Goal: Book appointment/travel/reservation

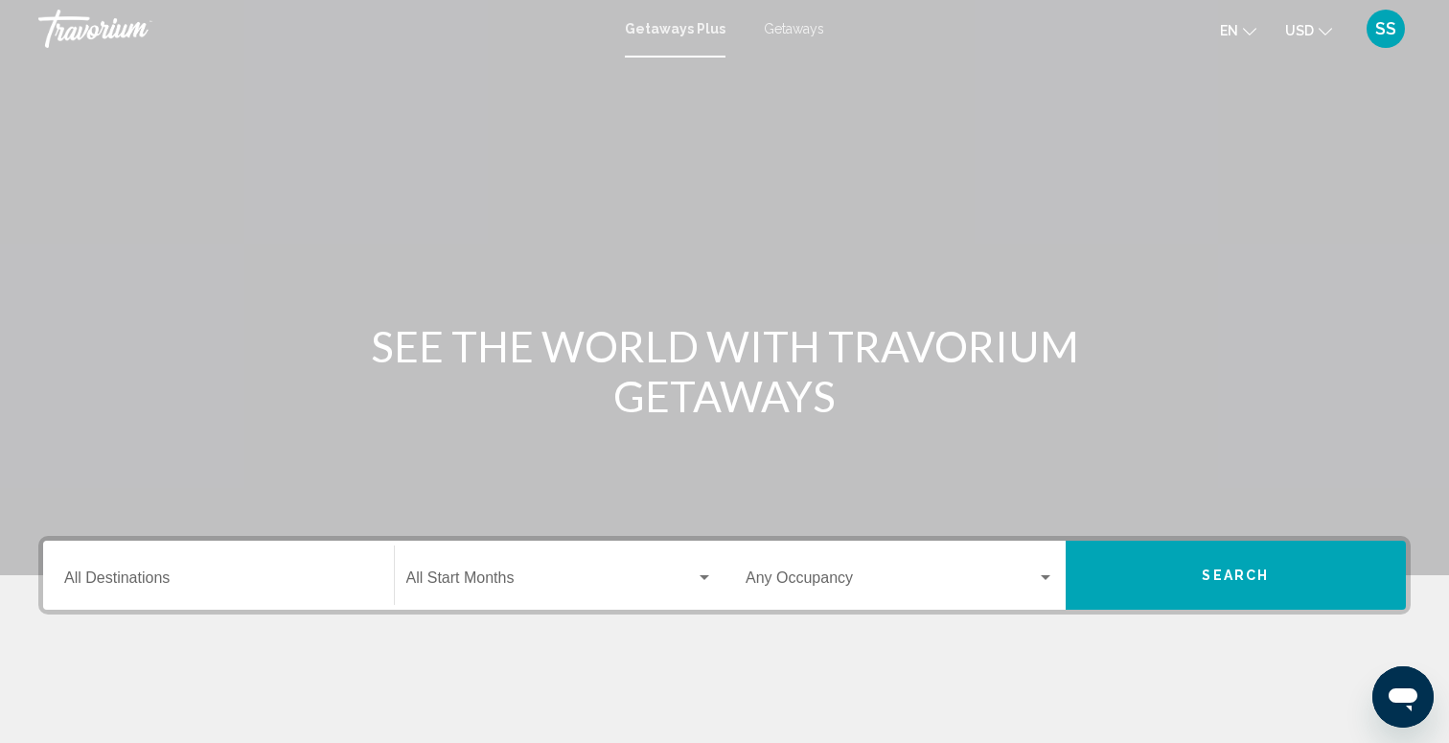
click at [787, 24] on span "Getaways" at bounding box center [794, 28] width 60 height 15
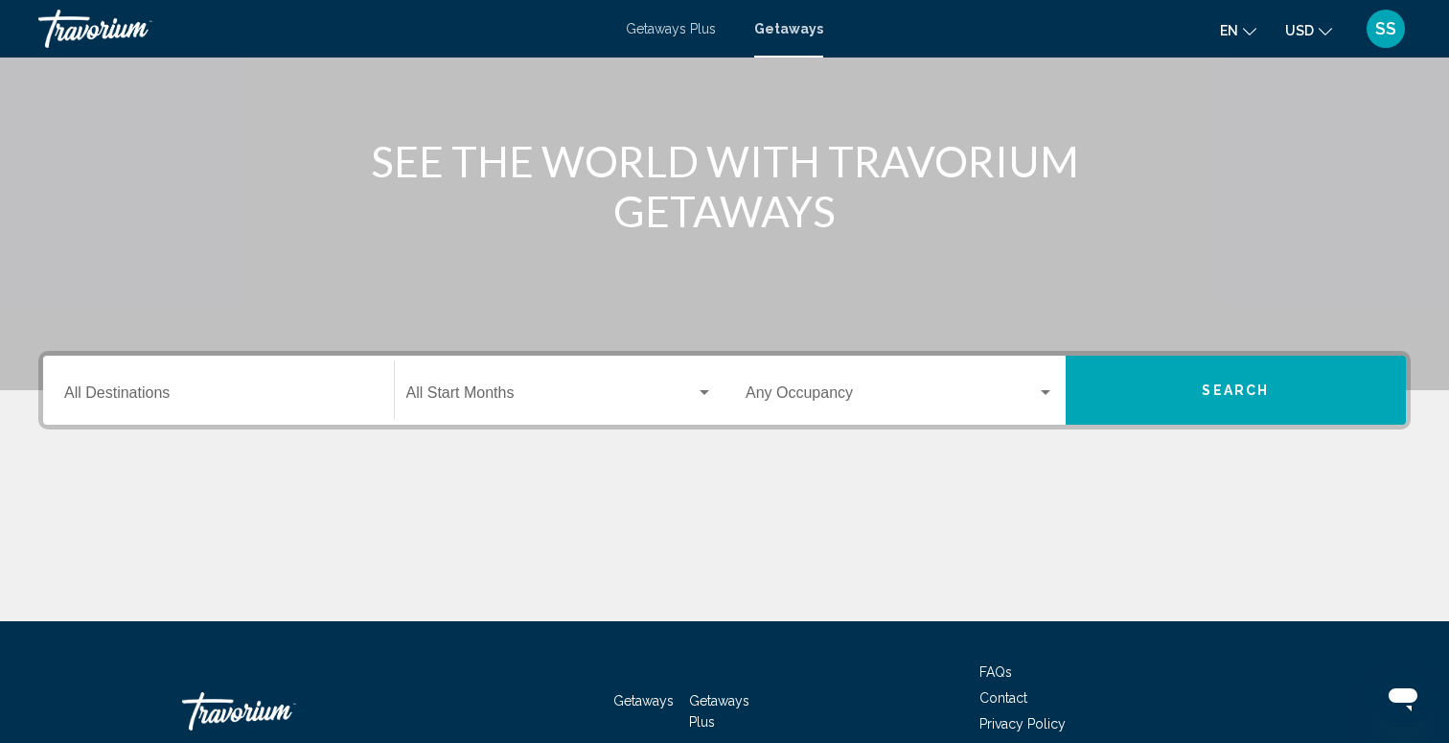
scroll to position [298, 0]
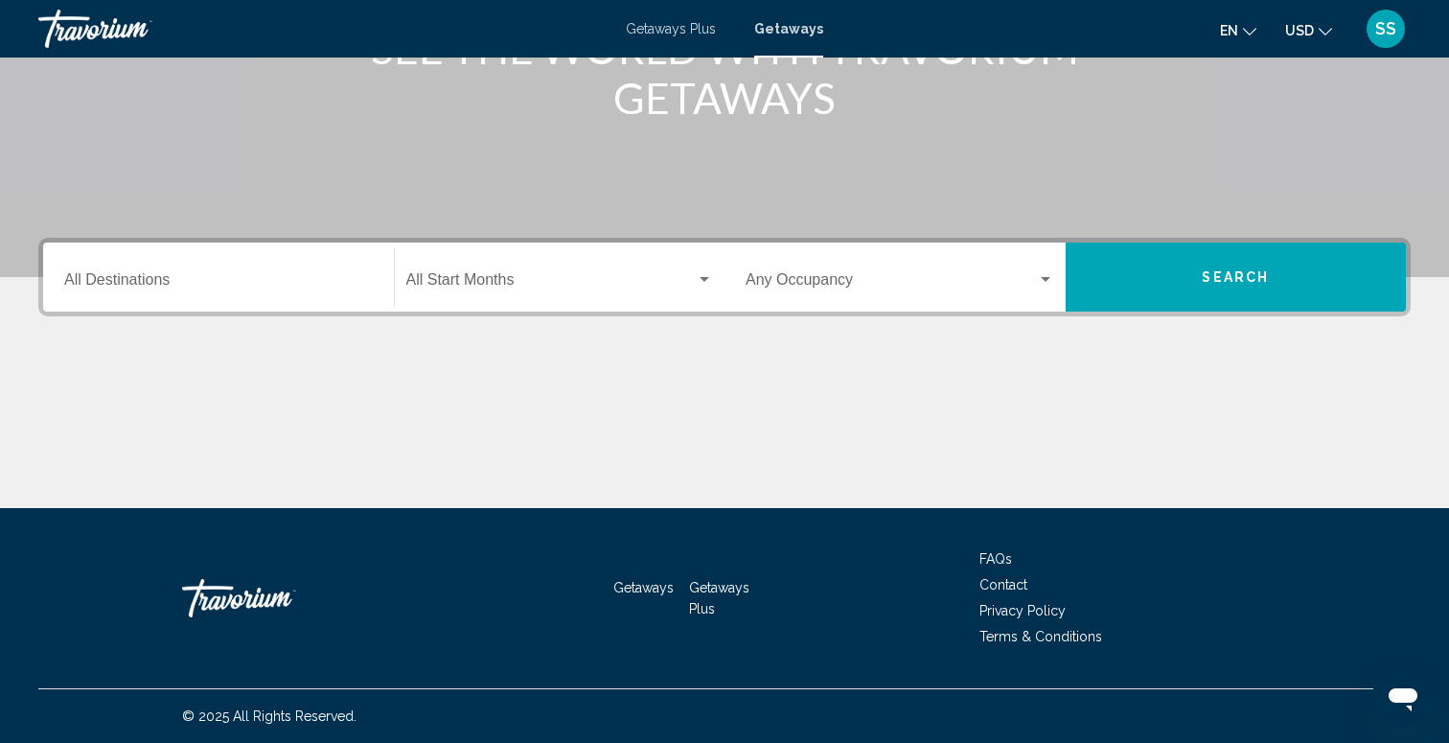
click at [246, 280] on input "Destination All Destinations" at bounding box center [218, 283] width 309 height 17
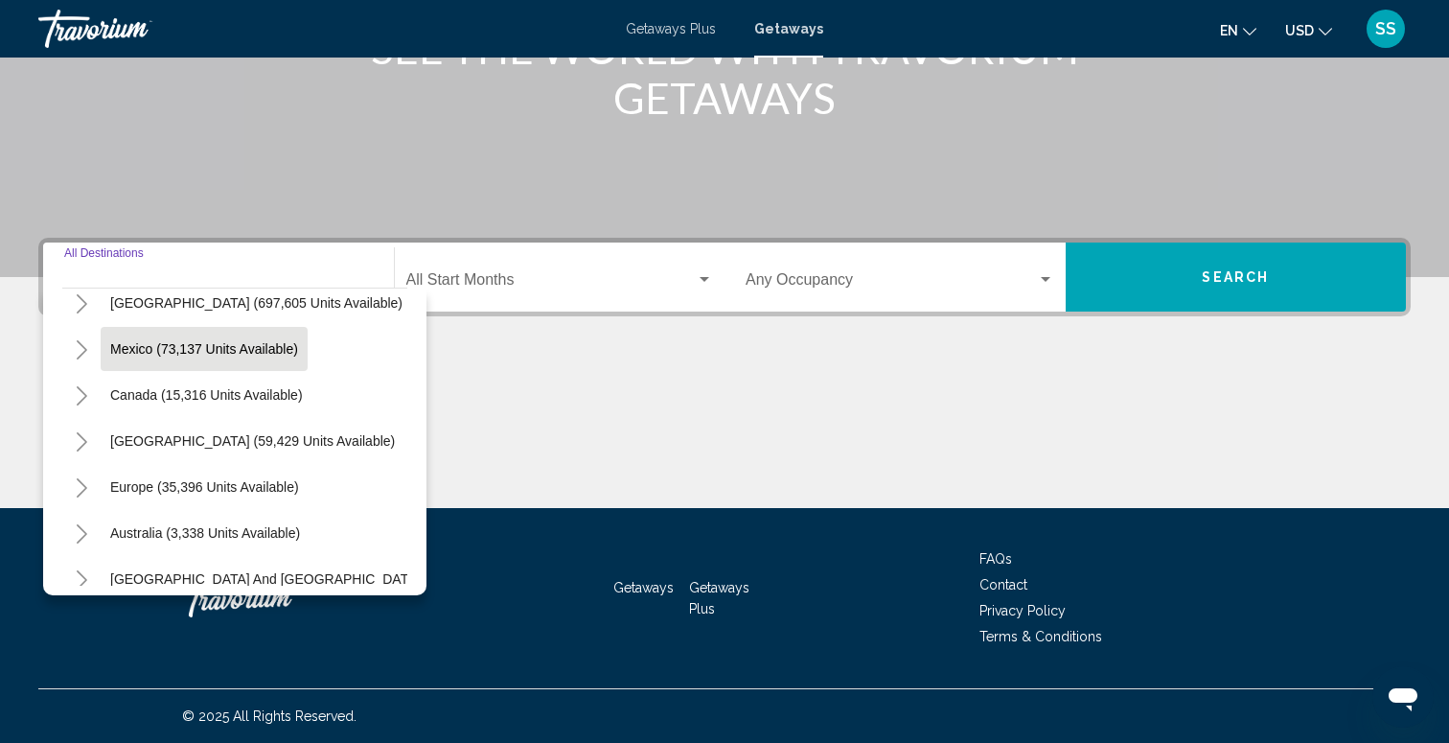
scroll to position [0, 0]
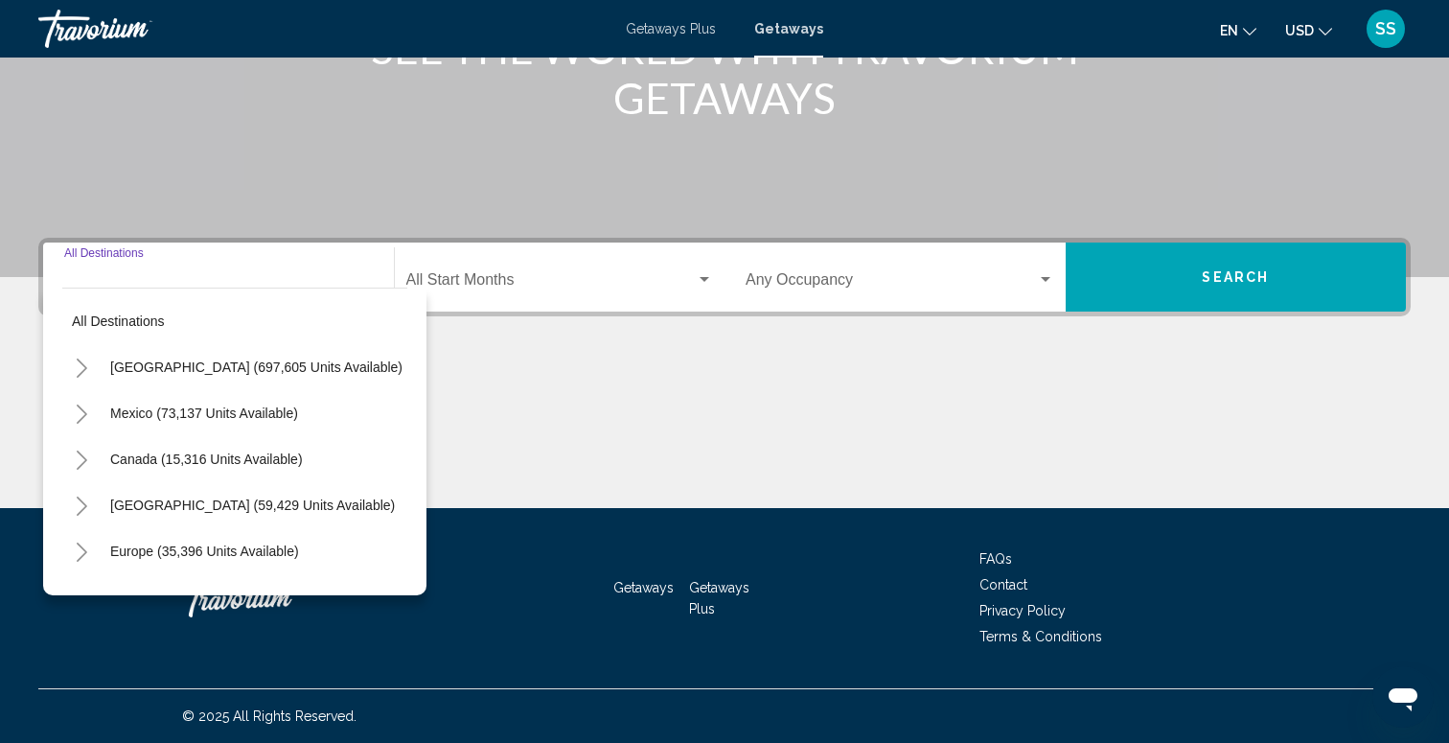
click at [76, 367] on icon "Toggle United States (697,605 units available)" at bounding box center [82, 367] width 14 height 19
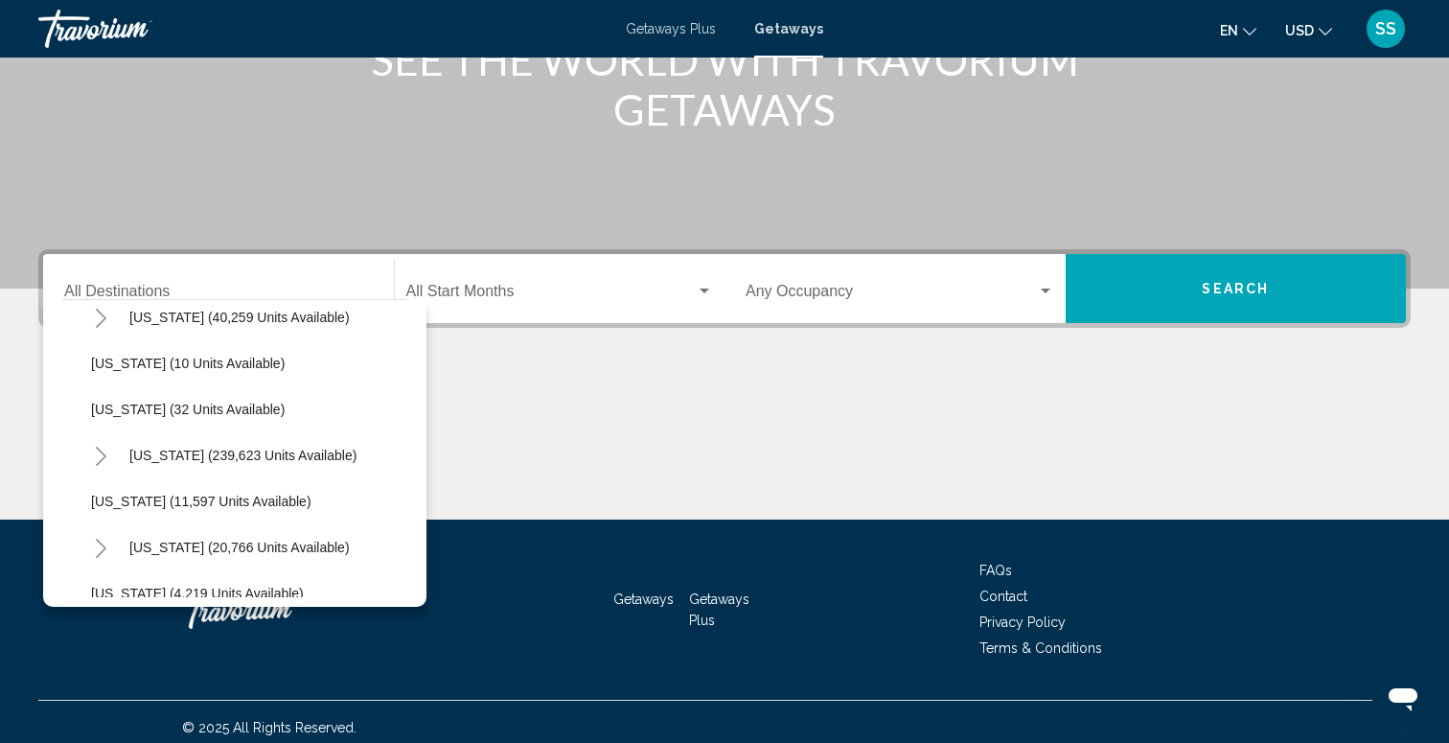
scroll to position [319, 0]
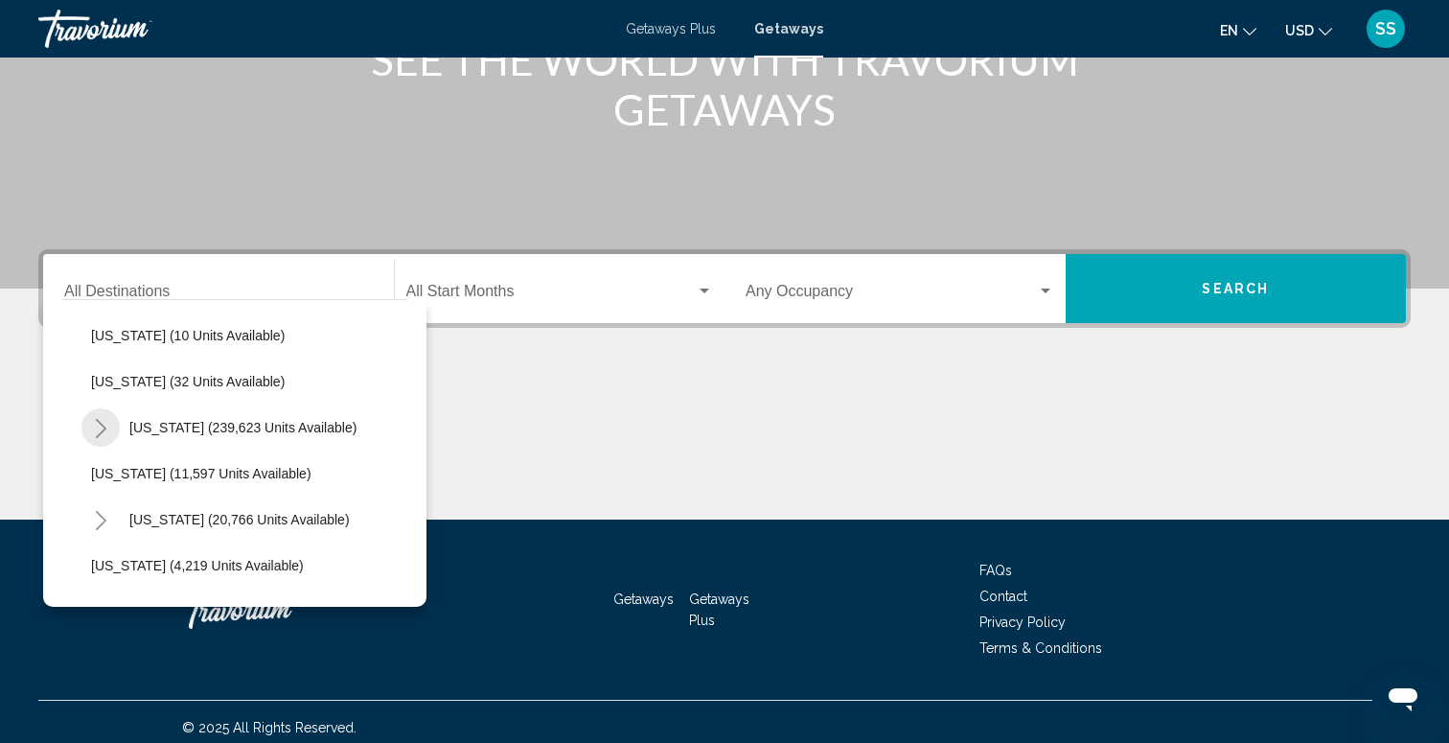
click at [99, 431] on icon "Toggle Florida (239,623 units available)" at bounding box center [101, 428] width 14 height 19
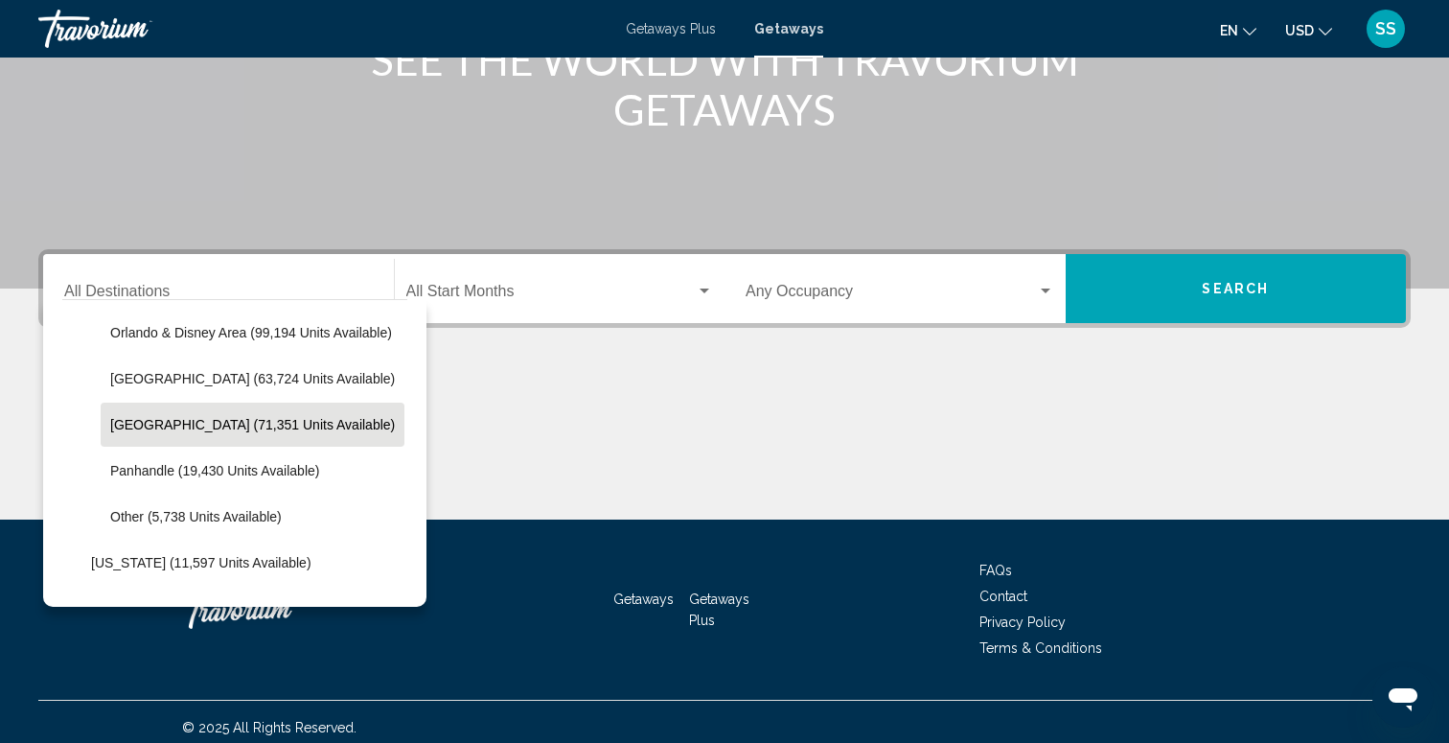
scroll to position [467, 0]
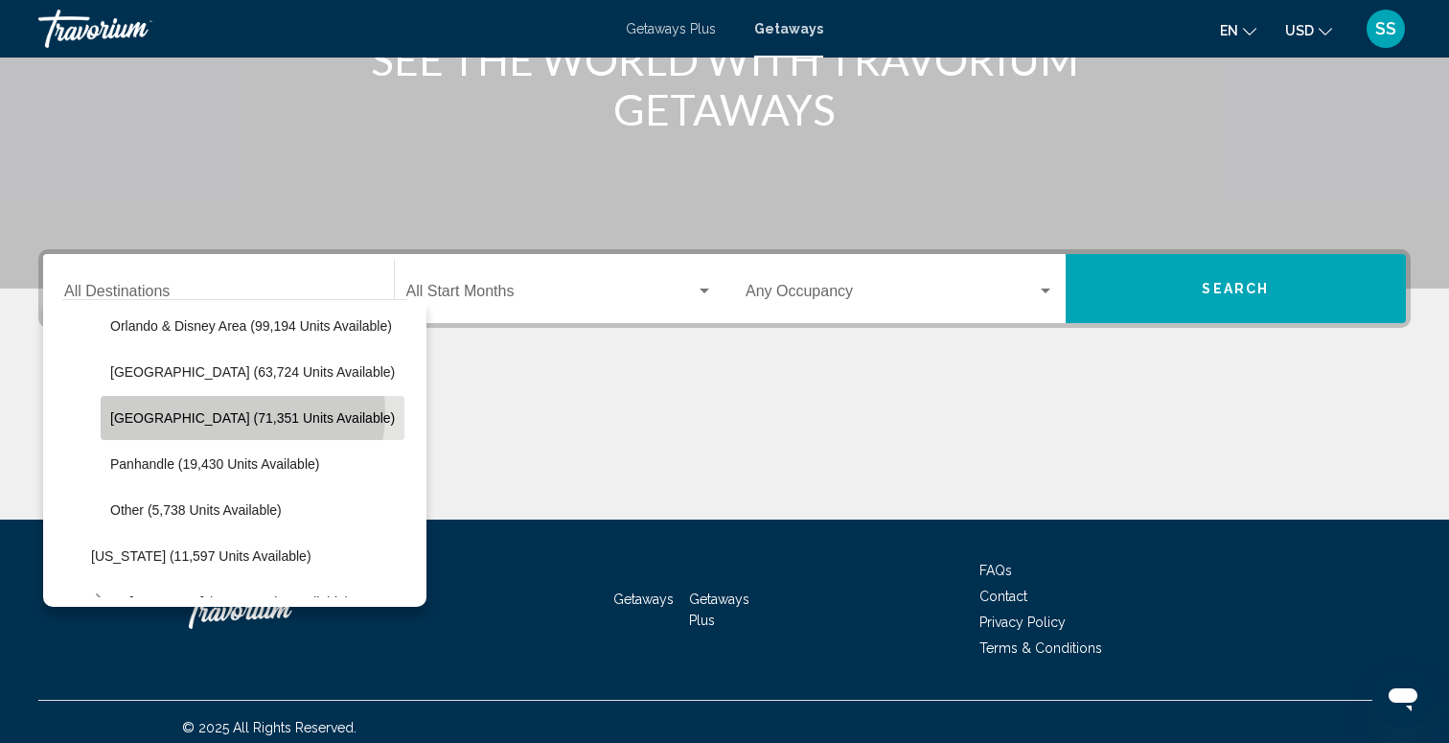
click at [241, 413] on span "[GEOGRAPHIC_DATA] (71,351 units available)" at bounding box center [252, 417] width 285 height 15
type input "**********"
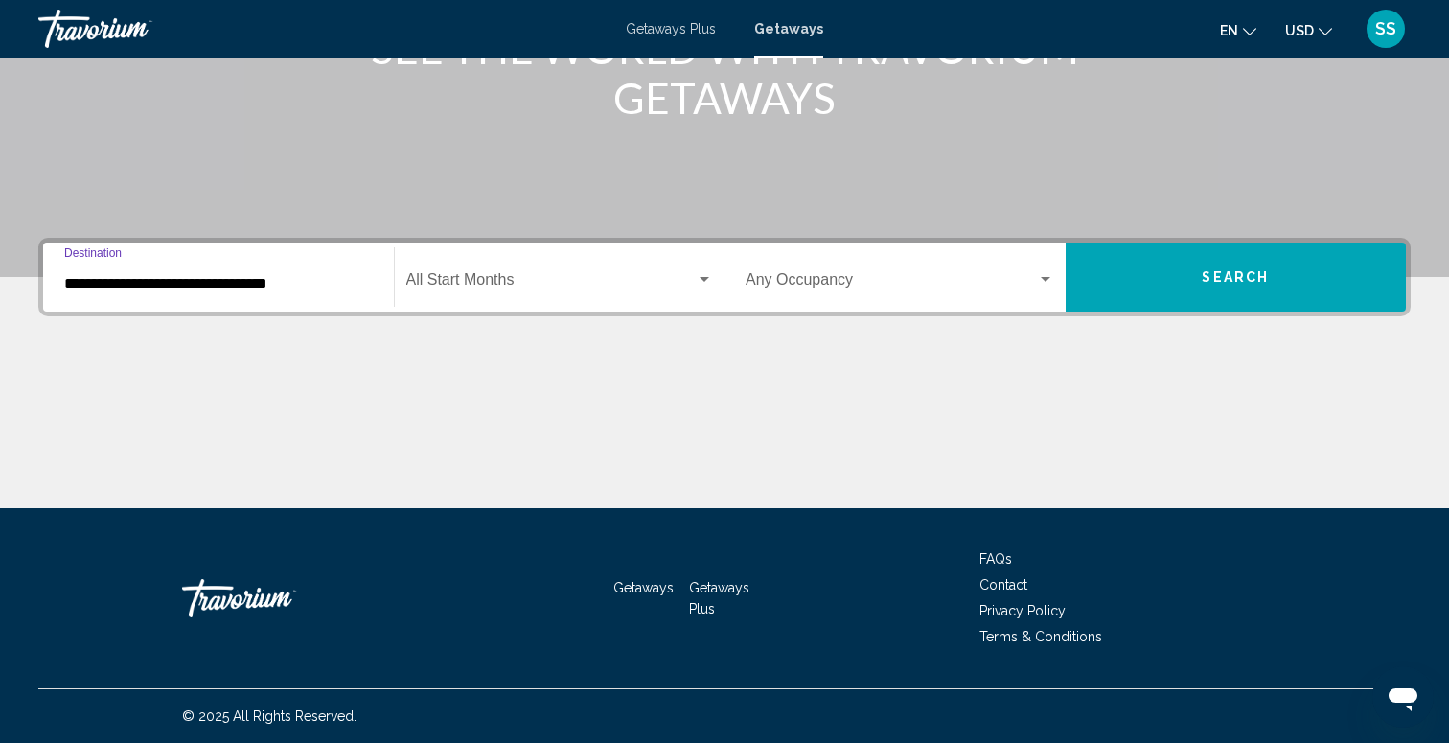
click at [564, 275] on span "Search widget" at bounding box center [551, 283] width 290 height 17
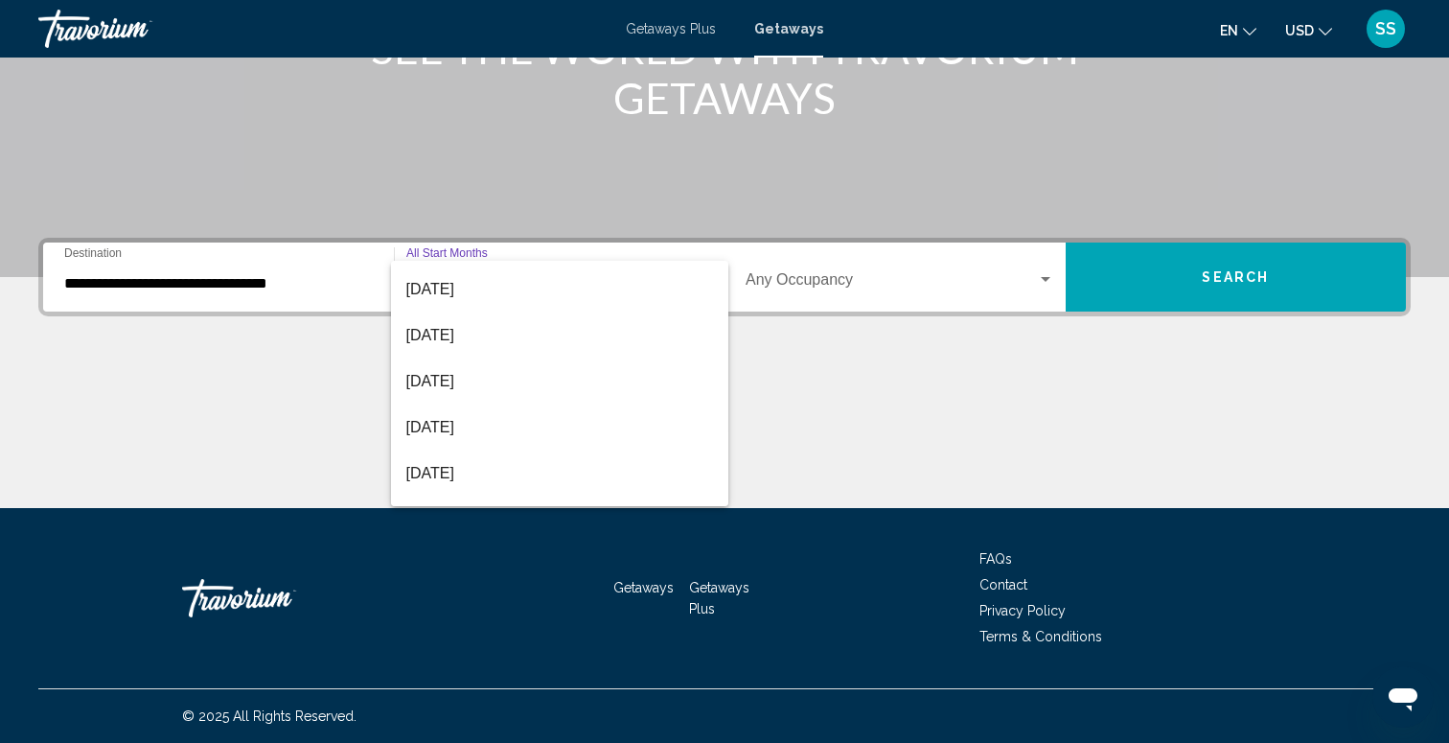
scroll to position [318, 0]
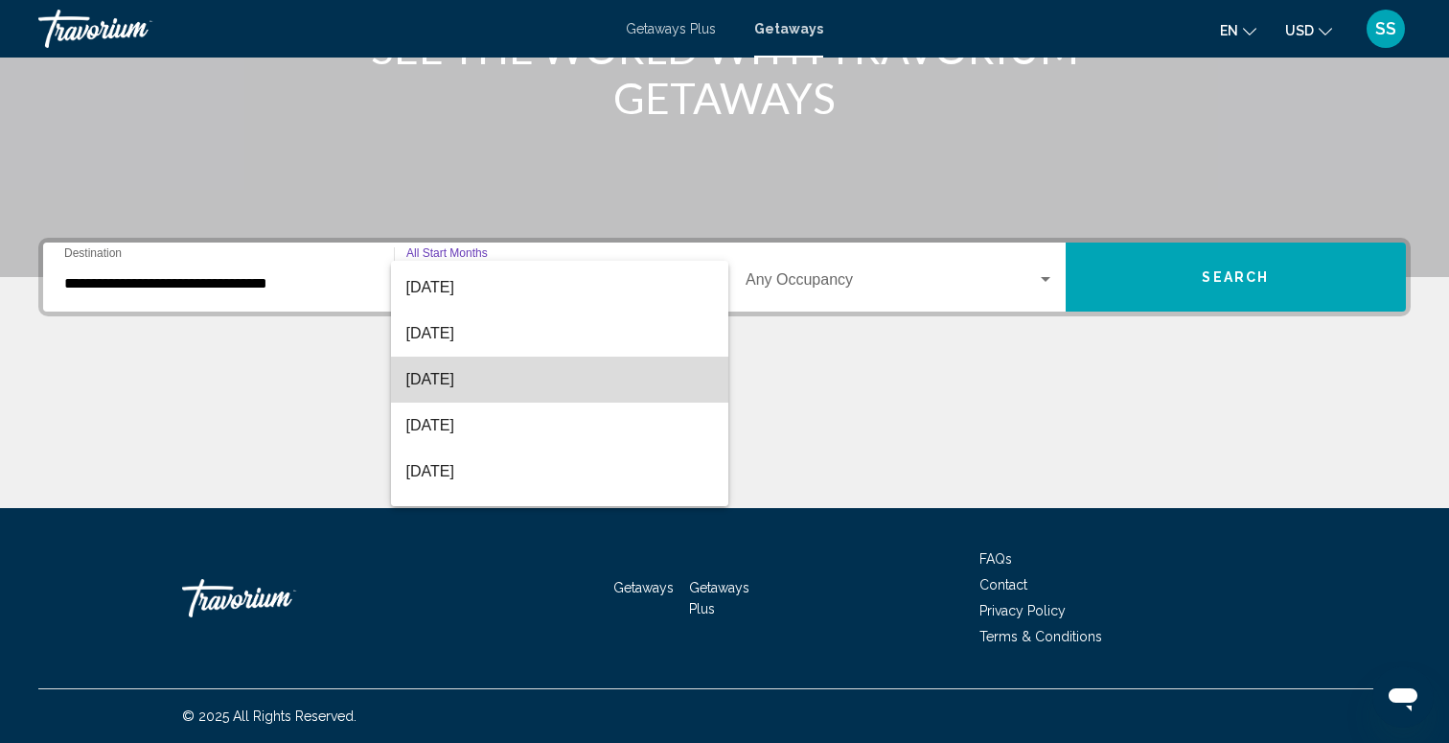
click at [519, 378] on span "[DATE]" at bounding box center [560, 379] width 308 height 46
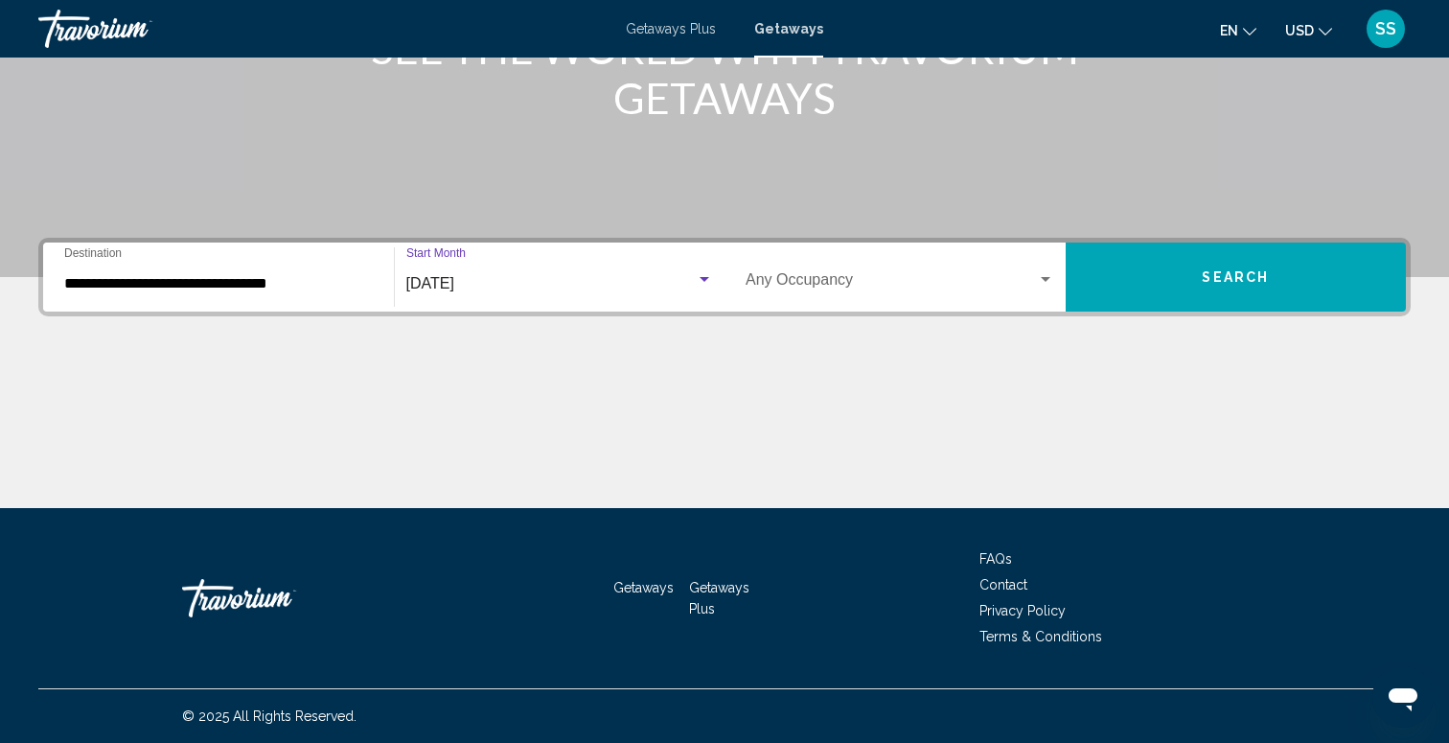
click at [822, 275] on span "Search widget" at bounding box center [891, 283] width 291 height 17
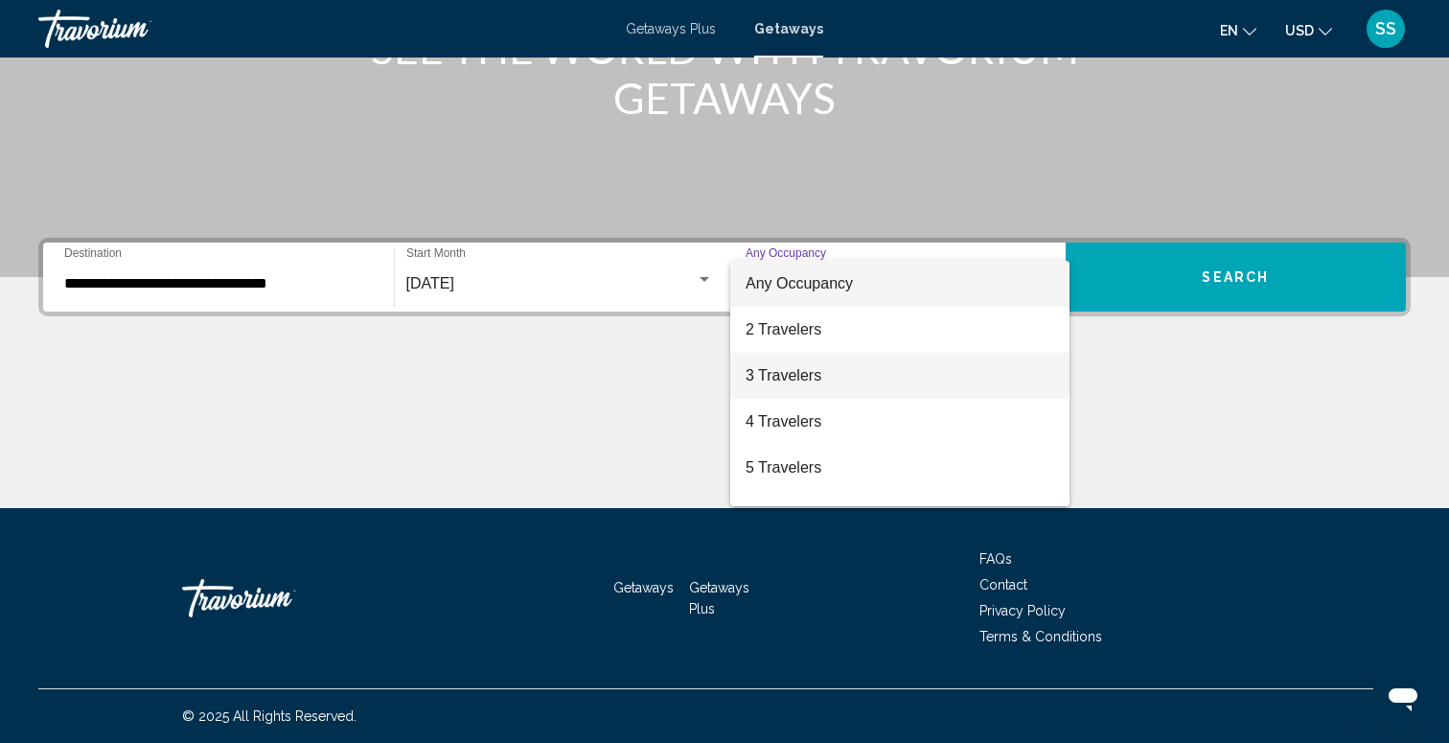
click at [823, 378] on span "3 Travelers" at bounding box center [900, 376] width 309 height 46
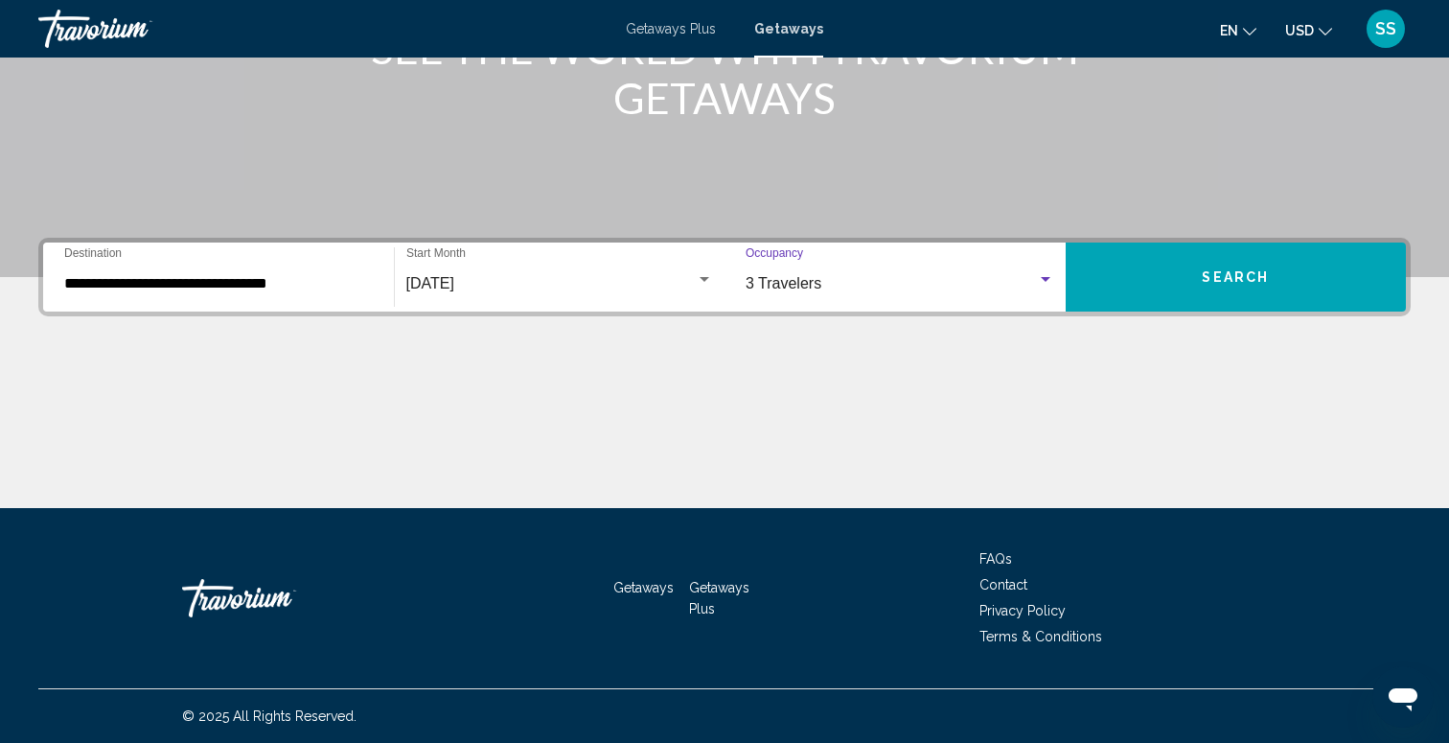
click at [1221, 288] on button "Search" at bounding box center [1236, 276] width 341 height 69
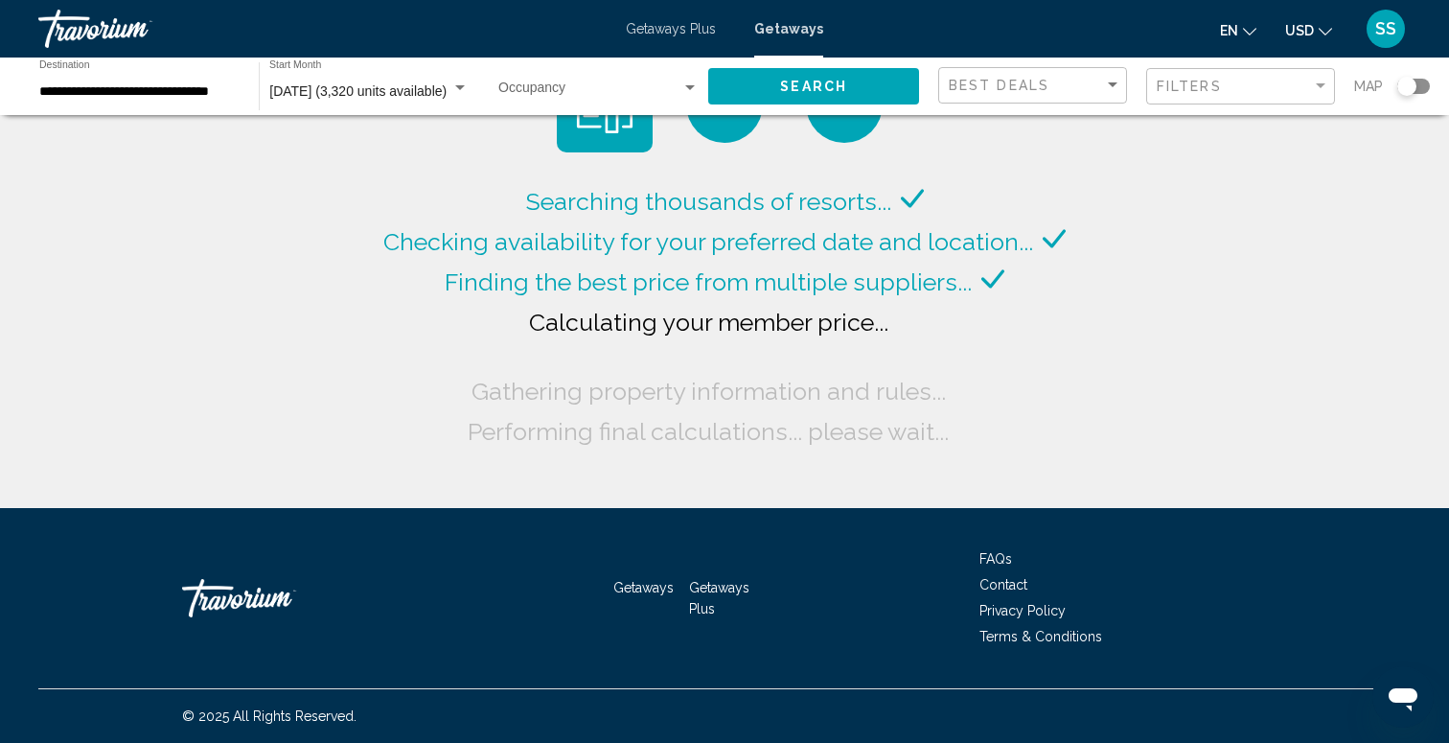
click at [1413, 88] on div "Search widget" at bounding box center [1406, 86] width 19 height 19
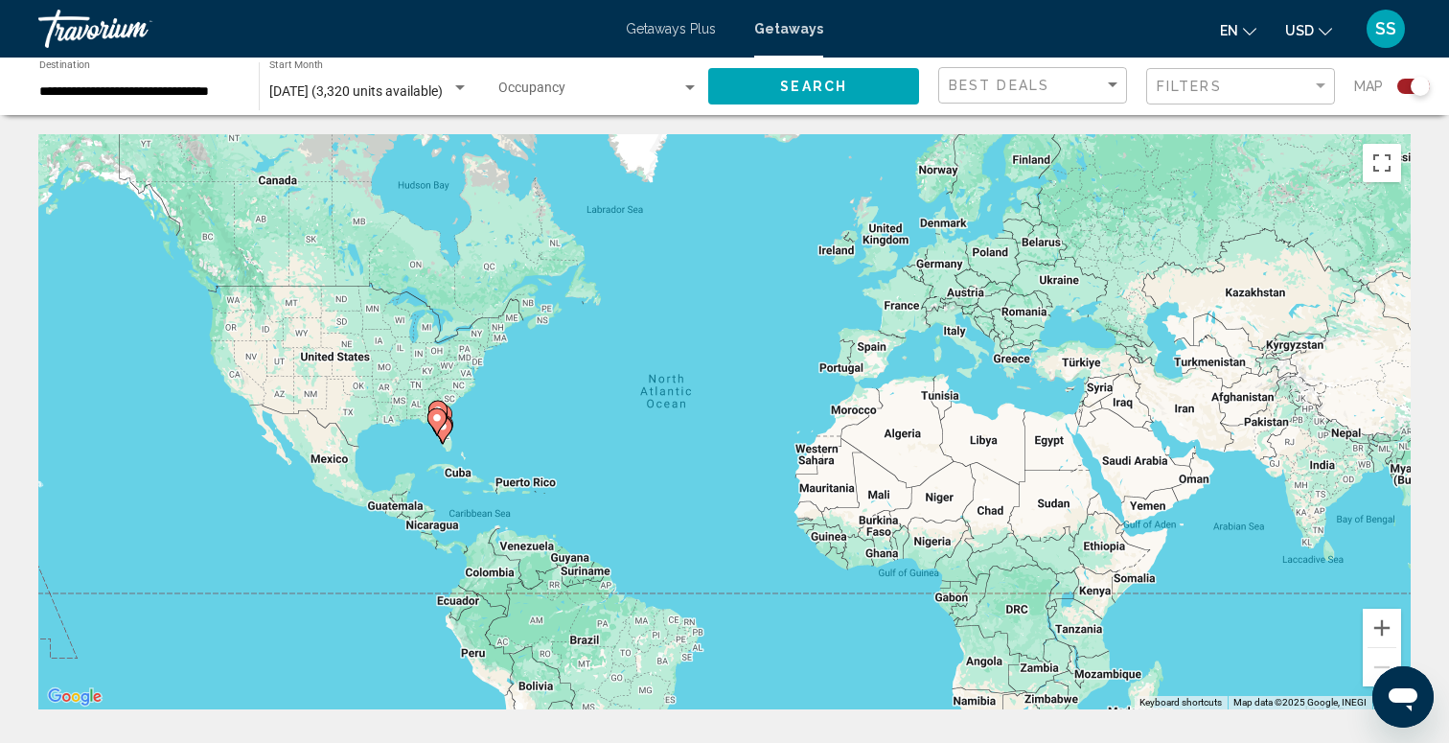
click at [427, 429] on gmp-advanced-marker "Main content" at bounding box center [436, 421] width 19 height 29
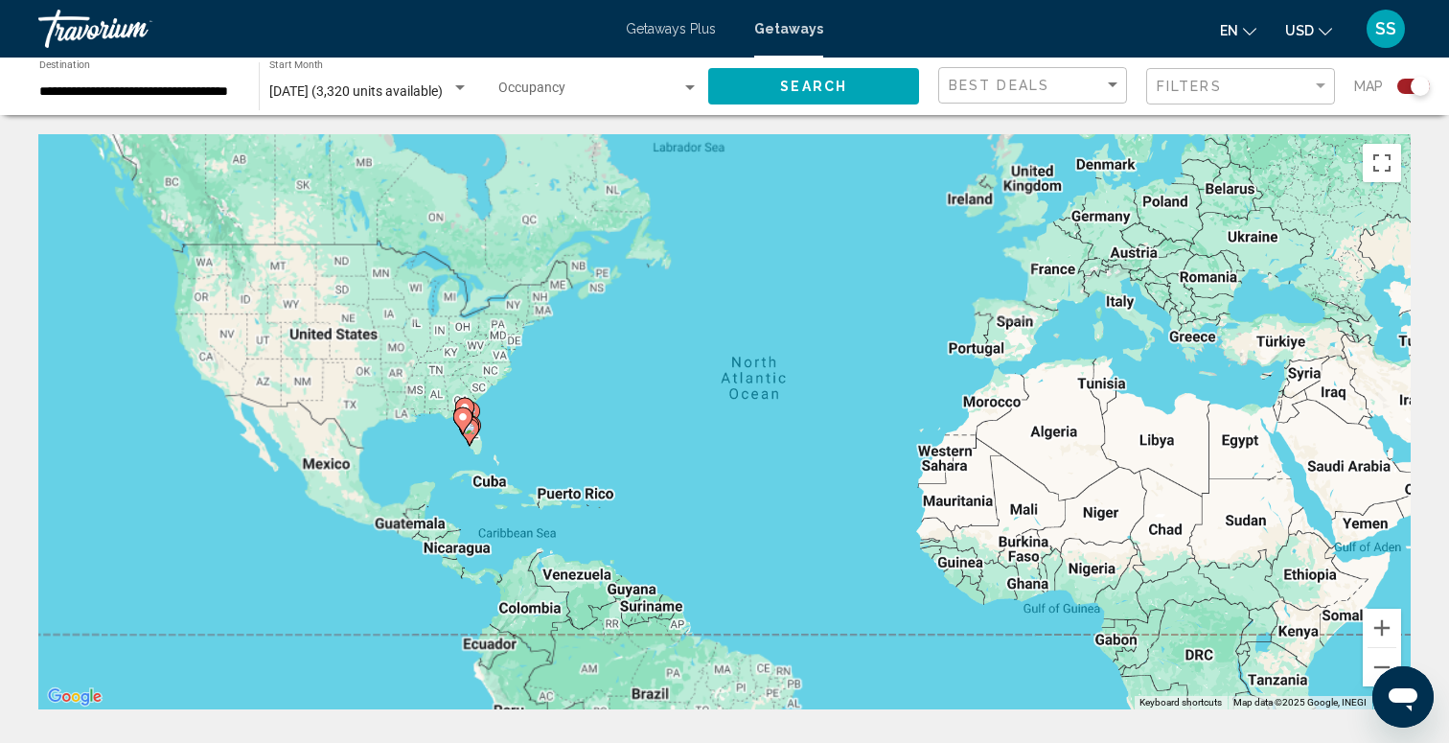
click at [426, 429] on div "To activate drag with keyboard, press Alt + Enter. Once in keyboard drag state,…" at bounding box center [724, 421] width 1372 height 575
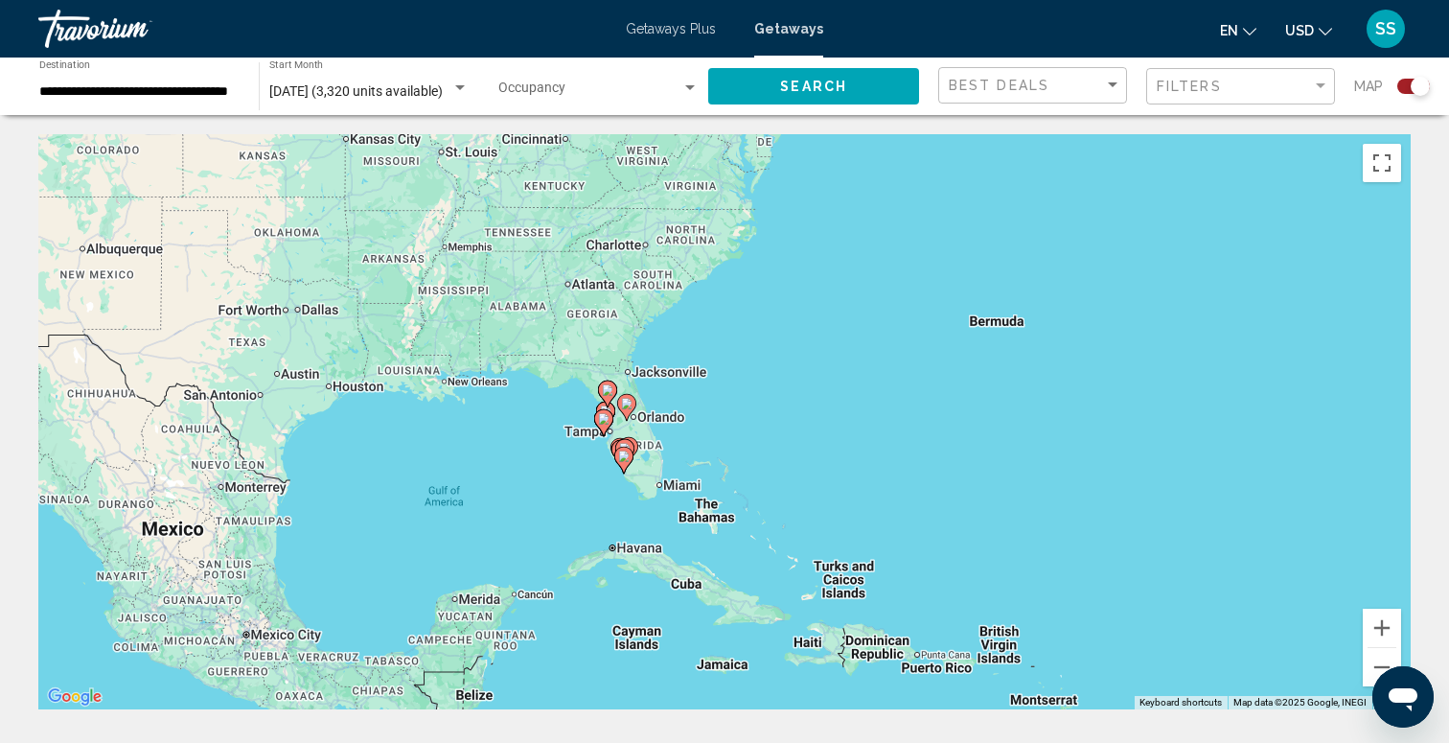
click at [616, 451] on icon "Main content" at bounding box center [623, 460] width 17 height 25
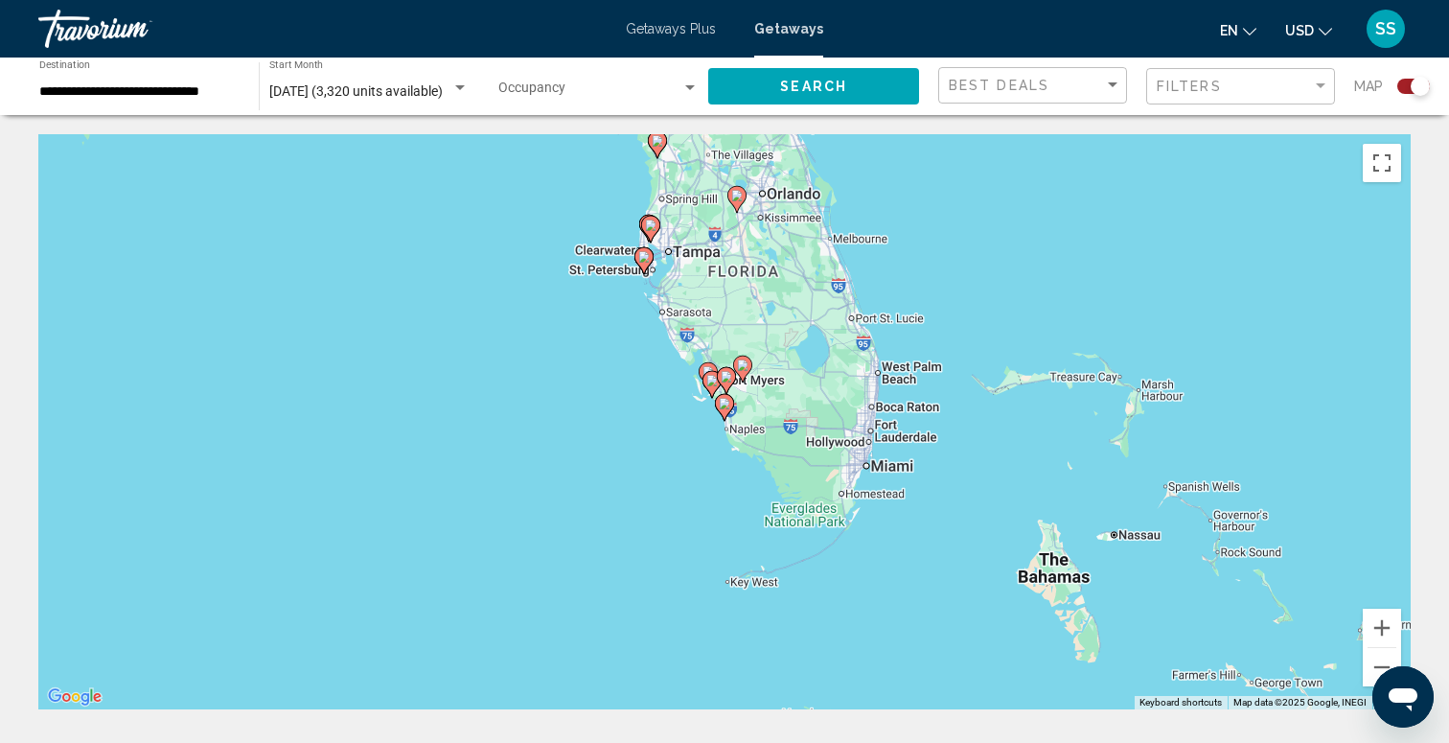
click at [661, 297] on div "To navigate, press the arrow keys. To activate drag with keyboard, press Alt + …" at bounding box center [724, 421] width 1372 height 575
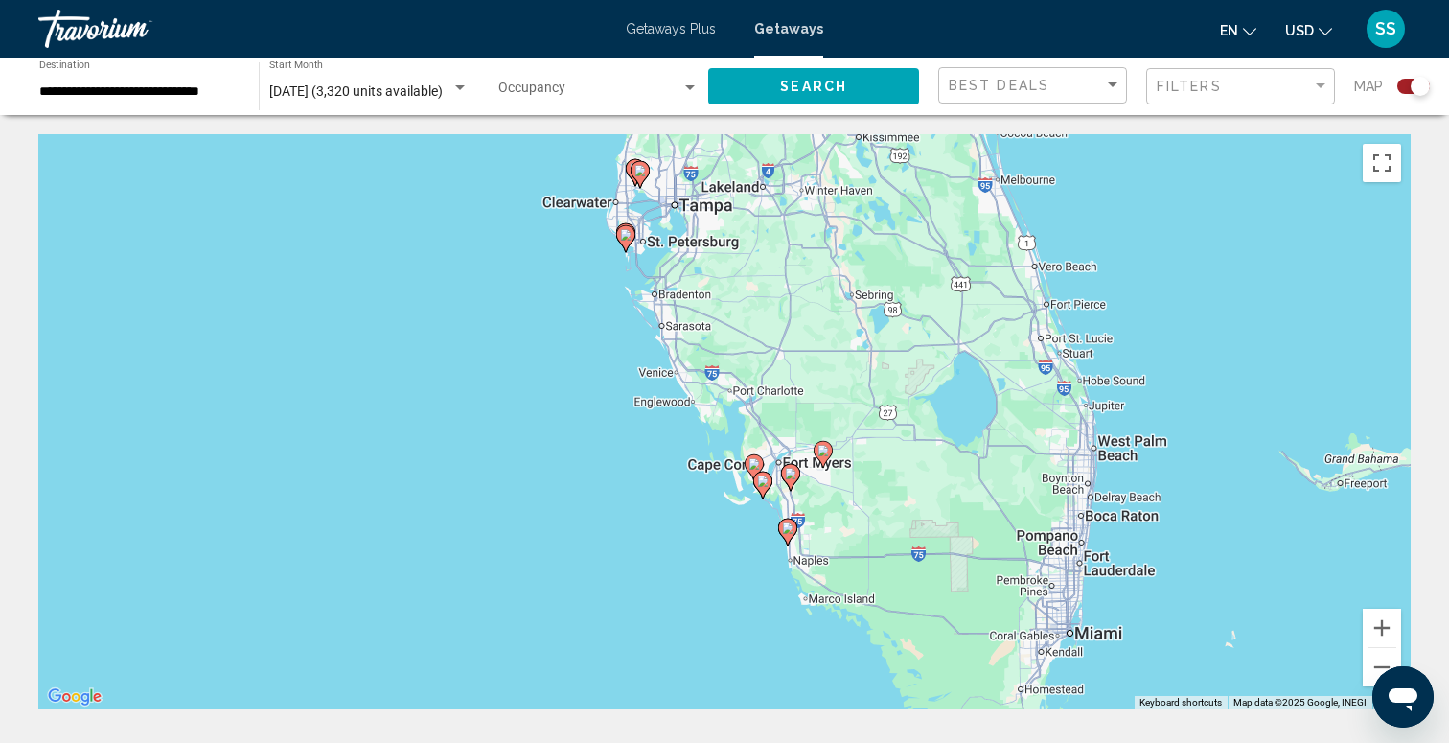
click at [639, 287] on div "To activate drag with keyboard, press Alt + Enter. Once in keyboard drag state,…" at bounding box center [724, 421] width 1372 height 575
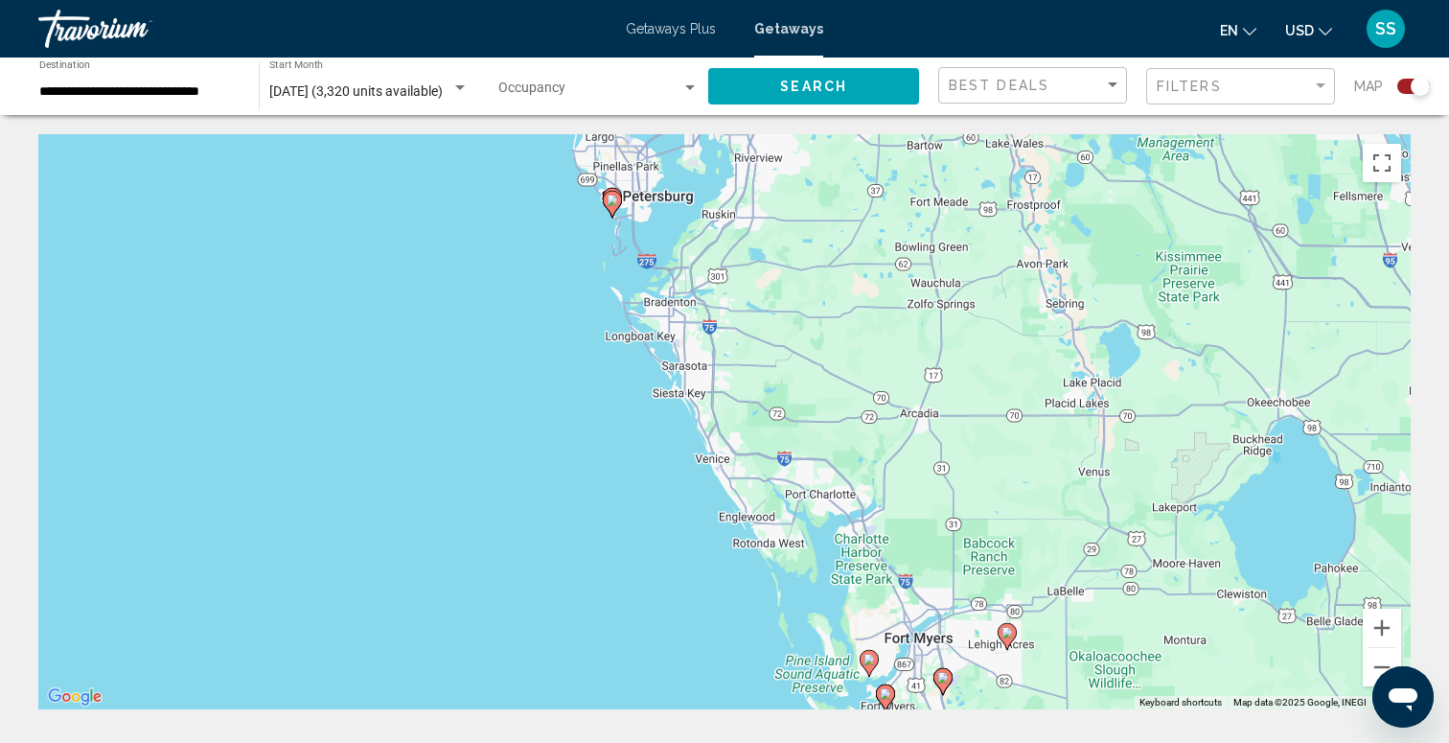
click at [613, 270] on div "To activate drag with keyboard, press Alt + Enter. Once in keyboard drag state,…" at bounding box center [724, 421] width 1372 height 575
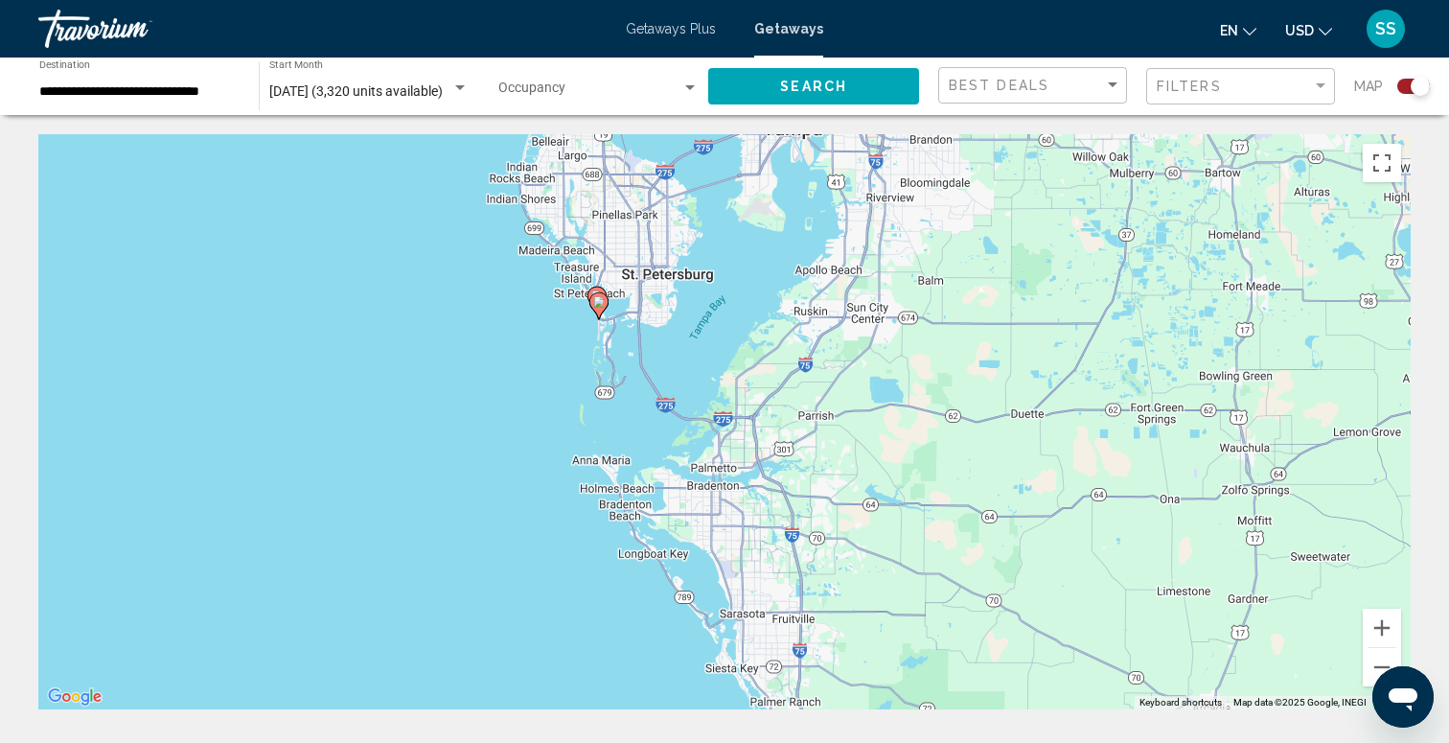
drag, startPoint x: 617, startPoint y: 235, endPoint x: 603, endPoint y: 387, distance: 153.0
click at [603, 388] on div "To activate drag with keyboard, press Alt + Enter. Once in keyboard drag state,…" at bounding box center [724, 421] width 1372 height 575
click at [578, 356] on div "To activate drag with keyboard, press Alt + Enter. Once in keyboard drag state,…" at bounding box center [724, 421] width 1372 height 575
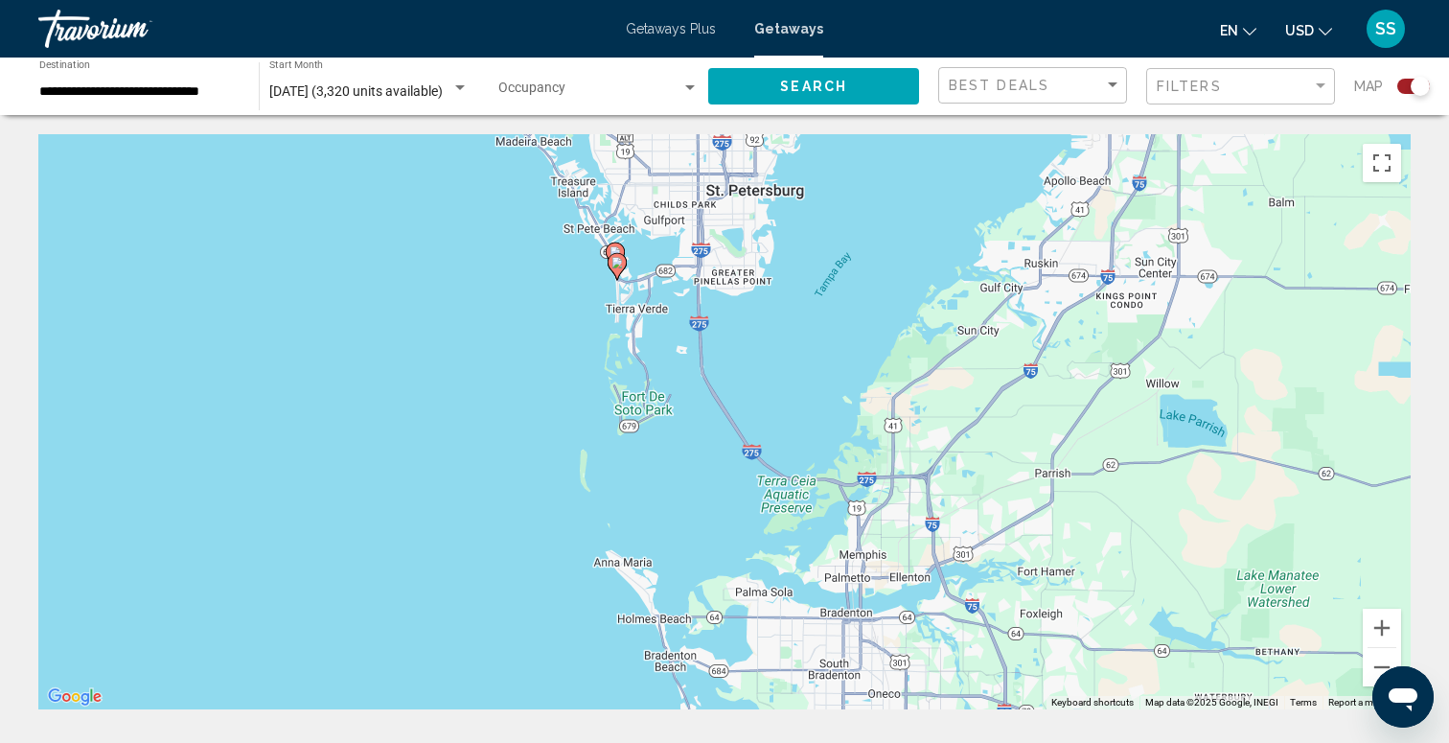
click at [621, 265] on image "Main content" at bounding box center [616, 262] width 11 height 11
type input "**********"
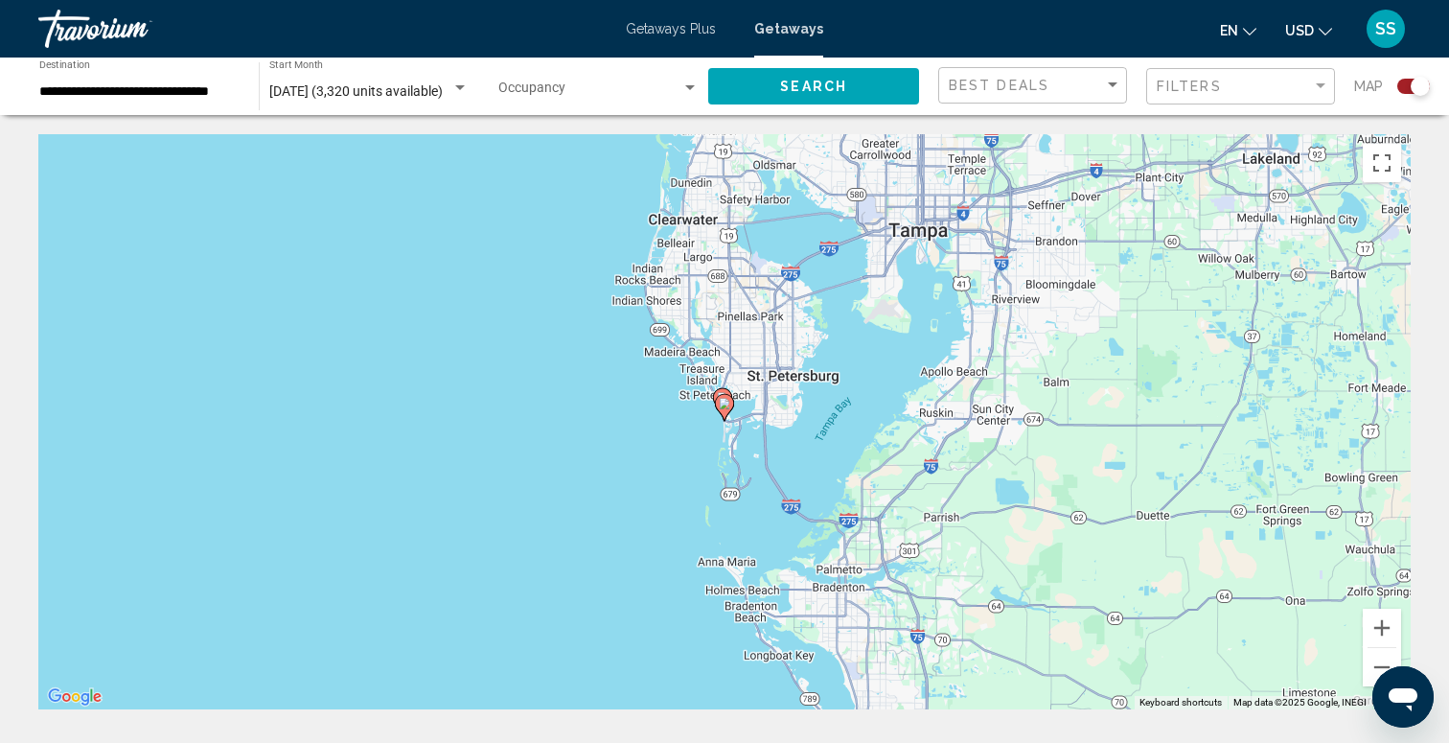
click at [724, 403] on image "Main content" at bounding box center [724, 403] width 11 height 11
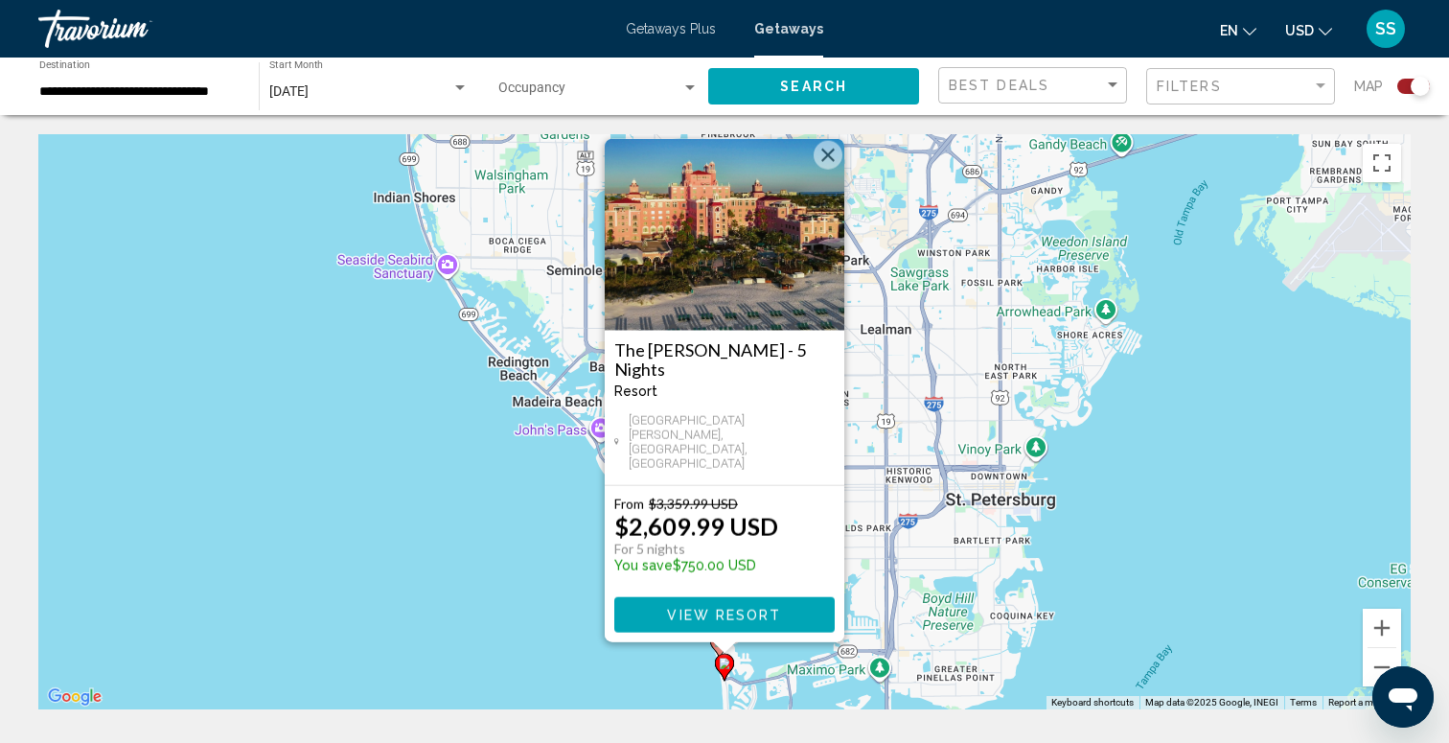
click at [552, 576] on div "To activate drag with keyboard, press Alt + Enter. Once in keyboard drag state,…" at bounding box center [724, 421] width 1372 height 575
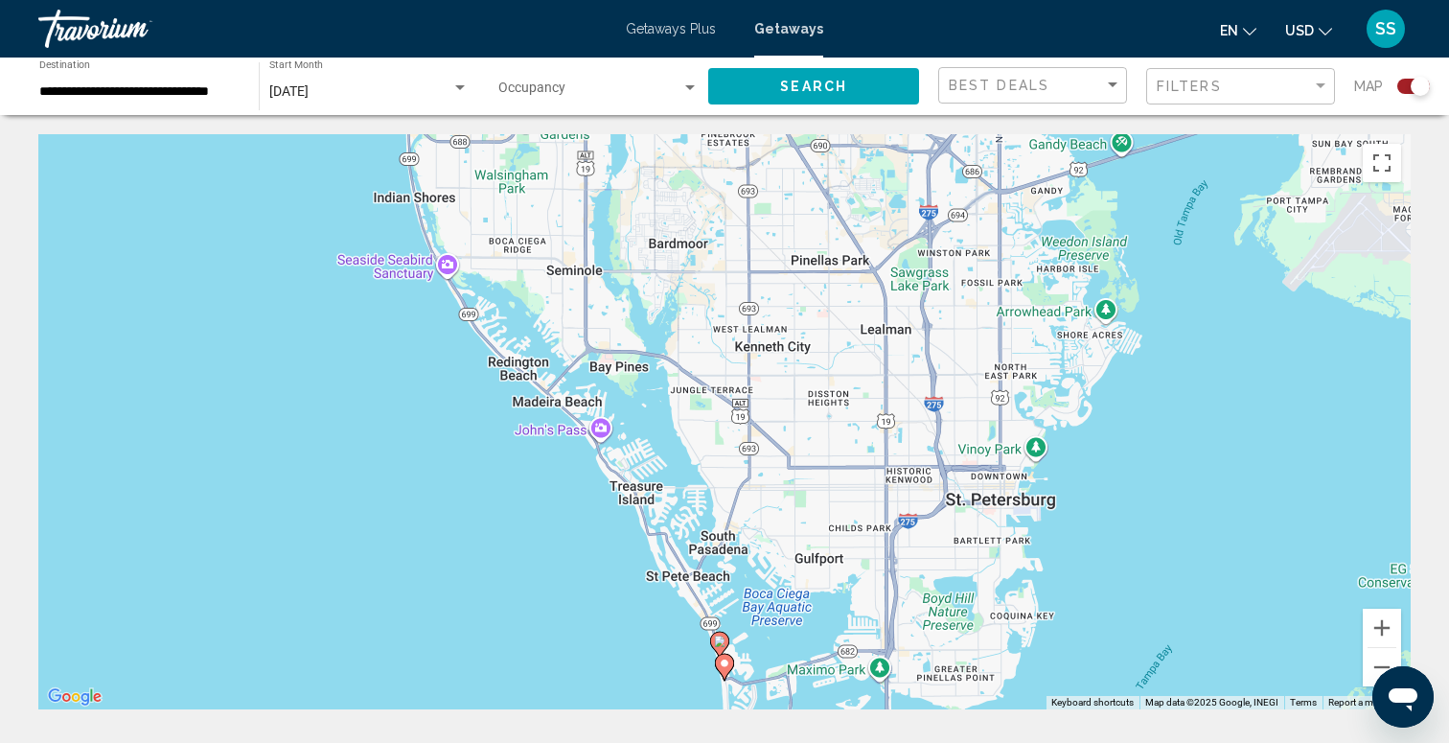
click at [721, 642] on image "Main content" at bounding box center [719, 640] width 11 height 11
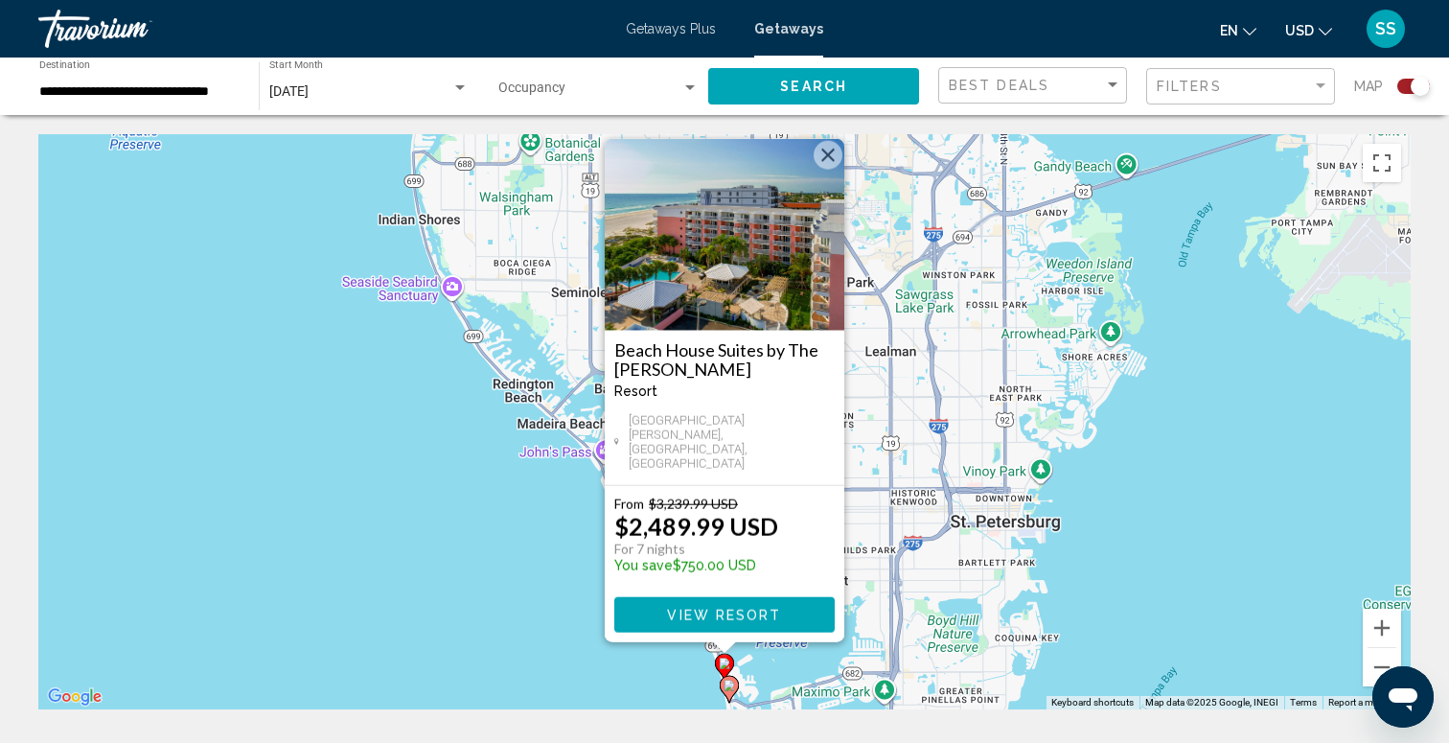
click at [560, 597] on div "To activate drag with keyboard, press Alt + Enter. Once in keyboard drag state,…" at bounding box center [724, 421] width 1372 height 575
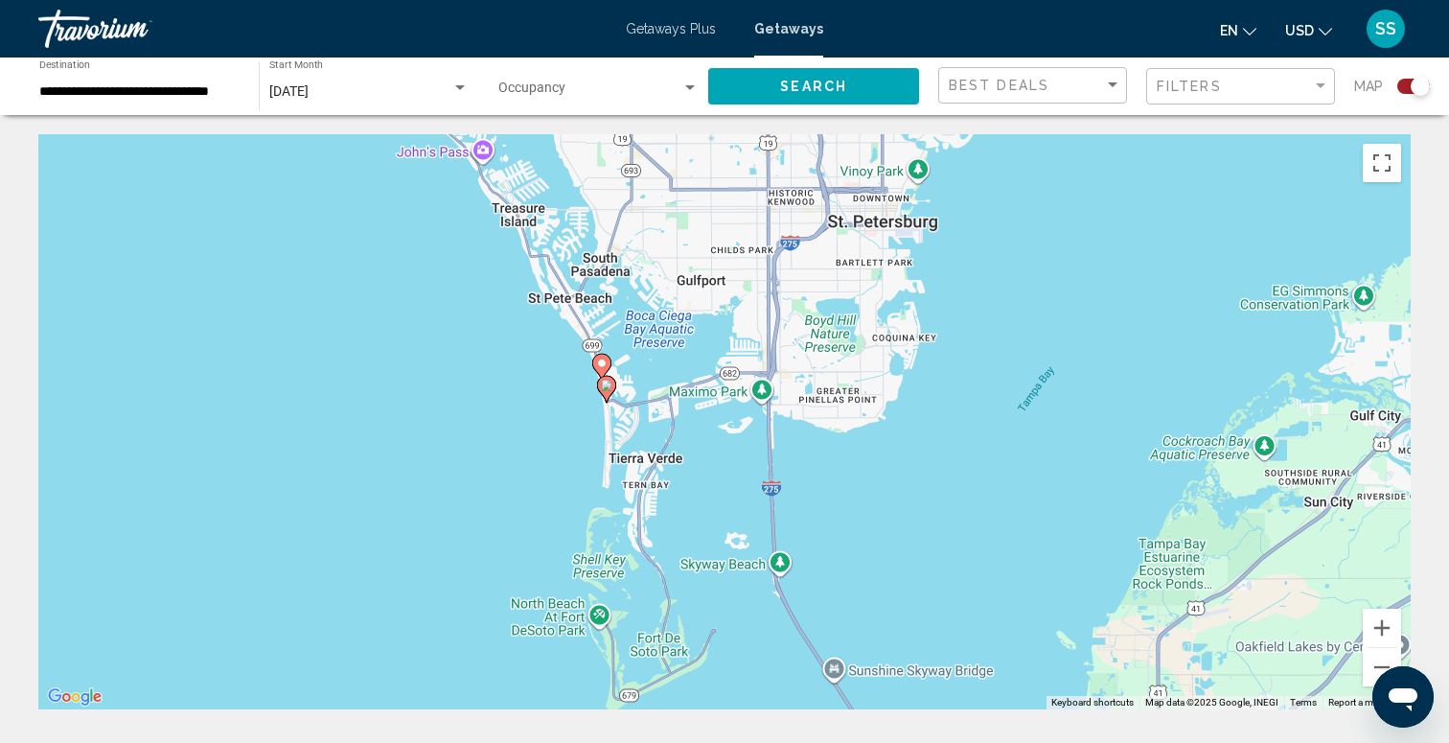
drag, startPoint x: 706, startPoint y: 601, endPoint x: 581, endPoint y: 293, distance: 332.2
click at [582, 294] on div "To activate drag with keyboard, press Alt + Enter. Once in keyboard drag state,…" at bounding box center [724, 421] width 1372 height 575
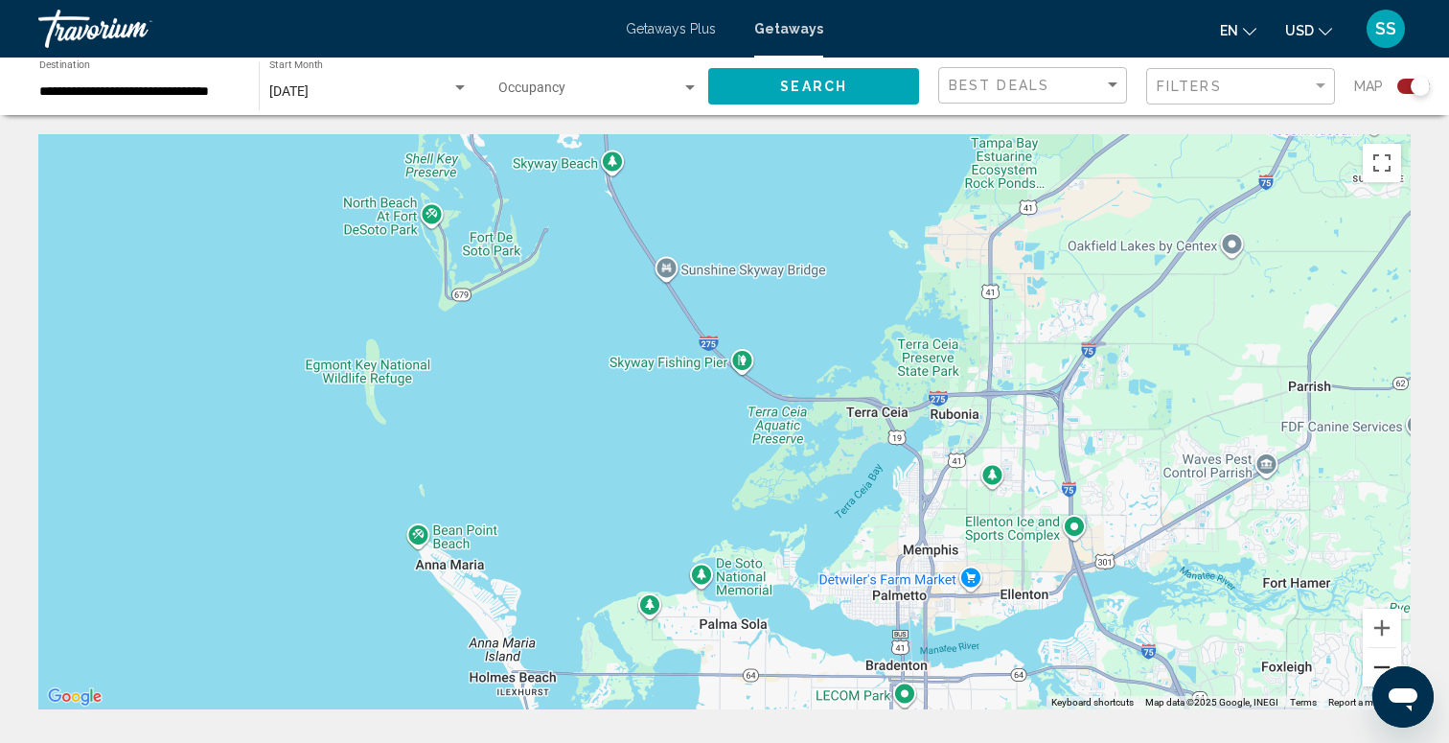
click at [1371, 664] on button "Zoom out" at bounding box center [1382, 667] width 38 height 38
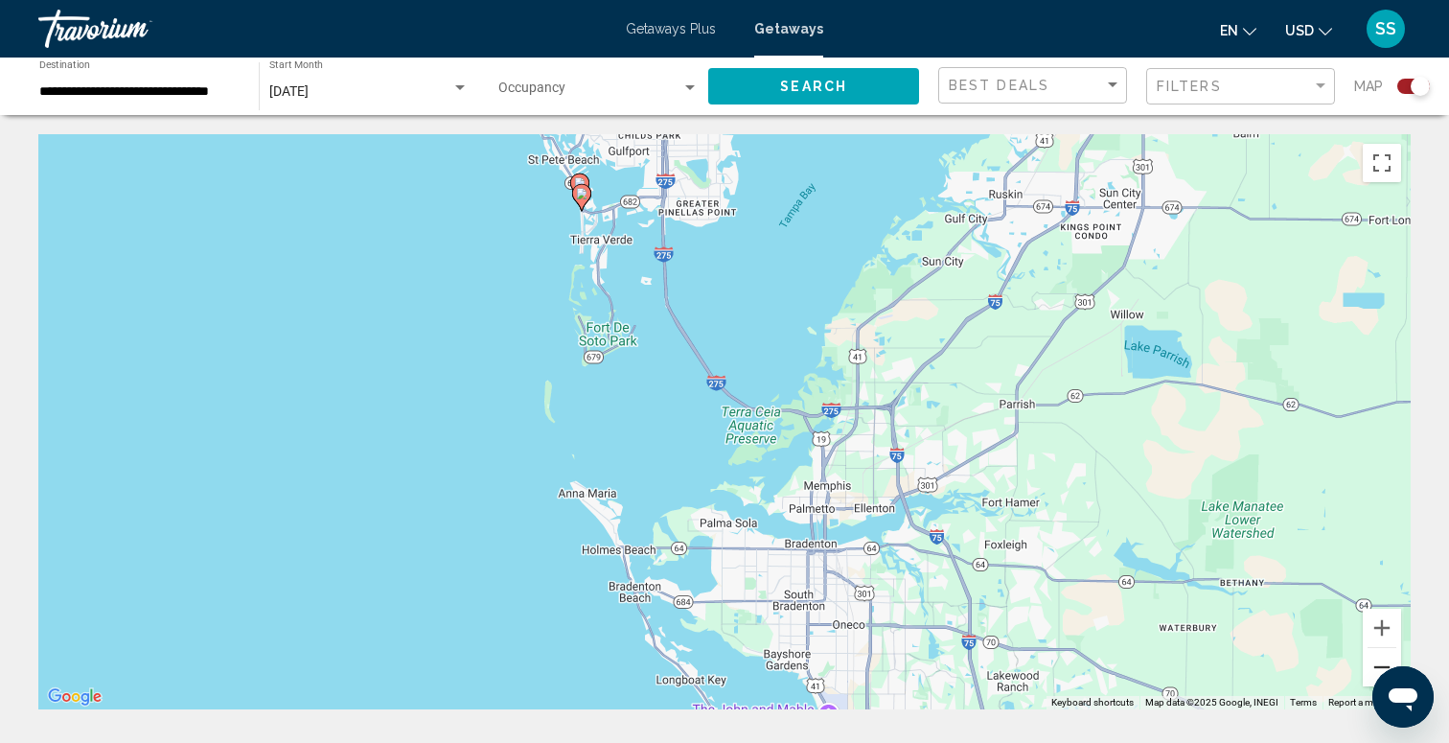
click at [1371, 664] on button "Zoom out" at bounding box center [1382, 667] width 38 height 38
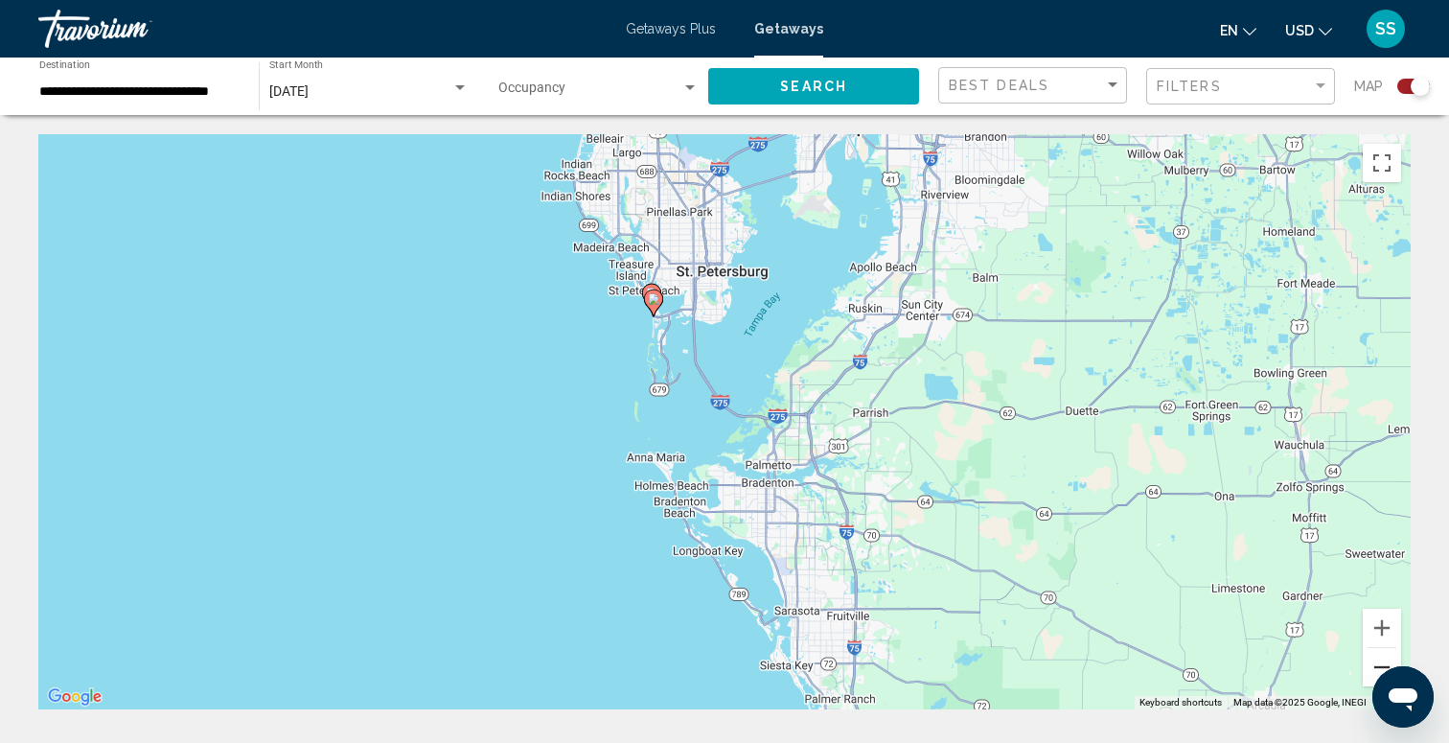
click at [1371, 665] on button "Zoom out" at bounding box center [1382, 667] width 38 height 38
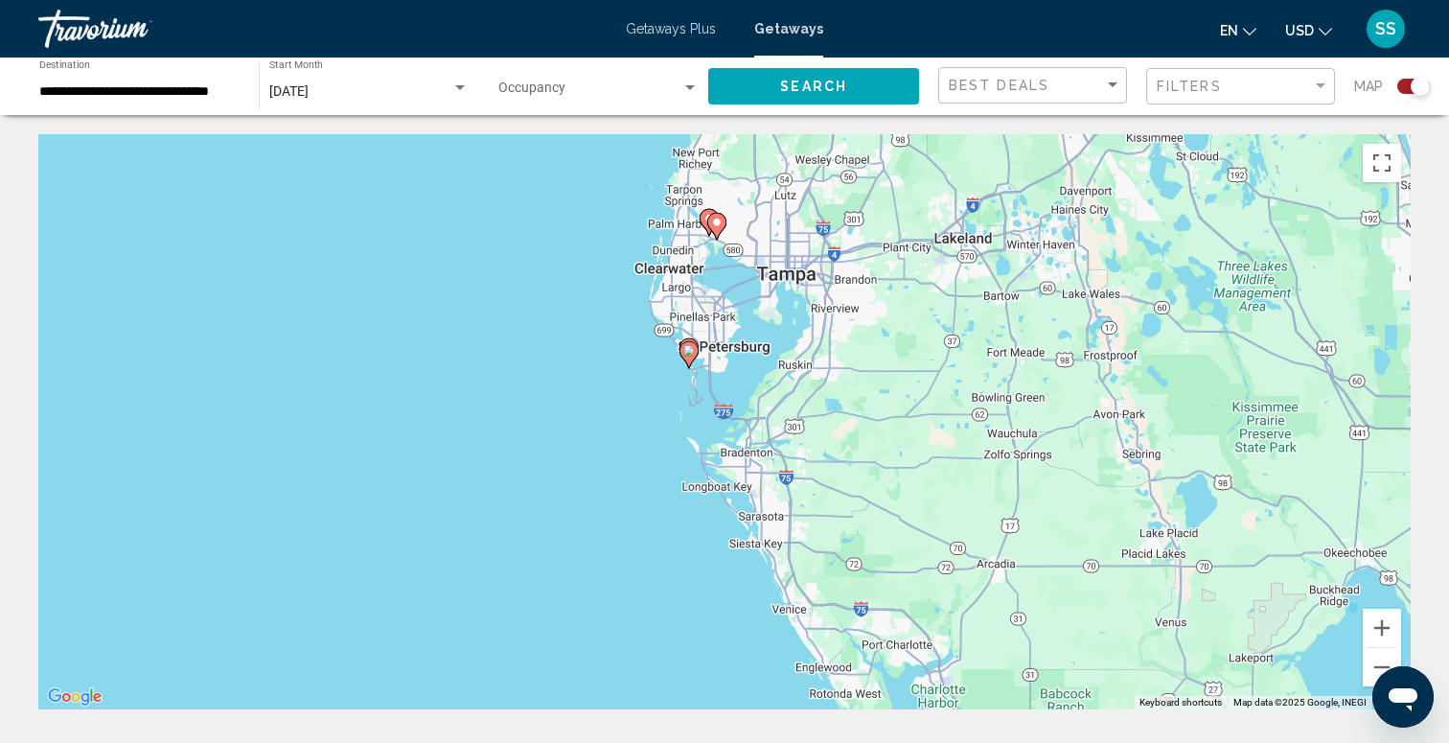
click at [716, 225] on image "Main content" at bounding box center [716, 222] width 11 height 11
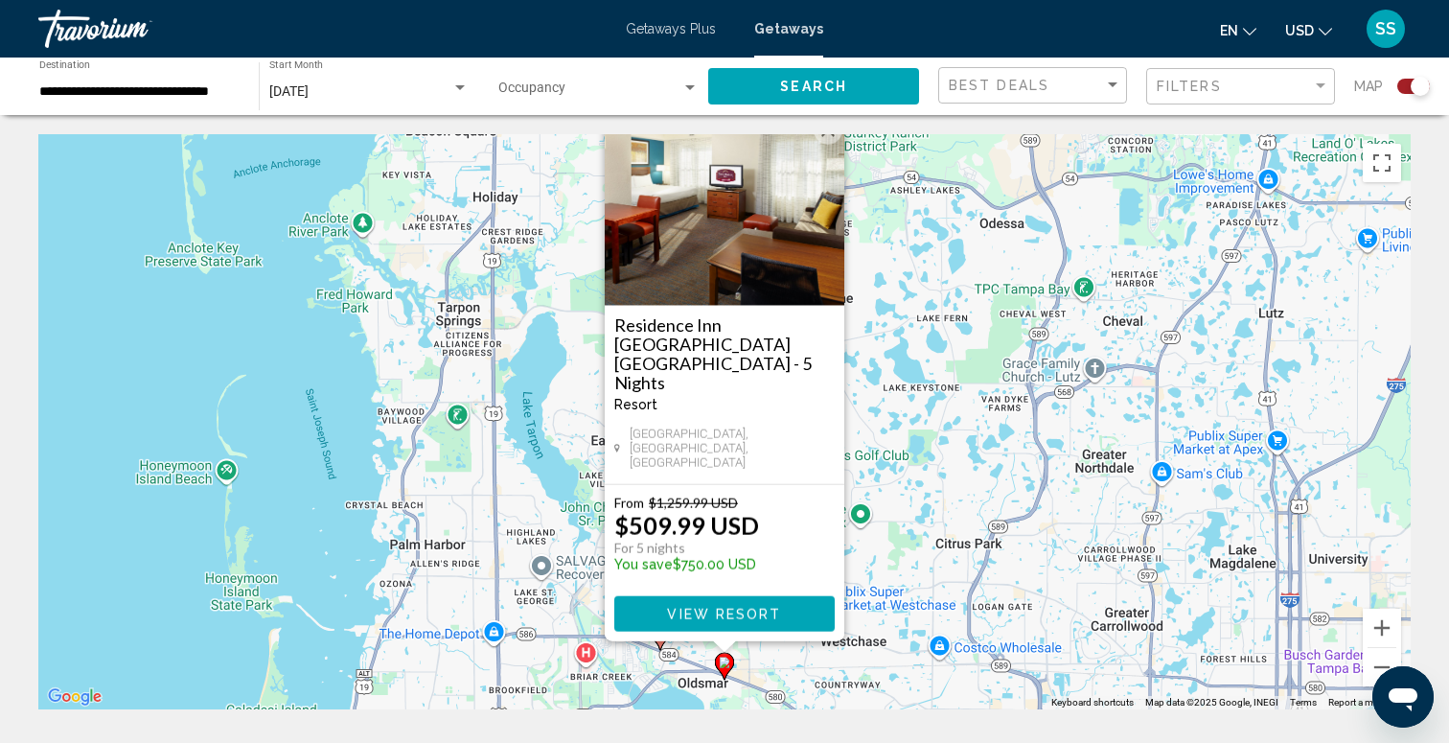
click at [660, 645] on icon "Main content" at bounding box center [660, 636] width 17 height 25
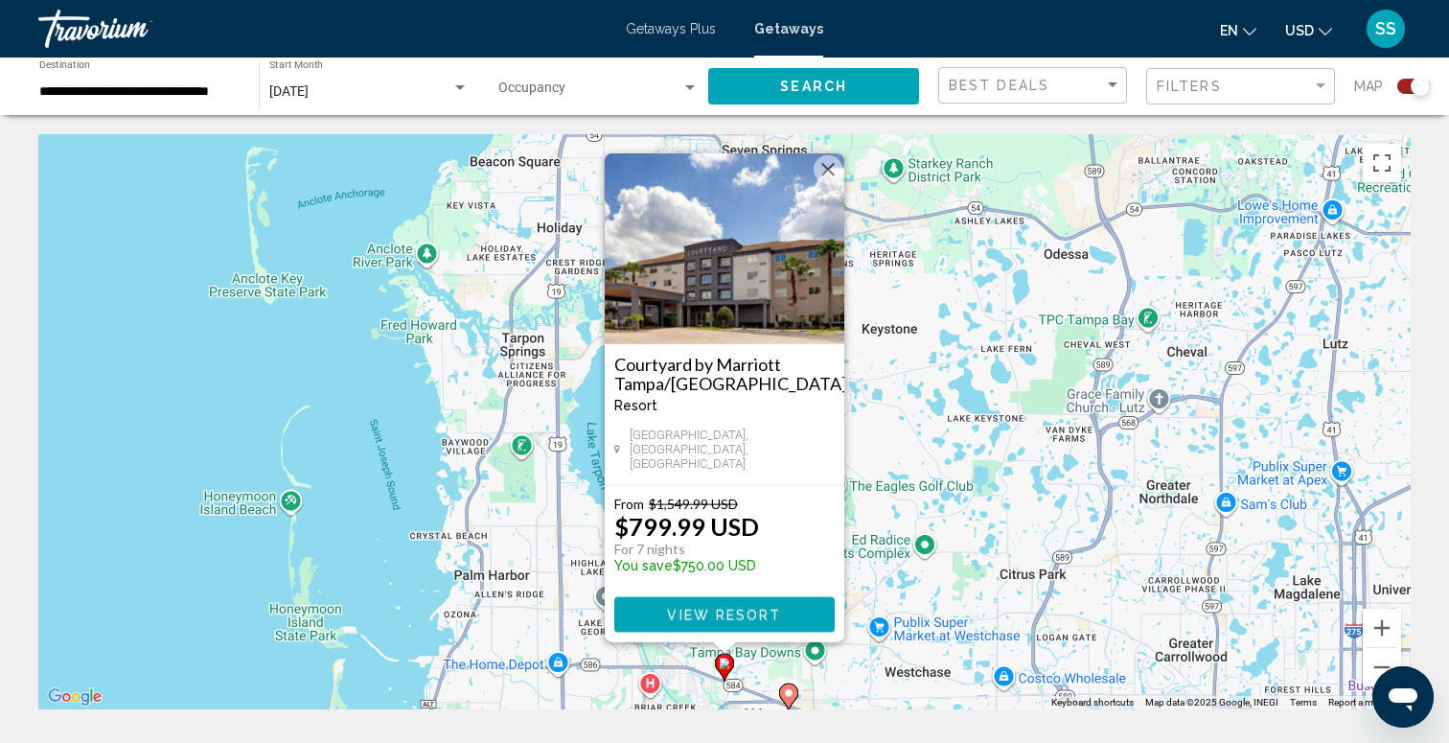
click at [785, 693] on image "Main content" at bounding box center [788, 692] width 11 height 11
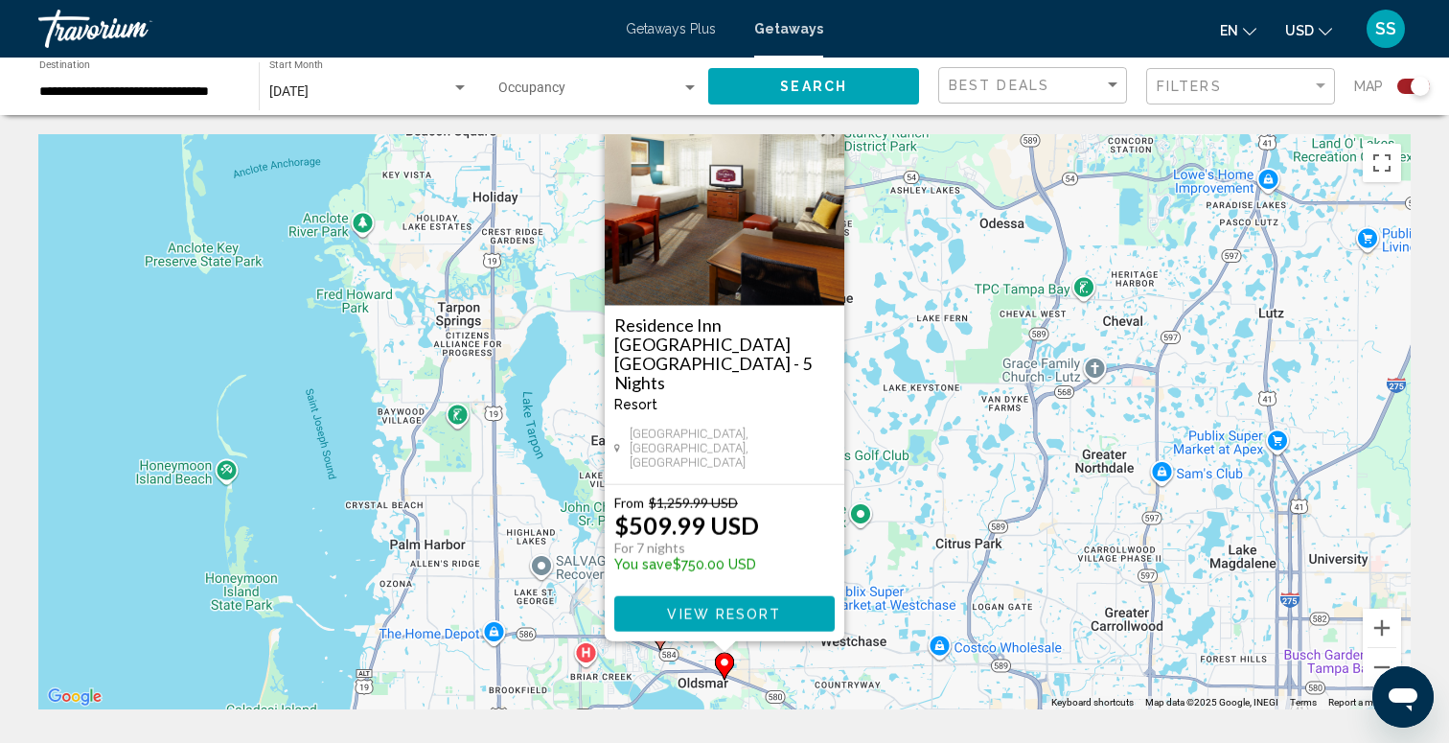
click at [734, 368] on h3 "Residence Inn [GEOGRAPHIC_DATA] [GEOGRAPHIC_DATA] - 5 Nights" at bounding box center [724, 353] width 220 height 77
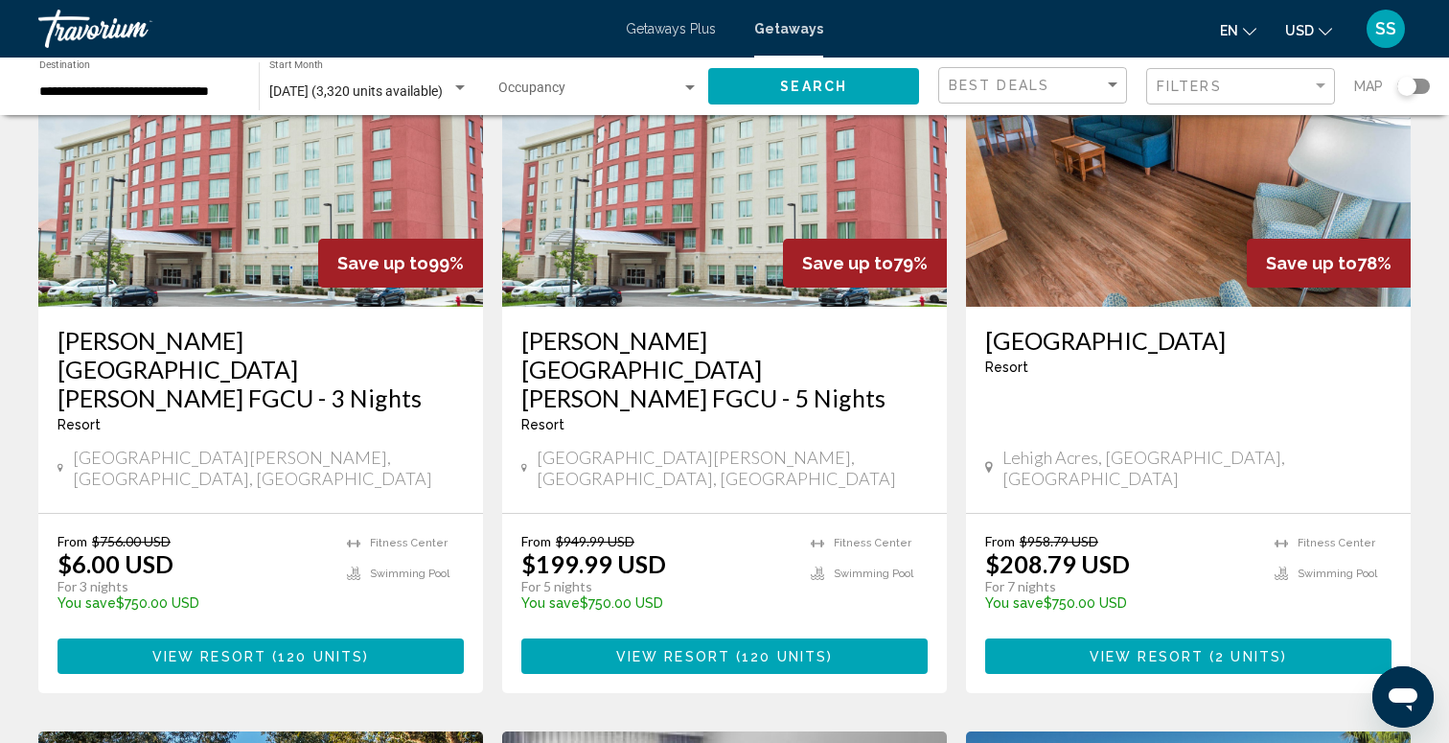
scroll to position [205, 0]
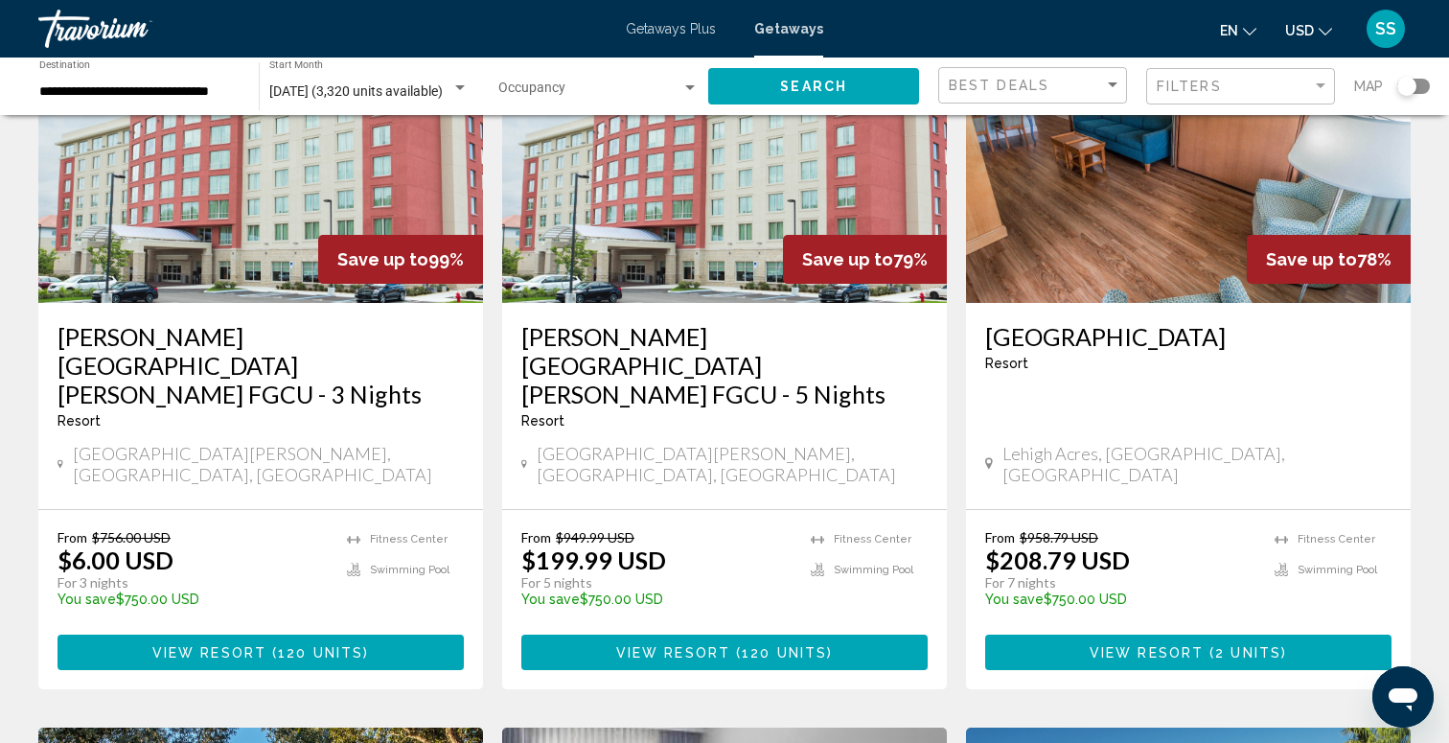
click at [1414, 83] on div "Search widget" at bounding box center [1406, 86] width 19 height 19
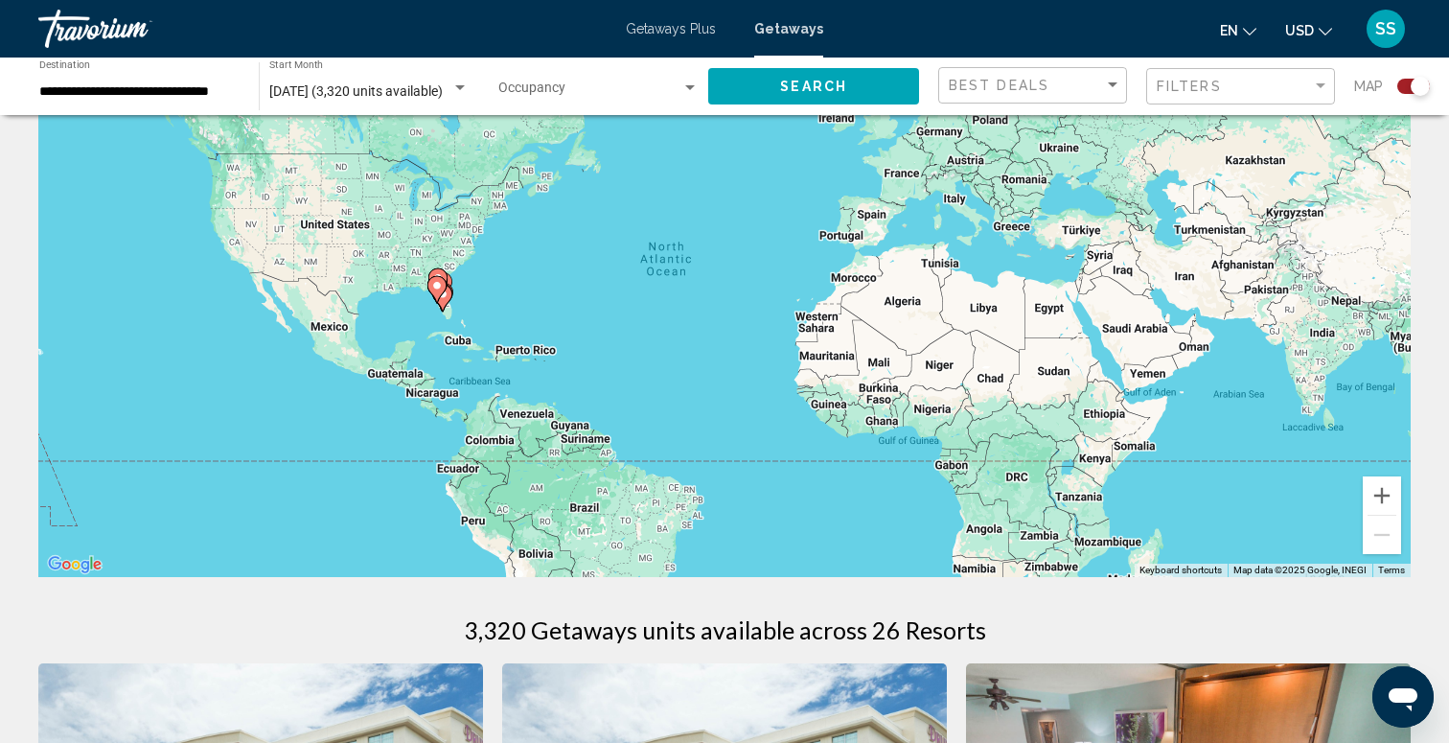
scroll to position [0, 0]
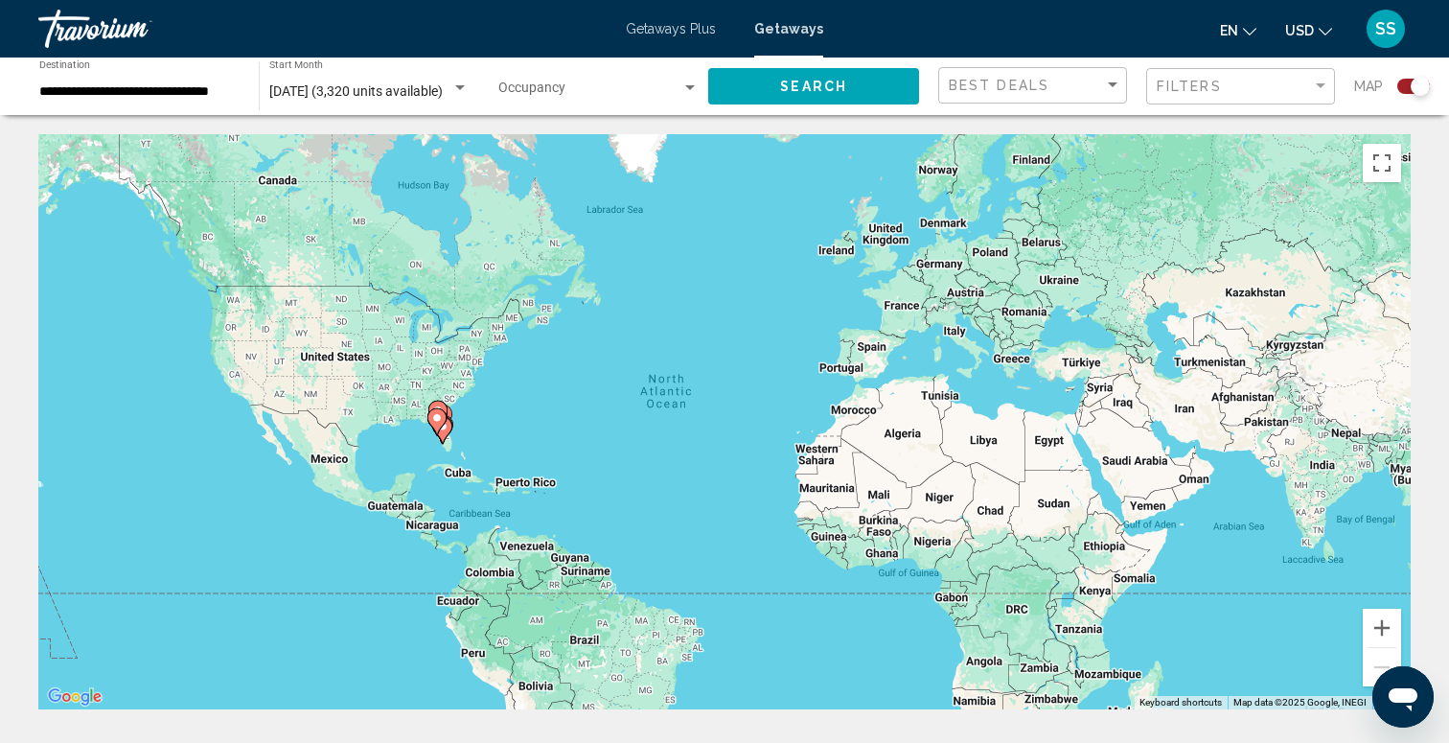
click at [425, 437] on div "To activate drag with keyboard, press Alt + Enter. Once in keyboard drag state,…" at bounding box center [724, 421] width 1372 height 575
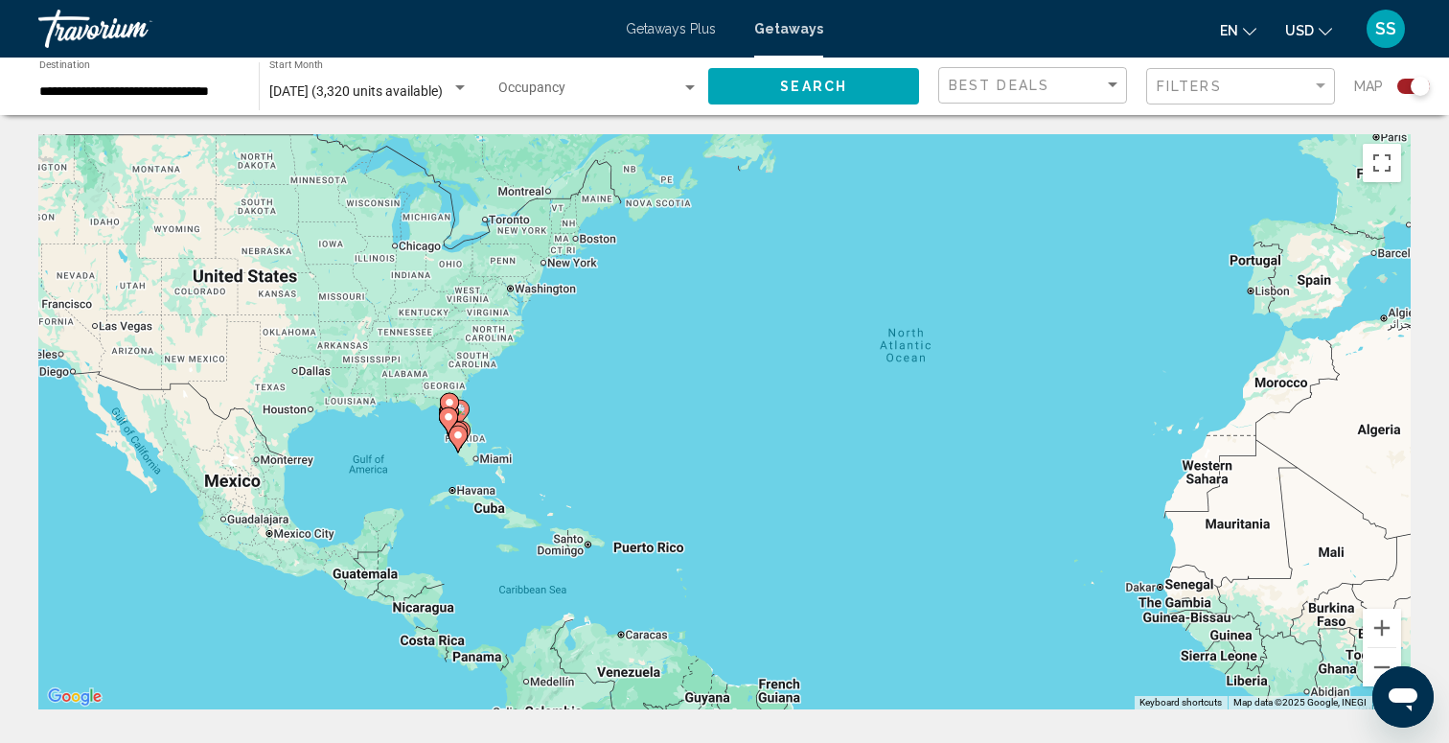
click at [448, 448] on gmp-advanced-marker "Main content" at bounding box center [457, 436] width 19 height 29
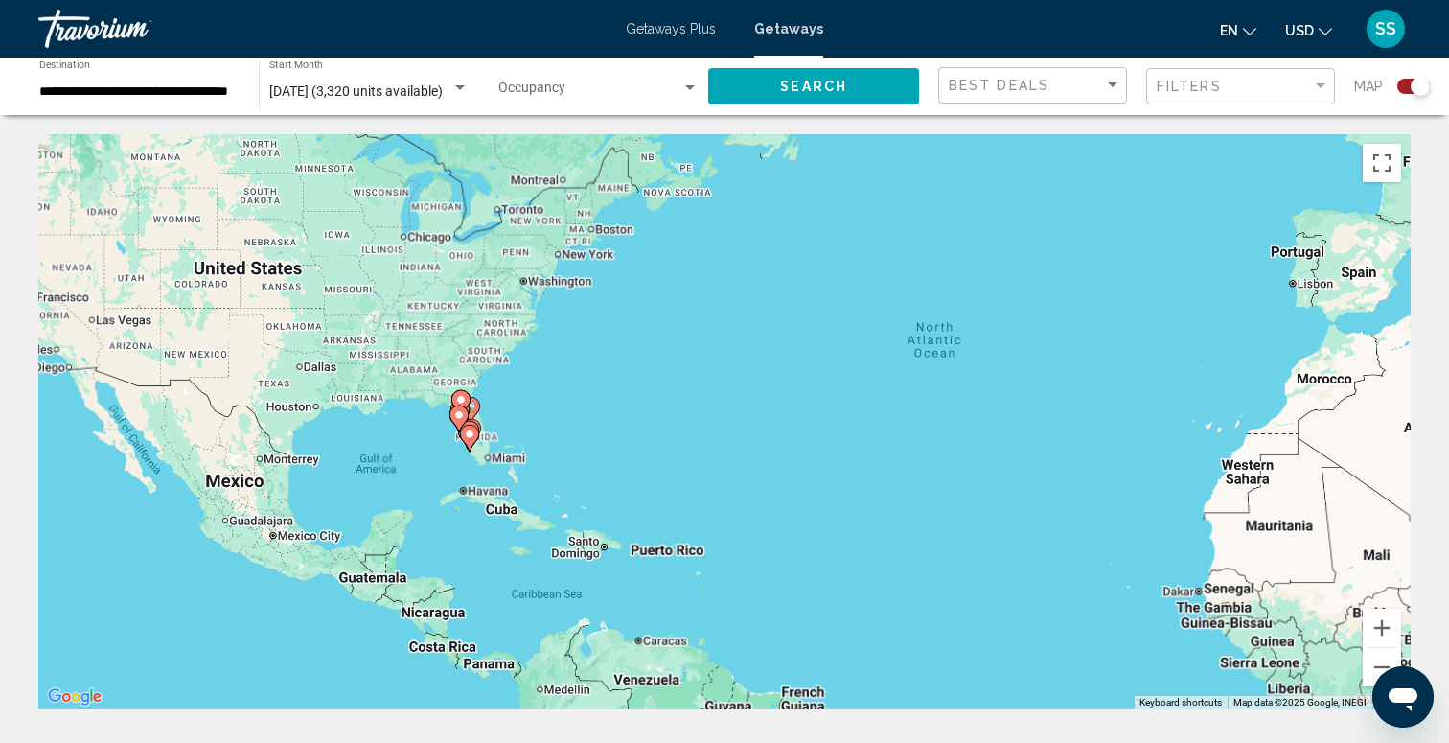
click at [447, 448] on div "To activate drag with keyboard, press Alt + Enter. Once in keyboard drag state,…" at bounding box center [724, 421] width 1372 height 575
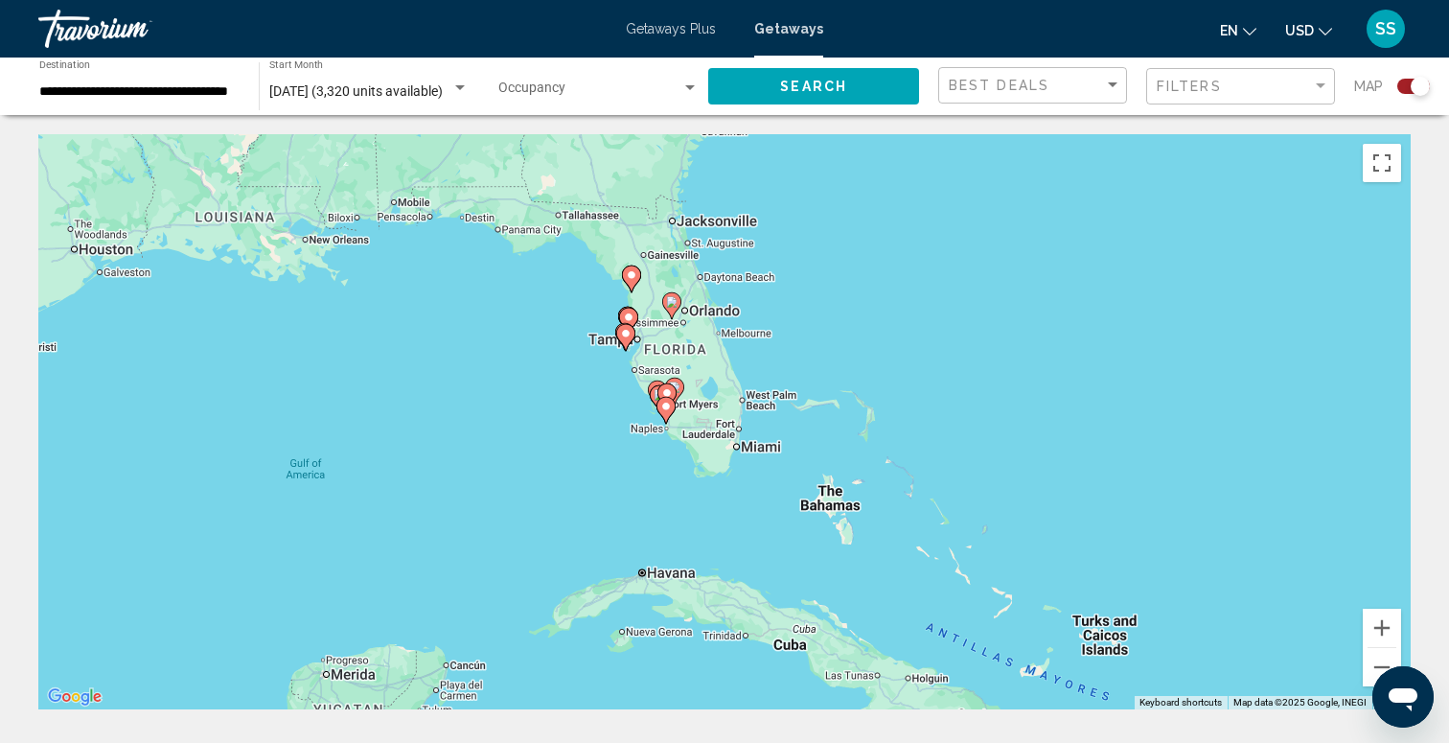
drag, startPoint x: 854, startPoint y: 381, endPoint x: 640, endPoint y: 381, distance: 213.7
click at [640, 382] on div "To navigate, press the arrow keys. To activate drag with keyboard, press Alt + …" at bounding box center [724, 421] width 1372 height 575
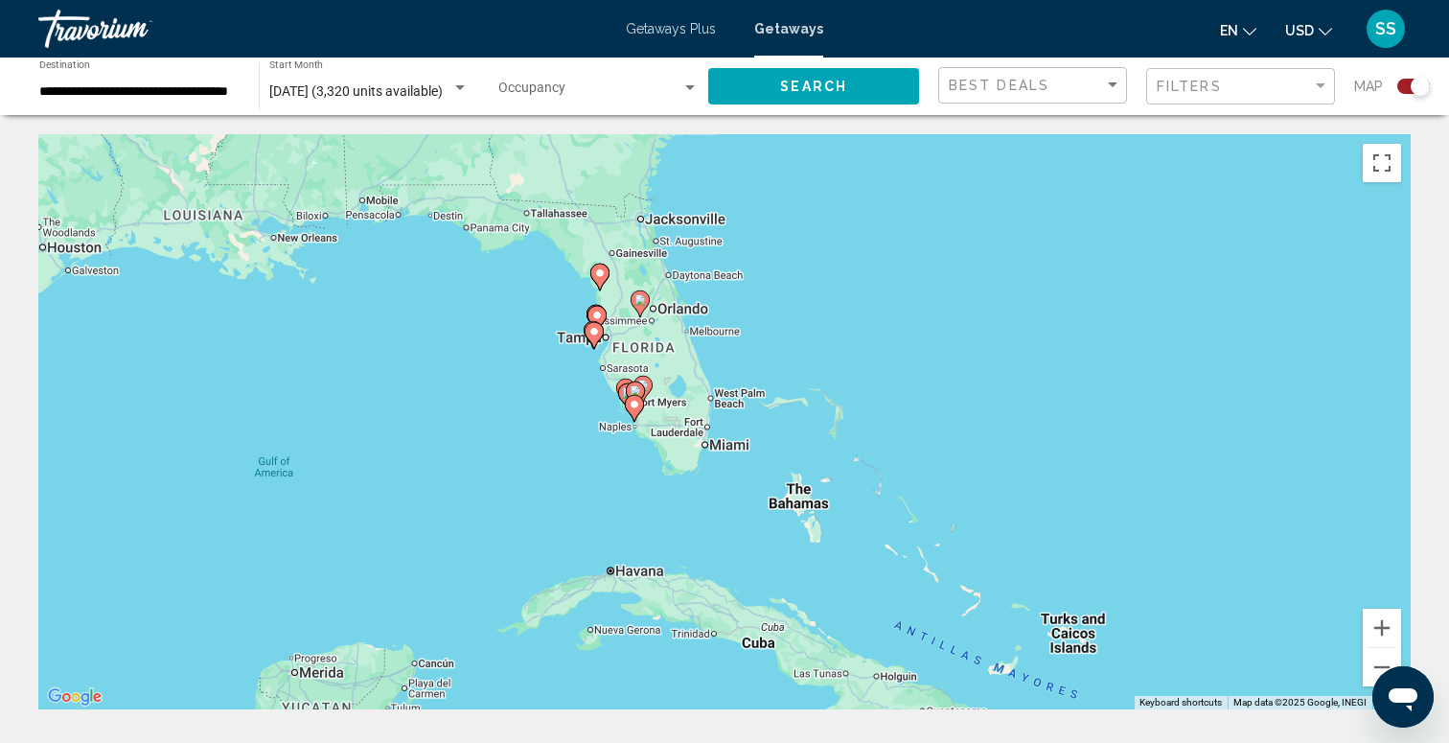
click at [602, 276] on image "Main content" at bounding box center [599, 272] width 11 height 11
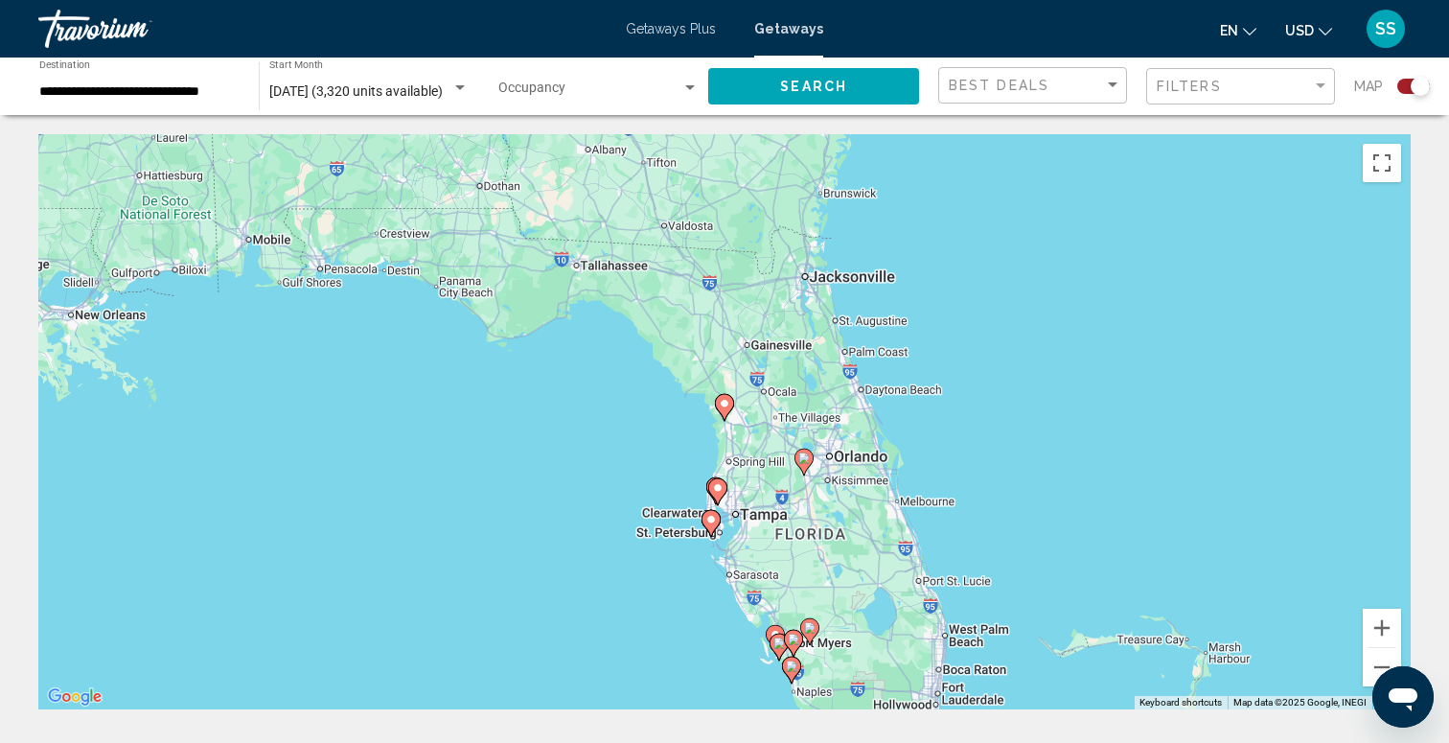
click at [729, 413] on gmp-advanced-marker "Main content" at bounding box center [724, 407] width 19 height 29
type input "**********"
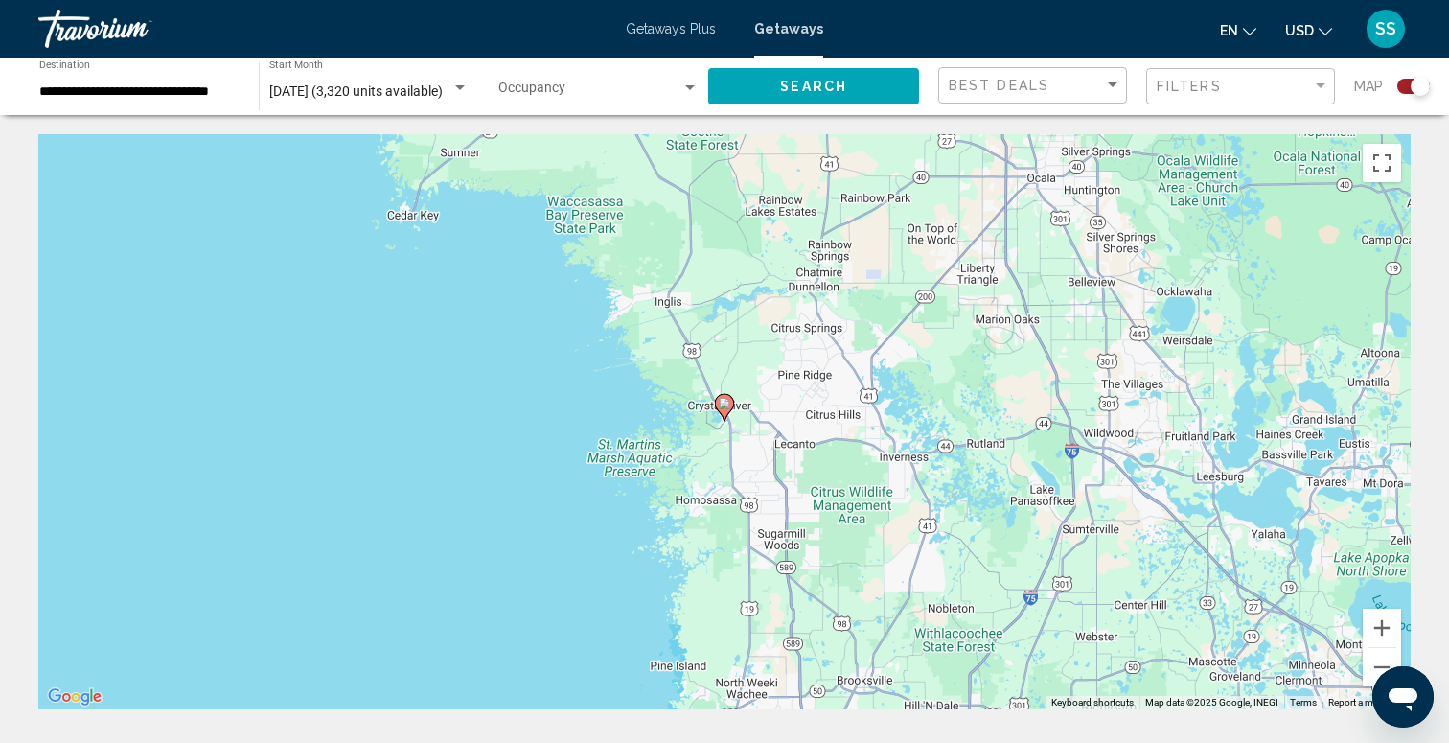
click at [723, 402] on image "Main content" at bounding box center [724, 403] width 11 height 11
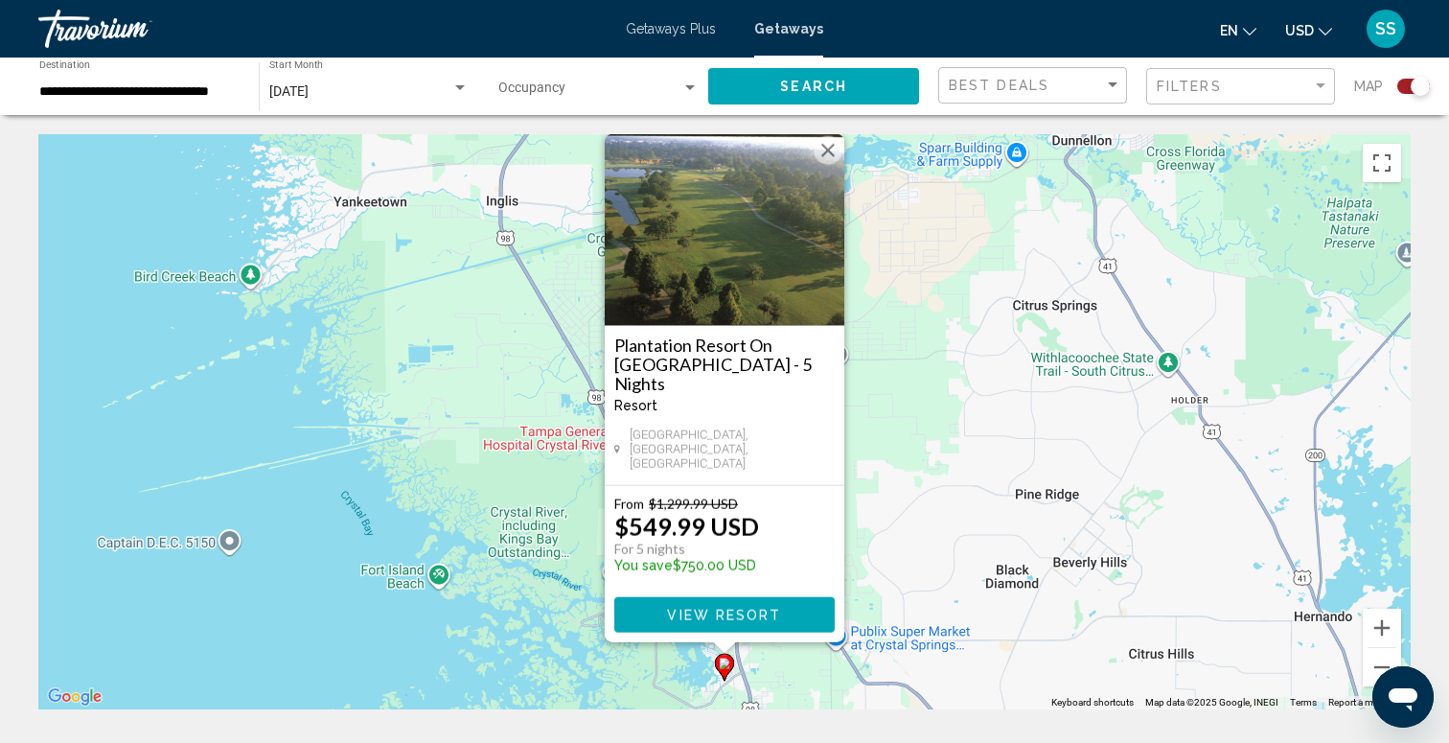
click at [829, 165] on button "Close" at bounding box center [828, 150] width 29 height 29
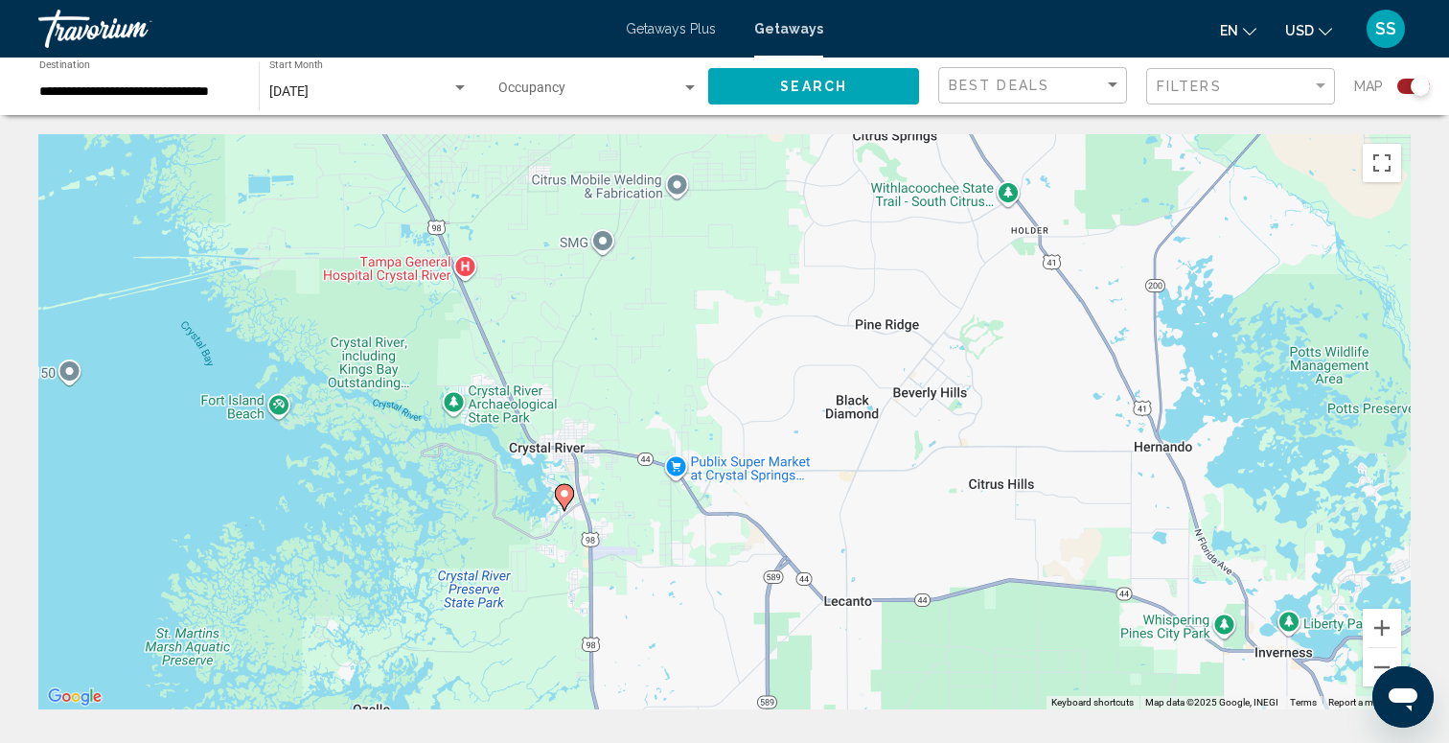
drag, startPoint x: 919, startPoint y: 401, endPoint x: 710, endPoint y: 121, distance: 349.2
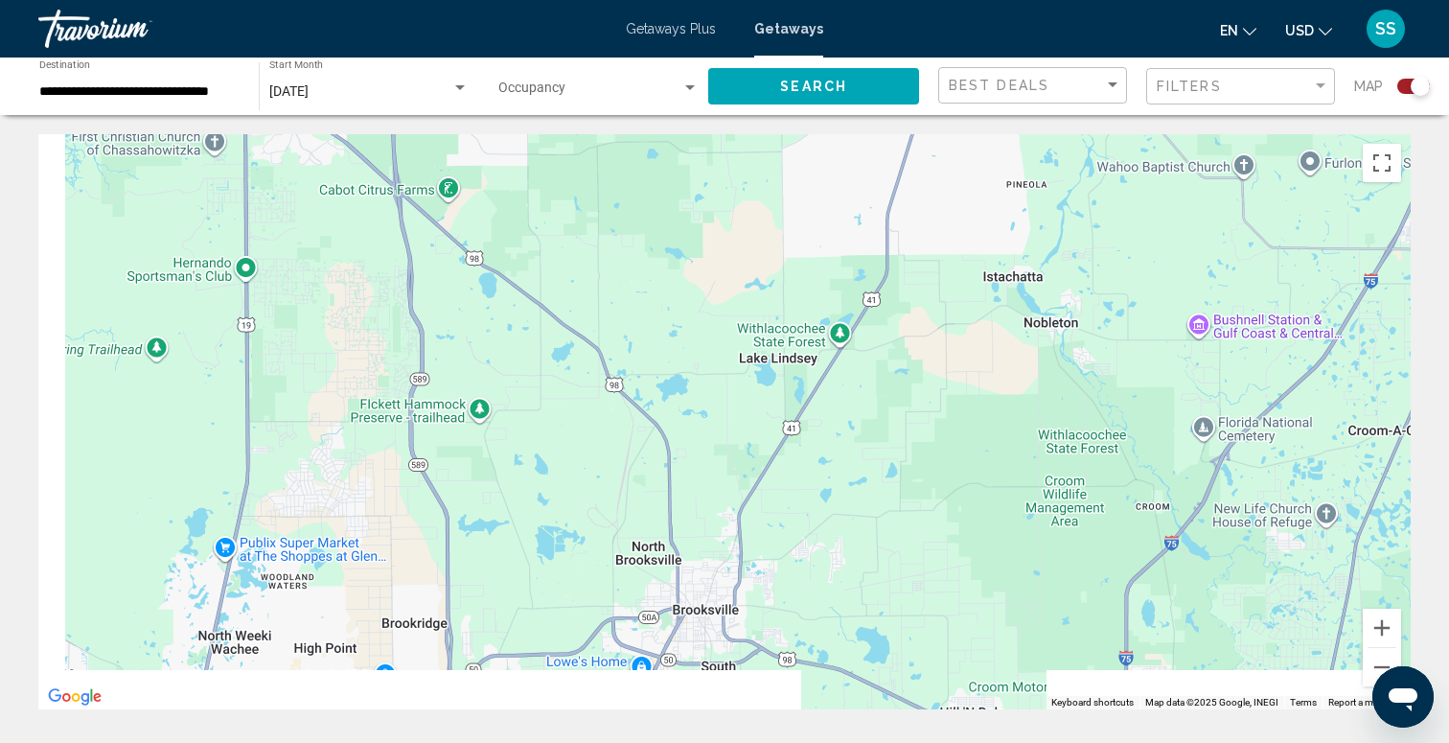
drag, startPoint x: 671, startPoint y: 334, endPoint x: 812, endPoint y: 247, distance: 165.7
click at [825, 241] on div "Main content" at bounding box center [724, 421] width 1372 height 575
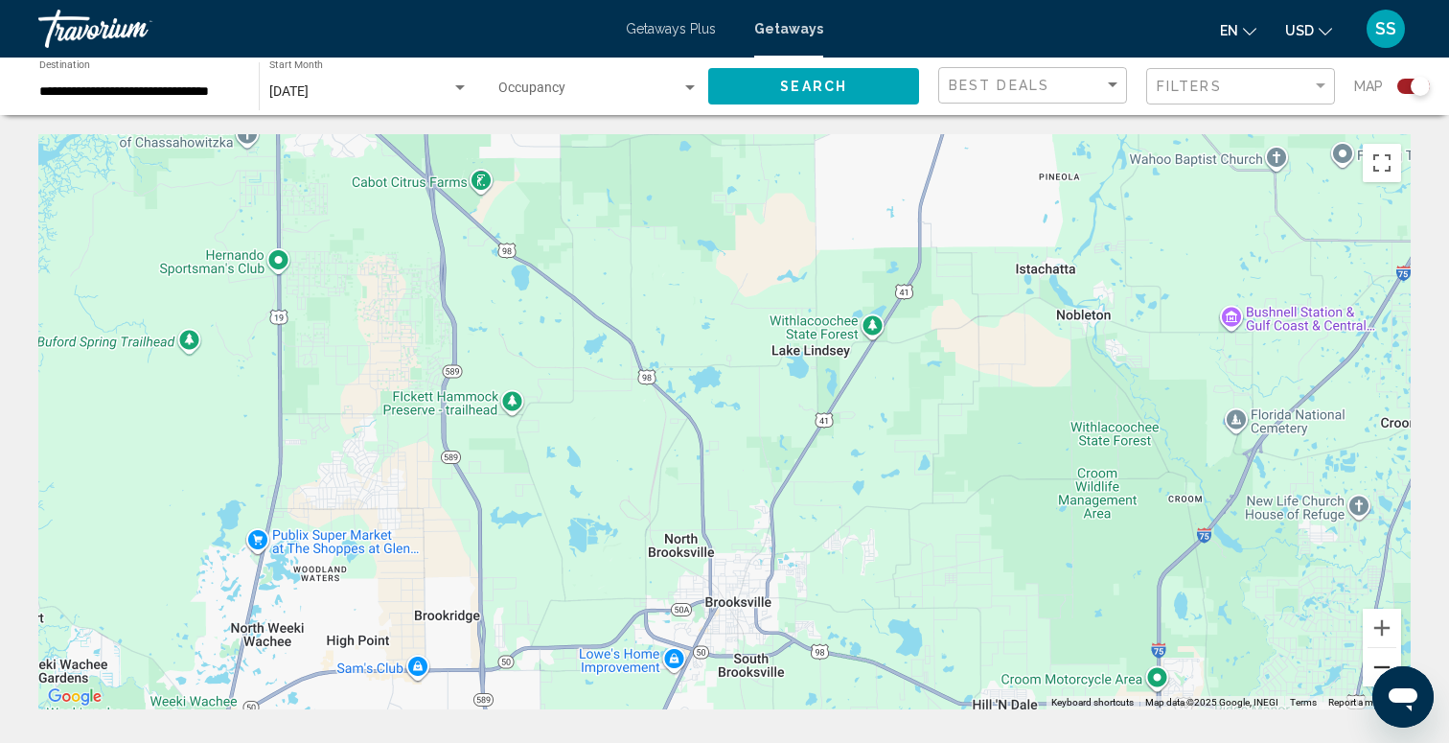
click at [1370, 655] on button "Zoom out" at bounding box center [1382, 667] width 38 height 38
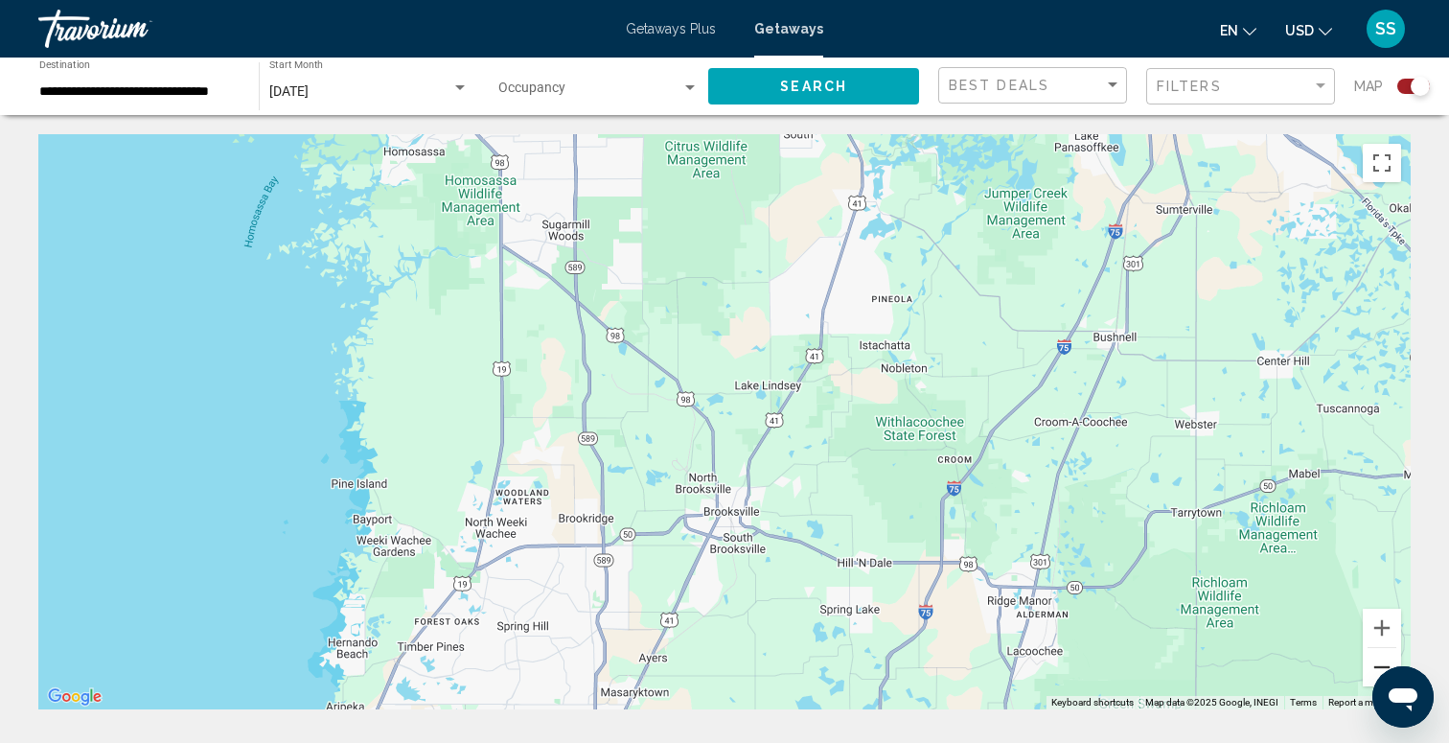
click at [1370, 655] on button "Zoom out" at bounding box center [1382, 667] width 38 height 38
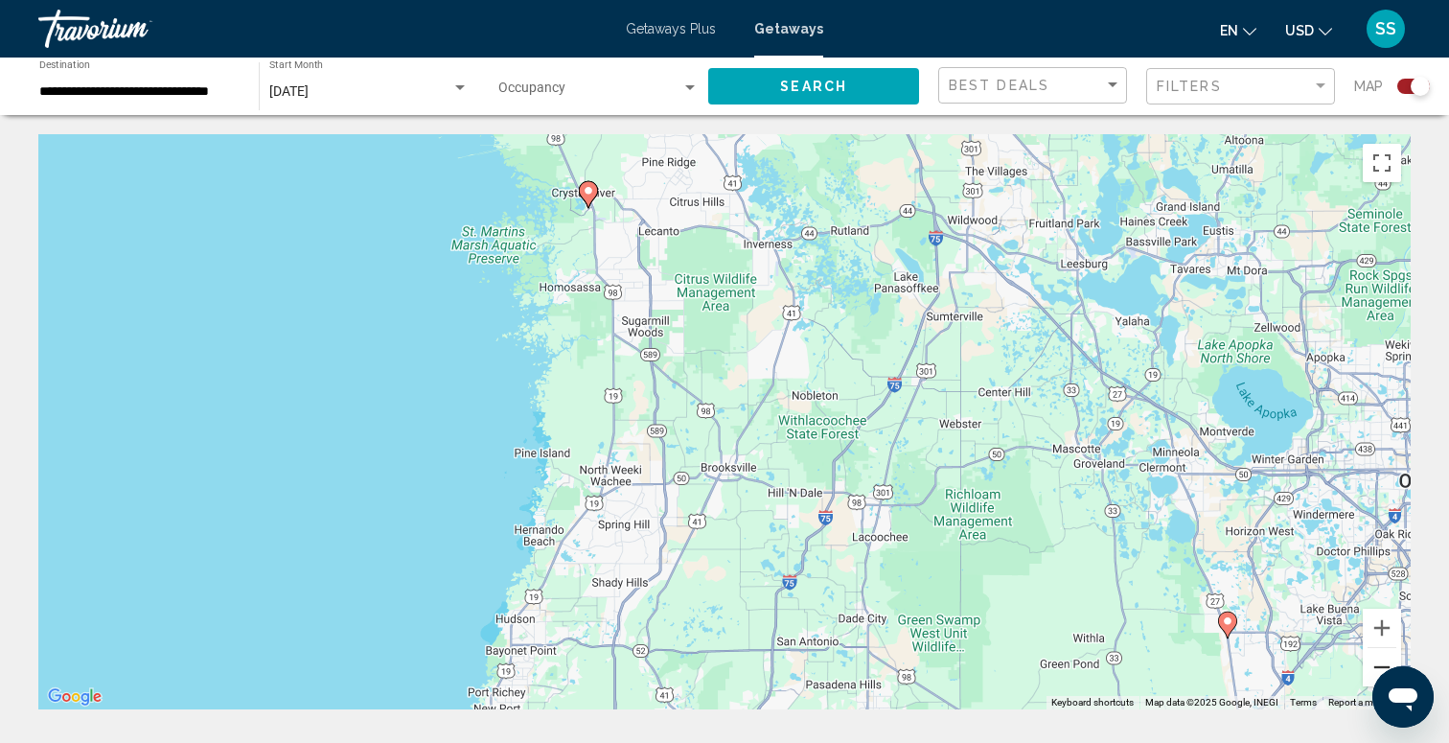
click at [1370, 655] on button "Zoom out" at bounding box center [1382, 667] width 38 height 38
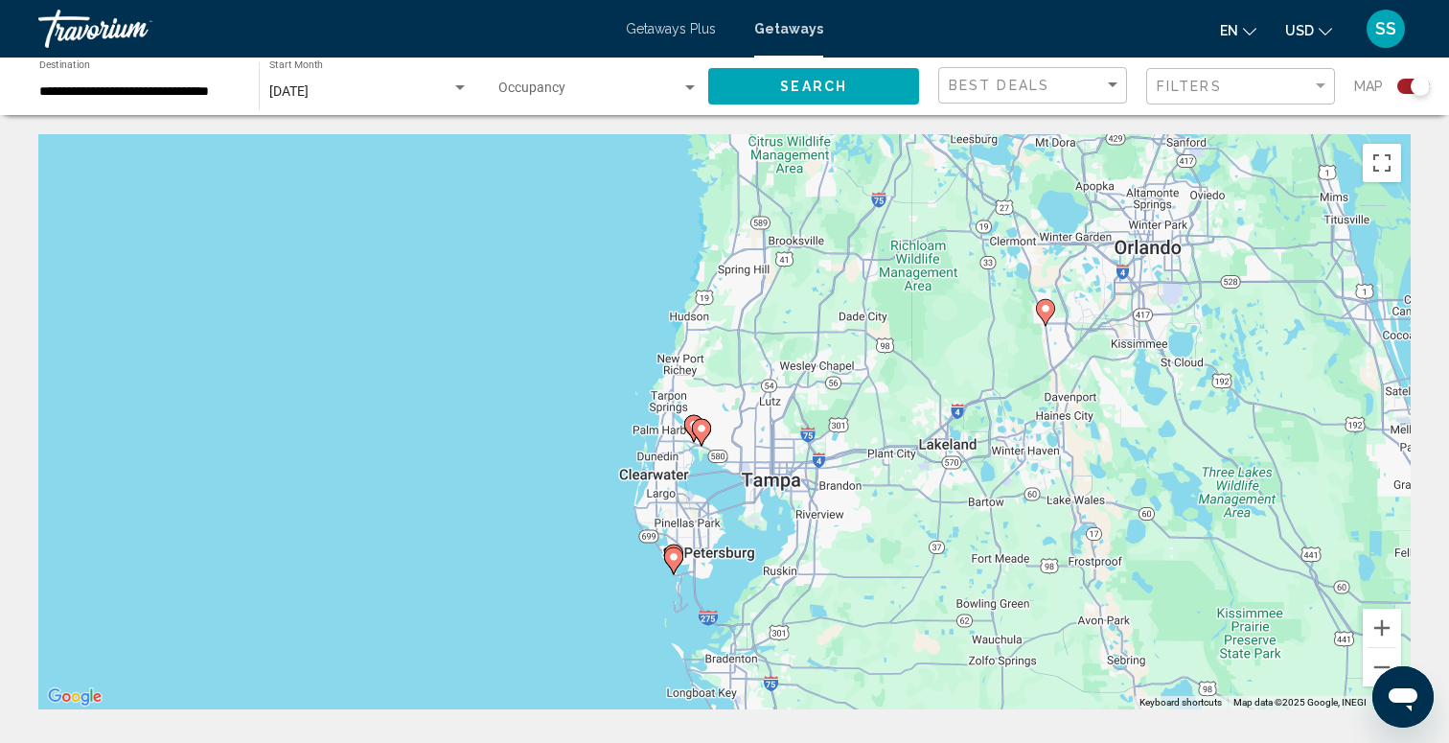
drag, startPoint x: 931, startPoint y: 574, endPoint x: 1001, endPoint y: 362, distance: 223.0
click at [1001, 362] on div "To activate drag with keyboard, press Alt + Enter. Once in keyboard drag state,…" at bounding box center [724, 421] width 1372 height 575
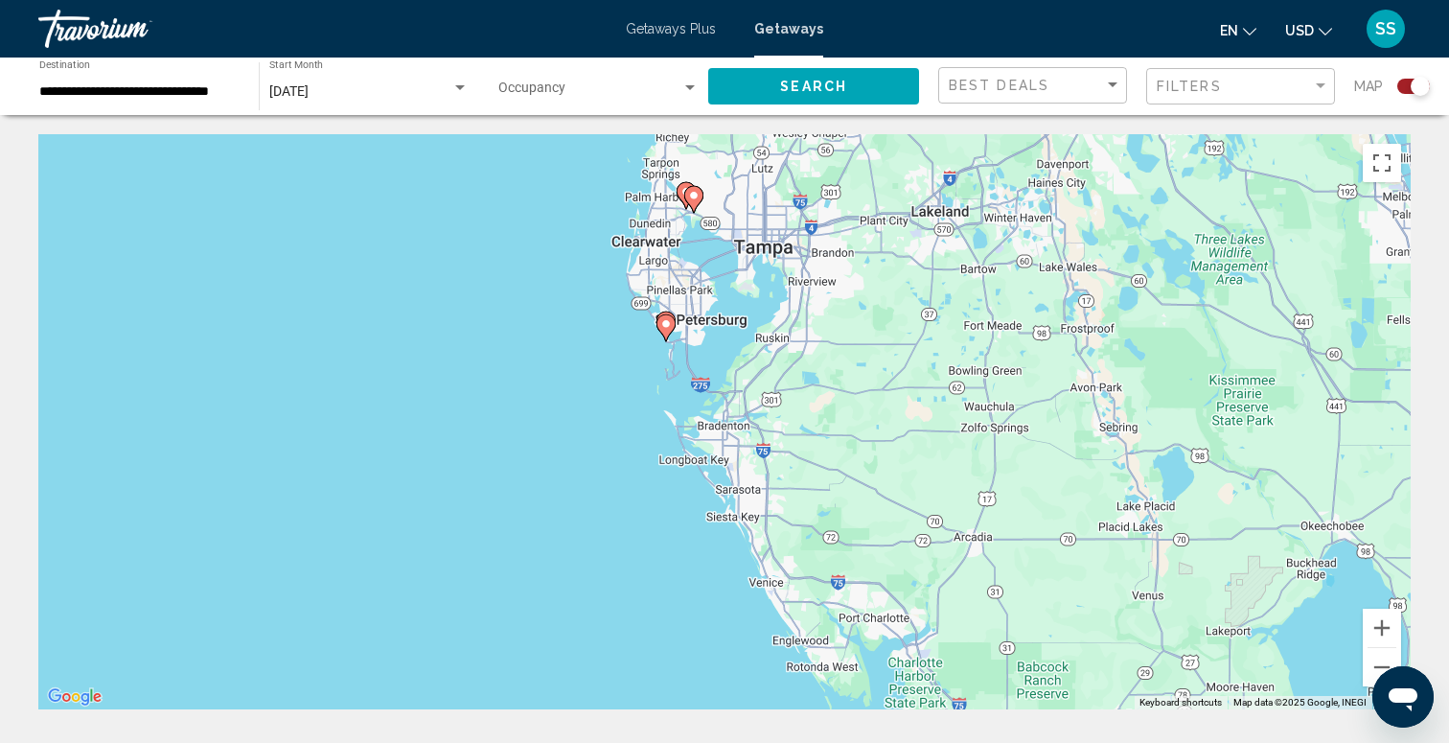
drag, startPoint x: 747, startPoint y: 542, endPoint x: 740, endPoint y: 321, distance: 221.5
click at [740, 321] on div "To activate drag with keyboard, press Alt + Enter. Once in keyboard drag state,…" at bounding box center [724, 421] width 1372 height 575
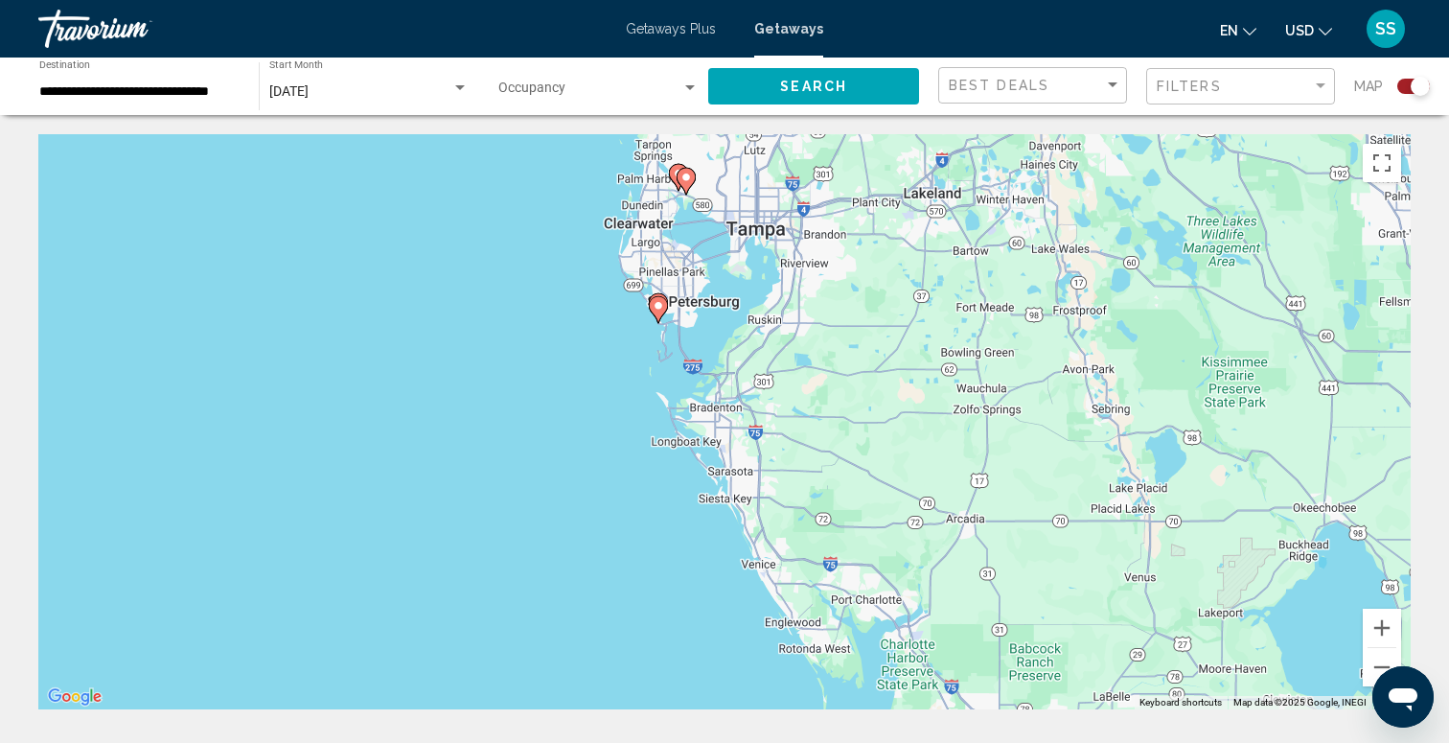
click at [685, 183] on icon "Main content" at bounding box center [685, 181] width 17 height 25
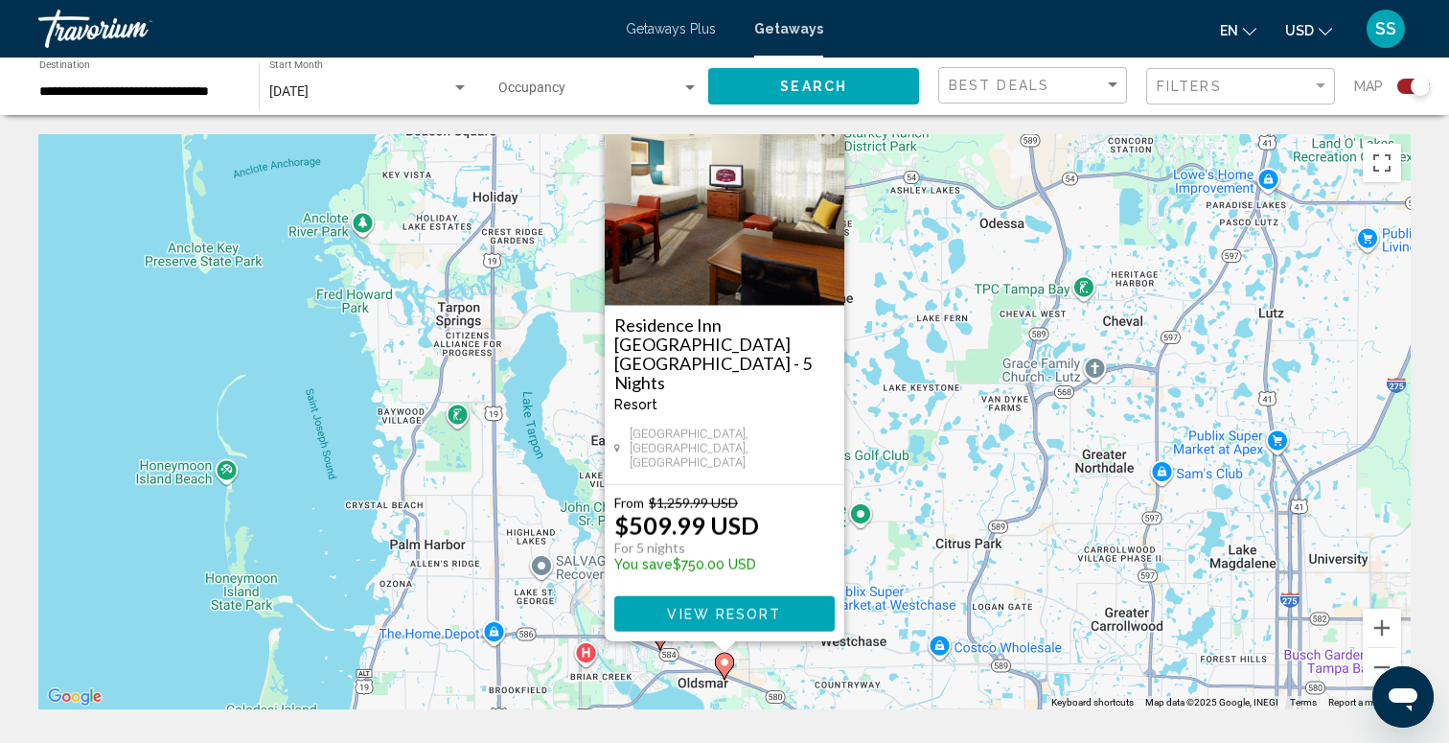
click at [827, 145] on button "Close" at bounding box center [828, 130] width 29 height 29
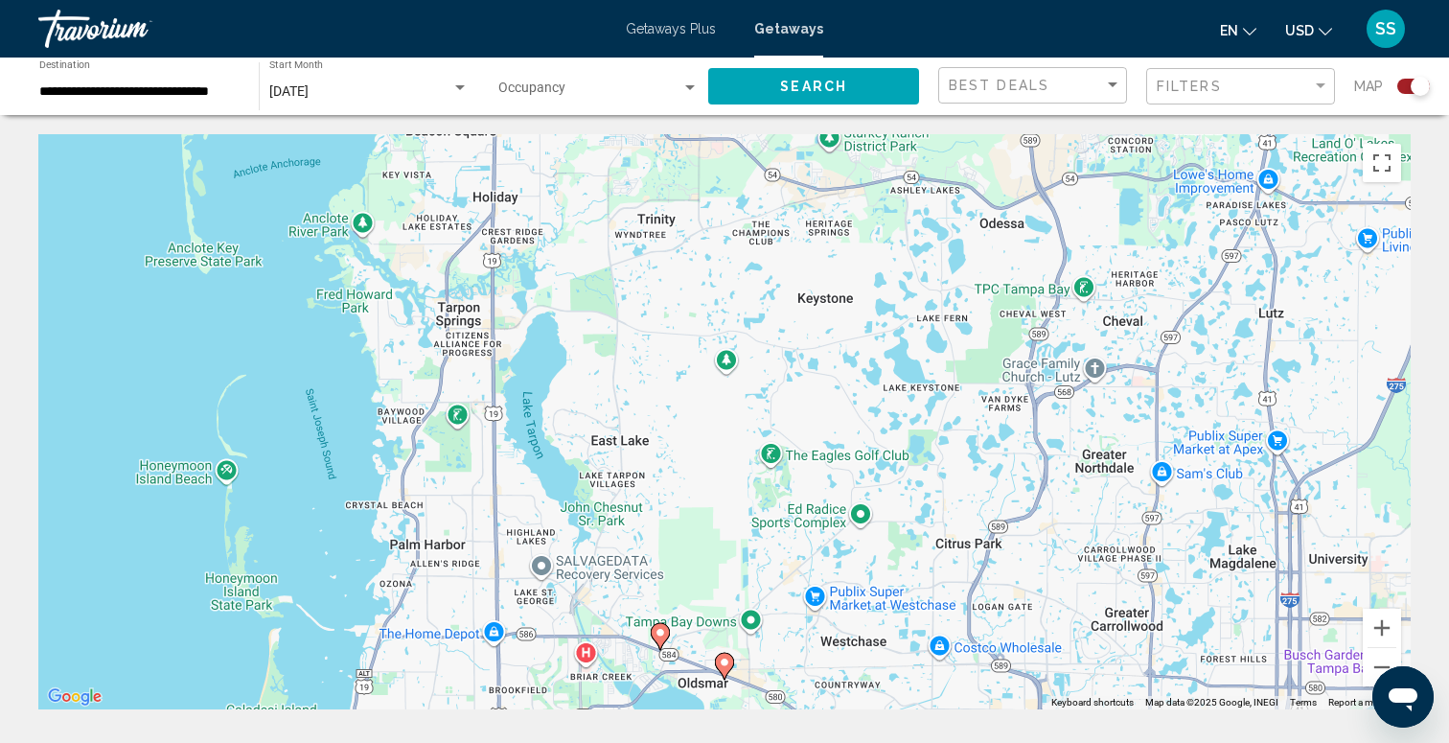
click at [659, 637] on image "Main content" at bounding box center [659, 632] width 11 height 11
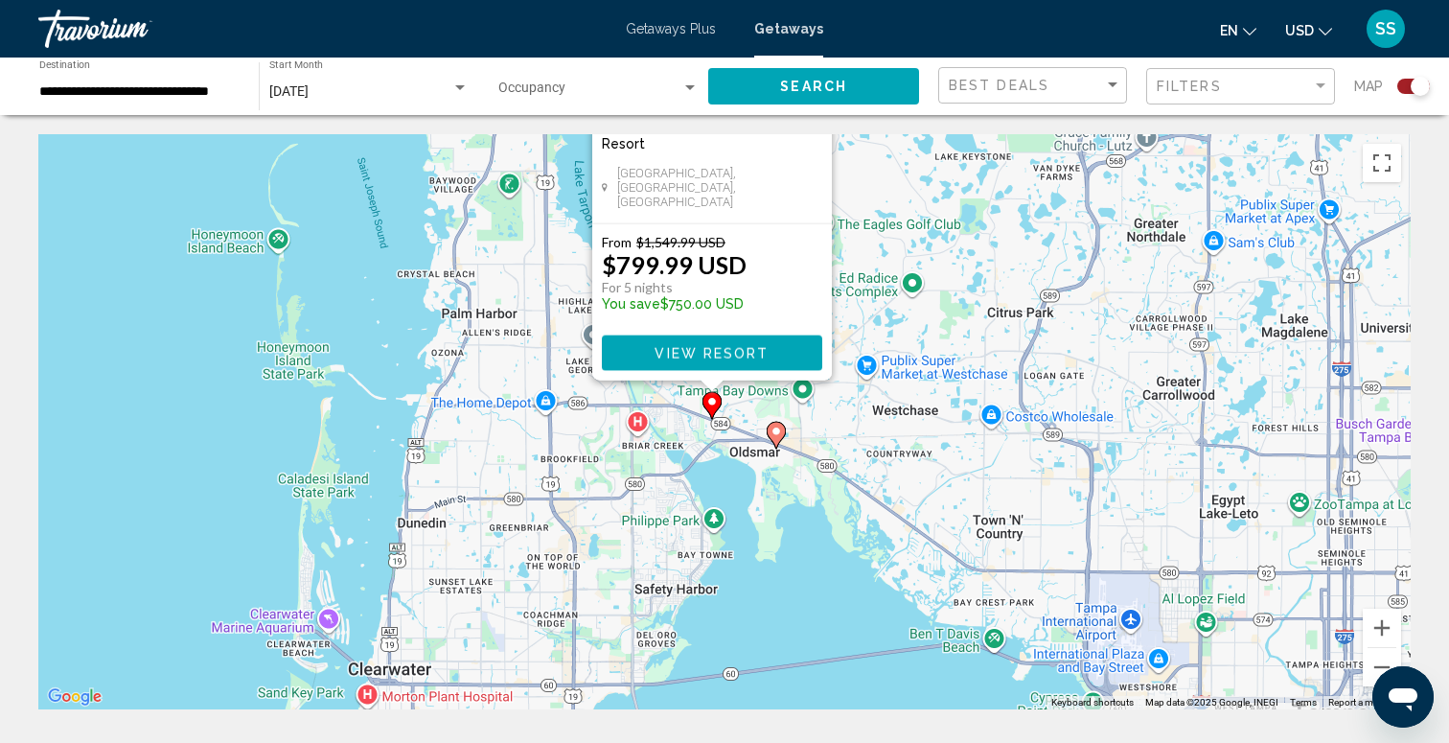
drag, startPoint x: 851, startPoint y: 669, endPoint x: 872, endPoint y: 252, distance: 417.4
click at [869, 259] on div "To activate drag with keyboard, press Alt + Enter. Once in keyboard drag state,…" at bounding box center [724, 421] width 1372 height 575
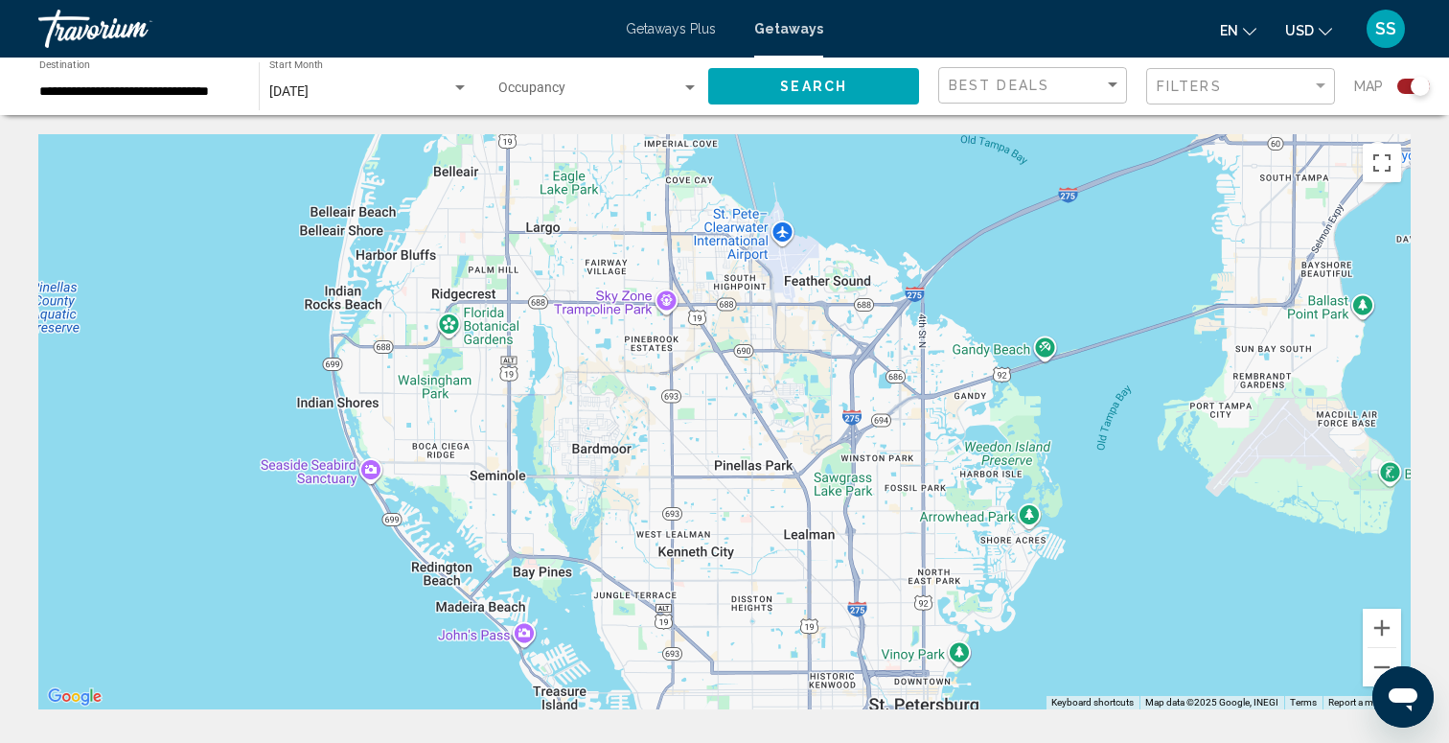
drag, startPoint x: 676, startPoint y: 505, endPoint x: 658, endPoint y: 166, distance: 339.7
click at [658, 166] on div "To activate drag with keyboard, press Alt + Enter. Once in keyboard drag state,…" at bounding box center [724, 421] width 1372 height 575
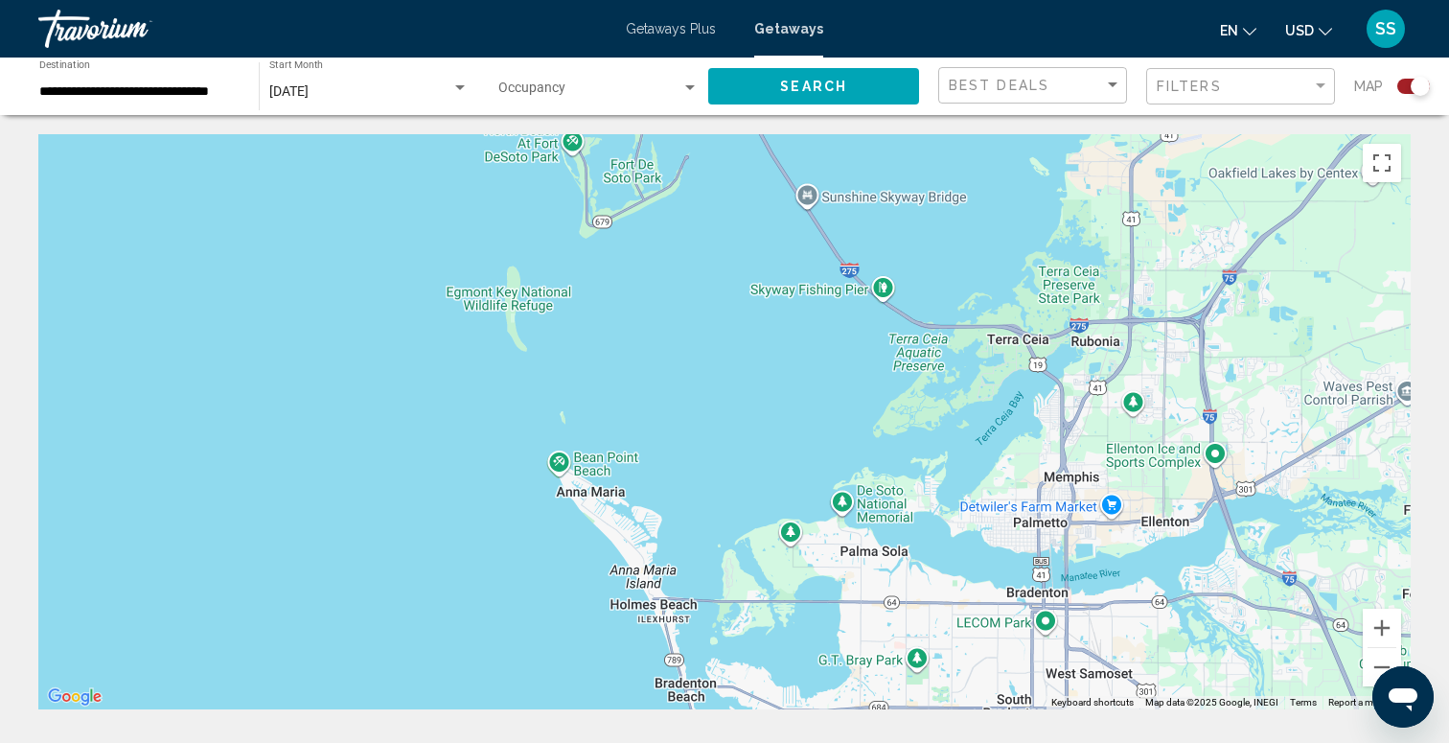
drag, startPoint x: 667, startPoint y: 194, endPoint x: 659, endPoint y: 473, distance: 279.9
click at [659, 473] on div "Main content" at bounding box center [724, 421] width 1372 height 575
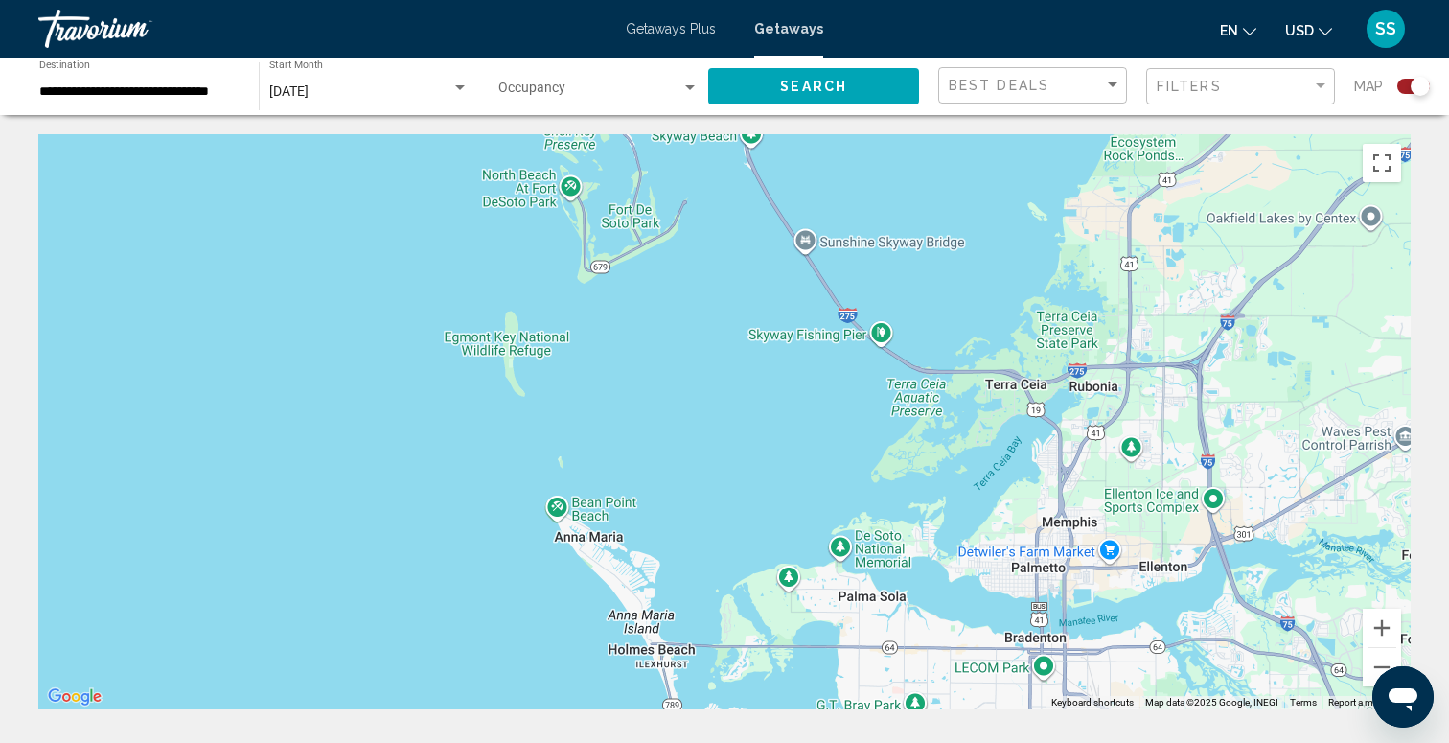
scroll to position [1, 0]
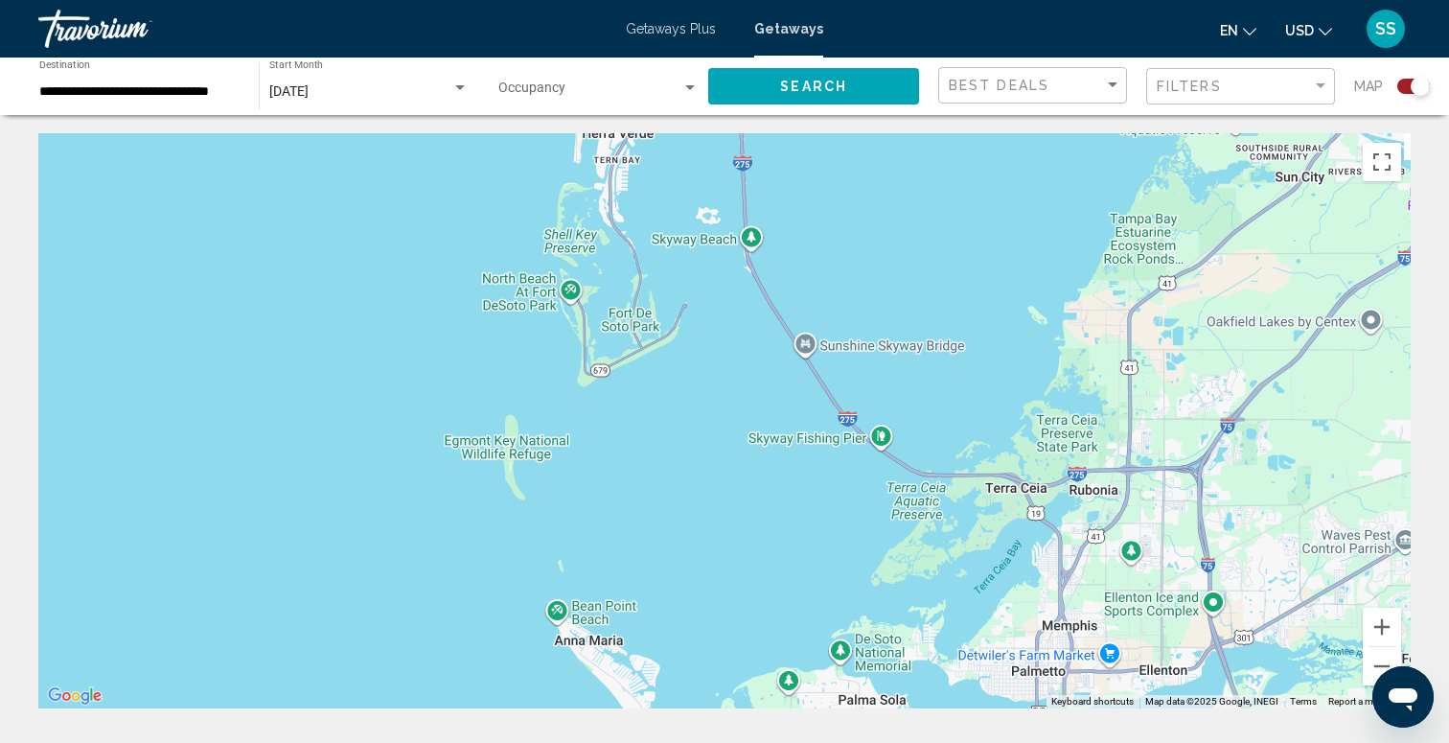
drag, startPoint x: 600, startPoint y: 303, endPoint x: 597, endPoint y: 605, distance: 301.9
click at [599, 607] on div "To activate drag with keyboard, press Alt + Enter. Once in keyboard drag state,…" at bounding box center [724, 420] width 1372 height 575
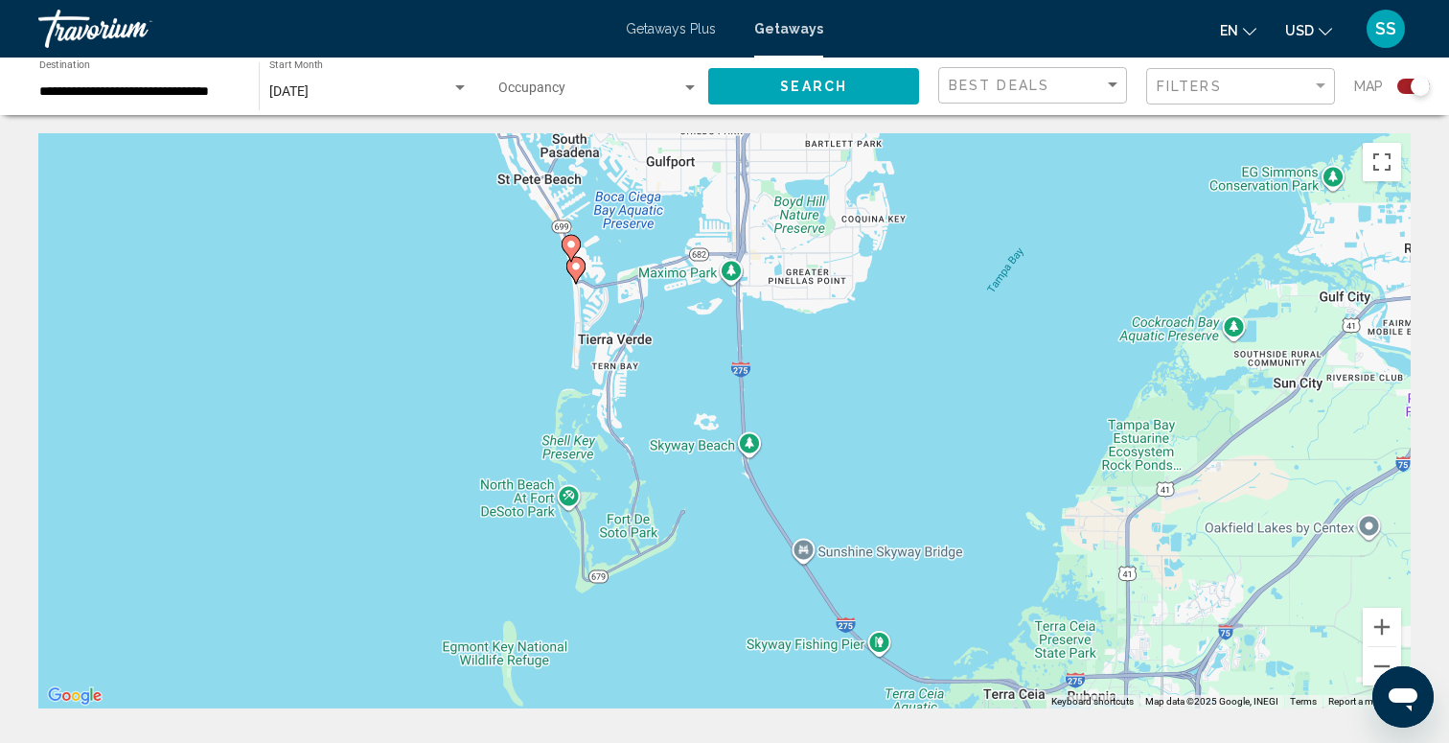
click at [574, 268] on image "Main content" at bounding box center [575, 266] width 11 height 11
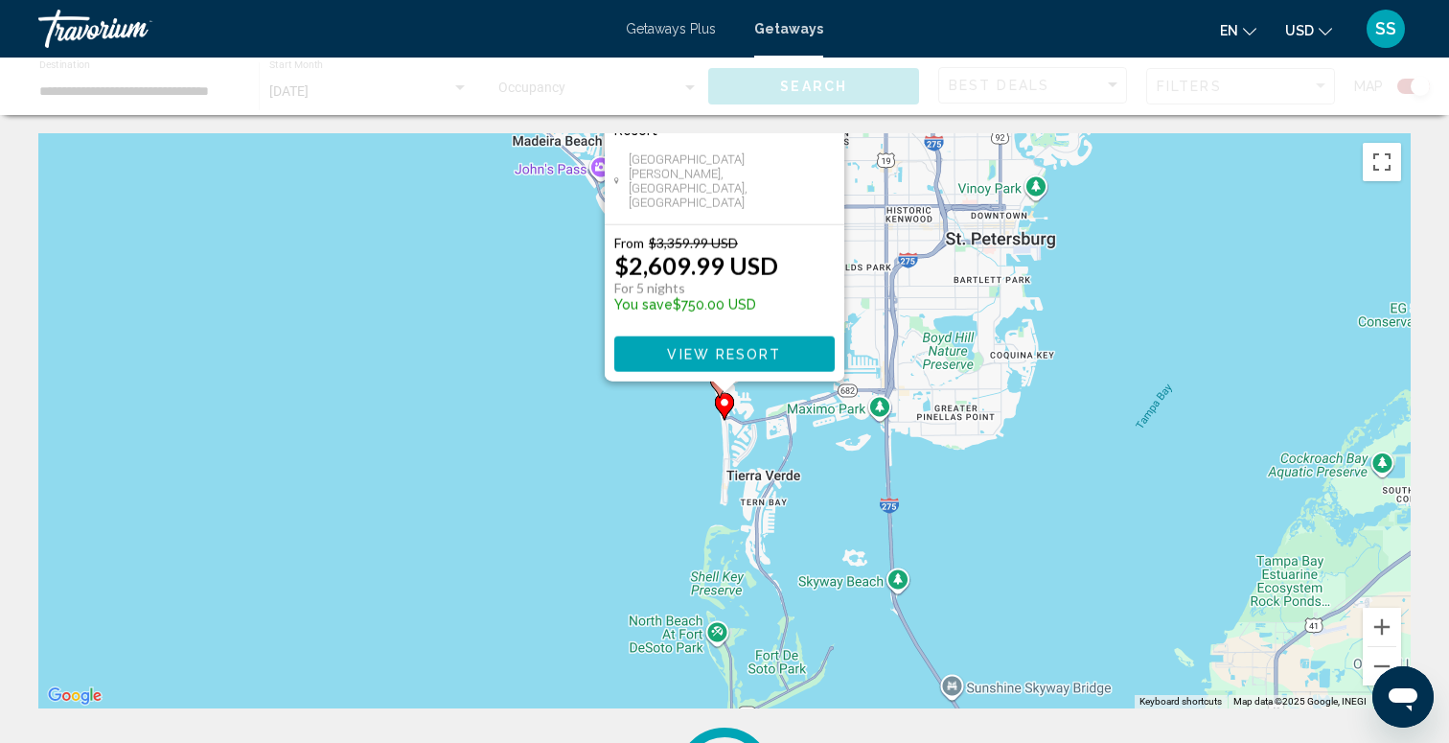
scroll to position [0, 0]
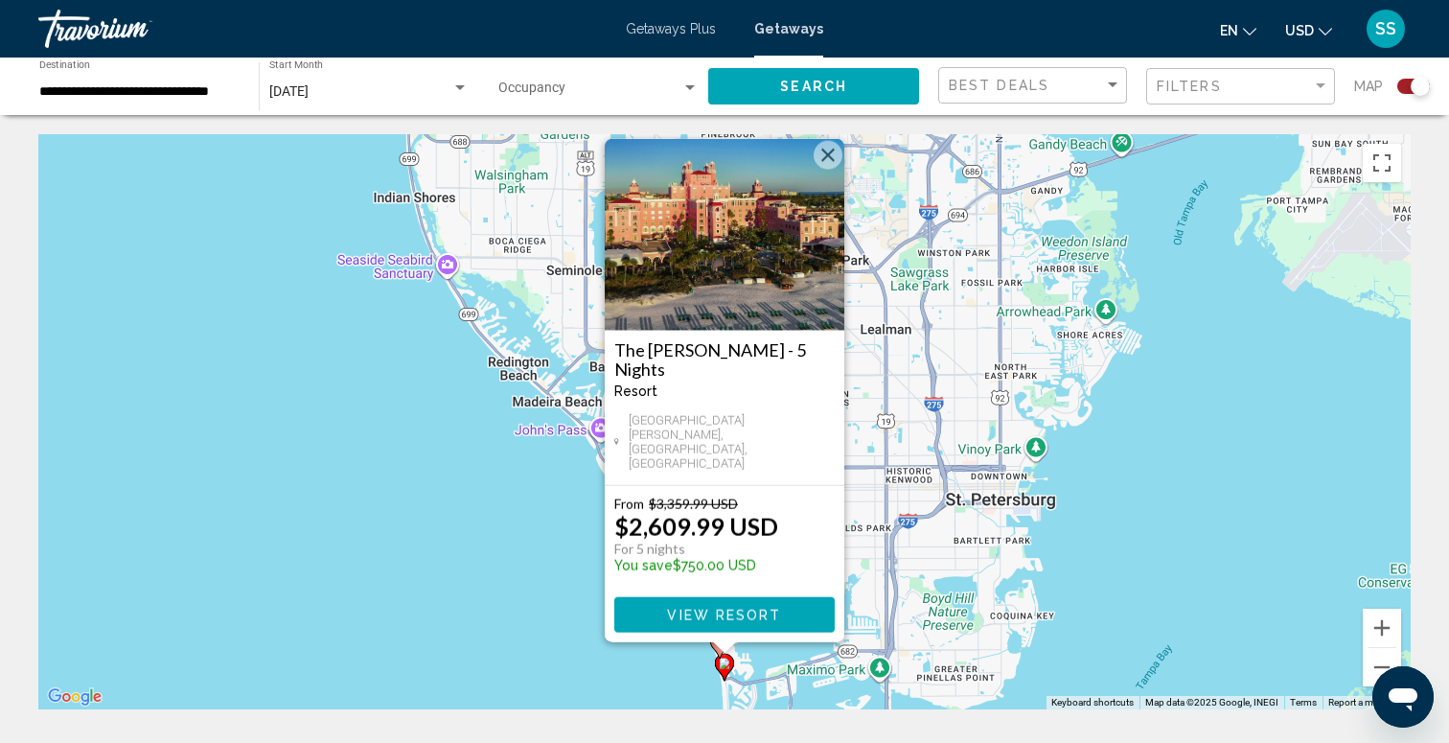
click at [826, 170] on button "Close" at bounding box center [828, 155] width 29 height 29
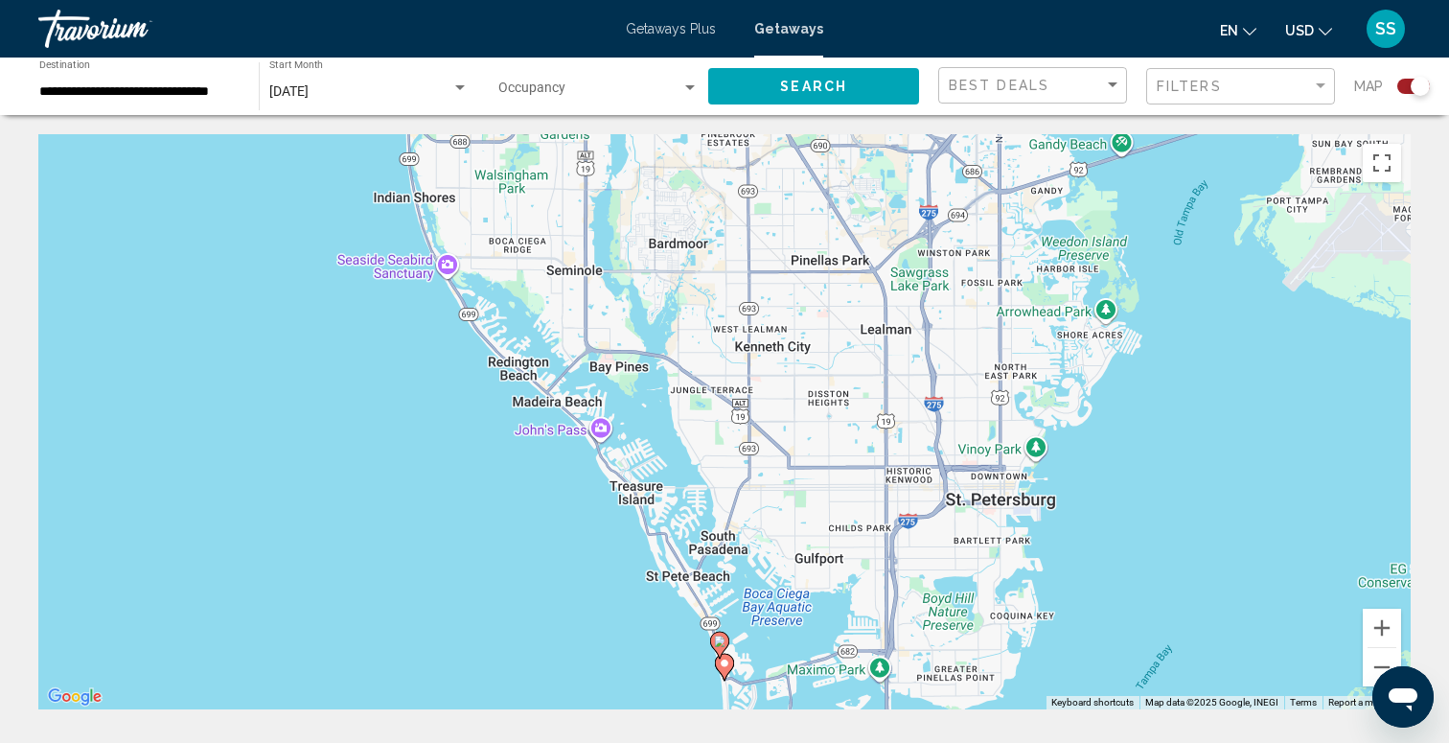
click at [723, 643] on image "Main content" at bounding box center [719, 640] width 11 height 11
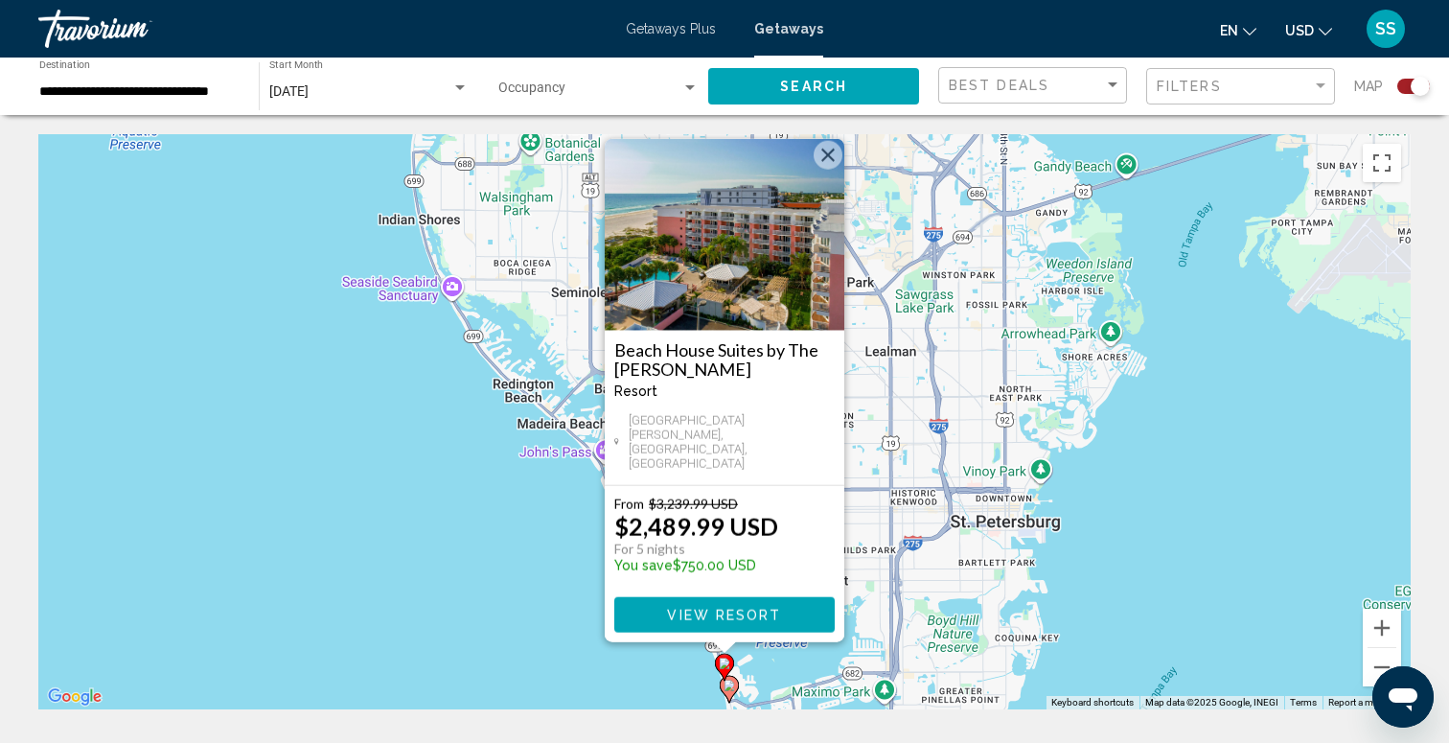
click at [740, 619] on span "View Resort" at bounding box center [724, 615] width 114 height 15
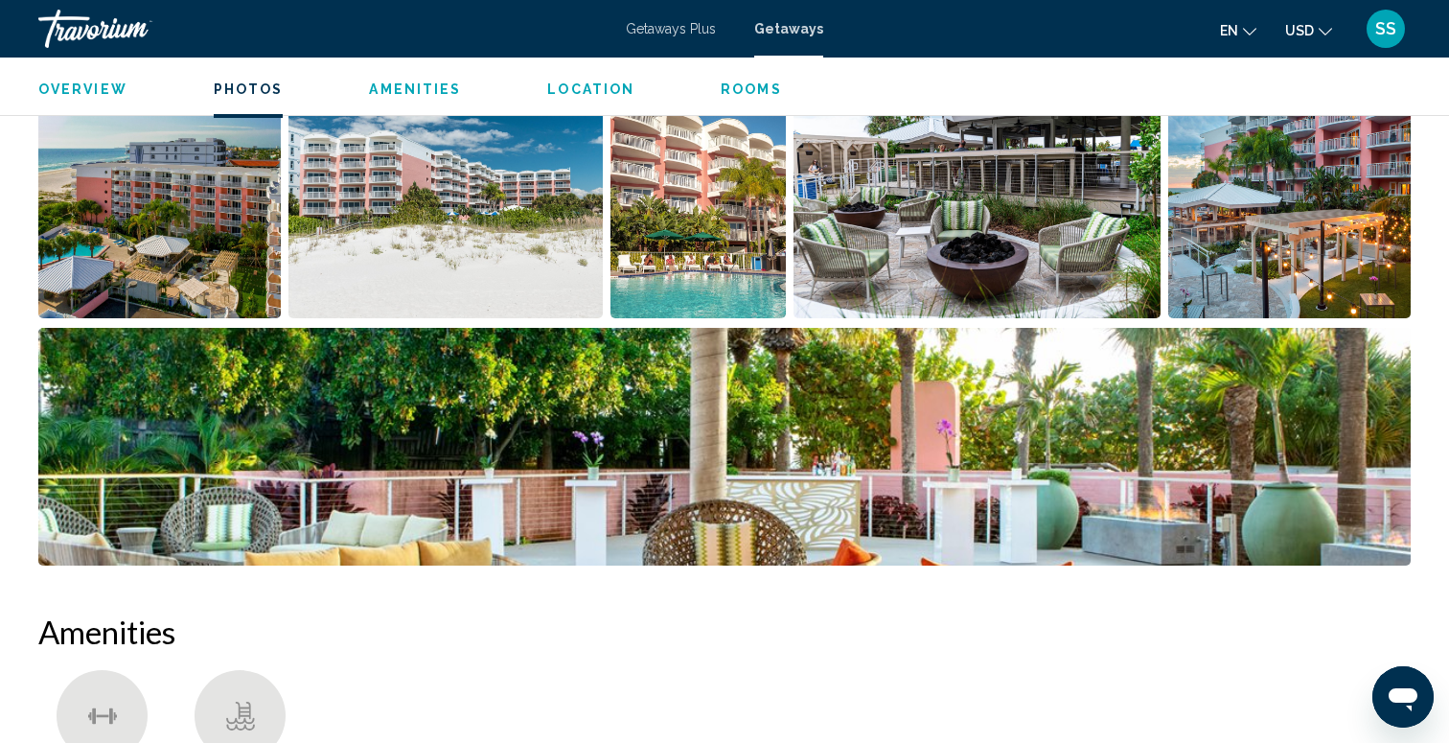
scroll to position [873, 0]
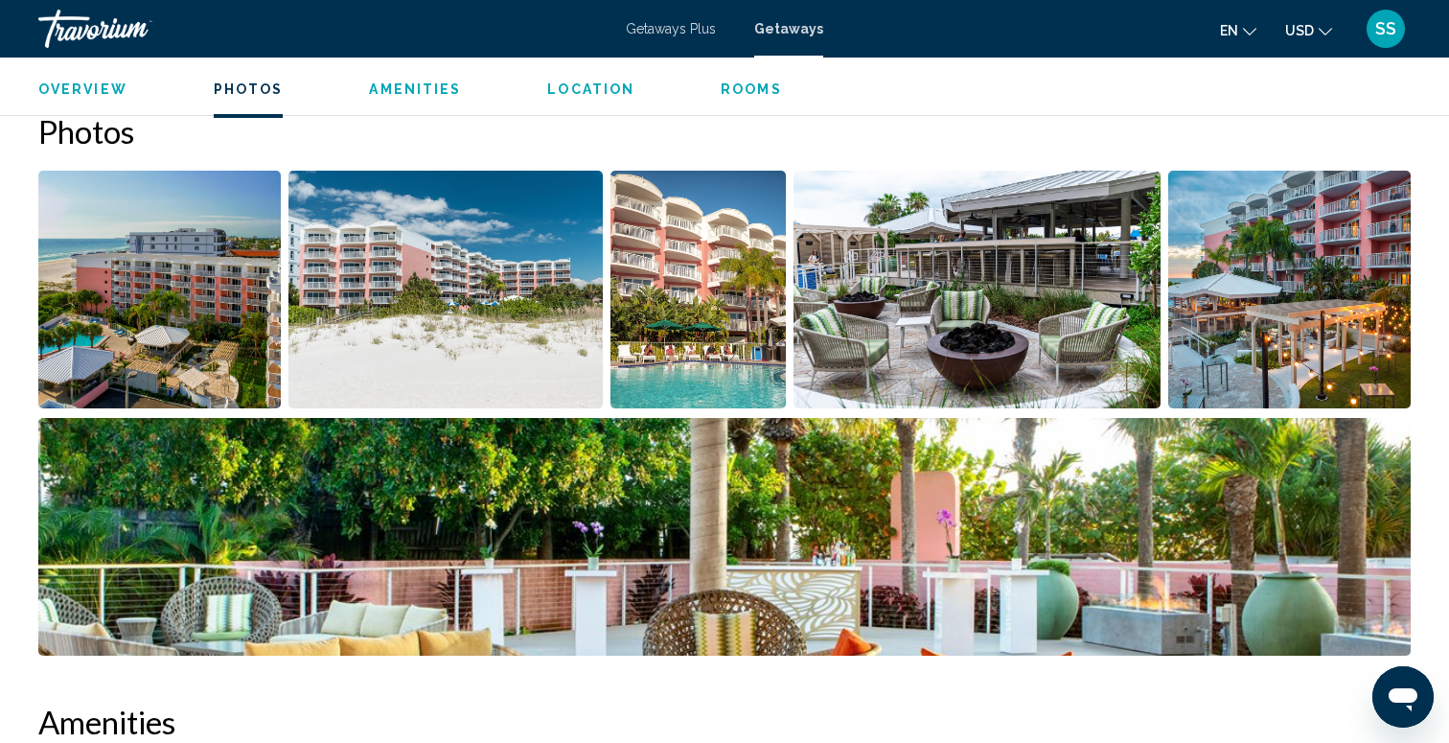
click at [741, 100] on div "Overview Photos Amenities Location Rooms Search" at bounding box center [724, 86] width 1449 height 59
click at [735, 81] on span "Rooms" at bounding box center [751, 88] width 61 height 15
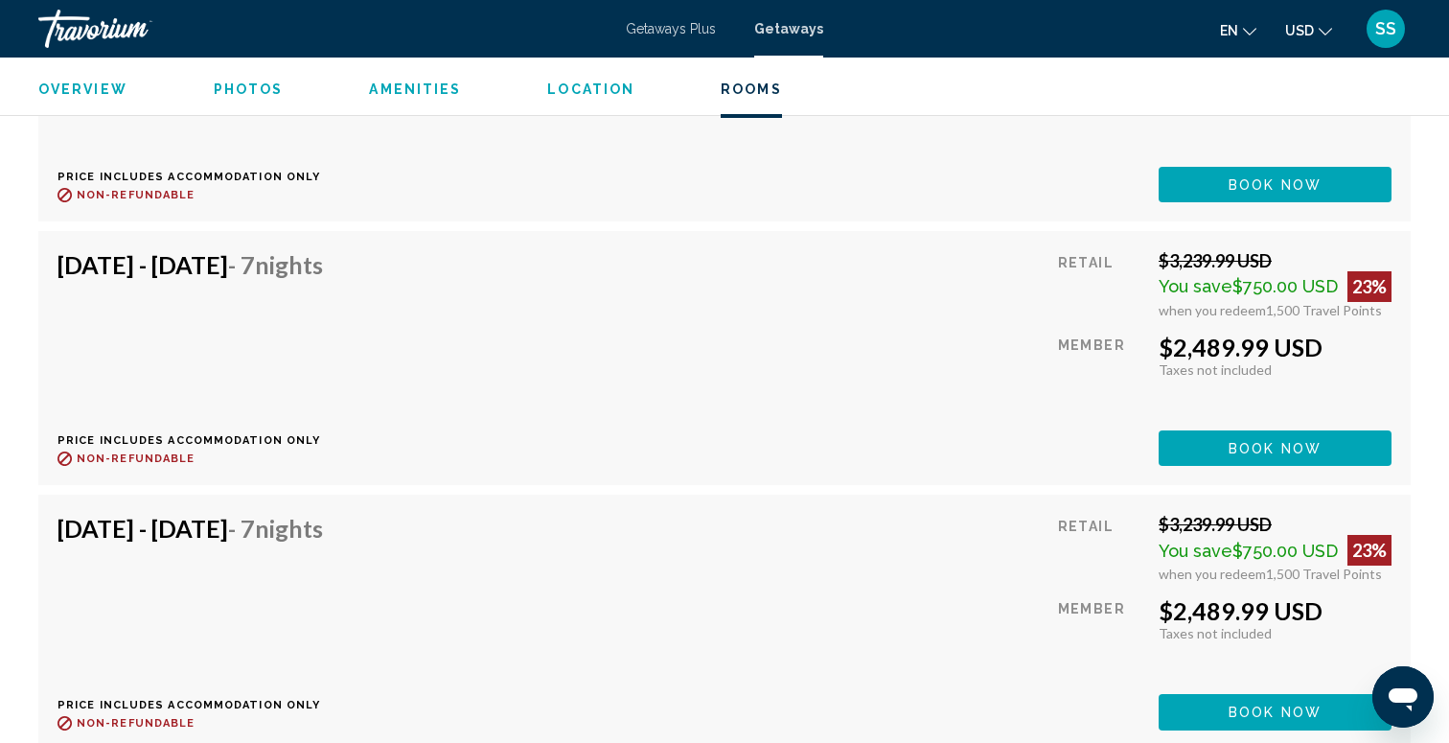
scroll to position [6458, 0]
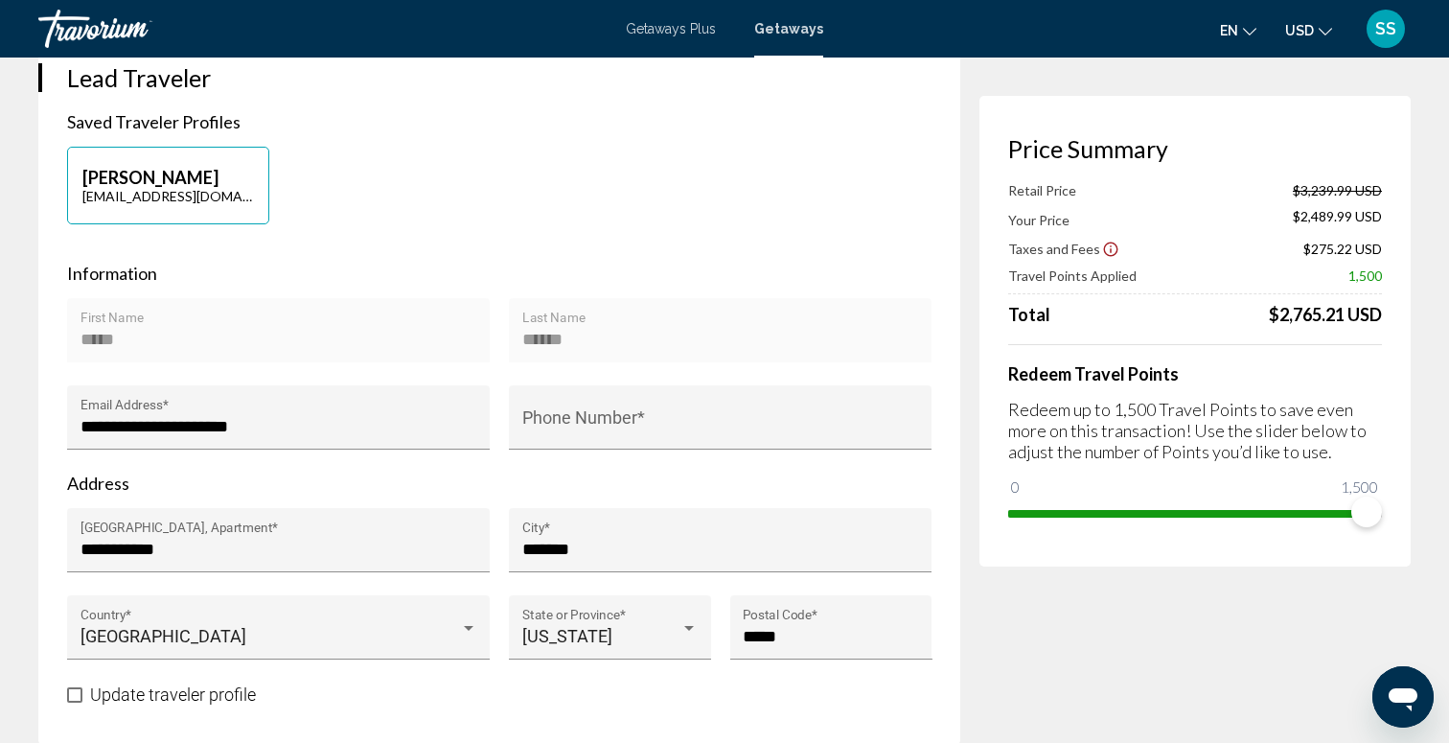
scroll to position [460, 0]
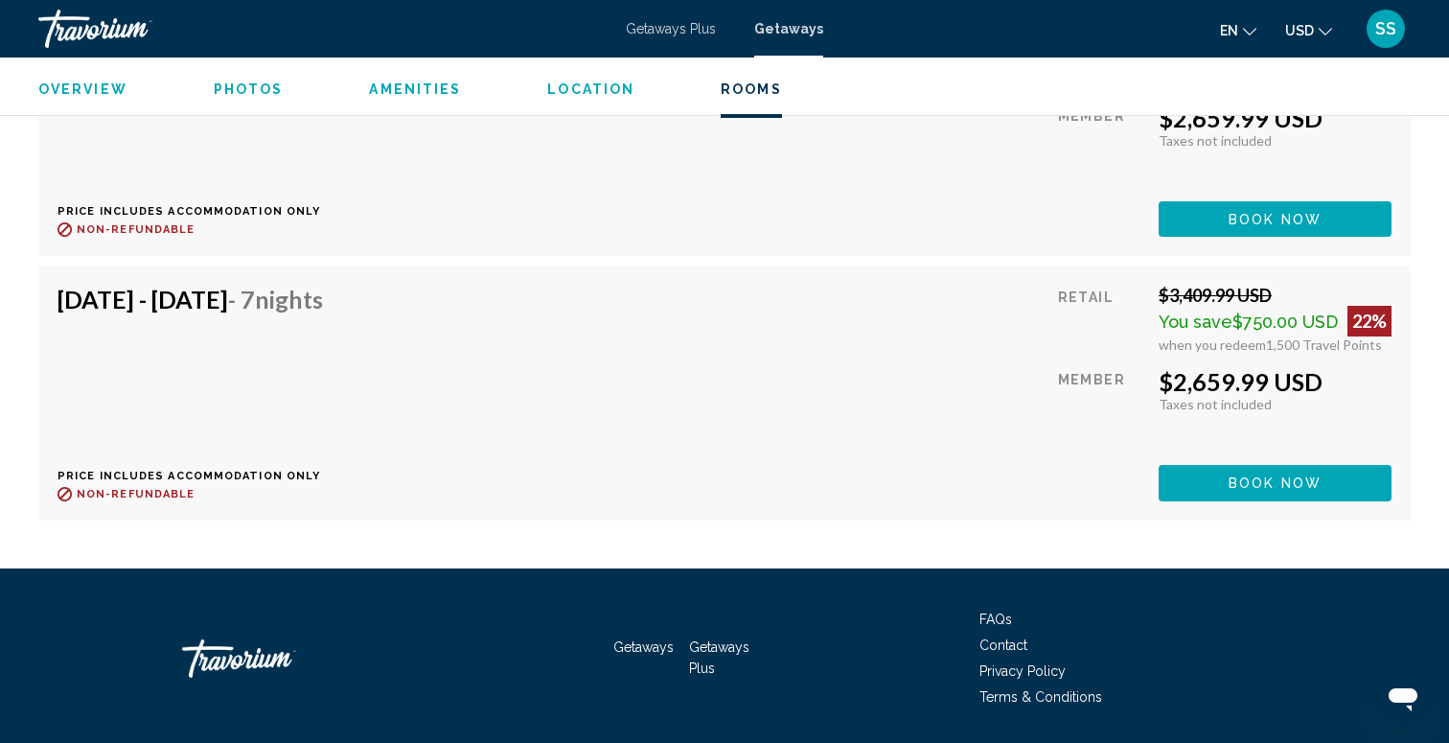
scroll to position [19427, 0]
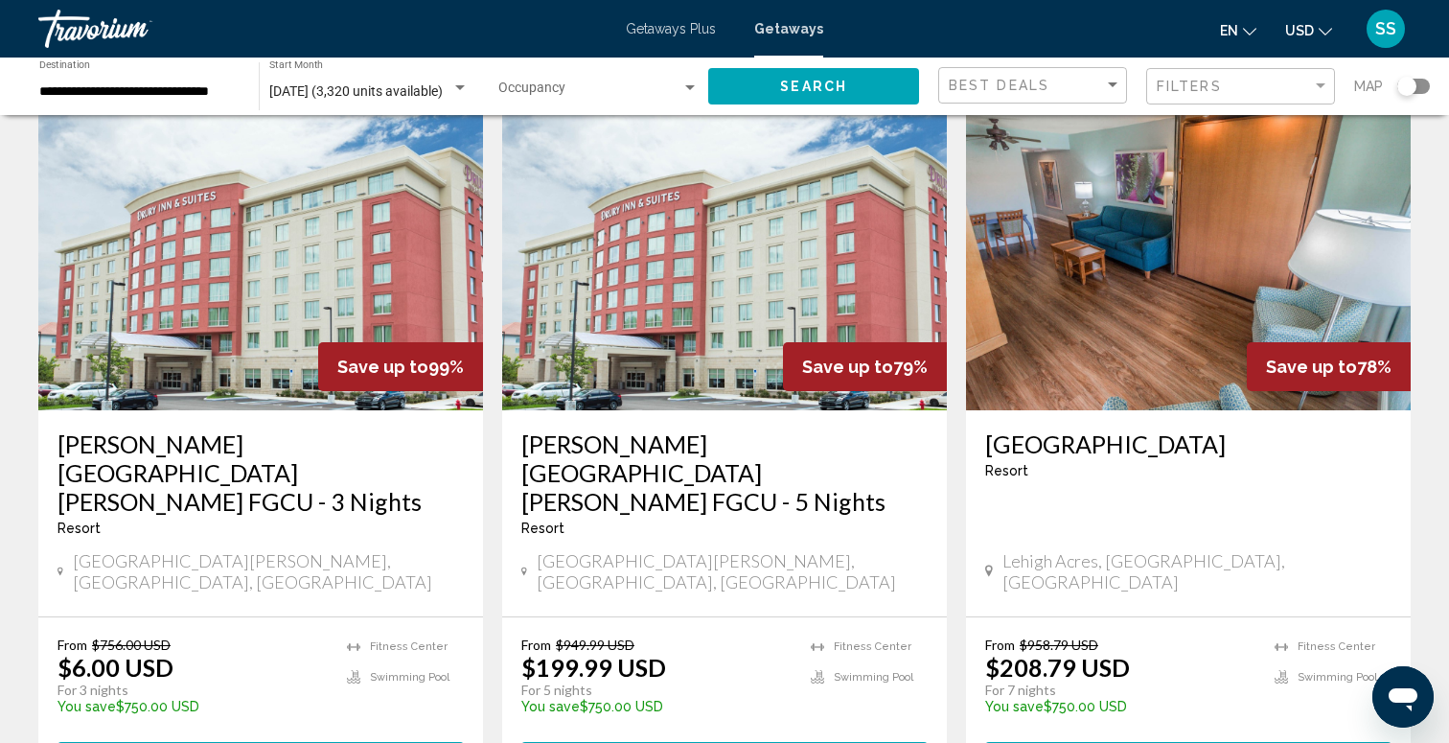
scroll to position [103, 0]
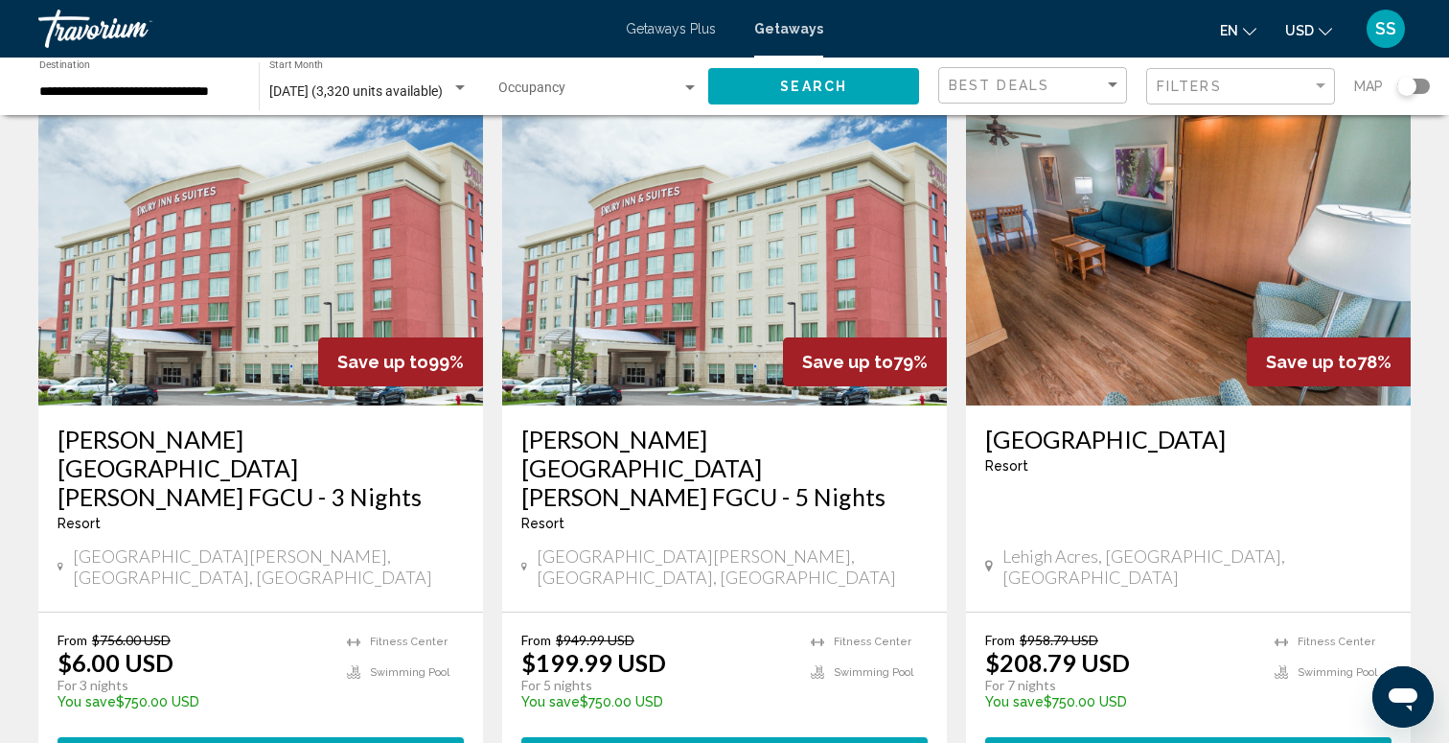
click at [665, 29] on span "Getaways Plus" at bounding box center [671, 28] width 90 height 15
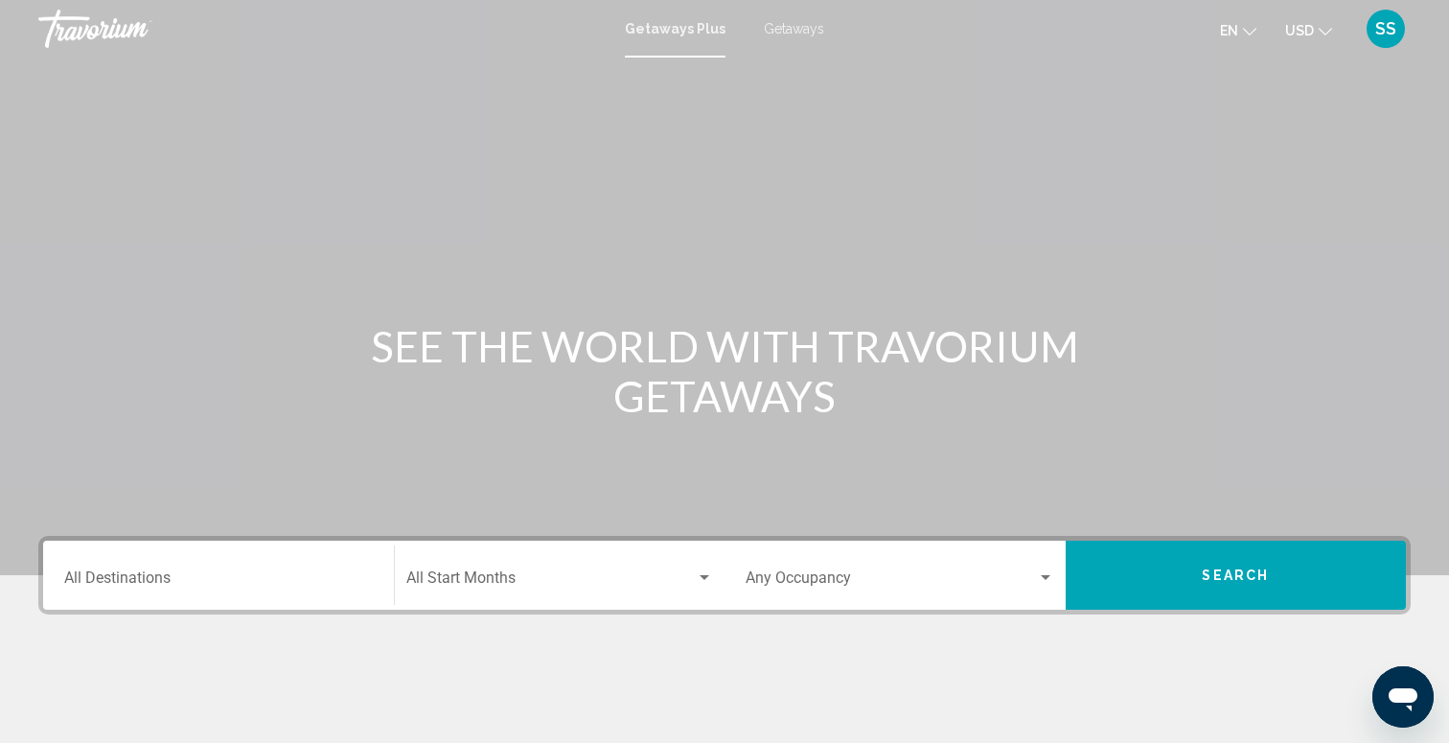
click at [192, 563] on div "Destination All Destinations" at bounding box center [218, 575] width 309 height 60
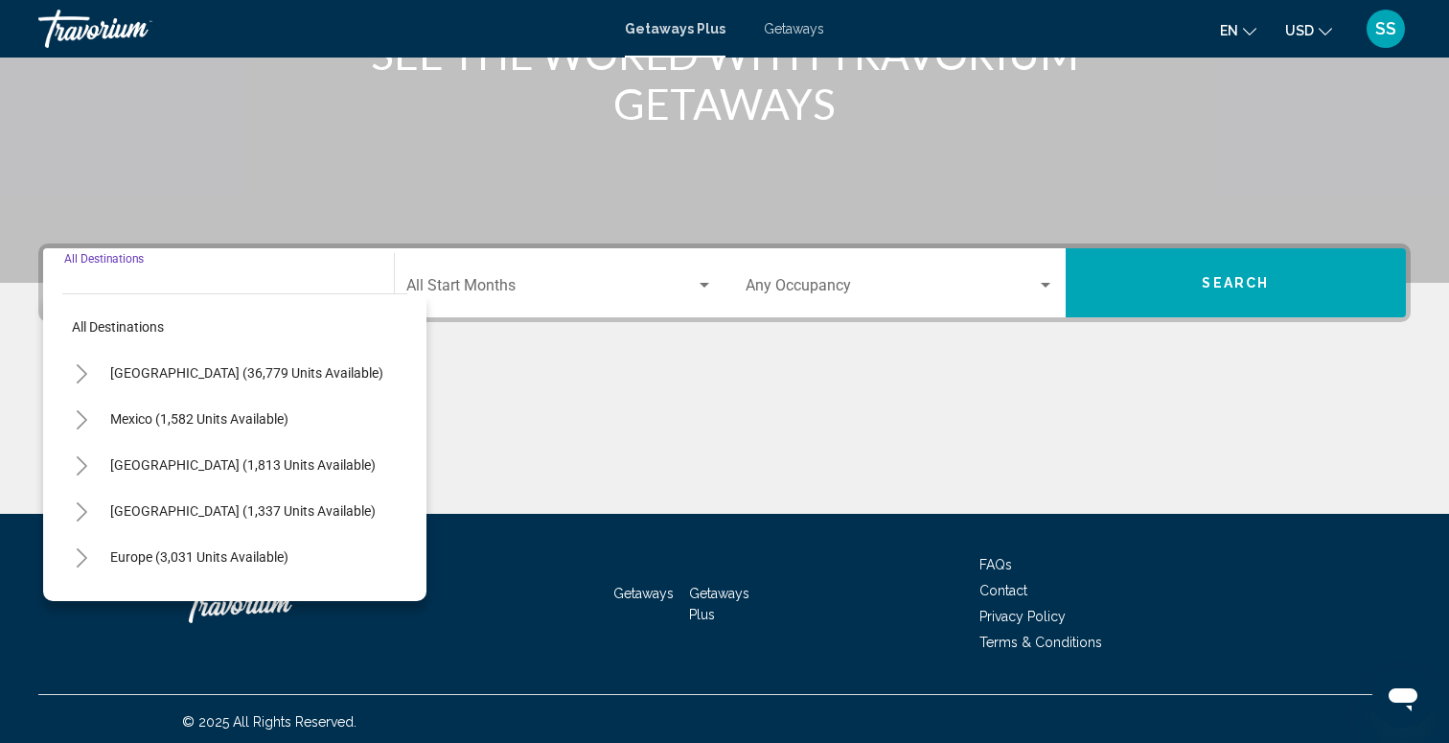
scroll to position [298, 0]
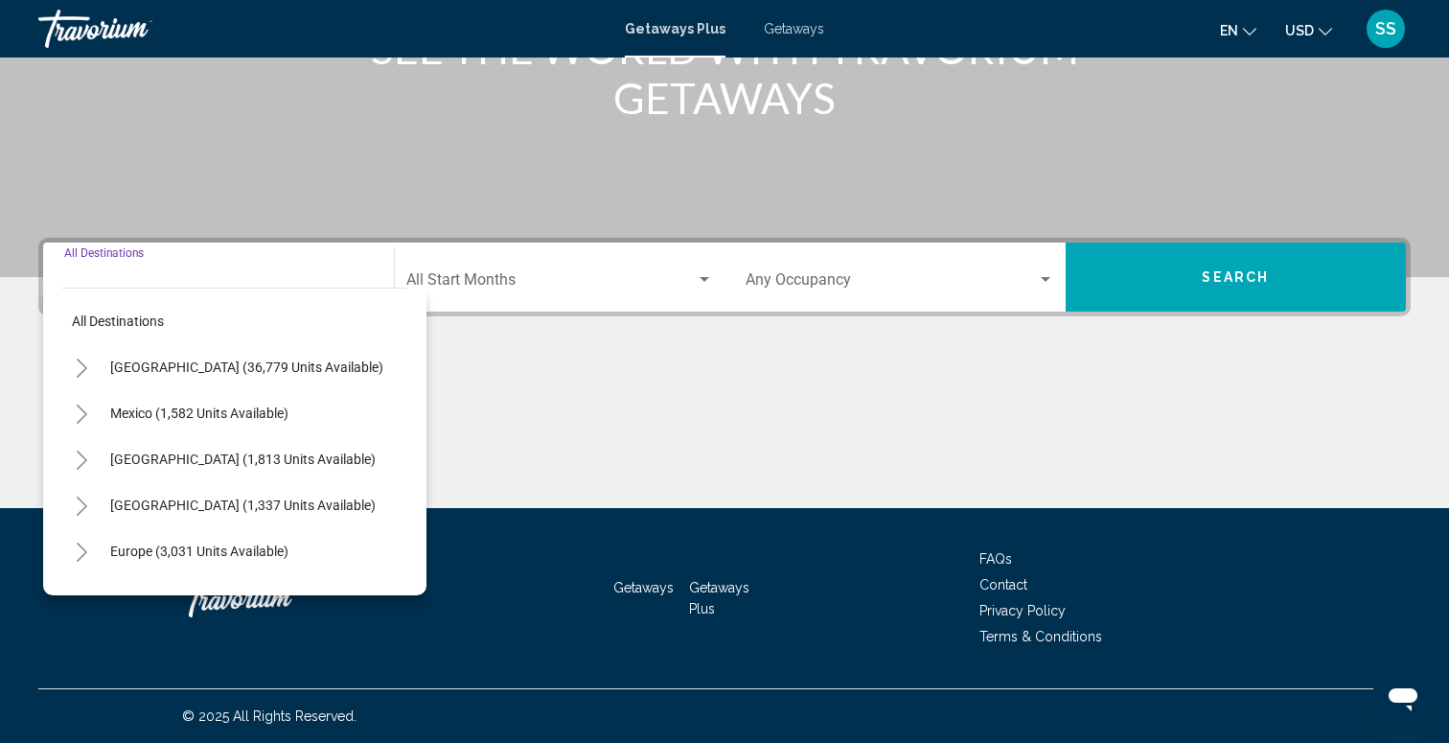
click at [71, 368] on button "Toggle United States (36,779 units available)" at bounding box center [81, 367] width 38 height 38
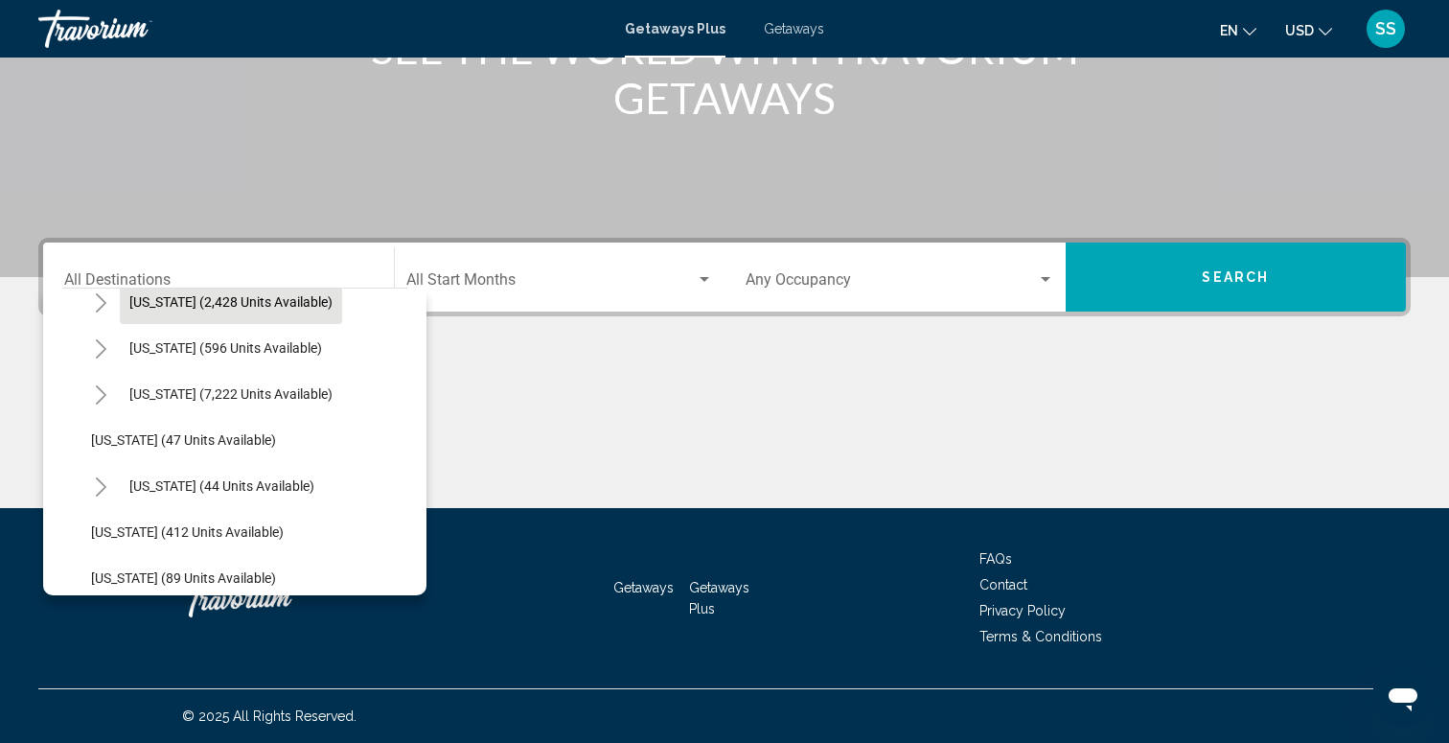
scroll to position [209, 0]
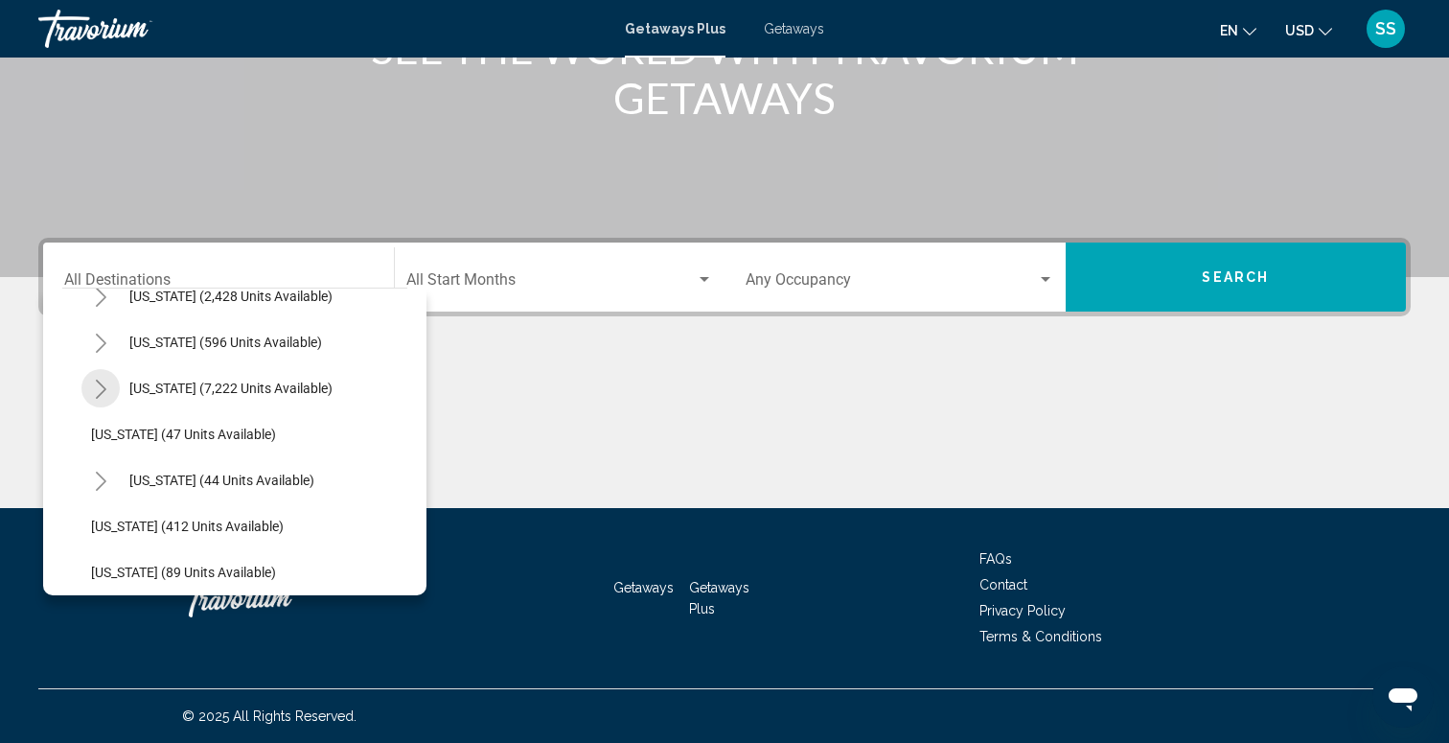
click at [94, 388] on icon "Toggle Florida (7,222 units available)" at bounding box center [101, 388] width 14 height 19
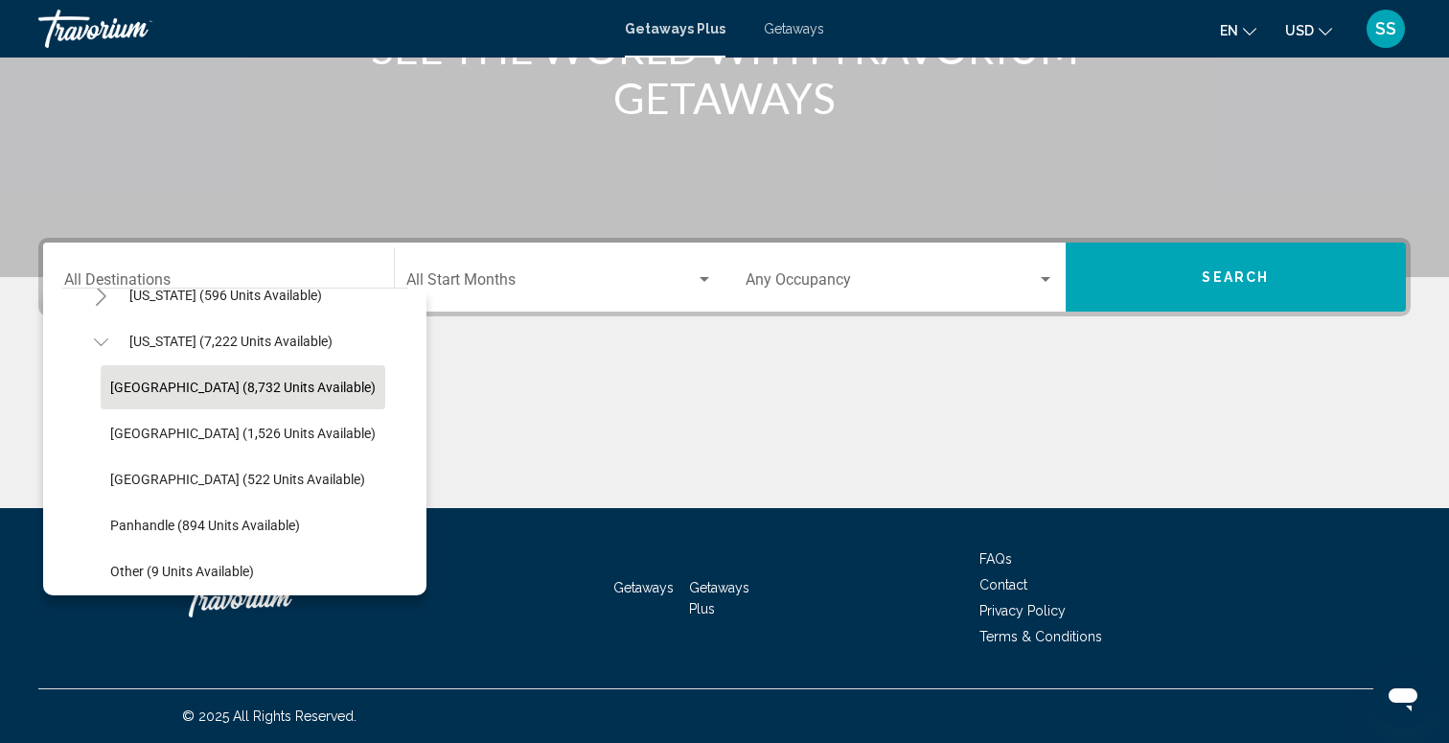
scroll to position [261, 0]
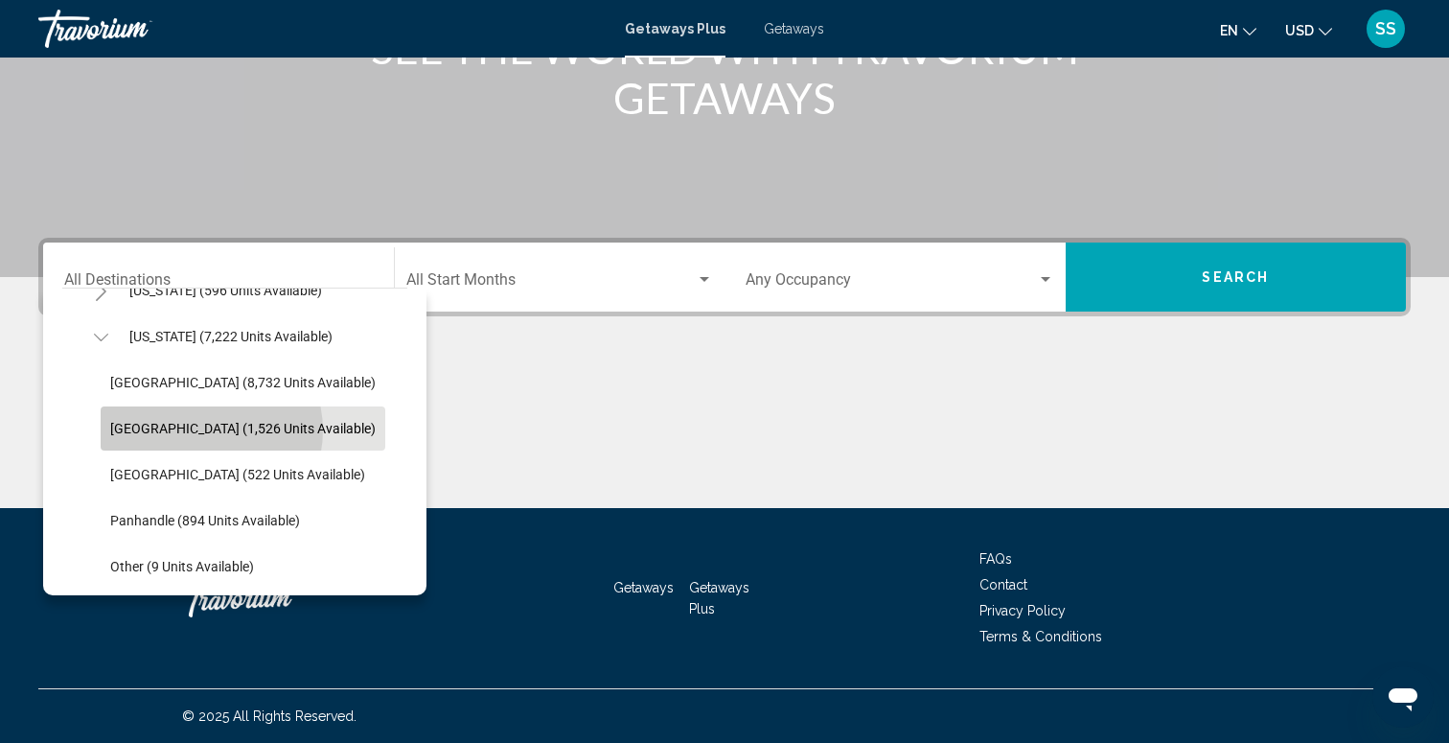
click at [202, 430] on span "[GEOGRAPHIC_DATA] (1,526 units available)" at bounding box center [242, 428] width 265 height 15
type input "**********"
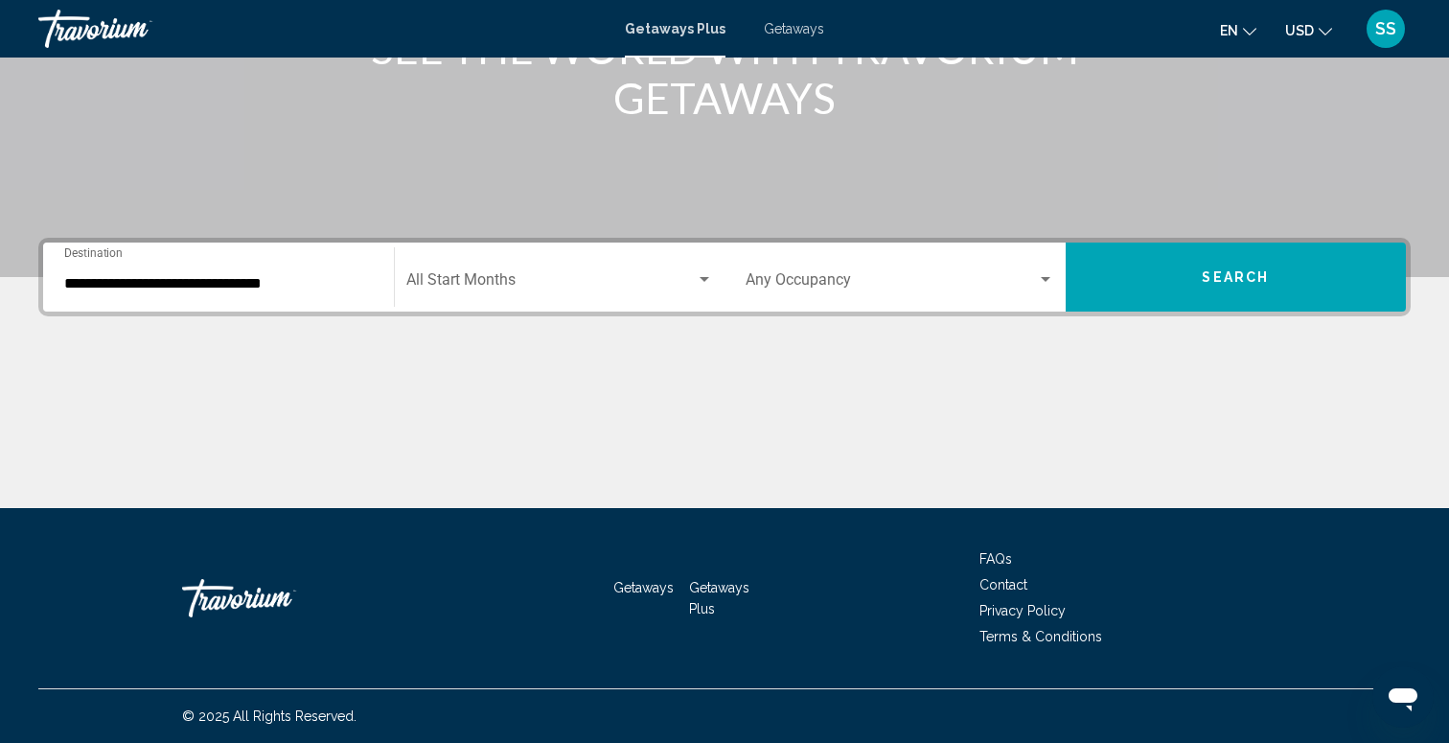
click at [509, 292] on div "Start Month All Start Months" at bounding box center [560, 277] width 308 height 60
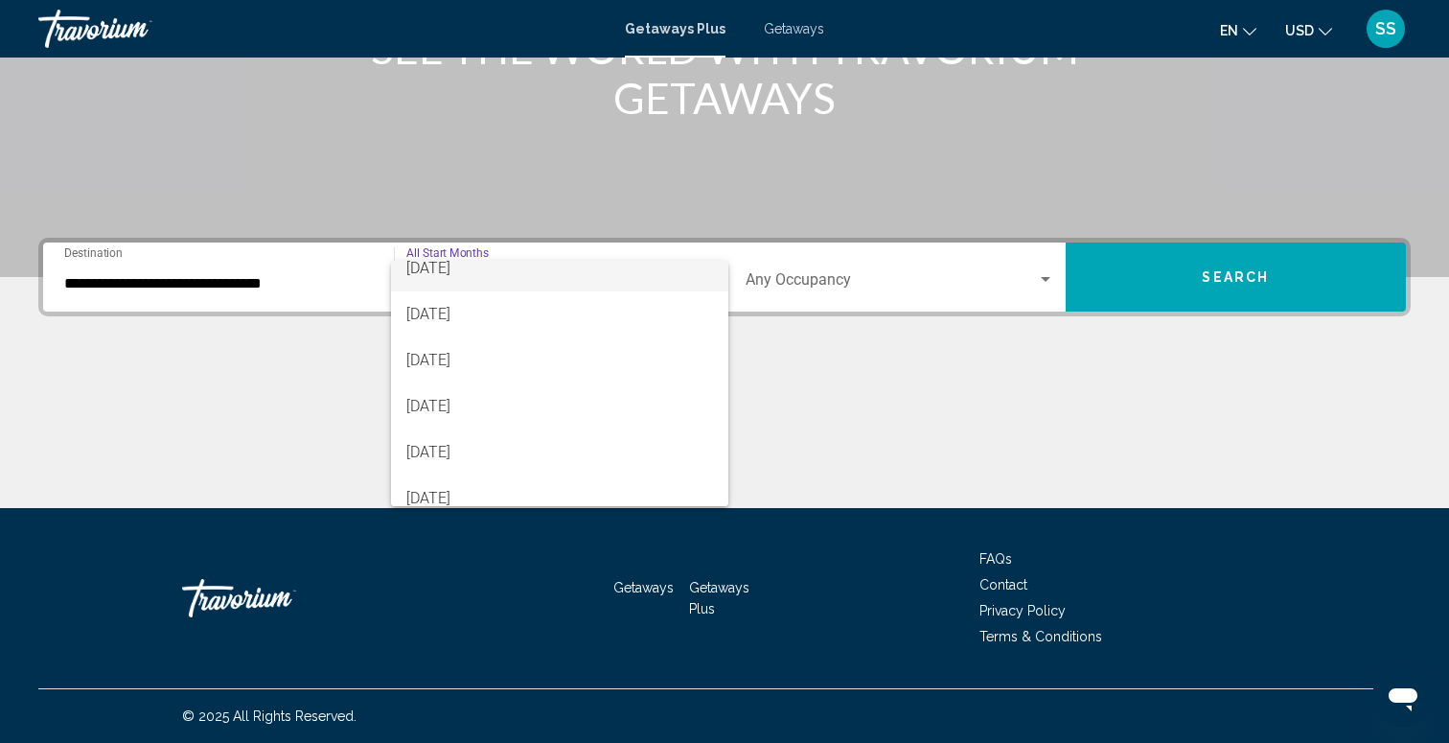
scroll to position [218, 0]
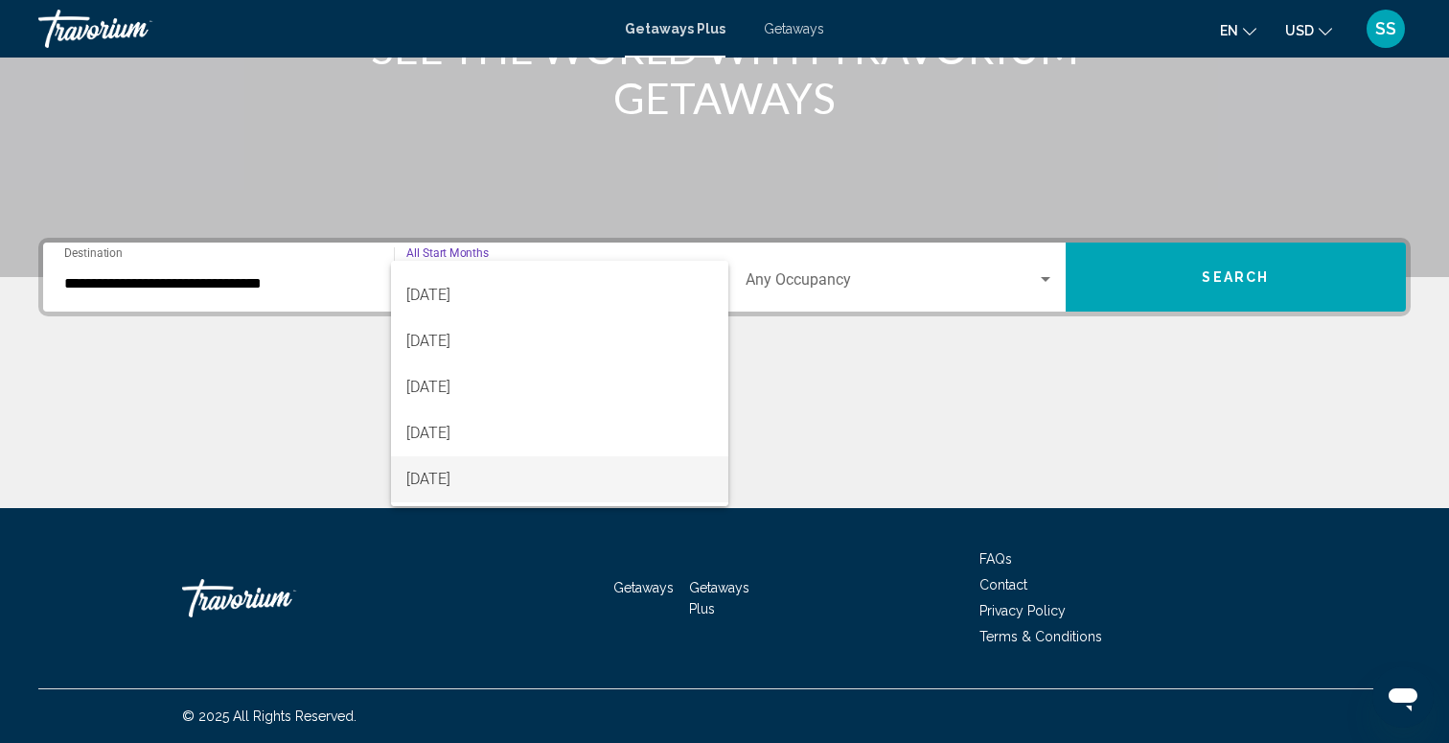
click at [459, 481] on span "[DATE]" at bounding box center [560, 479] width 308 height 46
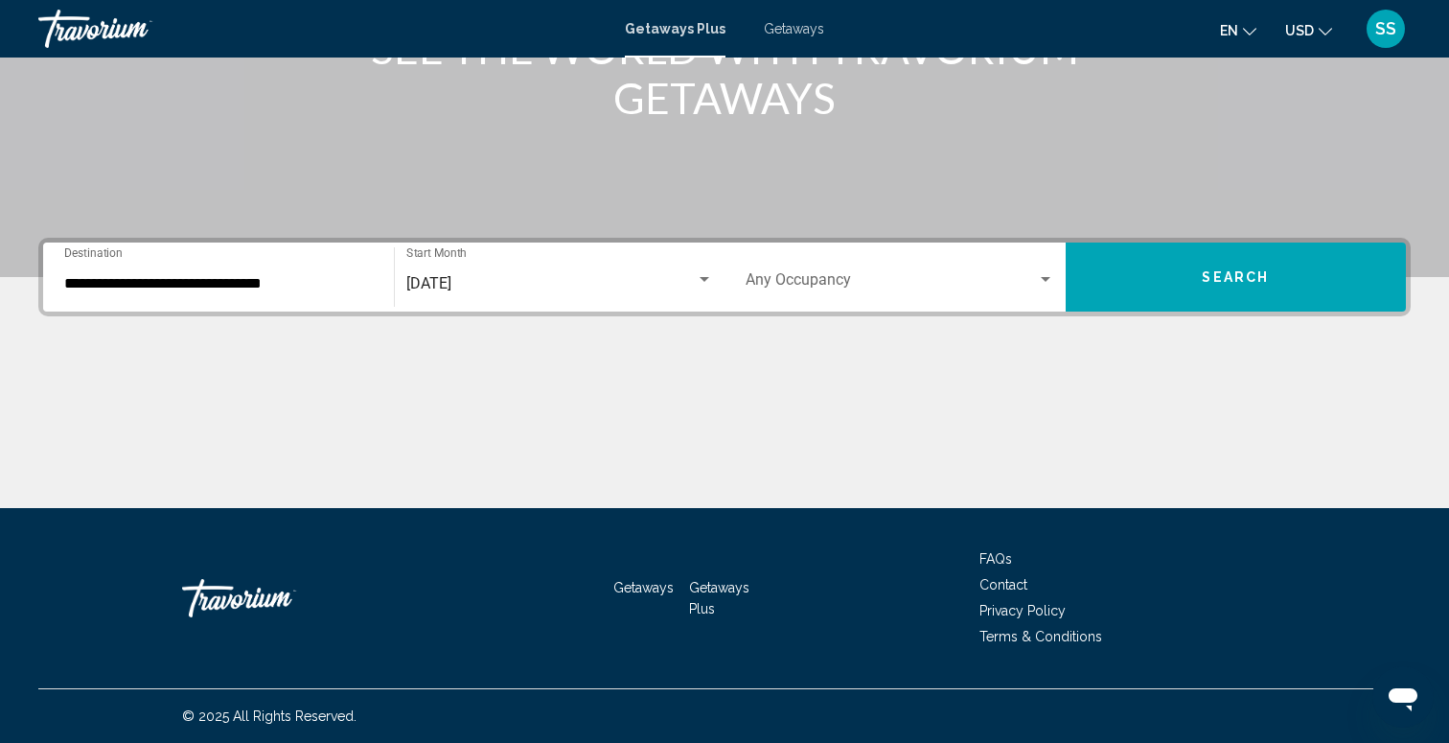
click at [859, 292] on div "Occupancy Any Occupancy" at bounding box center [900, 277] width 309 height 60
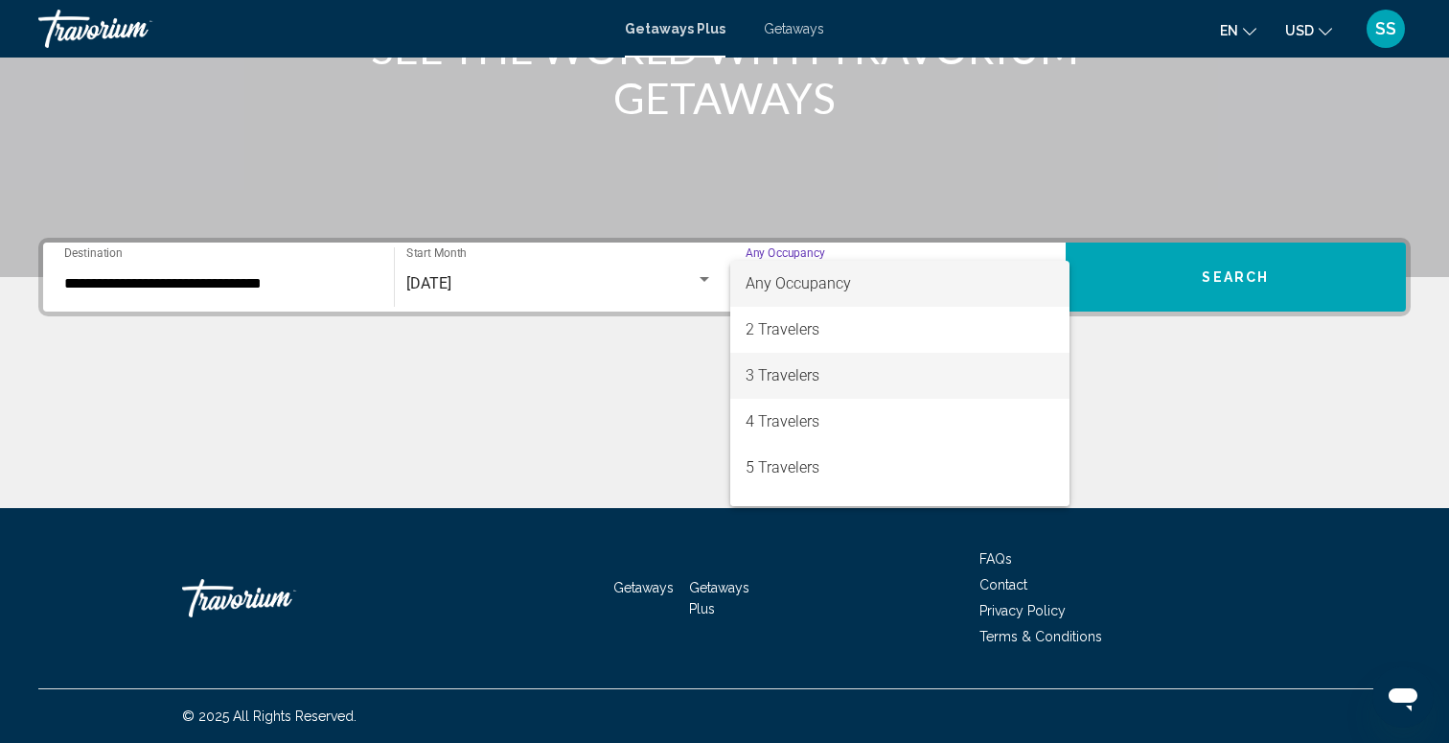
click at [817, 362] on span "3 Travelers" at bounding box center [900, 376] width 309 height 46
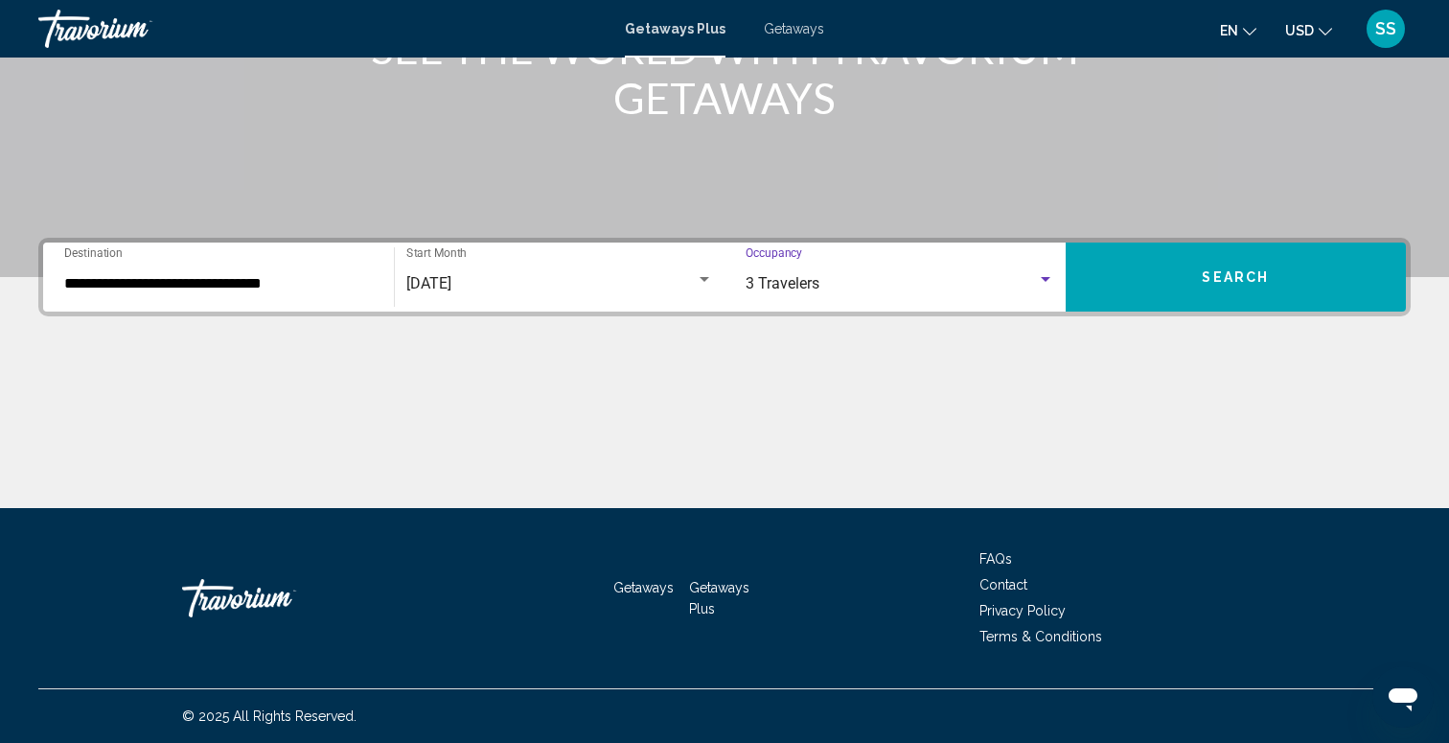
click at [1298, 277] on button "Search" at bounding box center [1236, 276] width 341 height 69
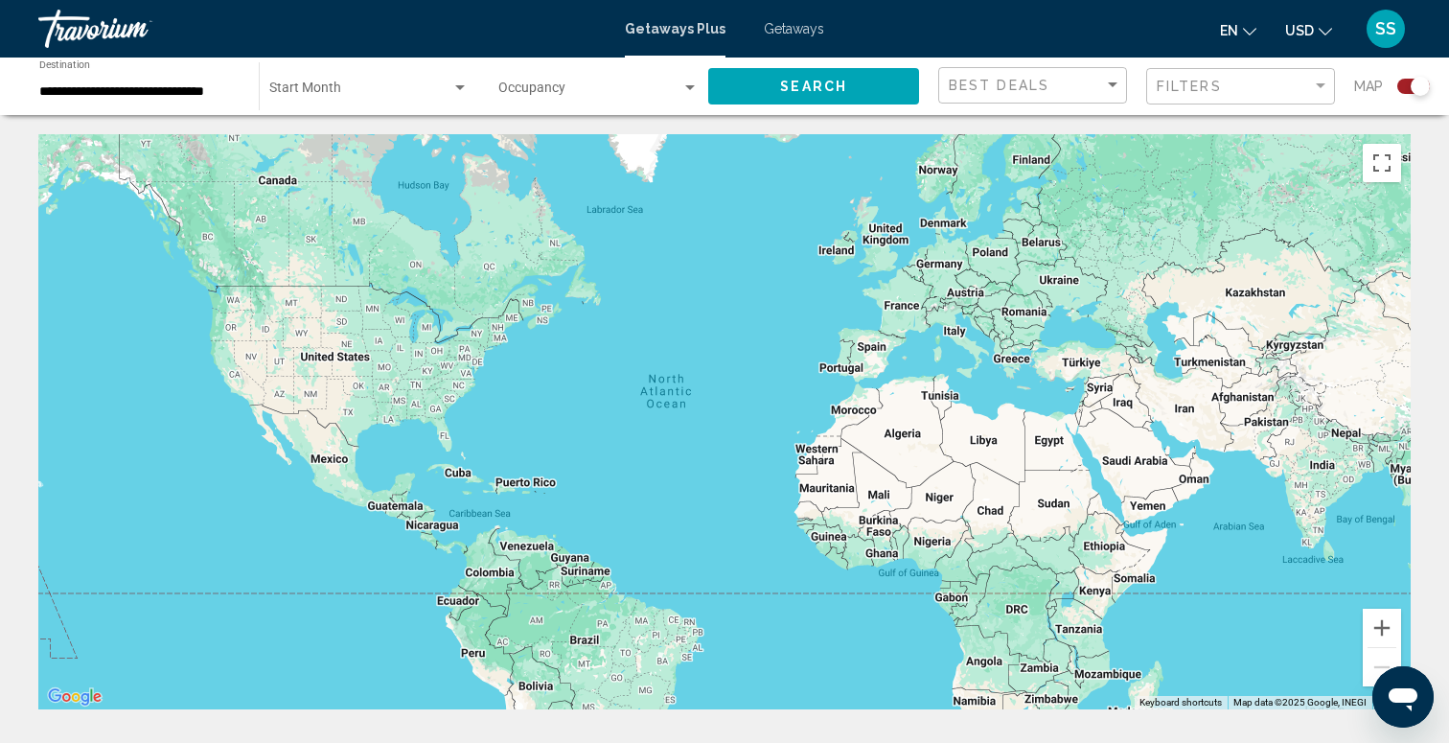
click at [423, 438] on div "Main content" at bounding box center [724, 421] width 1372 height 575
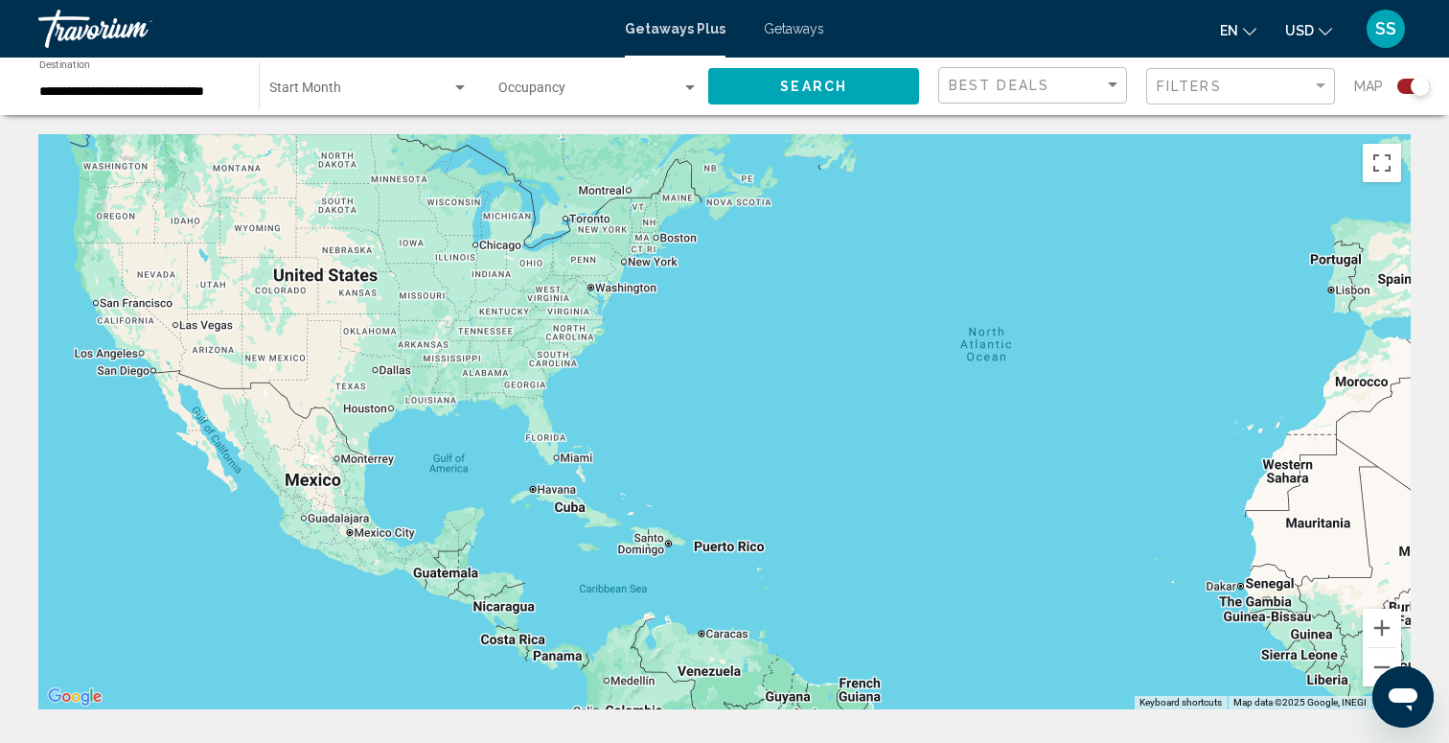
drag, startPoint x: 448, startPoint y: 433, endPoint x: 592, endPoint y: 437, distance: 143.8
click at [592, 437] on div "Main content" at bounding box center [724, 421] width 1372 height 575
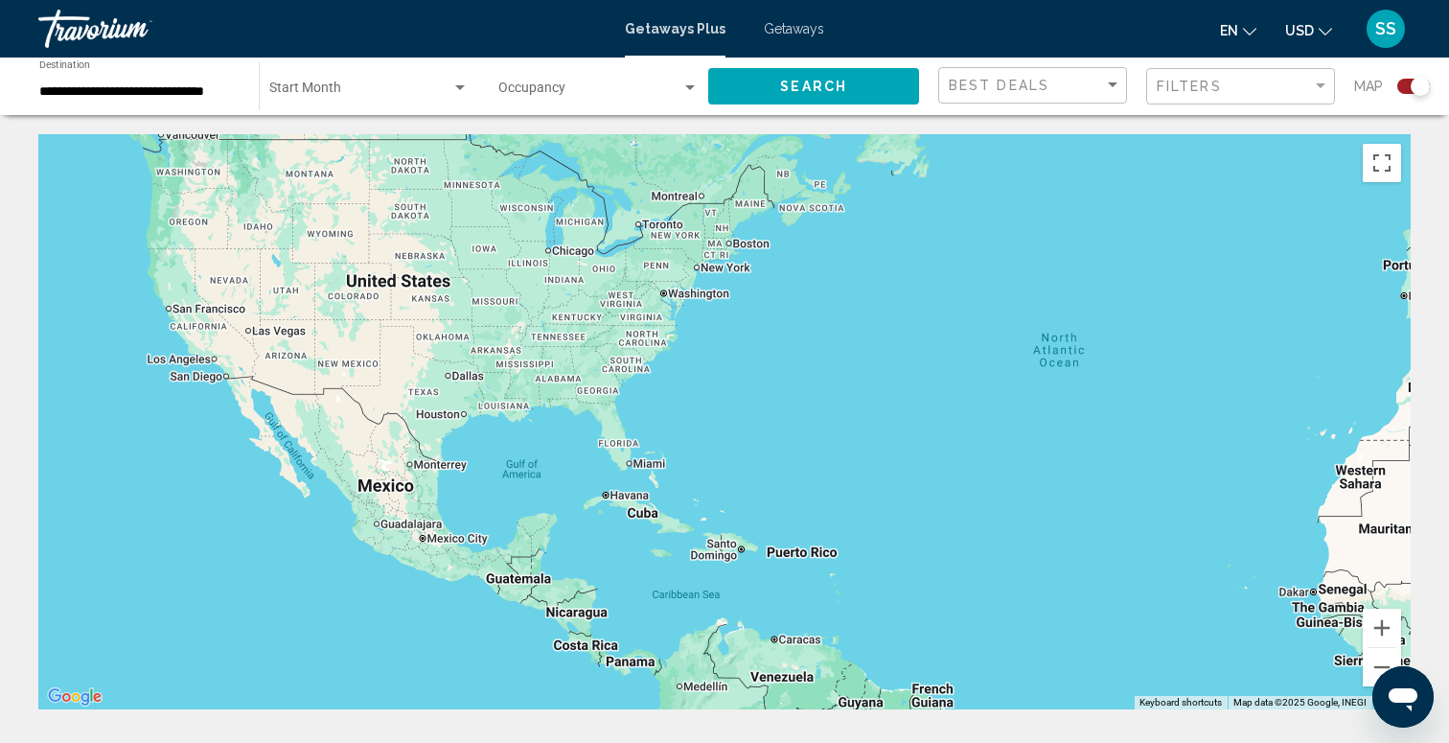
click at [359, 80] on div "Start Month All Start Months" at bounding box center [368, 86] width 199 height 53
click at [376, 91] on span "All Start Months" at bounding box center [368, 92] width 199 height 40
click at [613, 102] on div "Occupancy Any Occupancy" at bounding box center [598, 86] width 200 height 53
click at [613, 102] on span "Any Occupancy" at bounding box center [598, 92] width 200 height 40
click at [773, 81] on button "Search" at bounding box center [813, 85] width 211 height 35
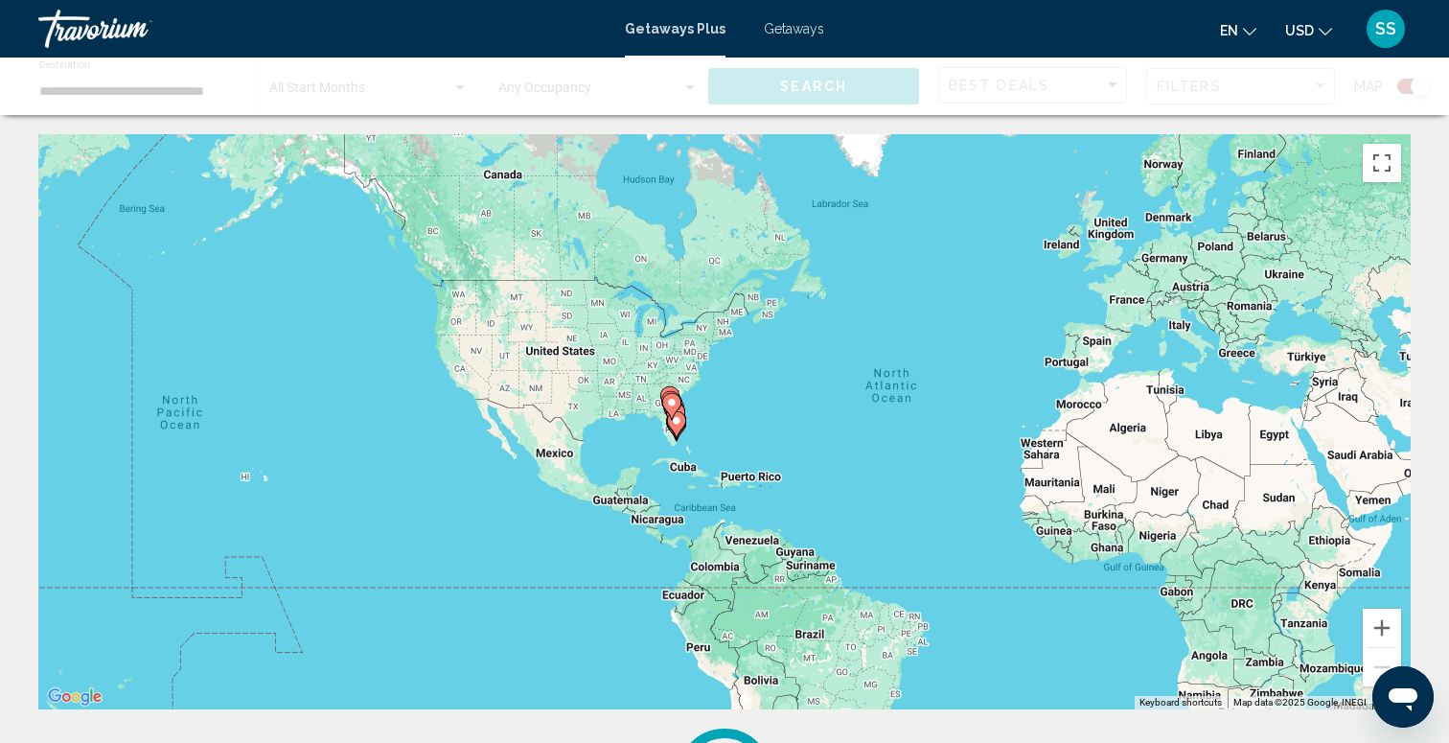
click at [651, 433] on div "To activate drag with keyboard, press Alt + Enter. Once in keyboard drag state,…" at bounding box center [724, 421] width 1372 height 575
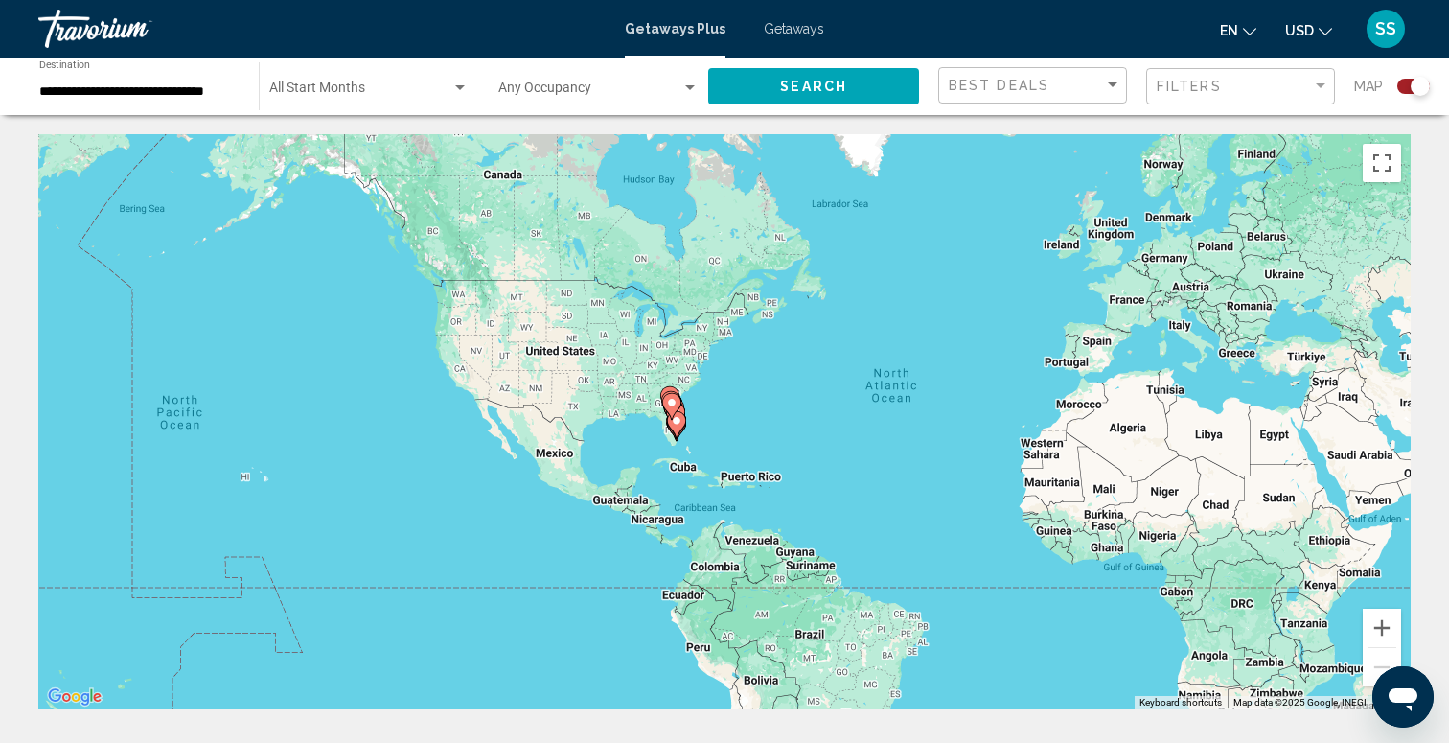
click at [651, 433] on div "To activate drag with keyboard, press Alt + Enter. Once in keyboard drag state,…" at bounding box center [724, 421] width 1372 height 575
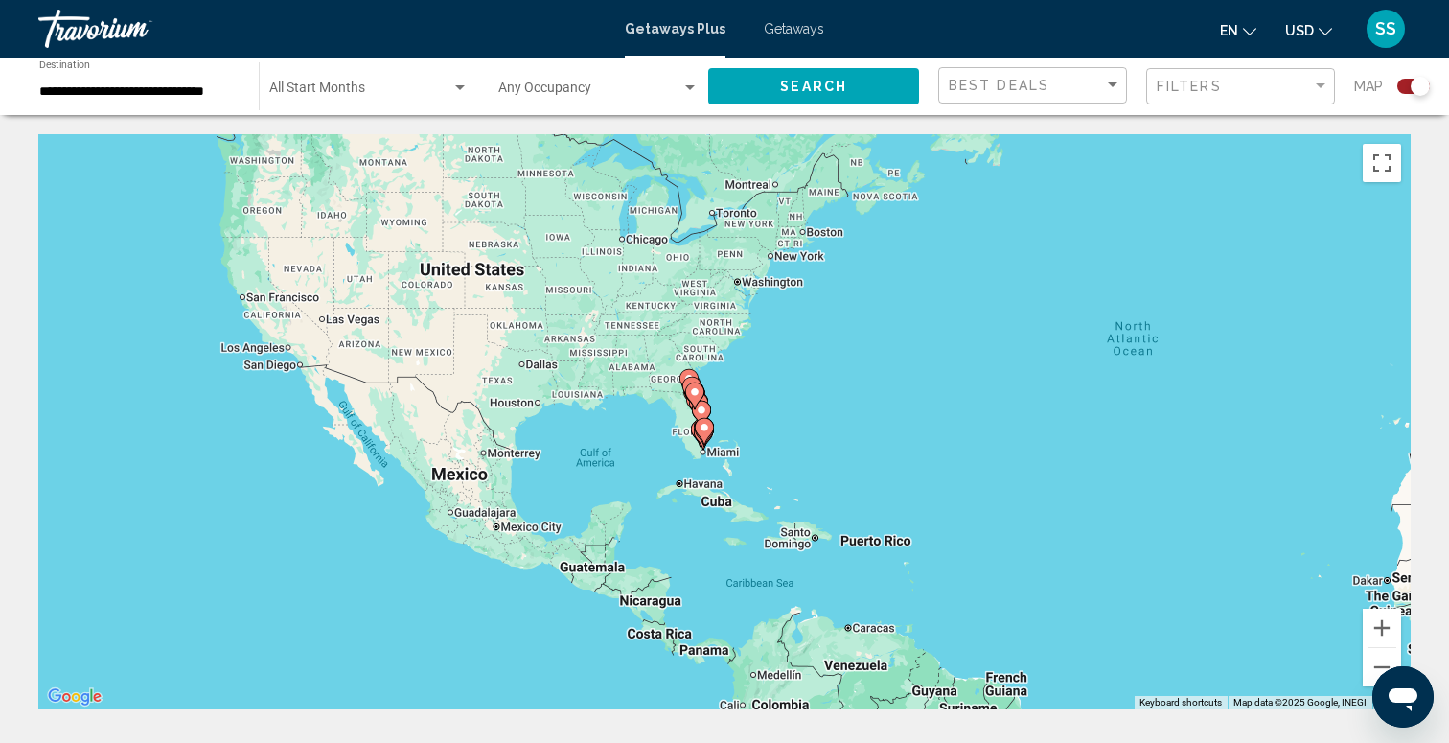
click at [680, 440] on div "To activate drag with keyboard, press Alt + Enter. Once in keyboard drag state,…" at bounding box center [724, 421] width 1372 height 575
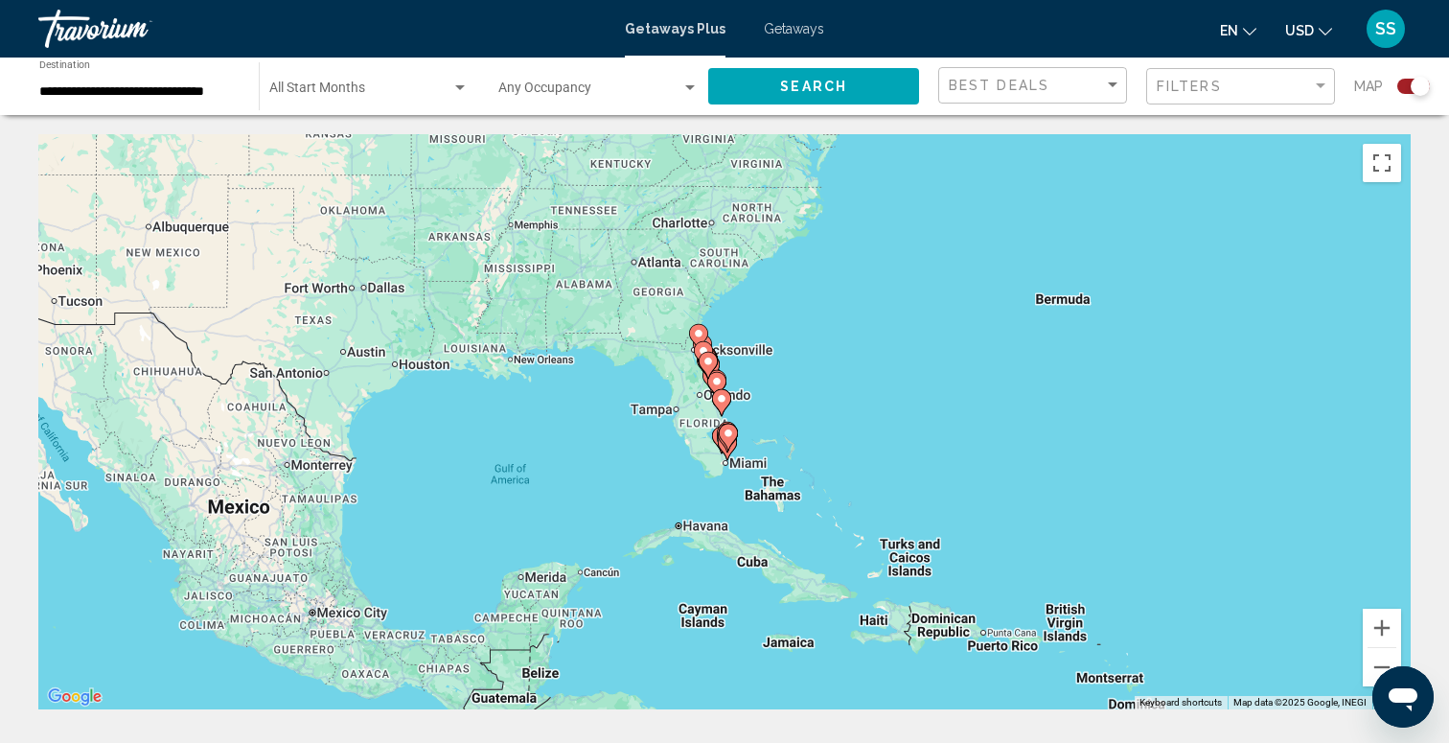
click at [680, 439] on div "To activate drag with keyboard, press Alt + Enter. Once in keyboard drag state,…" at bounding box center [724, 421] width 1372 height 575
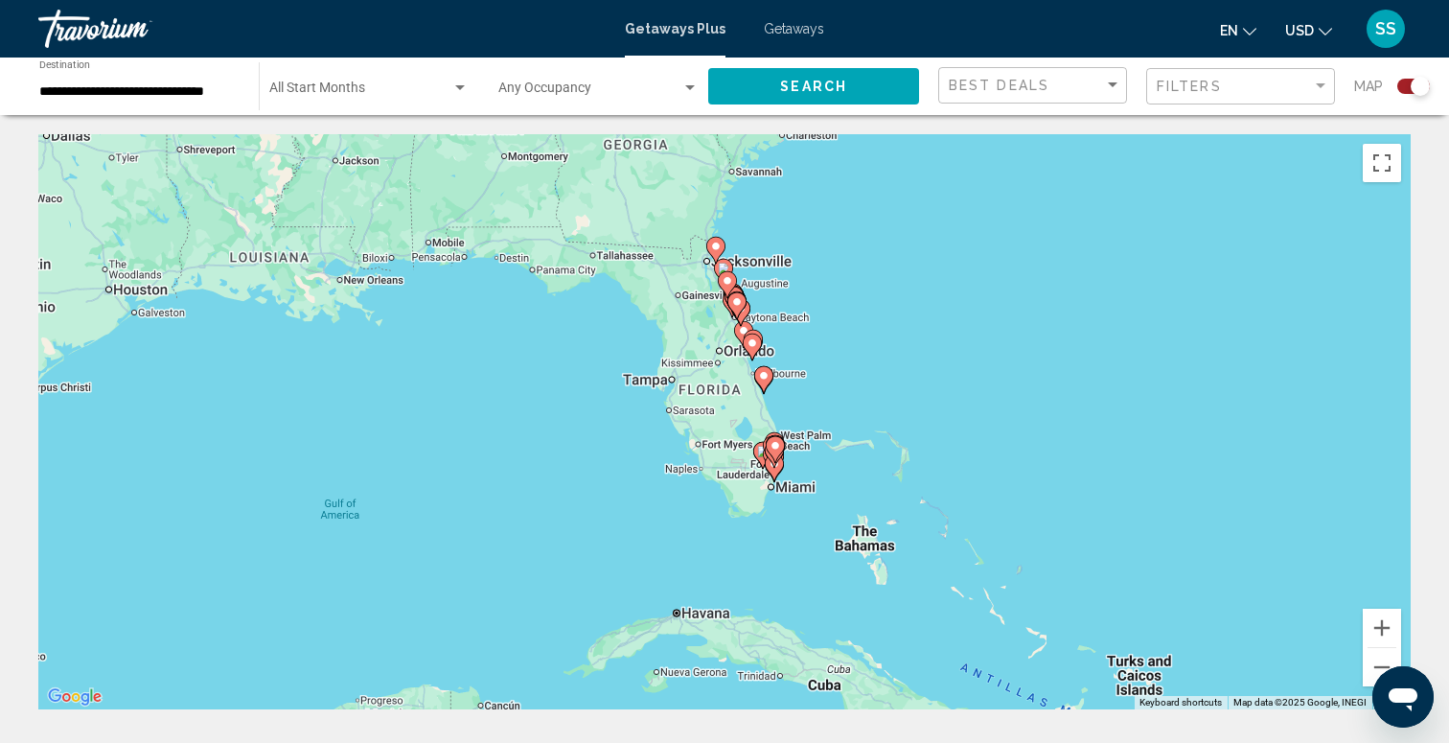
click at [711, 354] on div "To activate drag with keyboard, press Alt + Enter. Once in keyboard drag state,…" at bounding box center [724, 421] width 1372 height 575
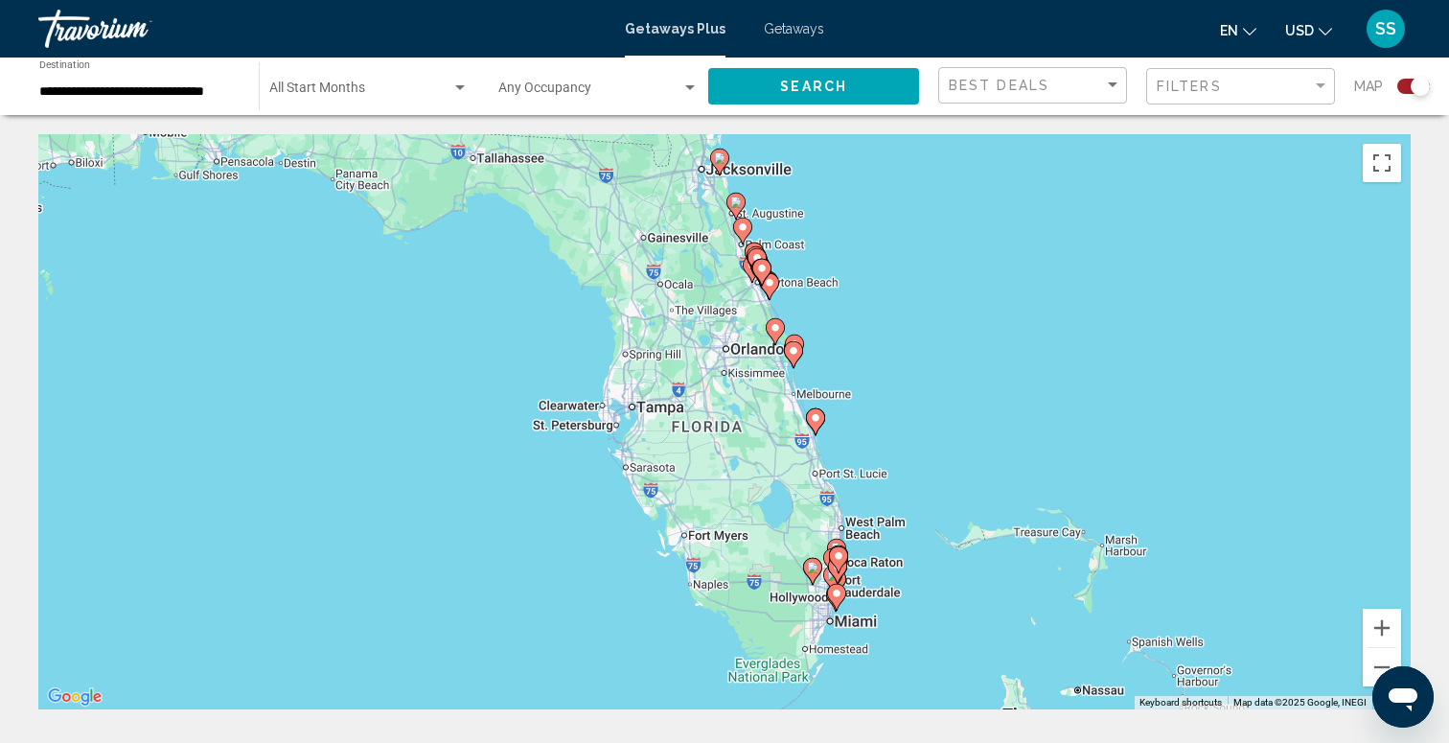
click at [717, 320] on div "To activate drag with keyboard, press Alt + Enter. Once in keyboard drag state,…" at bounding box center [724, 421] width 1372 height 575
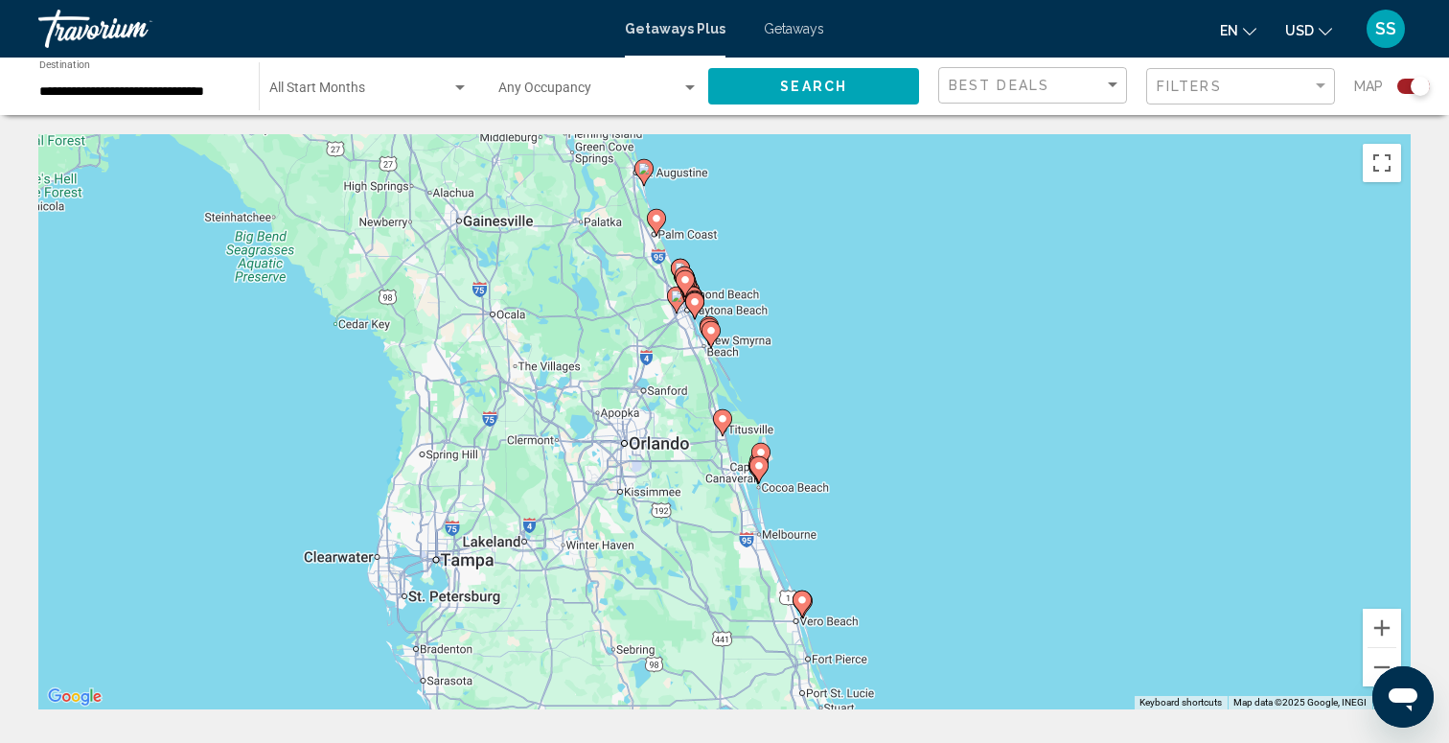
drag, startPoint x: 792, startPoint y: 296, endPoint x: 678, endPoint y: 361, distance: 131.3
click at [678, 361] on div "To activate drag with keyboard, press Alt + Enter. Once in keyboard drag state,…" at bounding box center [724, 421] width 1372 height 575
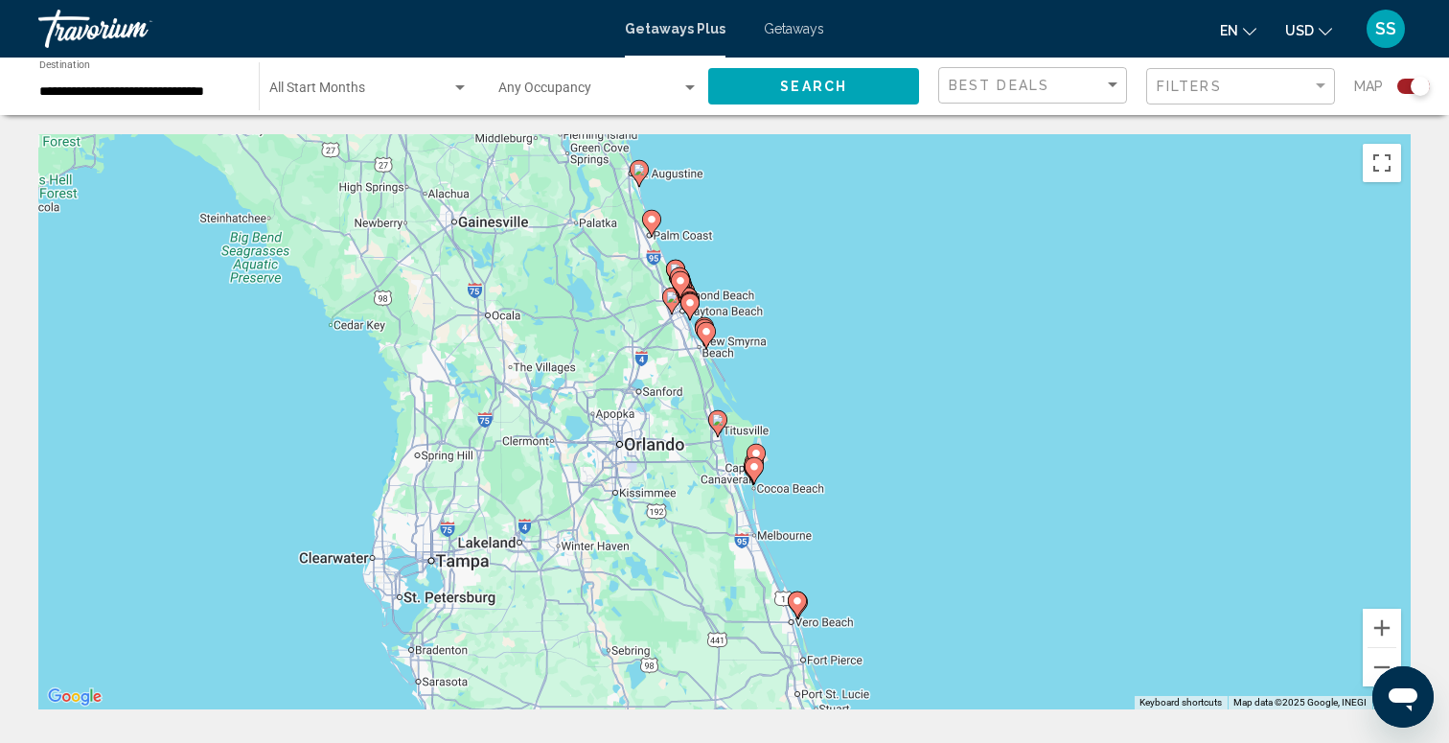
click at [731, 305] on div "To activate drag with keyboard, press Alt + Enter. Once in keyboard drag state,…" at bounding box center [724, 421] width 1372 height 575
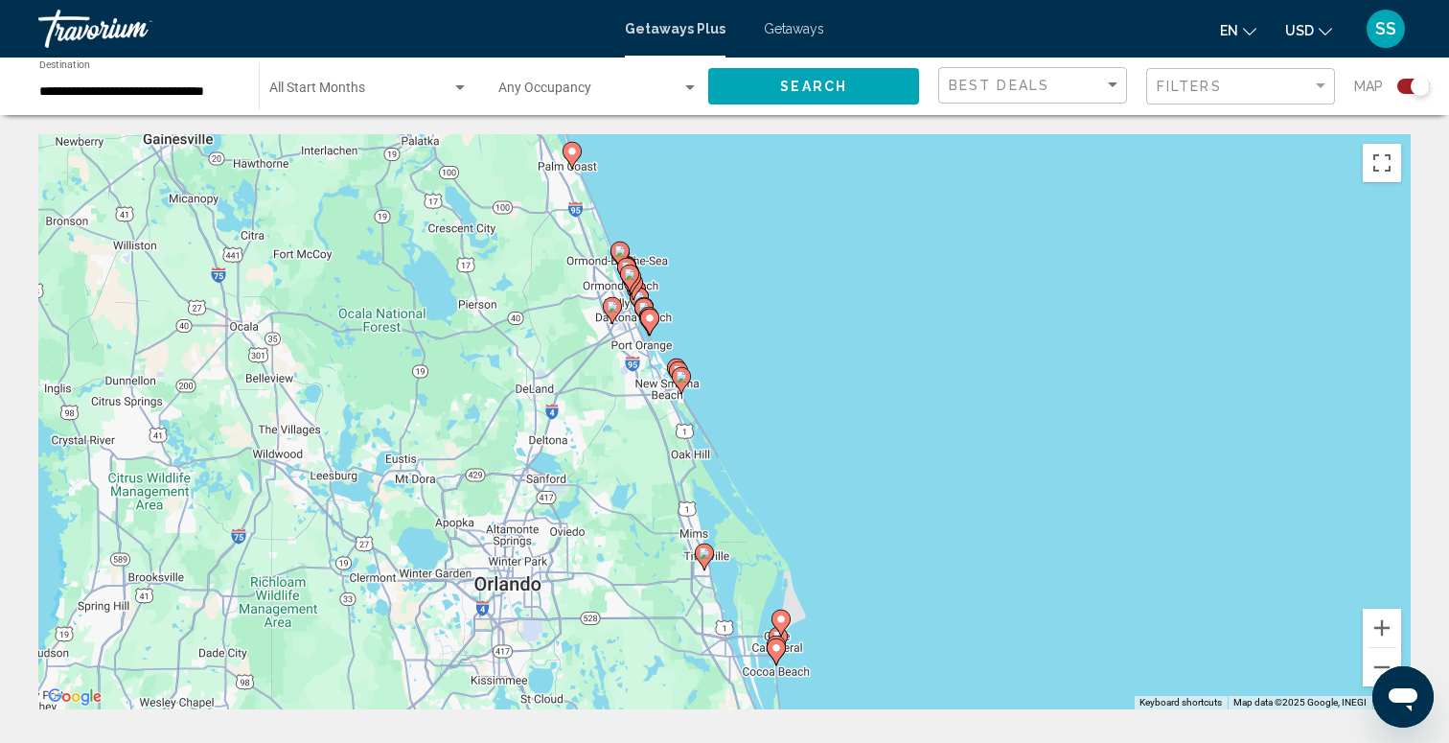
click at [147, 78] on div "**********" at bounding box center [139, 86] width 200 height 53
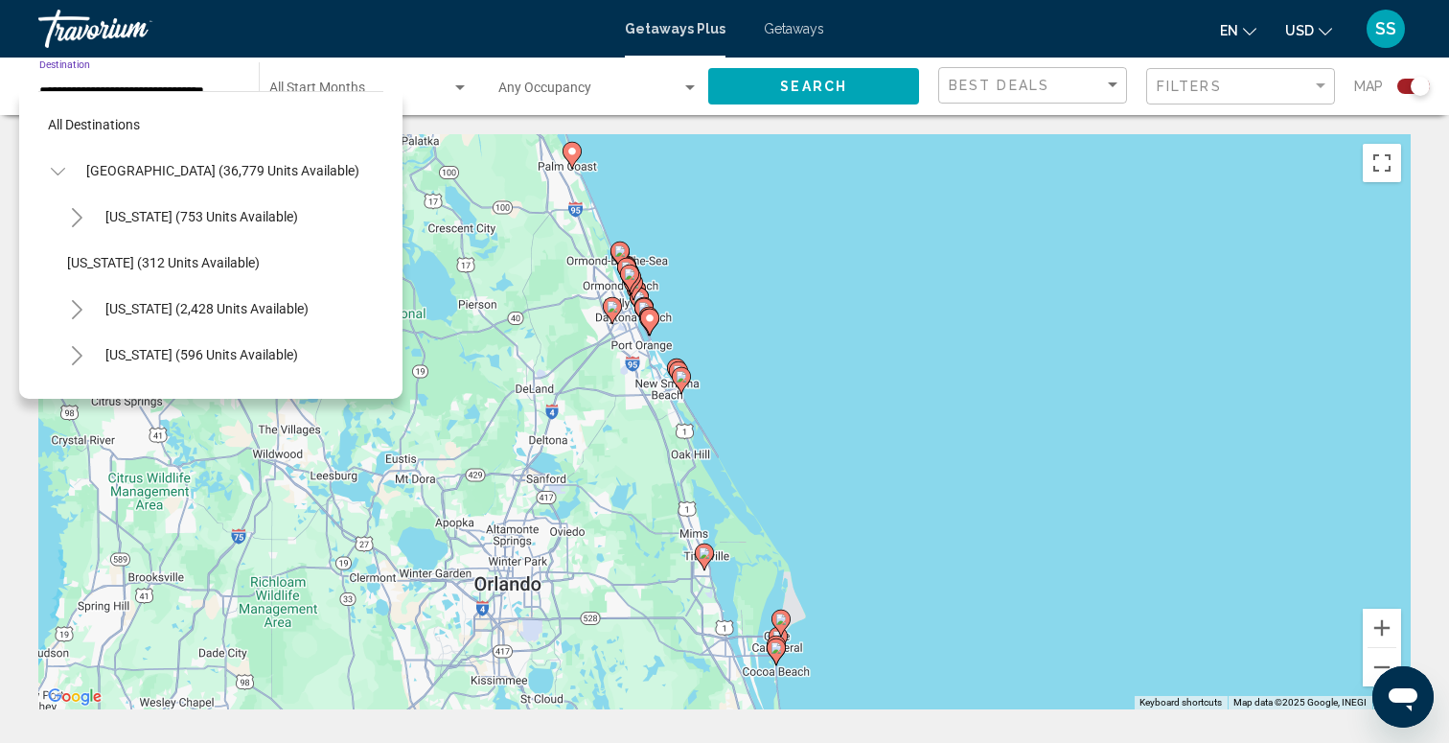
scroll to position [252, 0]
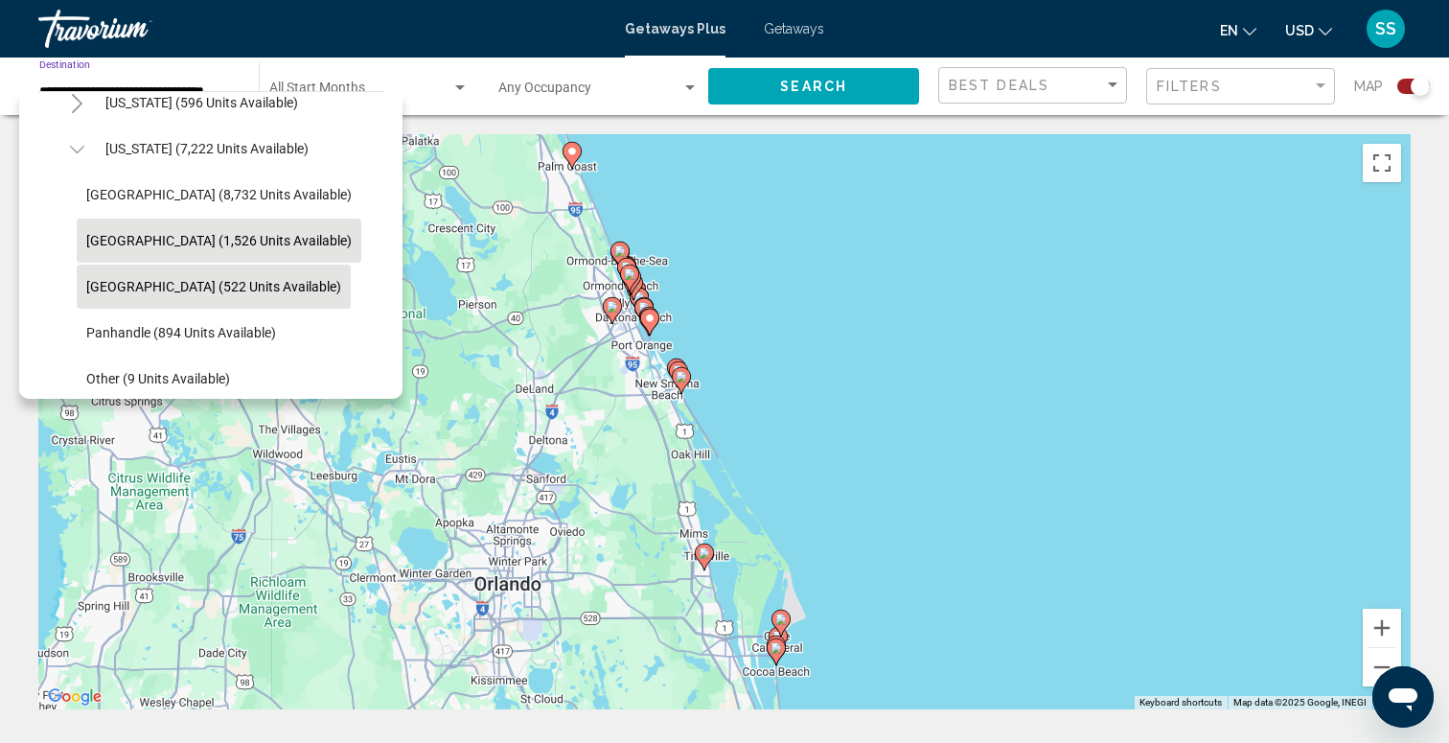
click at [149, 291] on span "[GEOGRAPHIC_DATA] (522 units available)" at bounding box center [213, 286] width 255 height 15
type input "**********"
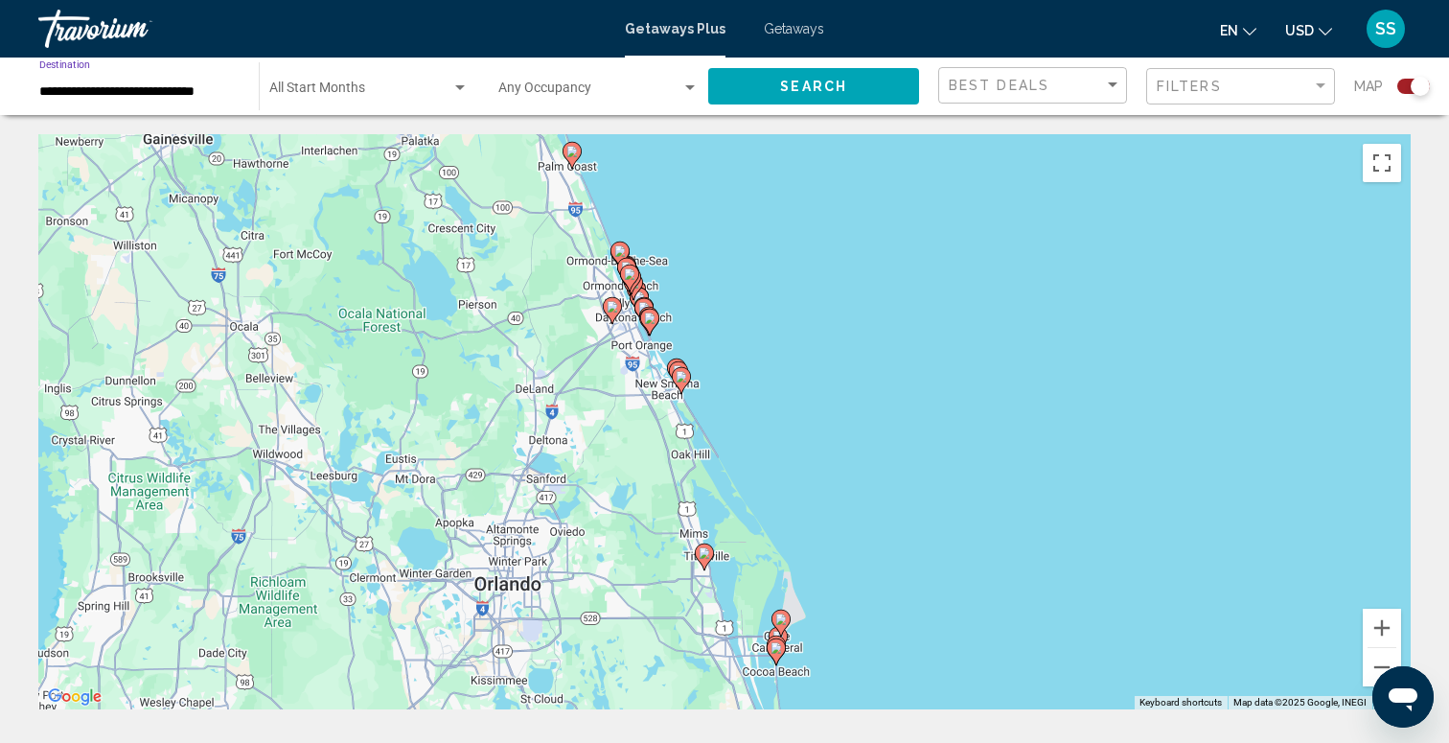
click at [815, 84] on span "Search" at bounding box center [813, 87] width 67 height 15
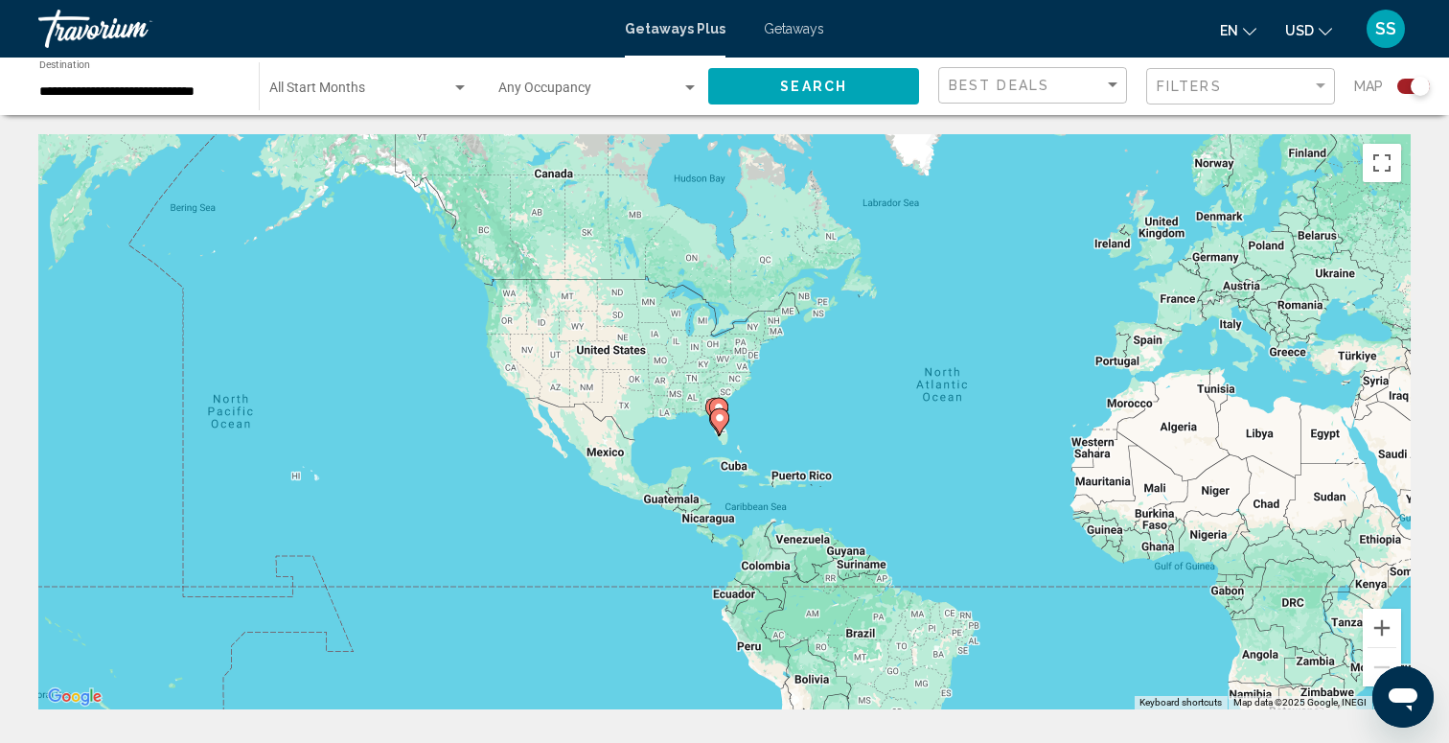
click at [707, 426] on div "To activate drag with keyboard, press Alt + Enter. Once in keyboard drag state,…" at bounding box center [724, 421] width 1372 height 575
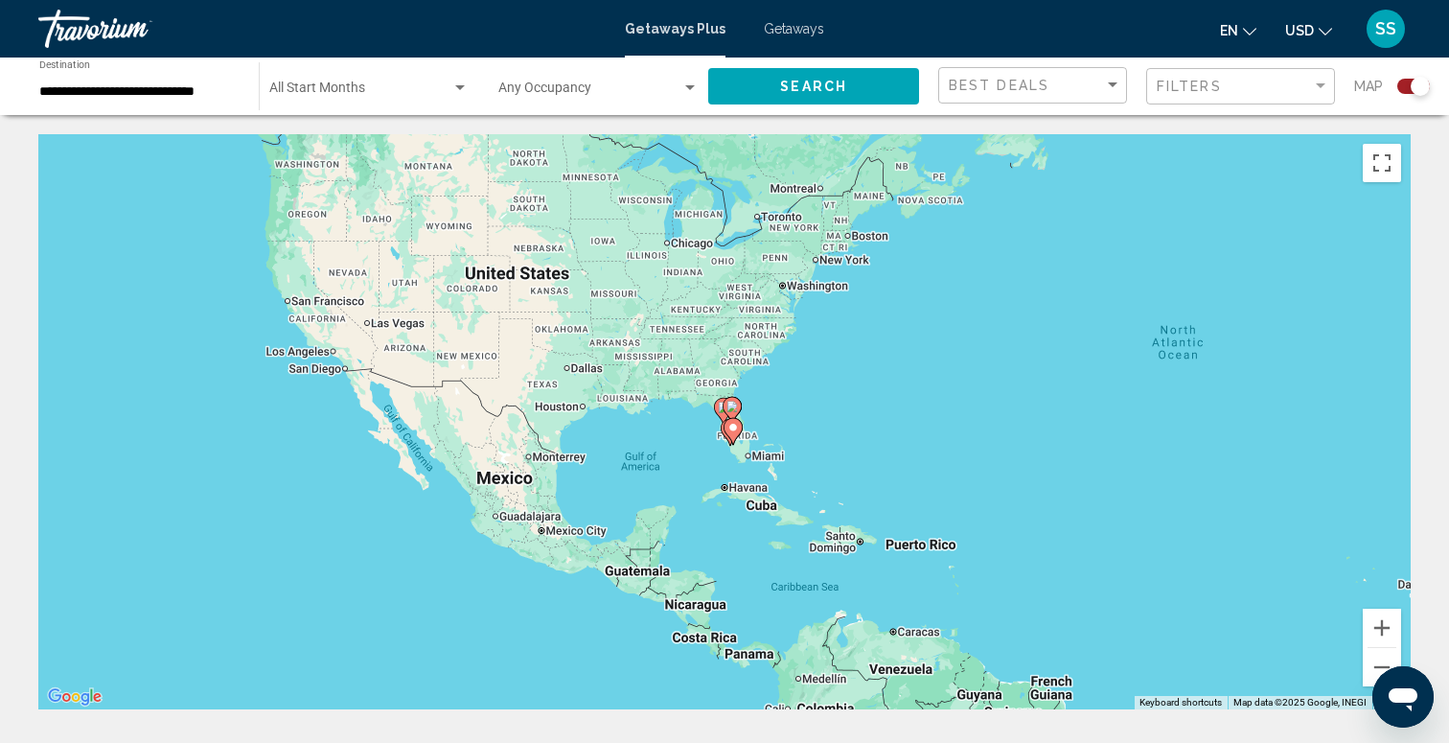
click at [734, 426] on image "Main content" at bounding box center [732, 427] width 11 height 11
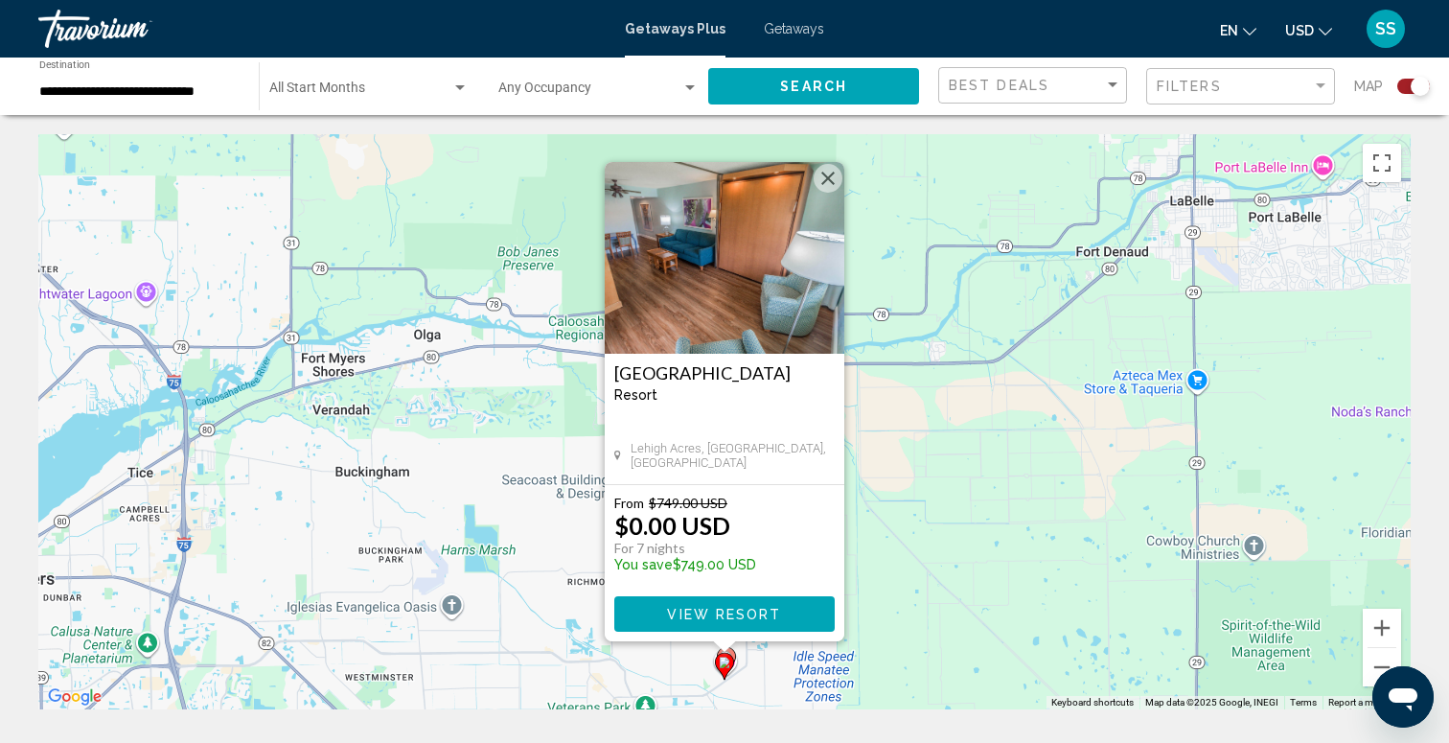
click at [833, 159] on div "To activate drag with keyboard, press Alt + Enter. Once in keyboard drag state,…" at bounding box center [724, 421] width 1372 height 575
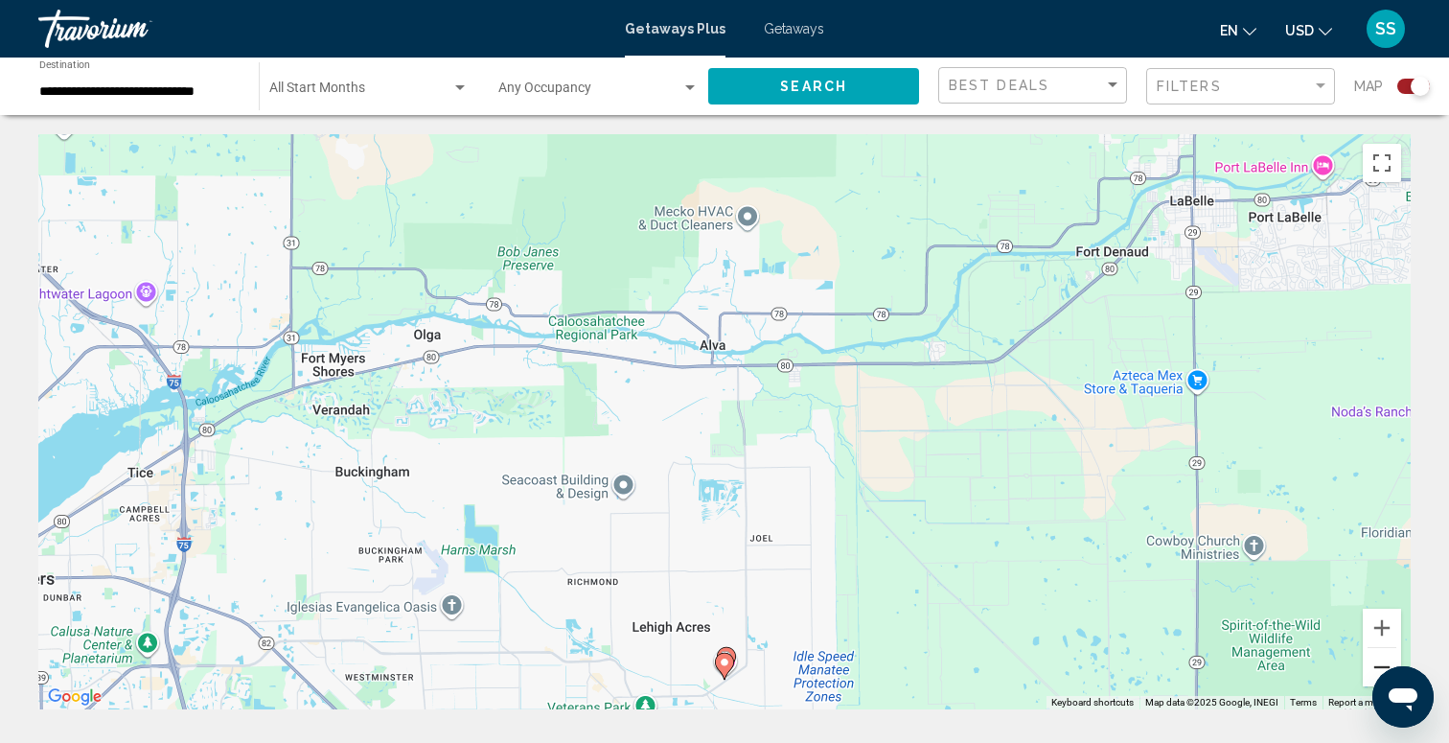
click at [1370, 668] on button "Zoom out" at bounding box center [1382, 667] width 38 height 38
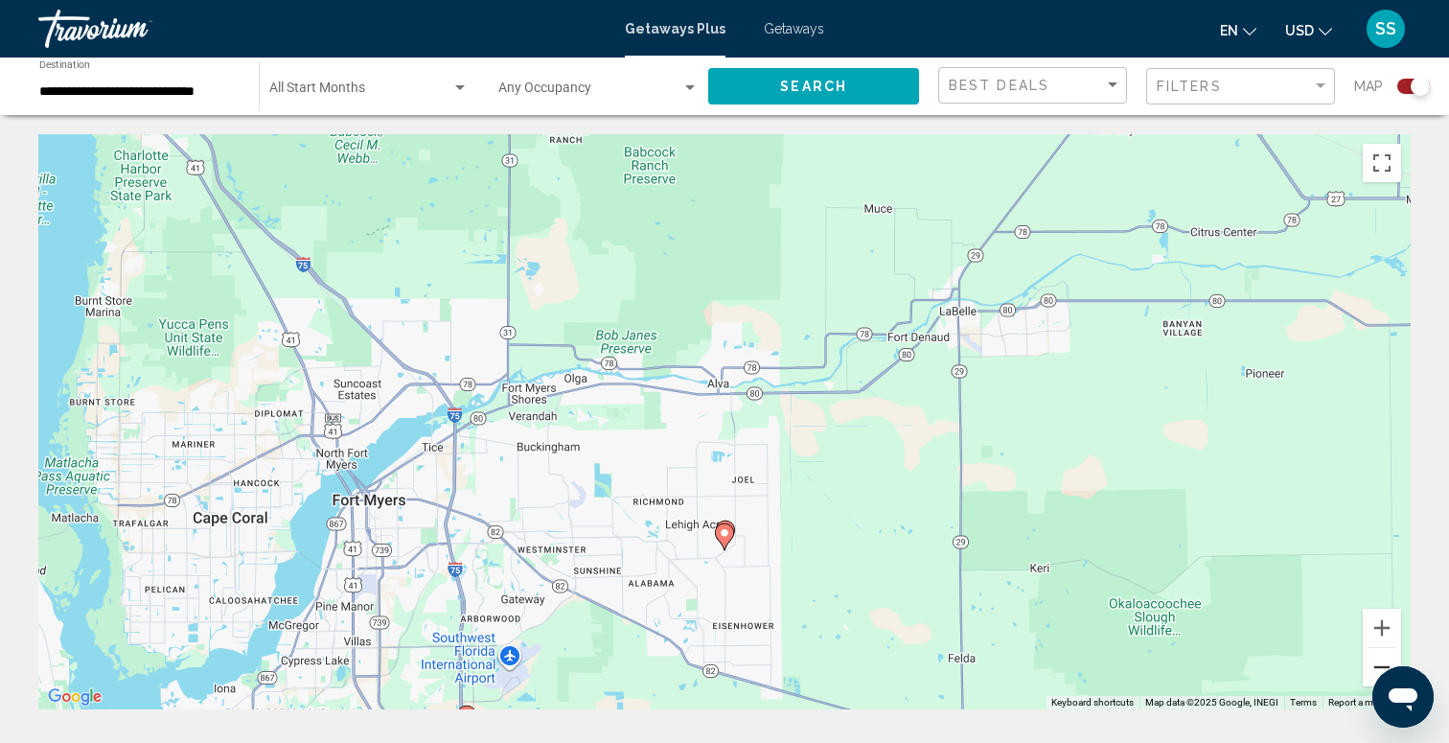
click at [1370, 668] on button "Zoom out" at bounding box center [1382, 667] width 38 height 38
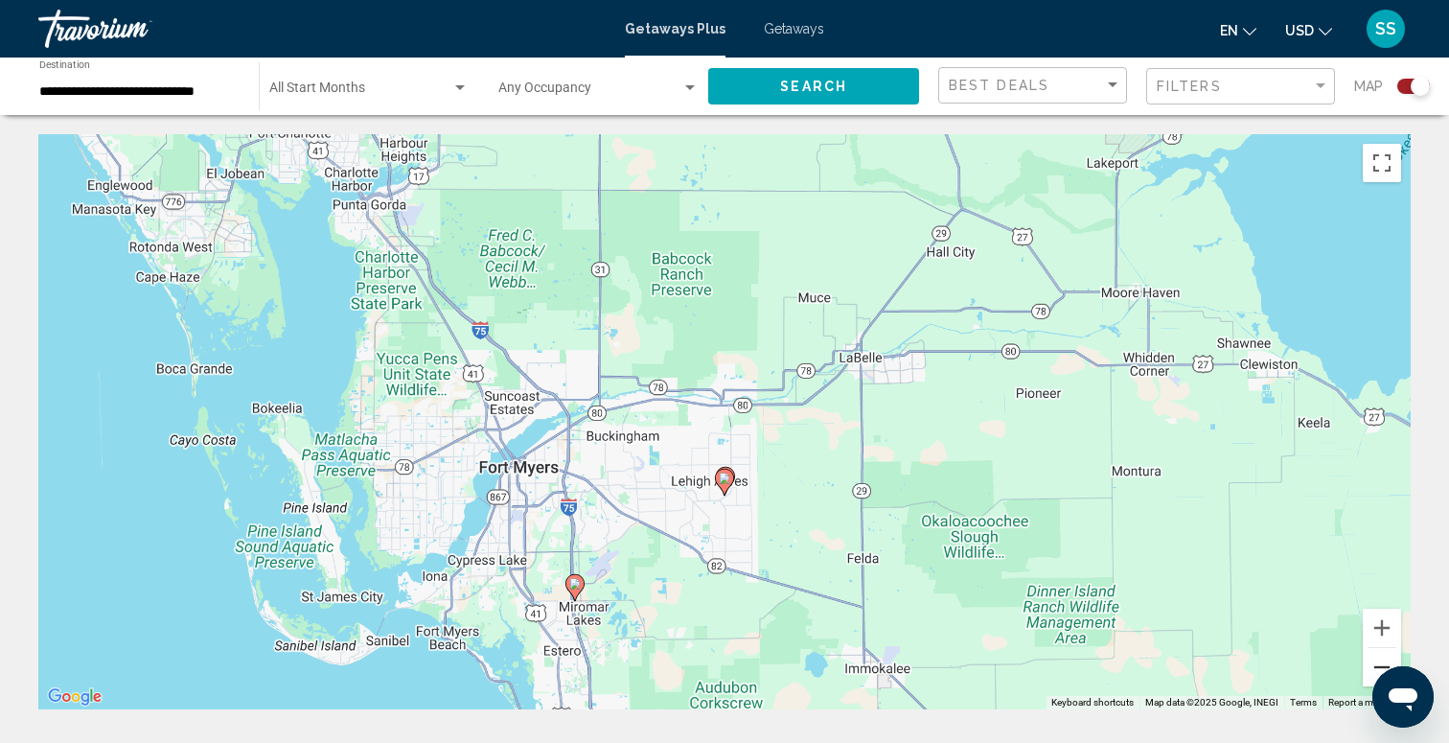
click at [1370, 668] on button "Zoom out" at bounding box center [1382, 667] width 38 height 38
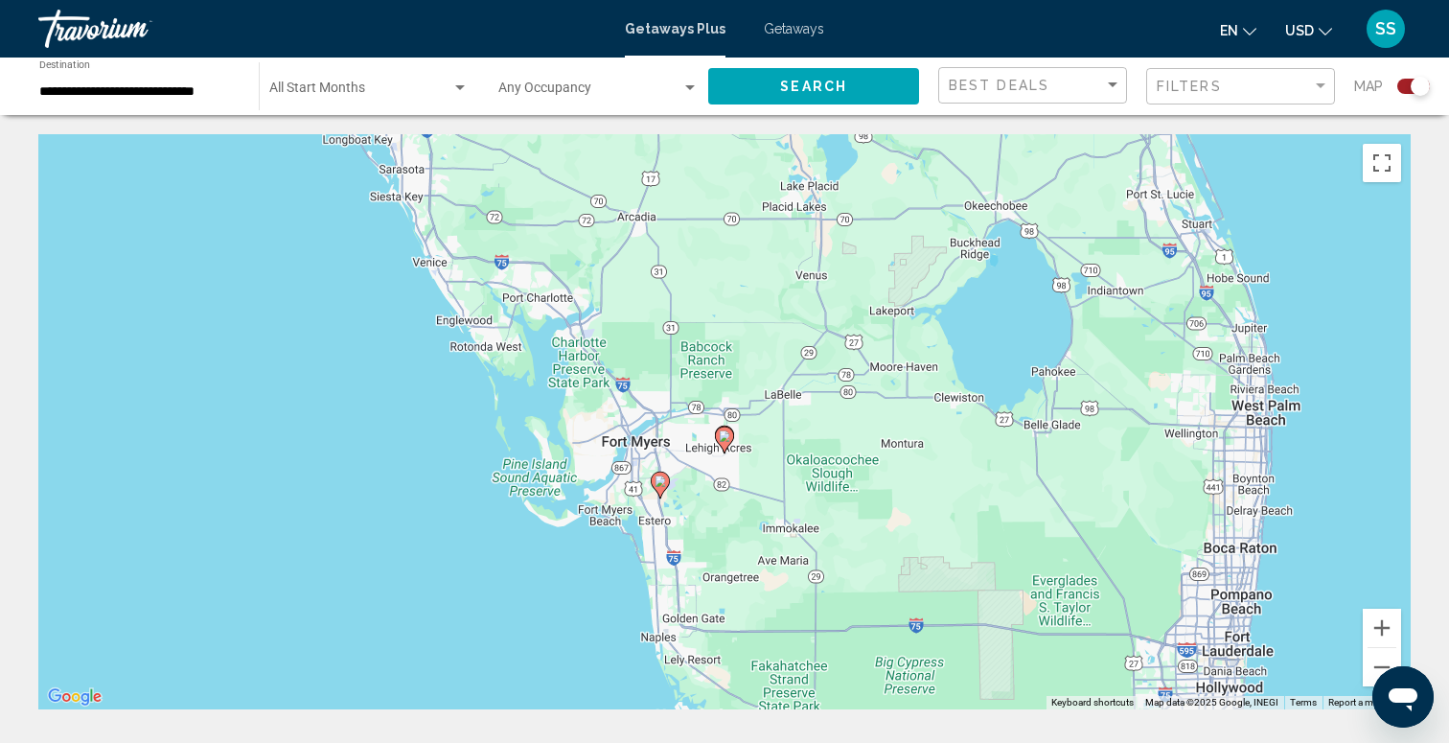
click at [657, 480] on image "Main content" at bounding box center [659, 480] width 11 height 11
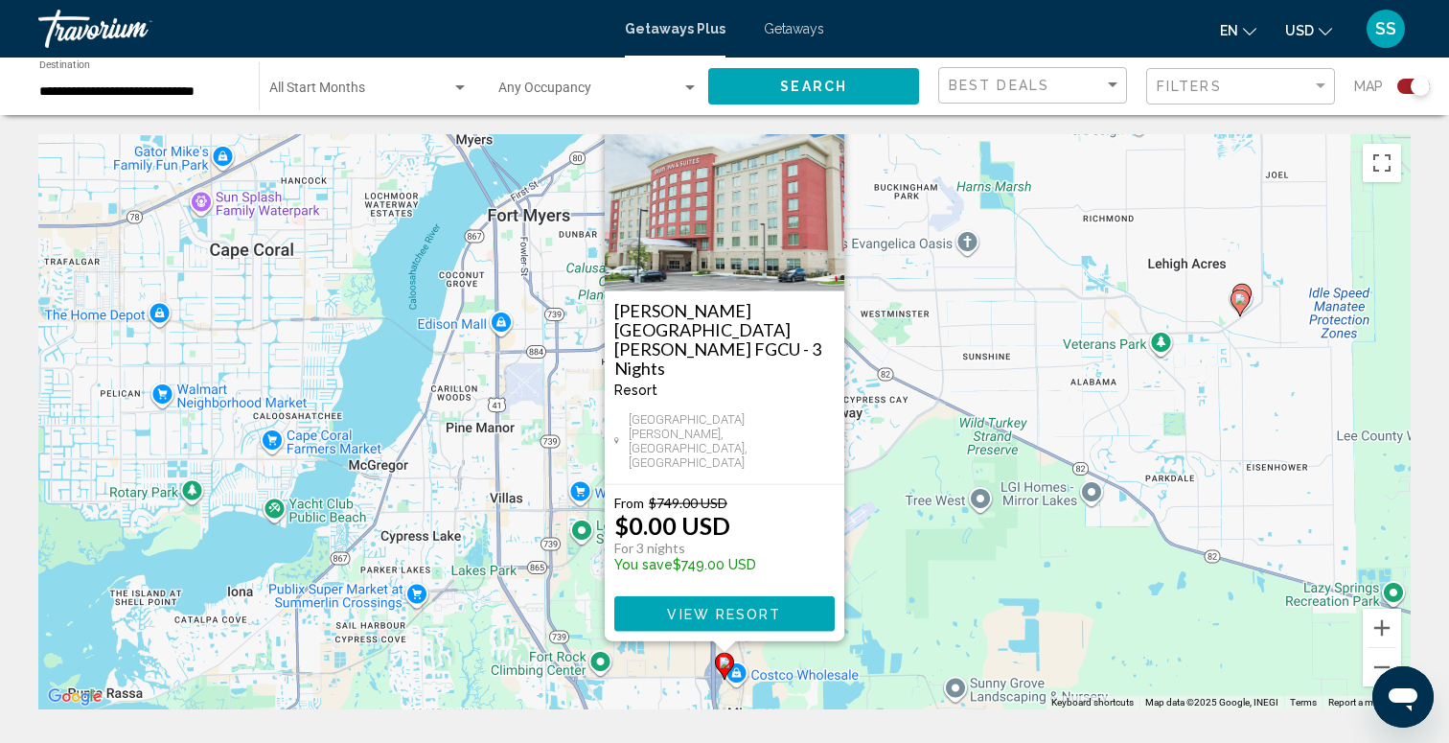
click at [830, 130] on button "Close" at bounding box center [828, 116] width 29 height 29
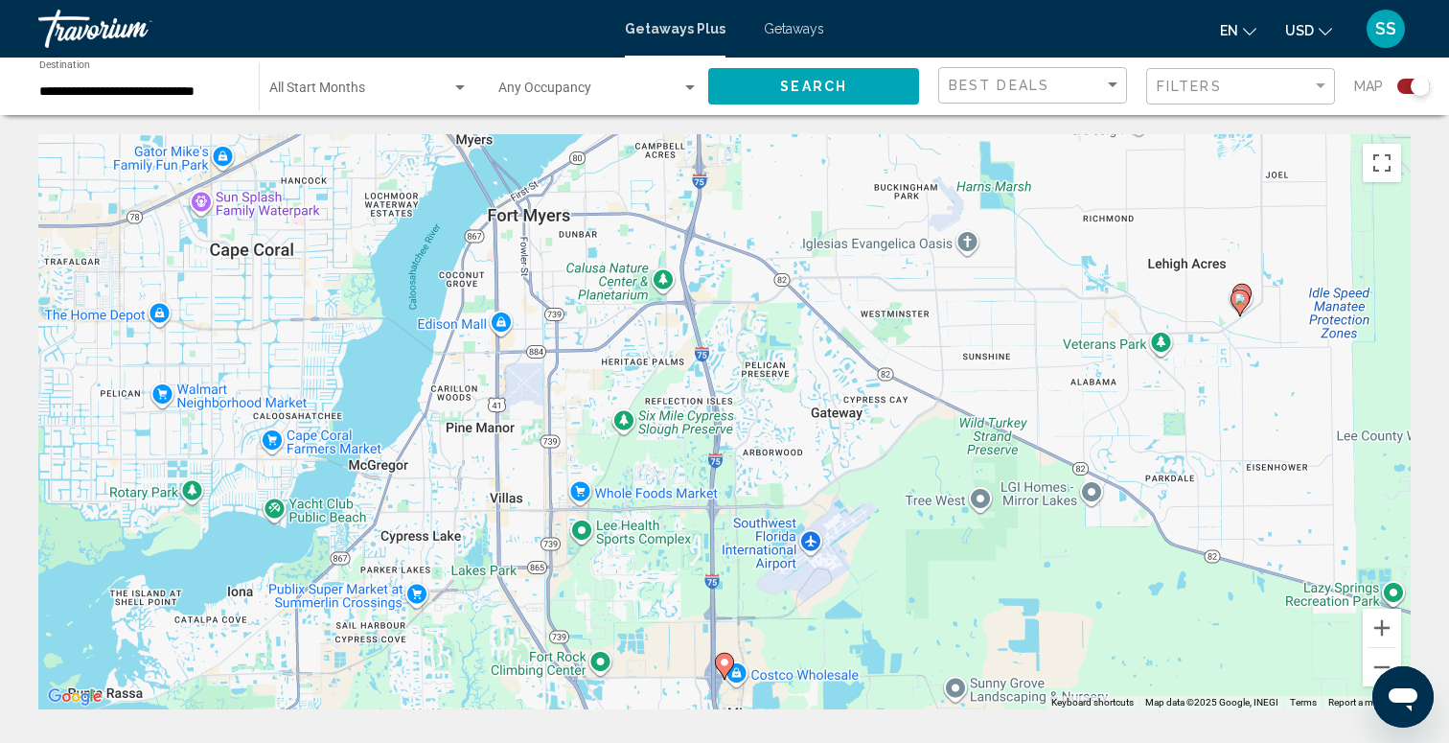
click at [1246, 295] on icon "Main content" at bounding box center [1239, 302] width 17 height 25
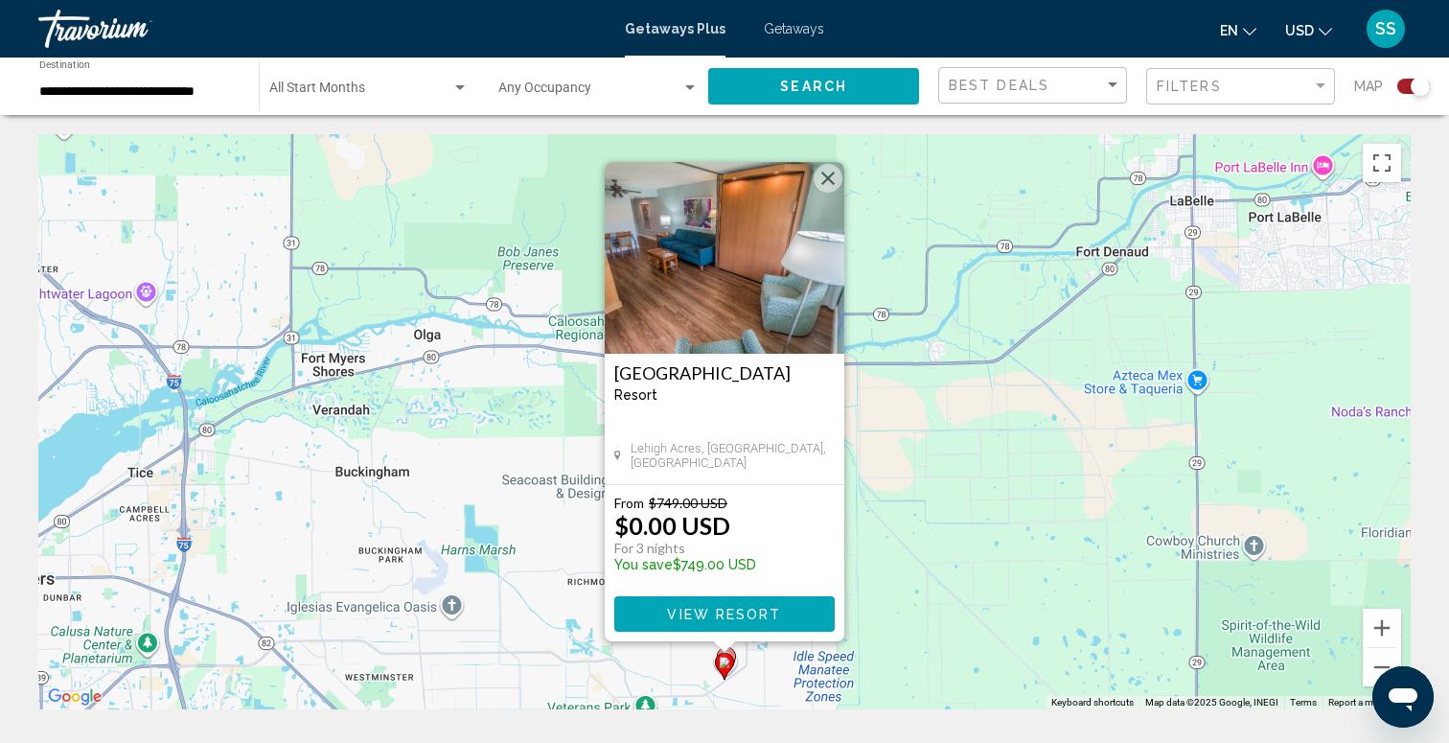
click at [828, 178] on button "Close" at bounding box center [828, 178] width 29 height 29
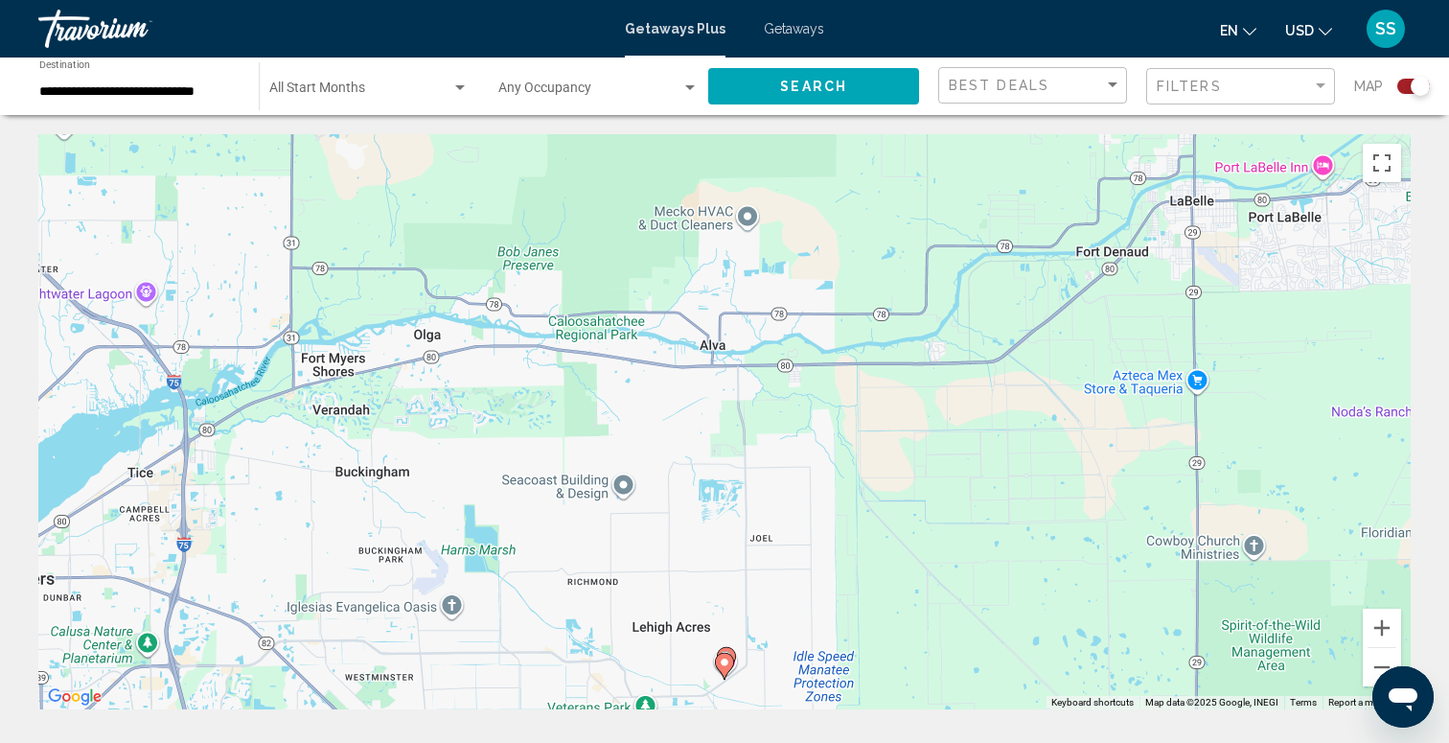
click at [725, 664] on image "Main content" at bounding box center [724, 661] width 11 height 11
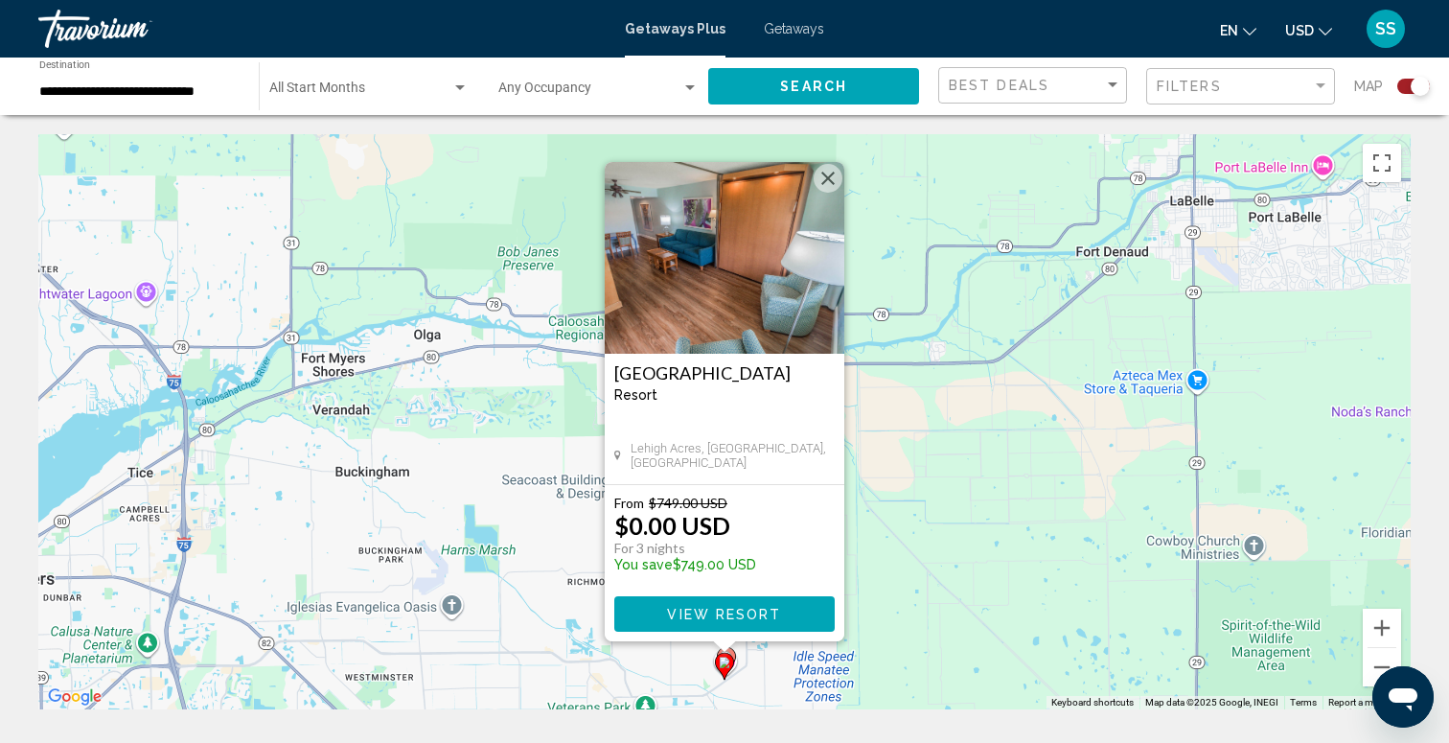
click at [830, 175] on button "Close" at bounding box center [828, 178] width 29 height 29
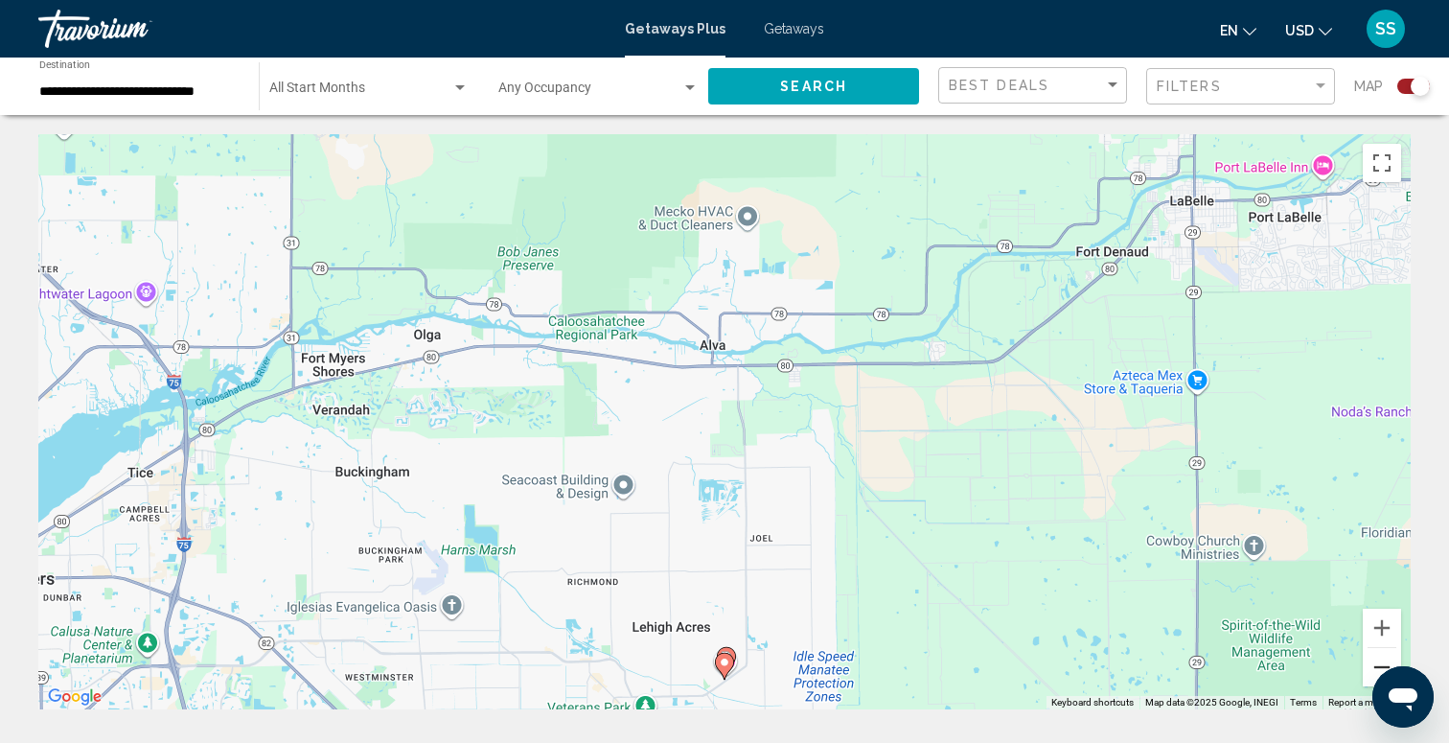
click at [1375, 659] on button "Zoom out" at bounding box center [1382, 667] width 38 height 38
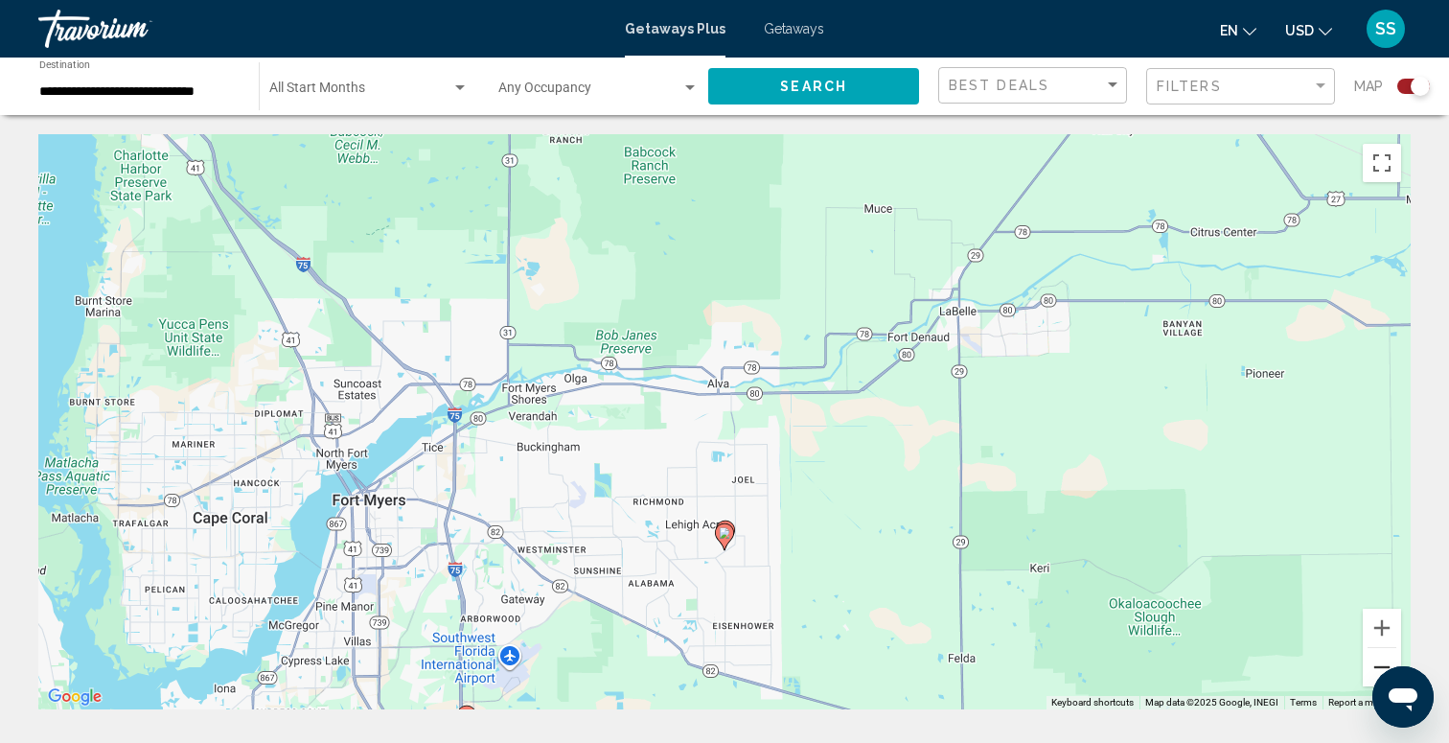
click at [1375, 659] on button "Zoom out" at bounding box center [1382, 667] width 38 height 38
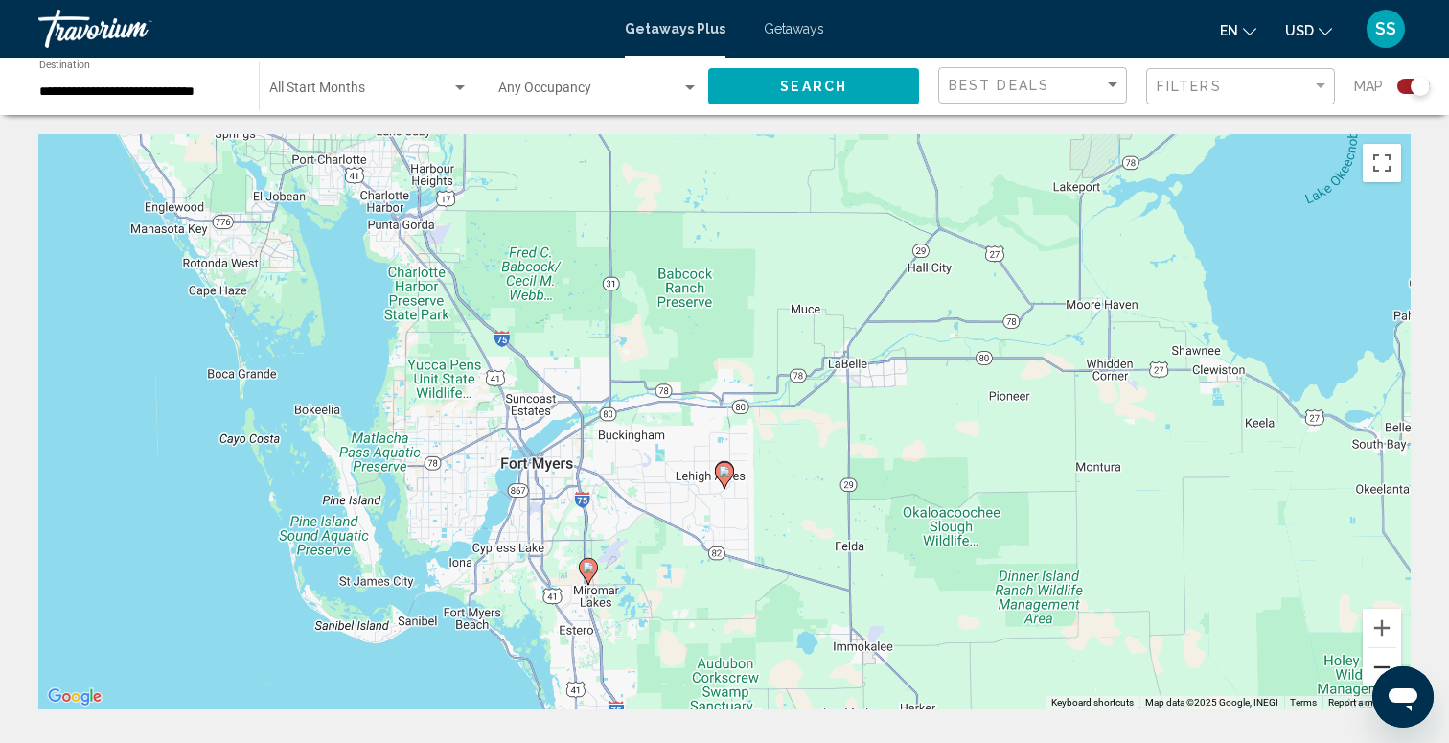
click at [1375, 659] on button "Zoom out" at bounding box center [1382, 667] width 38 height 38
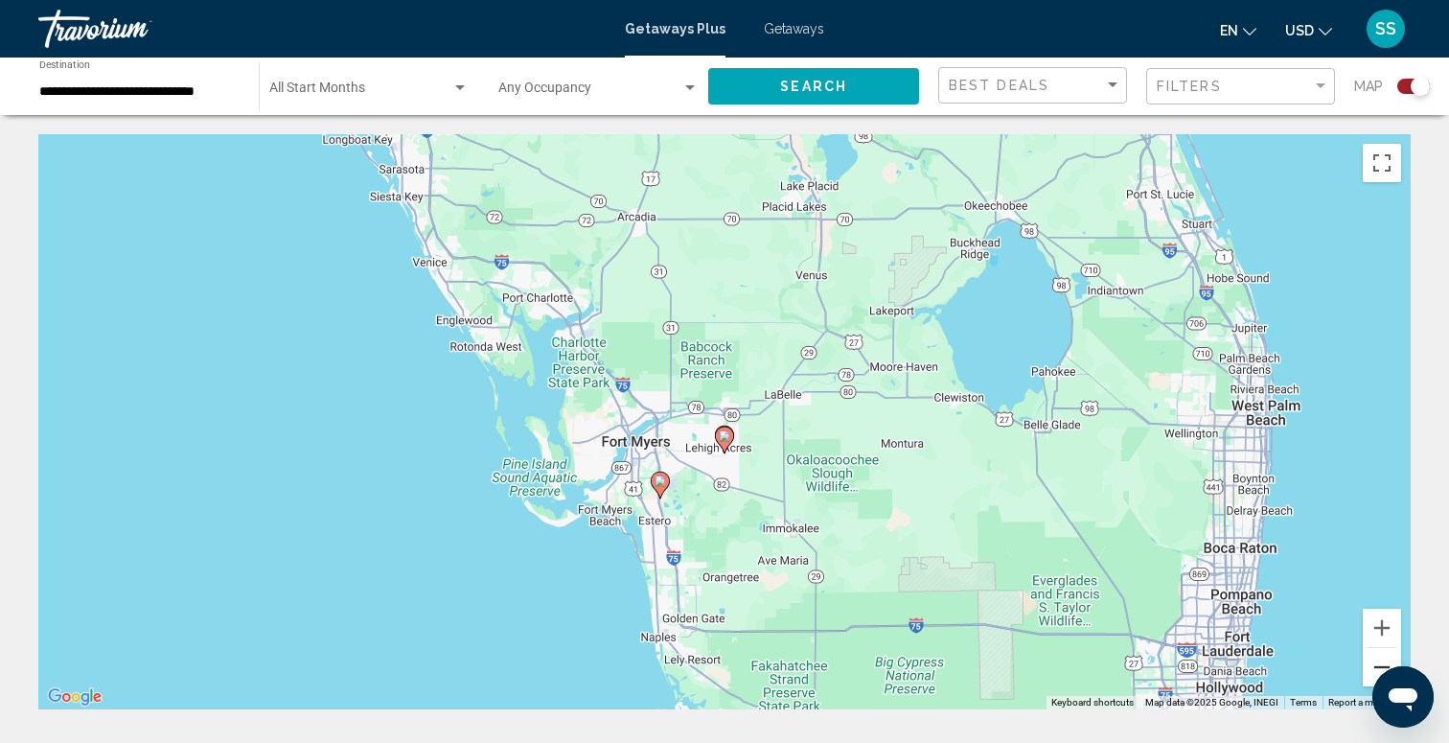
click at [1375, 659] on button "Zoom out" at bounding box center [1382, 667] width 38 height 38
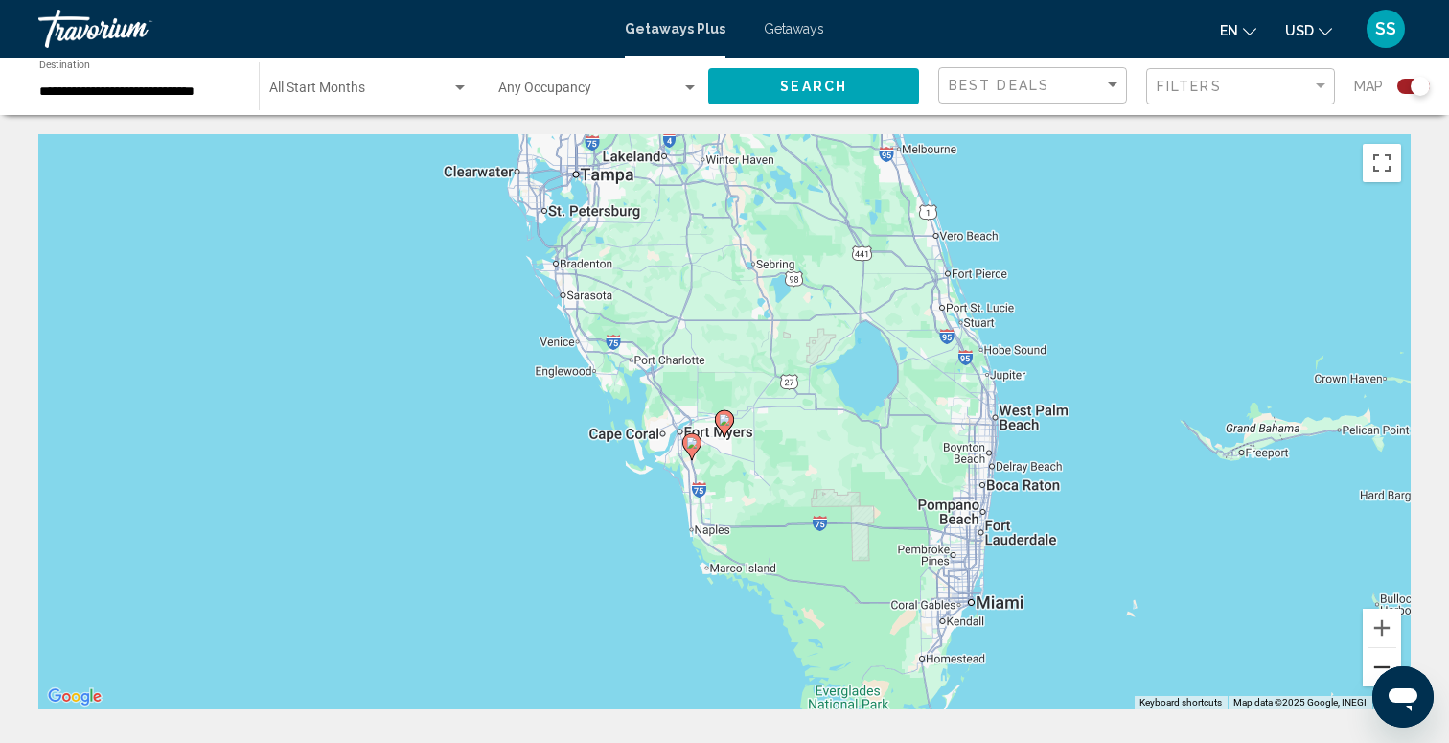
click at [1375, 659] on button "Zoom out" at bounding box center [1382, 667] width 38 height 38
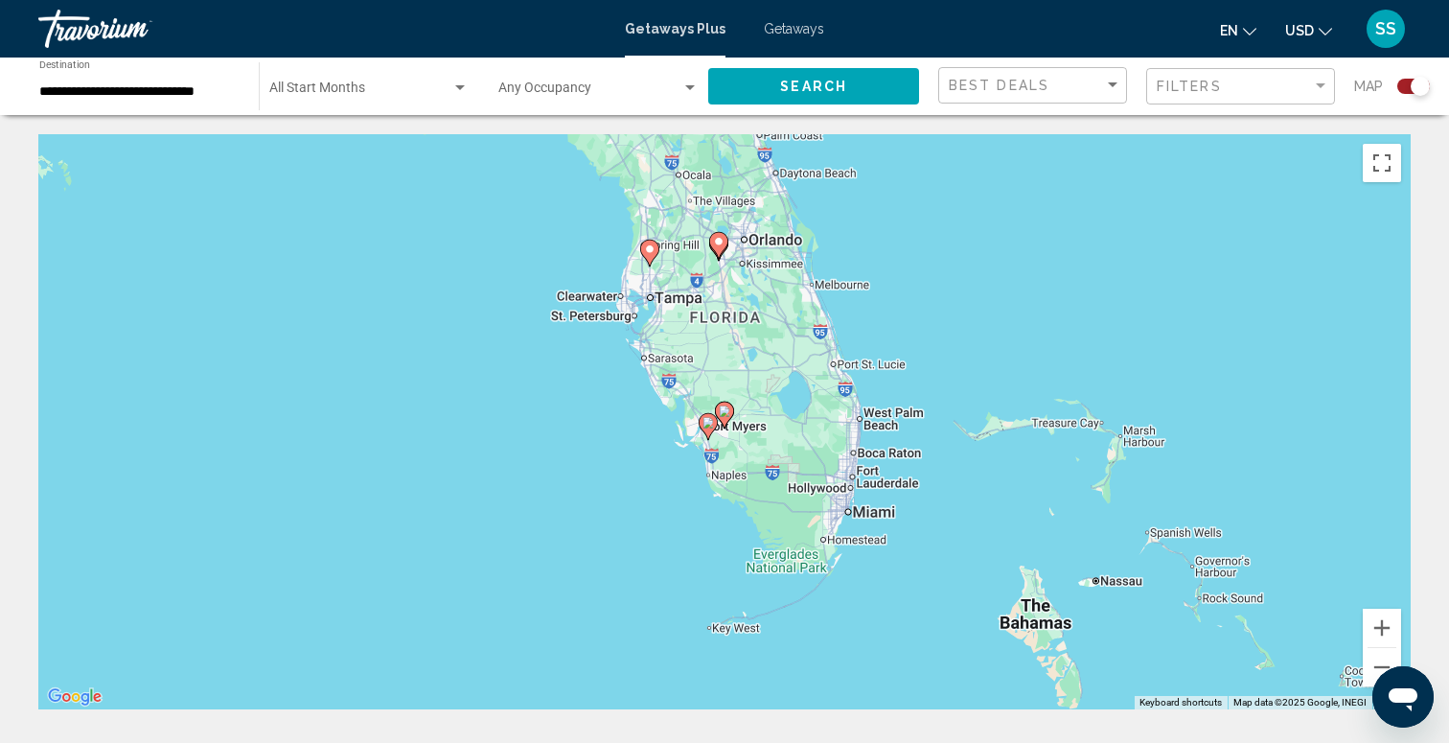
click at [652, 254] on image "Main content" at bounding box center [649, 248] width 11 height 11
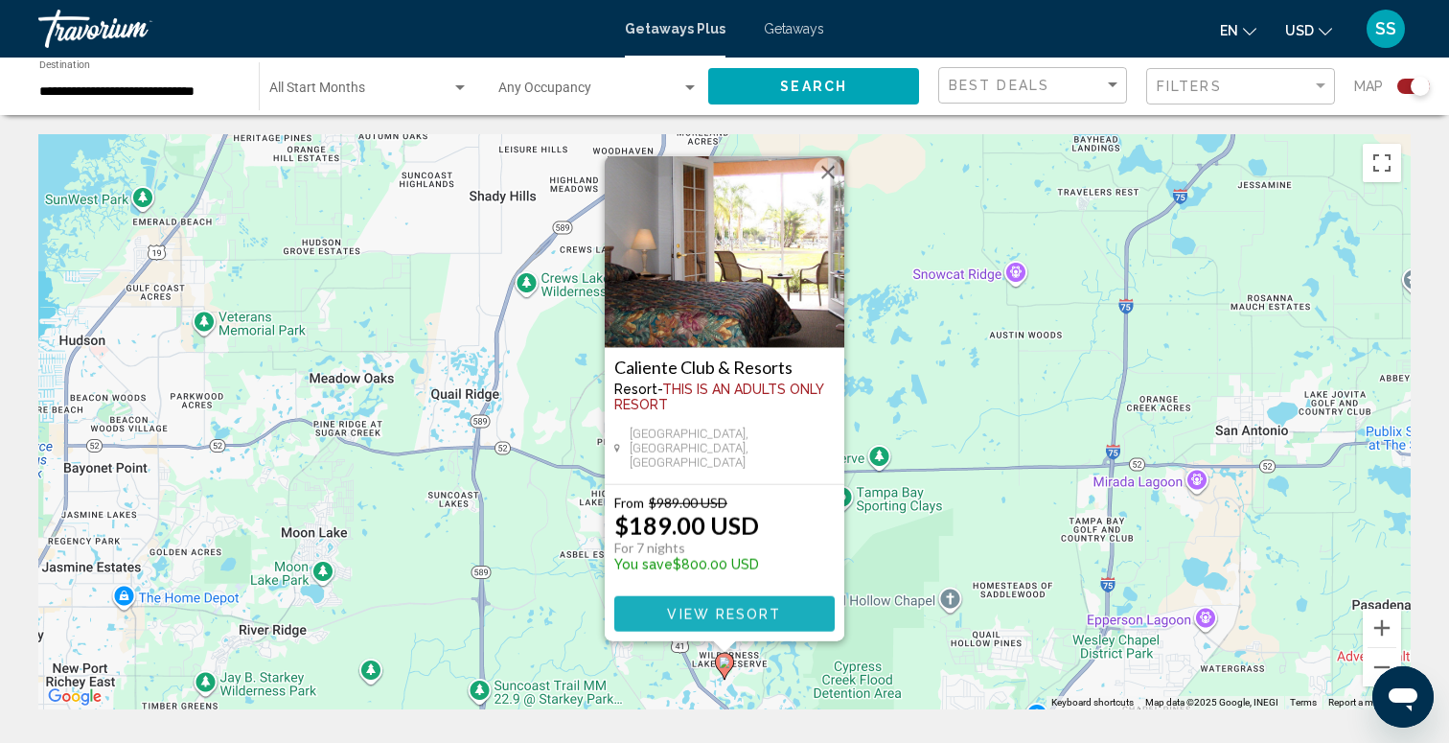
click at [741, 620] on span "View Resort" at bounding box center [724, 614] width 114 height 15
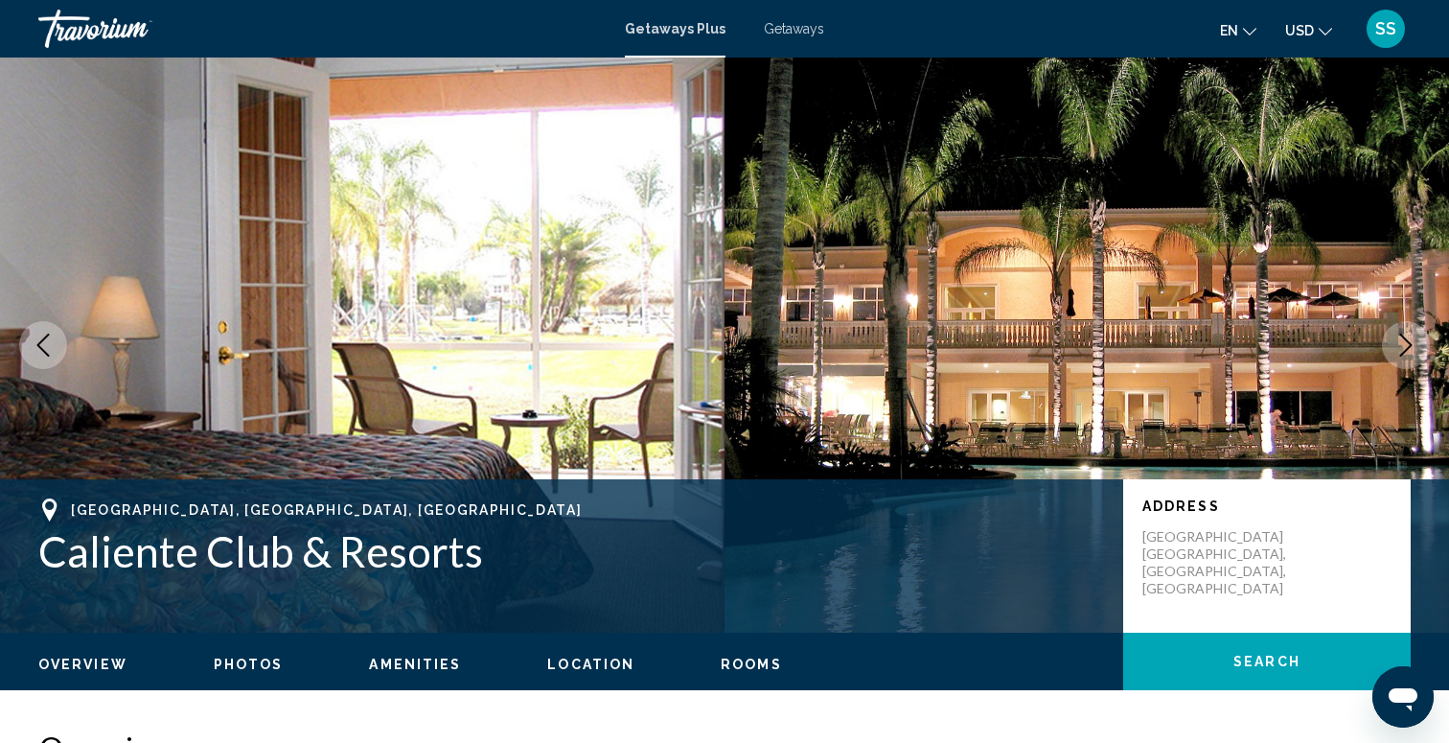
click at [1402, 351] on icon "Next image" at bounding box center [1405, 344] width 23 height 23
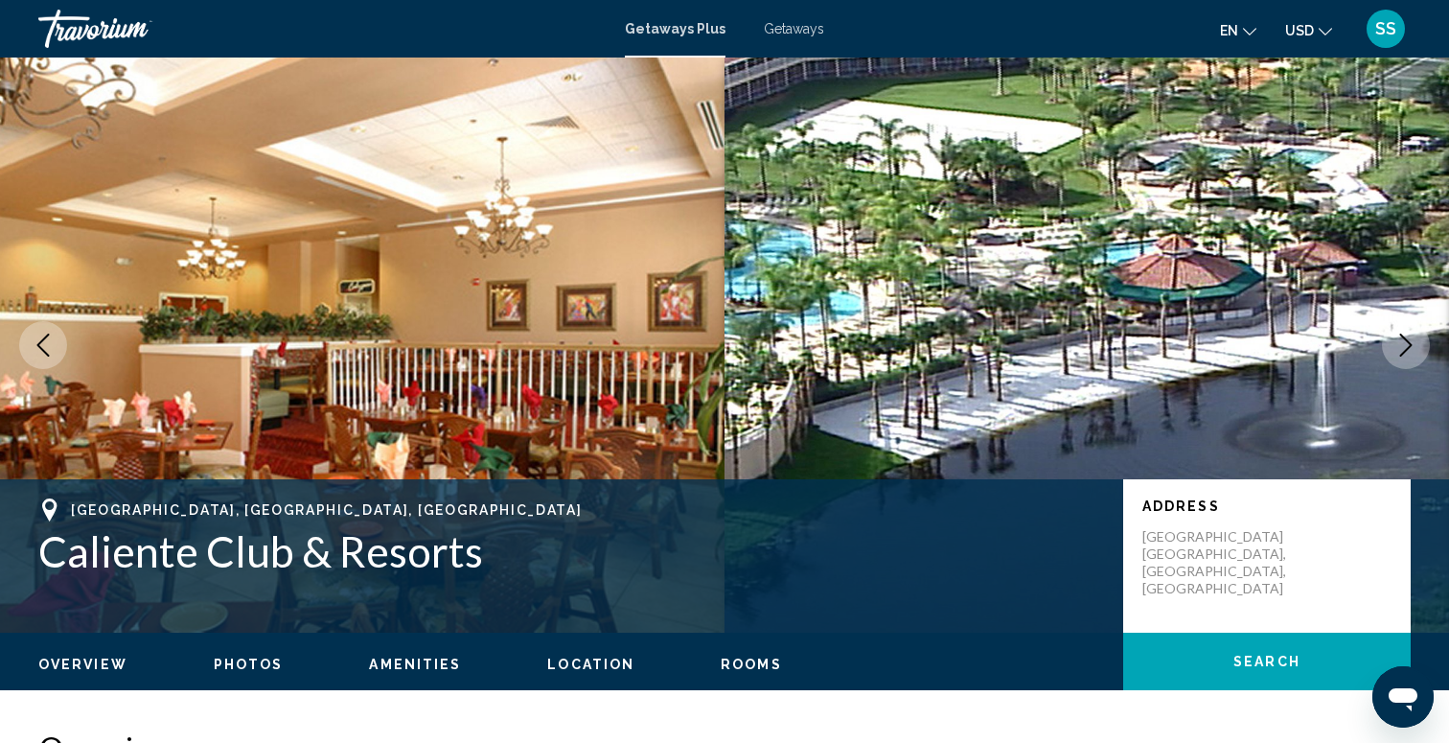
click at [1402, 351] on icon "Next image" at bounding box center [1405, 344] width 23 height 23
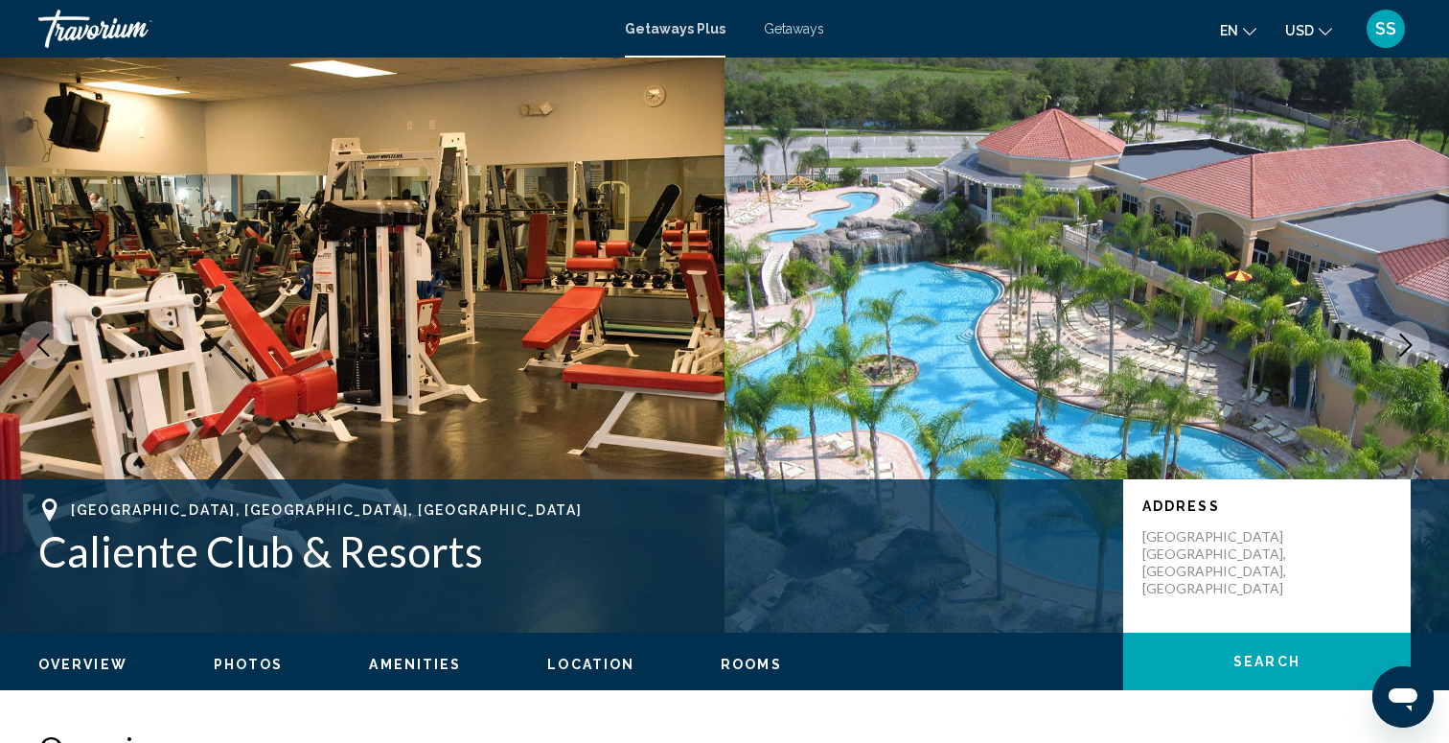
click at [1402, 351] on icon "Next image" at bounding box center [1405, 344] width 23 height 23
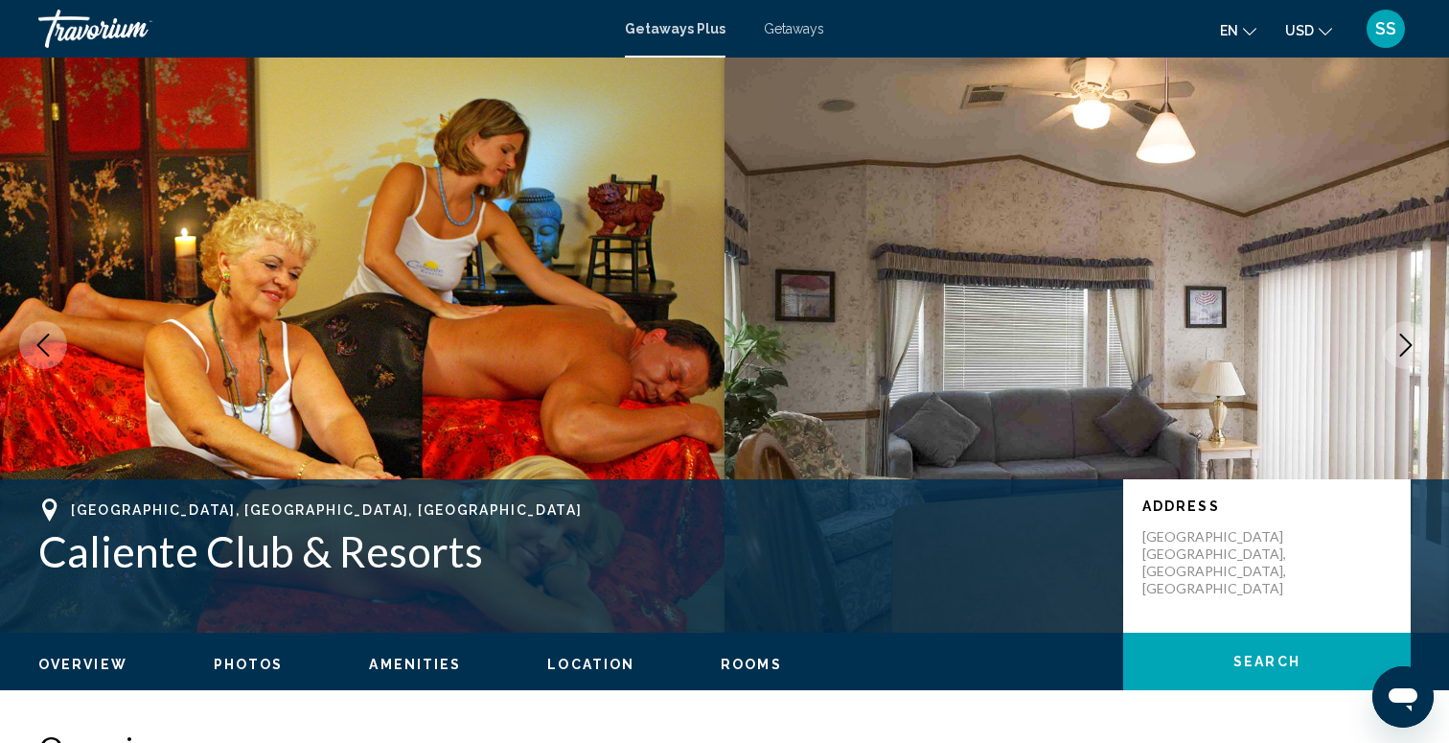
click at [1402, 351] on icon "Next image" at bounding box center [1405, 344] width 23 height 23
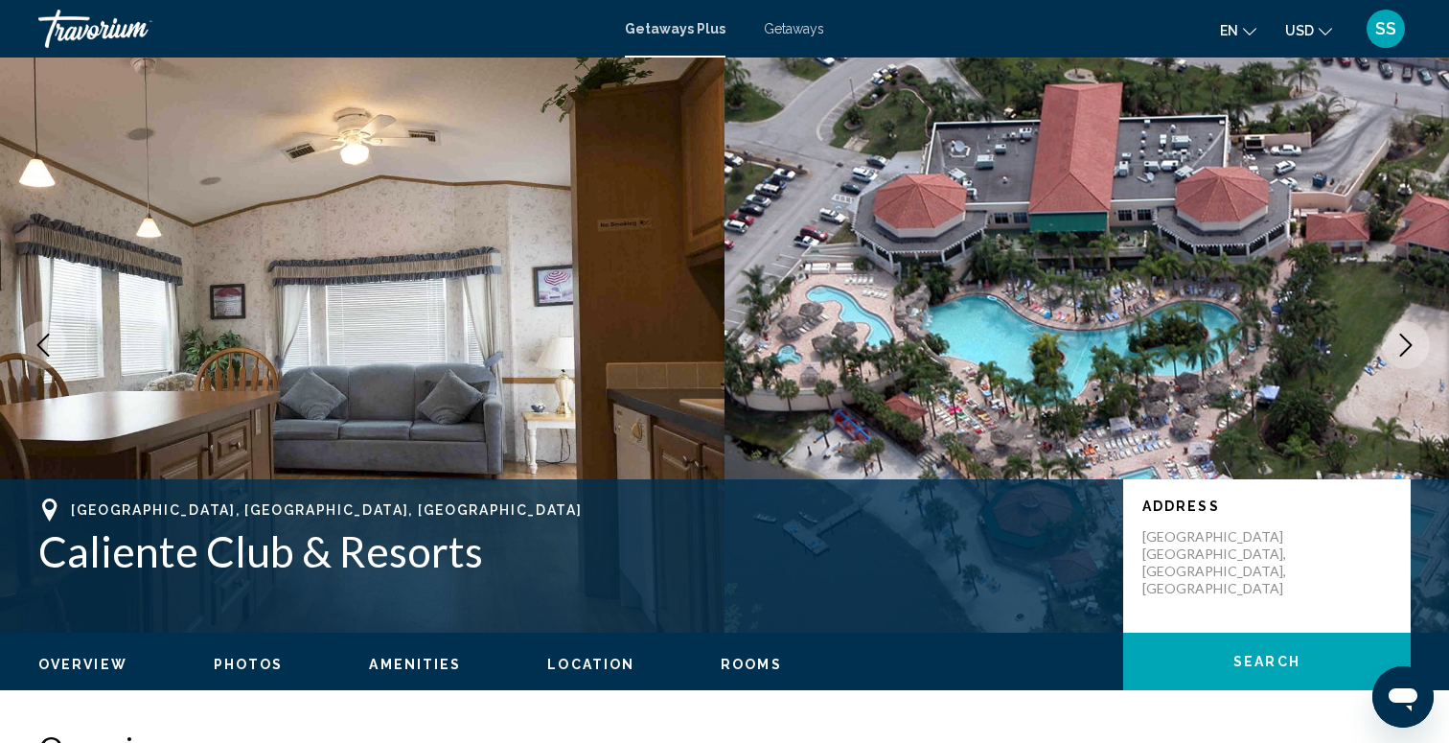
click at [1402, 352] on icon "Next image" at bounding box center [1405, 344] width 23 height 23
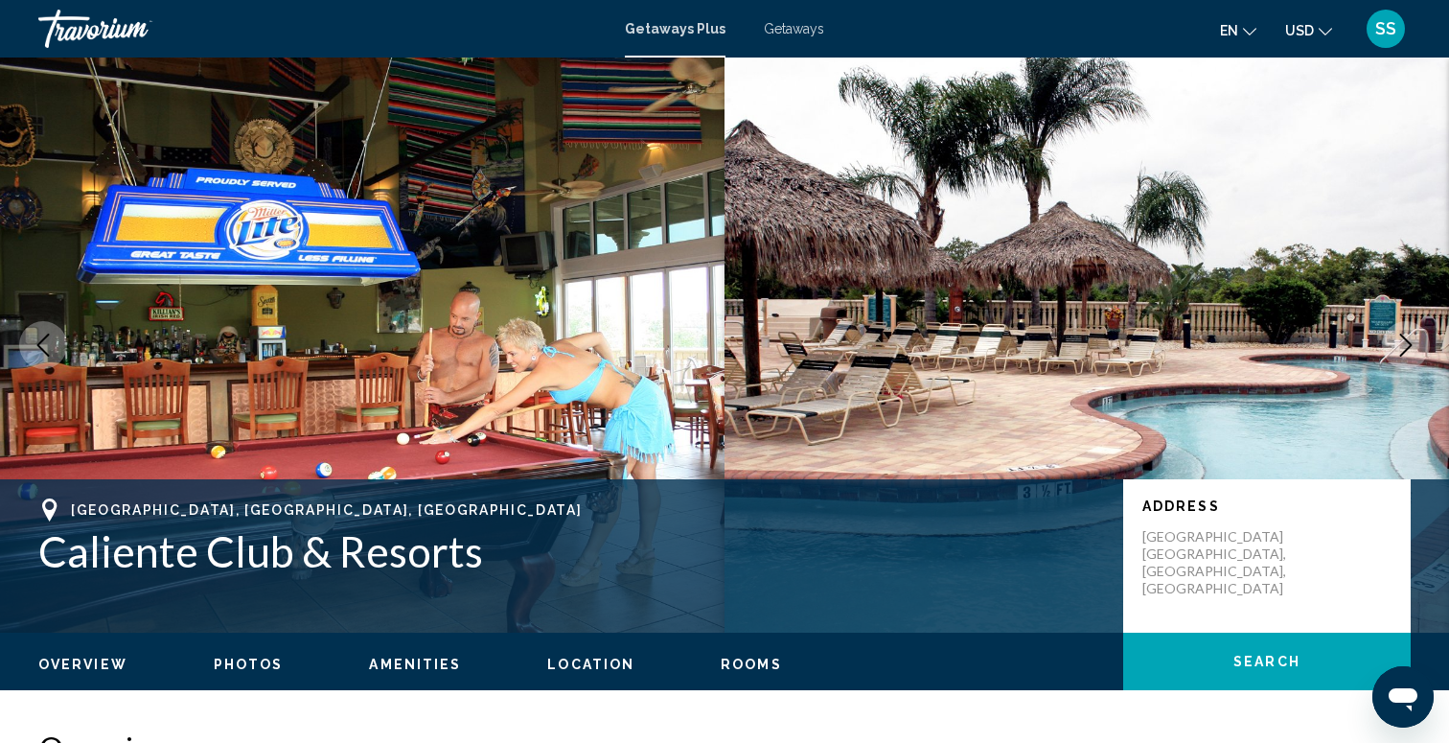
click at [1402, 352] on icon "Next image" at bounding box center [1405, 344] width 23 height 23
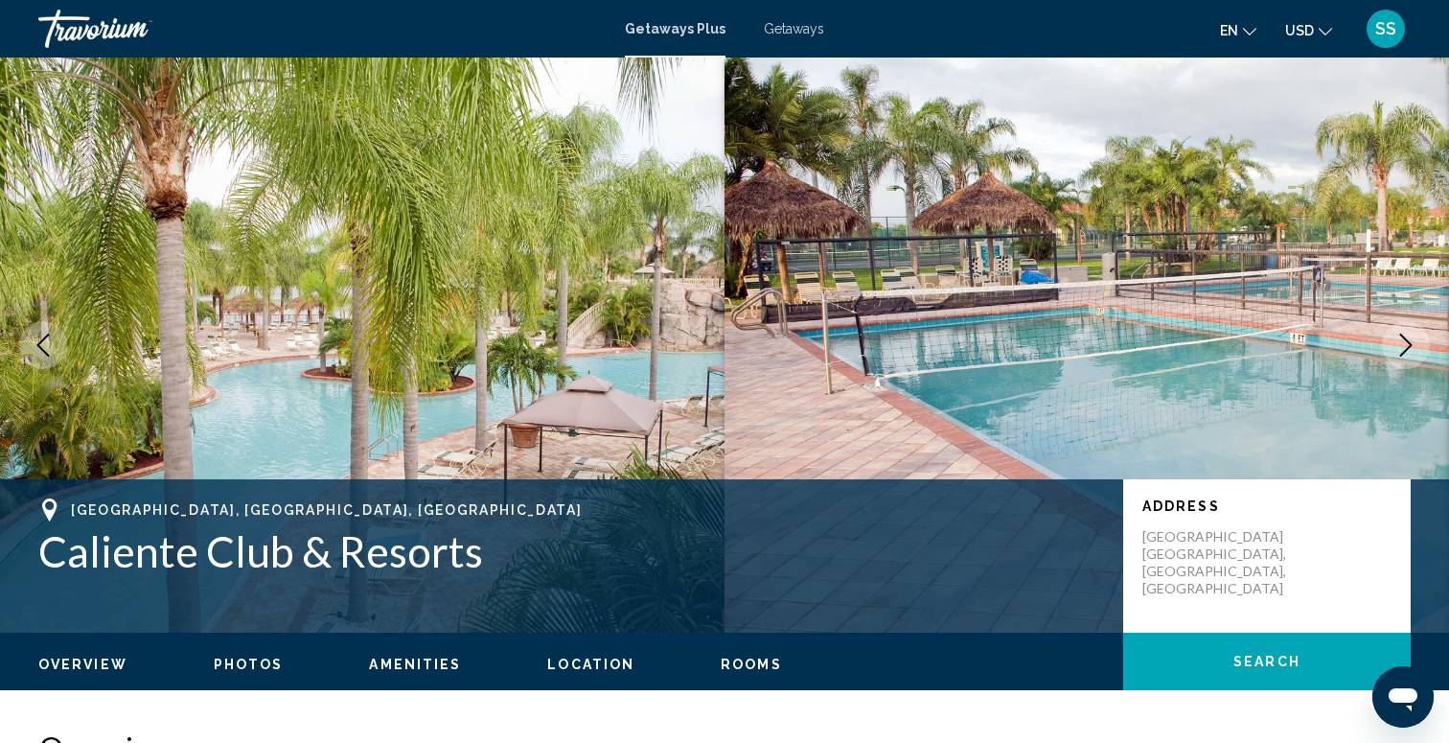
click at [1402, 352] on icon "Next image" at bounding box center [1405, 344] width 23 height 23
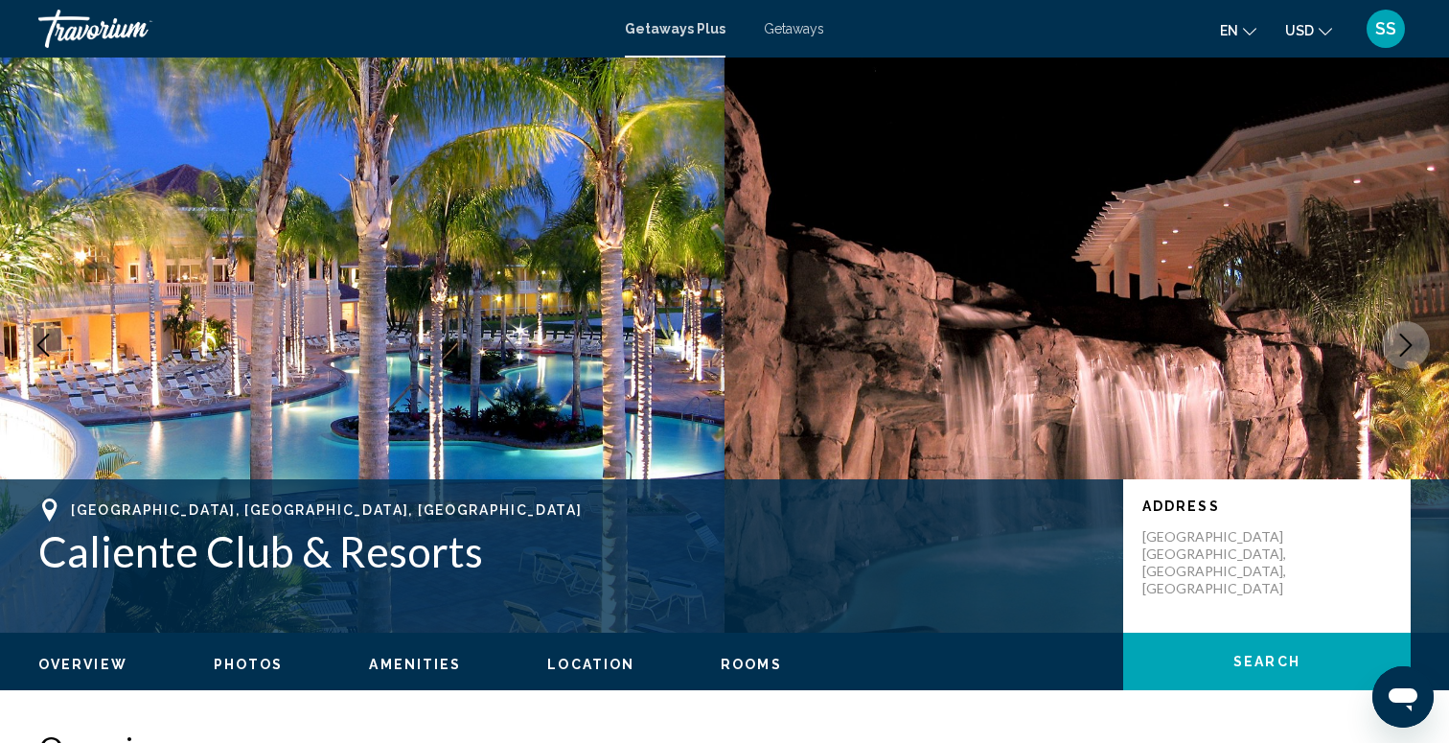
click at [1402, 352] on icon "Next image" at bounding box center [1405, 344] width 23 height 23
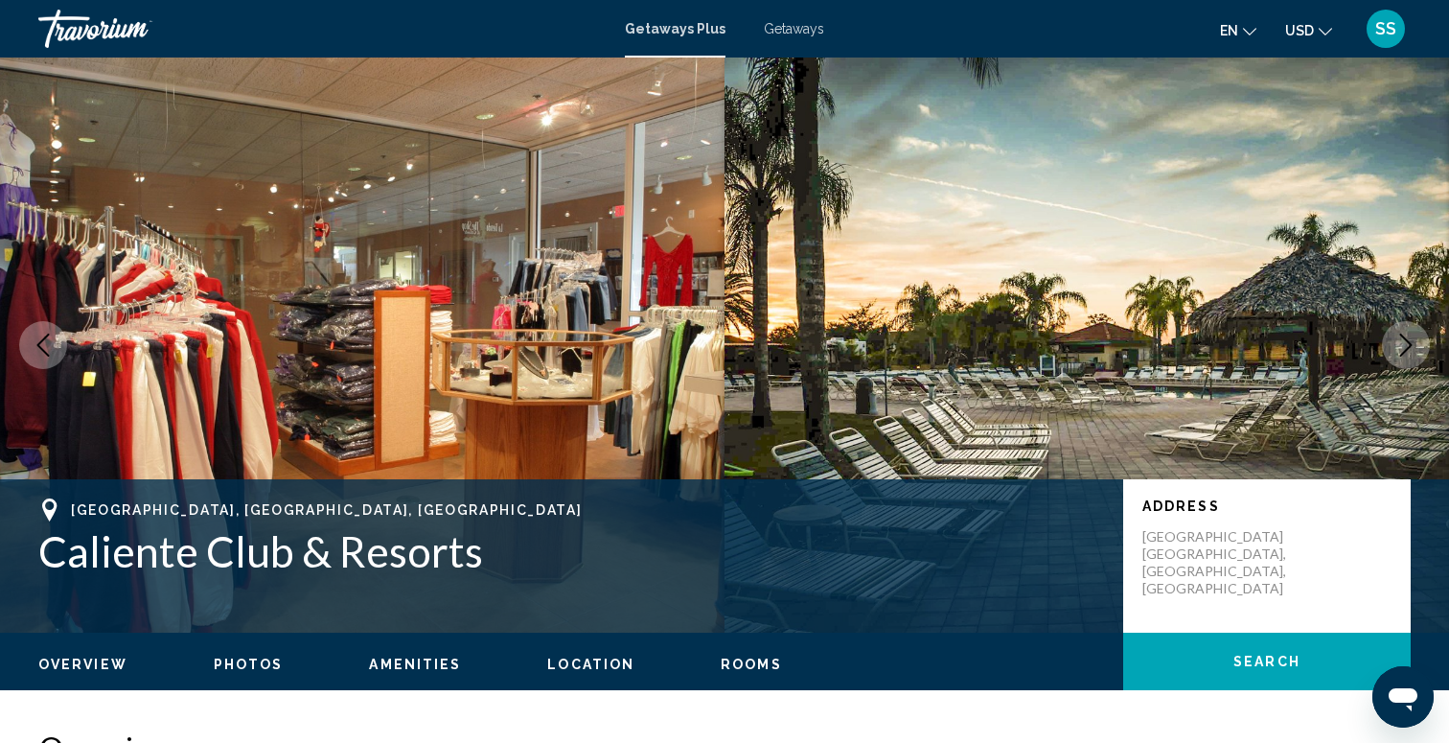
click at [1401, 352] on icon "Next image" at bounding box center [1405, 344] width 23 height 23
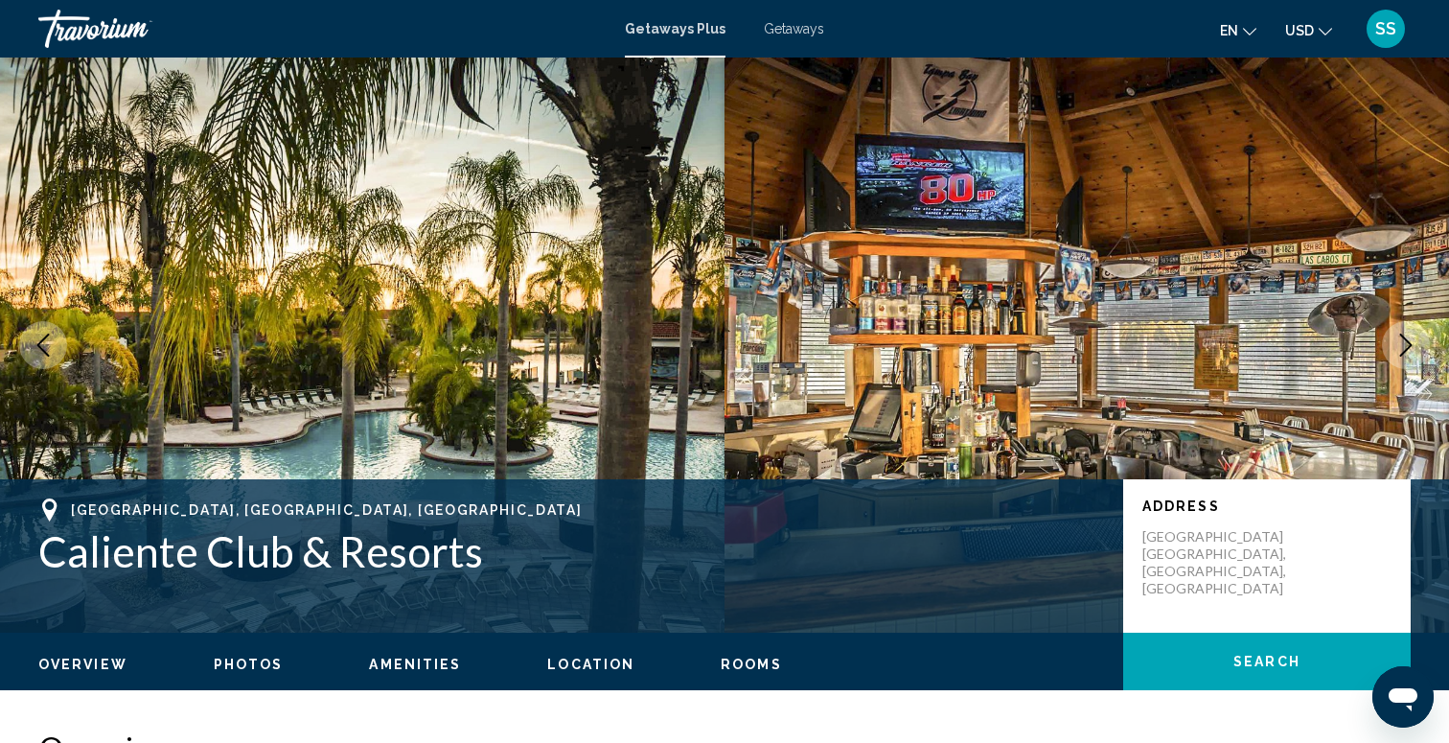
click at [1401, 352] on icon "Next image" at bounding box center [1405, 344] width 23 height 23
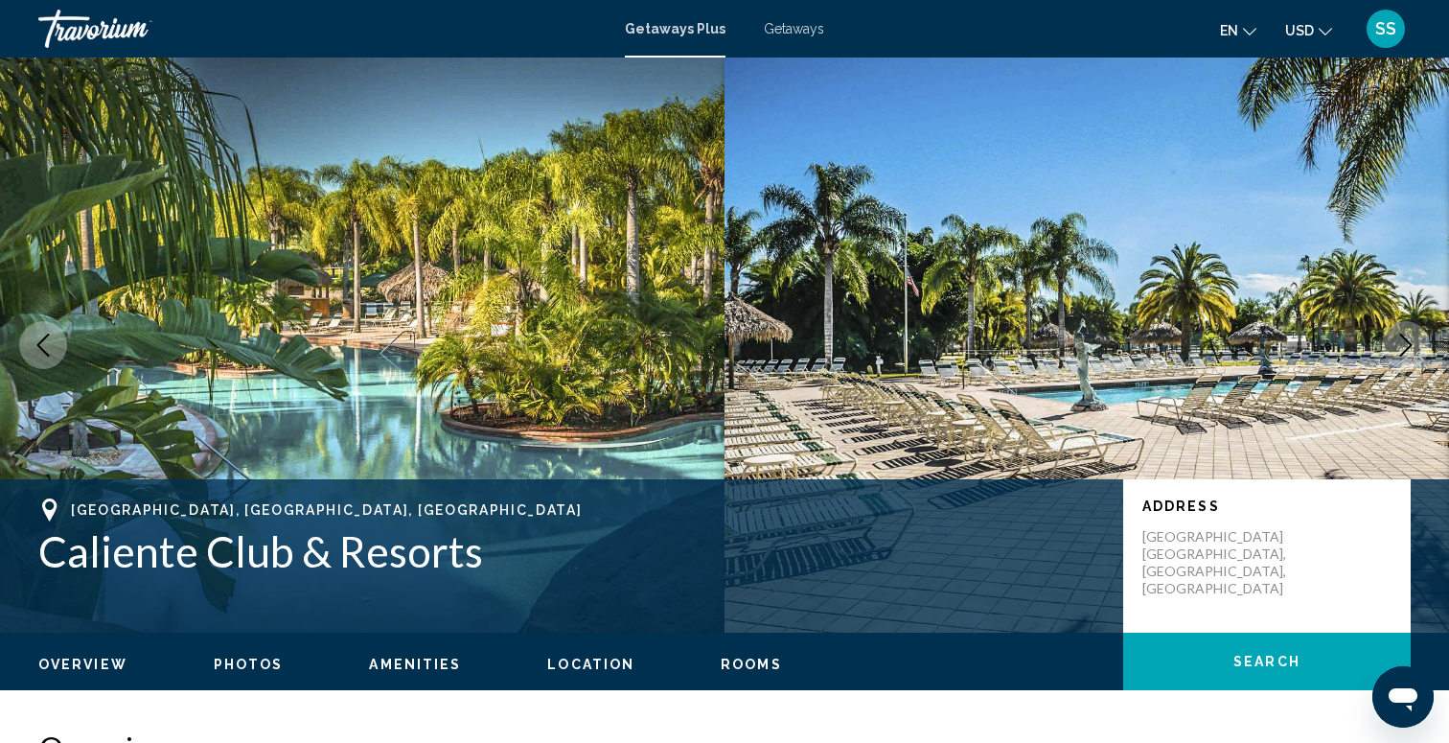
click at [1401, 352] on icon "Next image" at bounding box center [1405, 344] width 23 height 23
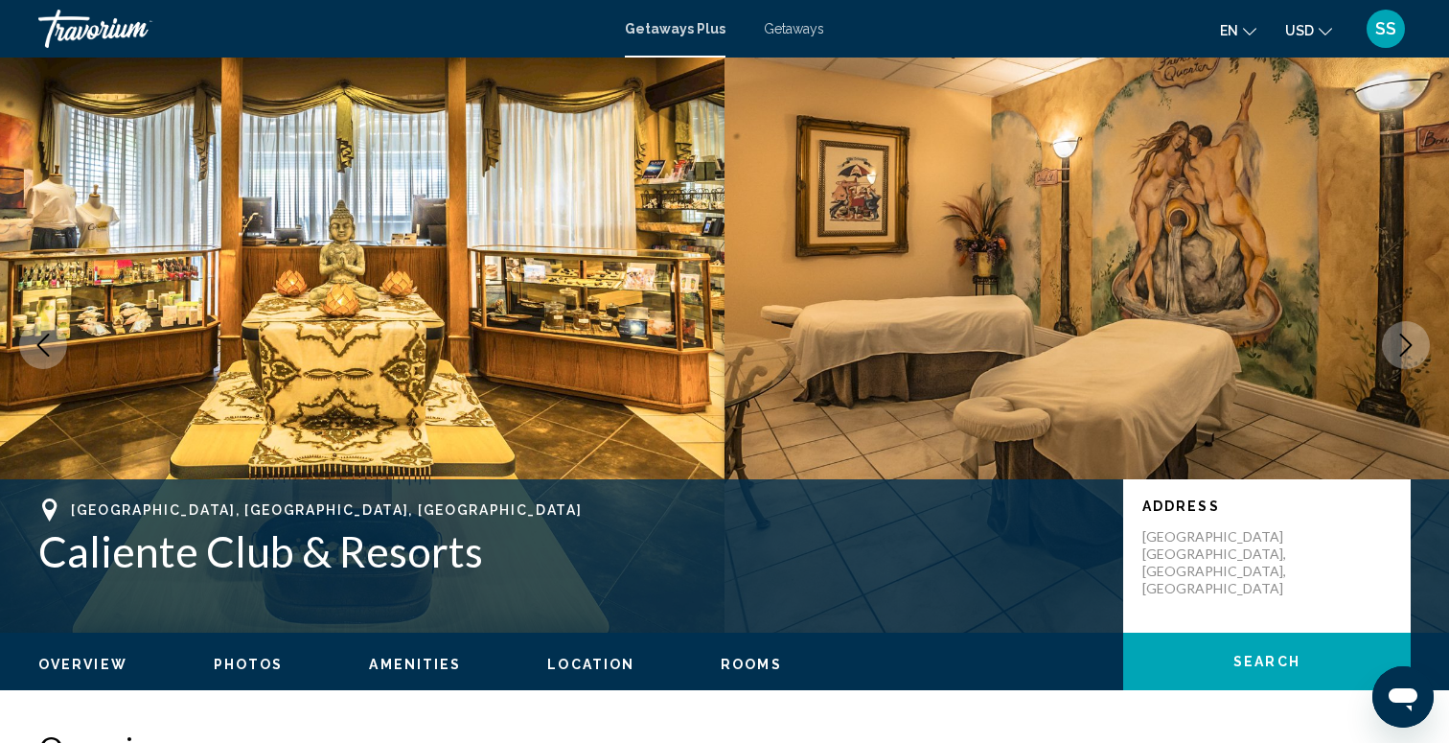
click at [1401, 352] on icon "Next image" at bounding box center [1405, 344] width 23 height 23
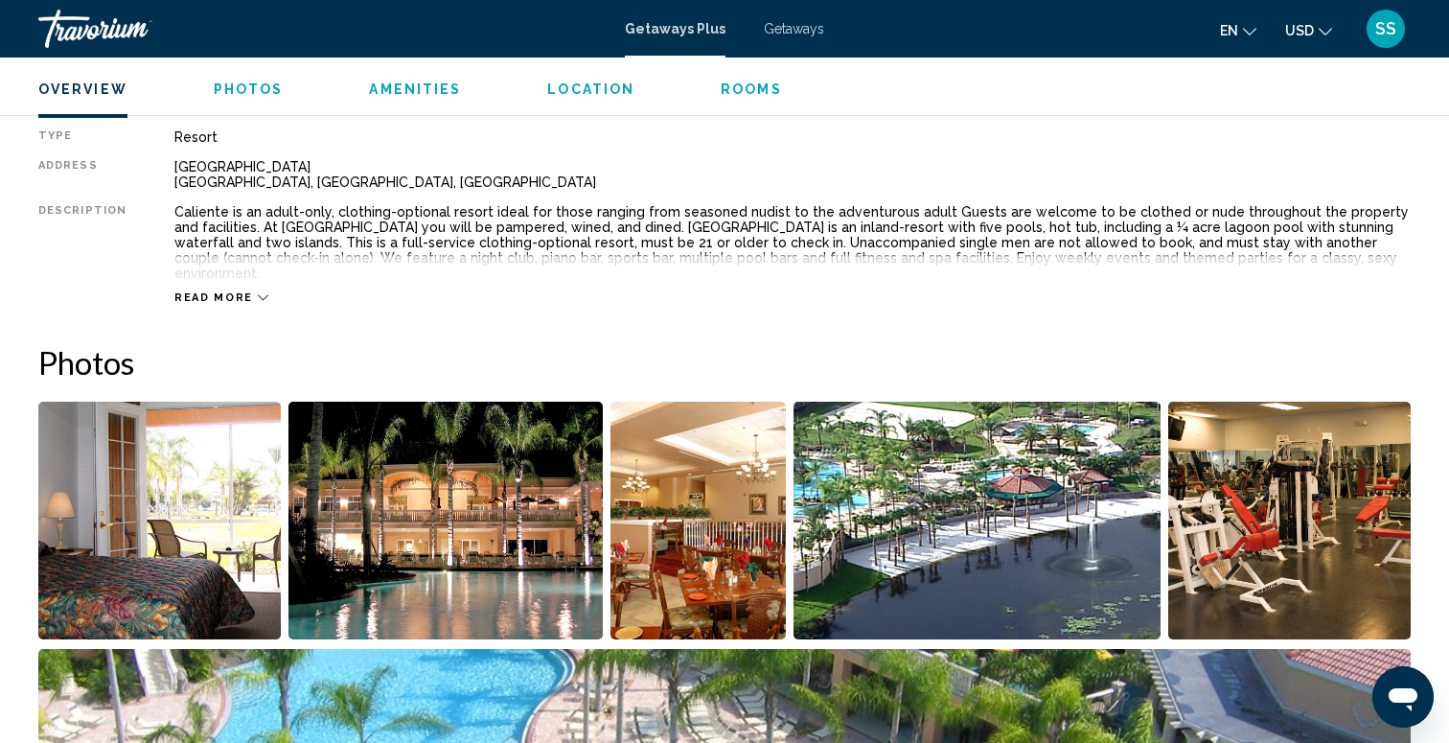
scroll to position [648, 0]
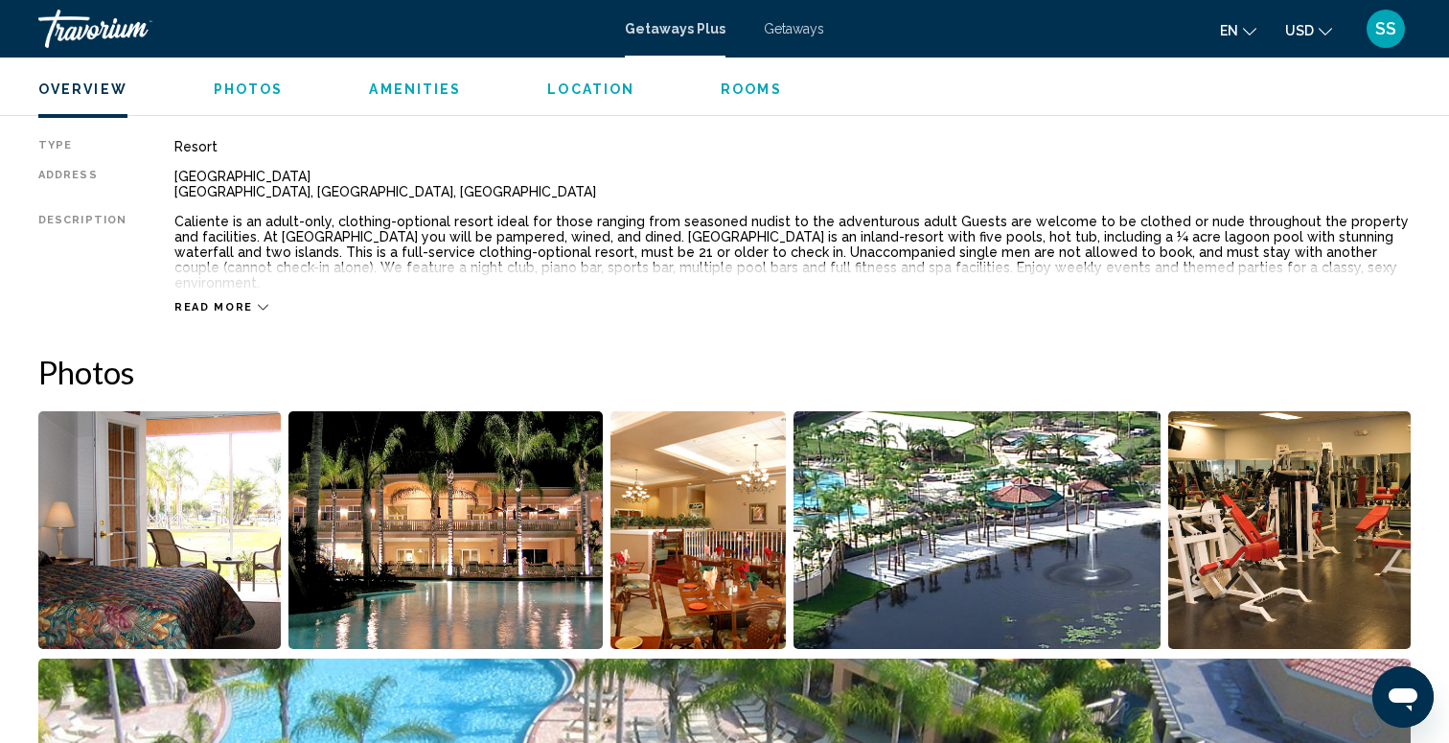
click at [211, 301] on span "Read more" at bounding box center [213, 307] width 79 height 12
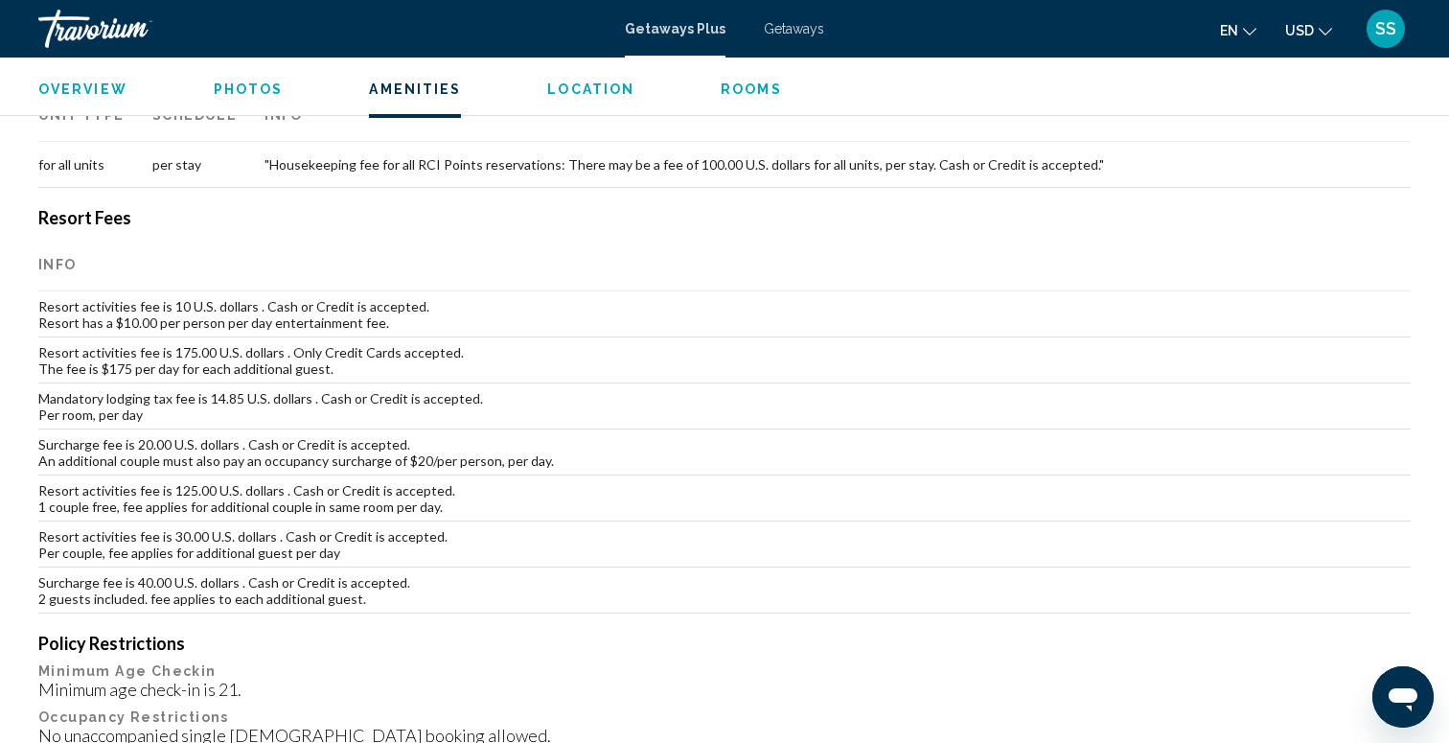
scroll to position [1798, 0]
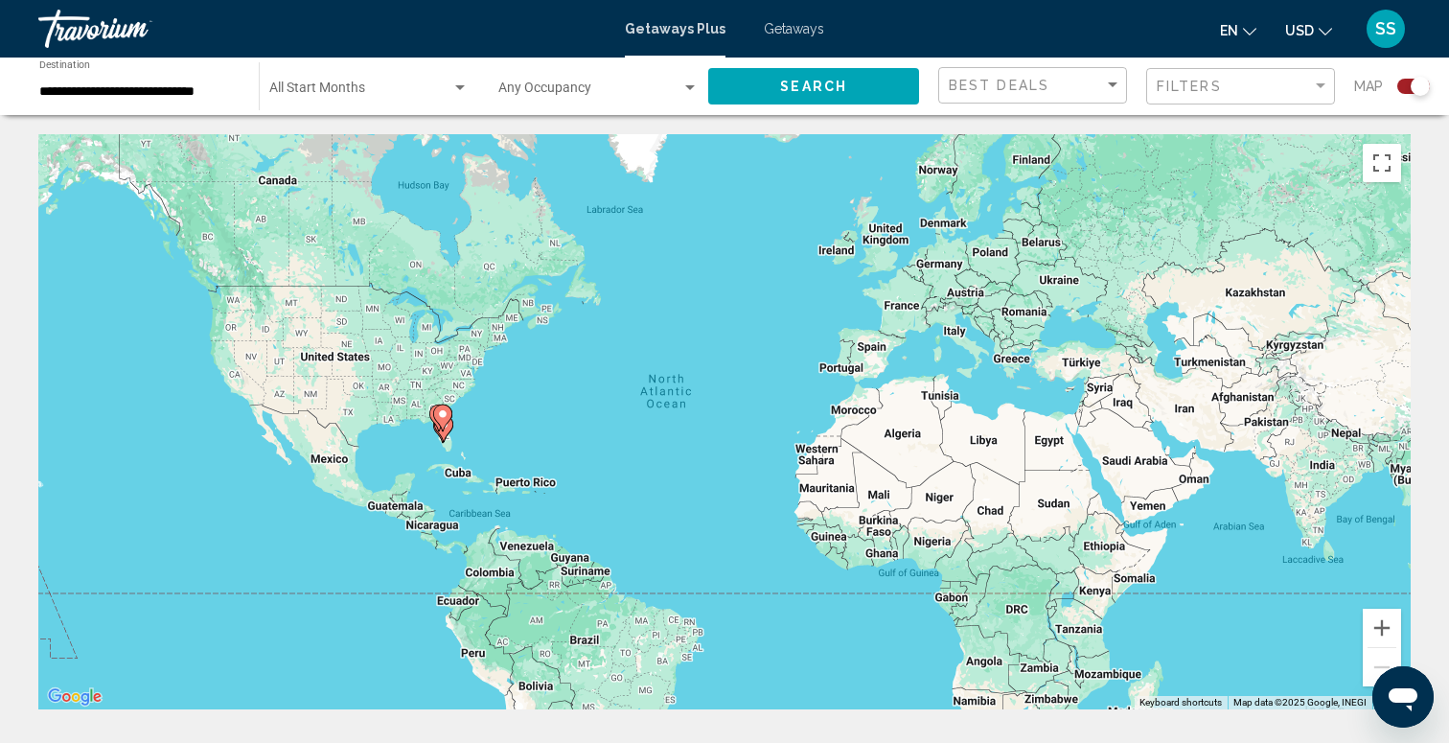
click at [457, 431] on div "To activate drag with keyboard, press Alt + Enter. Once in keyboard drag state,…" at bounding box center [724, 421] width 1372 height 575
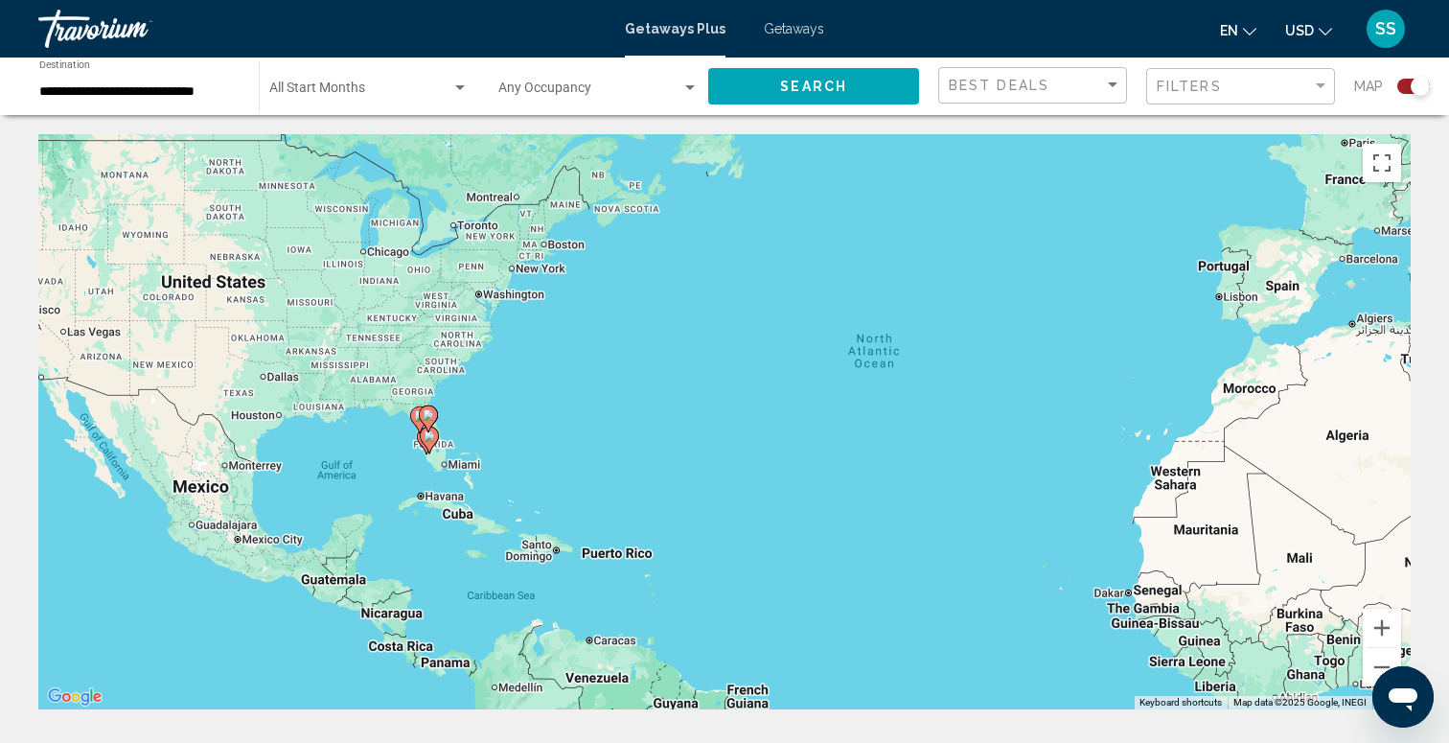
click at [457, 431] on div "To activate drag with keyboard, press Alt + Enter. Once in keyboard drag state,…" at bounding box center [724, 421] width 1372 height 575
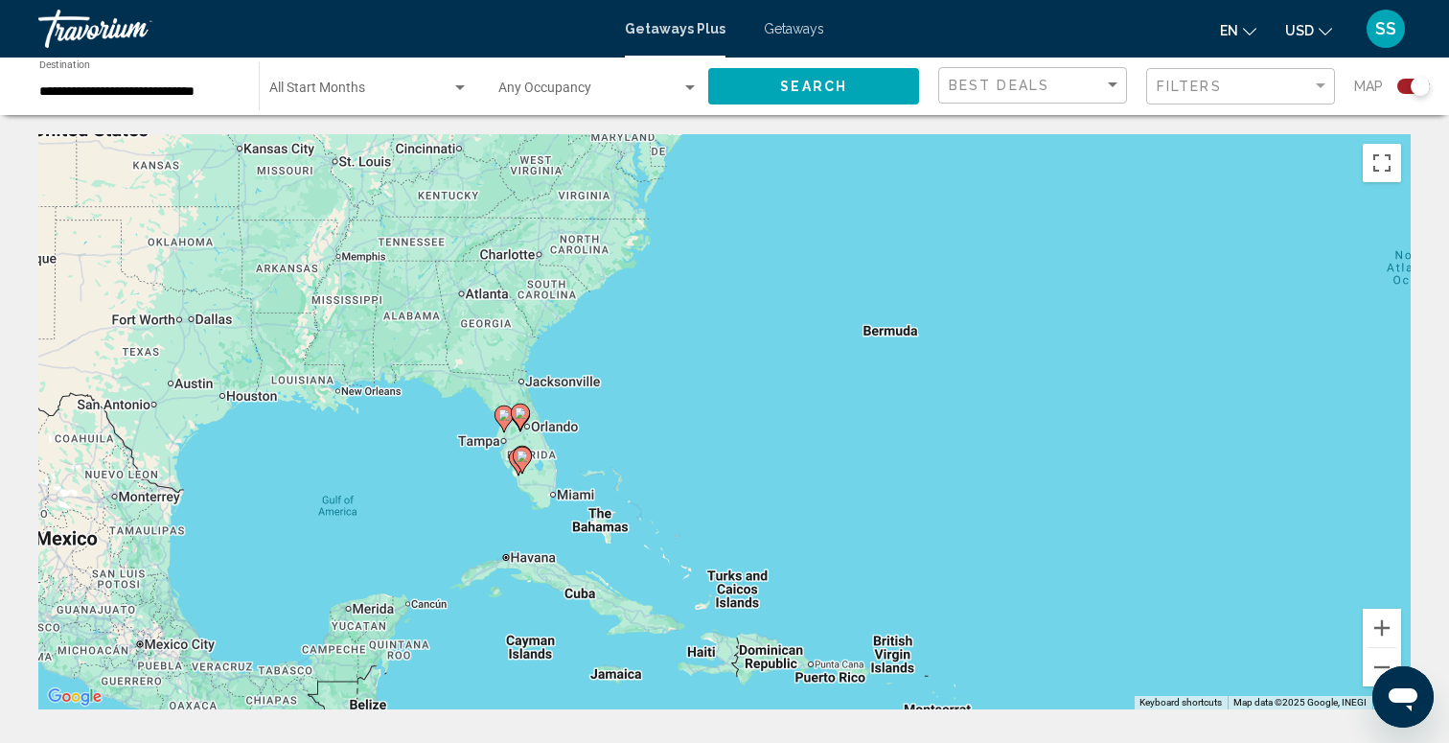
drag, startPoint x: 457, startPoint y: 431, endPoint x: 590, endPoint y: 427, distance: 133.3
click at [591, 428] on div "To activate drag with keyboard, press Alt + Enter. Once in keyboard drag state,…" at bounding box center [724, 421] width 1372 height 575
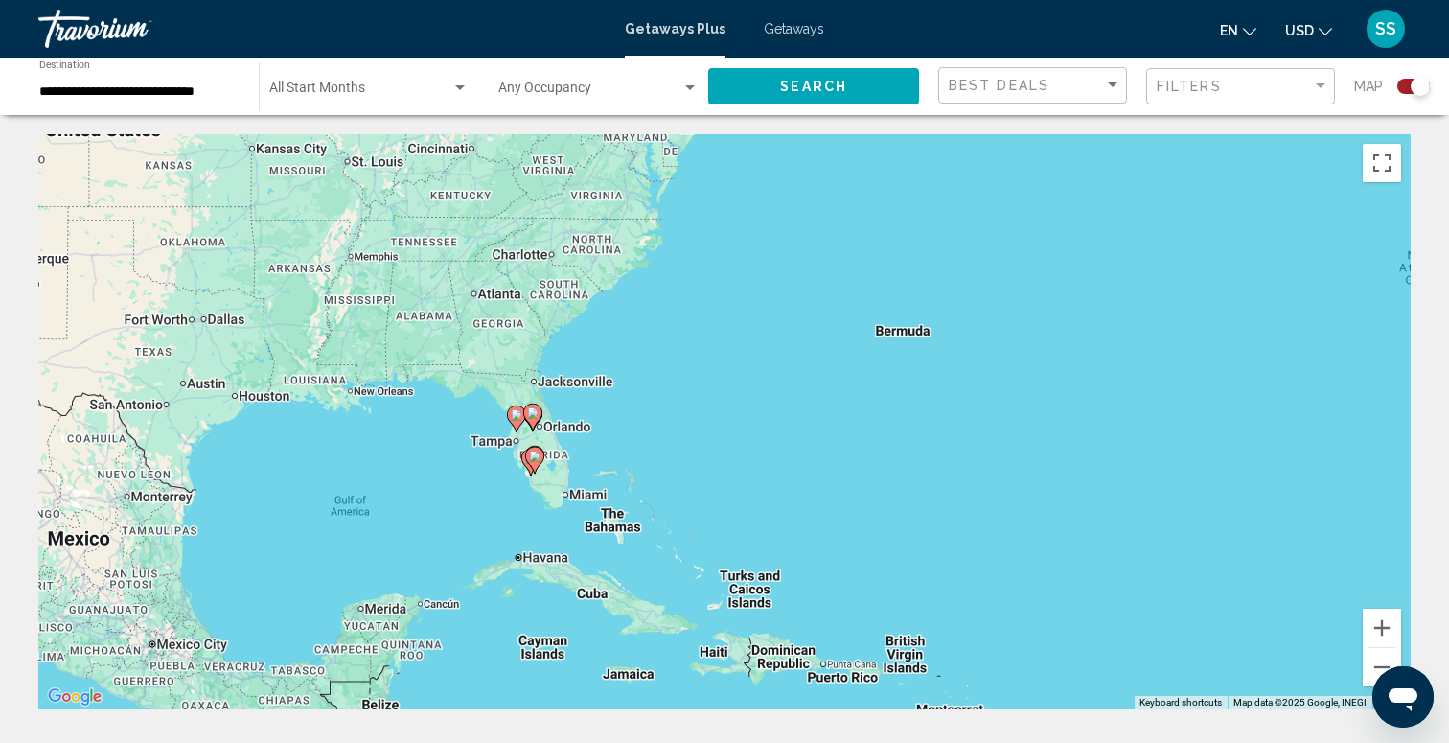
click at [516, 461] on div "To activate drag with keyboard, press Alt + Enter. Once in keyboard drag state,…" at bounding box center [724, 421] width 1372 height 575
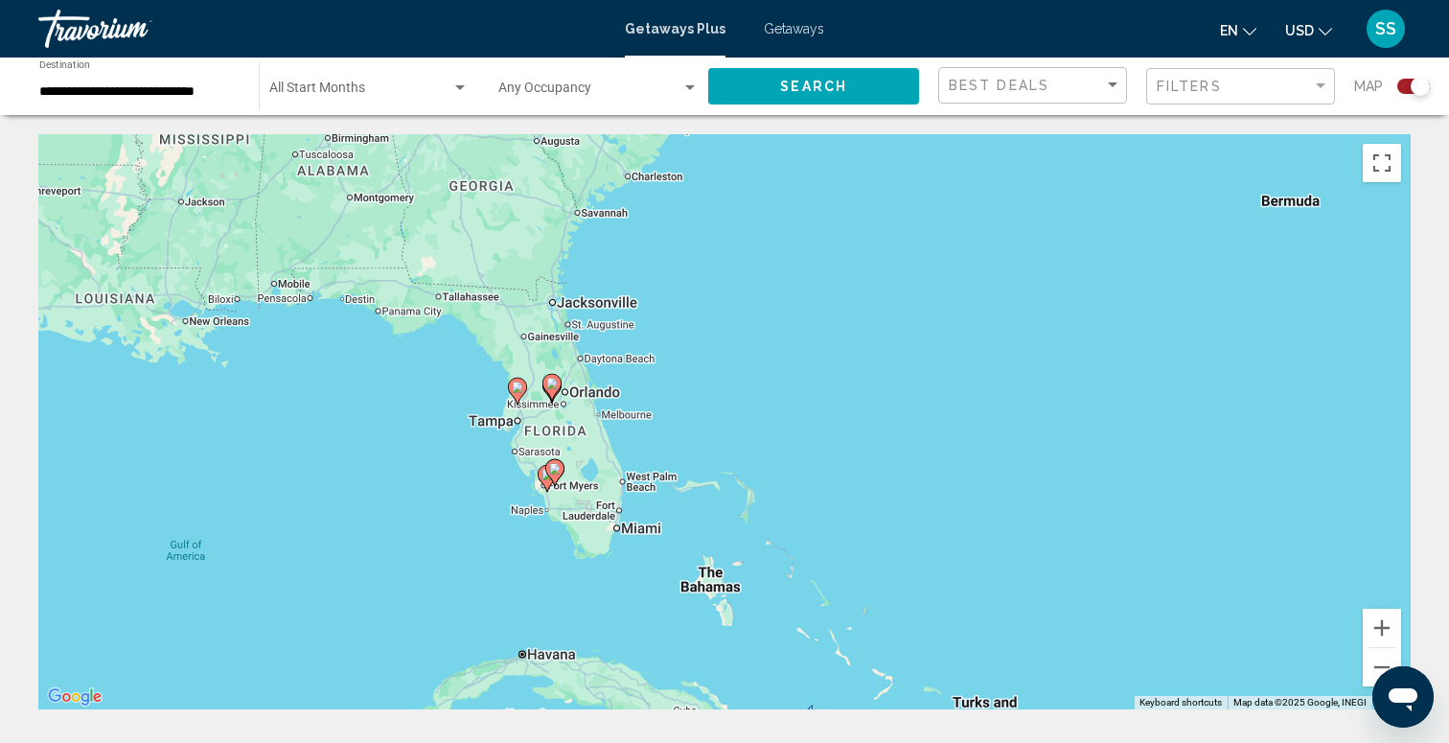
click at [510, 462] on div "To activate drag with keyboard, press Alt + Enter. Once in keyboard drag state,…" at bounding box center [724, 421] width 1372 height 575
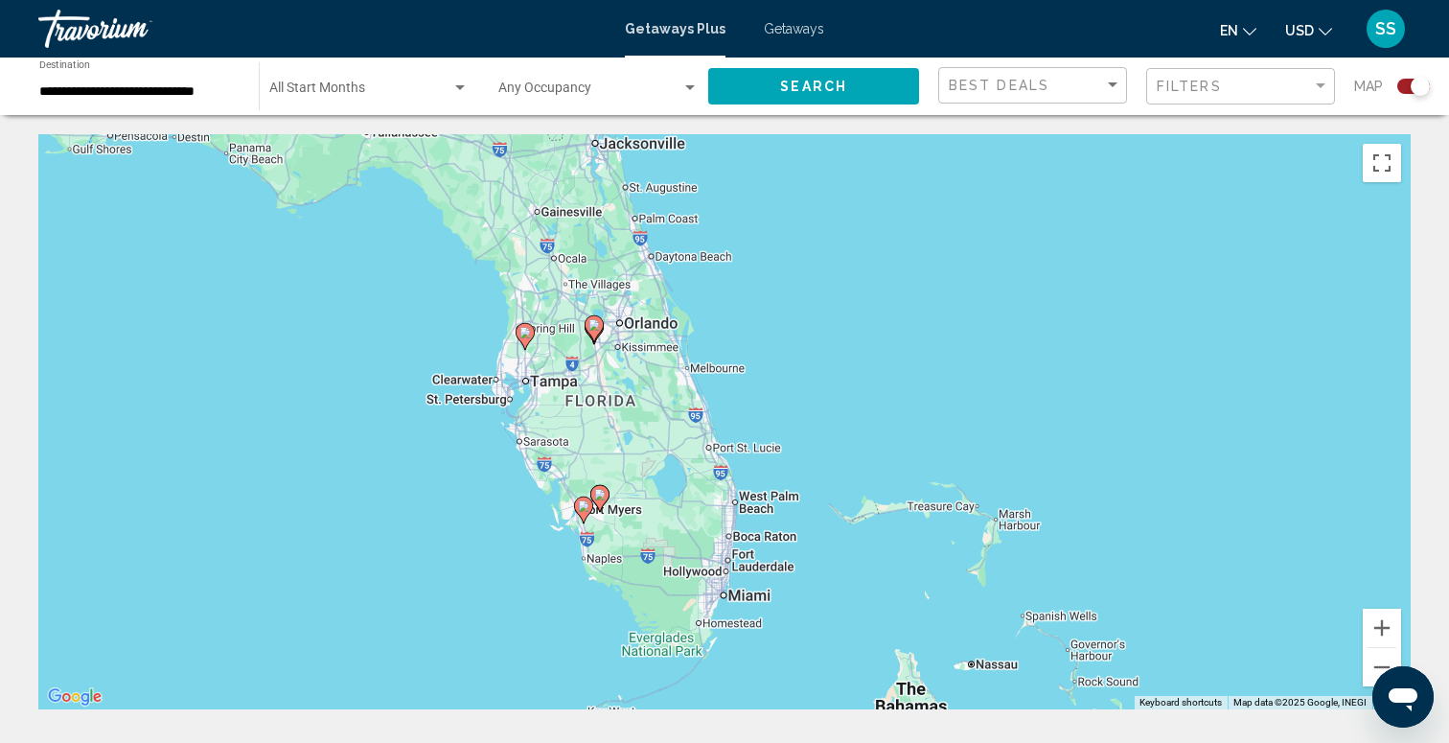
click at [562, 505] on div "To activate drag with keyboard, press Alt + Enter. Once in keyboard drag state,…" at bounding box center [724, 421] width 1372 height 575
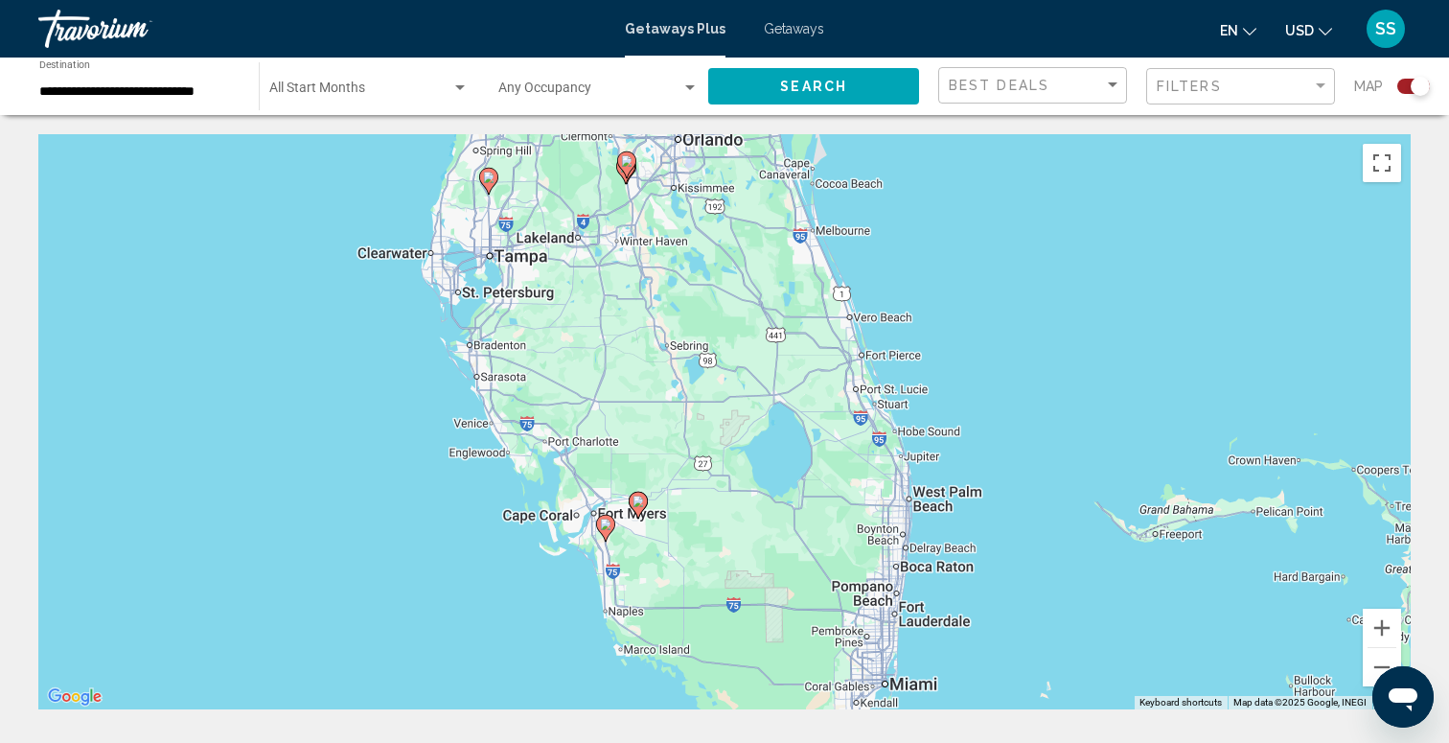
click at [437, 336] on div "To activate drag with keyboard, press Alt + Enter. Once in keyboard drag state,…" at bounding box center [724, 421] width 1372 height 575
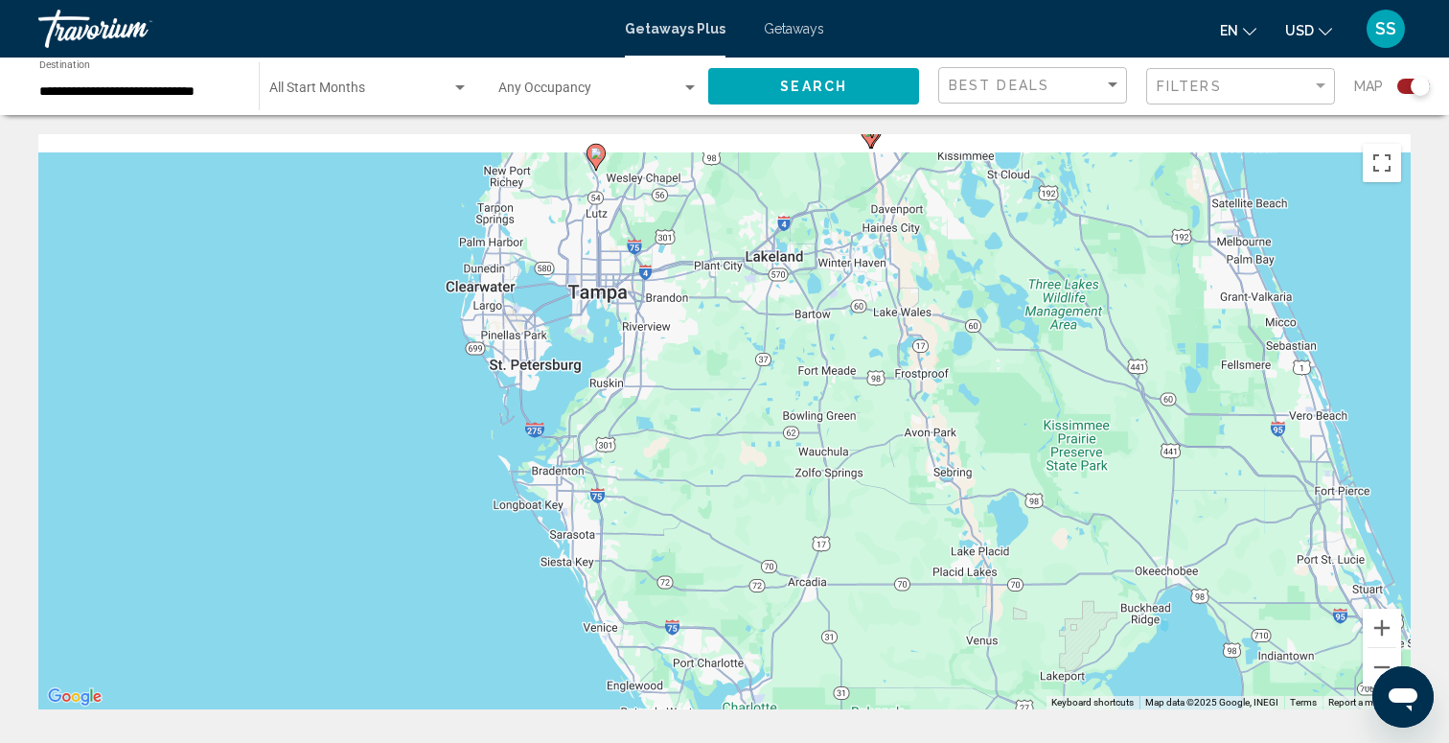
drag, startPoint x: 605, startPoint y: 354, endPoint x: 665, endPoint y: 484, distance: 143.6
click at [668, 484] on div "To activate drag with keyboard, press Alt + Enter. Once in keyboard drag state,…" at bounding box center [724, 421] width 1372 height 575
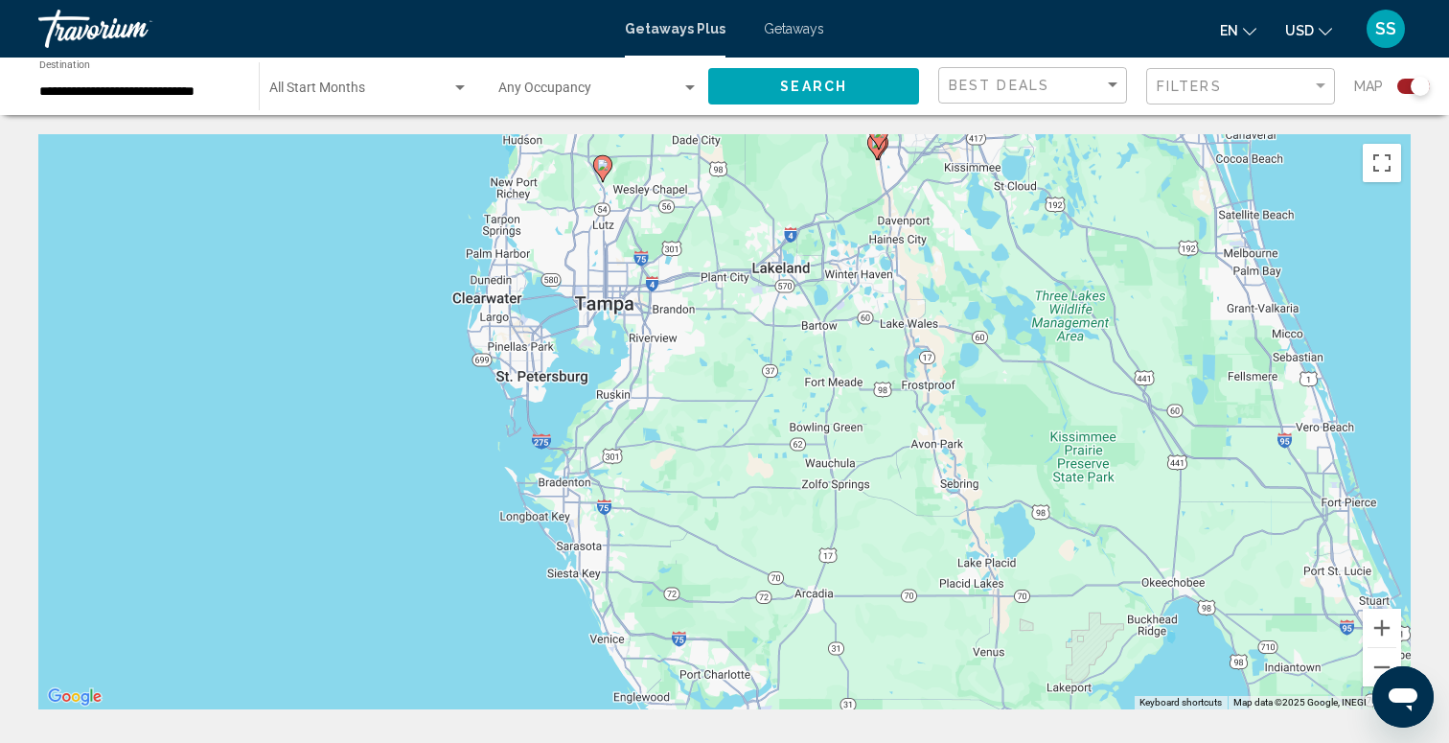
click at [604, 164] on image "Main content" at bounding box center [602, 164] width 11 height 11
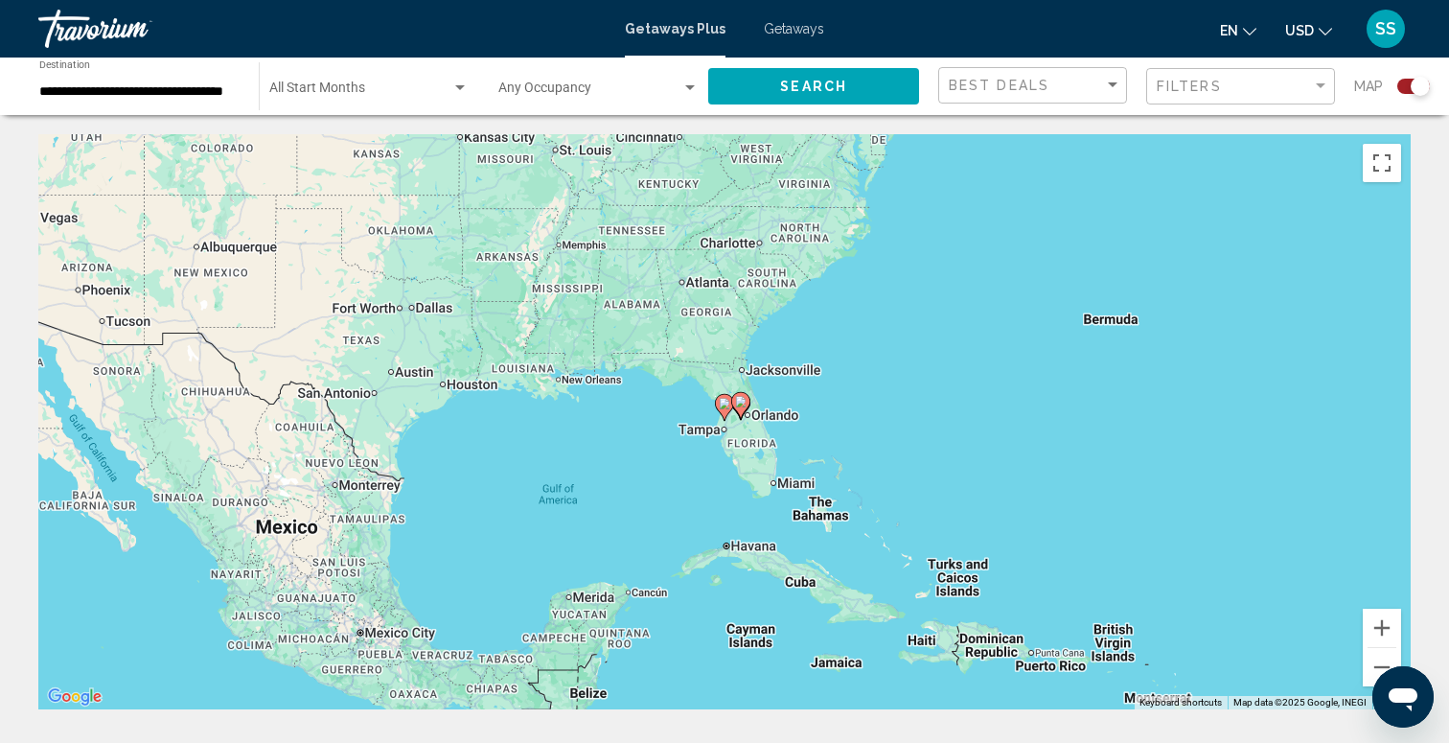
click at [724, 402] on image "Main content" at bounding box center [724, 403] width 11 height 11
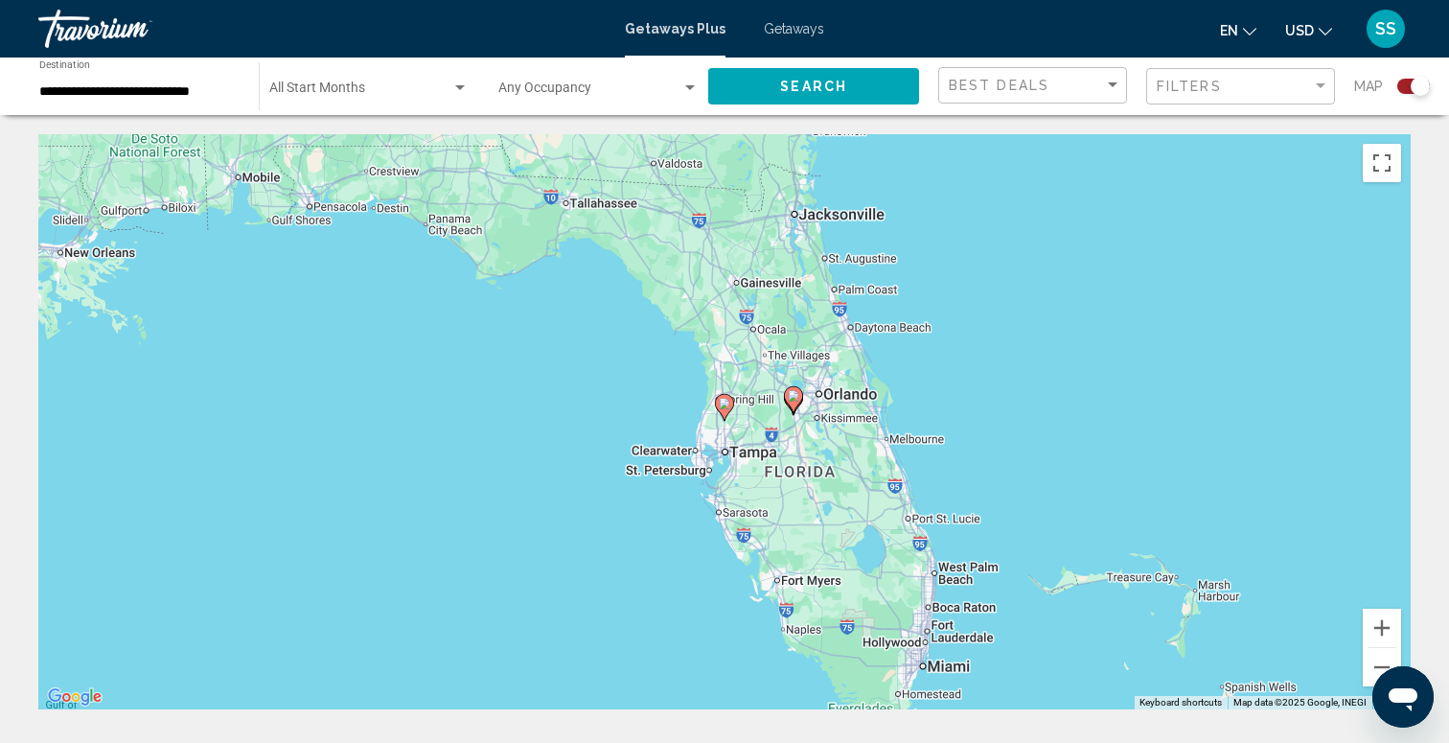
click at [722, 406] on image "Main content" at bounding box center [724, 403] width 11 height 11
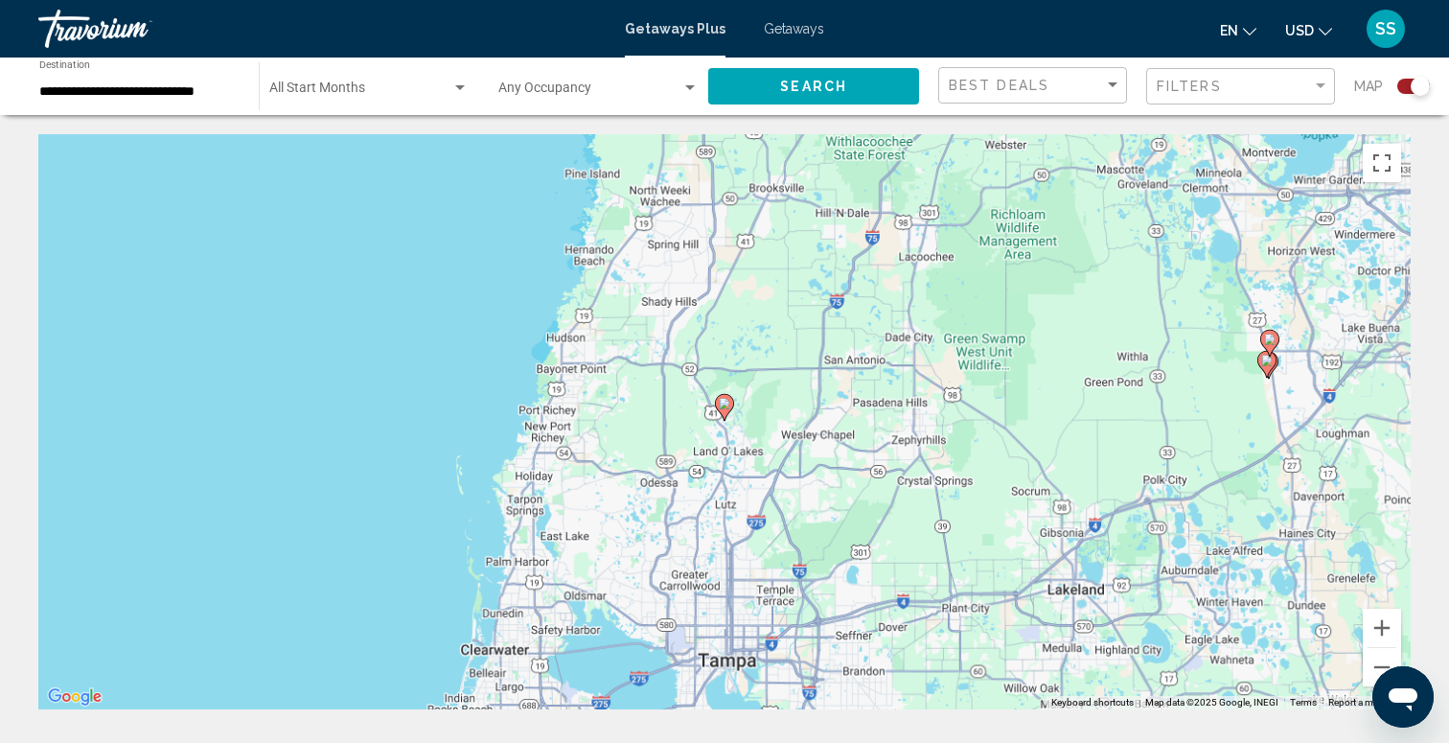
click at [722, 406] on image "Main content" at bounding box center [724, 403] width 11 height 11
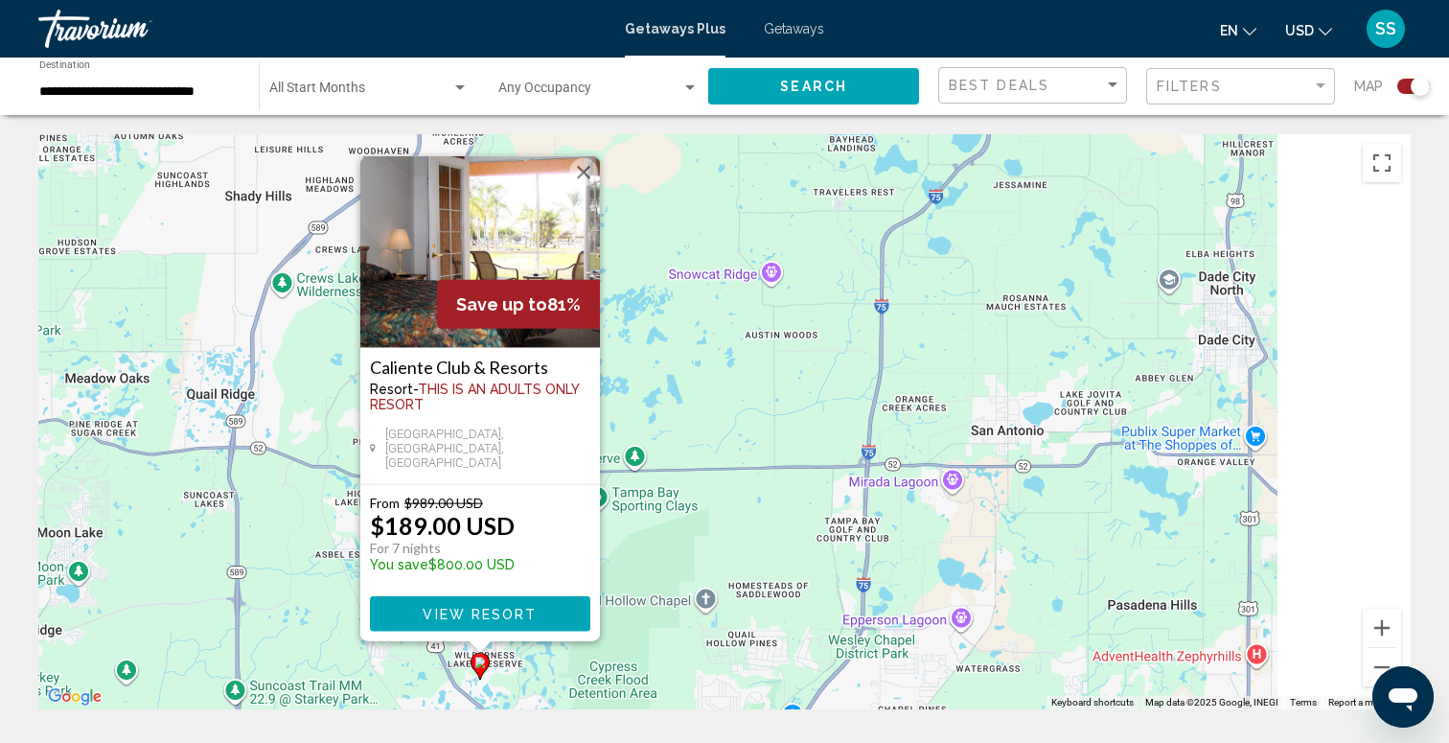
drag, startPoint x: 975, startPoint y: 421, endPoint x: 485, endPoint y: 347, distance: 496.1
click at [485, 349] on div "To activate drag with keyboard, press Alt + Enter. Once in keyboard drag state,…" at bounding box center [724, 421] width 1372 height 575
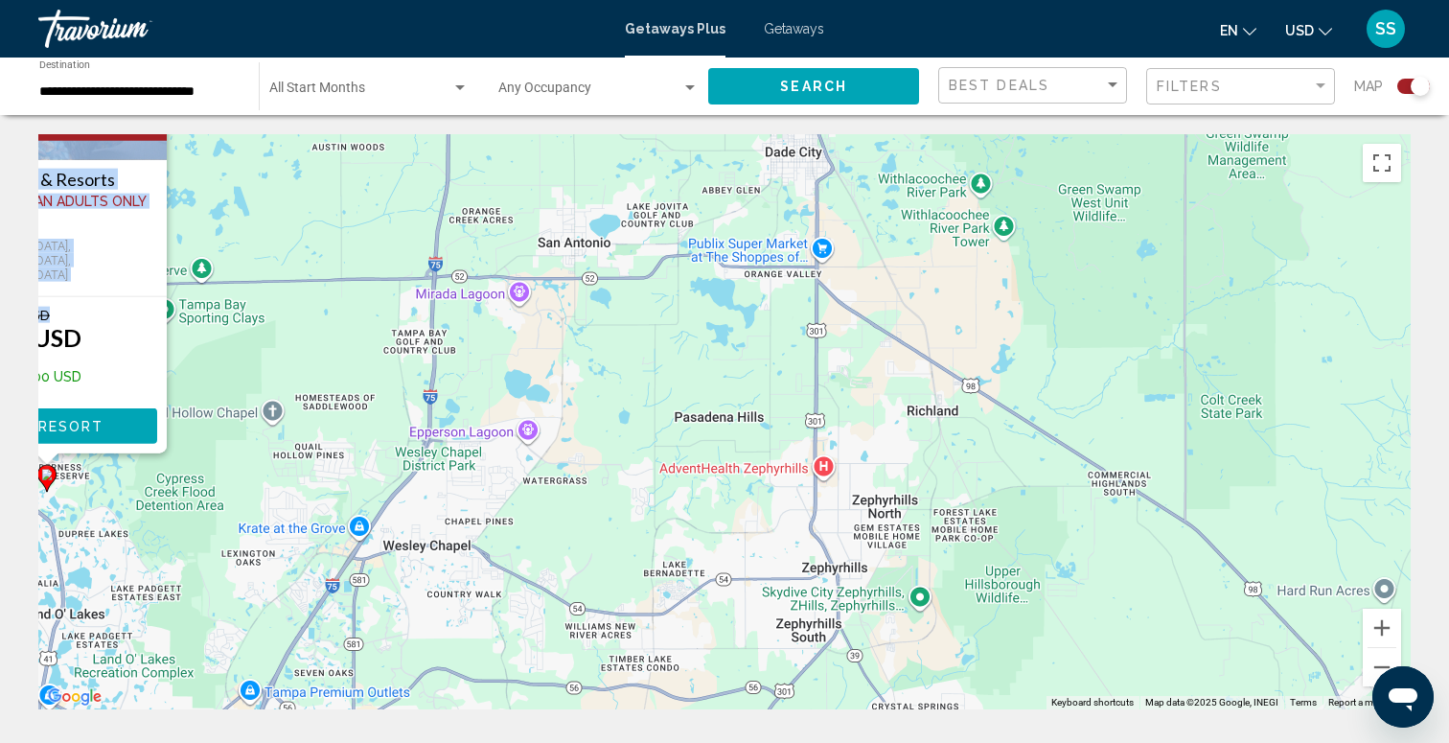
drag, startPoint x: 131, startPoint y: 322, endPoint x: 360, endPoint y: 602, distance: 361.6
click at [360, 602] on div "To activate drag with keyboard, press Alt + Enter. Once in keyboard drag state,…" at bounding box center [724, 421] width 1372 height 575
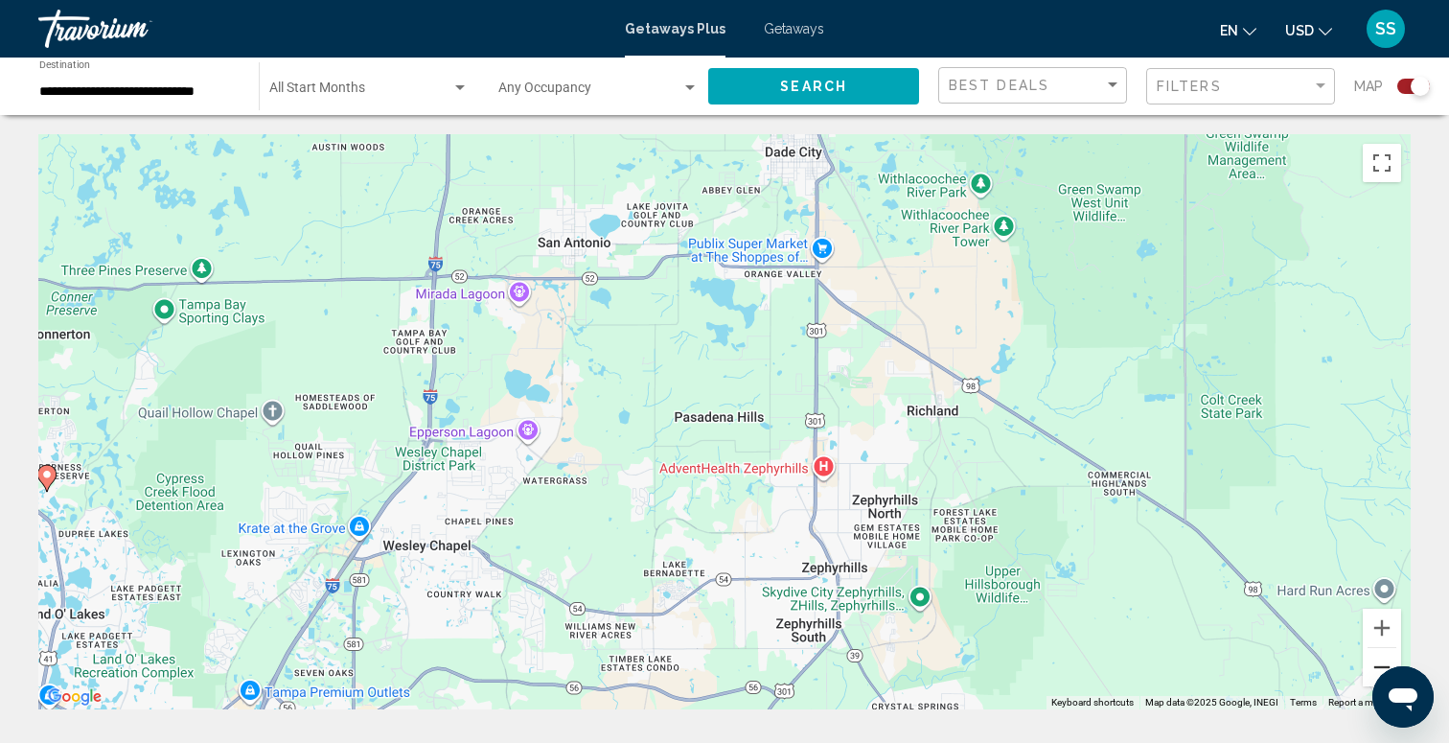
click at [1370, 656] on button "Zoom out" at bounding box center [1382, 667] width 38 height 38
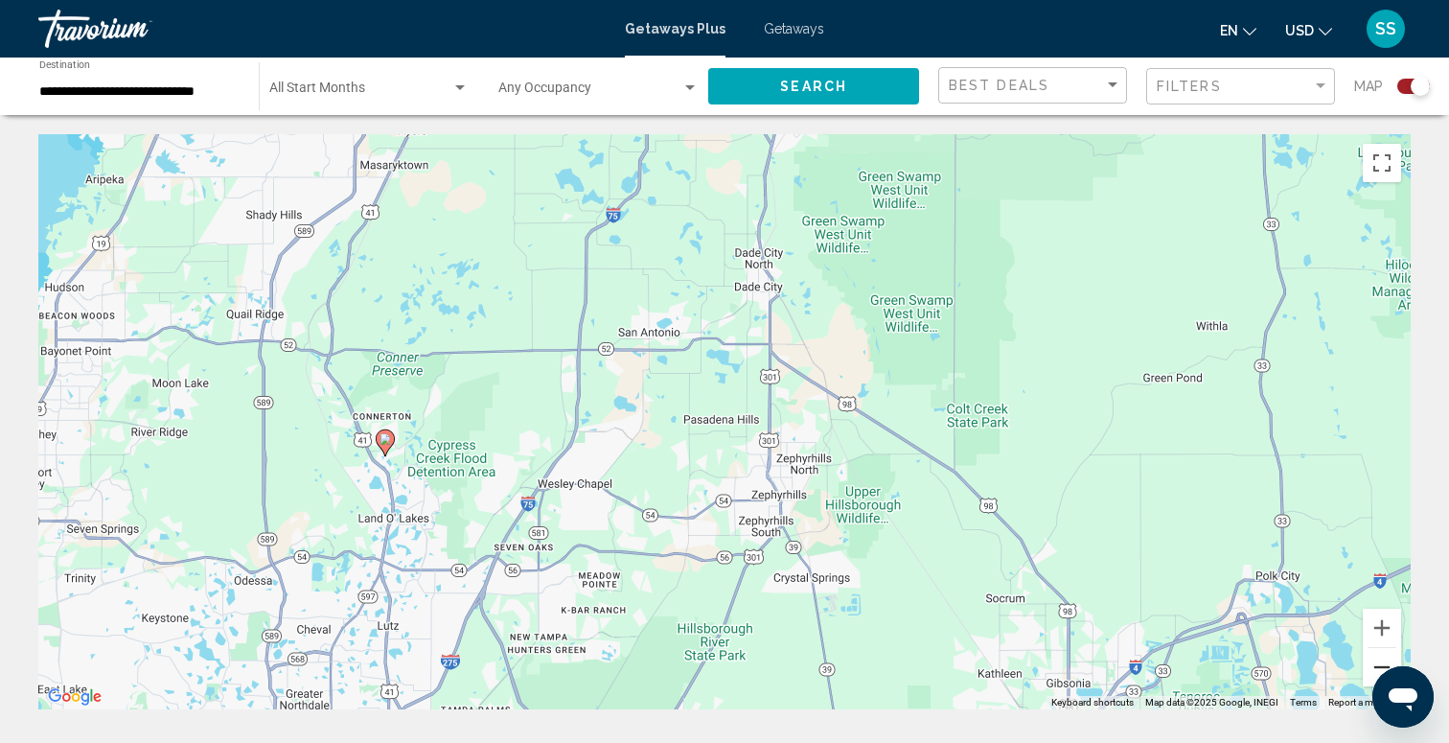
click at [1370, 656] on button "Zoom out" at bounding box center [1382, 667] width 38 height 38
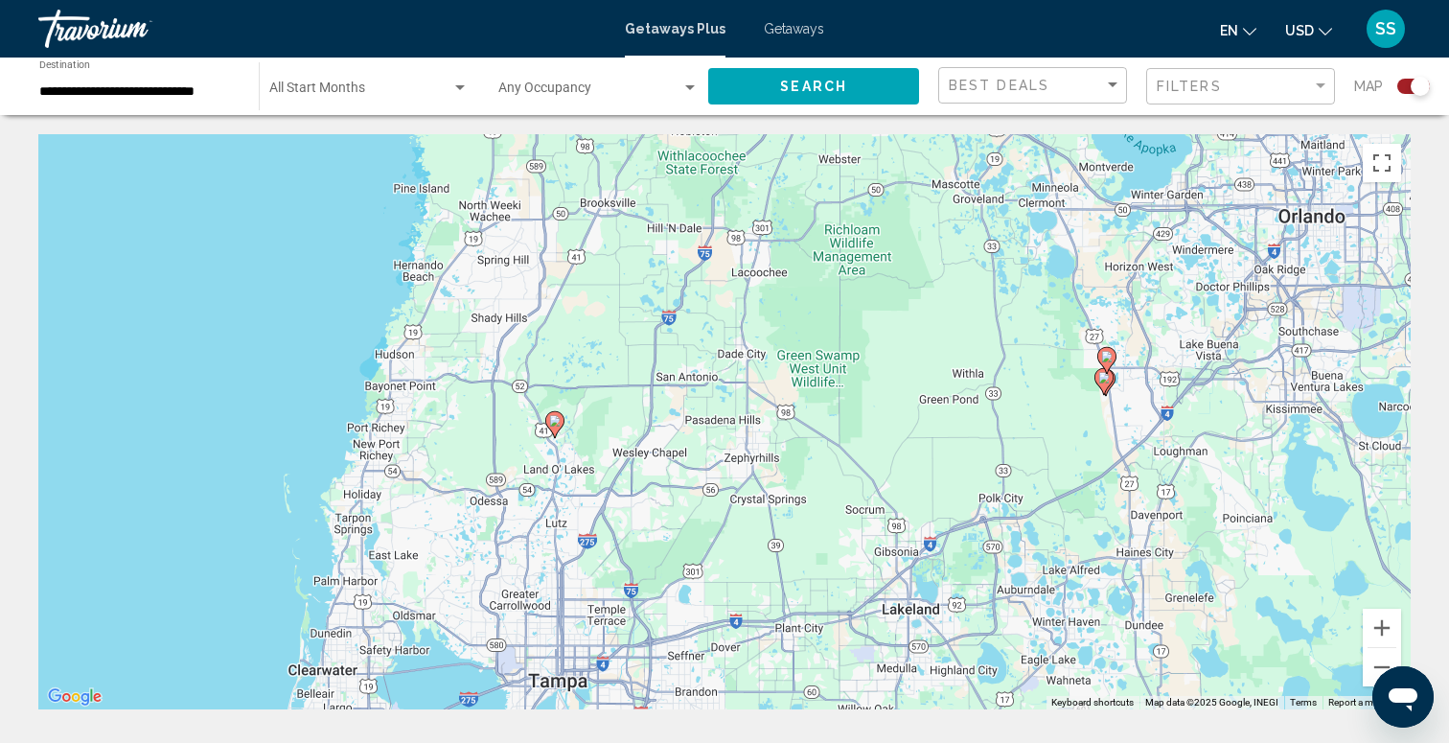
click at [1106, 355] on image "Main content" at bounding box center [1106, 356] width 11 height 11
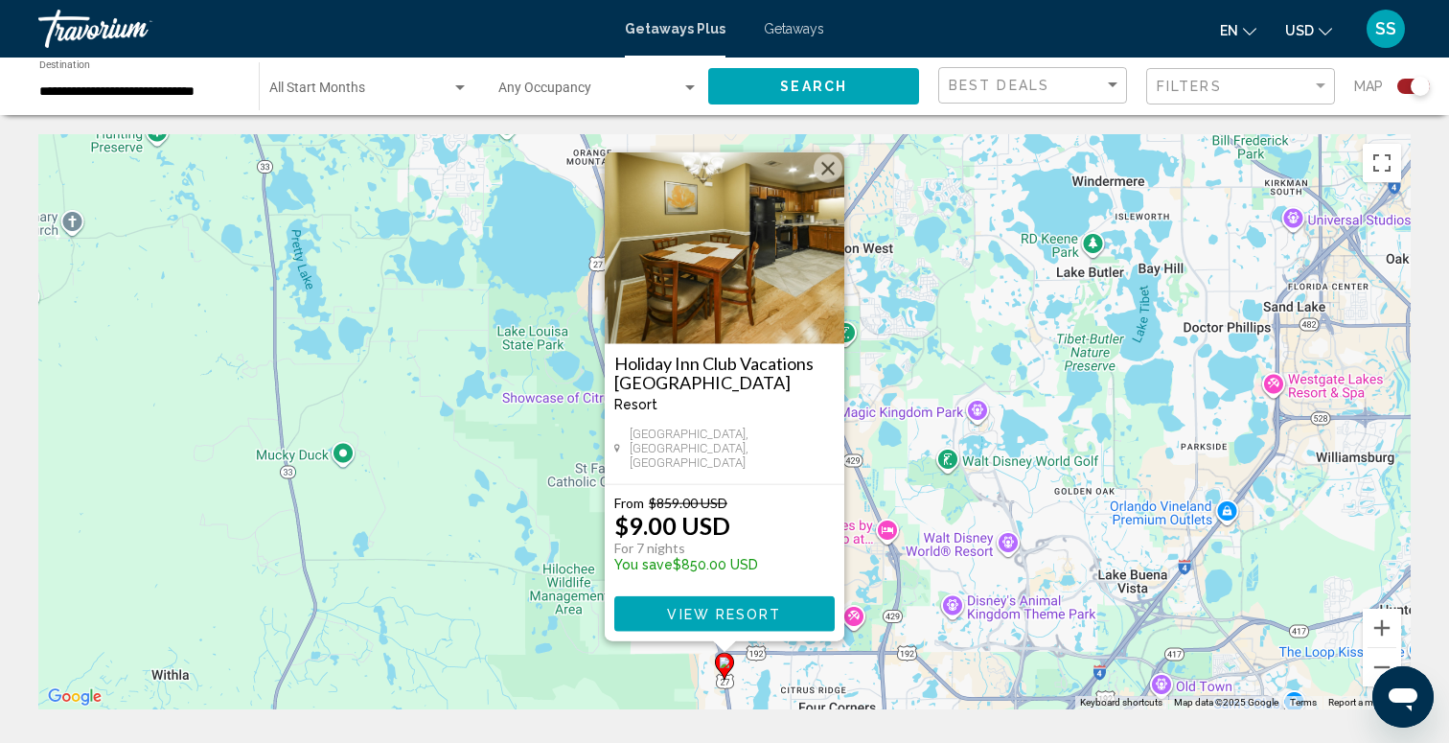
click at [827, 171] on button "Close" at bounding box center [828, 168] width 29 height 29
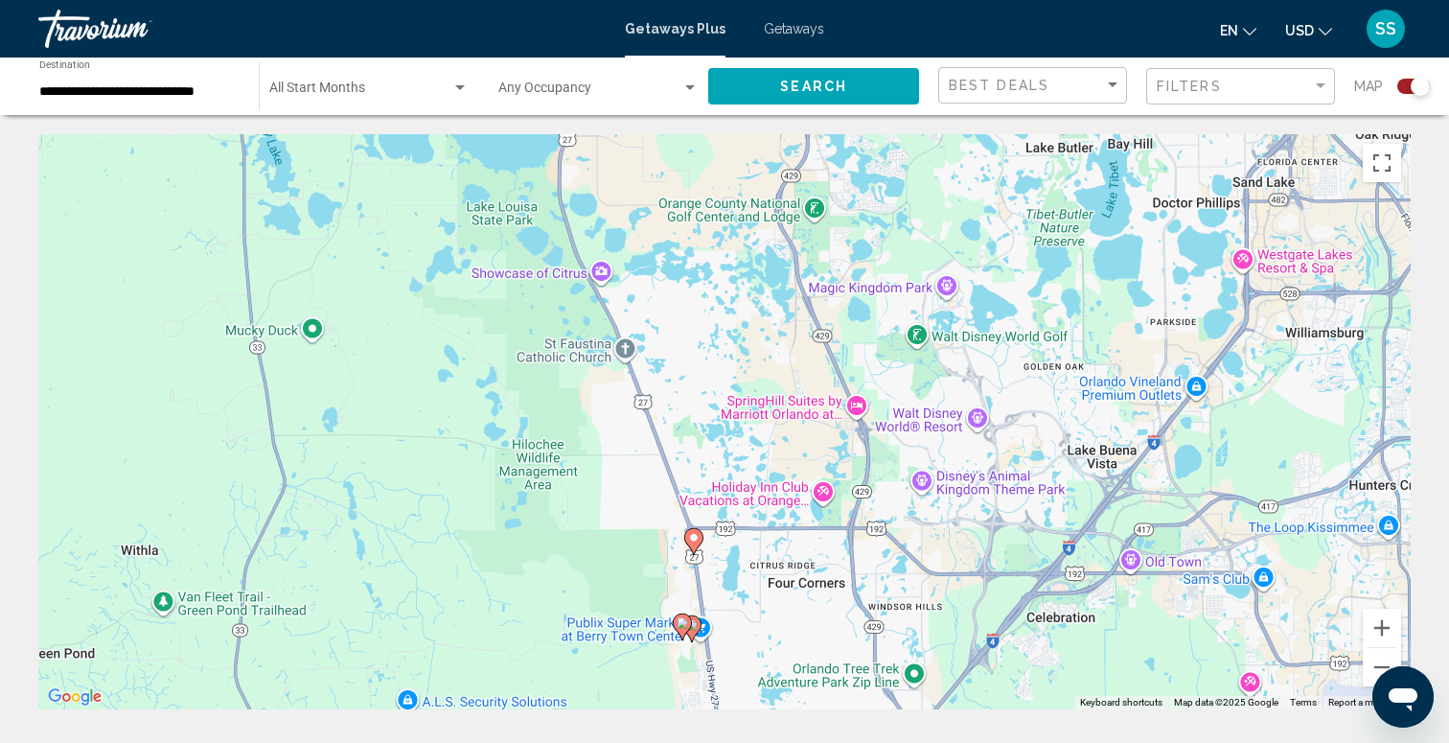
drag, startPoint x: 736, startPoint y: 649, endPoint x: 655, endPoint y: 359, distance: 300.4
click at [655, 359] on div "To activate drag with keyboard, press Alt + Enter. Once in keyboard drag state,…" at bounding box center [724, 421] width 1372 height 575
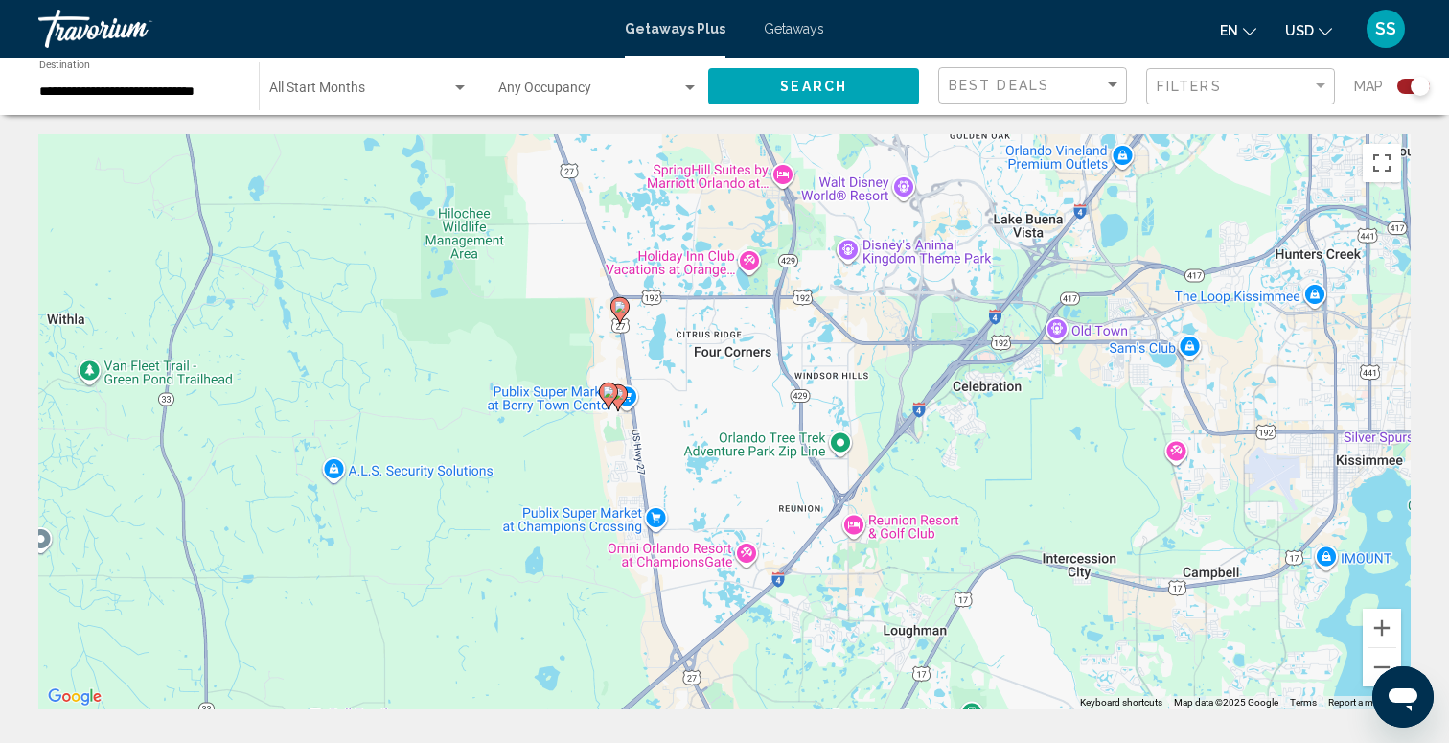
click at [606, 389] on image "Main content" at bounding box center [608, 391] width 11 height 11
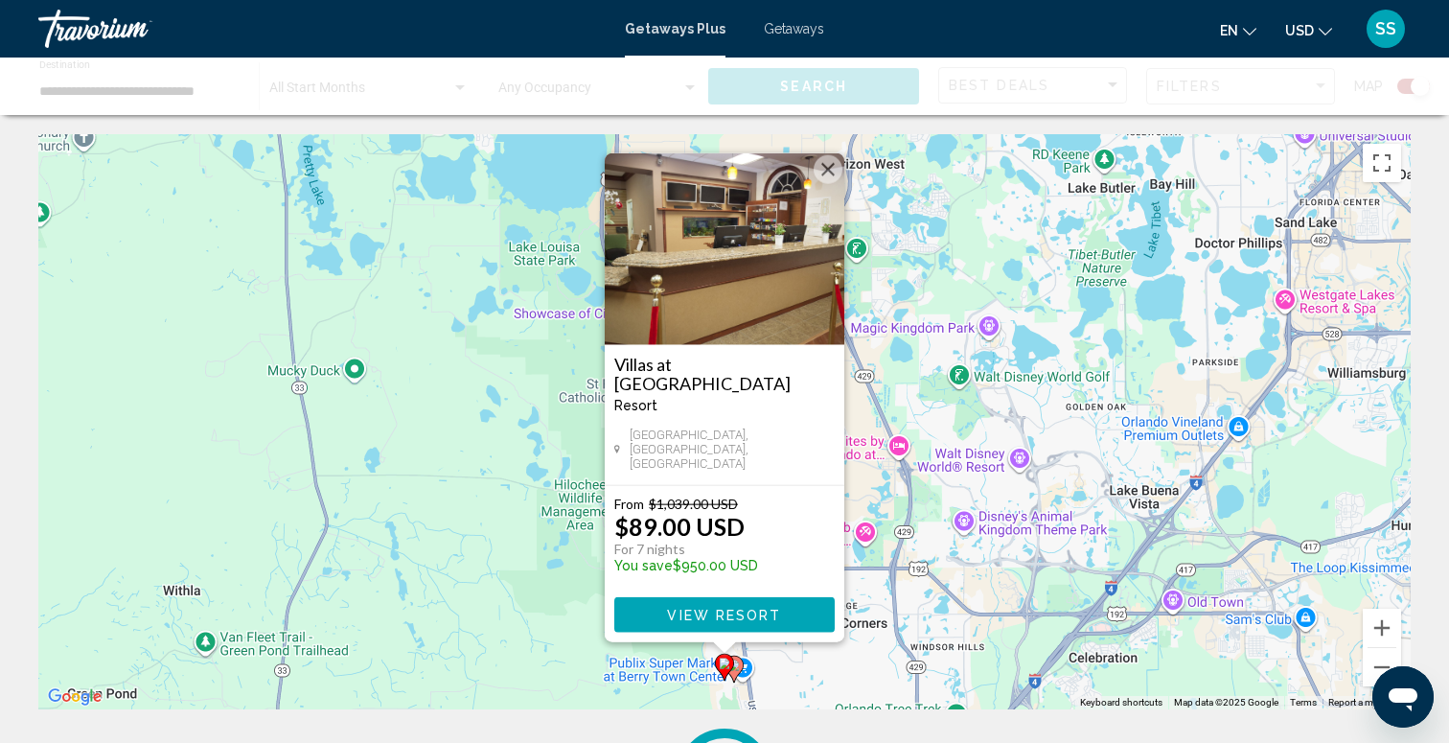
click at [829, 178] on button "Close" at bounding box center [828, 169] width 29 height 29
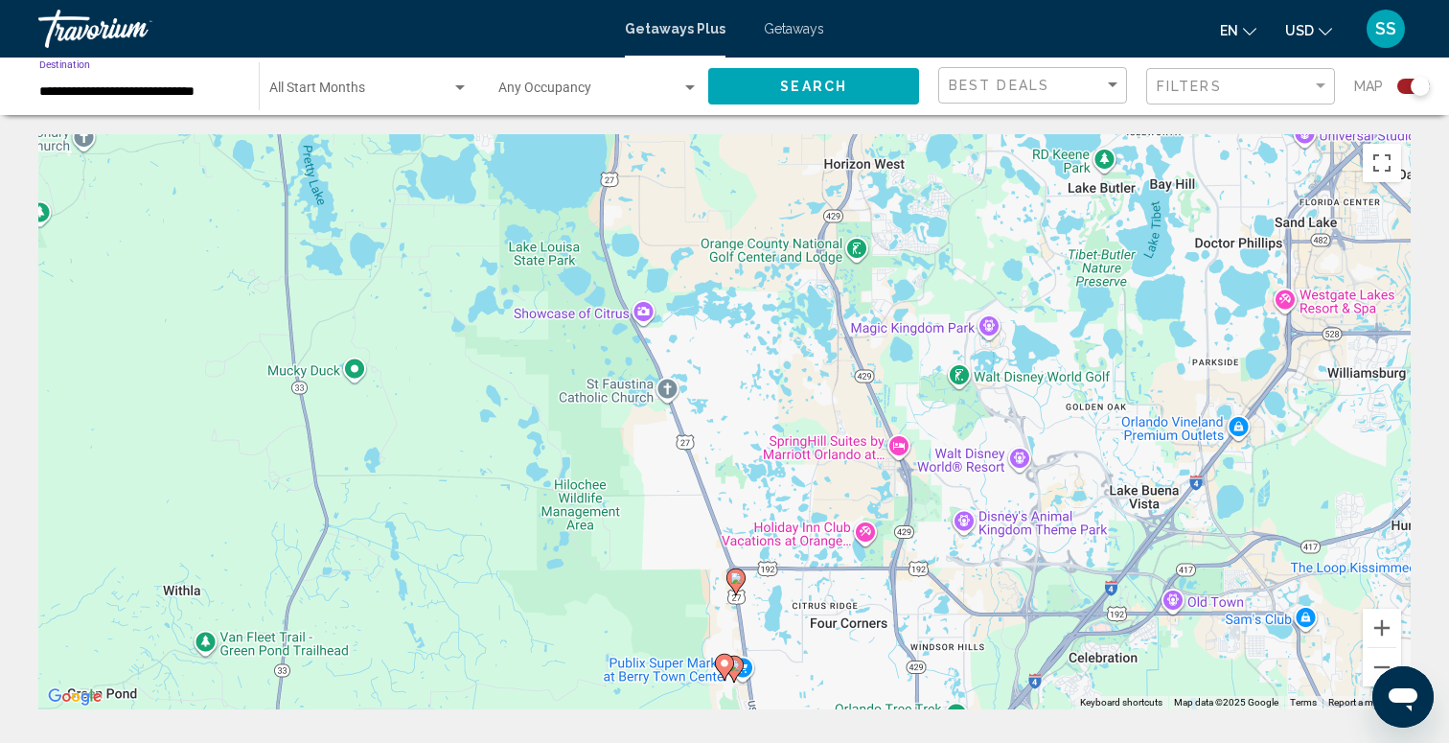
click at [197, 88] on input "**********" at bounding box center [139, 91] width 200 height 15
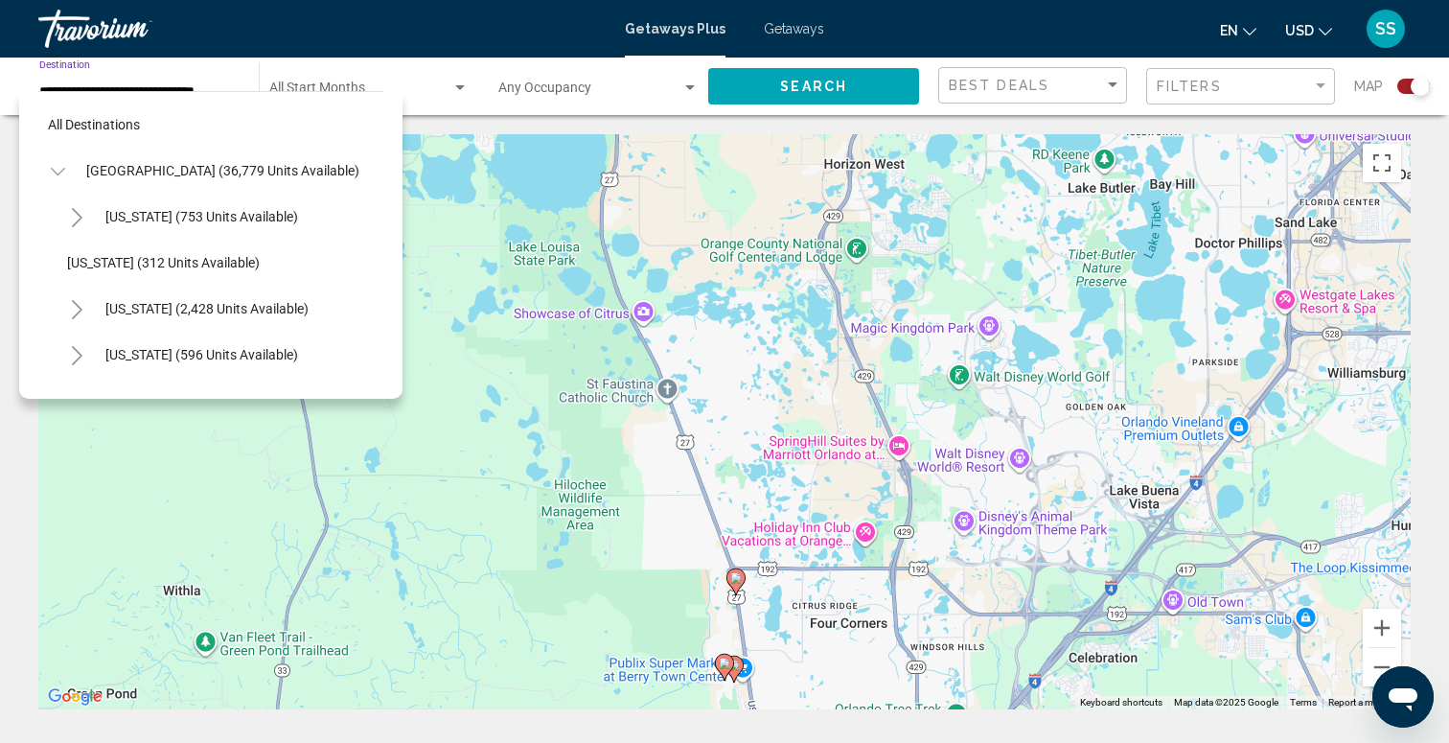
scroll to position [298, 0]
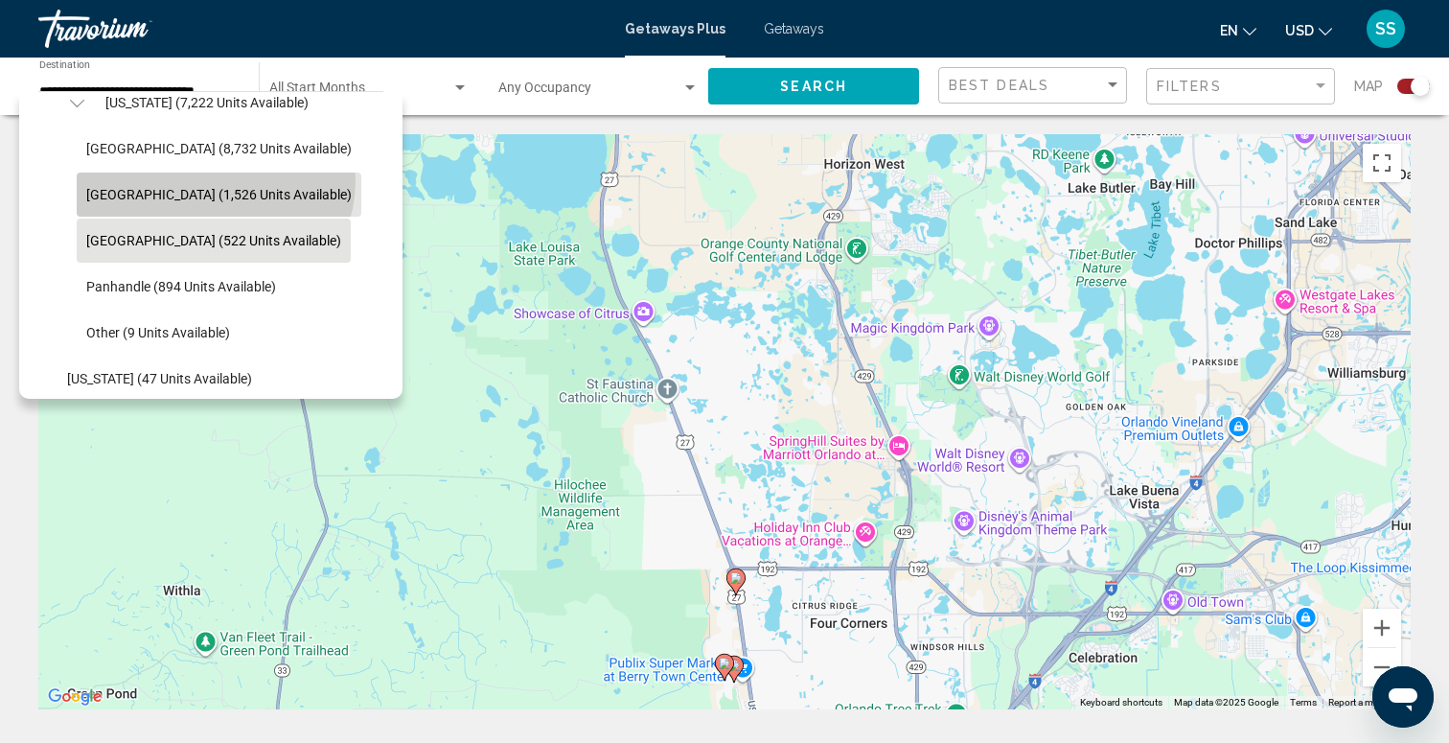
click at [214, 181] on button "[GEOGRAPHIC_DATA] (1,526 units available)" at bounding box center [219, 194] width 285 height 44
type input "**********"
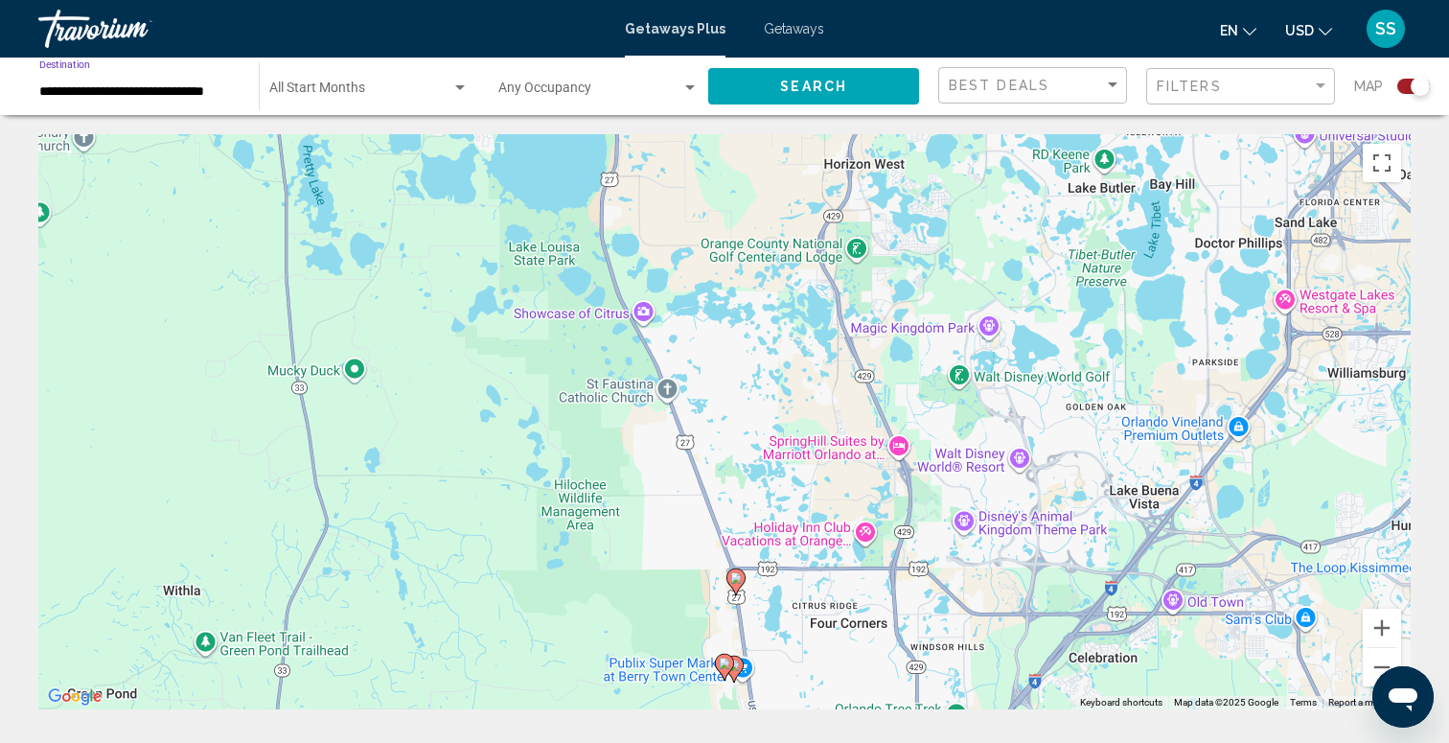
click at [860, 93] on button "Search" at bounding box center [813, 85] width 211 height 35
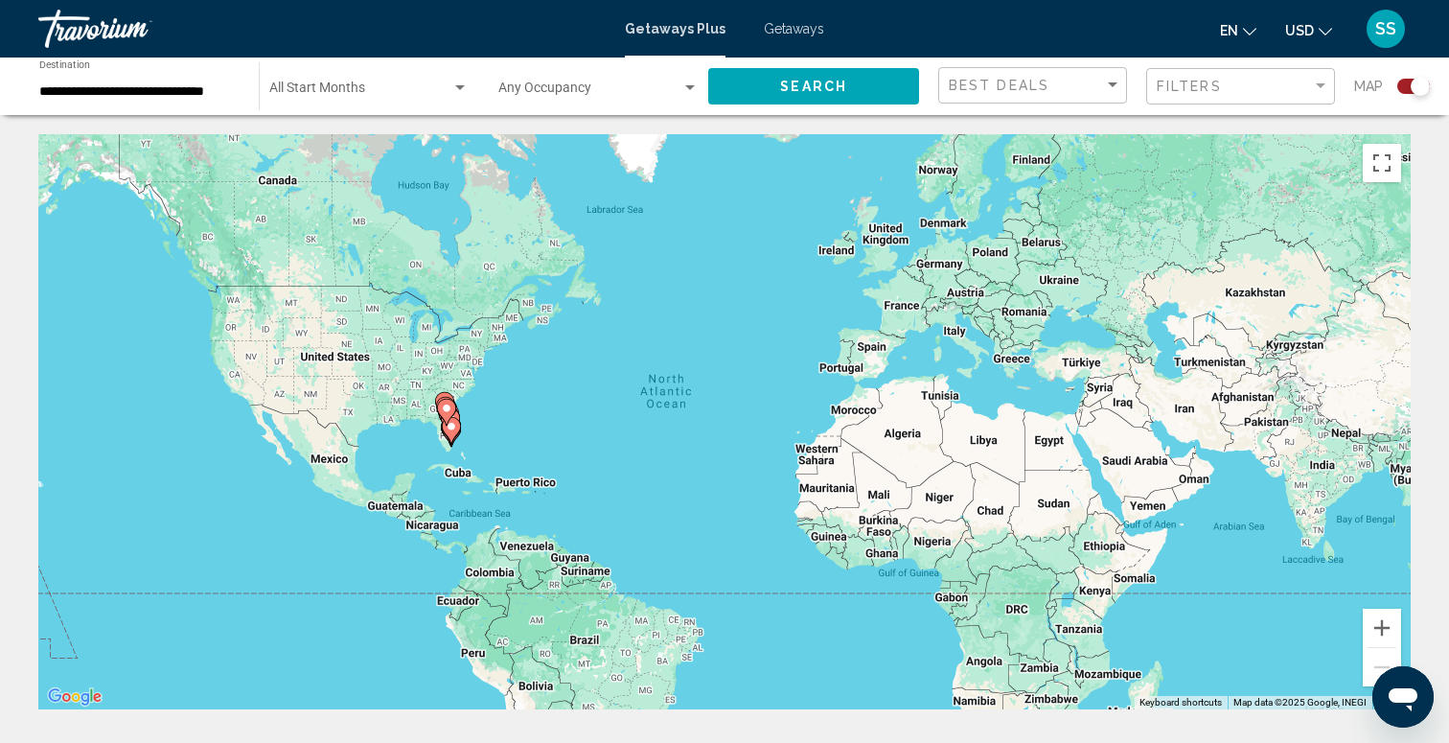
click at [469, 410] on div "To activate drag with keyboard, press Alt + Enter. Once in keyboard drag state,…" at bounding box center [724, 421] width 1372 height 575
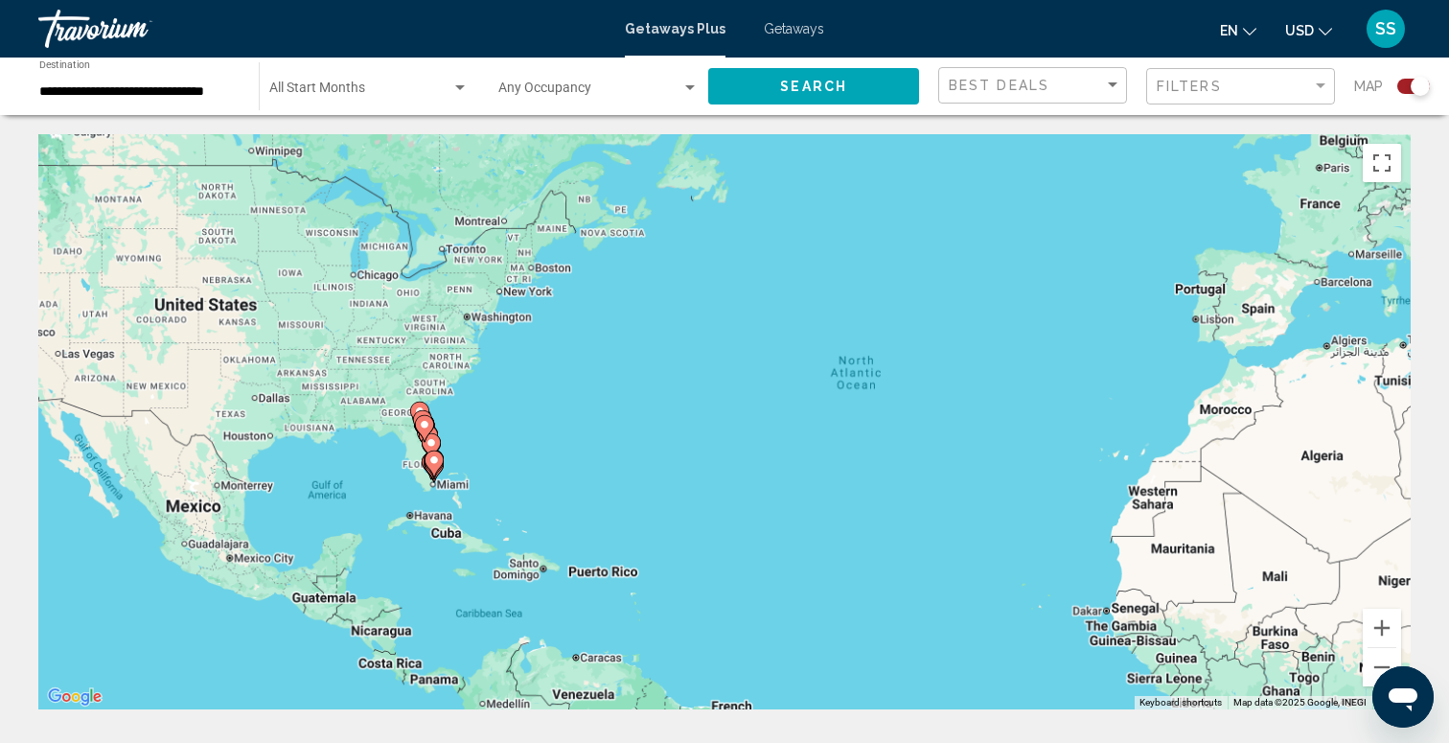
click at [458, 437] on div "To activate drag with keyboard, press Alt + Enter. Once in keyboard drag state,…" at bounding box center [724, 421] width 1372 height 575
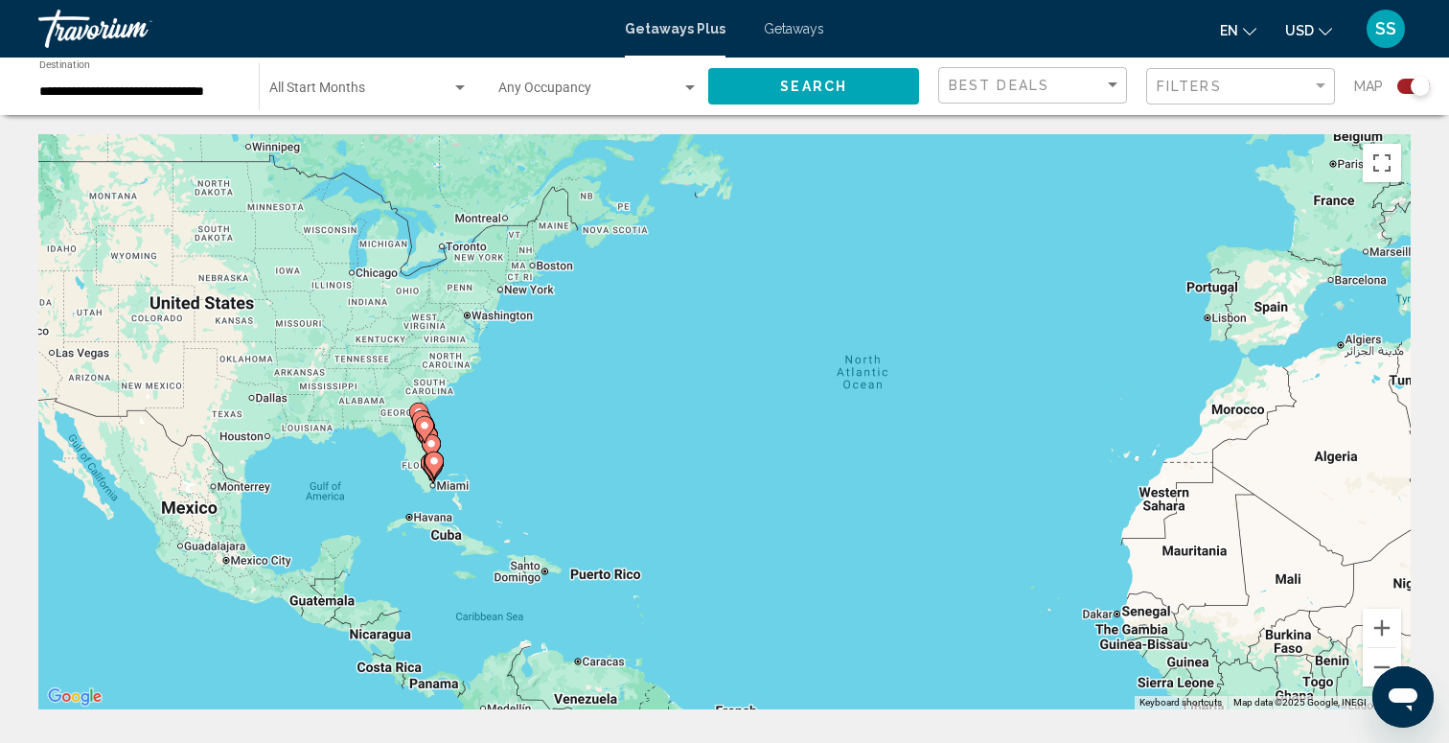
click at [458, 437] on div "To activate drag with keyboard, press Alt + Enter. Once in keyboard drag state,…" at bounding box center [724, 421] width 1372 height 575
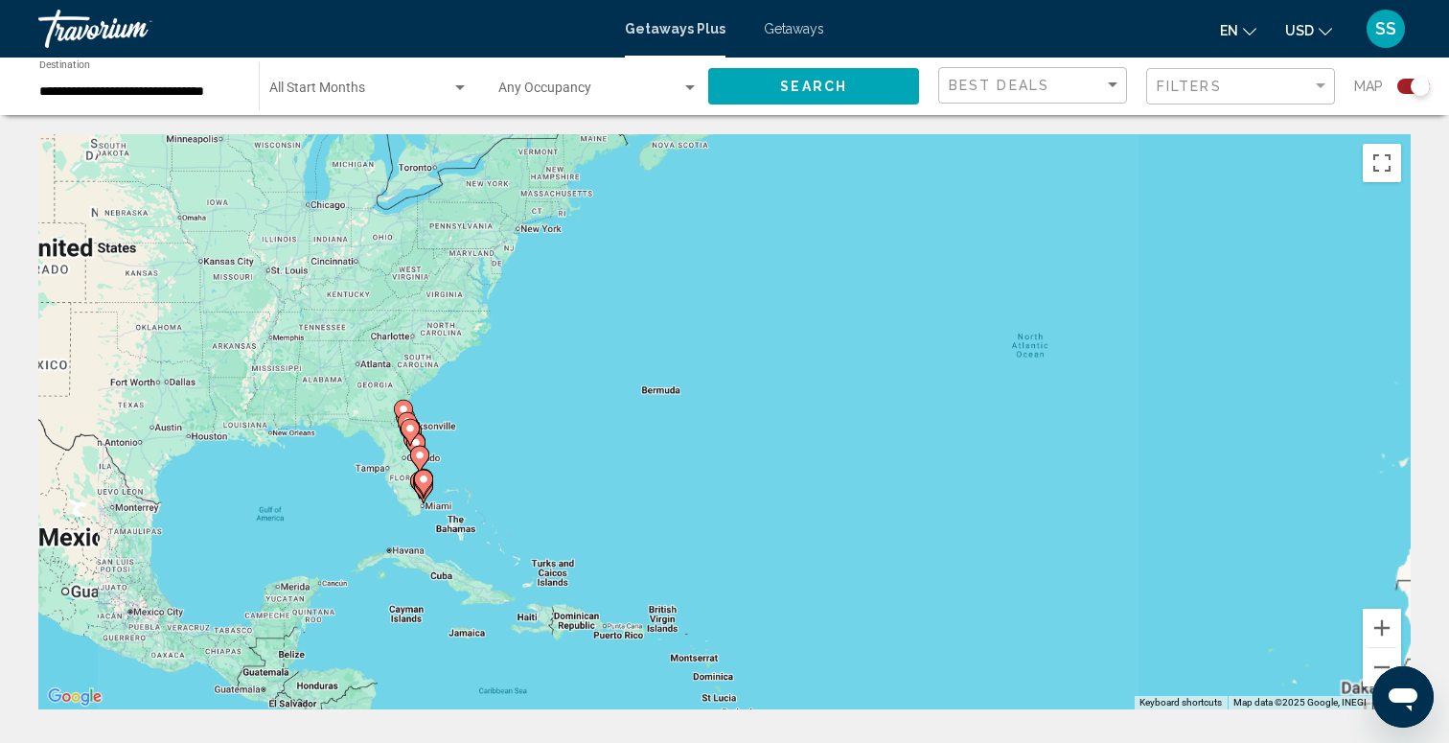
click at [458, 437] on div "To activate drag with keyboard, press Alt + Enter. Once in keyboard drag state,…" at bounding box center [724, 421] width 1372 height 575
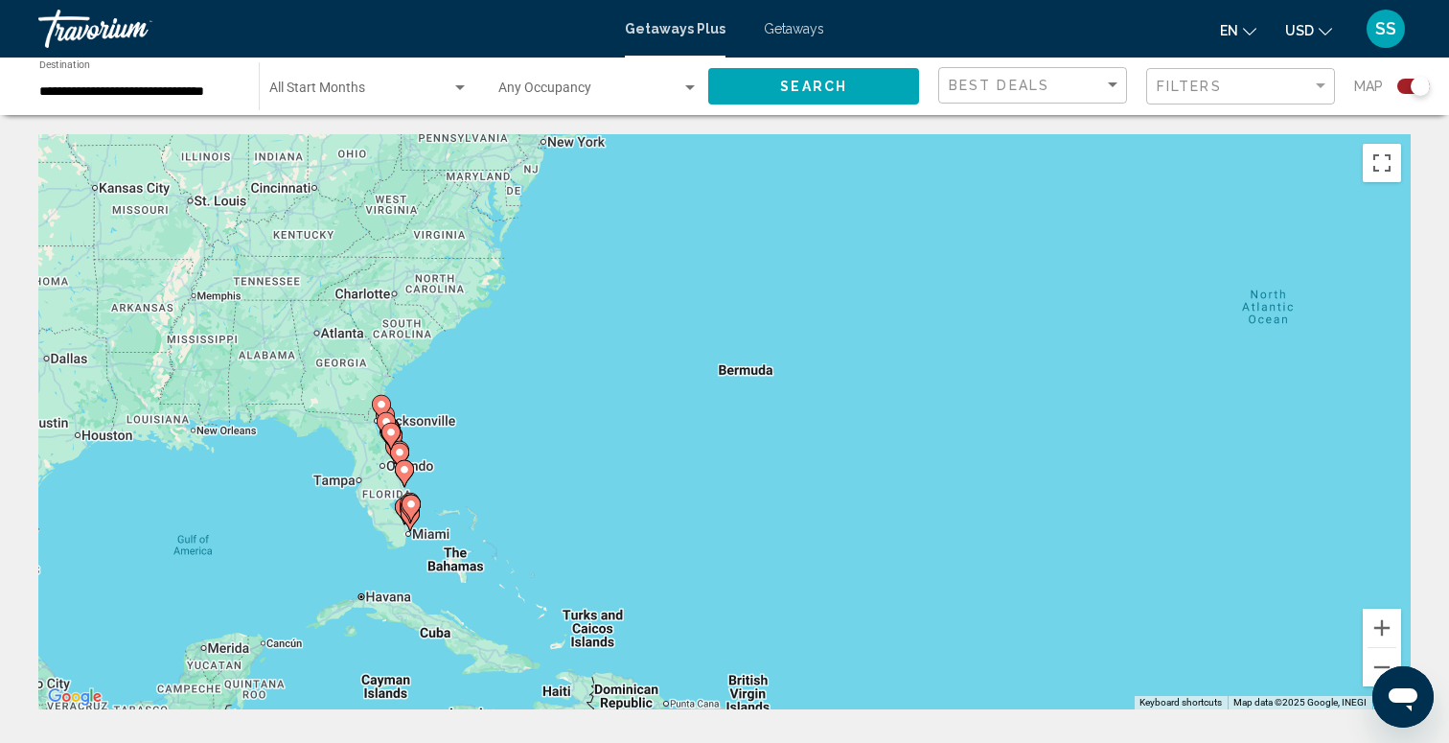
click at [458, 437] on div "To activate drag with keyboard, press Alt + Enter. Once in keyboard drag state,…" at bounding box center [724, 421] width 1372 height 575
click at [410, 439] on div "To activate drag with keyboard, press Alt + Enter. Once in keyboard drag state,…" at bounding box center [724, 421] width 1372 height 575
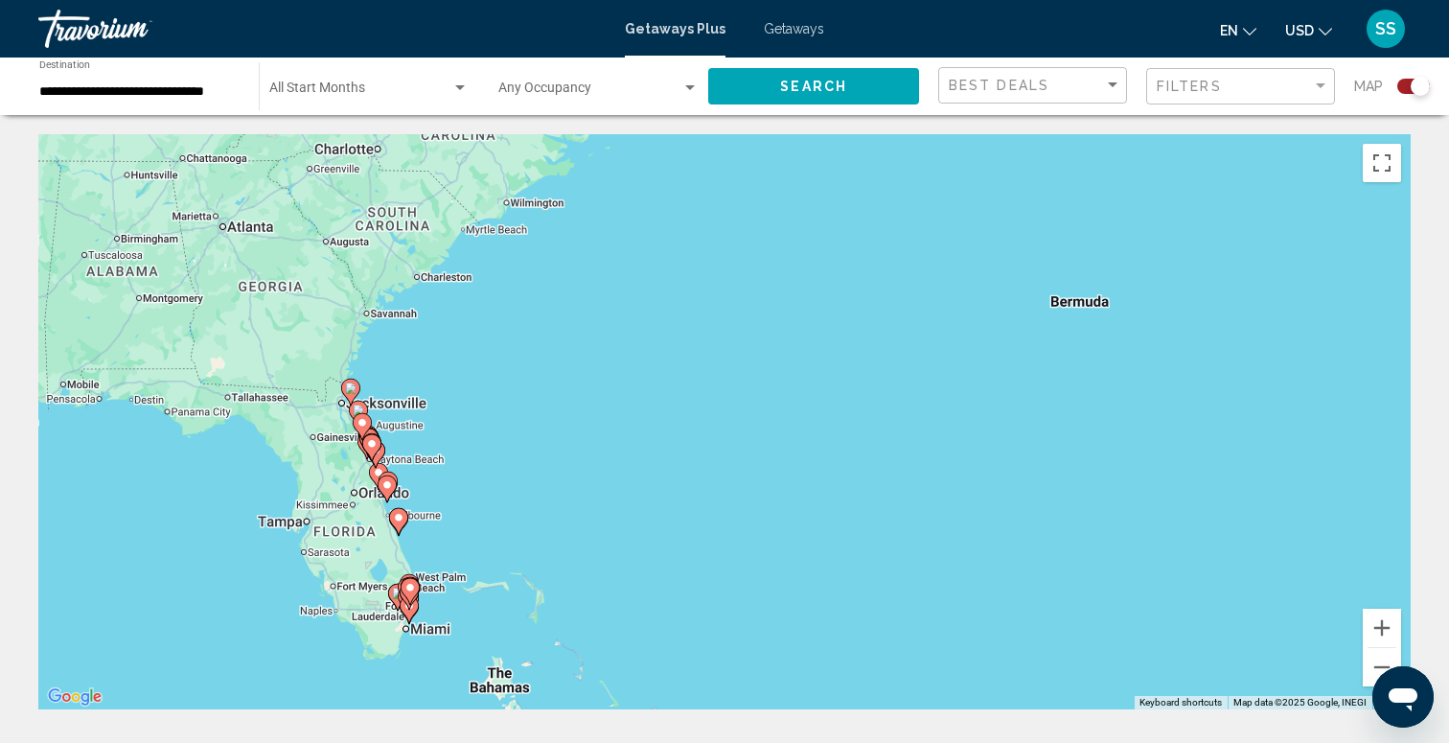
click at [410, 439] on div "To activate drag with keyboard, press Alt + Enter. Once in keyboard drag state,…" at bounding box center [724, 421] width 1372 height 575
click at [390, 374] on div "To activate drag with keyboard, press Alt + Enter. Once in keyboard drag state,…" at bounding box center [724, 421] width 1372 height 575
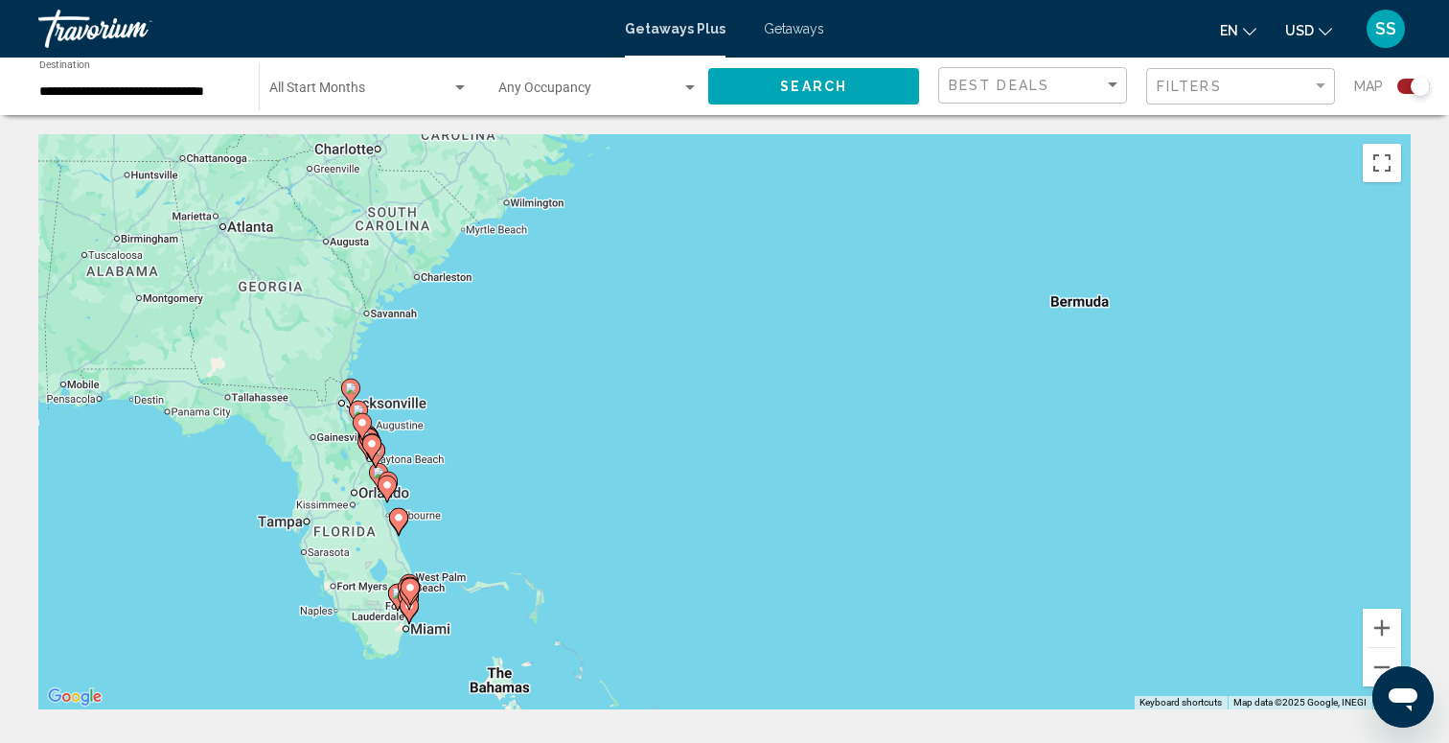
click at [390, 374] on div "To activate drag with keyboard, press Alt + Enter. Once in keyboard drag state,…" at bounding box center [724, 421] width 1372 height 575
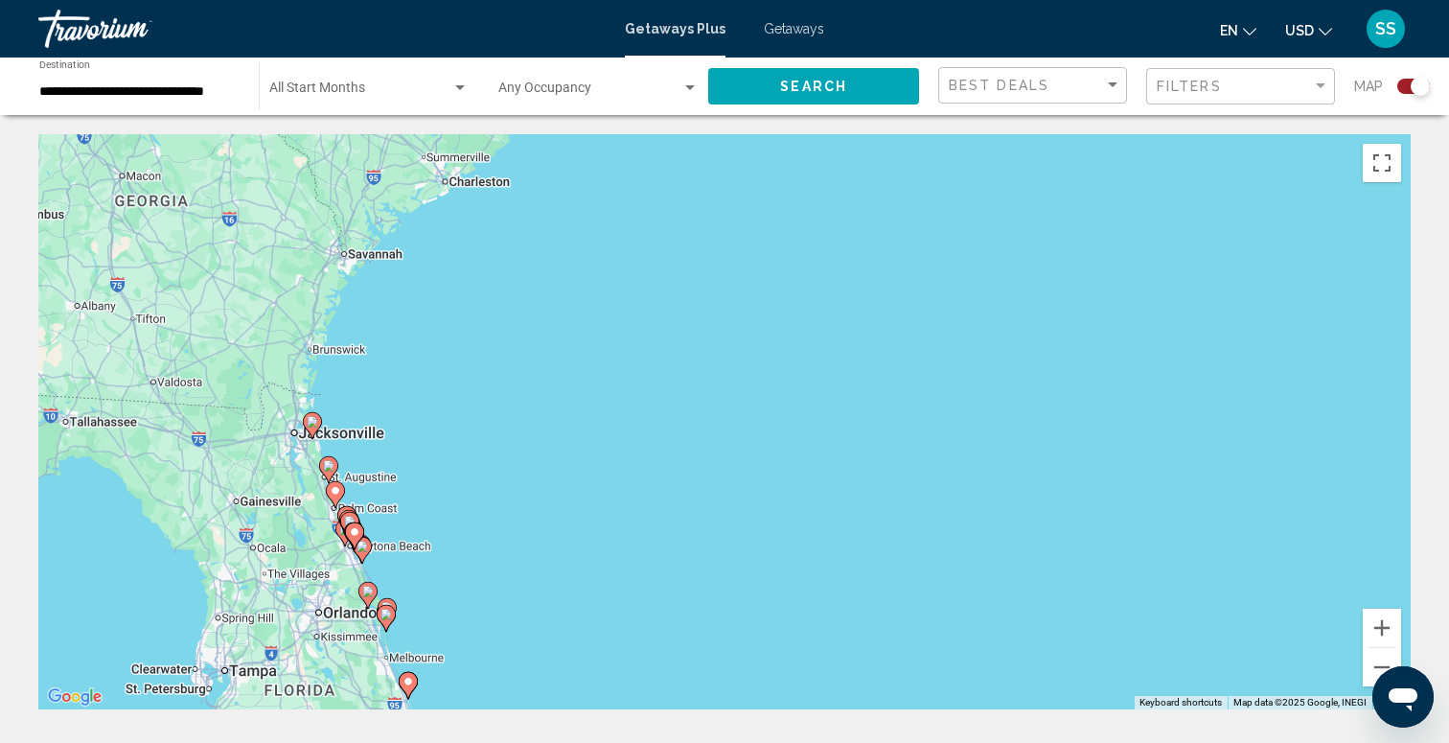
click at [388, 381] on div "To activate drag with keyboard, press Alt + Enter. Once in keyboard drag state,…" at bounding box center [724, 421] width 1372 height 575
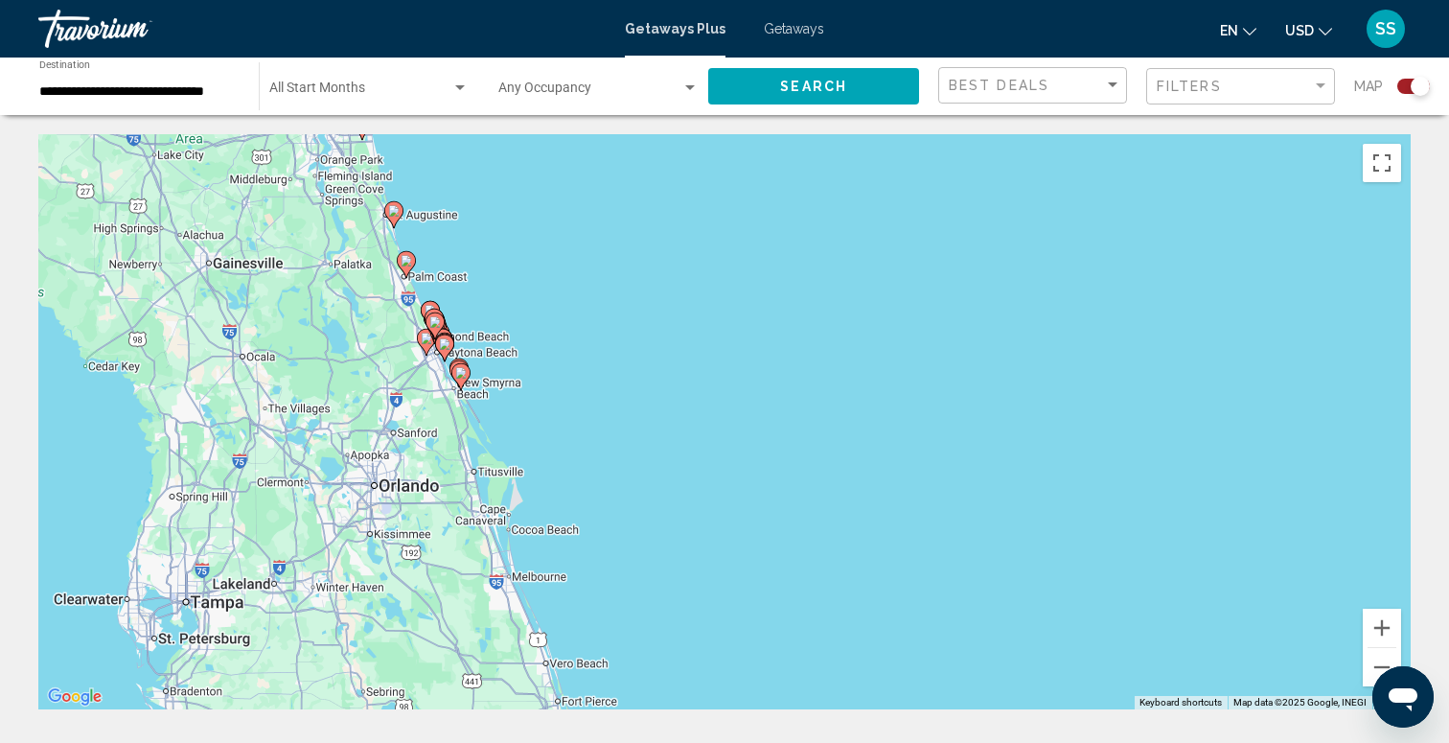
drag, startPoint x: 394, startPoint y: 493, endPoint x: 527, endPoint y: 131, distance: 385.0
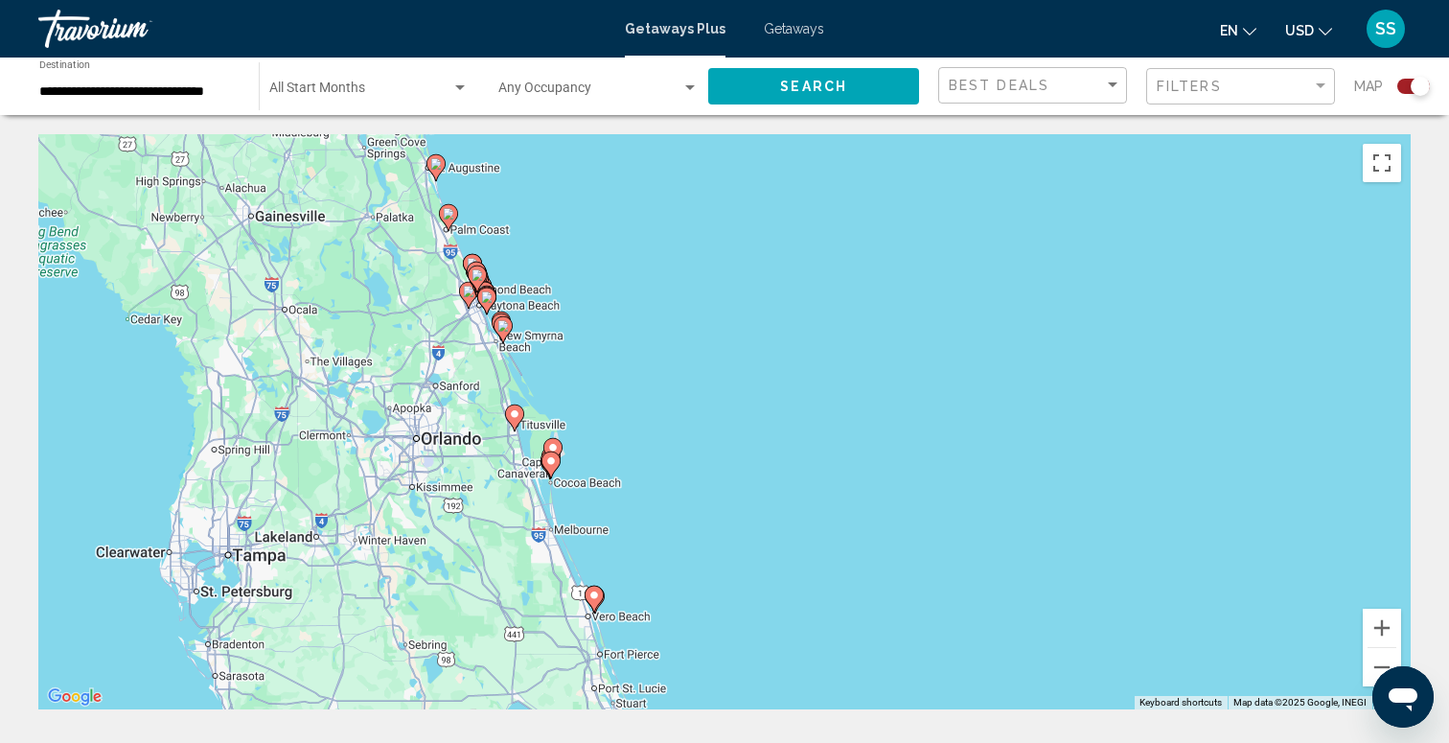
click at [596, 307] on div "To activate drag with keyboard, press Alt + Enter. Once in keyboard drag state,…" at bounding box center [724, 421] width 1372 height 575
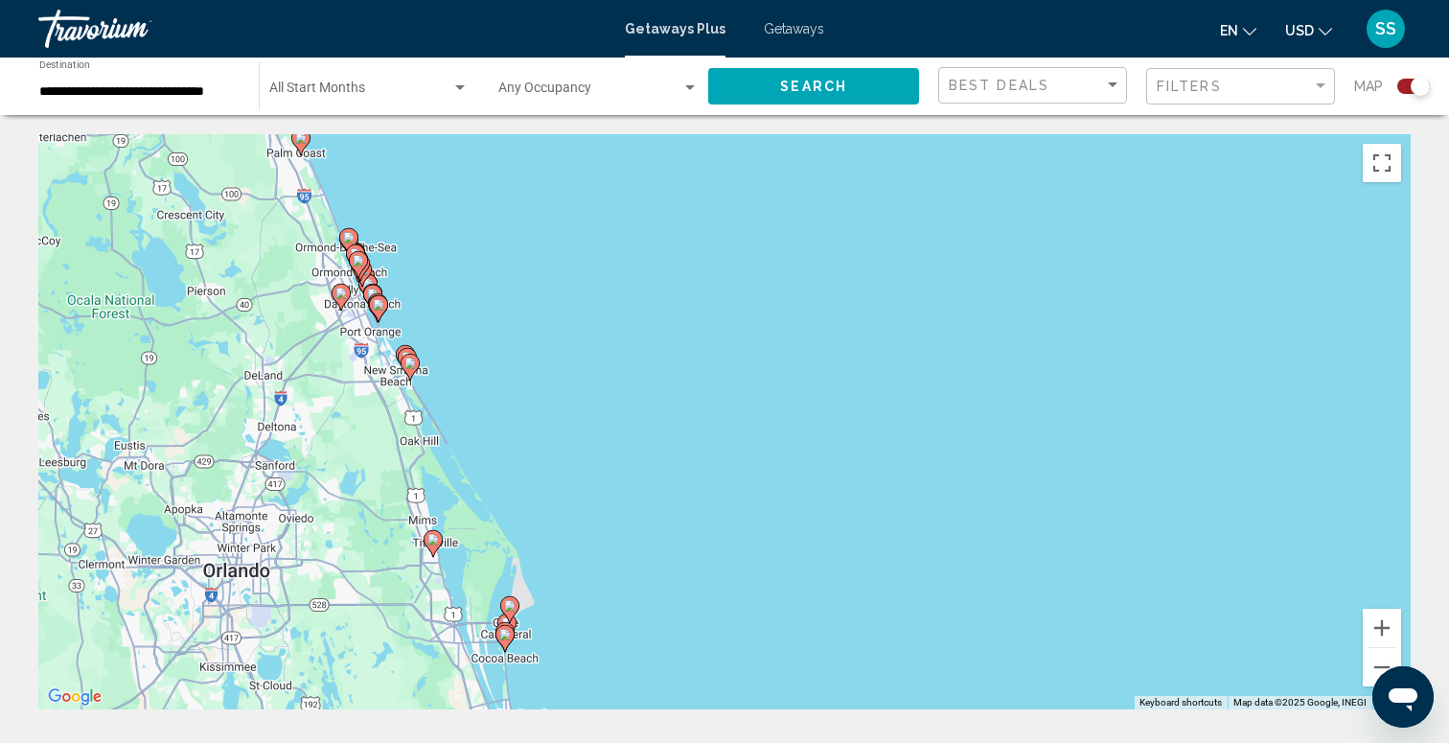
click at [440, 322] on div "To activate drag with keyboard, press Alt + Enter. Once in keyboard drag state,…" at bounding box center [724, 421] width 1372 height 575
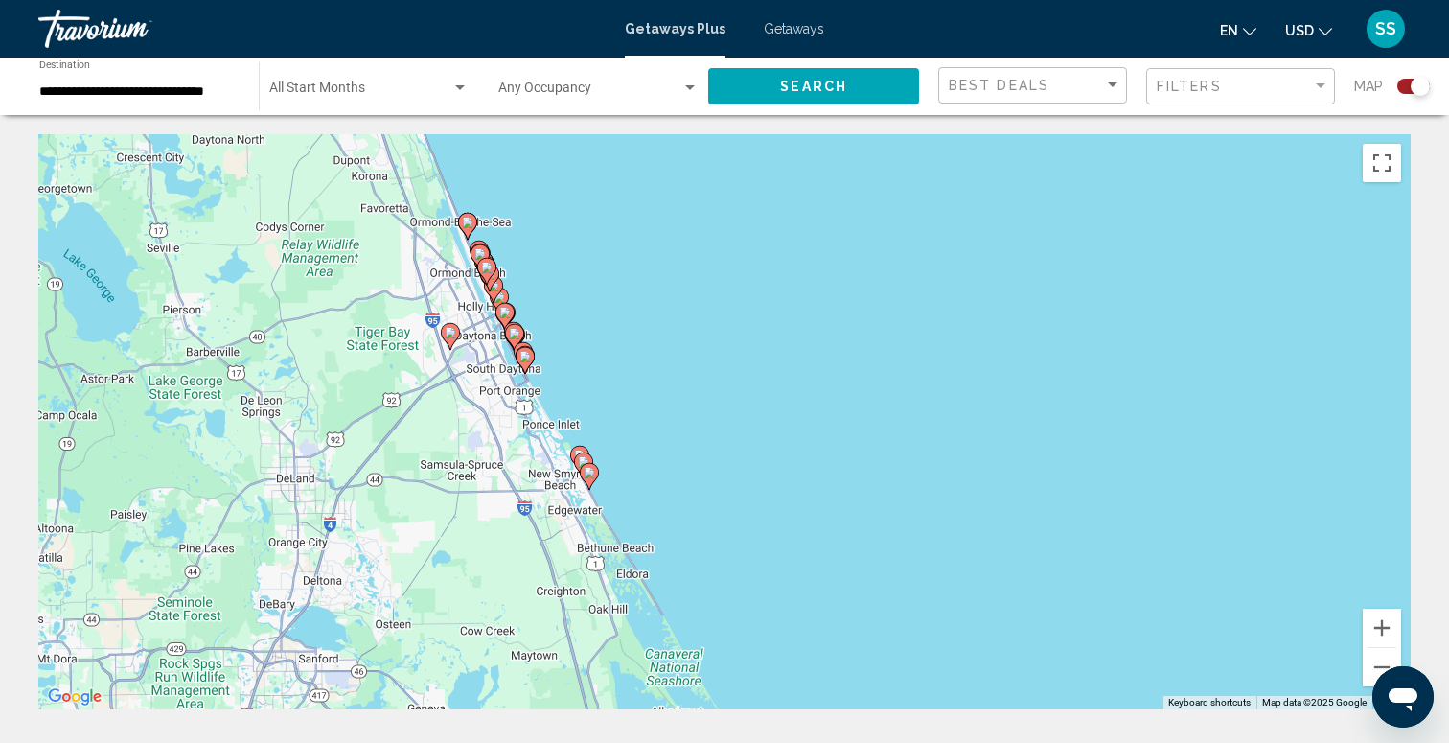
drag, startPoint x: 417, startPoint y: 309, endPoint x: 629, endPoint y: 356, distance: 217.1
click at [629, 359] on div "To activate drag with keyboard, press Alt + Enter. Once in keyboard drag state,…" at bounding box center [724, 421] width 1372 height 575
click at [568, 315] on div "To activate drag with keyboard, press Alt + Enter. Once in keyboard drag state,…" at bounding box center [724, 421] width 1372 height 575
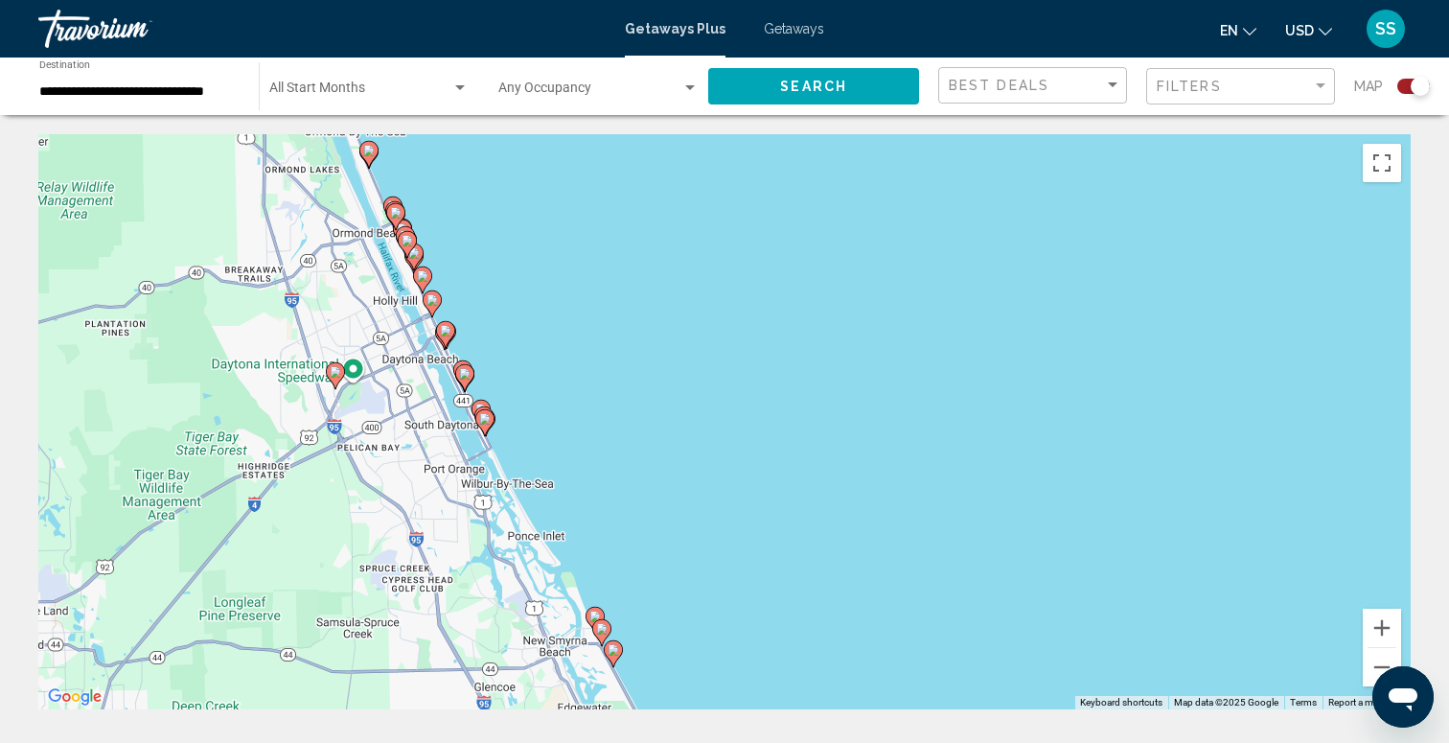
click at [565, 315] on div "To activate drag with keyboard, press Alt + Enter. Once in keyboard drag state,…" at bounding box center [724, 421] width 1372 height 575
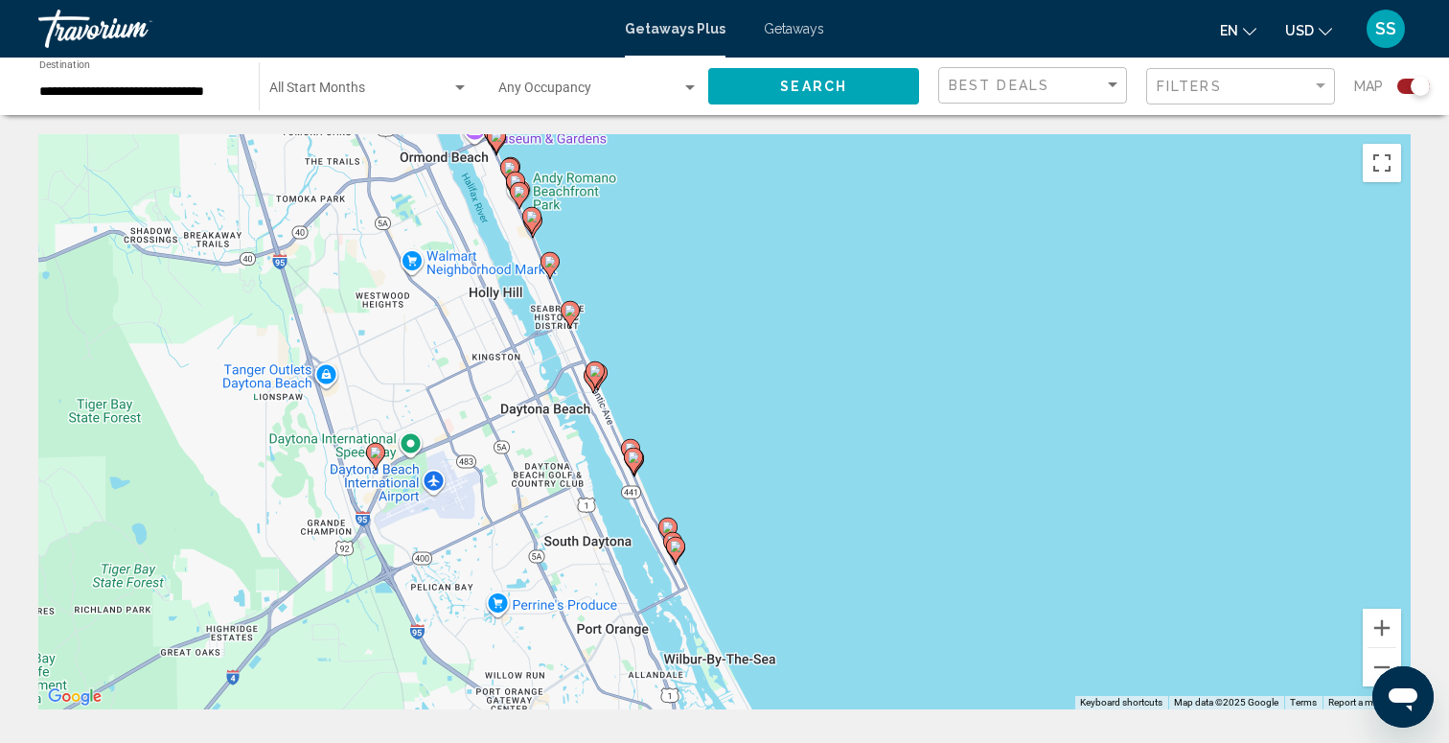
drag, startPoint x: 475, startPoint y: 343, endPoint x: 731, endPoint y: 360, distance: 256.4
click at [731, 361] on div "To activate drag with keyboard, press Alt + Enter. Once in keyboard drag state,…" at bounding box center [724, 421] width 1372 height 575
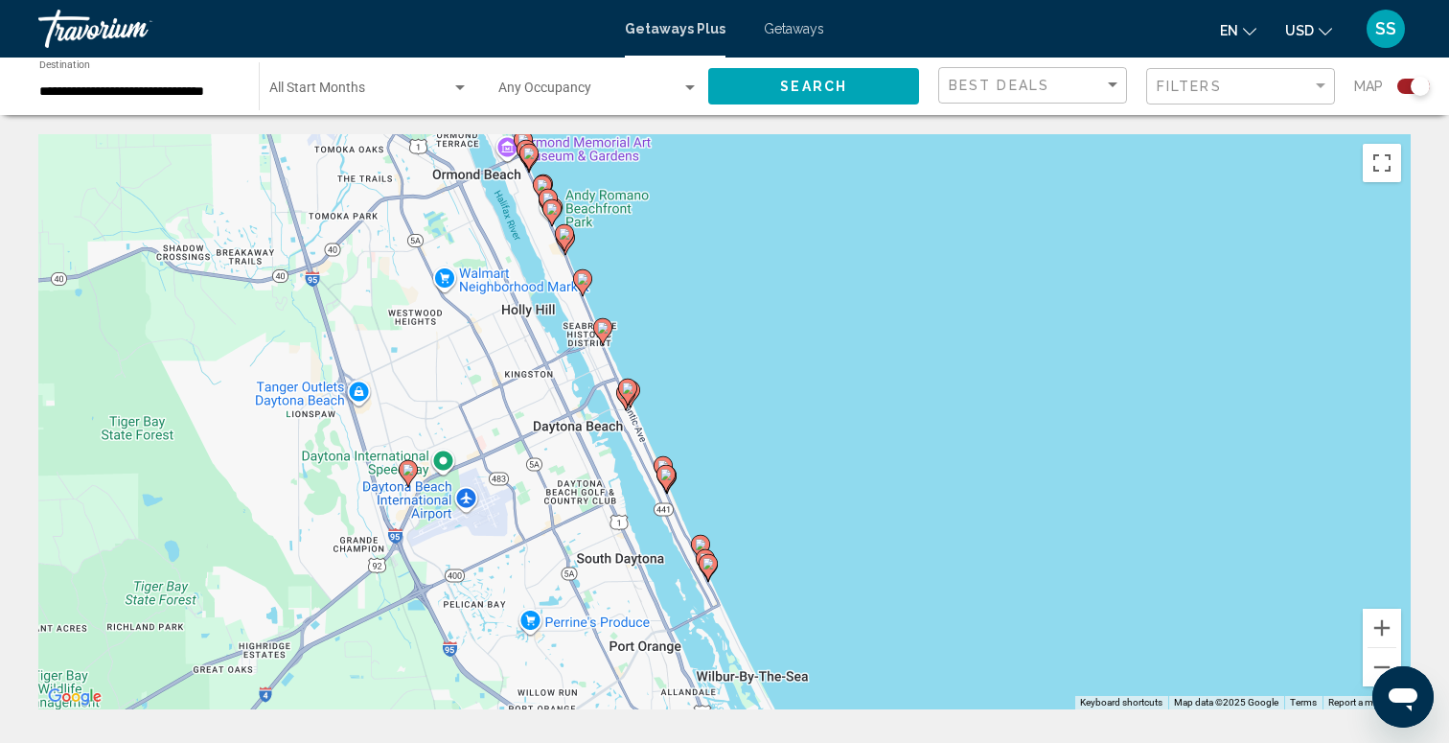
click at [623, 387] on image "Main content" at bounding box center [627, 387] width 11 height 11
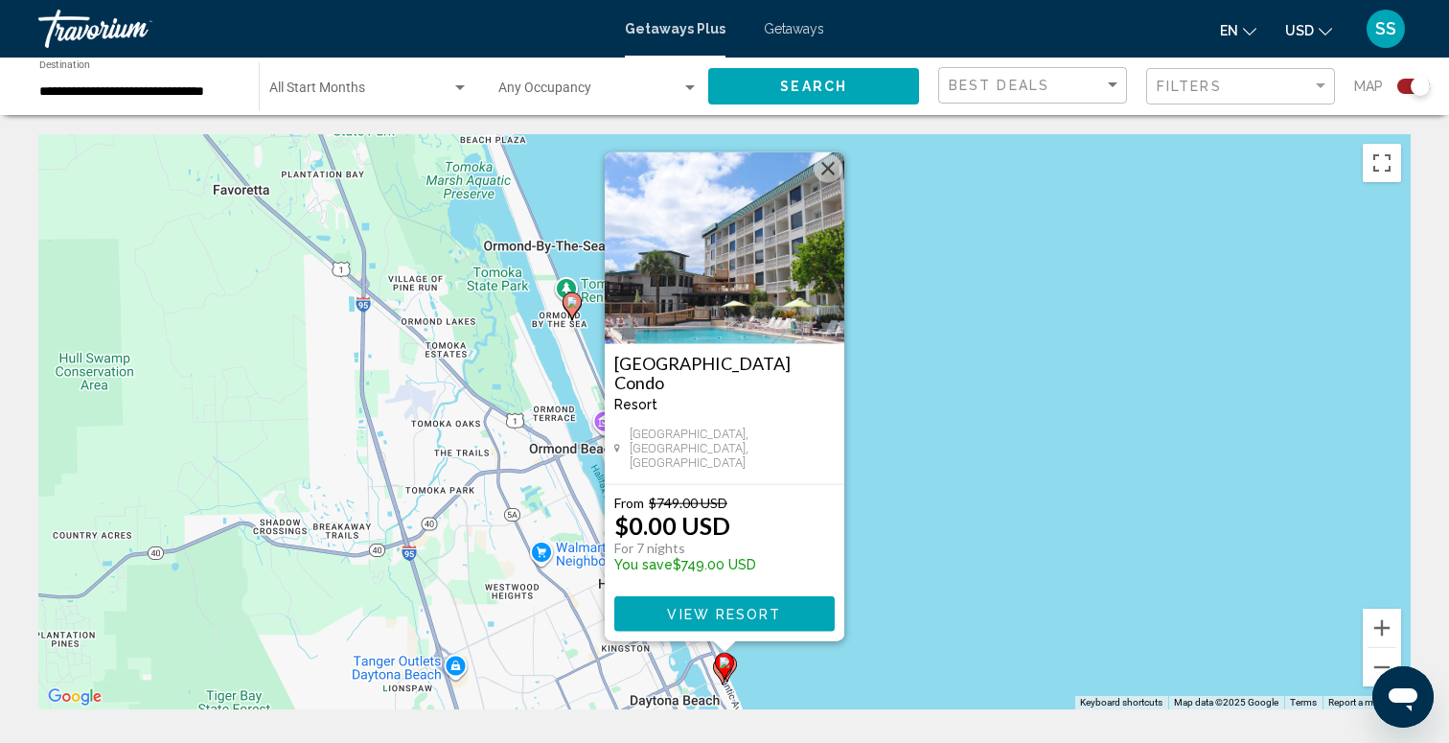
click at [826, 169] on button "Close" at bounding box center [828, 168] width 29 height 29
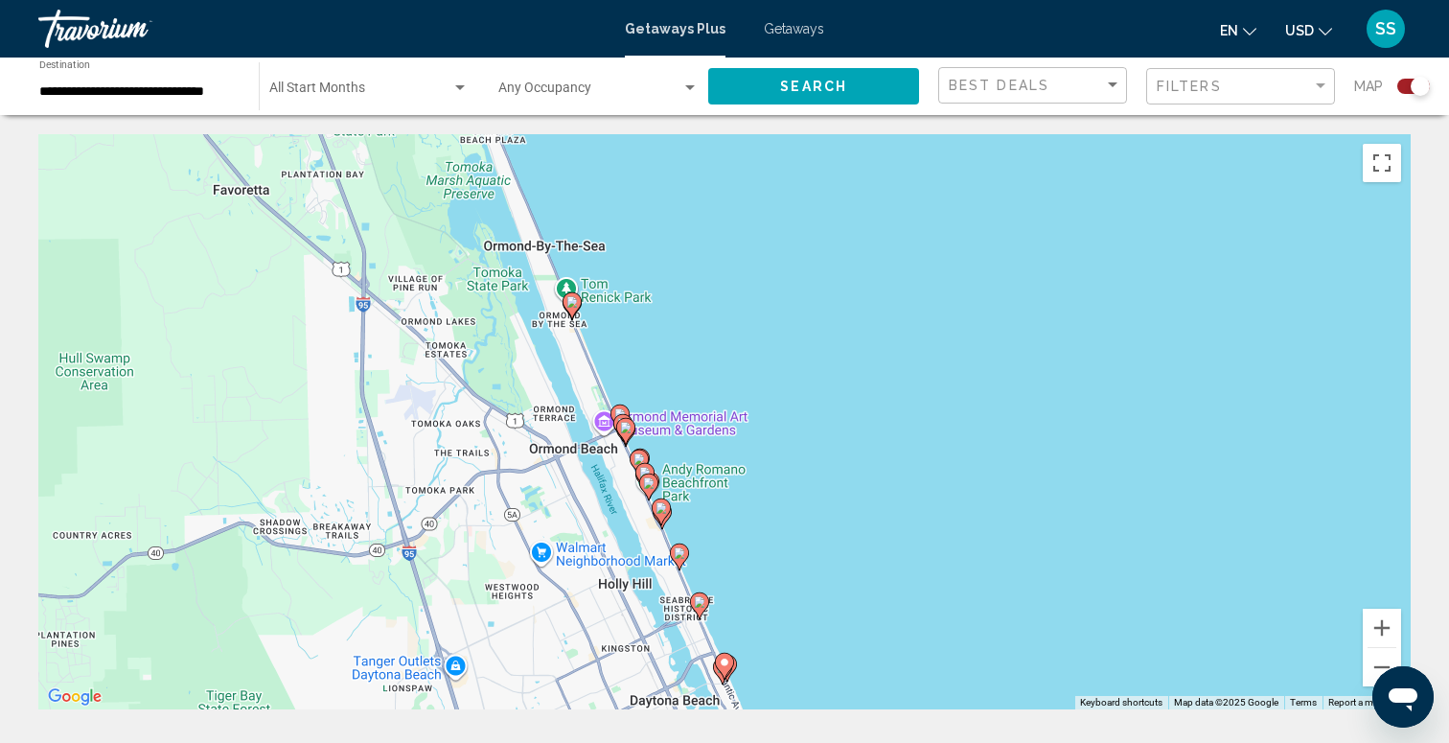
click at [676, 553] on image "Main content" at bounding box center [679, 552] width 11 height 11
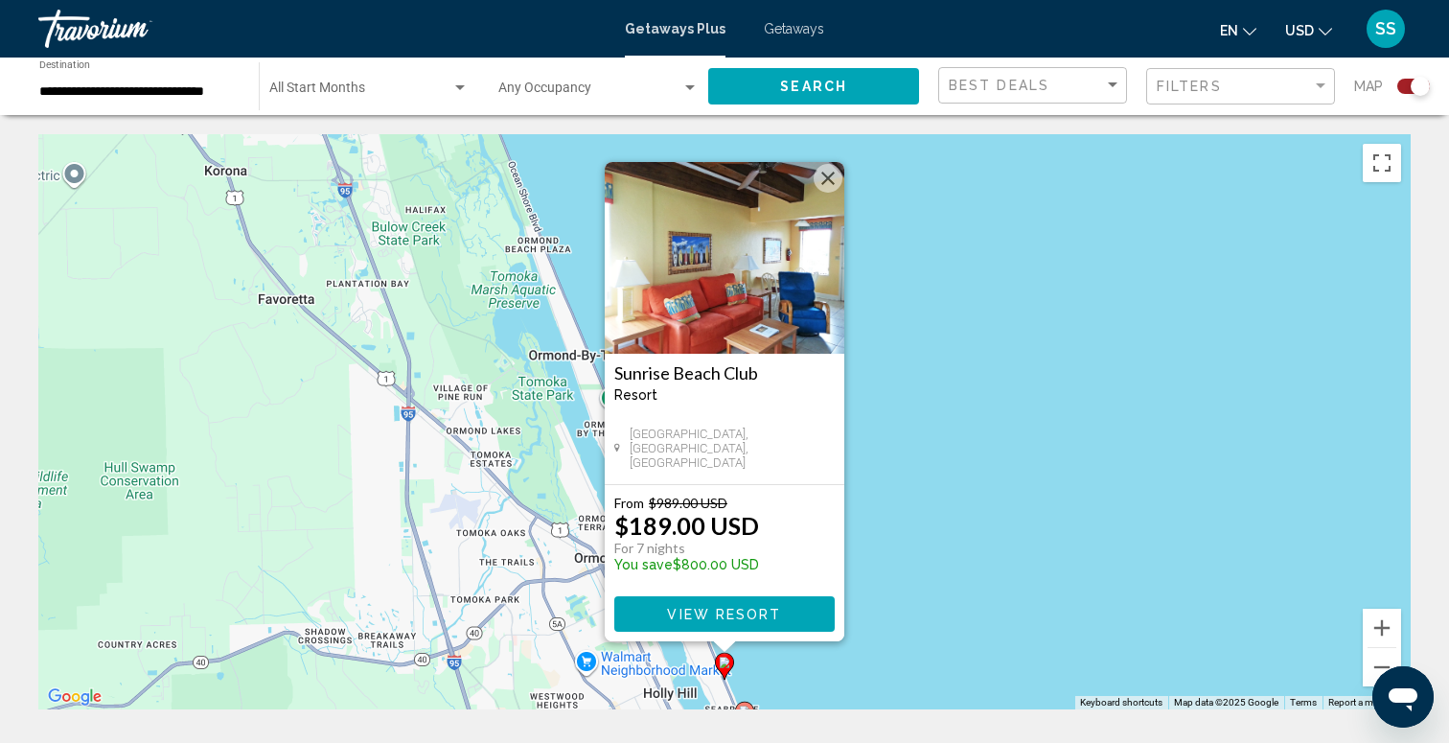
click at [838, 178] on button "Close" at bounding box center [828, 178] width 29 height 29
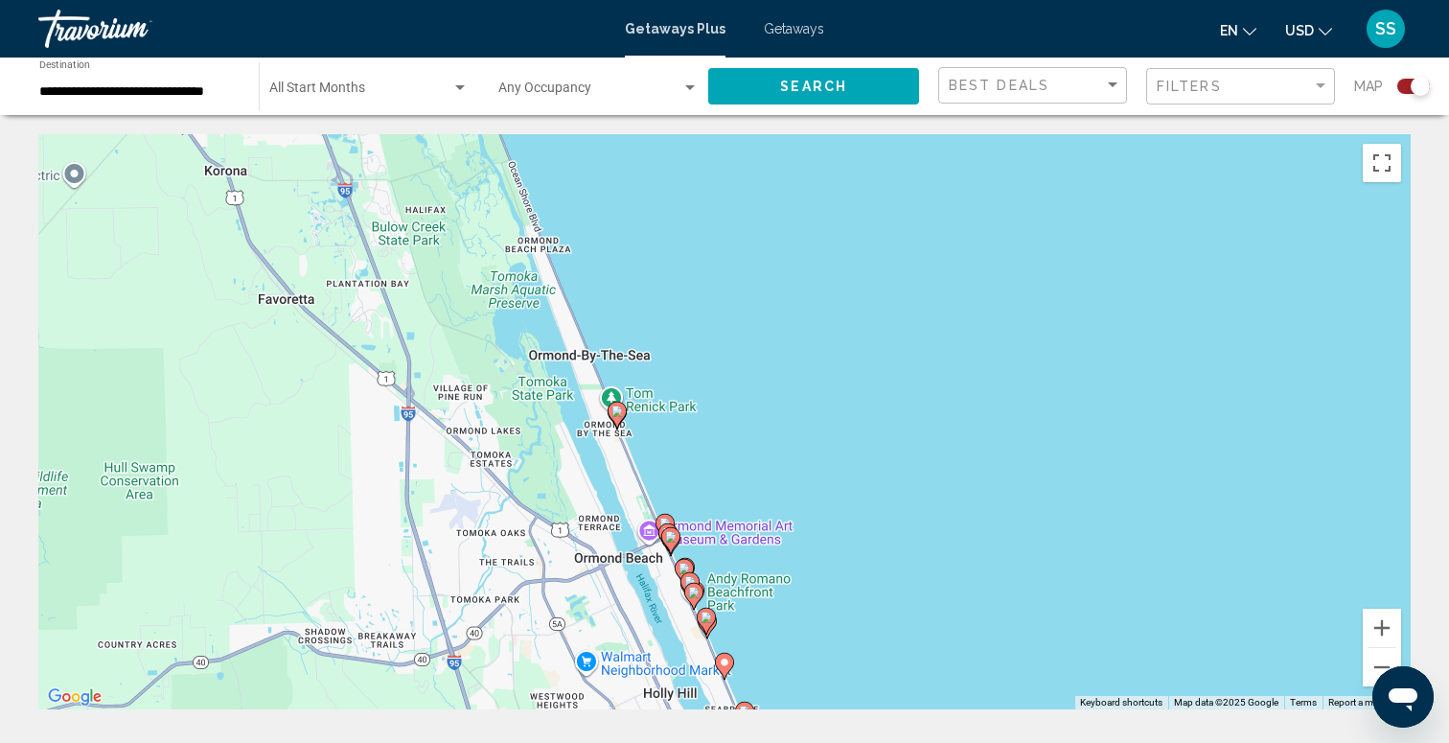
click at [717, 486] on div "To navigate, press the arrow keys. To activate drag with keyboard, press Alt + …" at bounding box center [724, 421] width 1372 height 575
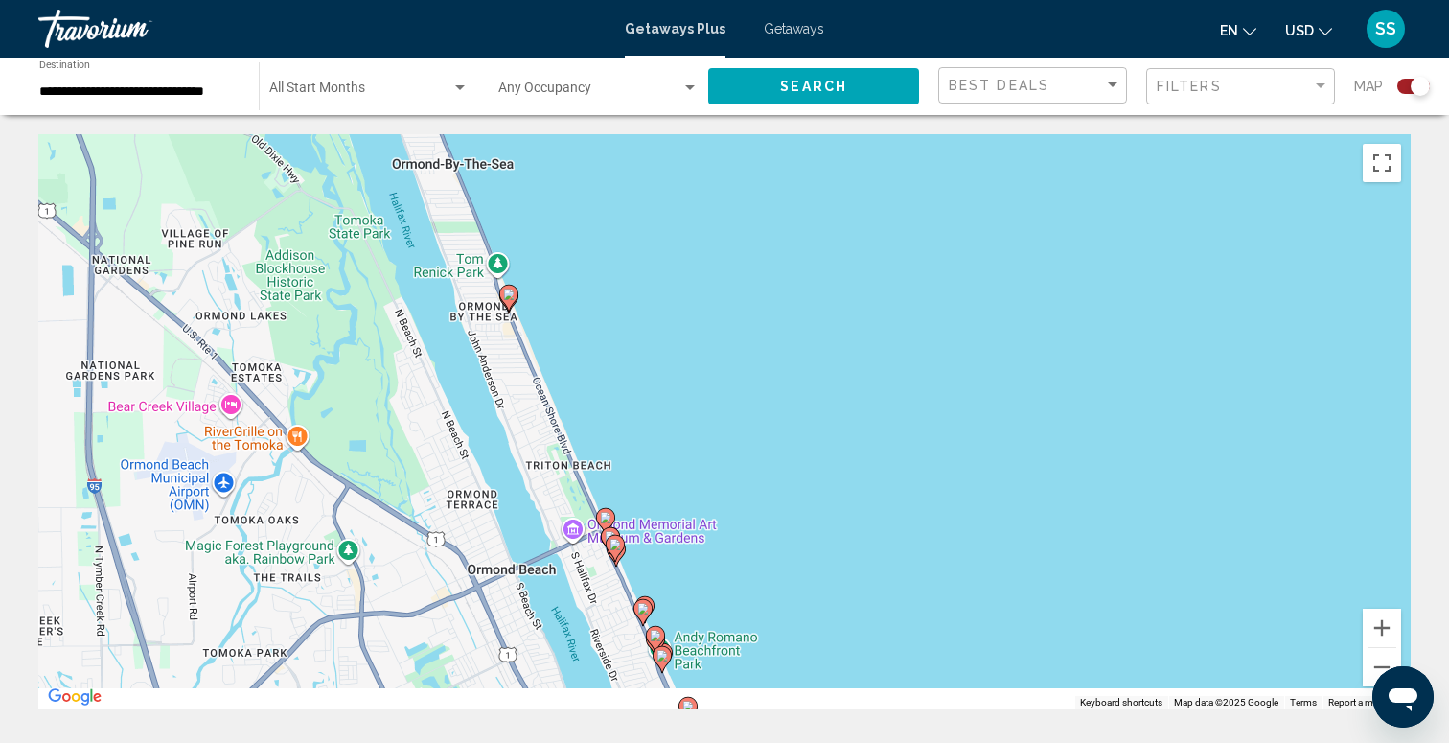
drag, startPoint x: 717, startPoint y: 486, endPoint x: 675, endPoint y: 296, distance: 194.4
click at [675, 299] on div "To activate drag with keyboard, press Alt + Enter. Once in keyboard drag state,…" at bounding box center [724, 421] width 1372 height 575
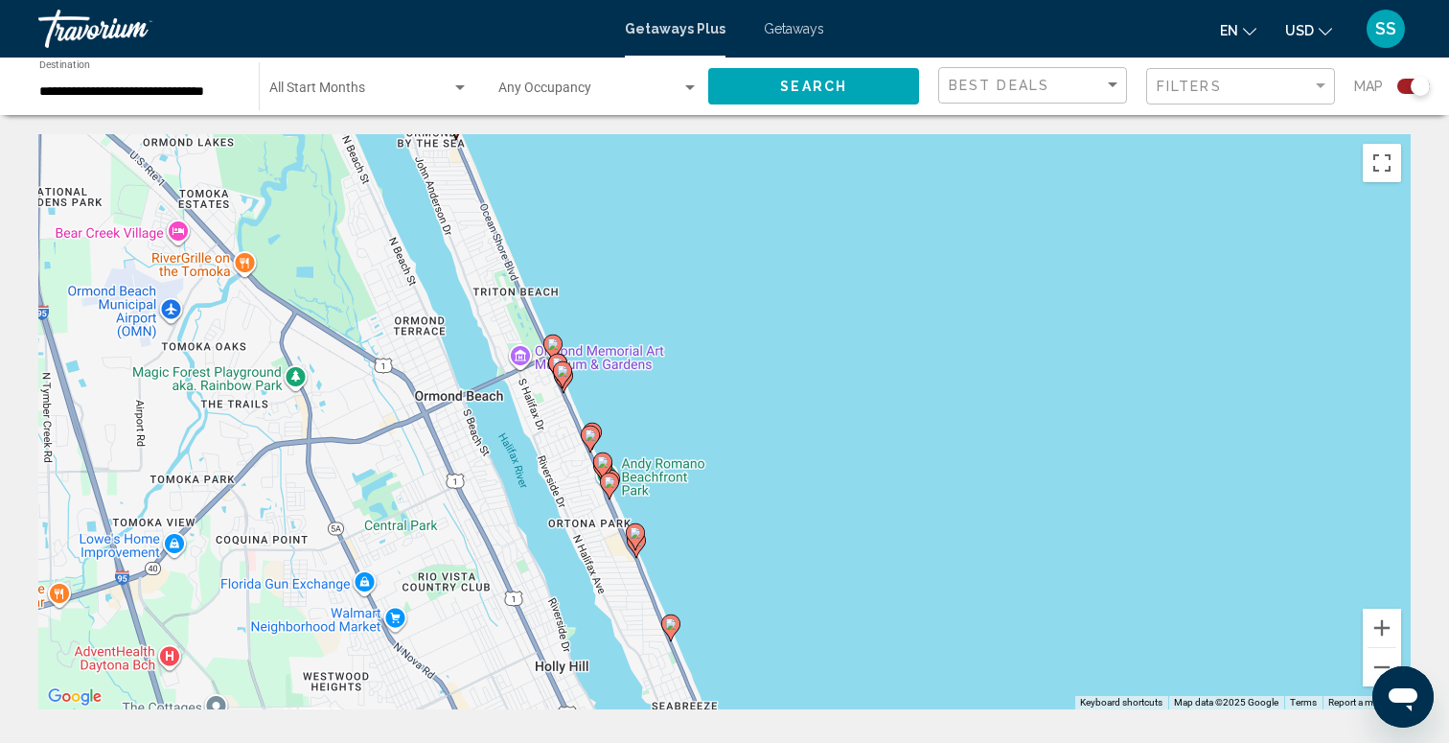
click at [552, 334] on icon "Main content" at bounding box center [552, 347] width 19 height 27
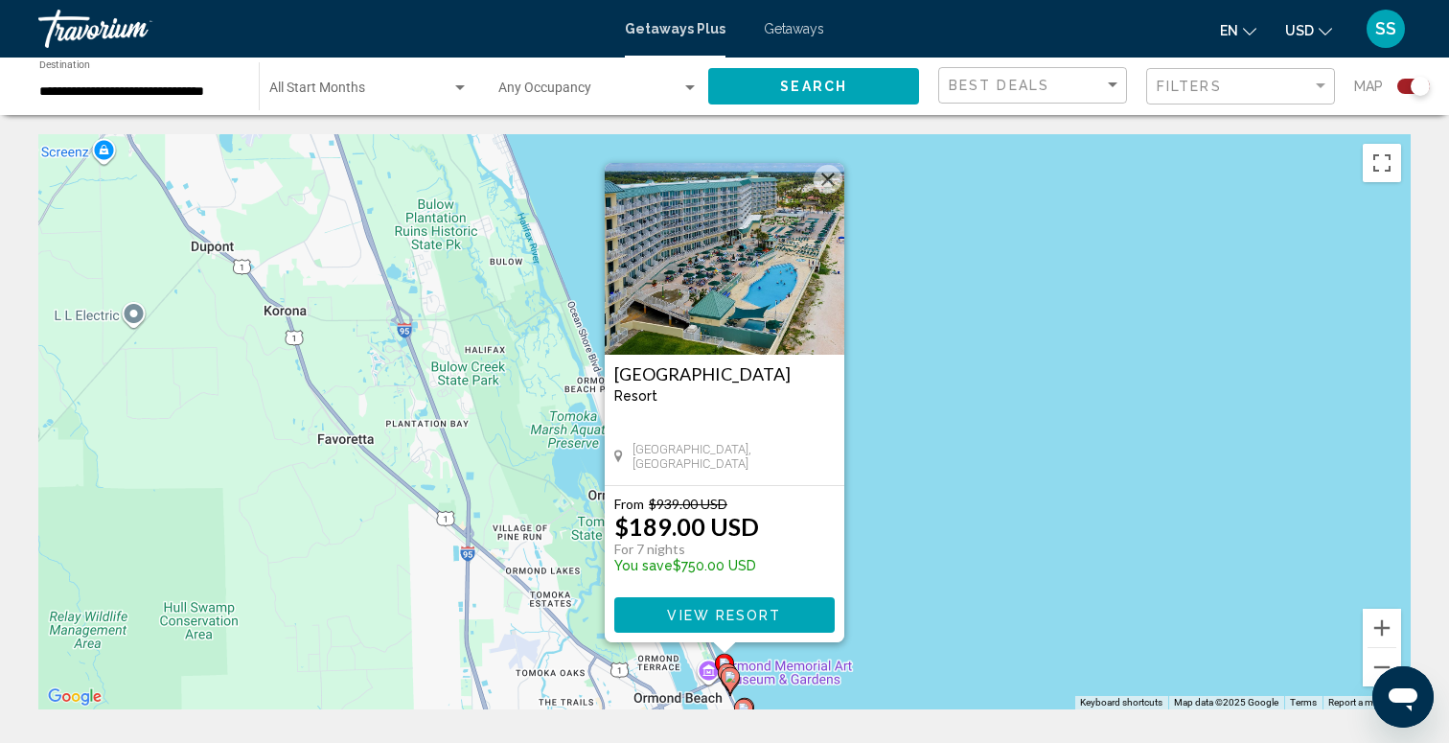
click at [828, 184] on button "Close" at bounding box center [828, 179] width 29 height 29
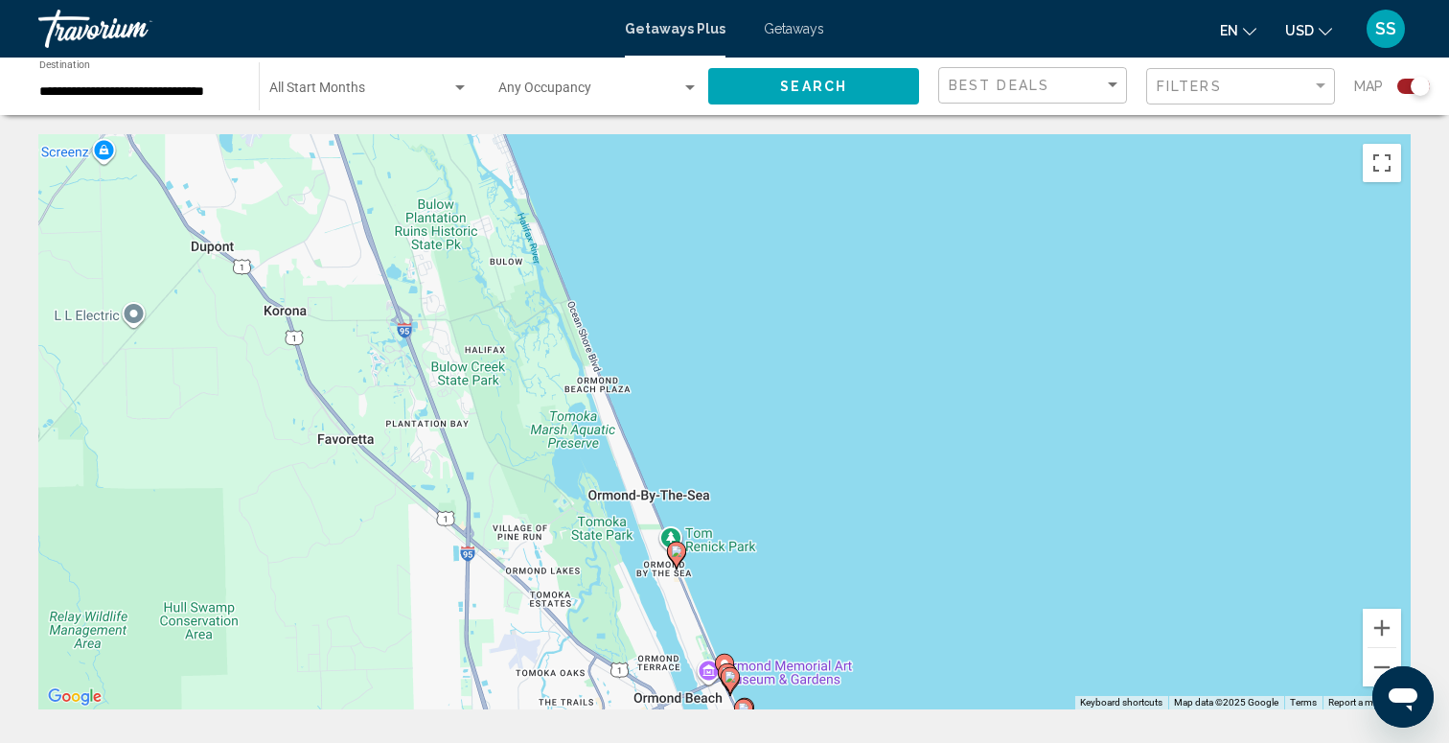
click at [676, 551] on image "Main content" at bounding box center [676, 550] width 11 height 11
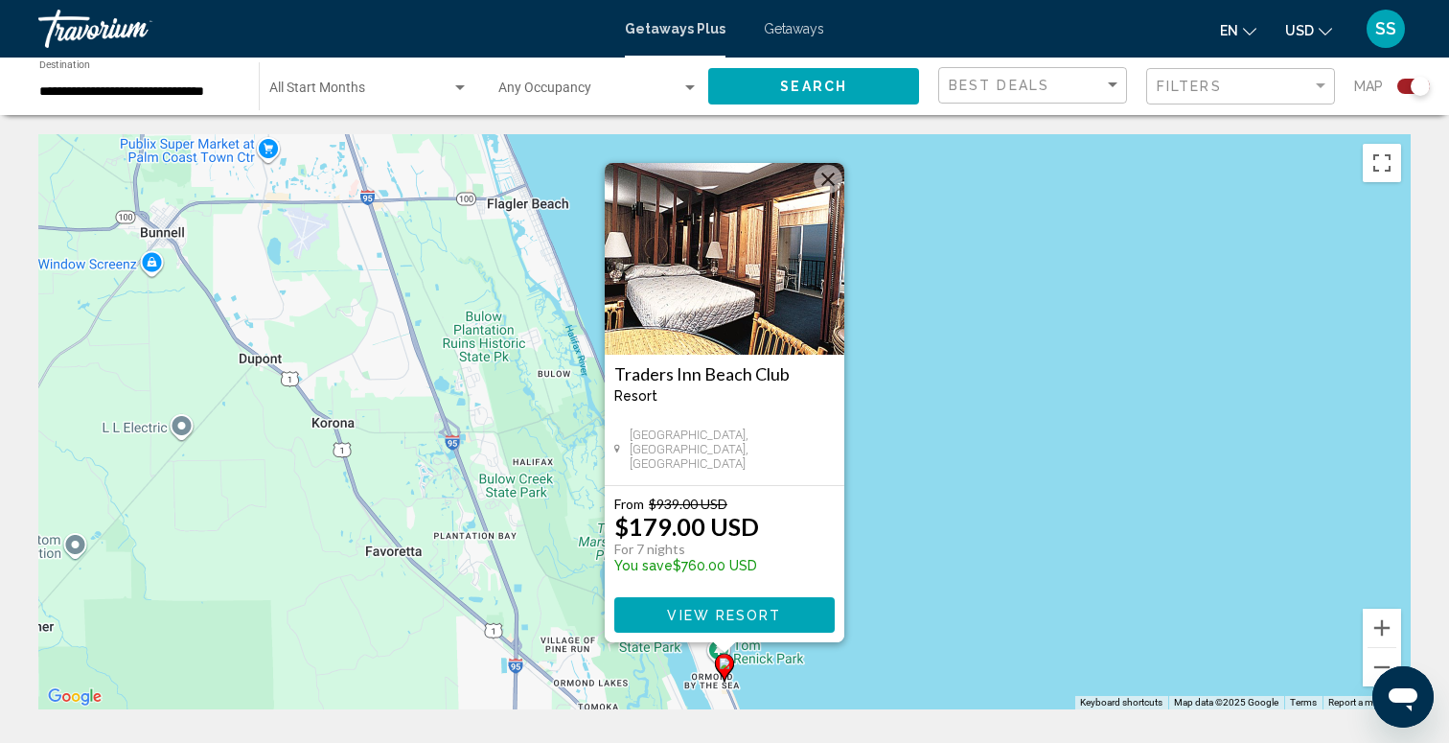
click at [834, 173] on button "Close" at bounding box center [828, 179] width 29 height 29
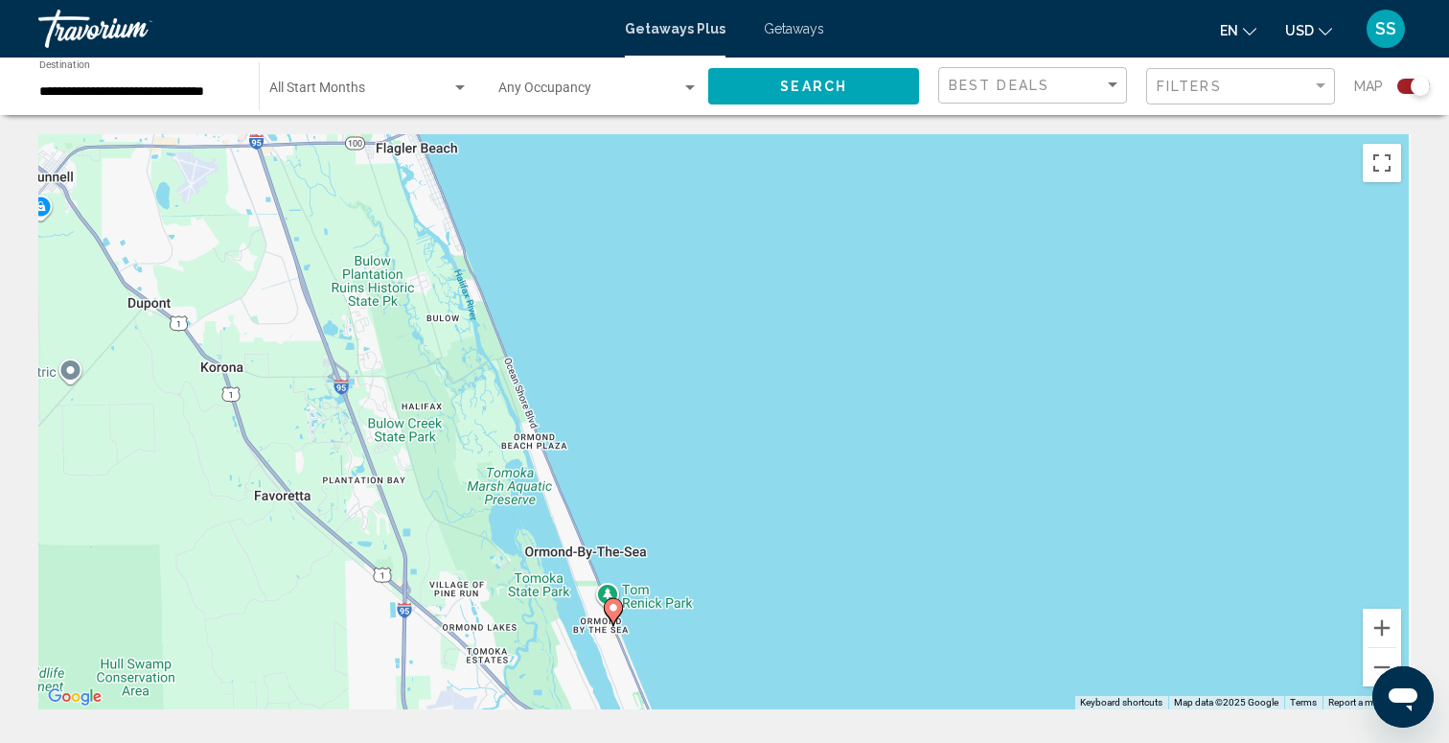
drag, startPoint x: 931, startPoint y: 516, endPoint x: 610, endPoint y: 257, distance: 412.9
click at [610, 268] on div "To navigate, press the arrow keys. To activate drag with keyboard, press Alt + …" at bounding box center [724, 421] width 1372 height 575
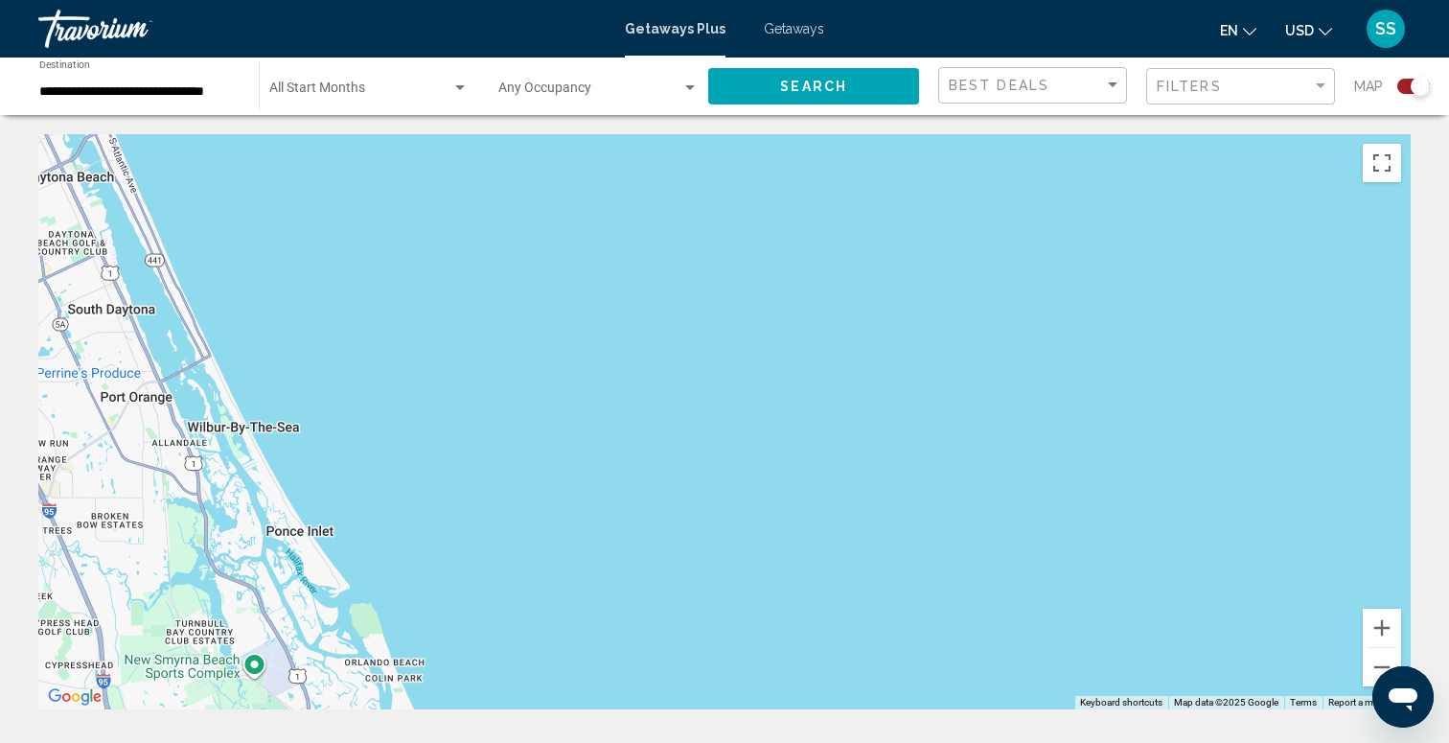
drag, startPoint x: 576, startPoint y: 379, endPoint x: 876, endPoint y: 332, distance: 303.7
click at [875, 334] on div "To activate drag with keyboard, press Alt + Enter. Once in keyboard drag state,…" at bounding box center [724, 421] width 1372 height 575
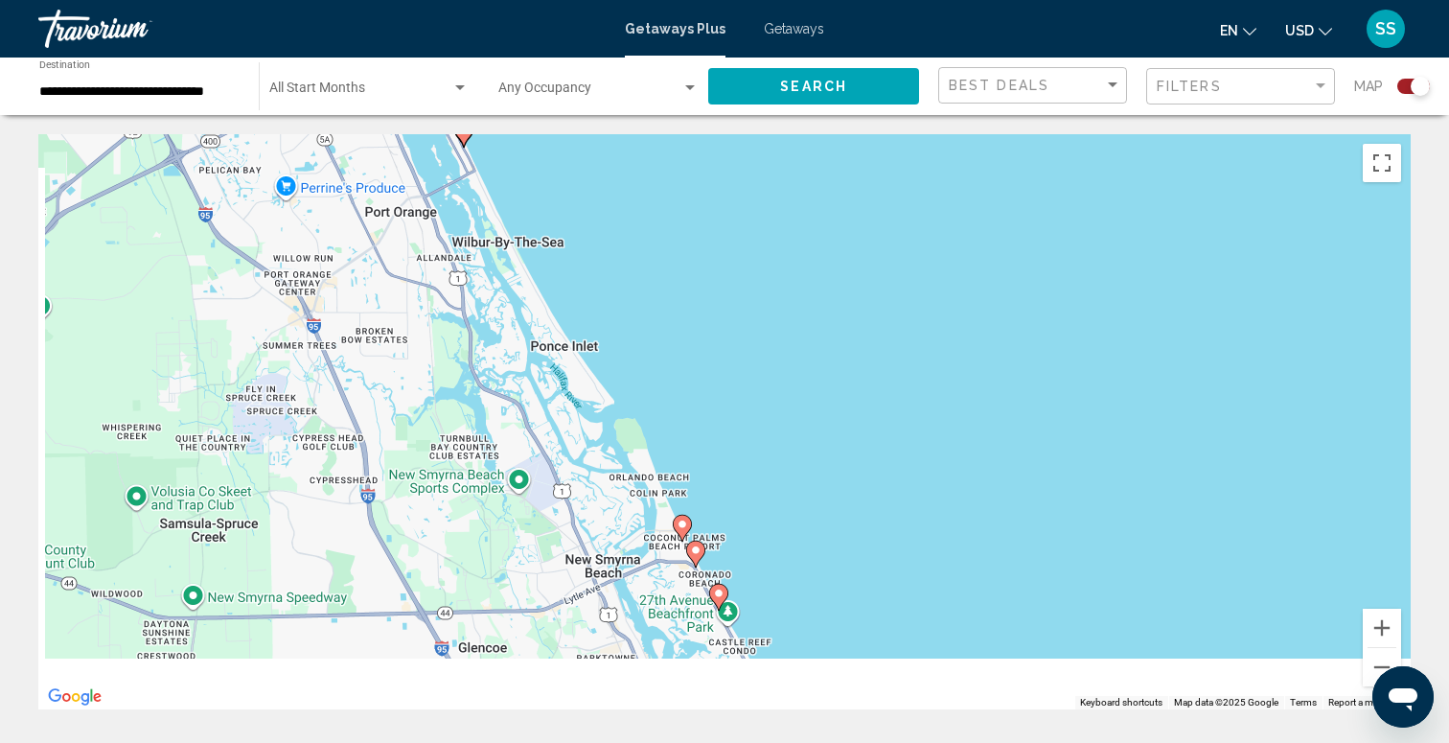
drag, startPoint x: 612, startPoint y: 414, endPoint x: 700, endPoint y: 198, distance: 232.9
click at [701, 198] on div "To activate drag with keyboard, press Alt + Enter. Once in keyboard drag state,…" at bounding box center [724, 421] width 1372 height 575
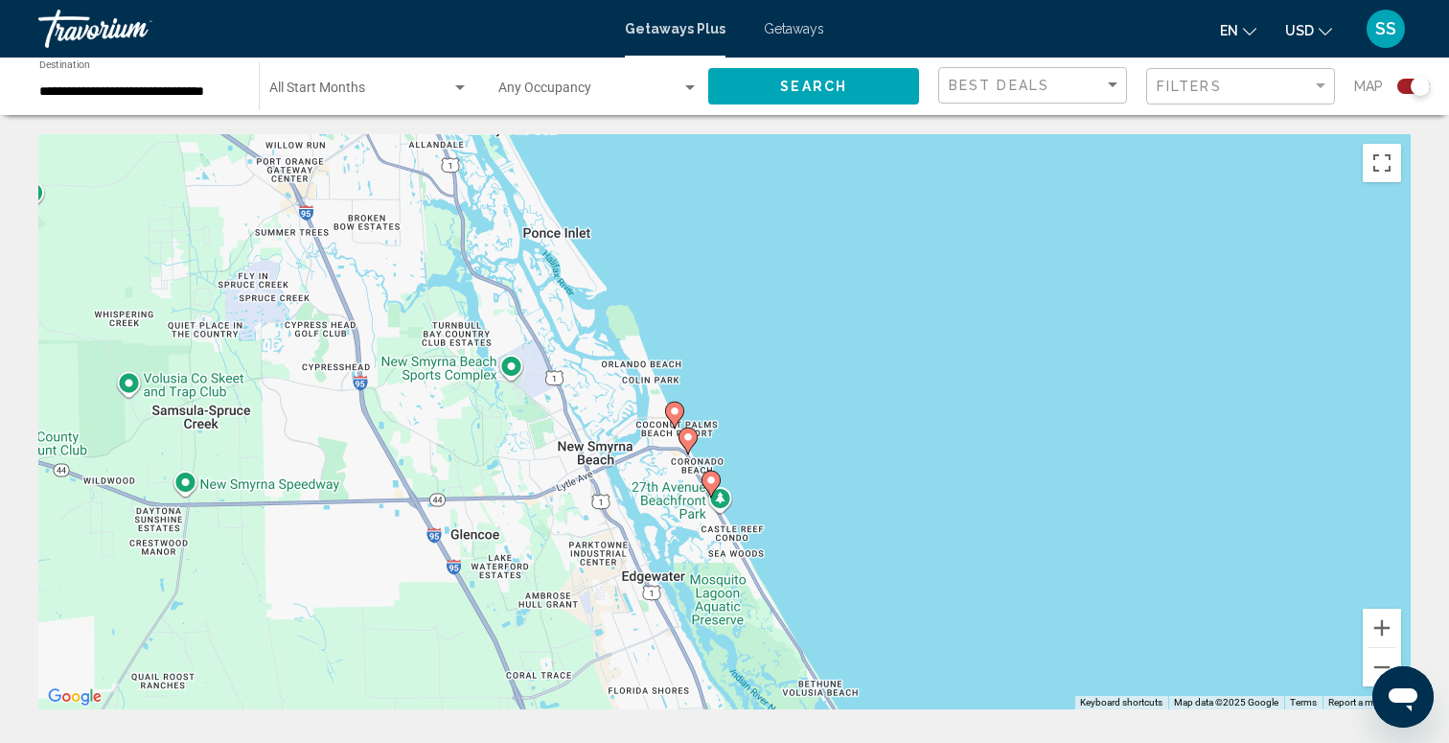
click at [712, 481] on image "Main content" at bounding box center [710, 479] width 11 height 11
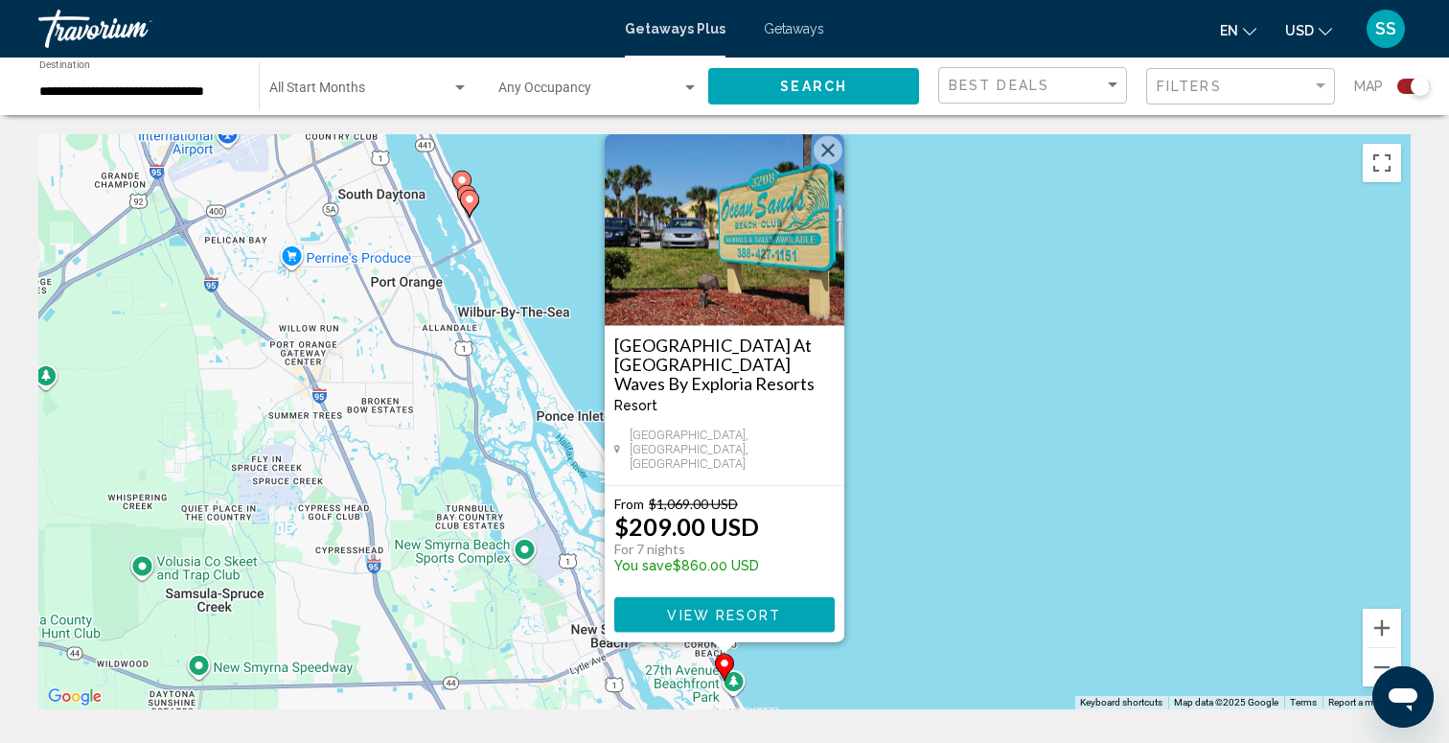
click at [838, 165] on button "Close" at bounding box center [828, 150] width 29 height 29
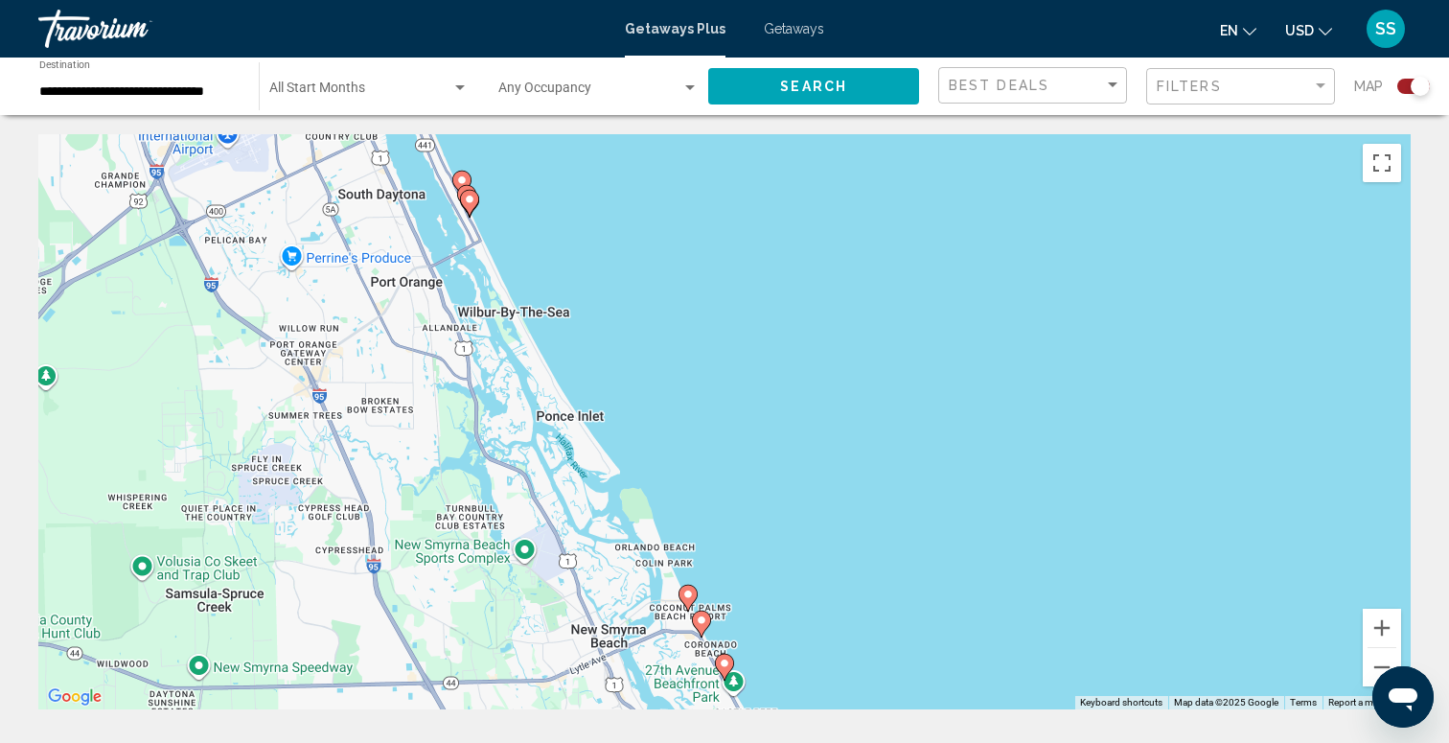
click at [686, 586] on icon "Main content" at bounding box center [687, 597] width 17 height 25
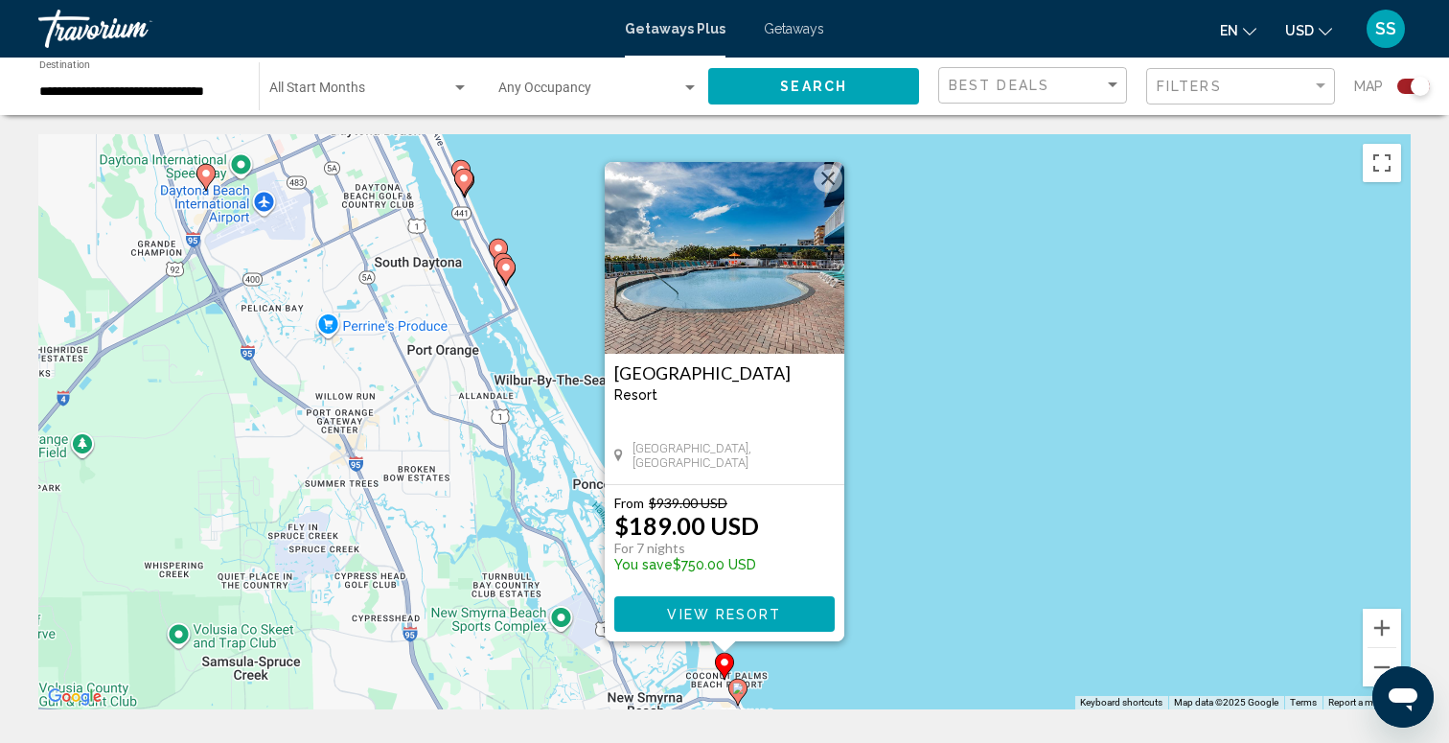
click at [833, 187] on button "Close" at bounding box center [828, 178] width 29 height 29
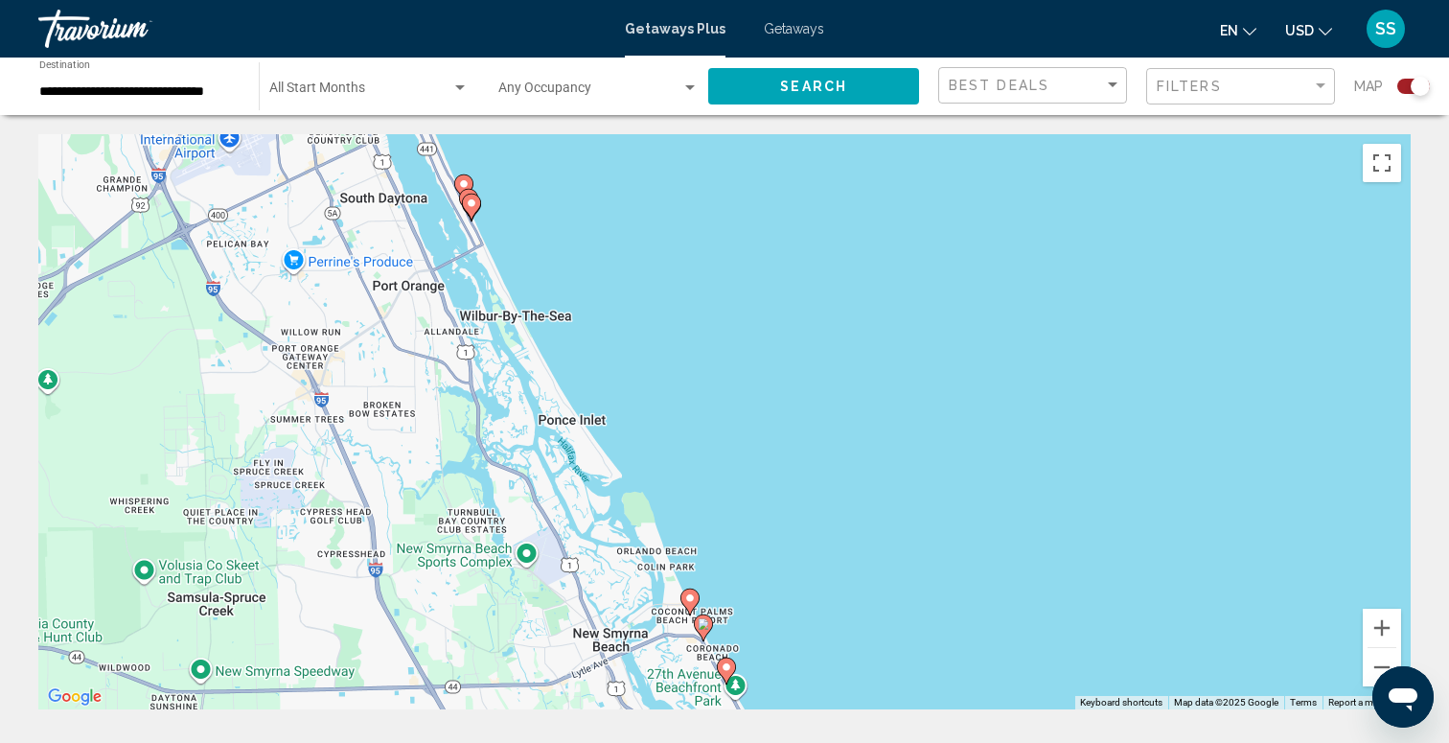
drag, startPoint x: 801, startPoint y: 598, endPoint x: 727, endPoint y: 432, distance: 181.5
click at [727, 435] on div "To activate drag with keyboard, press Alt + Enter. Once in keyboard drag state,…" at bounding box center [724, 421] width 1372 height 575
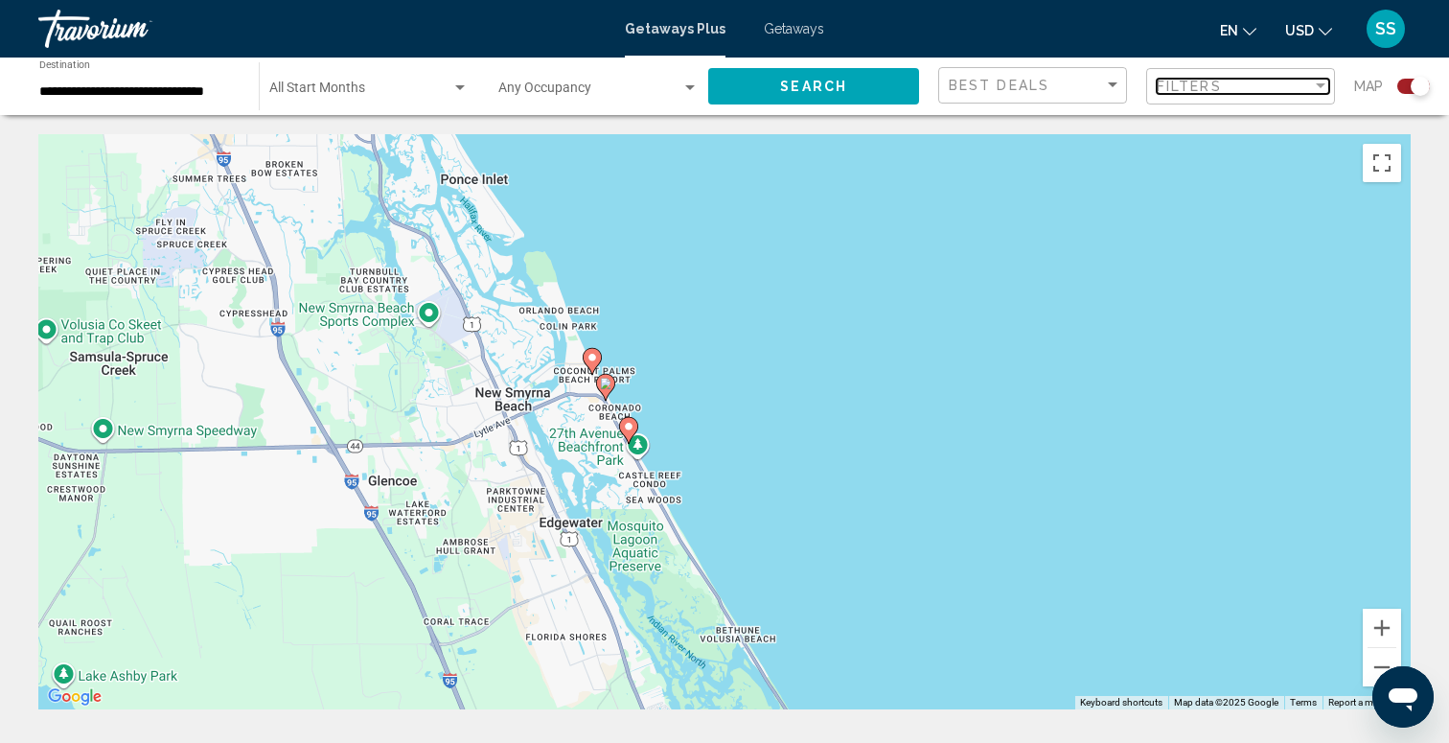
click at [1219, 87] on span "Filters" at bounding box center [1189, 86] width 65 height 15
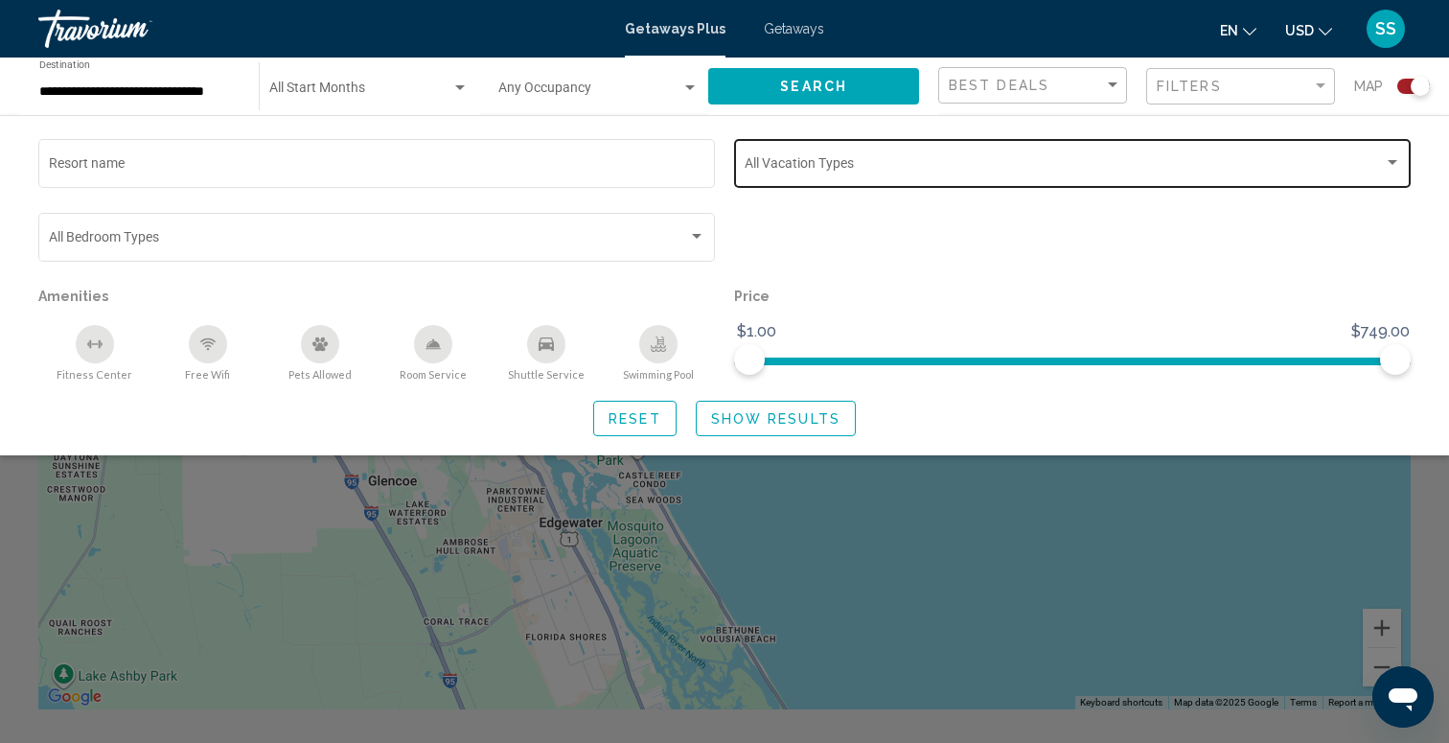
click at [761, 173] on span "Search widget" at bounding box center [1064, 166] width 639 height 15
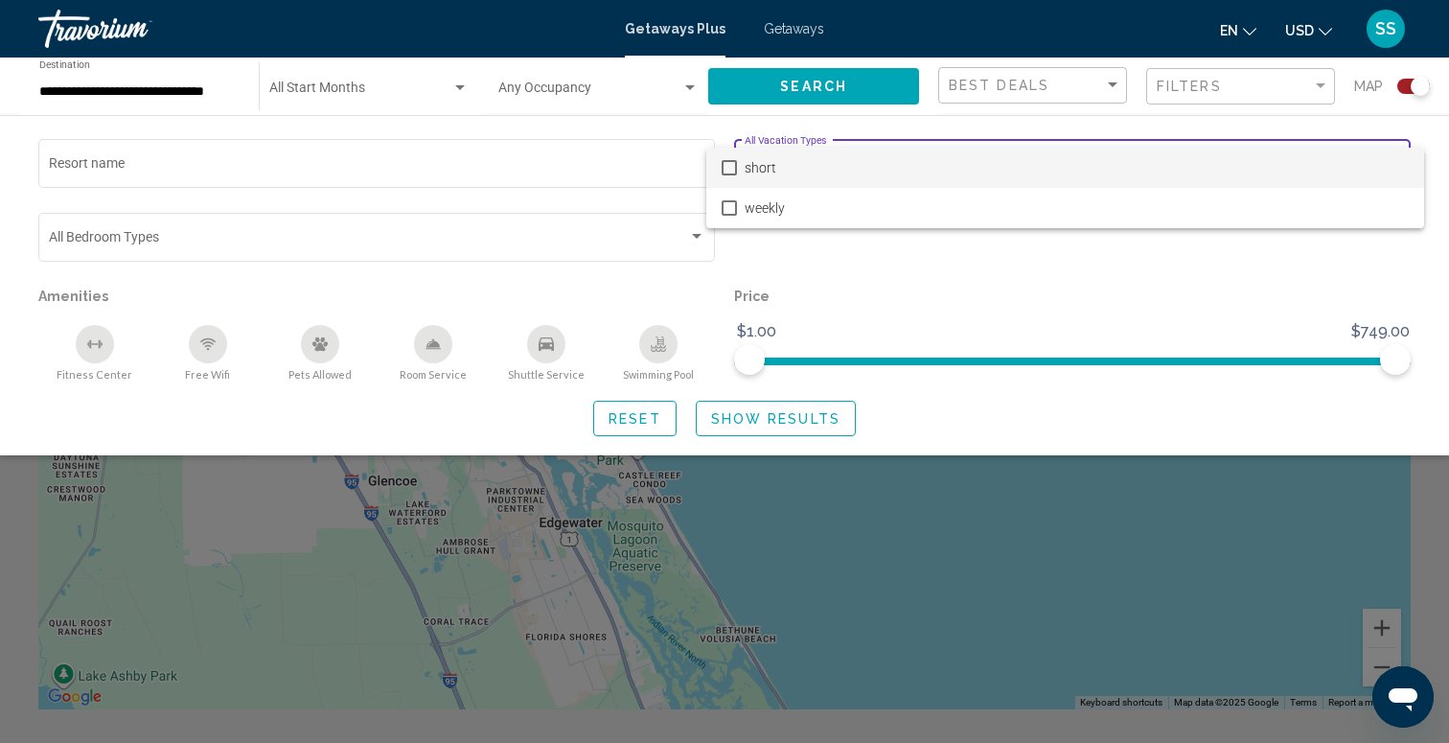
click at [759, 165] on span "short" at bounding box center [1077, 168] width 664 height 40
click at [756, 426] on div at bounding box center [724, 371] width 1449 height 743
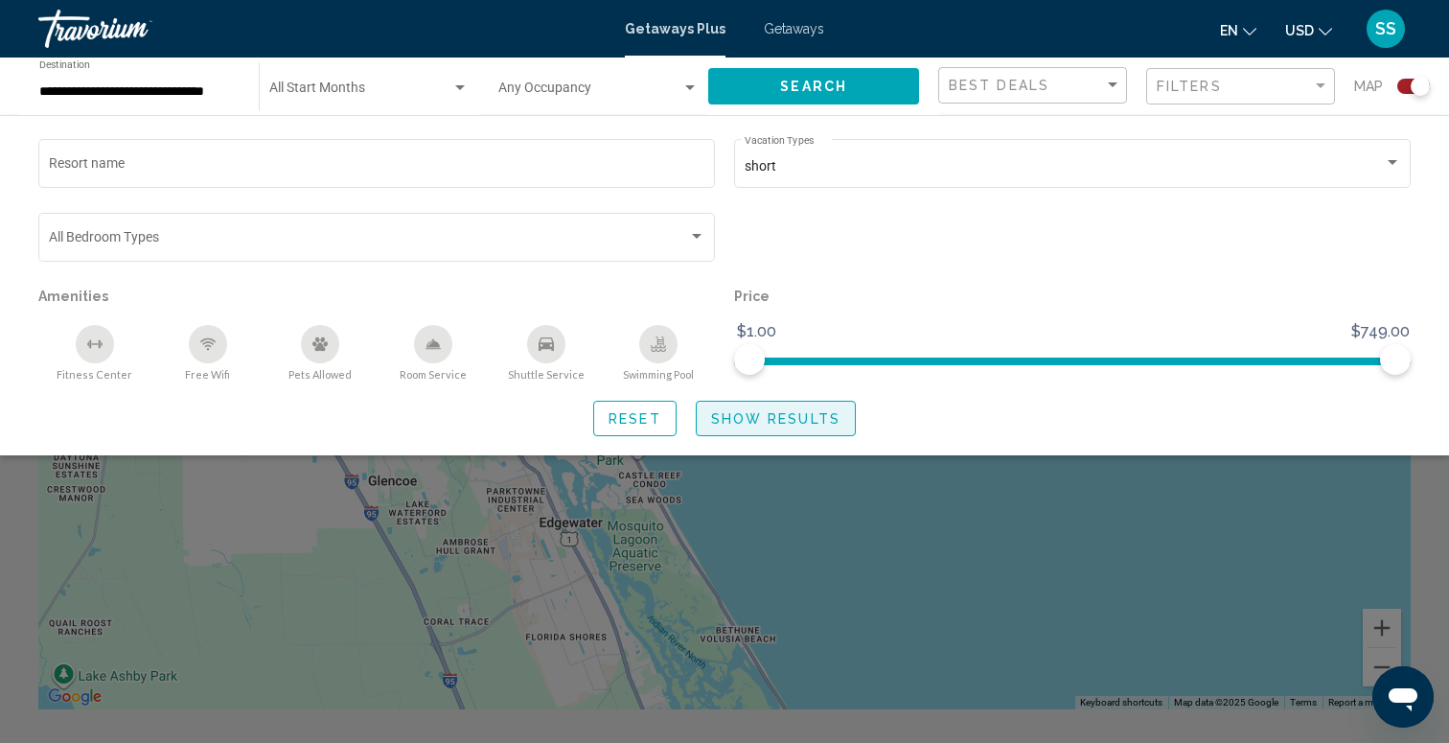
click at [781, 415] on span "Show Results" at bounding box center [775, 418] width 129 height 15
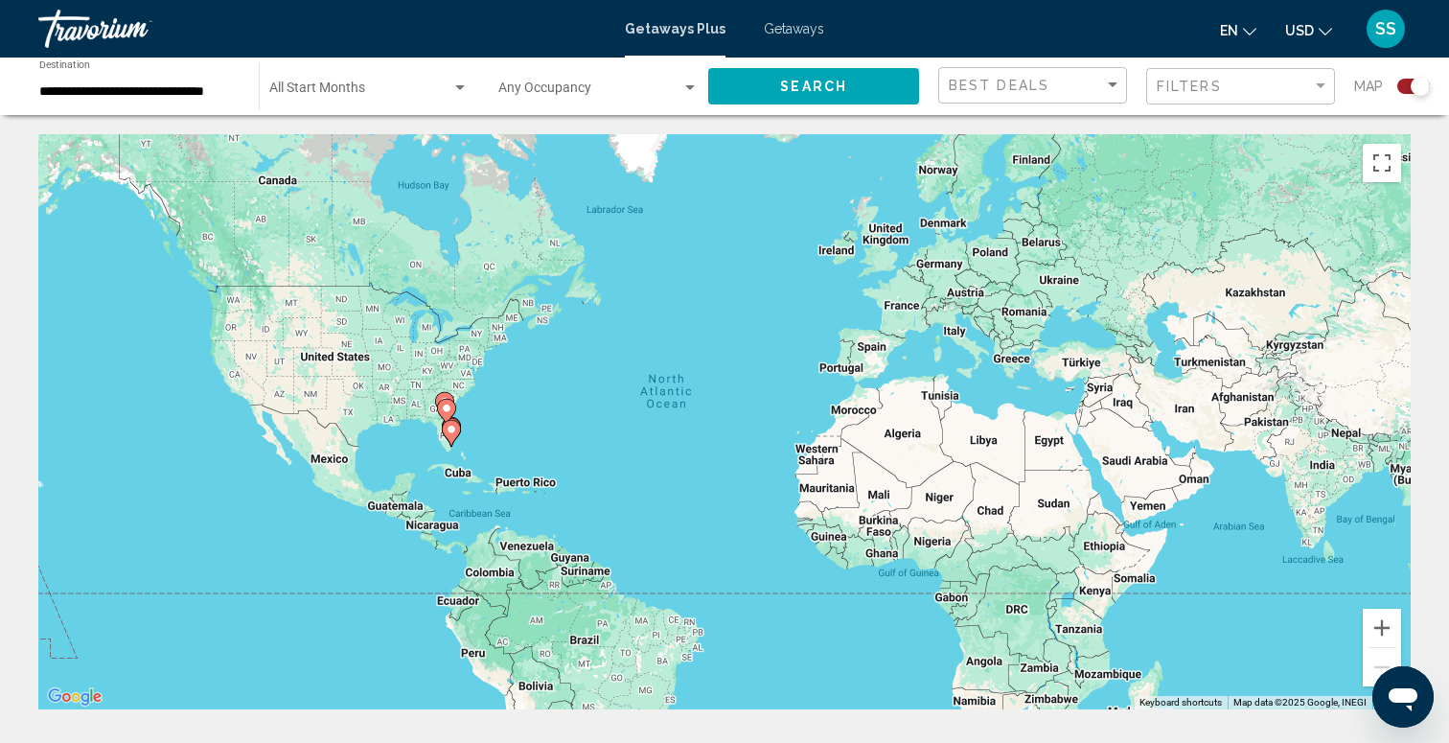
click at [472, 421] on div "To activate drag with keyboard, press Alt + Enter. Once in keyboard drag state,…" at bounding box center [724, 421] width 1372 height 575
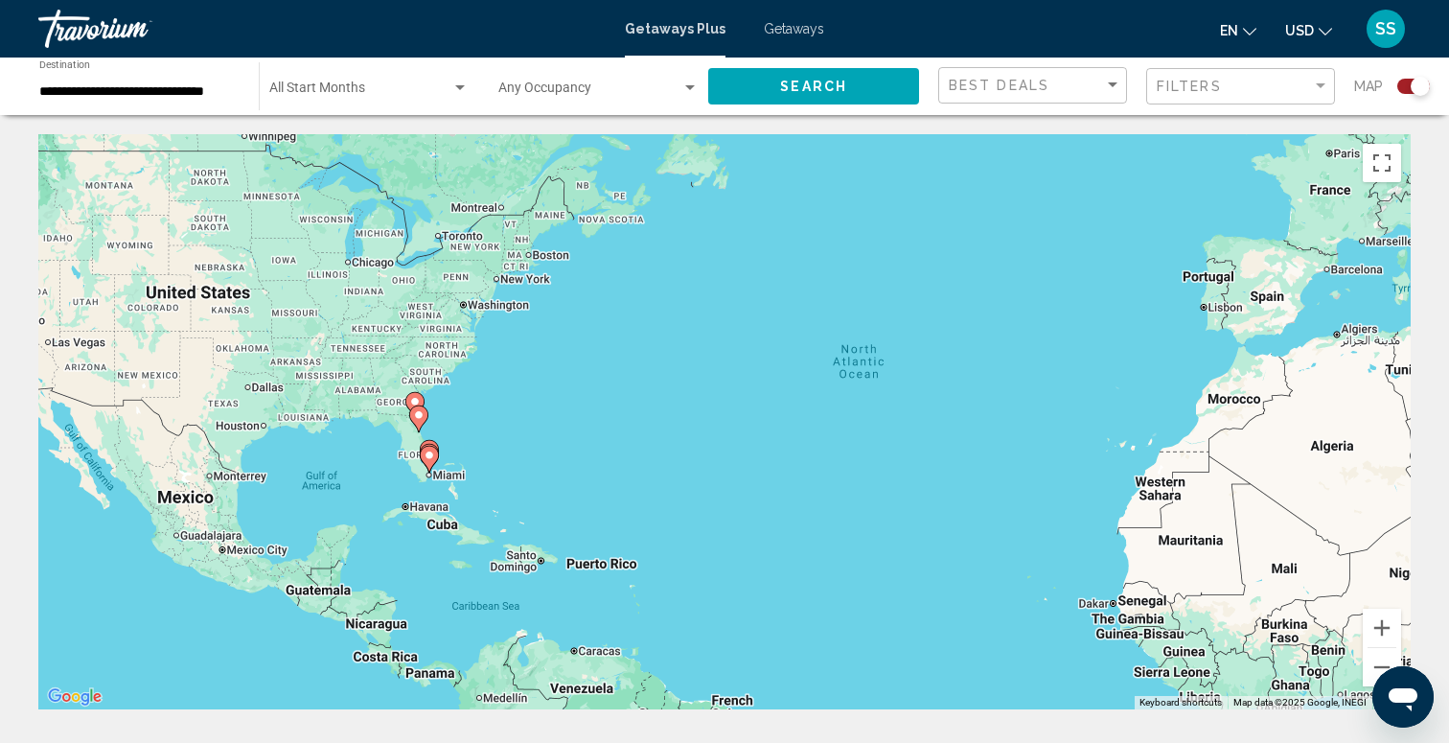
click at [457, 424] on div "To activate drag with keyboard, press Alt + Enter. Once in keyboard drag state,…" at bounding box center [724, 421] width 1372 height 575
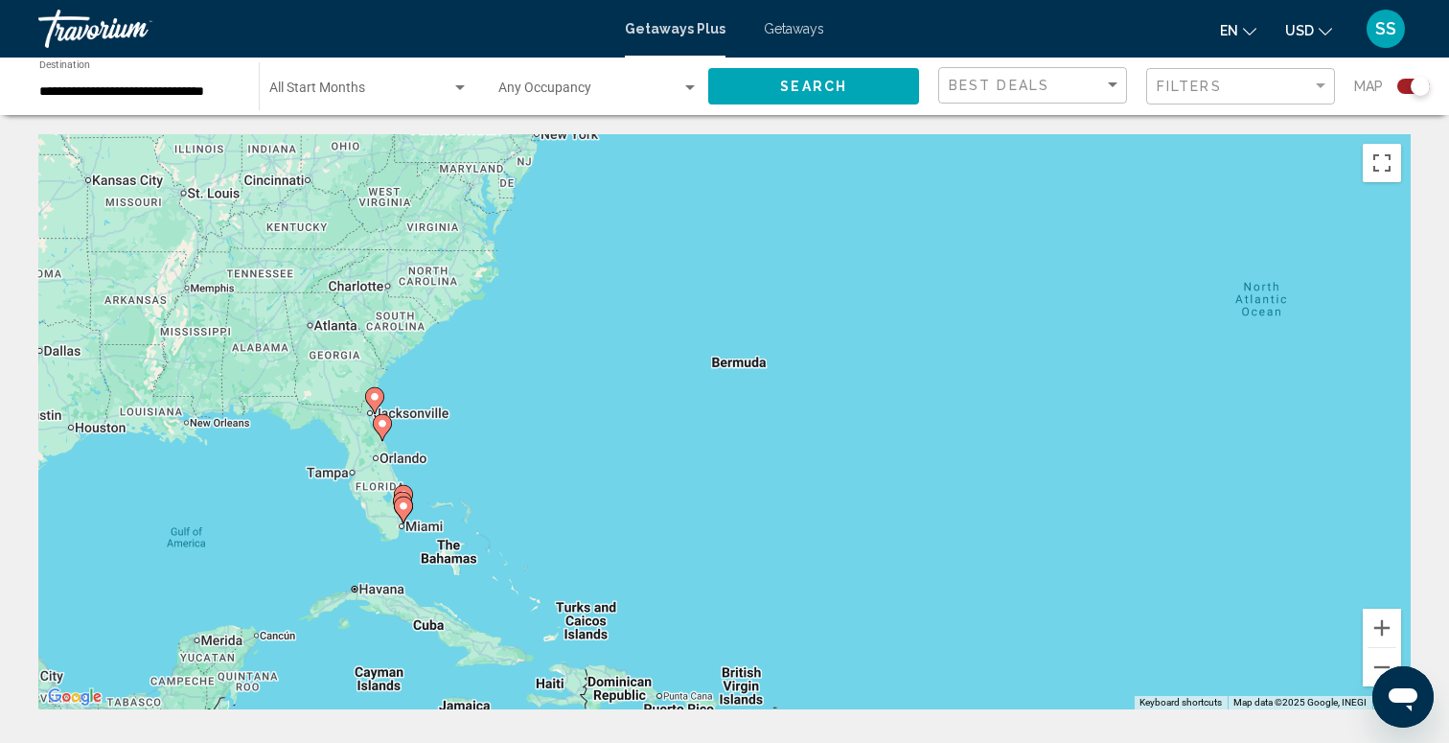
click at [425, 448] on div "To activate drag with keyboard, press Alt + Enter. Once in keyboard drag state,…" at bounding box center [724, 421] width 1372 height 575
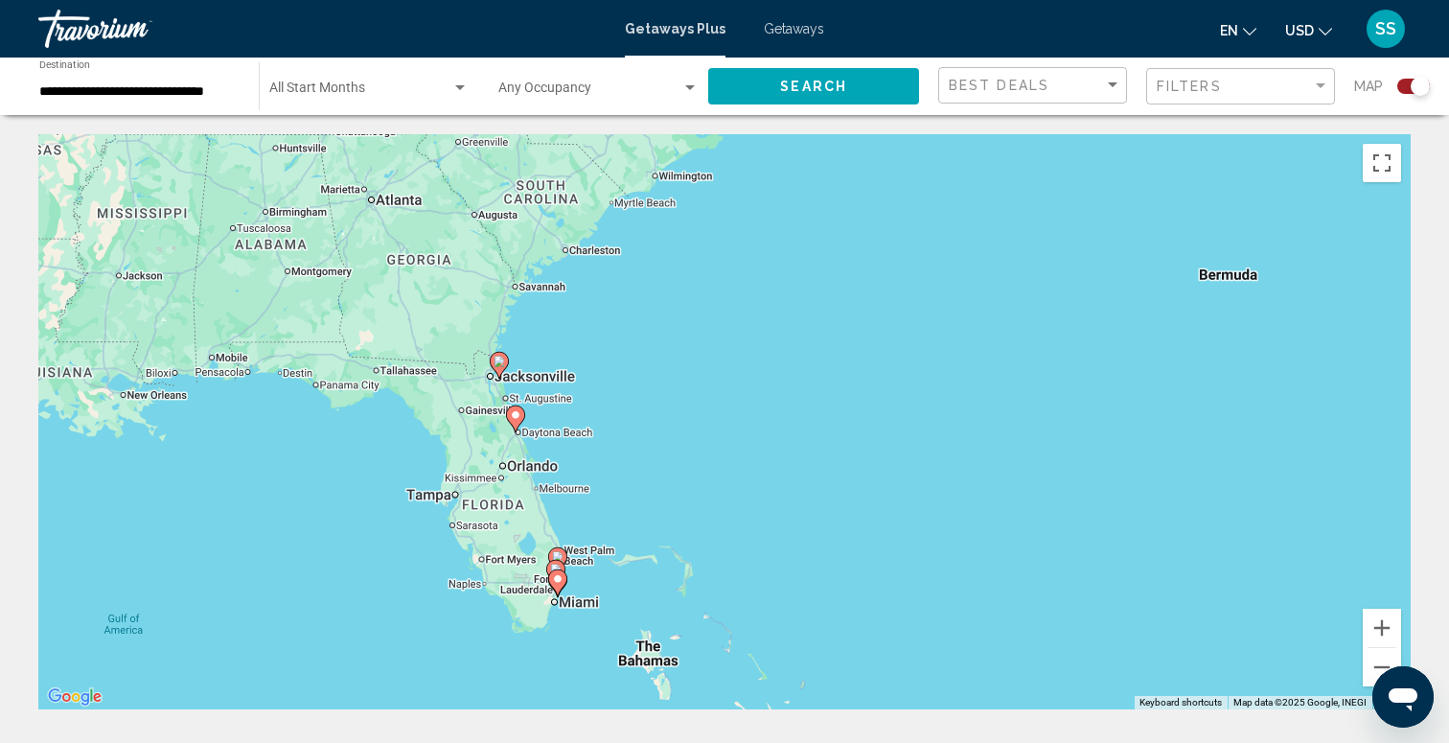
drag, startPoint x: 422, startPoint y: 448, endPoint x: 654, endPoint y: 452, distance: 232.9
click at [654, 452] on div "To activate drag with keyboard, press Alt + Enter. Once in keyboard drag state,…" at bounding box center [724, 421] width 1372 height 575
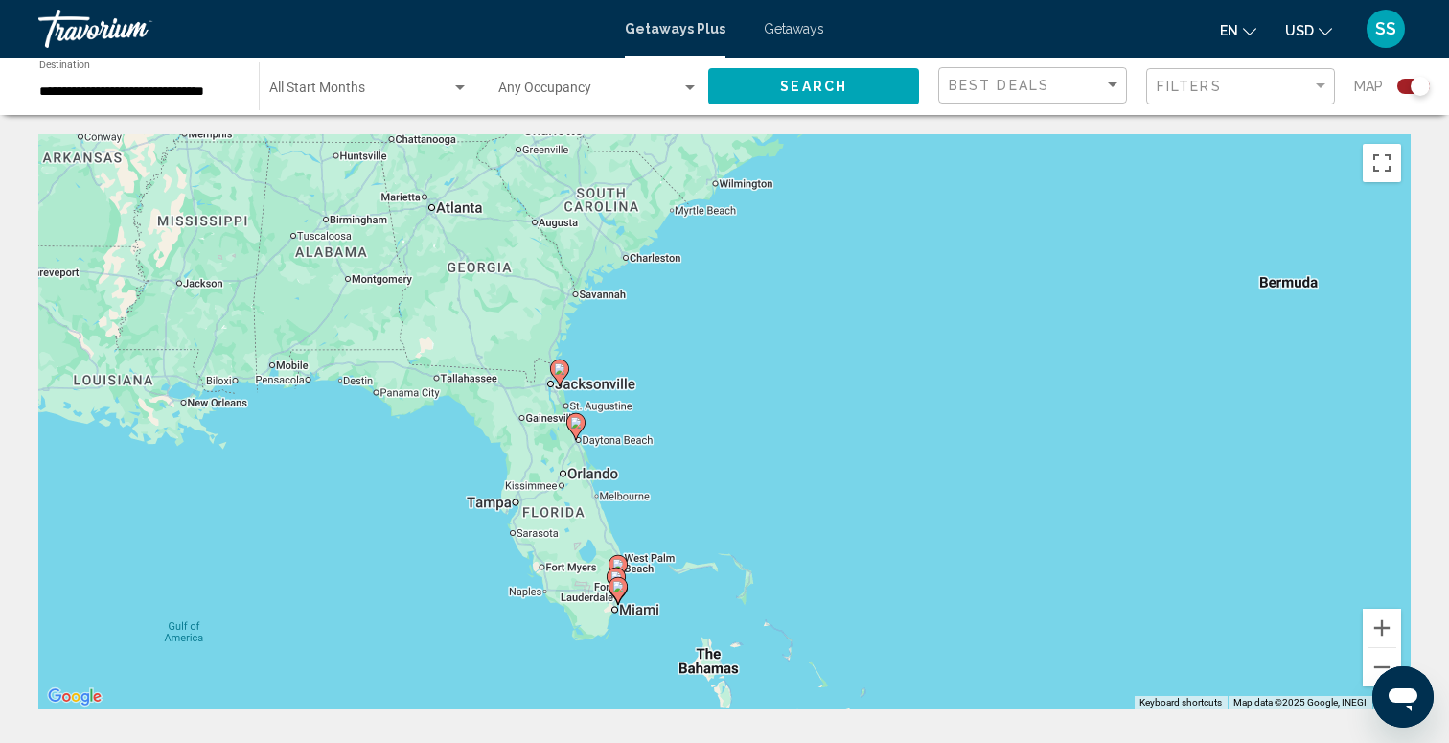
click at [605, 425] on div "To activate drag with keyboard, press Alt + Enter. Once in keyboard drag state,…" at bounding box center [724, 421] width 1372 height 575
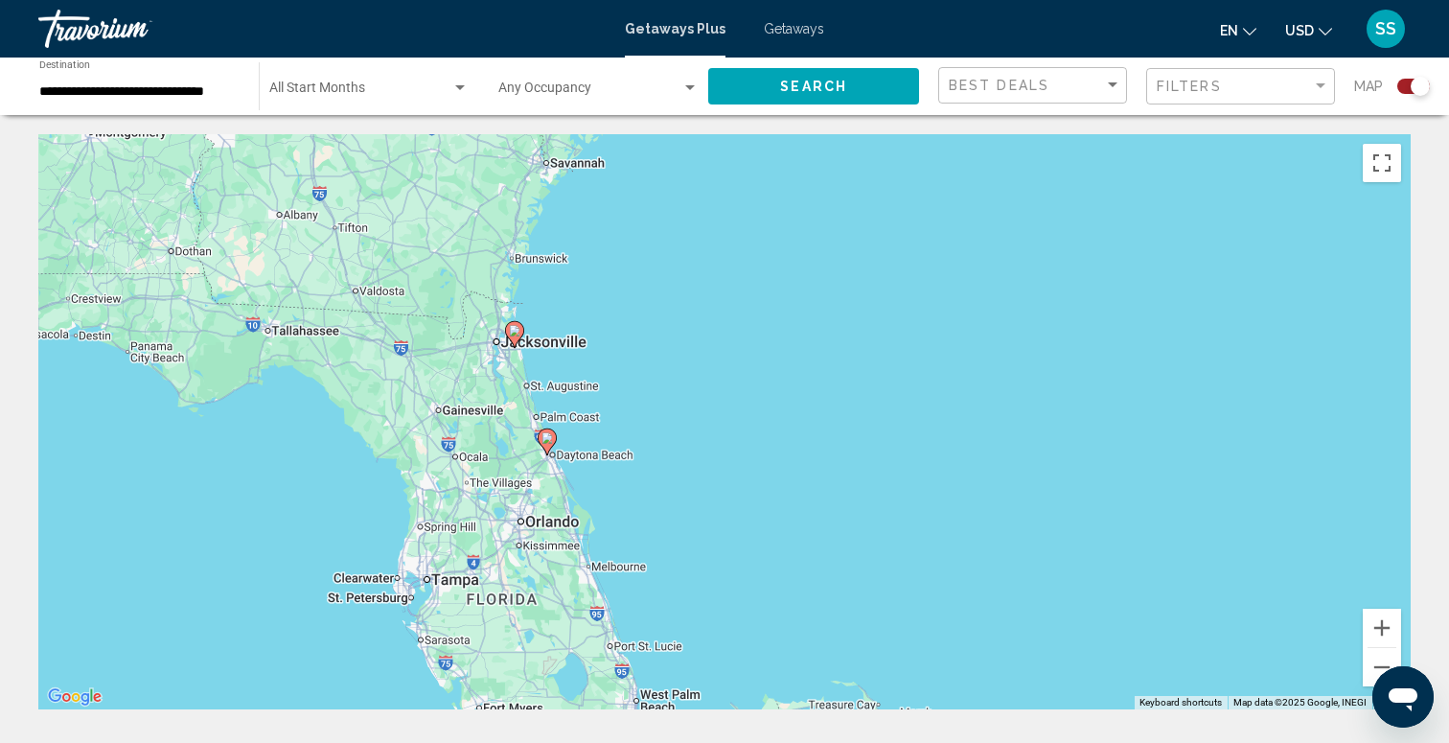
click at [544, 443] on image "Main content" at bounding box center [546, 437] width 11 height 11
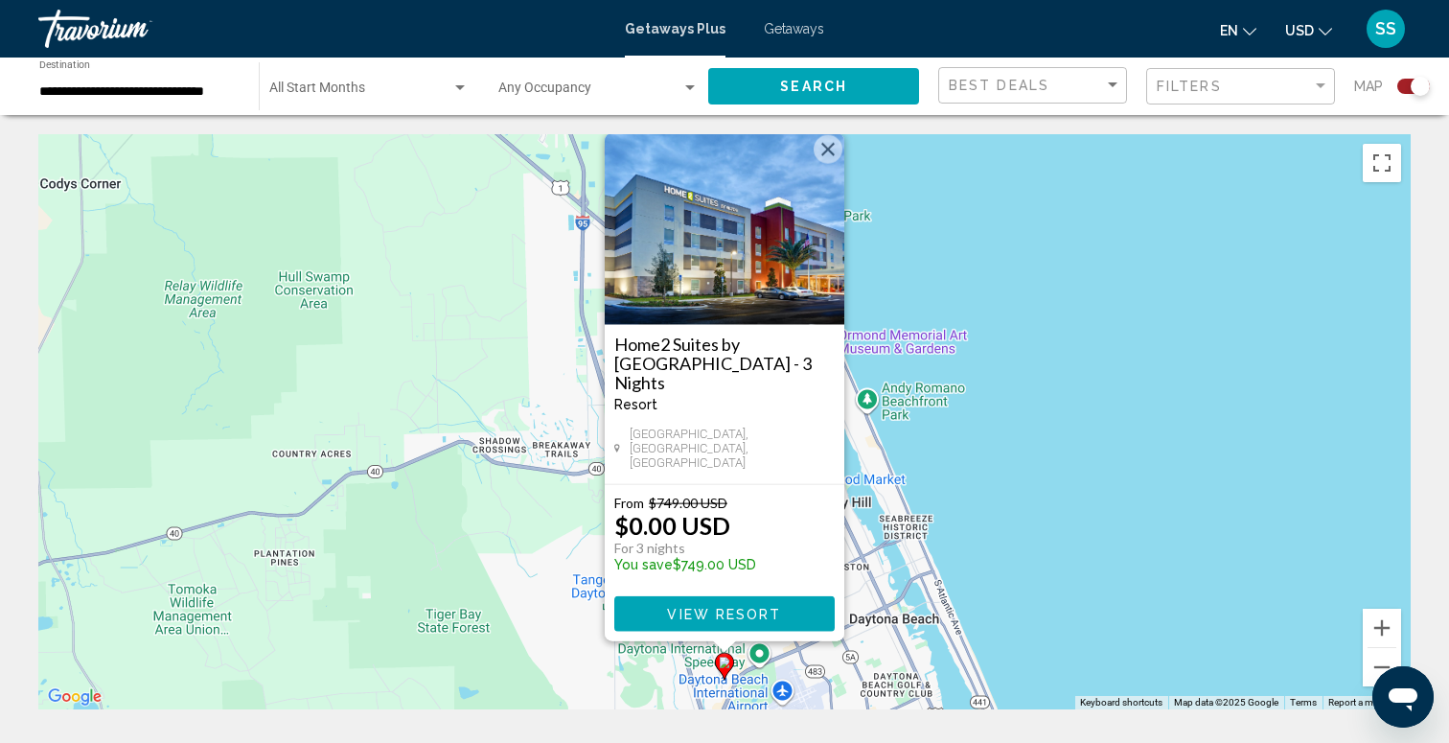
click at [827, 164] on button "Close" at bounding box center [828, 149] width 29 height 29
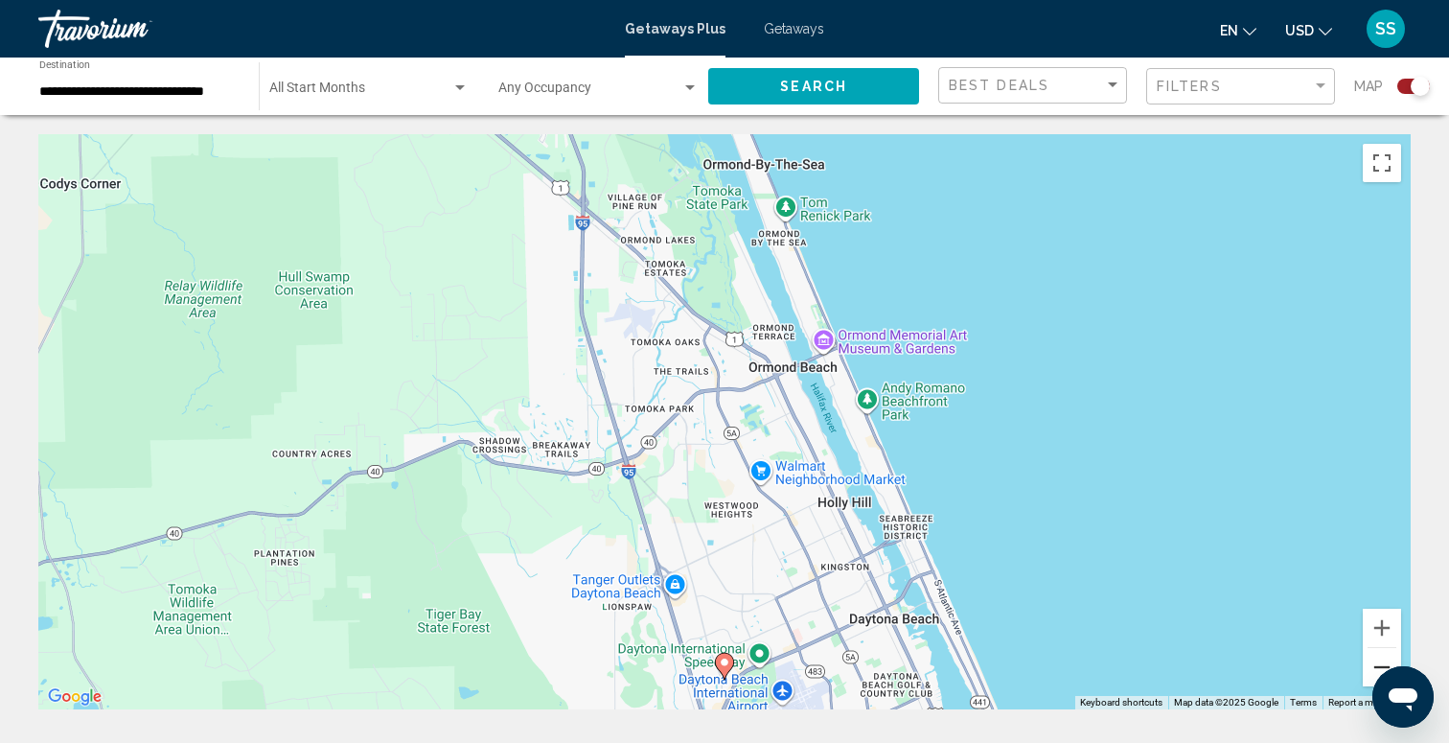
click at [1375, 661] on button "Zoom out" at bounding box center [1382, 667] width 38 height 38
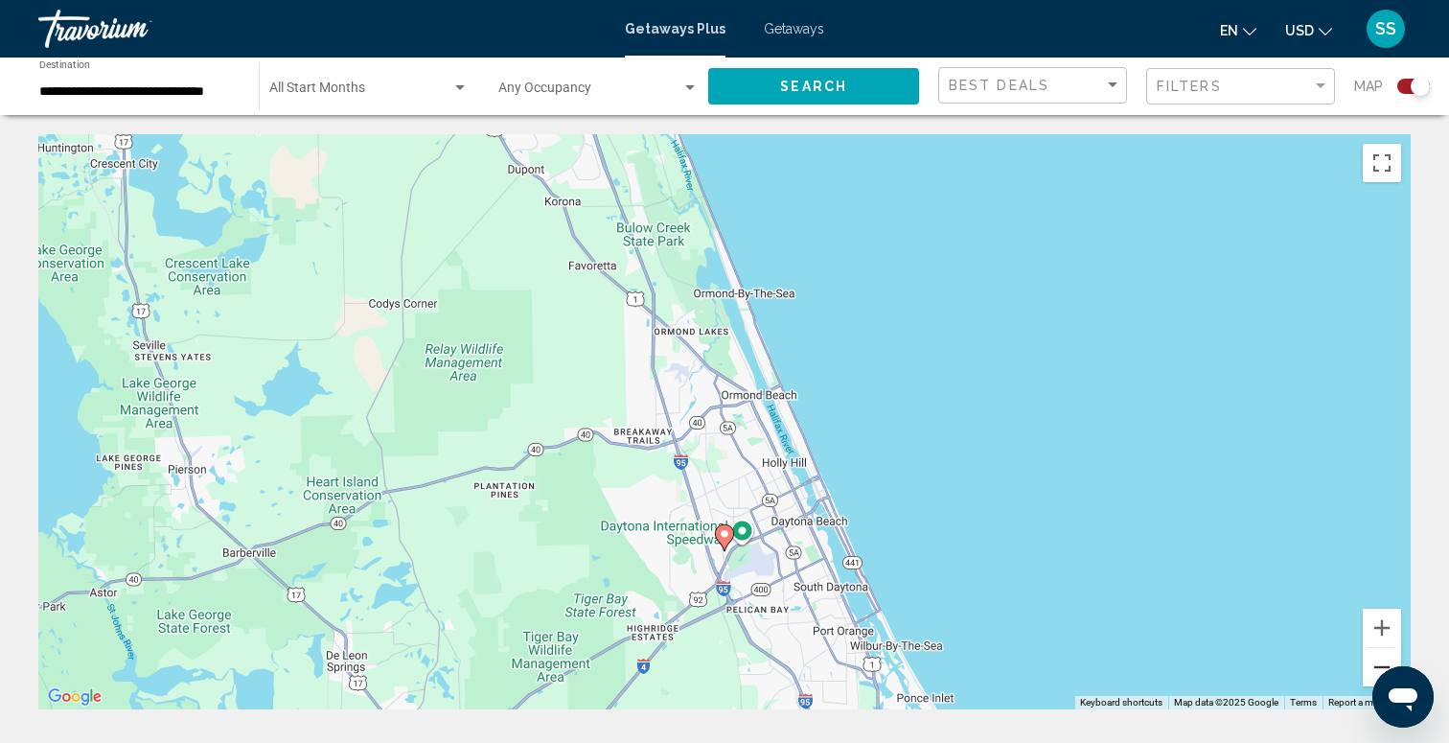
click at [1375, 661] on button "Zoom out" at bounding box center [1382, 667] width 38 height 38
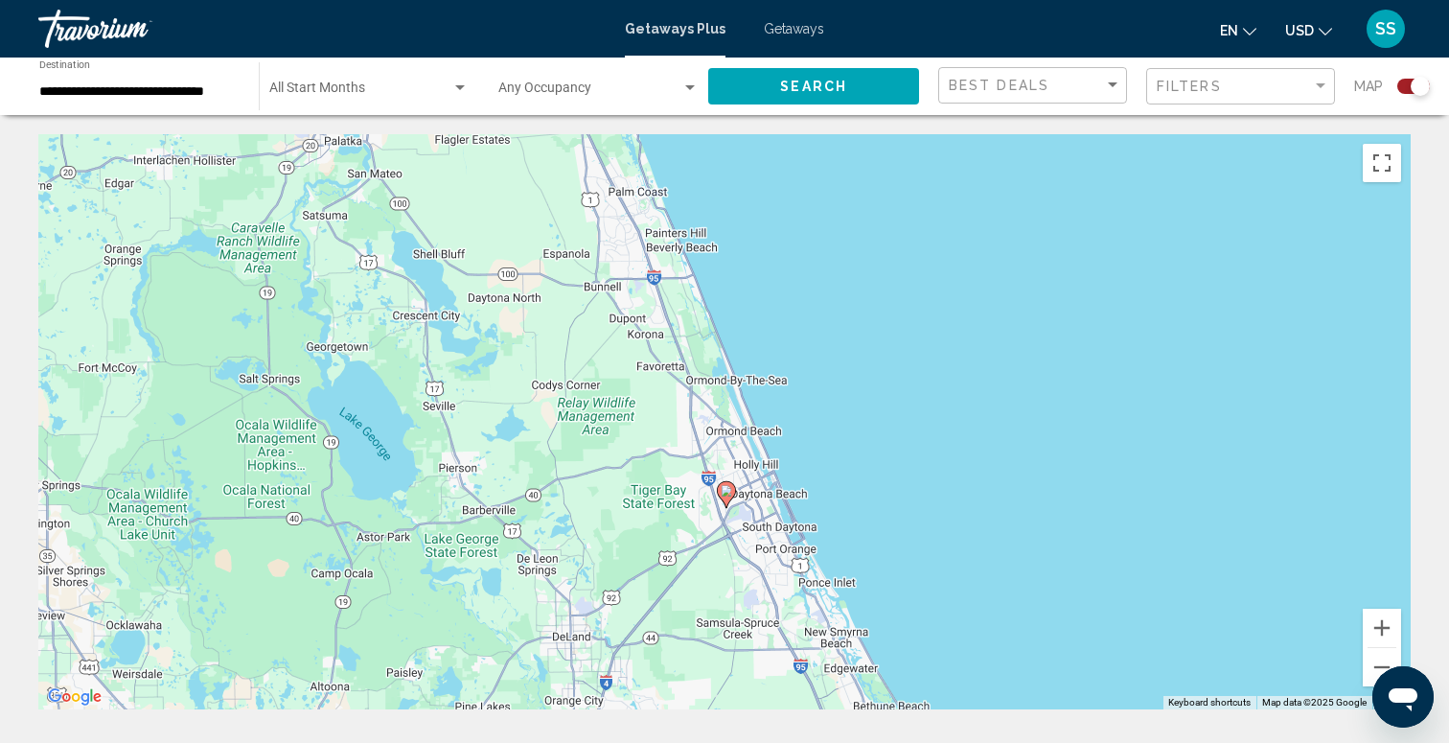
drag, startPoint x: 817, startPoint y: 395, endPoint x: 896, endPoint y: 666, distance: 282.3
click at [896, 666] on div "To activate drag with keyboard, press Alt + Enter. Once in keyboard drag state,…" at bounding box center [724, 421] width 1372 height 575
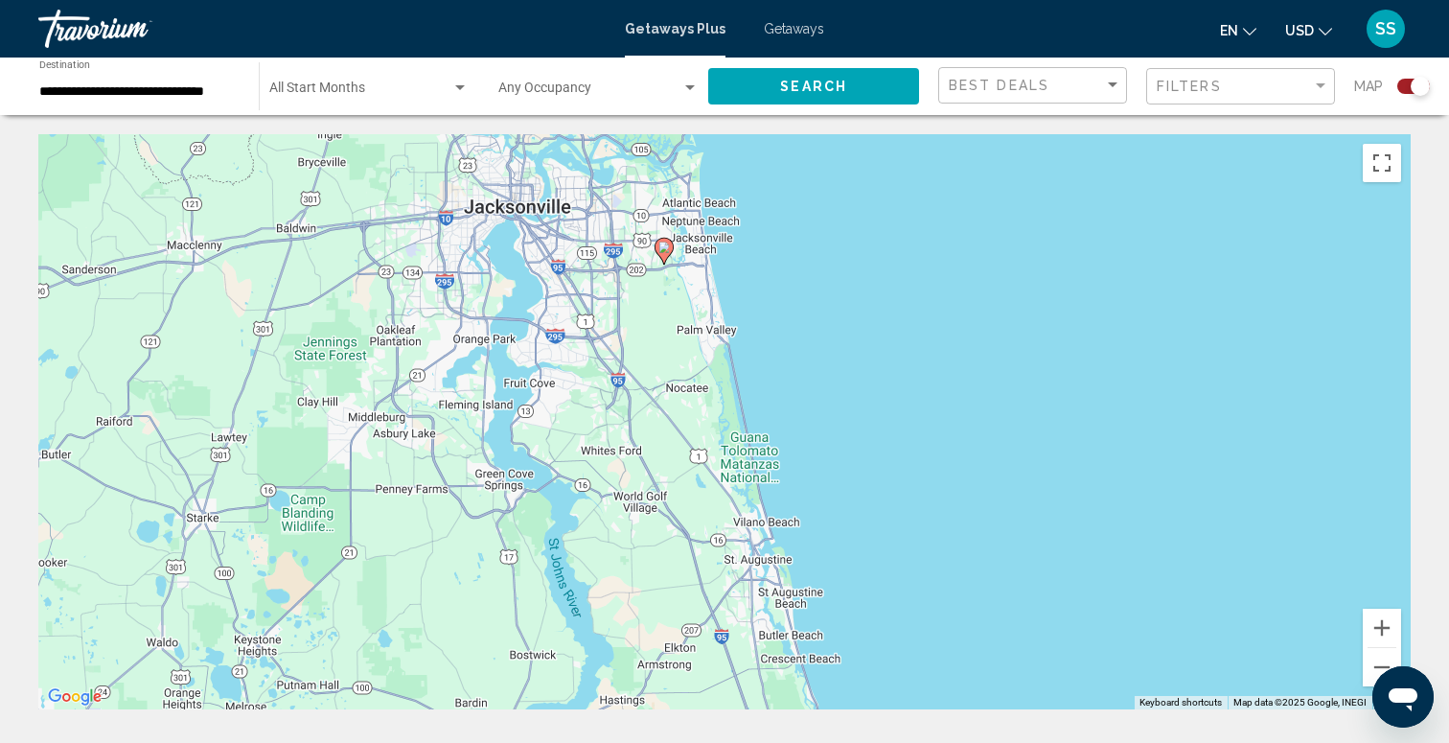
click at [666, 250] on image "Main content" at bounding box center [663, 246] width 11 height 11
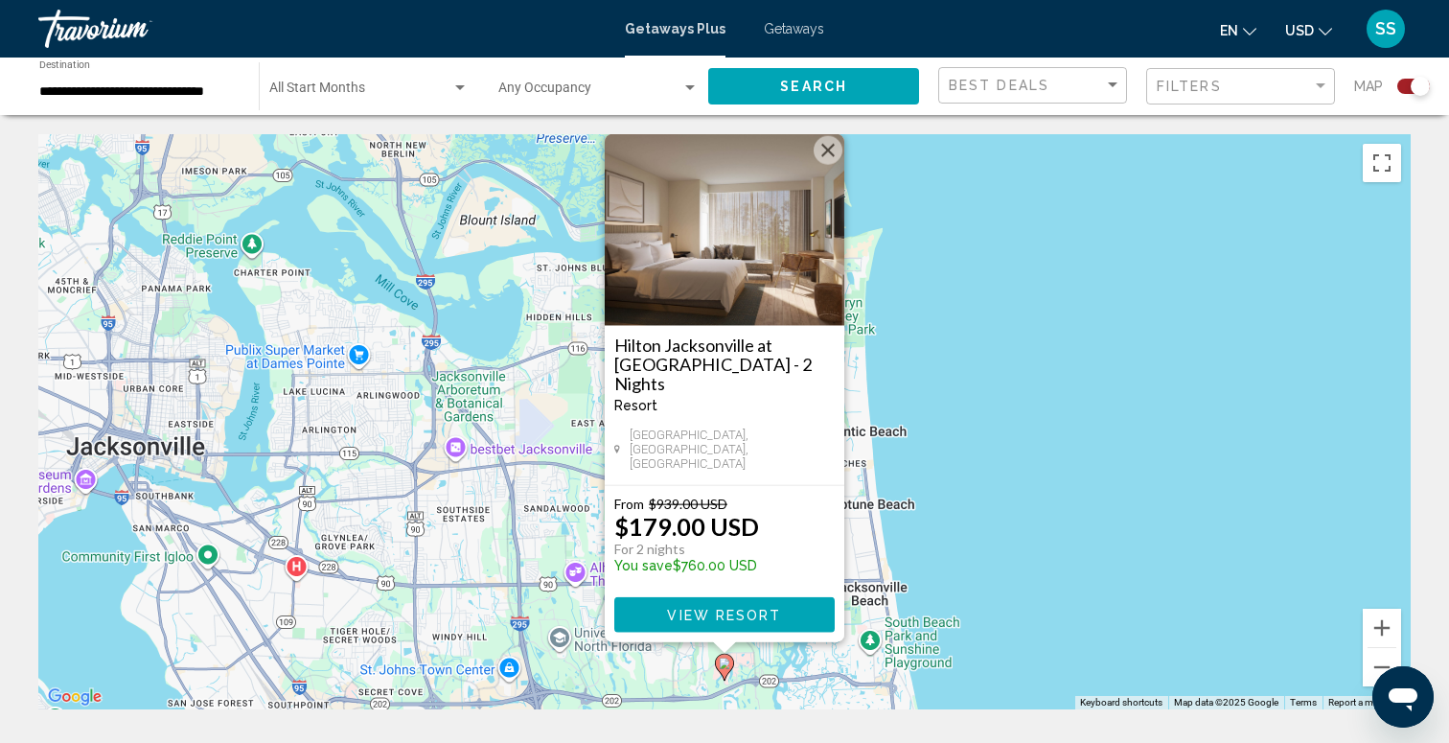
click at [826, 165] on button "Close" at bounding box center [828, 150] width 29 height 29
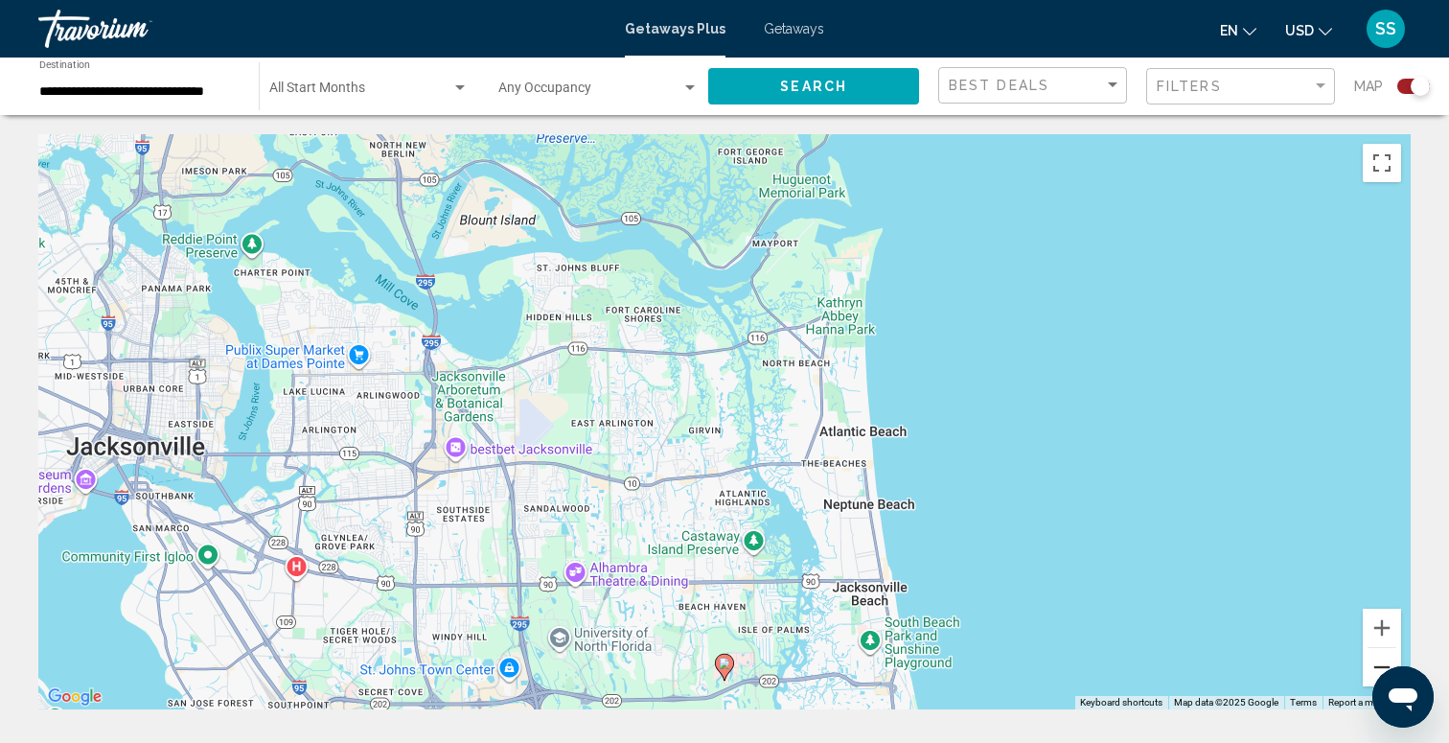
click at [1369, 664] on button "Zoom out" at bounding box center [1382, 667] width 38 height 38
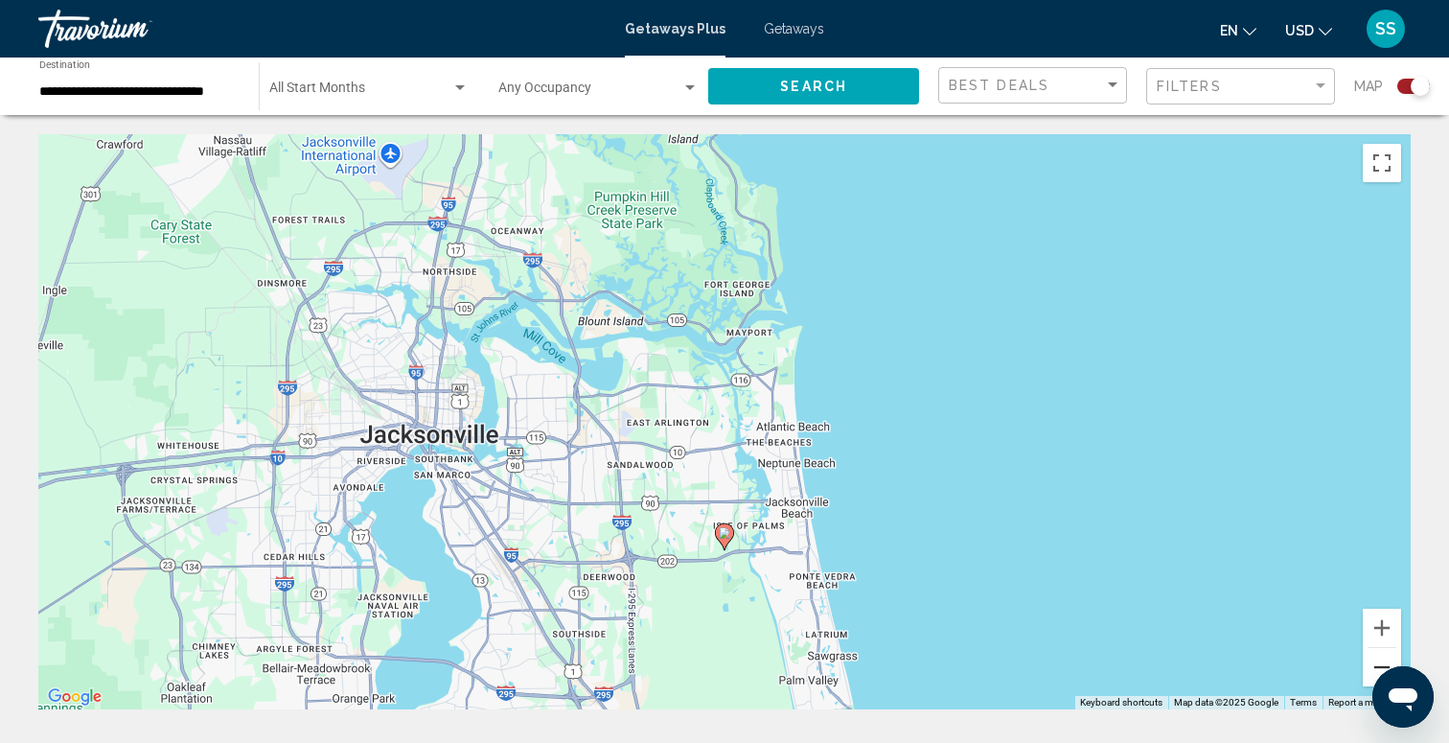
click at [1369, 664] on button "Zoom out" at bounding box center [1382, 667] width 38 height 38
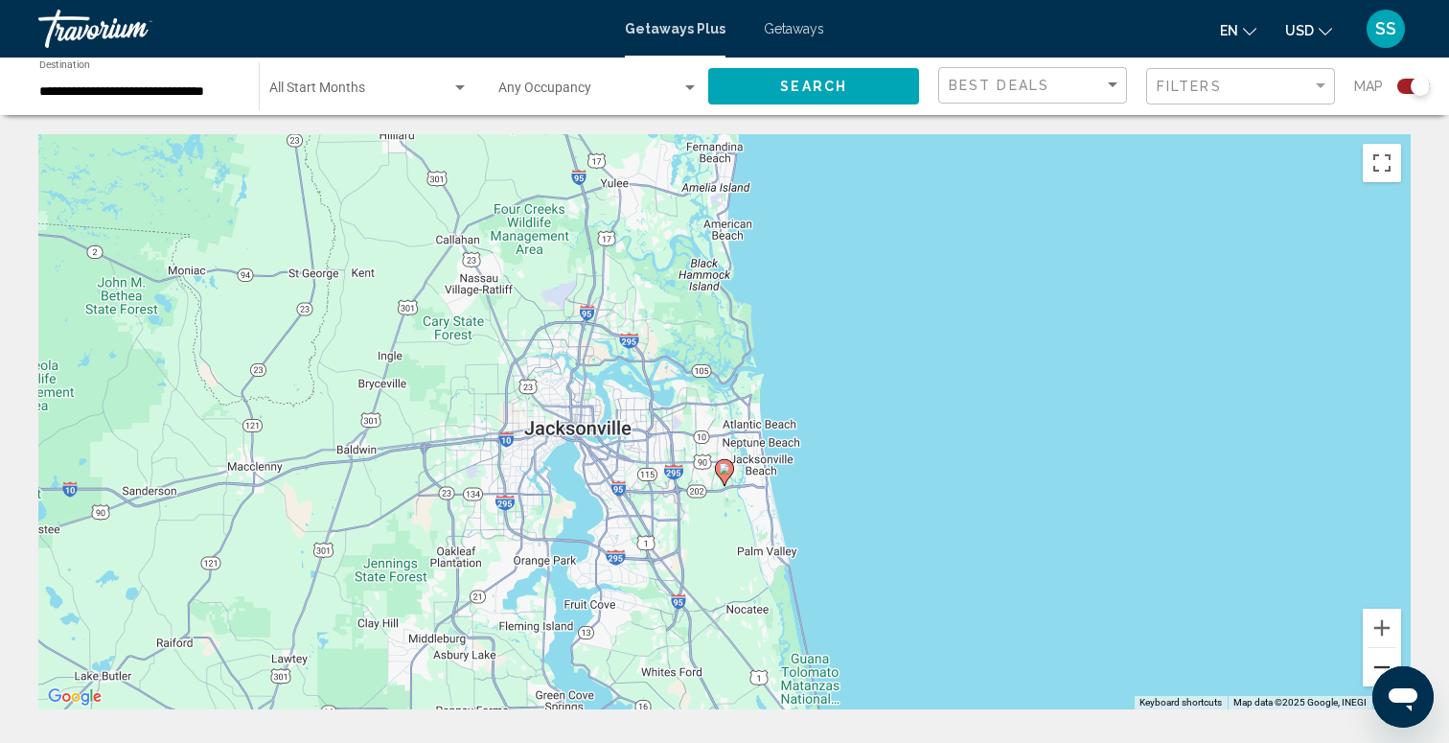
click at [1369, 664] on button "Zoom out" at bounding box center [1382, 667] width 38 height 38
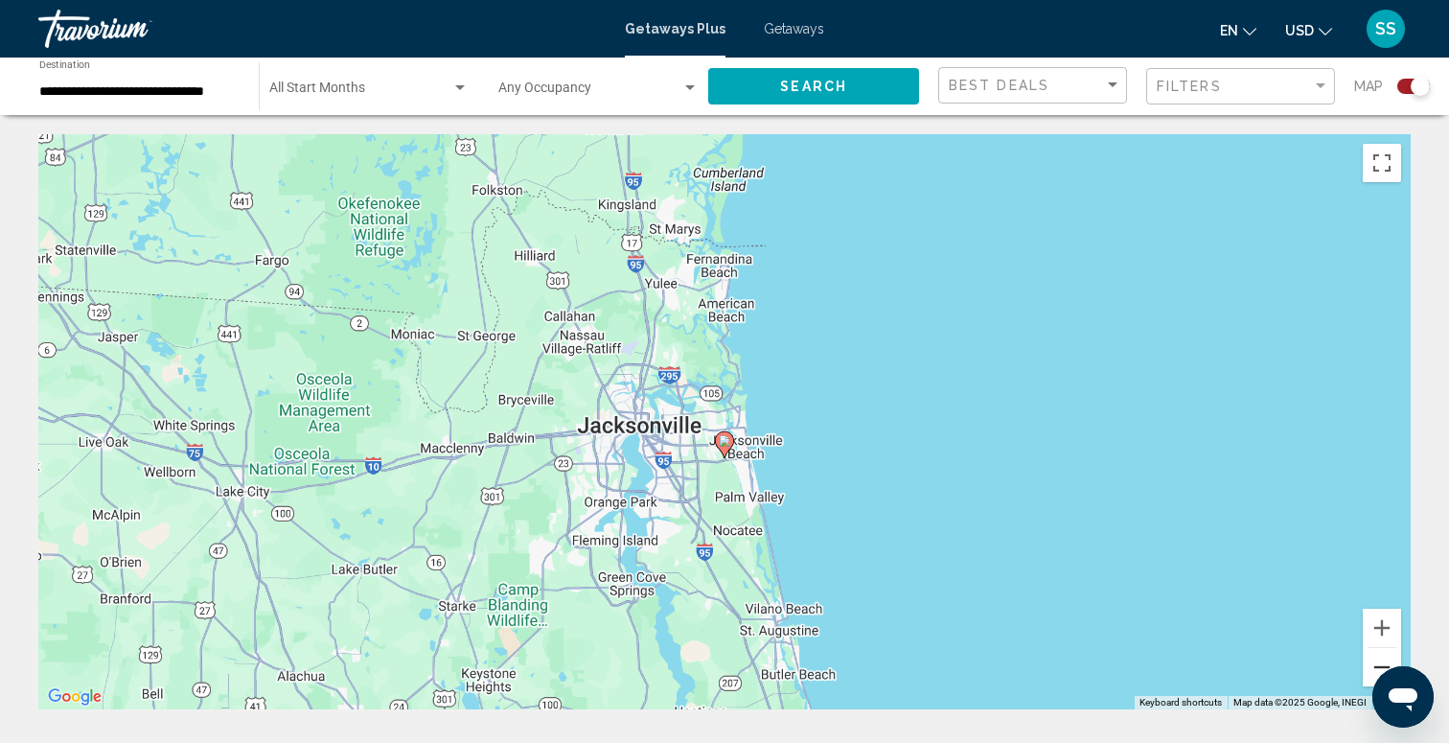
click at [1369, 664] on button "Zoom out" at bounding box center [1382, 667] width 38 height 38
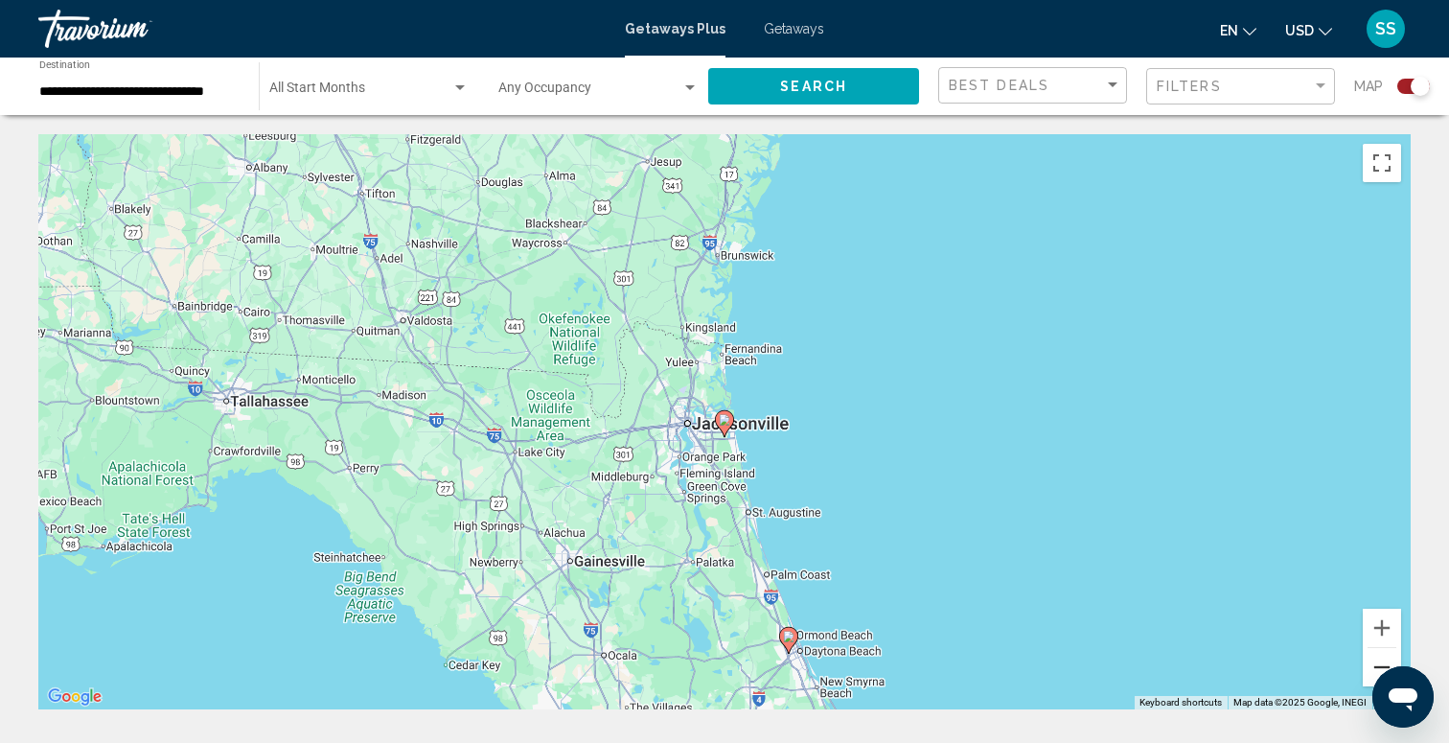
click at [1369, 664] on button "Zoom out" at bounding box center [1382, 667] width 38 height 38
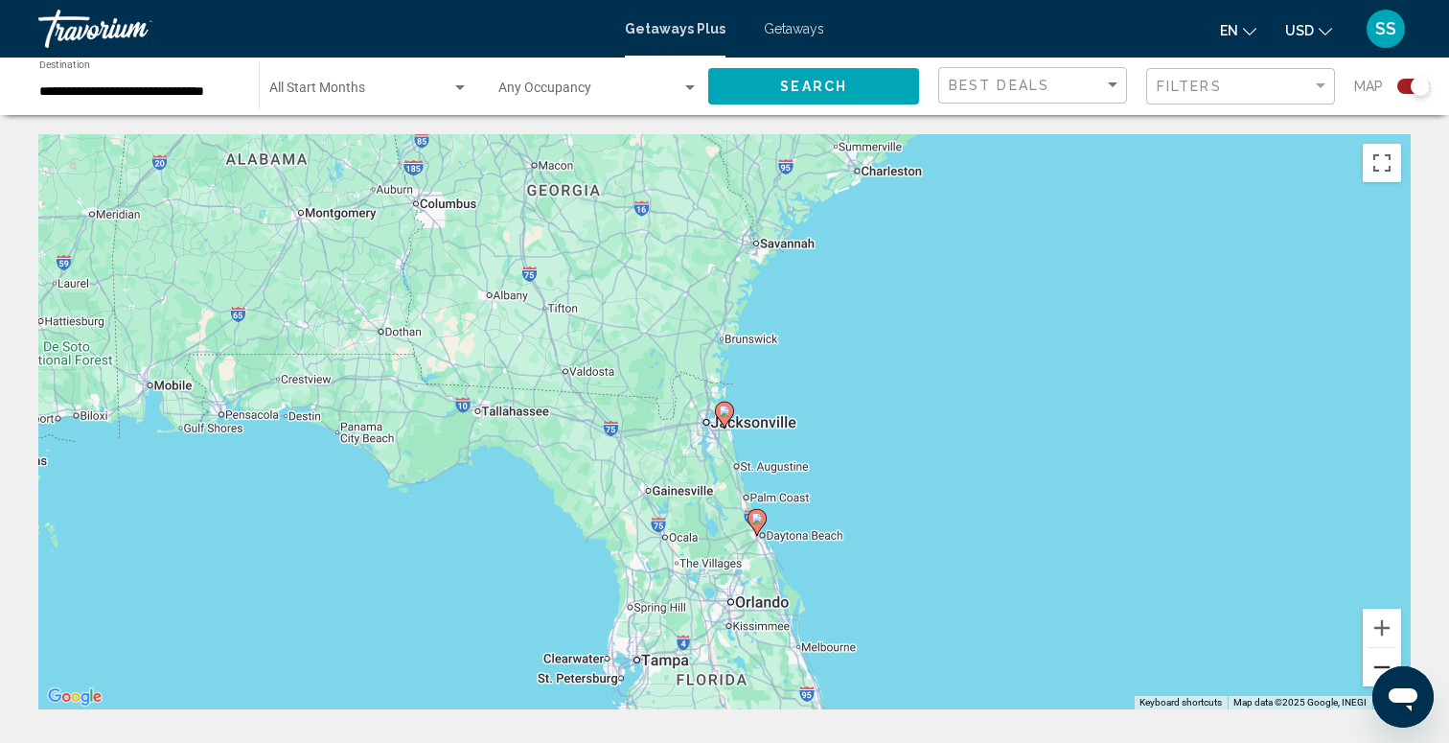
click at [1369, 664] on button "Zoom out" at bounding box center [1382, 667] width 38 height 38
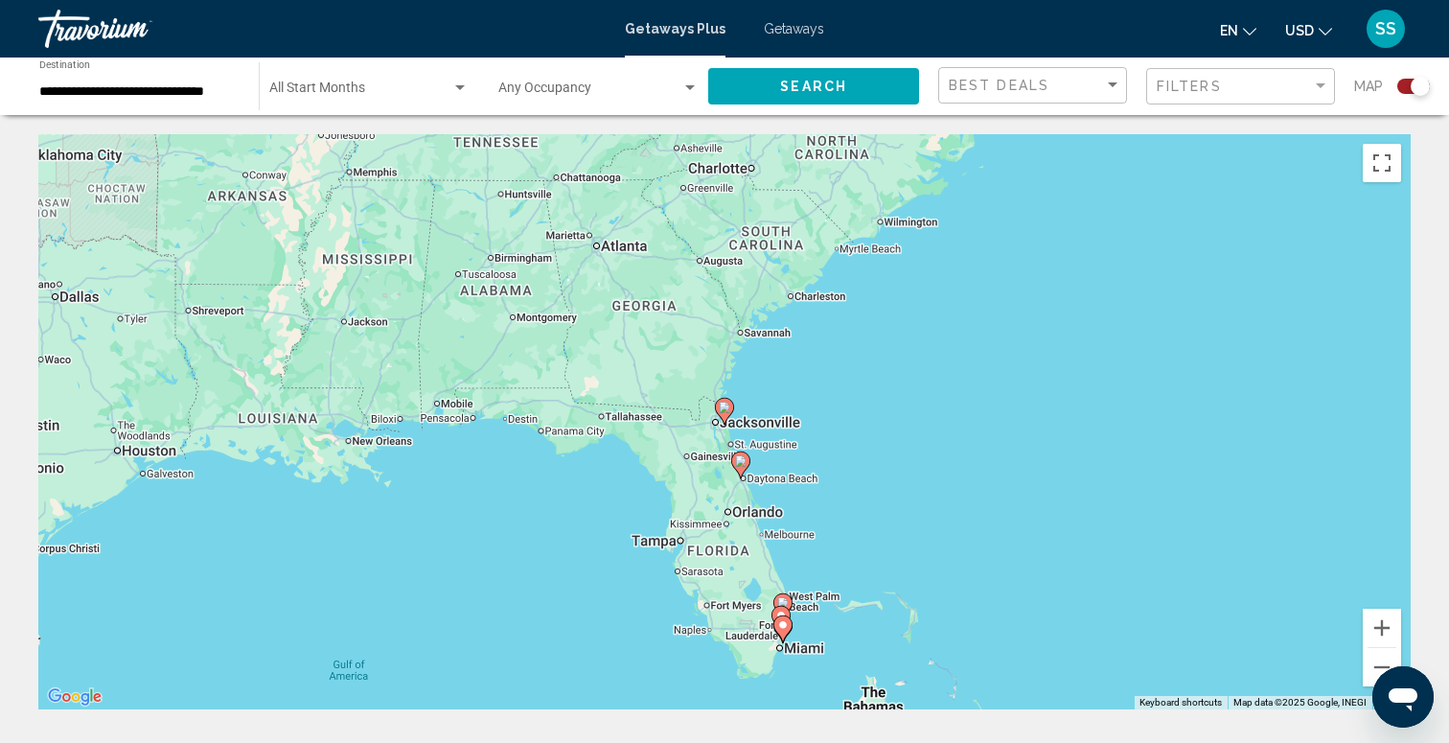
click at [804, 620] on div "To activate drag with keyboard, press Alt + Enter. Once in keyboard drag state,…" at bounding box center [724, 421] width 1372 height 575
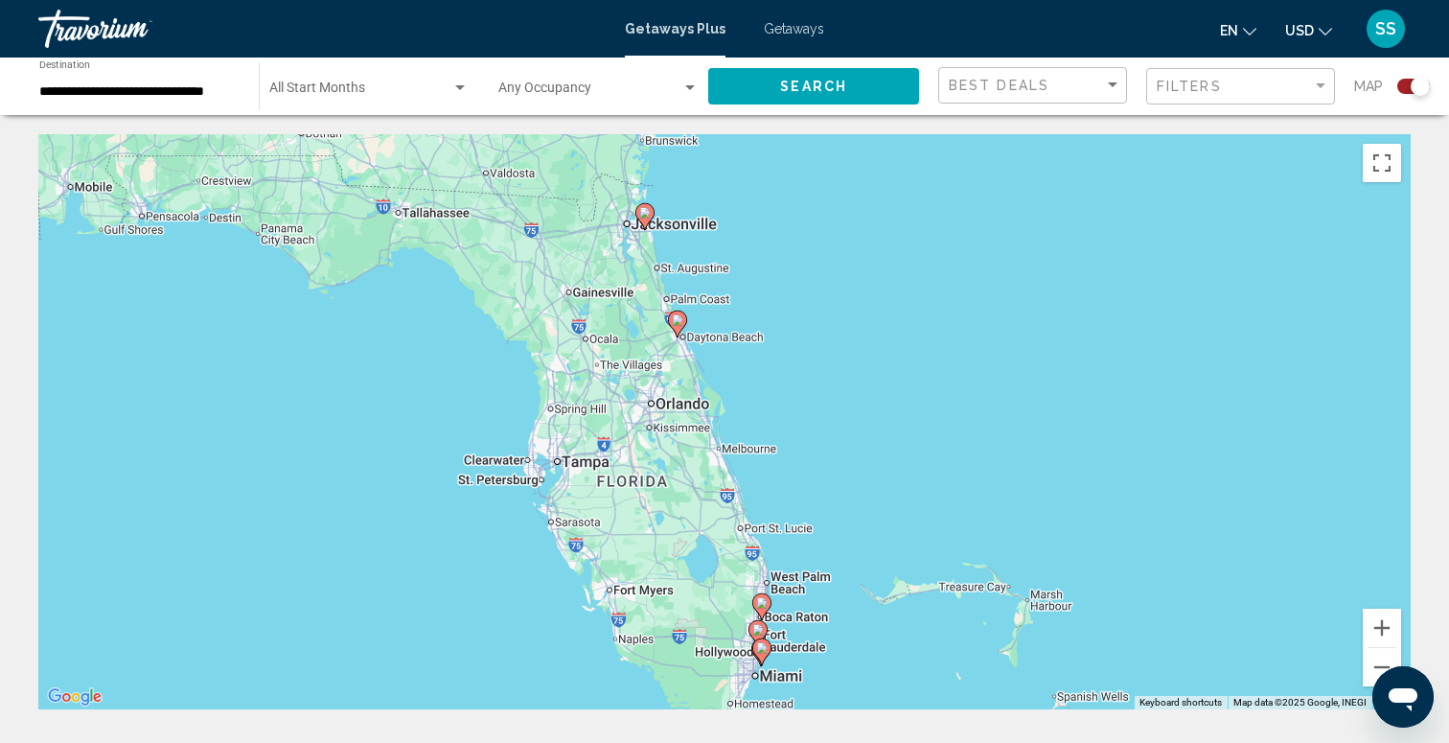
click at [795, 617] on div "To activate drag with keyboard, press Alt + Enter. Once in keyboard drag state,…" at bounding box center [724, 421] width 1372 height 575
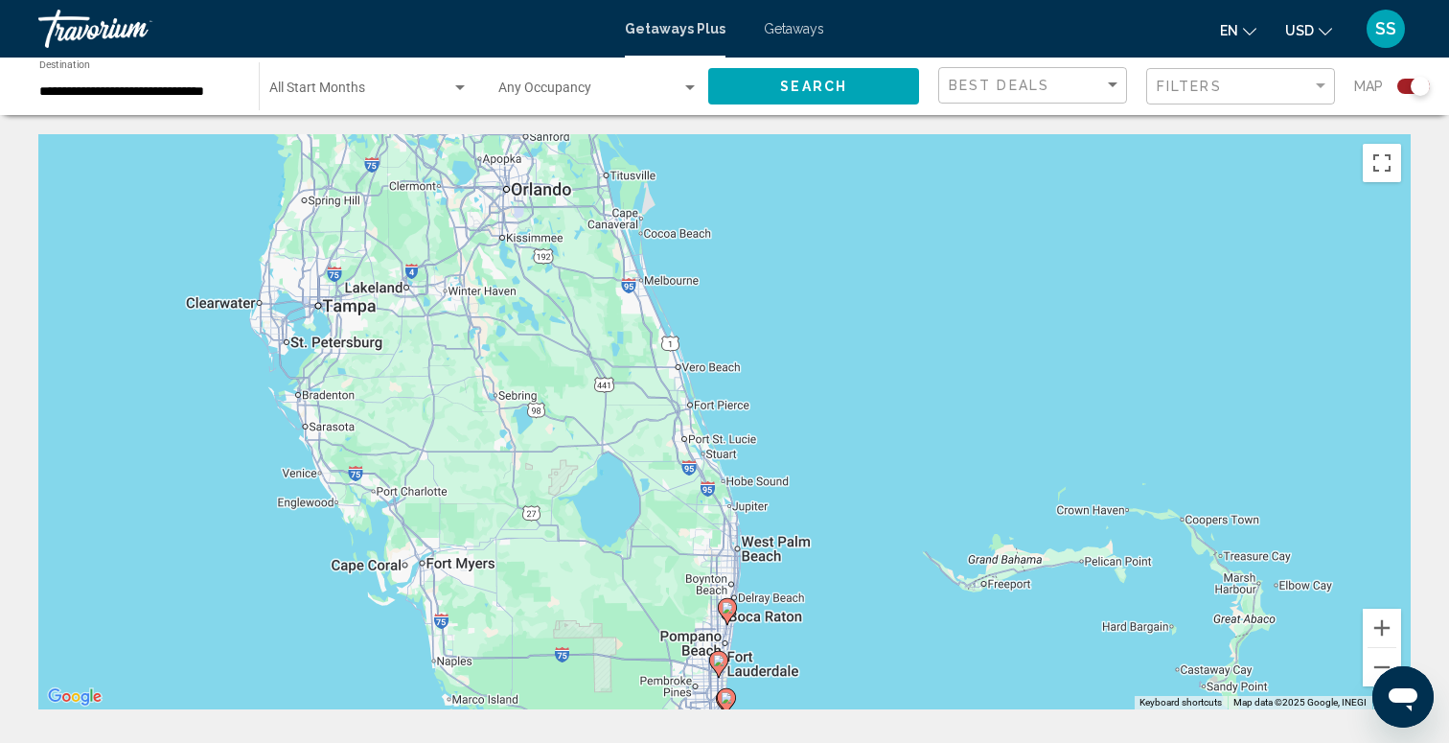
click at [774, 609] on div "To activate drag with keyboard, press Alt + Enter. Once in keyboard drag state,…" at bounding box center [724, 421] width 1372 height 575
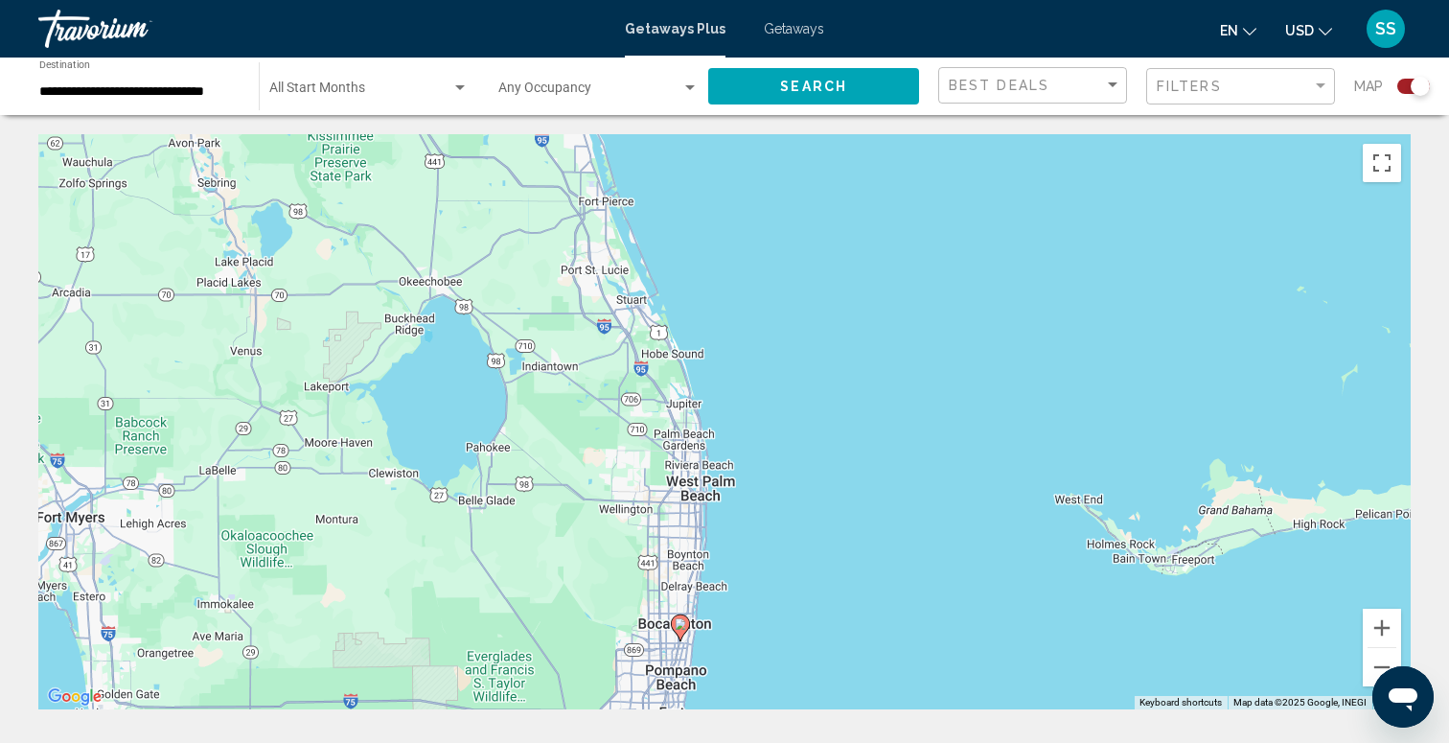
click at [738, 653] on div "To activate drag with keyboard, press Alt + Enter. Once in keyboard drag state,…" at bounding box center [724, 421] width 1372 height 575
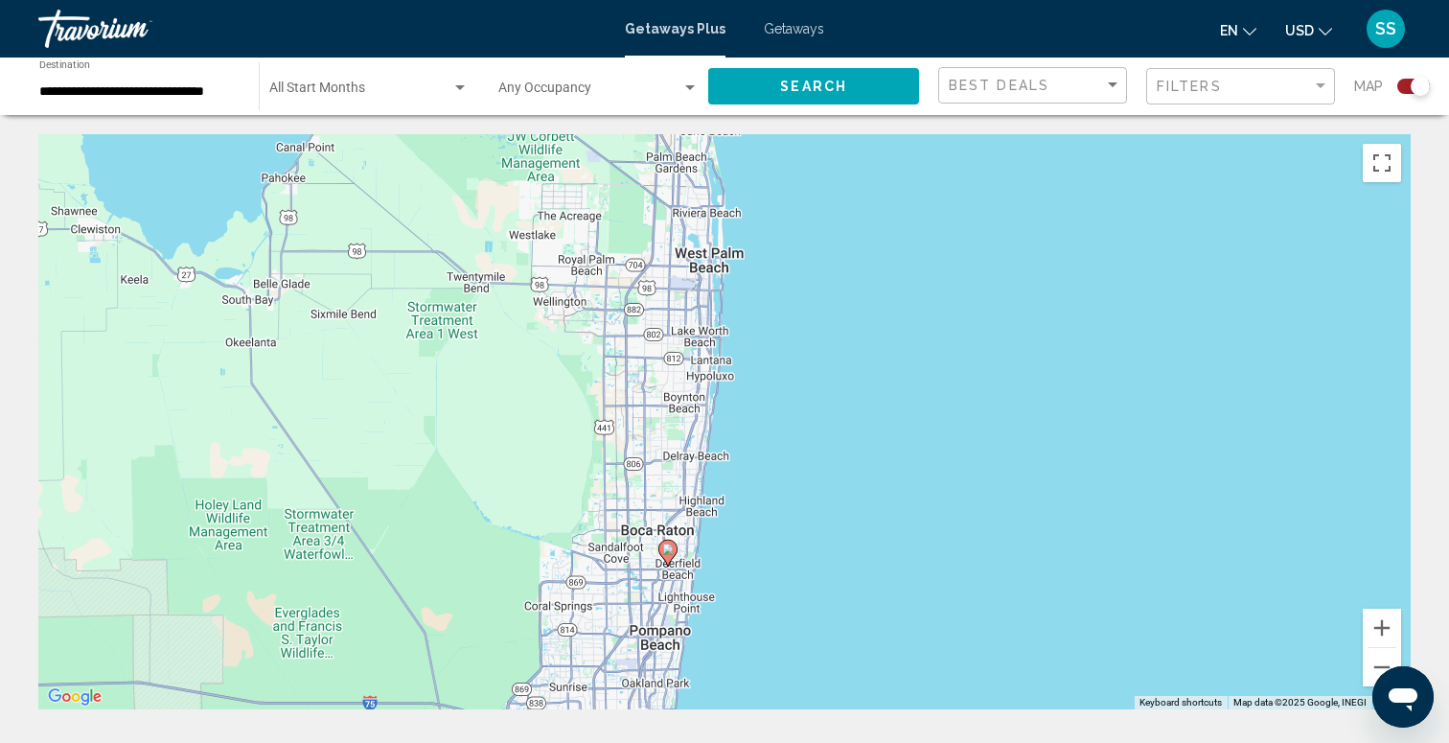
drag, startPoint x: 691, startPoint y: 647, endPoint x: 762, endPoint y: 554, distance: 116.9
click at [761, 555] on div "To activate drag with keyboard, press Alt + Enter. Once in keyboard drag state,…" at bounding box center [724, 421] width 1372 height 575
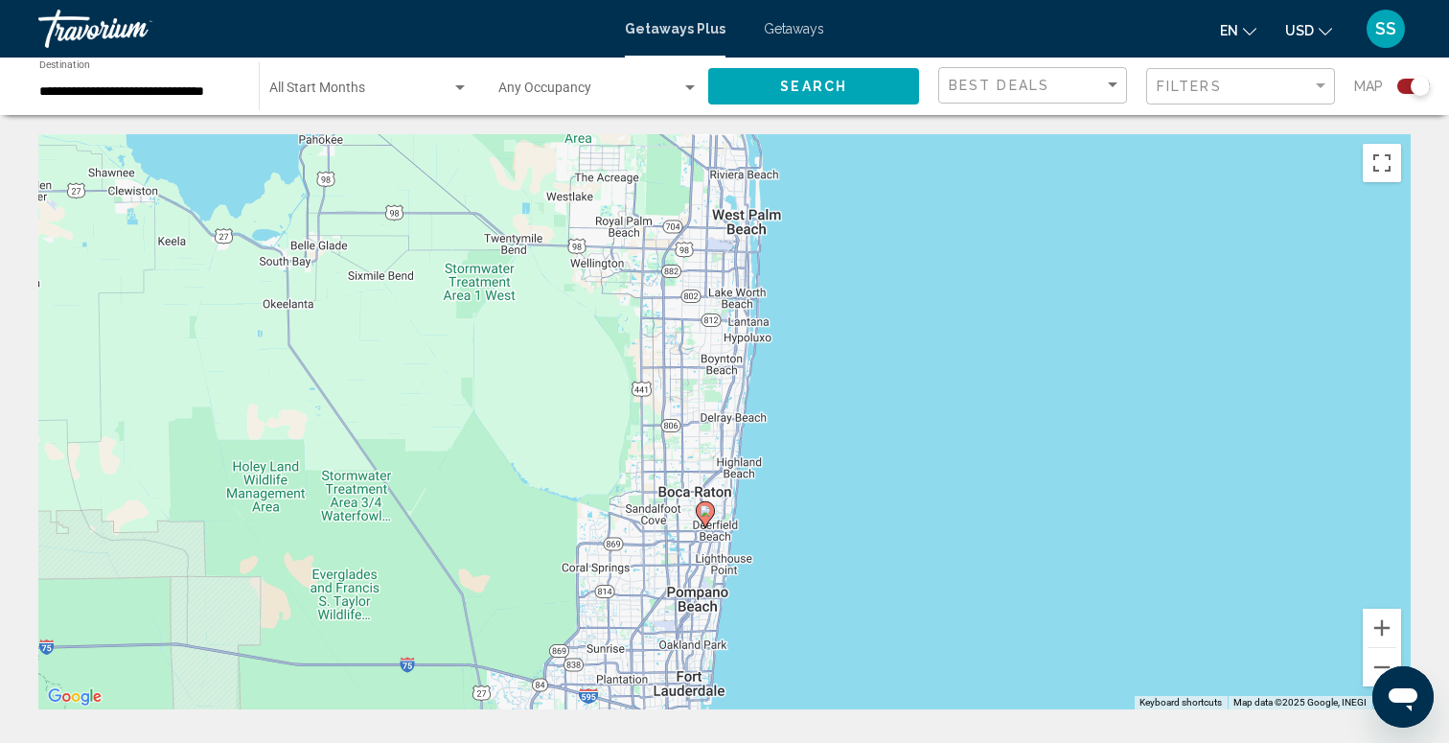
click at [706, 512] on image "Main content" at bounding box center [705, 510] width 11 height 11
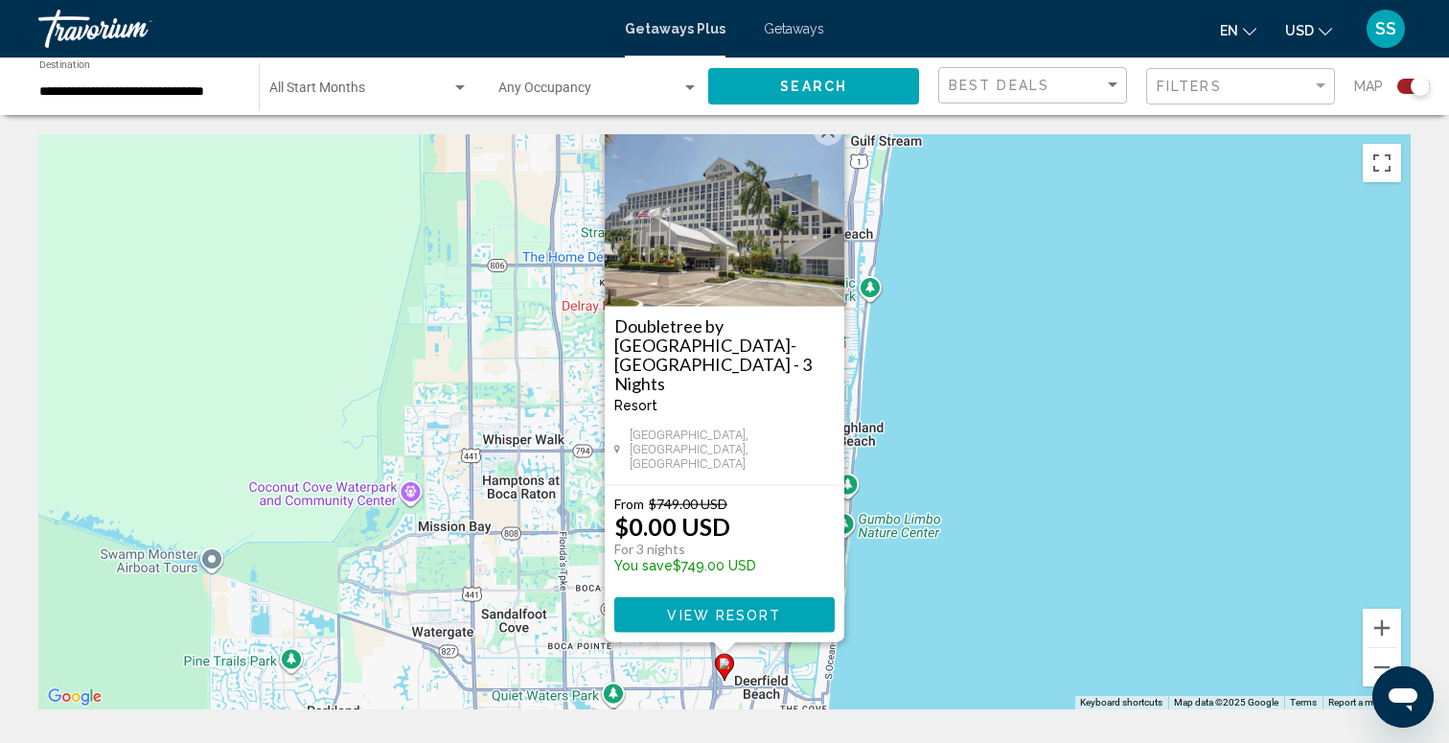
click at [762, 307] on img "Main content" at bounding box center [725, 211] width 240 height 192
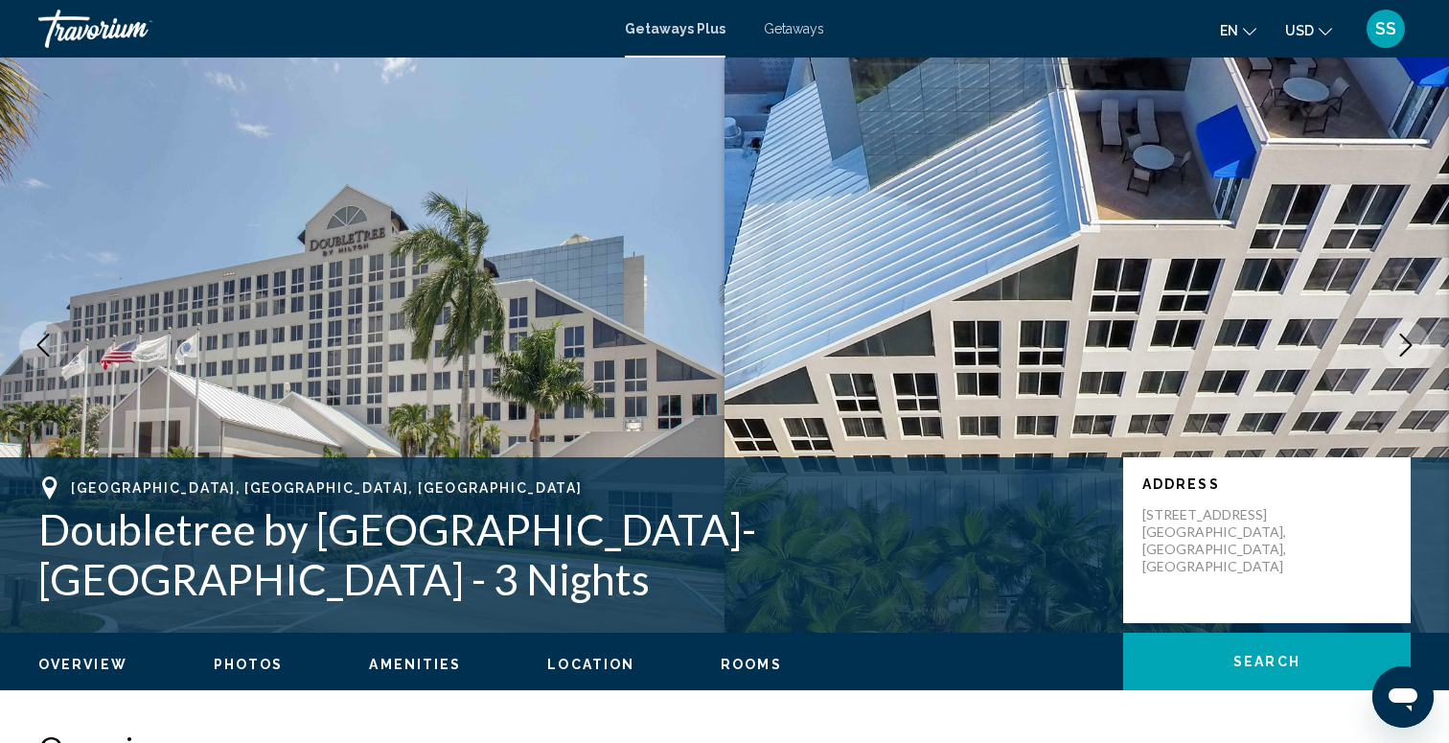
click at [1404, 341] on icon "Next image" at bounding box center [1405, 344] width 23 height 23
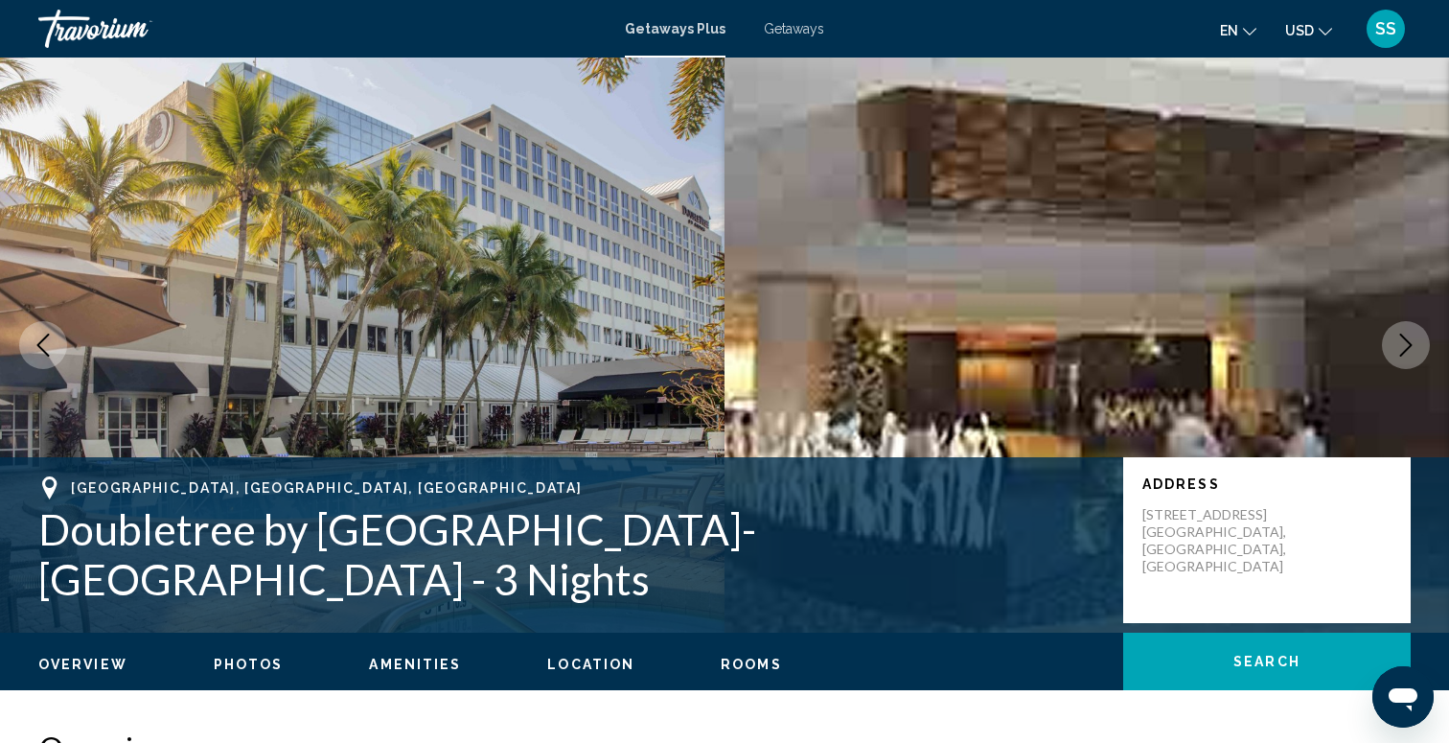
click at [1404, 341] on icon "Next image" at bounding box center [1405, 344] width 23 height 23
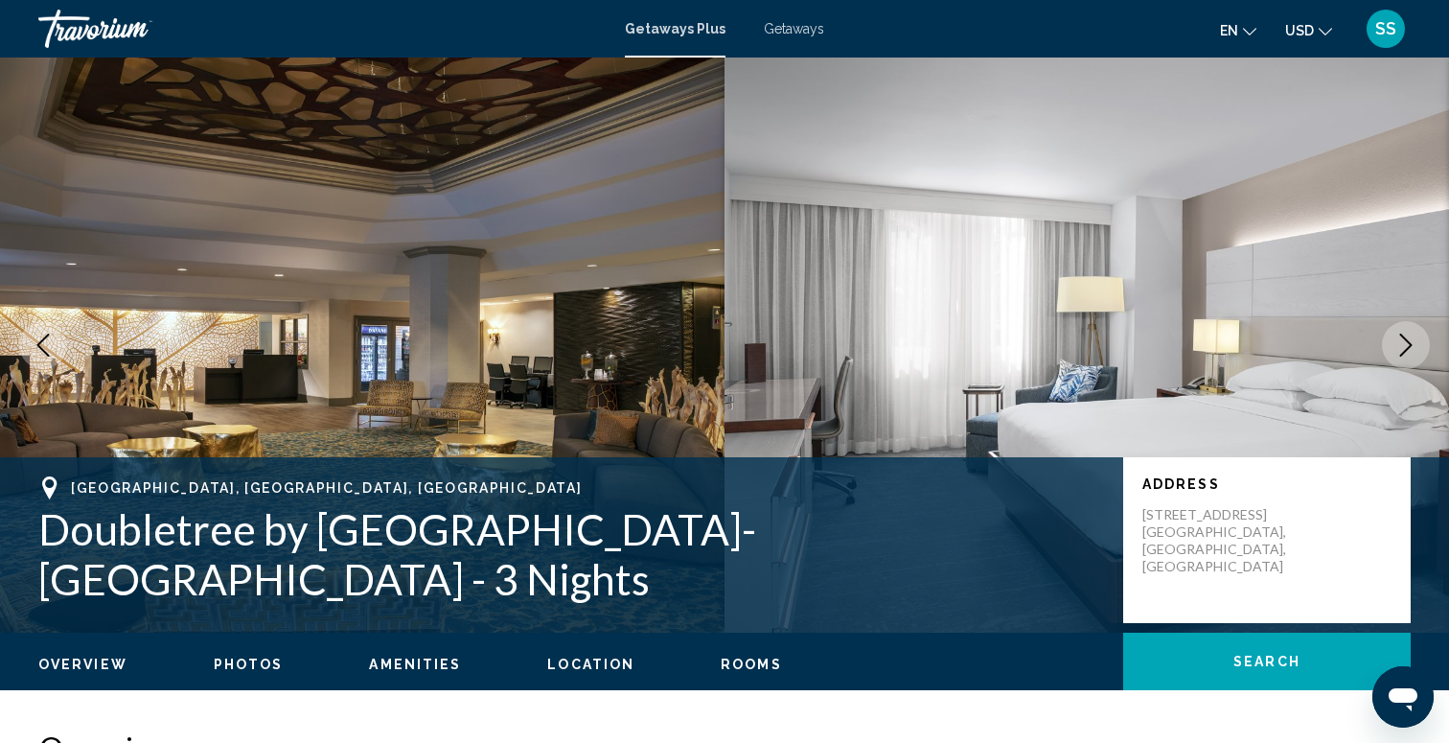
click at [1404, 341] on icon "Next image" at bounding box center [1405, 344] width 23 height 23
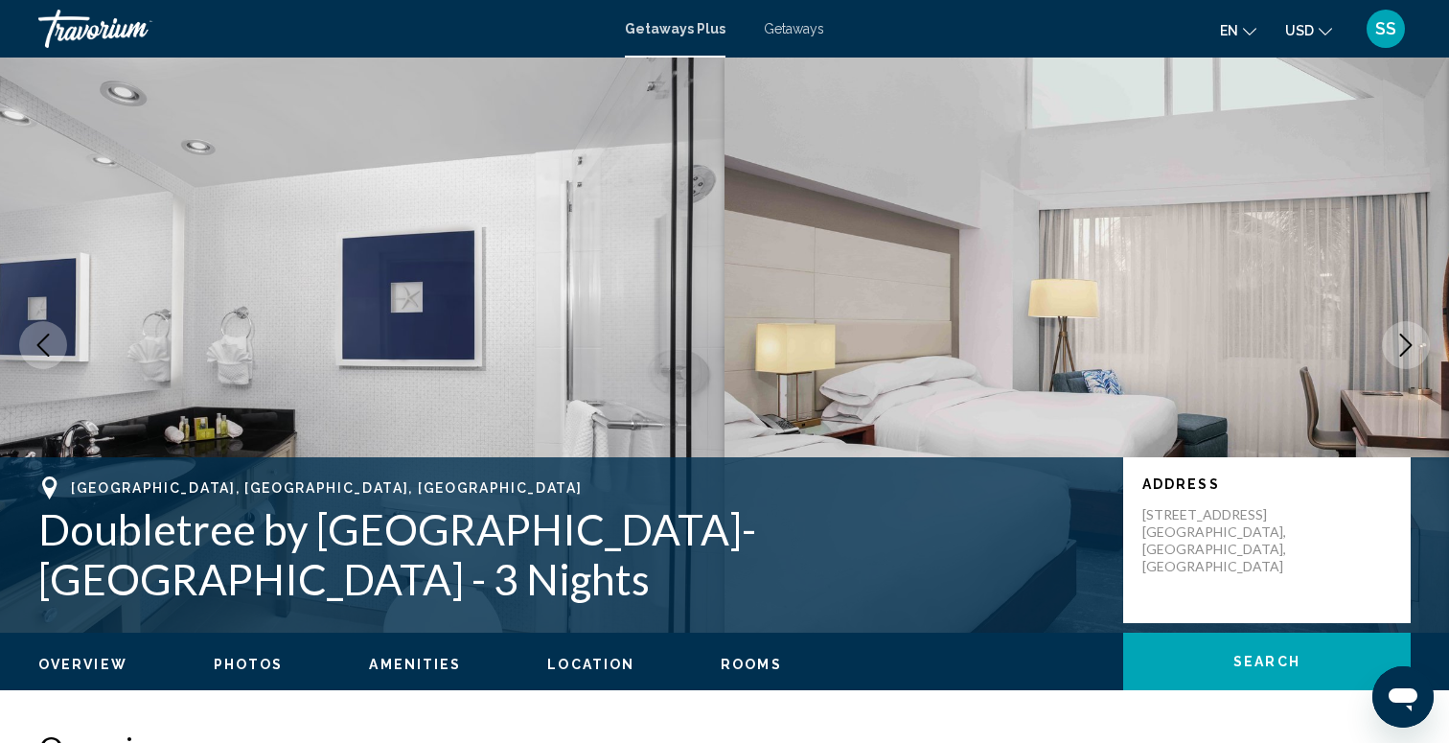
click at [1404, 341] on icon "Next image" at bounding box center [1405, 344] width 23 height 23
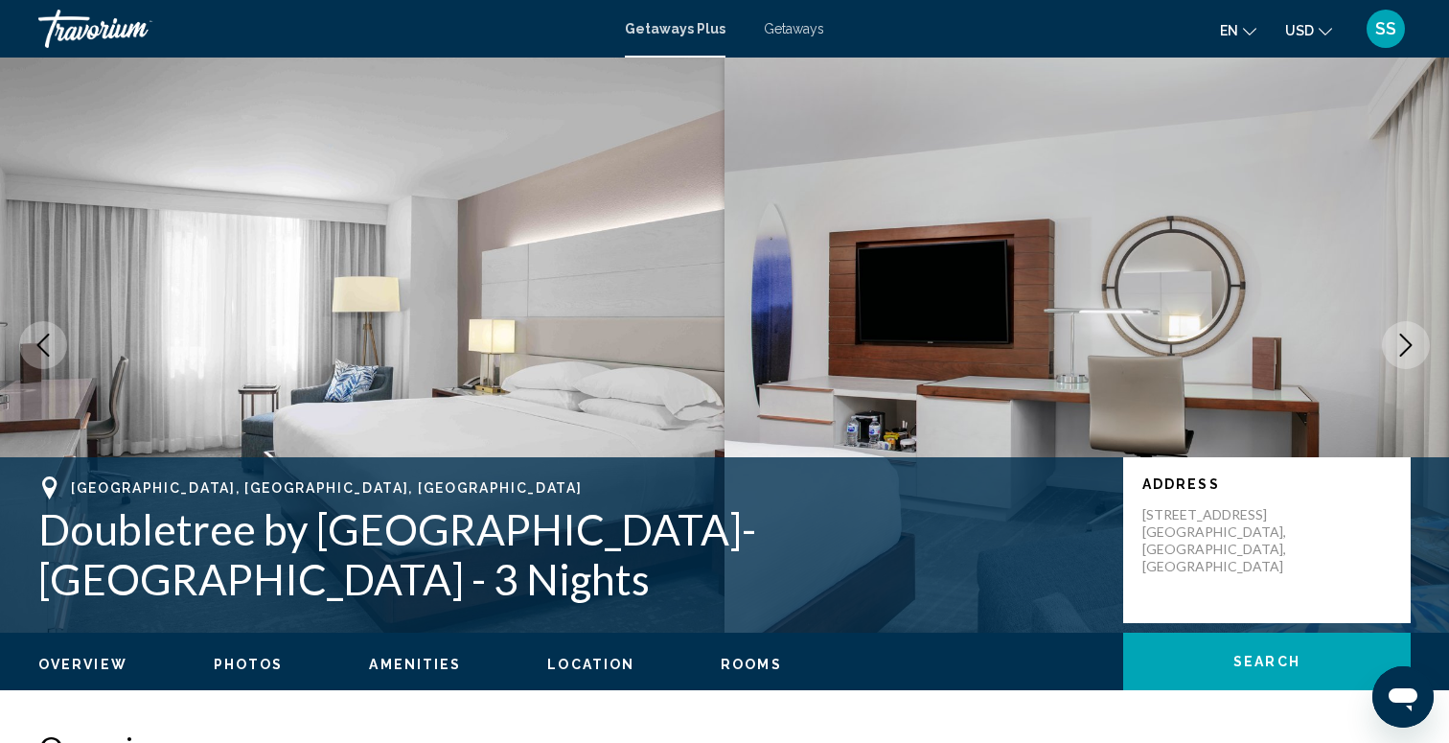
click at [1404, 341] on icon "Next image" at bounding box center [1405, 344] width 23 height 23
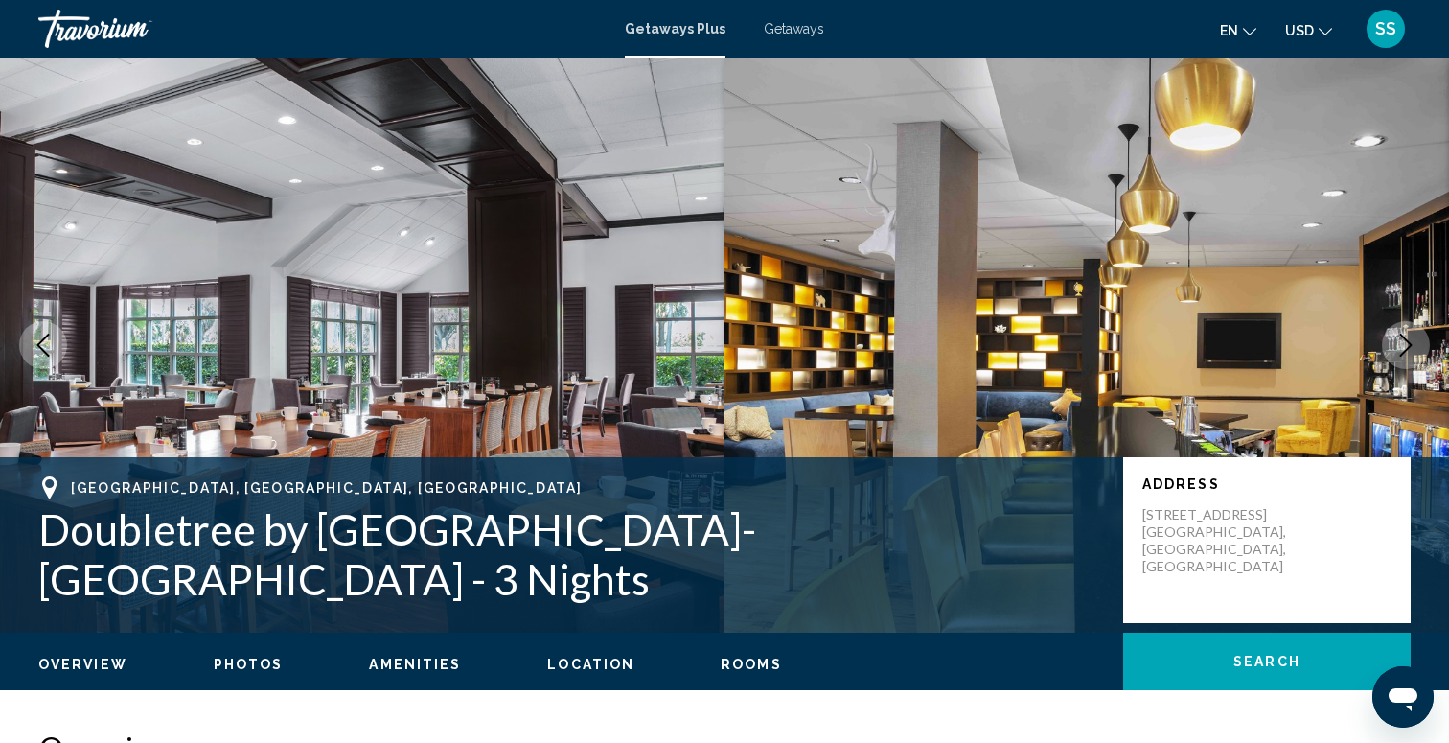
click at [1404, 341] on icon "Next image" at bounding box center [1405, 344] width 23 height 23
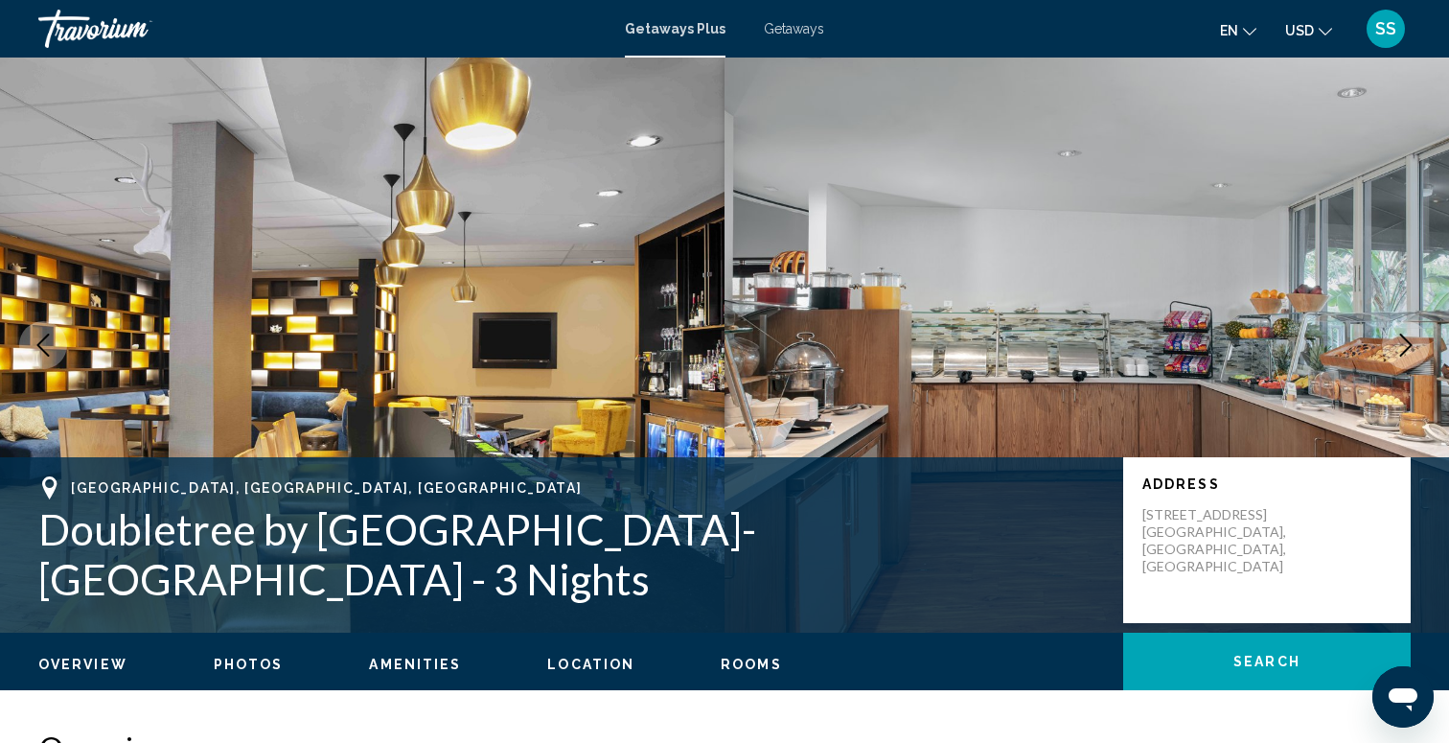
click at [1404, 341] on icon "Next image" at bounding box center [1405, 344] width 23 height 23
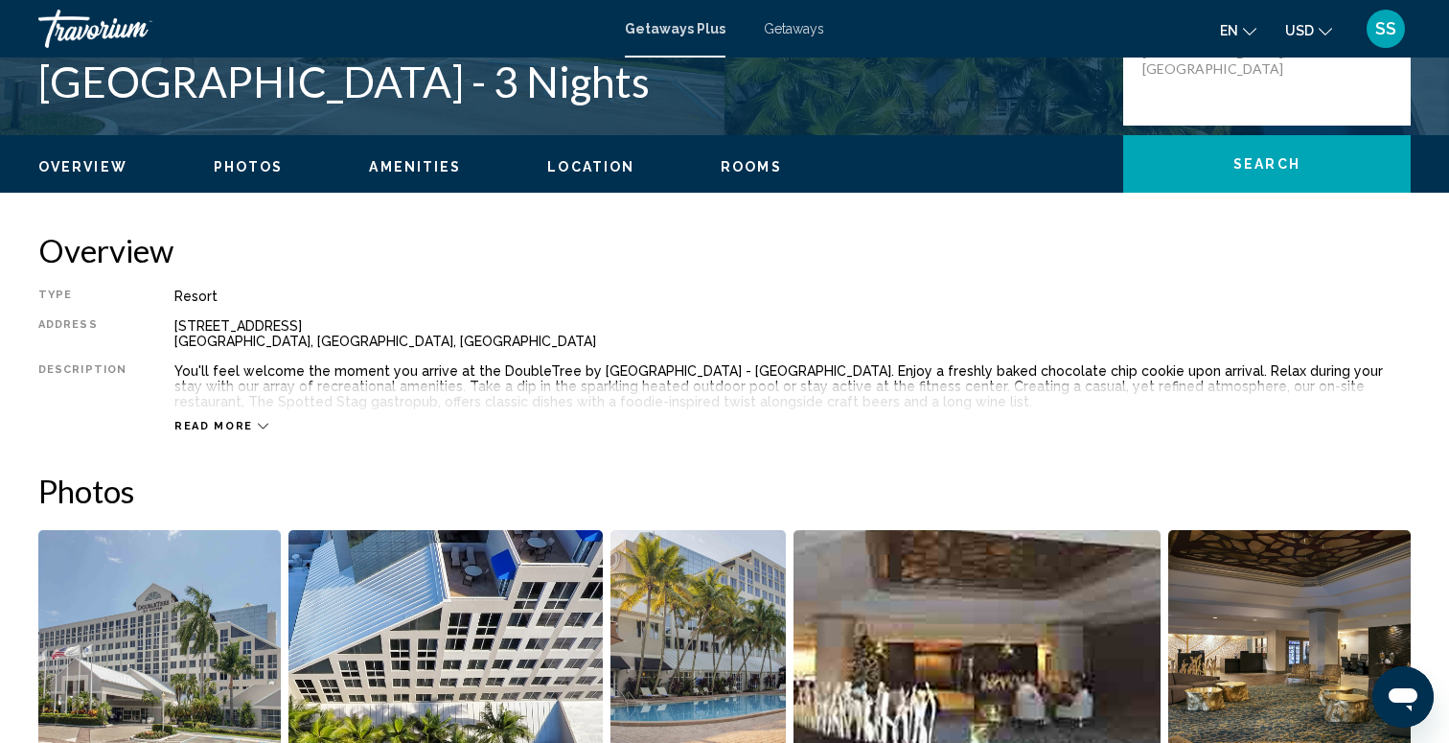
scroll to position [530, 0]
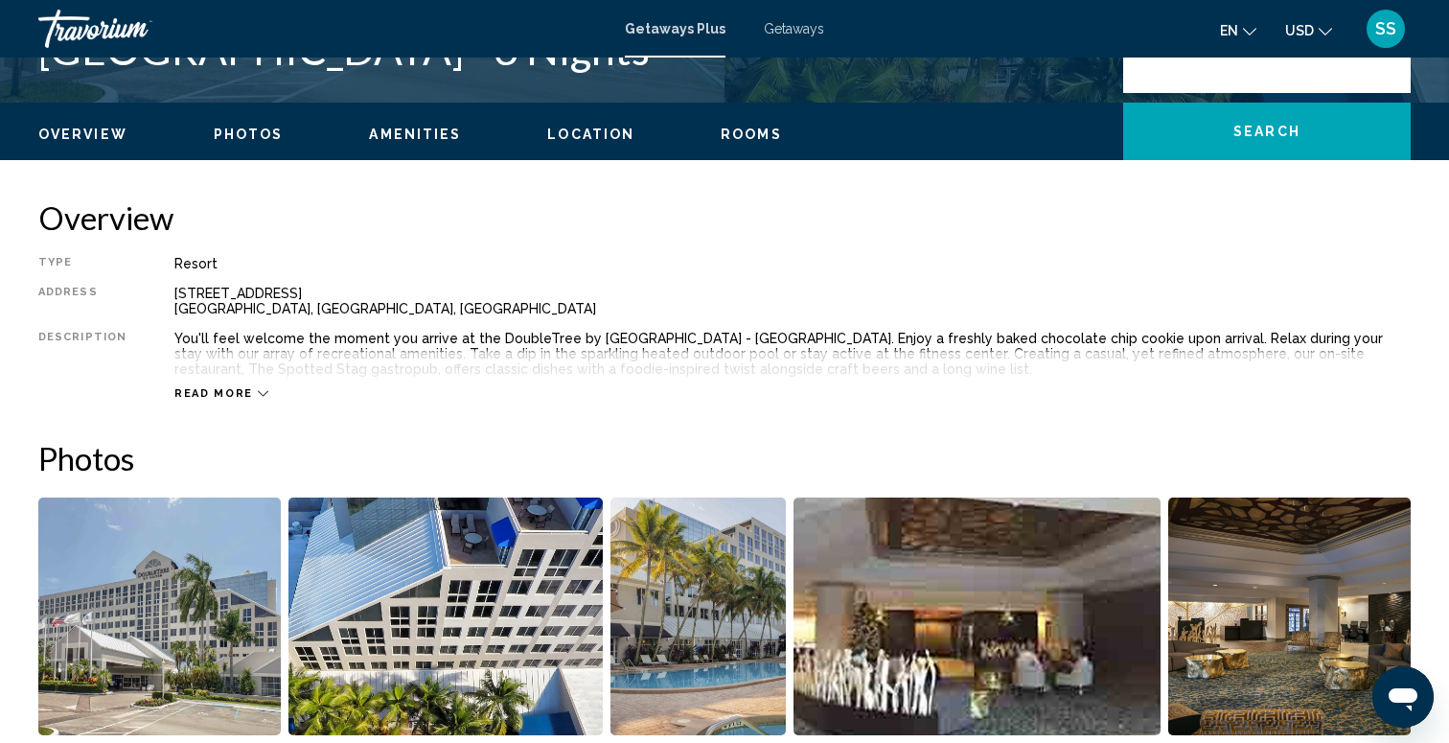
click at [226, 387] on span "Read more" at bounding box center [213, 393] width 79 height 12
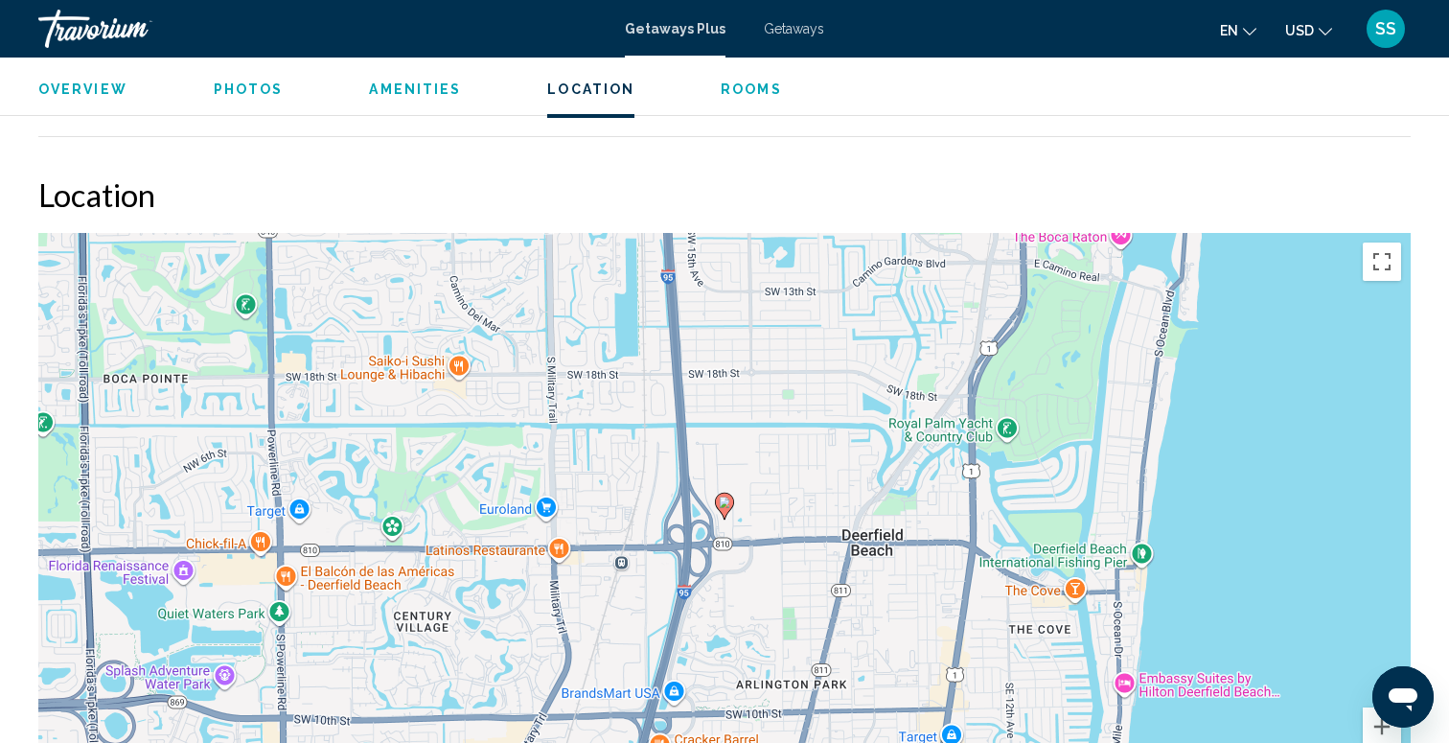
scroll to position [1878, 0]
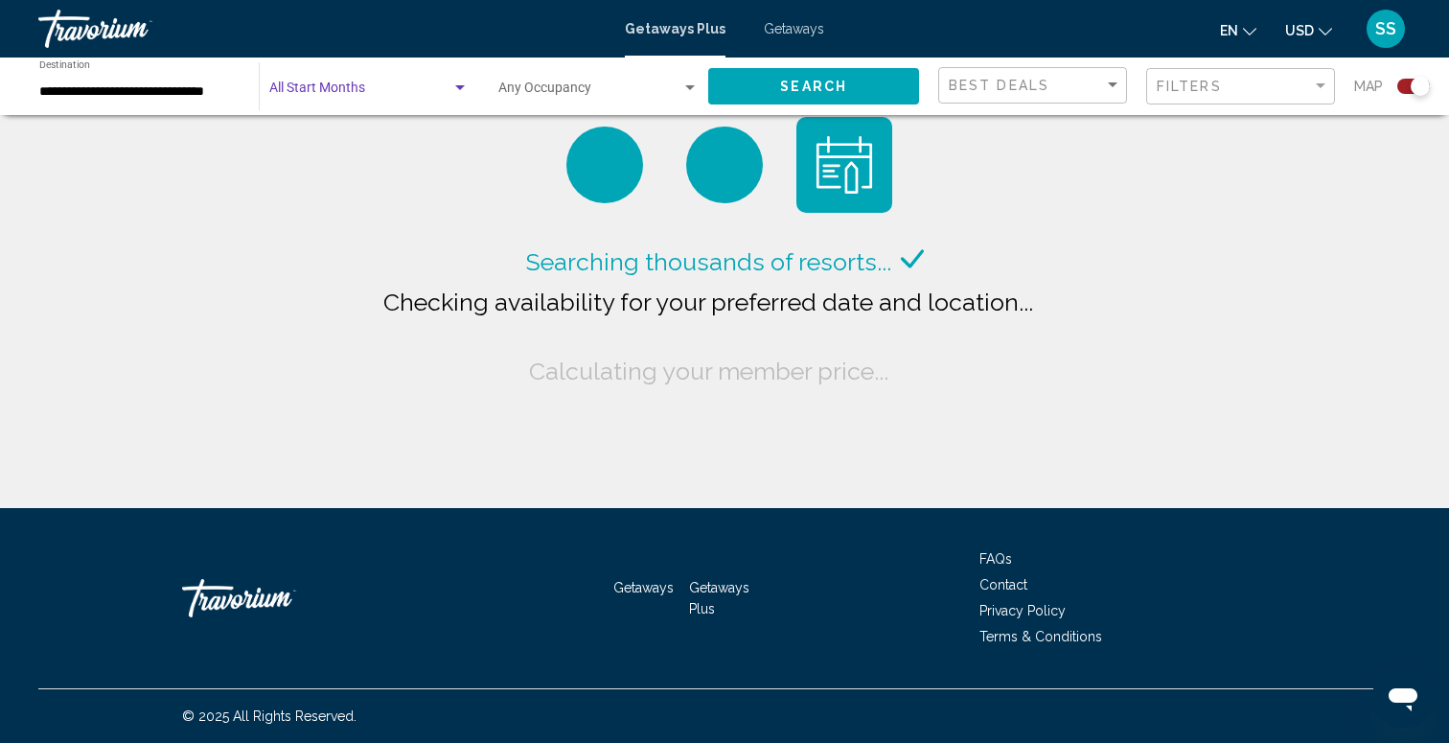
click at [385, 92] on span "Search widget" at bounding box center [360, 91] width 182 height 15
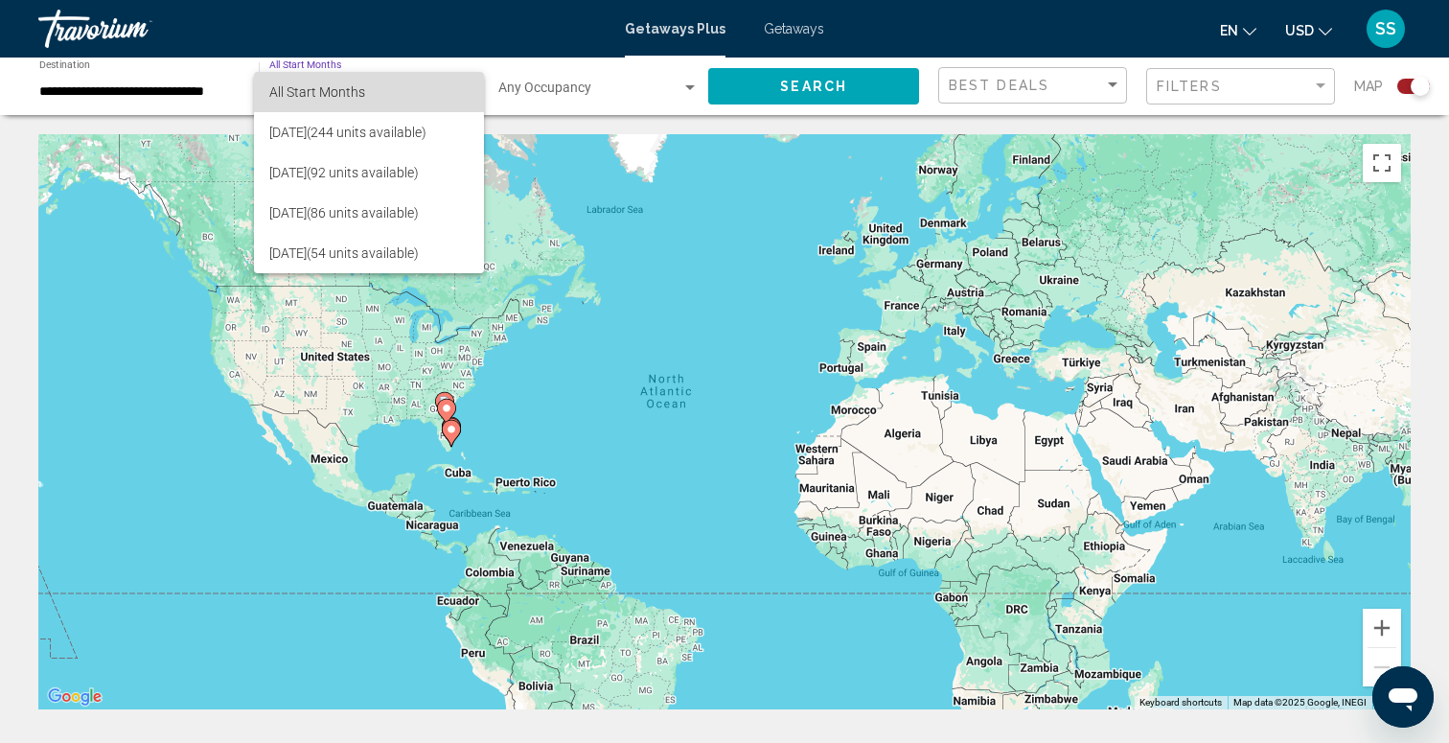
click at [337, 88] on span "All Start Months" at bounding box center [317, 91] width 96 height 15
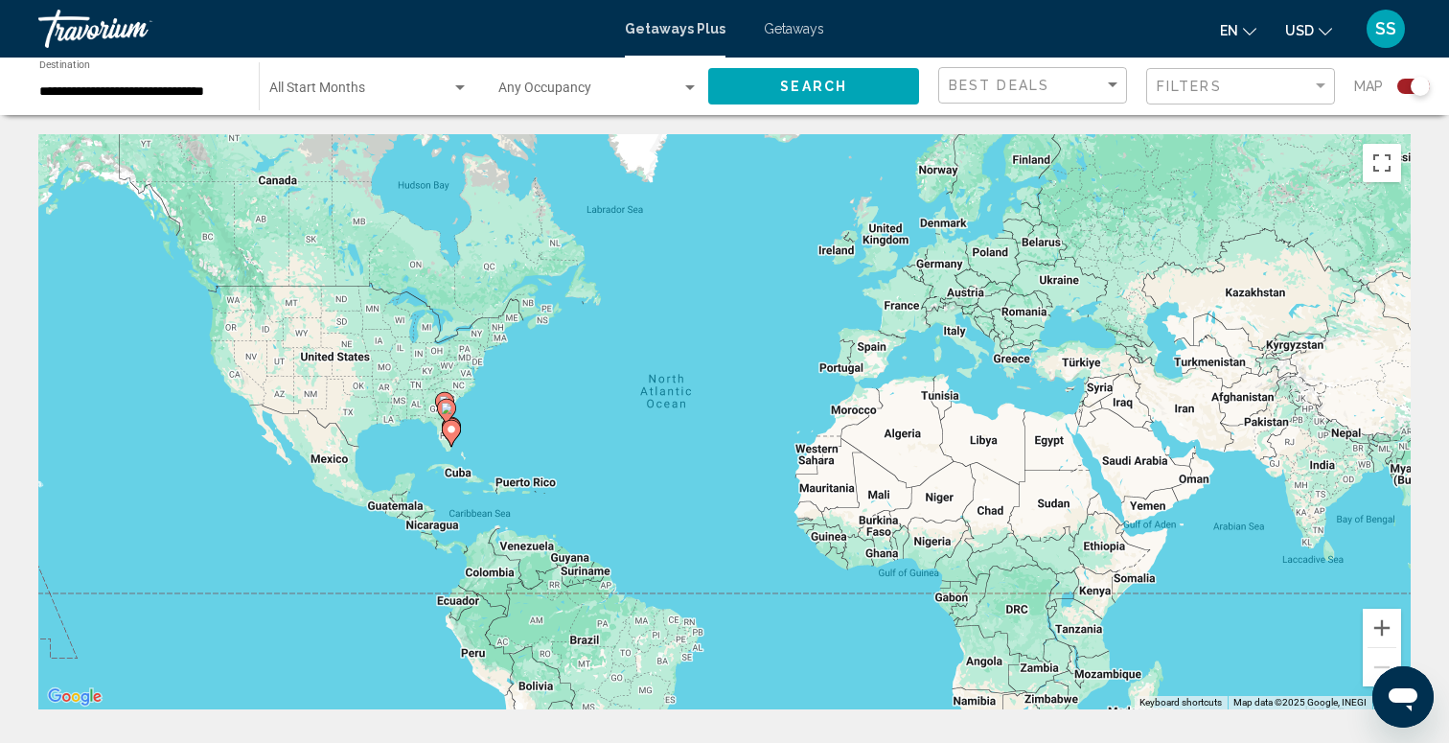
click at [328, 82] on div "Start Month All Start Months" at bounding box center [368, 86] width 199 height 53
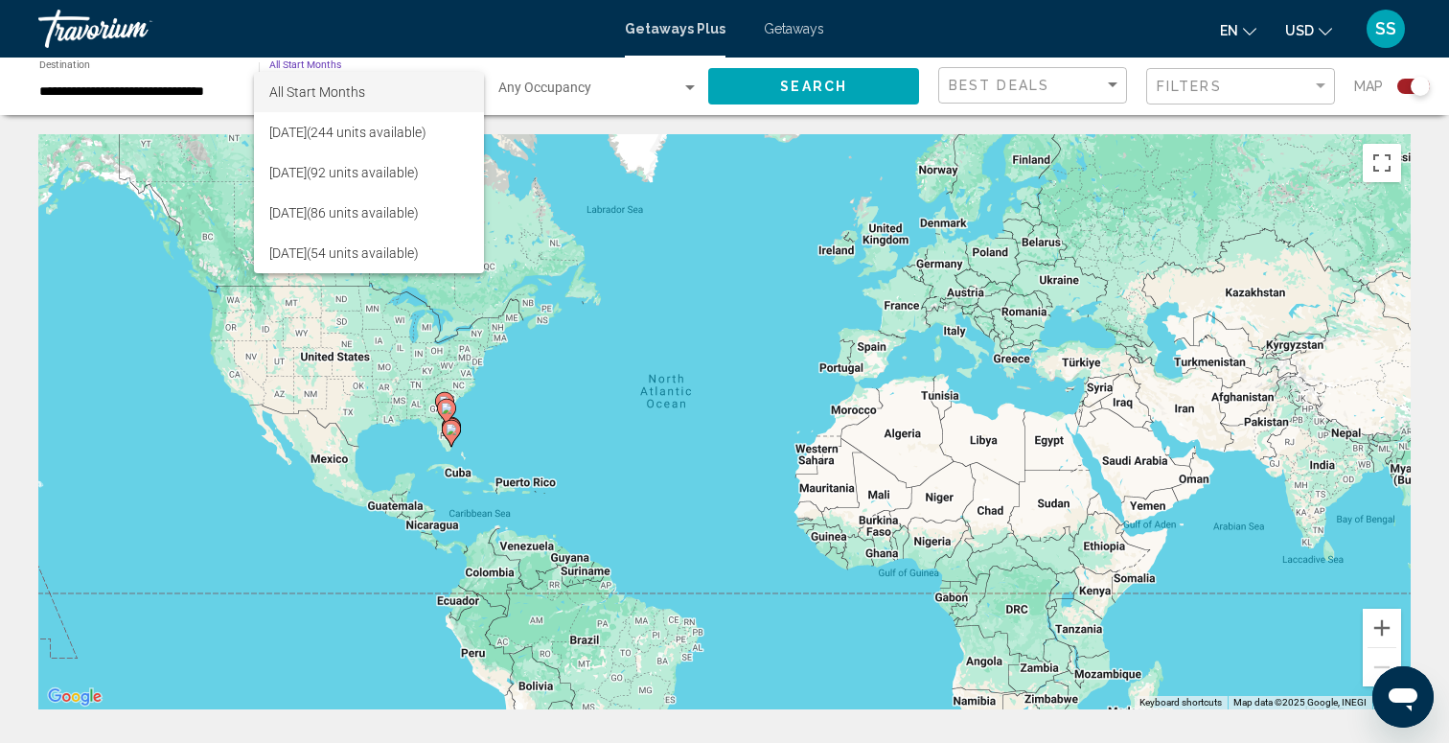
click at [809, 29] on div at bounding box center [724, 371] width 1449 height 743
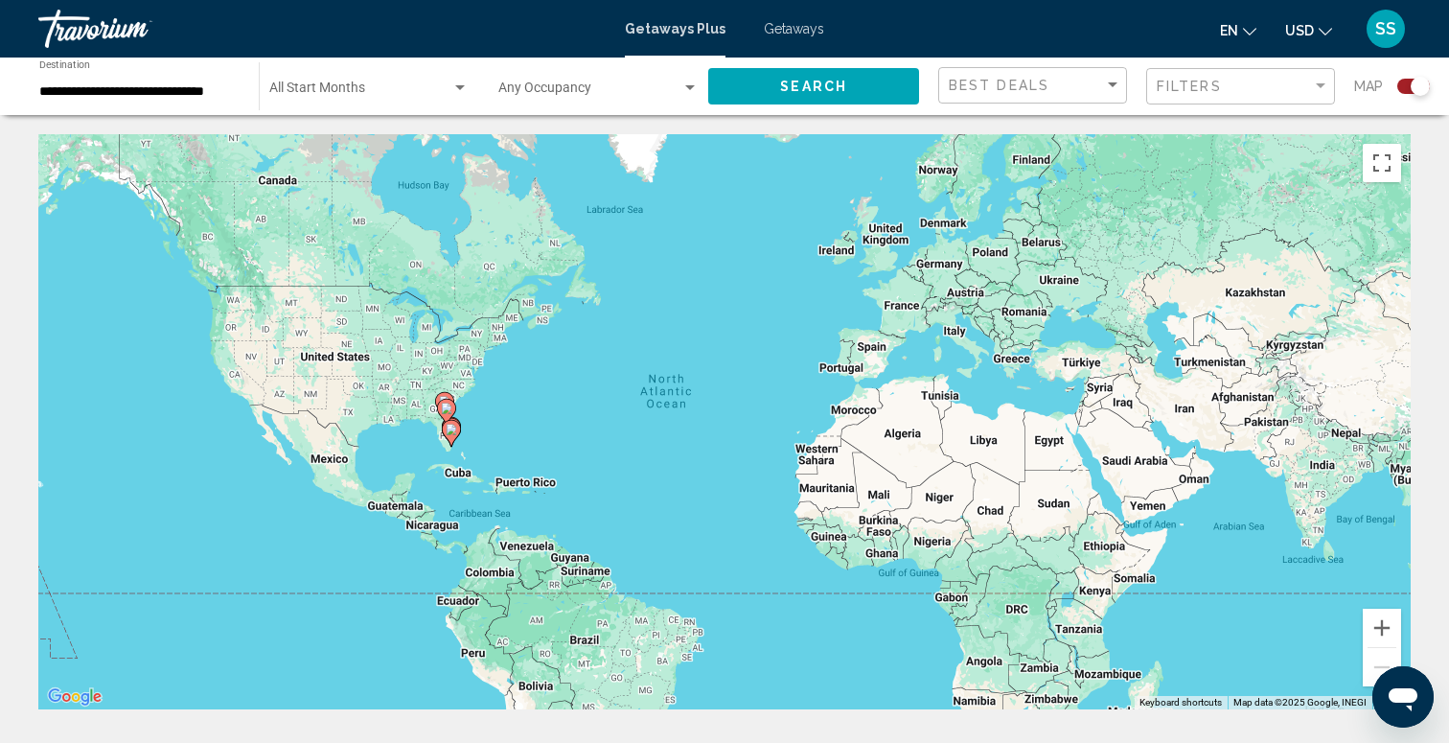
click at [809, 29] on span "Getaways" at bounding box center [794, 28] width 60 height 15
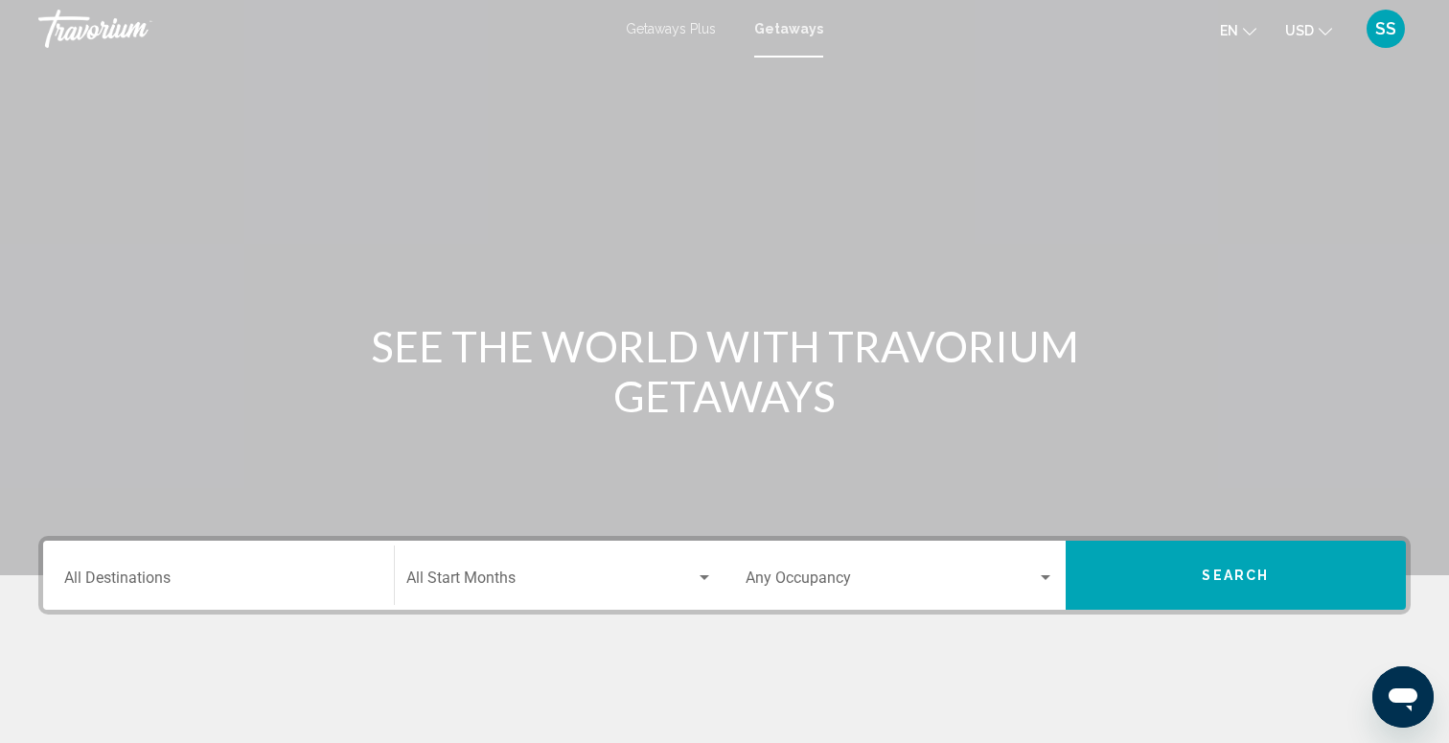
click at [238, 573] on input "Destination All Destinations" at bounding box center [218, 581] width 309 height 17
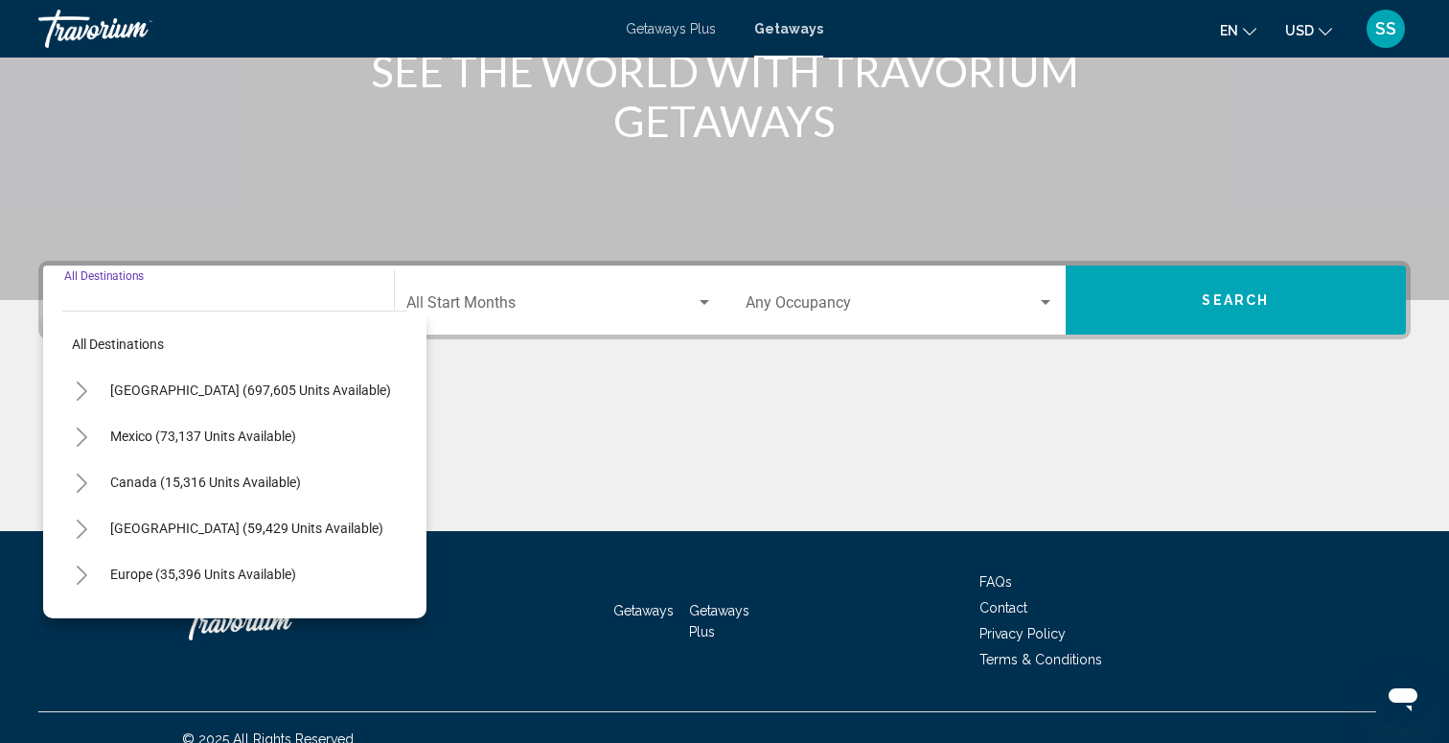
scroll to position [298, 0]
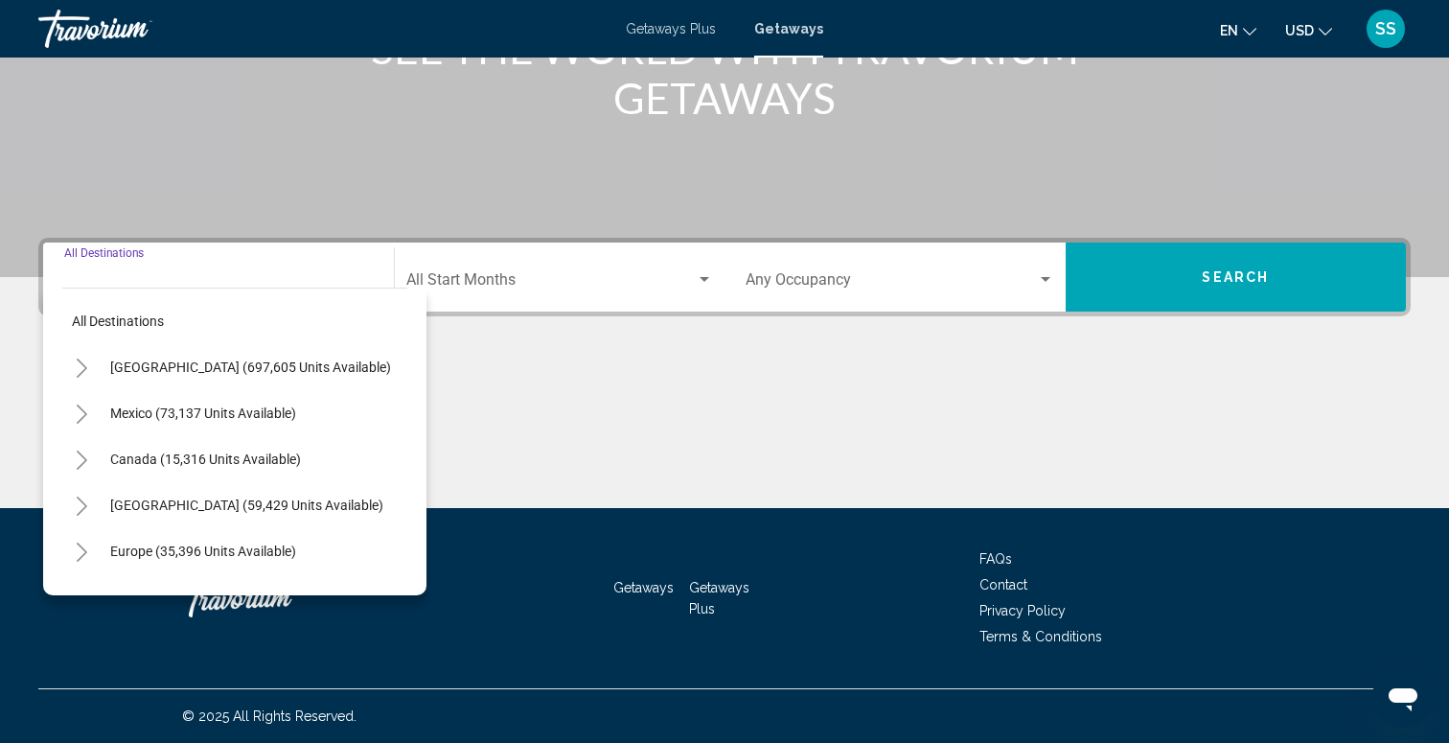
click at [78, 374] on icon "Toggle United States (697,605 units available)" at bounding box center [82, 367] width 11 height 19
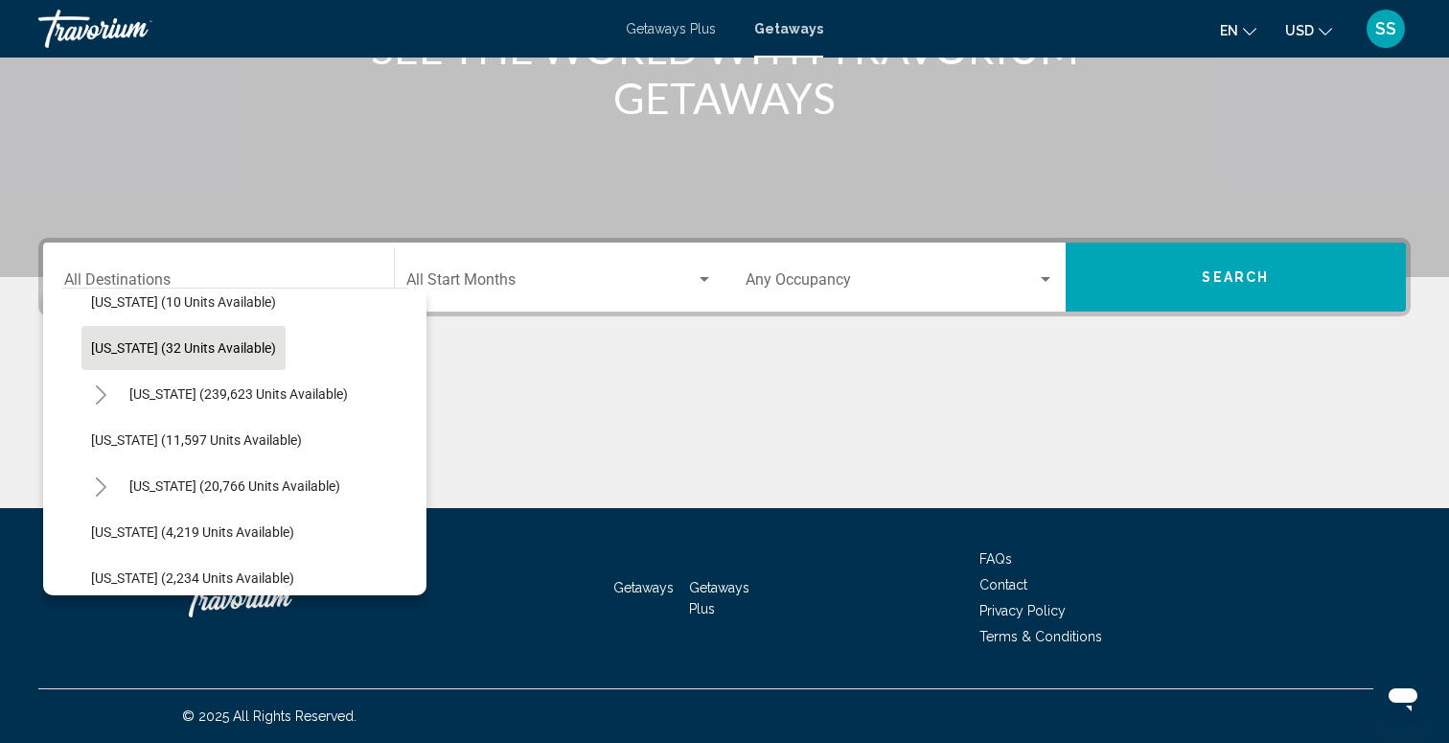
scroll to position [365, 0]
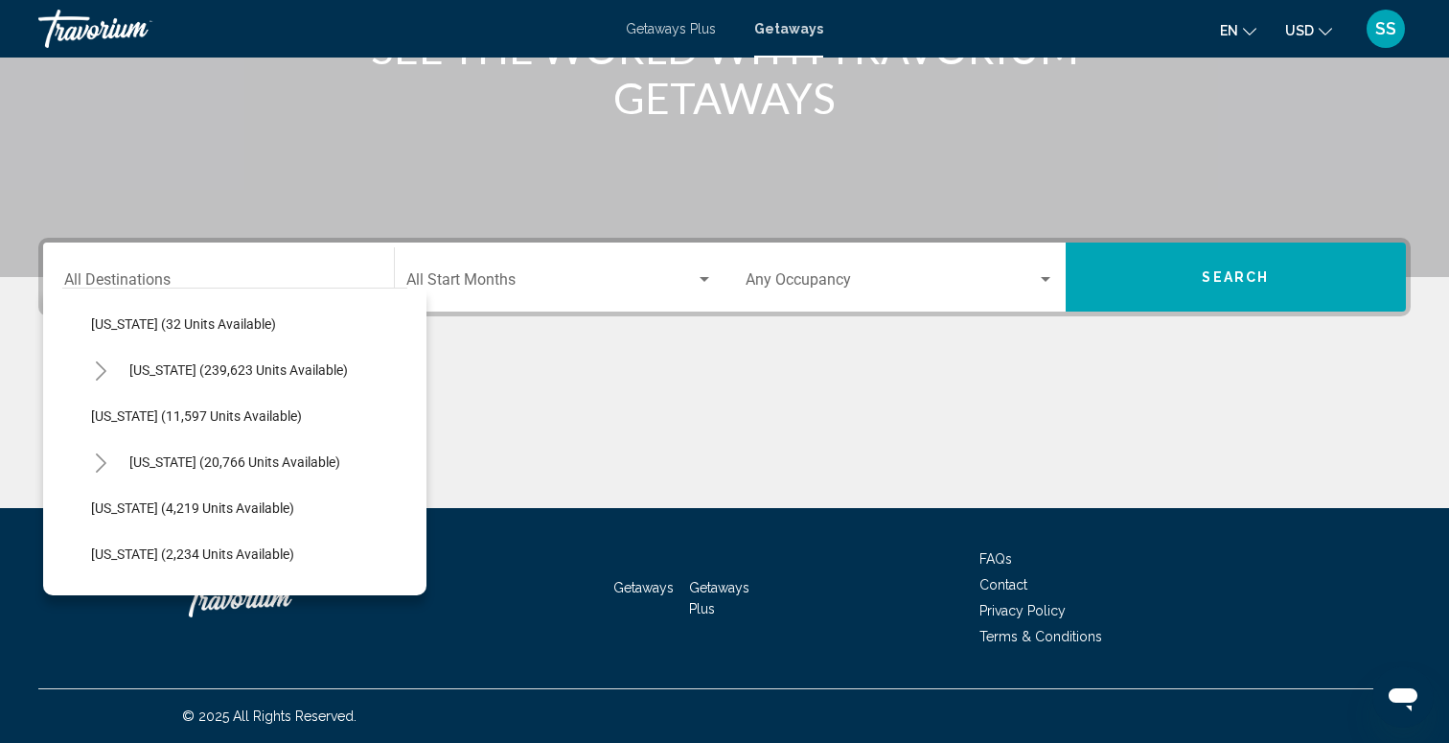
click at [99, 367] on icon "Toggle Florida (239,623 units available)" at bounding box center [101, 370] width 14 height 19
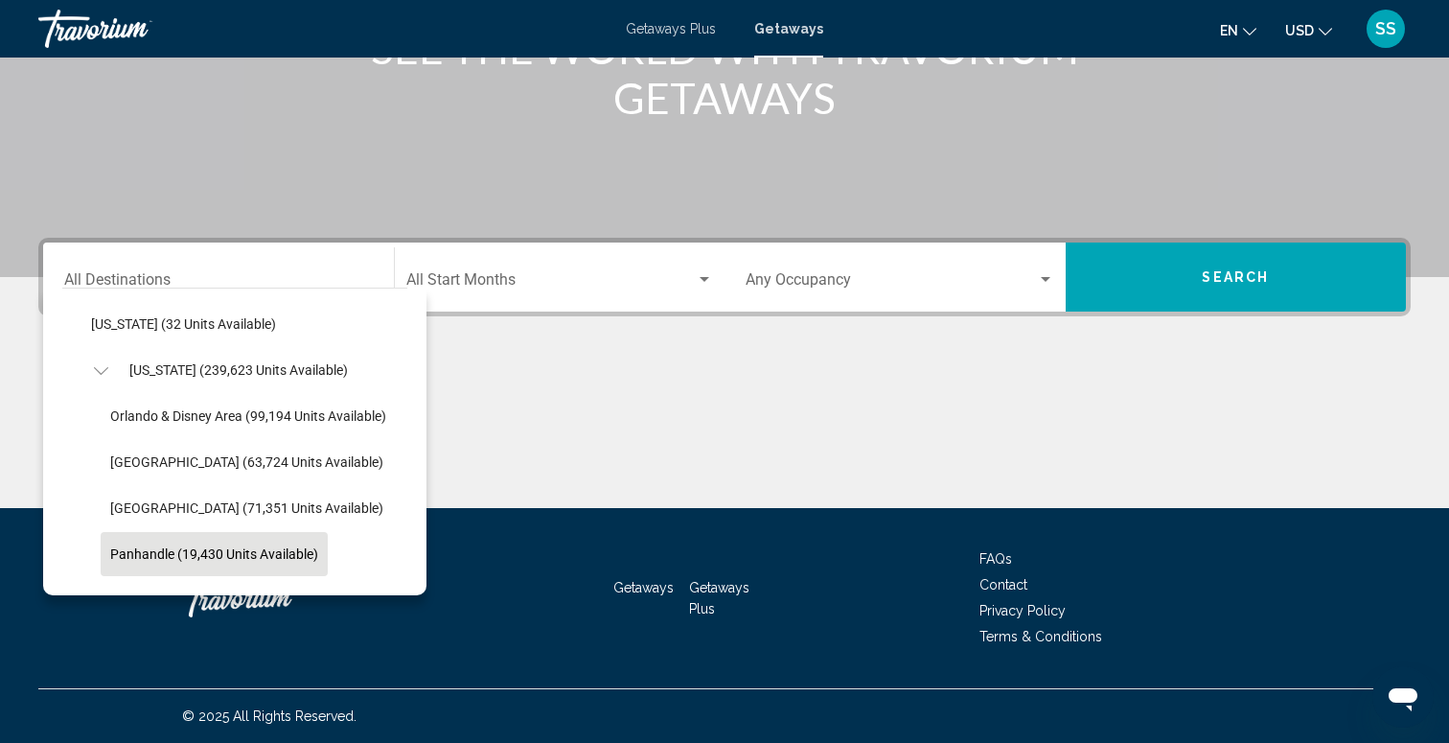
scroll to position [404, 0]
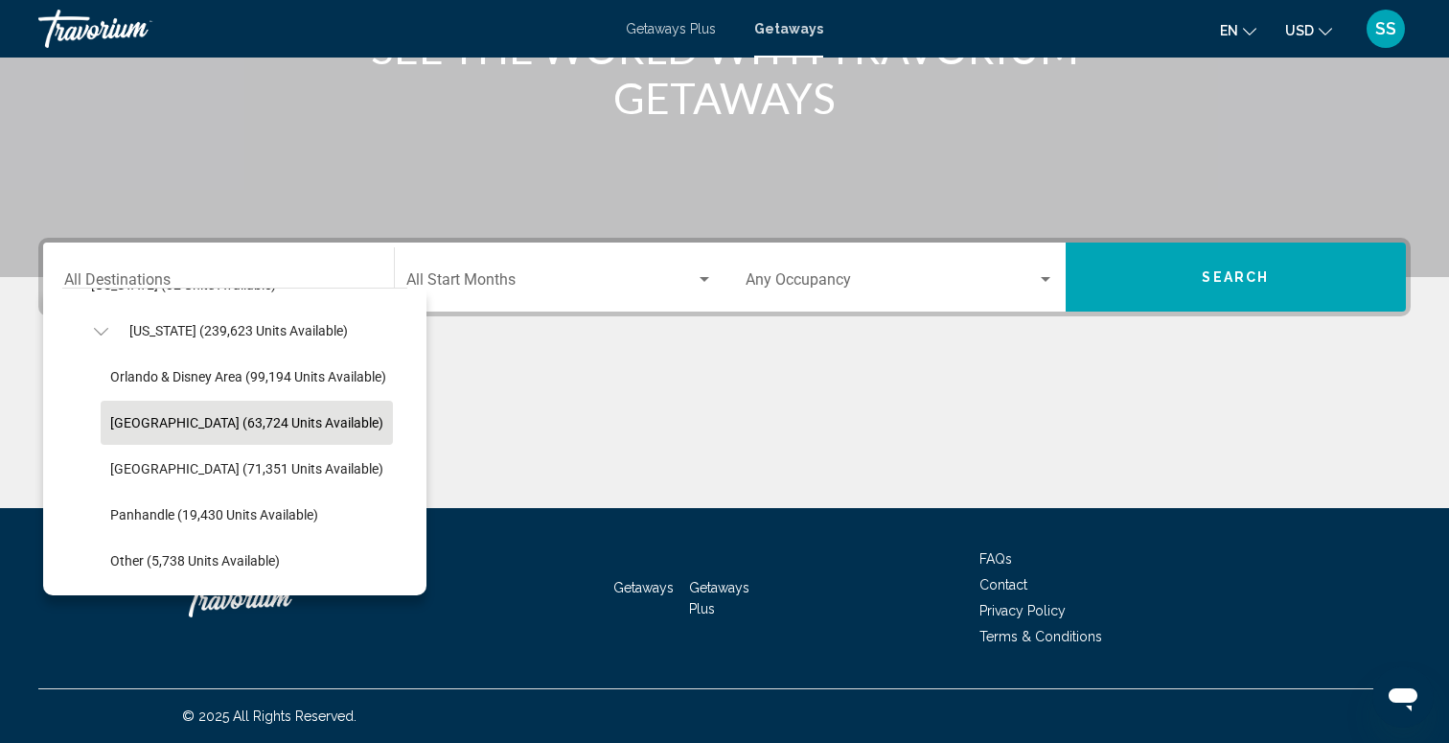
click at [215, 435] on button "[GEOGRAPHIC_DATA] (63,724 units available)" at bounding box center [247, 423] width 292 height 44
type input "**********"
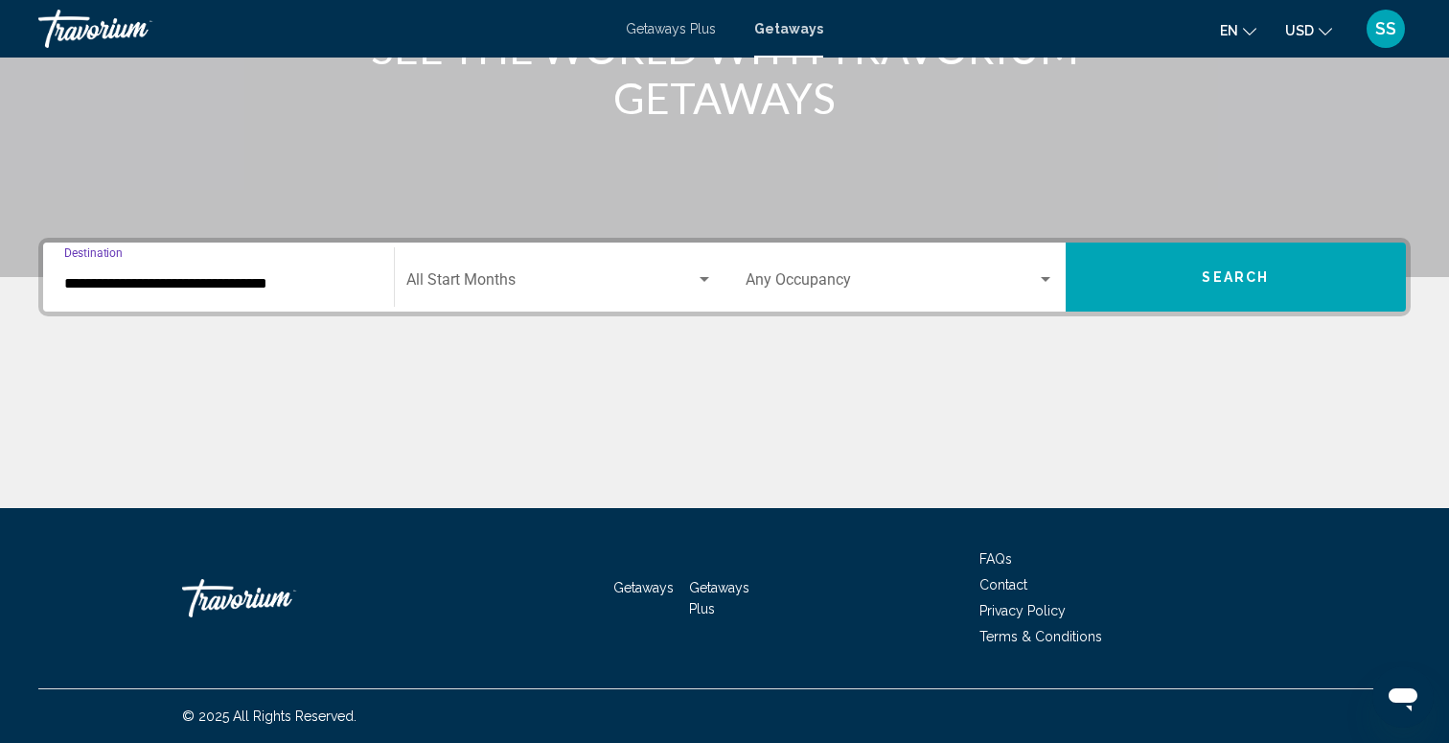
click at [550, 296] on div "Start Month All Start Months" at bounding box center [560, 277] width 308 height 60
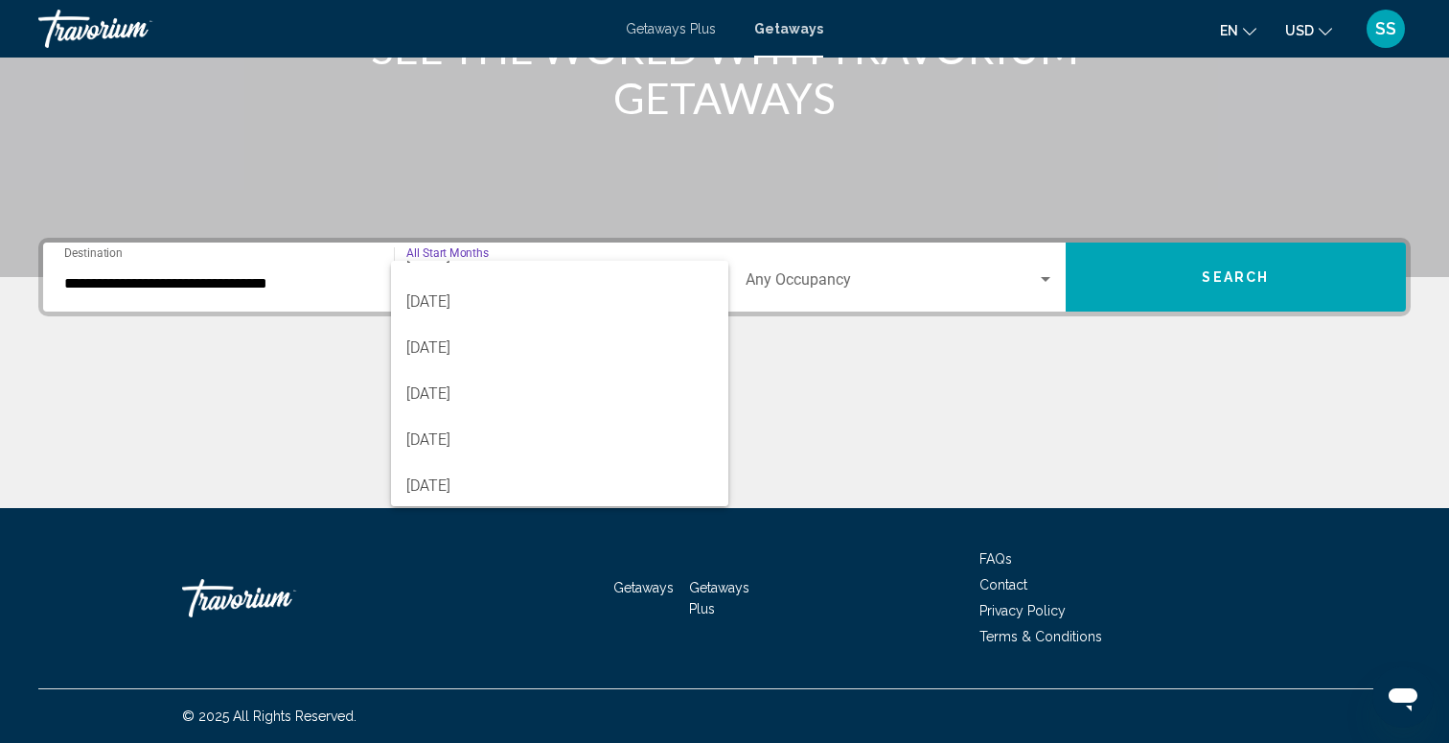
scroll to position [317, 0]
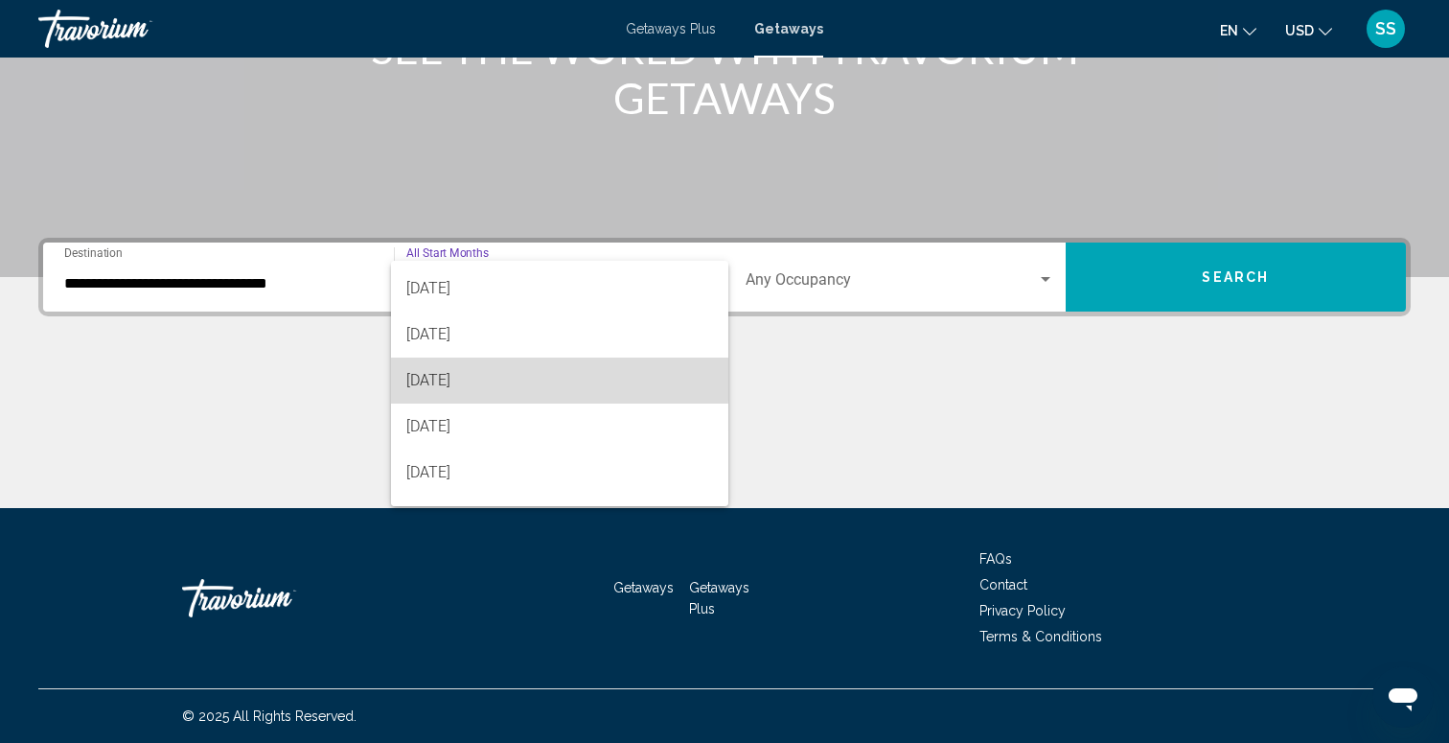
click at [490, 379] on span "[DATE]" at bounding box center [560, 380] width 308 height 46
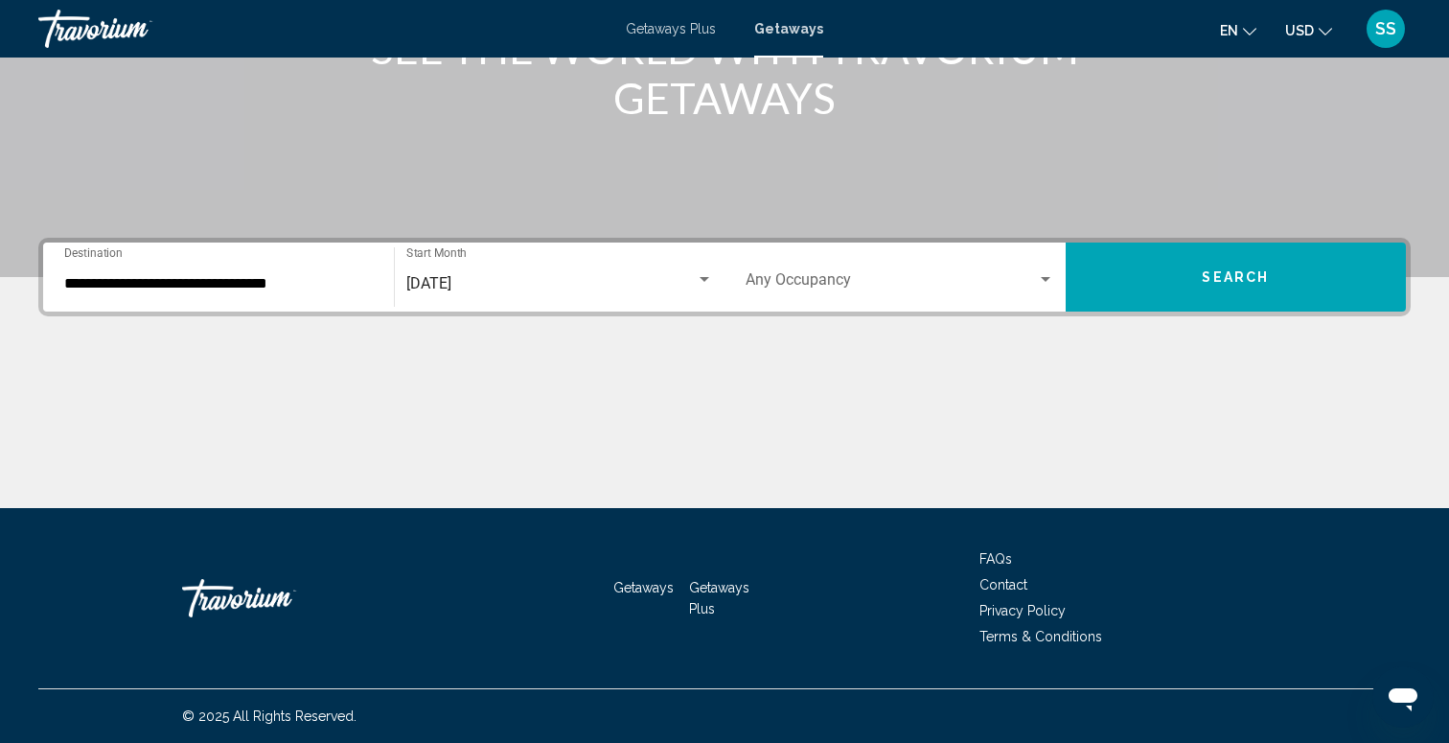
click at [837, 297] on div "Occupancy Any Occupancy" at bounding box center [900, 277] width 309 height 60
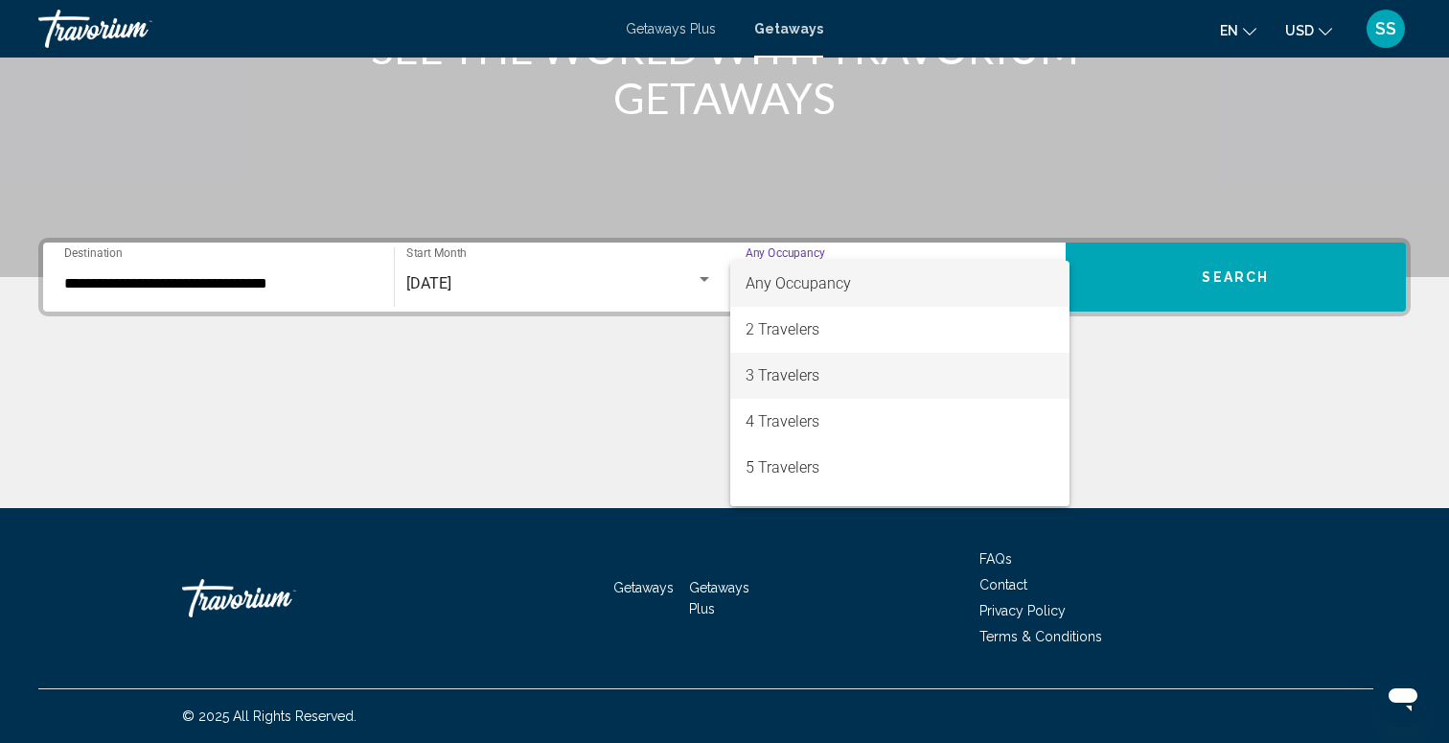
click at [815, 379] on span "3 Travelers" at bounding box center [900, 376] width 309 height 46
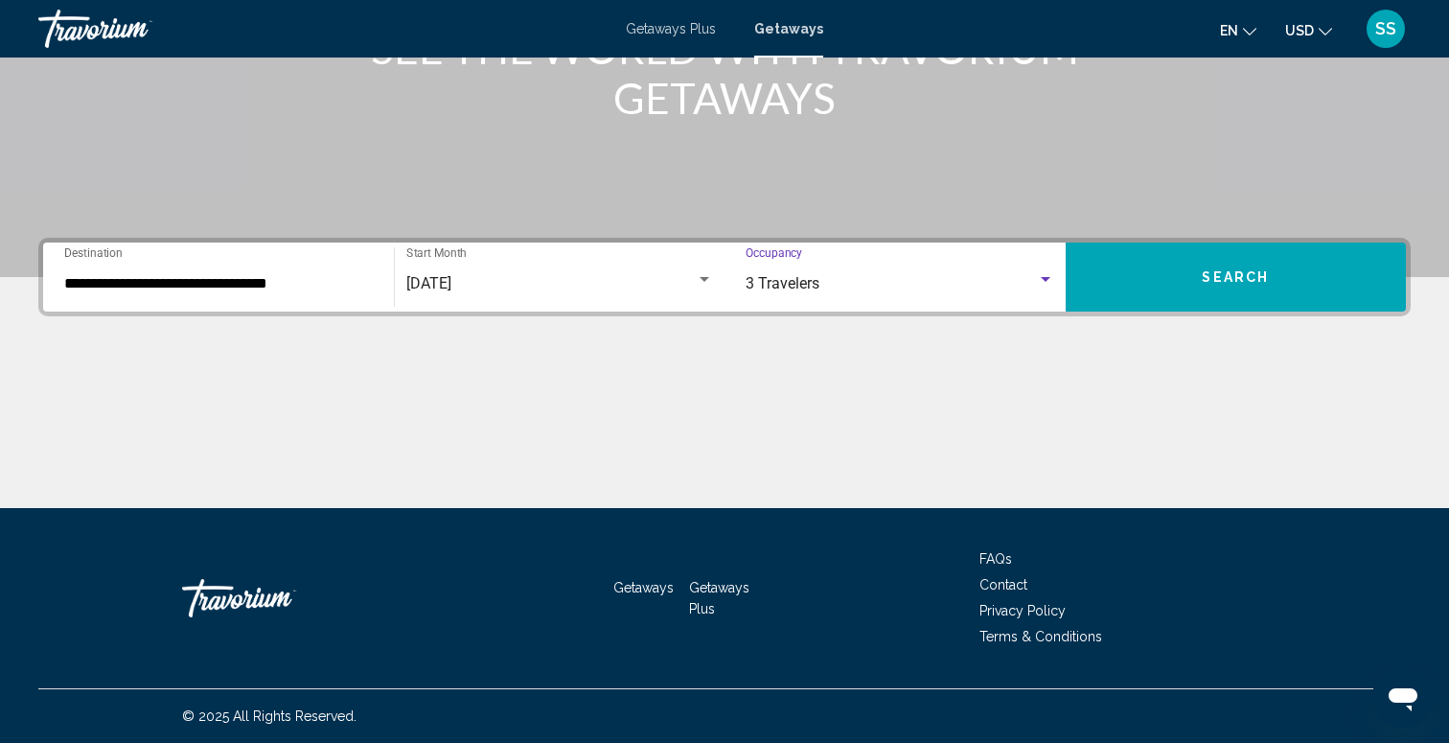
click at [1289, 279] on button "Search" at bounding box center [1236, 276] width 341 height 69
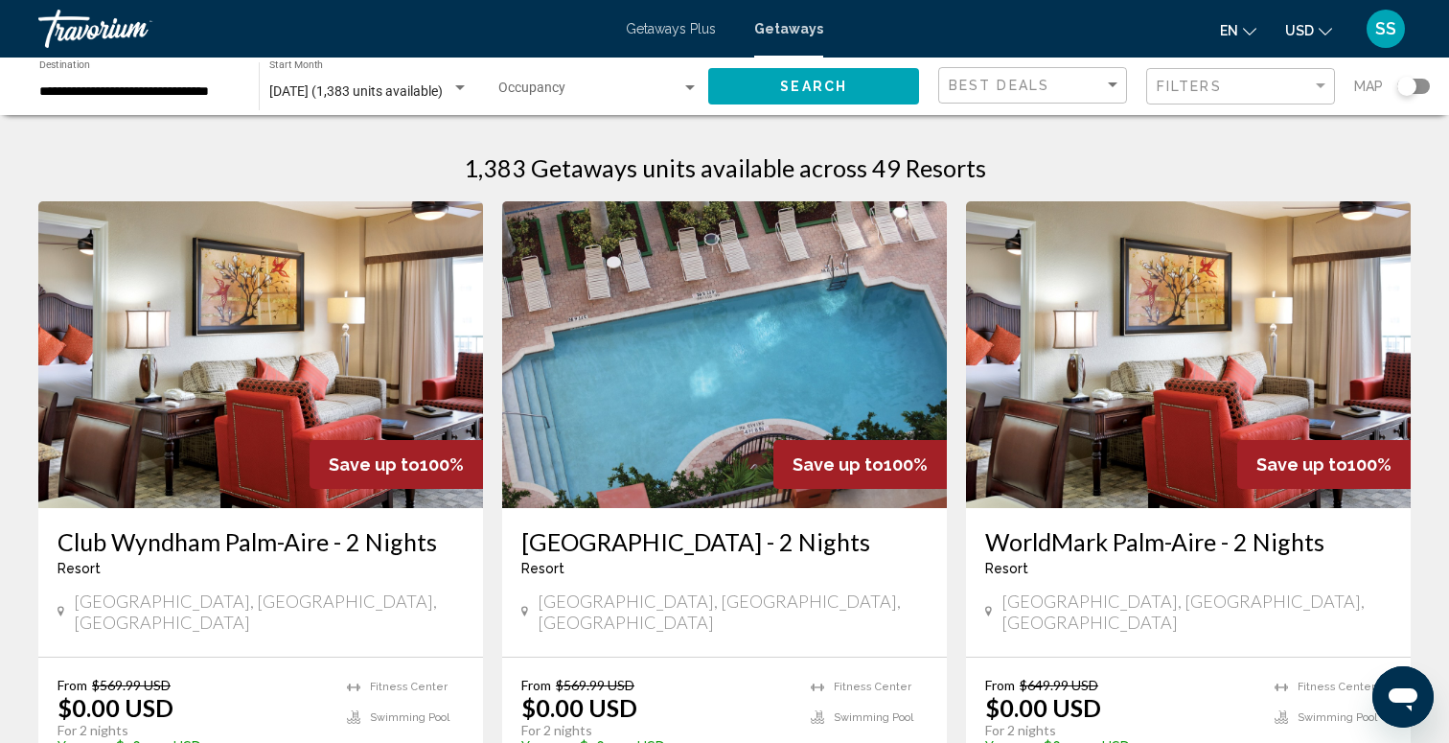
click at [1401, 86] on div "Search widget" at bounding box center [1406, 86] width 19 height 19
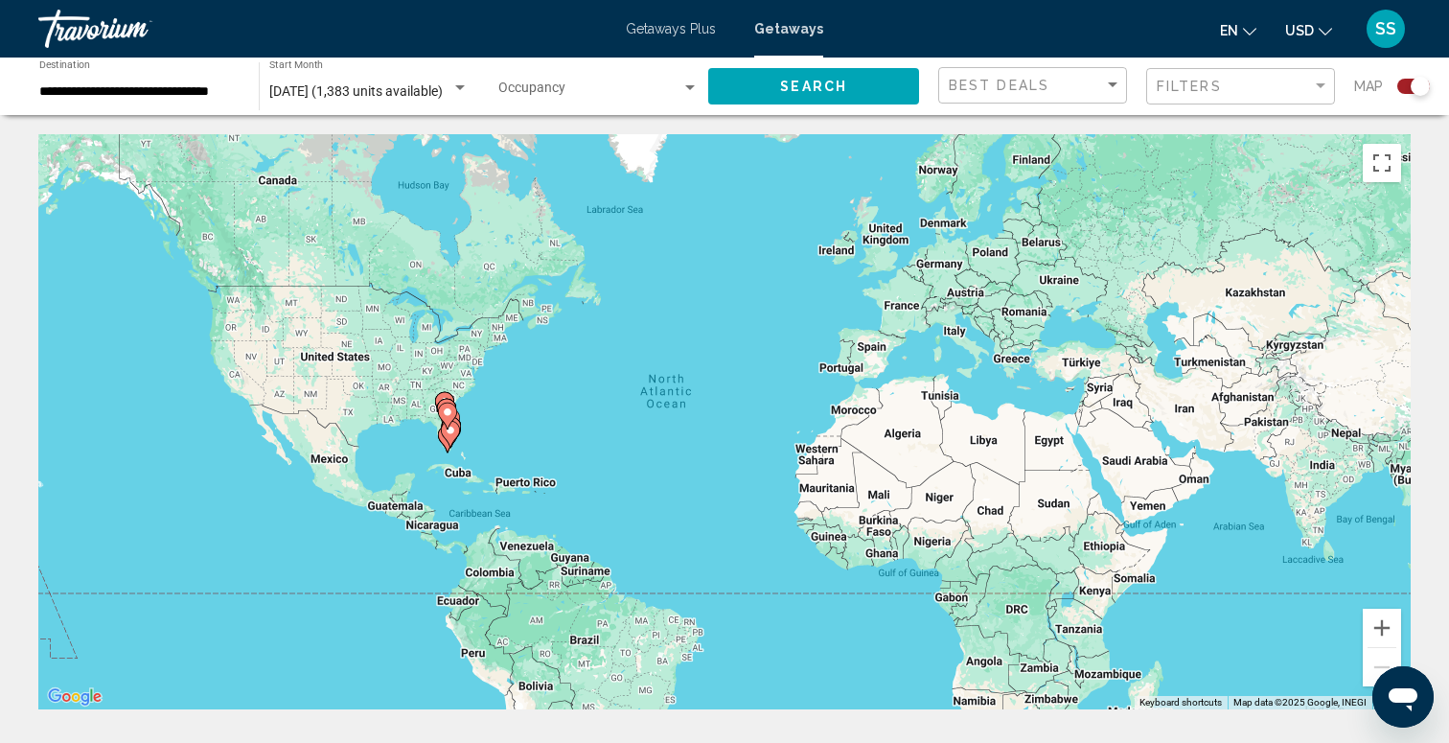
click at [474, 419] on div "To activate drag with keyboard, press Alt + Enter. Once in keyboard drag state,…" at bounding box center [724, 421] width 1372 height 575
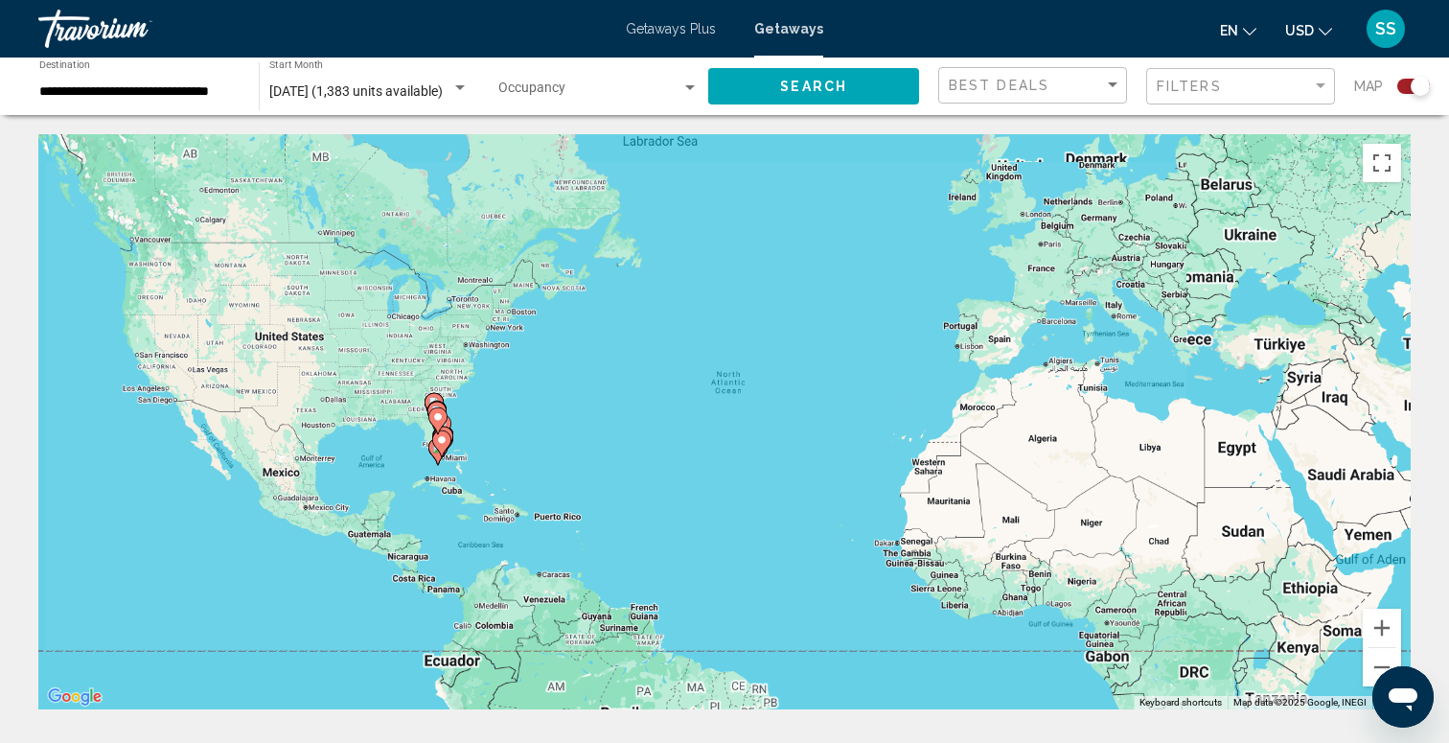
click at [474, 419] on div "To activate drag with keyboard, press Alt + Enter. Once in keyboard drag state,…" at bounding box center [724, 421] width 1372 height 575
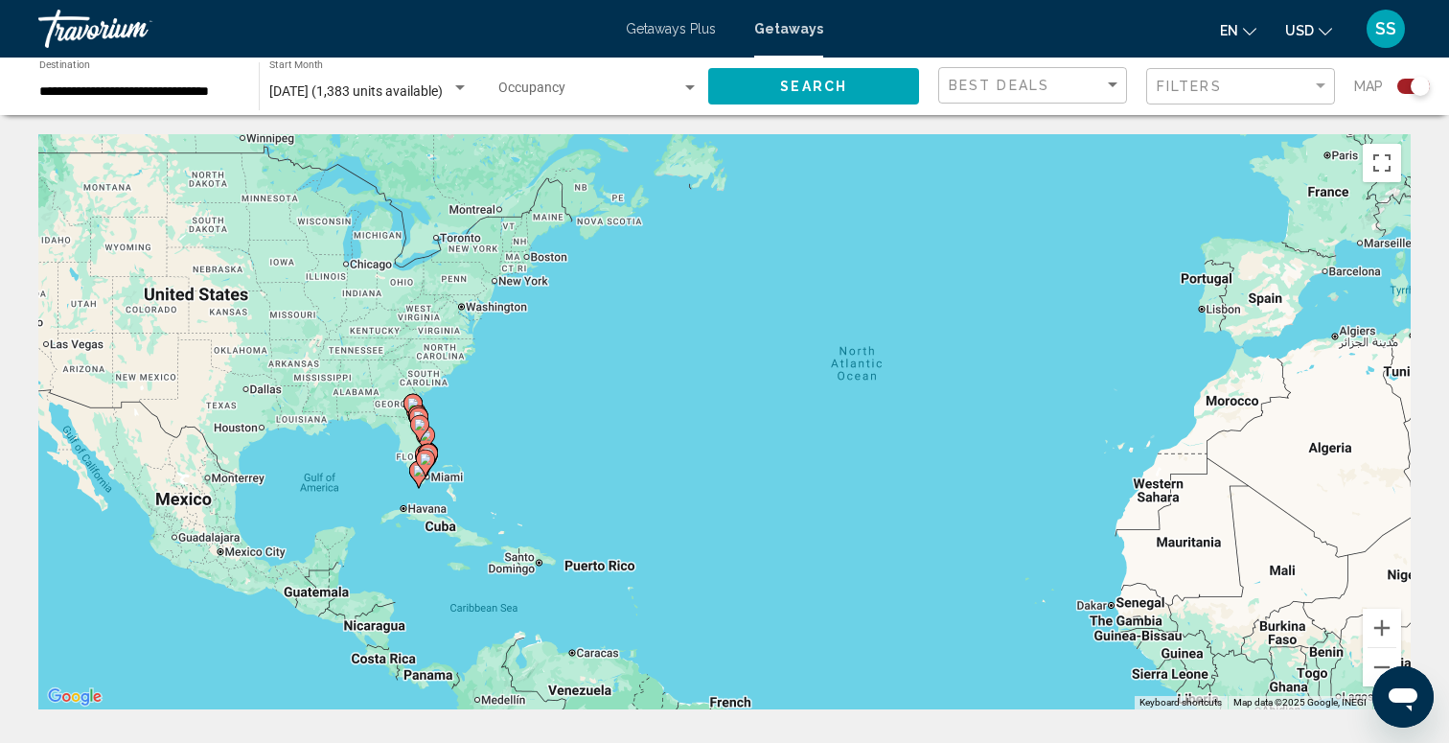
click at [454, 449] on div "To activate drag with keyboard, press Alt + Enter. Once in keyboard drag state,…" at bounding box center [724, 421] width 1372 height 575
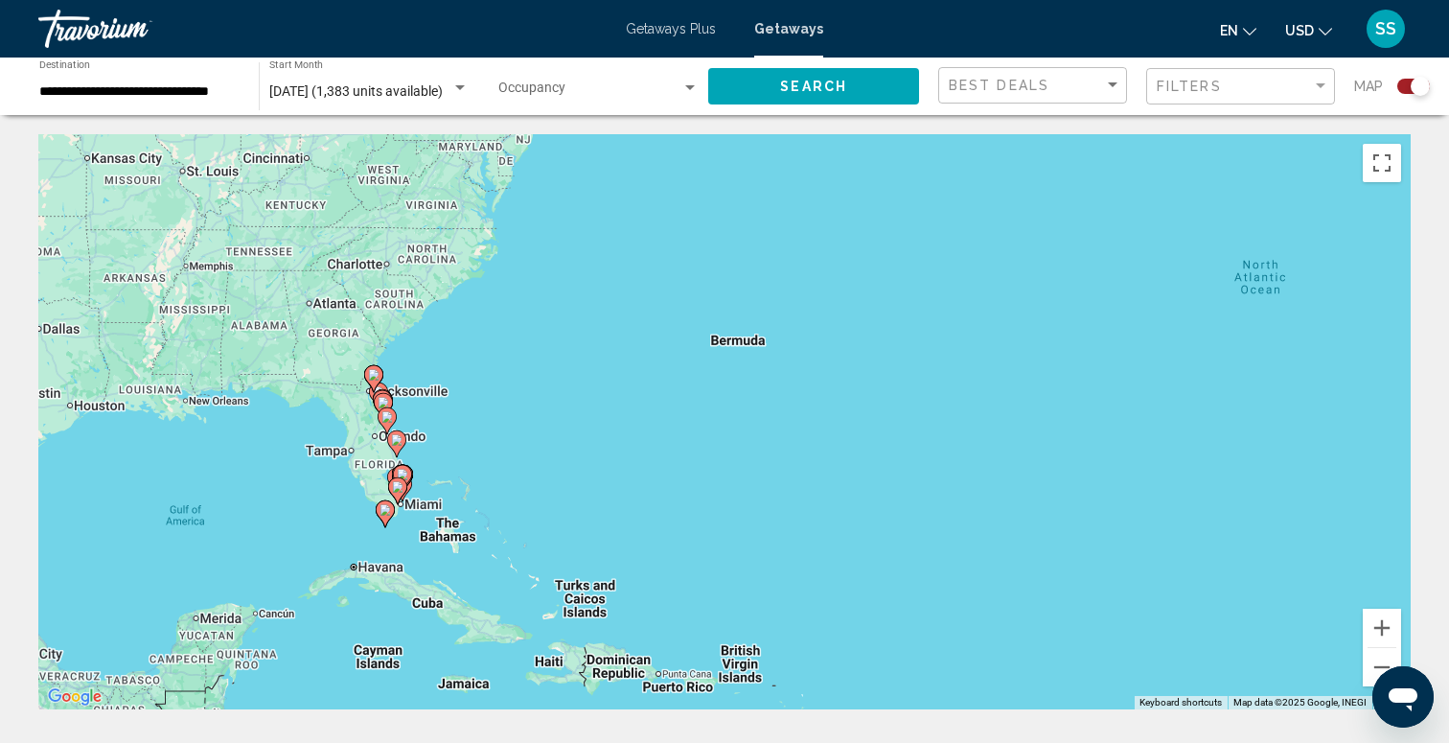
click at [416, 421] on div "To activate drag with keyboard, press Alt + Enter. Once in keyboard drag state,…" at bounding box center [724, 421] width 1372 height 575
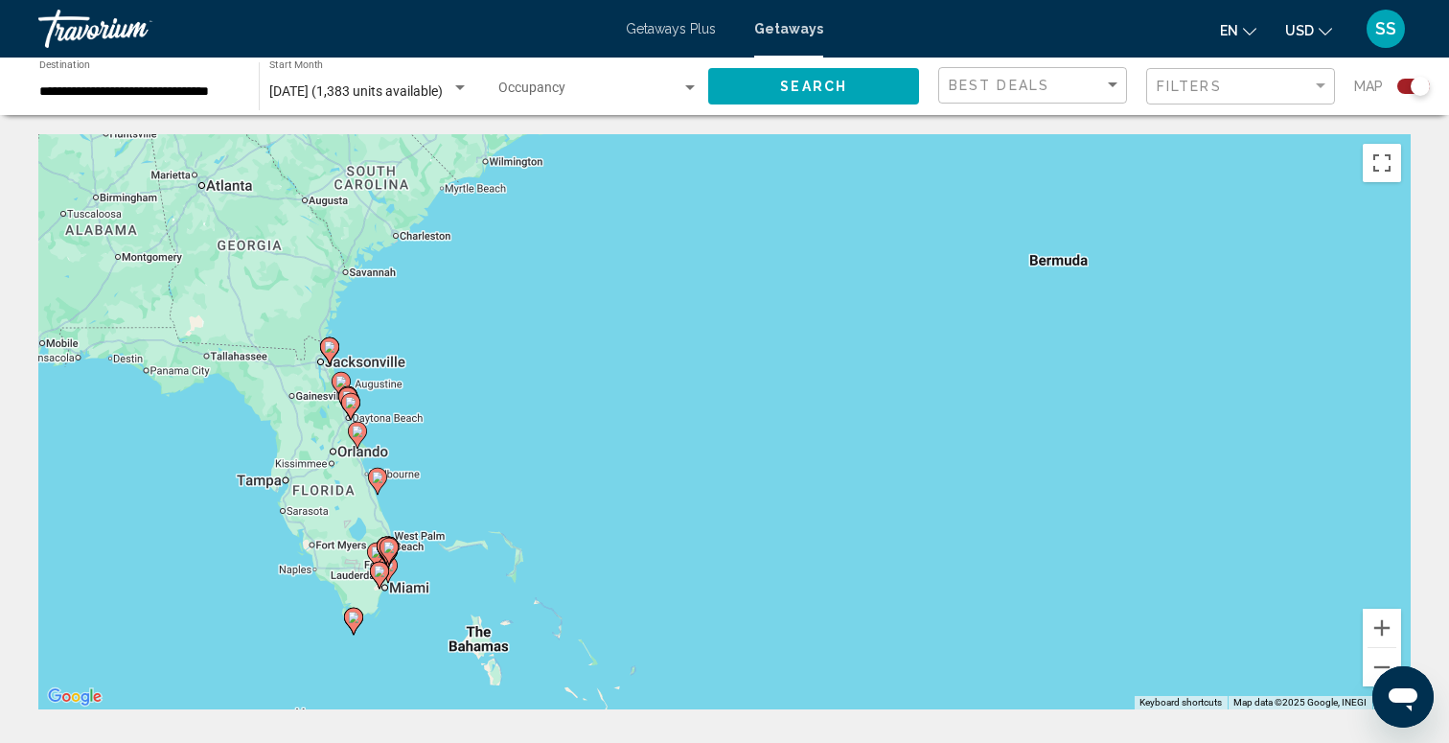
click at [402, 425] on div "To activate drag with keyboard, press Alt + Enter. Once in keyboard drag state,…" at bounding box center [724, 421] width 1372 height 575
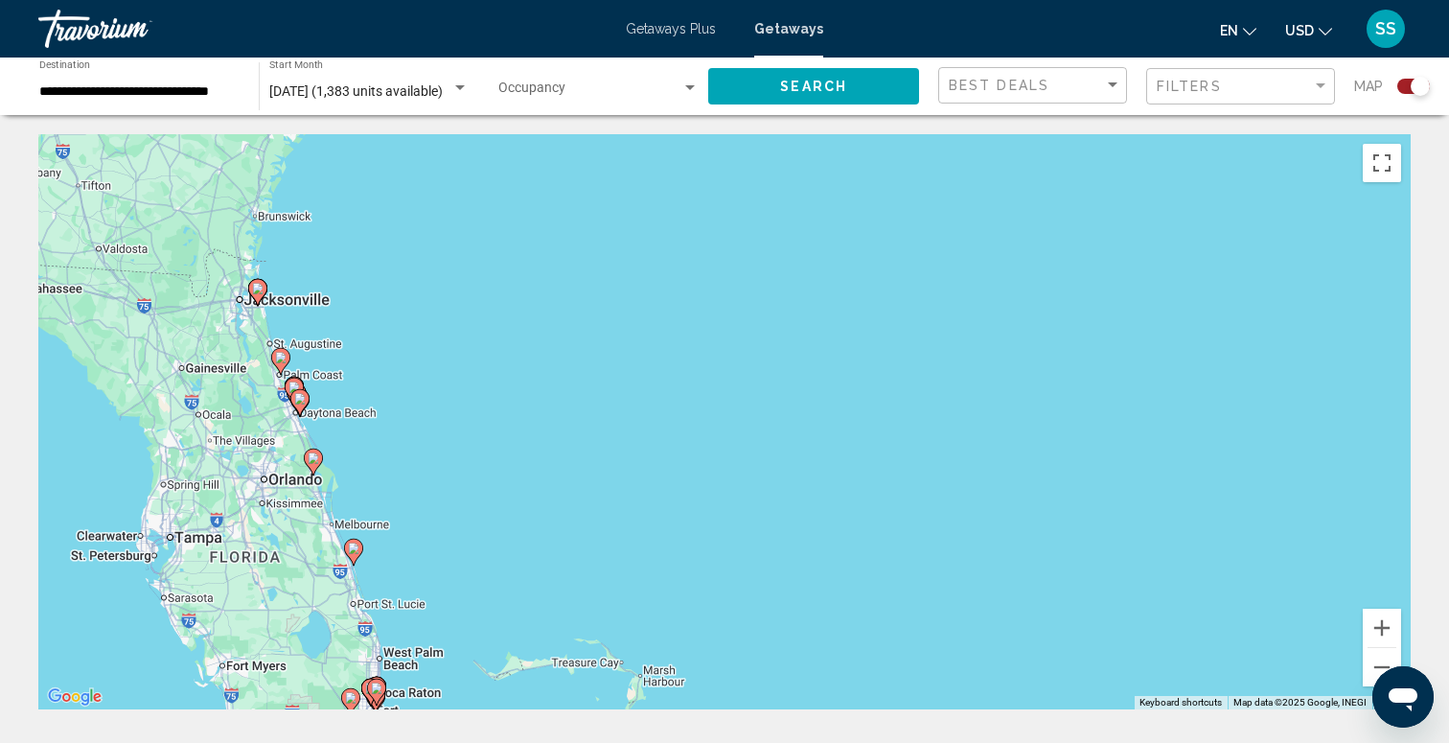
click at [375, 461] on div "To activate drag with keyboard, press Alt + Enter. Once in keyboard drag state,…" at bounding box center [724, 421] width 1372 height 575
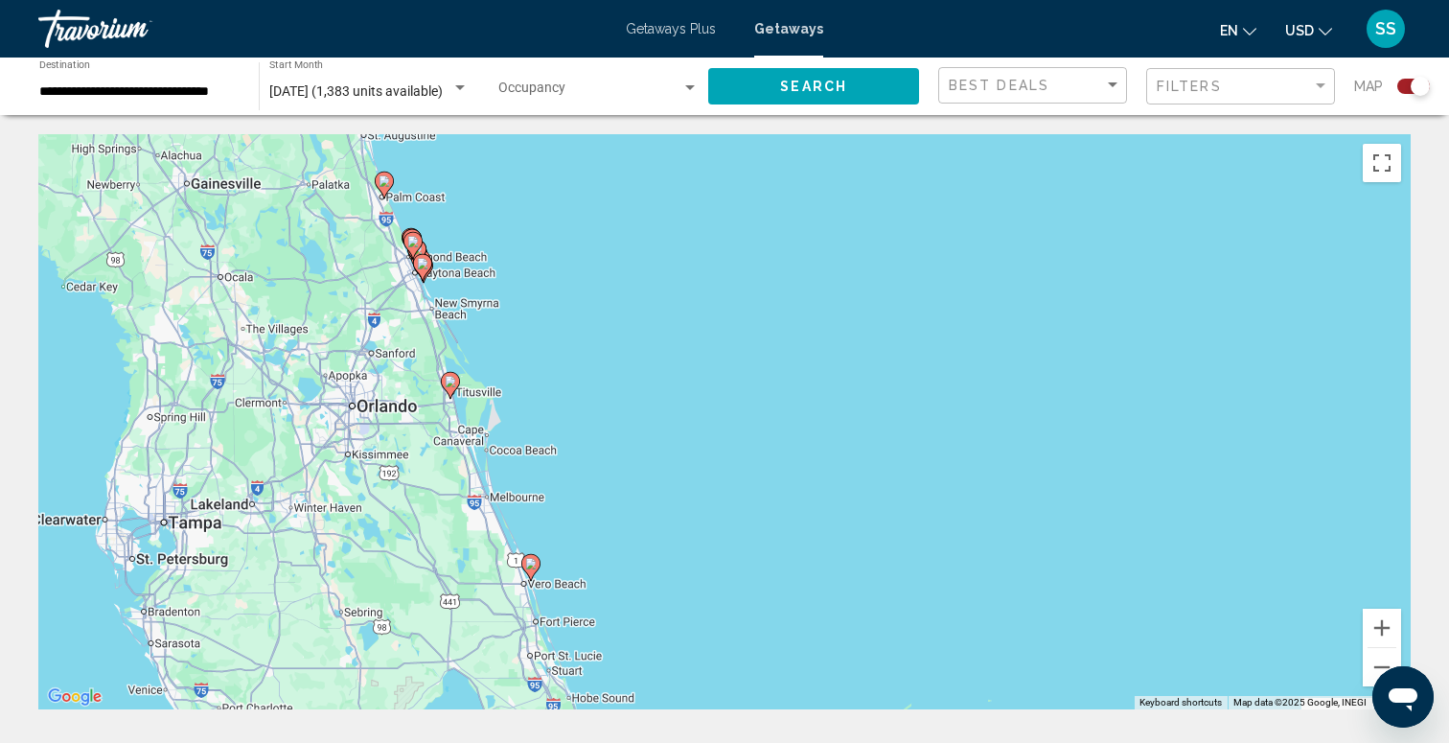
drag, startPoint x: 363, startPoint y: 464, endPoint x: 608, endPoint y: 360, distance: 265.4
click at [608, 360] on div "To activate drag with keyboard, press Alt + Enter. Once in keyboard drag state,…" at bounding box center [724, 421] width 1372 height 575
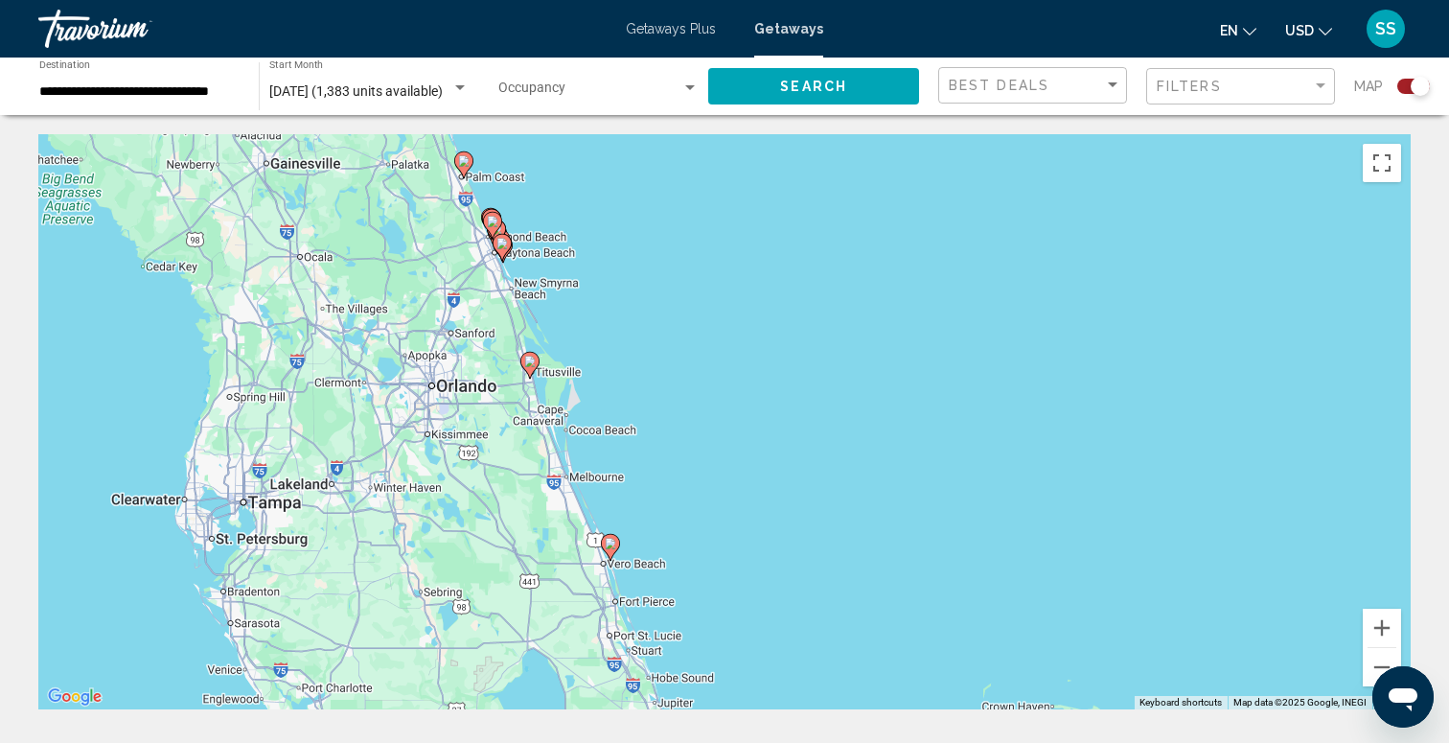
click at [533, 368] on icon "Main content" at bounding box center [529, 365] width 17 height 25
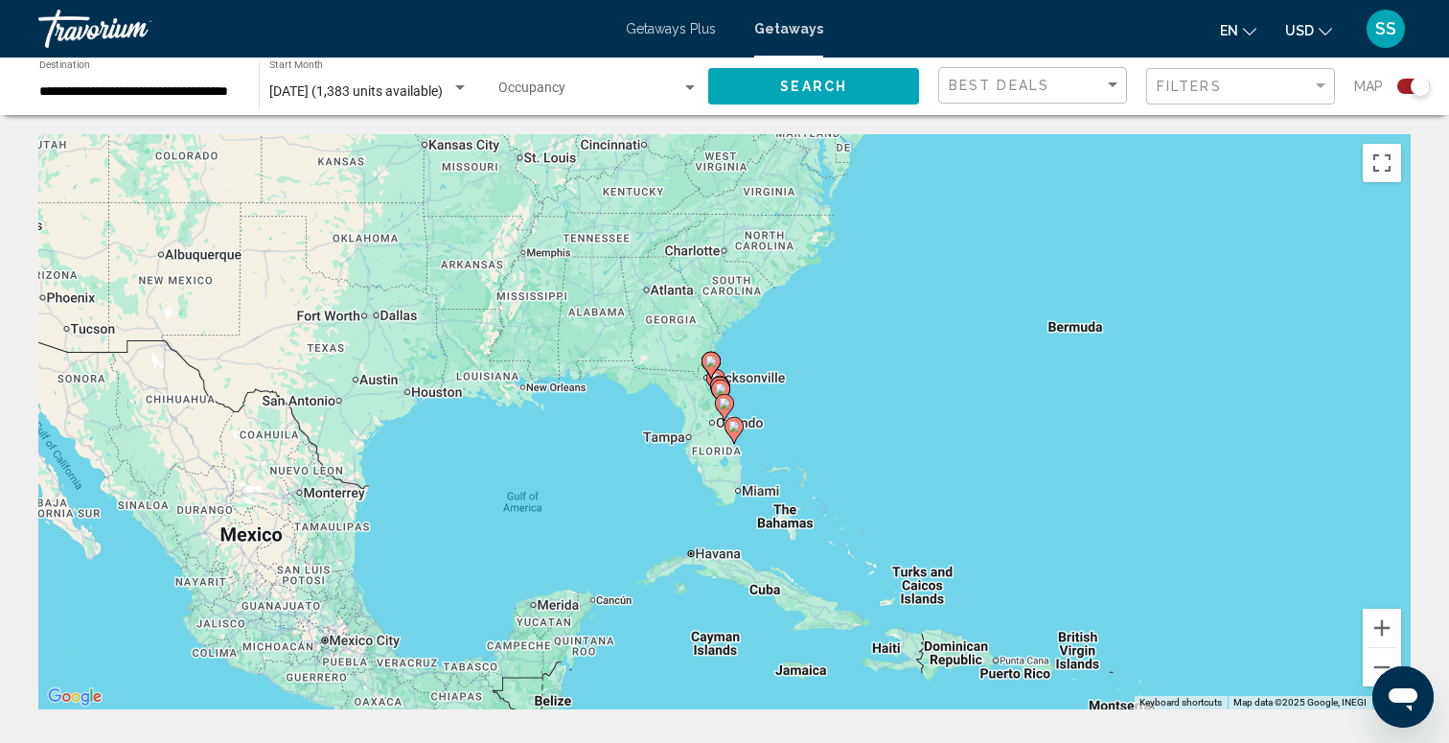
click at [724, 402] on image "Main content" at bounding box center [724, 403] width 11 height 11
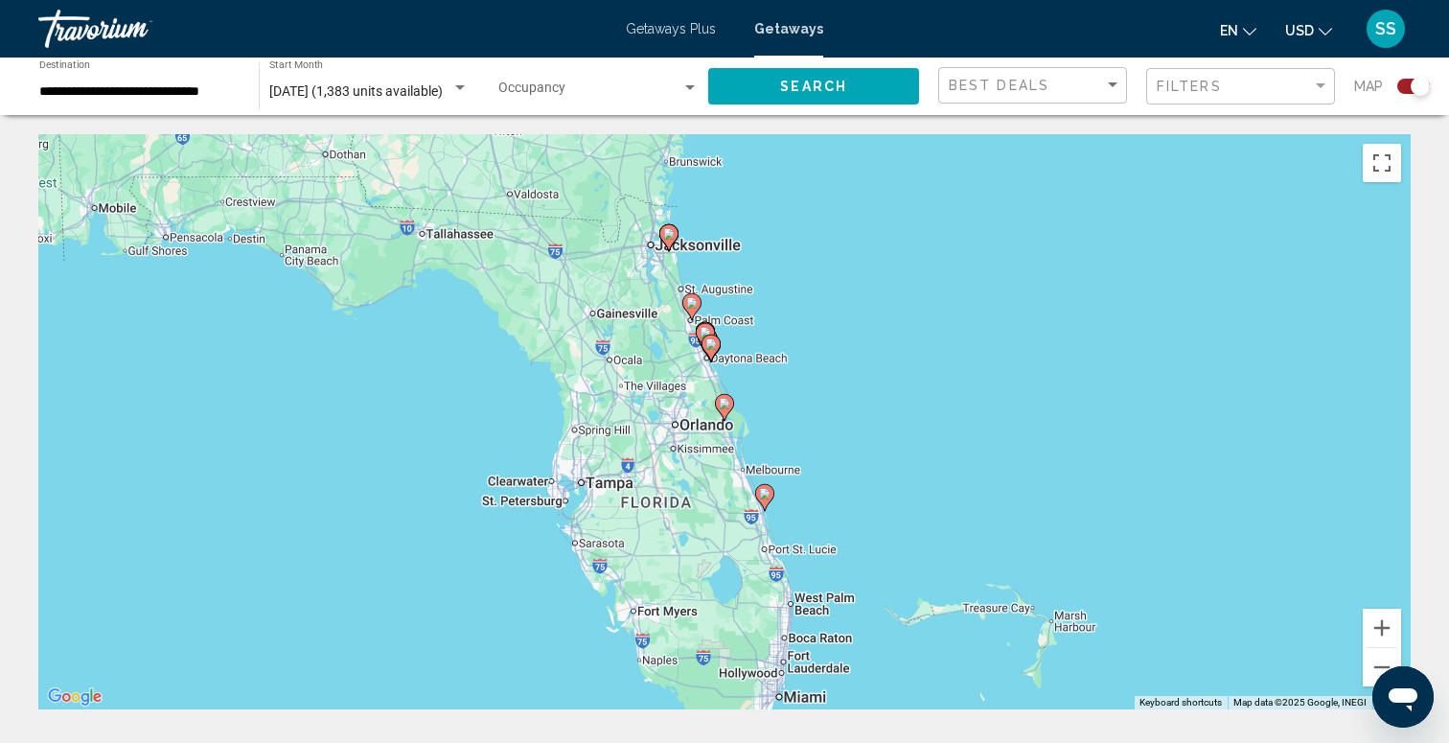
click at [724, 402] on image "Main content" at bounding box center [724, 403] width 11 height 11
type input "**********"
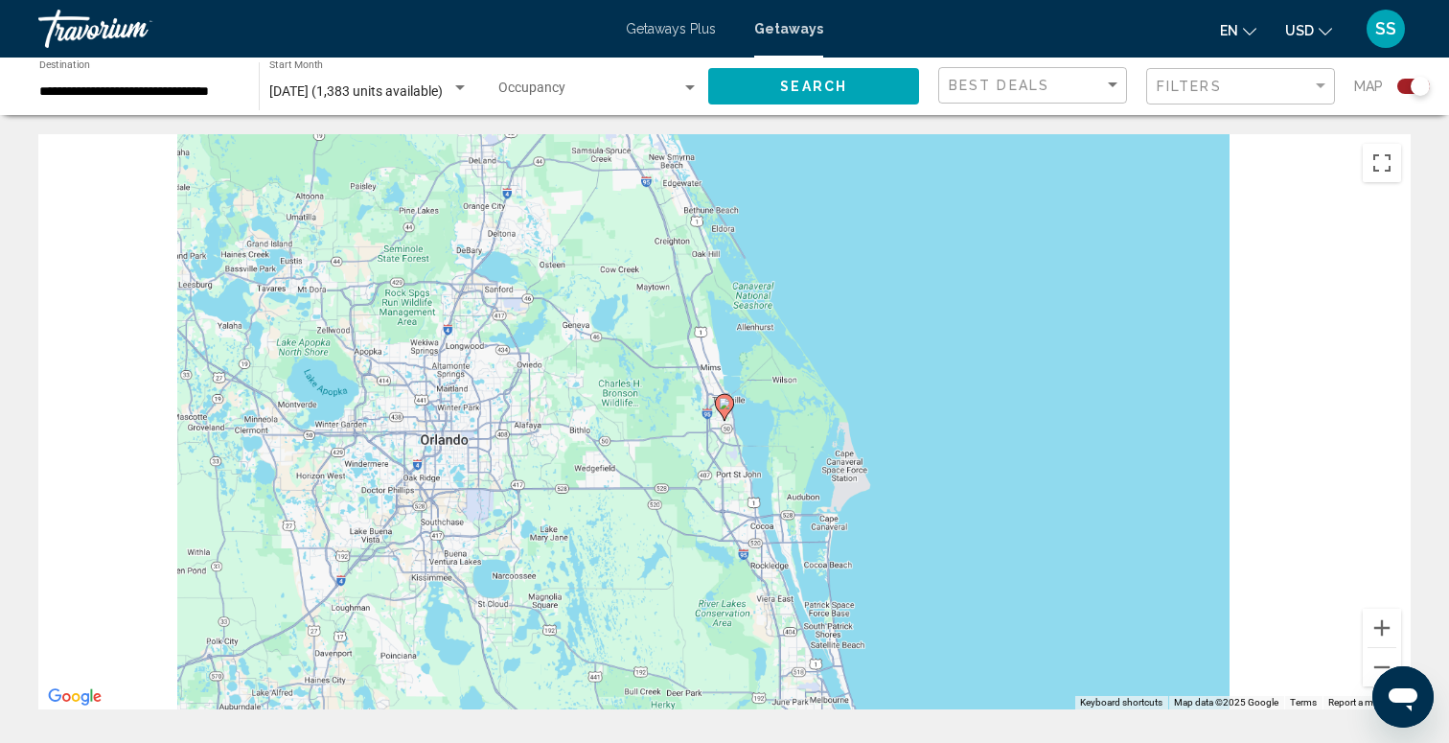
click at [724, 402] on image "Main content" at bounding box center [724, 403] width 11 height 11
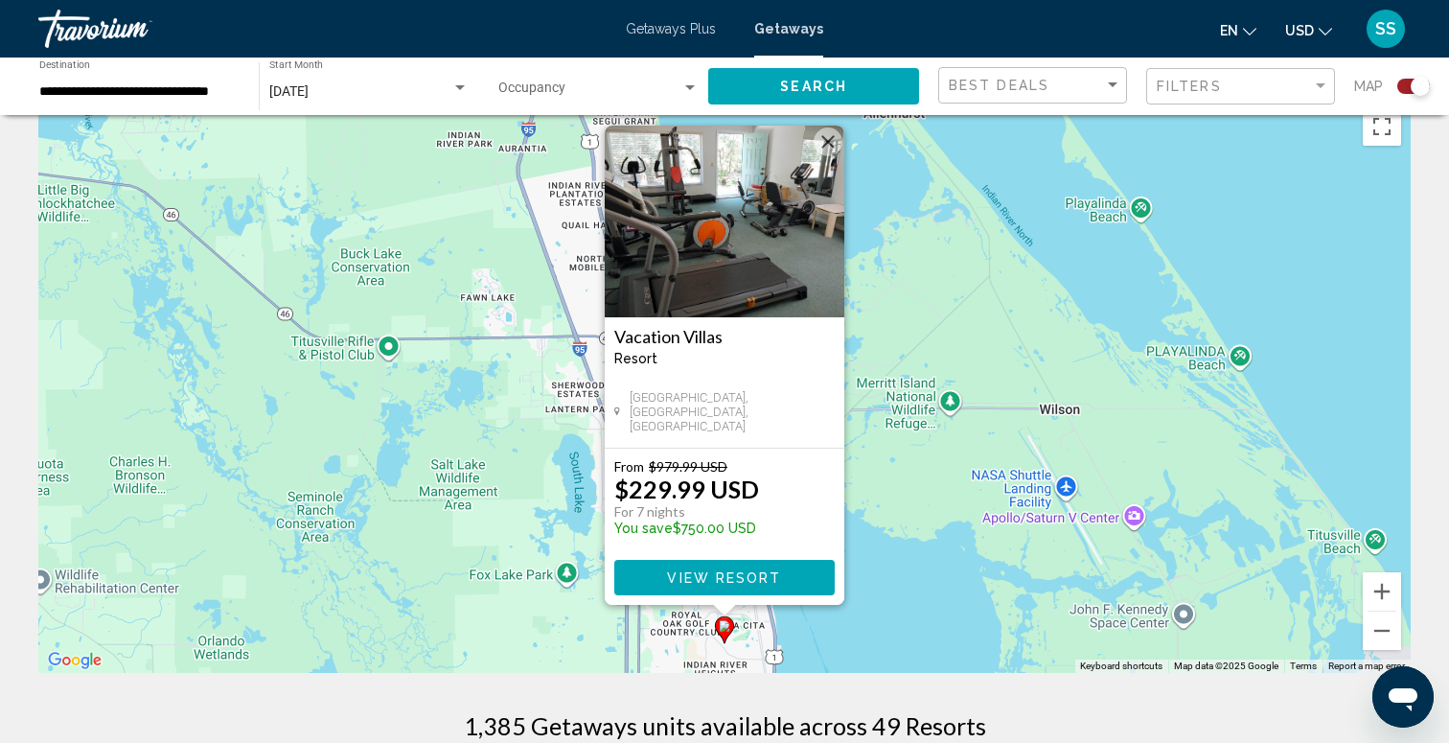
scroll to position [41, 0]
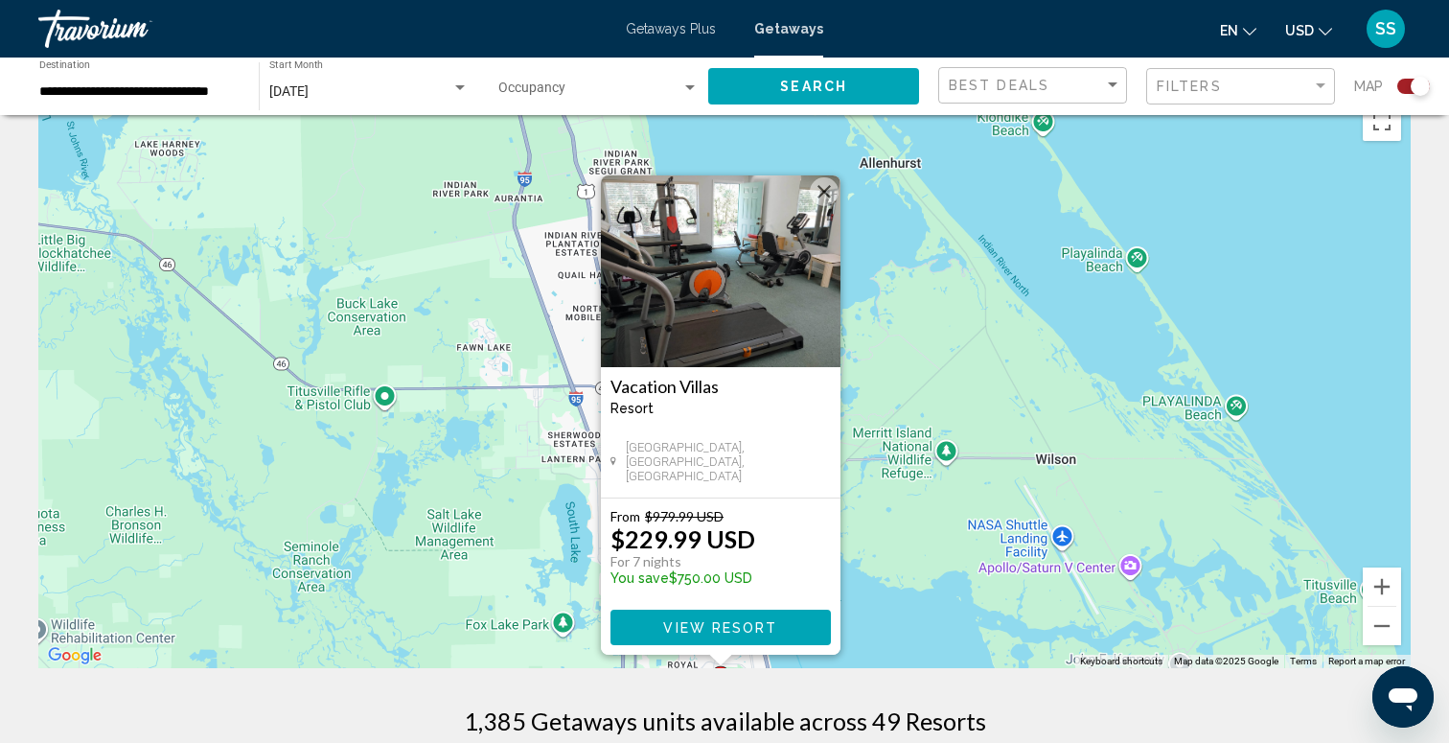
drag, startPoint x: 925, startPoint y: 268, endPoint x: 918, endPoint y: 303, distance: 35.1
click at [918, 304] on div "To activate drag with keyboard, press Alt + Enter. Once in keyboard drag state,…" at bounding box center [724, 380] width 1372 height 575
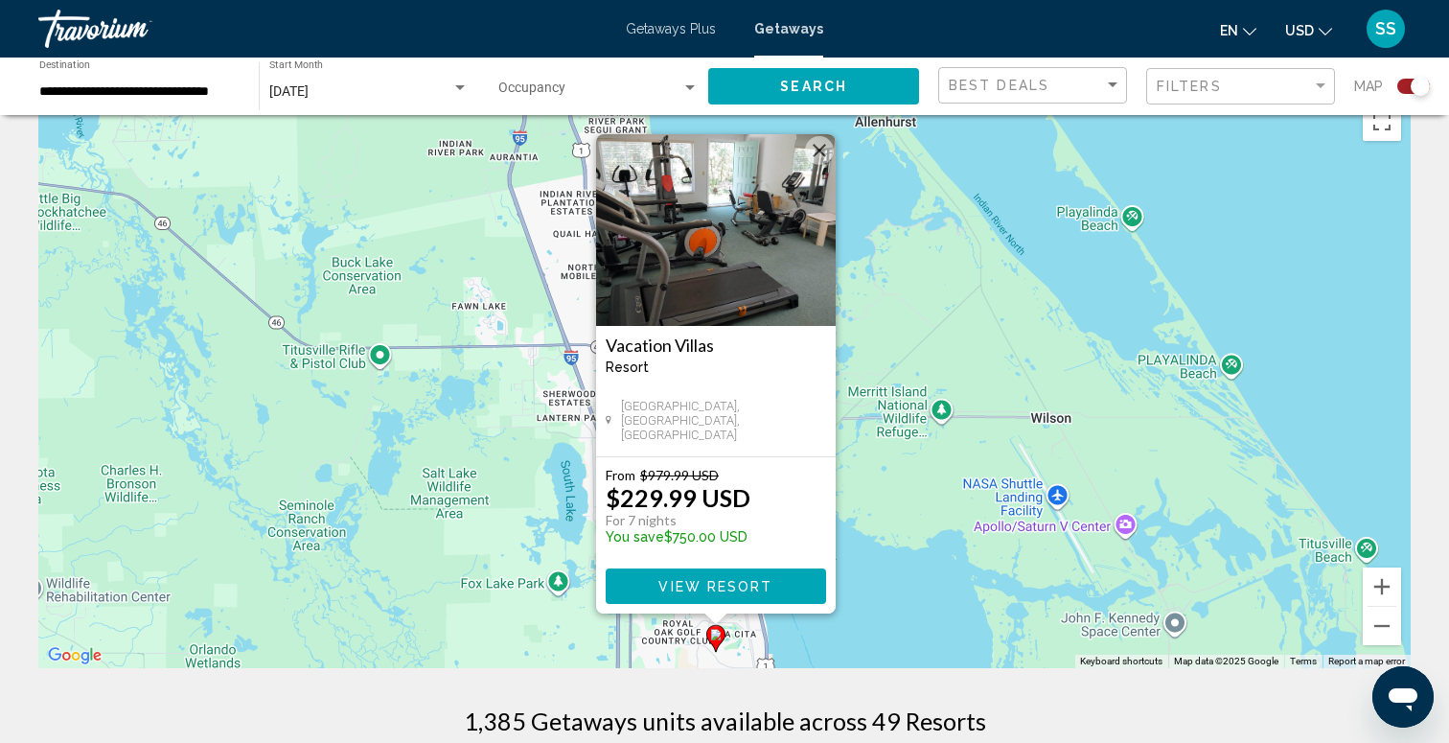
click at [815, 149] on button "Close" at bounding box center [819, 150] width 29 height 29
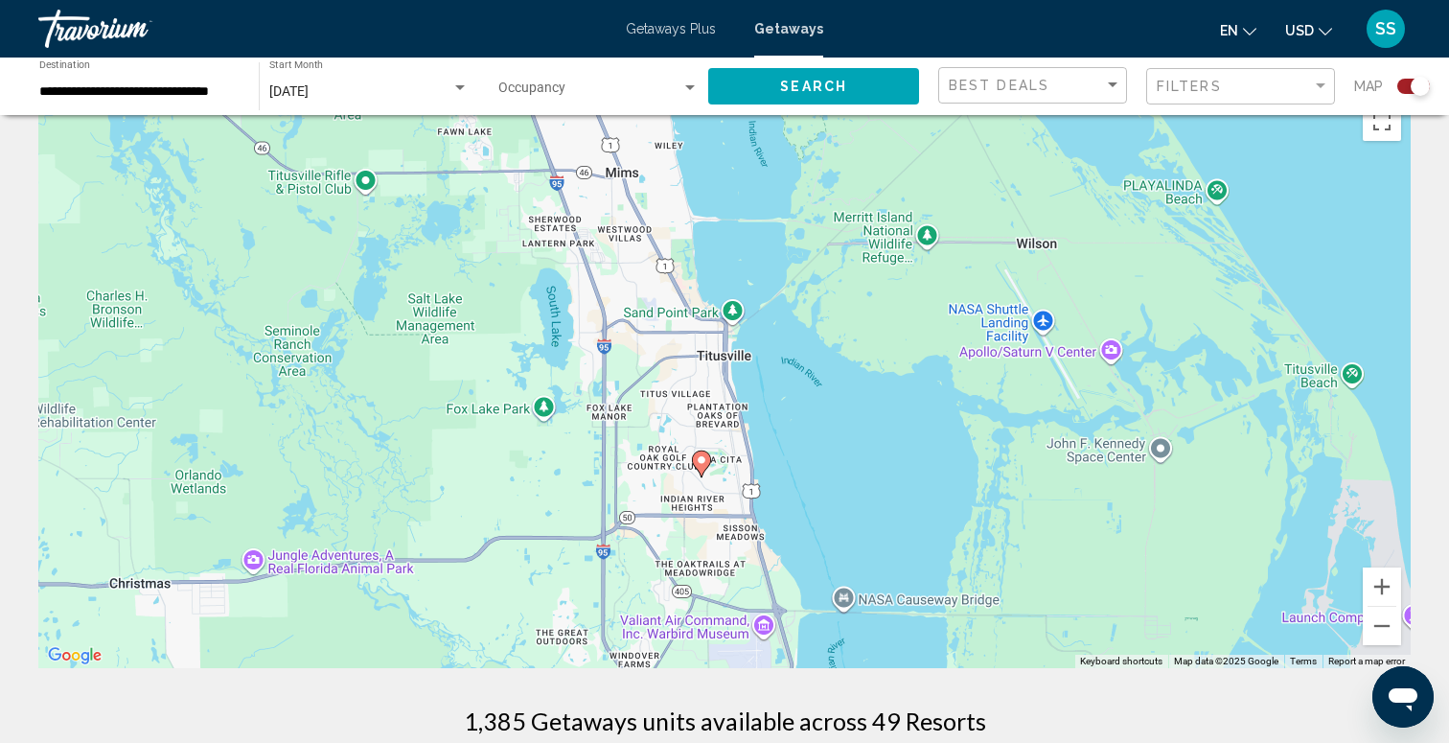
drag, startPoint x: 765, startPoint y: 482, endPoint x: 749, endPoint y: 300, distance: 182.7
click at [749, 300] on div "To activate drag with keyboard, press Alt + Enter. Once in keyboard drag state,…" at bounding box center [724, 380] width 1372 height 575
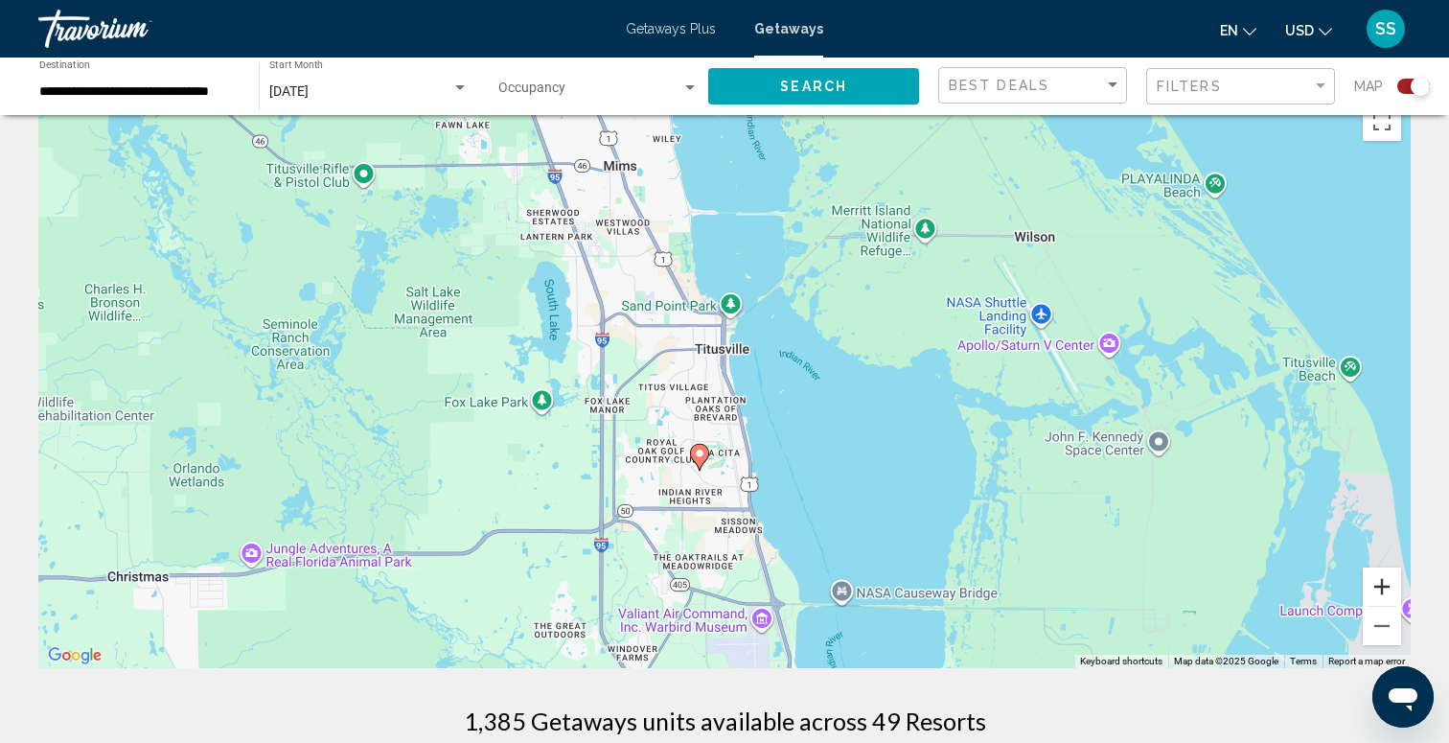
click at [1385, 580] on button "Zoom in" at bounding box center [1382, 586] width 38 height 38
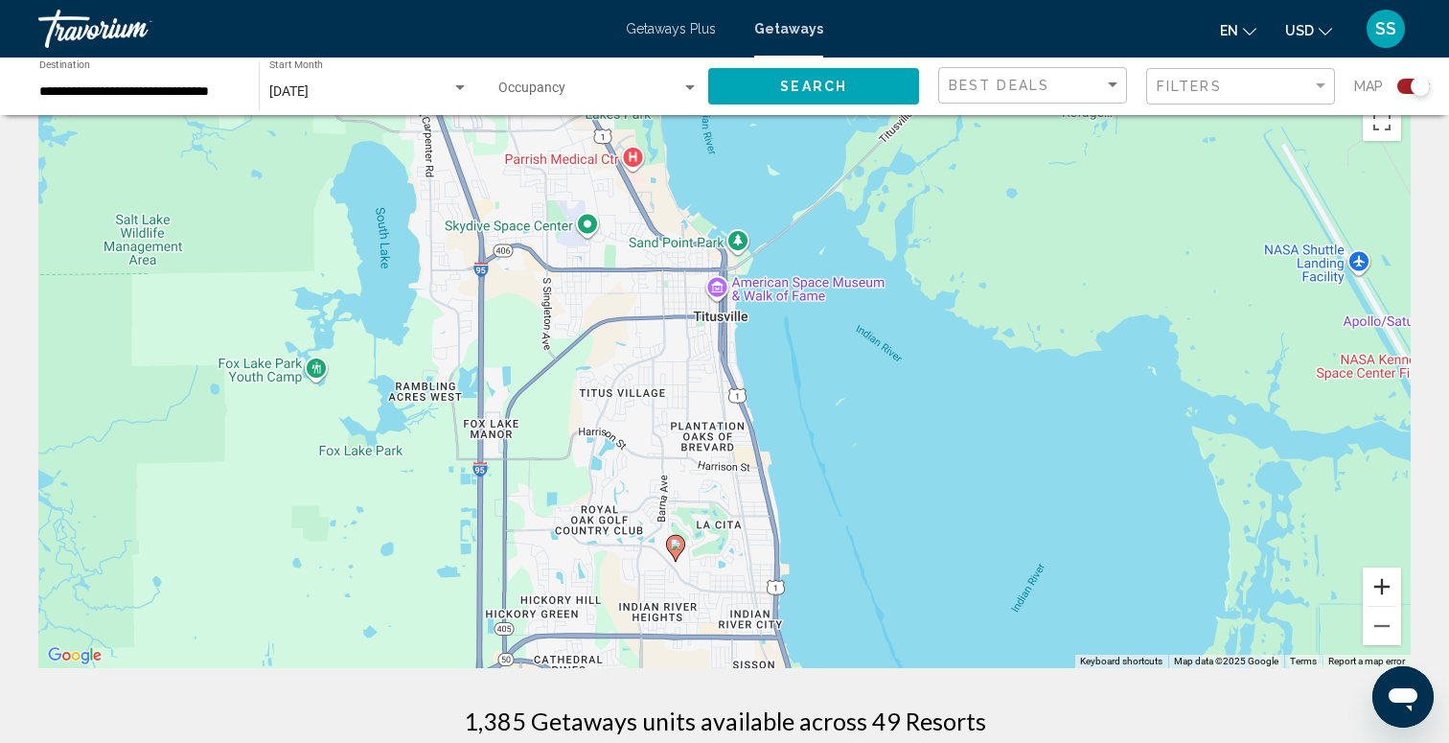
click at [1385, 580] on button "Zoom in" at bounding box center [1382, 586] width 38 height 38
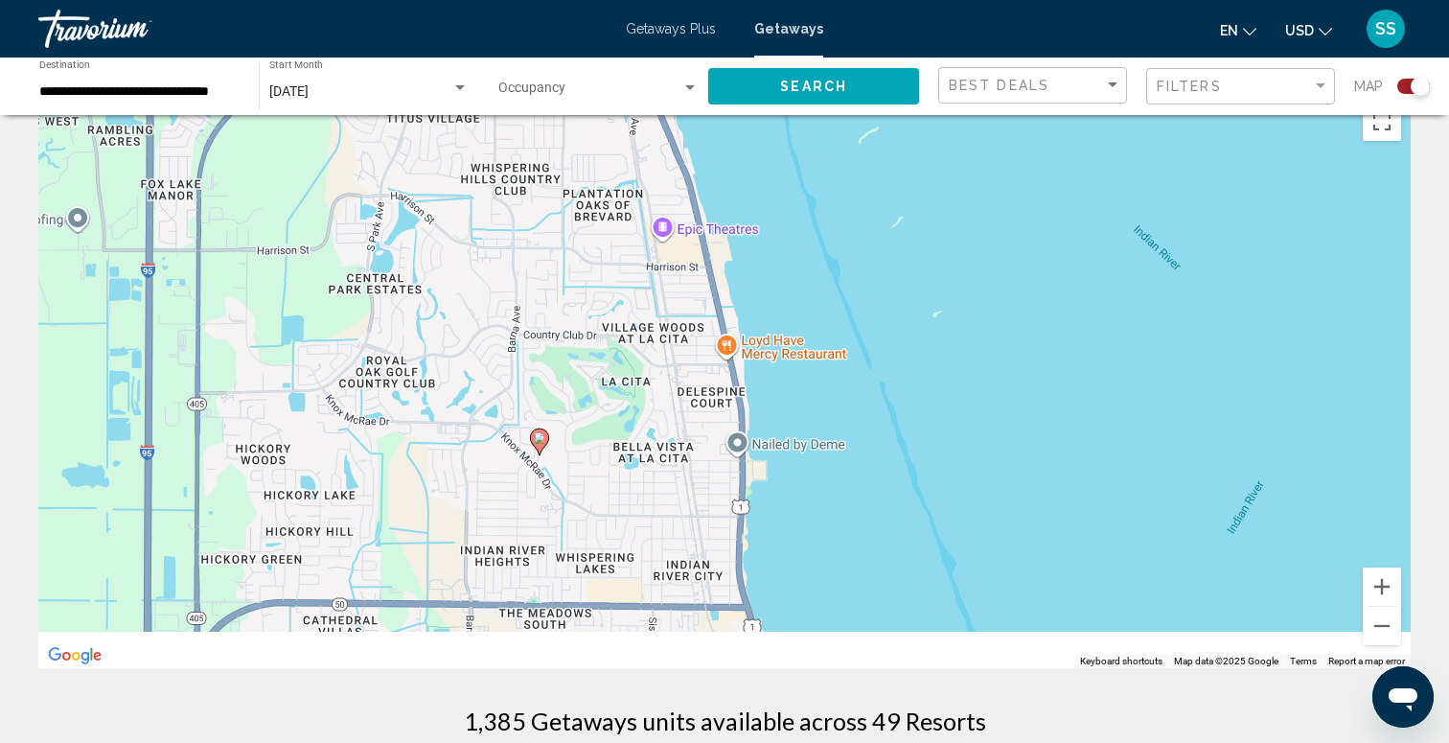
drag, startPoint x: 1088, startPoint y: 565, endPoint x: 998, endPoint y: 266, distance: 312.2
click at [998, 267] on div "To activate drag with keyboard, press Alt + Enter. Once in keyboard drag state,…" at bounding box center [724, 380] width 1372 height 575
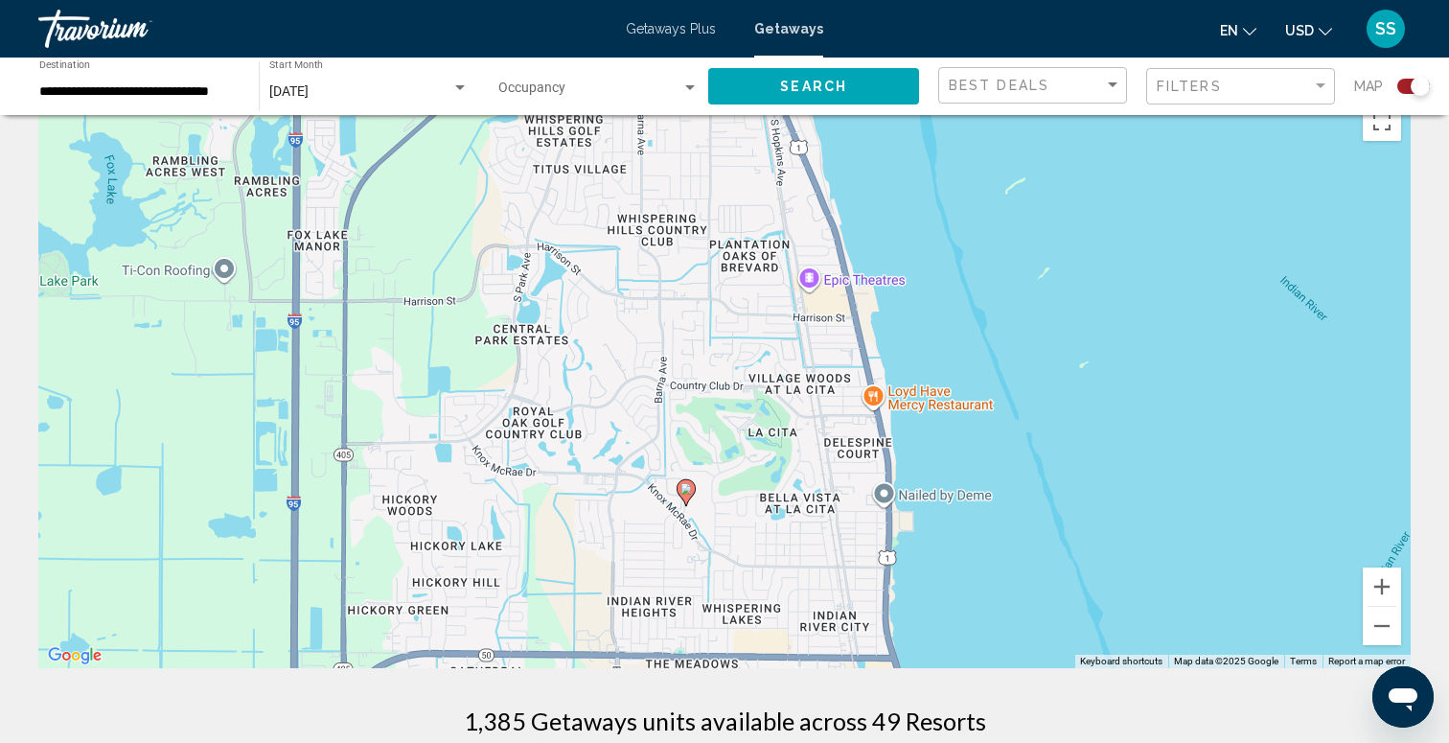
drag, startPoint x: 816, startPoint y: 430, endPoint x: 994, endPoint y: 618, distance: 258.3
click at [994, 618] on div "To activate drag with keyboard, press Alt + Enter. Once in keyboard drag state,…" at bounding box center [724, 380] width 1372 height 575
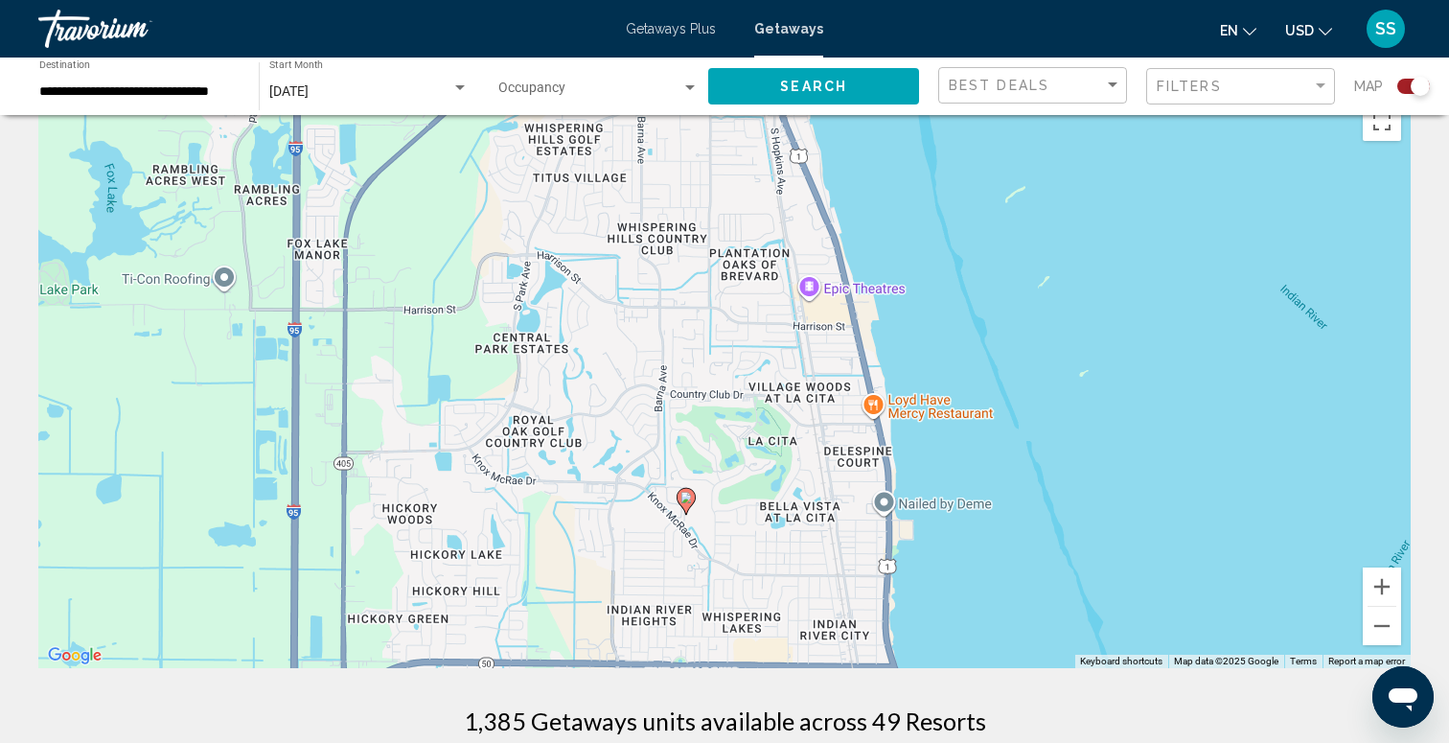
drag, startPoint x: 1106, startPoint y: 483, endPoint x: 1105, endPoint y: 788, distance: 304.7
click at [1105, 701] on html "**********" at bounding box center [724, 330] width 1449 height 743
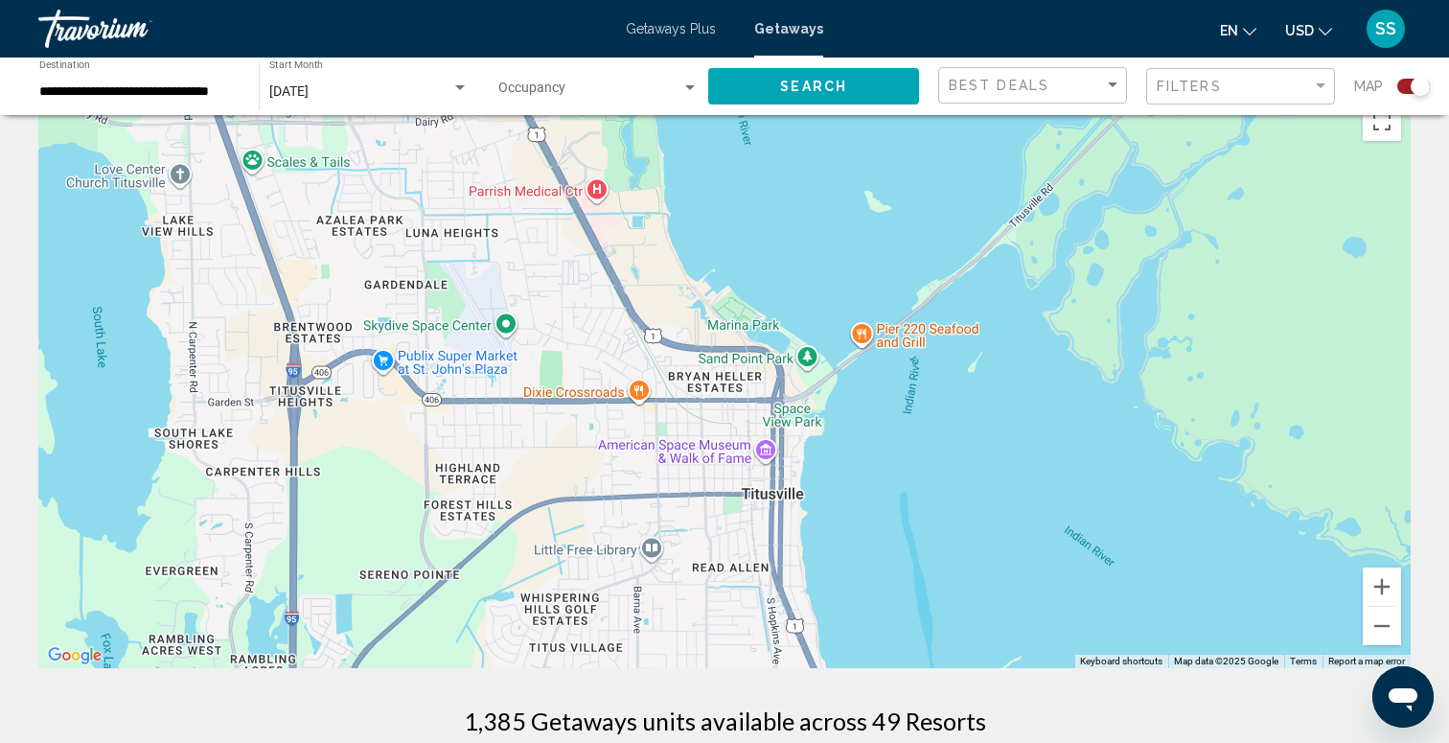
drag, startPoint x: 1104, startPoint y: 537, endPoint x: 1098, endPoint y: 699, distance: 162.0
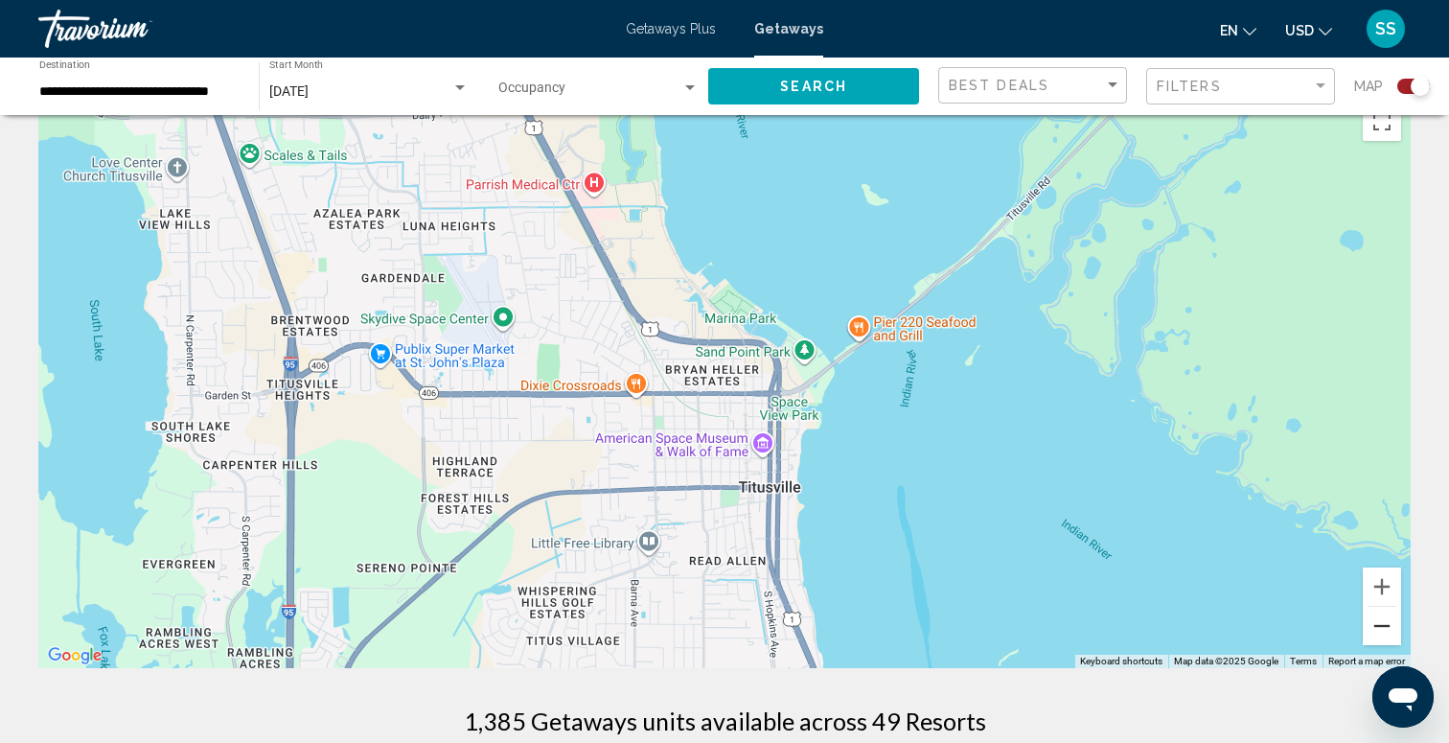
click at [1378, 636] on button "Zoom out" at bounding box center [1382, 626] width 38 height 38
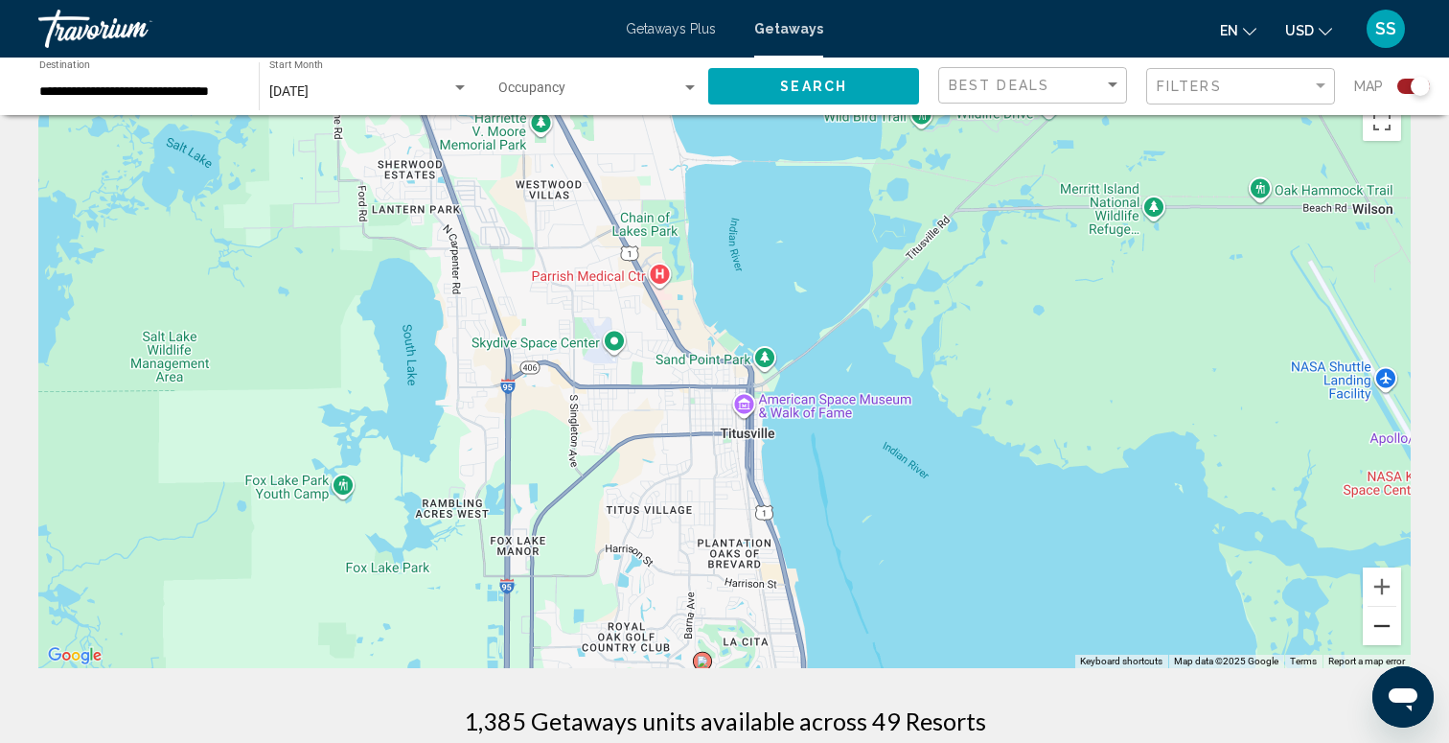
click at [1378, 636] on button "Zoom out" at bounding box center [1382, 626] width 38 height 38
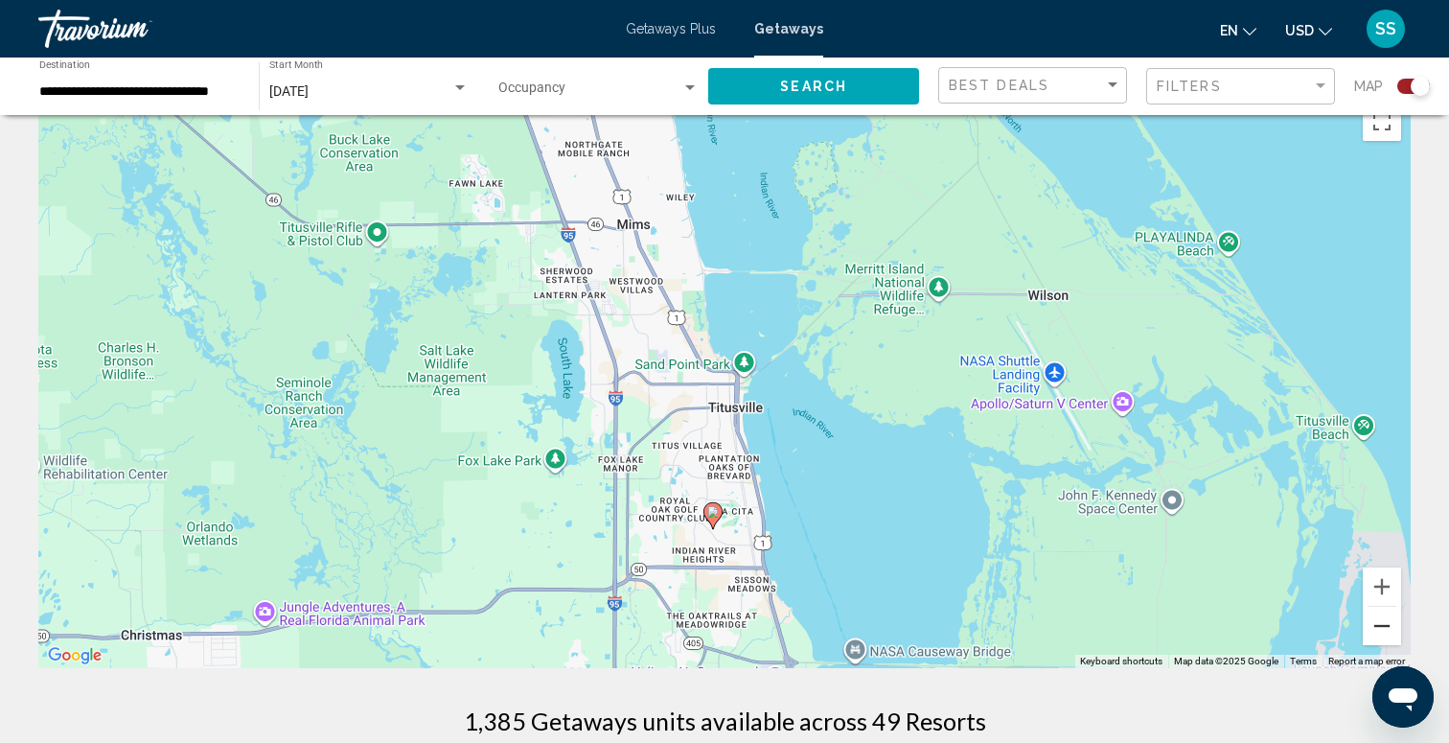
click at [1378, 636] on button "Zoom out" at bounding box center [1382, 626] width 38 height 38
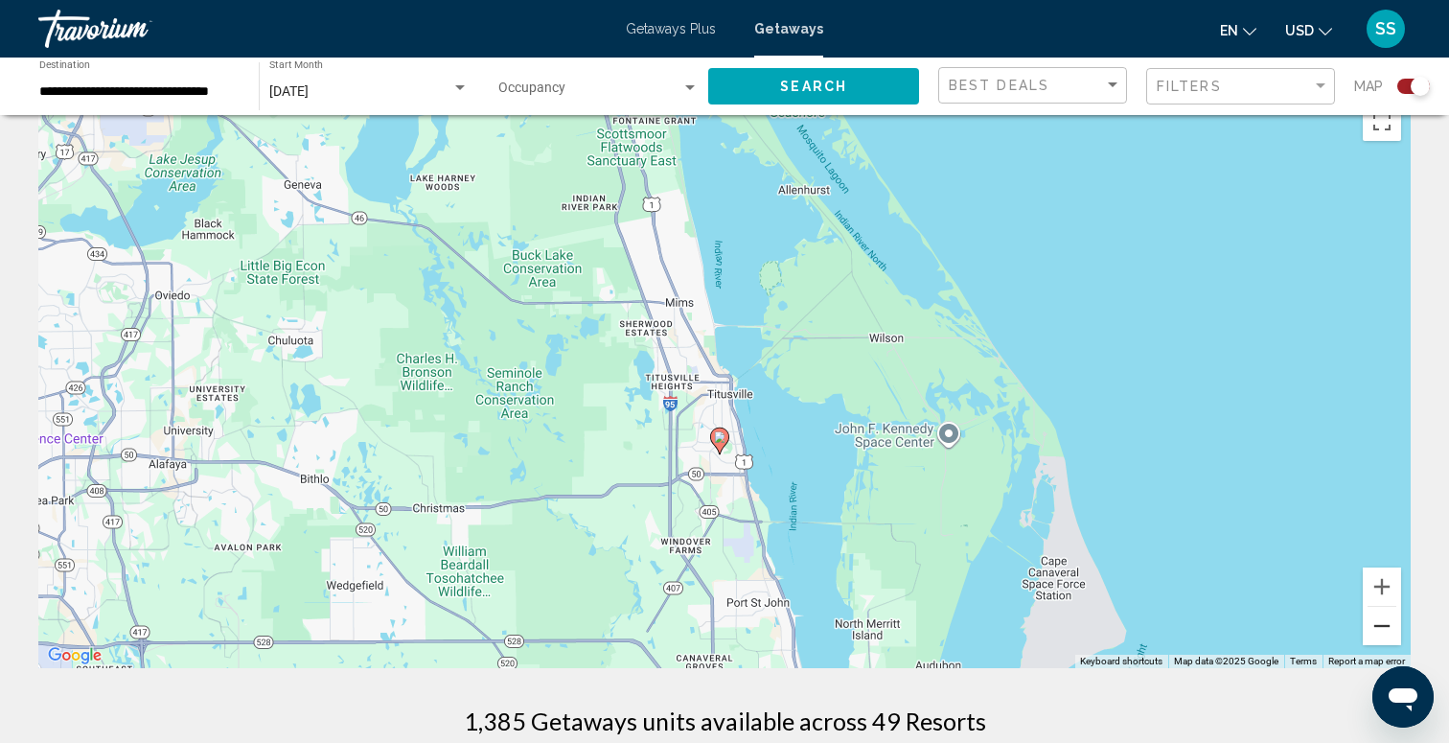
click at [1378, 637] on button "Zoom out" at bounding box center [1382, 626] width 38 height 38
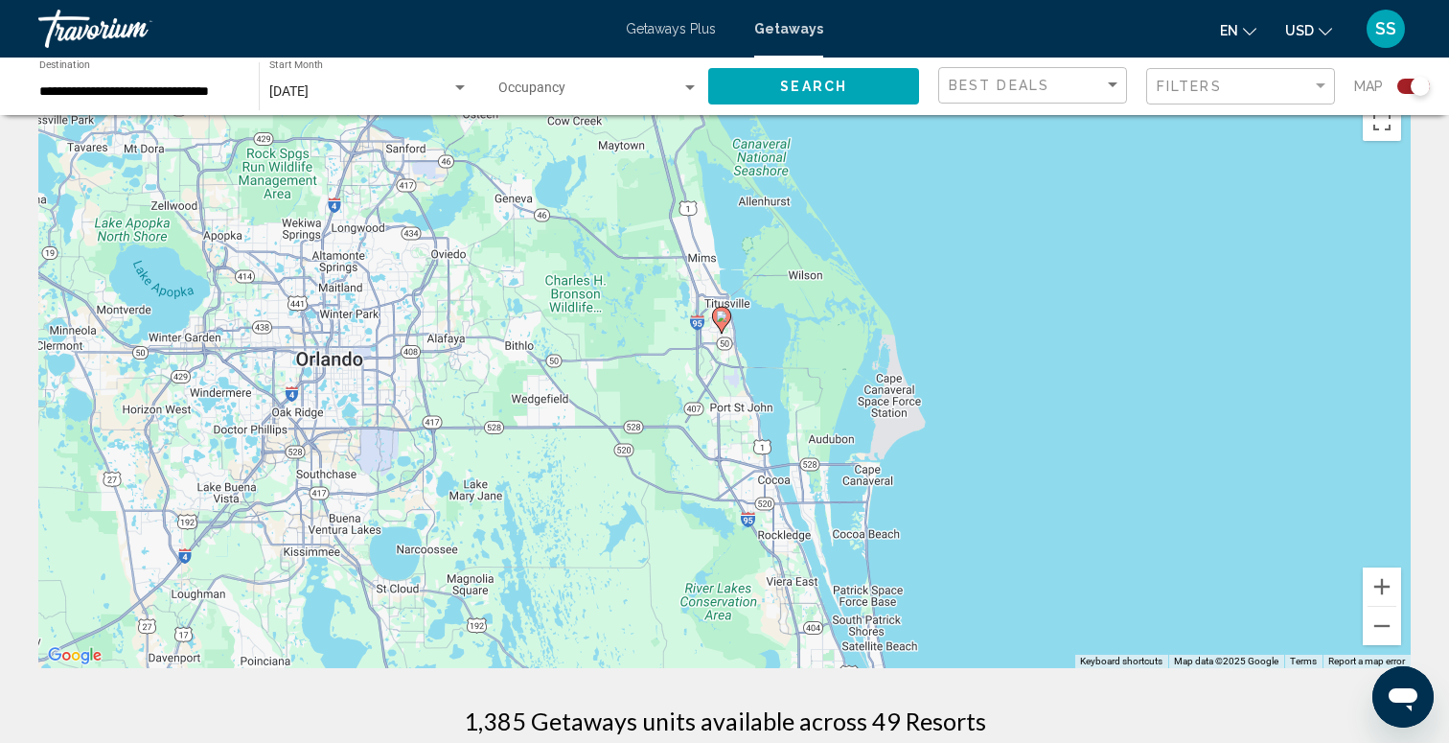
drag, startPoint x: 1019, startPoint y: 558, endPoint x: 1021, endPoint y: 348, distance: 209.9
click at [1021, 349] on div "To activate drag with keyboard, press Alt + Enter. Once in keyboard drag state,…" at bounding box center [724, 380] width 1372 height 575
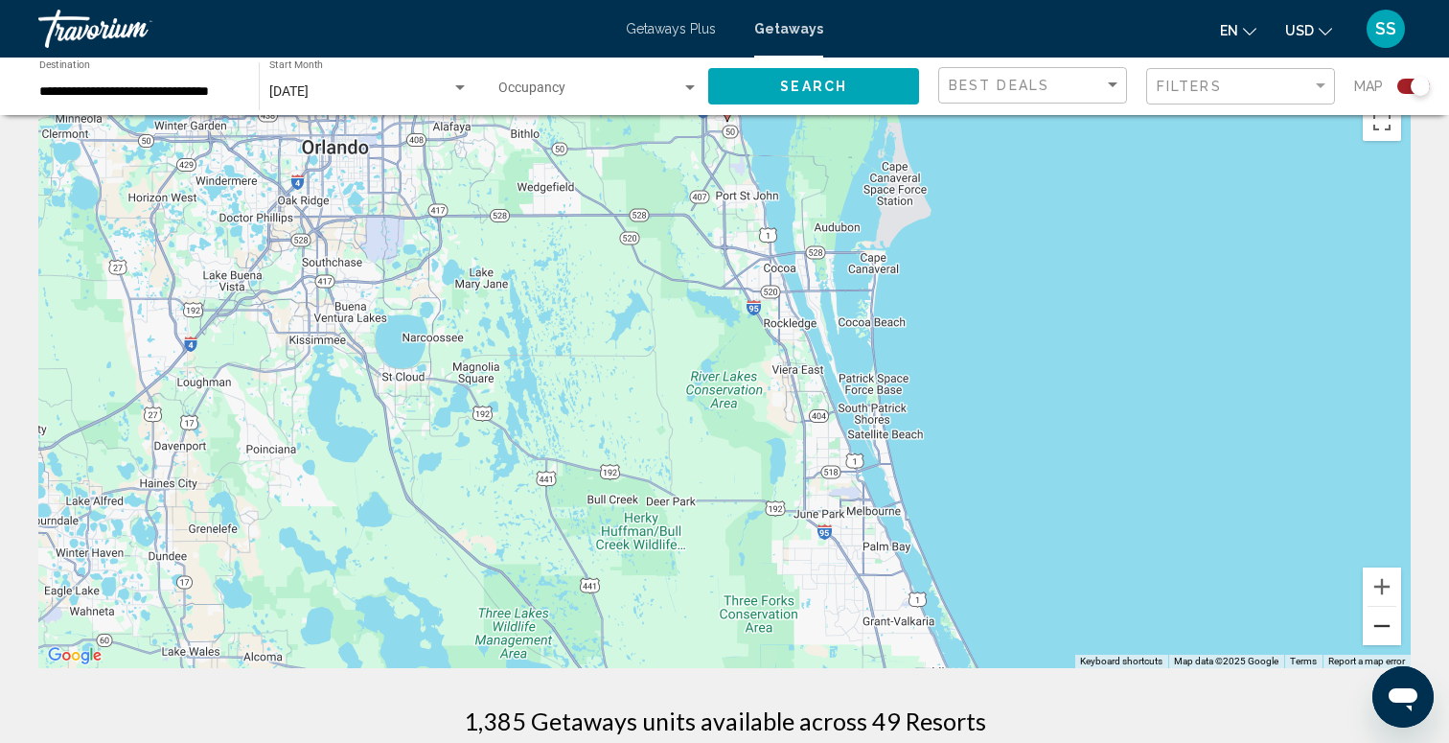
click at [1379, 618] on button "Zoom out" at bounding box center [1382, 626] width 38 height 38
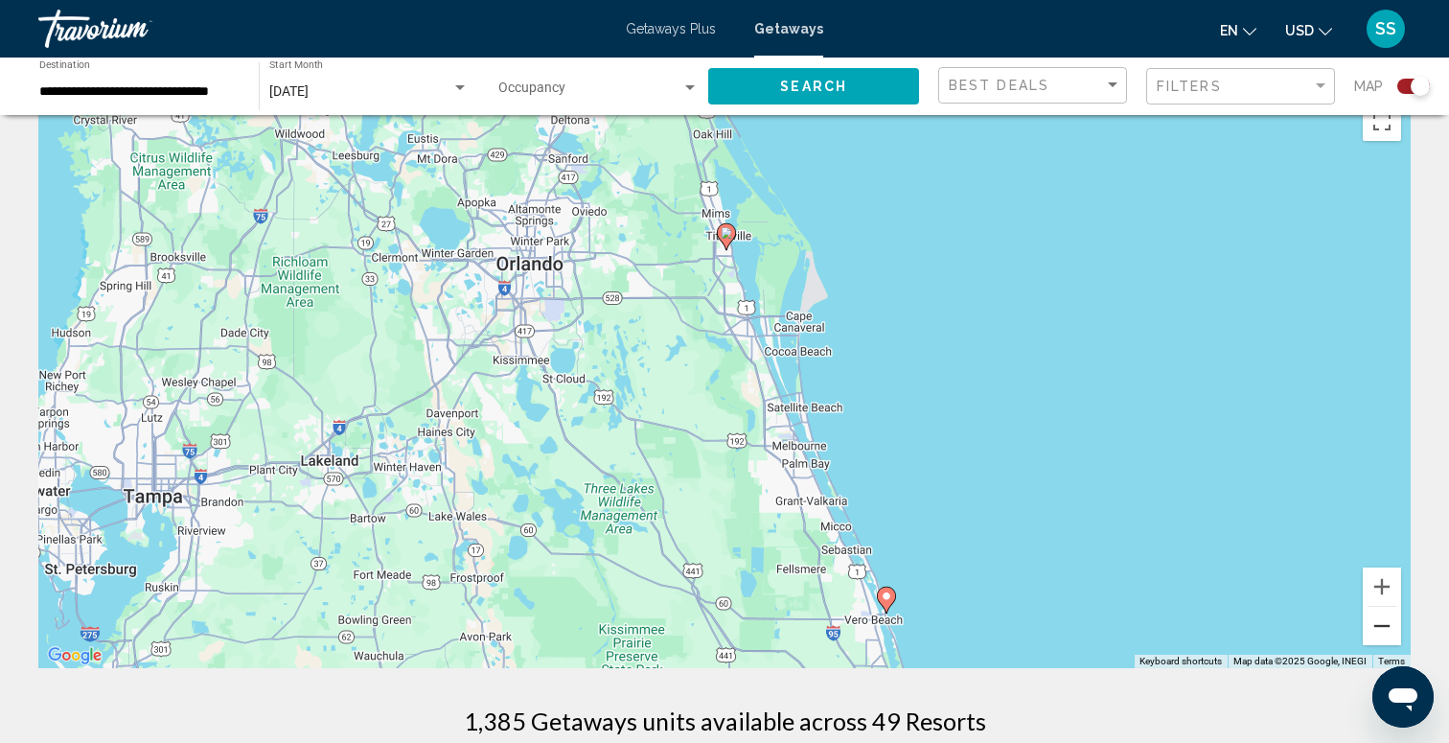
click at [1379, 620] on button "Zoom out" at bounding box center [1382, 626] width 38 height 38
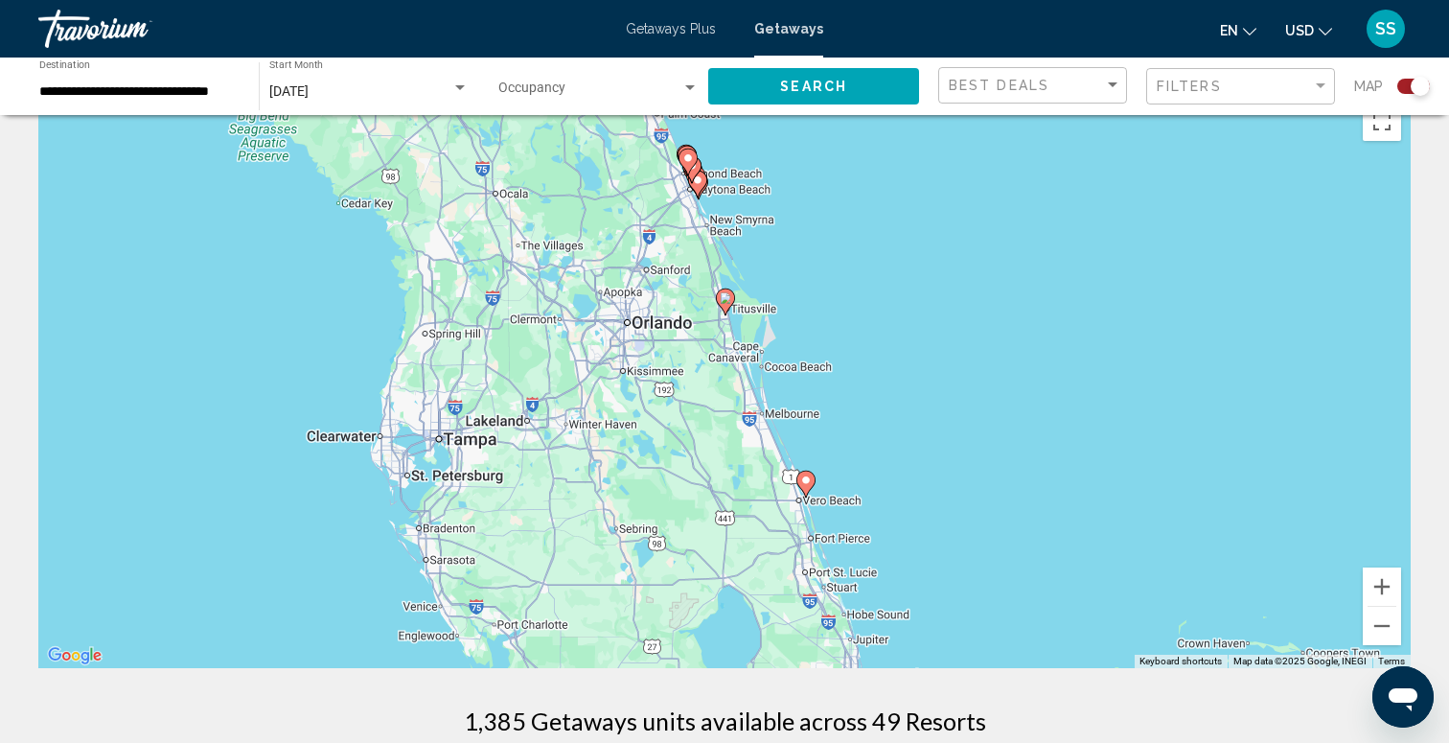
click at [810, 482] on image "Main content" at bounding box center [805, 479] width 11 height 11
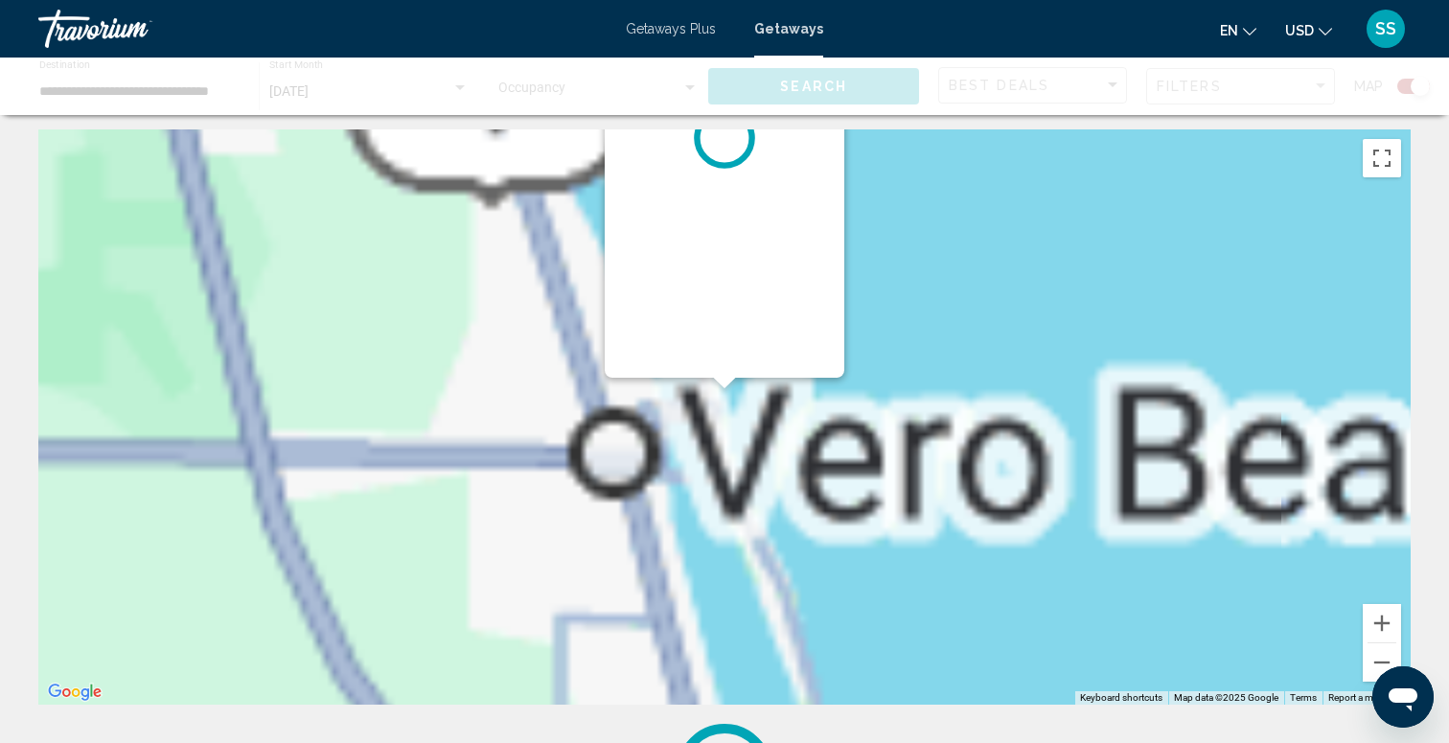
scroll to position [0, 0]
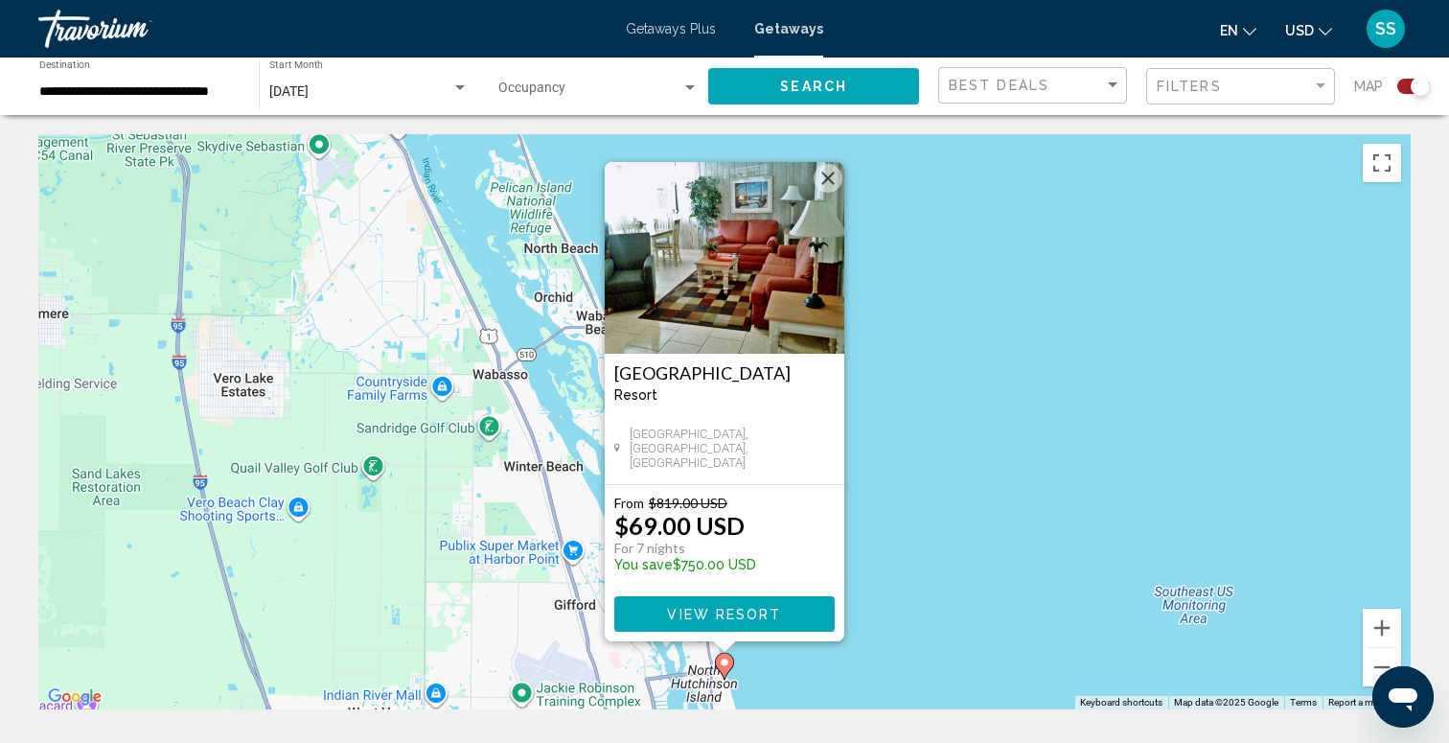
click at [833, 181] on button "Close" at bounding box center [828, 178] width 29 height 29
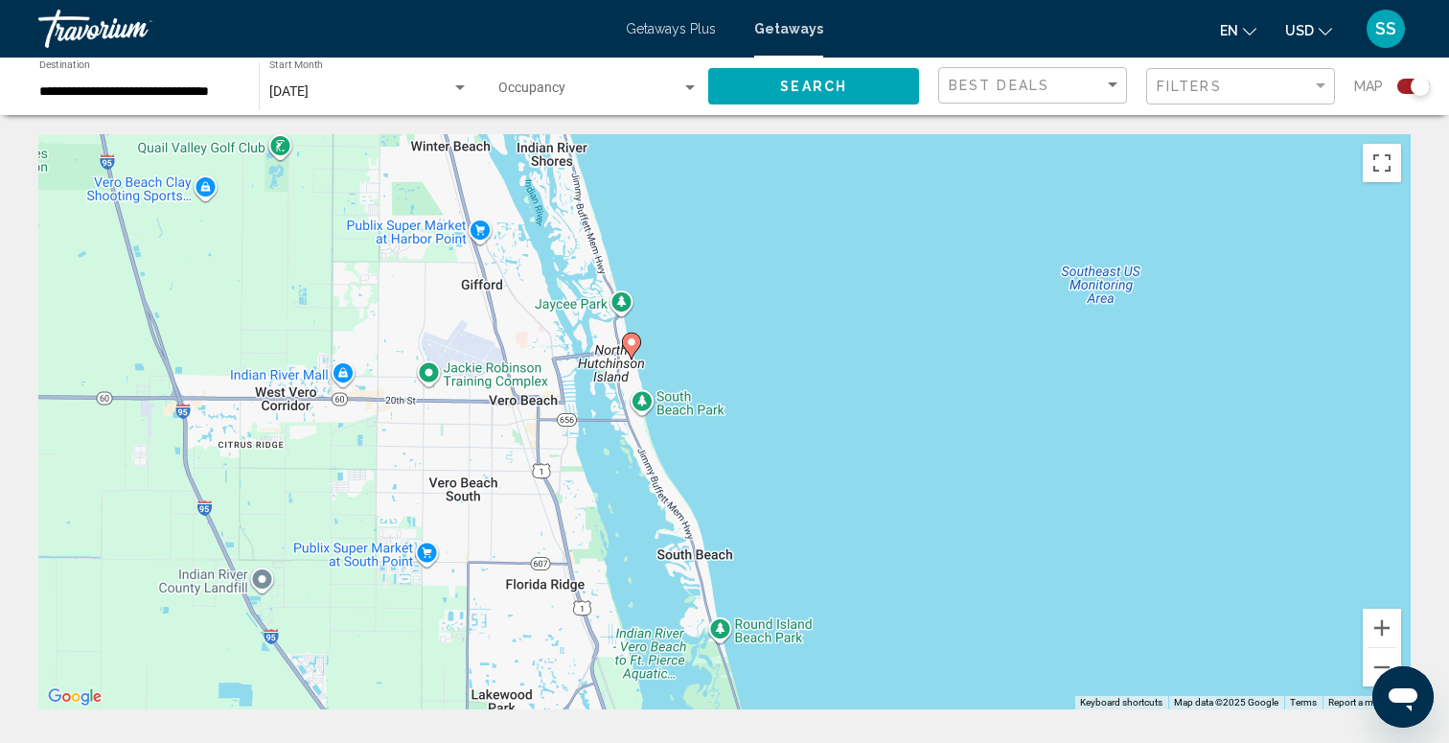
drag, startPoint x: 836, startPoint y: 371, endPoint x: 742, endPoint y: 49, distance: 335.4
click at [742, 49] on div "**********" at bounding box center [724, 371] width 1449 height 743
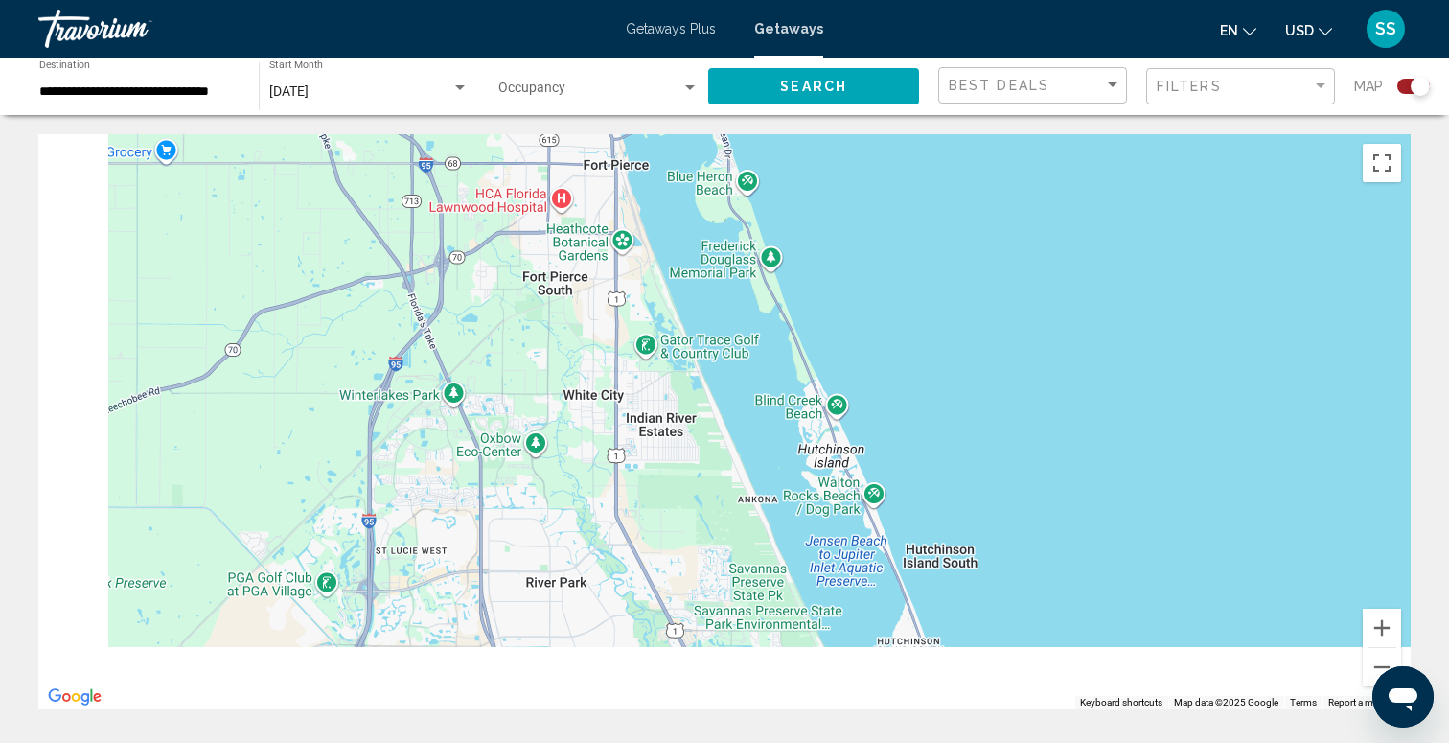
drag, startPoint x: 671, startPoint y: 480, endPoint x: 752, endPoint y: 239, distance: 254.8
click at [752, 239] on div "To navigate, press the arrow keys." at bounding box center [724, 421] width 1372 height 575
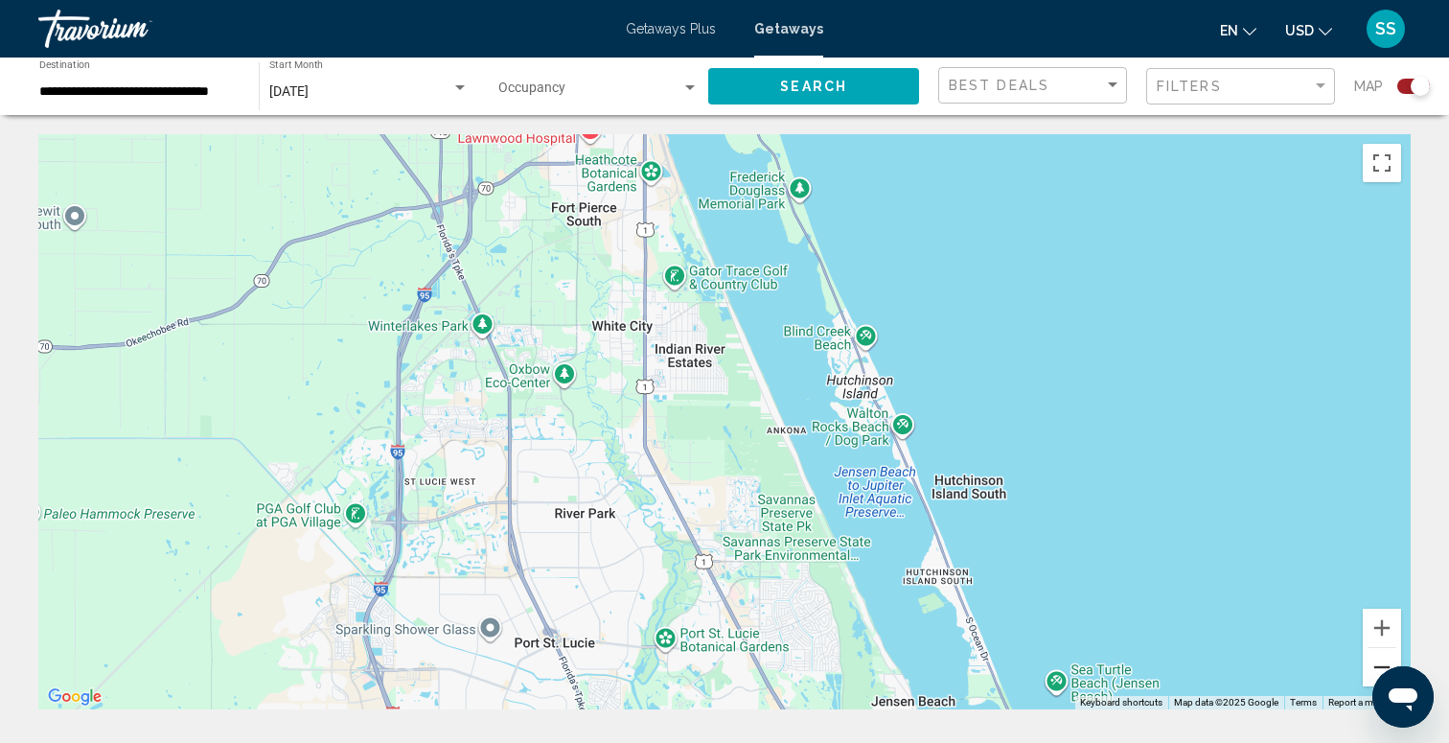
click at [1368, 670] on button "Zoom out" at bounding box center [1382, 667] width 38 height 38
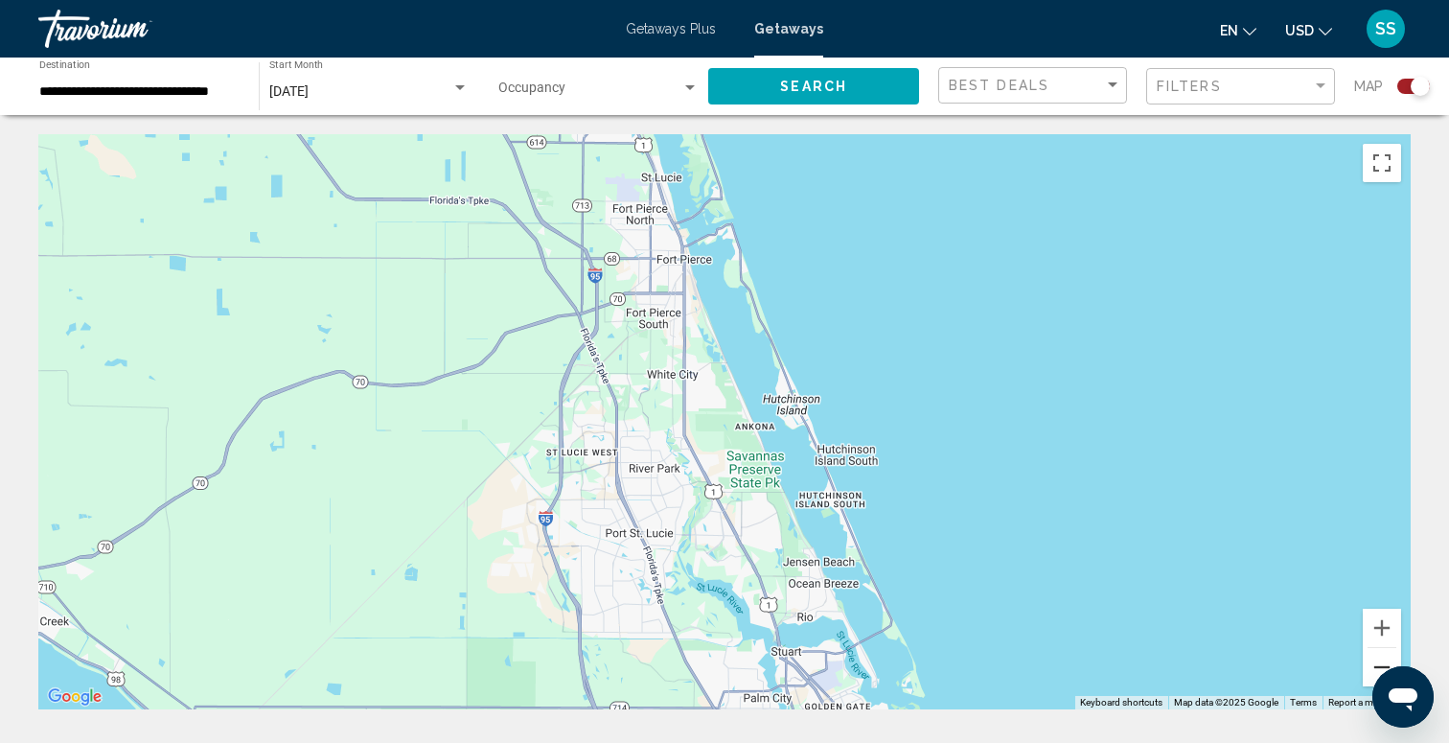
click at [1368, 670] on button "Zoom out" at bounding box center [1382, 667] width 38 height 38
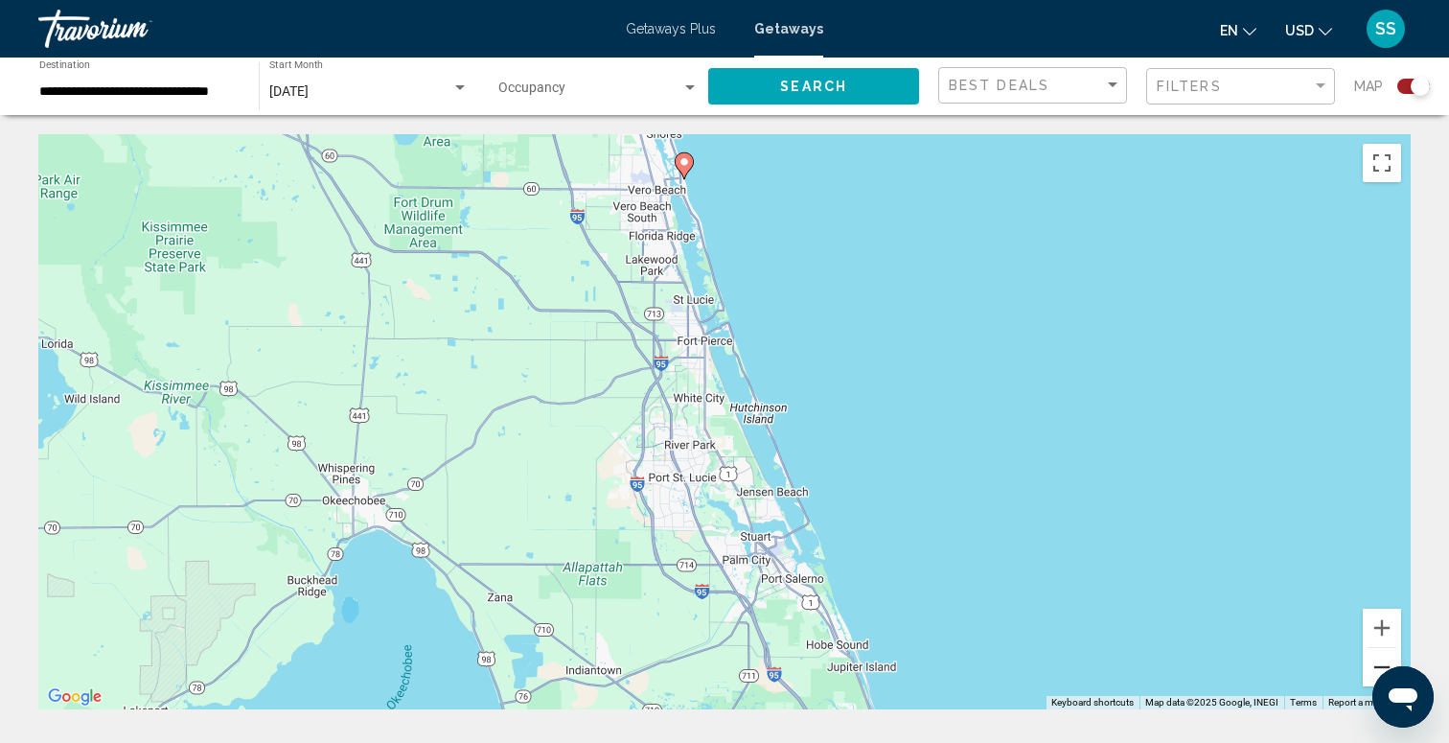
click at [1368, 670] on button "Zoom out" at bounding box center [1382, 667] width 38 height 38
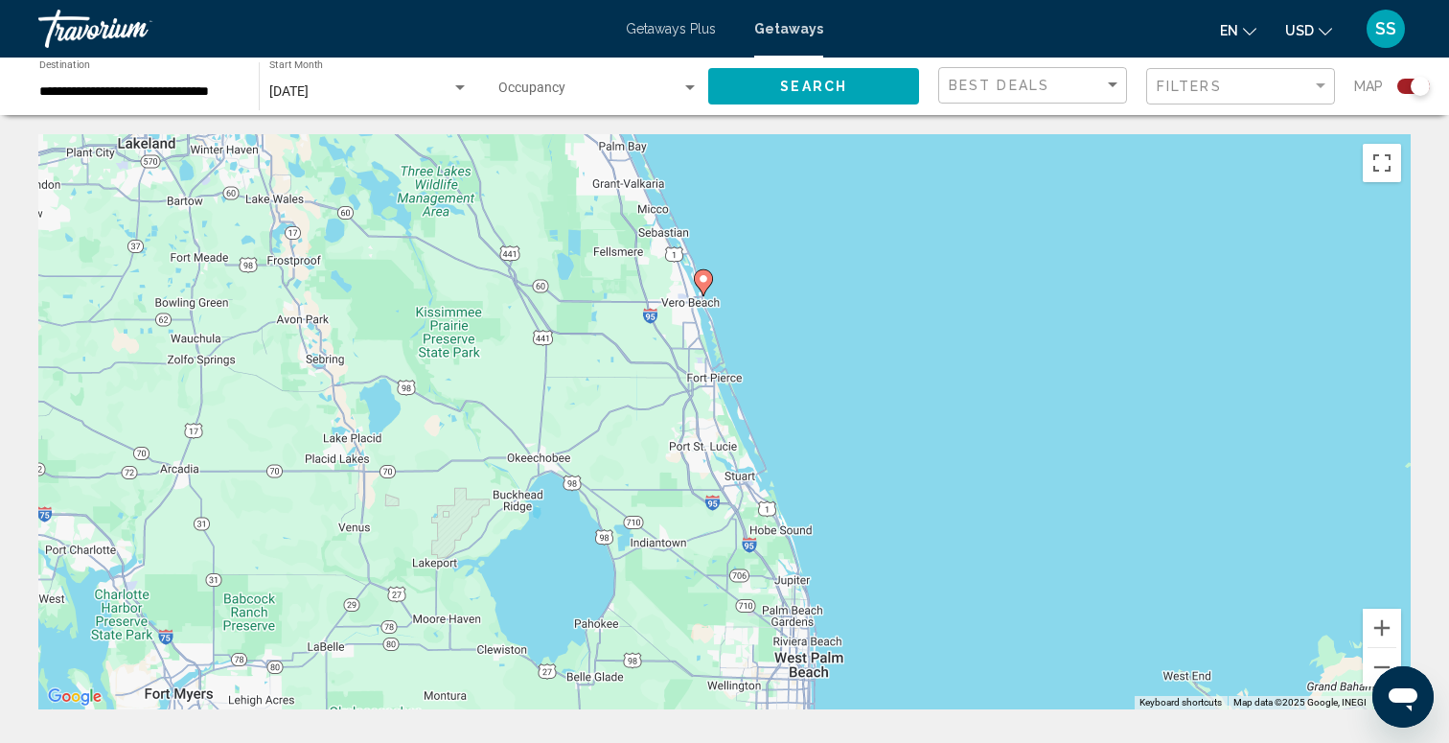
drag, startPoint x: 1014, startPoint y: 571, endPoint x: 988, endPoint y: 311, distance: 261.0
click at [988, 312] on div "To navigate, press the arrow keys. To activate drag with keyboard, press Alt + …" at bounding box center [724, 421] width 1372 height 575
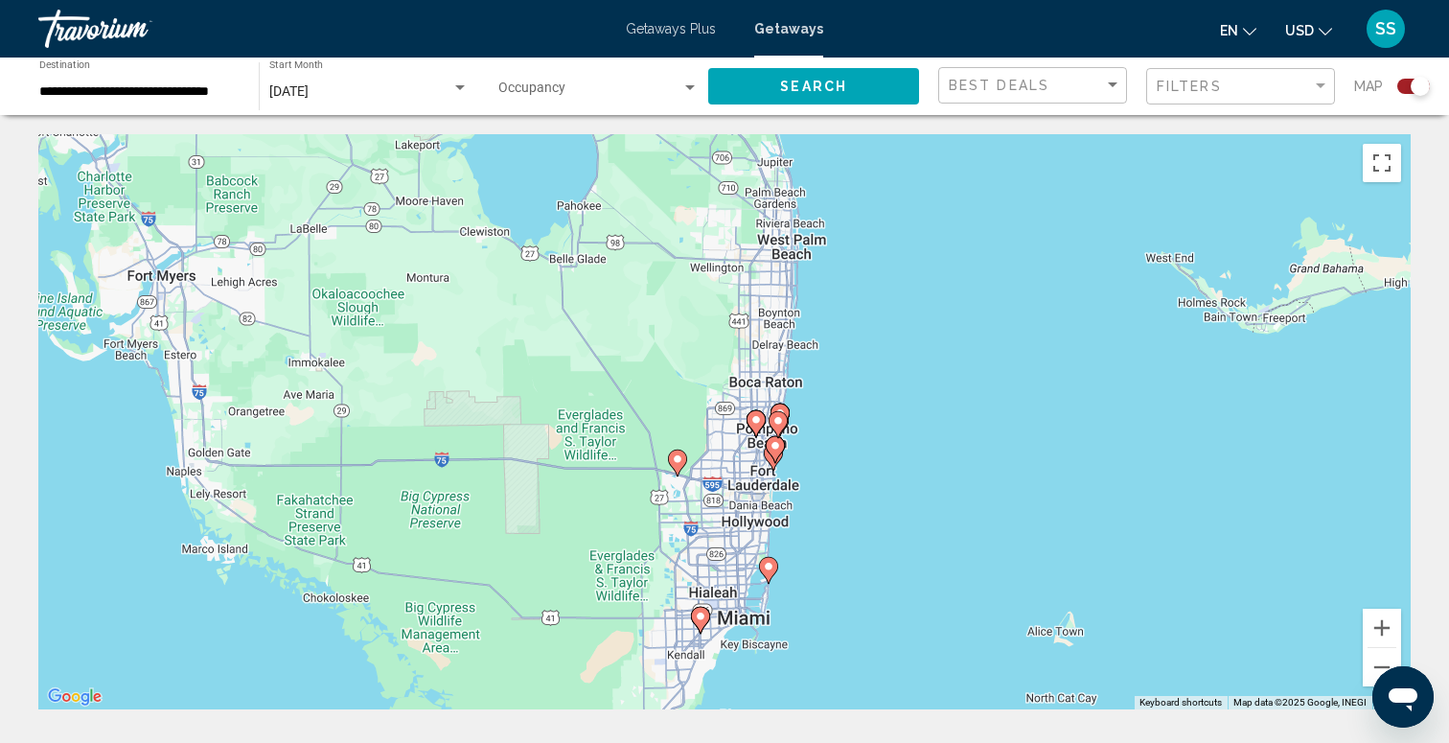
drag, startPoint x: 813, startPoint y: 509, endPoint x: 840, endPoint y: 362, distance: 149.2
click at [840, 362] on div "To navigate, press the arrow keys. To activate drag with keyboard, press Alt + …" at bounding box center [724, 421] width 1372 height 575
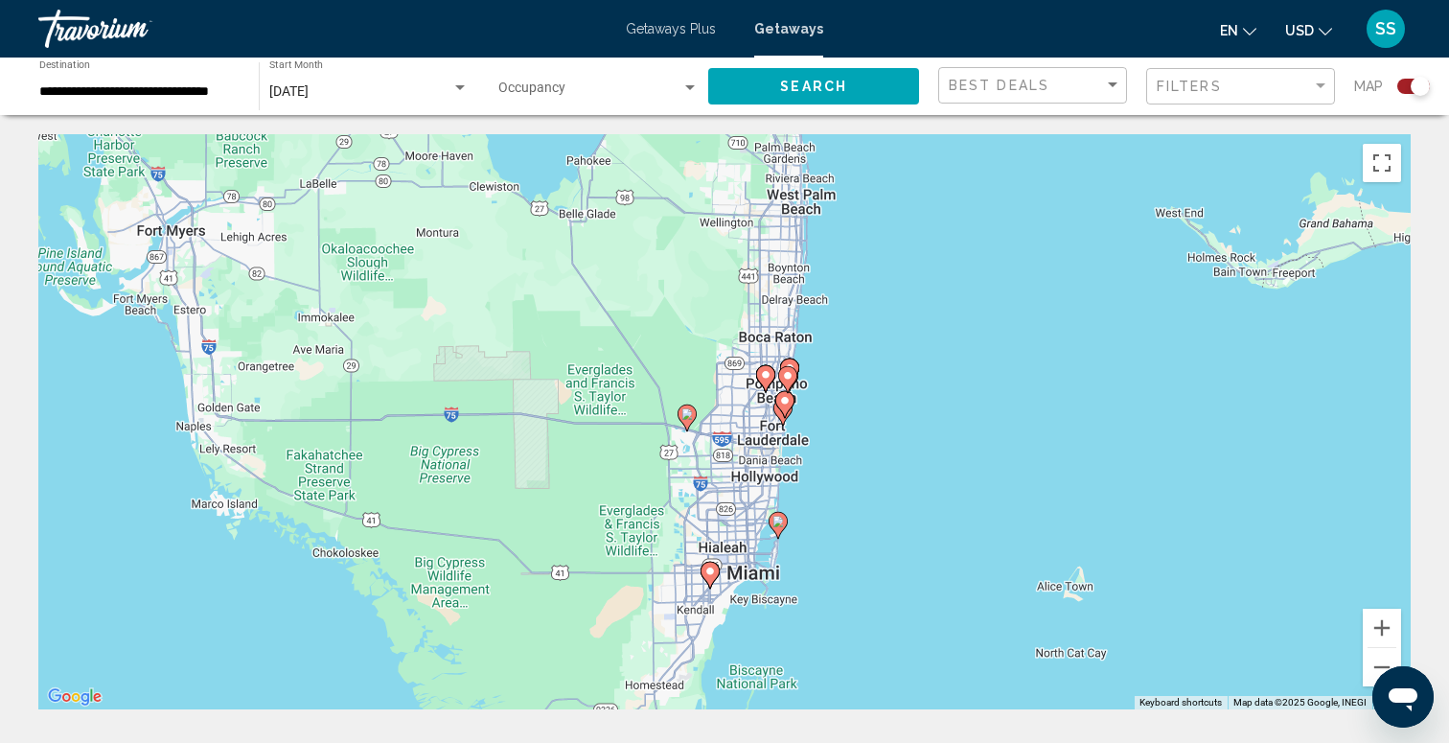
click at [777, 525] on image "Main content" at bounding box center [777, 521] width 11 height 11
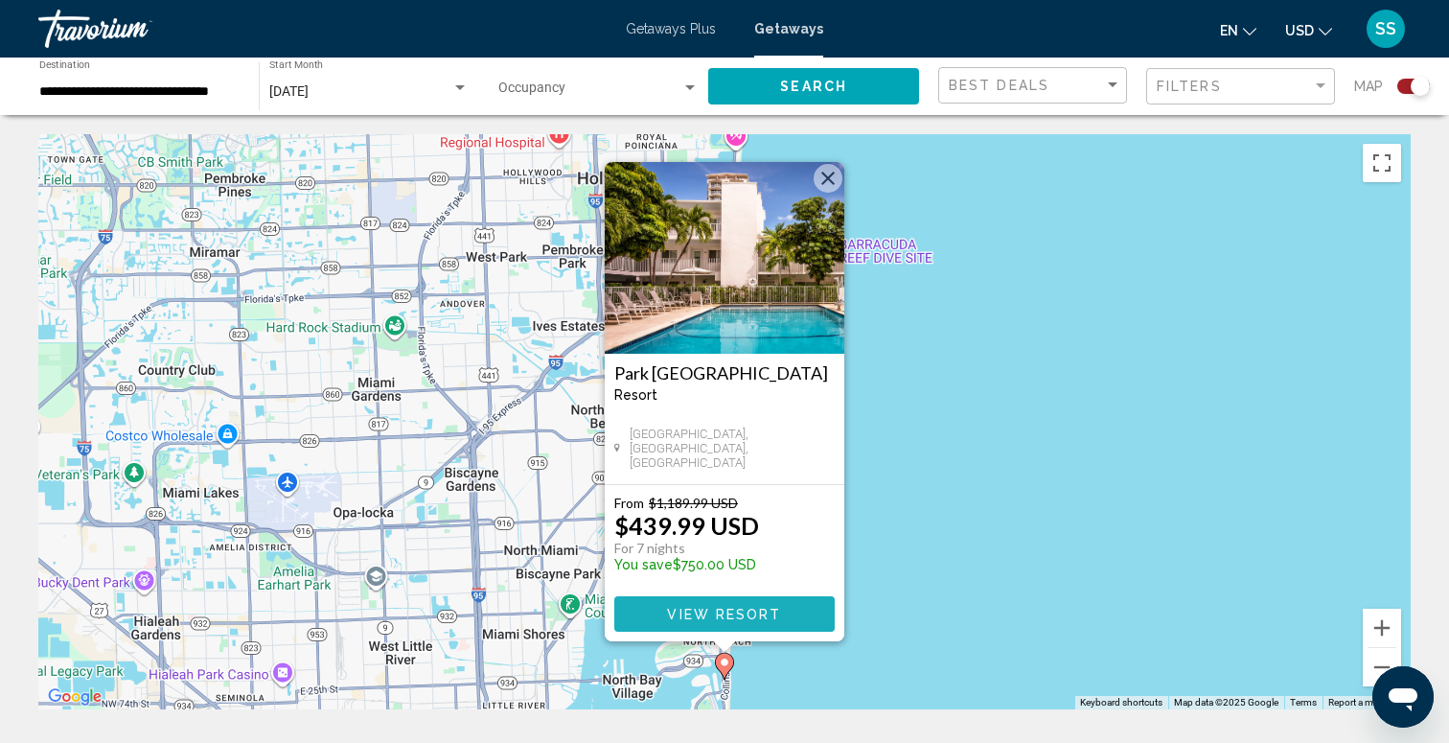
click at [717, 615] on span "View Resort" at bounding box center [724, 614] width 114 height 15
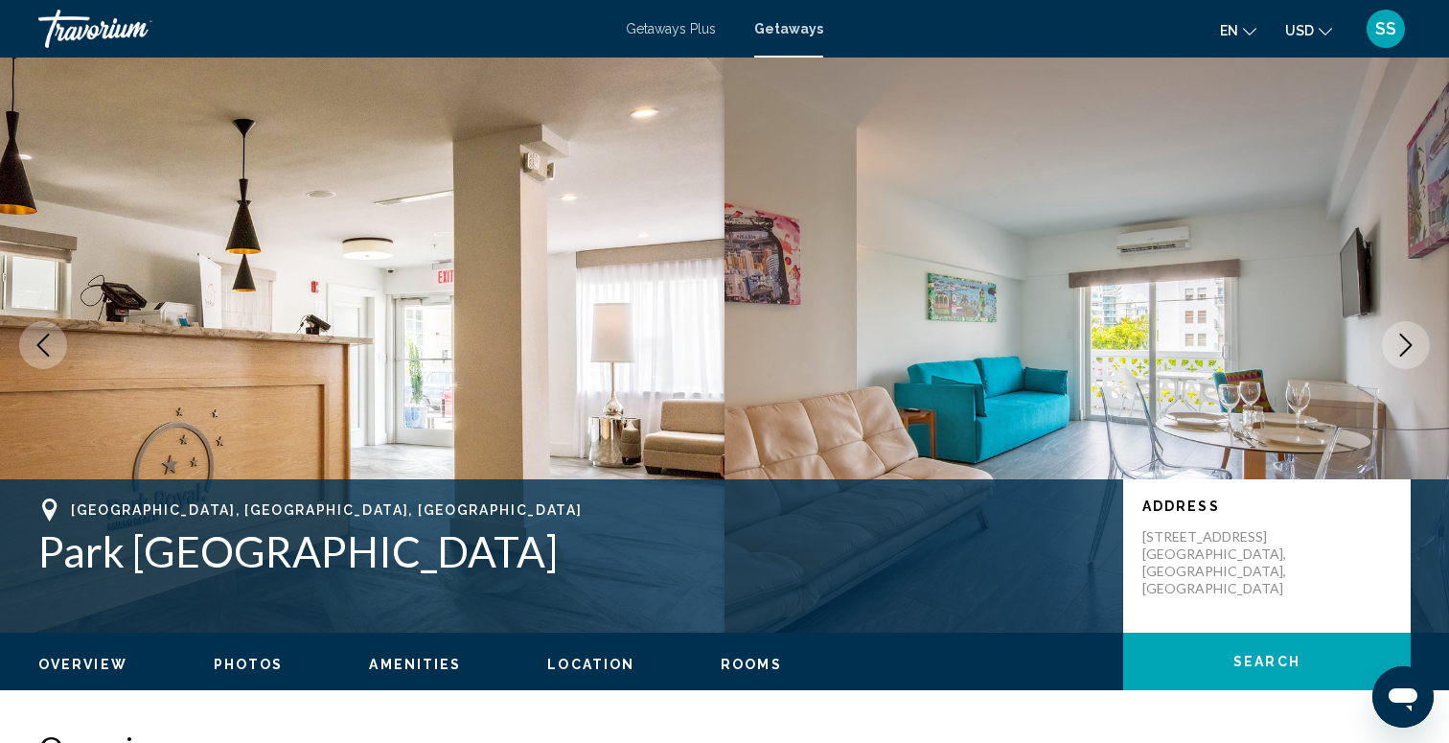
click at [1404, 347] on icon "Next image" at bounding box center [1405, 344] width 23 height 23
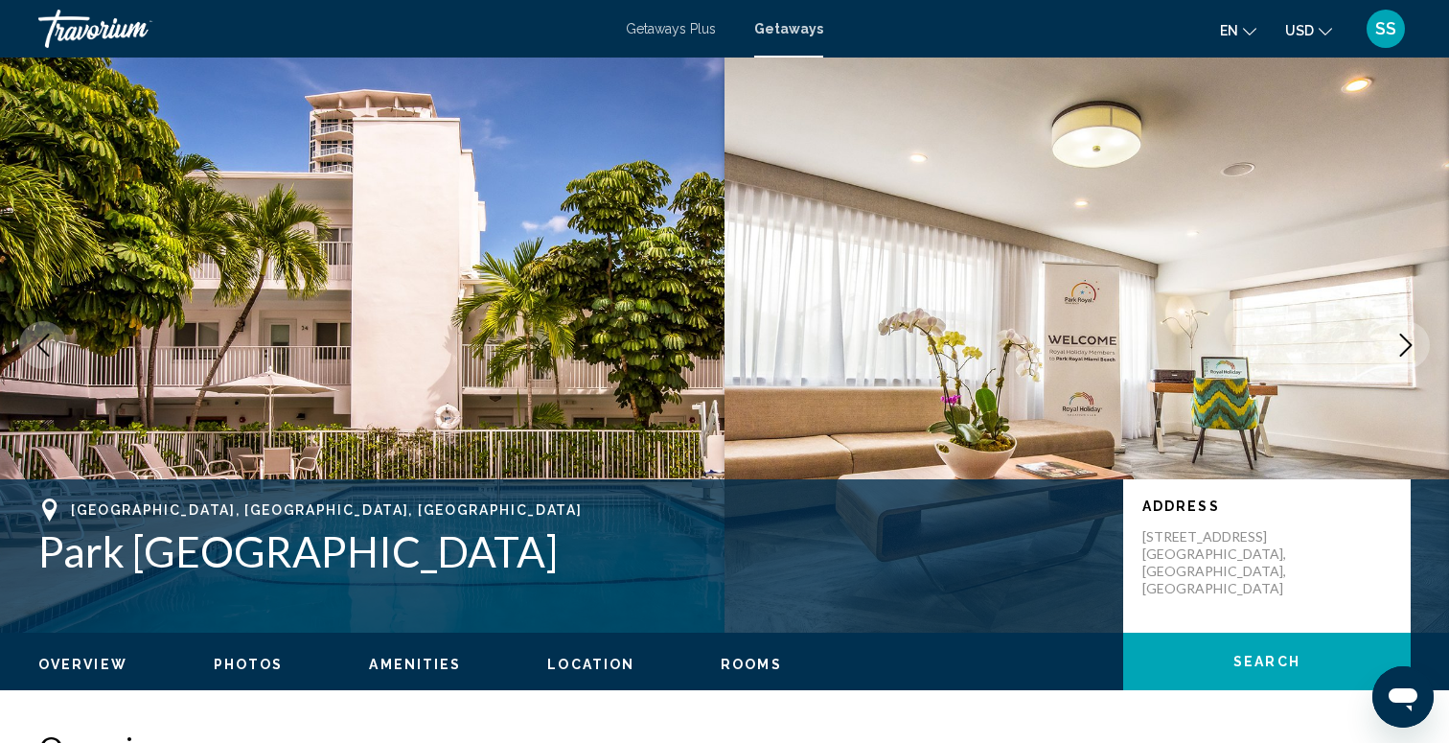
click at [1404, 347] on icon "Next image" at bounding box center [1405, 344] width 23 height 23
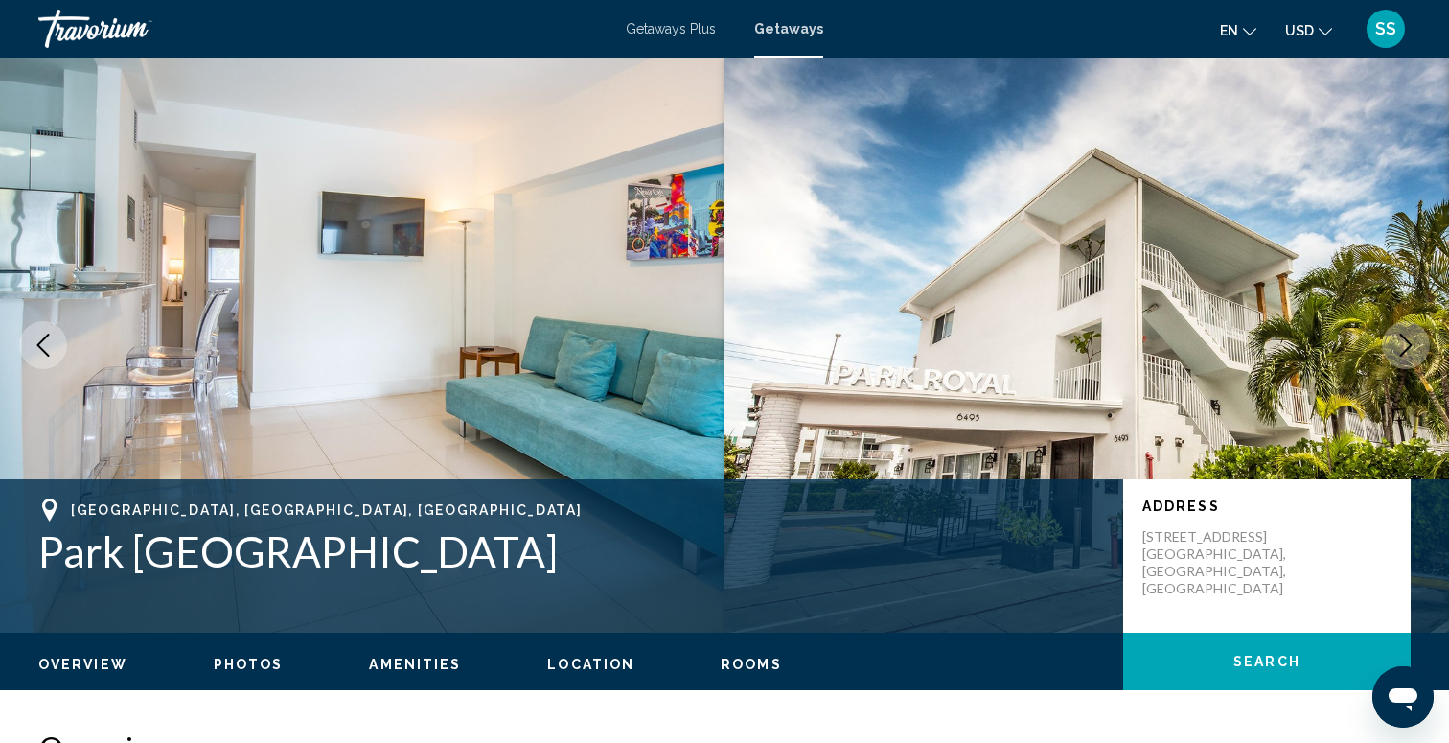
click at [1404, 347] on icon "Next image" at bounding box center [1405, 344] width 23 height 23
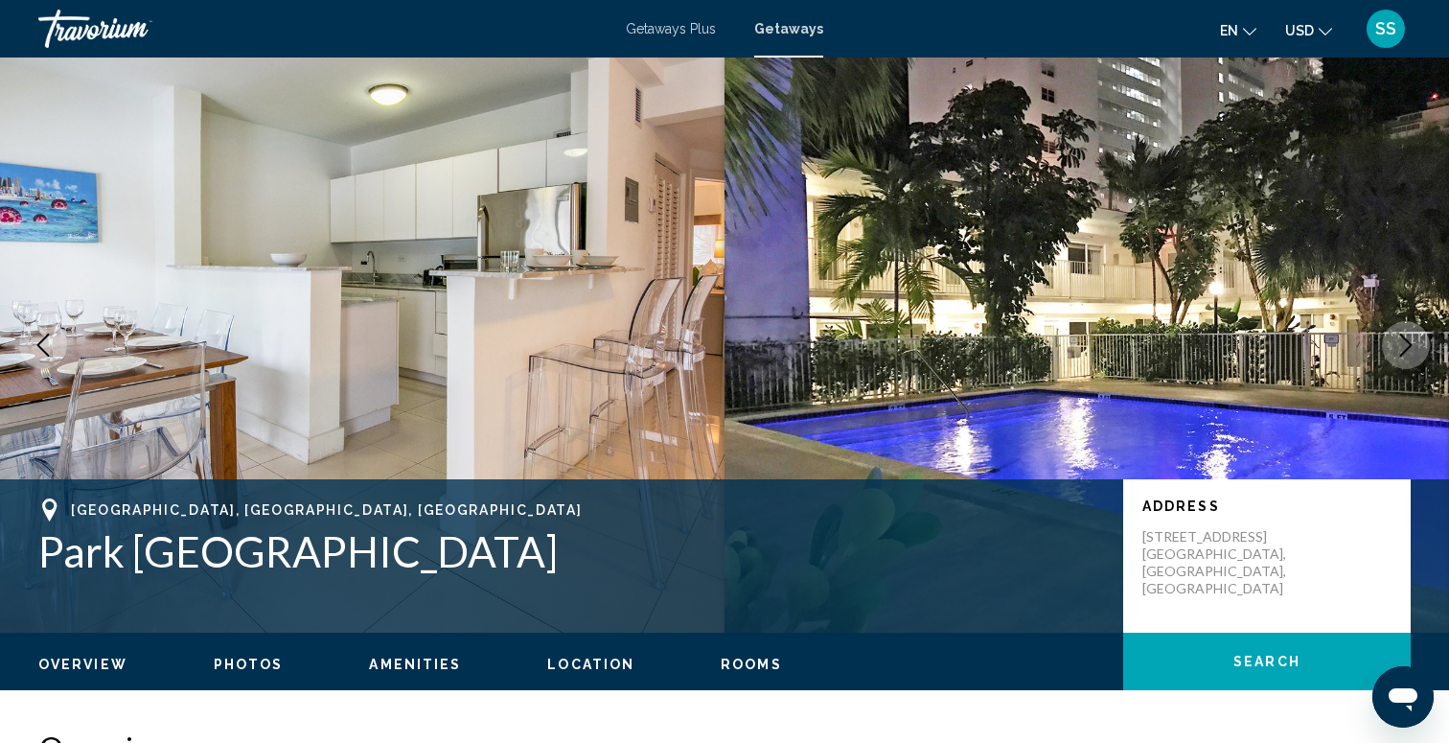
click at [1404, 347] on icon "Next image" at bounding box center [1405, 344] width 23 height 23
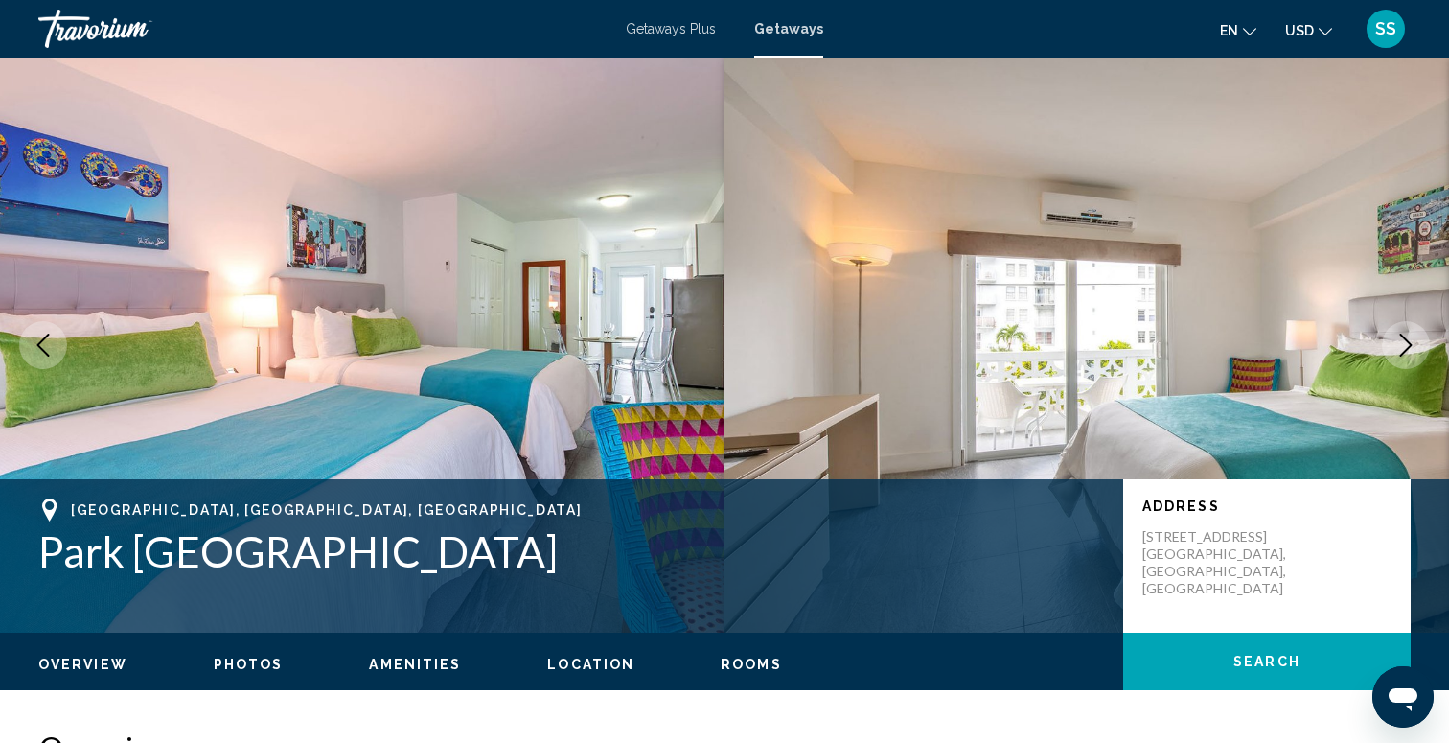
click at [1404, 348] on icon "Next image" at bounding box center [1405, 344] width 23 height 23
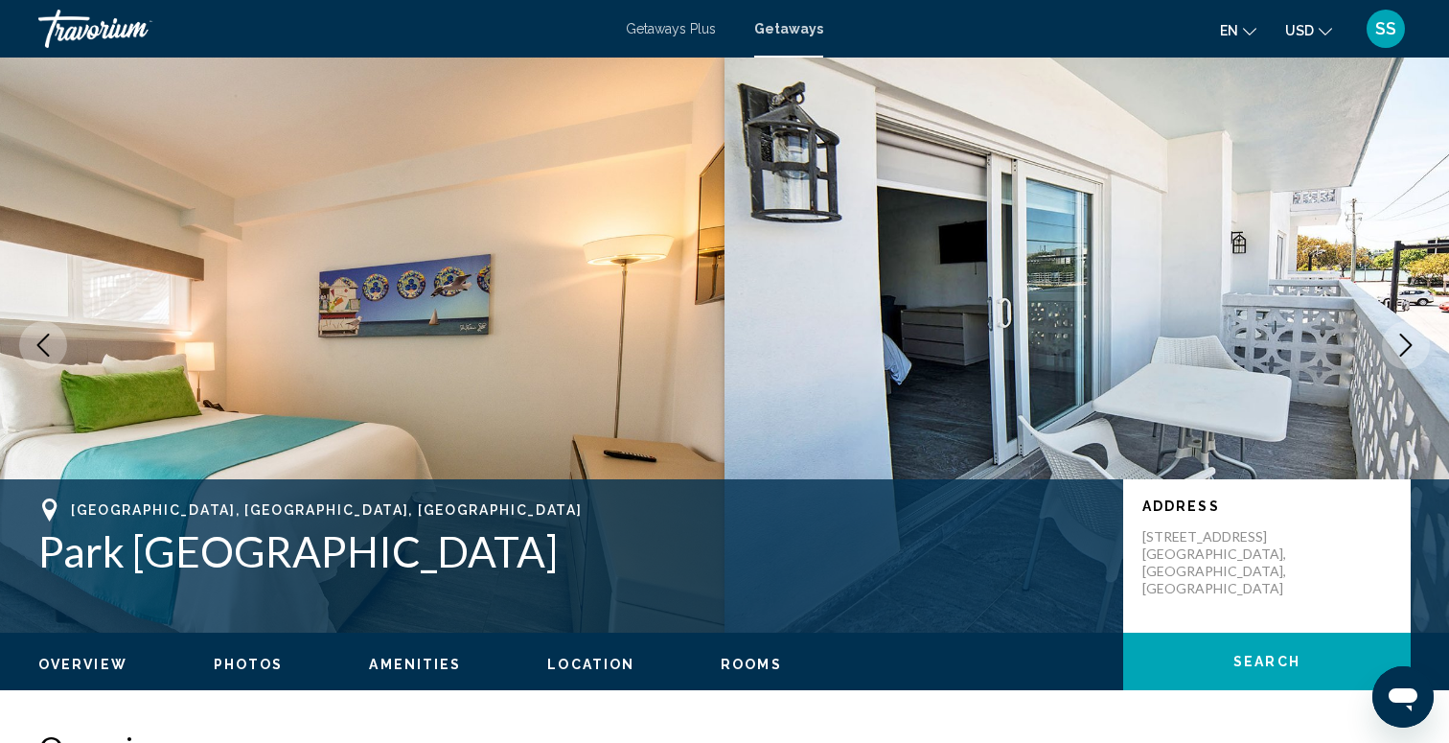
click at [1404, 348] on icon "Next image" at bounding box center [1405, 344] width 23 height 23
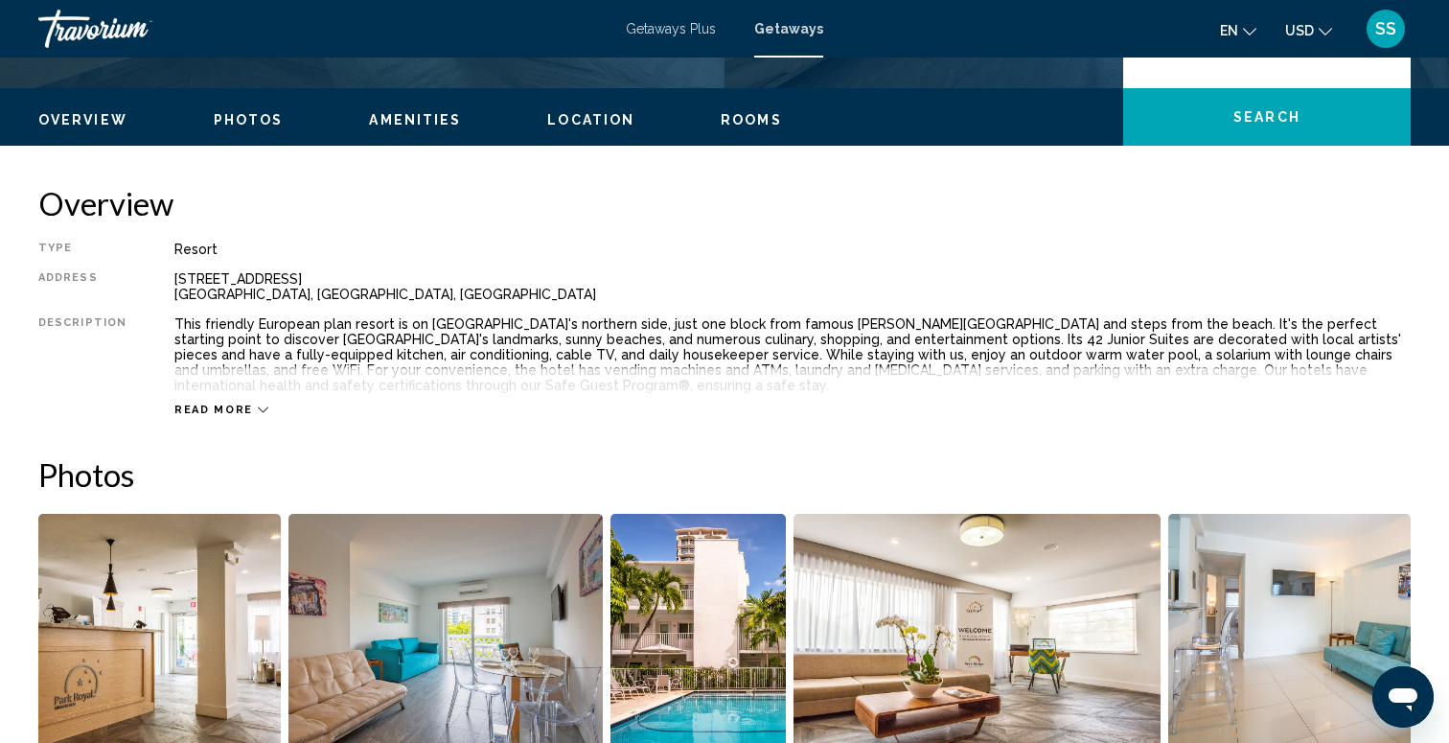
scroll to position [549, 0]
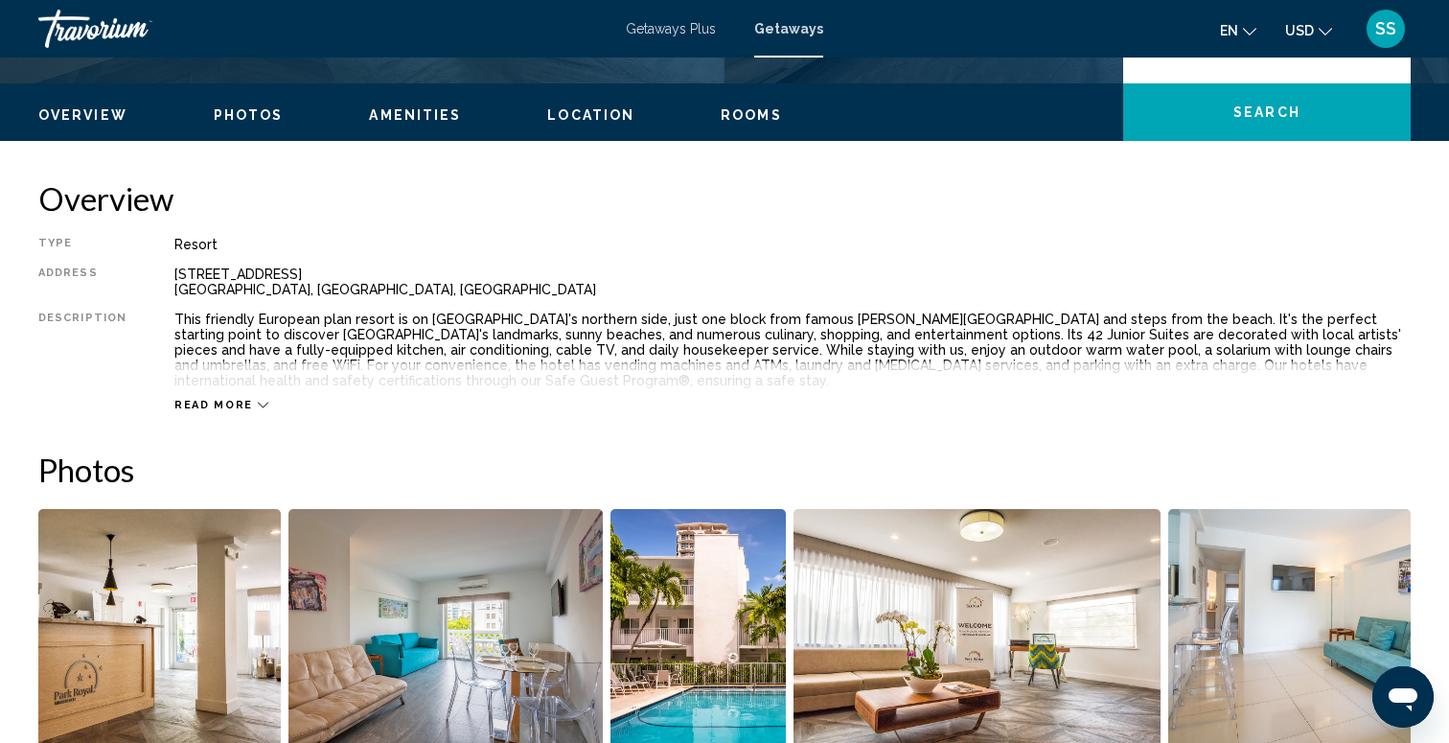
click at [231, 387] on div "Read more" at bounding box center [792, 385] width 1236 height 53
click at [232, 401] on span "Read more" at bounding box center [213, 405] width 79 height 12
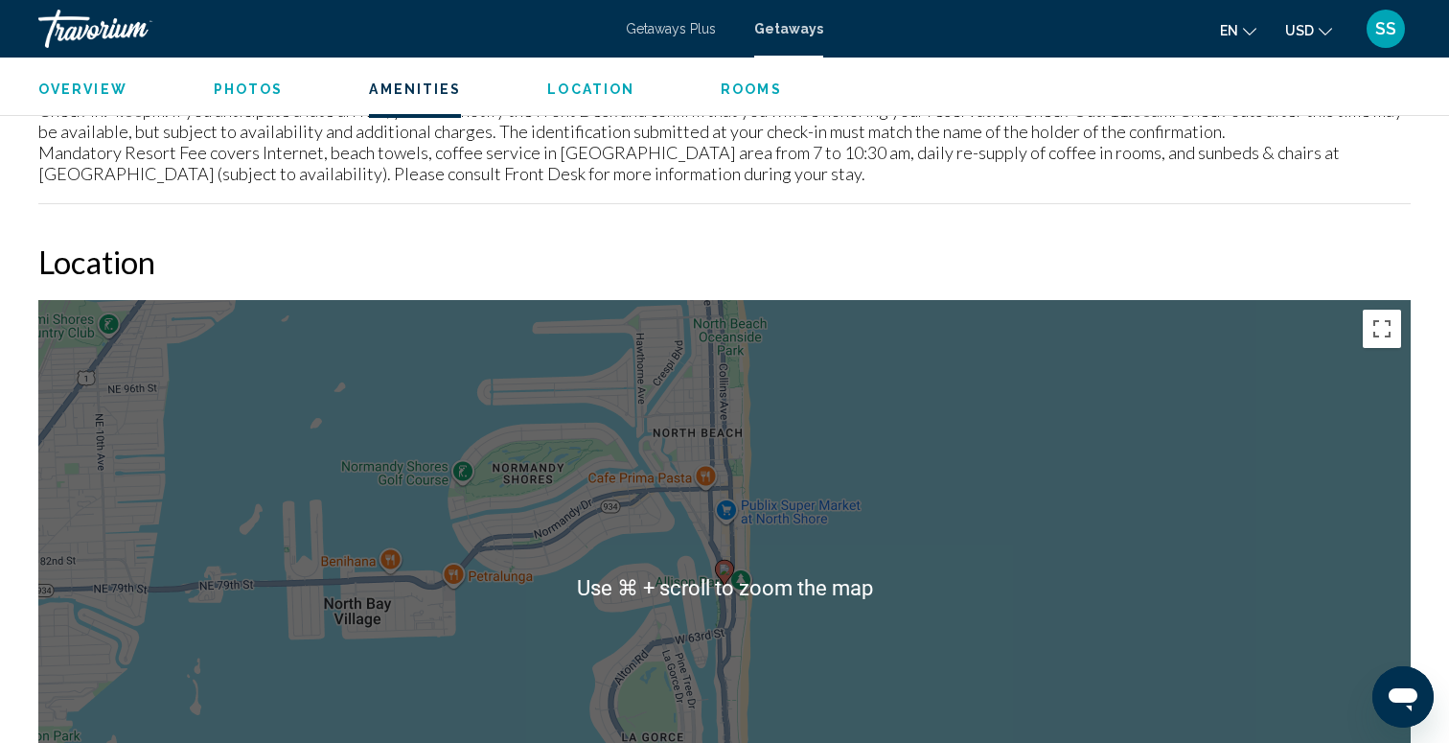
scroll to position [2766, 0]
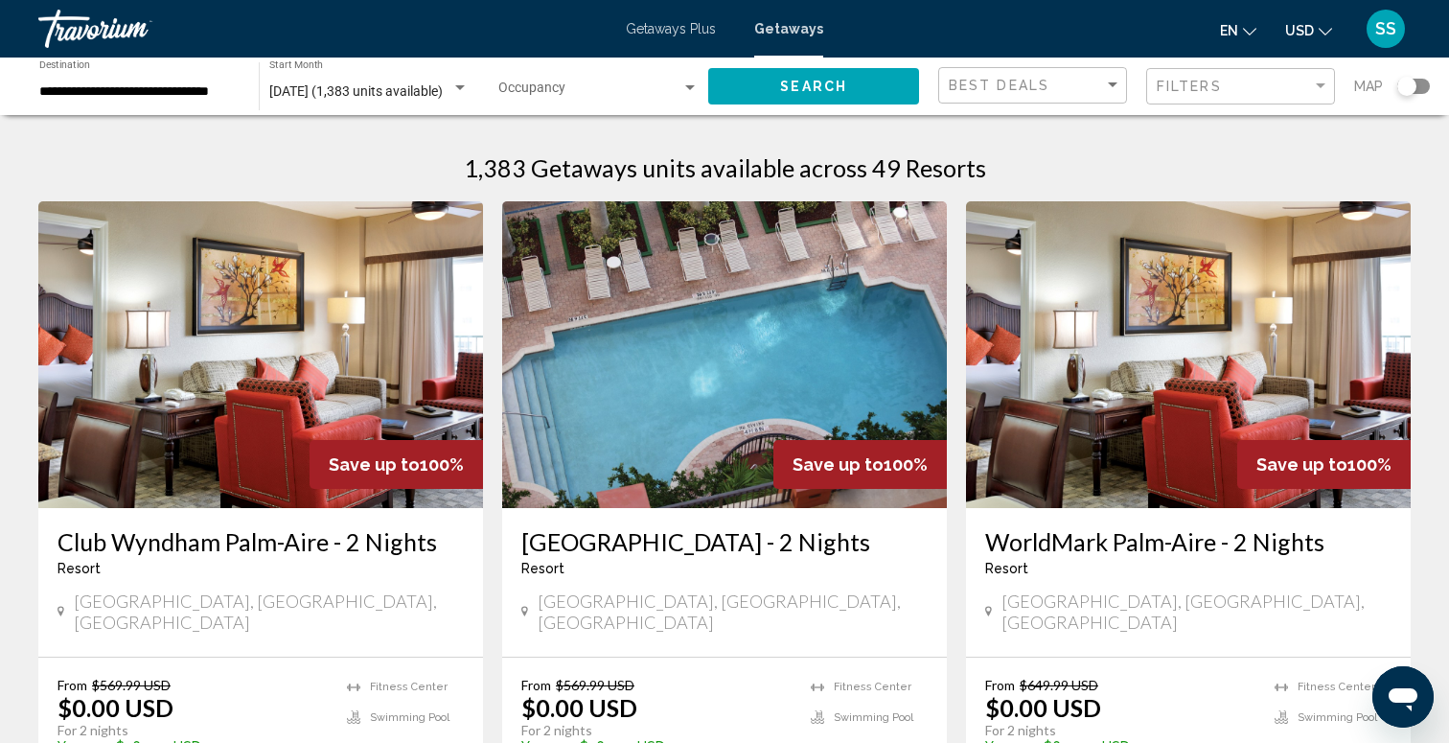
click at [1411, 84] on div "Search widget" at bounding box center [1406, 86] width 19 height 19
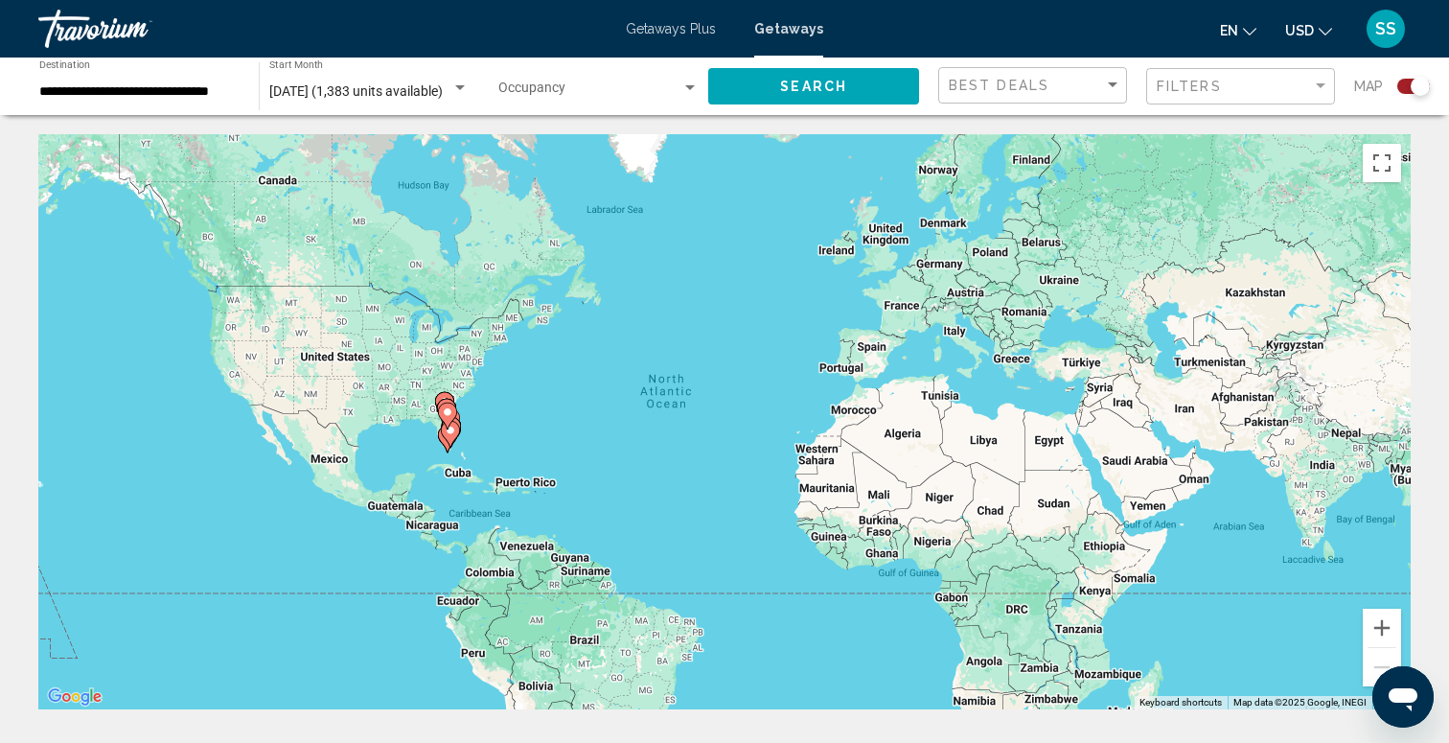
click at [454, 431] on image "Main content" at bounding box center [450, 430] width 11 height 11
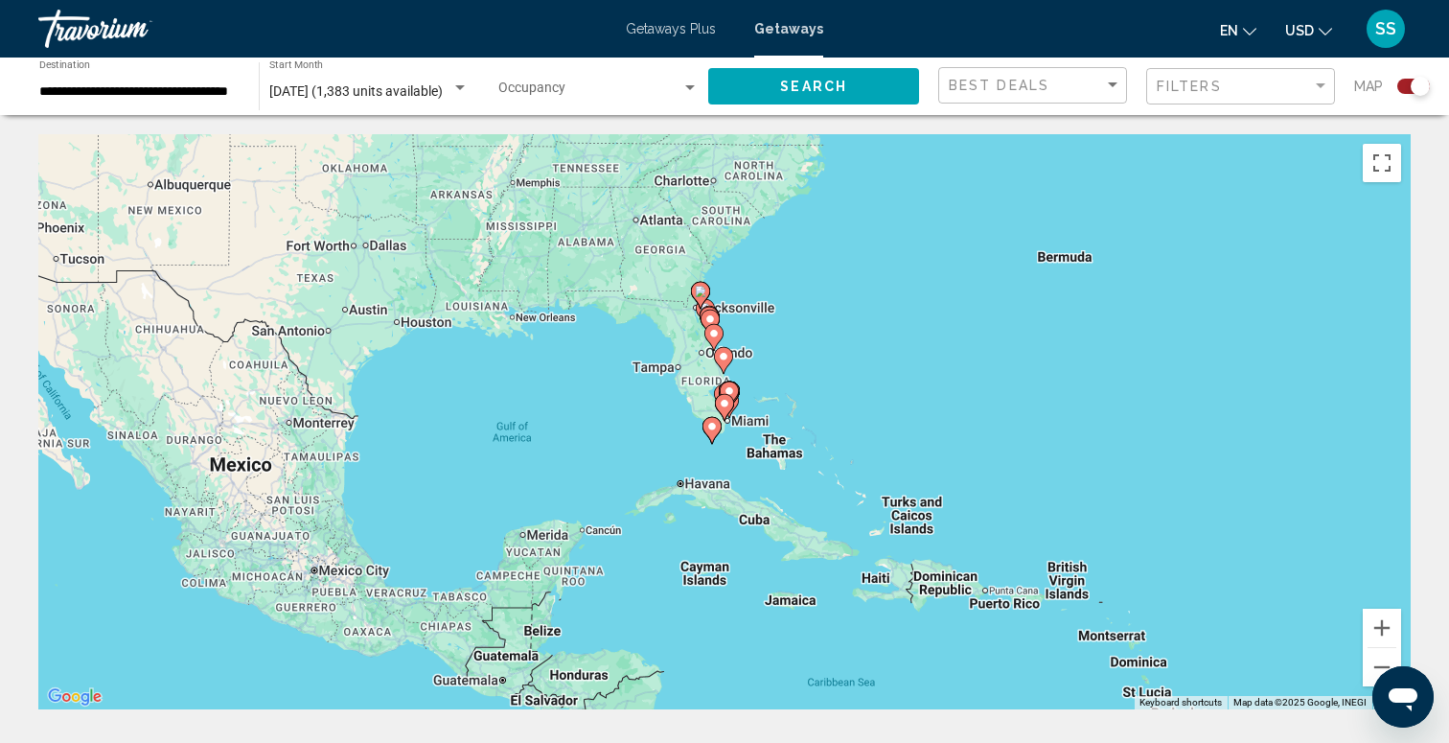
click at [737, 398] on gmp-advanced-marker "Main content" at bounding box center [729, 394] width 19 height 29
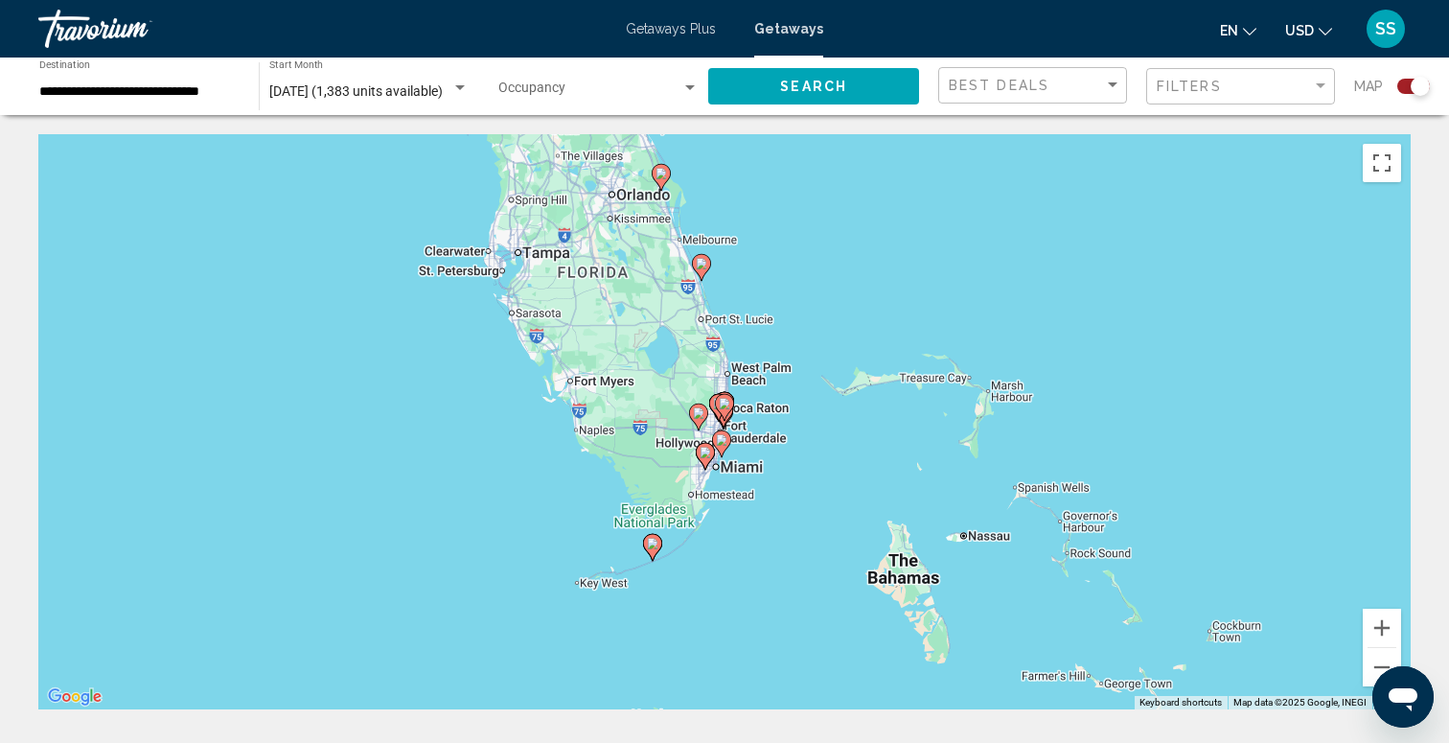
click at [657, 551] on icon "Main content" at bounding box center [652, 547] width 17 height 25
type input "**********"
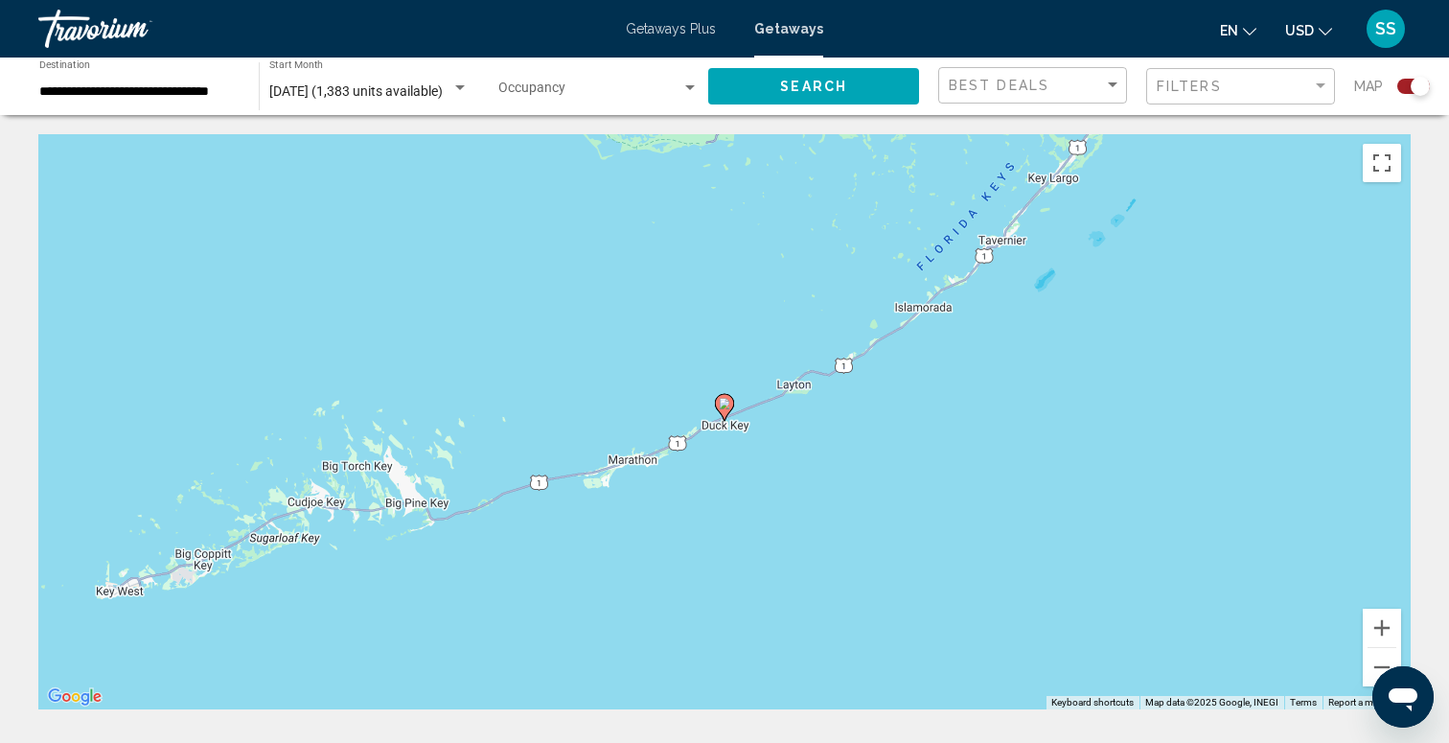
click at [727, 403] on image "Main content" at bounding box center [724, 403] width 11 height 11
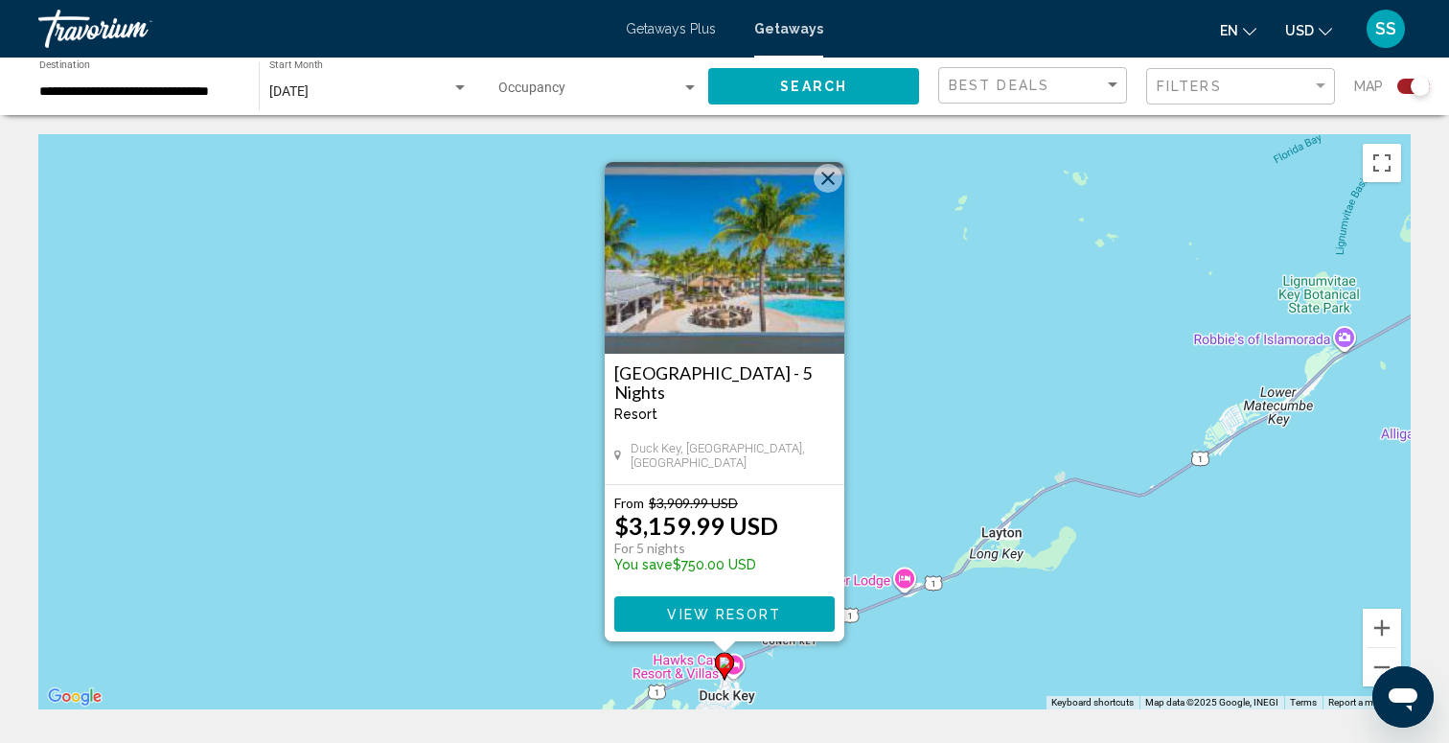
click at [834, 165] on button "Close" at bounding box center [828, 178] width 29 height 29
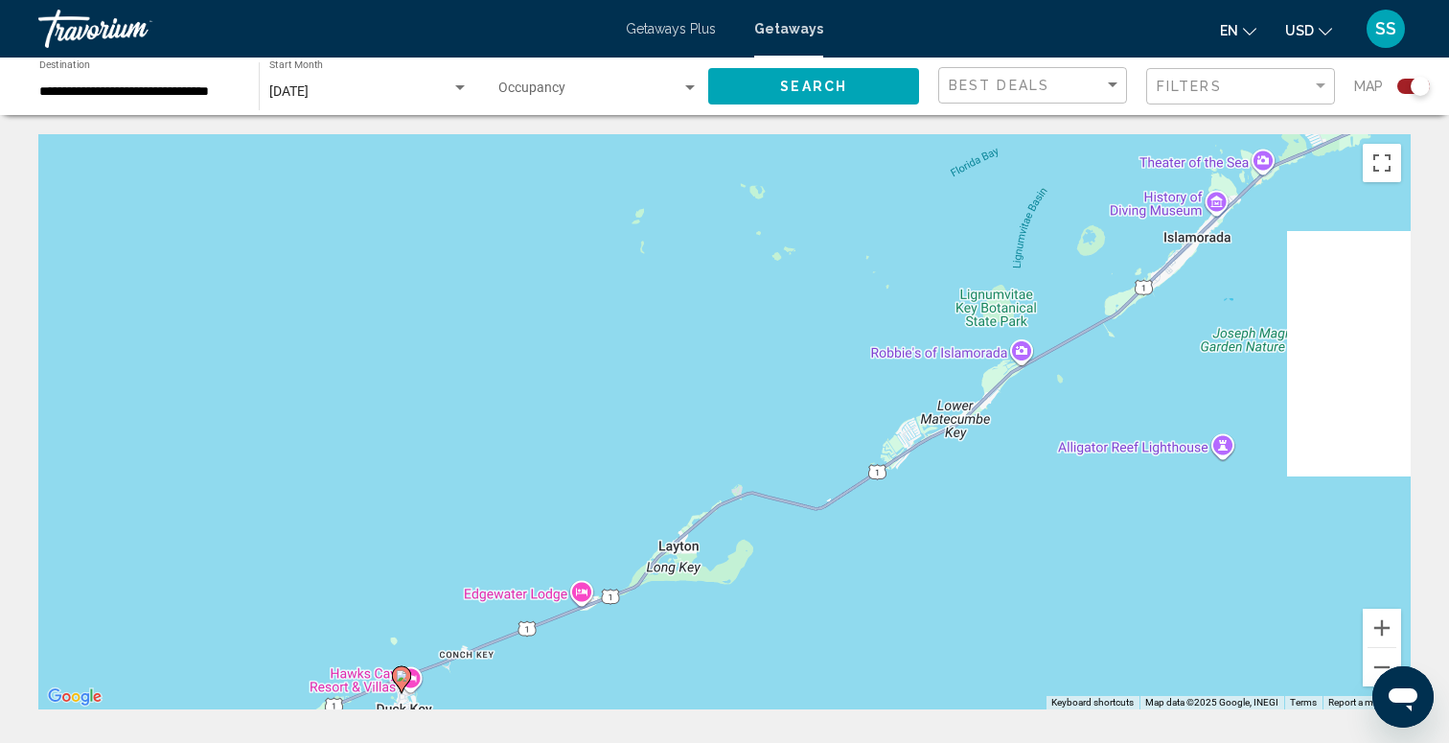
drag, startPoint x: 1113, startPoint y: 435, endPoint x: 757, endPoint y: 452, distance: 356.9
click at [760, 451] on div "To activate drag with keyboard, press Alt + Enter. Once in keyboard drag state,…" at bounding box center [724, 421] width 1372 height 575
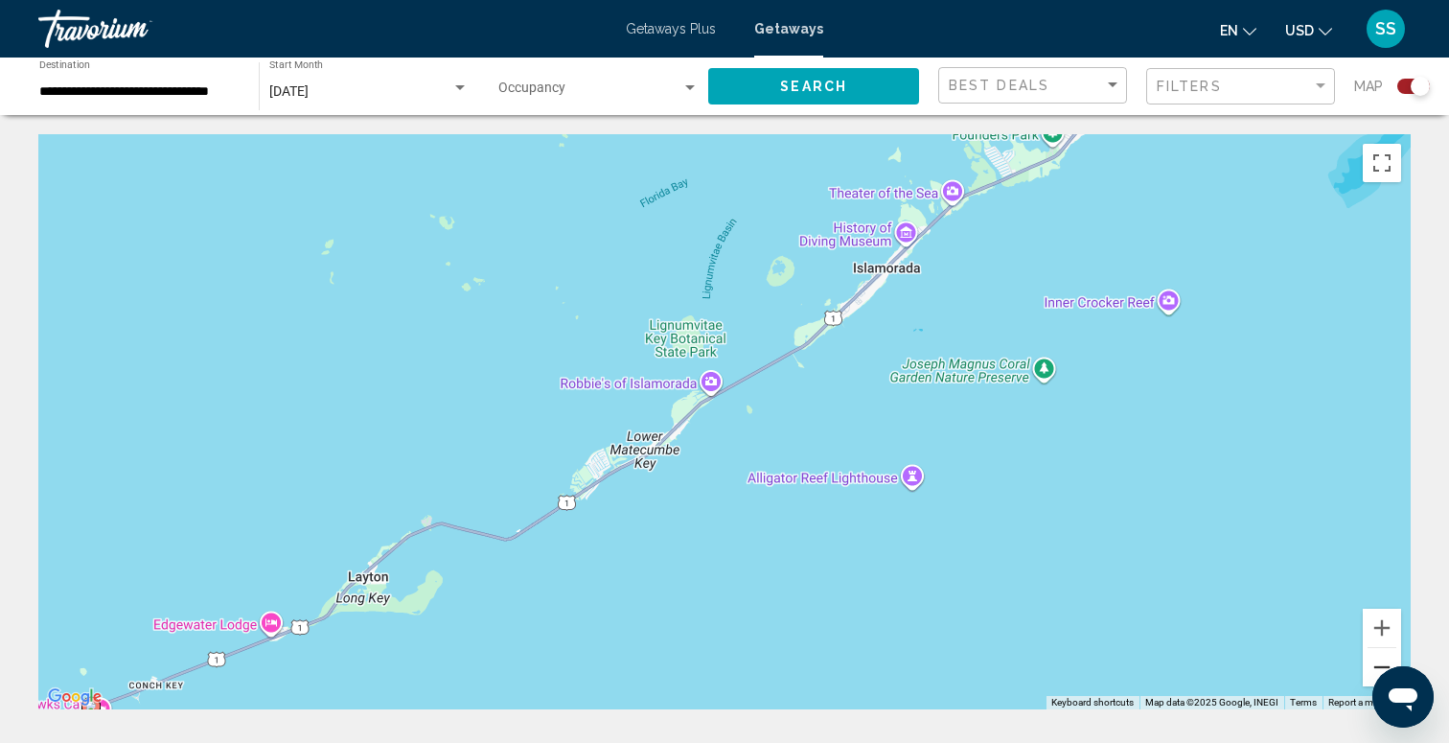
click at [1373, 676] on button "Zoom out" at bounding box center [1382, 667] width 38 height 38
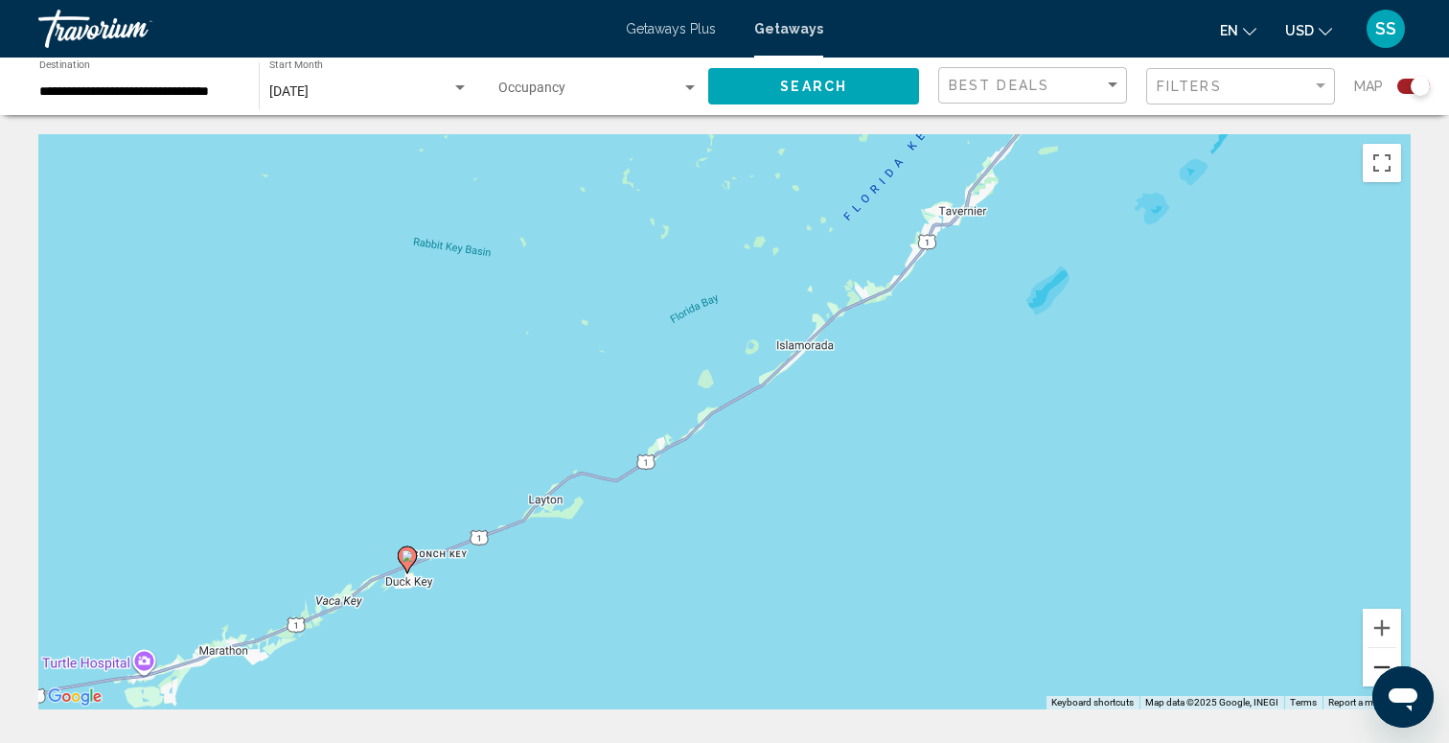
click at [1373, 676] on button "Zoom out" at bounding box center [1382, 667] width 38 height 38
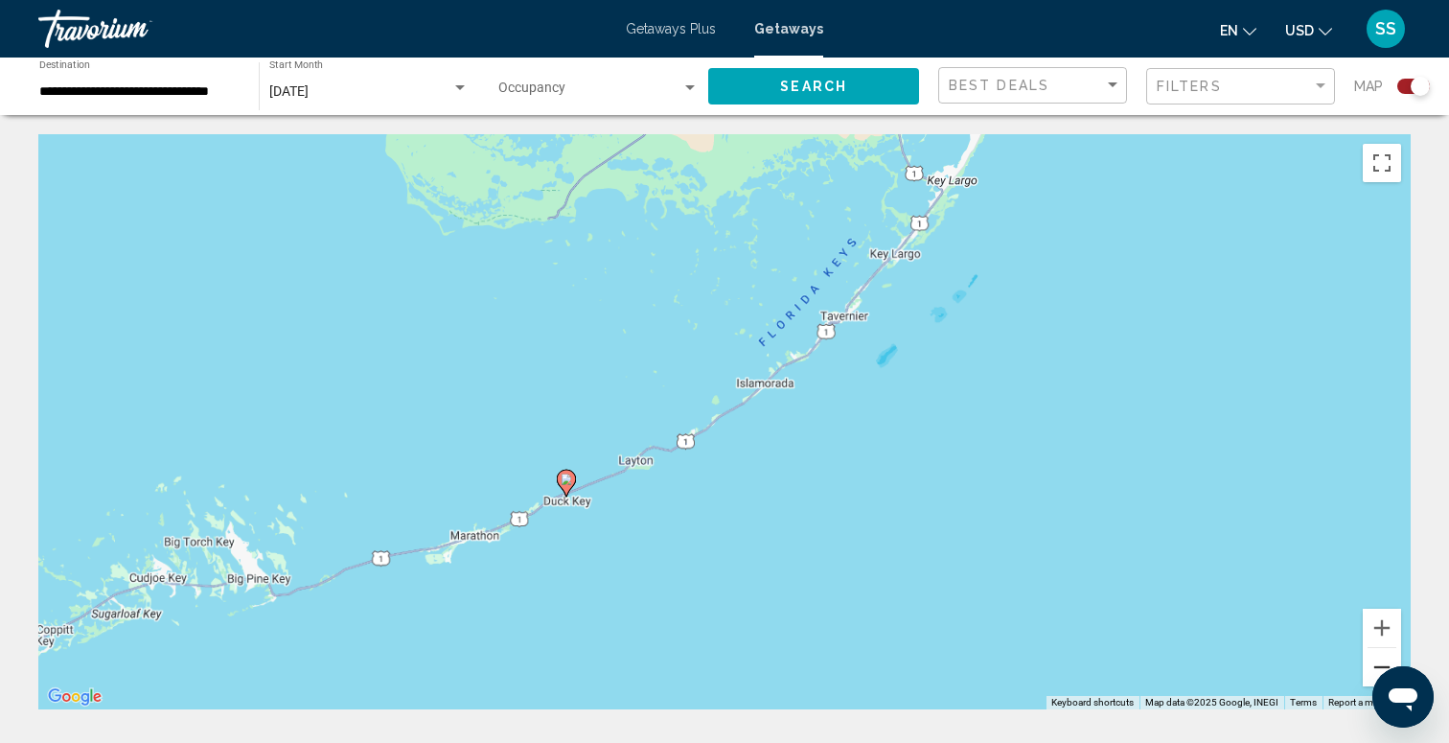
click at [1373, 676] on button "Zoom out" at bounding box center [1382, 667] width 38 height 38
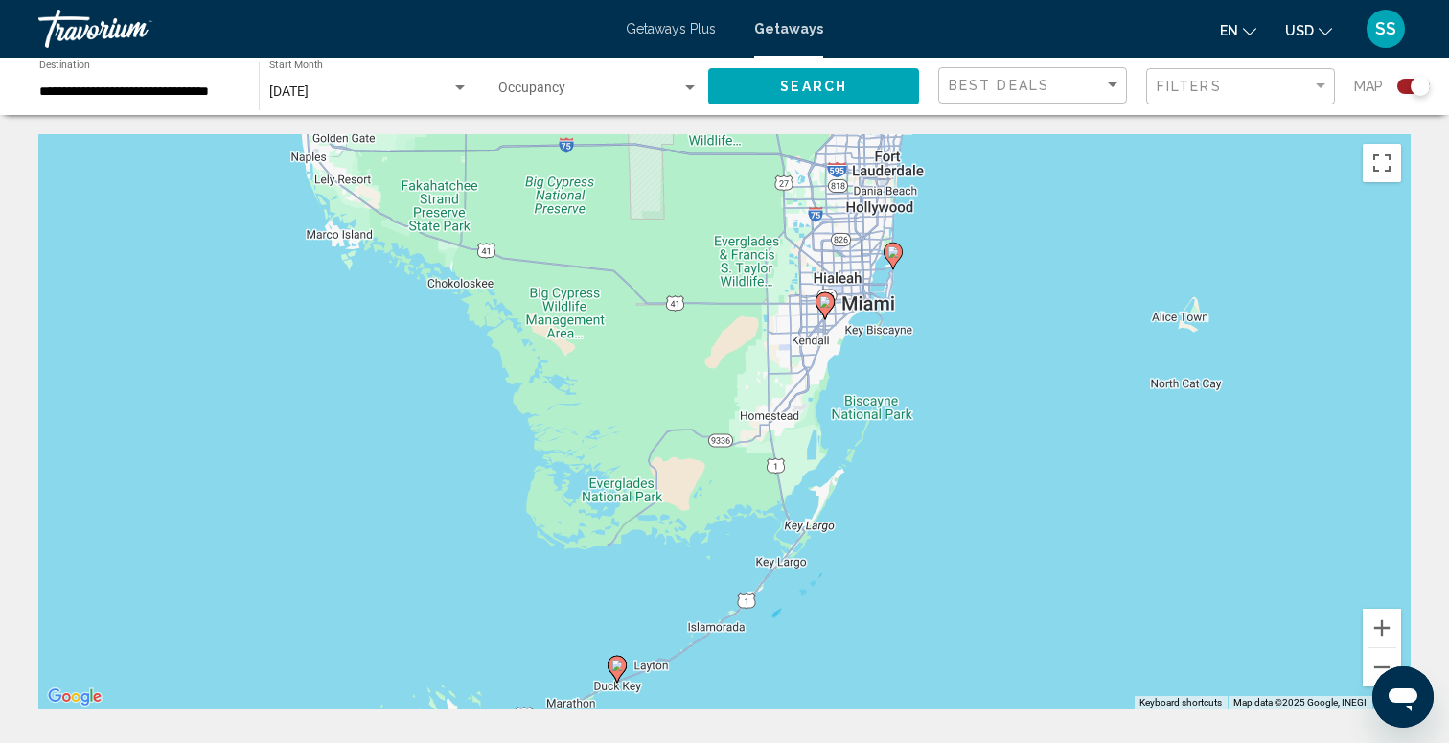
drag, startPoint x: 952, startPoint y: 297, endPoint x: 922, endPoint y: 517, distance: 222.4
click at [922, 519] on div "To activate drag with keyboard, press Alt + Enter. Once in keyboard drag state,…" at bounding box center [724, 421] width 1372 height 575
click at [826, 305] on image "Main content" at bounding box center [822, 299] width 11 height 11
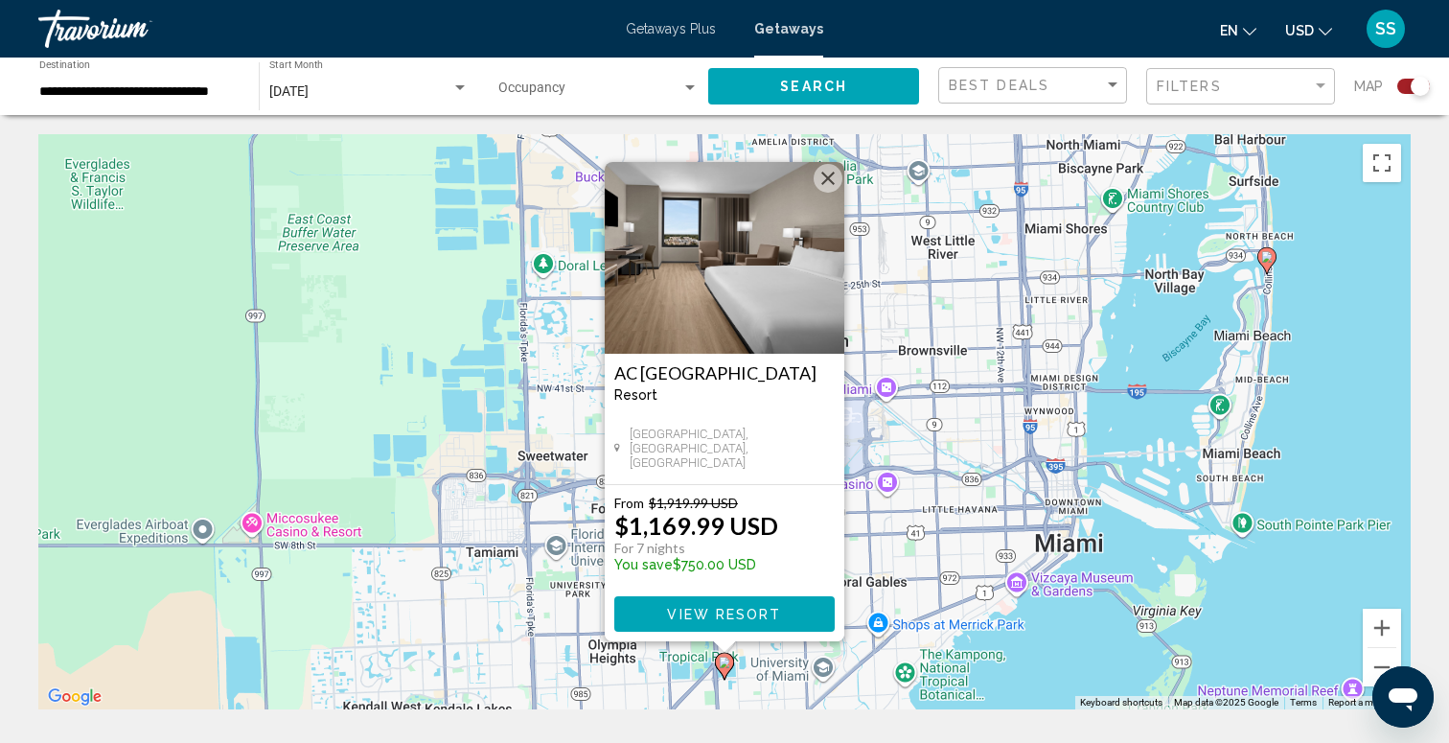
click at [830, 172] on button "Close" at bounding box center [828, 178] width 29 height 29
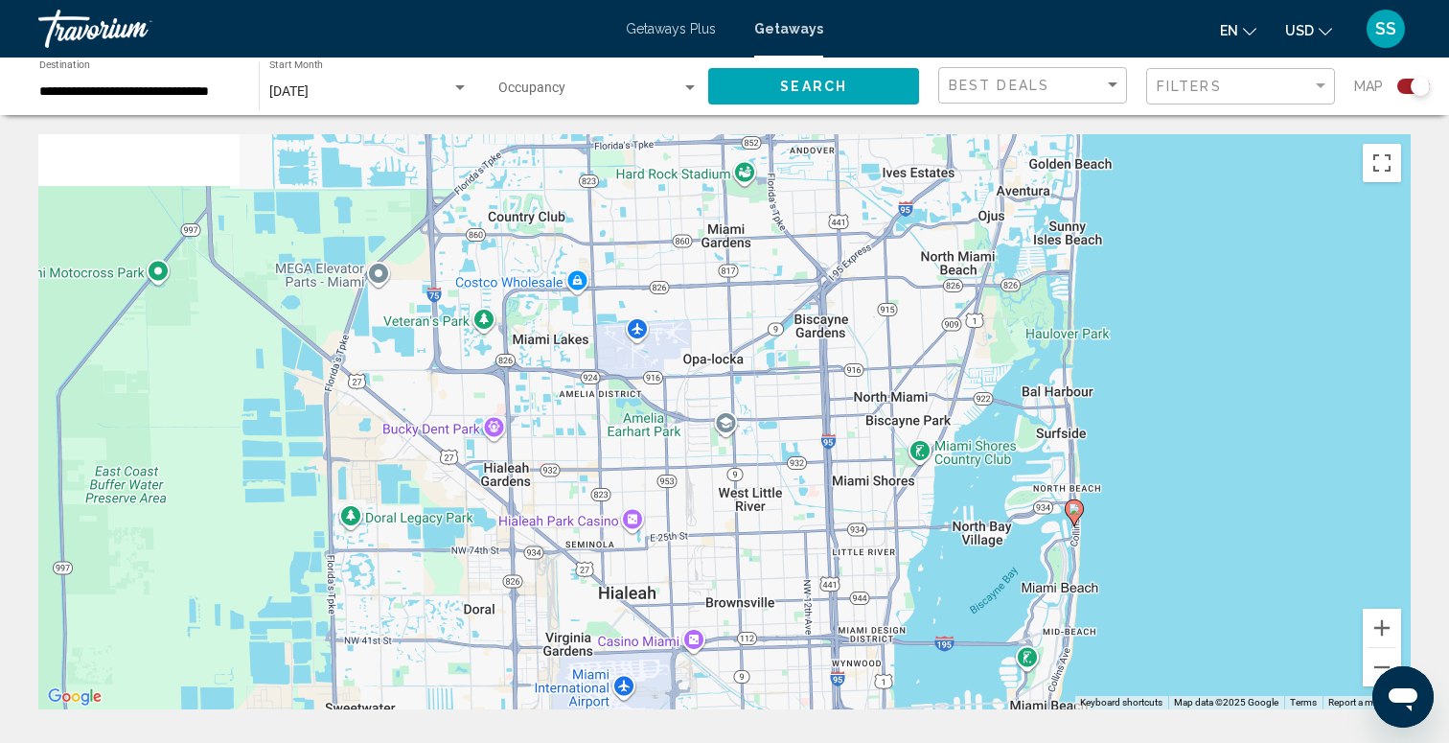
drag, startPoint x: 1038, startPoint y: 356, endPoint x: 813, endPoint y: 685, distance: 398.4
click at [814, 685] on div "To navigate, press the arrow keys. To activate drag with keyboard, press Alt + …" at bounding box center [724, 421] width 1372 height 575
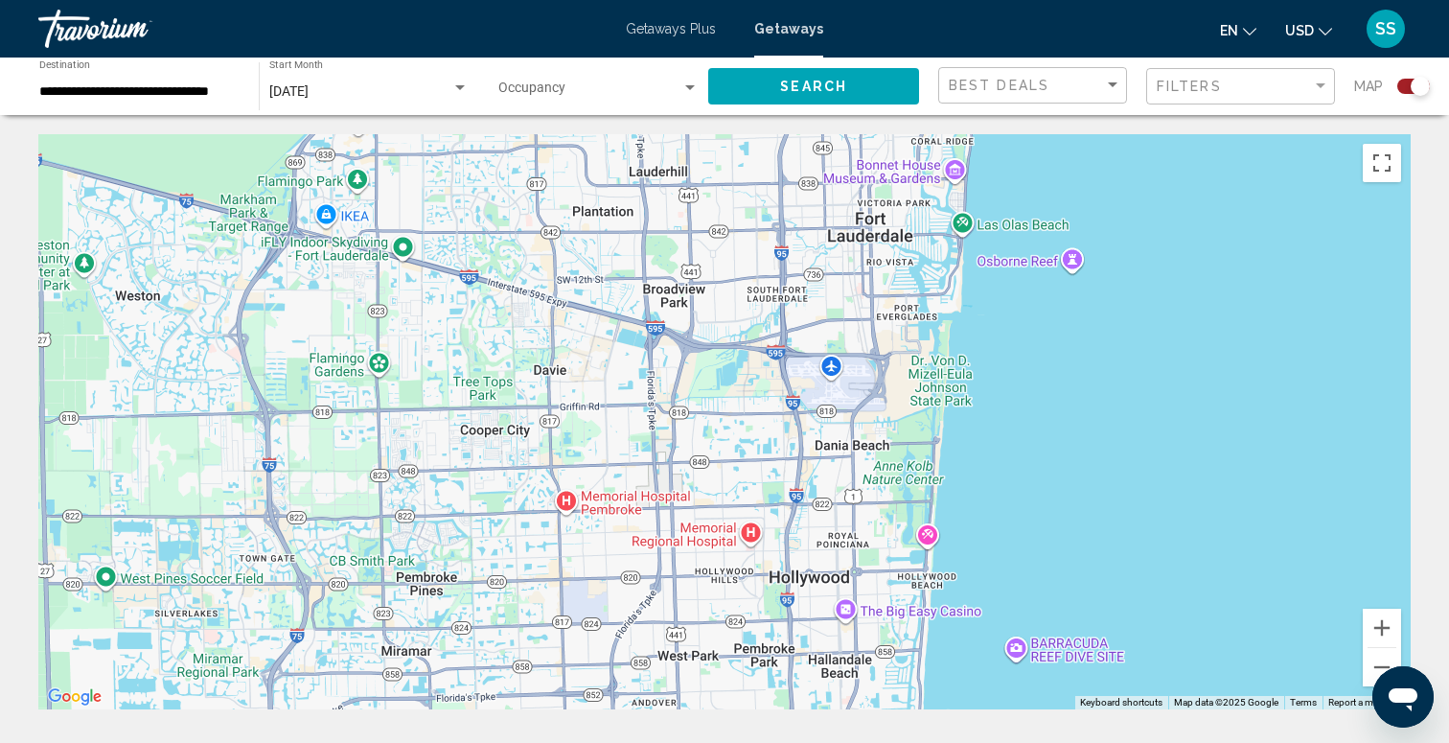
drag, startPoint x: 936, startPoint y: 374, endPoint x: 876, endPoint y: 710, distance: 341.7
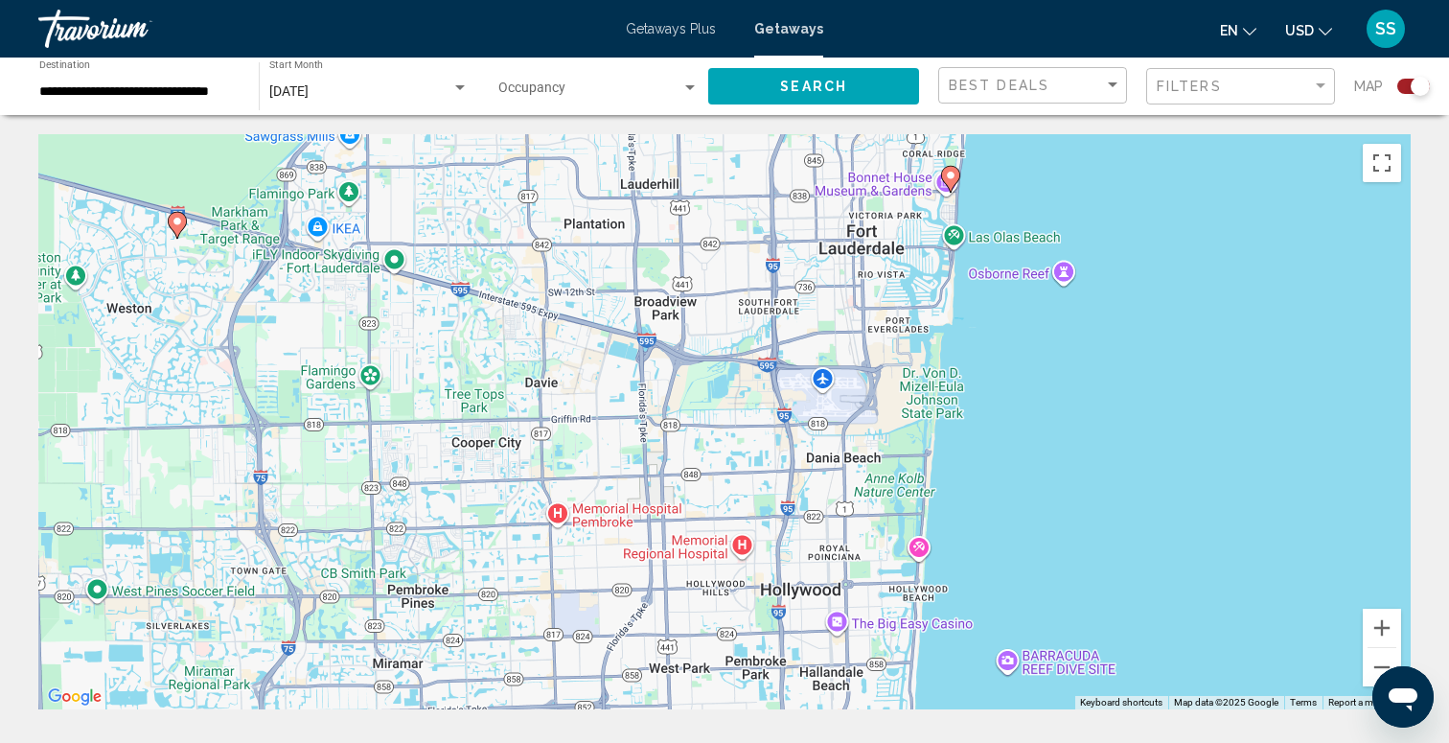
click at [952, 180] on image "Main content" at bounding box center [950, 175] width 11 height 11
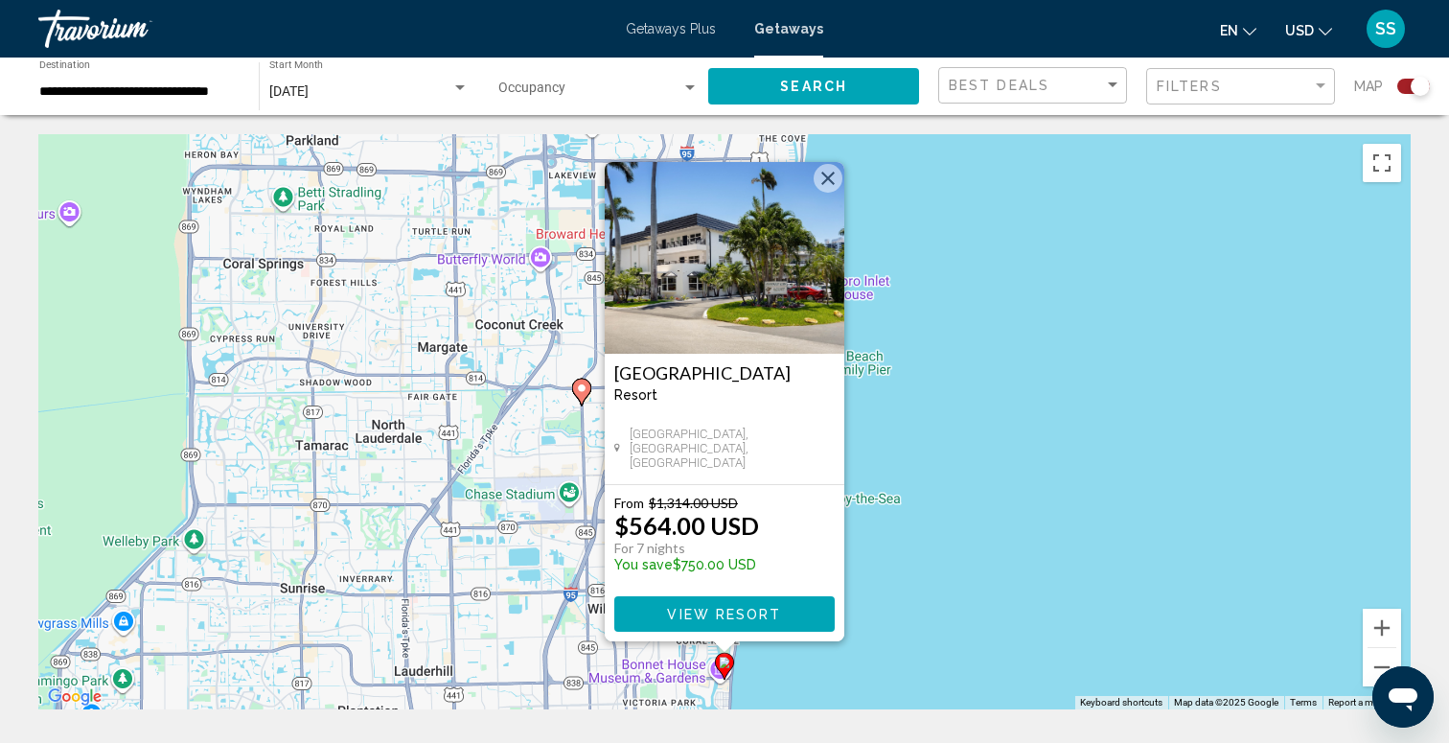
click at [826, 174] on button "Close" at bounding box center [828, 178] width 29 height 29
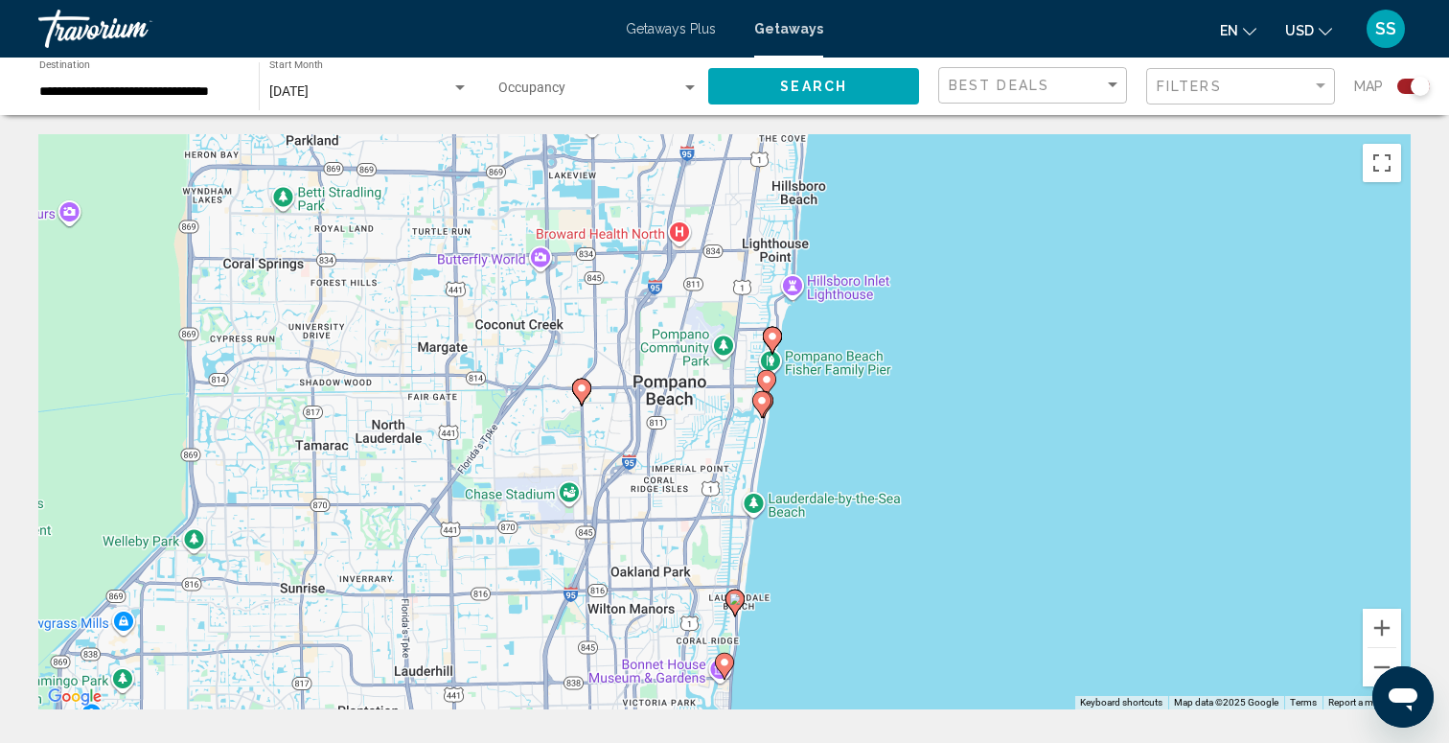
click at [765, 404] on image "Main content" at bounding box center [761, 400] width 11 height 11
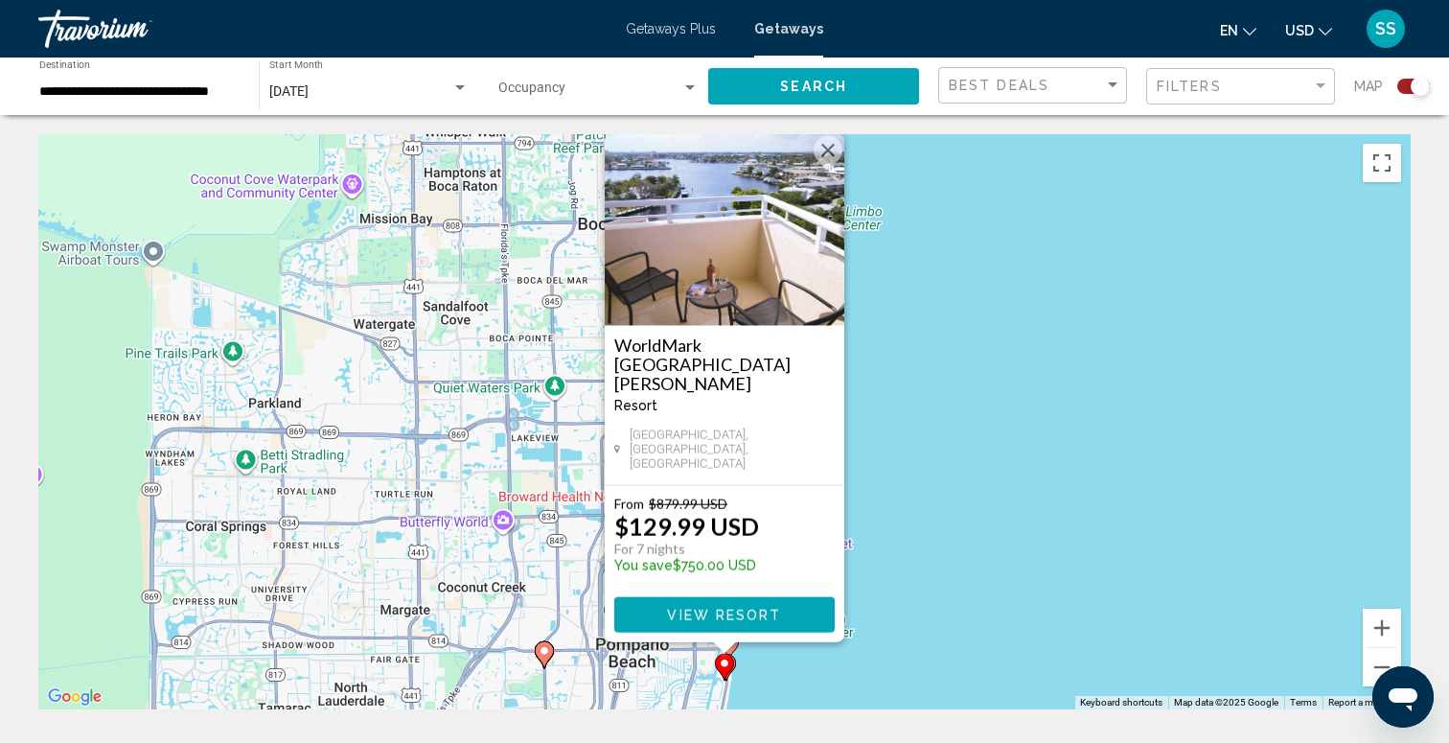
click at [830, 165] on button "Close" at bounding box center [828, 150] width 29 height 29
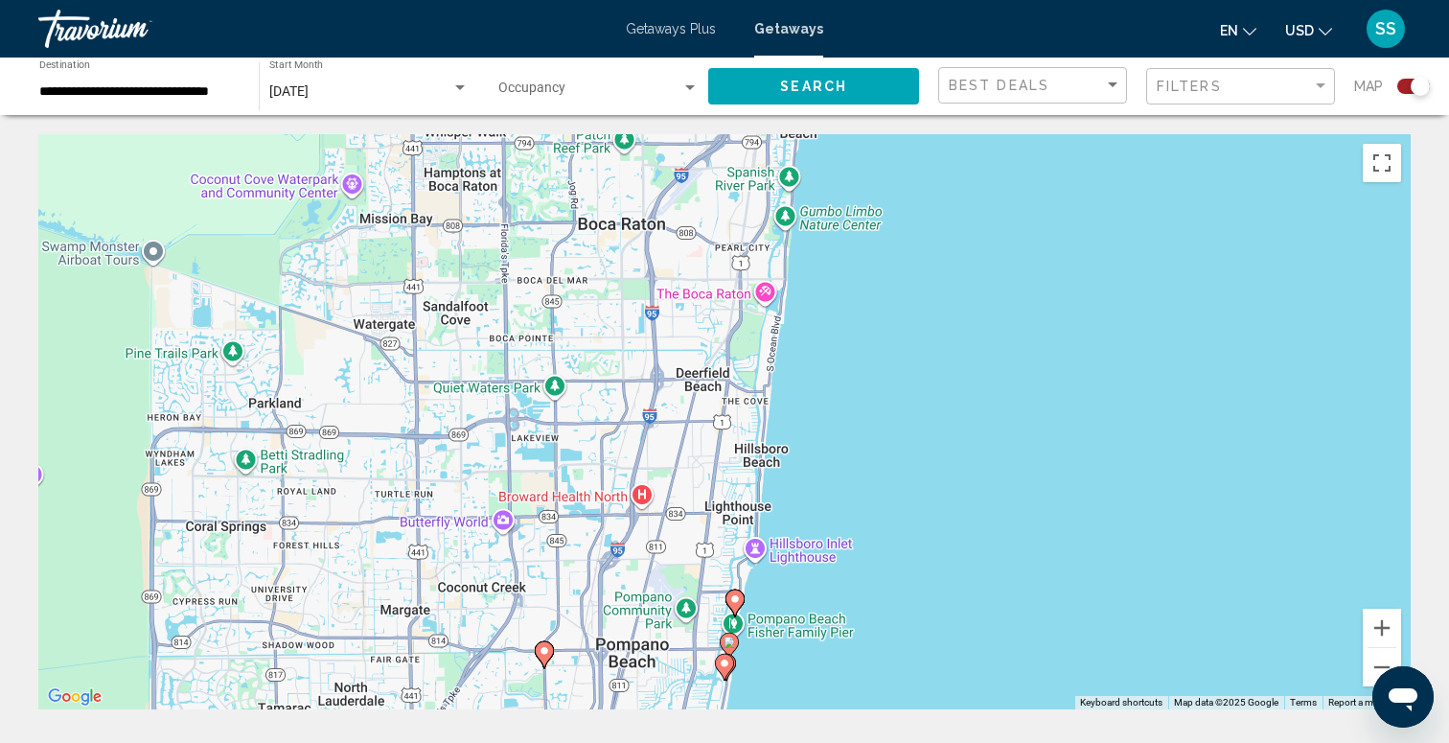
click at [734, 603] on image "Main content" at bounding box center [734, 598] width 11 height 11
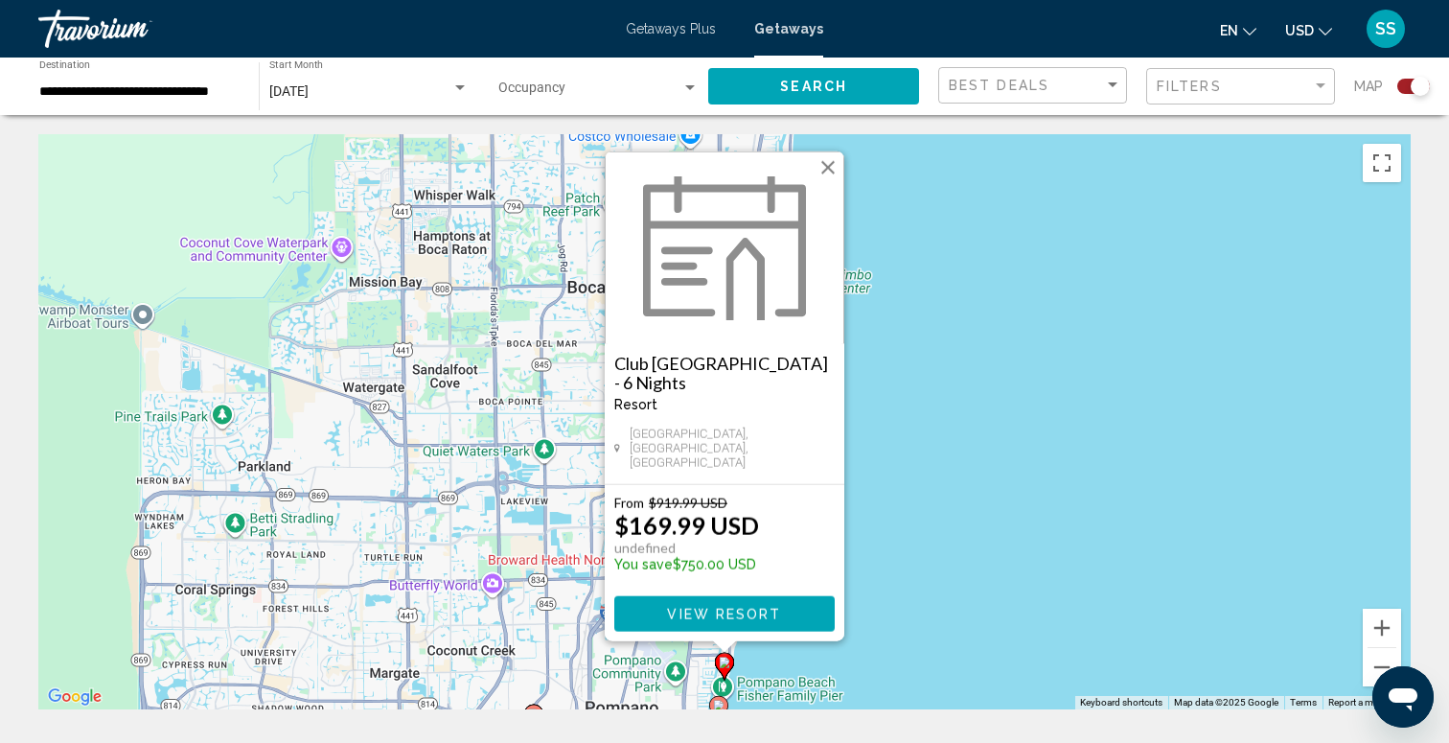
click at [833, 176] on button "Close" at bounding box center [828, 167] width 29 height 29
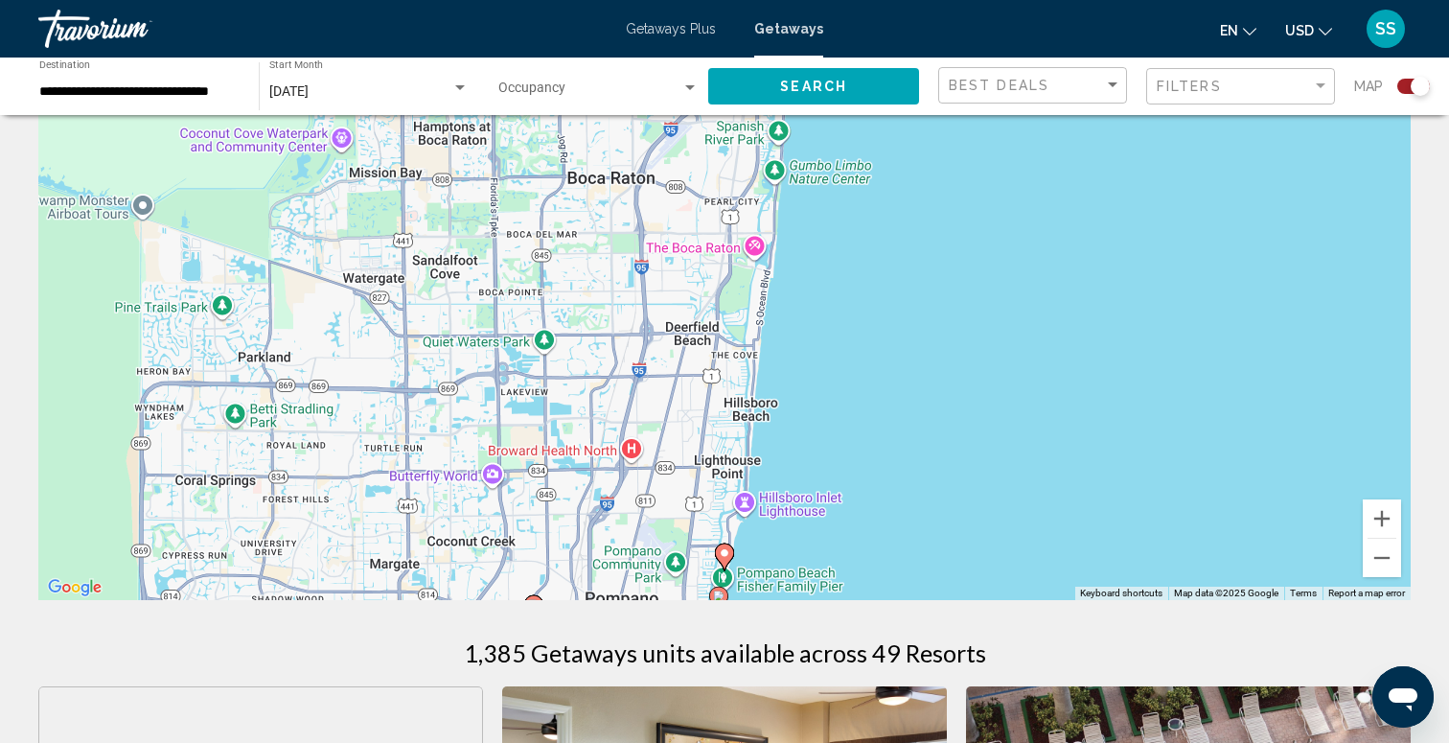
scroll to position [113, 0]
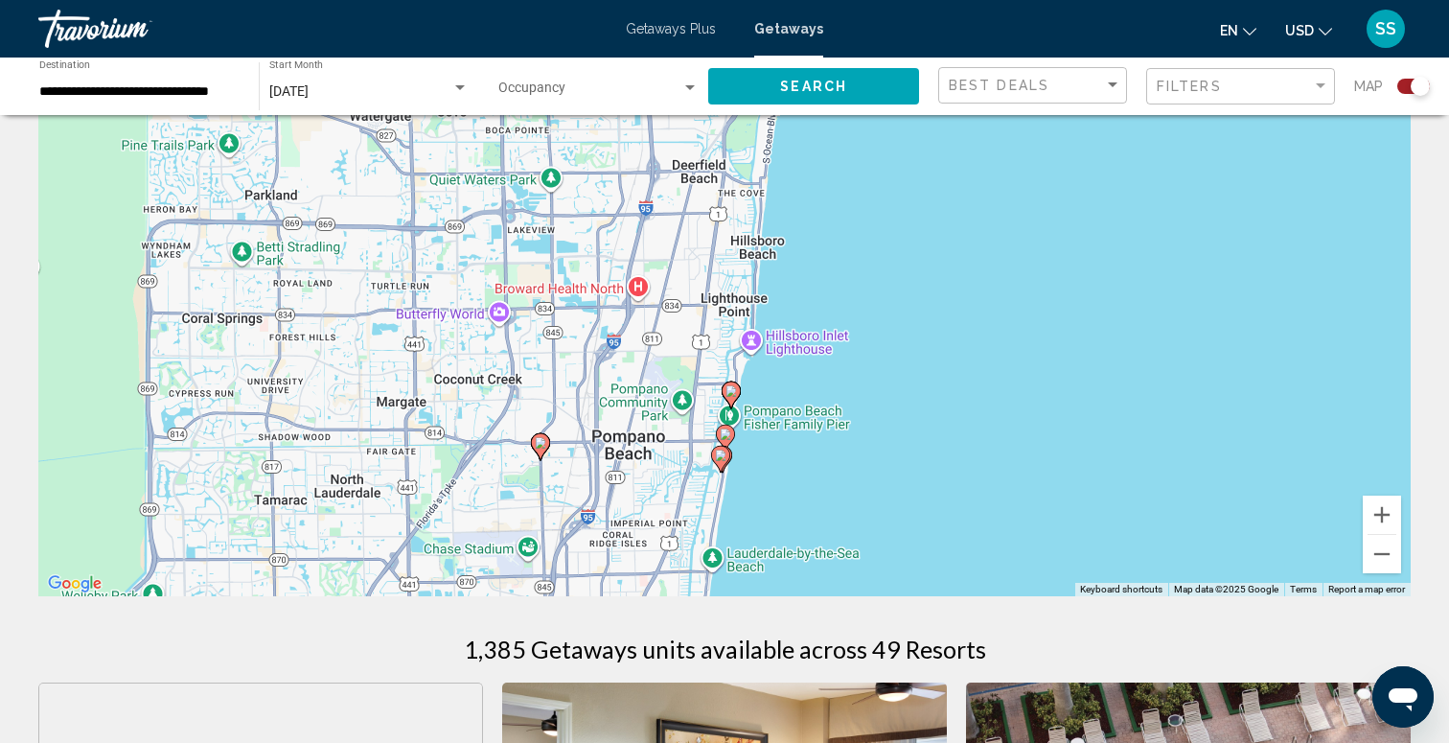
drag, startPoint x: 818, startPoint y: 455, endPoint x: 838, endPoint y: 218, distance: 238.4
click at [838, 218] on div "To activate drag with keyboard, press Alt + Enter. Once in keyboard drag state,…" at bounding box center [724, 308] width 1372 height 575
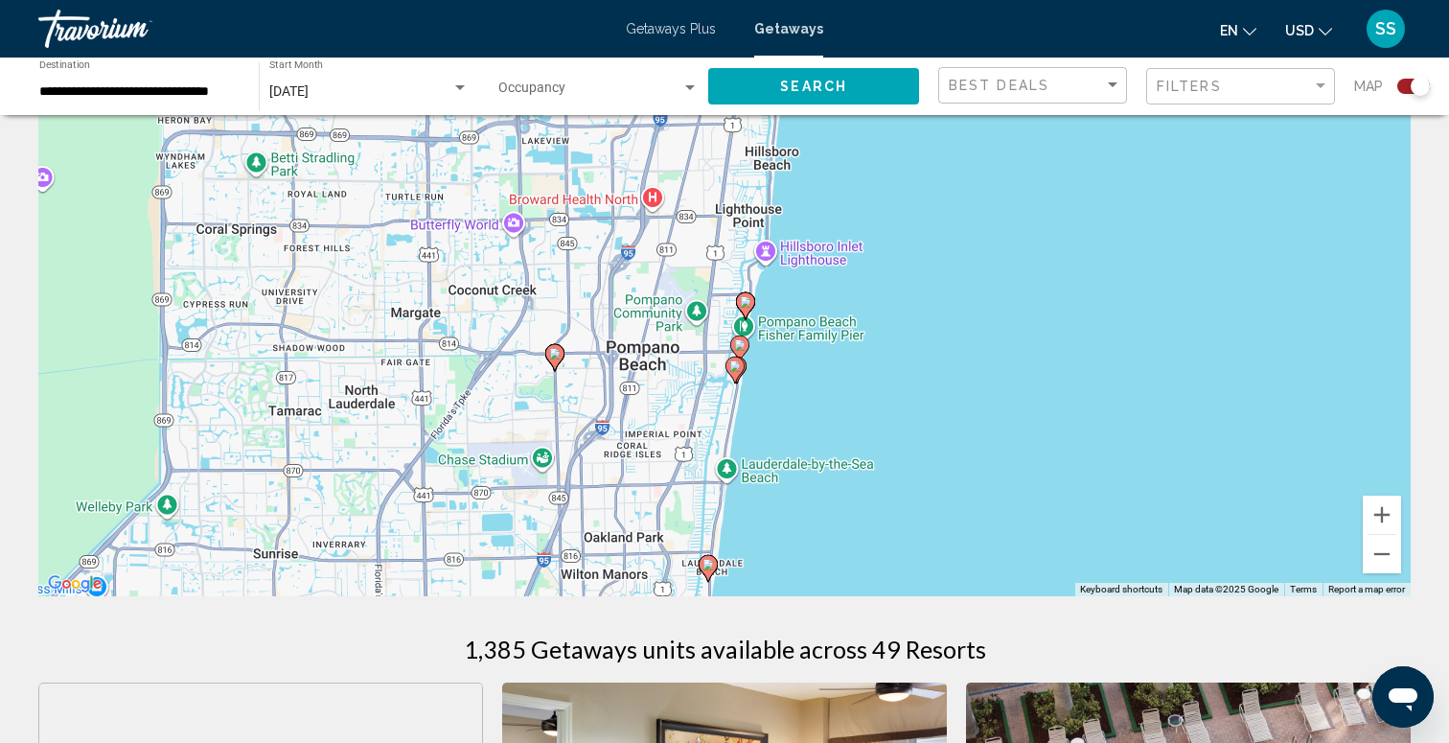
click at [739, 353] on icon "Main content" at bounding box center [739, 348] width 17 height 25
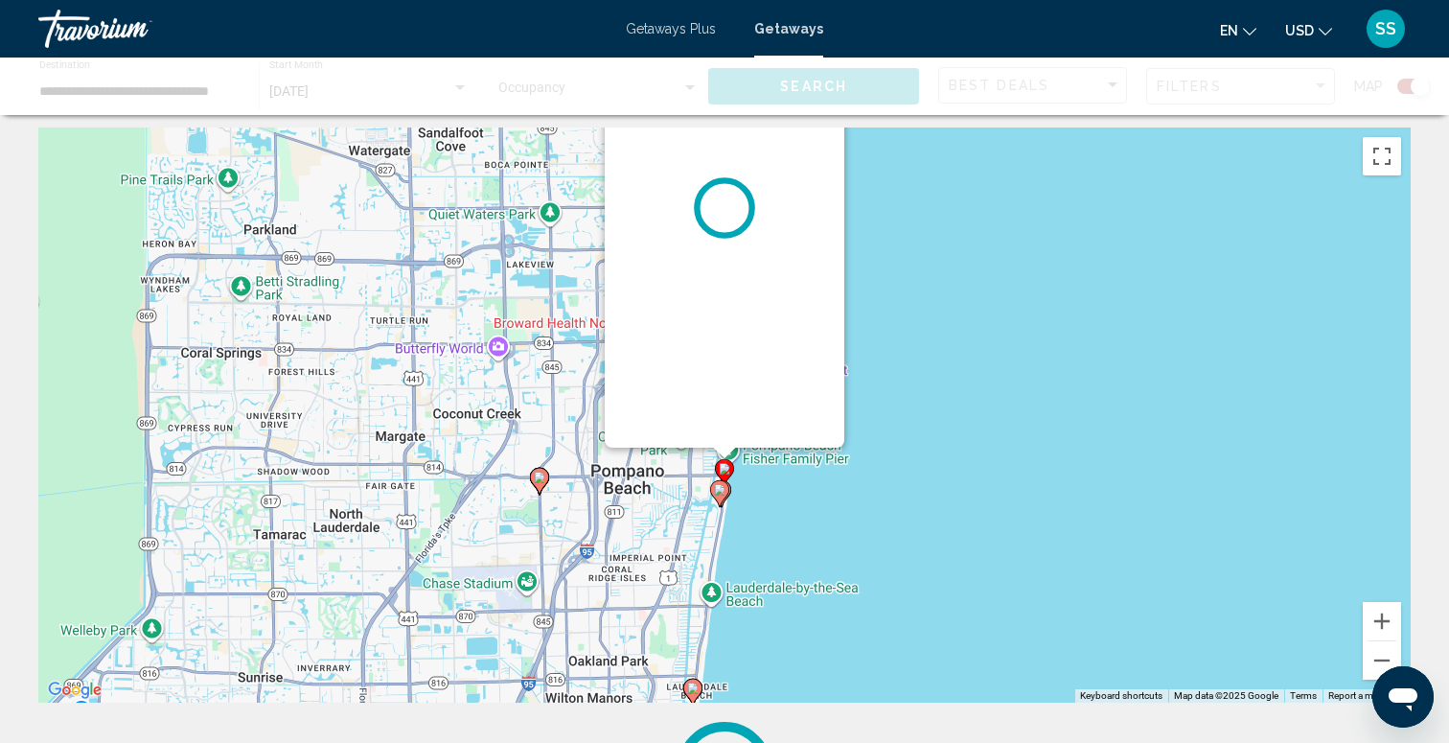
scroll to position [0, 0]
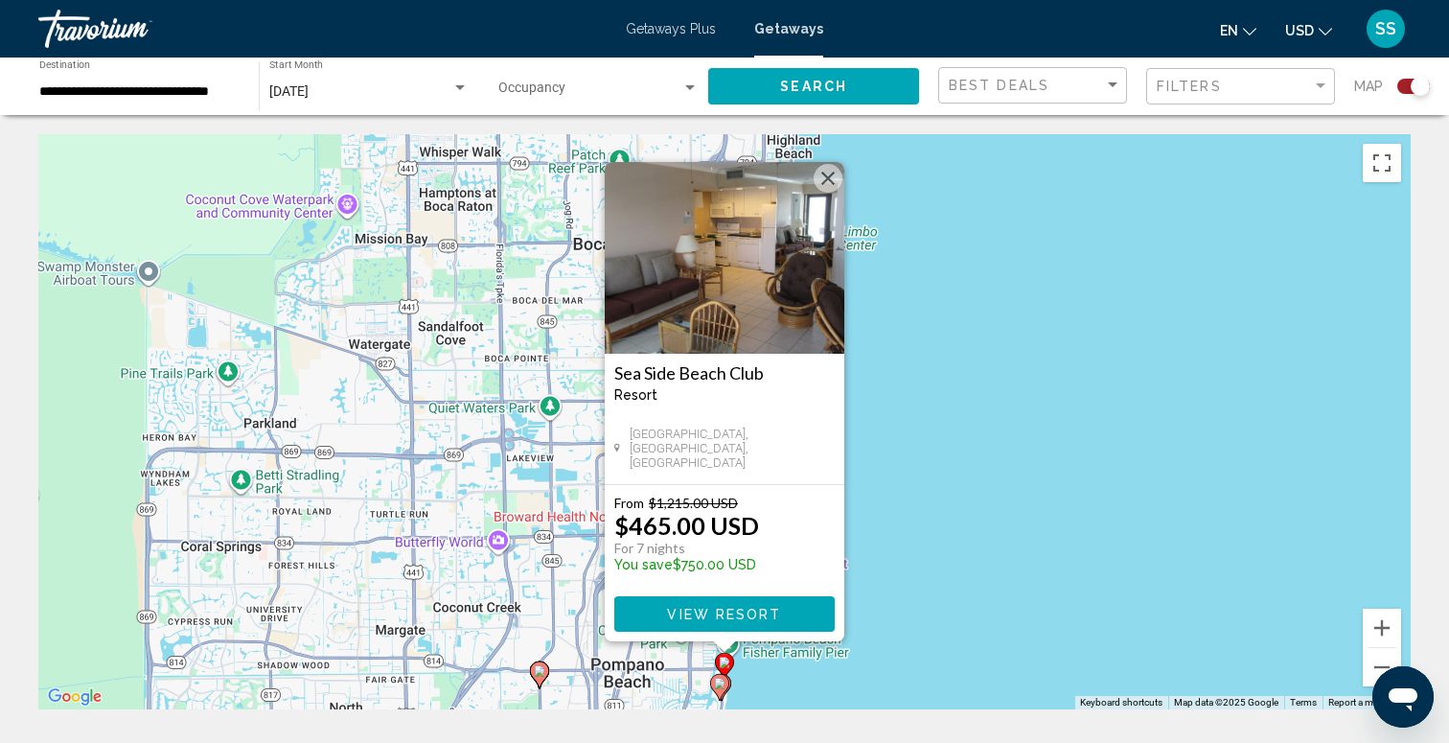
click at [828, 176] on button "Close" at bounding box center [828, 178] width 29 height 29
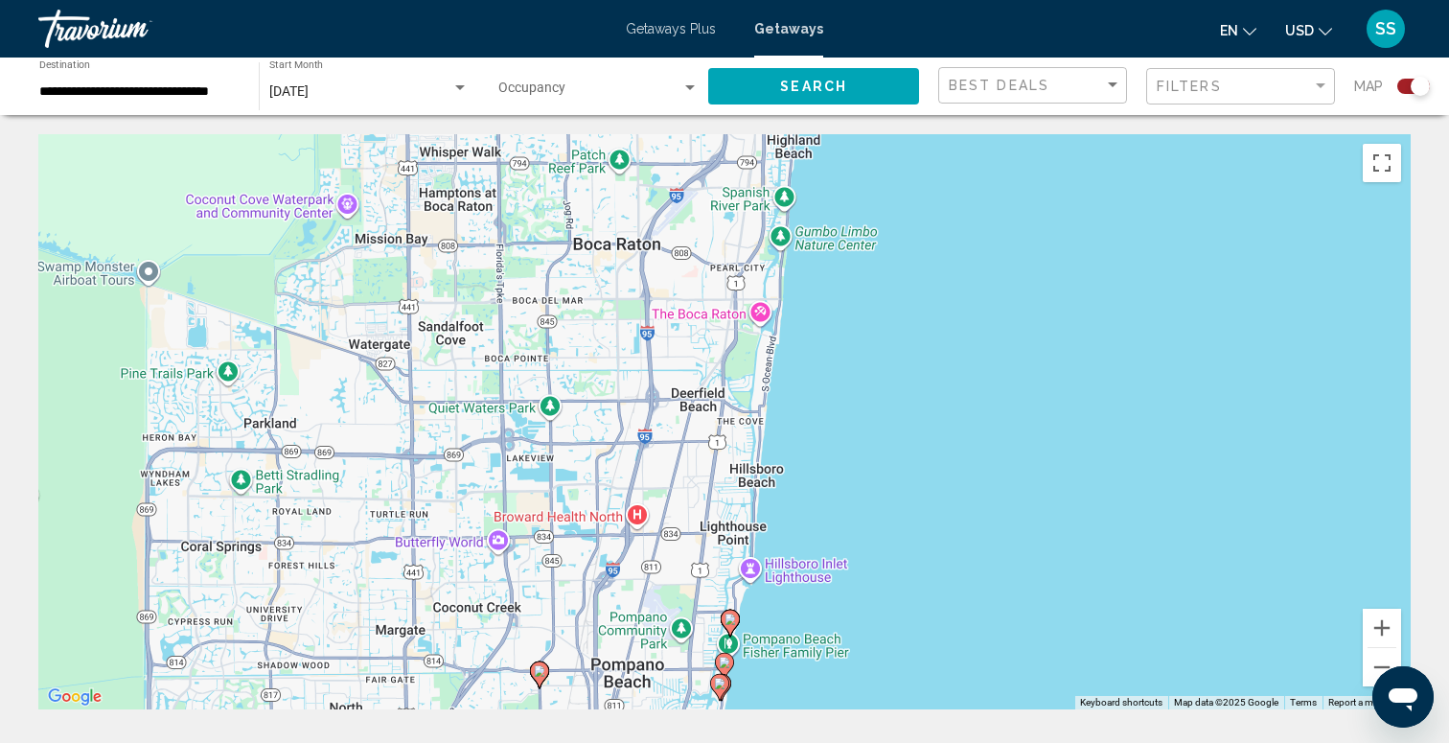
click at [717, 681] on image "Main content" at bounding box center [719, 682] width 11 height 11
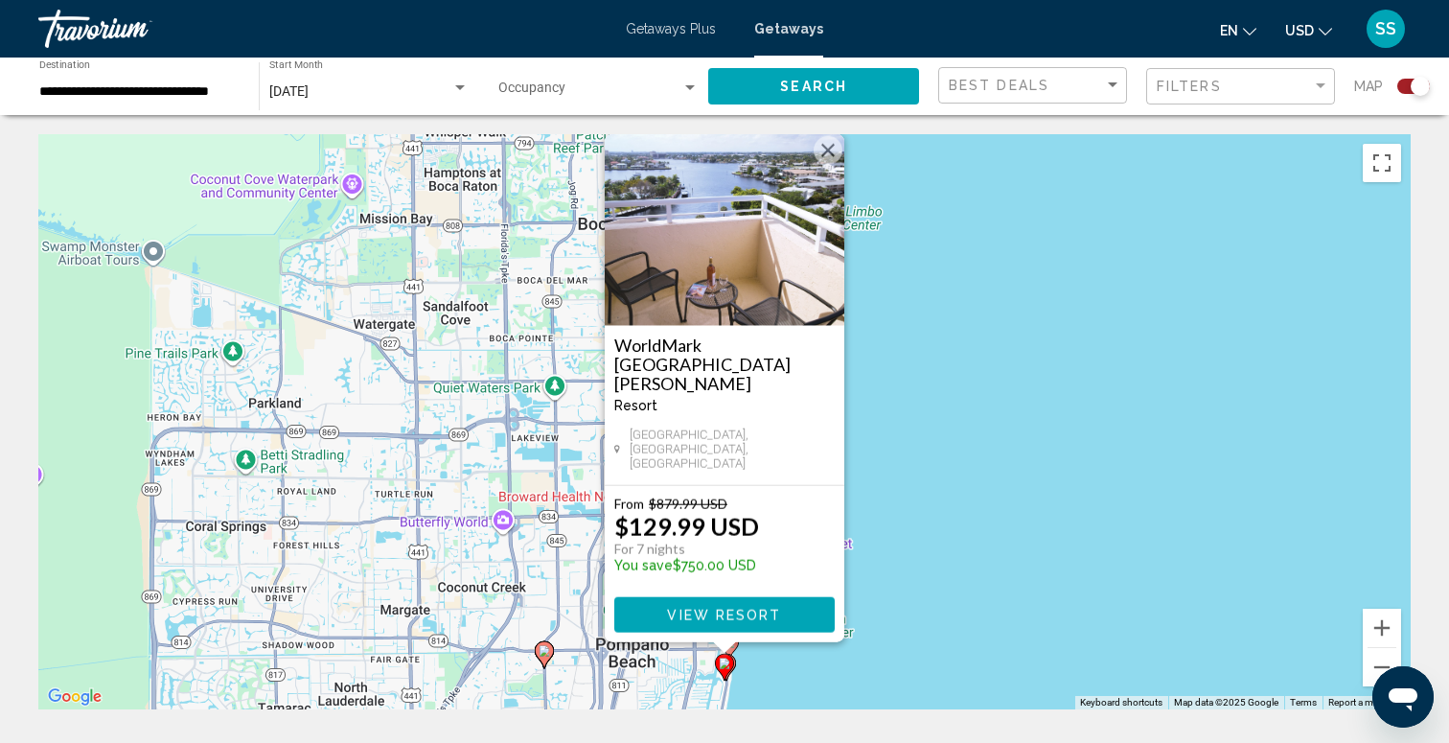
click at [827, 165] on button "Close" at bounding box center [828, 150] width 29 height 29
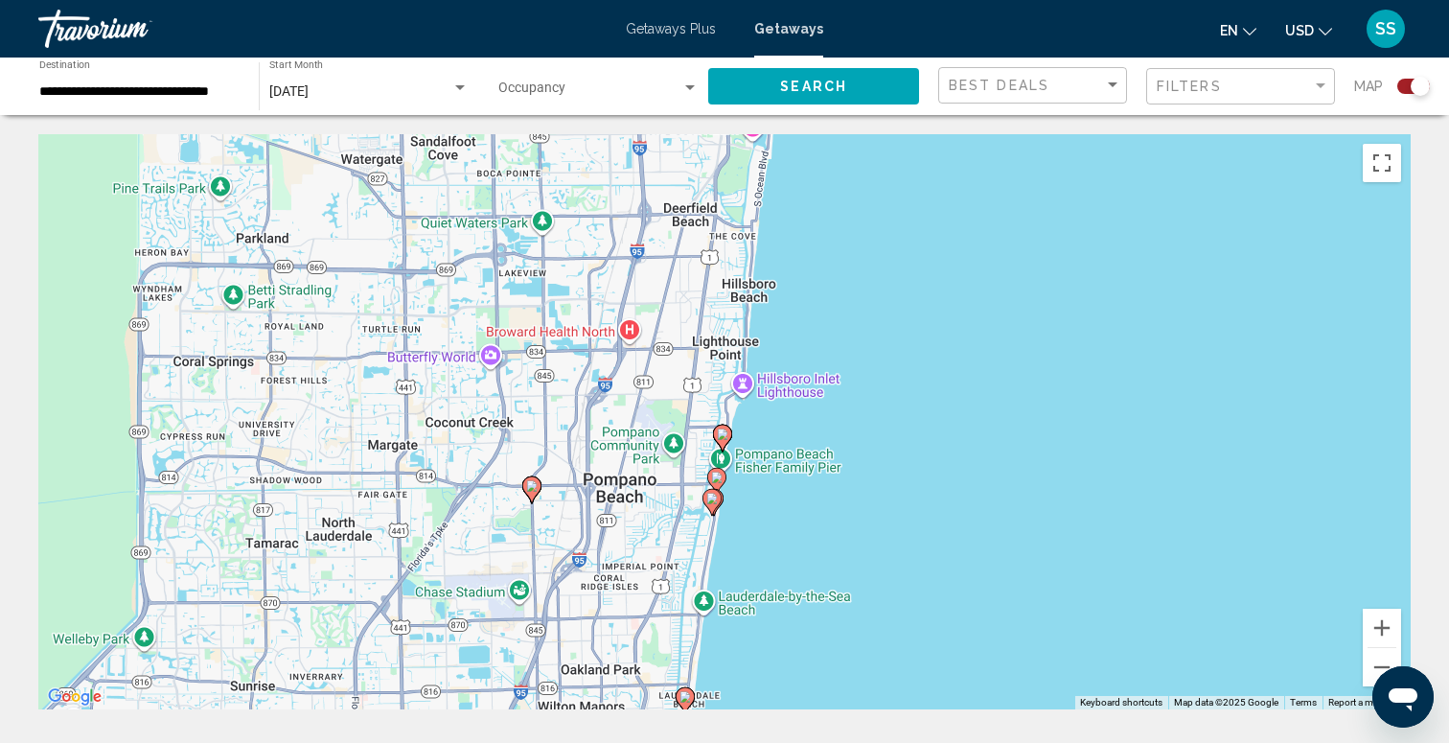
drag, startPoint x: 699, startPoint y: 572, endPoint x: 676, endPoint y: 384, distance: 189.2
click at [676, 384] on div "To activate drag with keyboard, press Alt + Enter. Once in keyboard drag state,…" at bounding box center [724, 421] width 1372 height 575
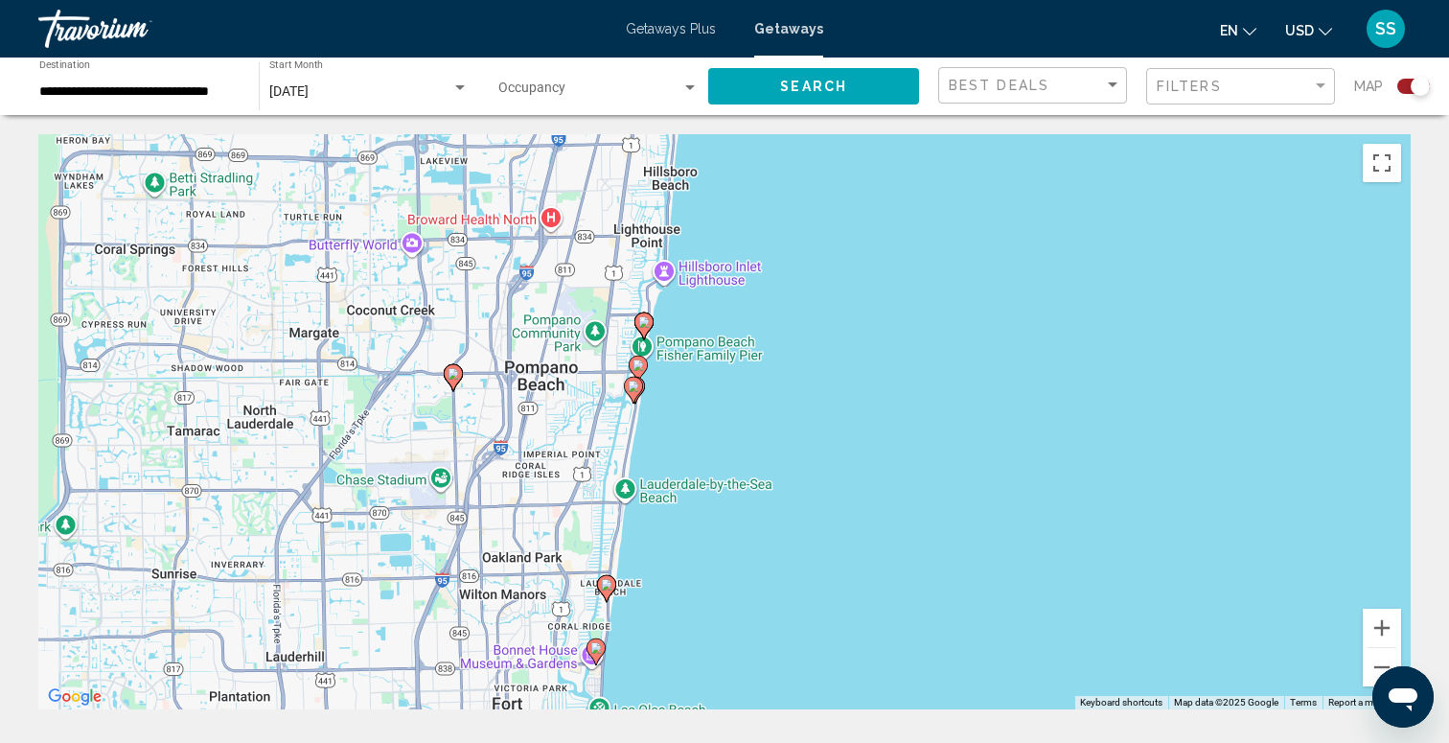
drag, startPoint x: 637, startPoint y: 509, endPoint x: 572, endPoint y: 425, distance: 105.8
click at [572, 425] on div "To activate drag with keyboard, press Alt + Enter. Once in keyboard drag state,…" at bounding box center [724, 421] width 1372 height 575
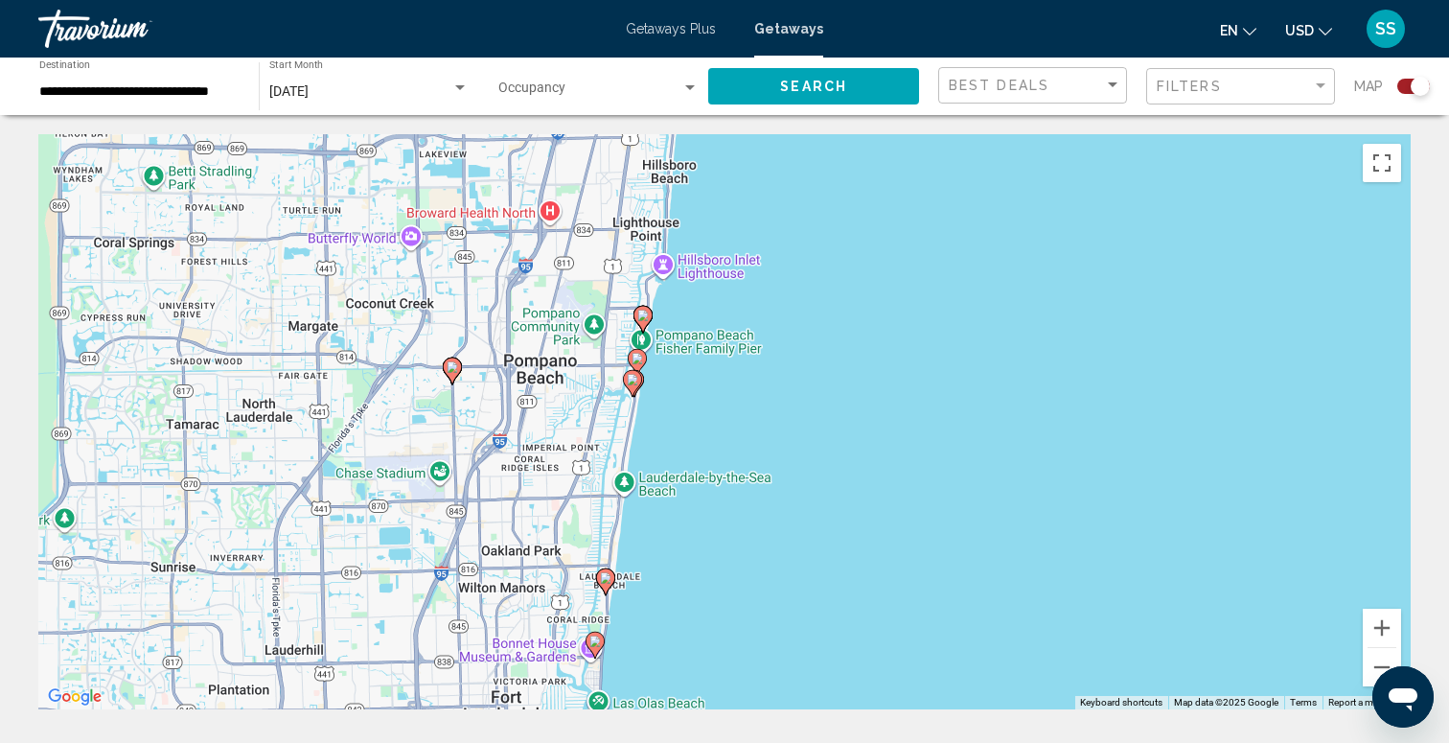
click at [605, 576] on image "Main content" at bounding box center [605, 577] width 11 height 11
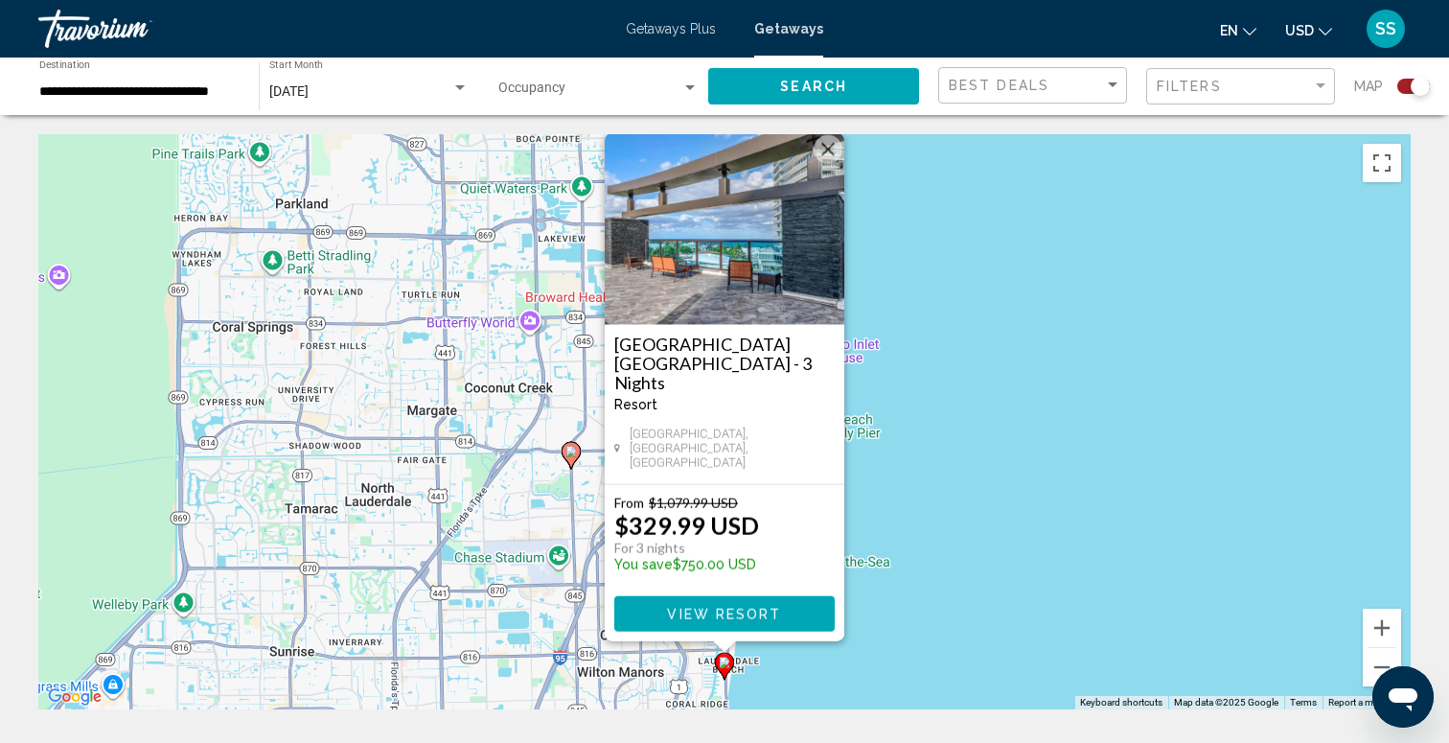
click at [700, 288] on img "Main content" at bounding box center [725, 229] width 240 height 192
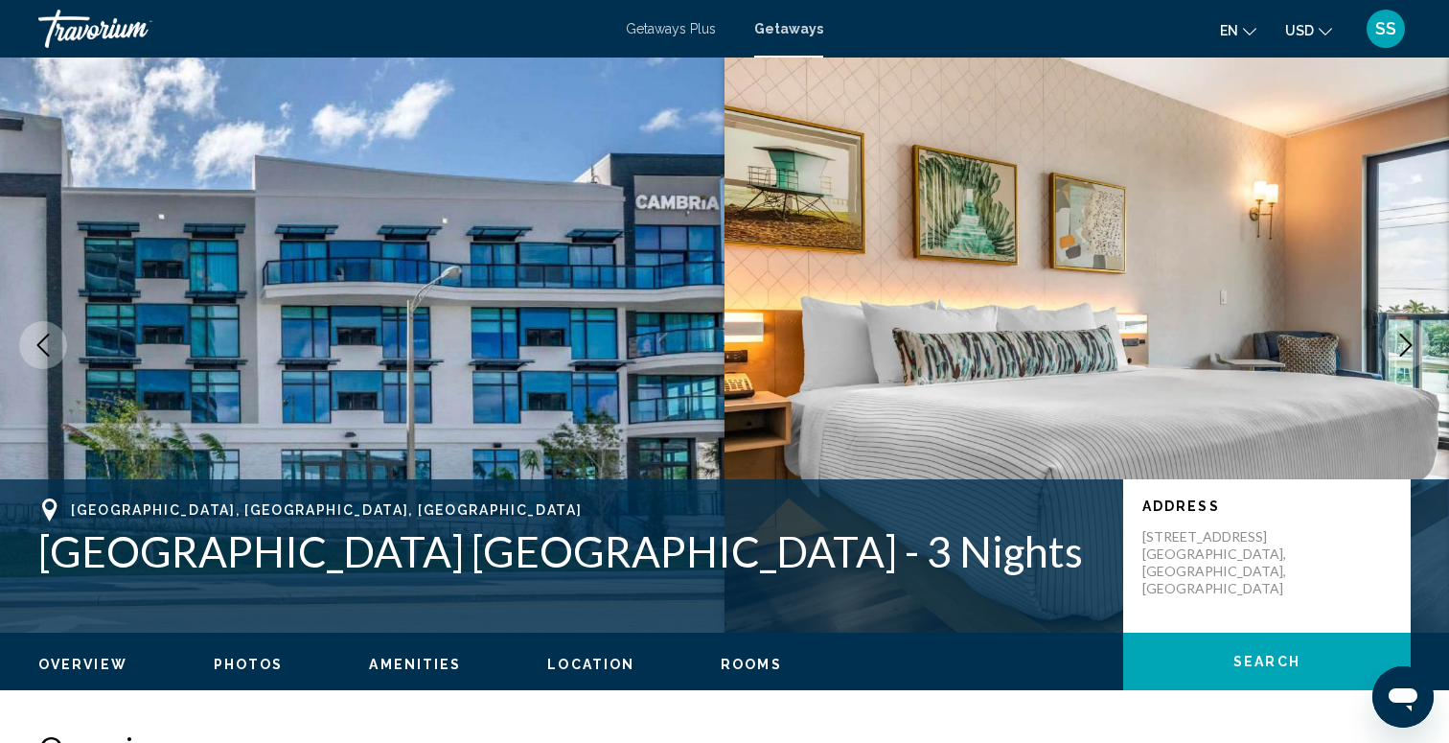
click at [1401, 333] on button "Next image" at bounding box center [1406, 345] width 48 height 48
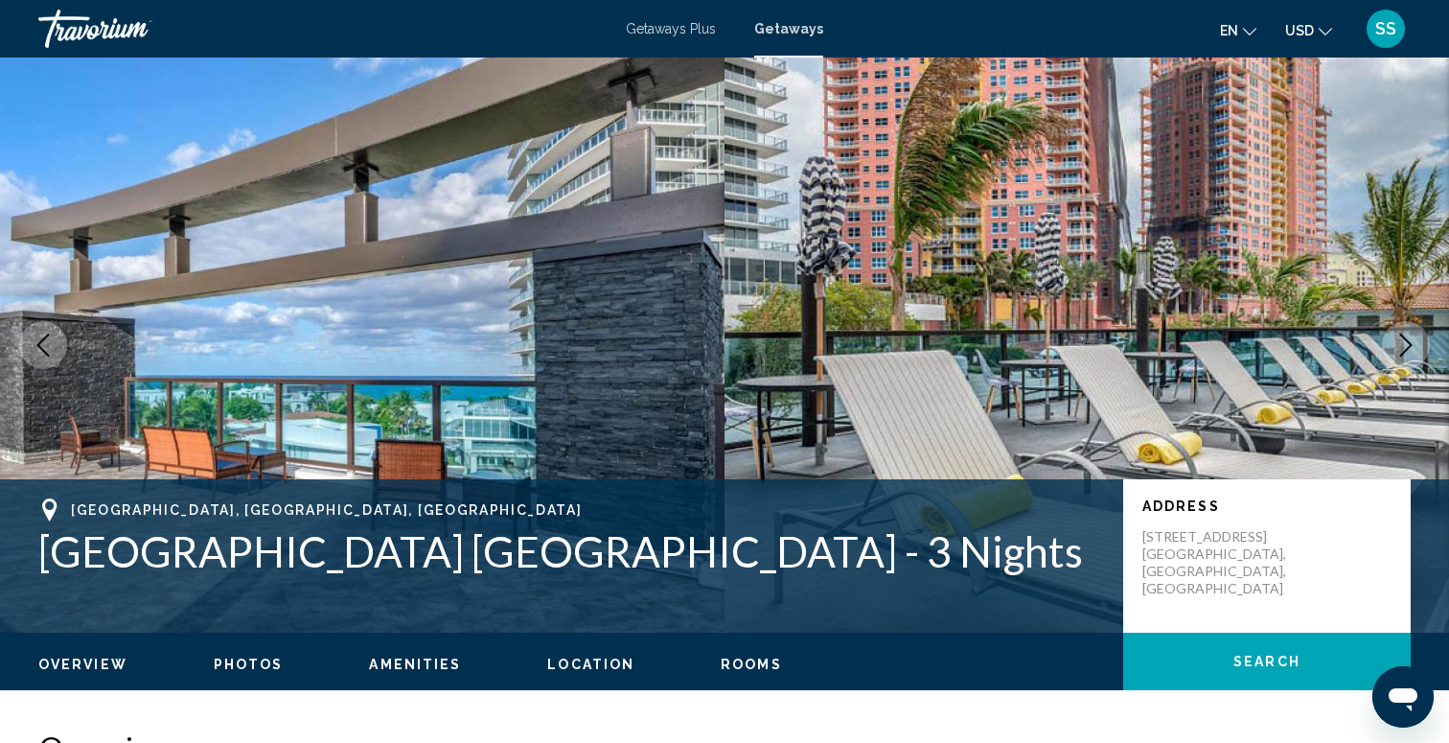
click at [1401, 333] on icon "Next image" at bounding box center [1405, 344] width 23 height 23
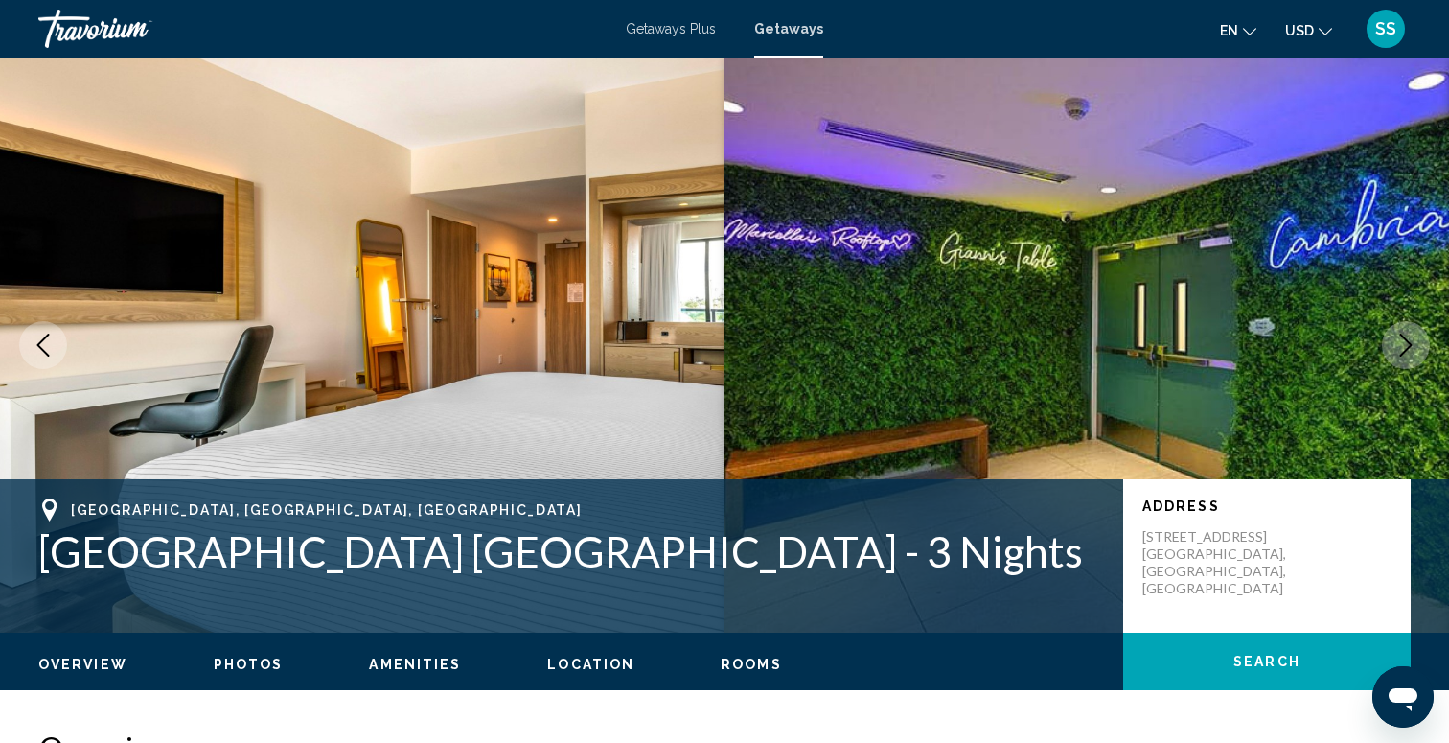
click at [1401, 334] on icon "Next image" at bounding box center [1406, 344] width 12 height 23
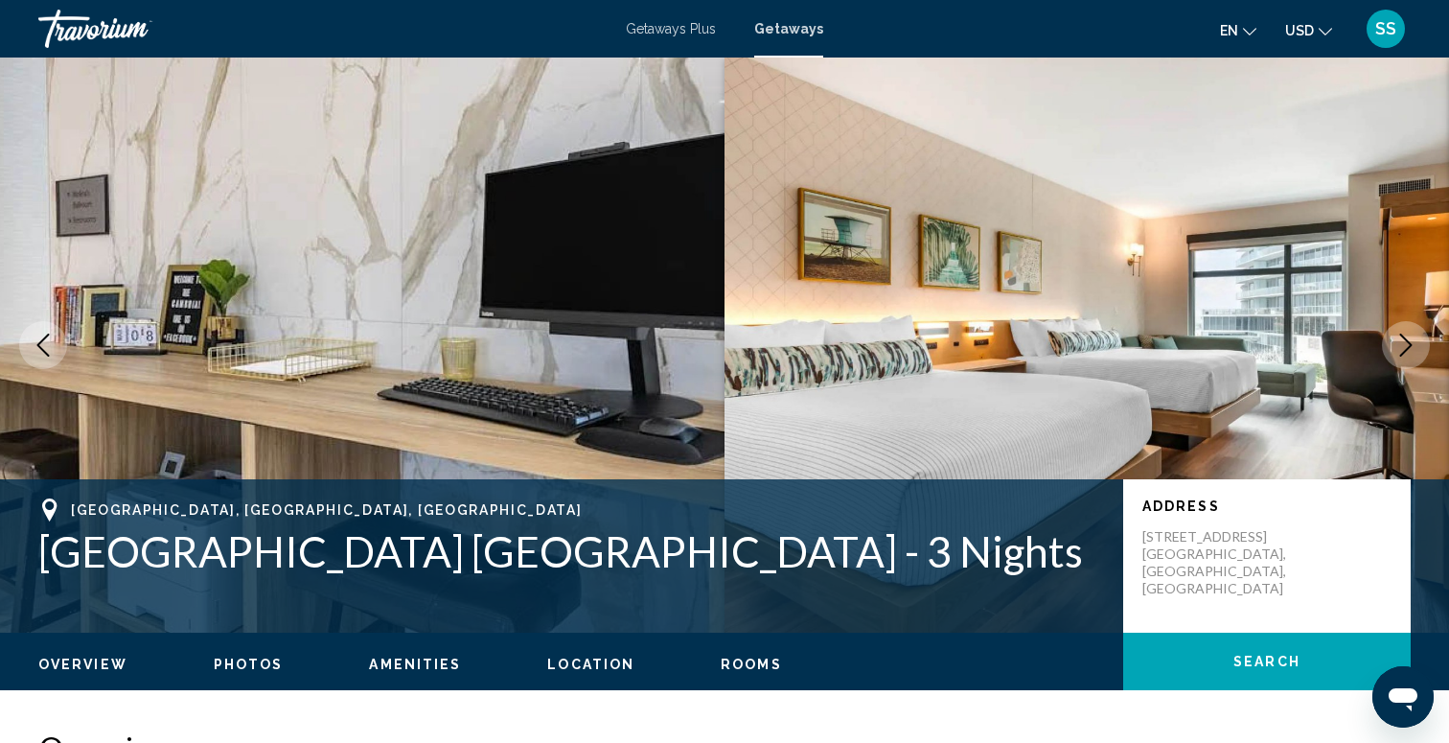
click at [1401, 336] on icon "Next image" at bounding box center [1406, 344] width 12 height 23
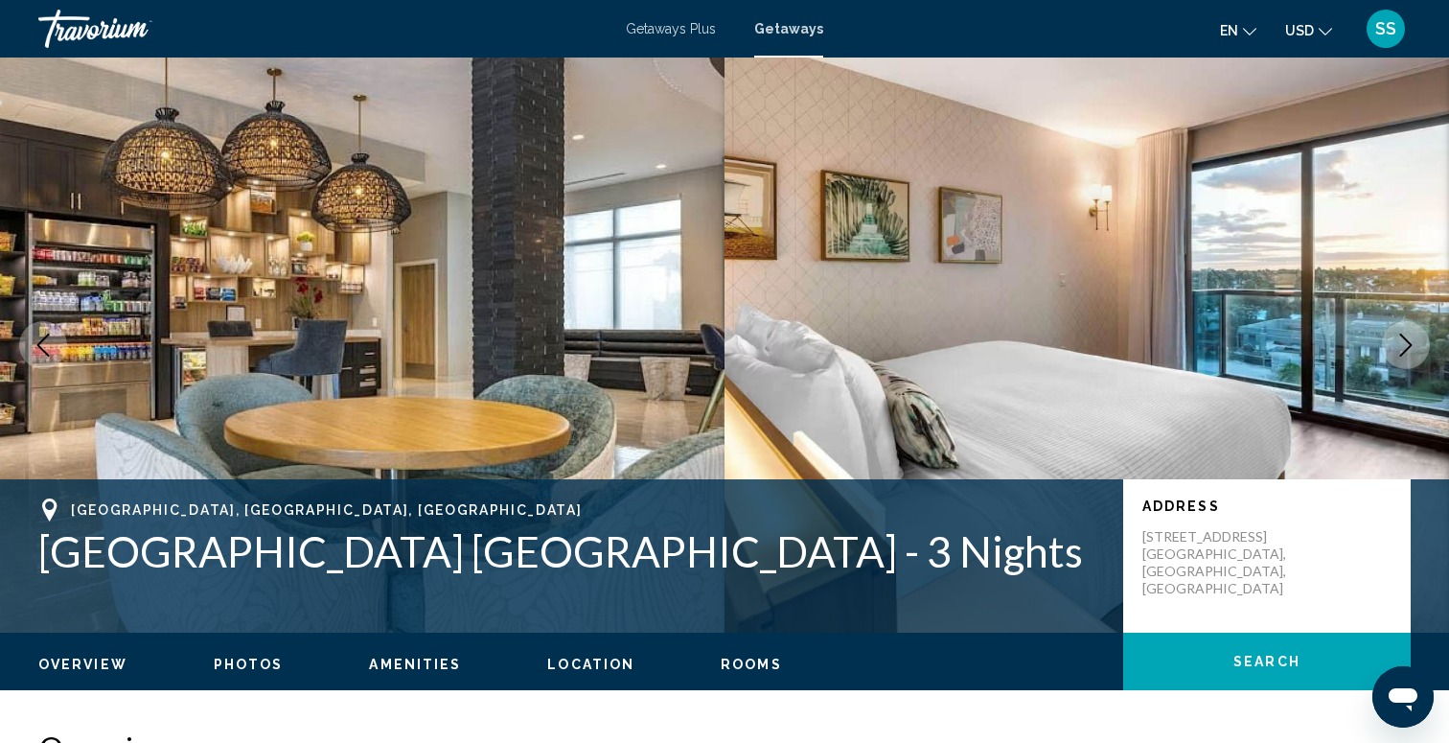
click at [1403, 341] on icon "Next image" at bounding box center [1405, 344] width 23 height 23
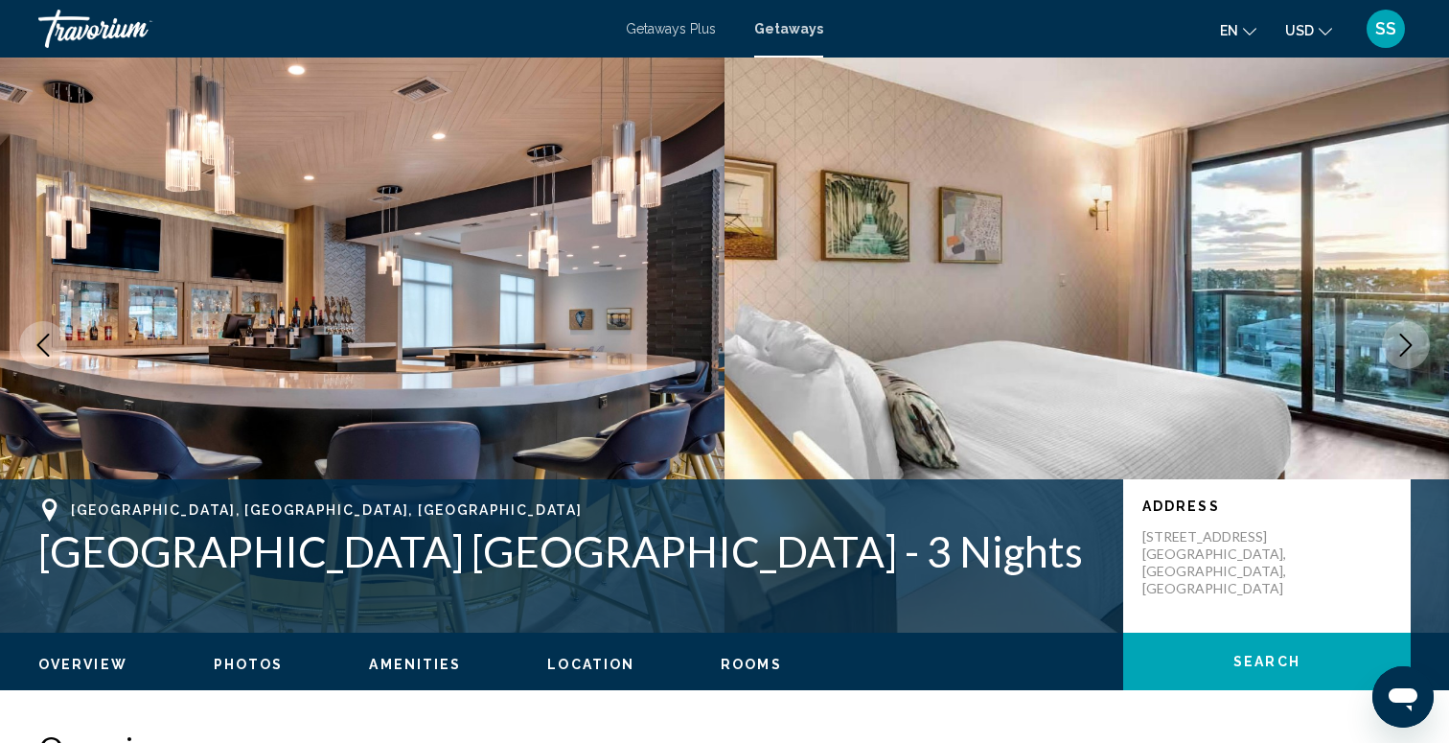
click at [1403, 341] on icon "Next image" at bounding box center [1405, 344] width 23 height 23
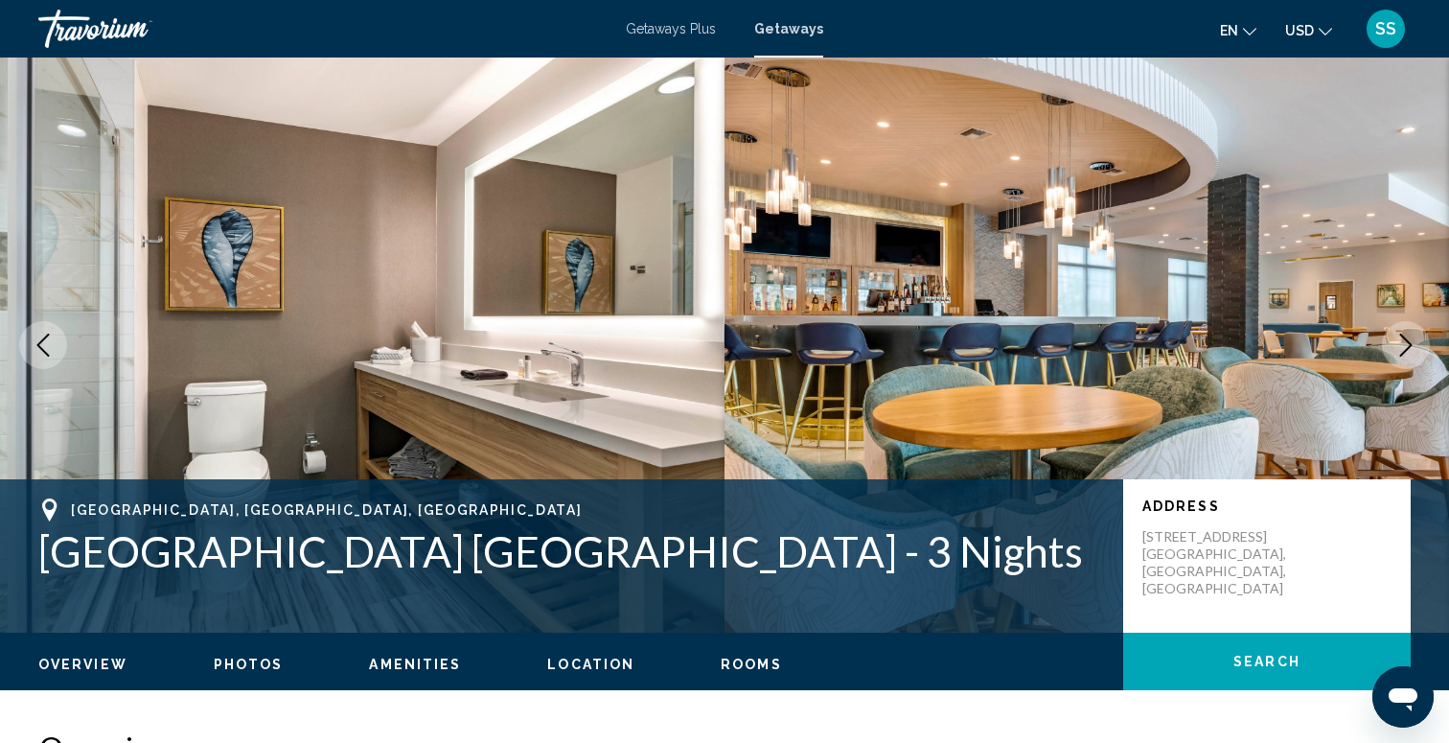
click at [1403, 344] on icon "Next image" at bounding box center [1405, 344] width 23 height 23
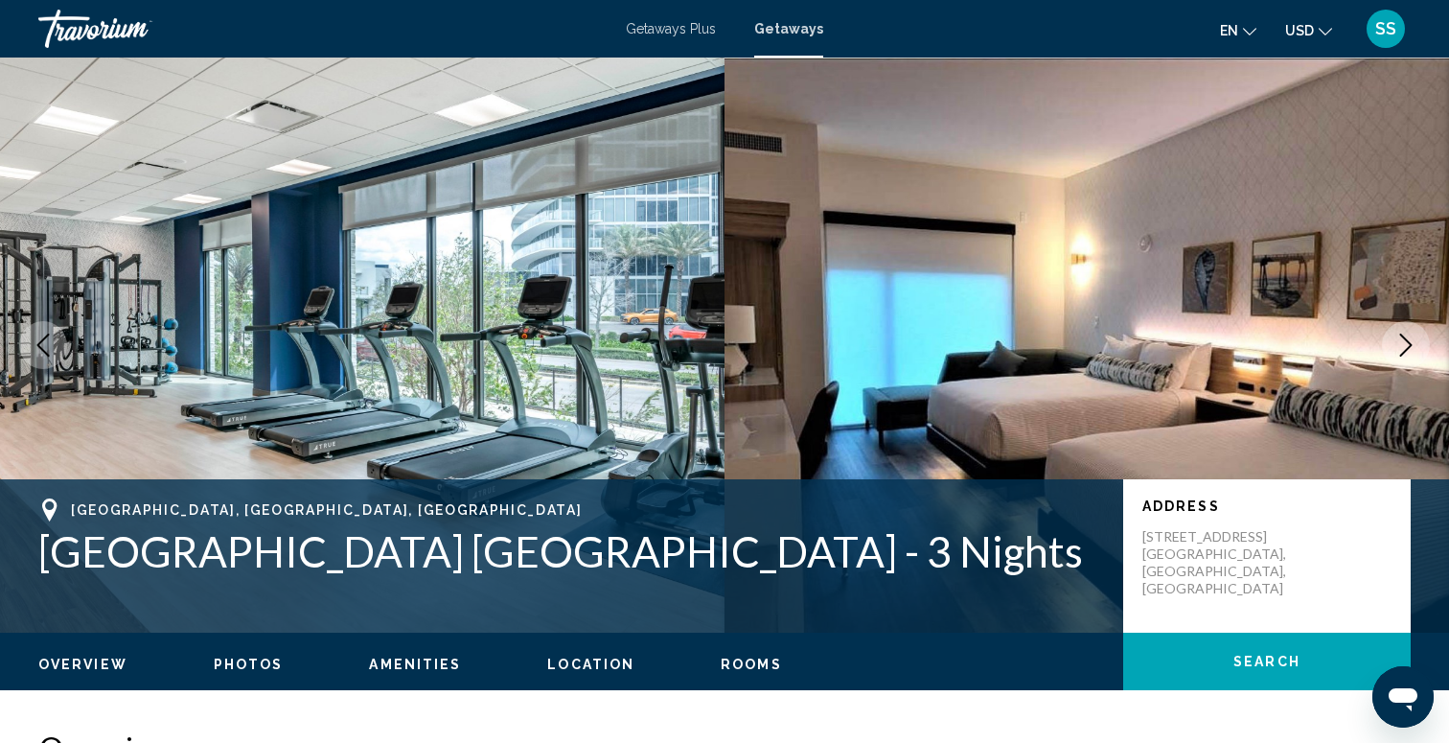
click at [1403, 343] on icon "Next image" at bounding box center [1405, 344] width 23 height 23
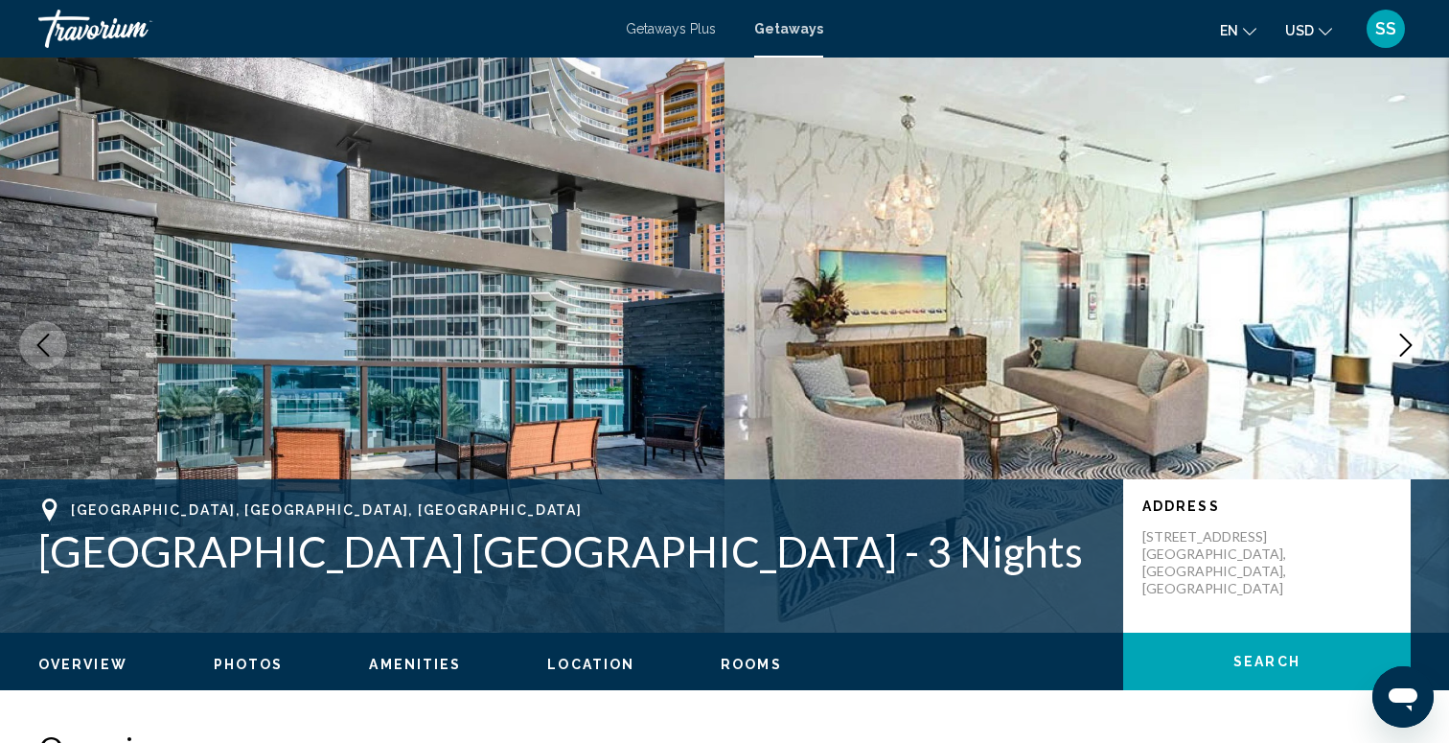
click at [1403, 344] on icon "Next image" at bounding box center [1405, 344] width 23 height 23
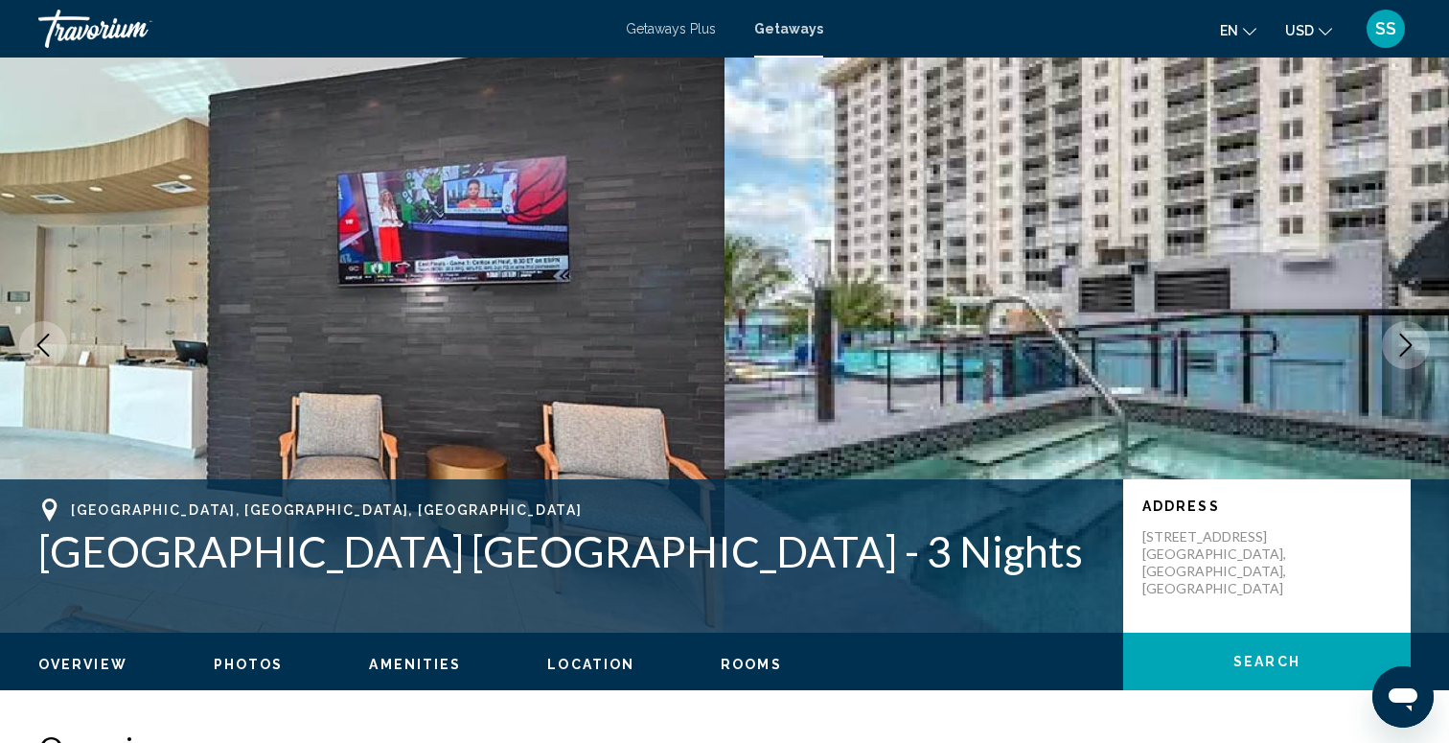
click at [1403, 347] on icon "Next image" at bounding box center [1405, 344] width 23 height 23
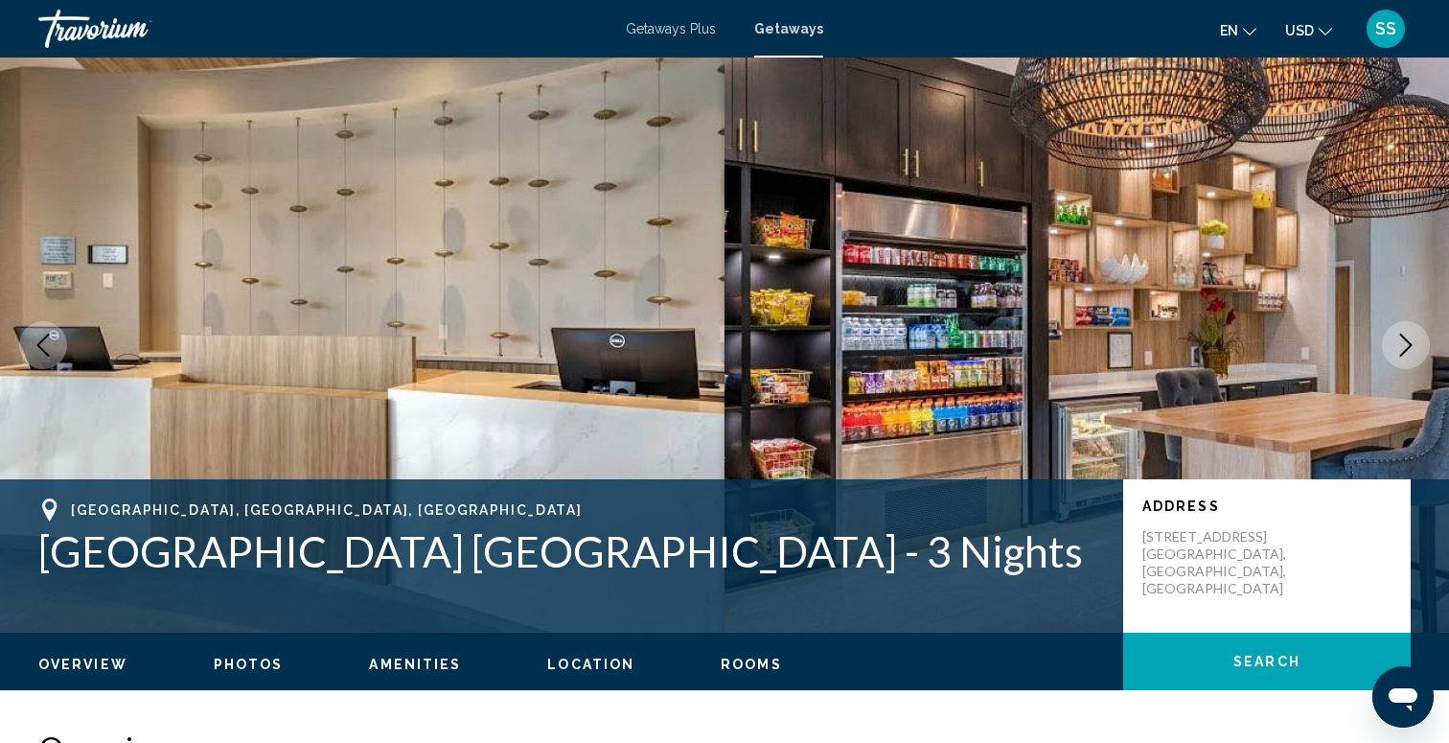
click at [1403, 348] on icon "Next image" at bounding box center [1405, 344] width 23 height 23
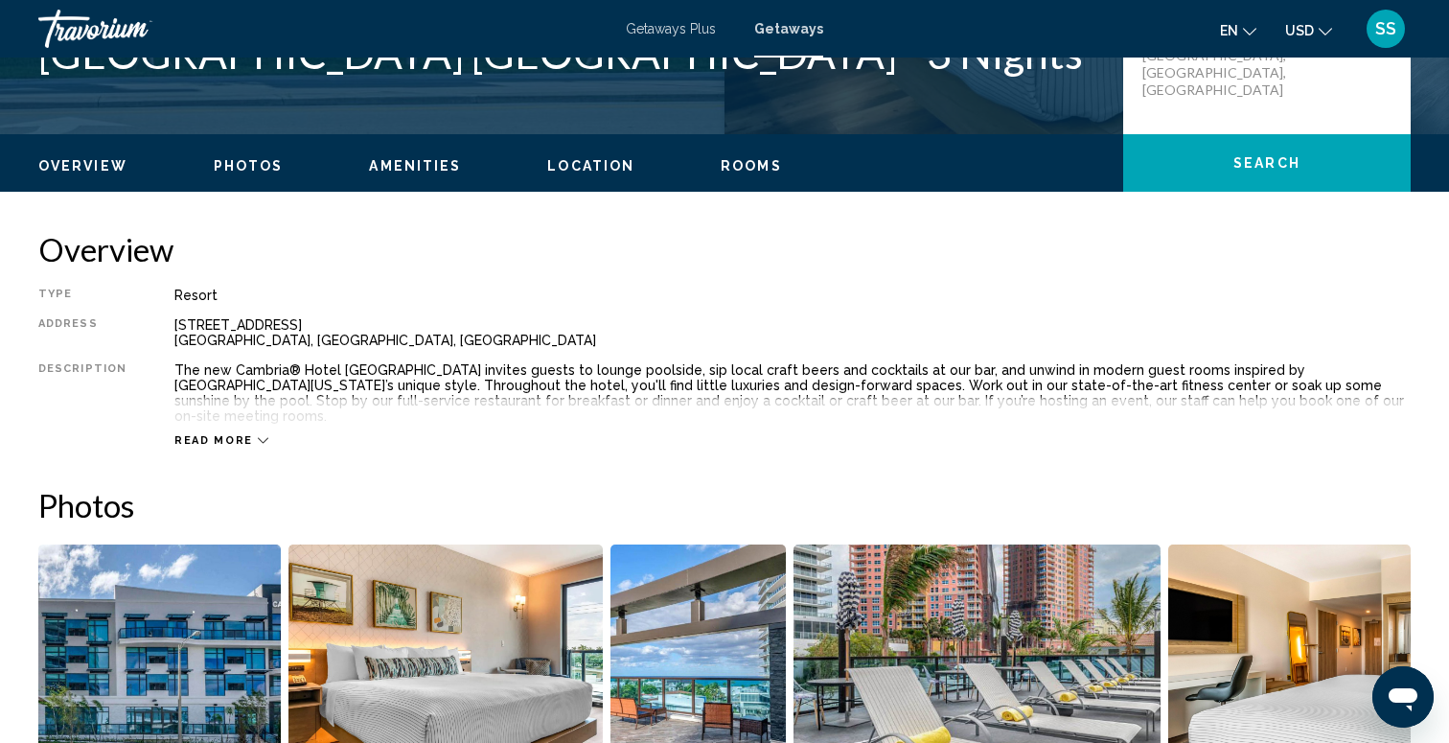
scroll to position [565, 0]
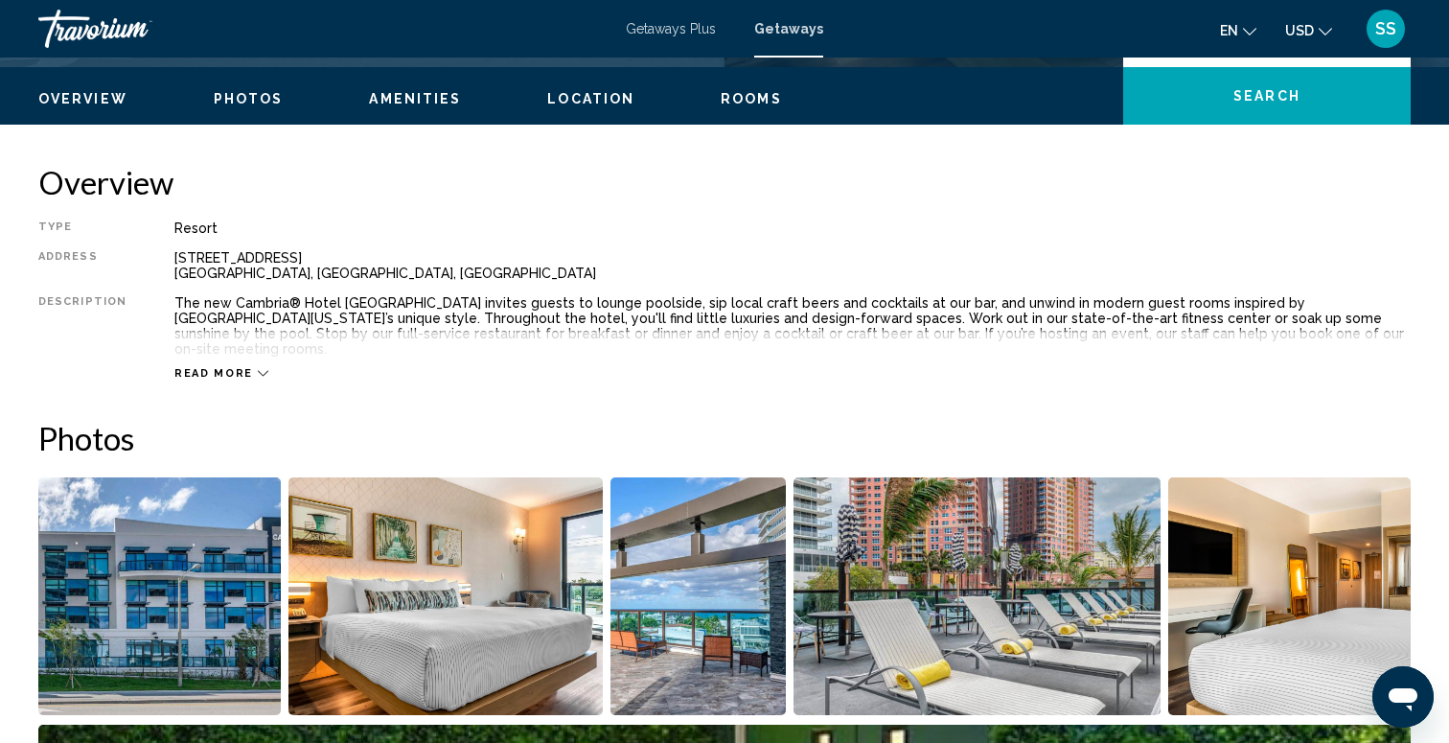
click at [221, 366] on button "Read more" at bounding box center [221, 373] width 94 height 14
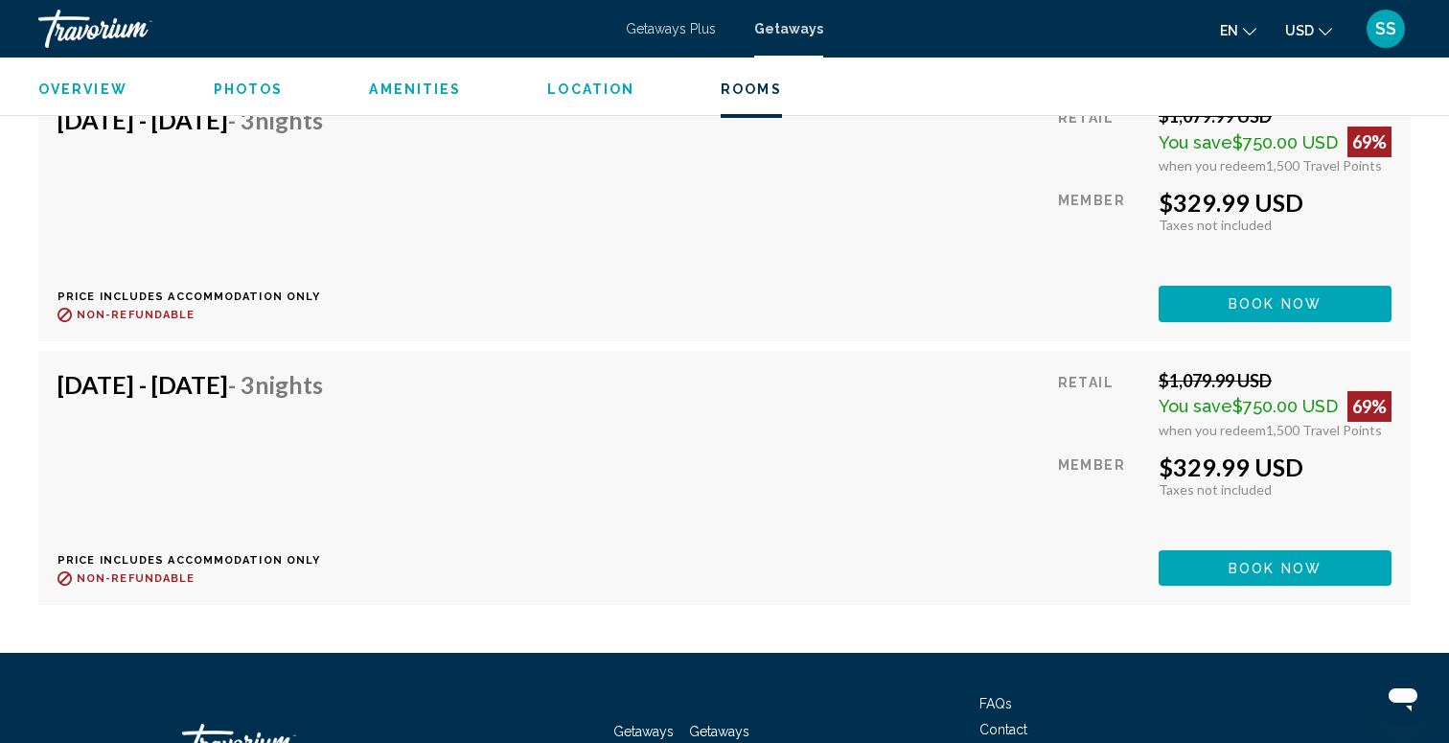
scroll to position [5824, 0]
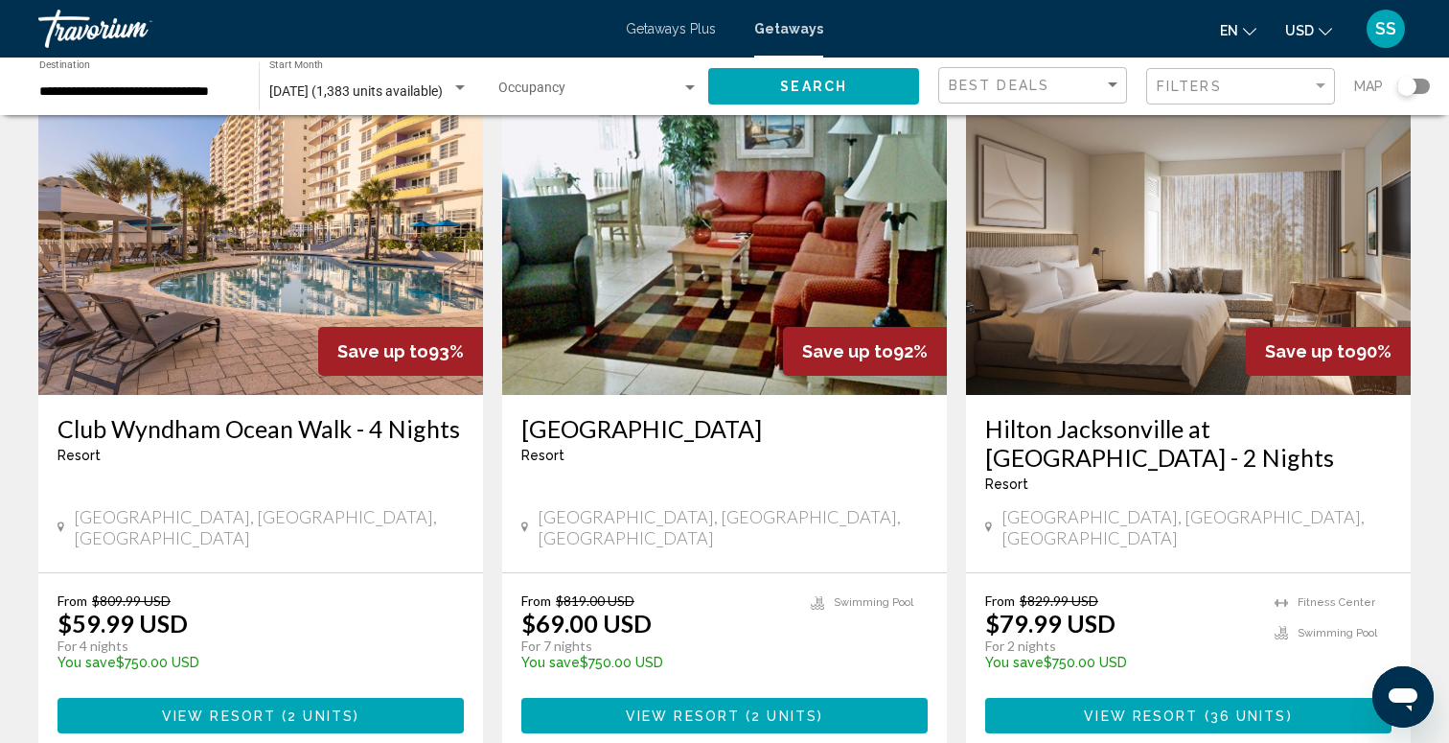
scroll to position [1459, 0]
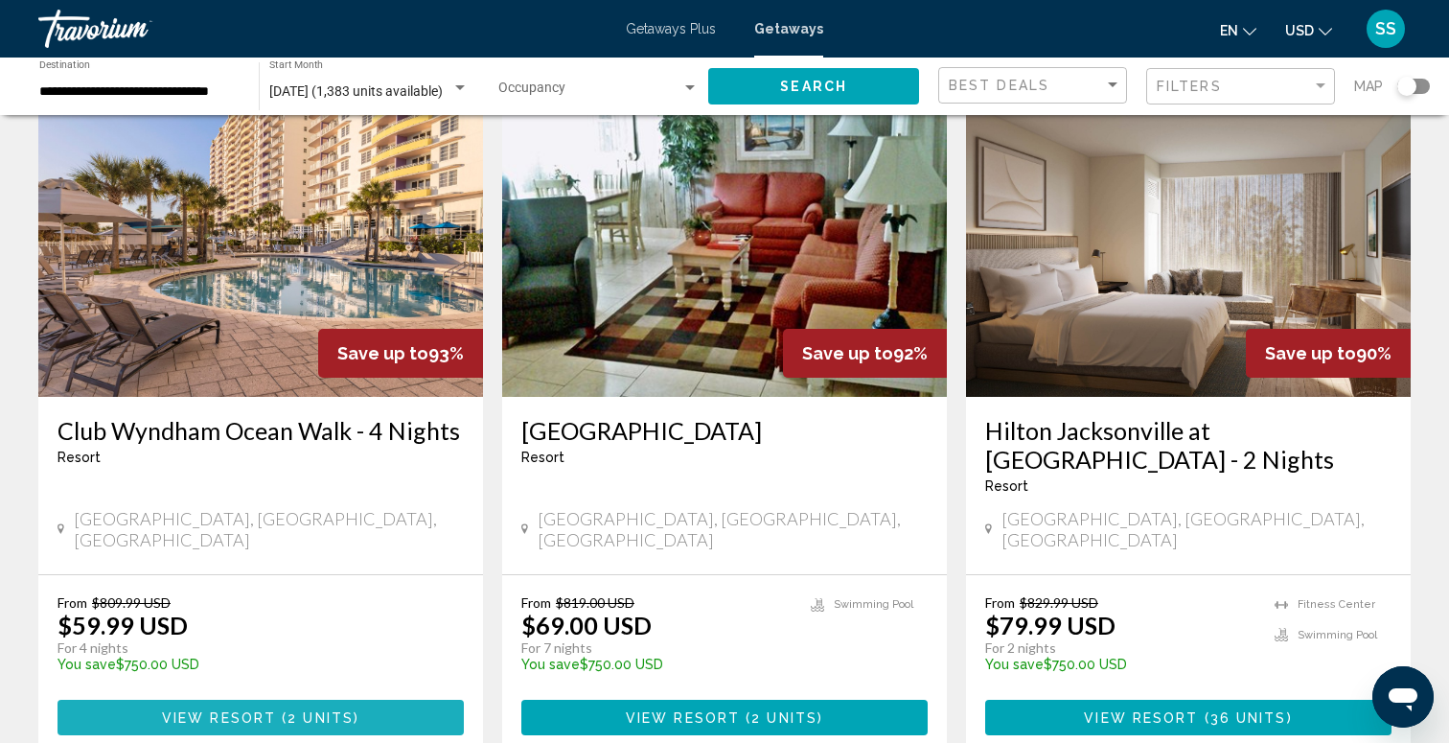
click at [324, 710] on span "2 units" at bounding box center [320, 717] width 66 height 15
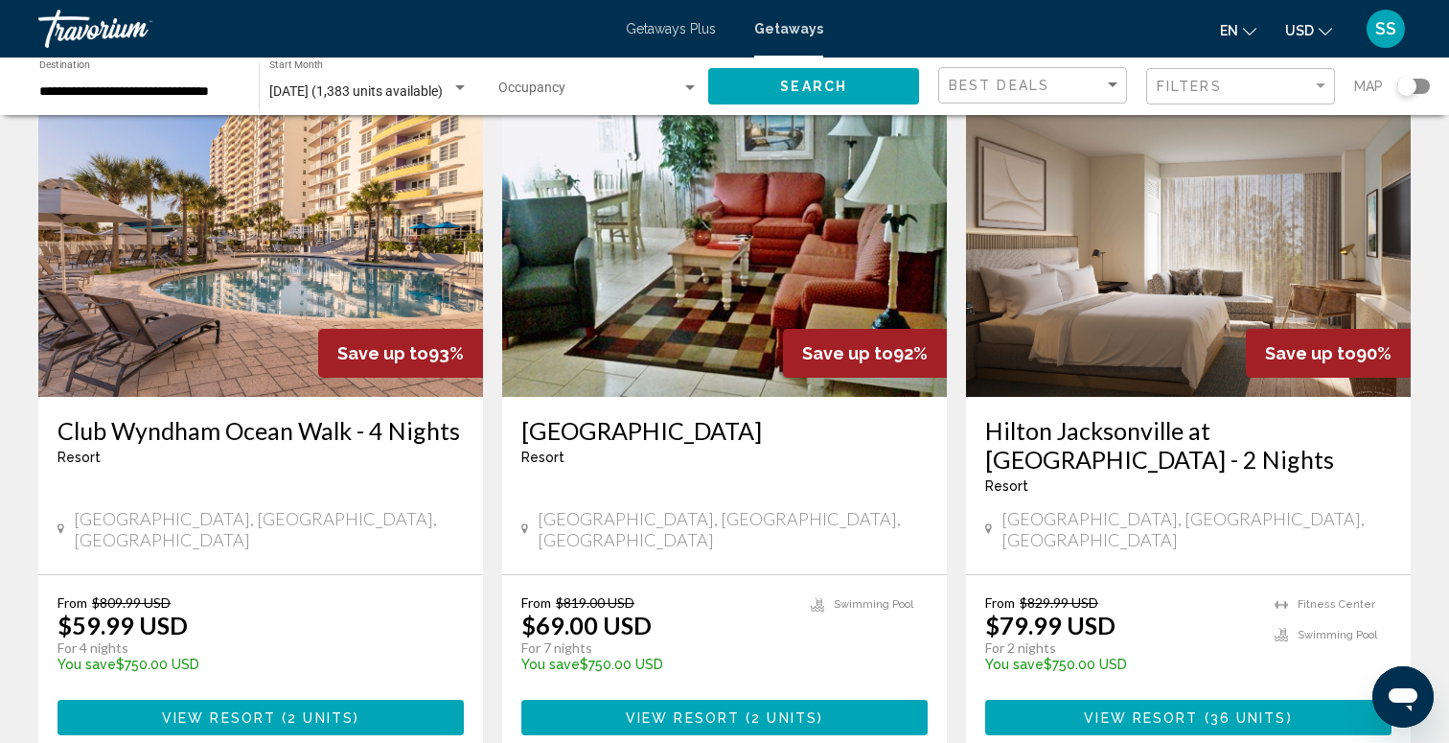
click at [218, 710] on span "View Resort" at bounding box center [219, 717] width 114 height 15
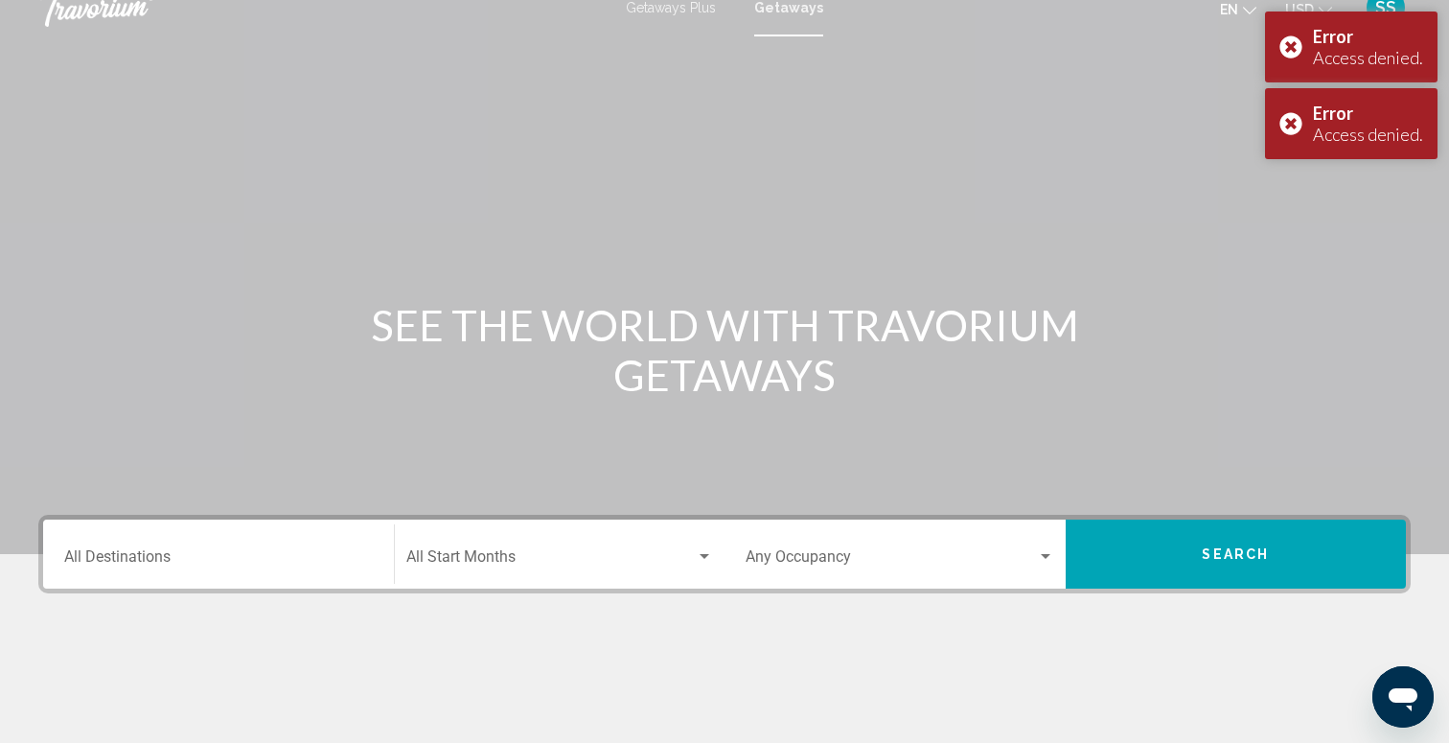
scroll to position [26, 0]
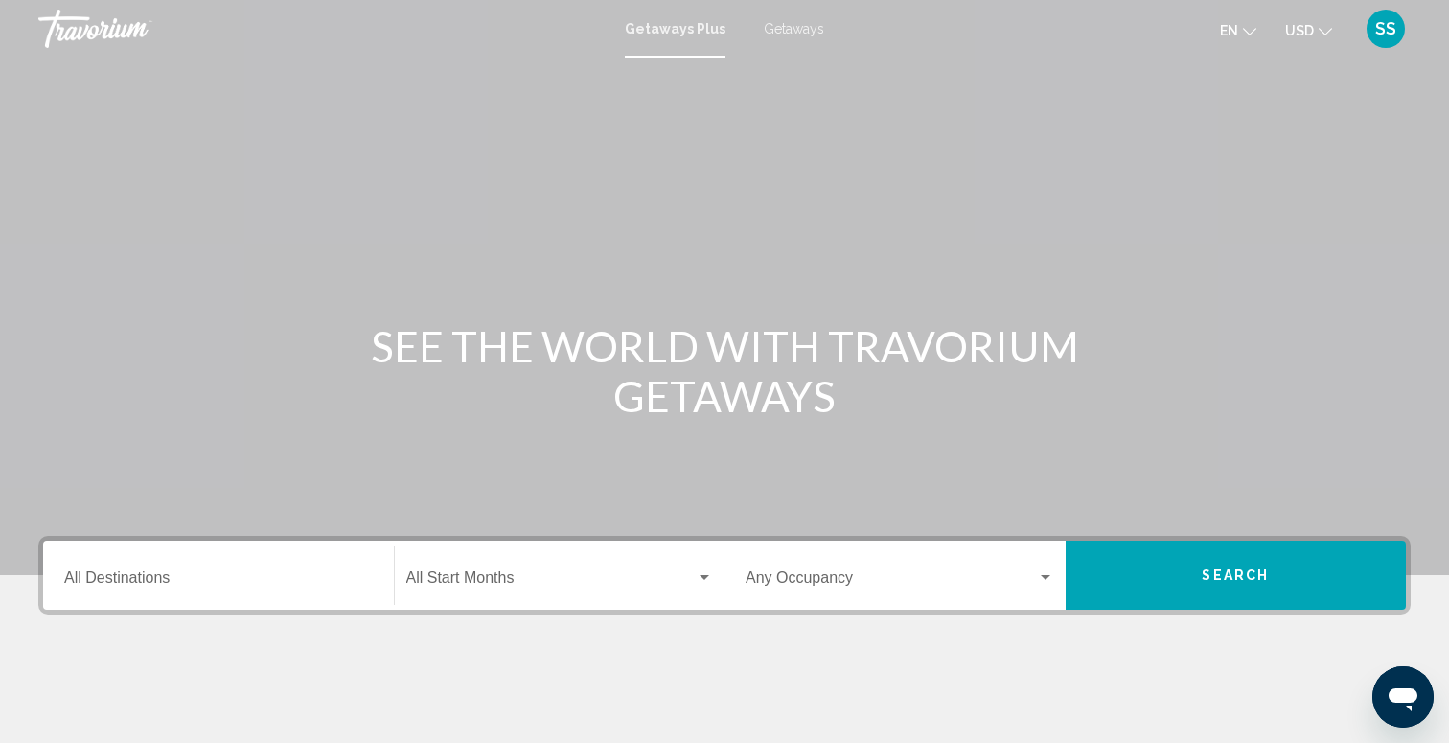
click at [268, 570] on div "Destination All Destinations" at bounding box center [218, 575] width 309 height 60
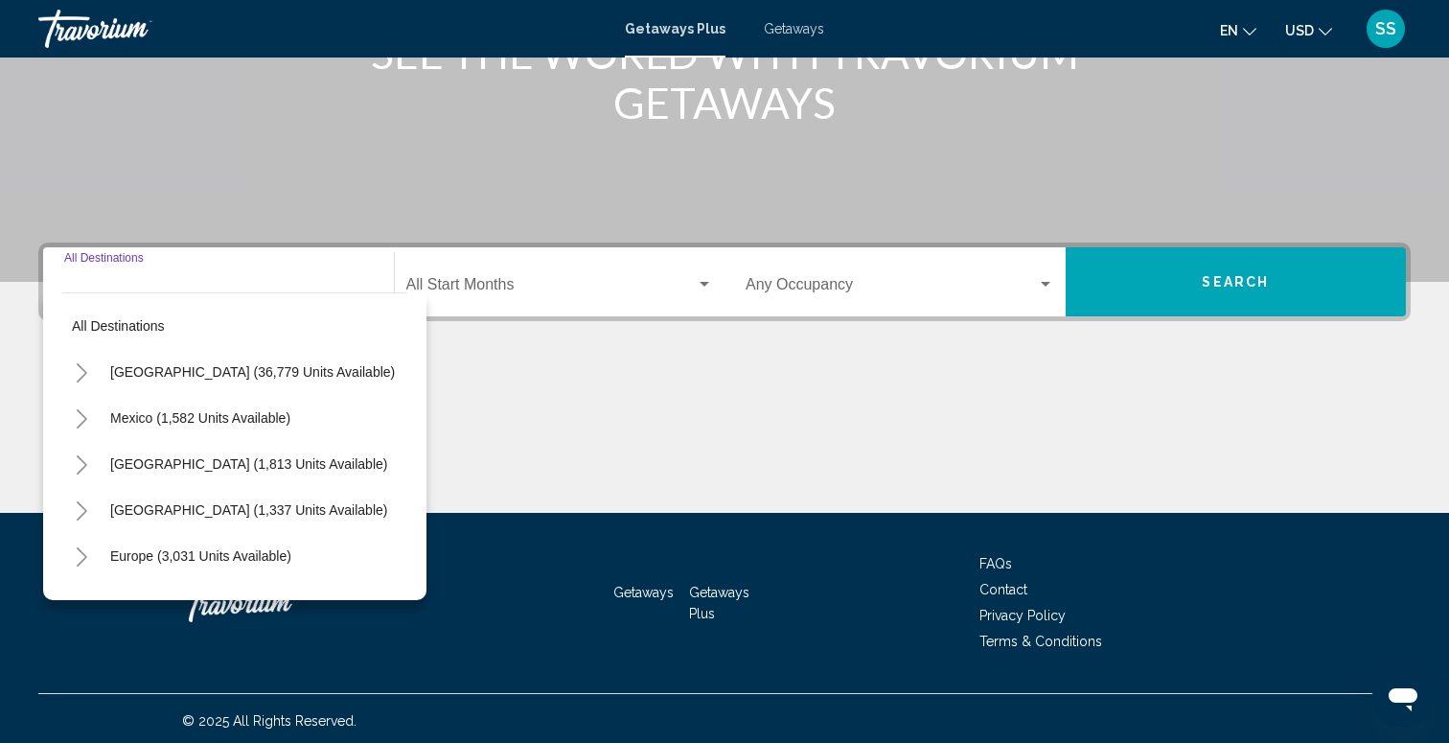
scroll to position [298, 0]
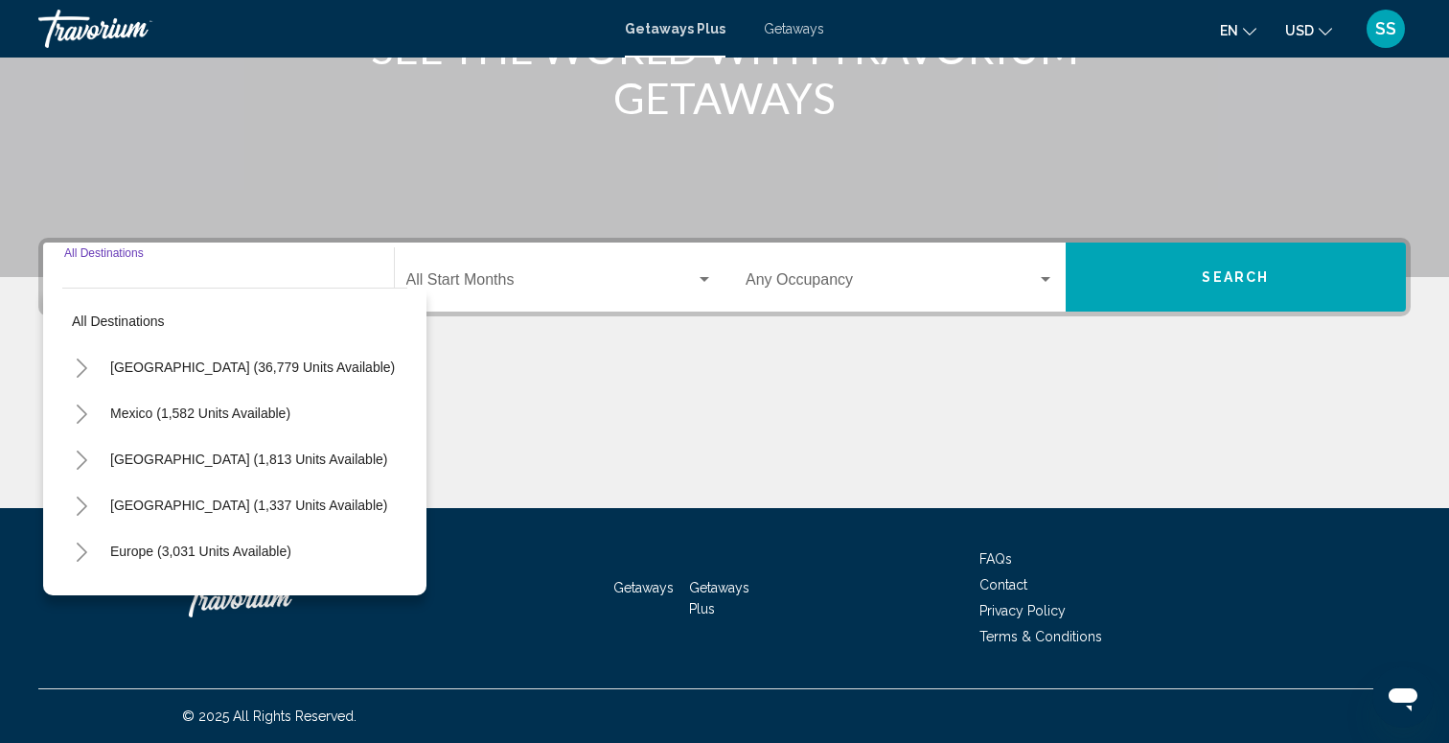
click at [75, 377] on icon "Toggle United States (36,779 units available)" at bounding box center [82, 367] width 14 height 19
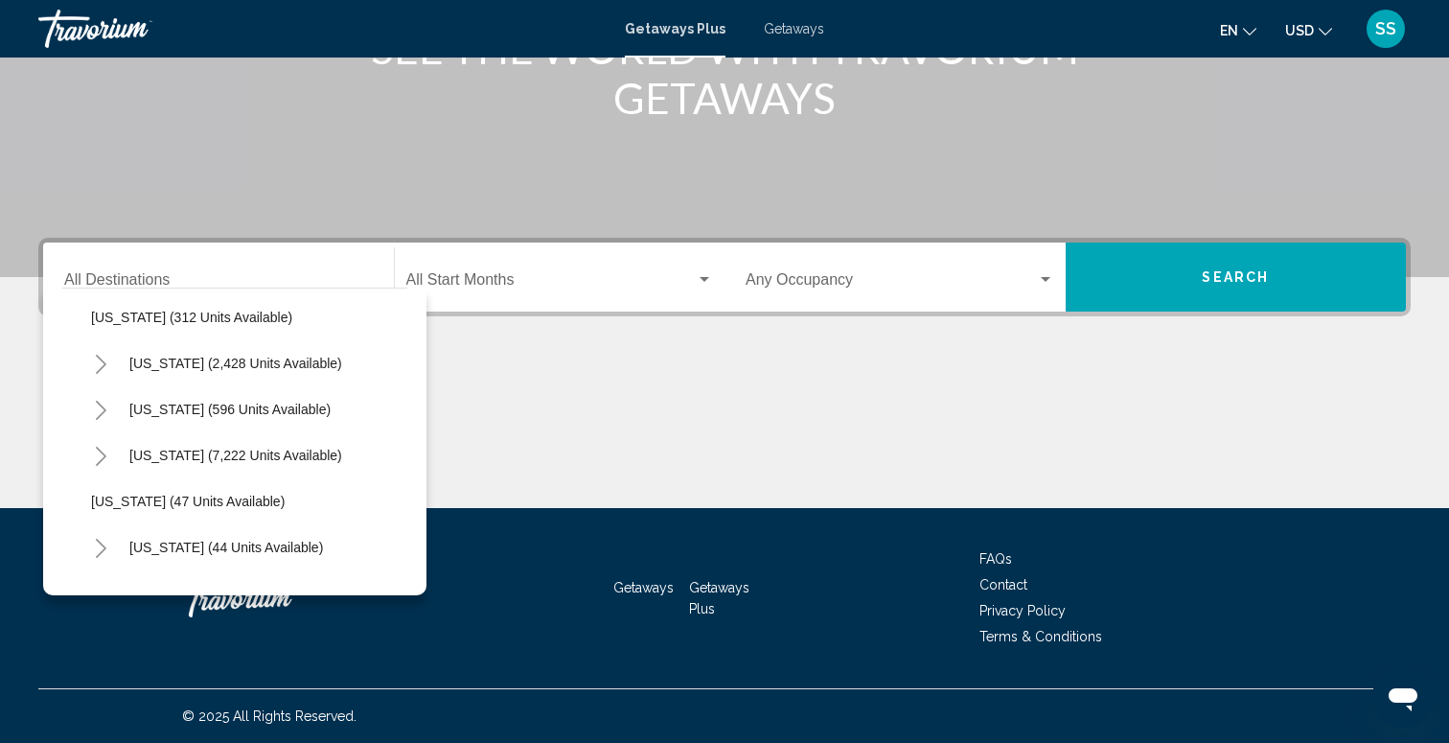
scroll to position [161, 0]
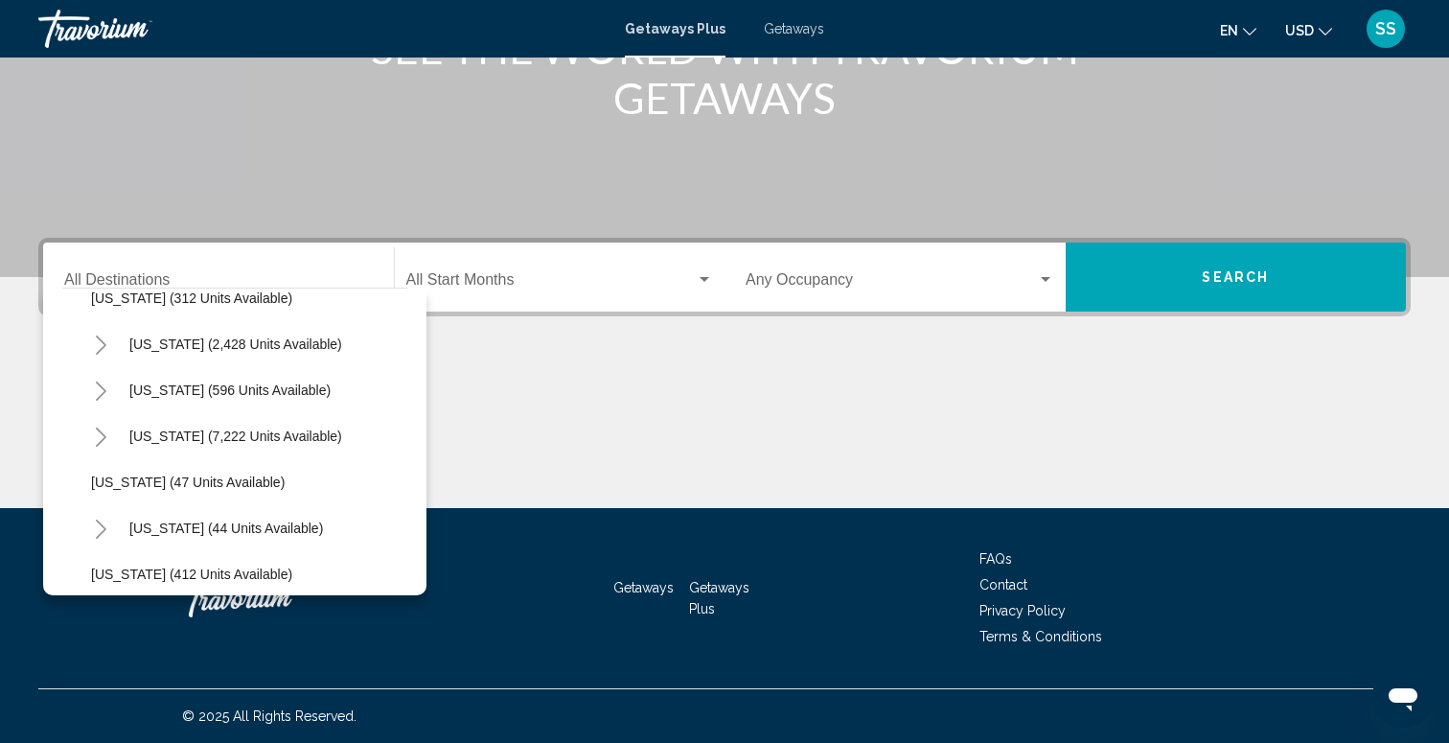
click at [104, 431] on icon "Toggle Florida (7,222 units available)" at bounding box center [101, 436] width 14 height 19
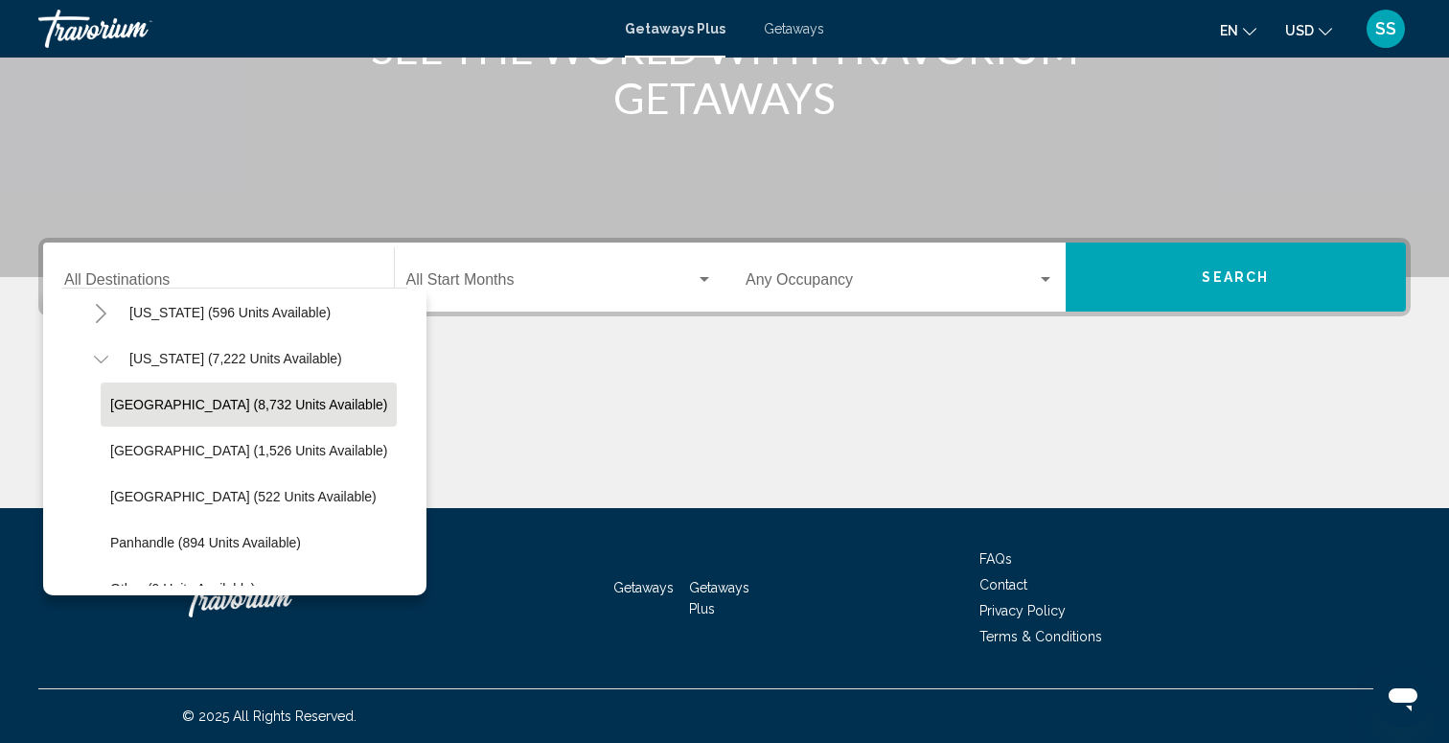
scroll to position [249, 0]
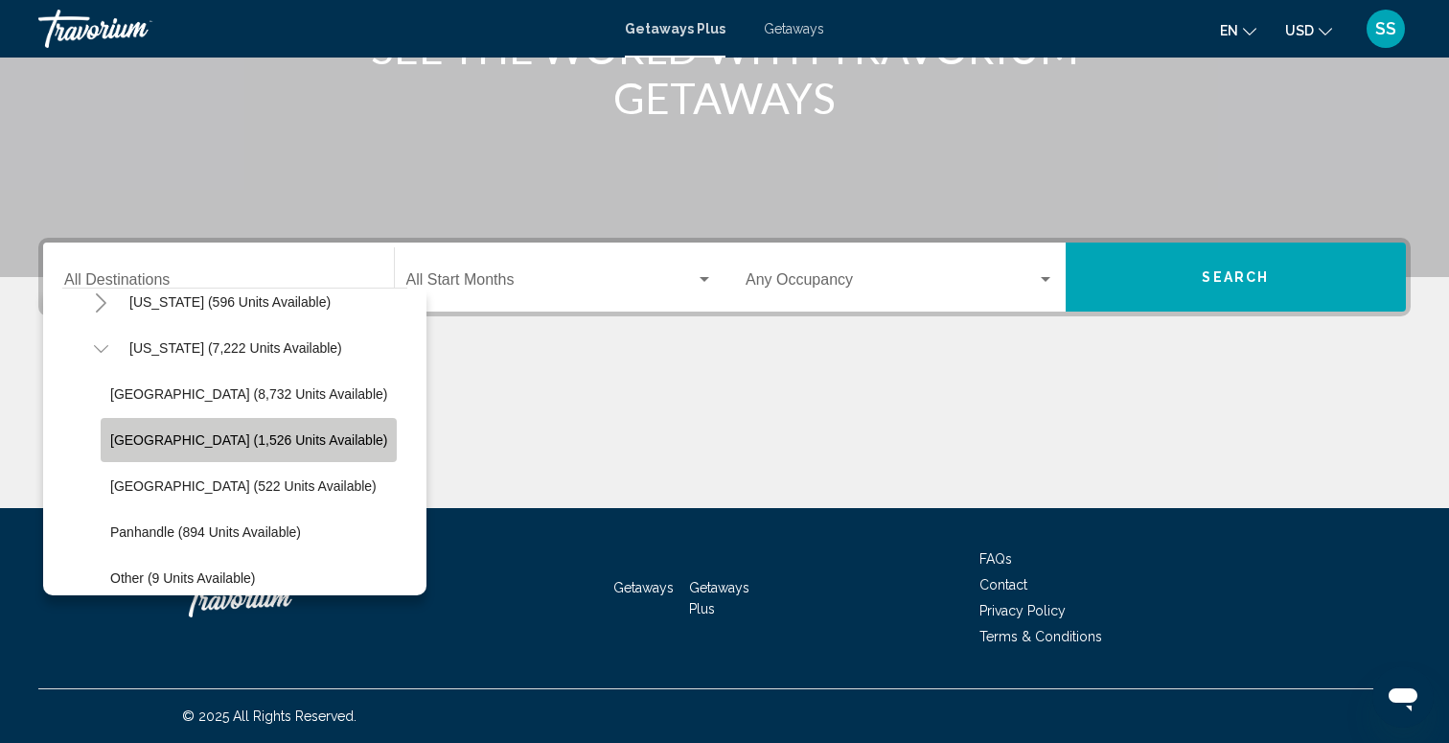
click at [253, 443] on span "[GEOGRAPHIC_DATA] (1,526 units available)" at bounding box center [248, 439] width 277 height 15
type input "**********"
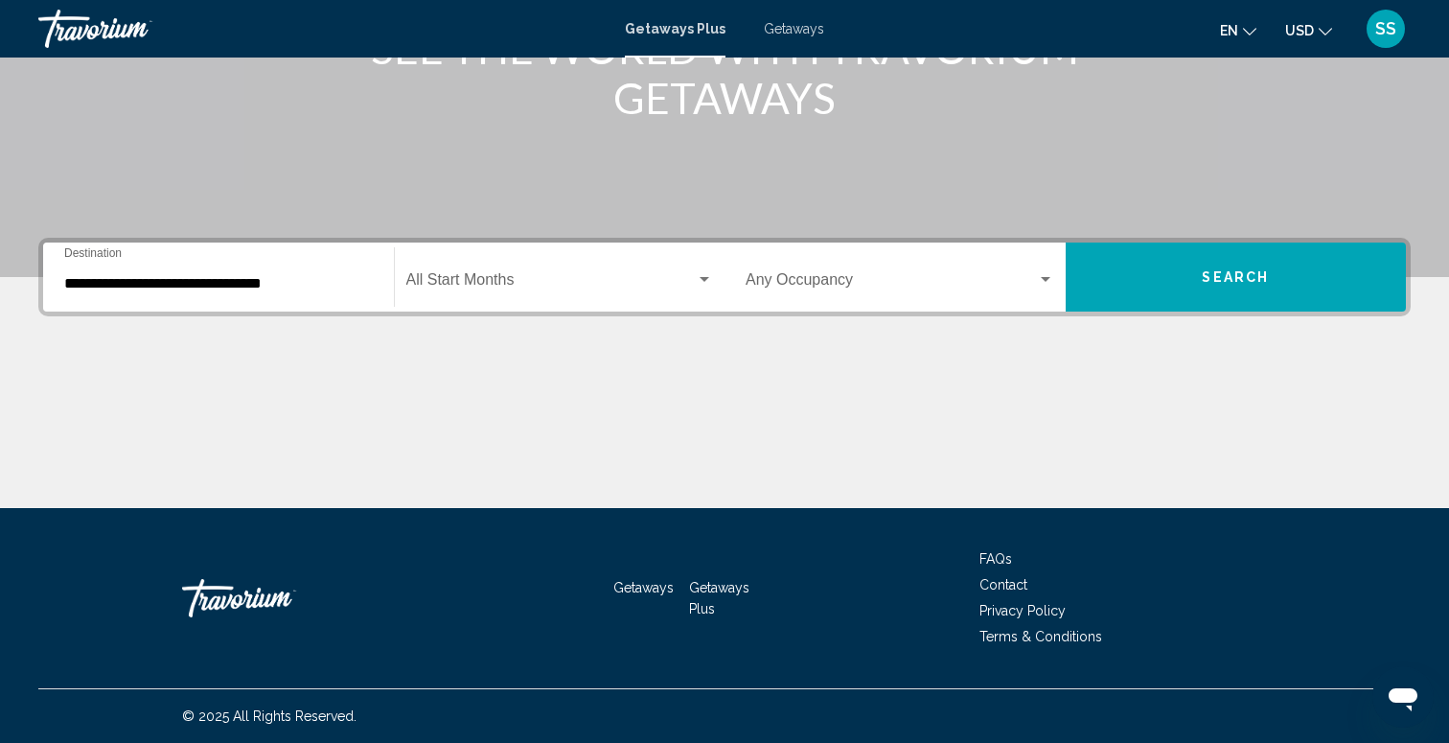
click at [595, 264] on div "Start Month All Start Months" at bounding box center [560, 277] width 308 height 60
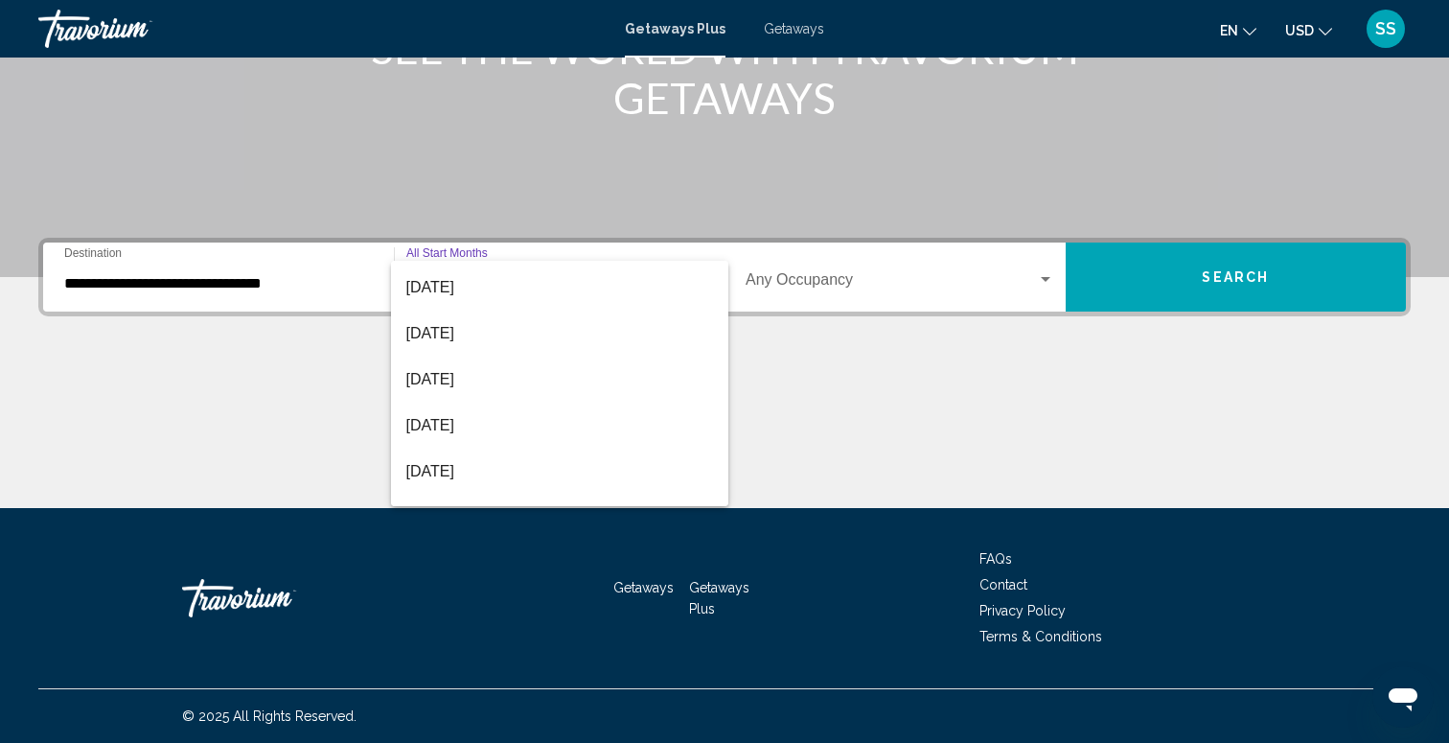
scroll to position [279, 0]
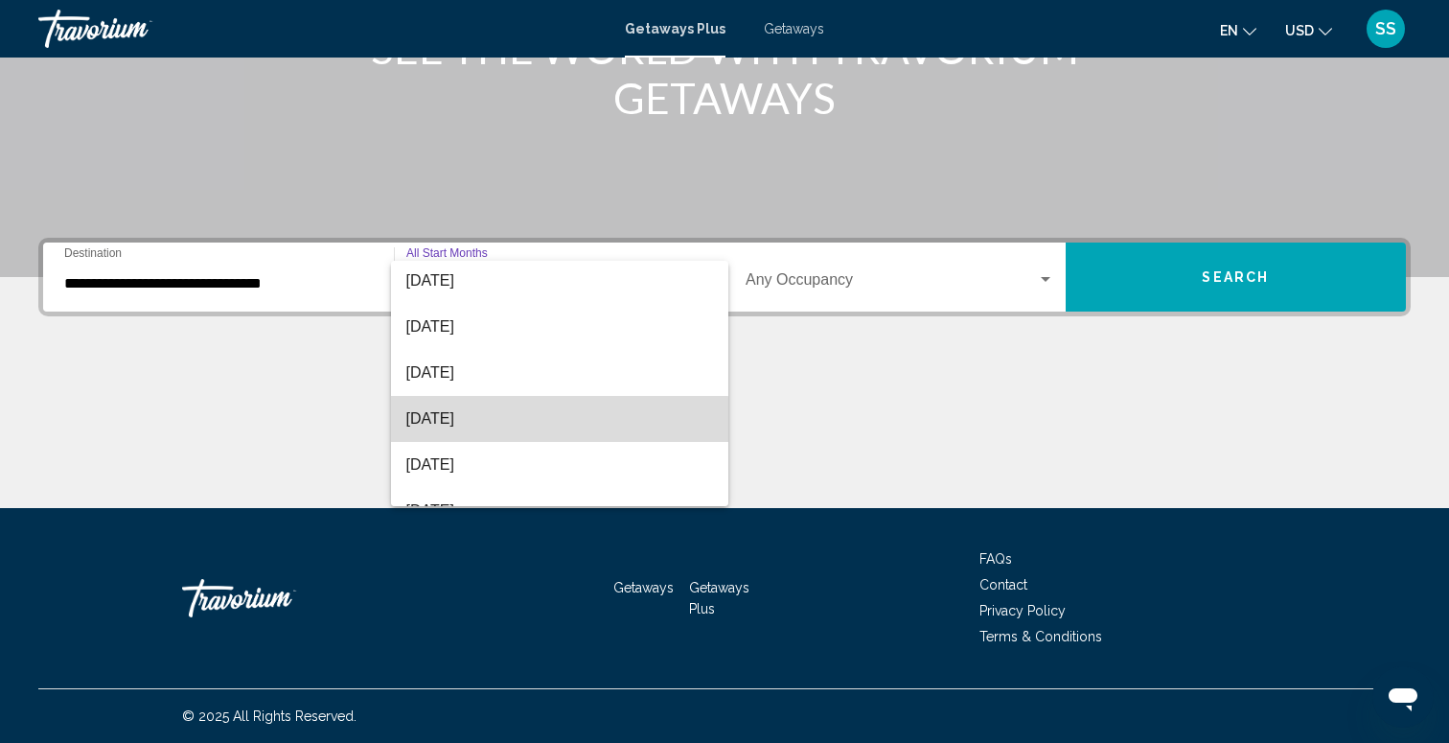
click at [498, 426] on span "[DATE]" at bounding box center [560, 419] width 308 height 46
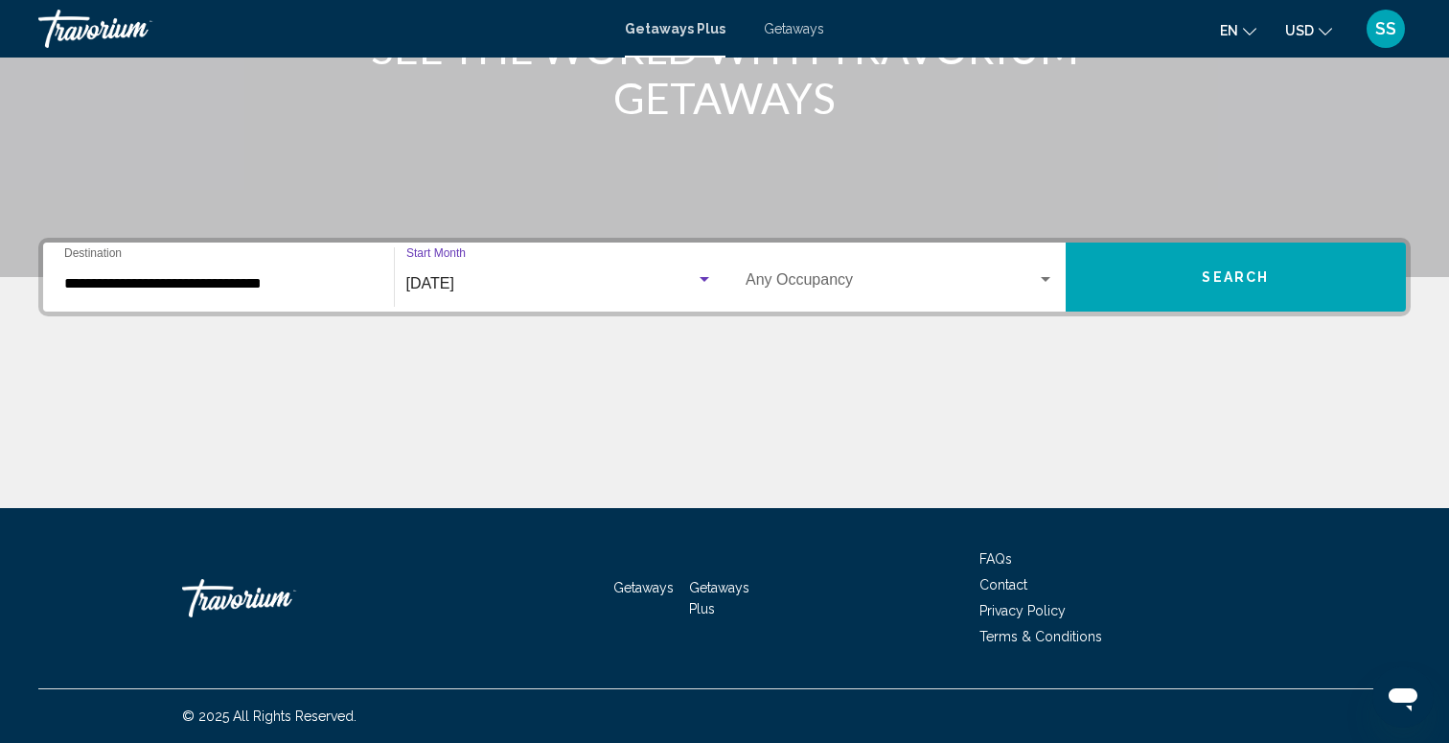
click at [852, 258] on div "Occupancy Any Occupancy" at bounding box center [900, 277] width 309 height 60
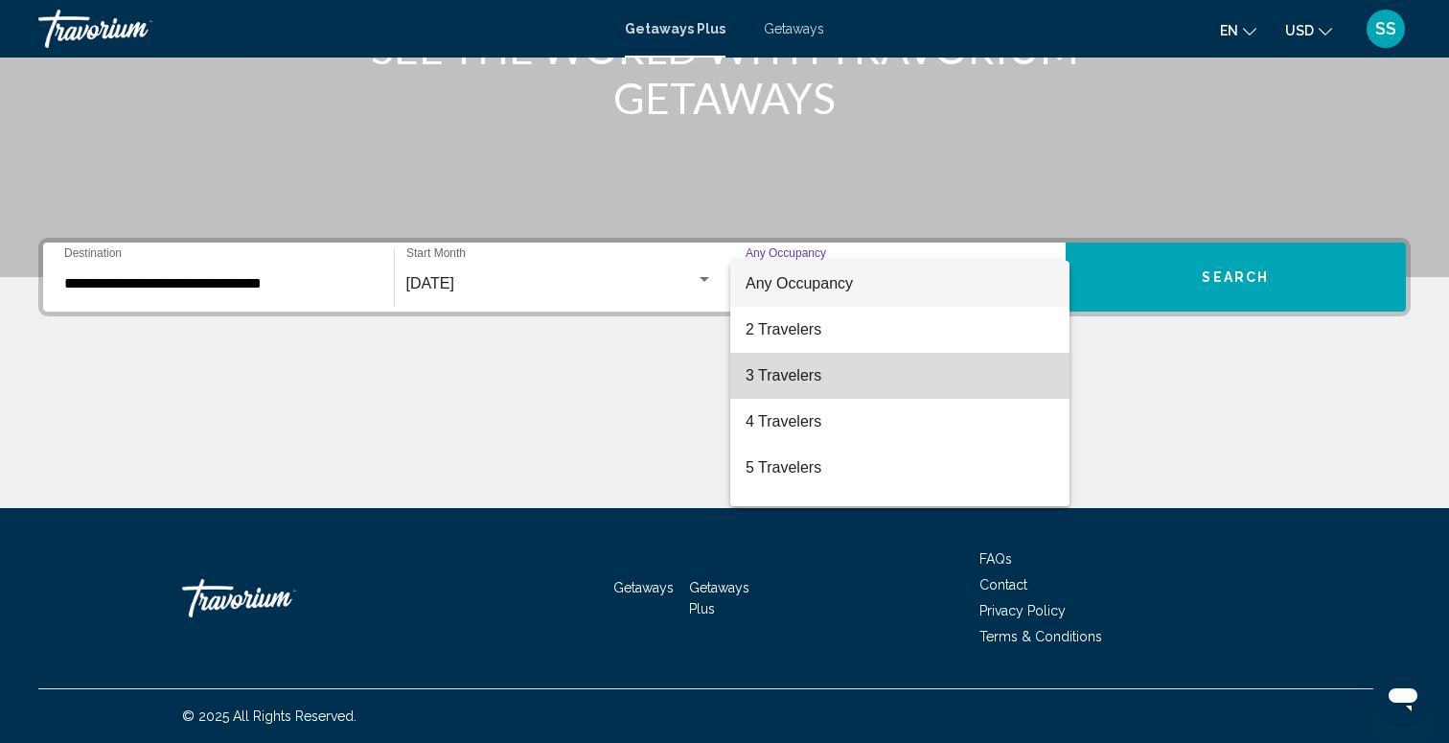
click at [815, 377] on span "3 Travelers" at bounding box center [900, 376] width 309 height 46
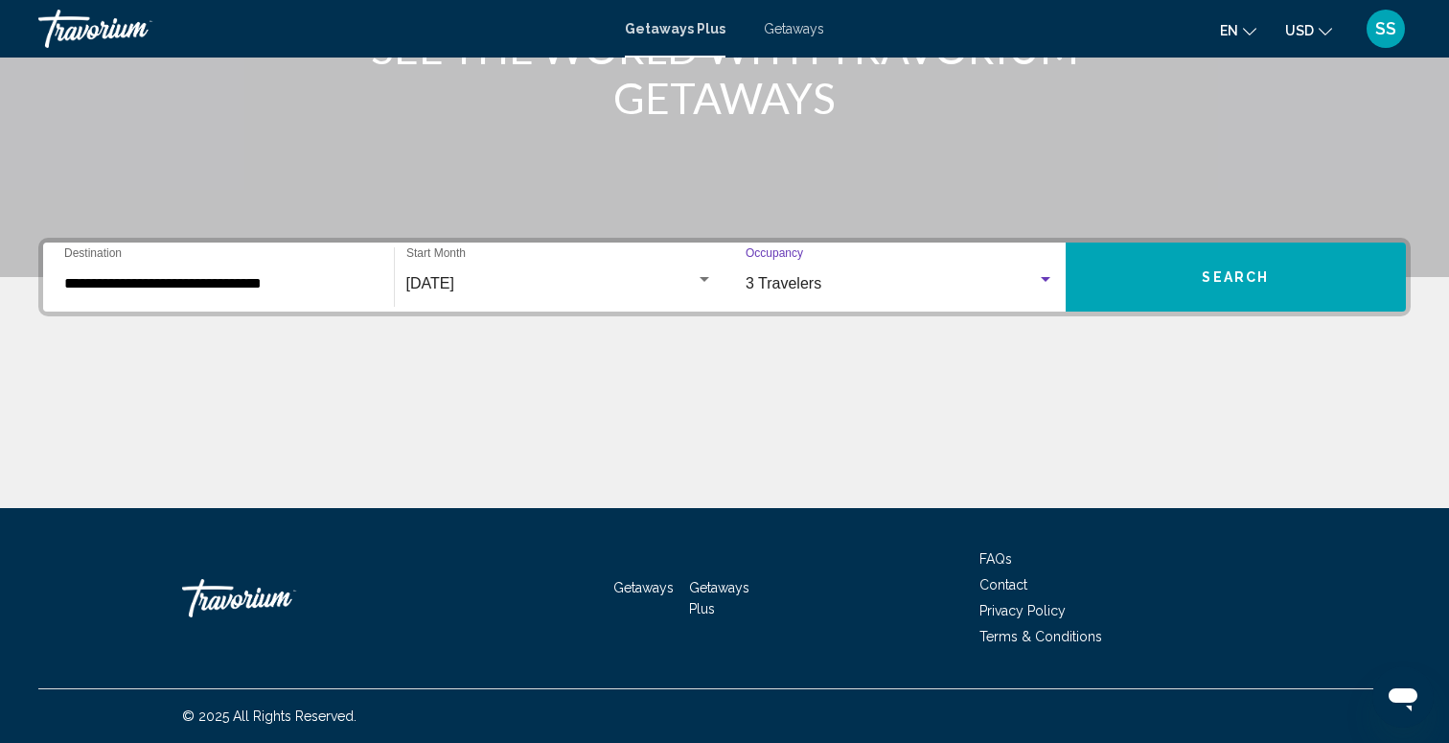
click at [1261, 245] on button "Search" at bounding box center [1236, 276] width 341 height 69
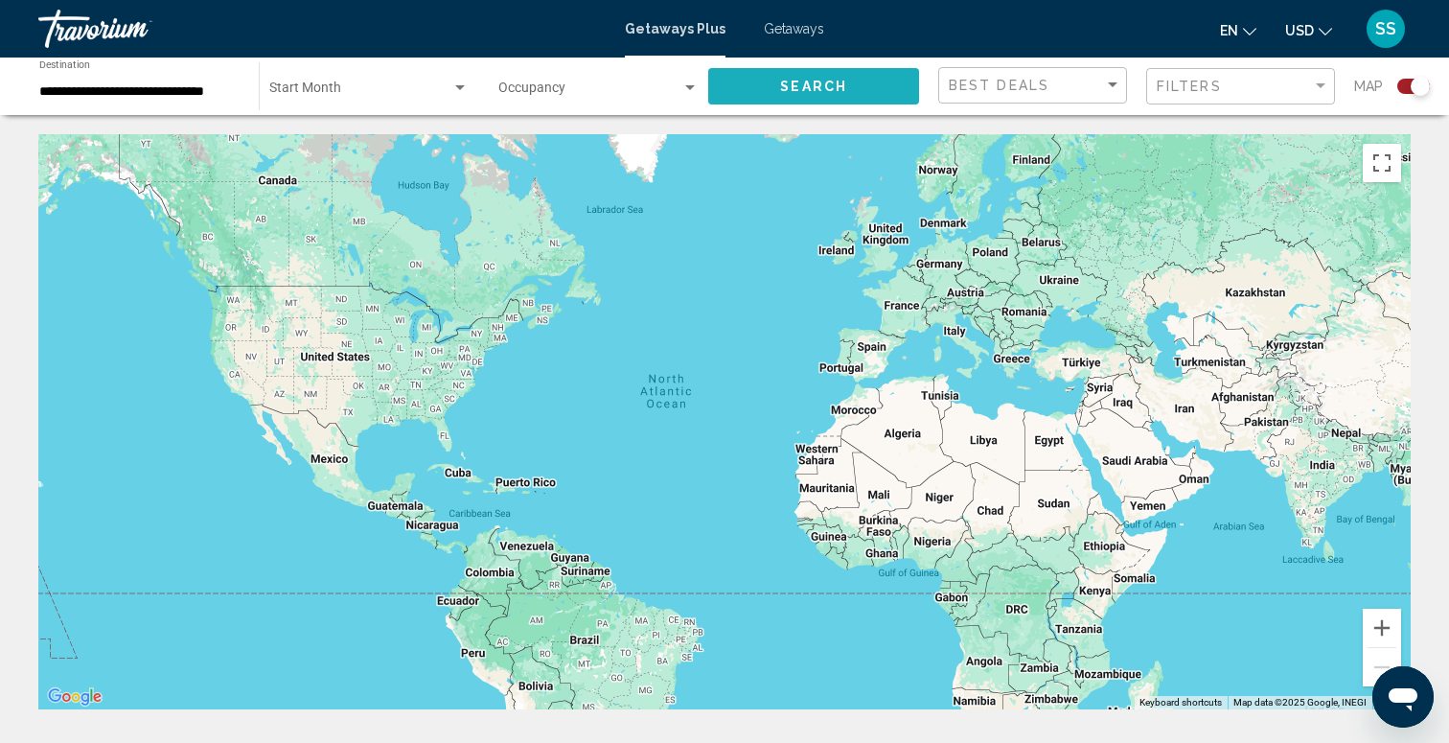
click at [813, 88] on span "Search" at bounding box center [813, 87] width 67 height 15
click at [368, 101] on div "Start Month All Start Months" at bounding box center [368, 86] width 199 height 53
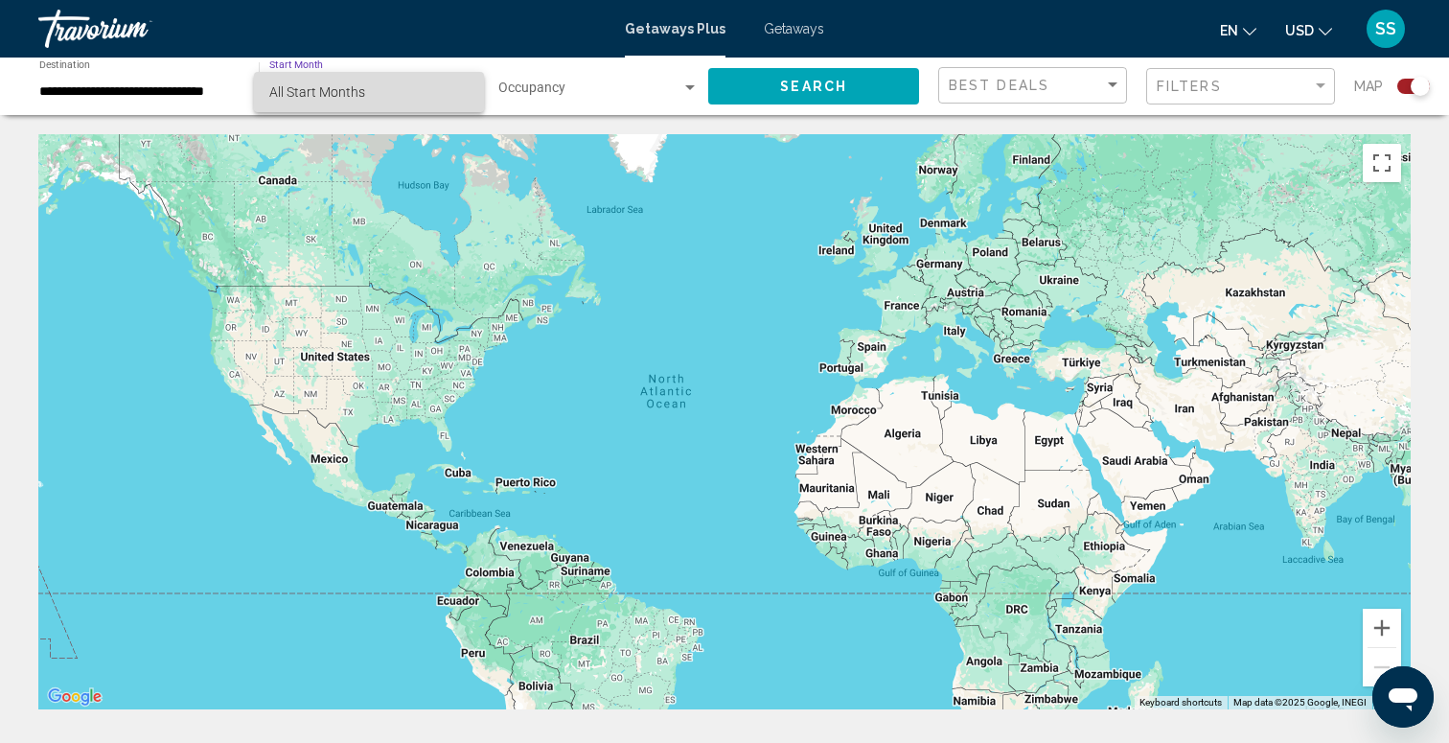
click at [365, 98] on span "All Start Months" at bounding box center [368, 92] width 199 height 40
click at [575, 91] on span "Search widget" at bounding box center [589, 91] width 183 height 15
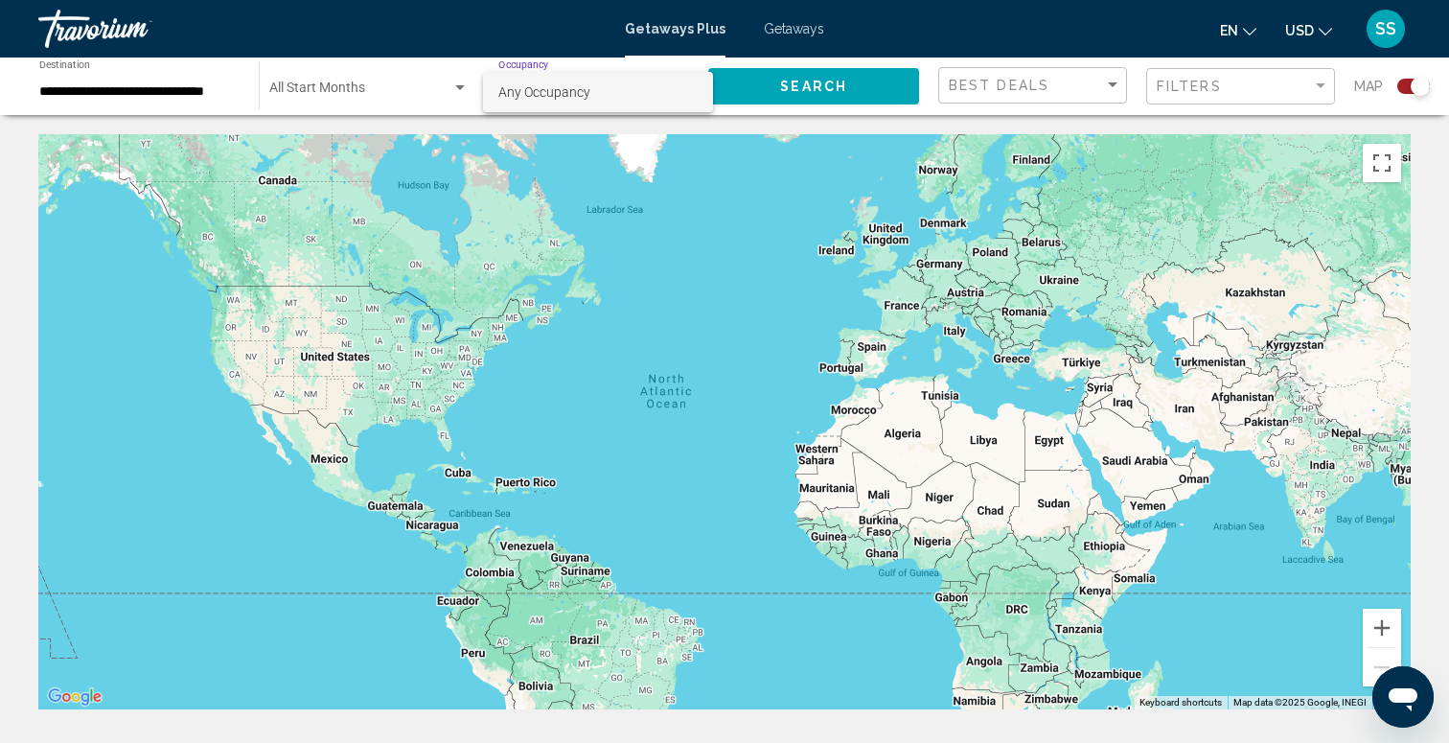
click at [575, 91] on span "Any Occupancy" at bounding box center [544, 91] width 92 height 15
click at [815, 78] on span "Search" at bounding box center [813, 85] width 67 height 15
click at [499, 418] on div "To activate drag with keyboard, press Alt + Enter. Once in keyboard drag state,…" at bounding box center [724, 421] width 1372 height 575
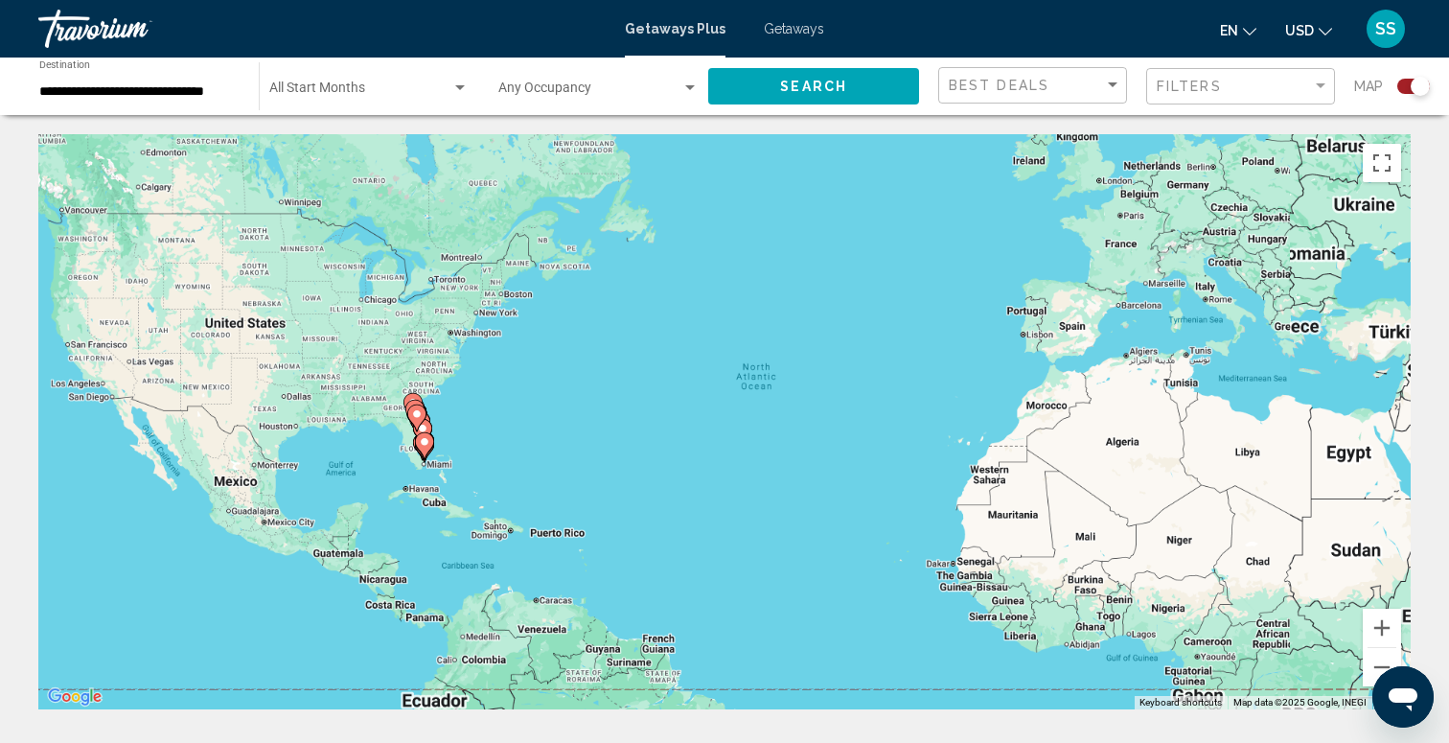
click at [499, 418] on div "To activate drag with keyboard, press Alt + Enter. Once in keyboard drag state,…" at bounding box center [724, 421] width 1372 height 575
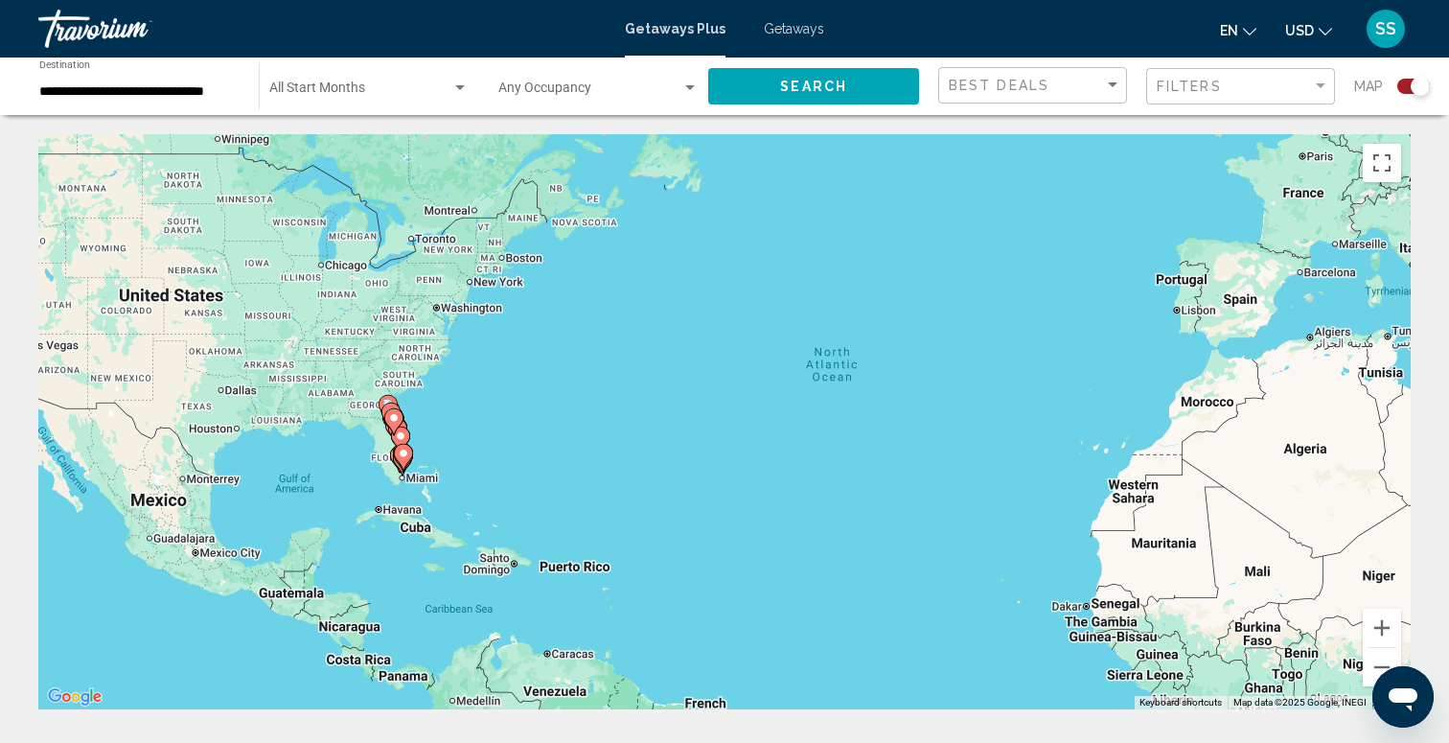
click at [431, 427] on div "To activate drag with keyboard, press Alt + Enter. Once in keyboard drag state,…" at bounding box center [724, 421] width 1372 height 575
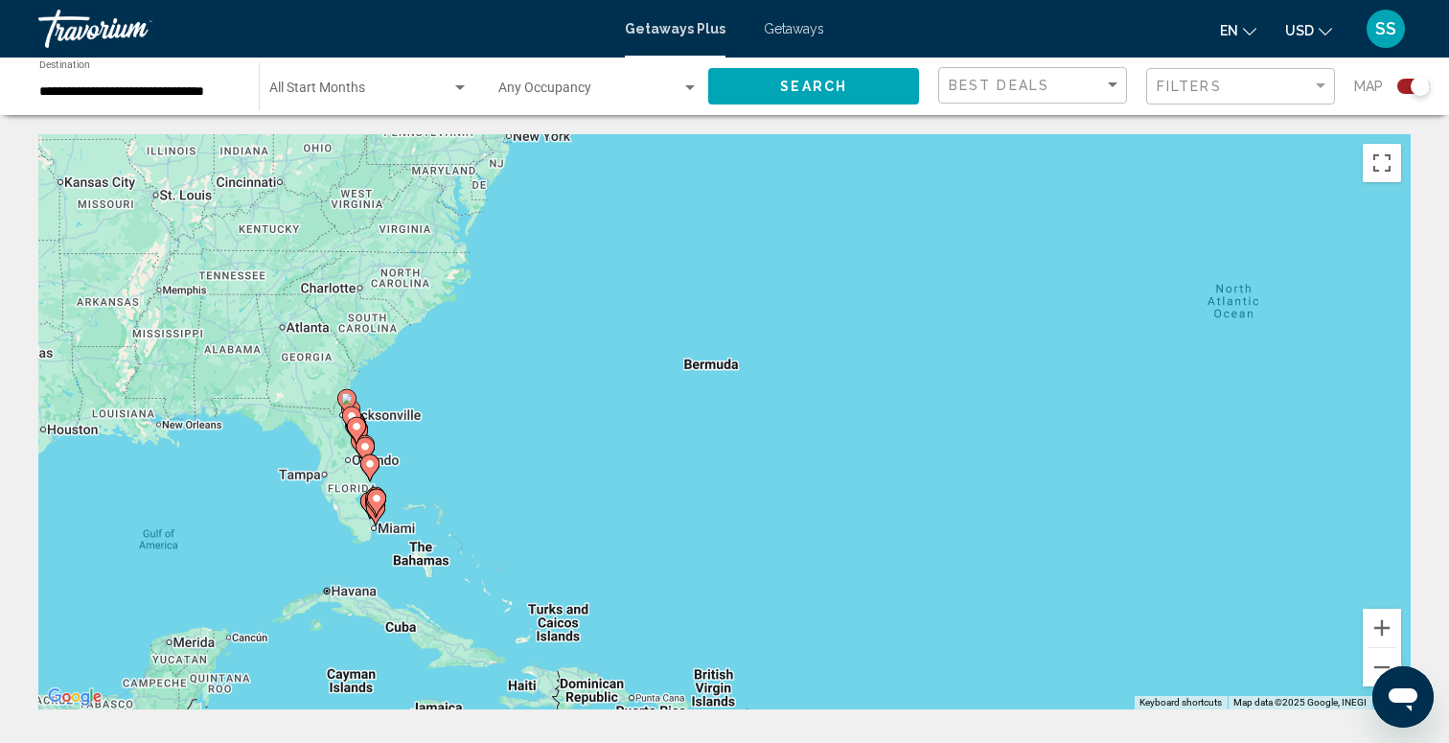
click at [407, 89] on span "Search widget" at bounding box center [360, 91] width 182 height 15
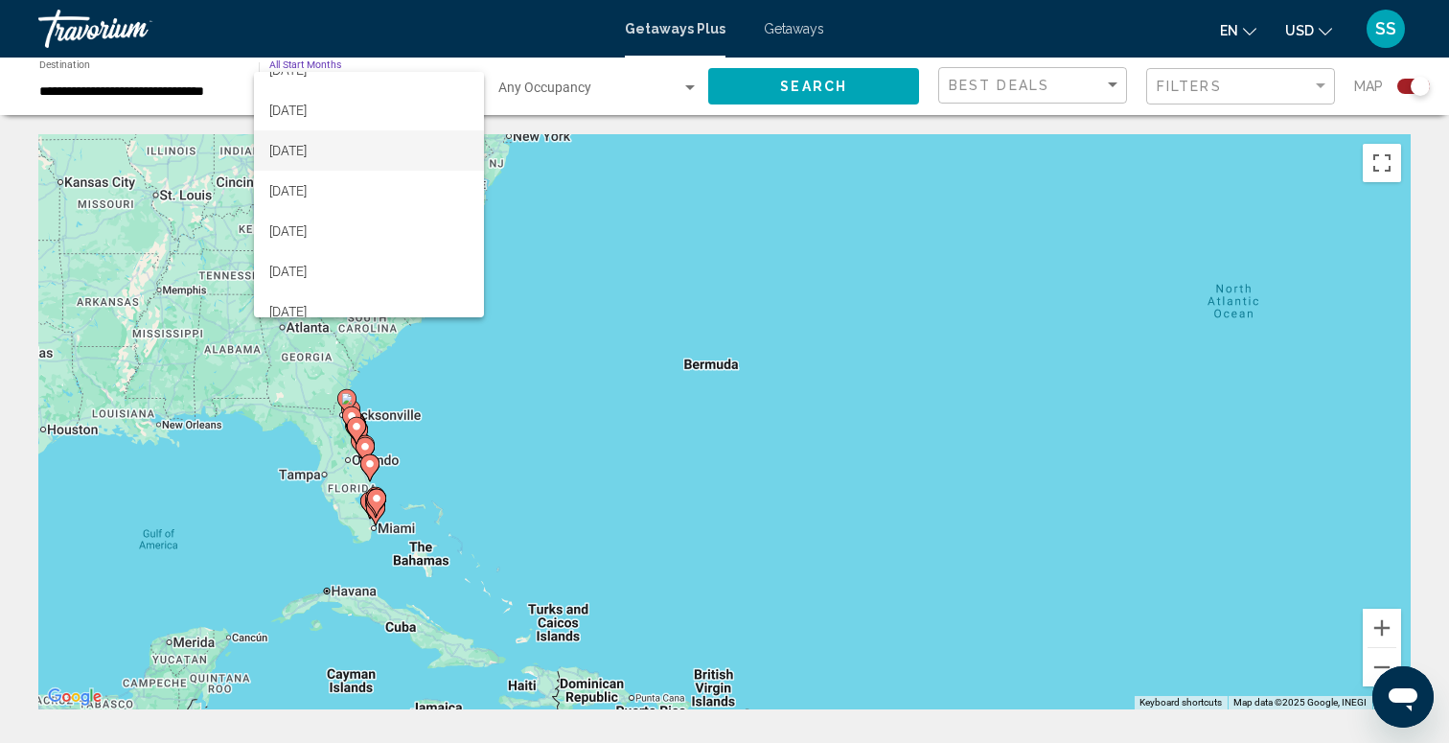
scroll to position [117, 0]
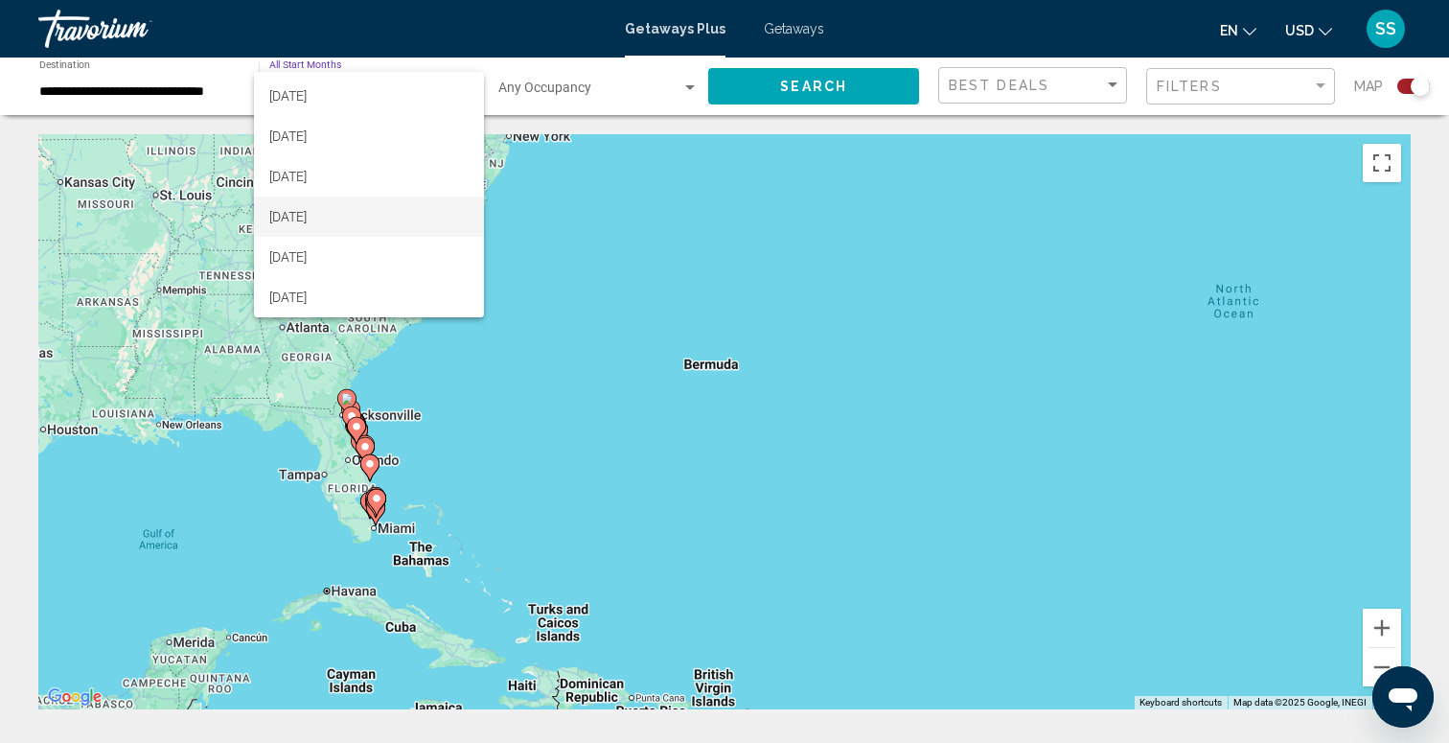
click at [334, 228] on span "[DATE]" at bounding box center [368, 216] width 199 height 40
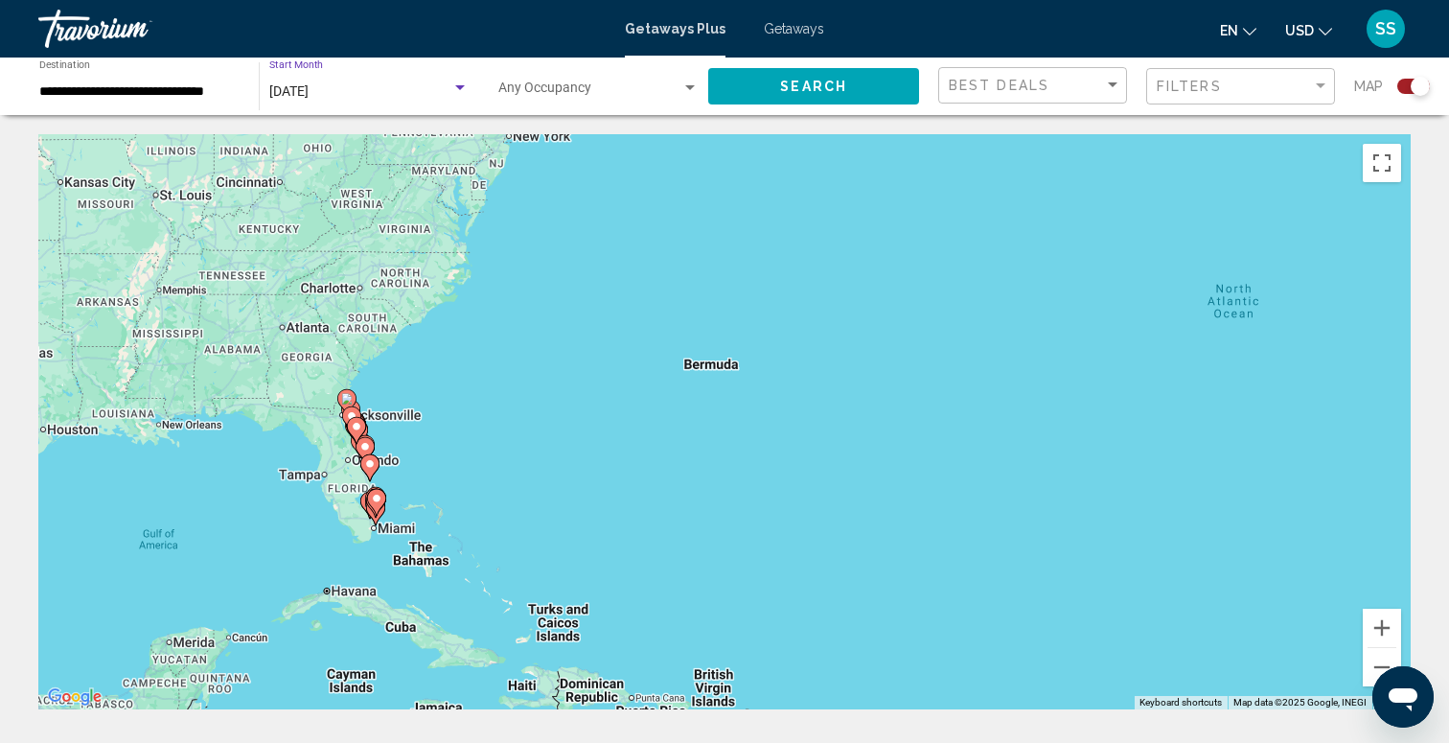
click at [822, 81] on span "Search" at bounding box center [813, 87] width 67 height 15
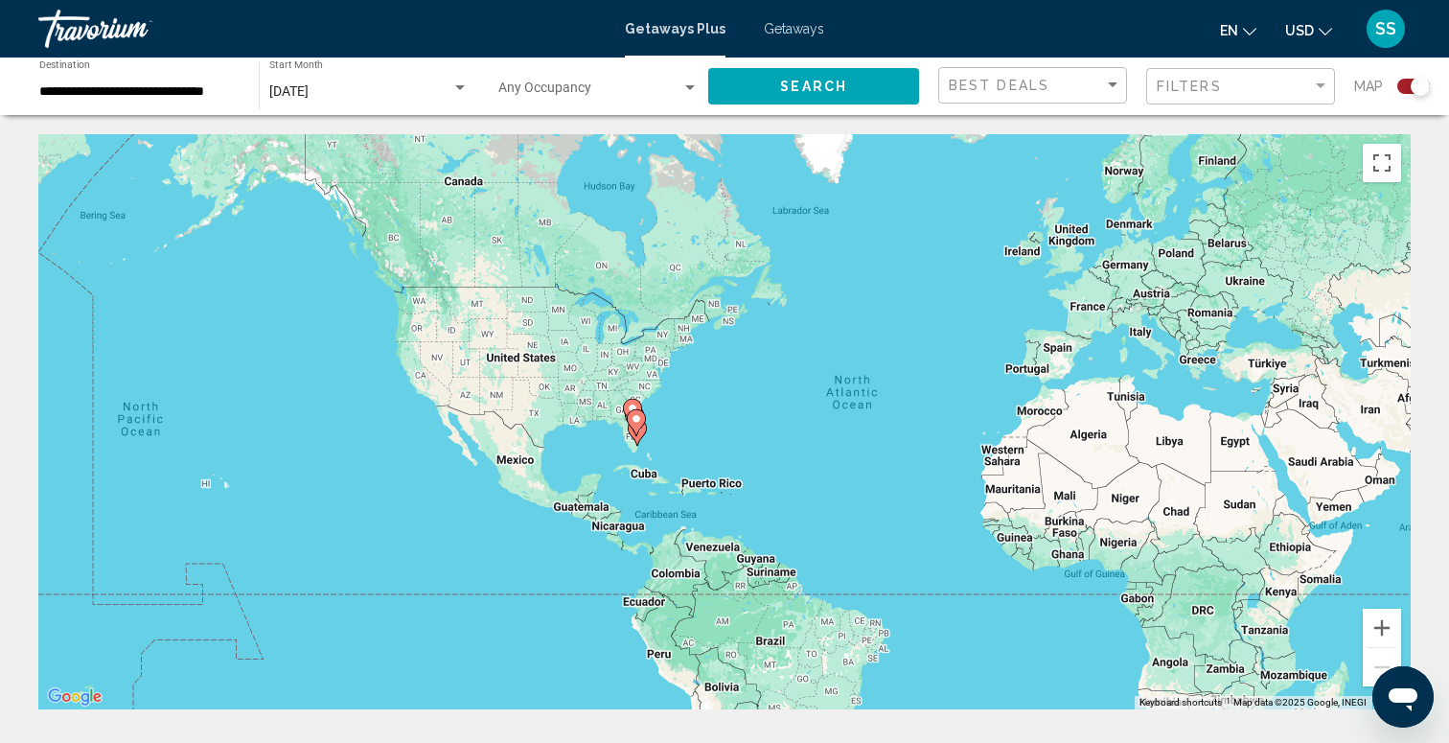
click at [659, 417] on div "To activate drag with keyboard, press Alt + Enter. Once in keyboard drag state,…" at bounding box center [724, 421] width 1372 height 575
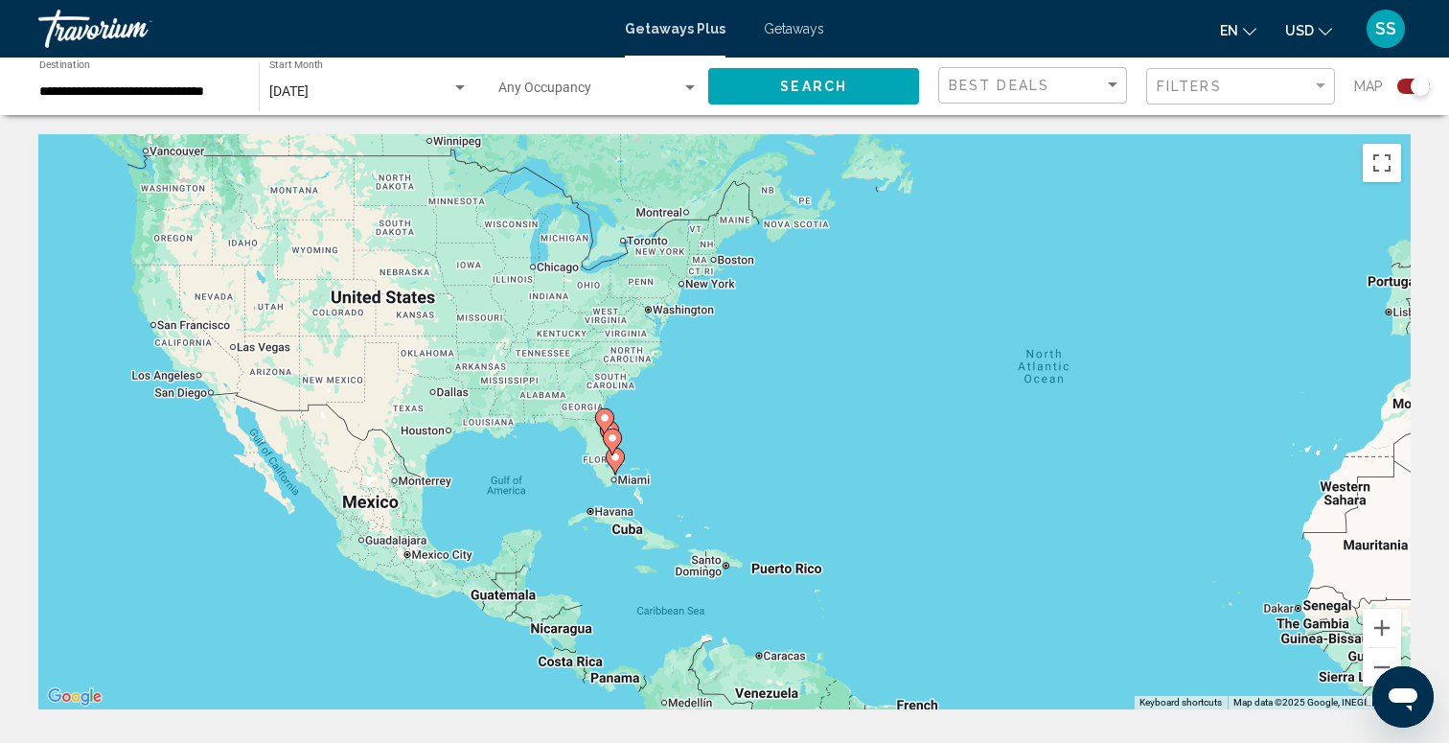
click at [608, 458] on icon "Main content" at bounding box center [615, 460] width 17 height 25
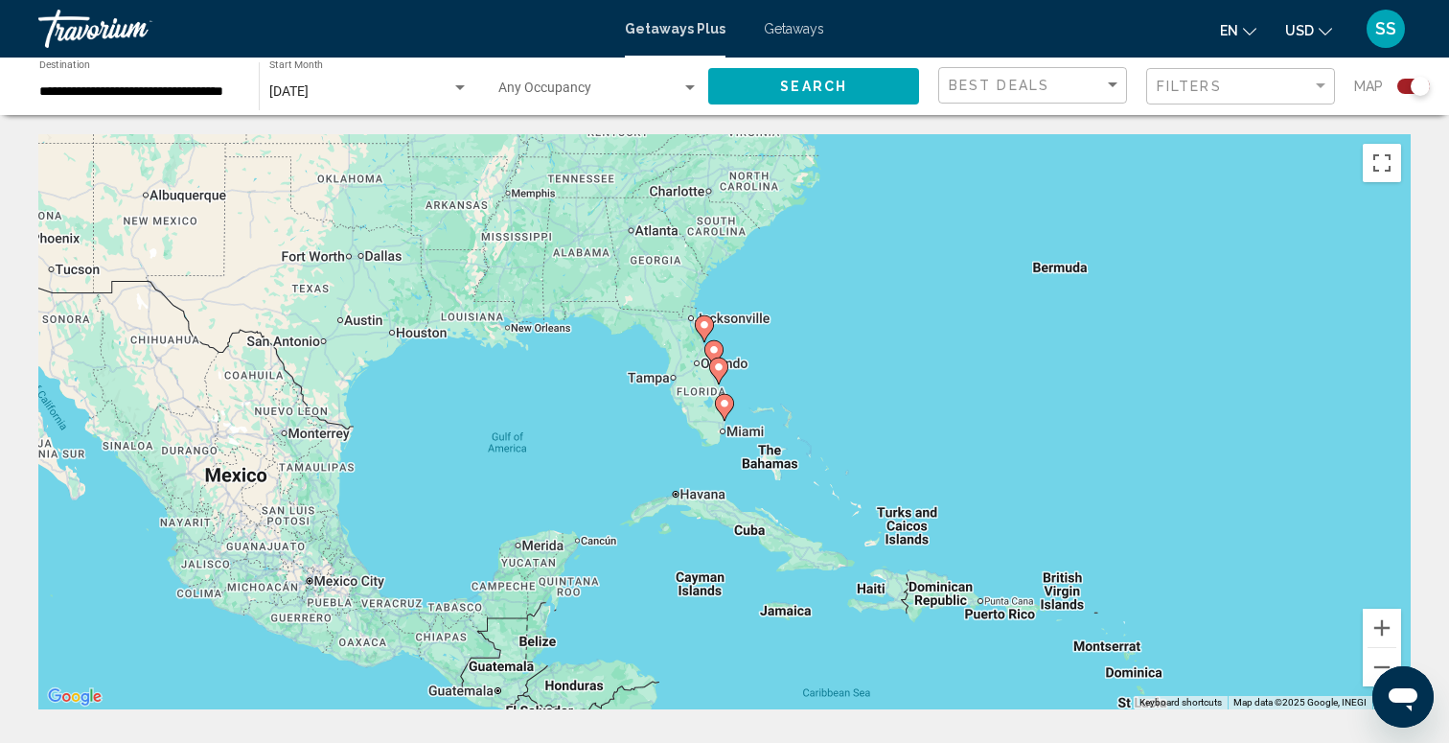
click at [760, 403] on div "To navigate, press the arrow keys. To activate drag with keyboard, press Alt + …" at bounding box center [724, 421] width 1372 height 575
click at [760, 403] on div "To activate drag with keyboard, press Alt + Enter. Once in keyboard drag state,…" at bounding box center [724, 421] width 1372 height 575
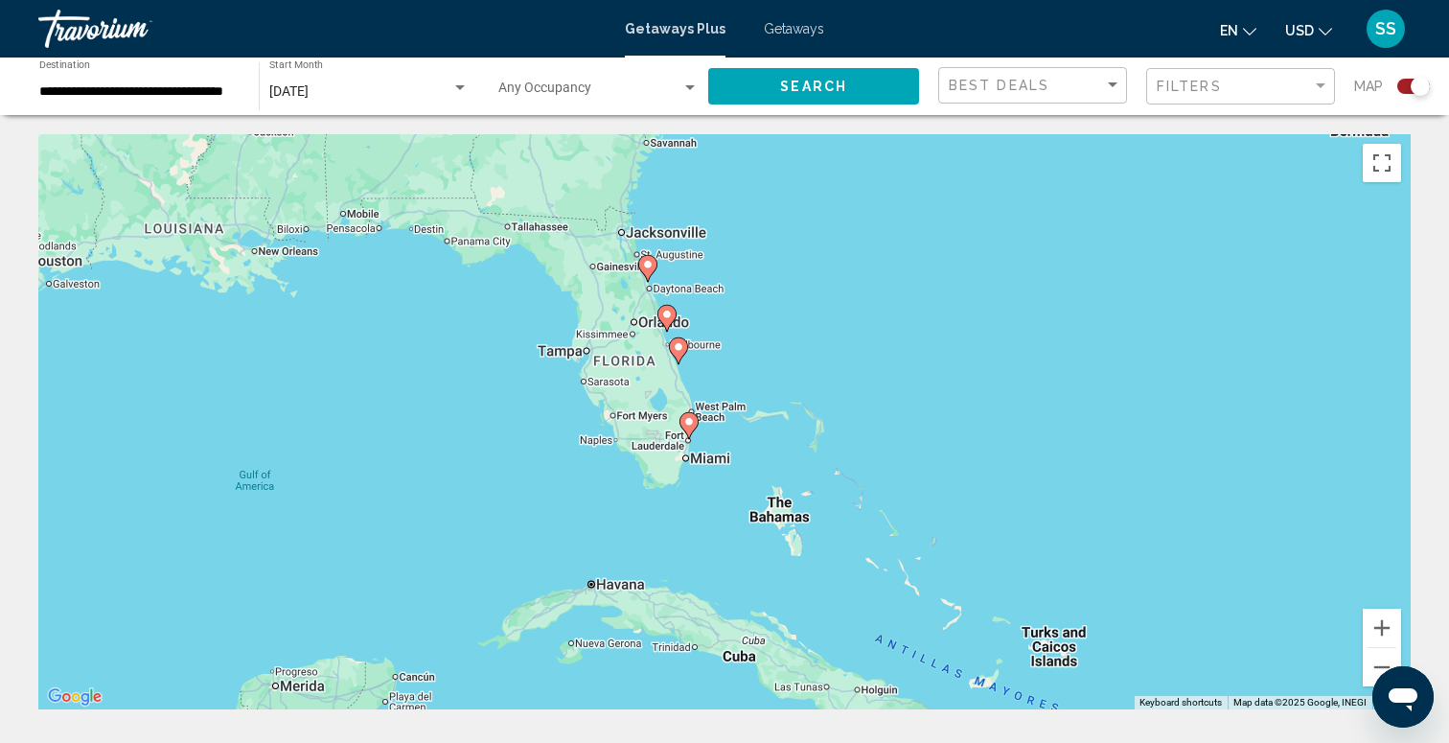
click at [689, 421] on image "Main content" at bounding box center [688, 421] width 11 height 11
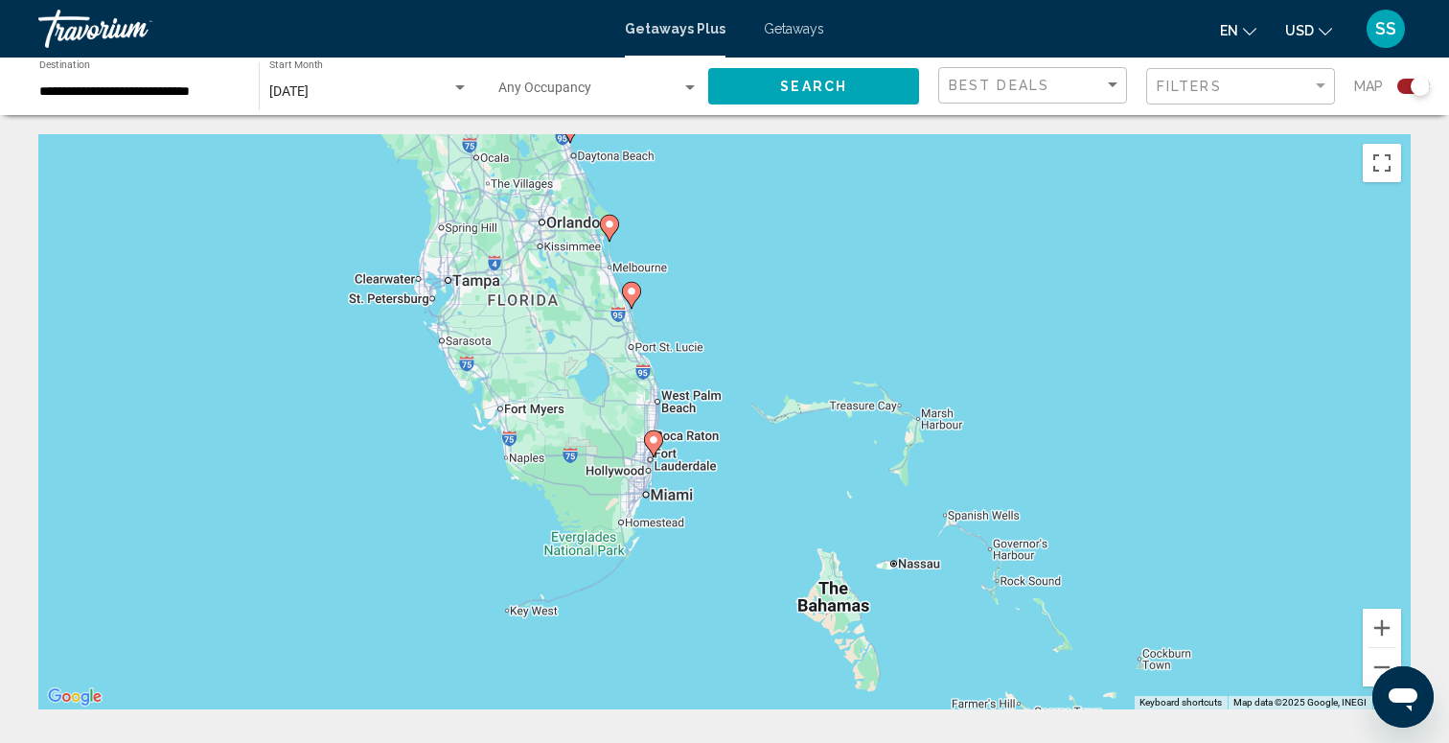
click at [663, 442] on div "To navigate, press the arrow keys. To activate drag with keyboard, press Alt + …" at bounding box center [724, 421] width 1372 height 575
click at [650, 442] on image "Main content" at bounding box center [653, 439] width 11 height 11
type input "**********"
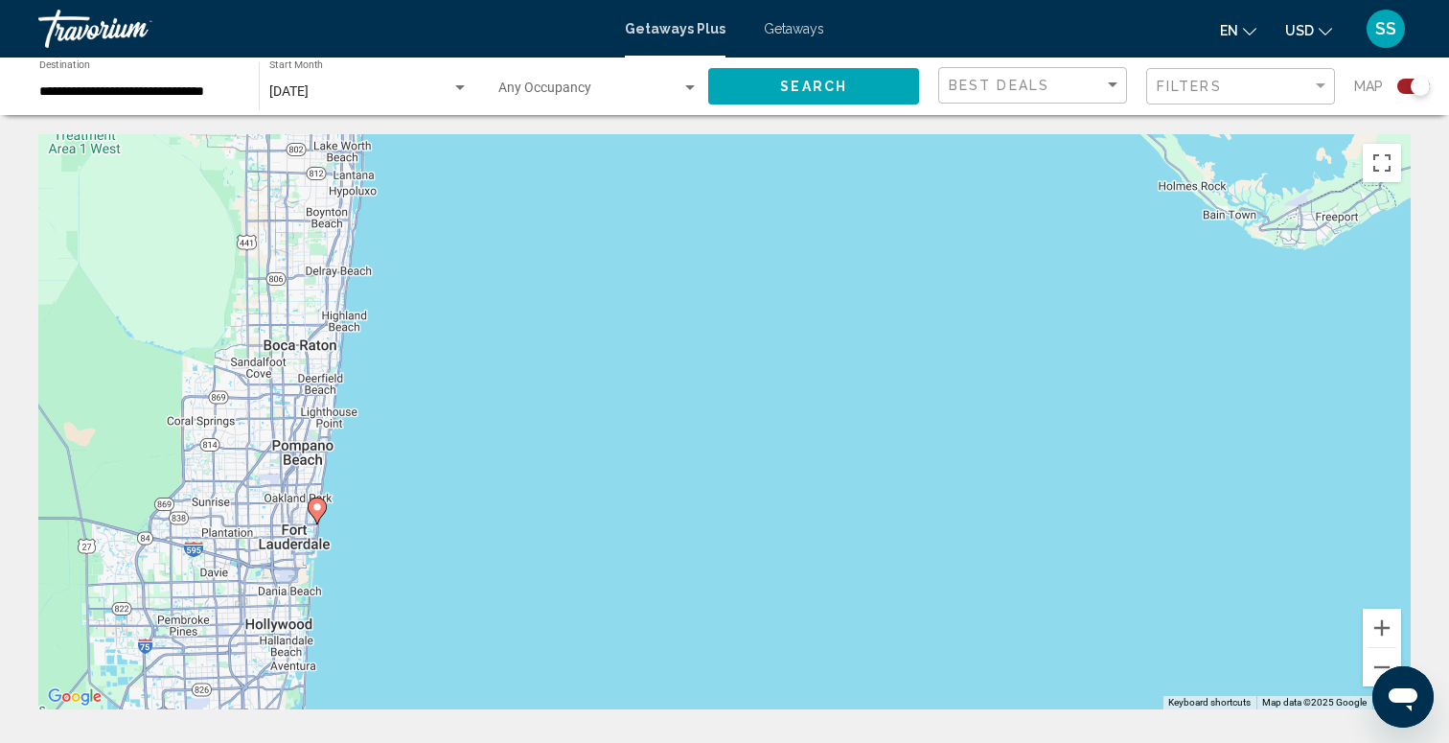
drag, startPoint x: 513, startPoint y: 534, endPoint x: 802, endPoint y: 213, distance: 432.2
click at [802, 213] on div "To activate drag with keyboard, press Alt + Enter. Once in keyboard drag state,…" at bounding box center [724, 421] width 1372 height 575
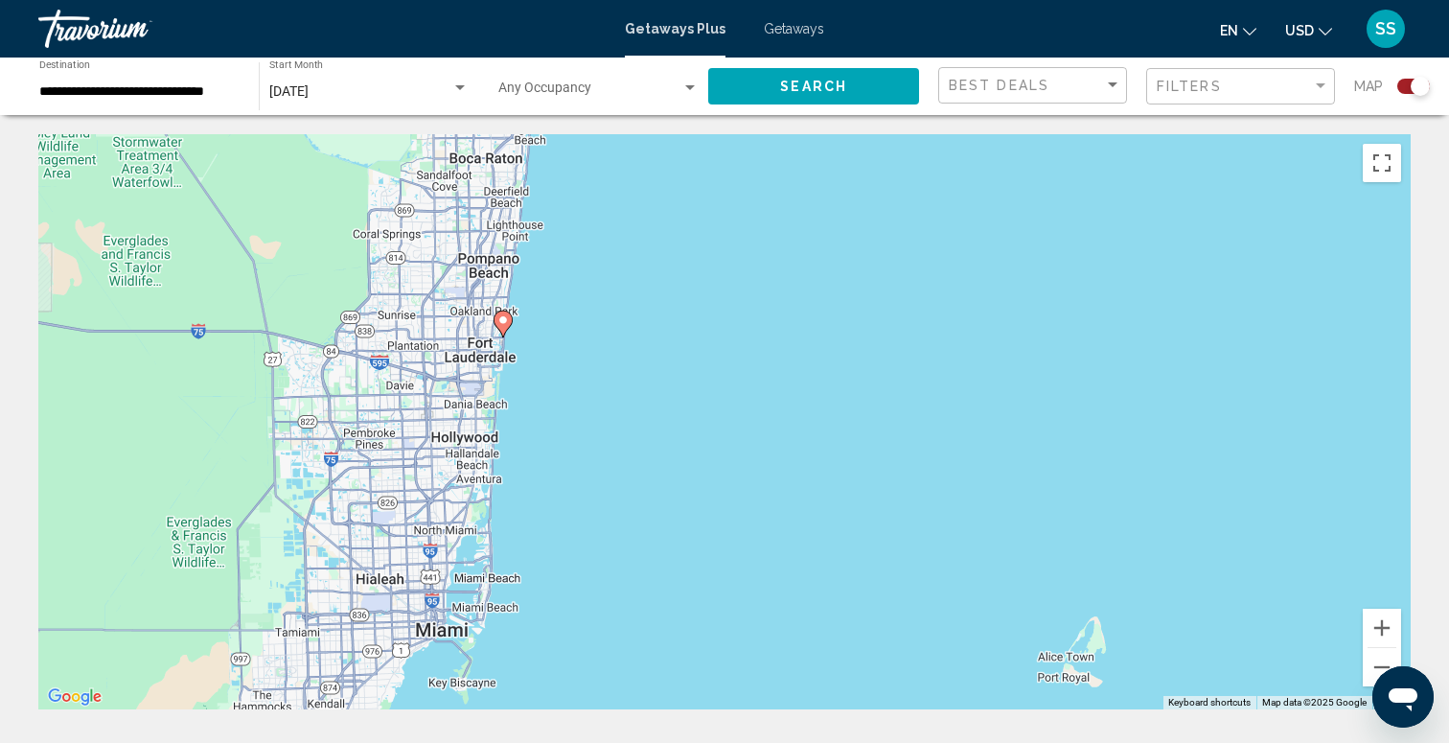
click at [502, 327] on icon "Main content" at bounding box center [502, 323] width 17 height 25
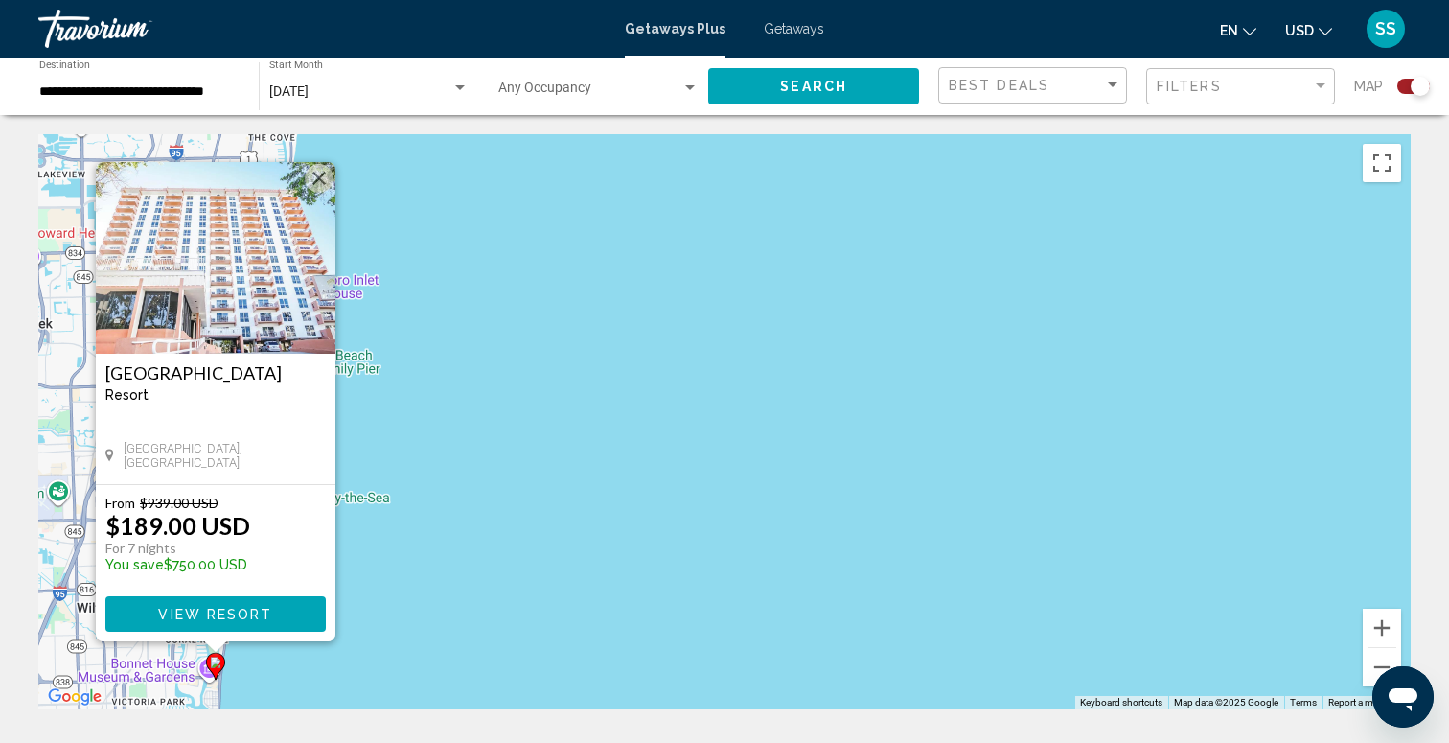
click at [242, 300] on img "Main content" at bounding box center [216, 258] width 240 height 192
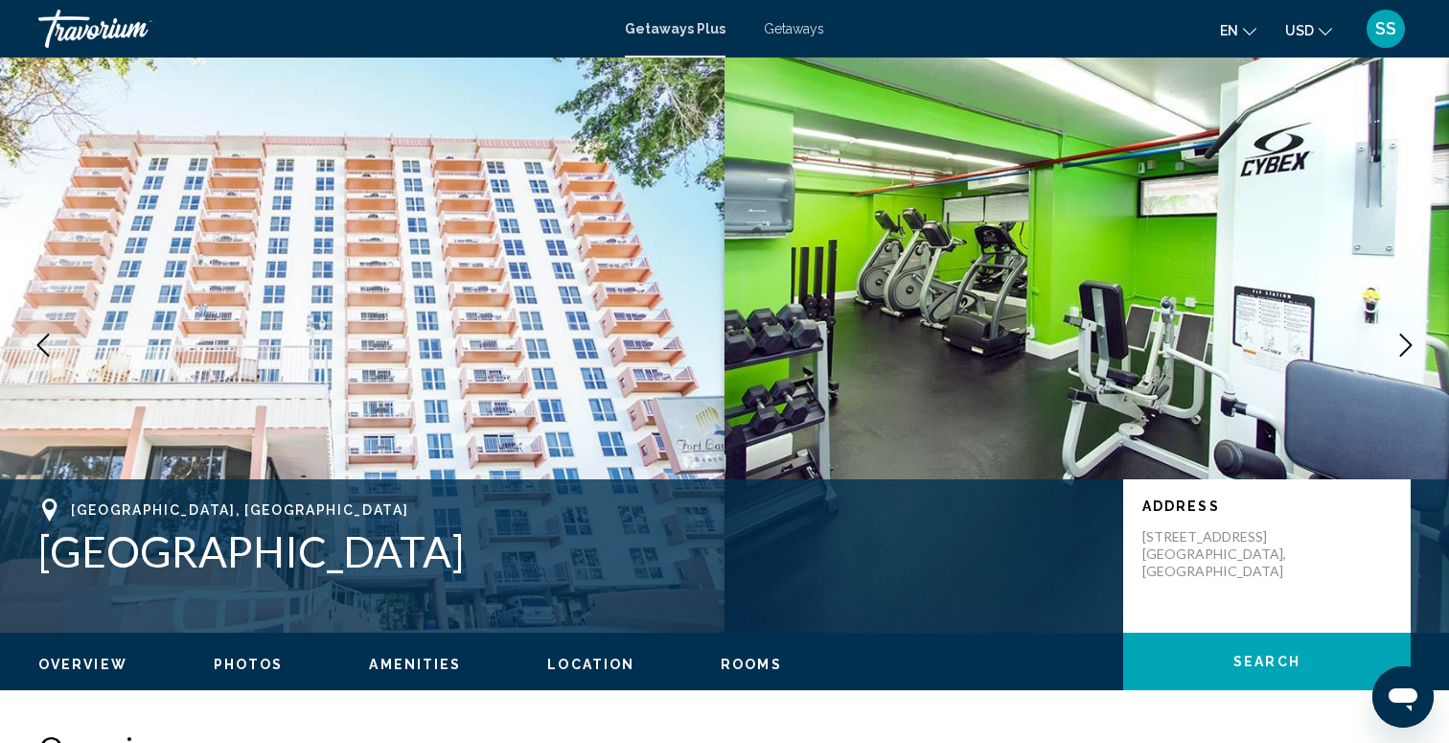
click at [1397, 349] on icon "Next image" at bounding box center [1405, 344] width 23 height 23
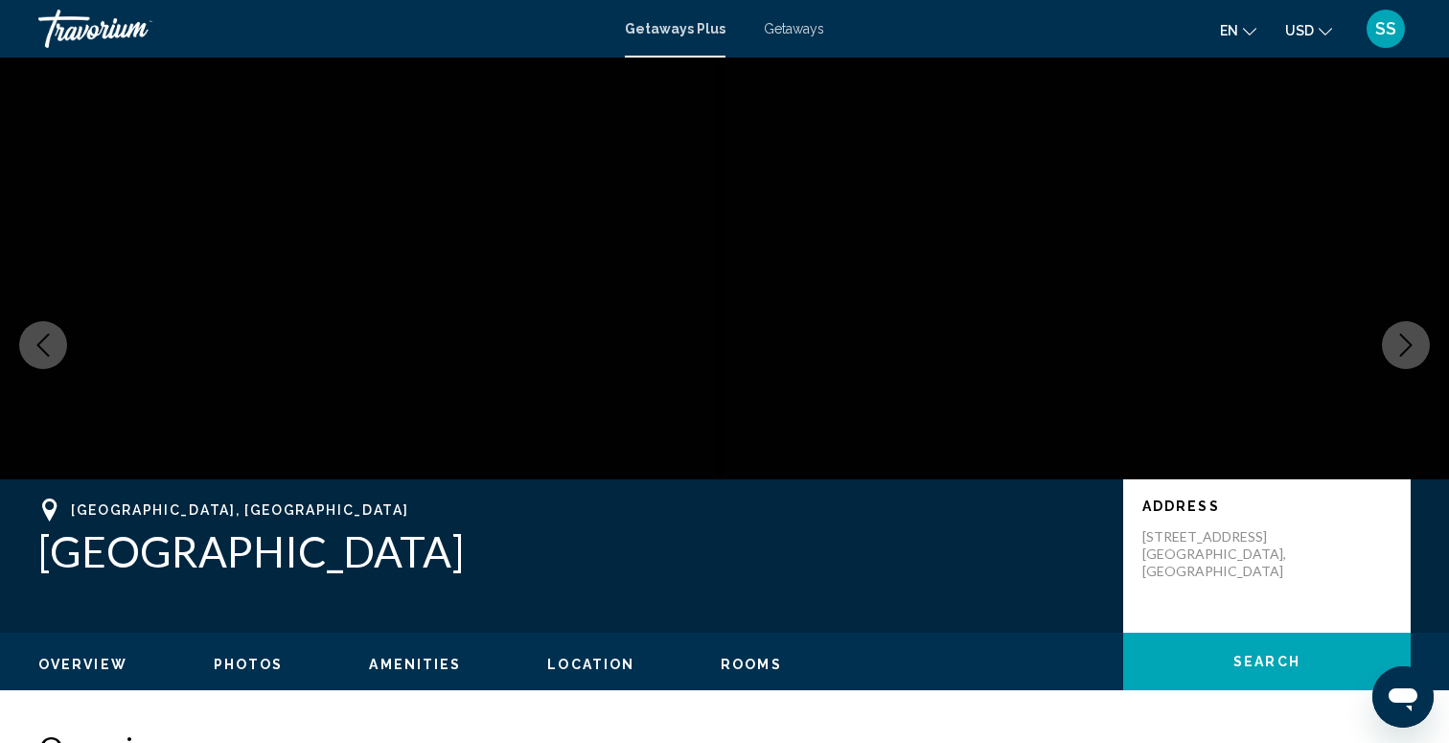
click at [1396, 341] on icon "Next image" at bounding box center [1405, 344] width 23 height 23
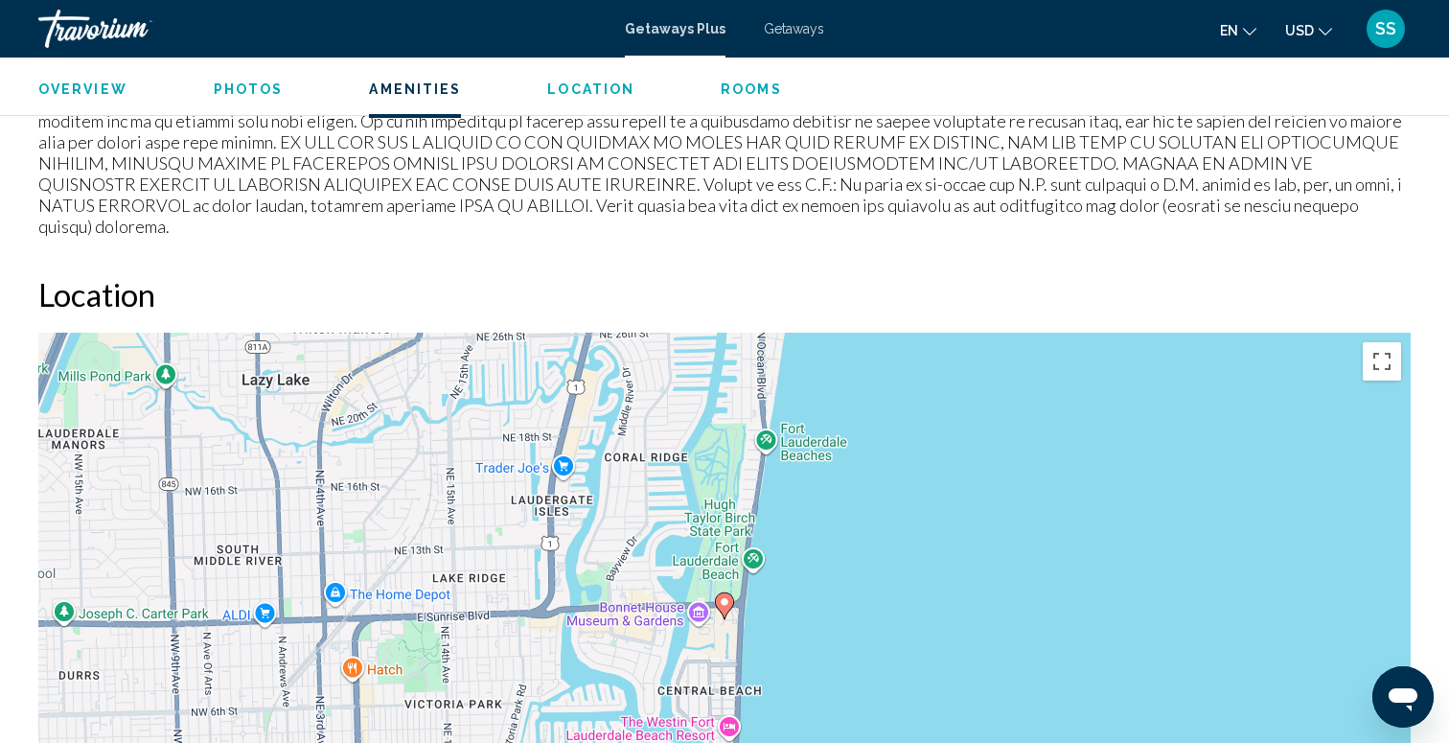
scroll to position [2119, 0]
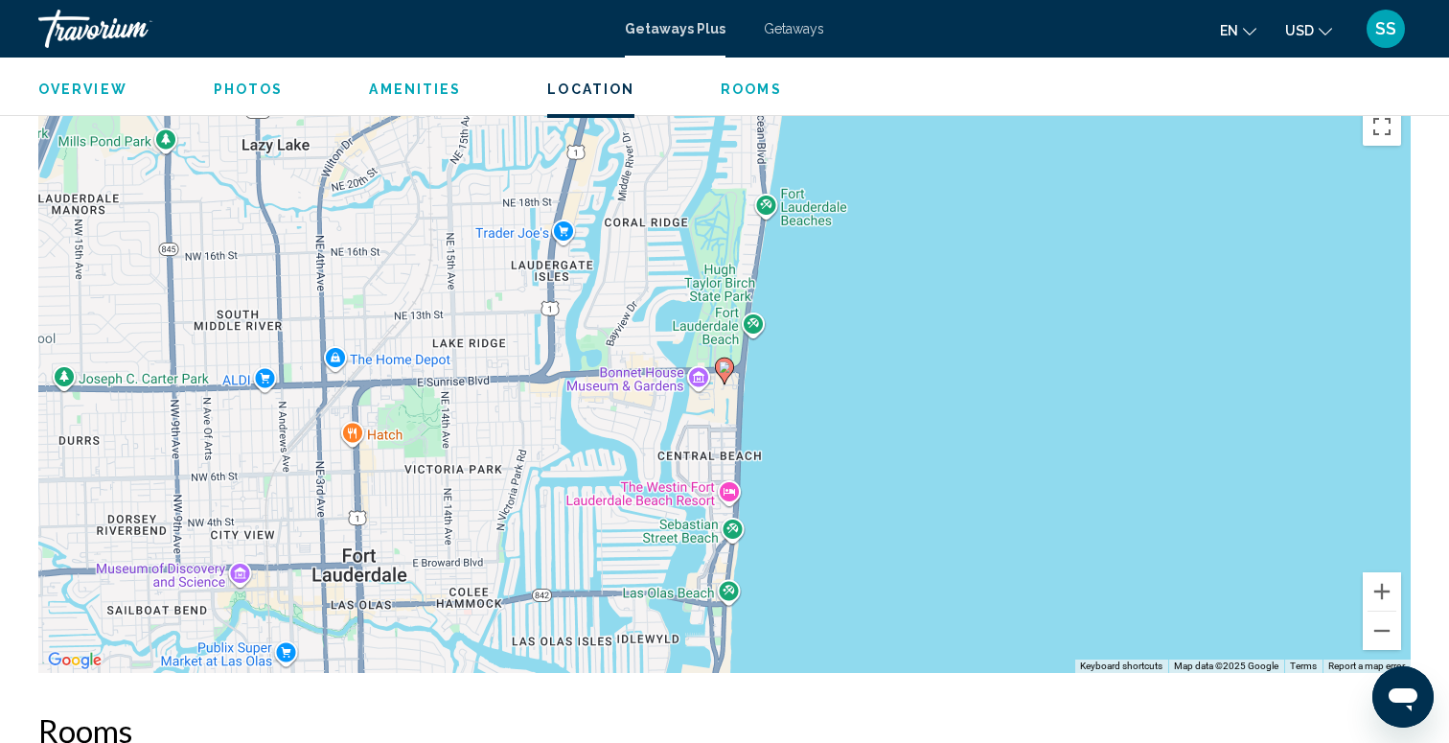
drag, startPoint x: 599, startPoint y: 413, endPoint x: 596, endPoint y: 693, distance: 279.8
click at [598, 692] on div "Overview Type Resort All-Inclusive No All-Inclusive Address 909 Breakers Avenue…" at bounding box center [724, 477] width 1391 height 3732
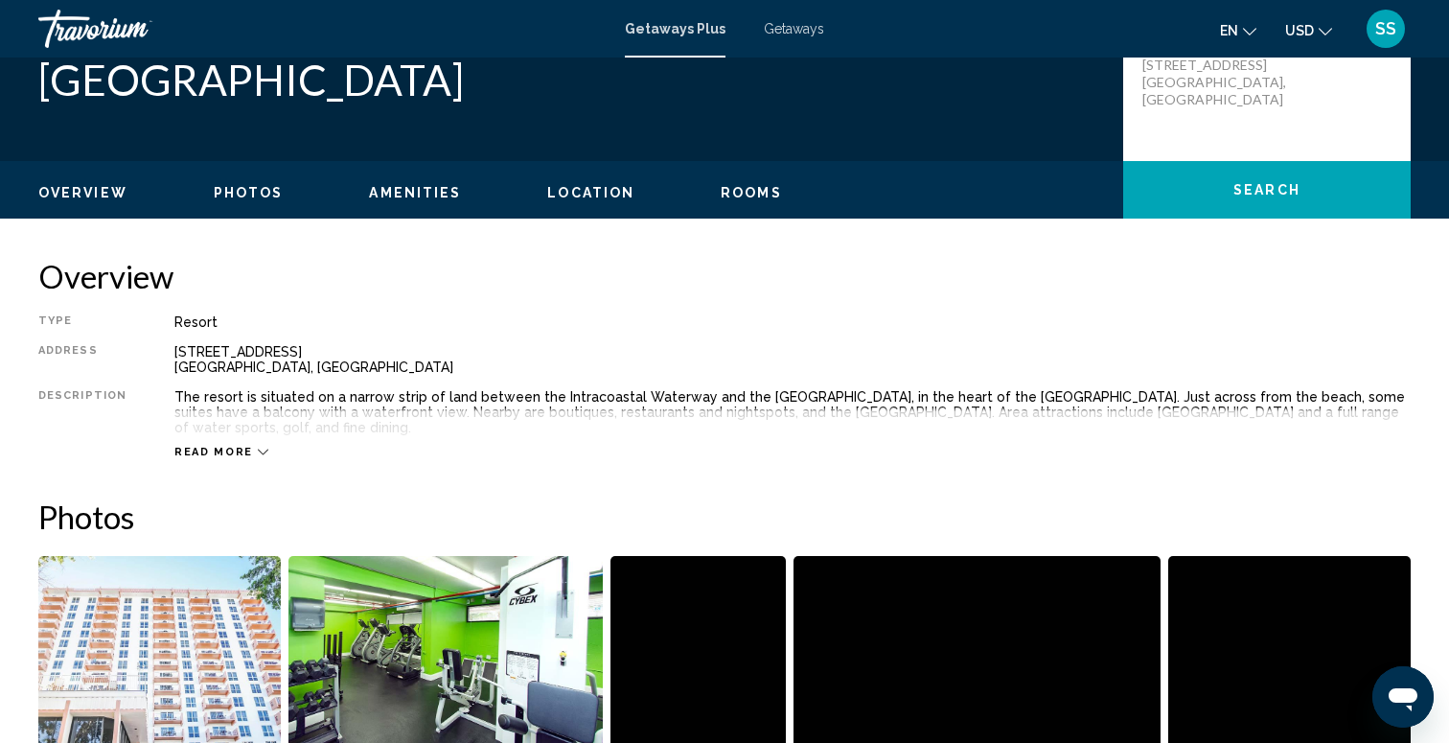
scroll to position [493, 0]
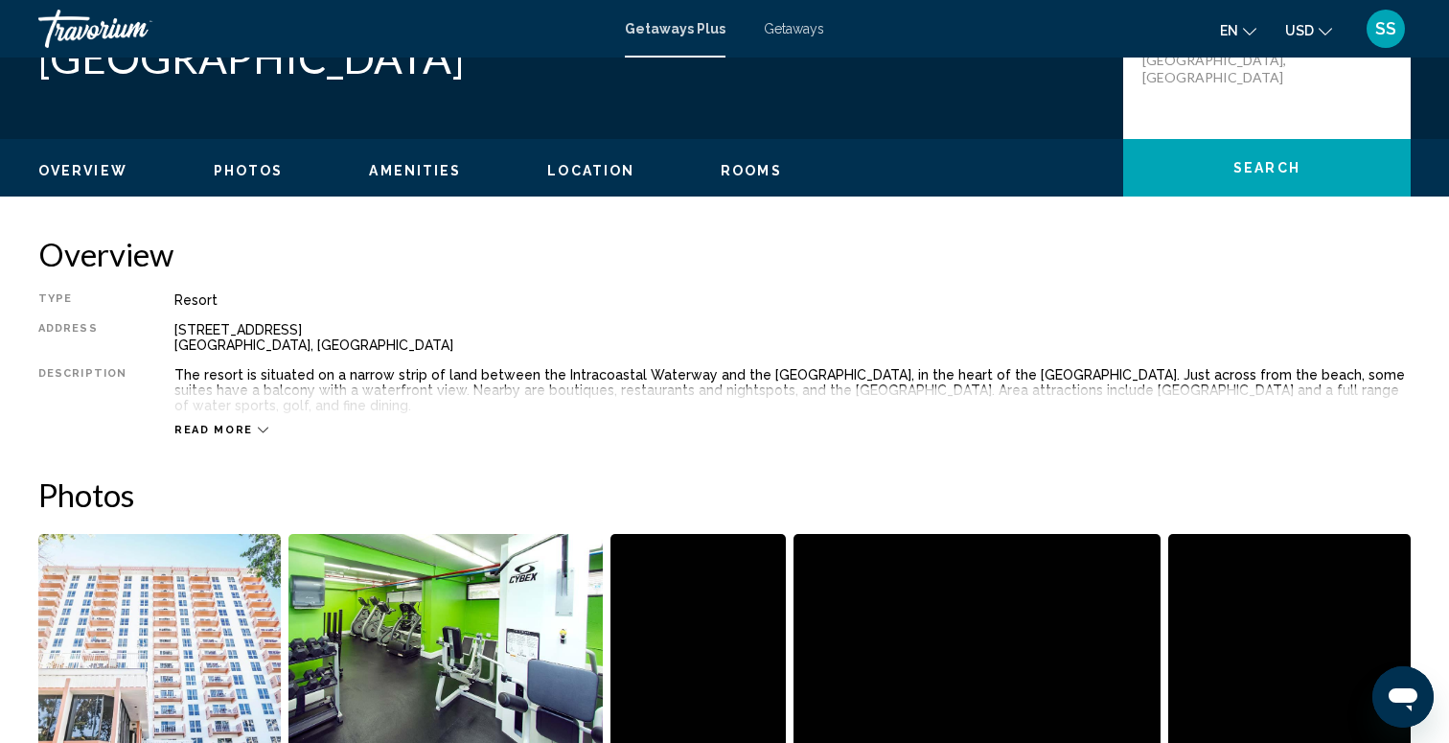
click at [223, 424] on span "Read more" at bounding box center [213, 430] width 79 height 12
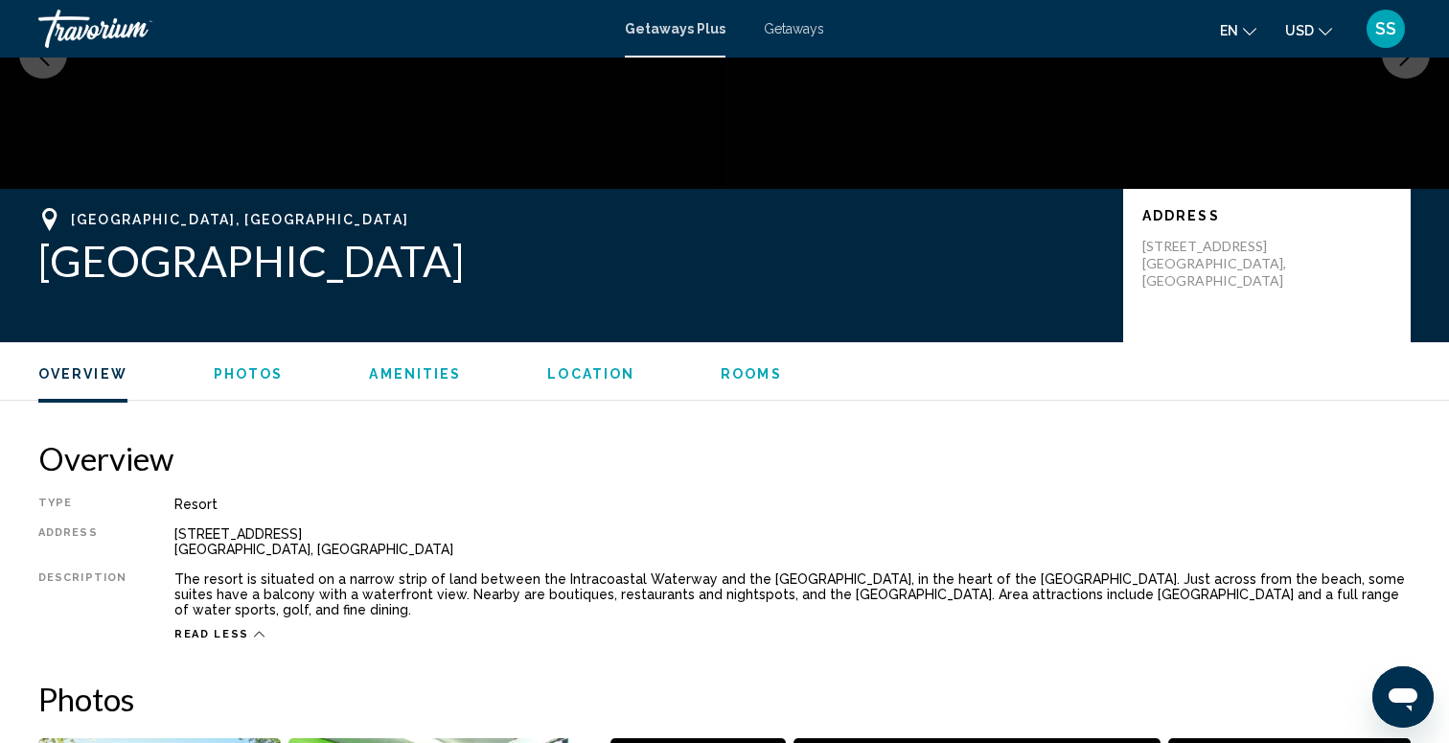
scroll to position [0, 0]
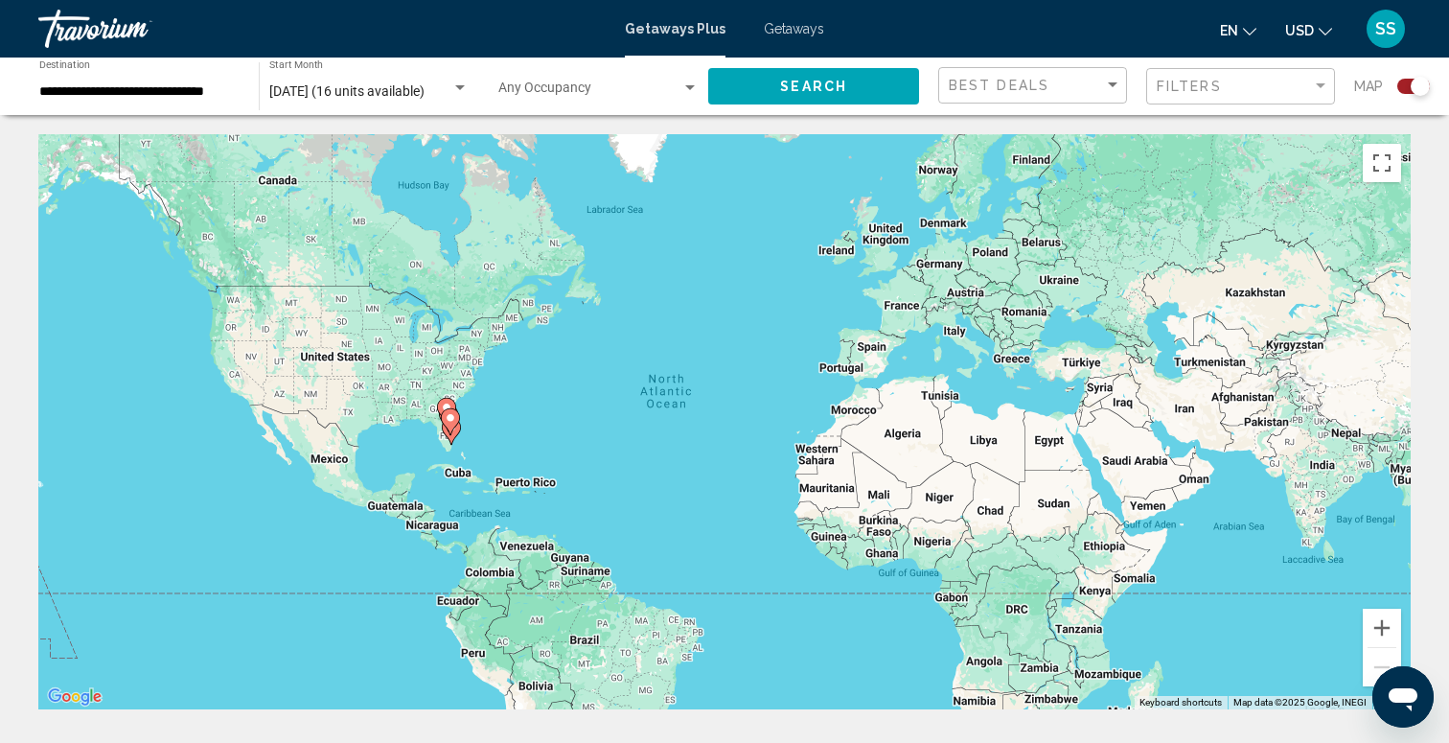
click at [459, 429] on gmp-advanced-marker "Main content" at bounding box center [450, 421] width 19 height 29
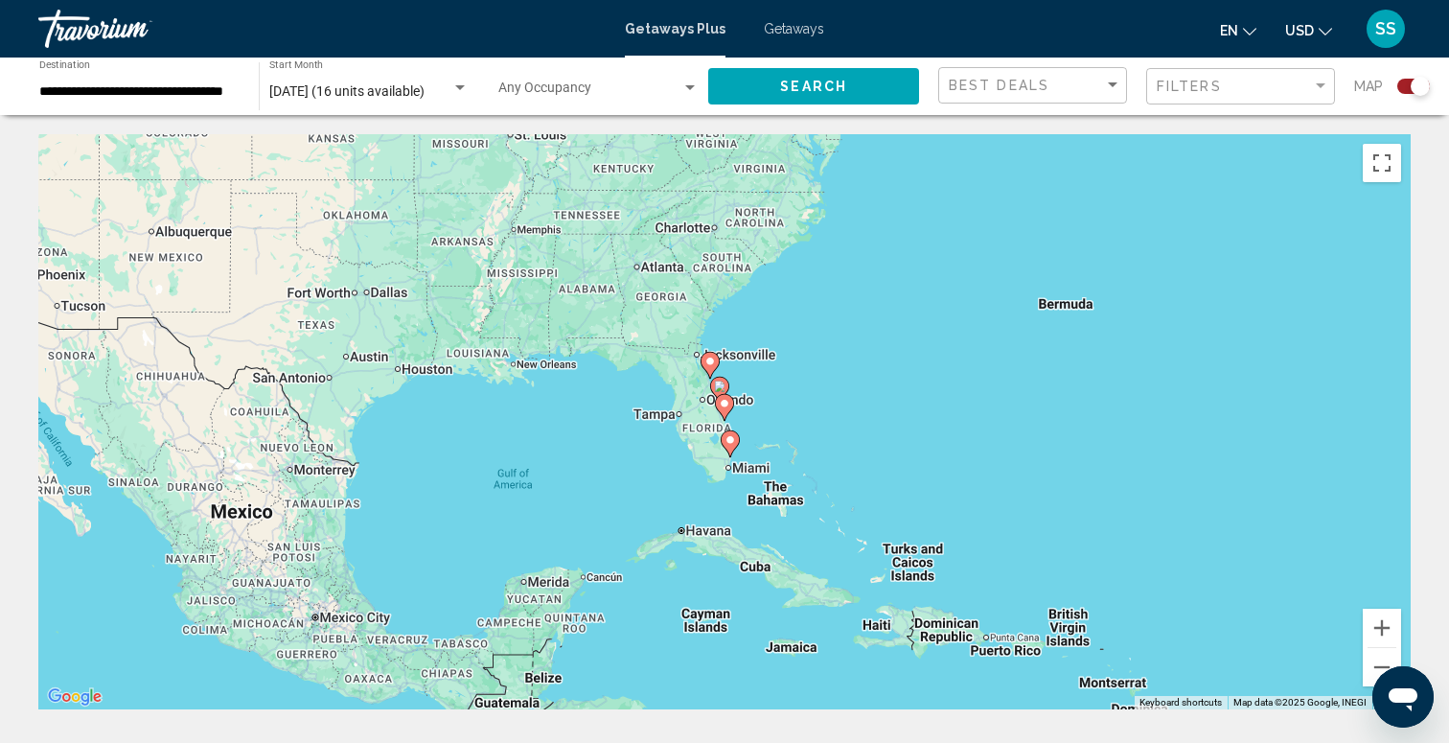
click at [700, 392] on div "To navigate, press the arrow keys. To activate drag with keyboard, press Alt + …" at bounding box center [724, 421] width 1372 height 575
click at [700, 392] on div "To activate drag with keyboard, press Alt + Enter. Once in keyboard drag state,…" at bounding box center [724, 421] width 1372 height 575
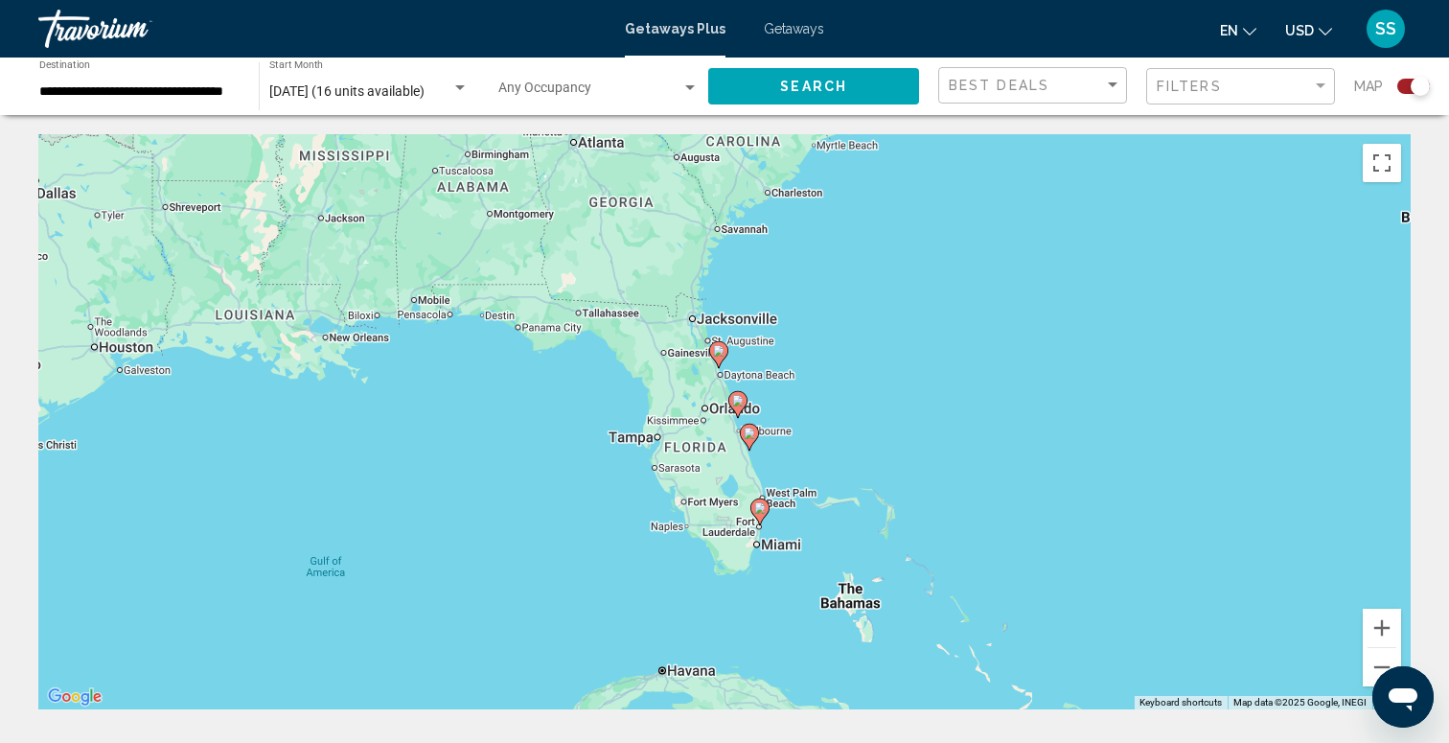
click at [719, 348] on image "Main content" at bounding box center [718, 350] width 11 height 11
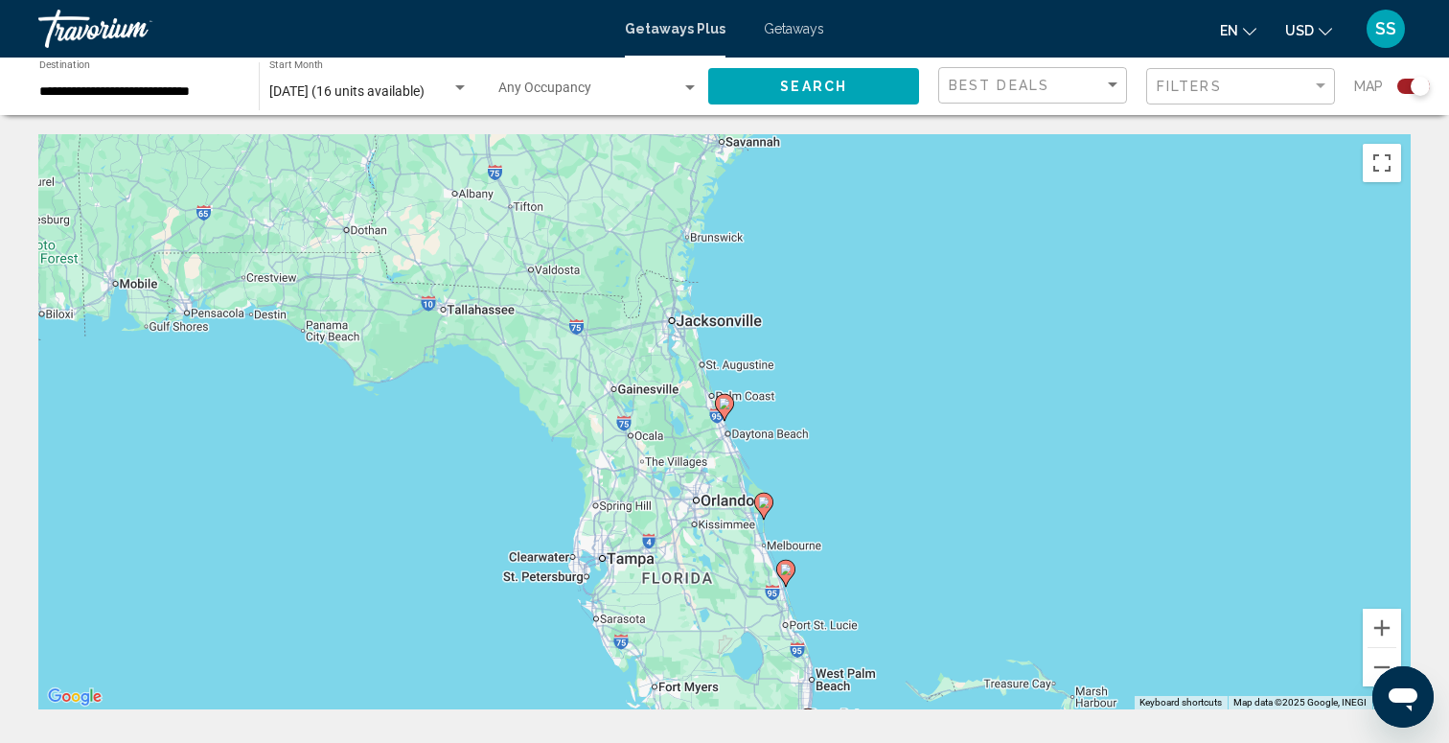
click at [726, 404] on image "Main content" at bounding box center [724, 403] width 11 height 11
type input "**********"
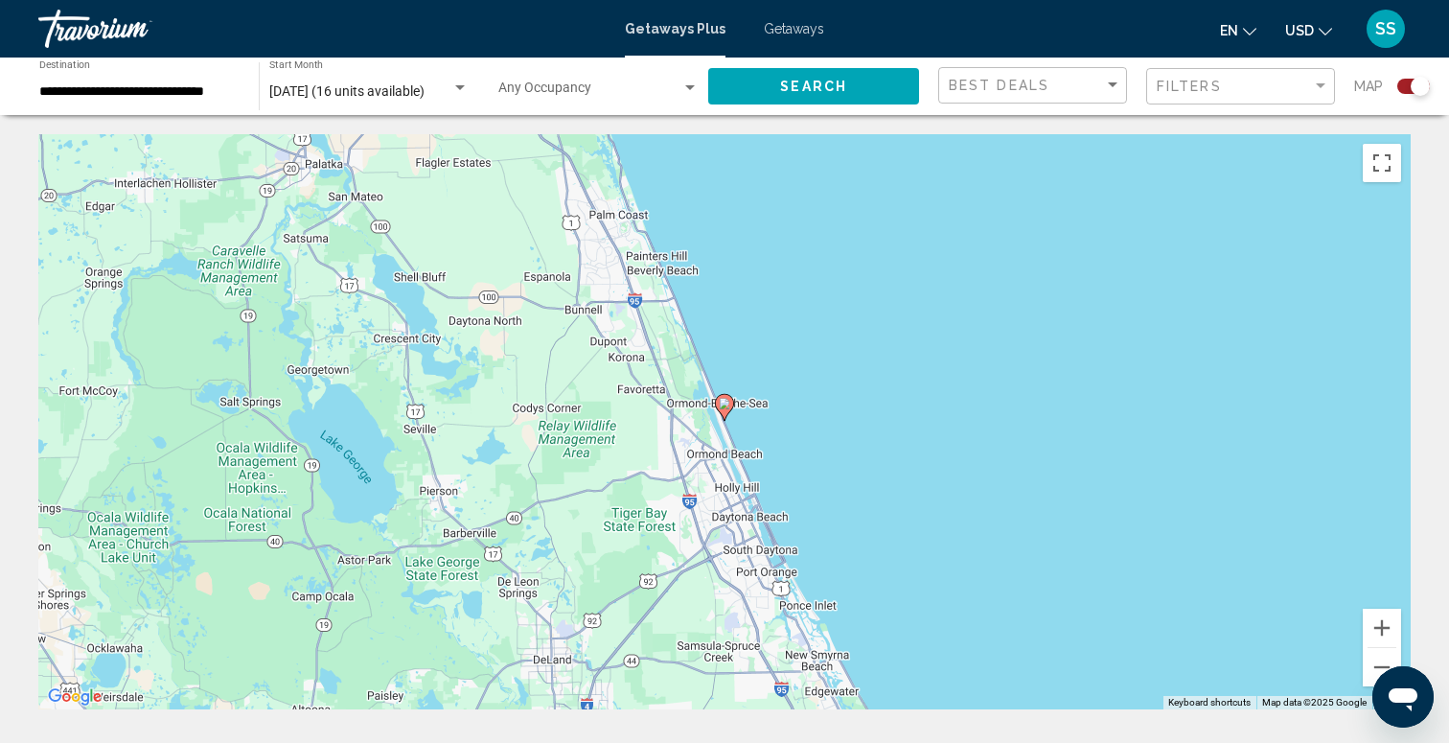
click at [726, 404] on image "Main content" at bounding box center [724, 403] width 11 height 11
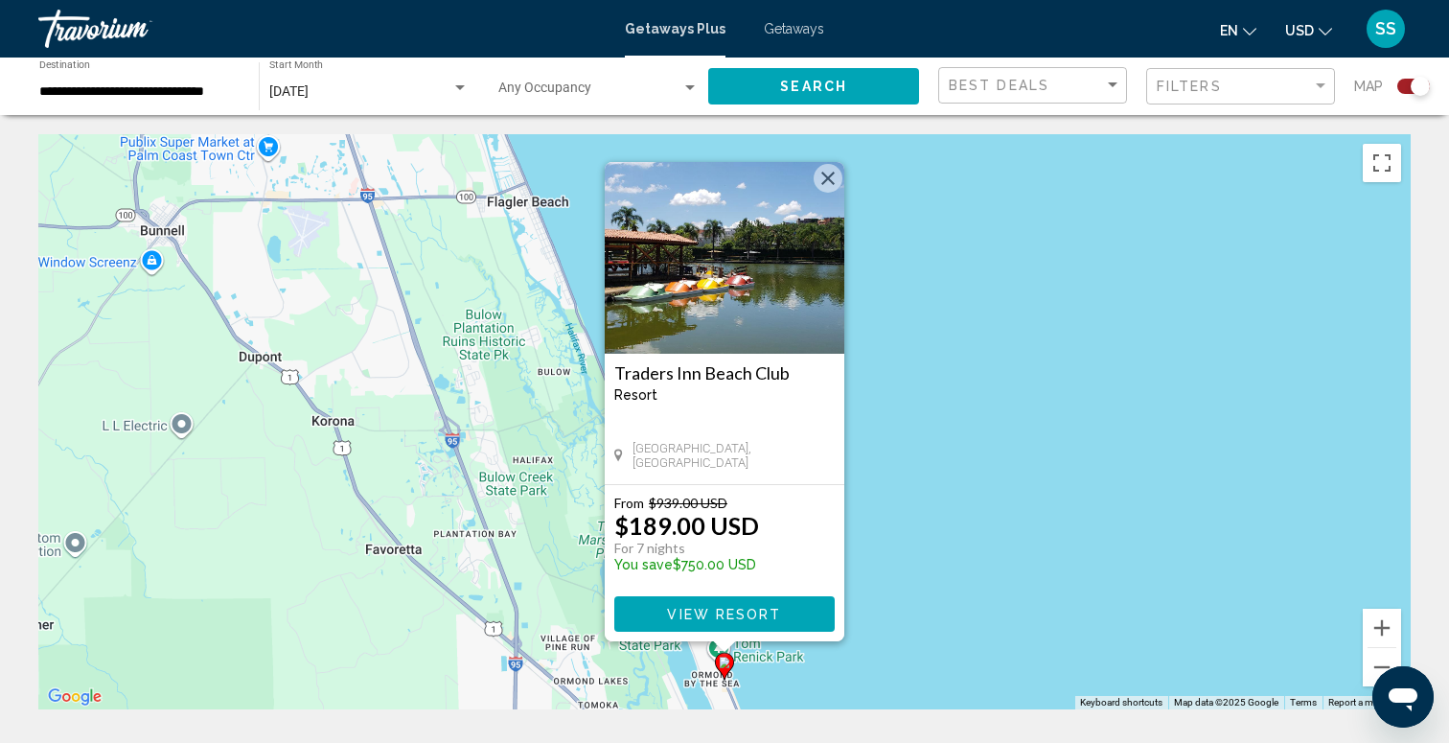
click at [741, 307] on img "Main content" at bounding box center [725, 258] width 240 height 192
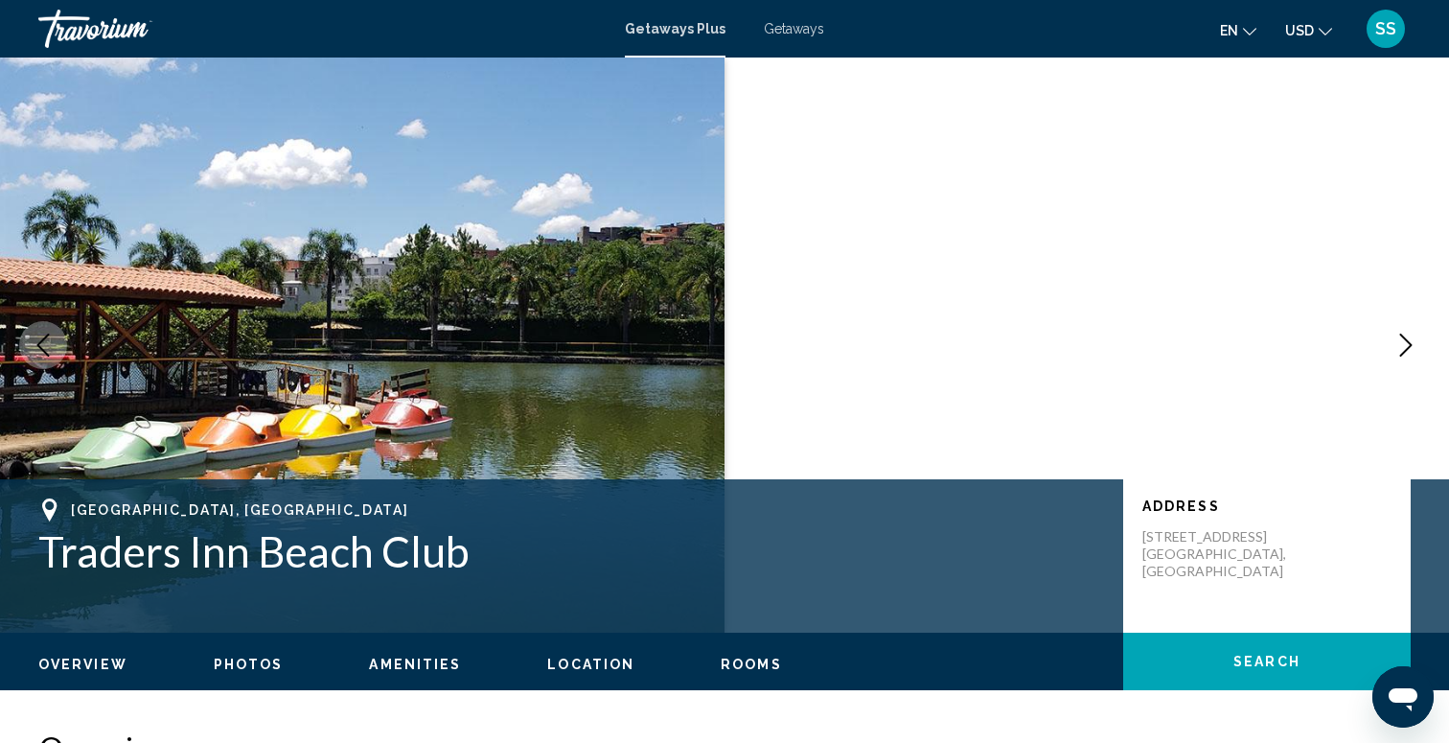
click at [1402, 343] on icon "Next image" at bounding box center [1405, 344] width 23 height 23
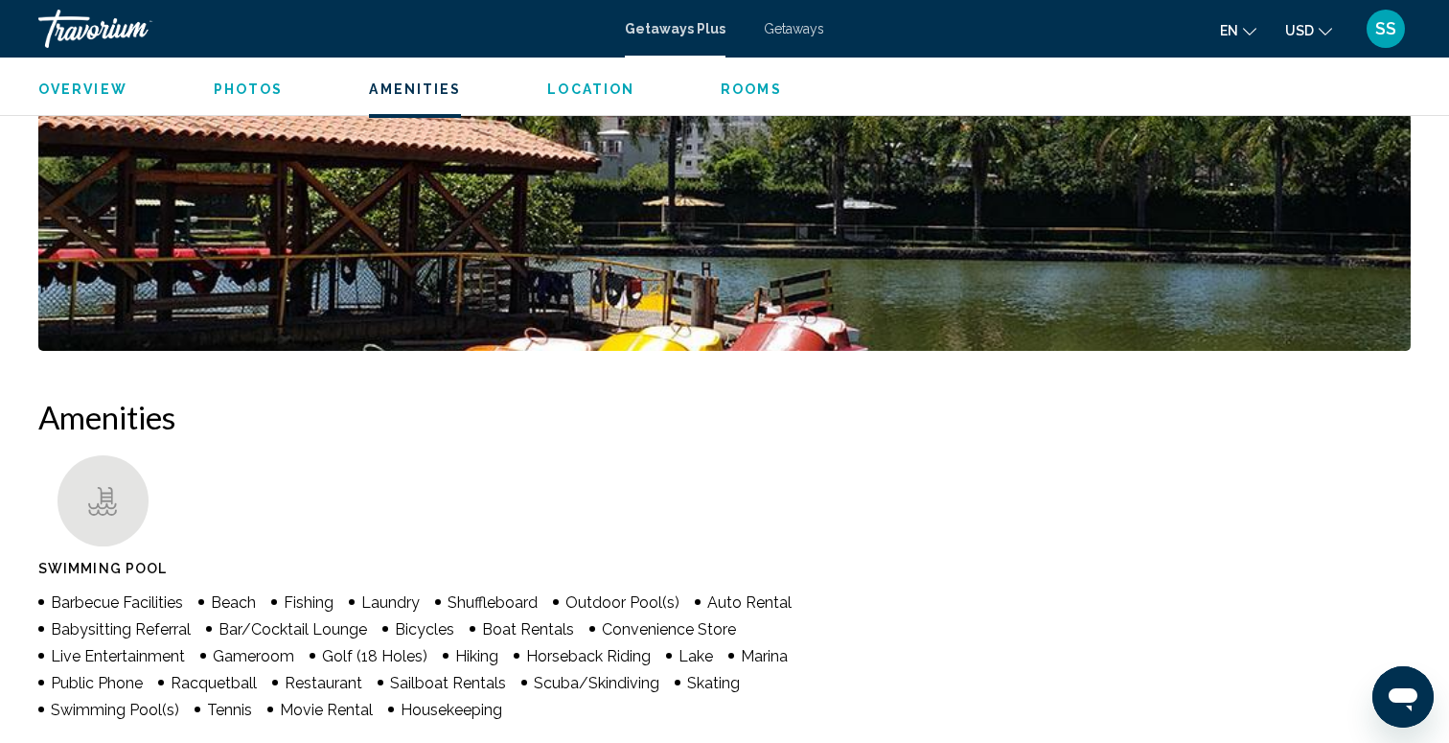
scroll to position [517, 0]
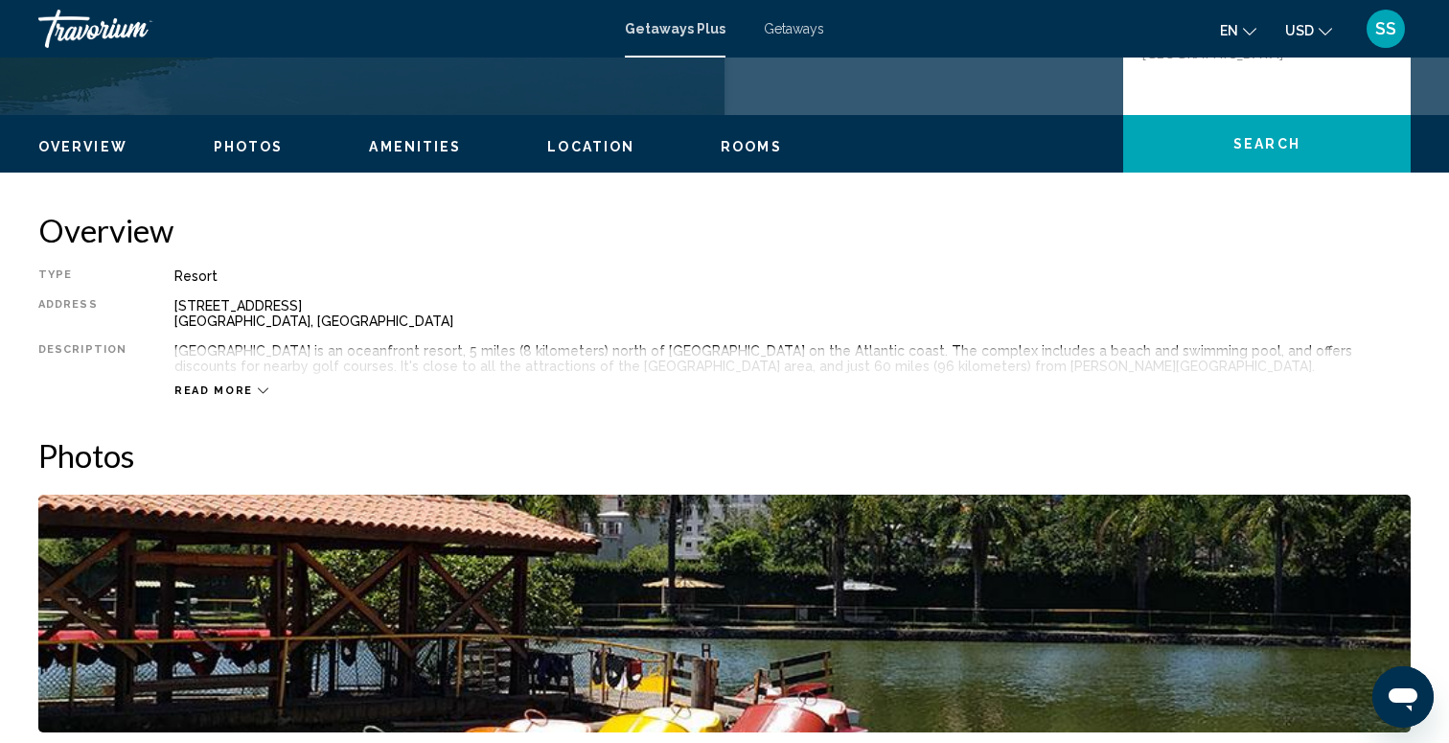
click at [199, 396] on span "Read more" at bounding box center [213, 390] width 79 height 12
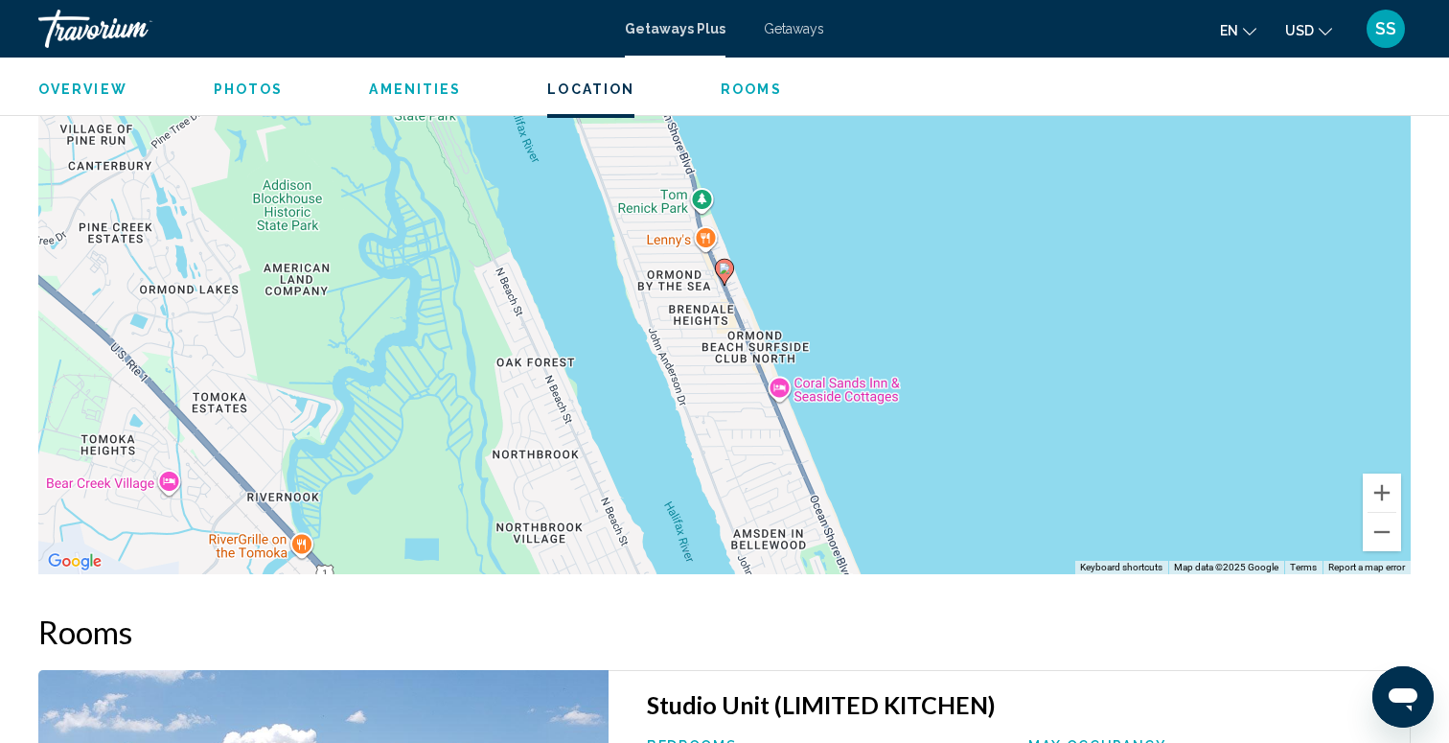
scroll to position [2123, 0]
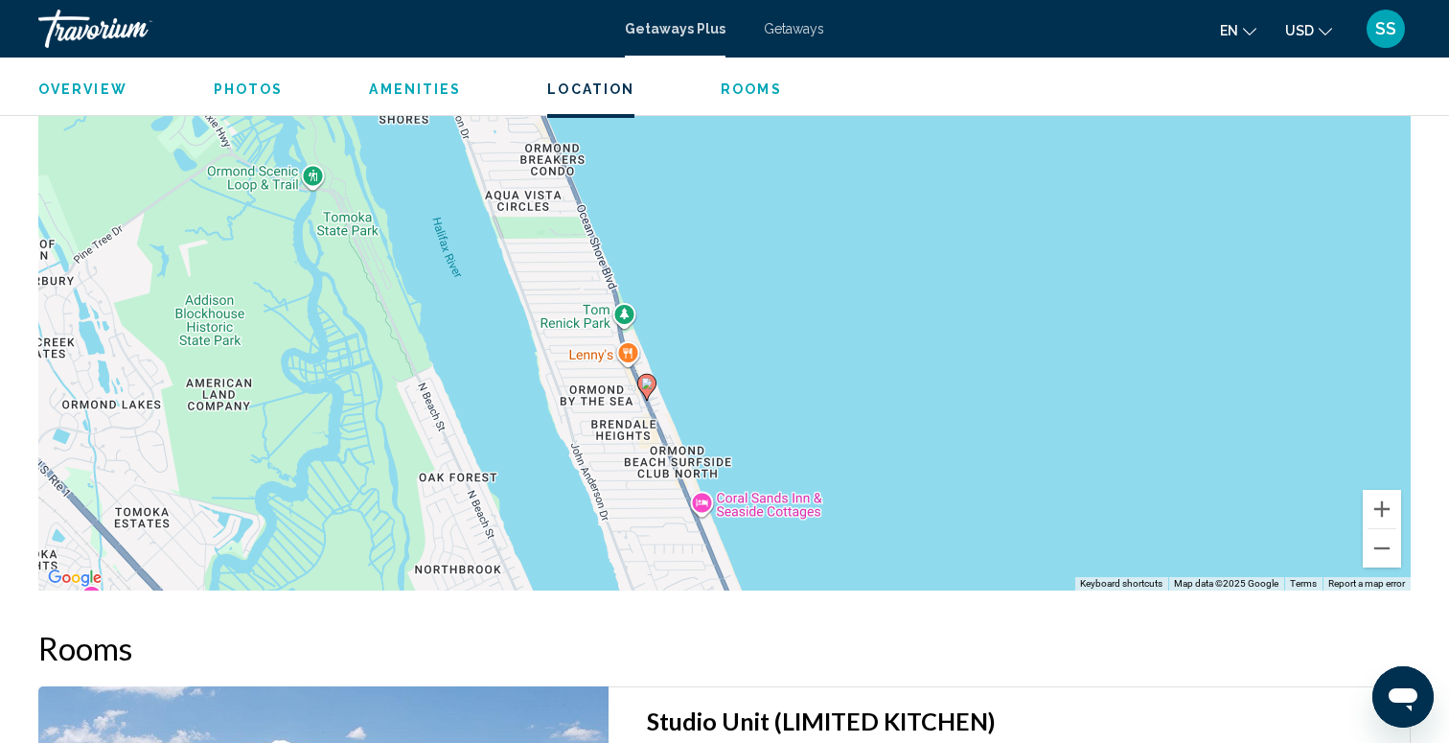
drag, startPoint x: 678, startPoint y: 383, endPoint x: 600, endPoint y: 485, distance: 128.4
click at [600, 485] on div "To activate drag with keyboard, press Alt + Enter. Once in keyboard drag state,…" at bounding box center [724, 302] width 1372 height 575
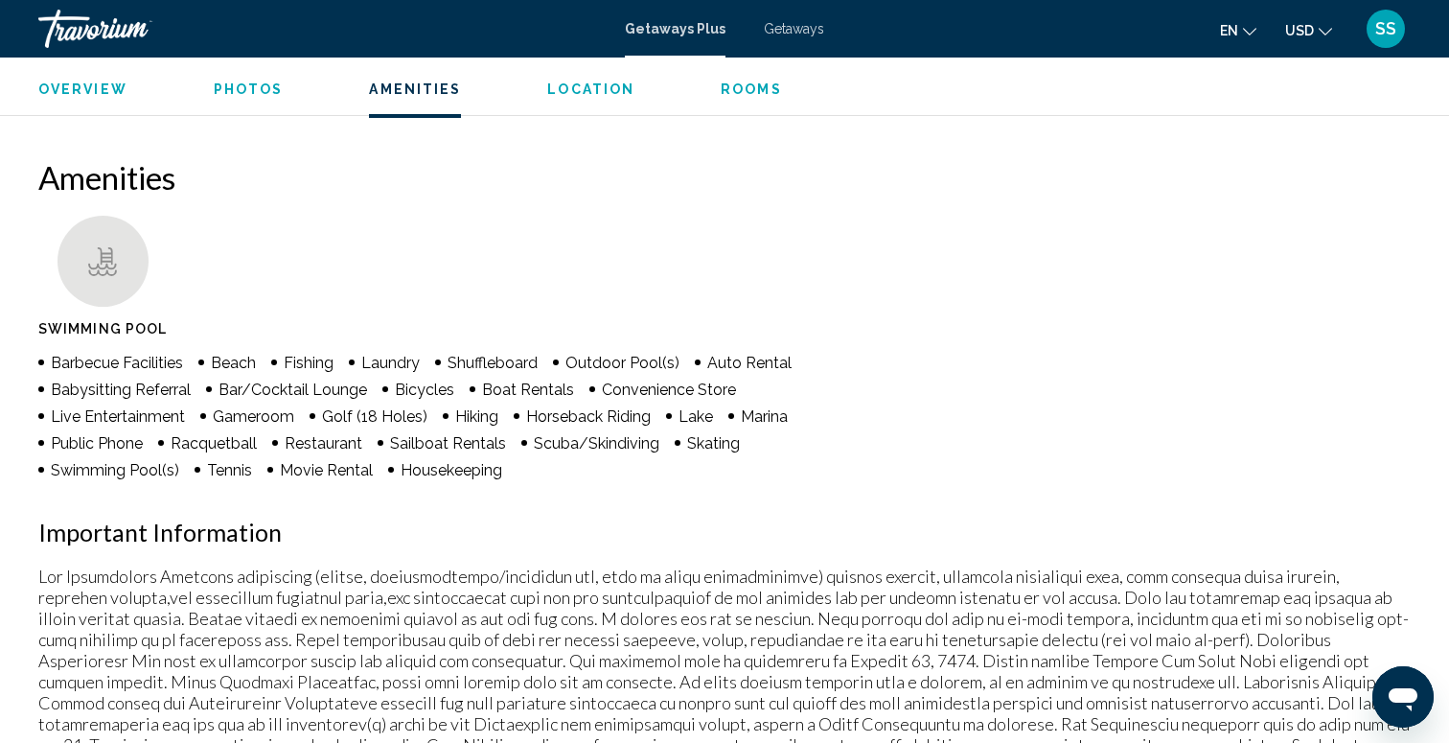
scroll to position [556, 0]
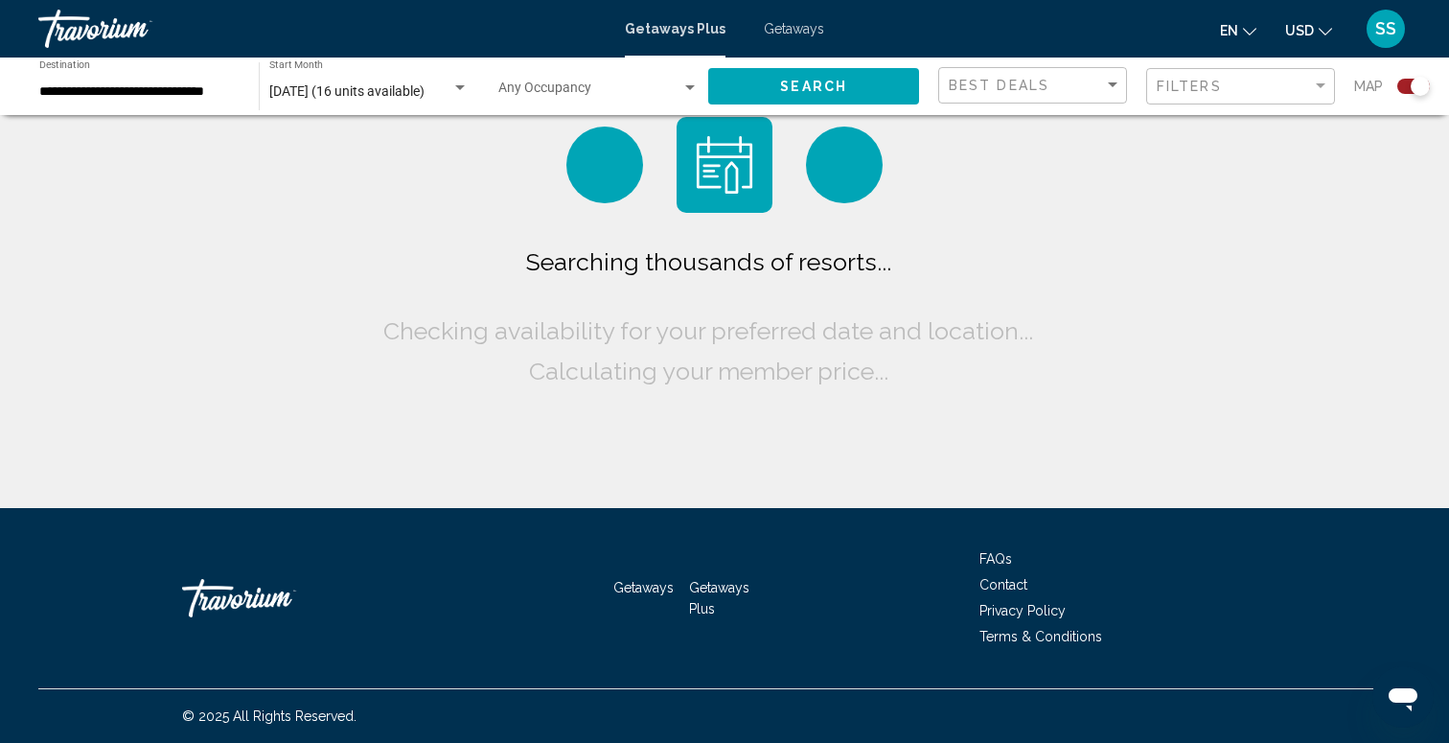
click at [787, 25] on span "Getaways" at bounding box center [794, 28] width 60 height 15
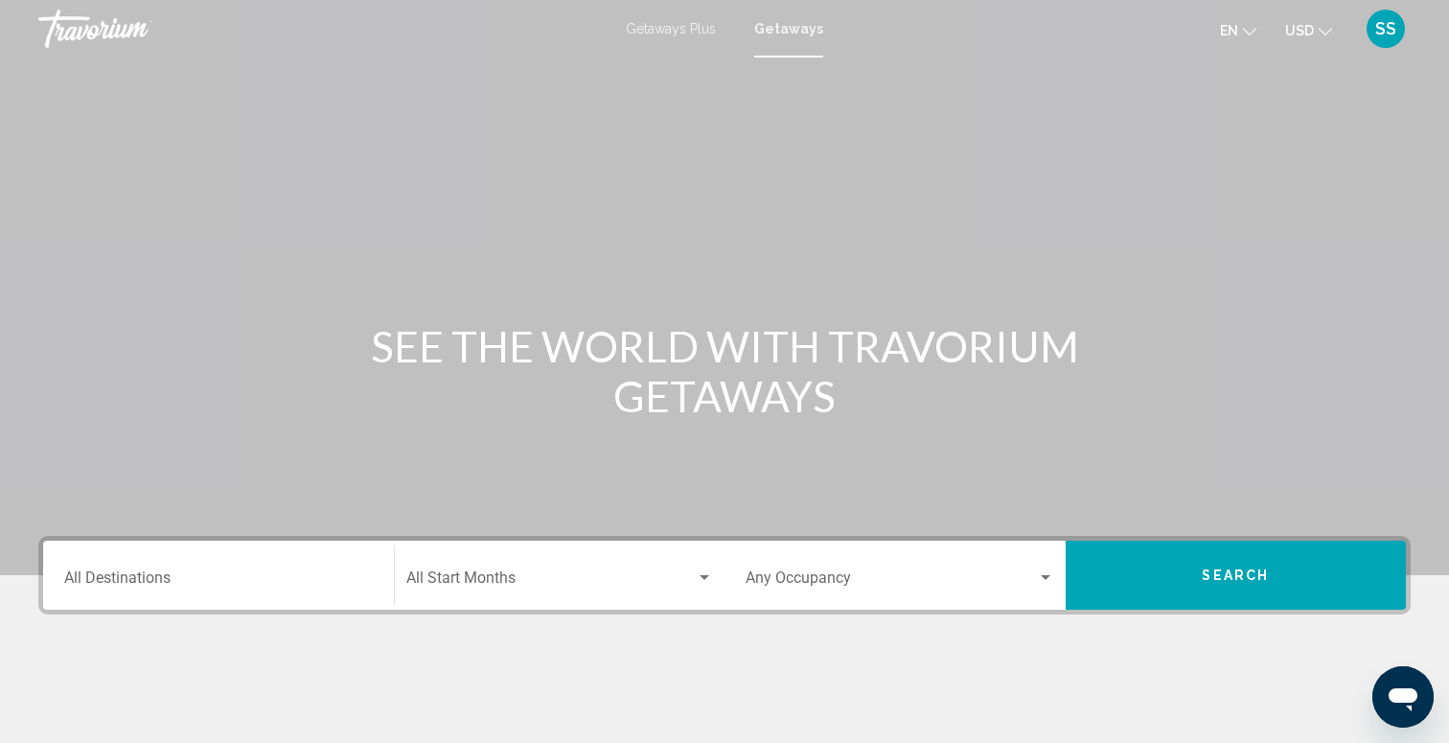
click at [145, 579] on input "Destination All Destinations" at bounding box center [218, 581] width 309 height 17
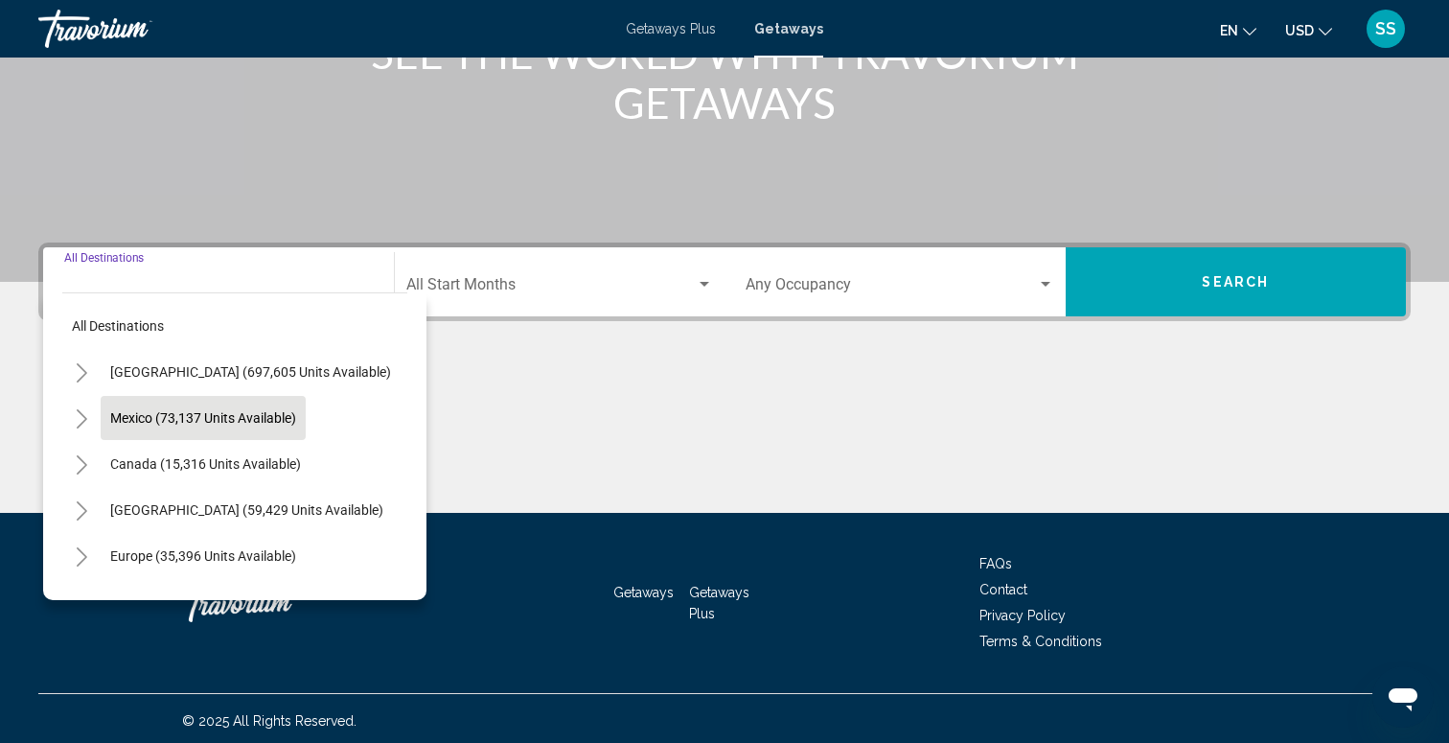
scroll to position [298, 0]
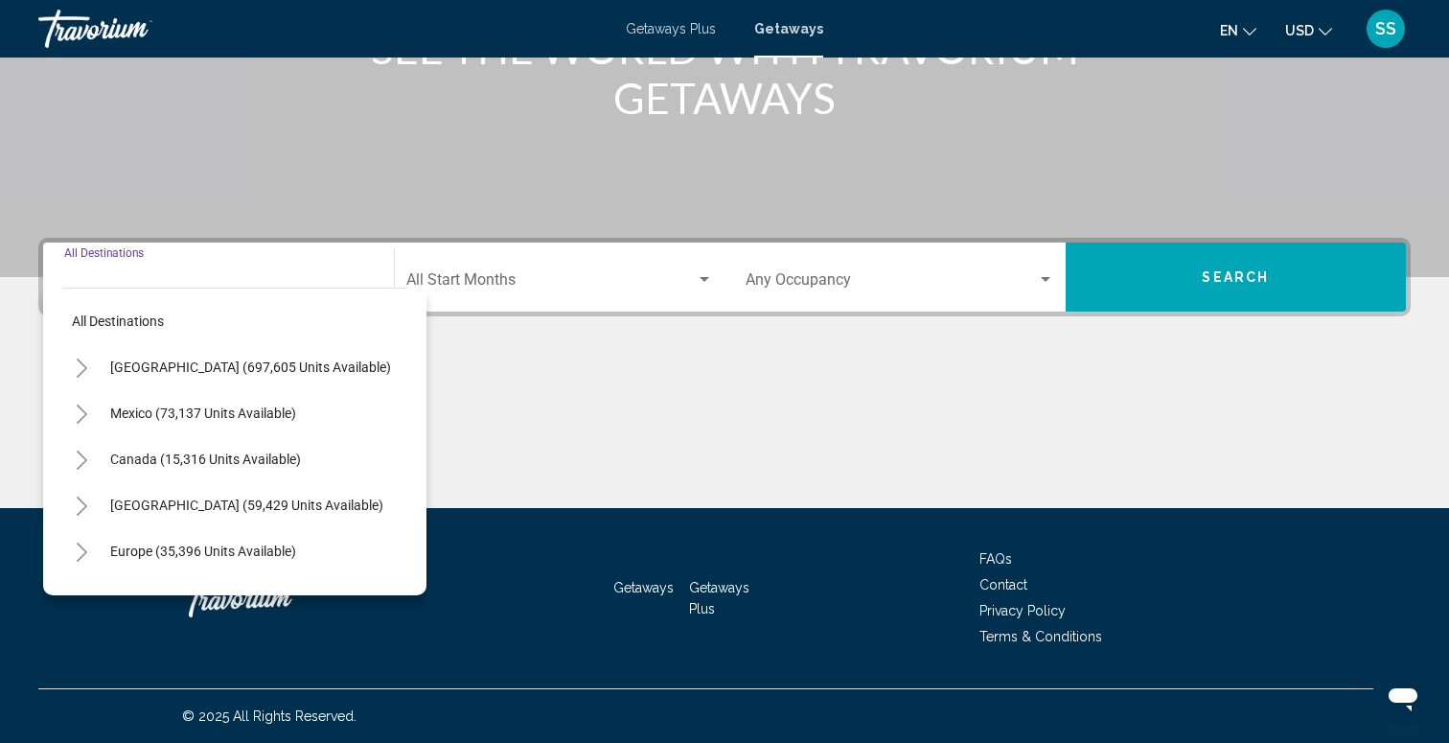
click at [78, 367] on icon "Toggle United States (697,605 units available)" at bounding box center [82, 367] width 14 height 19
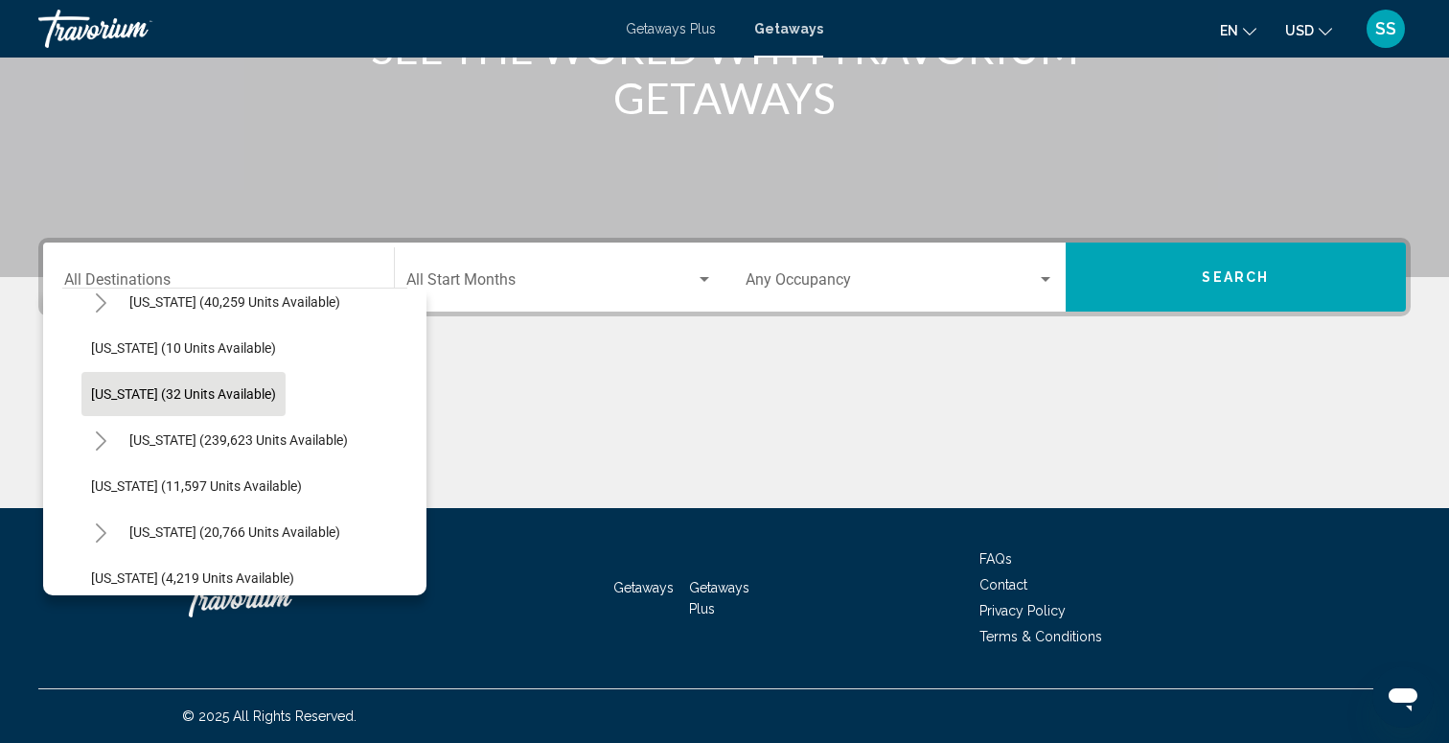
scroll to position [305, 0]
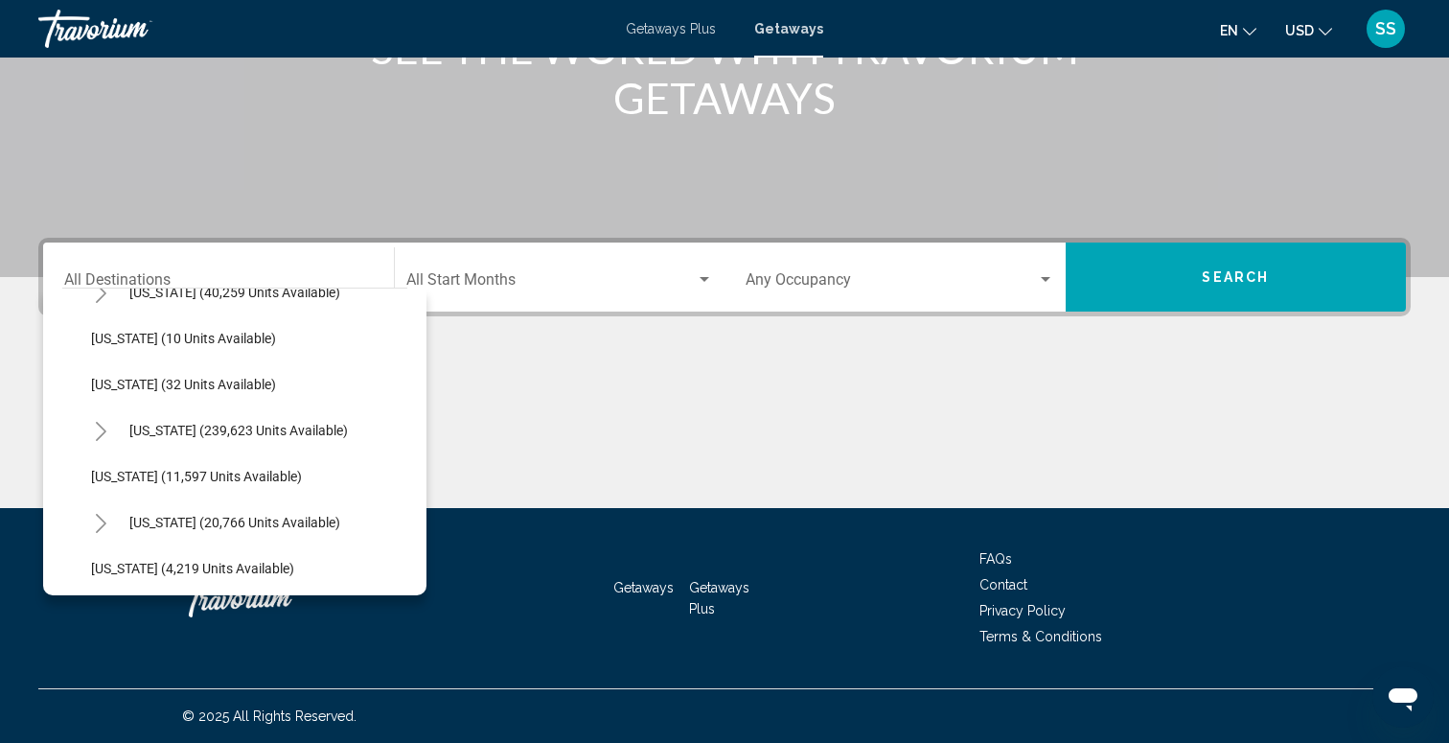
click at [100, 422] on icon "Toggle Florida (239,623 units available)" at bounding box center [101, 431] width 14 height 19
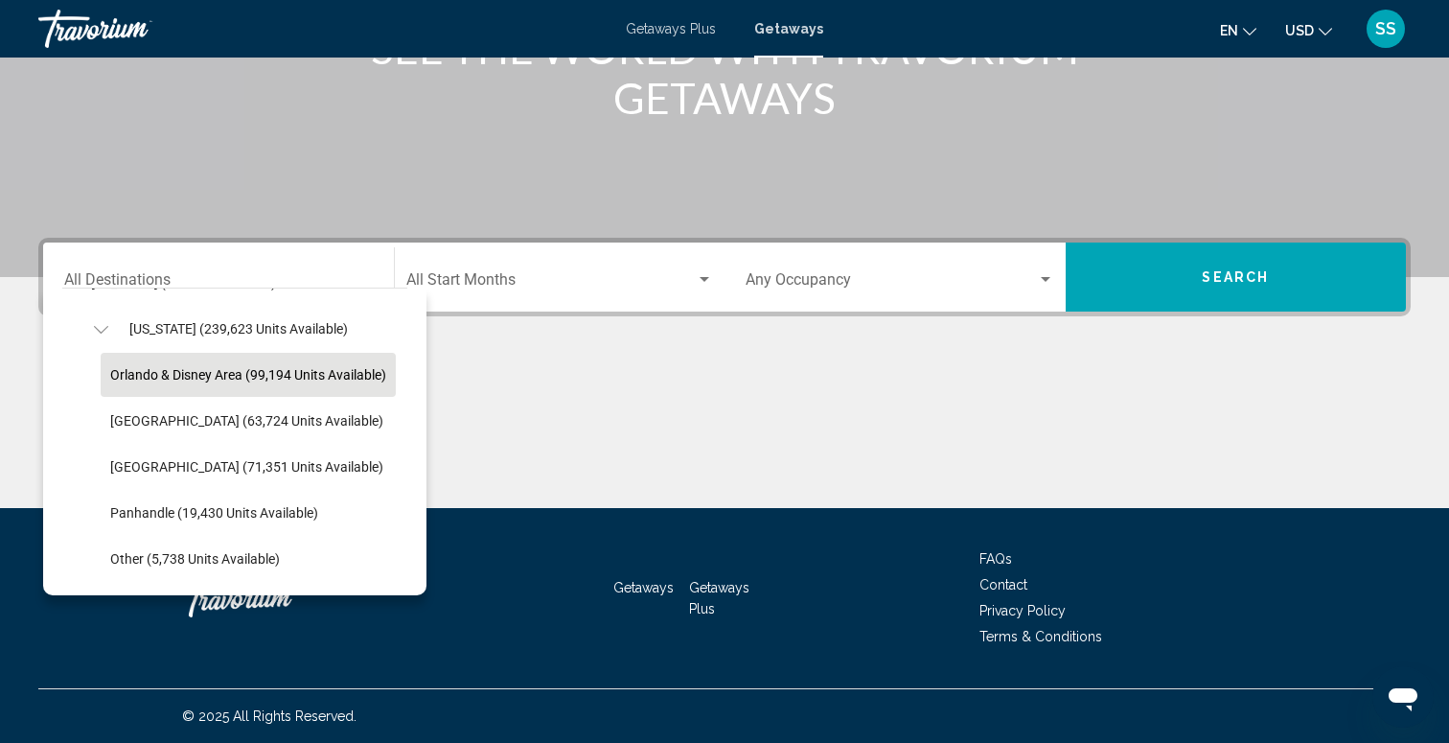
scroll to position [431, 0]
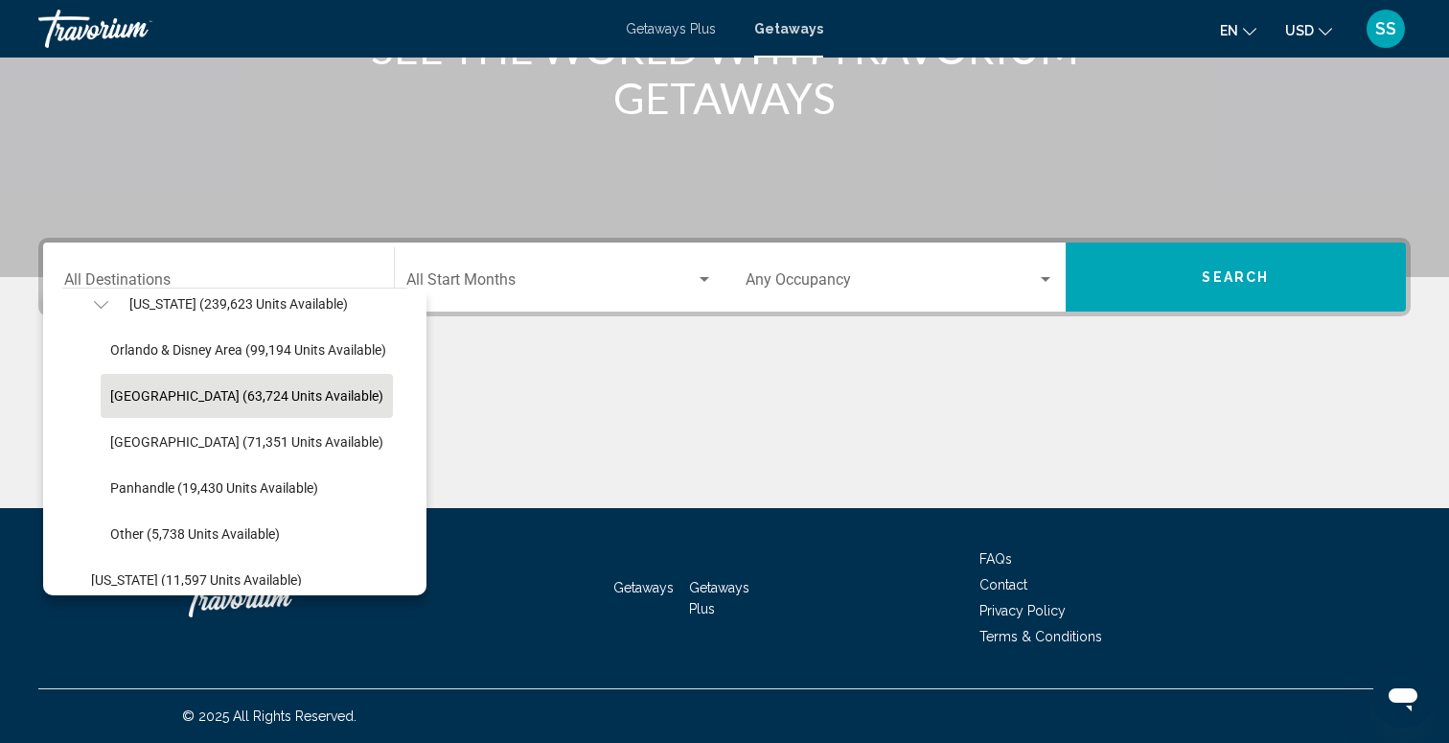
click at [261, 401] on span "[GEOGRAPHIC_DATA] (63,724 units available)" at bounding box center [246, 395] width 273 height 15
type input "**********"
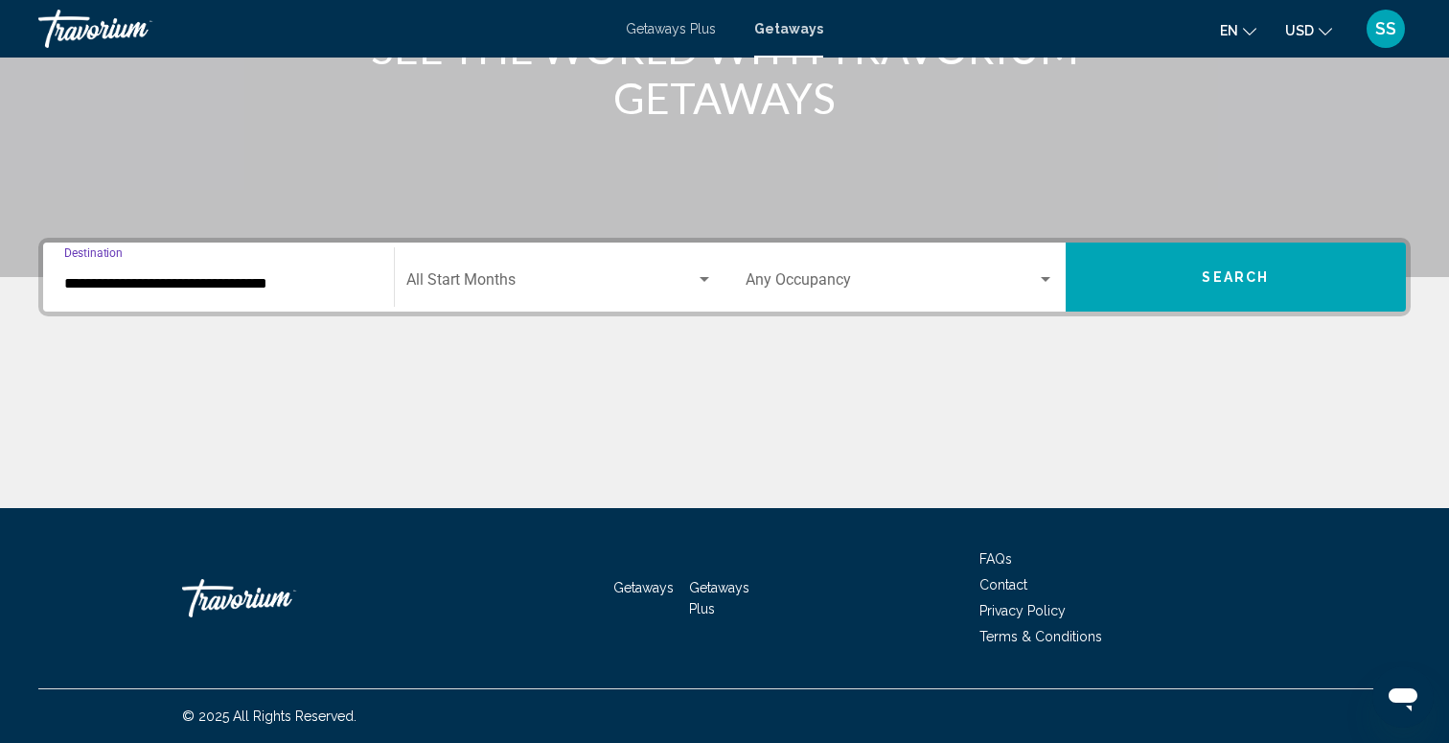
click at [561, 277] on span "Search widget" at bounding box center [551, 283] width 290 height 17
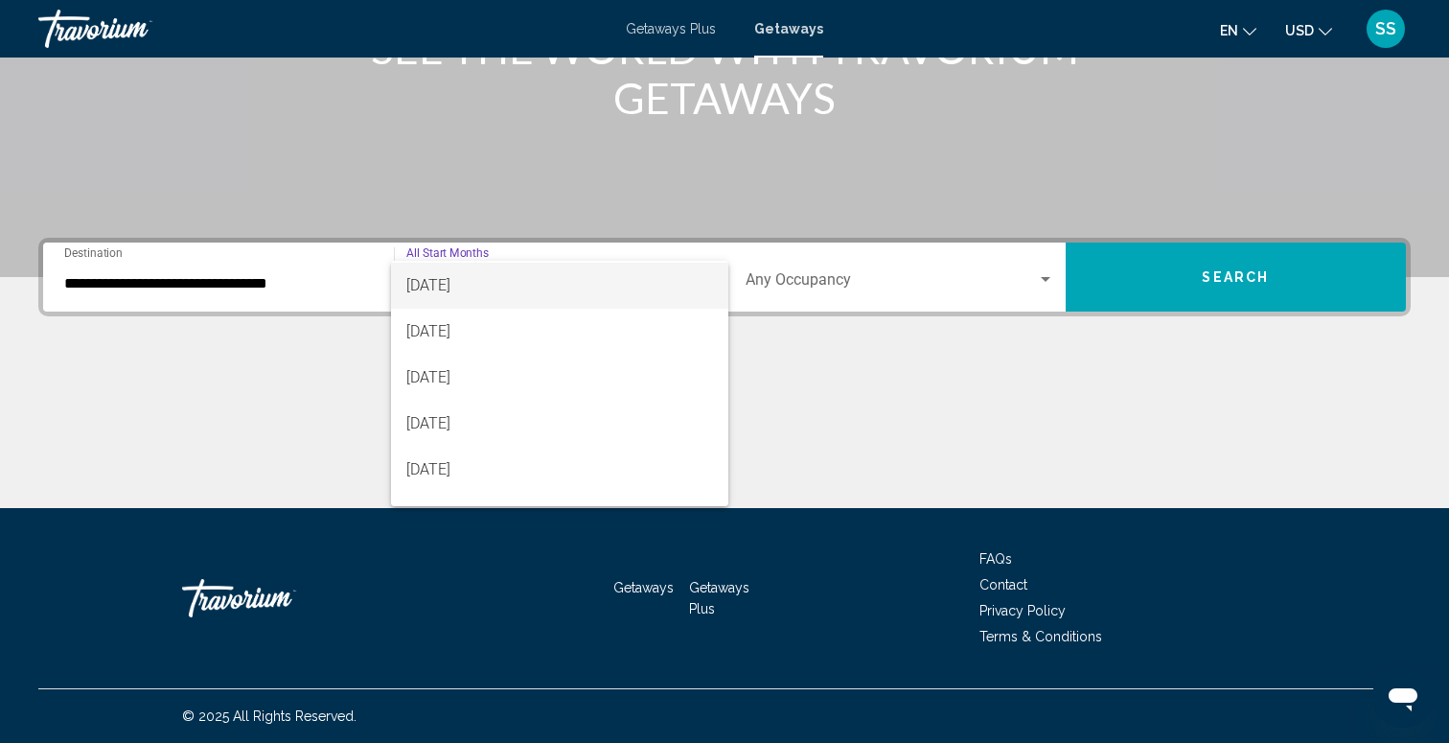
scroll to position [300, 0]
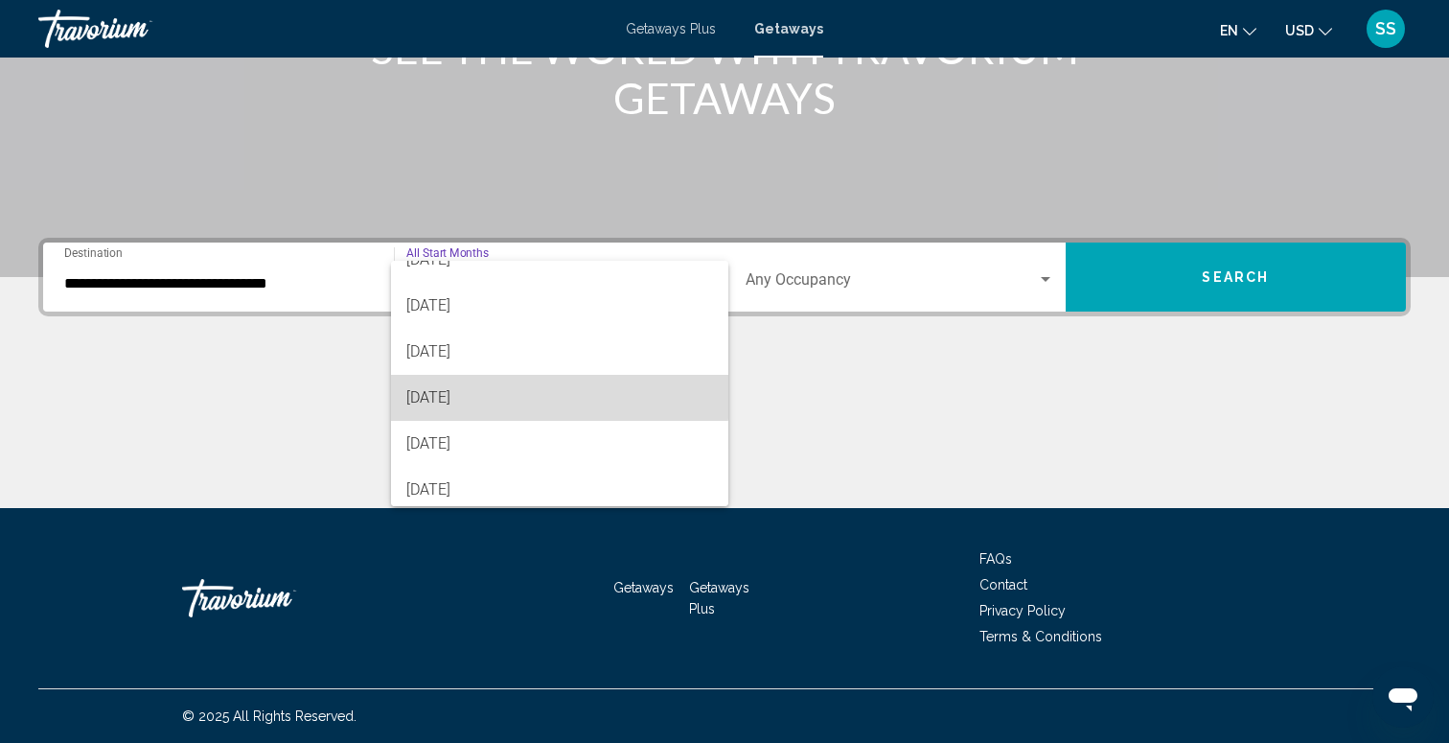
click at [528, 391] on span "[DATE]" at bounding box center [560, 398] width 308 height 46
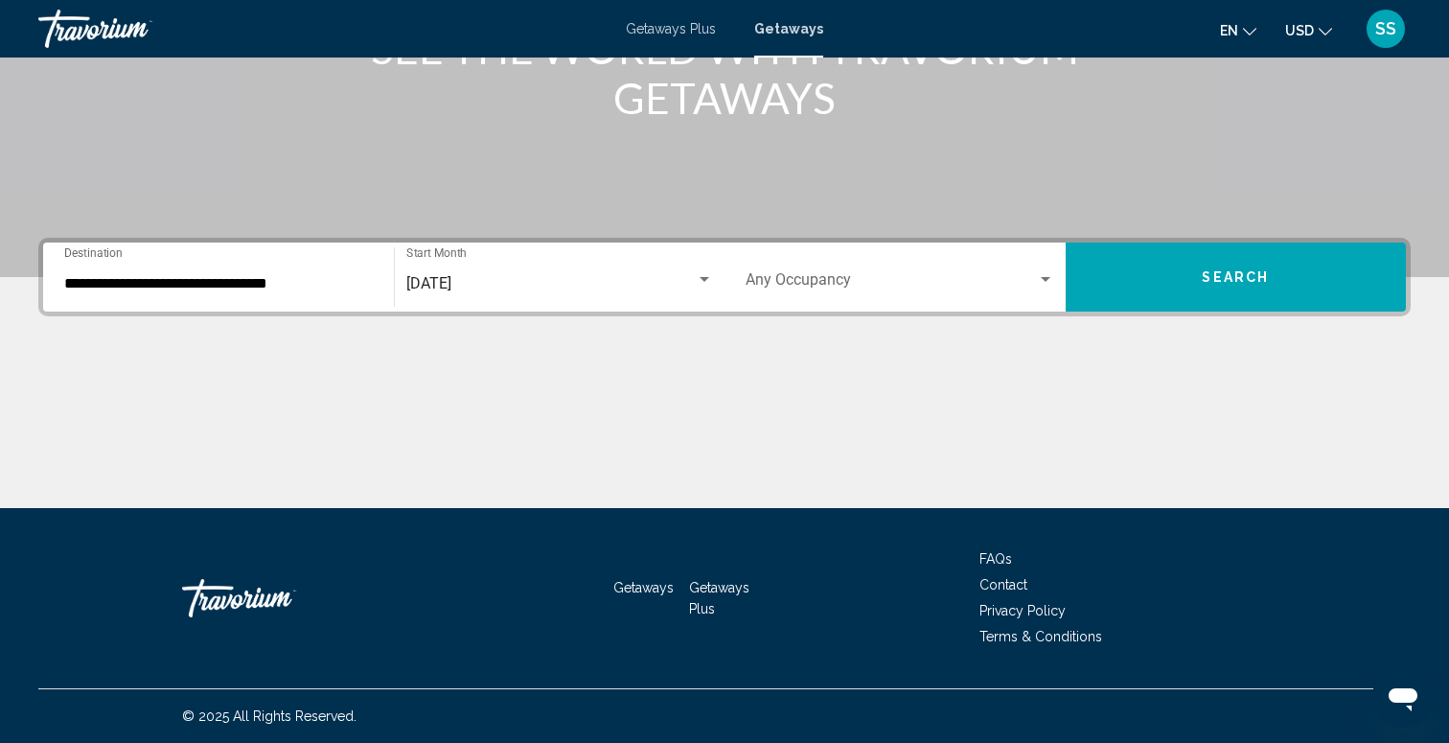
click at [888, 303] on div "Occupancy Any Occupancy" at bounding box center [900, 277] width 309 height 60
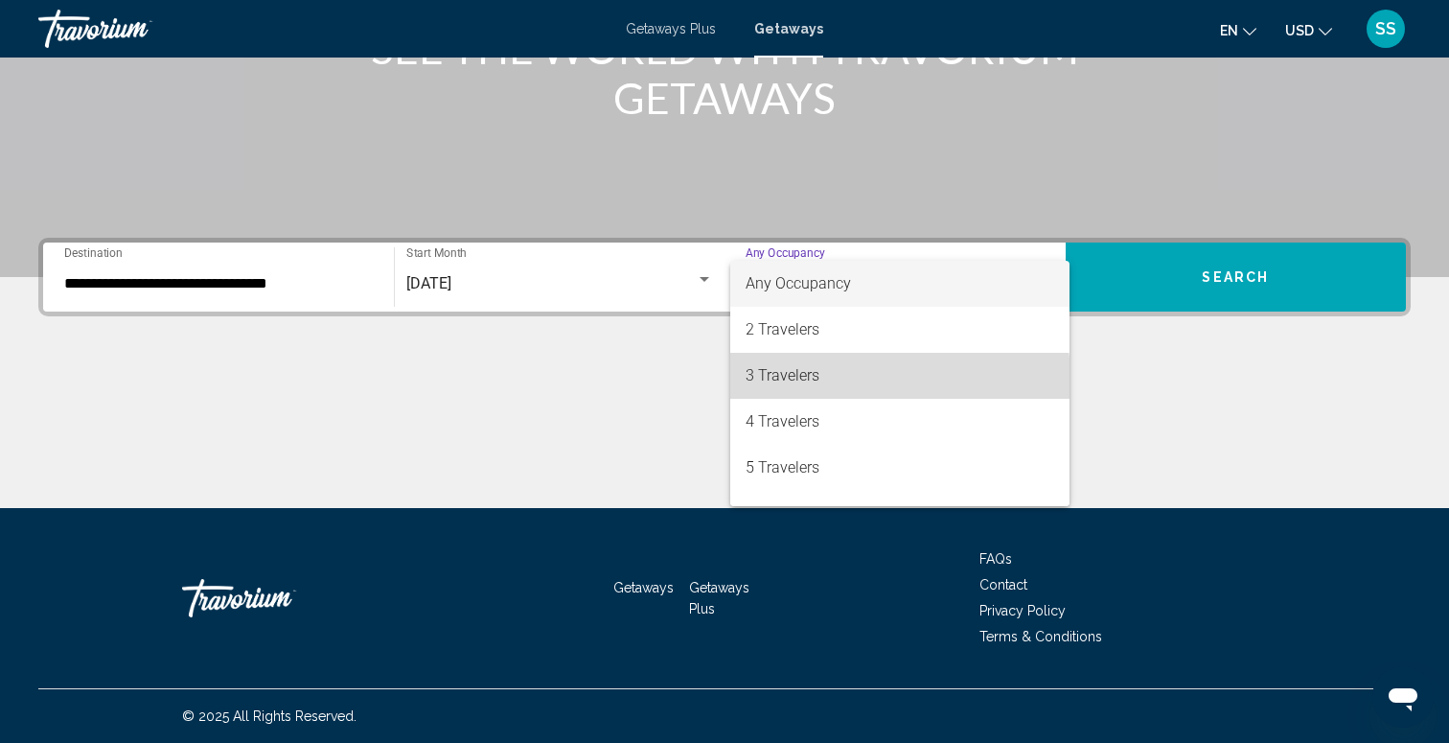
click at [849, 379] on span "3 Travelers" at bounding box center [900, 376] width 309 height 46
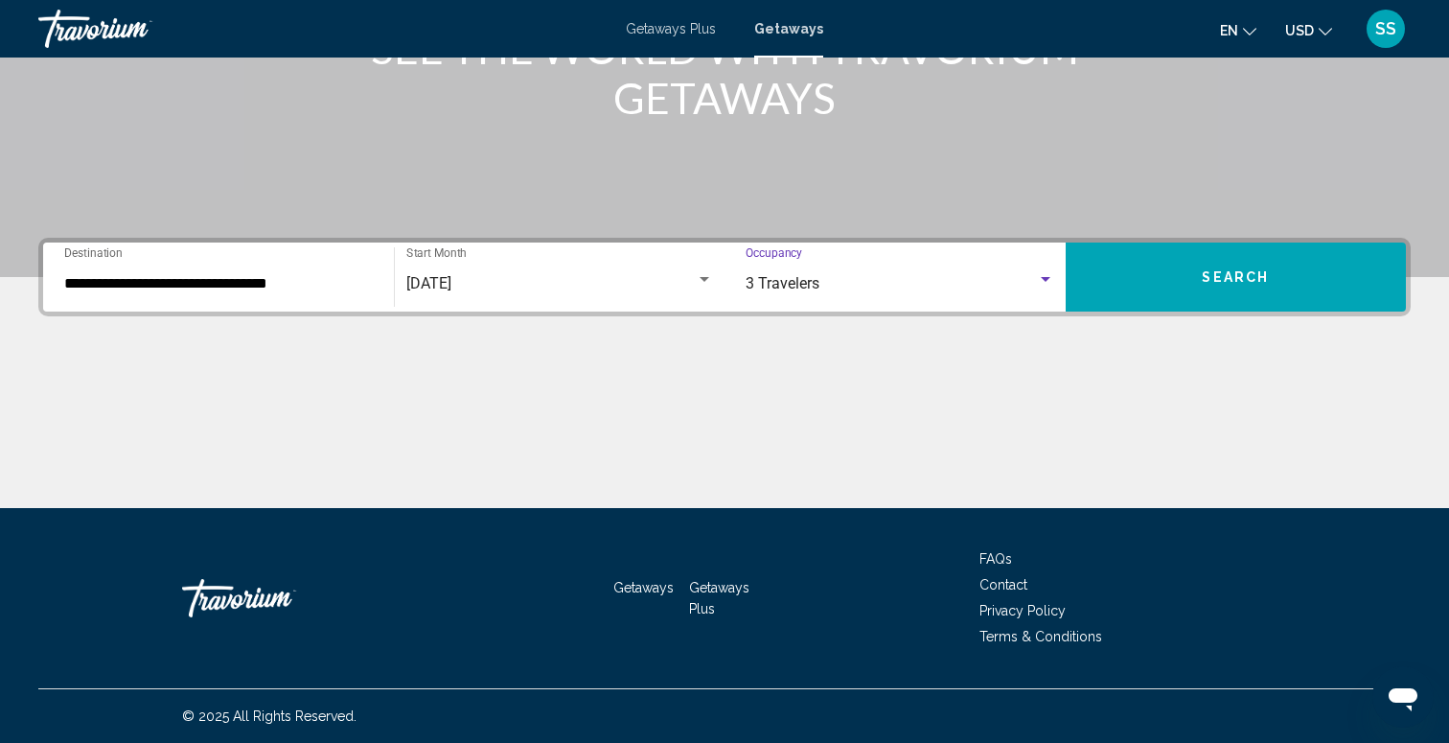
click at [1219, 292] on button "Search" at bounding box center [1236, 276] width 341 height 69
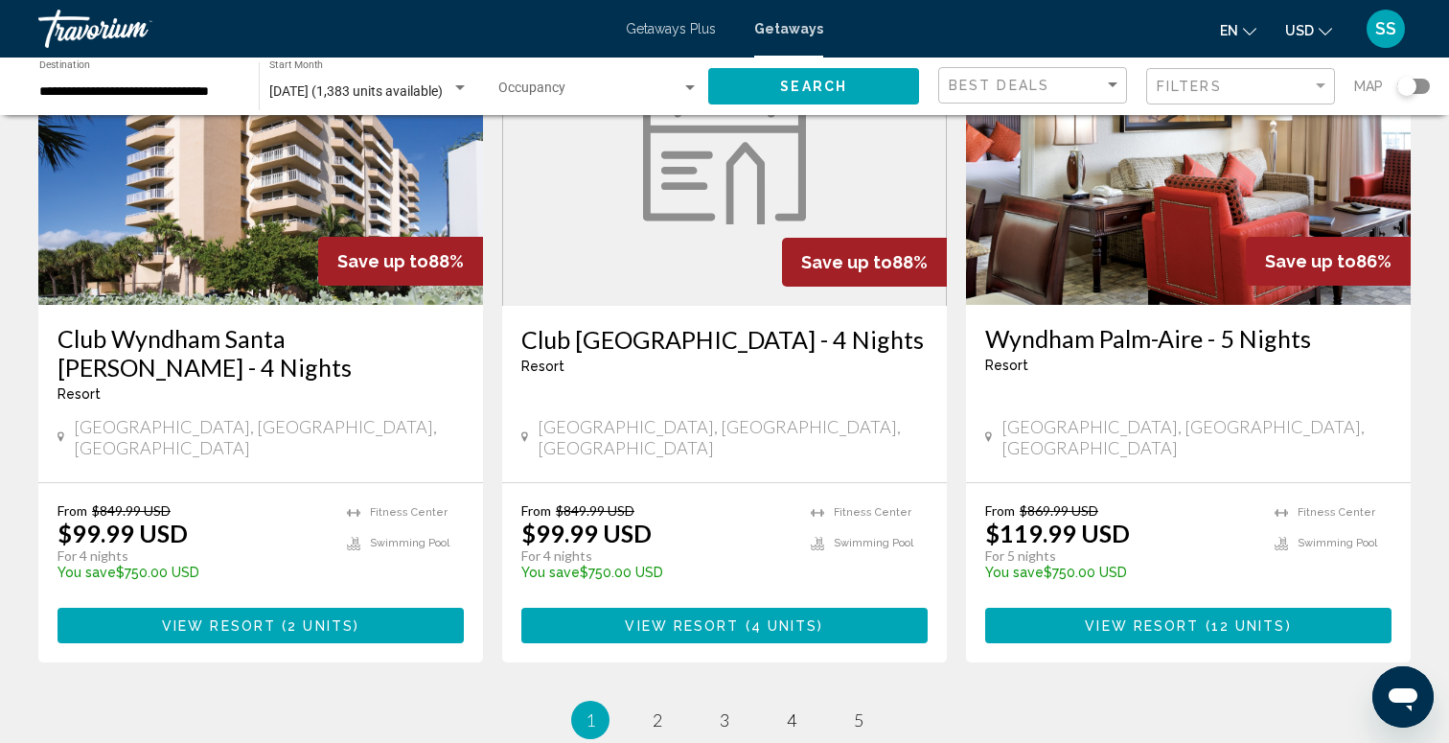
scroll to position [2437, 0]
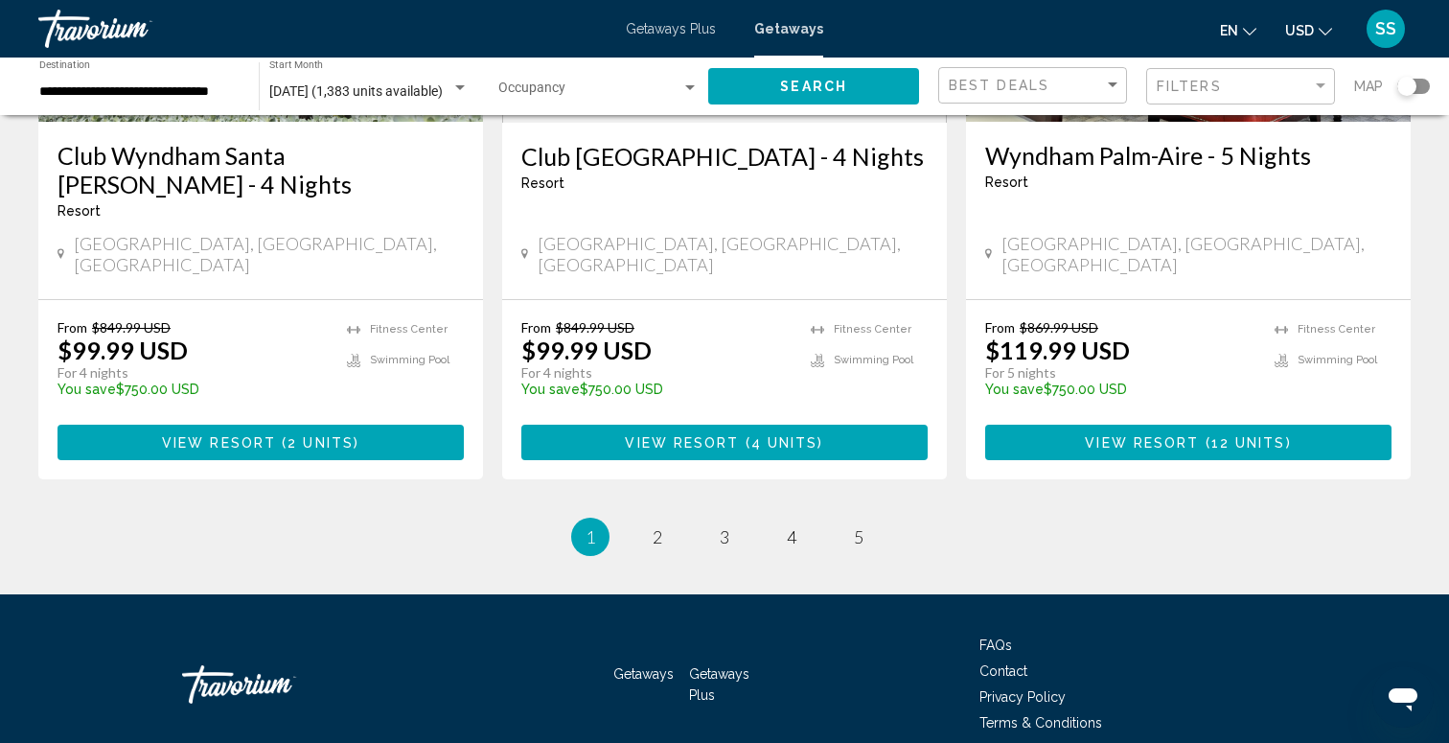
click at [78, 94] on input "**********" at bounding box center [139, 91] width 200 height 15
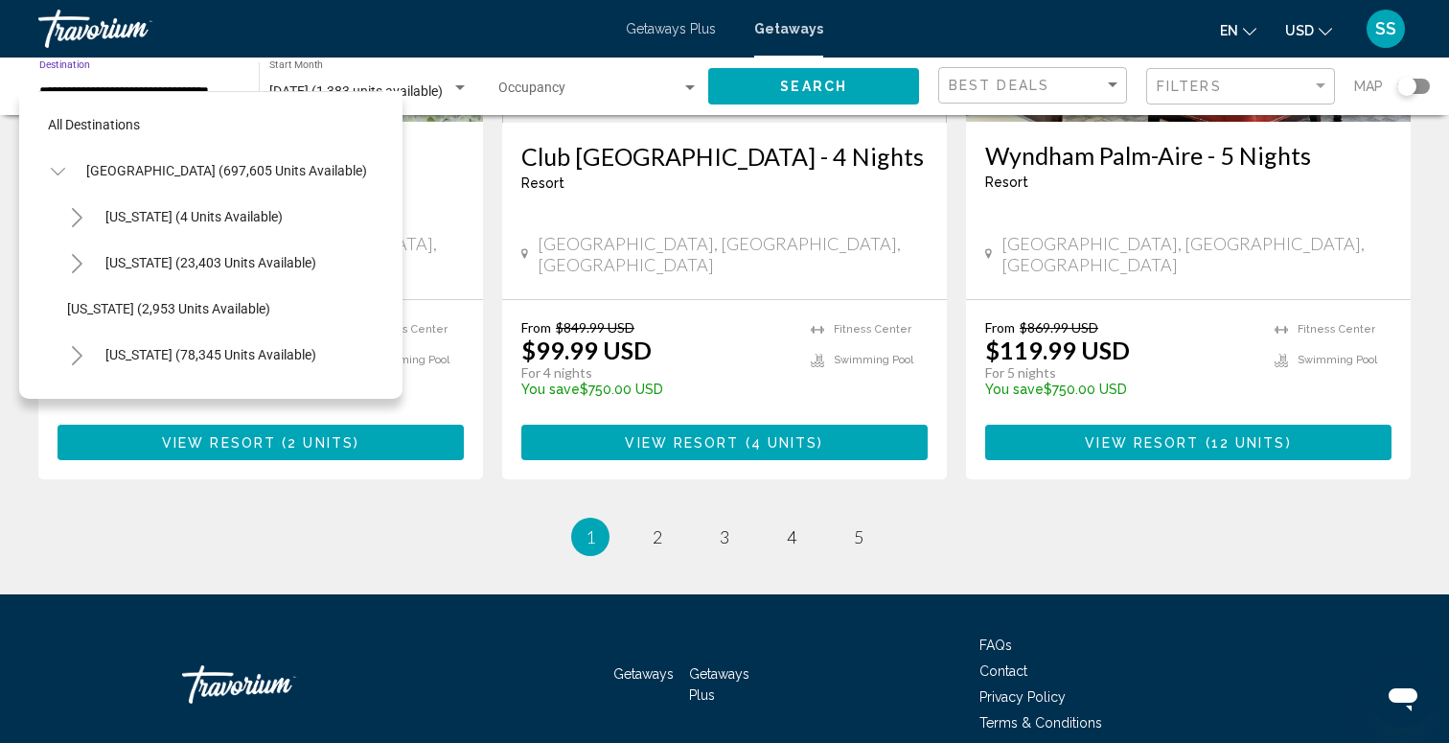
scroll to position [390, 0]
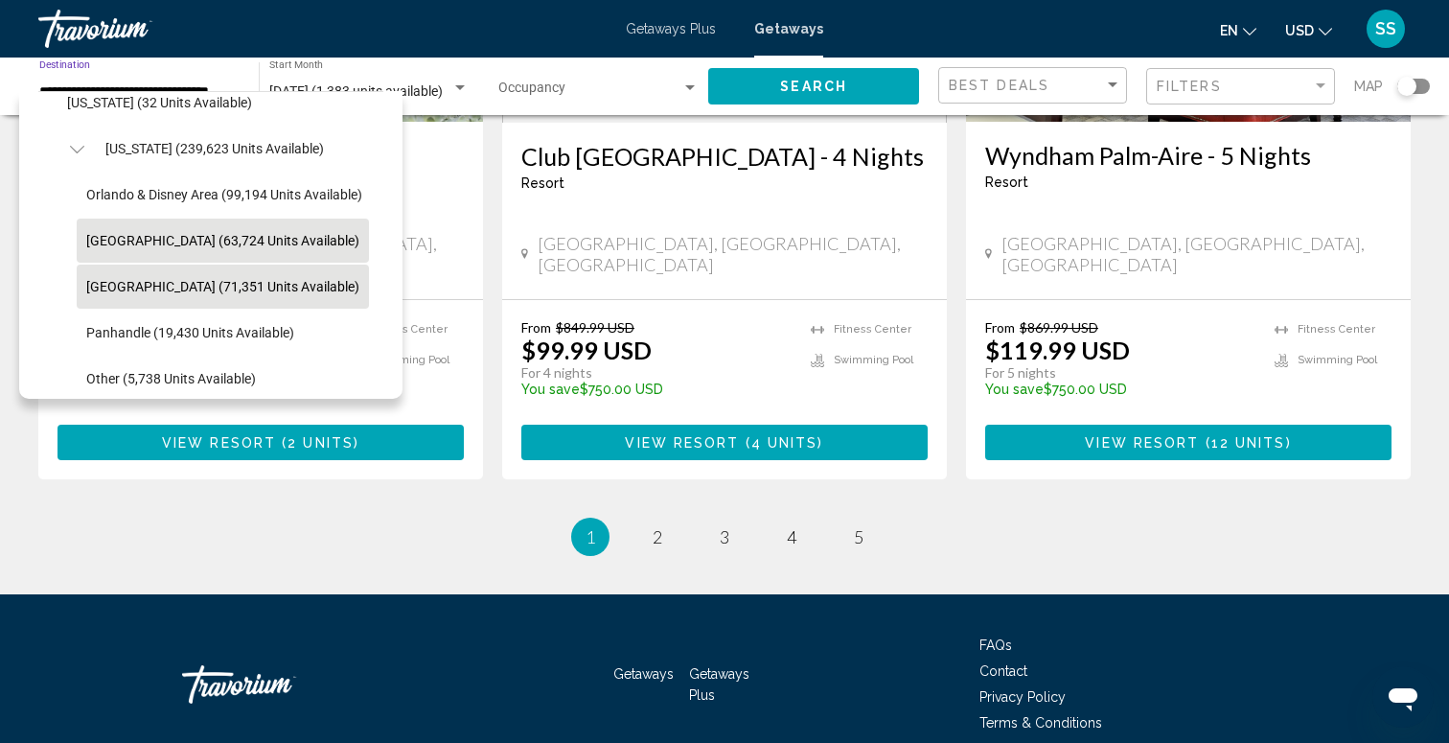
click at [212, 302] on button "[GEOGRAPHIC_DATA] (71,351 units available)" at bounding box center [223, 286] width 292 height 44
type input "**********"
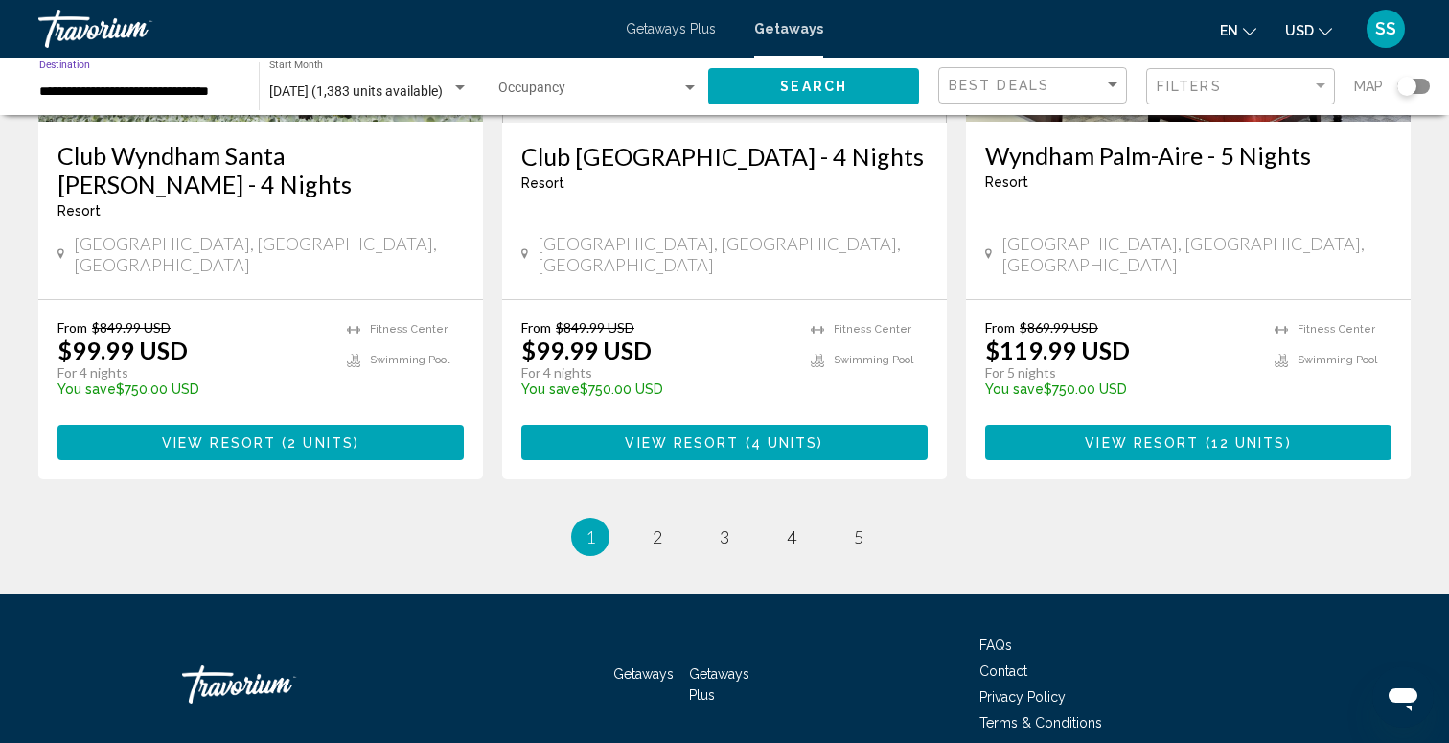
click at [837, 100] on button "Search" at bounding box center [813, 85] width 211 height 35
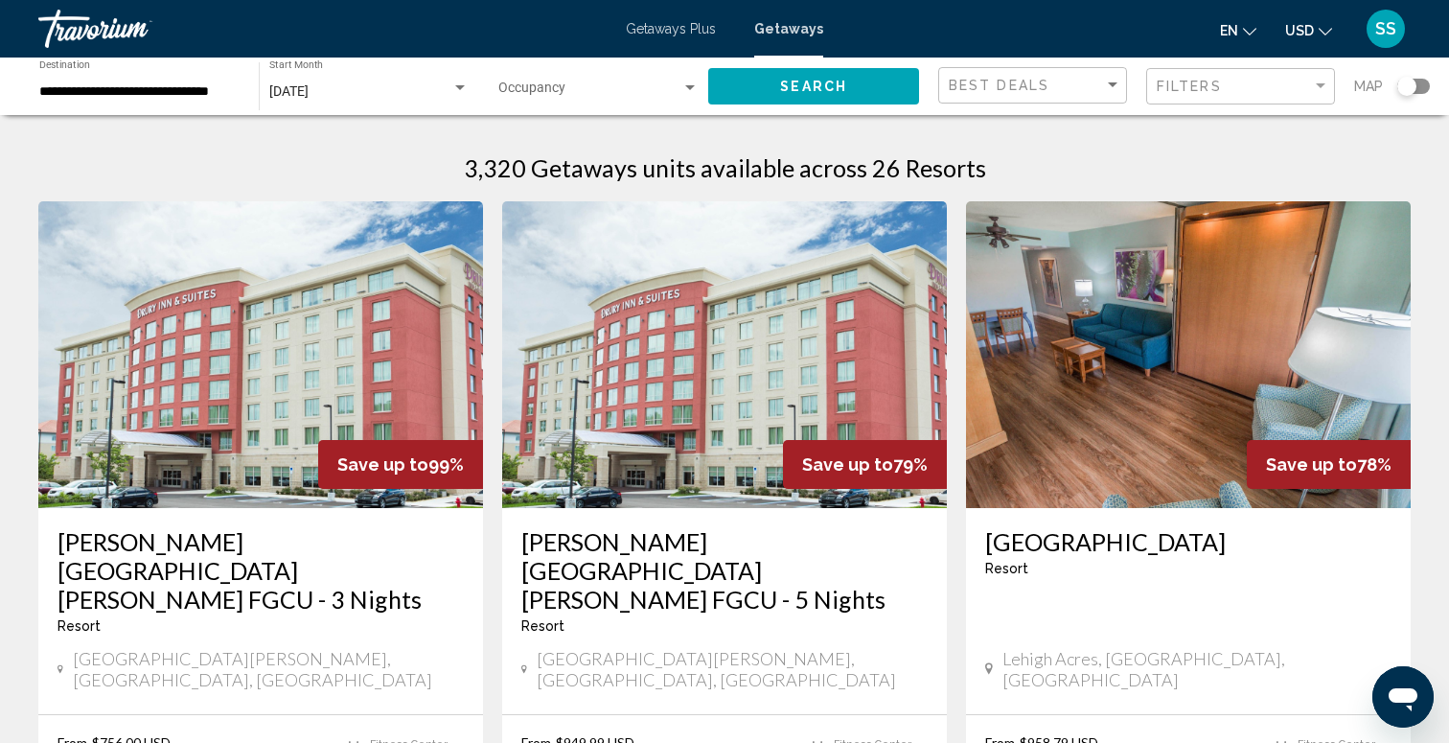
click at [613, 88] on span "Search widget" at bounding box center [589, 91] width 183 height 15
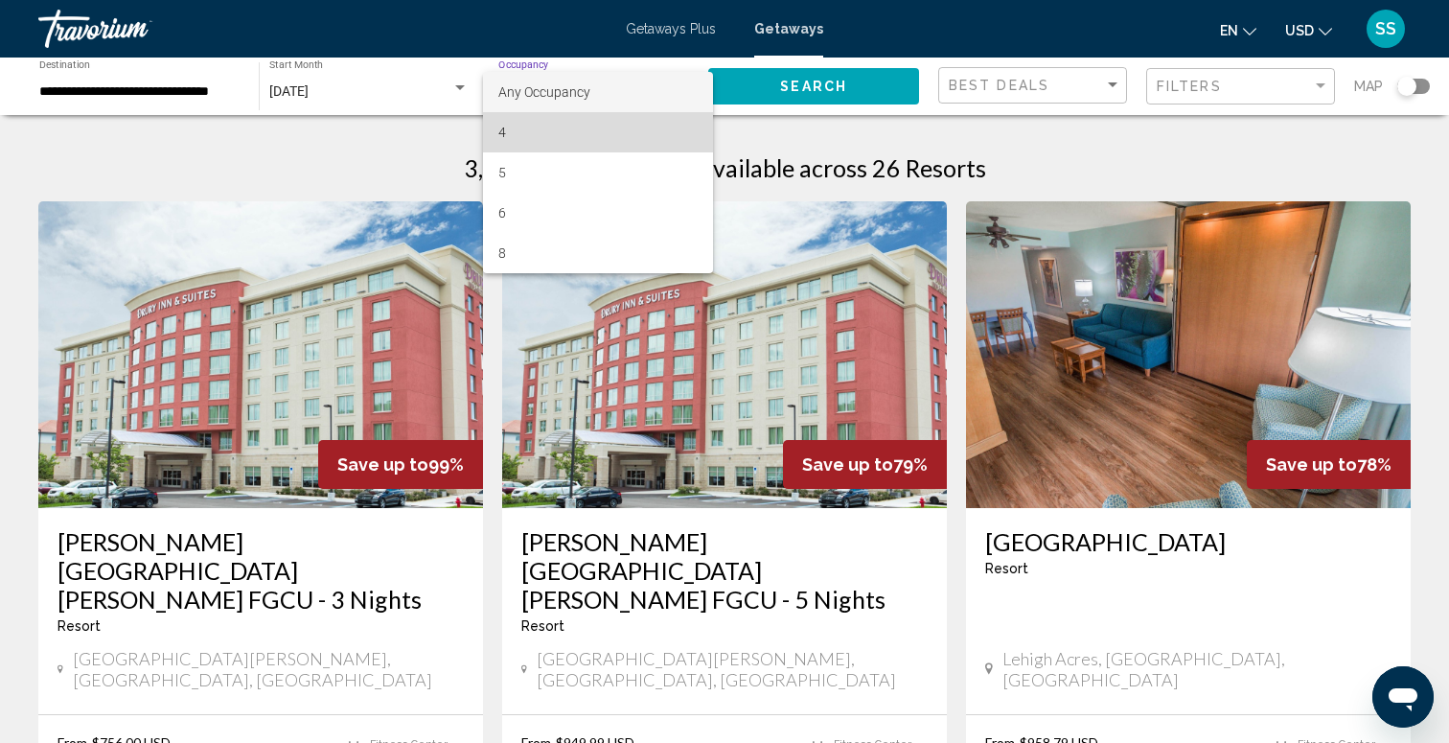
click at [568, 130] on span "4" at bounding box center [598, 132] width 200 height 40
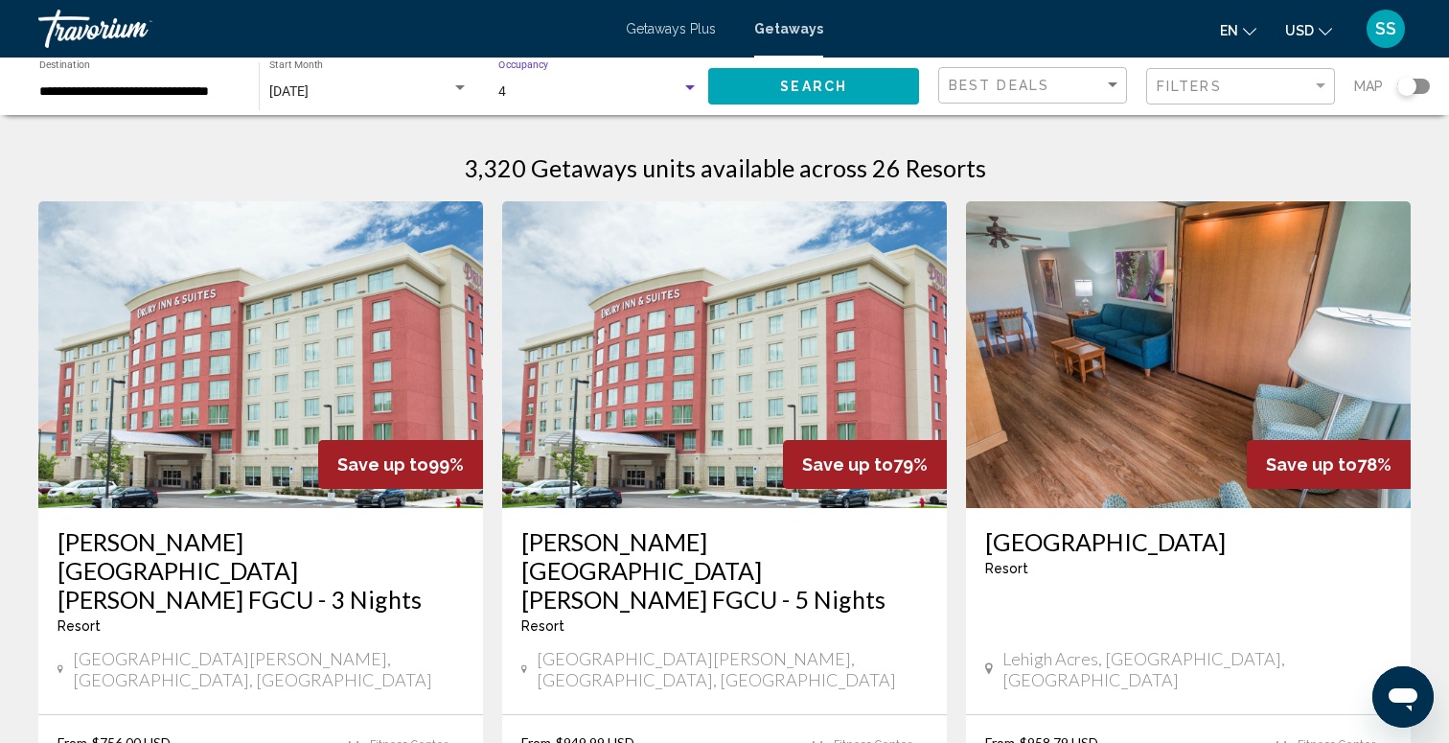
click at [822, 94] on span "Search" at bounding box center [813, 87] width 67 height 15
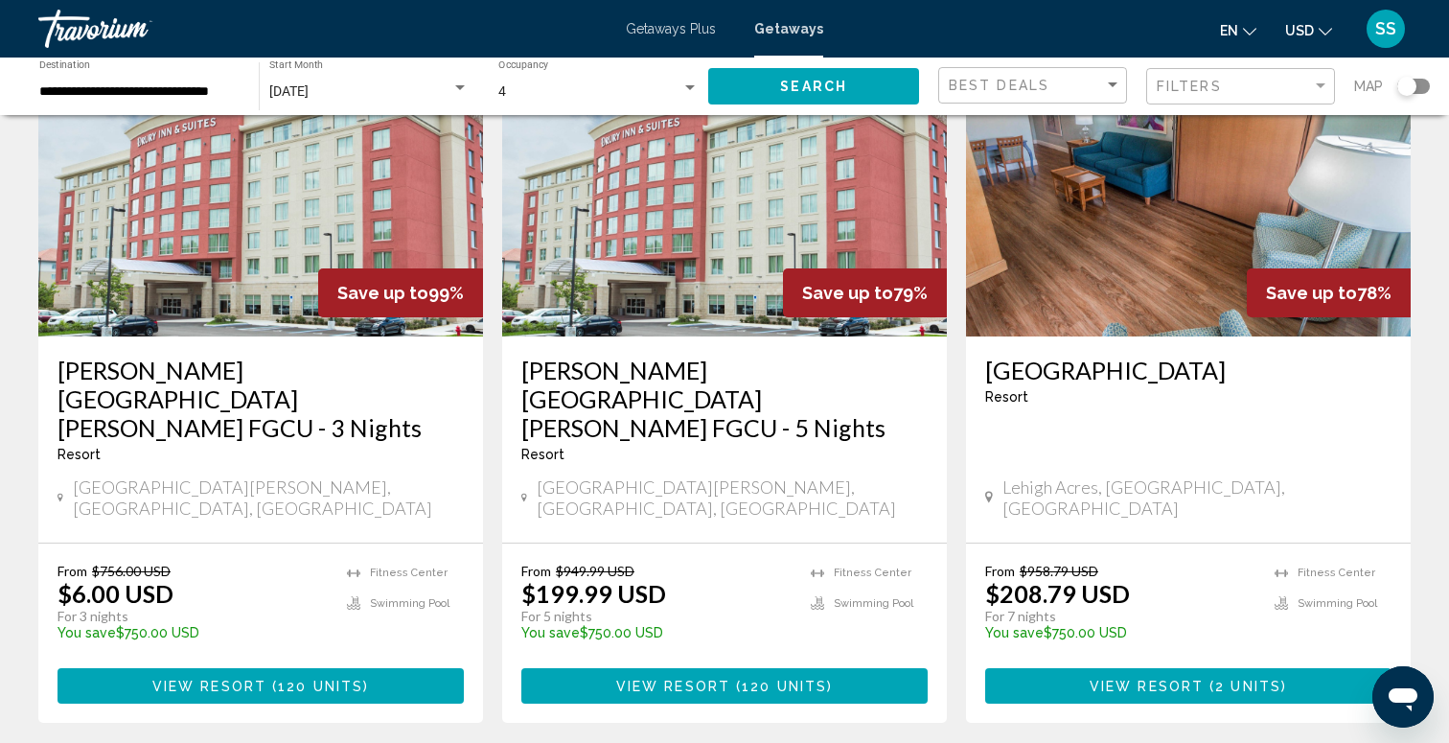
scroll to position [169, 0]
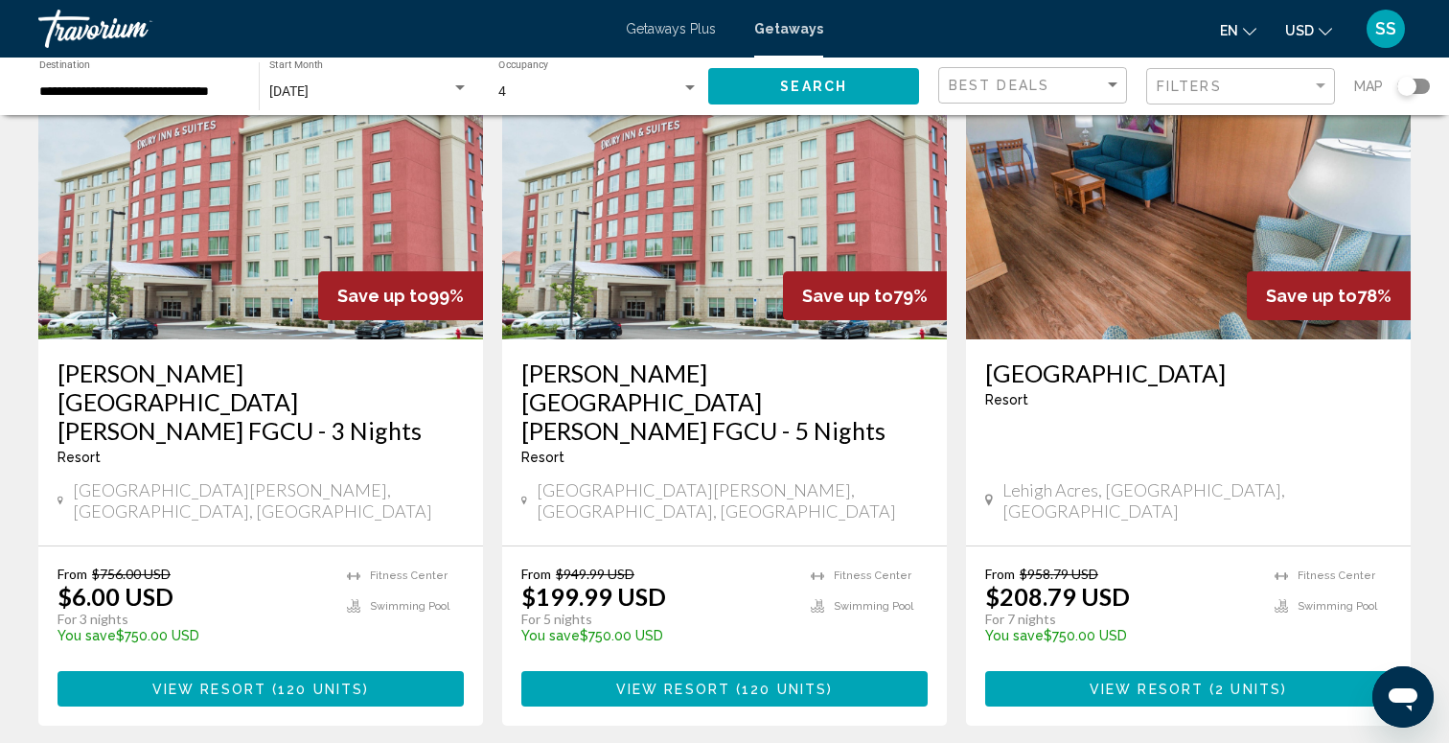
click at [1227, 268] on img "Main content" at bounding box center [1188, 186] width 445 height 307
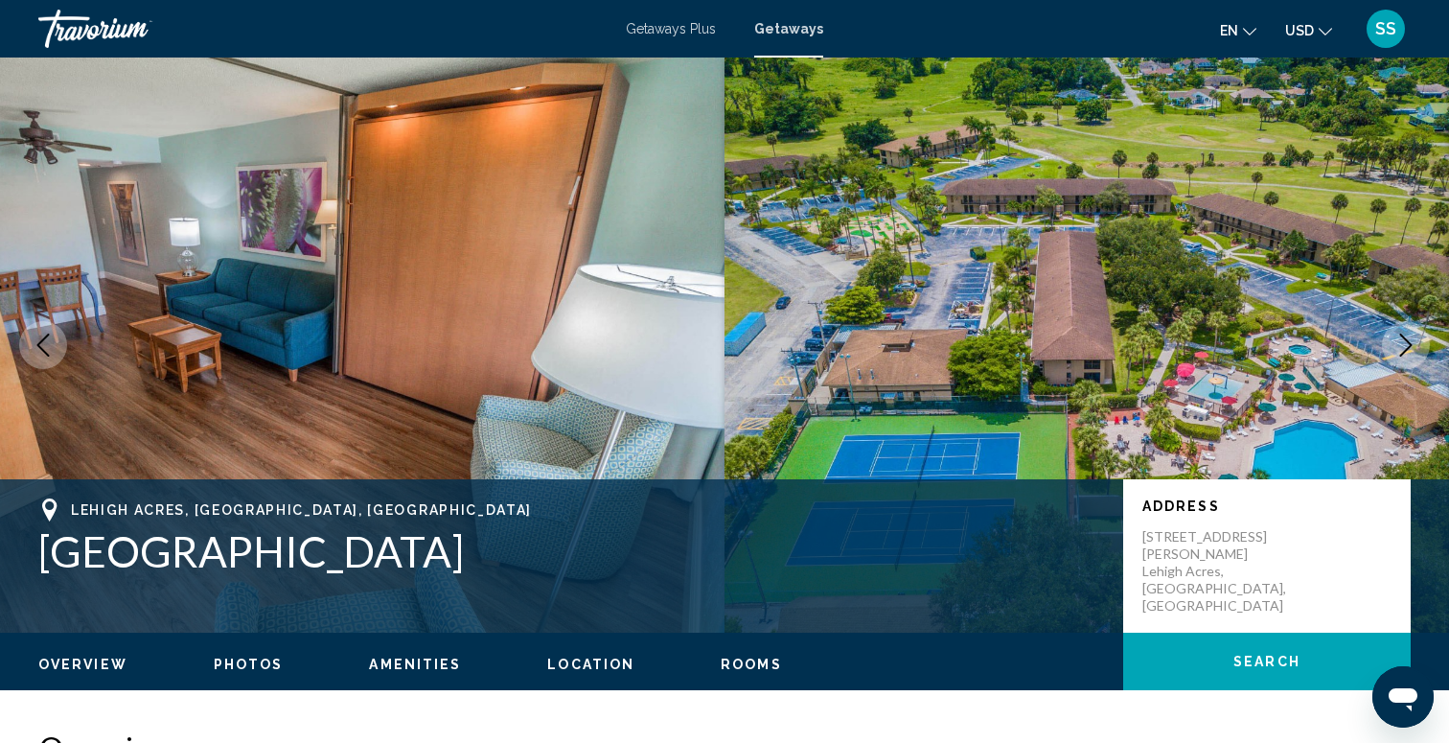
click at [1413, 350] on icon "Next image" at bounding box center [1405, 344] width 23 height 23
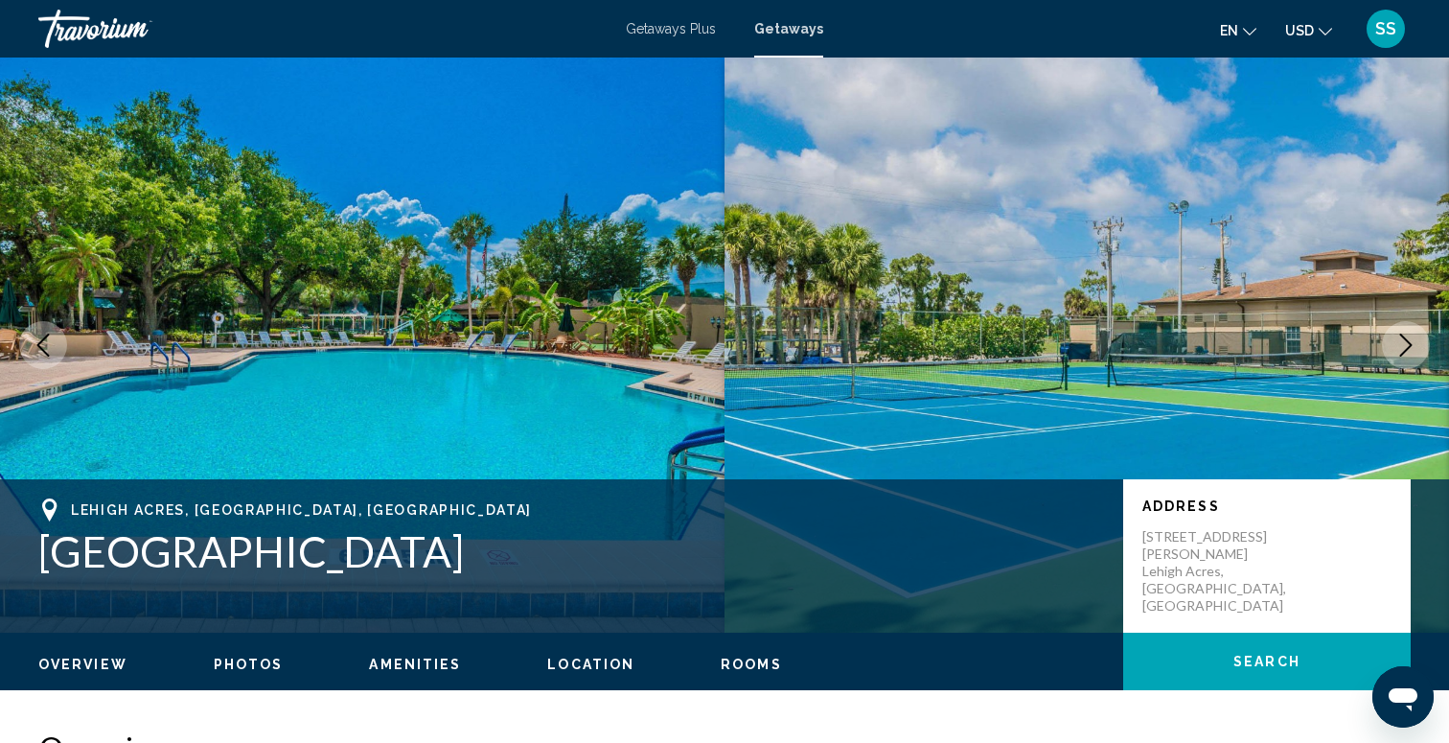
click at [1413, 350] on icon "Next image" at bounding box center [1405, 344] width 23 height 23
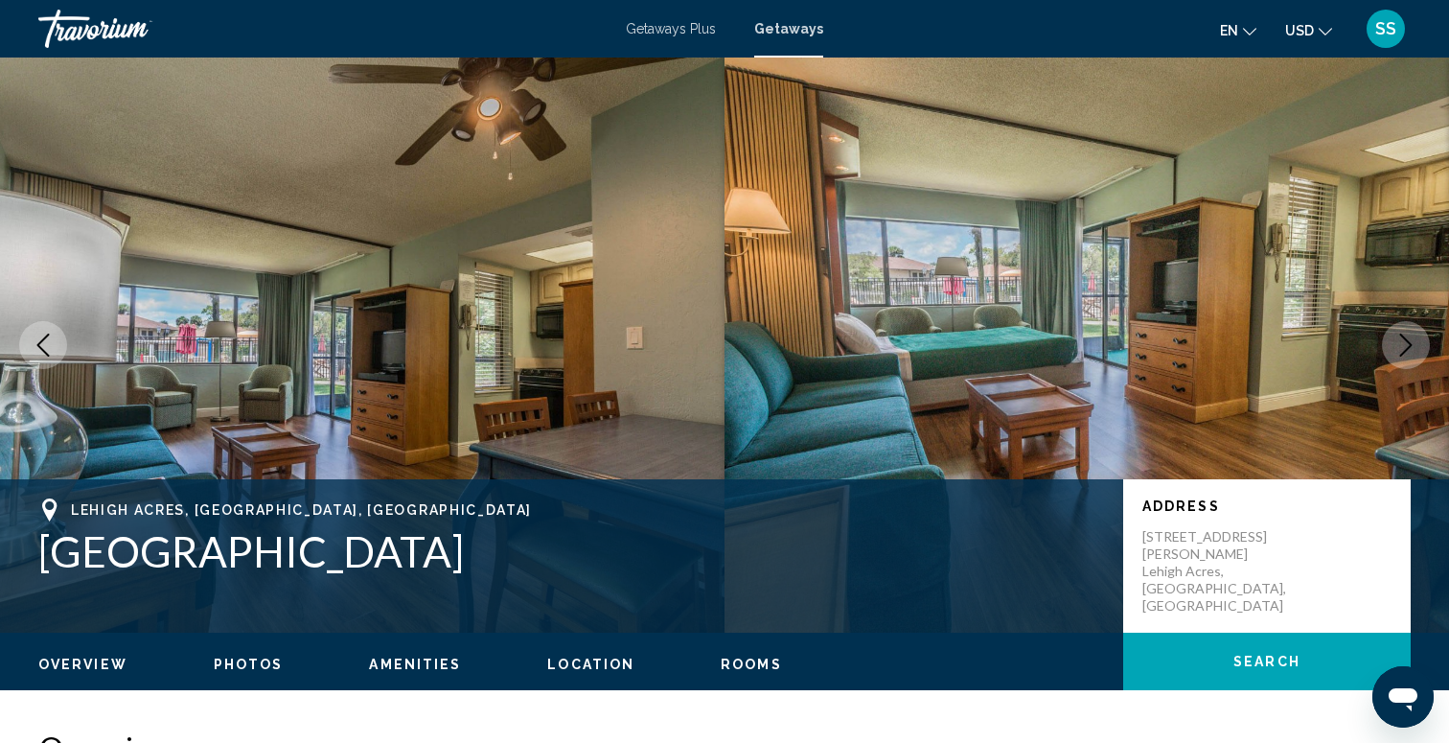
click at [1413, 350] on icon "Next image" at bounding box center [1405, 344] width 23 height 23
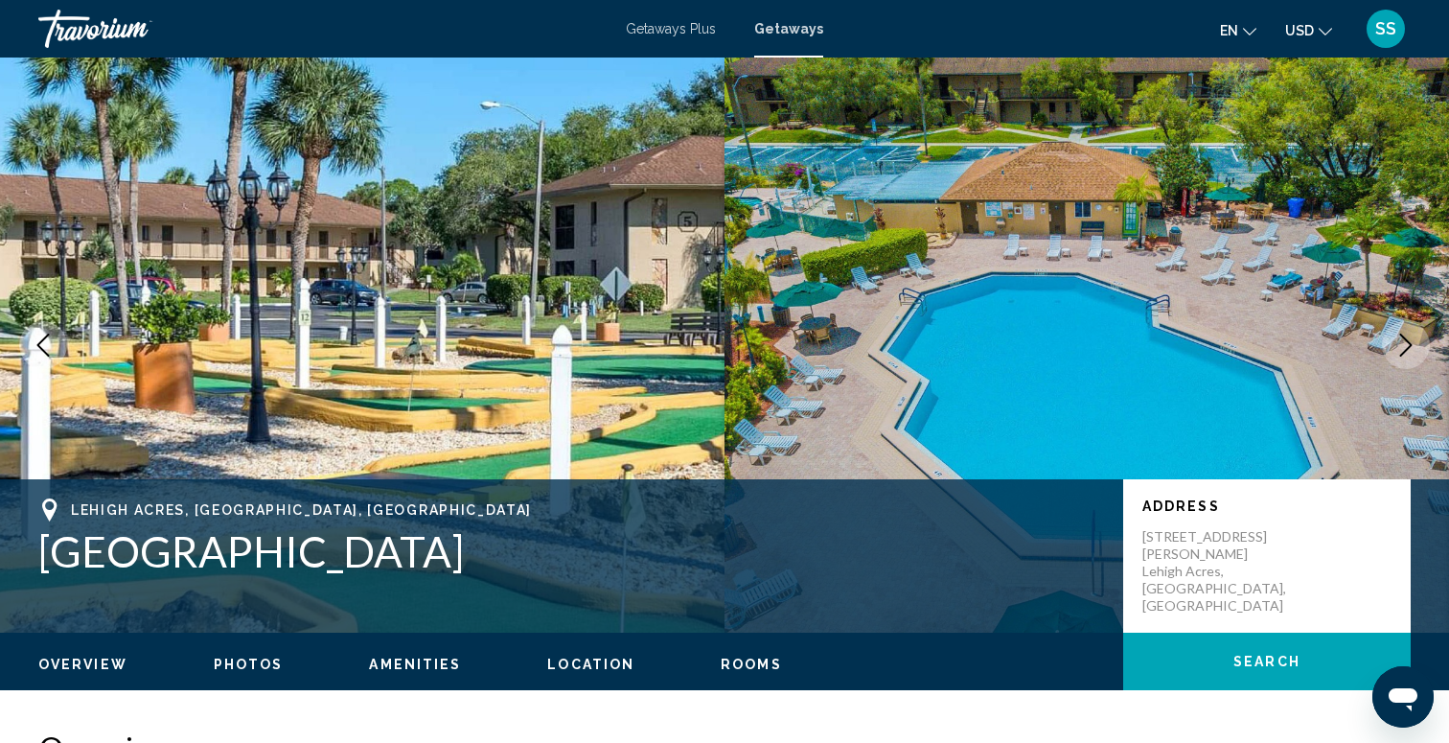
click at [1413, 350] on icon "Next image" at bounding box center [1405, 344] width 23 height 23
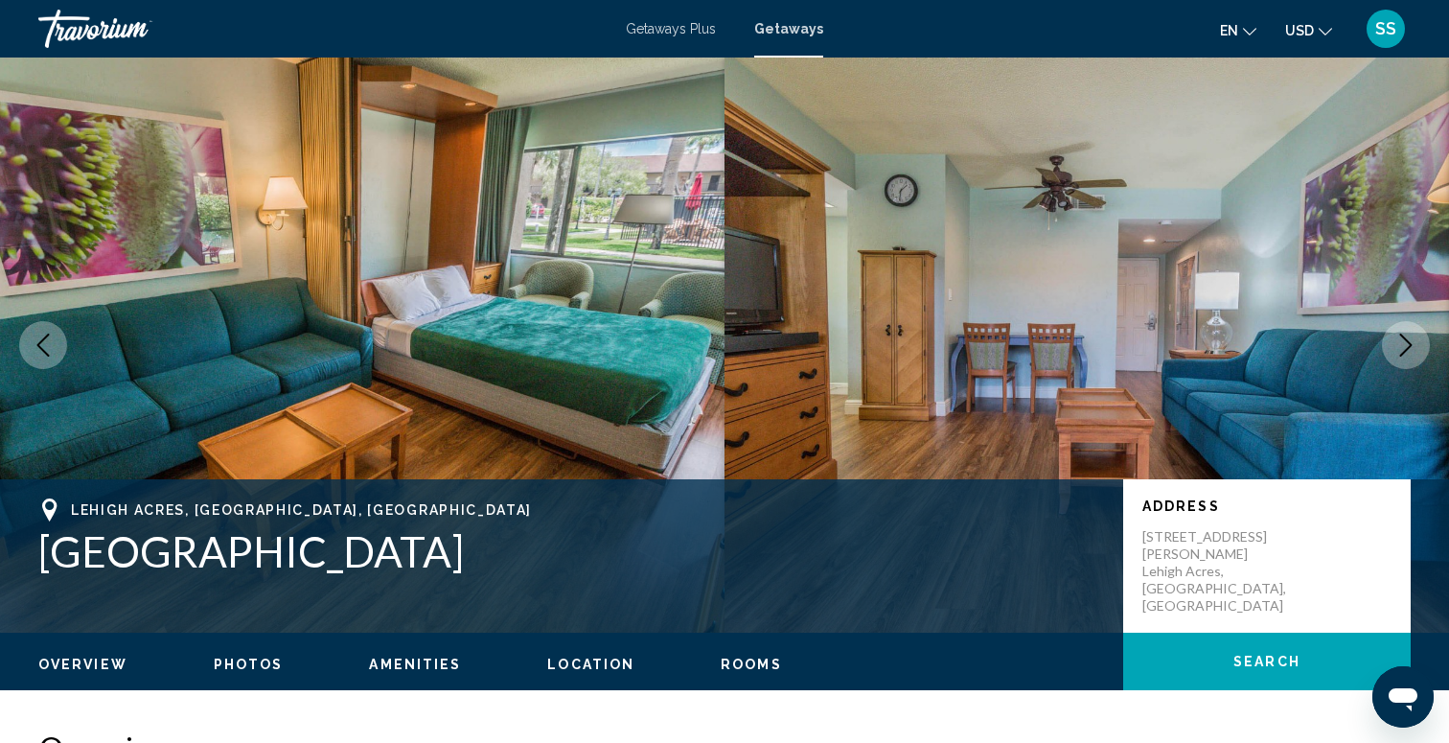
click at [1412, 352] on icon "Next image" at bounding box center [1405, 344] width 23 height 23
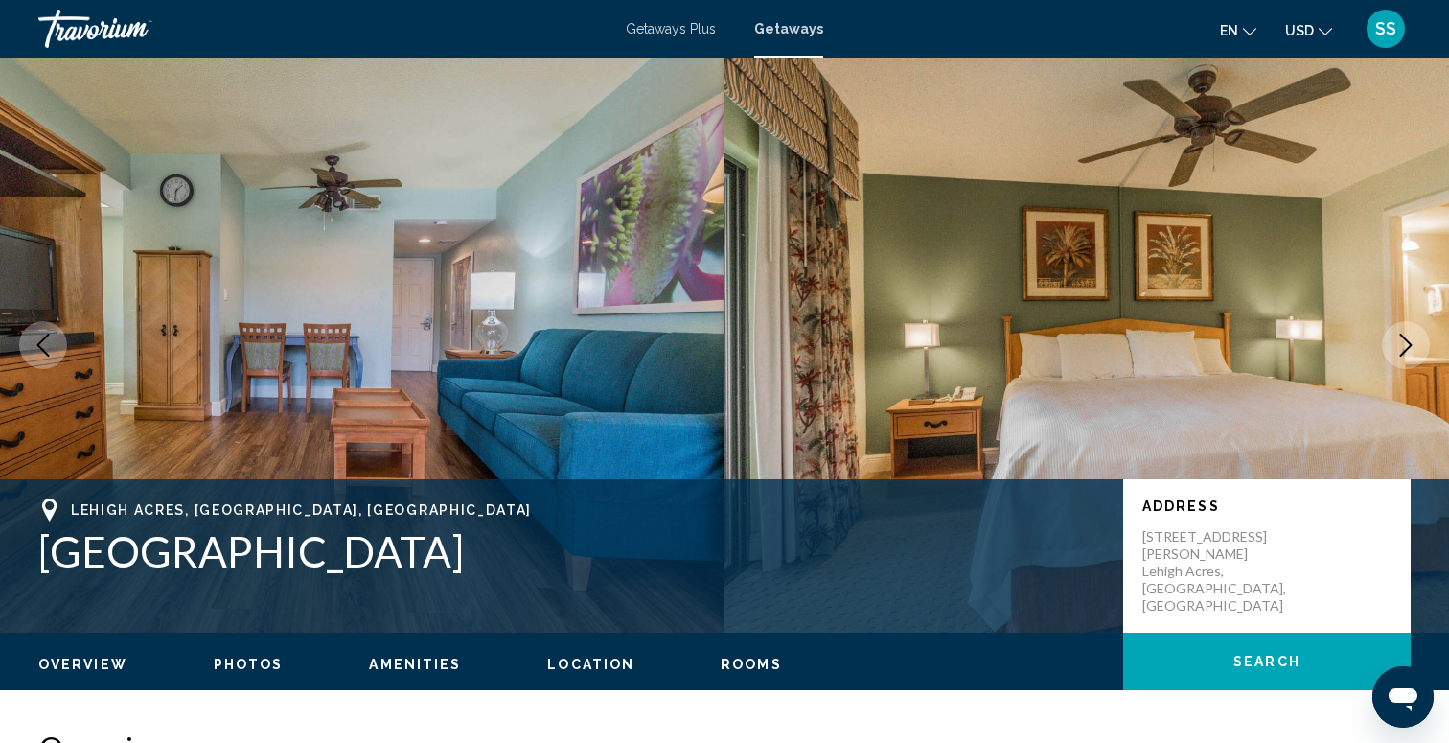
click at [1412, 353] on icon "Next image" at bounding box center [1405, 344] width 23 height 23
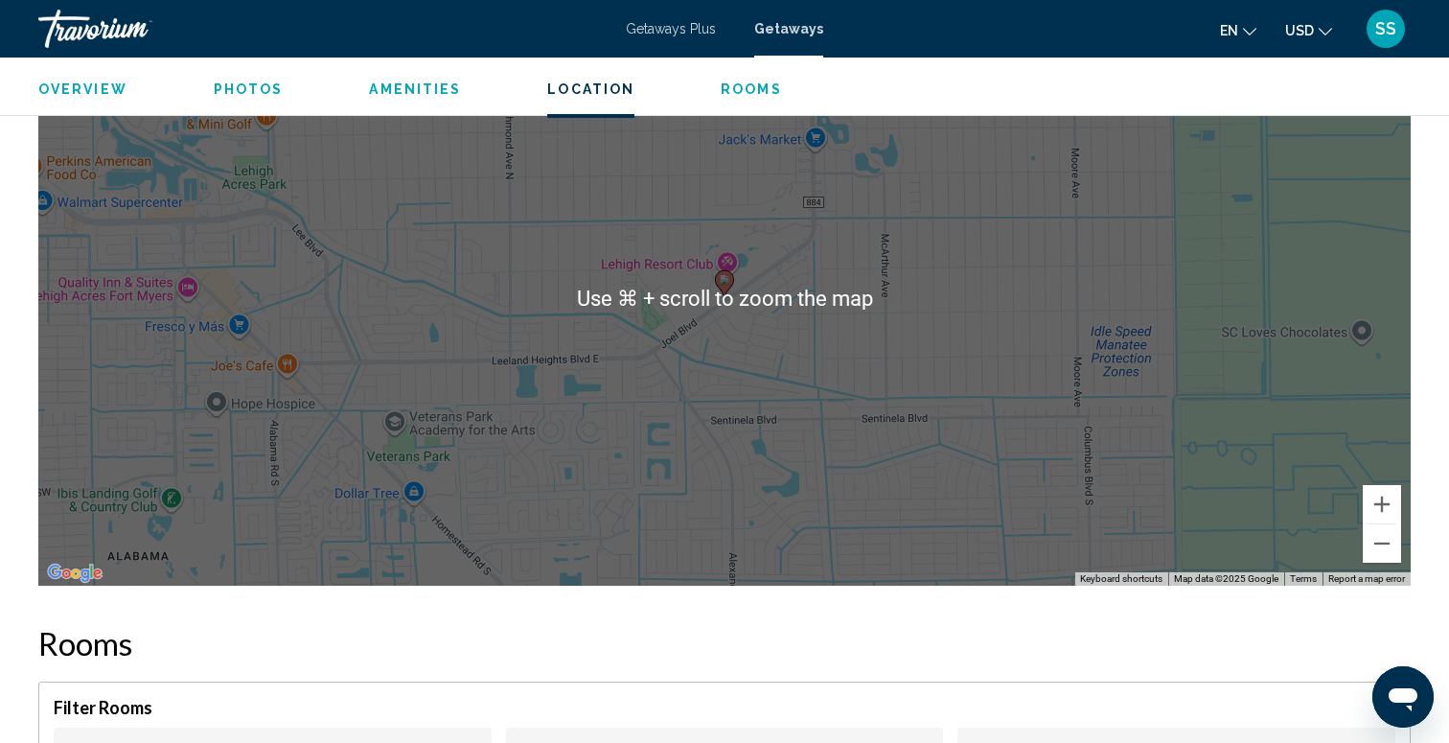
scroll to position [3001, 0]
click at [1380, 541] on button "Zoom out" at bounding box center [1382, 542] width 38 height 38
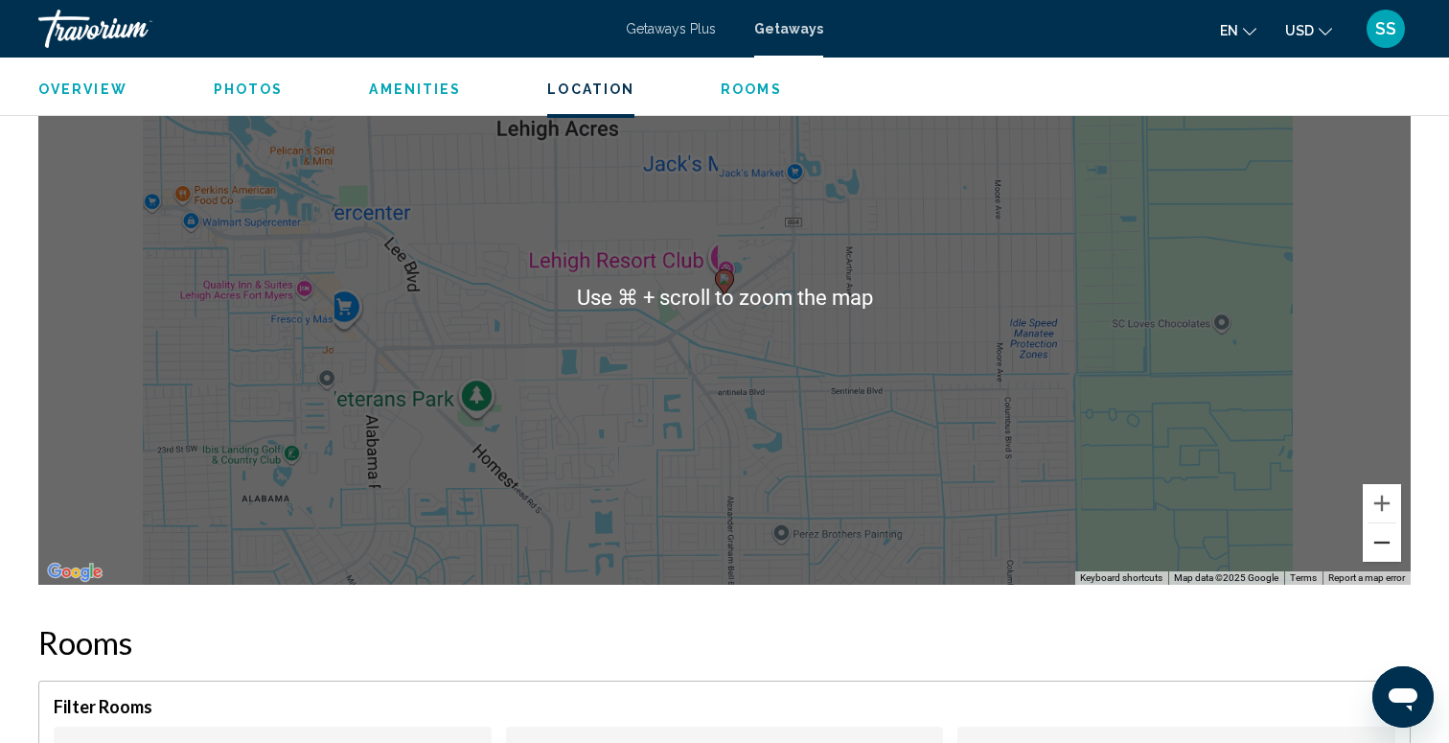
click at [1380, 541] on button "Zoom out" at bounding box center [1382, 542] width 38 height 38
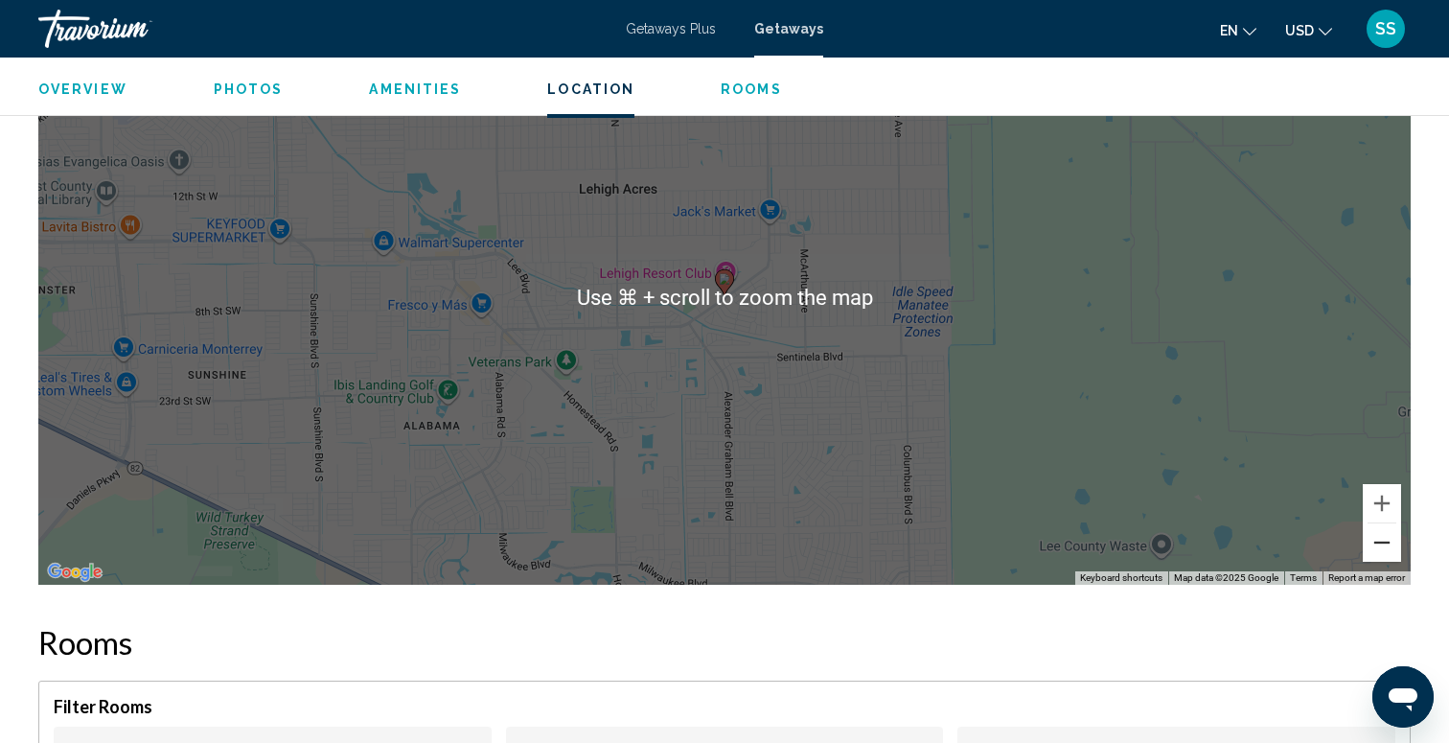
click at [1380, 541] on button "Zoom out" at bounding box center [1382, 542] width 38 height 38
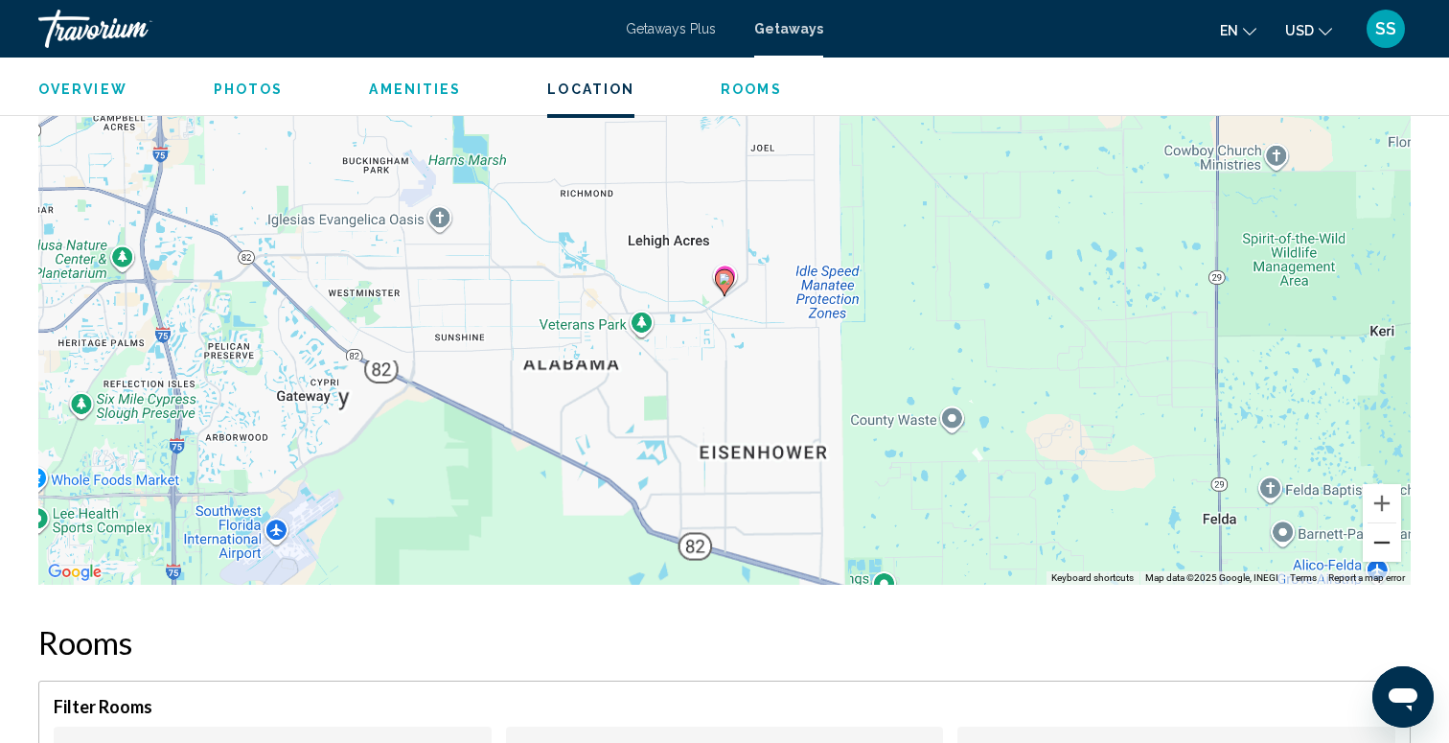
click at [1380, 541] on button "Zoom out" at bounding box center [1382, 542] width 38 height 38
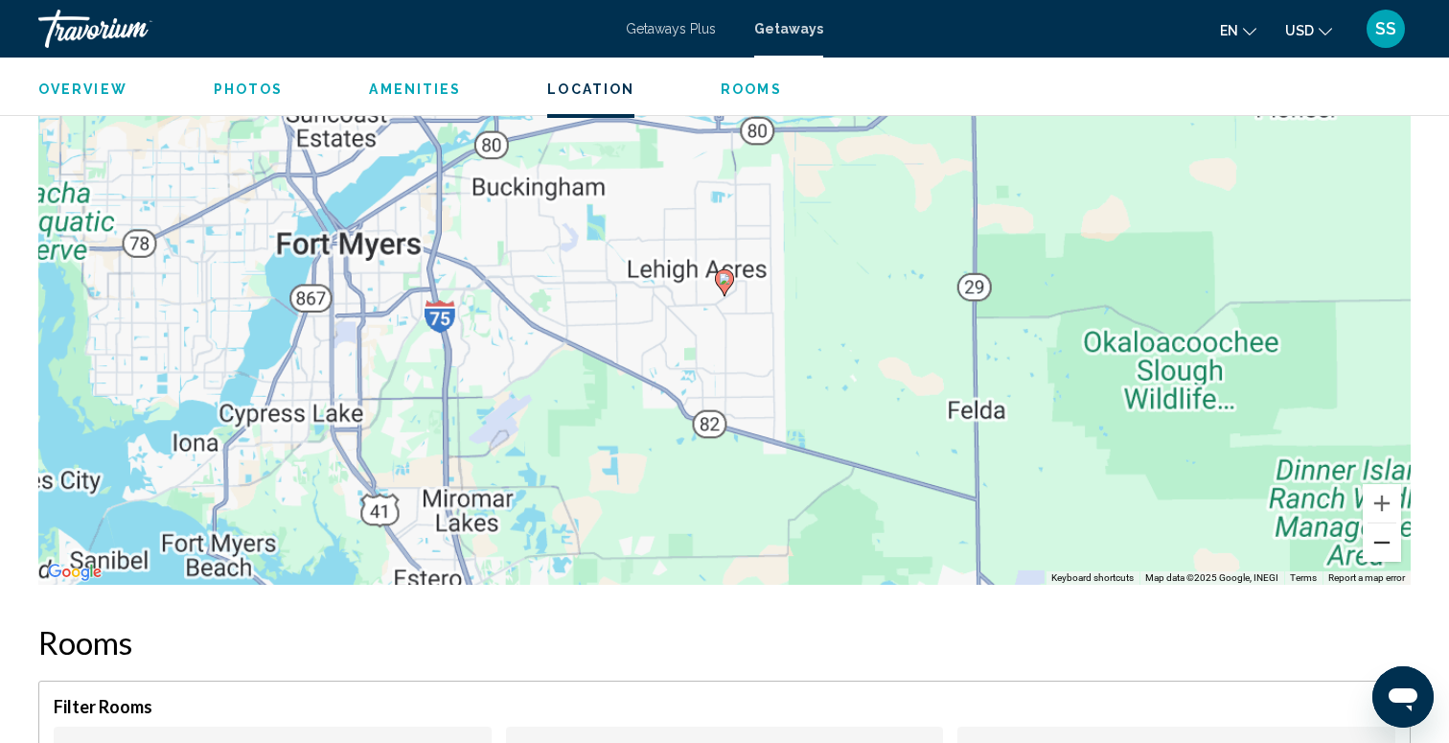
click at [1380, 541] on button "Zoom out" at bounding box center [1382, 542] width 38 height 38
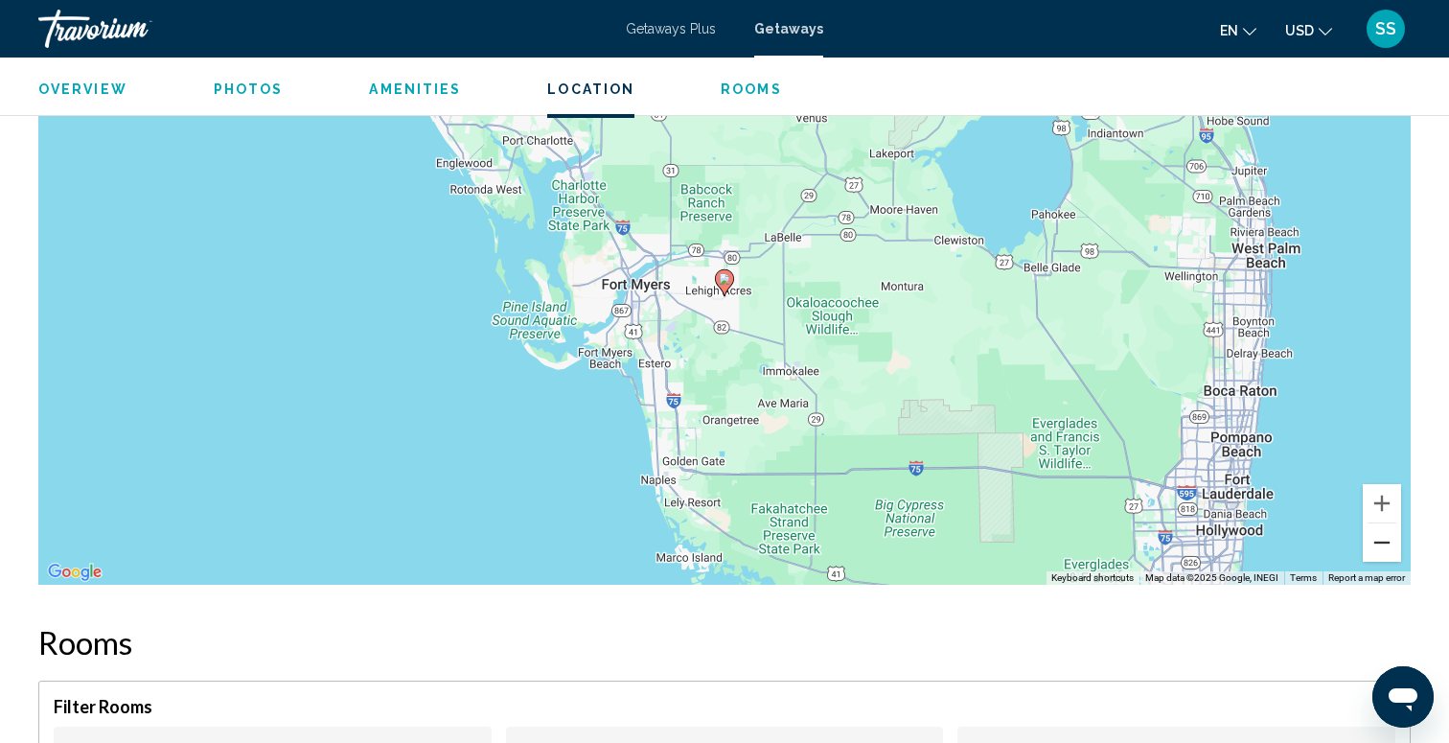
click at [1380, 541] on button "Zoom out" at bounding box center [1382, 542] width 38 height 38
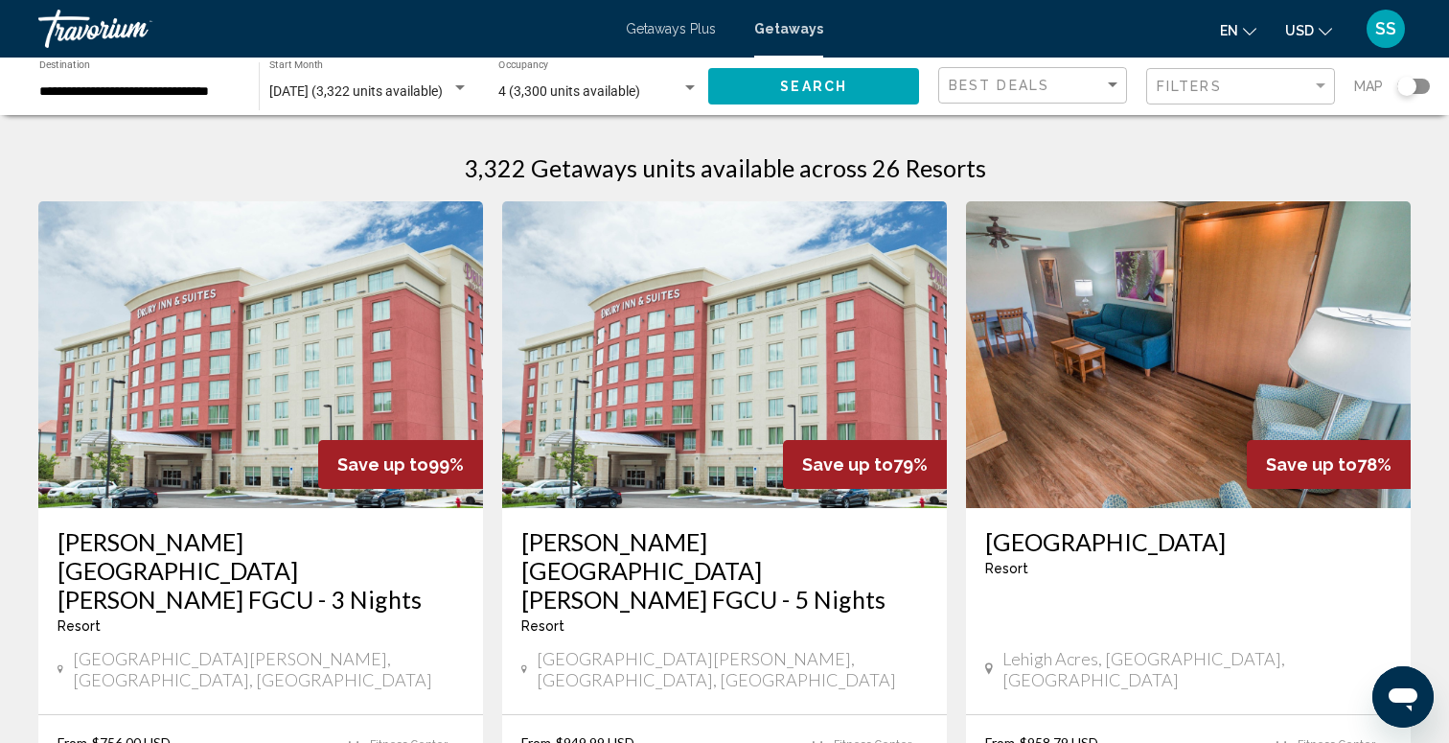
click at [1423, 86] on div "Search widget" at bounding box center [1413, 86] width 33 height 15
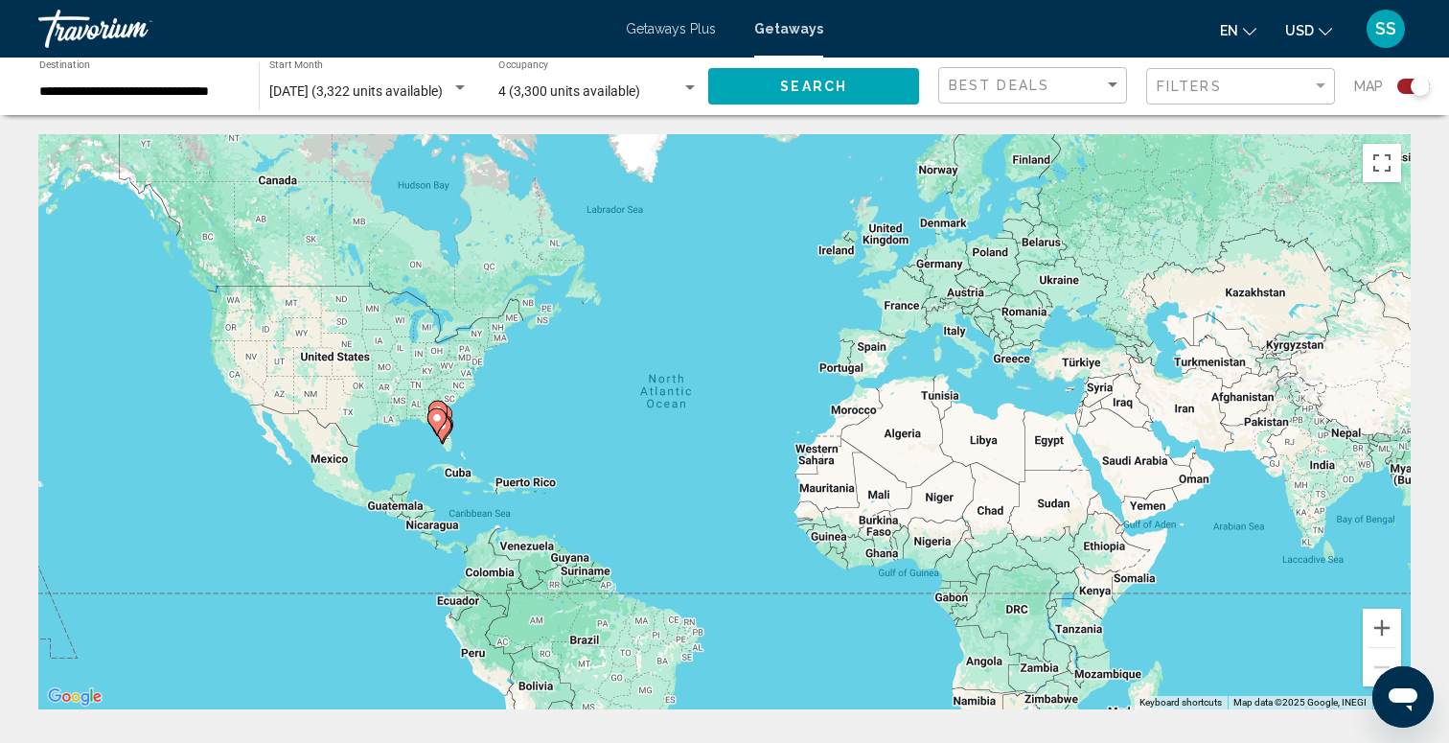
click at [436, 422] on image "Main content" at bounding box center [436, 417] width 11 height 11
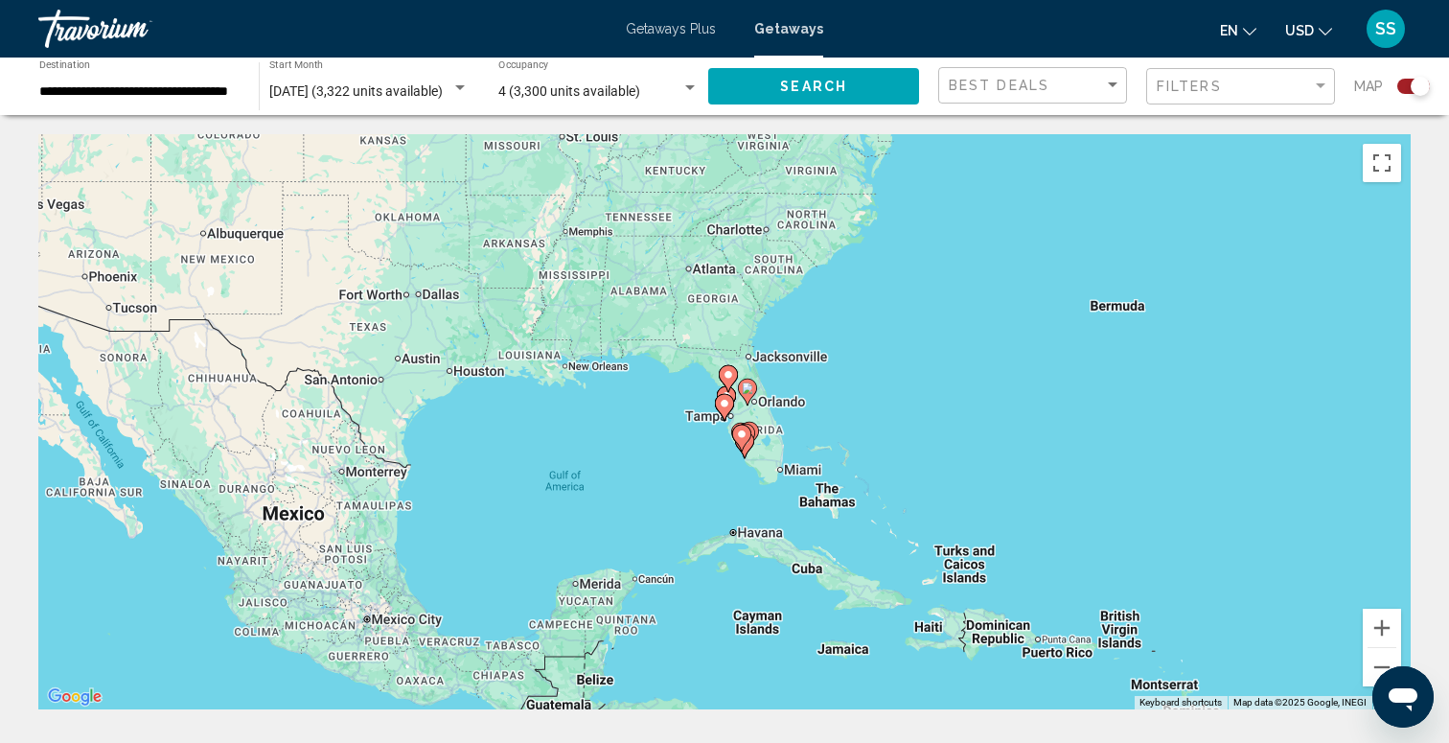
click at [744, 391] on image "Main content" at bounding box center [747, 387] width 11 height 11
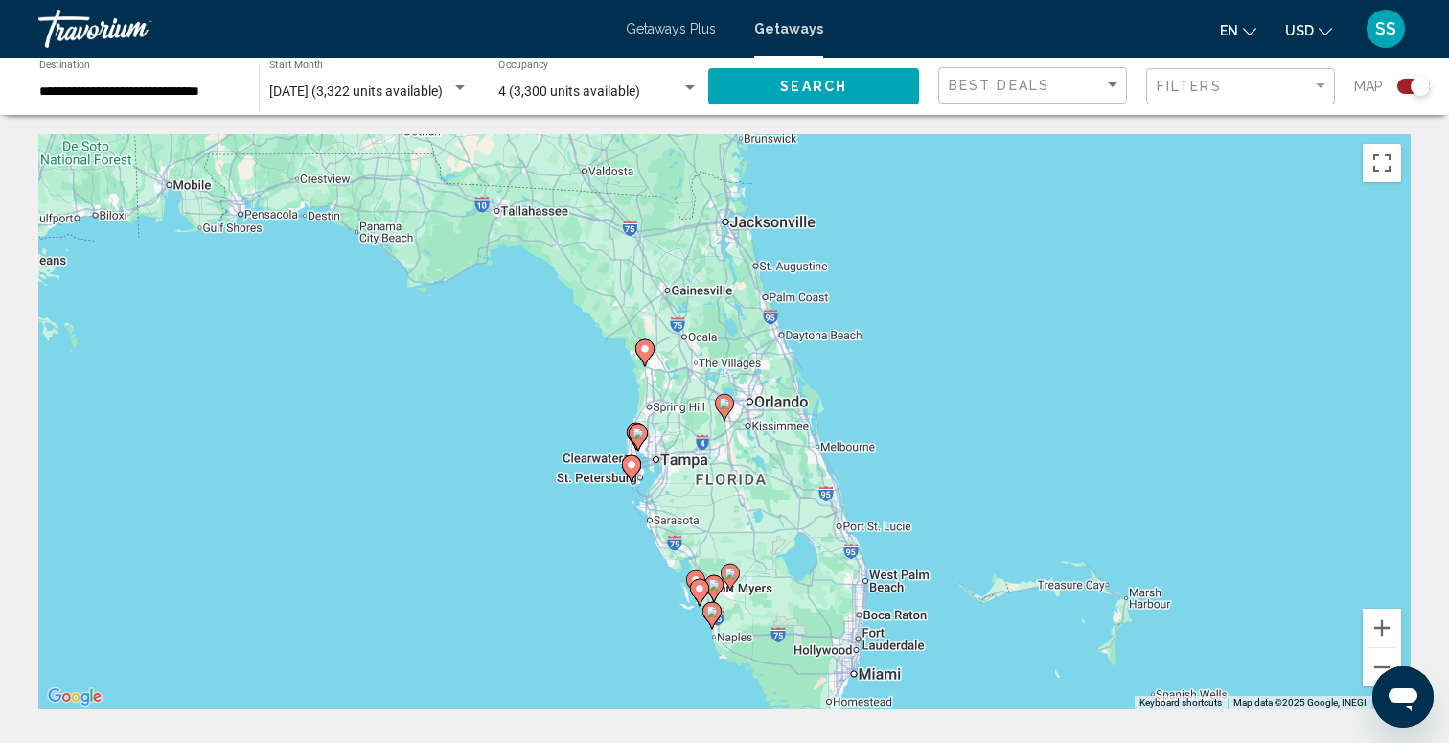
click at [657, 492] on div "To navigate, press the arrow keys. To activate drag with keyboard, press Alt + …" at bounding box center [724, 421] width 1372 height 575
click at [631, 460] on image "Main content" at bounding box center [631, 464] width 11 height 11
type input "**********"
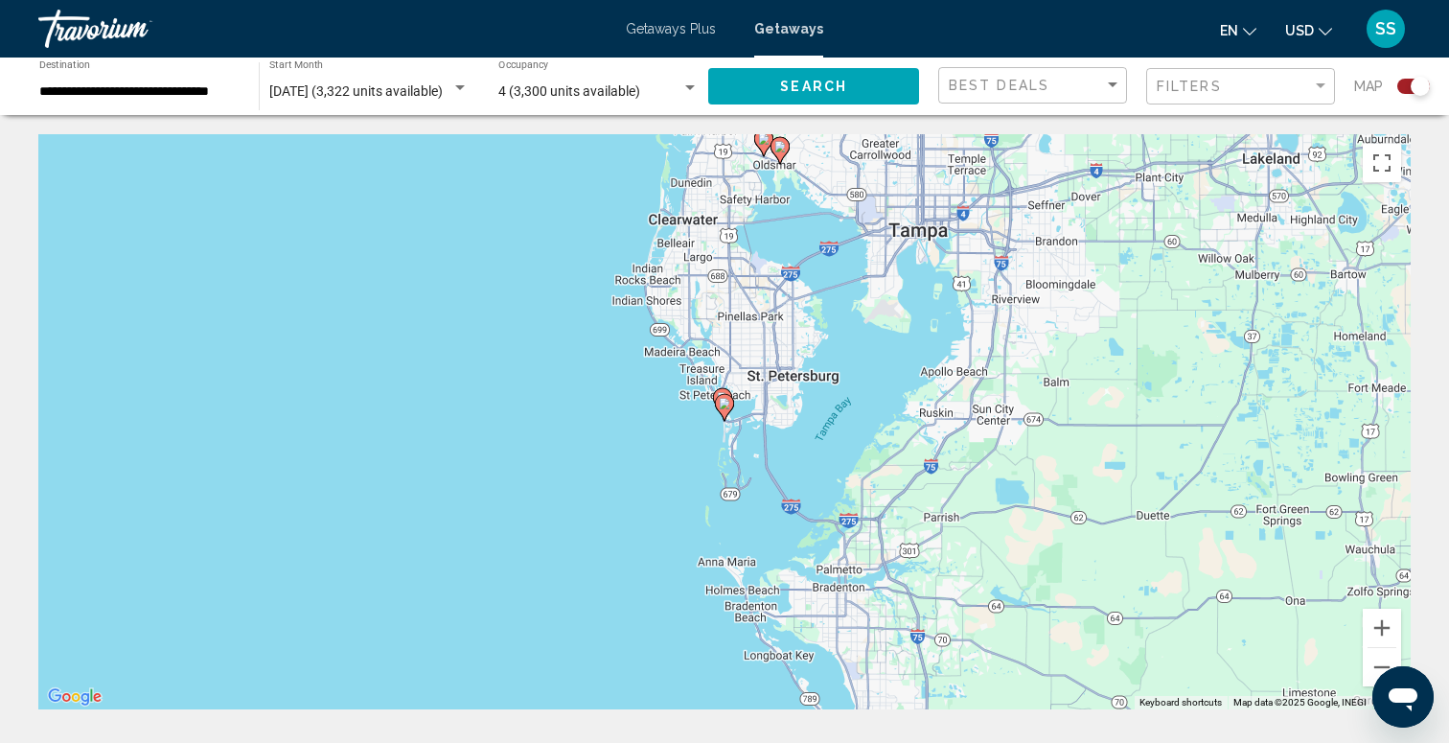
click at [725, 403] on image "Main content" at bounding box center [724, 403] width 11 height 11
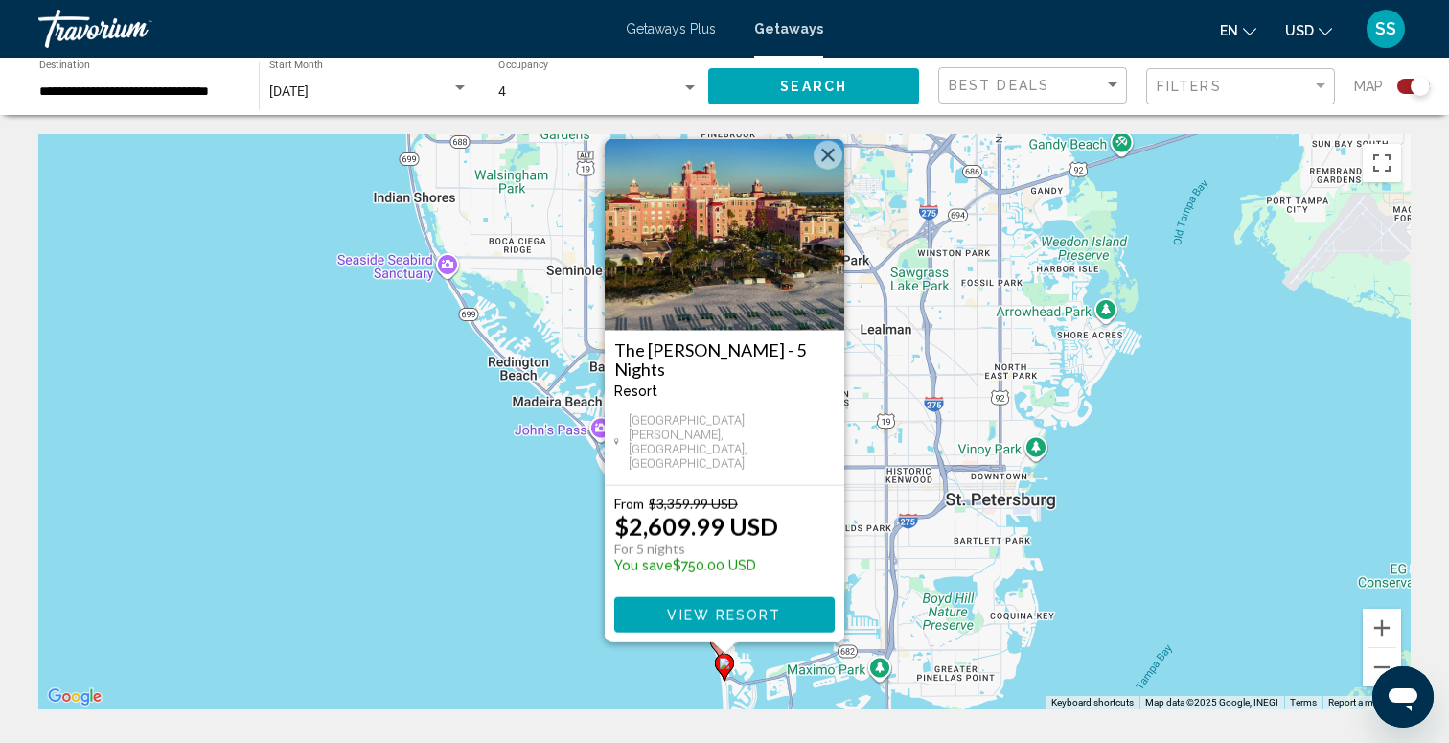
click at [831, 170] on button "Close" at bounding box center [828, 155] width 29 height 29
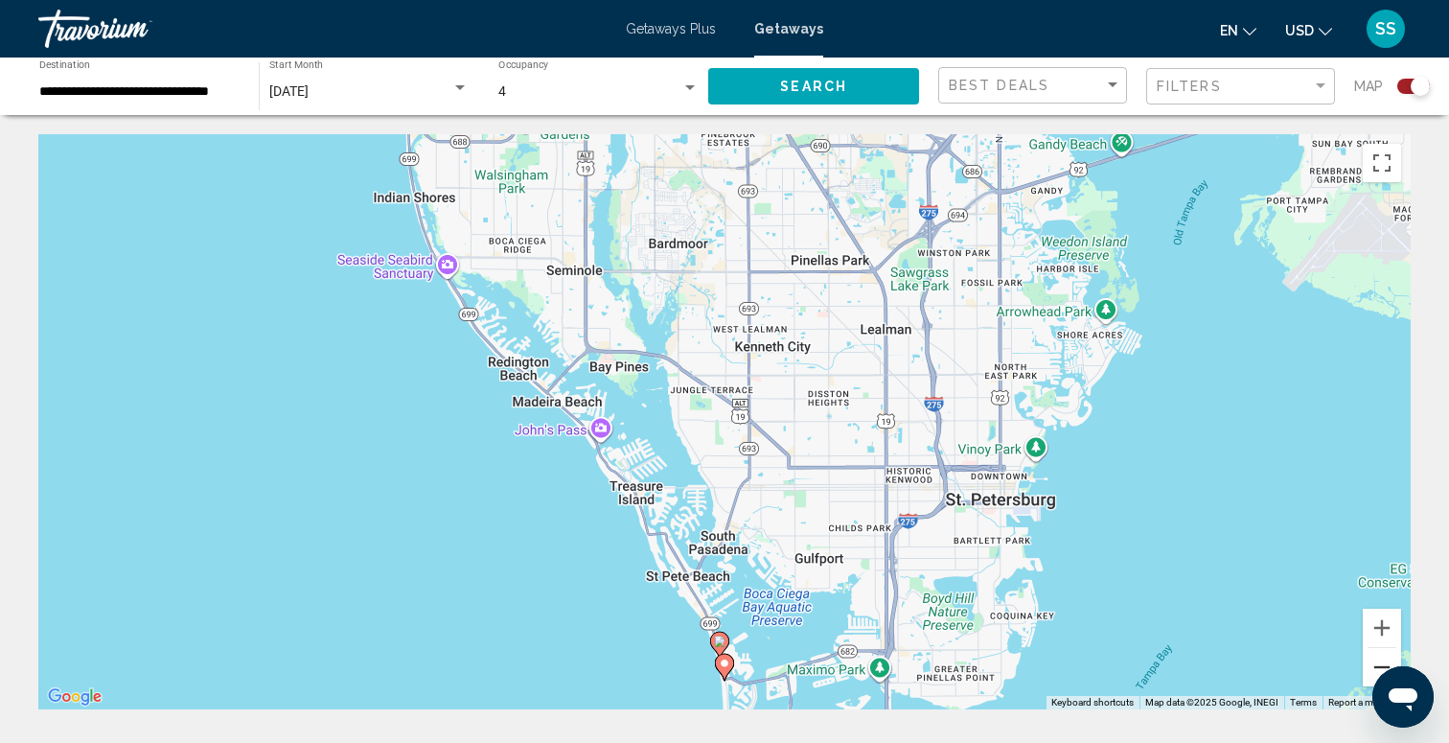
click at [1370, 657] on button "Zoom out" at bounding box center [1382, 667] width 38 height 38
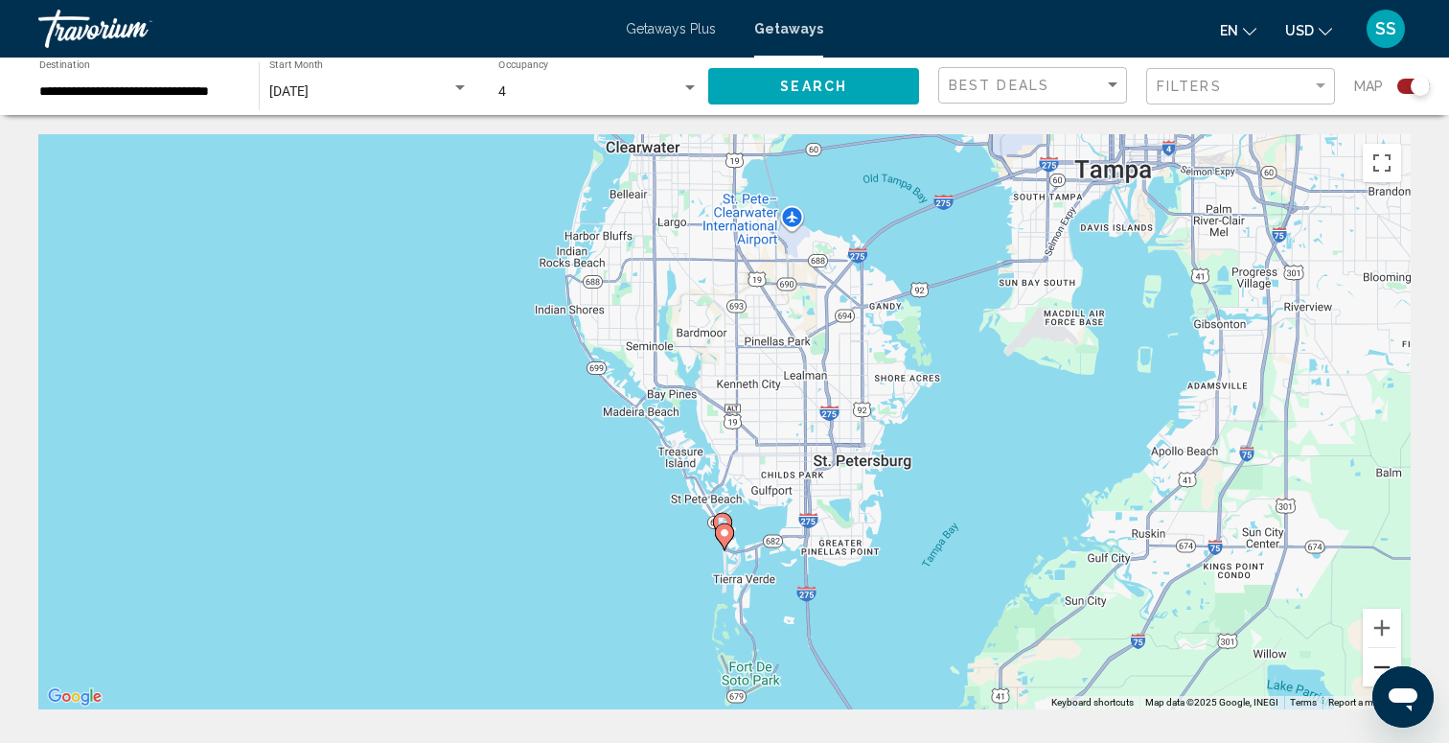
click at [1370, 657] on button "Zoom out" at bounding box center [1382, 667] width 38 height 38
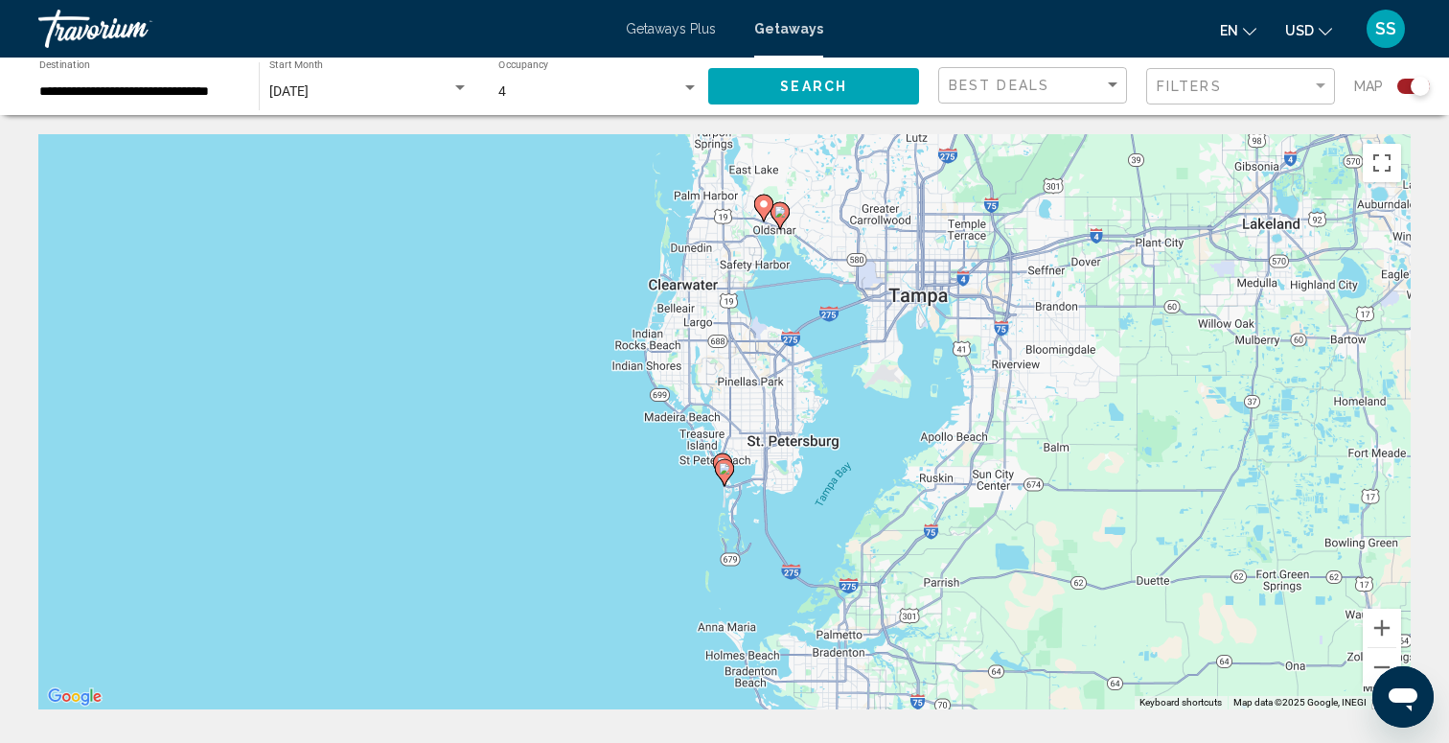
click at [768, 209] on image "Main content" at bounding box center [763, 203] width 11 height 11
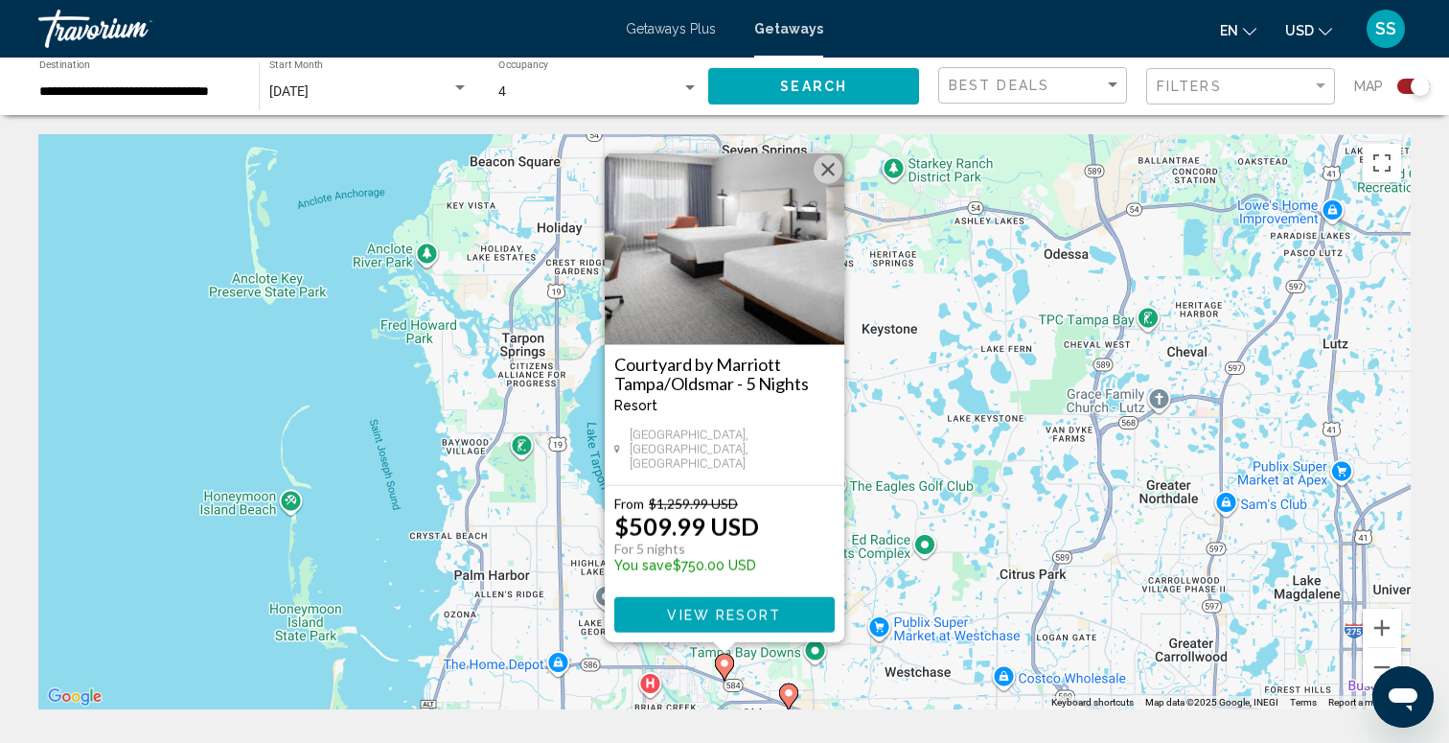
click at [825, 170] on button "Close" at bounding box center [828, 169] width 29 height 29
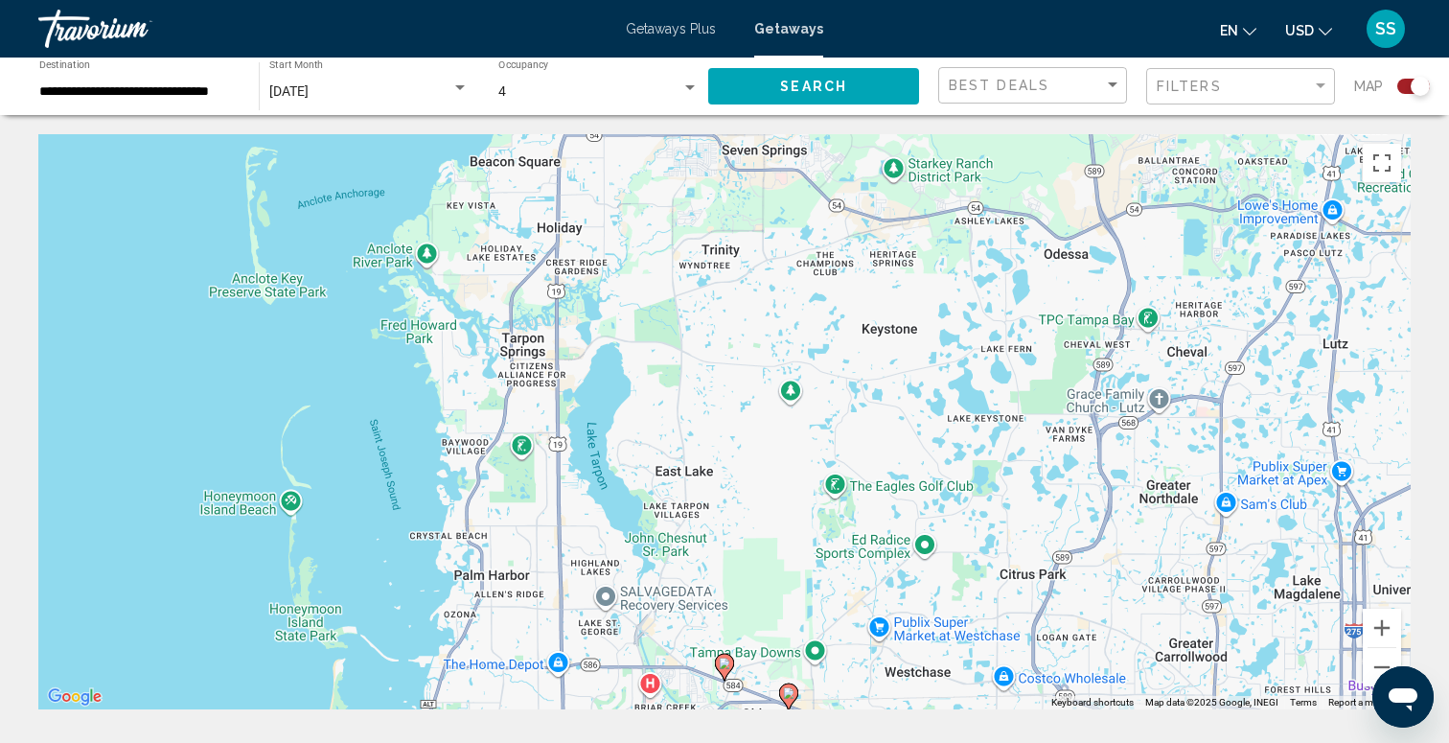
click at [791, 692] on image "Main content" at bounding box center [788, 692] width 11 height 11
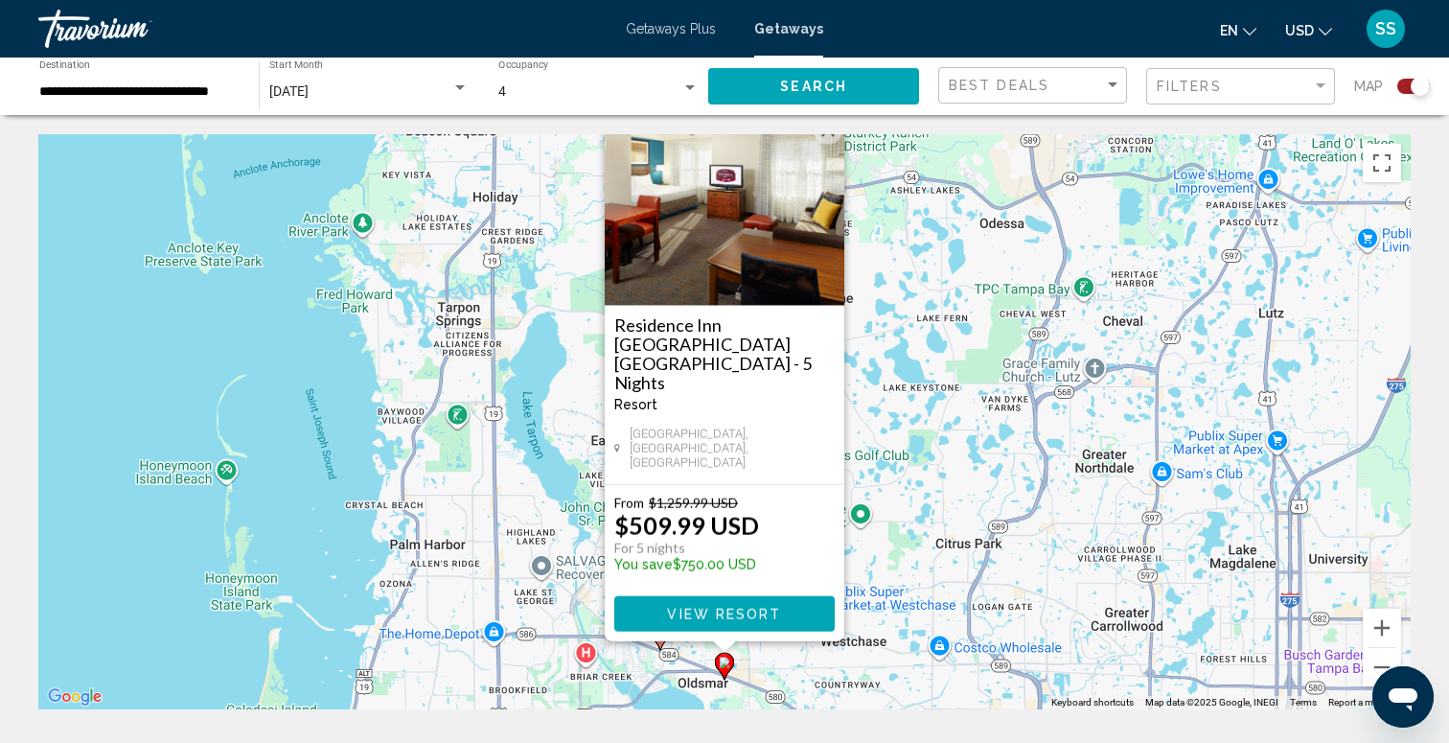
click at [825, 145] on button "Close" at bounding box center [828, 130] width 29 height 29
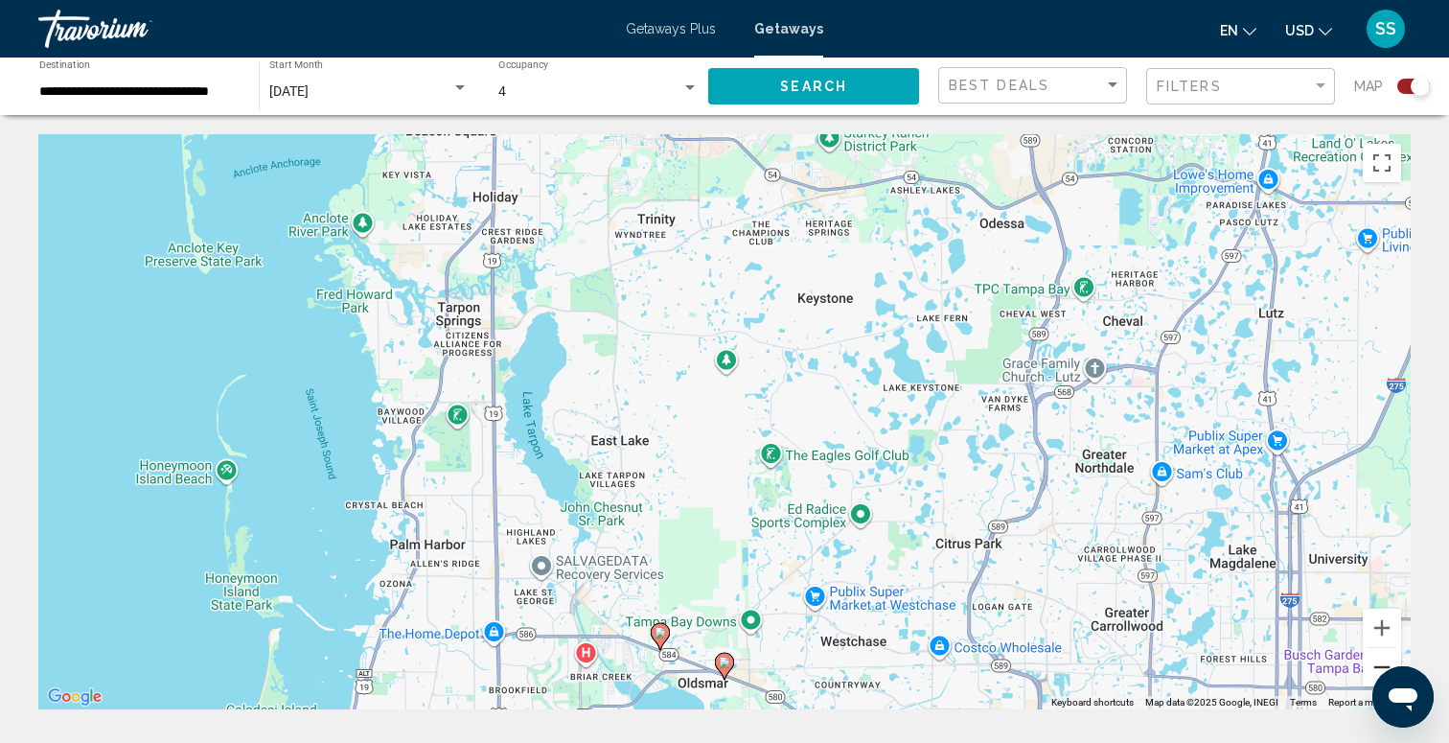
click at [1374, 656] on button "Zoom out" at bounding box center [1382, 667] width 38 height 38
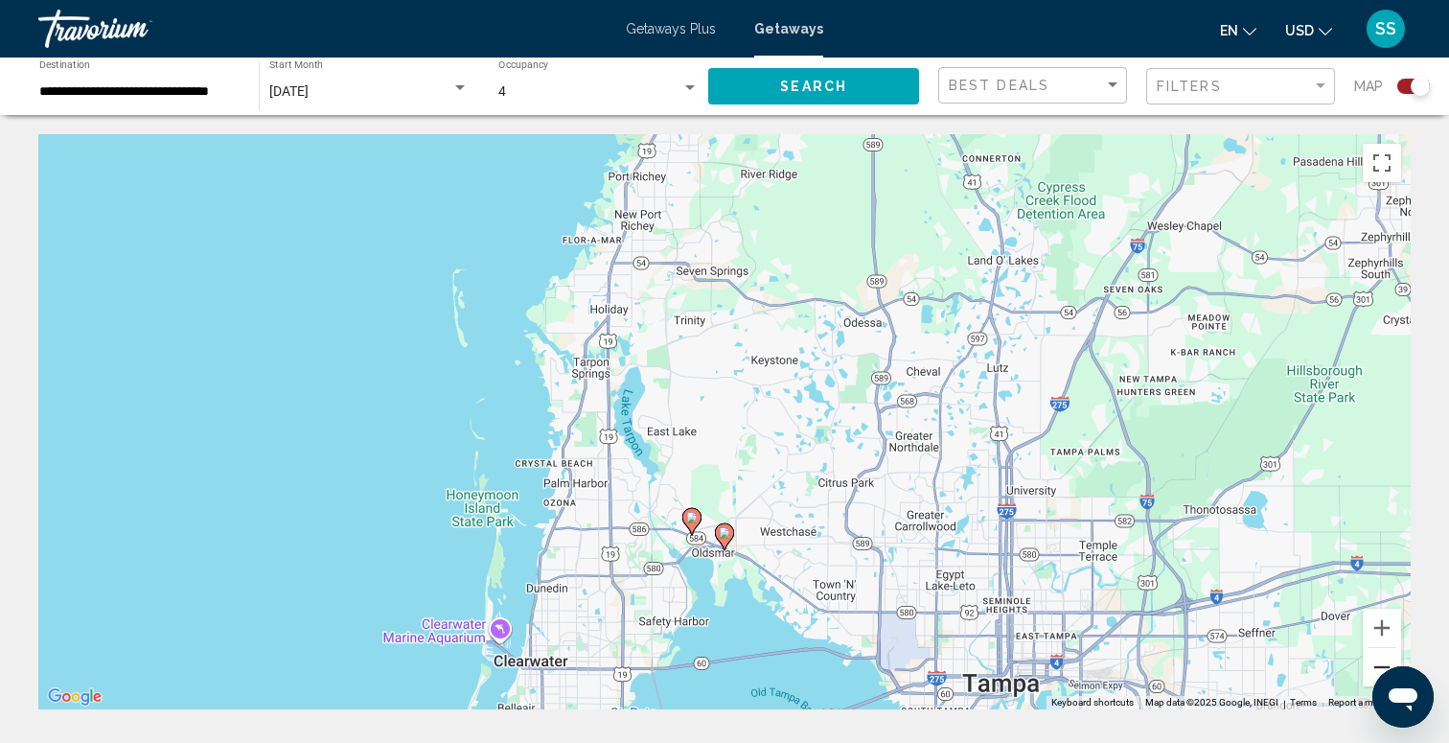
click at [1374, 656] on button "Zoom out" at bounding box center [1382, 667] width 38 height 38
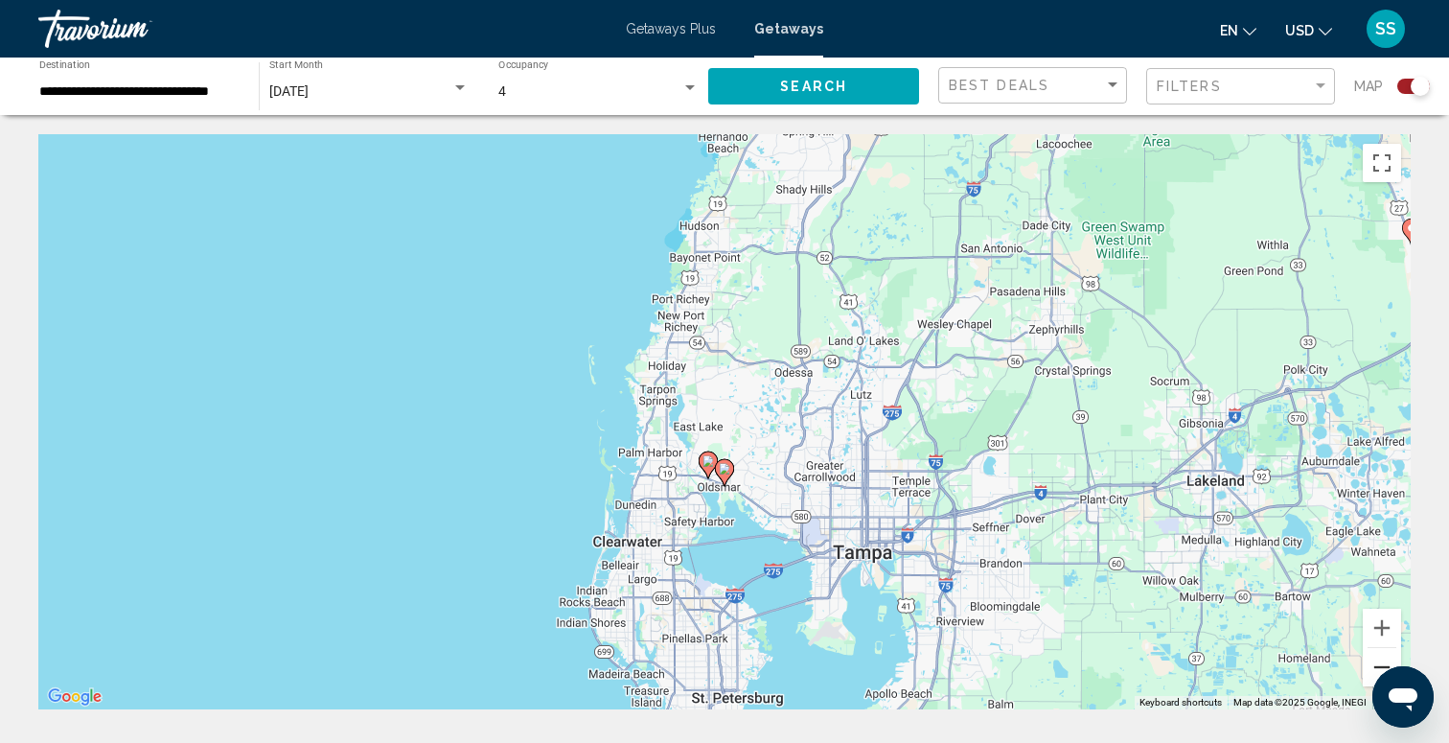
click at [1374, 656] on button "Zoom out" at bounding box center [1382, 667] width 38 height 38
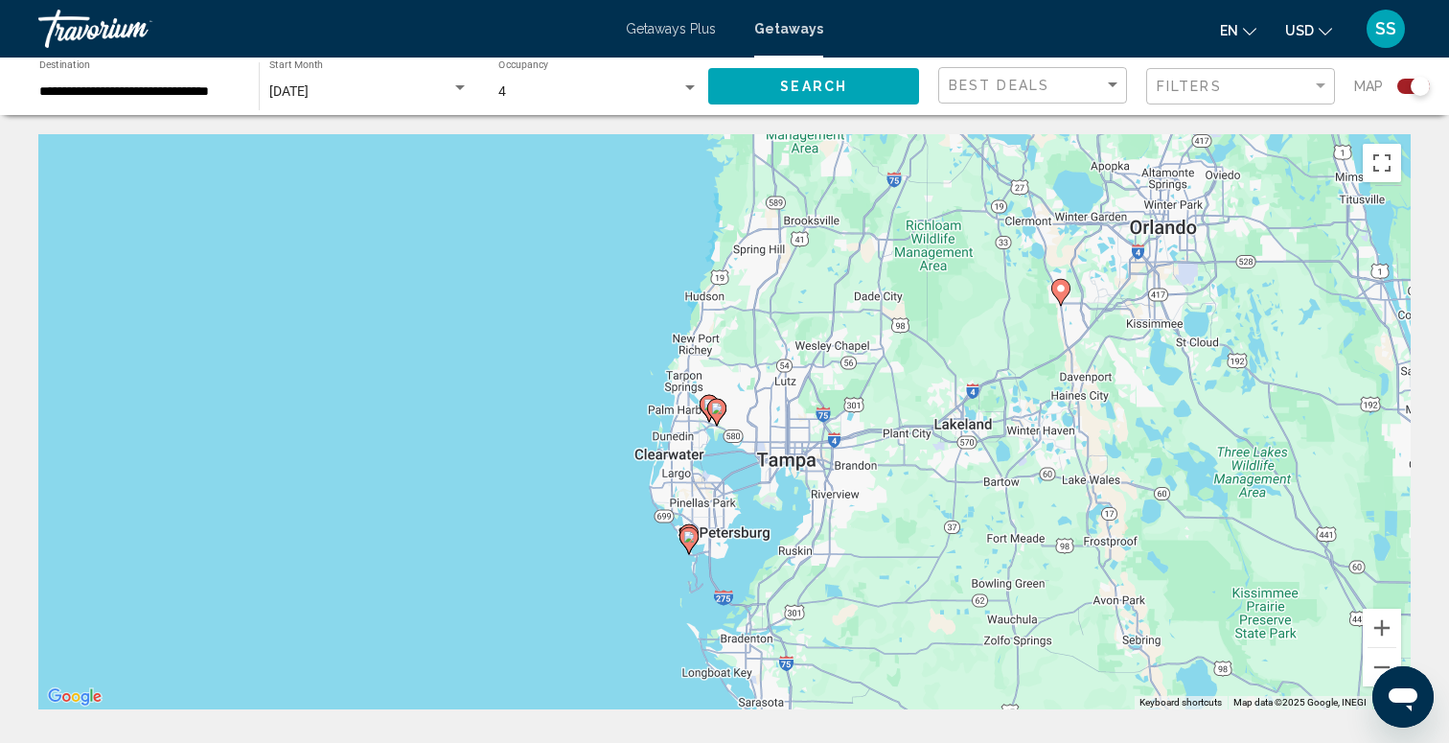
drag, startPoint x: 956, startPoint y: 532, endPoint x: 969, endPoint y: 369, distance: 163.4
click at [968, 371] on div "To activate drag with keyboard, press Alt + Enter. Once in keyboard drag state,…" at bounding box center [724, 421] width 1372 height 575
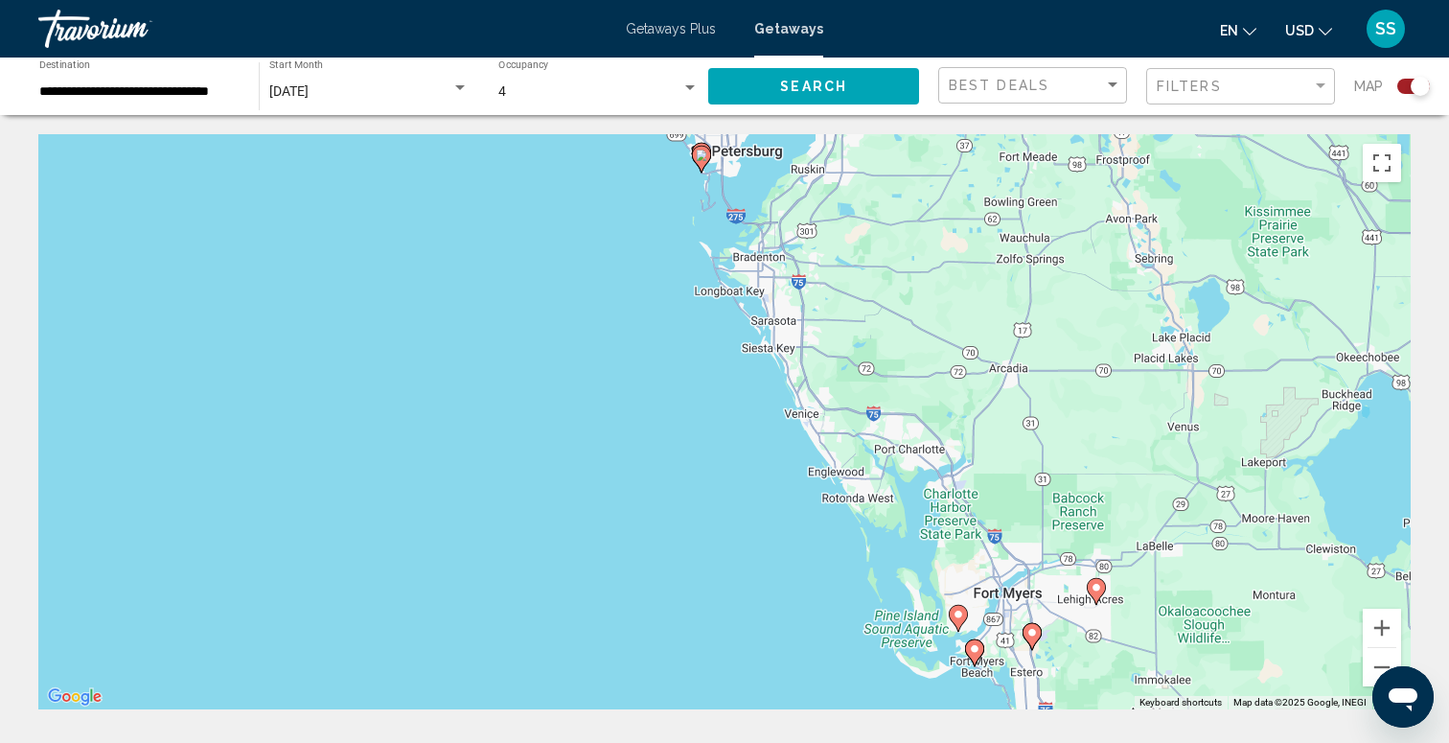
drag, startPoint x: 1228, startPoint y: 612, endPoint x: 1187, endPoint y: 485, distance: 133.9
click at [1187, 485] on div "To activate drag with keyboard, press Alt + Enter. Once in keyboard drag state,…" at bounding box center [724, 421] width 1372 height 575
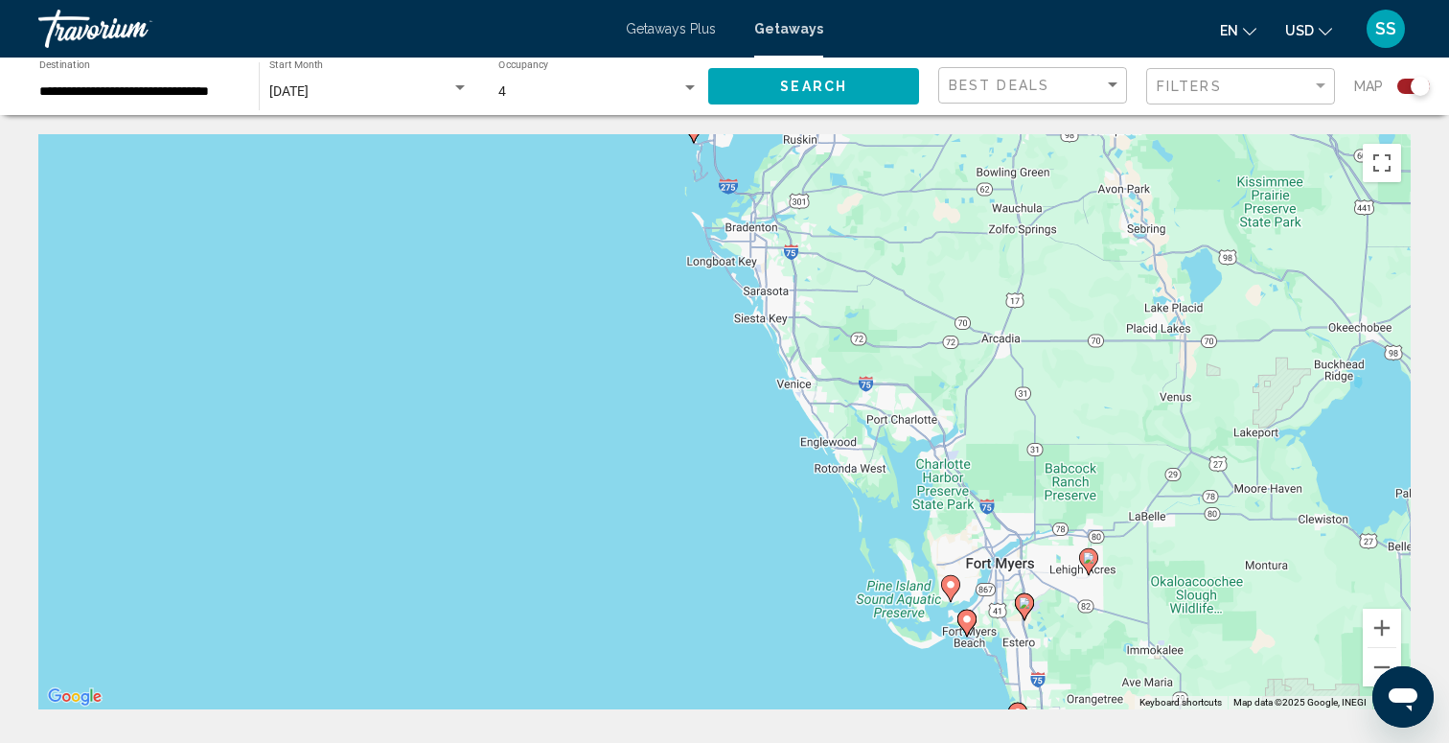
click at [952, 585] on image "Main content" at bounding box center [950, 584] width 11 height 11
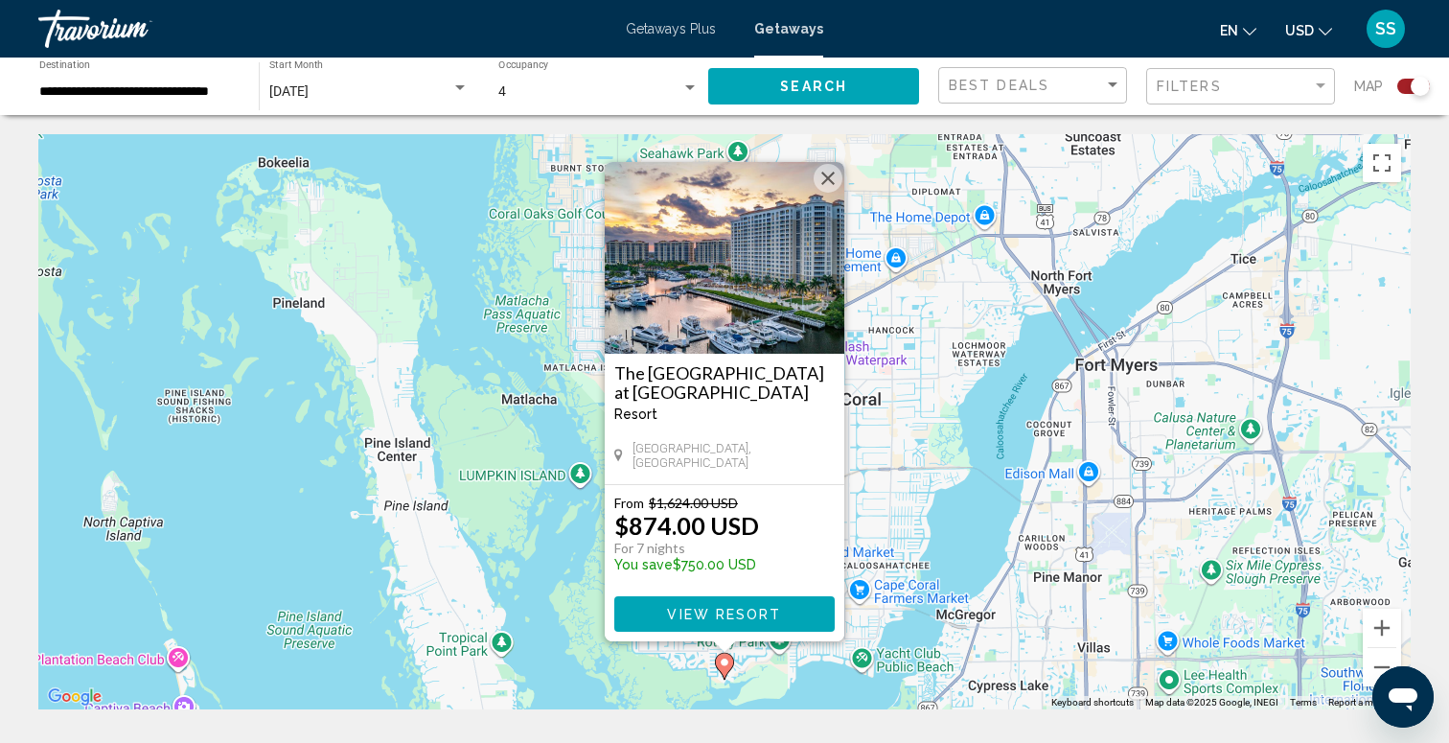
click at [830, 177] on button "Close" at bounding box center [828, 178] width 29 height 29
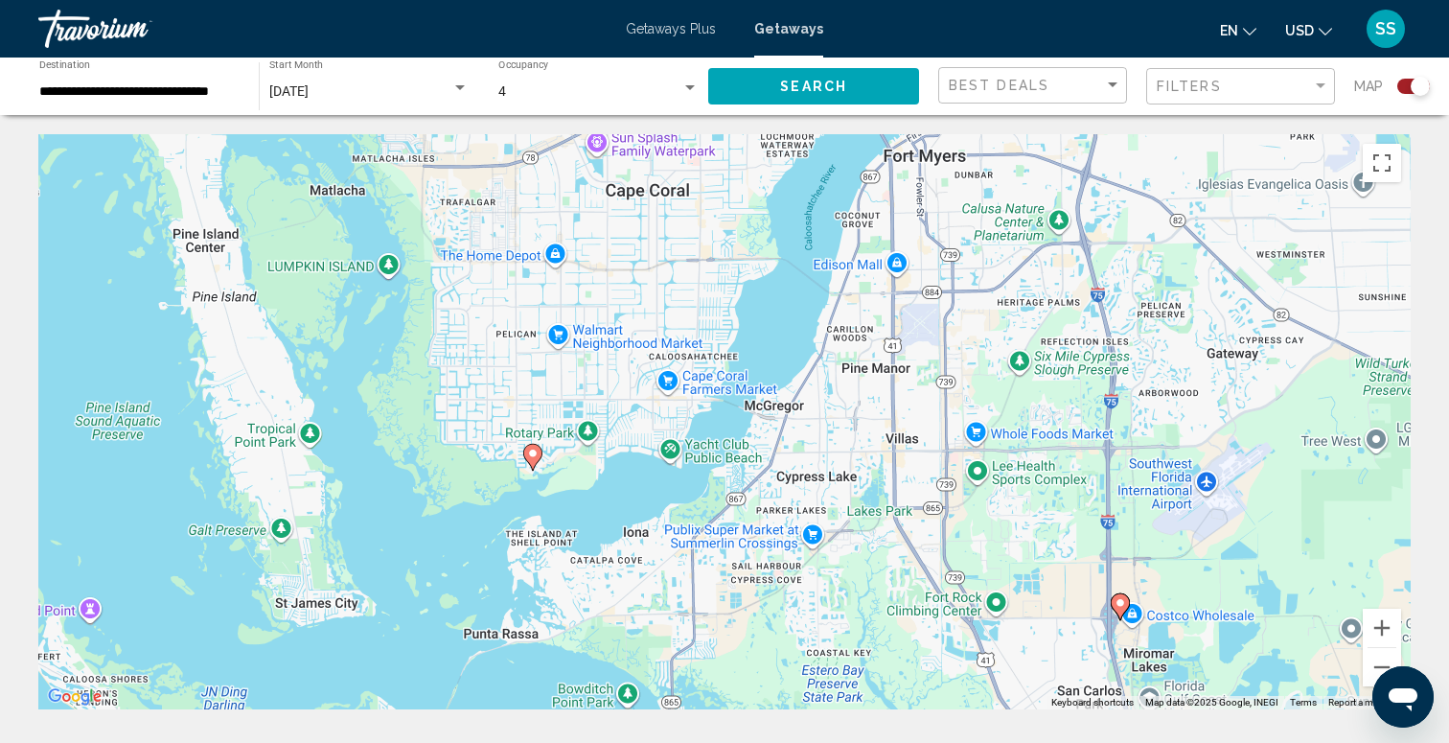
drag, startPoint x: 968, startPoint y: 393, endPoint x: 770, endPoint y: 167, distance: 300.2
click at [770, 172] on div "To activate drag with keyboard, press Alt + Enter. Once in keyboard drag state,…" at bounding box center [724, 421] width 1372 height 575
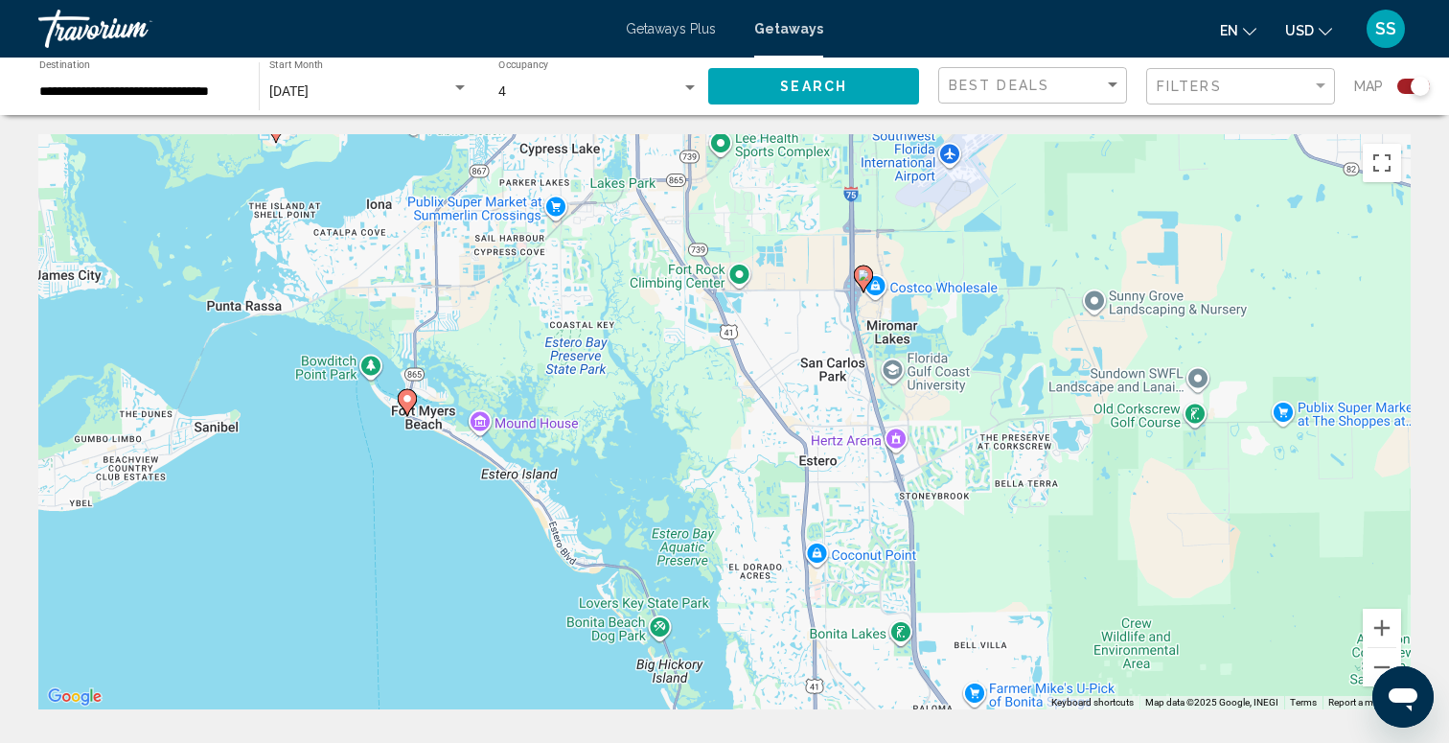
click at [863, 269] on image "Main content" at bounding box center [863, 274] width 11 height 11
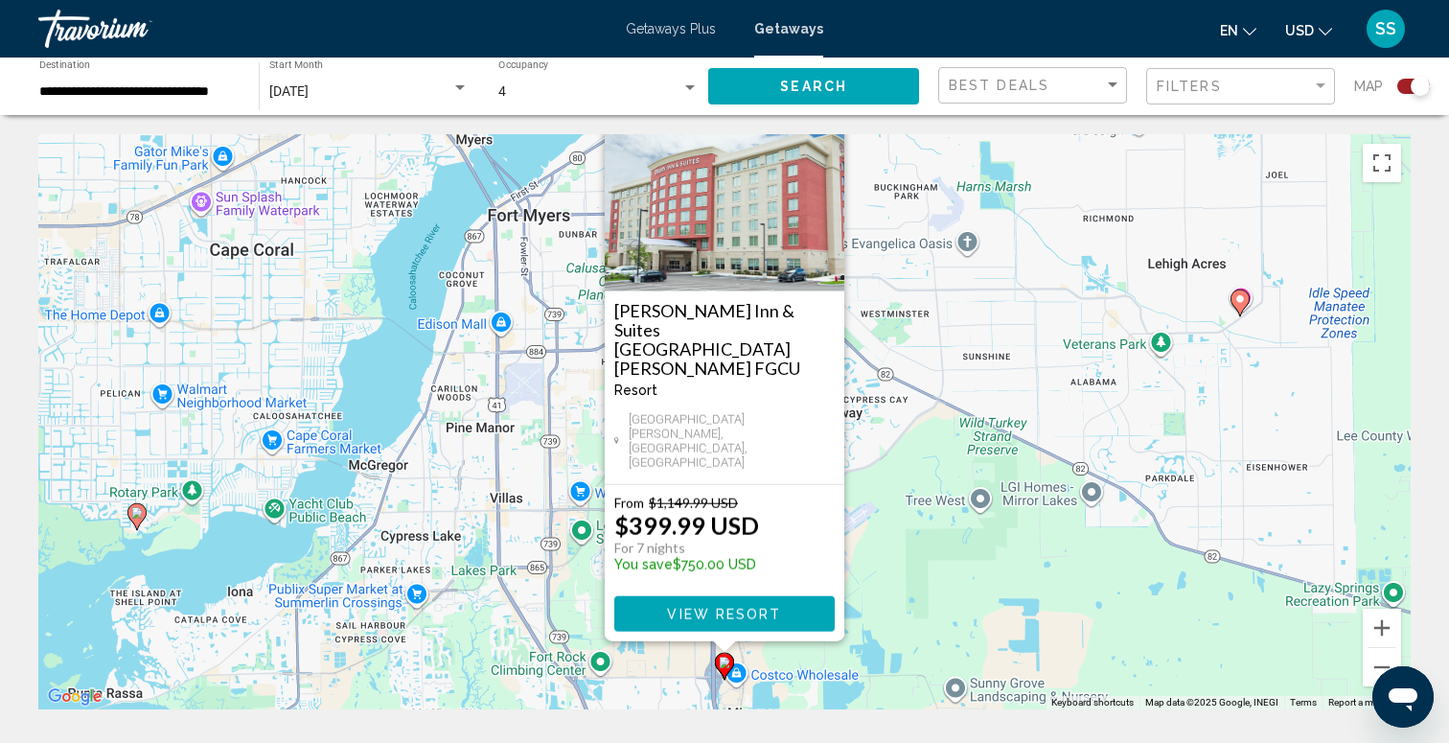
click at [824, 130] on button "Close" at bounding box center [828, 116] width 29 height 29
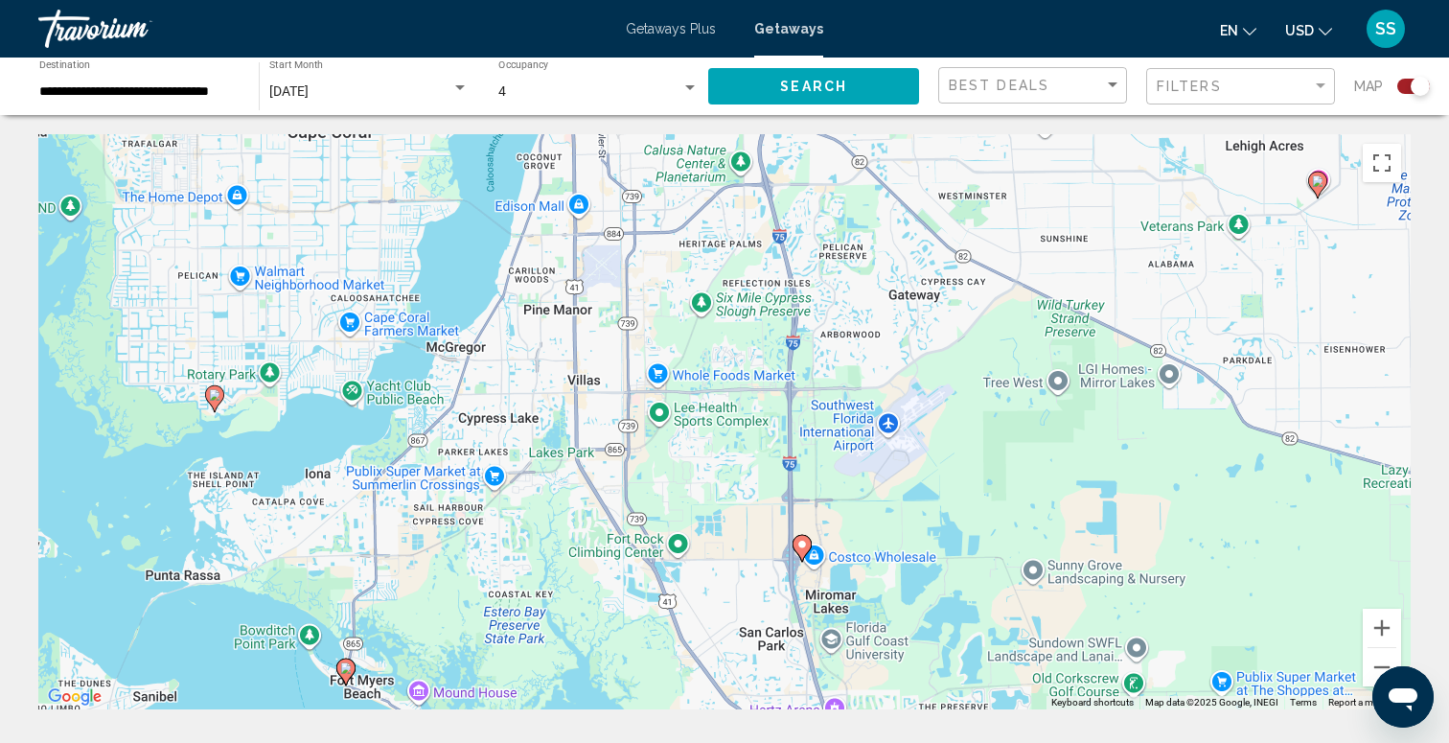
drag, startPoint x: 482, startPoint y: 519, endPoint x: 643, endPoint y: 238, distance: 324.5
click at [643, 238] on div "To activate drag with keyboard, press Alt + Enter. Once in keyboard drag state,…" at bounding box center [724, 421] width 1372 height 575
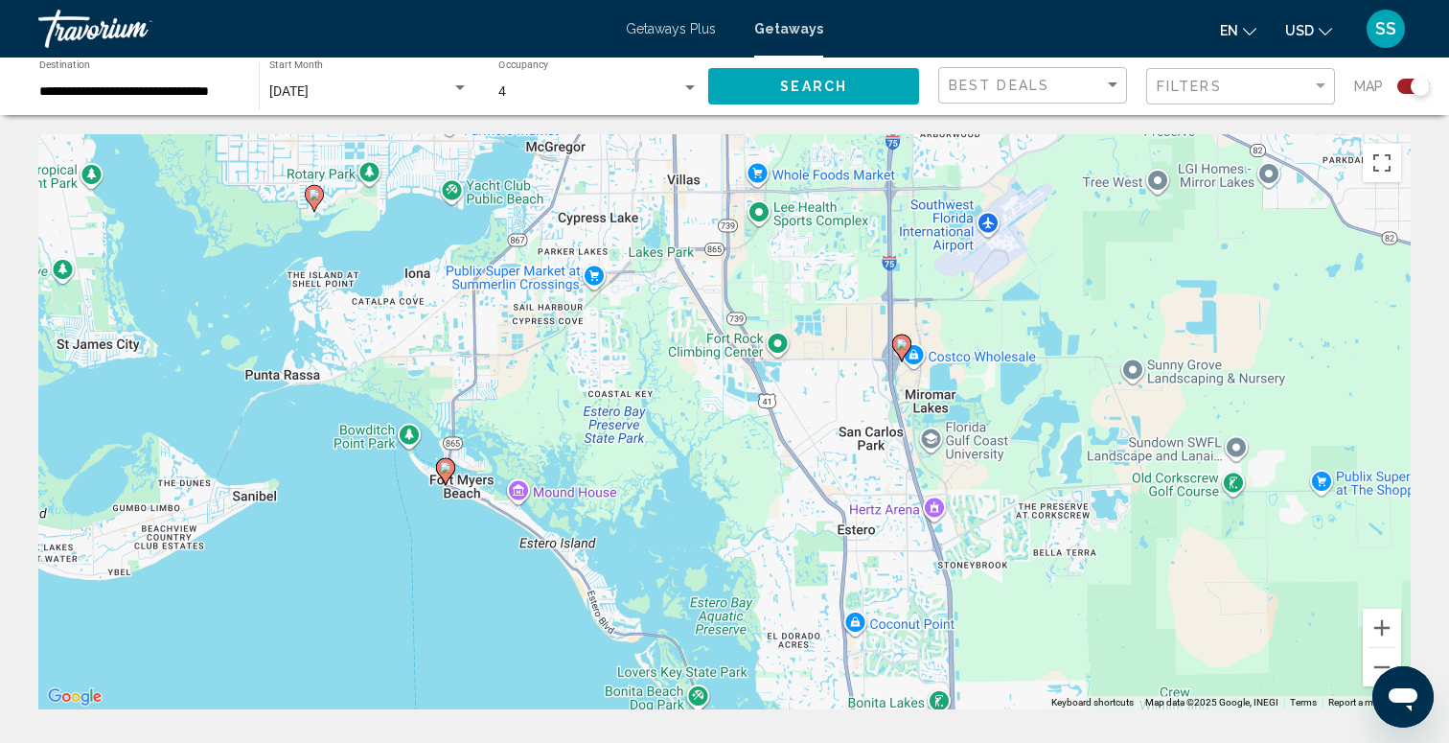
click at [446, 467] on image "Main content" at bounding box center [445, 467] width 11 height 11
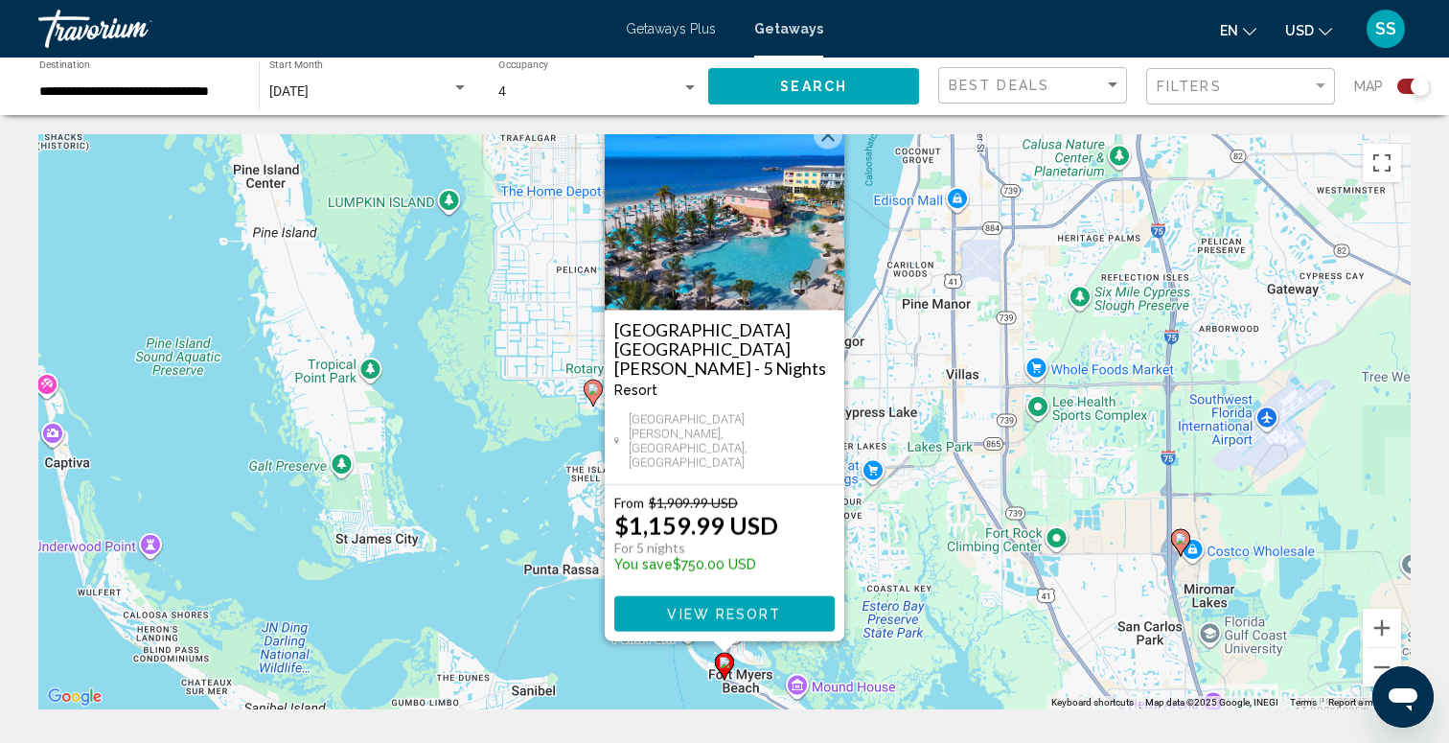
click at [825, 149] on button "Close" at bounding box center [828, 135] width 29 height 29
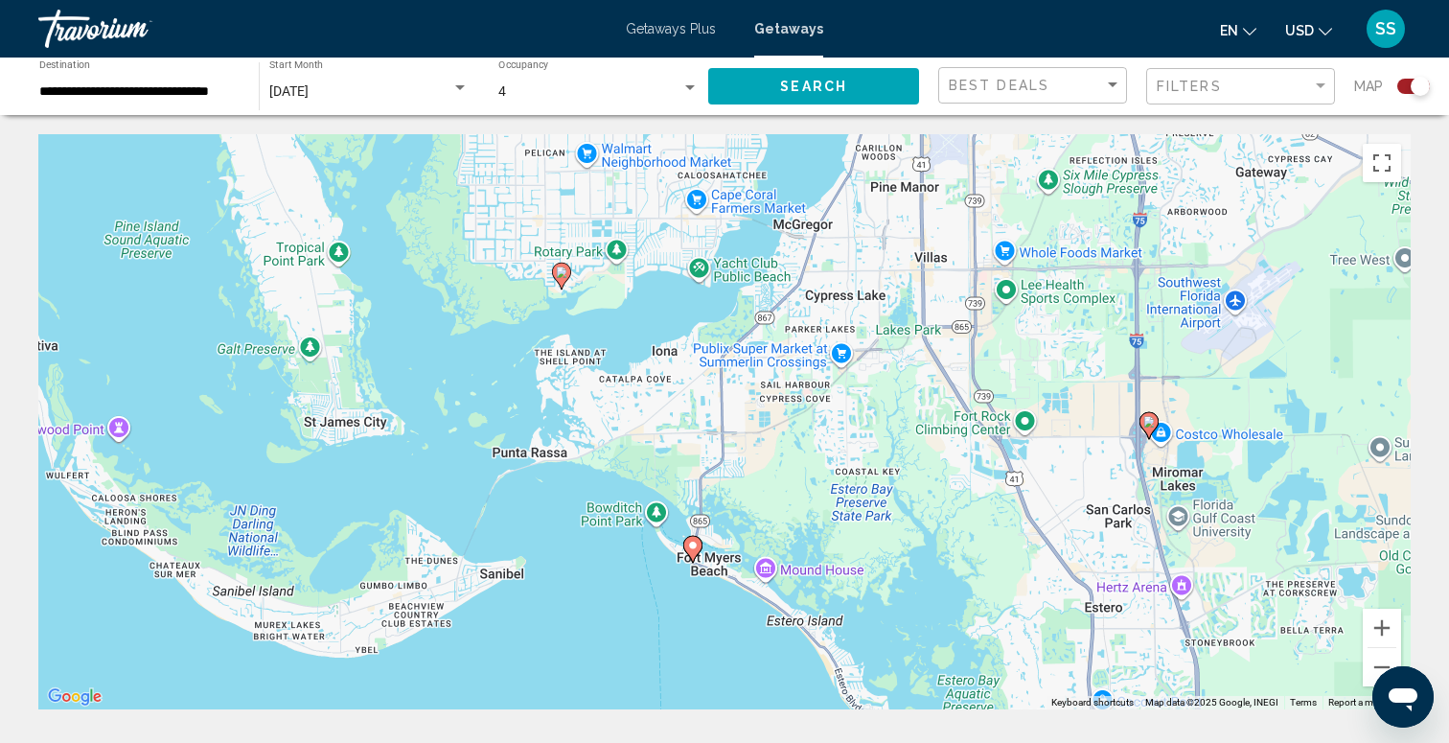
drag, startPoint x: 859, startPoint y: 486, endPoint x: 827, endPoint y: 344, distance: 145.3
click at [827, 347] on div "To activate drag with keyboard, press Alt + Enter. Once in keyboard drag state,…" at bounding box center [724, 421] width 1372 height 575
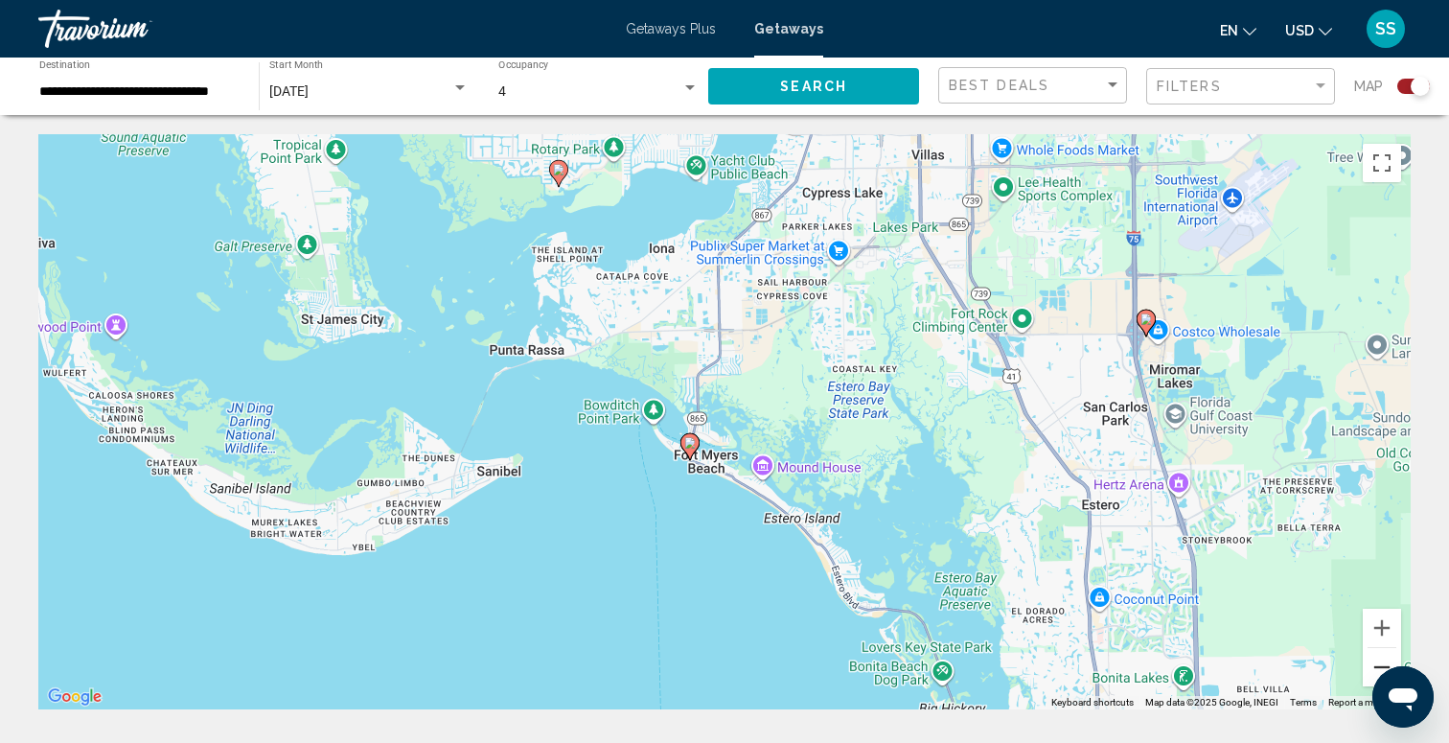
click at [1376, 668] on button "Zoom out" at bounding box center [1382, 667] width 38 height 38
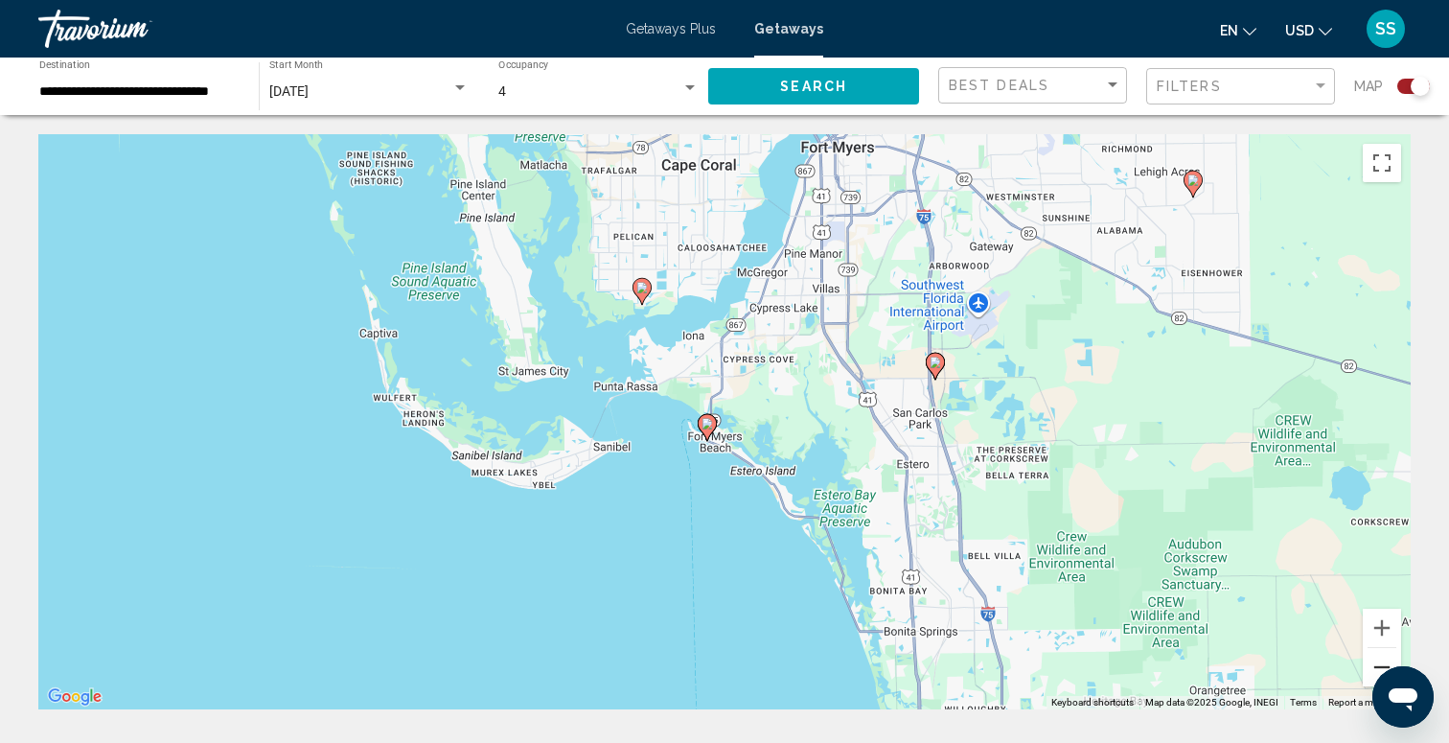
click at [1376, 669] on button "Zoom out" at bounding box center [1382, 667] width 38 height 38
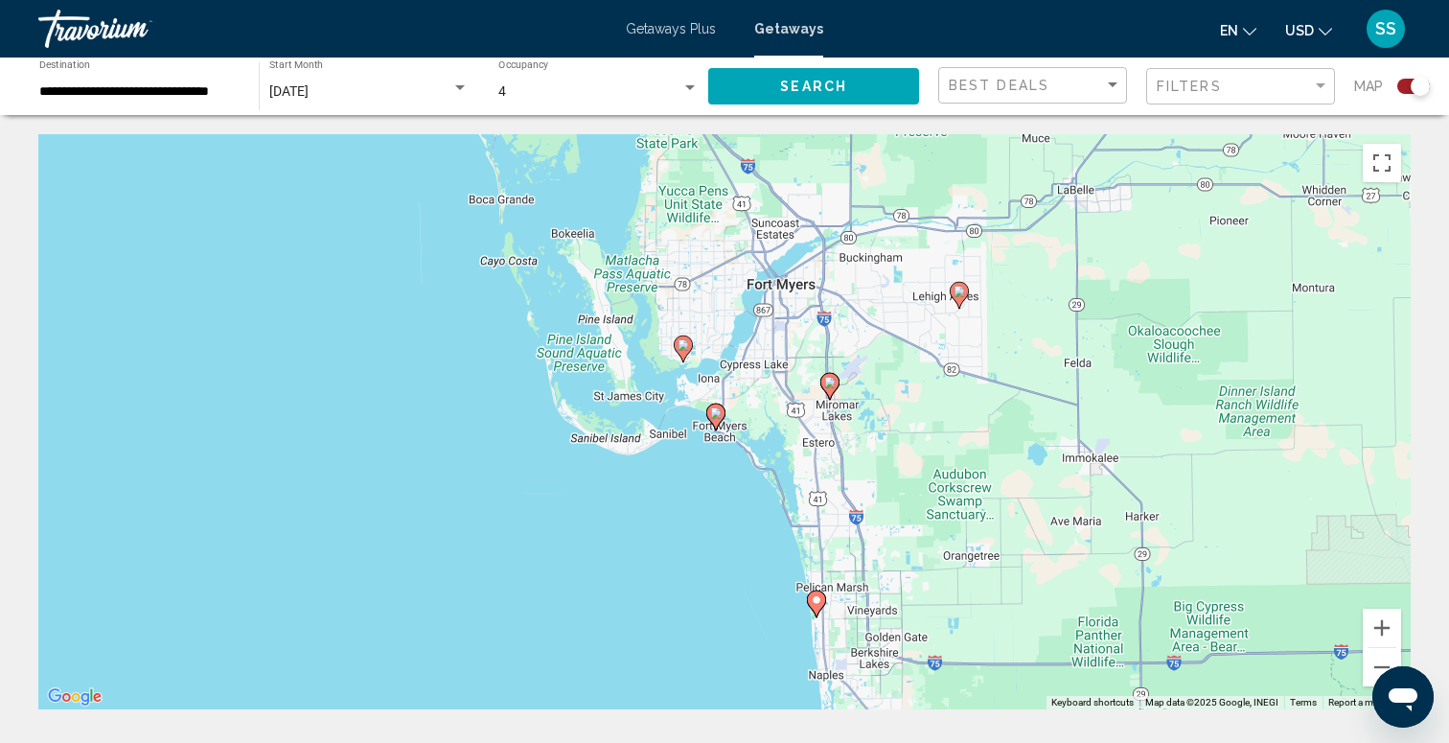
click at [818, 605] on image "Main content" at bounding box center [816, 599] width 11 height 11
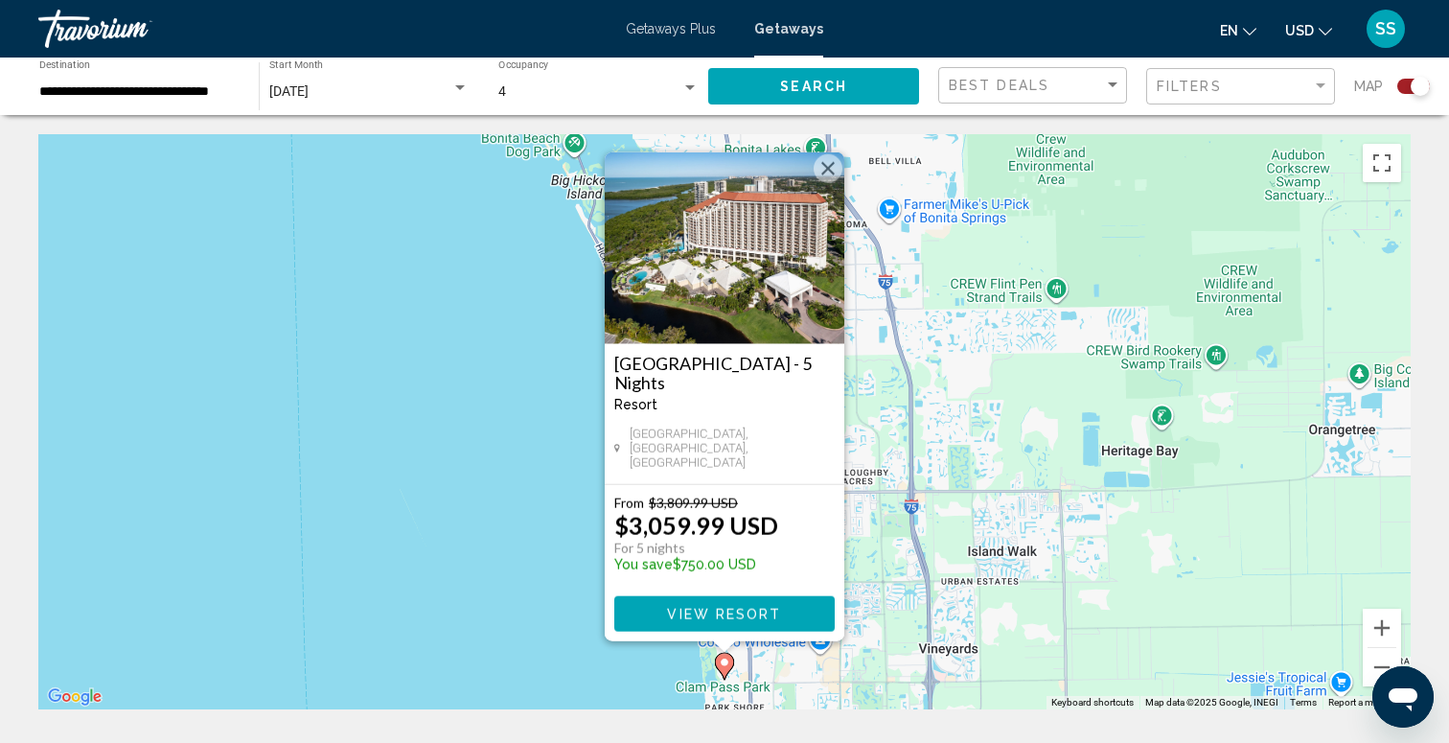
click at [830, 176] on button "Close" at bounding box center [828, 168] width 29 height 29
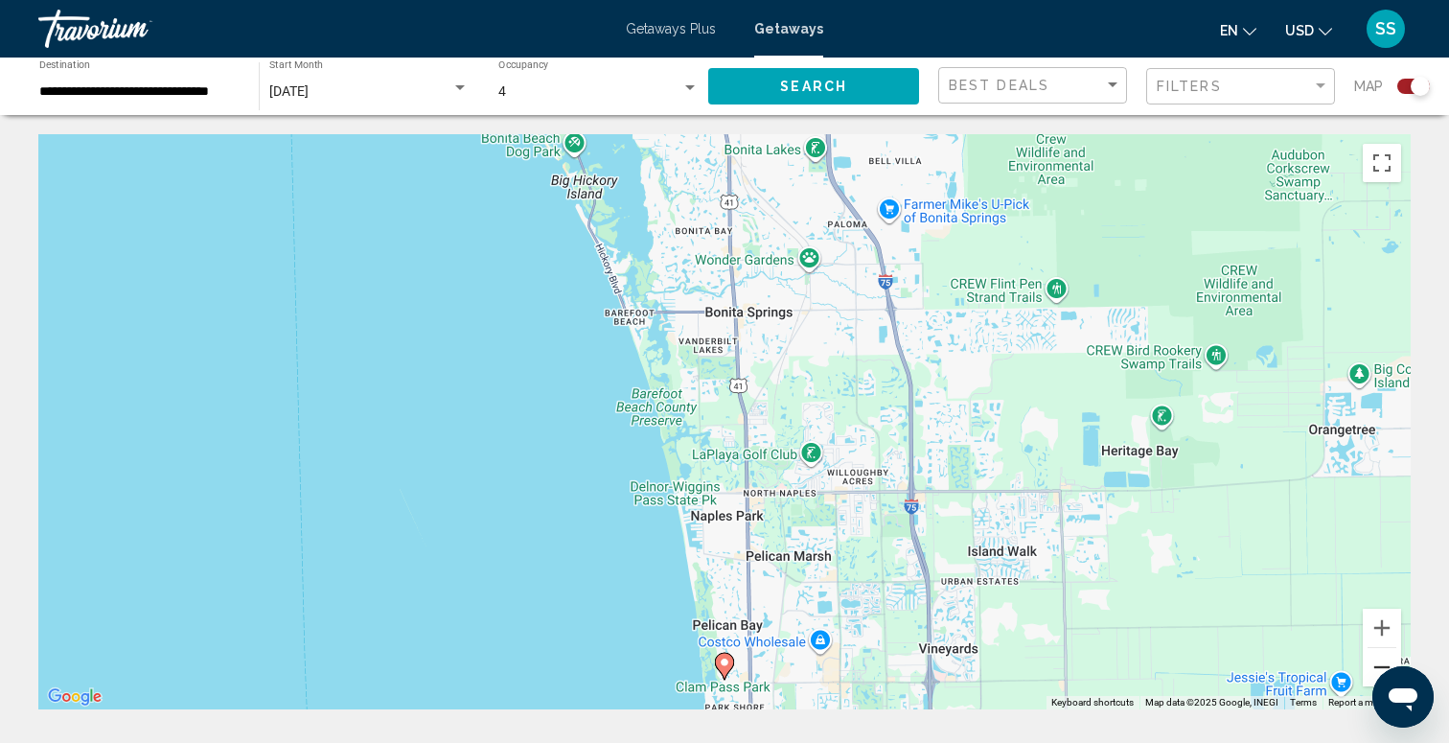
click at [1370, 666] on button "Zoom out" at bounding box center [1382, 667] width 38 height 38
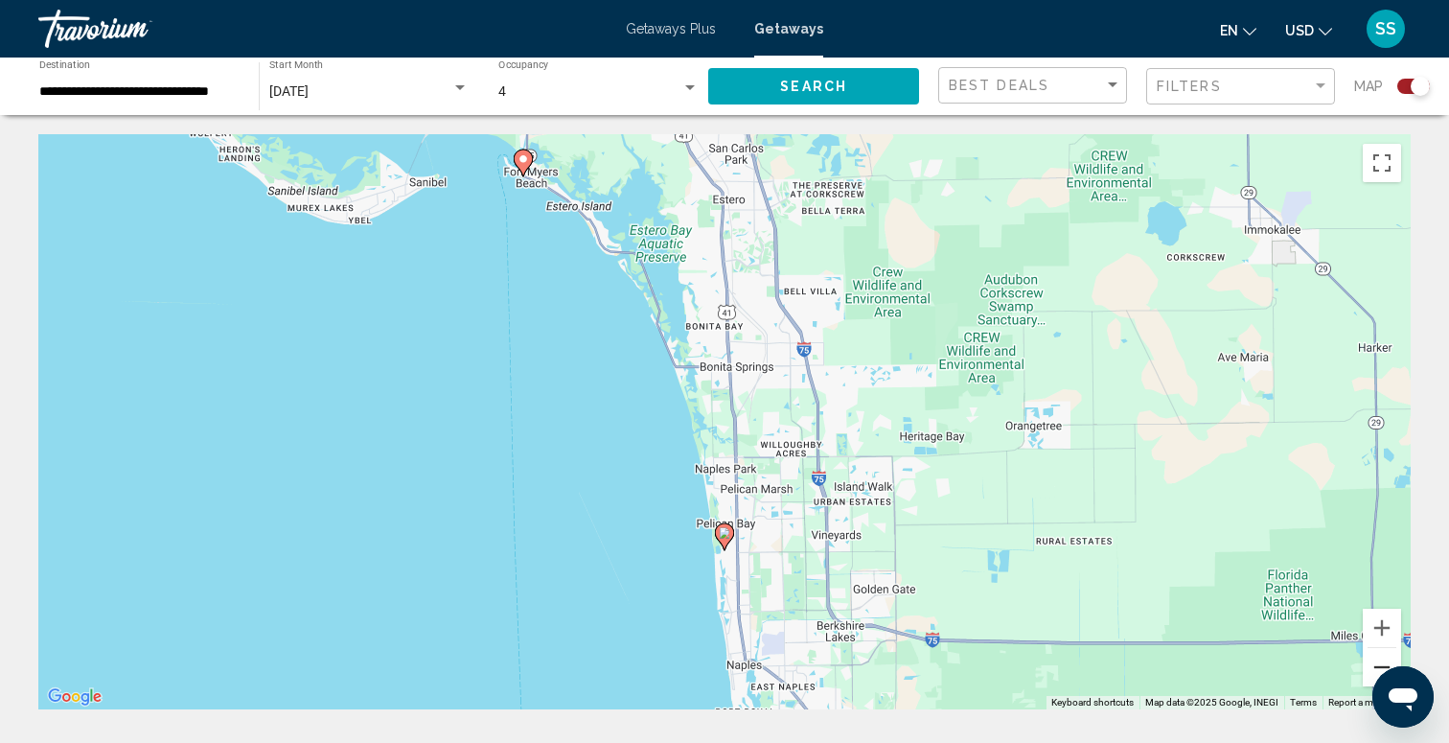
click at [1370, 666] on button "Zoom out" at bounding box center [1382, 667] width 38 height 38
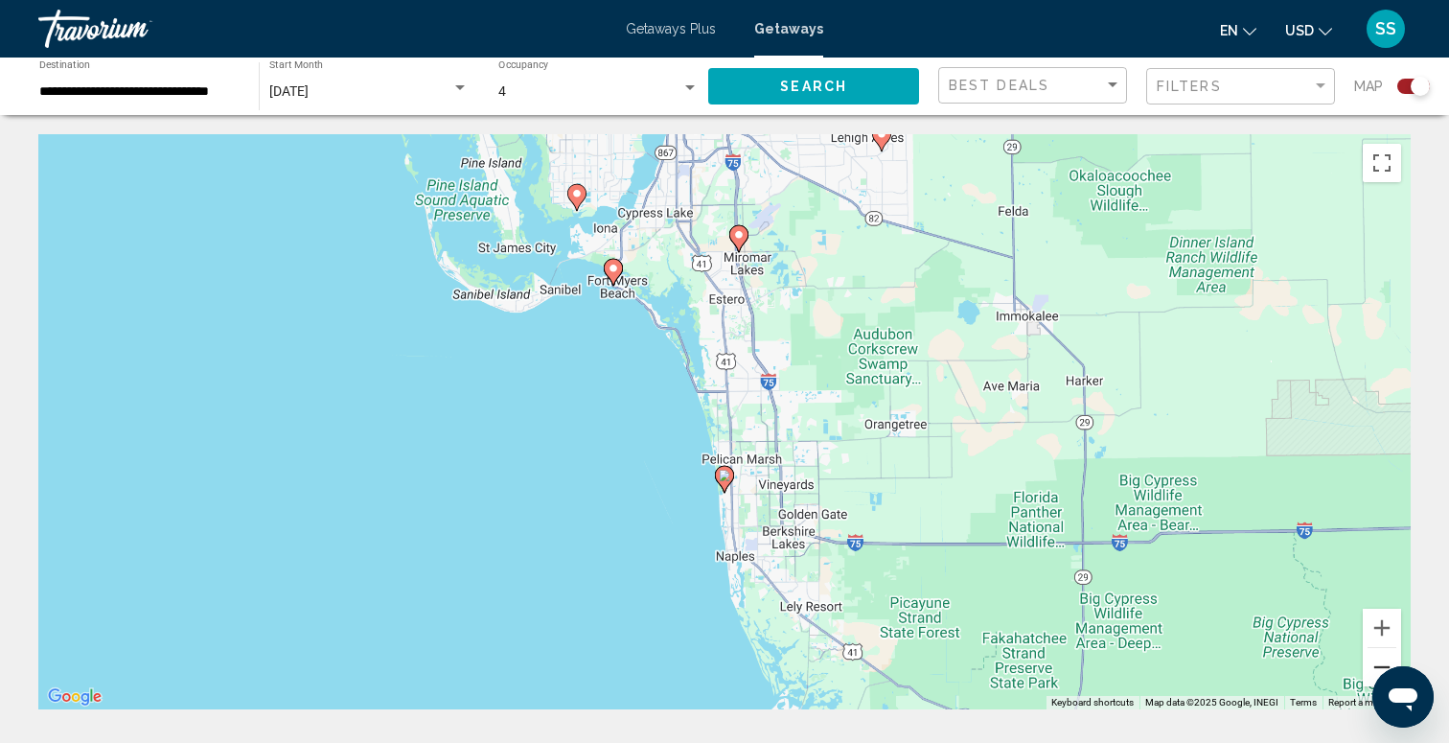
click at [1370, 666] on button "Zoom out" at bounding box center [1382, 667] width 38 height 38
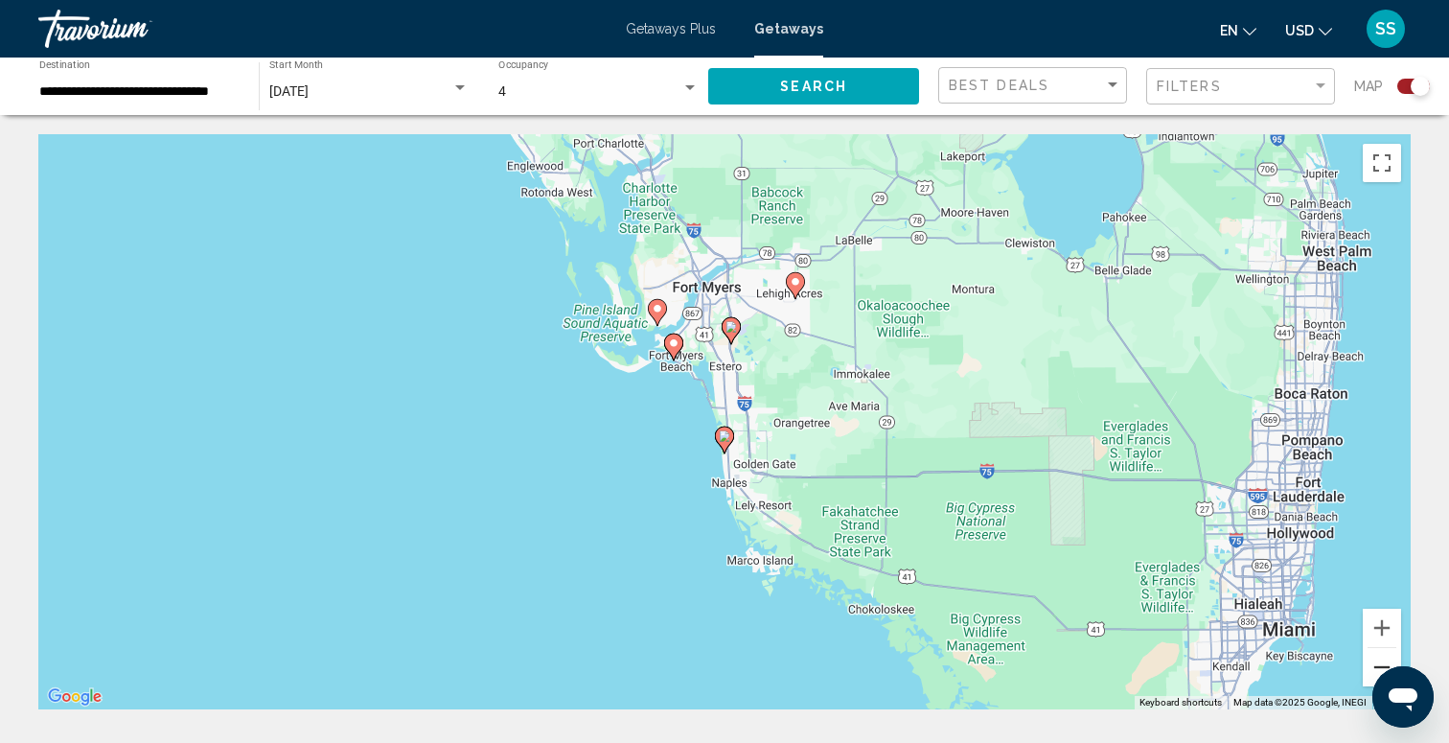
click at [1370, 666] on button "Zoom out" at bounding box center [1382, 667] width 38 height 38
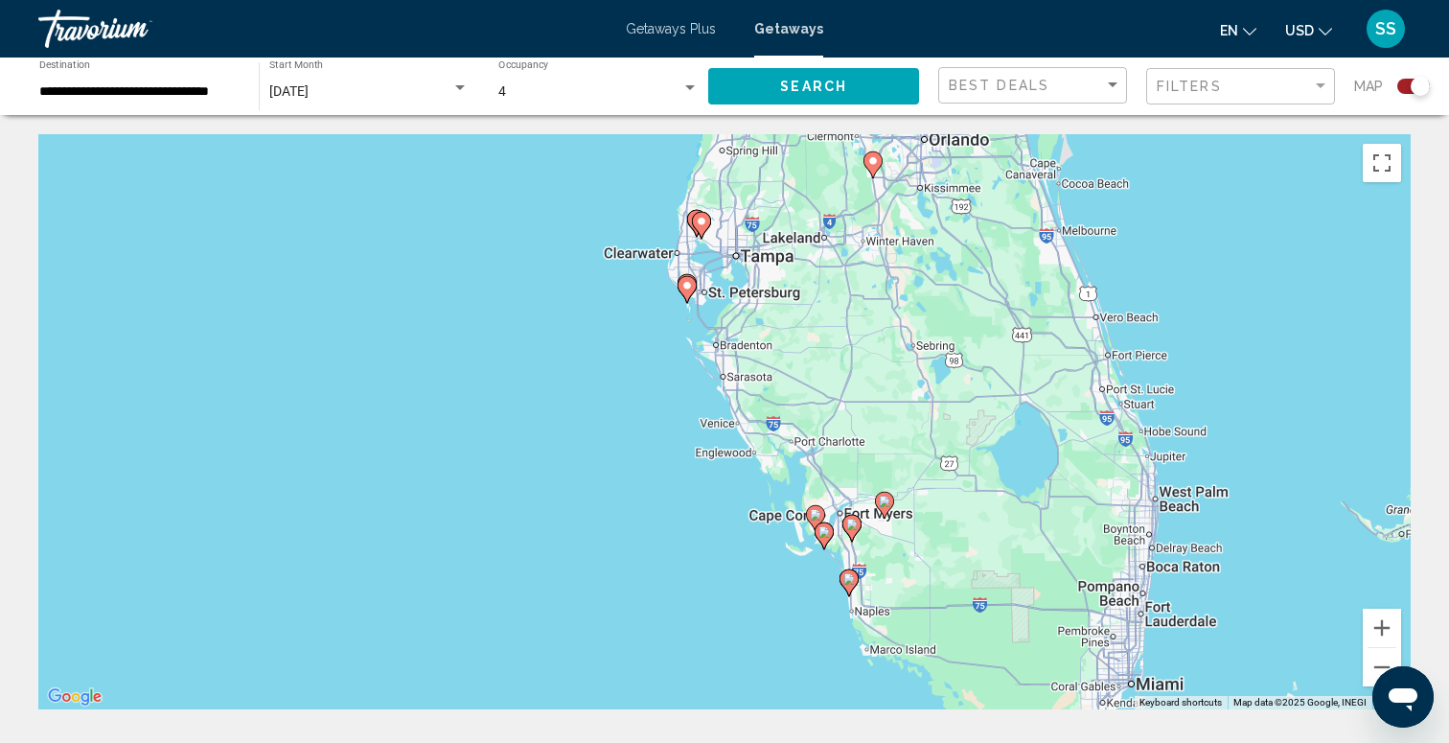
drag, startPoint x: 893, startPoint y: 453, endPoint x: 1022, endPoint y: 619, distance: 210.3
click at [1021, 617] on div "To activate drag with keyboard, press Alt + Enter. Once in keyboard drag state,…" at bounding box center [724, 421] width 1372 height 575
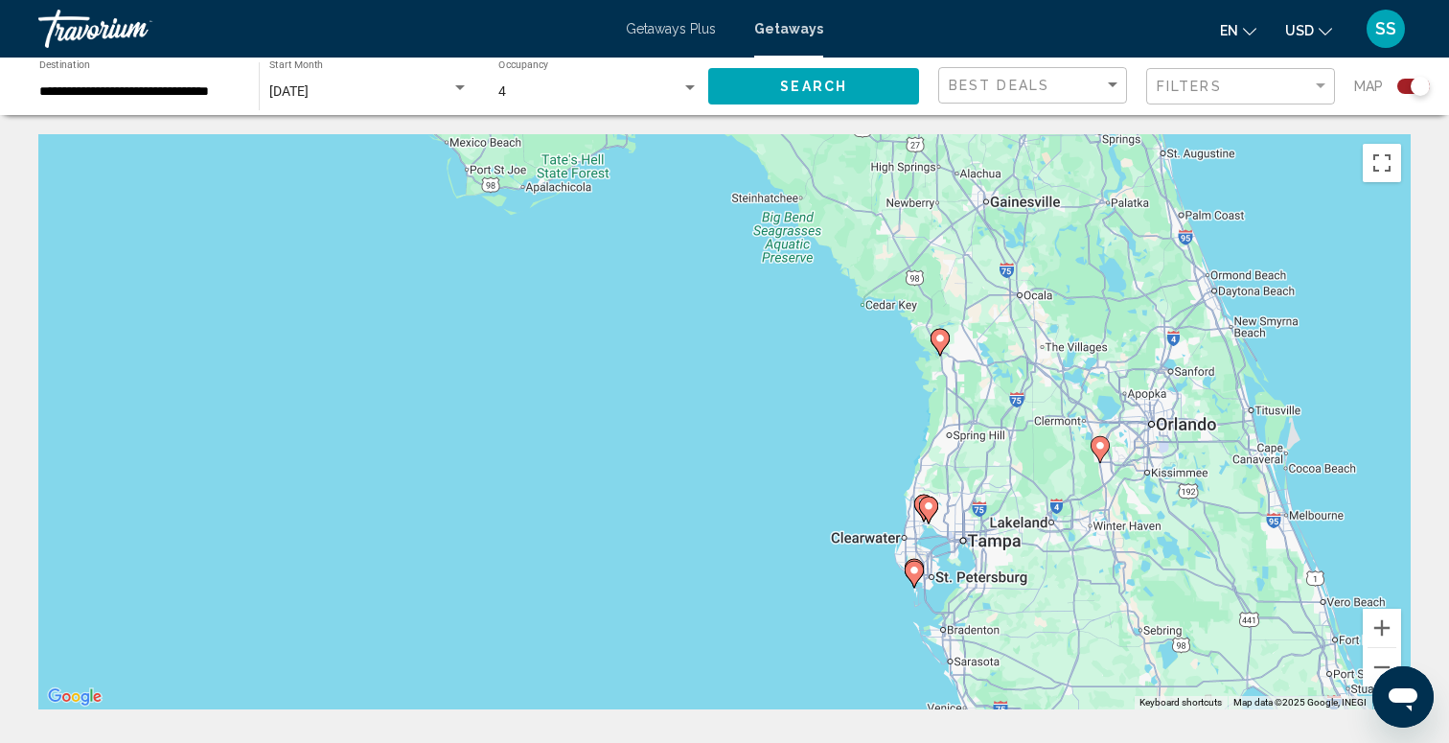
click at [942, 341] on image "Main content" at bounding box center [939, 338] width 11 height 11
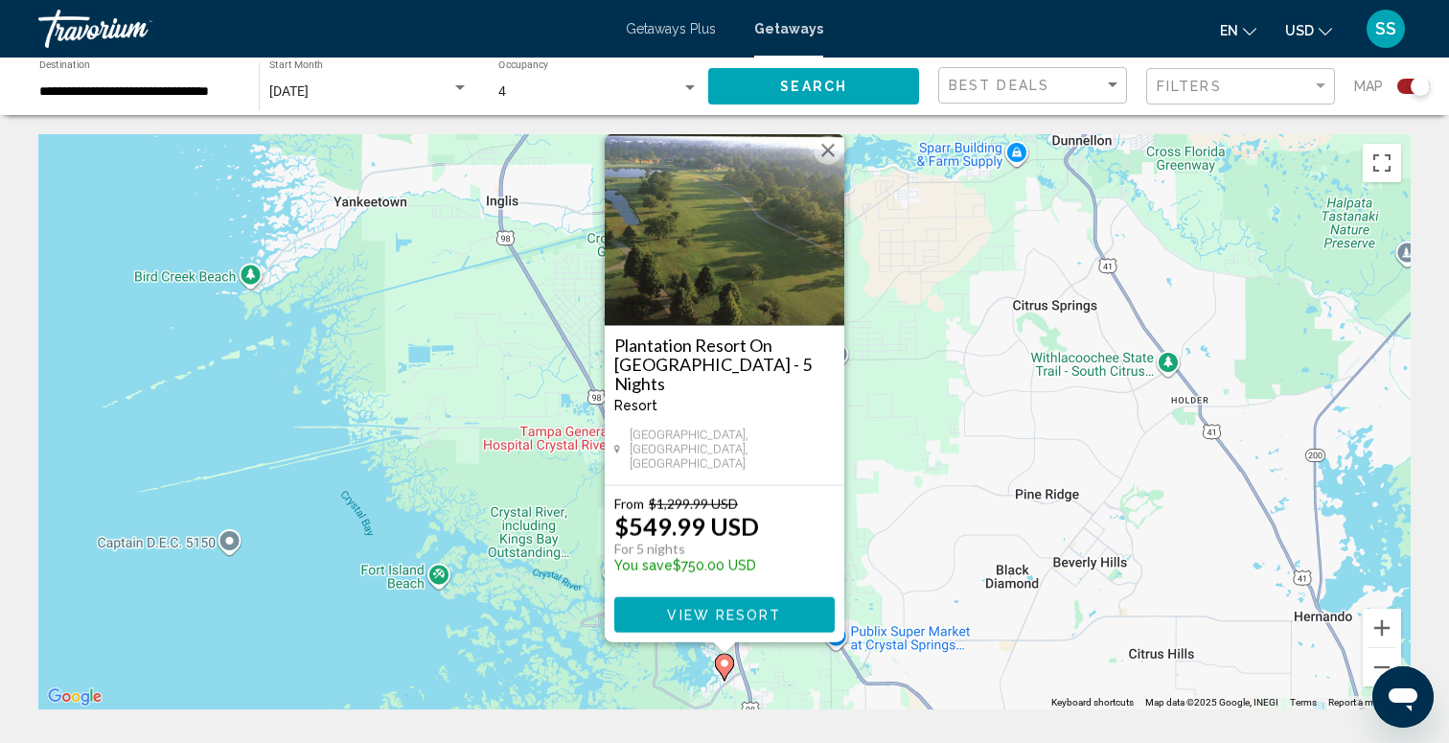
click at [816, 165] on button "Close" at bounding box center [828, 150] width 29 height 29
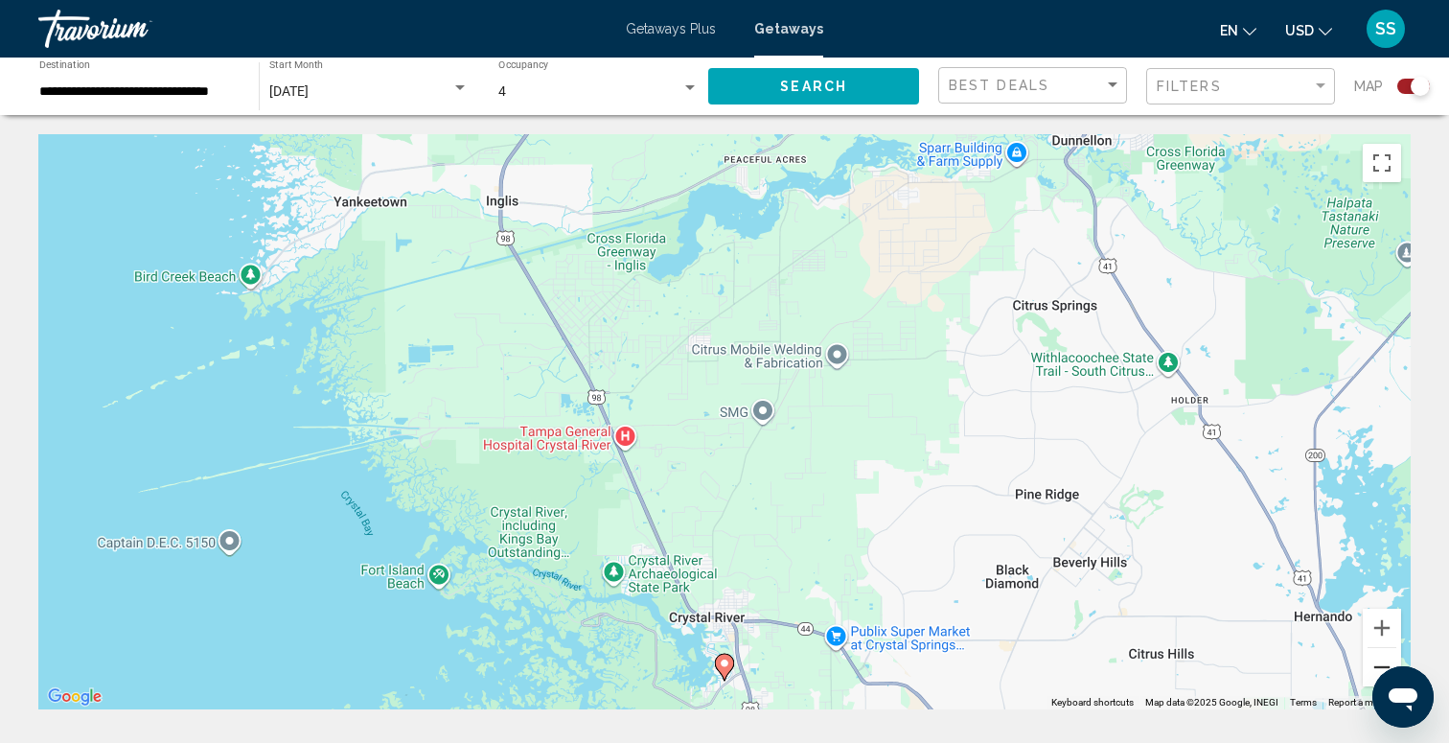
click at [1371, 661] on button "Zoom out" at bounding box center [1382, 667] width 38 height 38
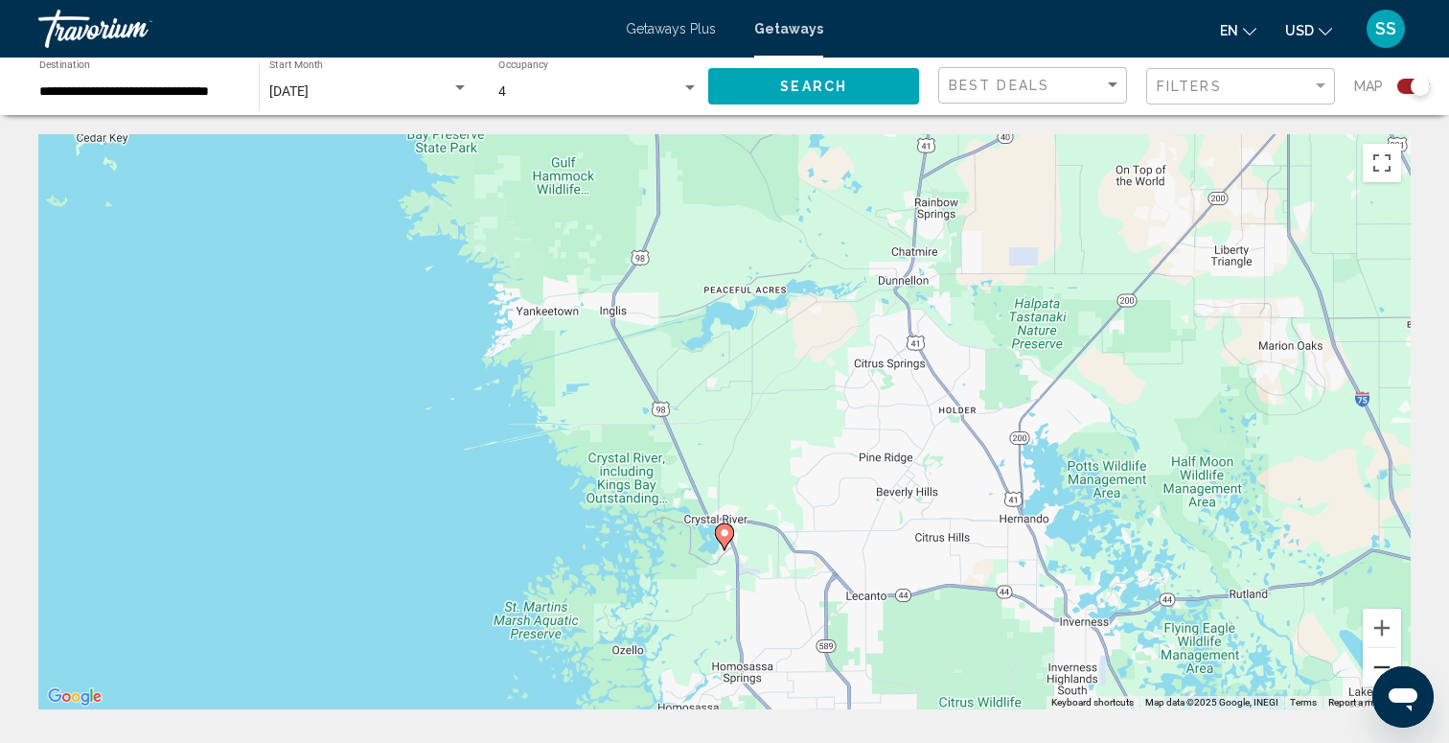
click at [1371, 661] on button "Zoom out" at bounding box center [1382, 667] width 38 height 38
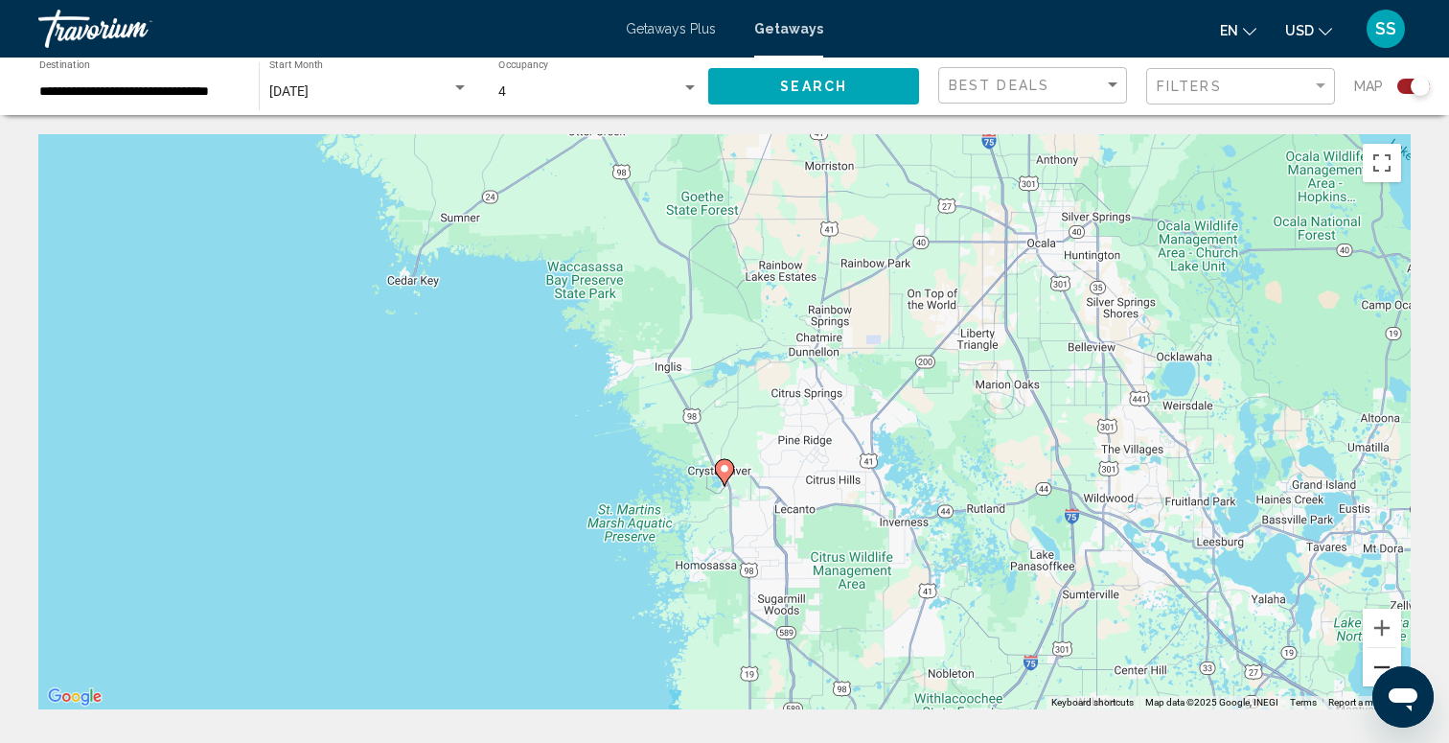
click at [1371, 661] on button "Zoom out" at bounding box center [1382, 667] width 38 height 38
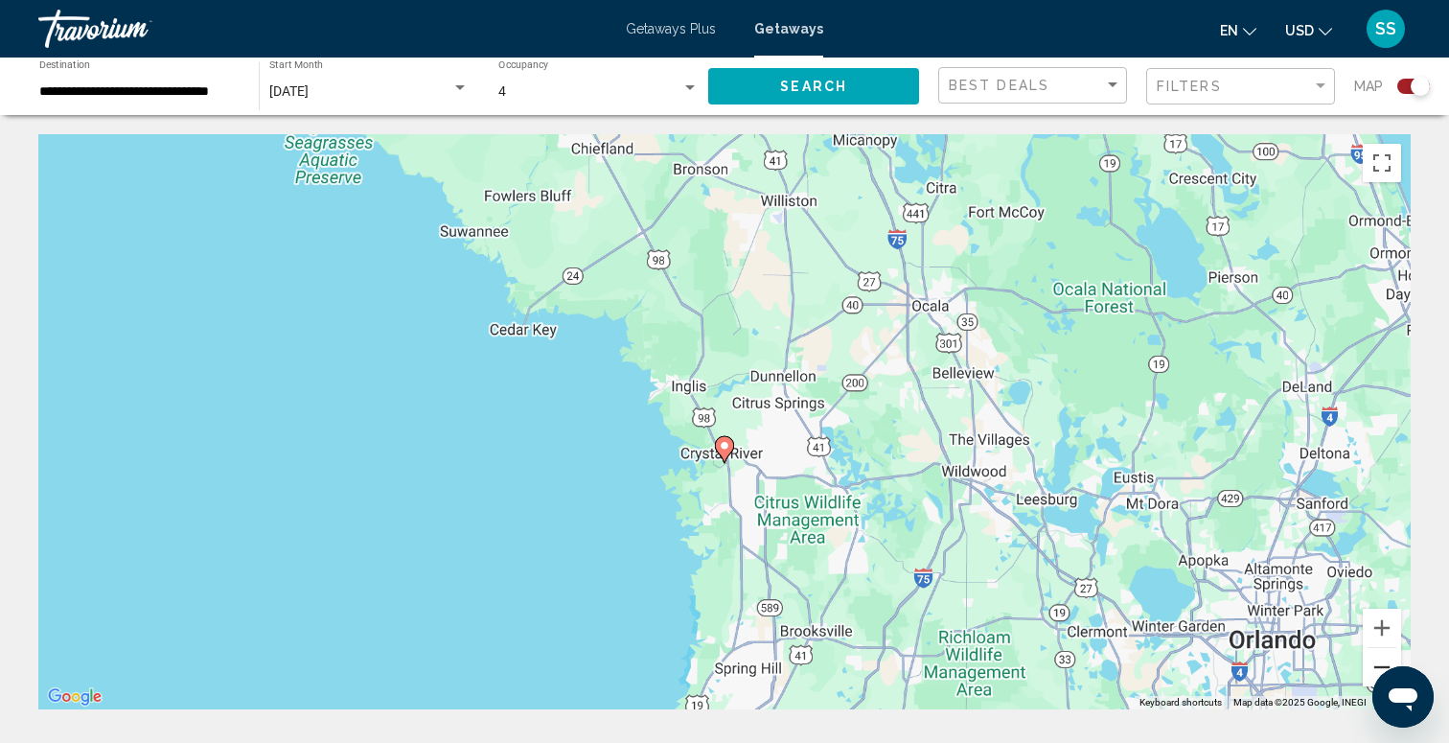
click at [1371, 661] on button "Zoom out" at bounding box center [1382, 667] width 38 height 38
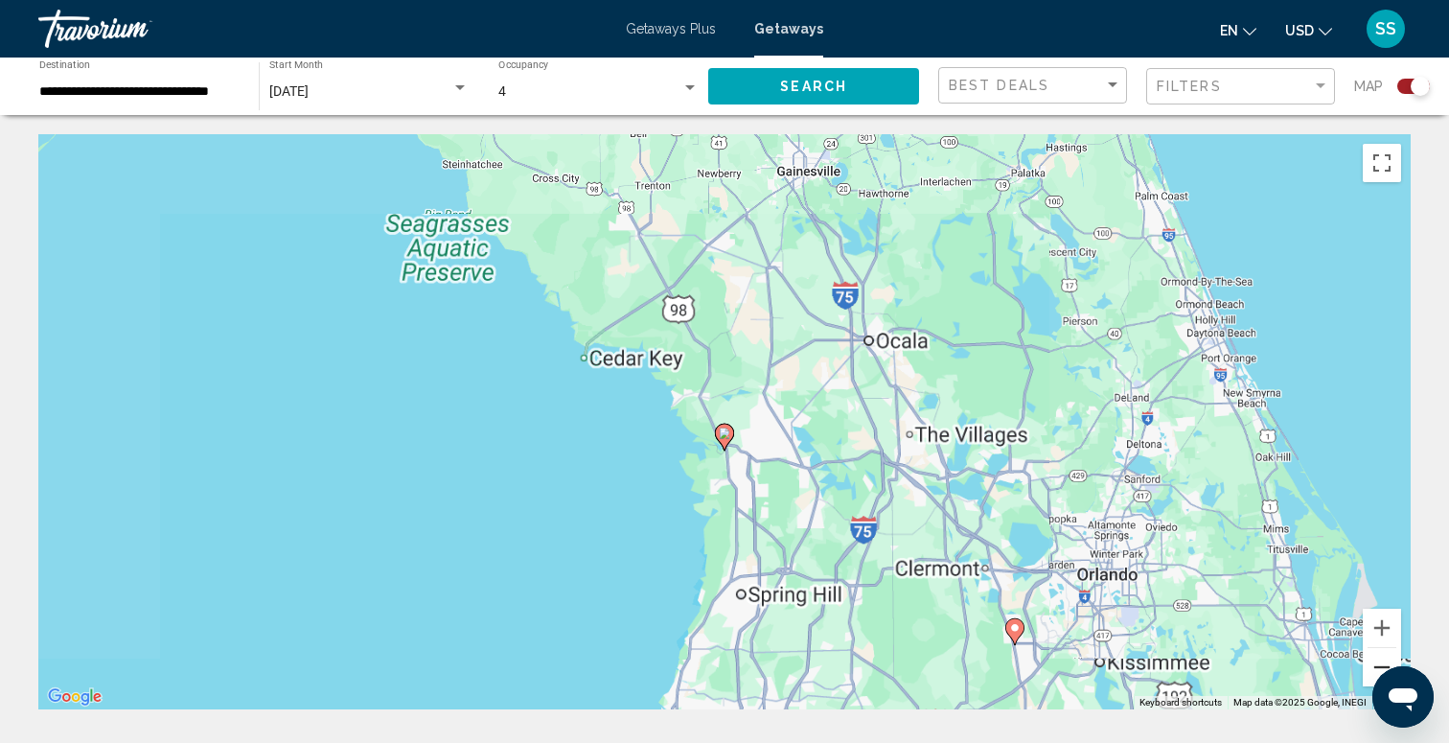
click at [1371, 661] on button "Zoom out" at bounding box center [1382, 667] width 38 height 38
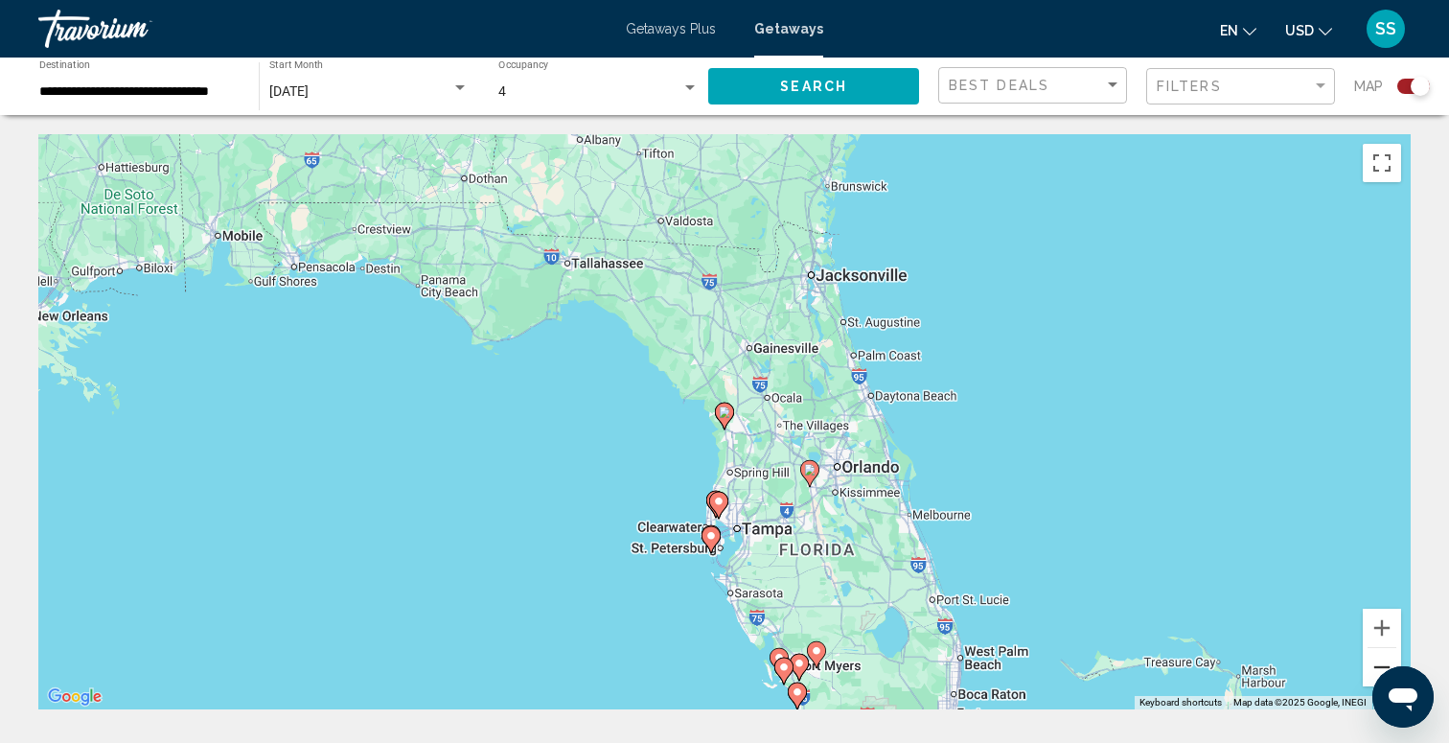
click at [1371, 661] on button "Zoom out" at bounding box center [1382, 667] width 38 height 38
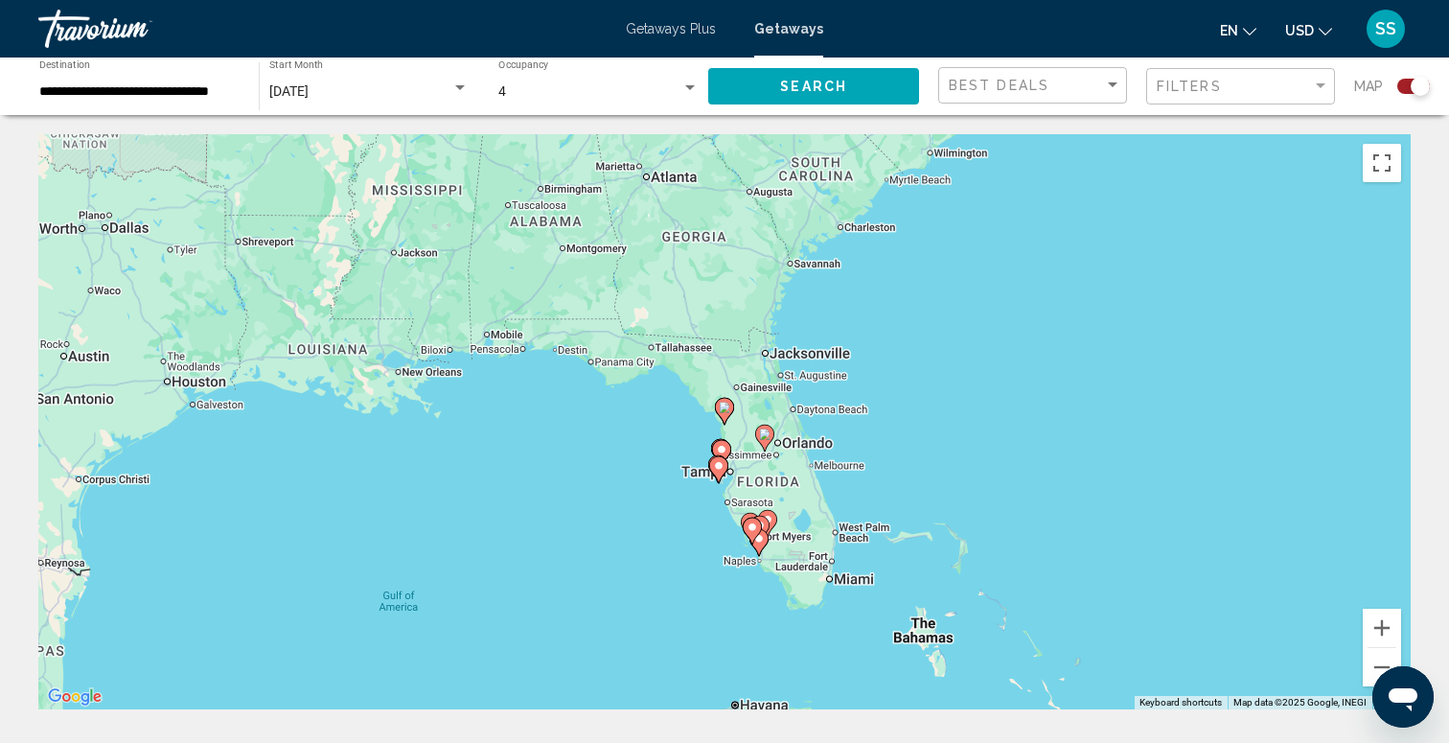
click at [765, 439] on image "Main content" at bounding box center [764, 433] width 11 height 11
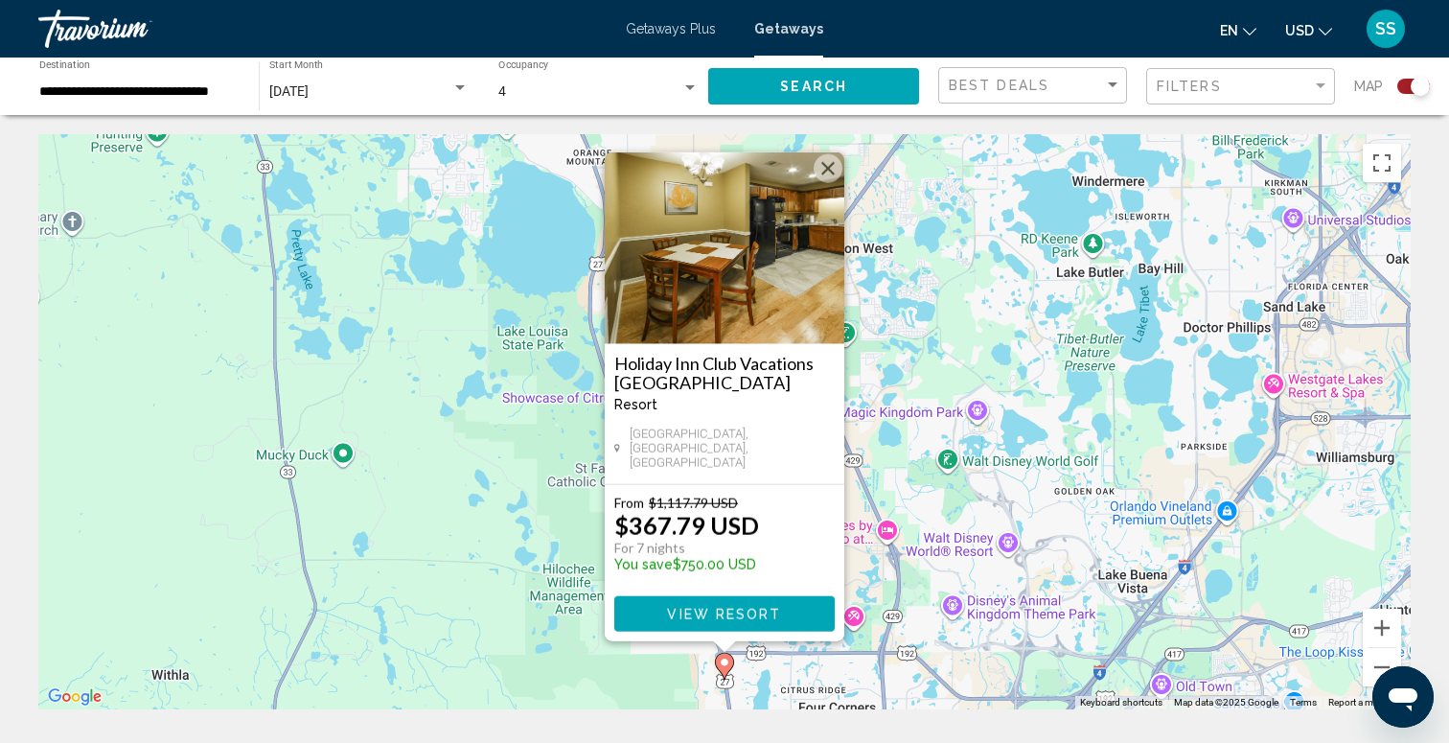
click at [835, 179] on button "Close" at bounding box center [828, 168] width 29 height 29
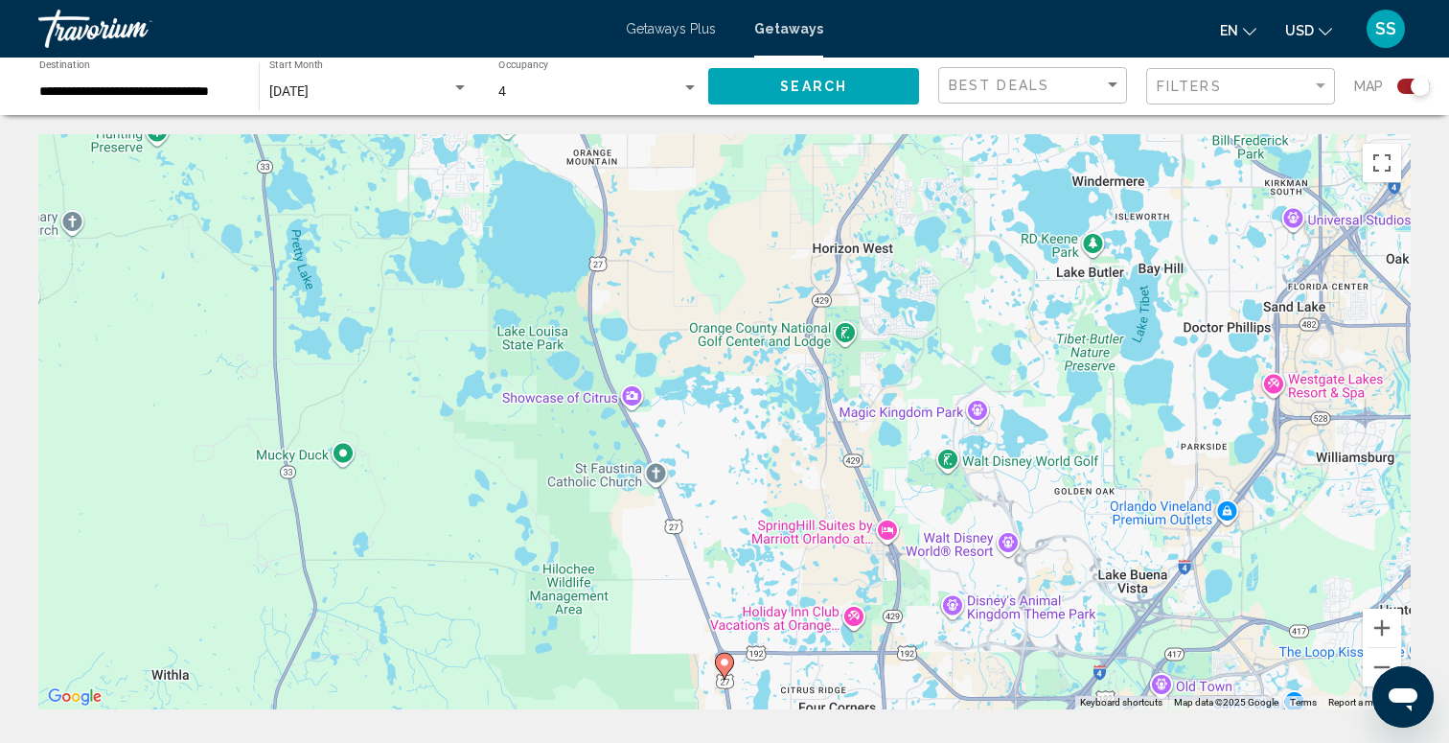
click at [1404, 89] on div "Search widget" at bounding box center [1413, 86] width 33 height 15
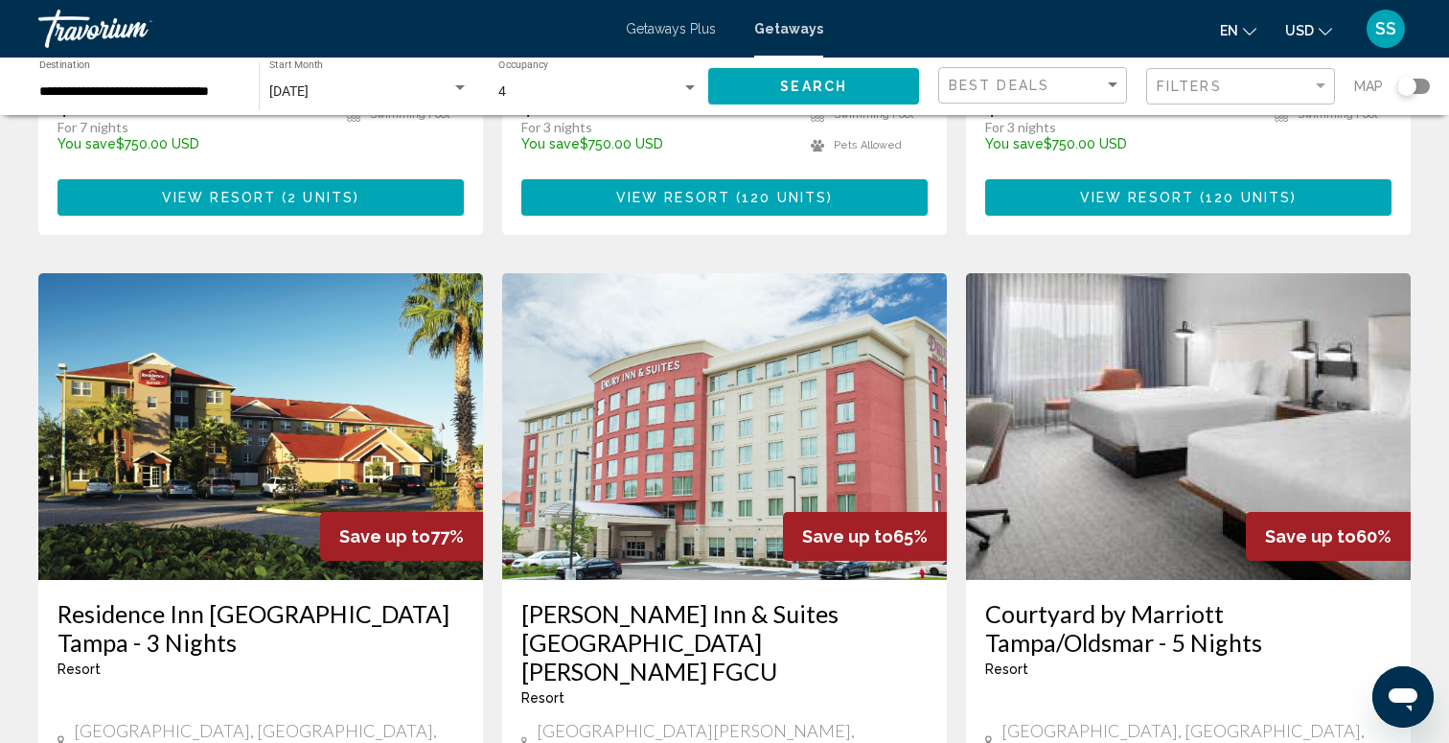
scroll to position [1352, 0]
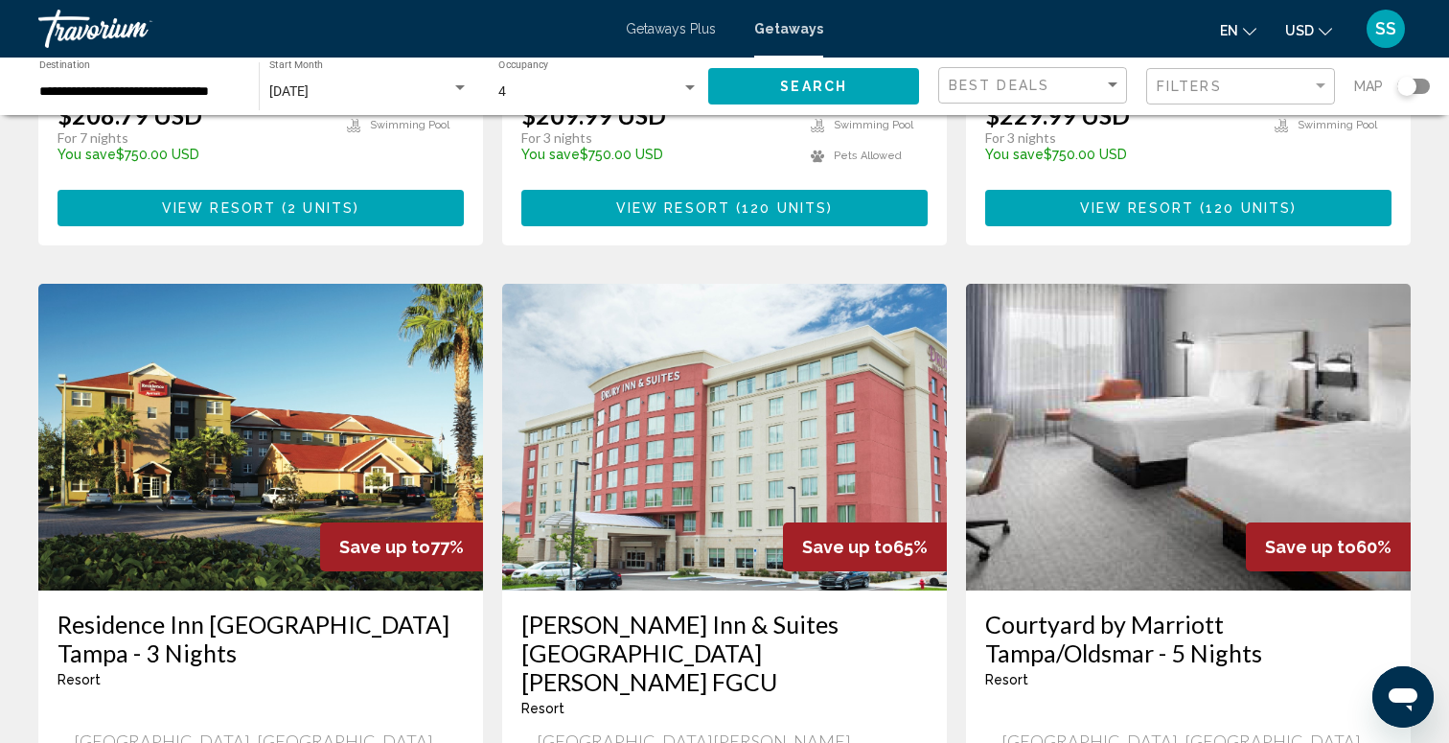
click at [280, 451] on img "Main content" at bounding box center [260, 437] width 445 height 307
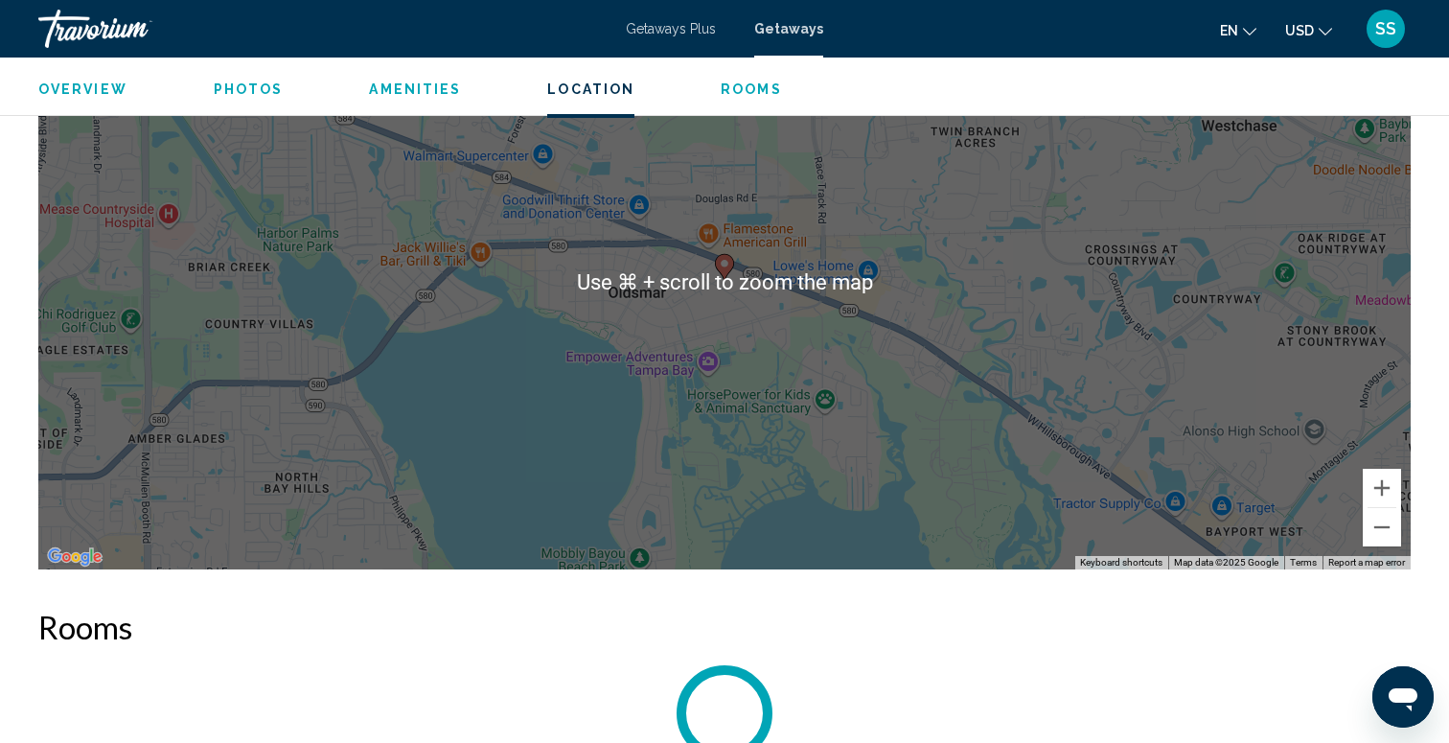
scroll to position [1827, 0]
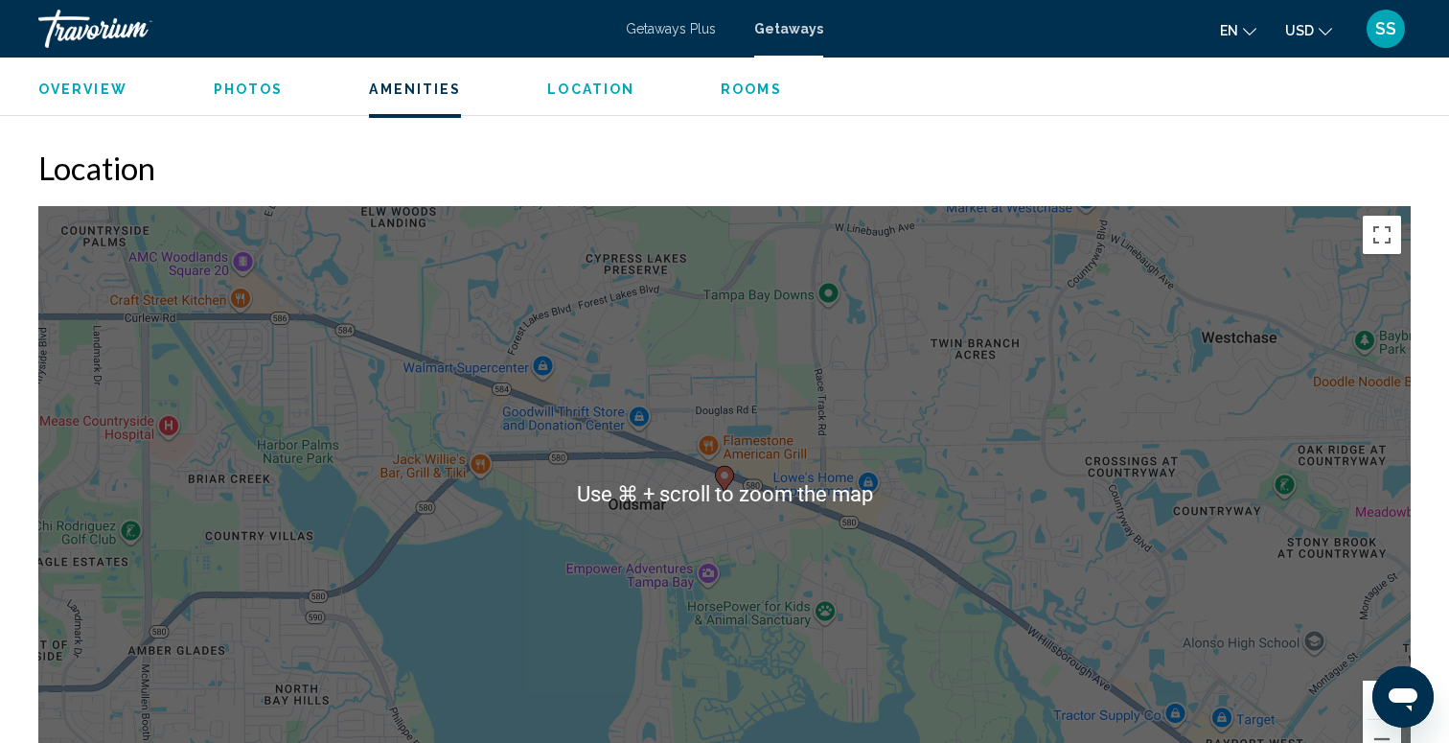
click at [779, 547] on div "To activate drag with keyboard, press Alt + Enter. Once in keyboard drag state,…" at bounding box center [724, 493] width 1372 height 575
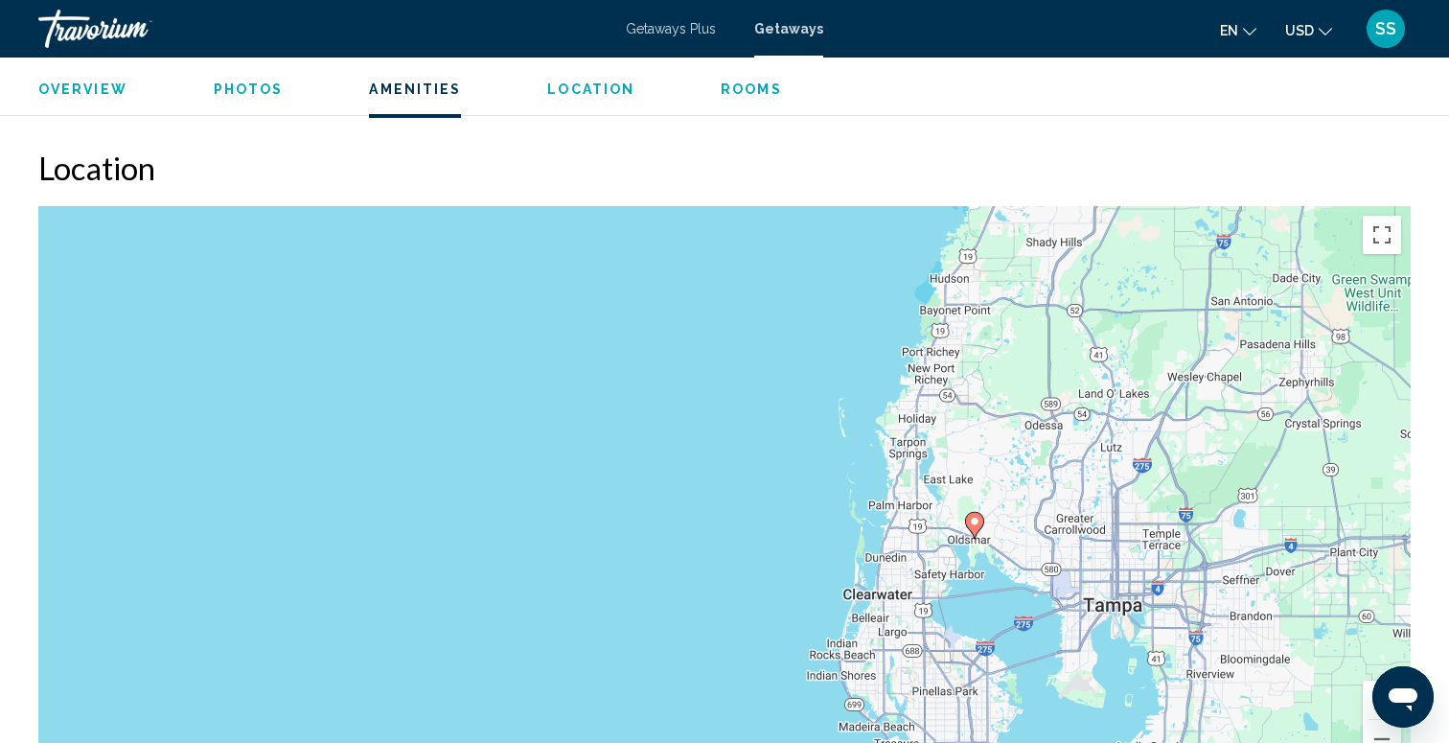
drag, startPoint x: 1025, startPoint y: 591, endPoint x: 942, endPoint y: 364, distance: 241.9
click at [942, 366] on div "To activate drag with keyboard, press Alt + Enter. Once in keyboard drag state,…" at bounding box center [724, 493] width 1372 height 575
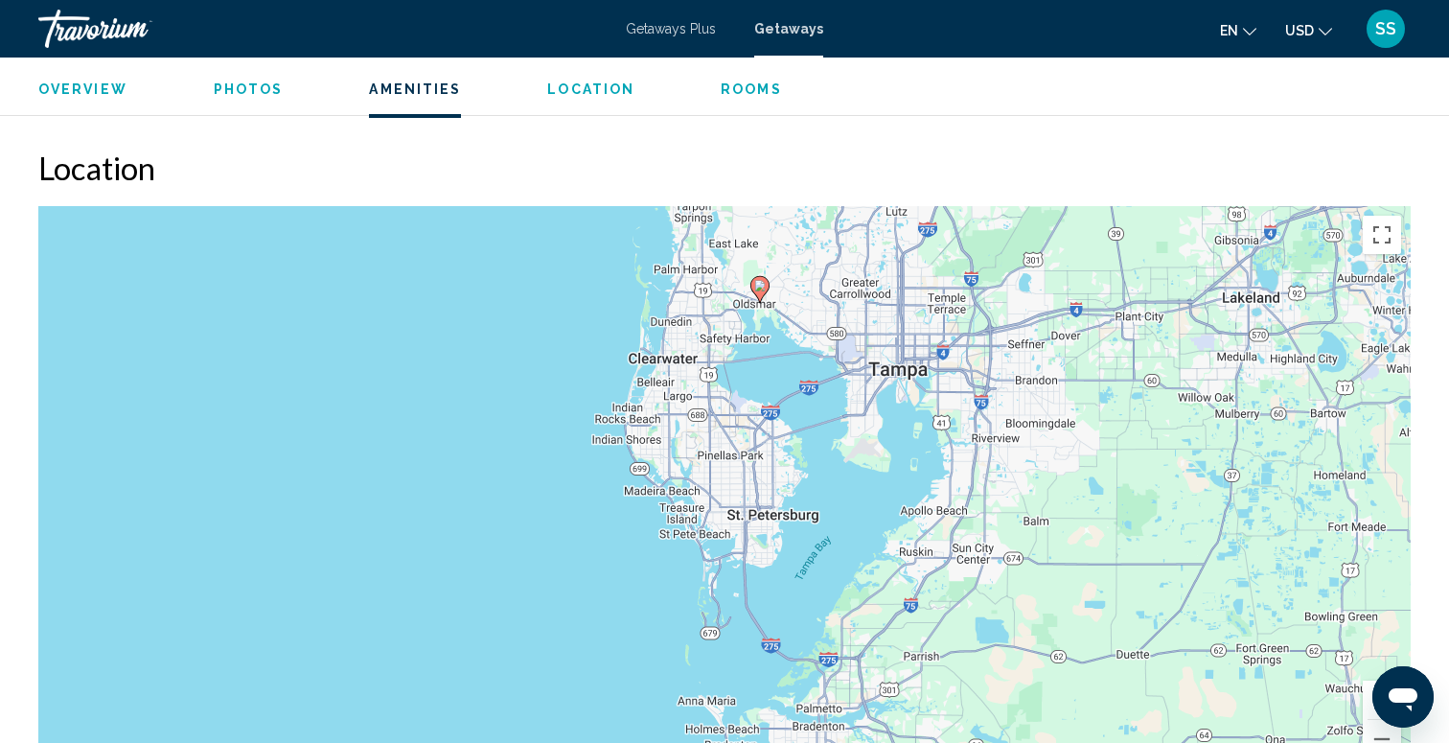
drag, startPoint x: 1023, startPoint y: 434, endPoint x: 892, endPoint y: 529, distance: 162.0
click at [892, 529] on div "To activate drag with keyboard, press Alt + Enter. Once in keyboard drag state,…" at bounding box center [724, 493] width 1372 height 575
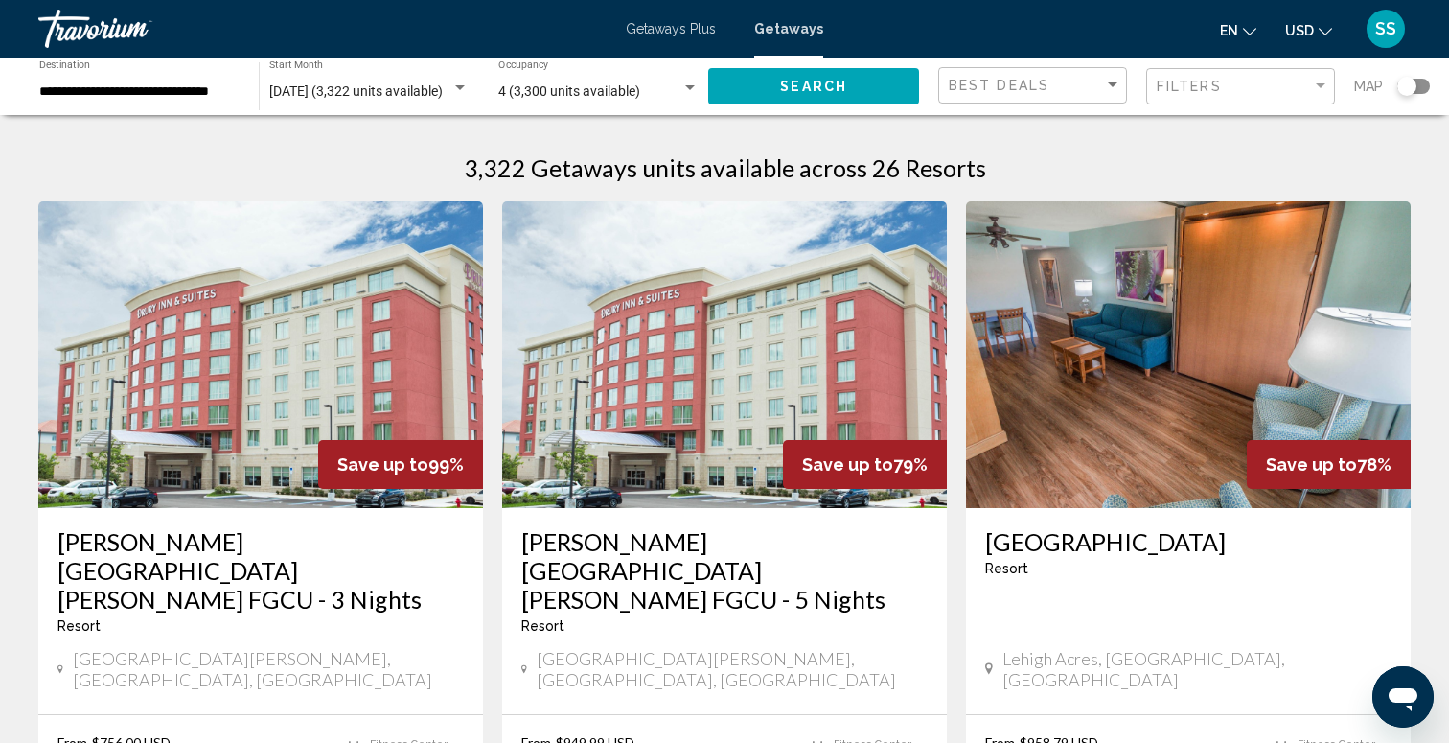
click at [1406, 85] on div "Search widget" at bounding box center [1406, 86] width 19 height 19
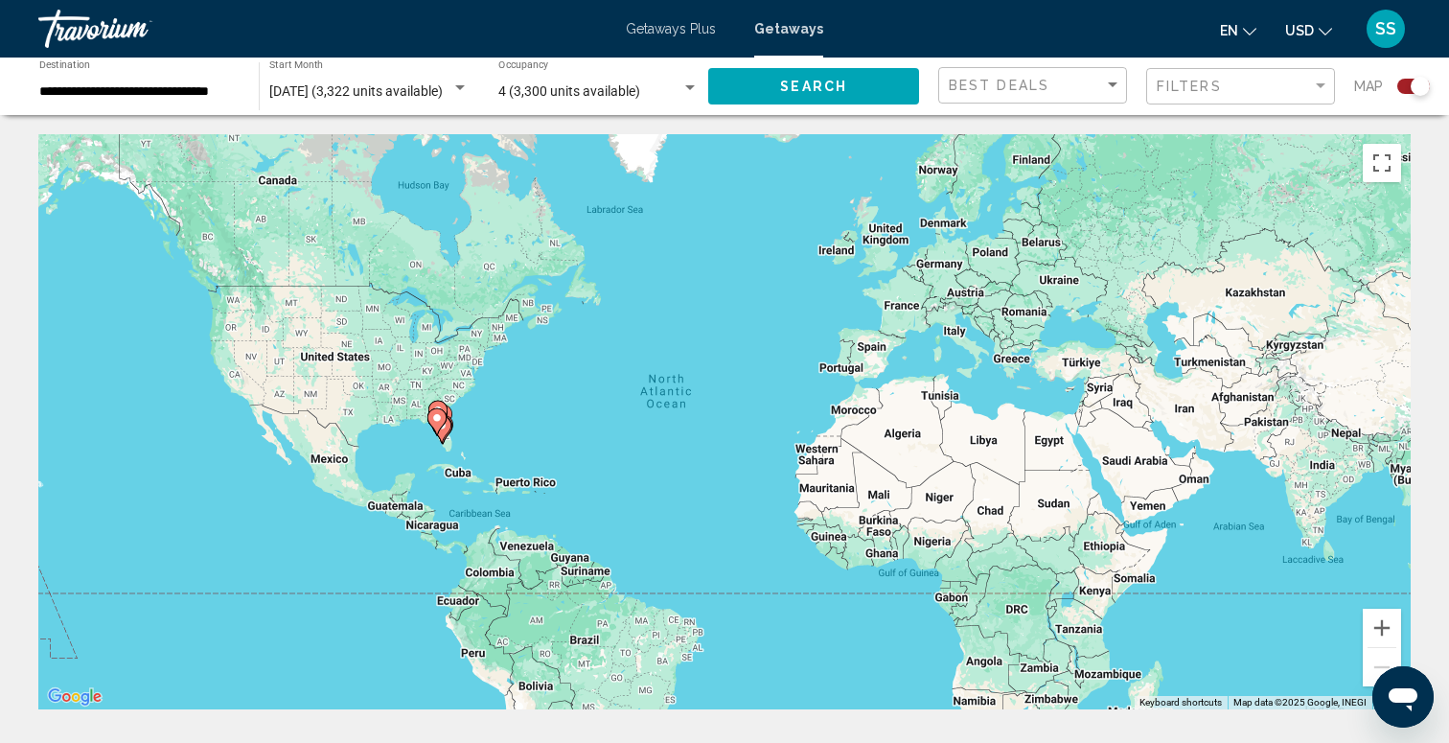
click at [439, 429] on icon "Main content" at bounding box center [436, 421] width 19 height 27
click at [439, 429] on div "To activate drag with keyboard, press Alt + Enter. Once in keyboard drag state,…" at bounding box center [724, 421] width 1372 height 575
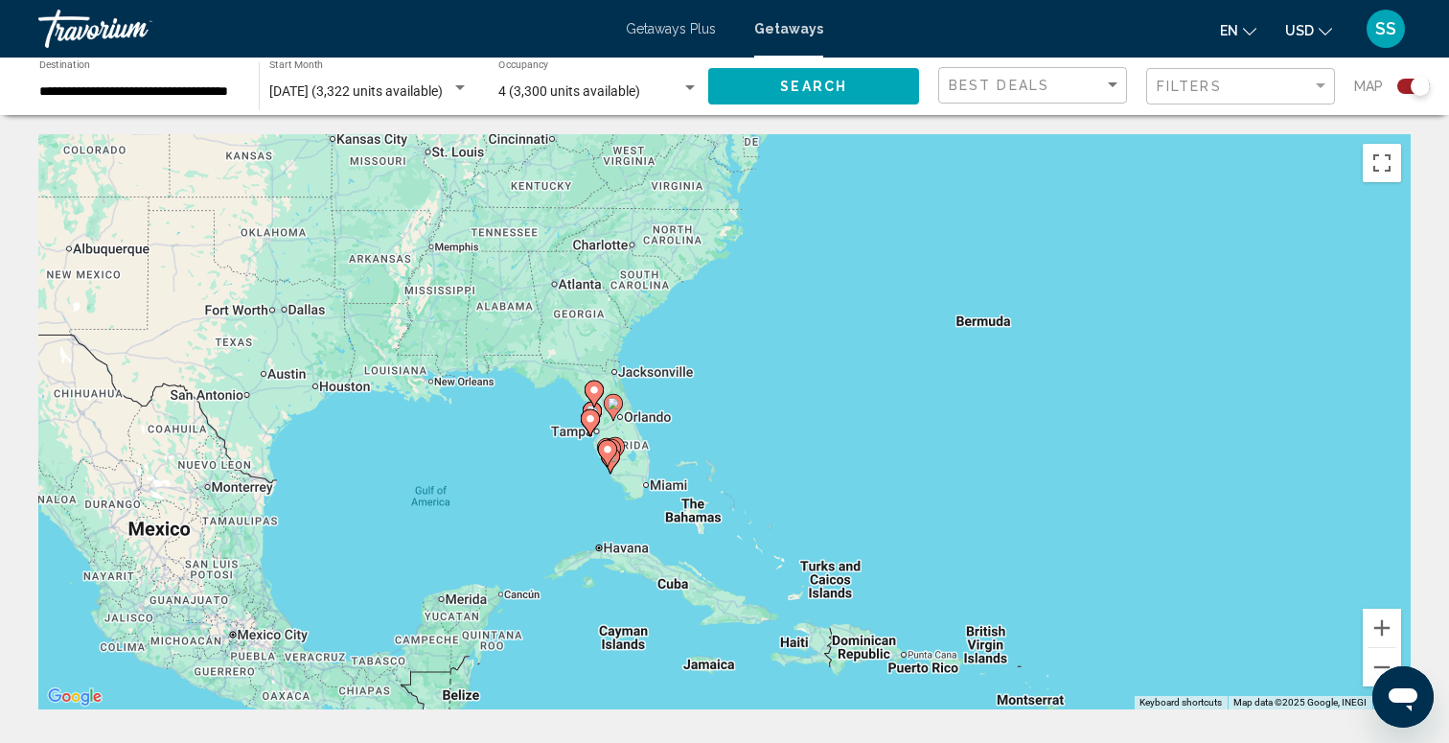
click at [636, 432] on div "To activate drag with keyboard, press Alt + Enter. Once in keyboard drag state,…" at bounding box center [724, 421] width 1372 height 575
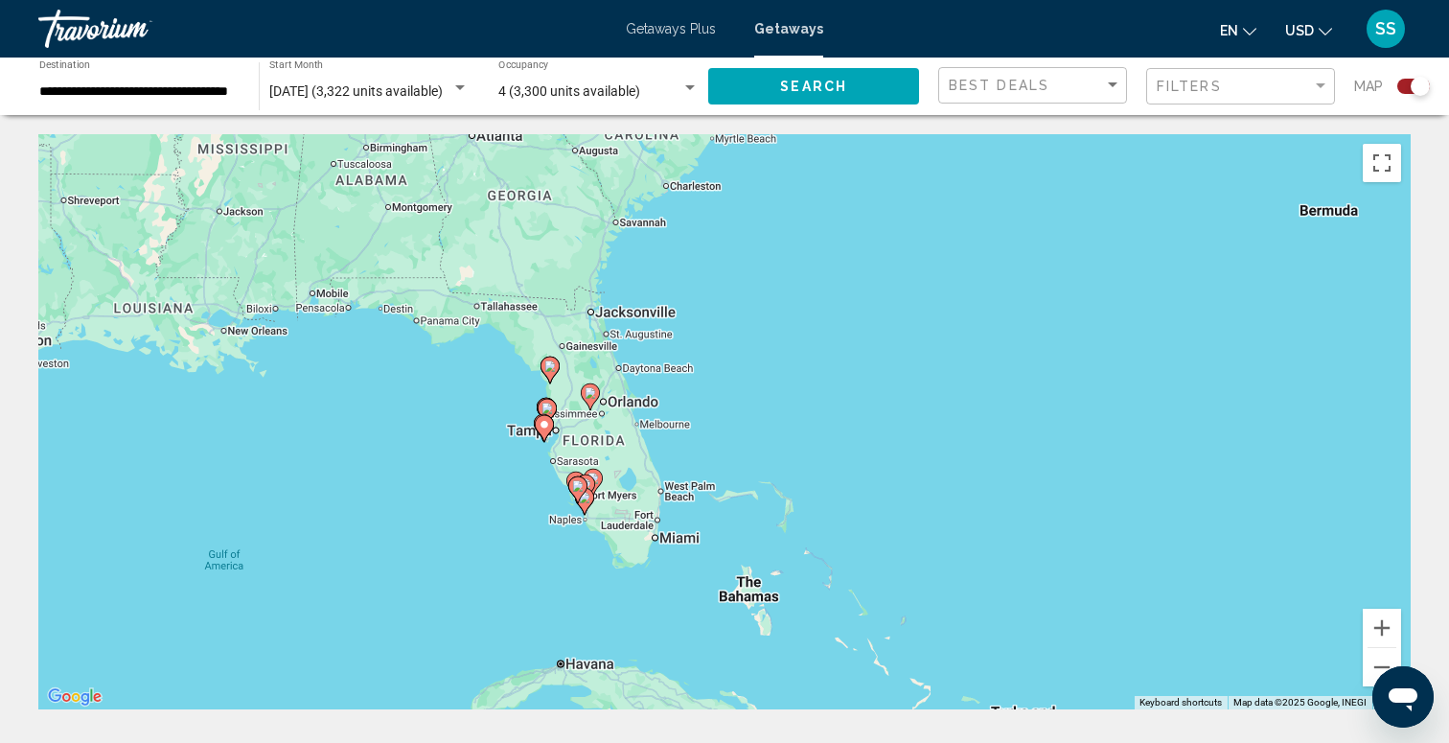
click at [566, 447] on div "To activate drag with keyboard, press Alt + Enter. Once in keyboard drag state,…" at bounding box center [724, 421] width 1372 height 575
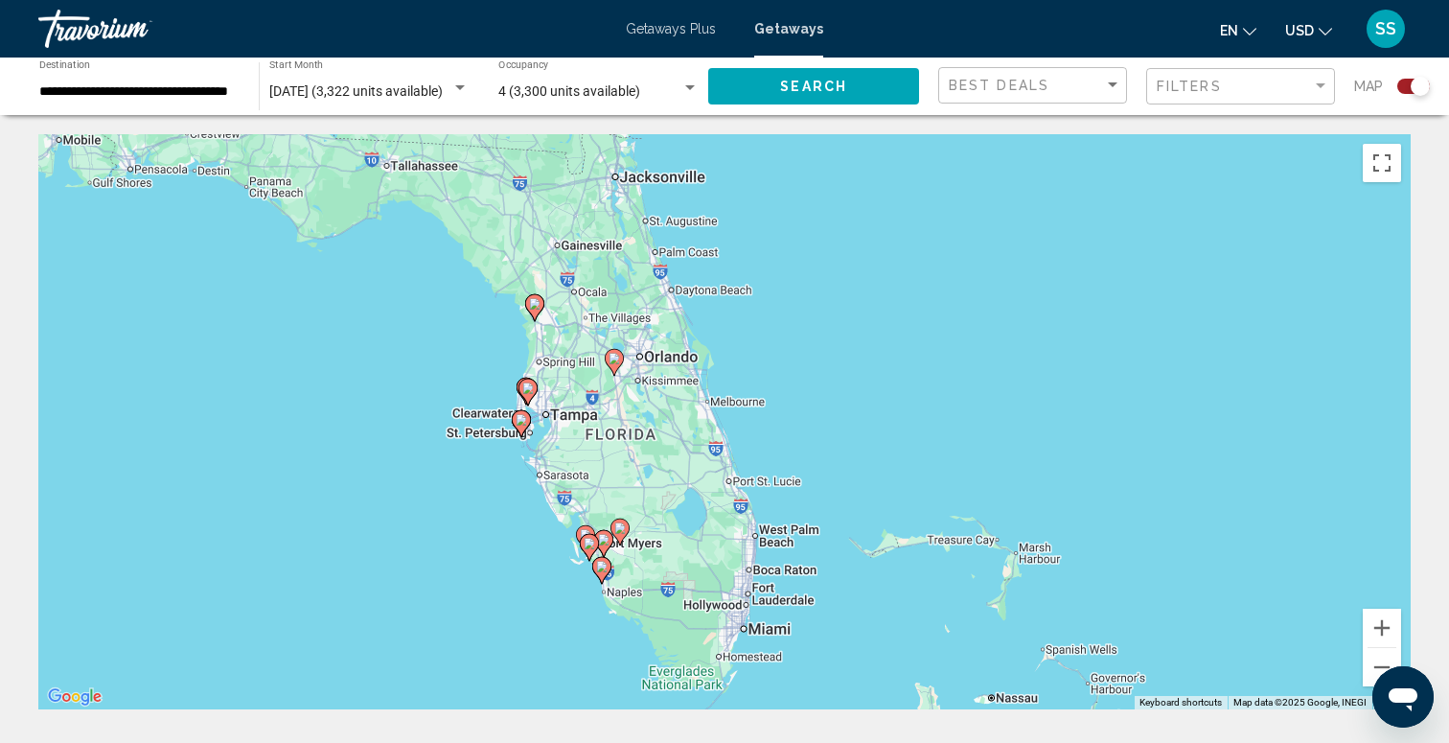
click at [566, 447] on div "To activate drag with keyboard, press Alt + Enter. Once in keyboard drag state,…" at bounding box center [724, 421] width 1372 height 575
click at [560, 410] on div "To activate drag with keyboard, press Alt + Enter. Once in keyboard drag state,…" at bounding box center [724, 421] width 1372 height 575
click at [544, 400] on div "To activate drag with keyboard, press Alt + Enter. Once in keyboard drag state,…" at bounding box center [724, 421] width 1372 height 575
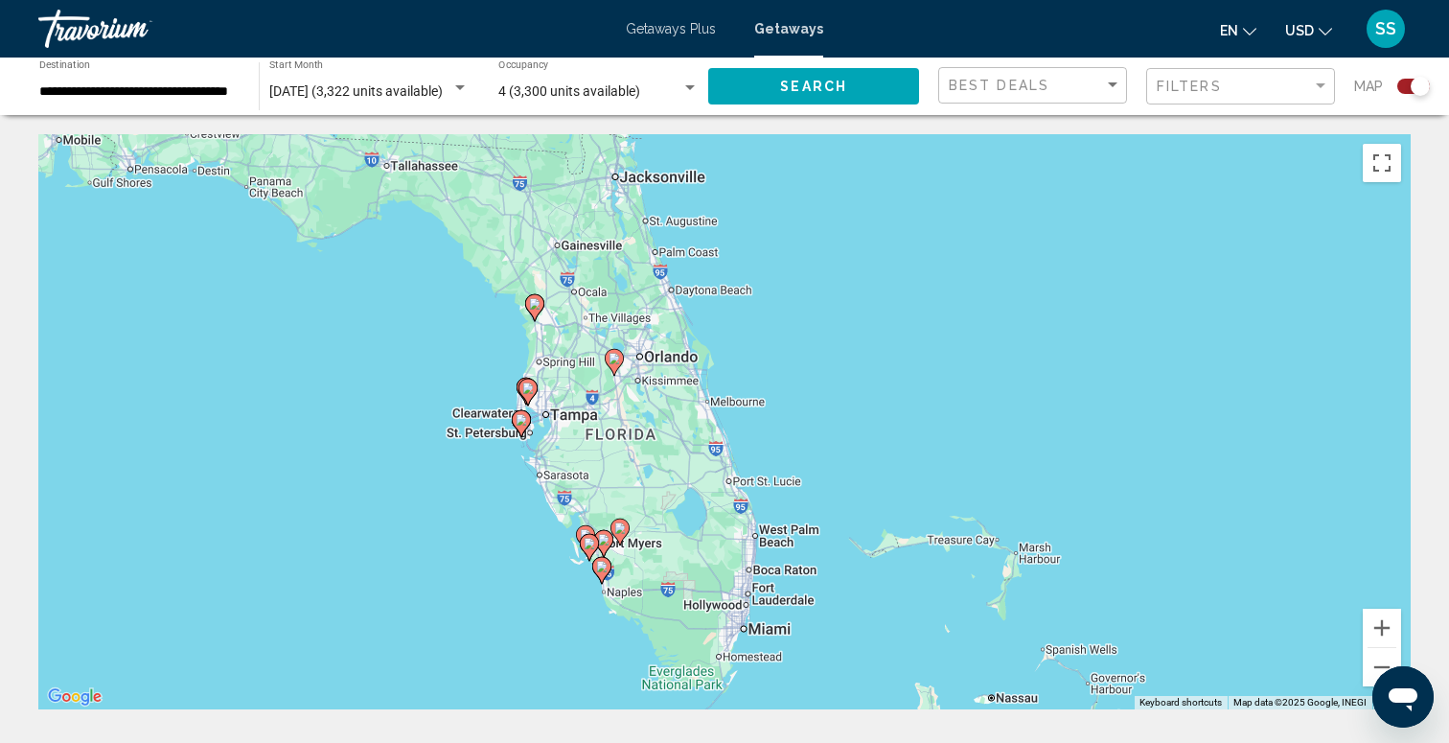
click at [544, 400] on div "To activate drag with keyboard, press Alt + Enter. Once in keyboard drag state,…" at bounding box center [724, 421] width 1372 height 575
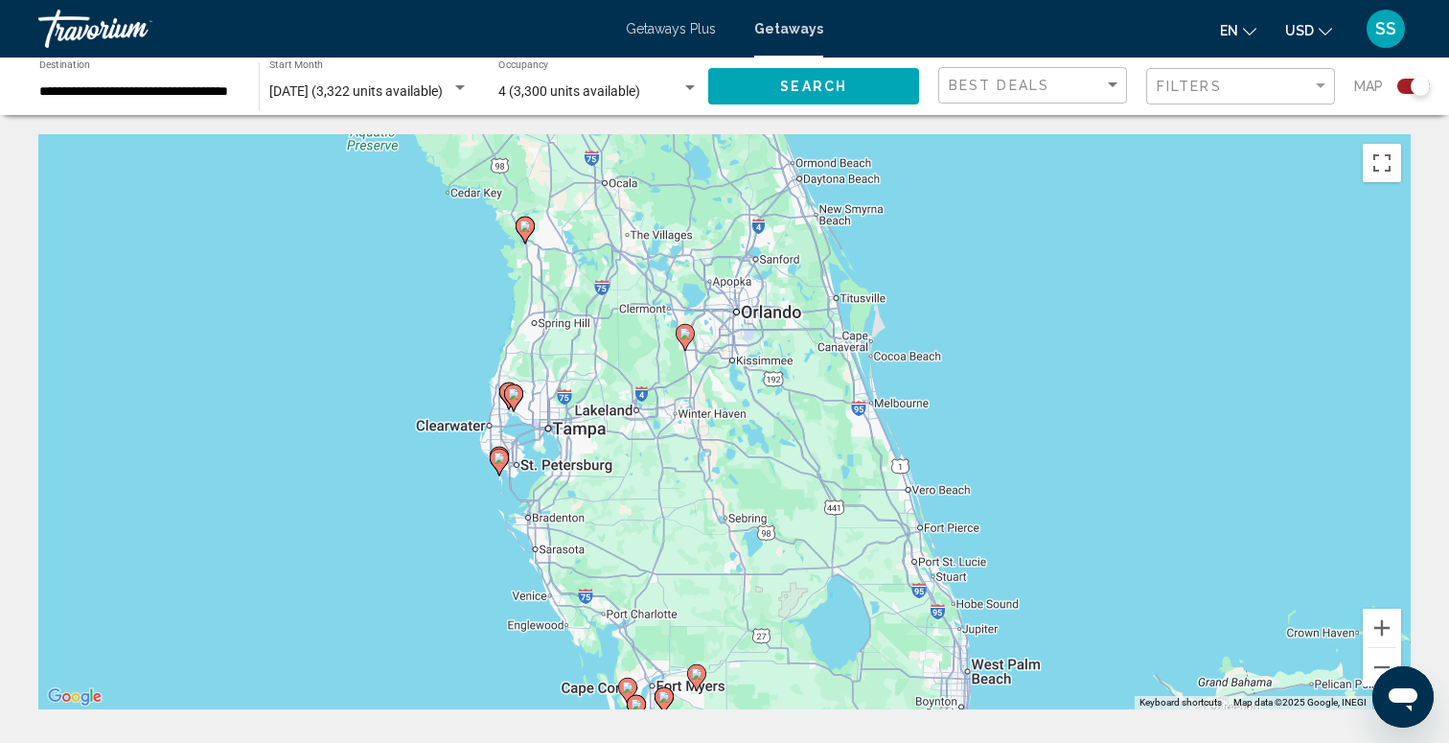
click at [583, 442] on div "To activate drag with keyboard, press Alt + Enter. Once in keyboard drag state,…" at bounding box center [724, 421] width 1372 height 575
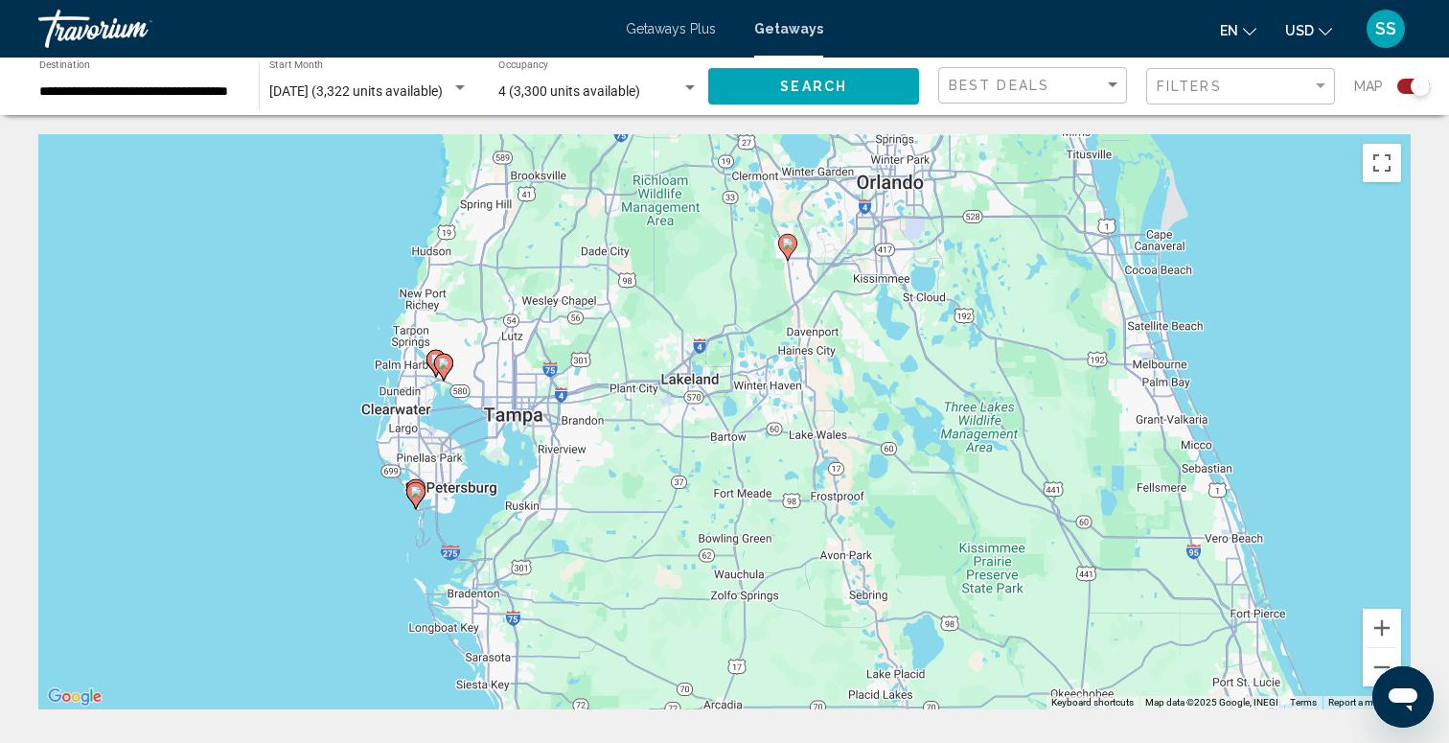
click at [583, 442] on div "To activate drag with keyboard, press Alt + Enter. Once in keyboard drag state,…" at bounding box center [724, 421] width 1372 height 575
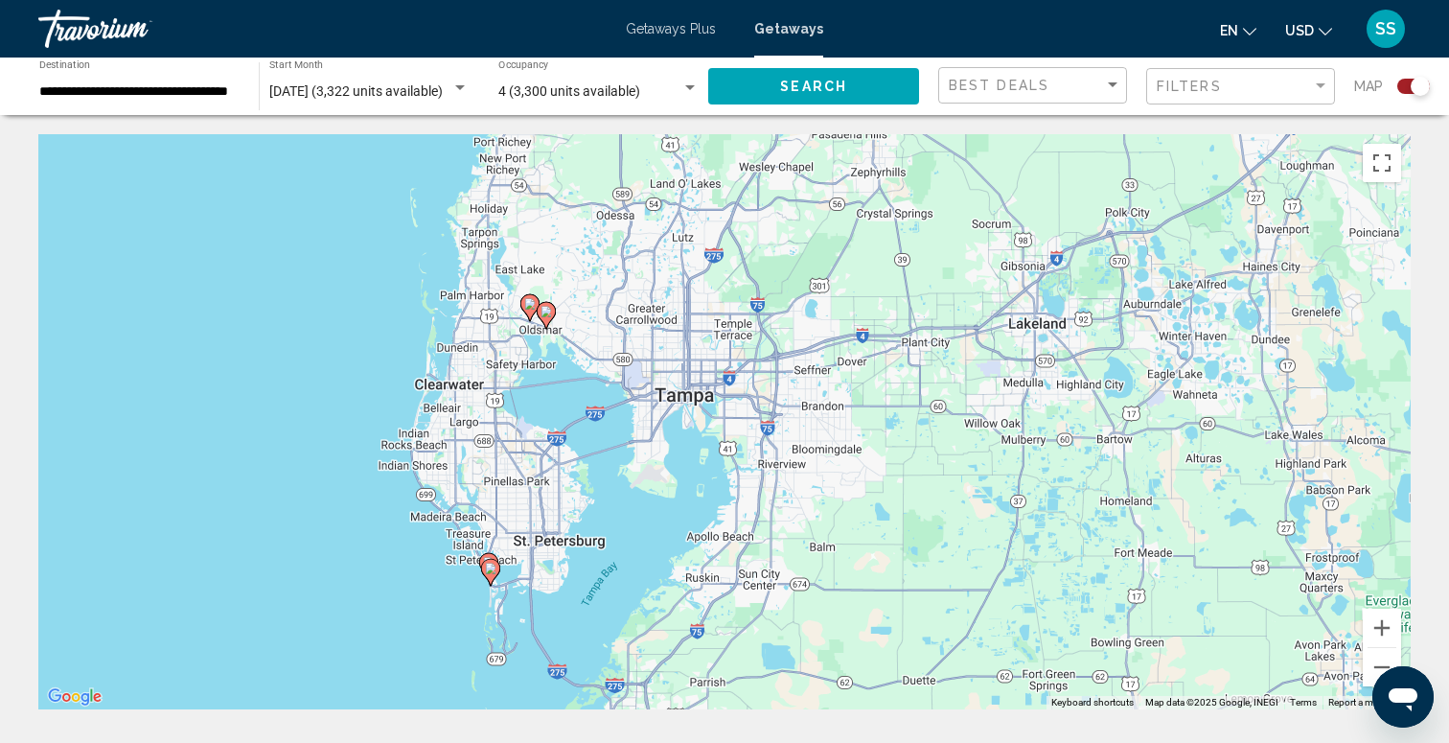
drag, startPoint x: 583, startPoint y: 442, endPoint x: 824, endPoint y: 448, distance: 241.6
click at [826, 448] on div "To activate drag with keyboard, press Alt + Enter. Once in keyboard drag state,…" at bounding box center [724, 421] width 1372 height 575
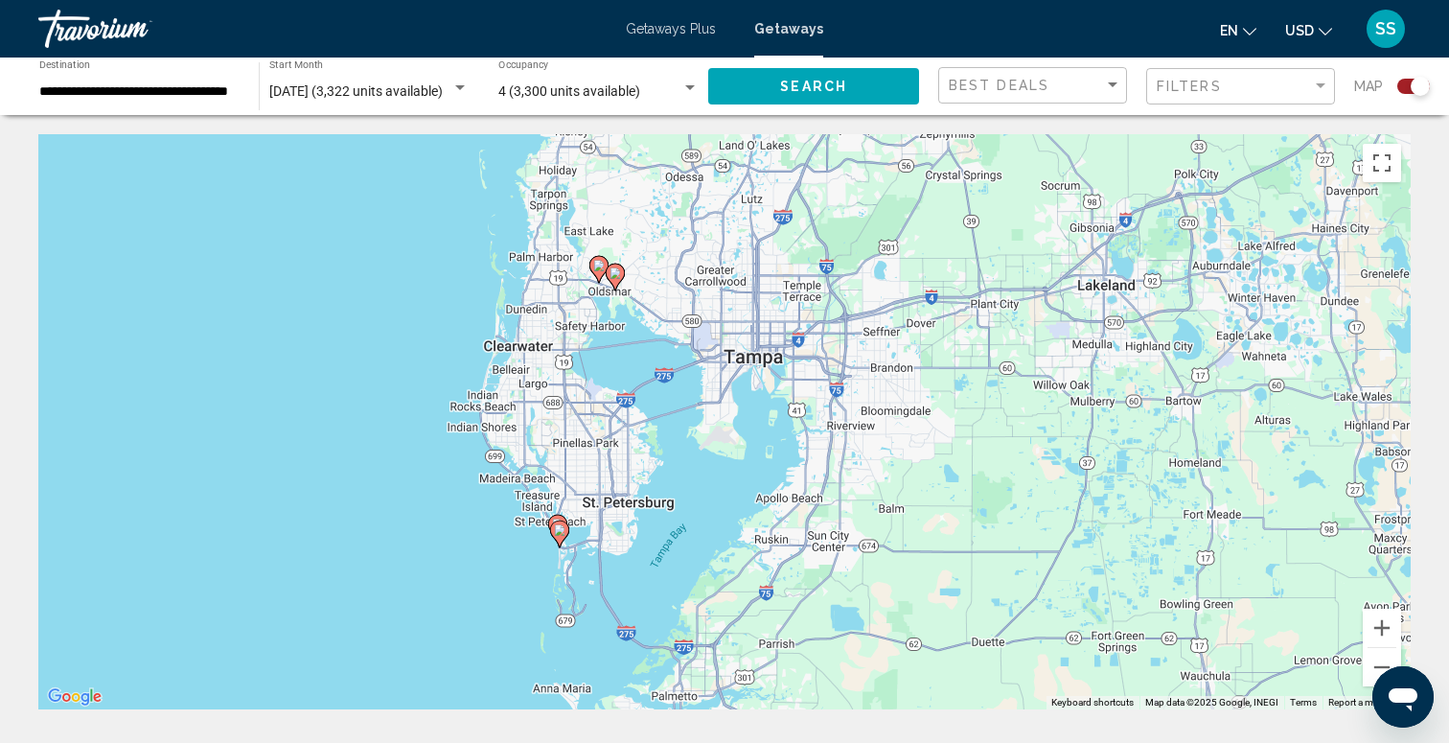
drag, startPoint x: 824, startPoint y: 448, endPoint x: 893, endPoint y: 400, distance: 84.5
click at [893, 400] on div "To activate drag with keyboard, press Alt + Enter. Once in keyboard drag state,…" at bounding box center [724, 421] width 1372 height 575
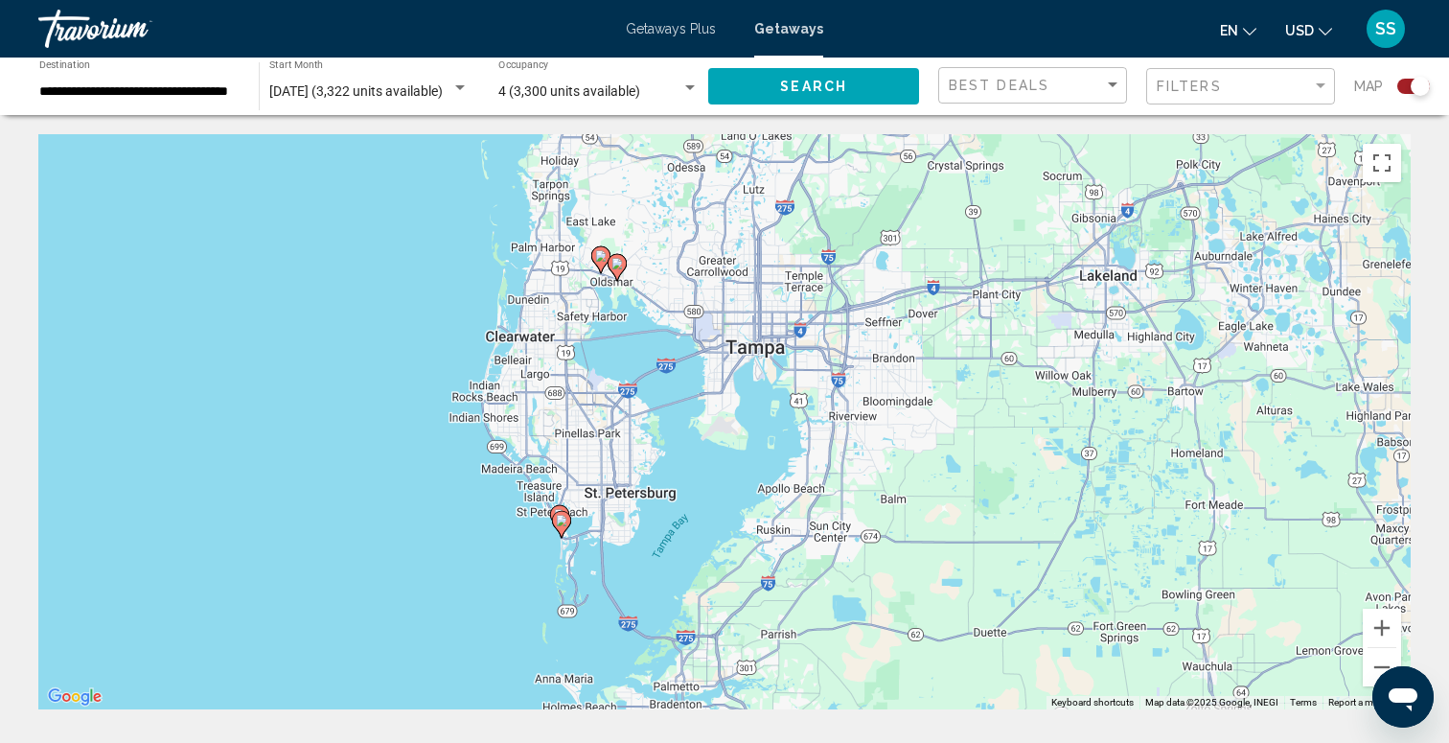
click at [844, 359] on div "To activate drag with keyboard, press Alt + Enter. Once in keyboard drag state,…" at bounding box center [724, 421] width 1372 height 575
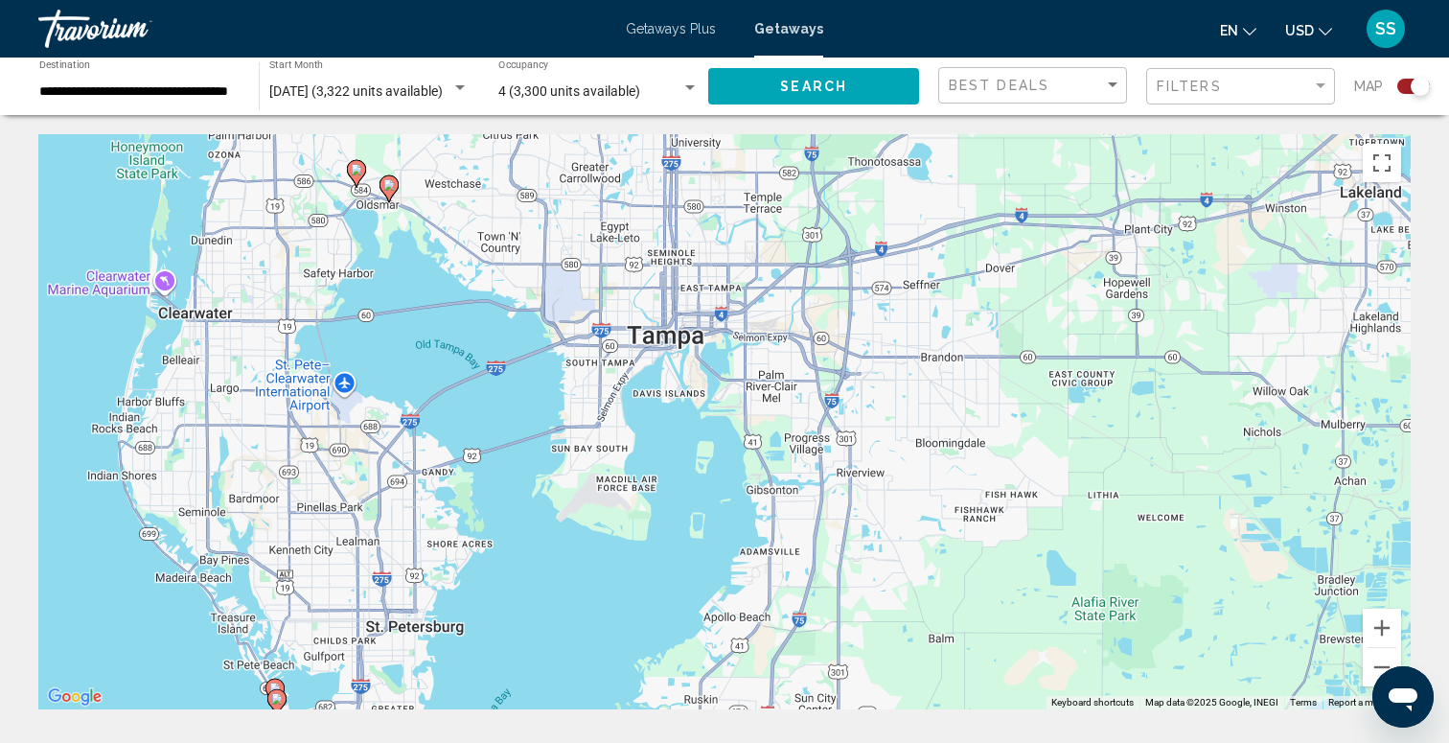
click at [569, 308] on div "To activate drag with keyboard, press Alt + Enter. Once in keyboard drag state,…" at bounding box center [724, 421] width 1372 height 575
click at [427, 220] on div "To activate drag with keyboard, press Alt + Enter. Once in keyboard drag state,…" at bounding box center [724, 421] width 1372 height 575
click at [388, 183] on image "Main content" at bounding box center [388, 184] width 11 height 11
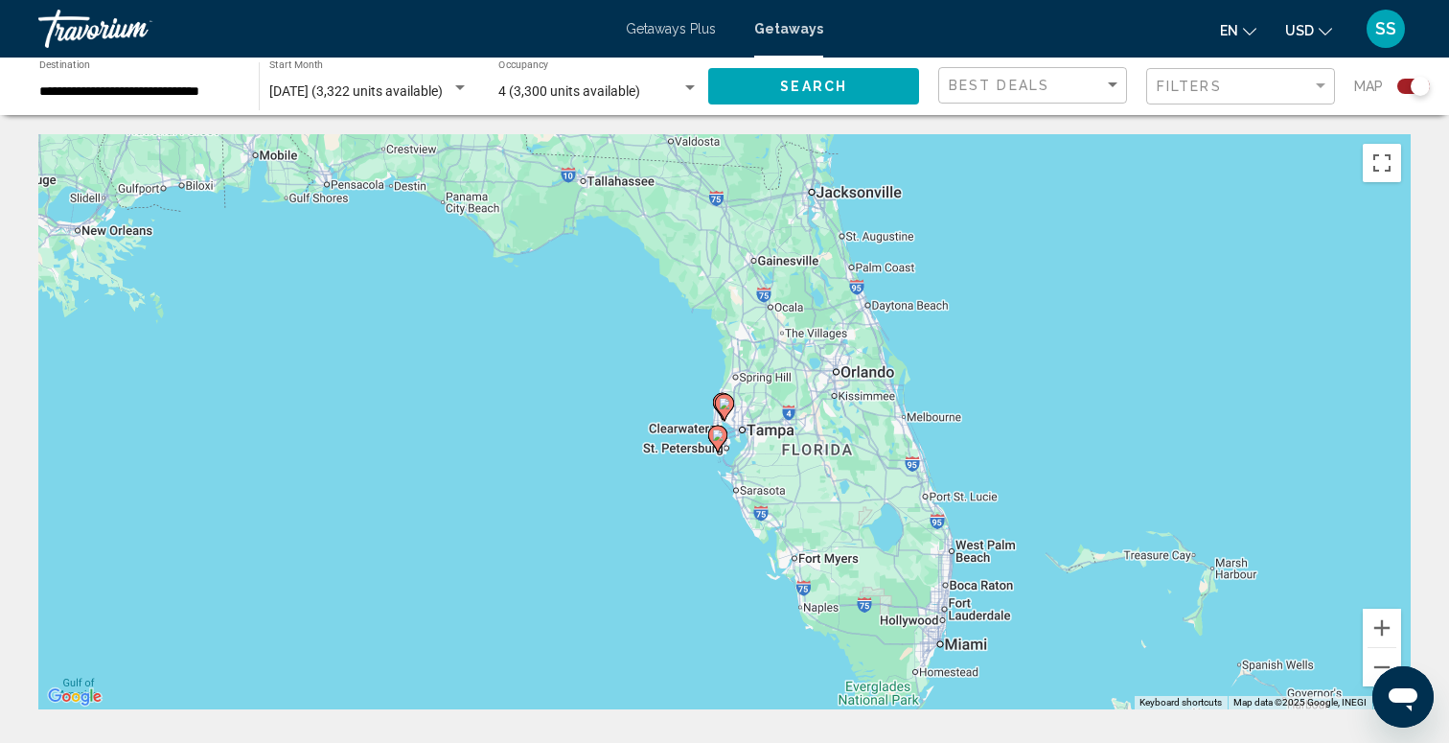
click at [728, 409] on icon "Main content" at bounding box center [724, 407] width 17 height 25
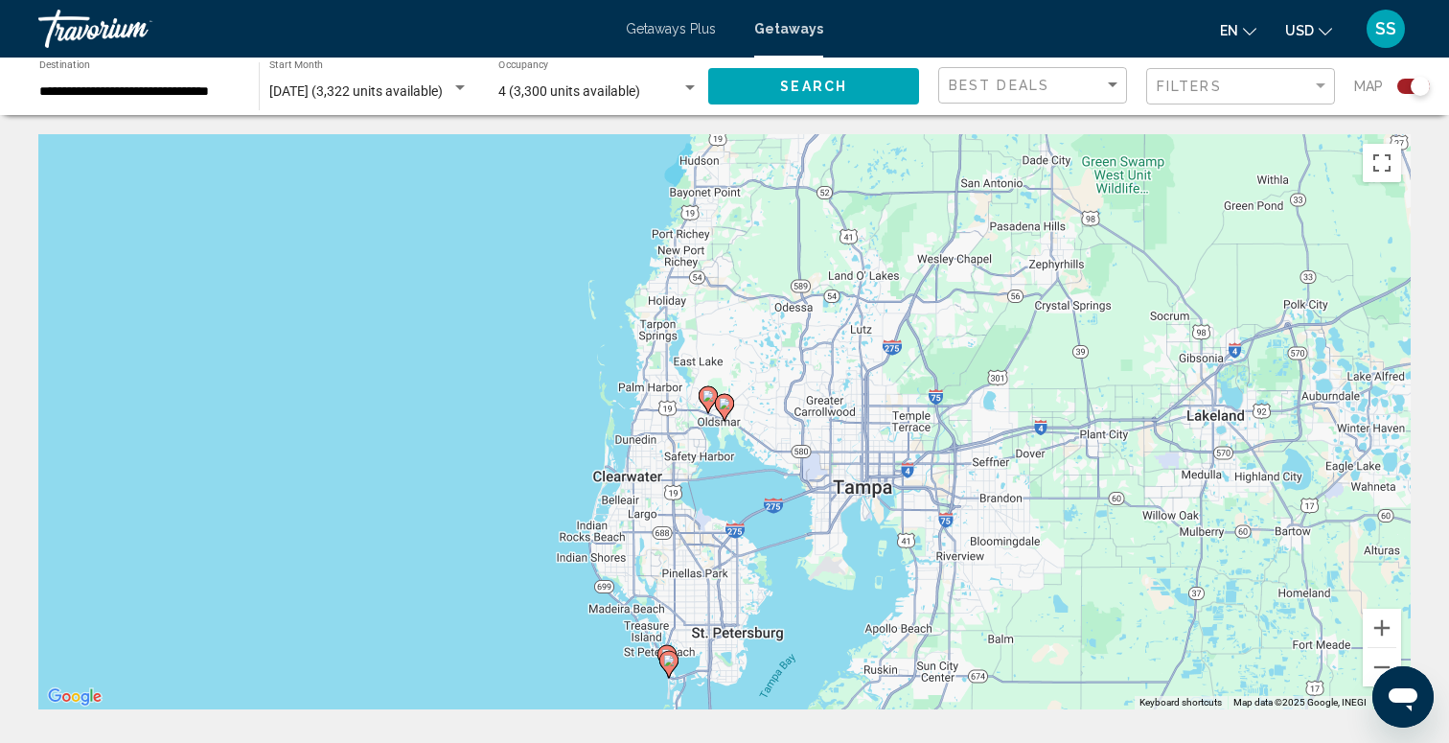
click at [726, 403] on image "Main content" at bounding box center [724, 403] width 11 height 11
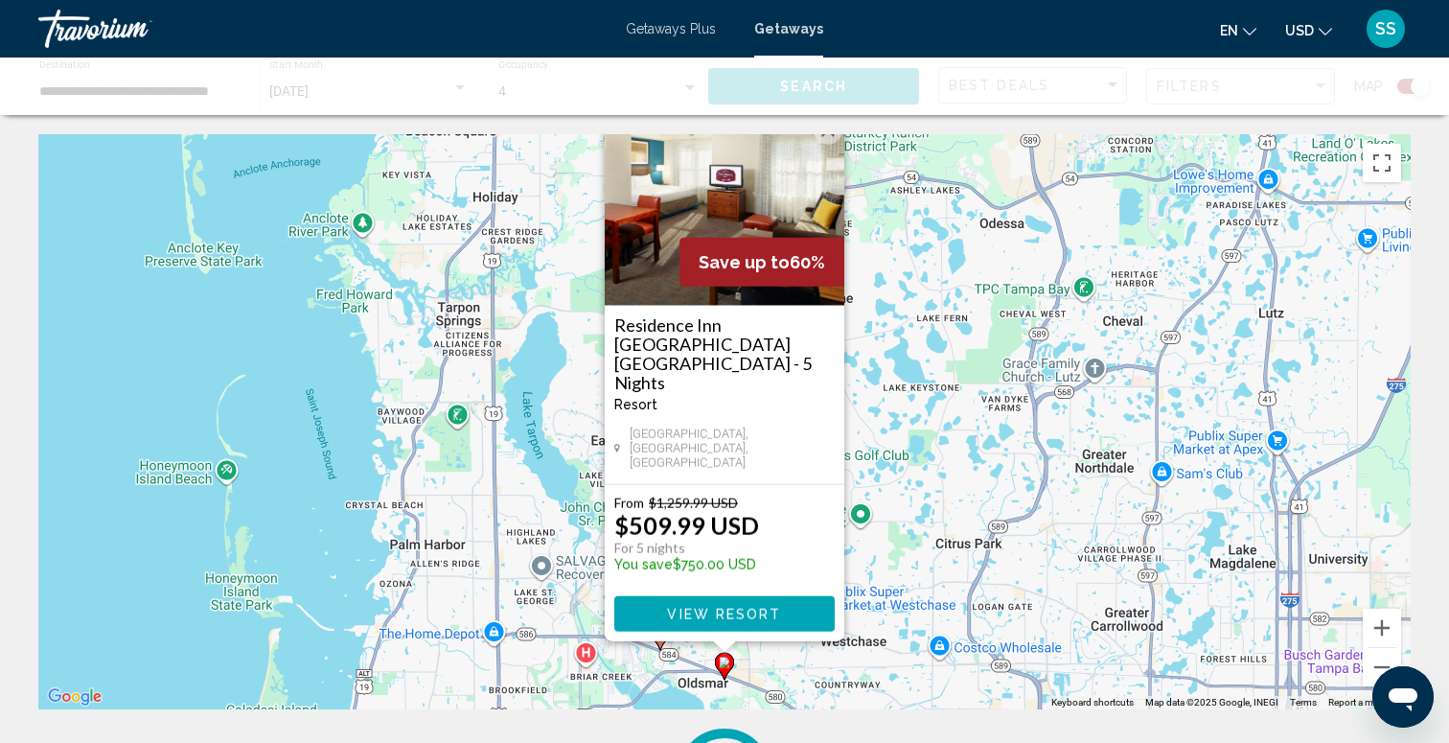
click at [599, 631] on div "To activate drag with keyboard, press Alt + Enter. Once in keyboard drag state,…" at bounding box center [724, 421] width 1372 height 575
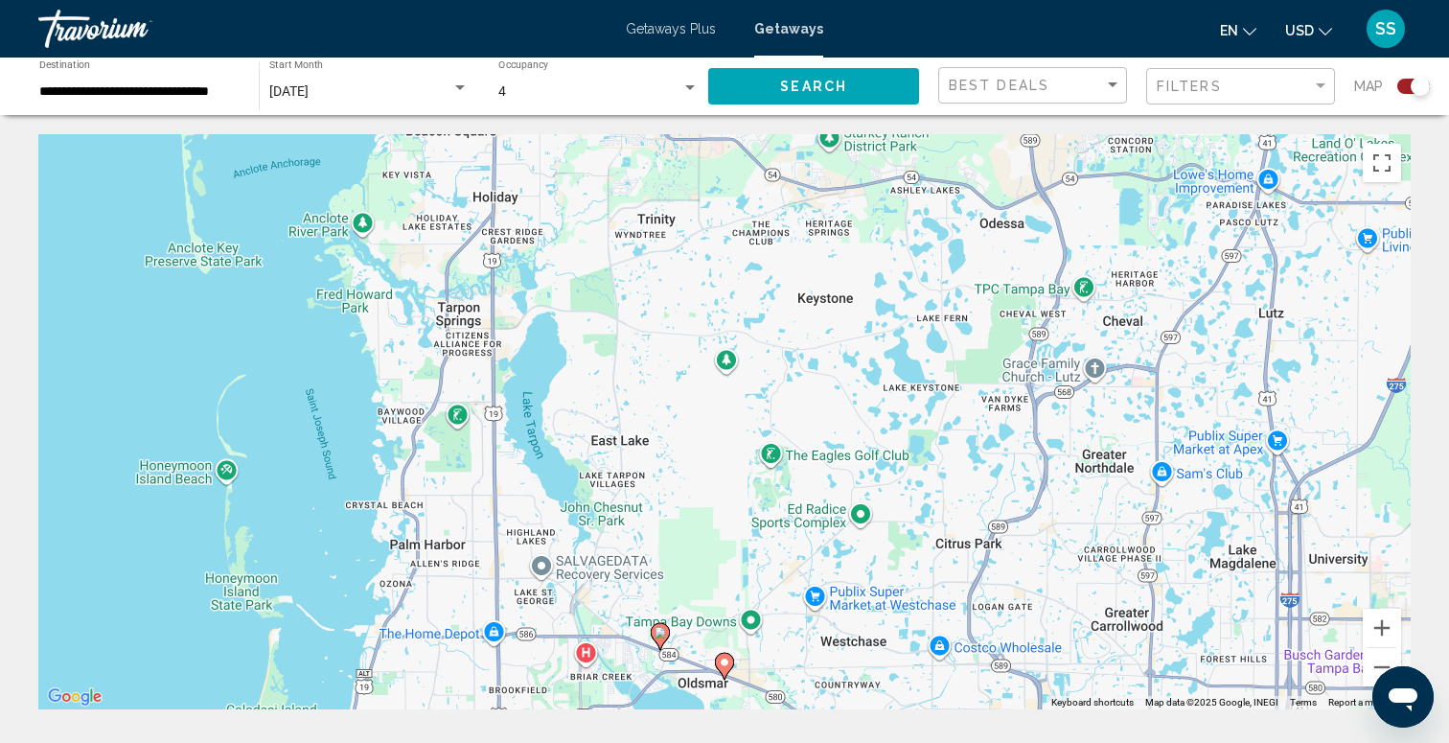
click at [658, 629] on image "Main content" at bounding box center [659, 632] width 11 height 11
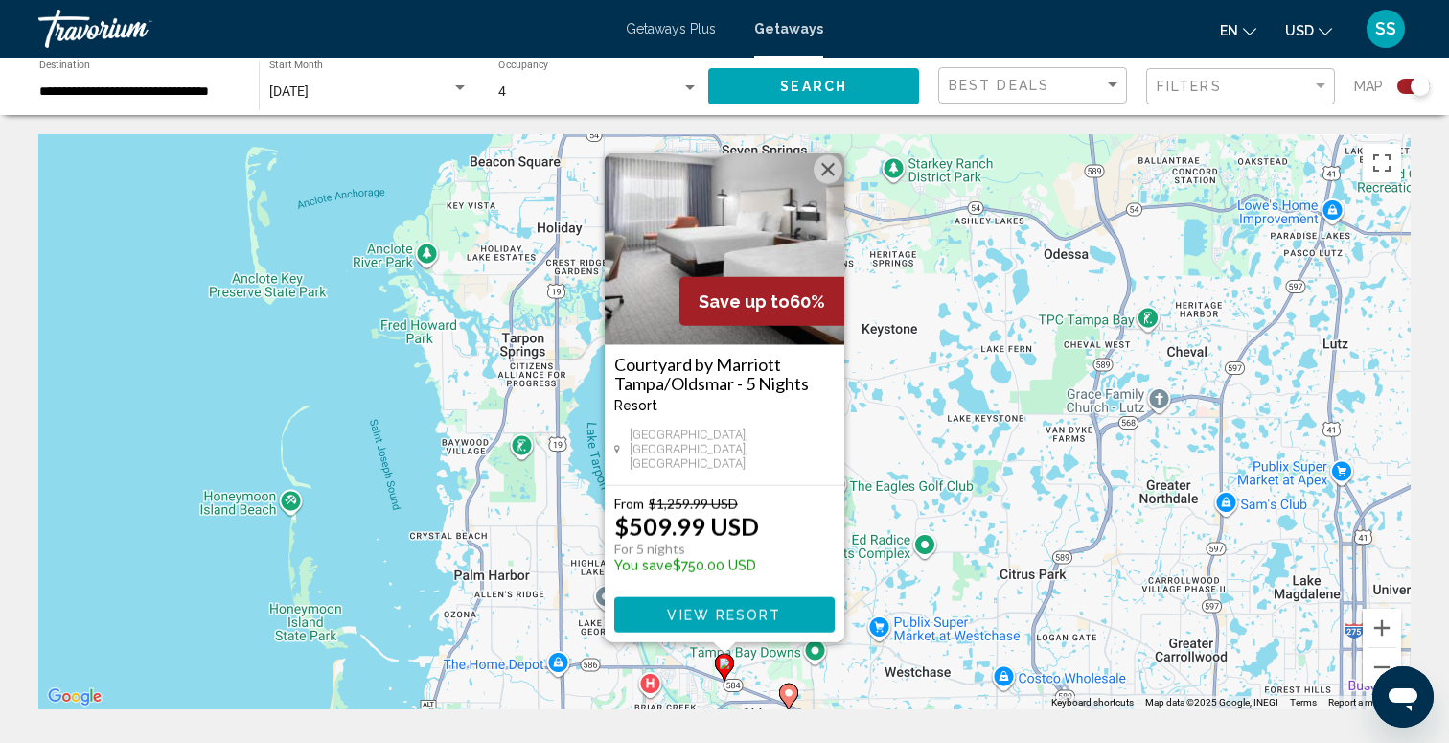
click at [828, 180] on button "Close" at bounding box center [828, 169] width 29 height 29
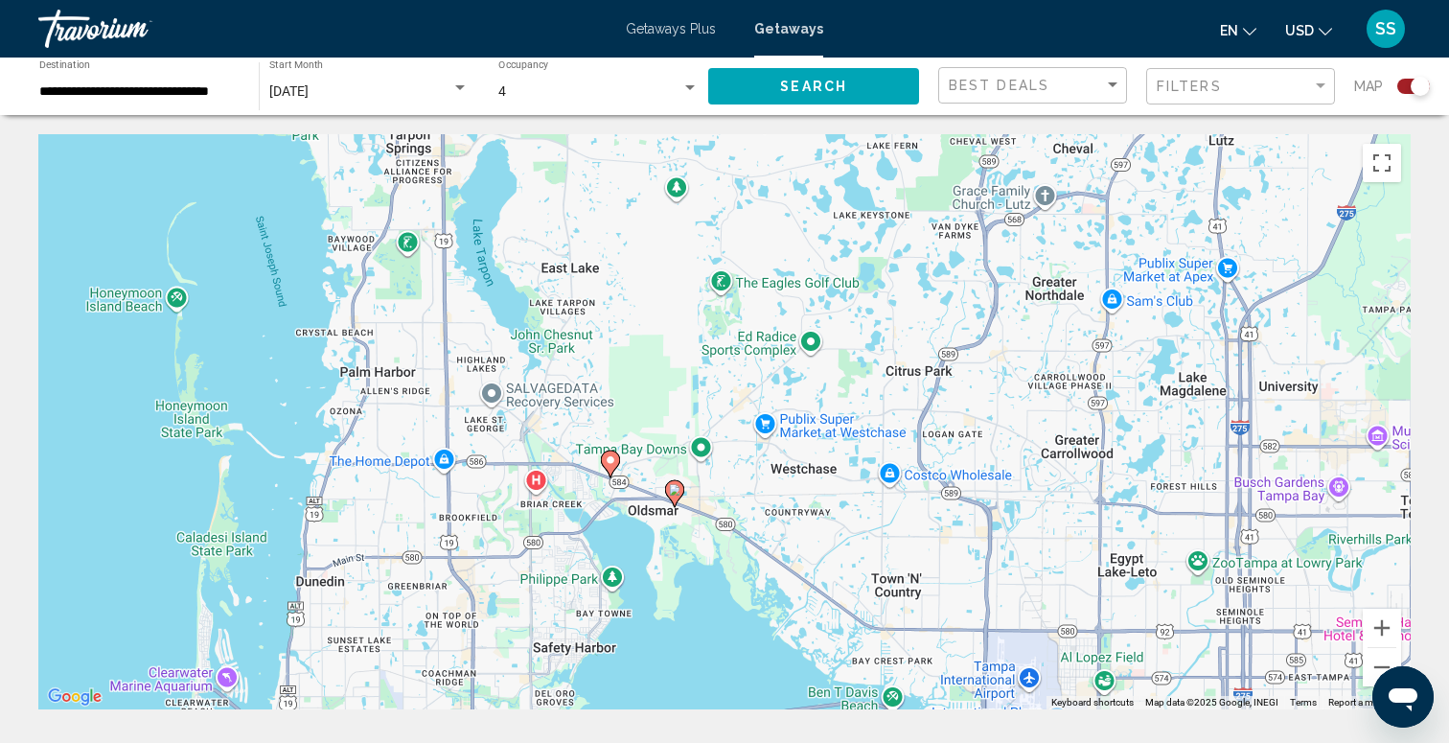
drag, startPoint x: 862, startPoint y: 413, endPoint x: 742, endPoint y: 181, distance: 261.4
click at [742, 185] on div "To activate drag with keyboard, press Alt + Enter. Once in keyboard drag state,…" at bounding box center [724, 421] width 1372 height 575
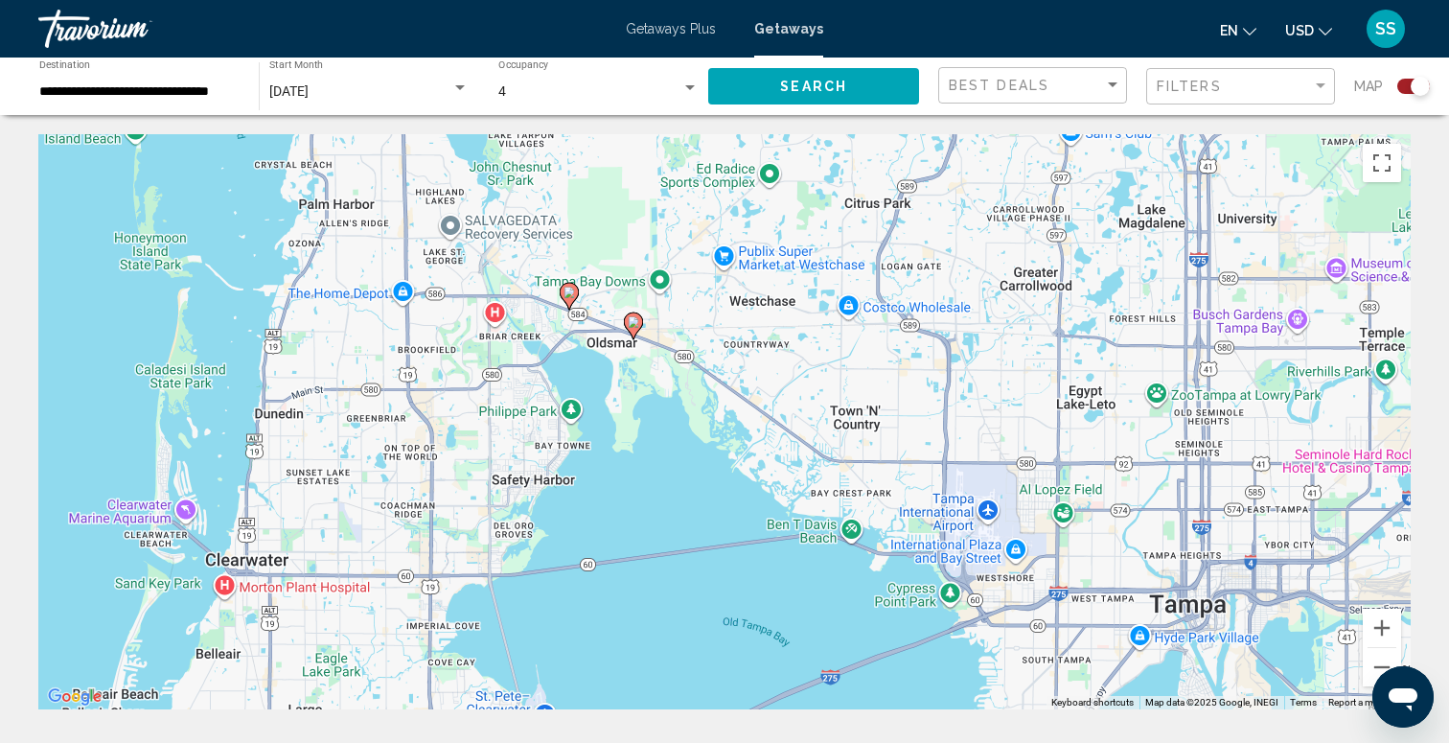
click at [764, 423] on div "To activate drag with keyboard, press Alt + Enter. Once in keyboard drag state,…" at bounding box center [724, 421] width 1372 height 575
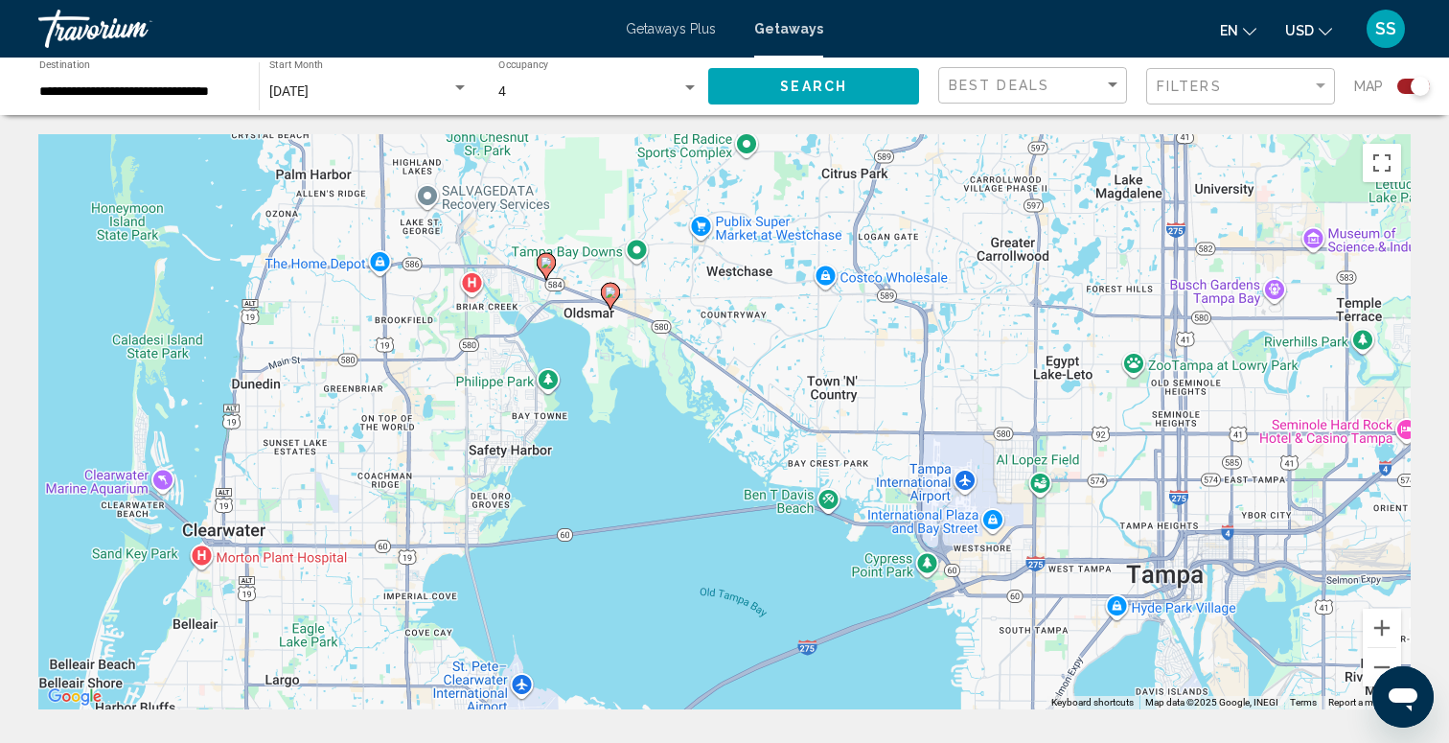
drag, startPoint x: 764, startPoint y: 423, endPoint x: 732, endPoint y: 386, distance: 48.2
click at [732, 387] on div "To activate drag with keyboard, press Alt + Enter. Once in keyboard drag state,…" at bounding box center [724, 421] width 1372 height 575
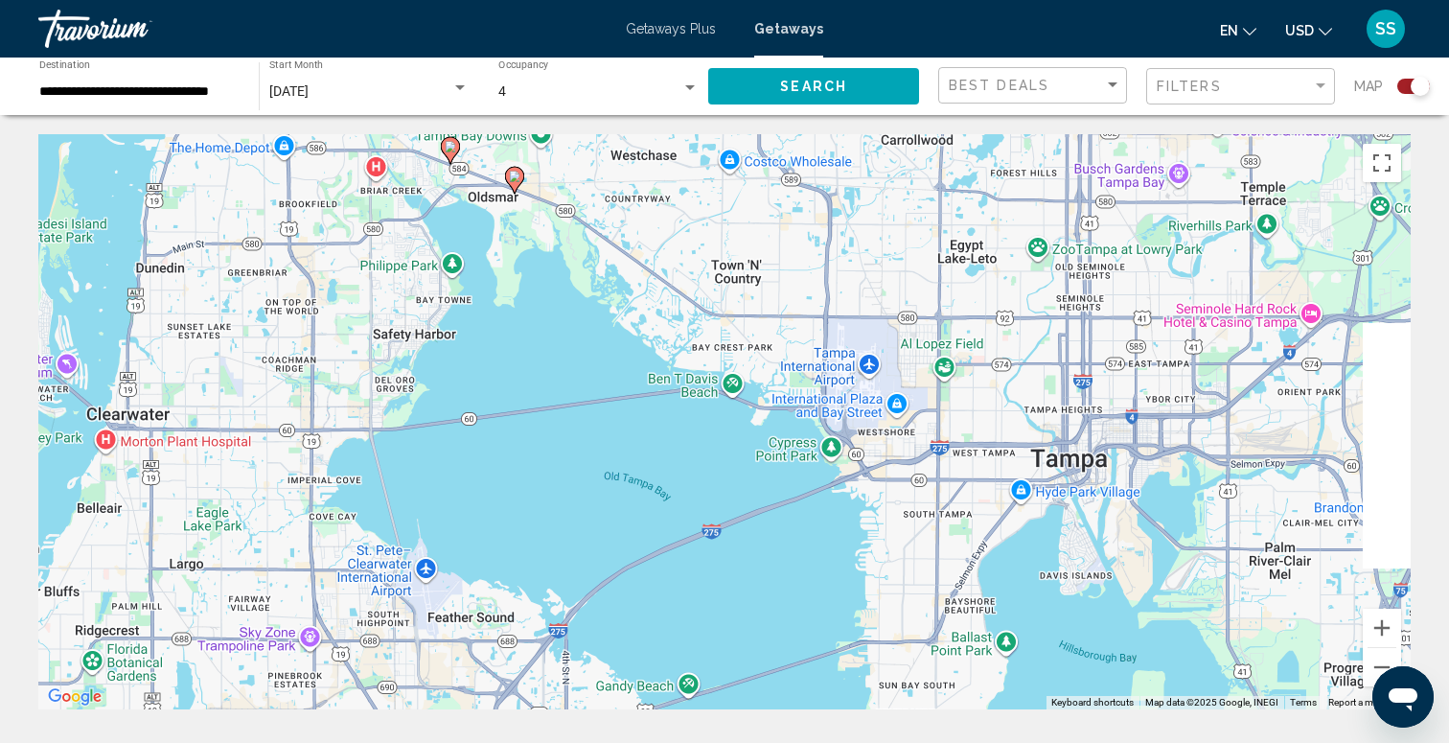
drag, startPoint x: 874, startPoint y: 438, endPoint x: 745, endPoint y: 307, distance: 184.3
click at [745, 307] on div "To activate drag with keyboard, press Alt + Enter. Once in keyboard drag state,…" at bounding box center [724, 421] width 1372 height 575
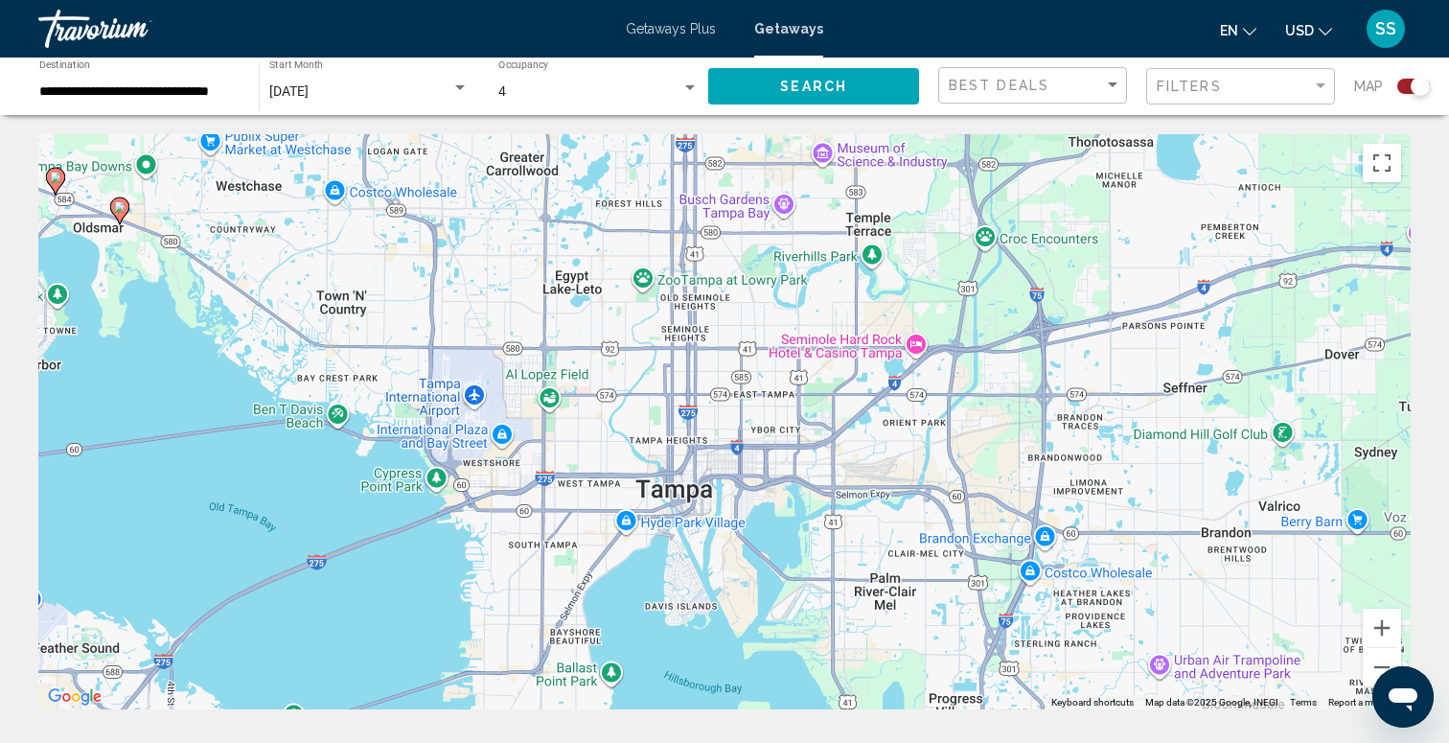
drag, startPoint x: 962, startPoint y: 326, endPoint x: 690, endPoint y: 422, distance: 288.5
click at [690, 422] on div "To activate drag with keyboard, press Alt + Enter. Once in keyboard drag state,…" at bounding box center [724, 421] width 1372 height 575
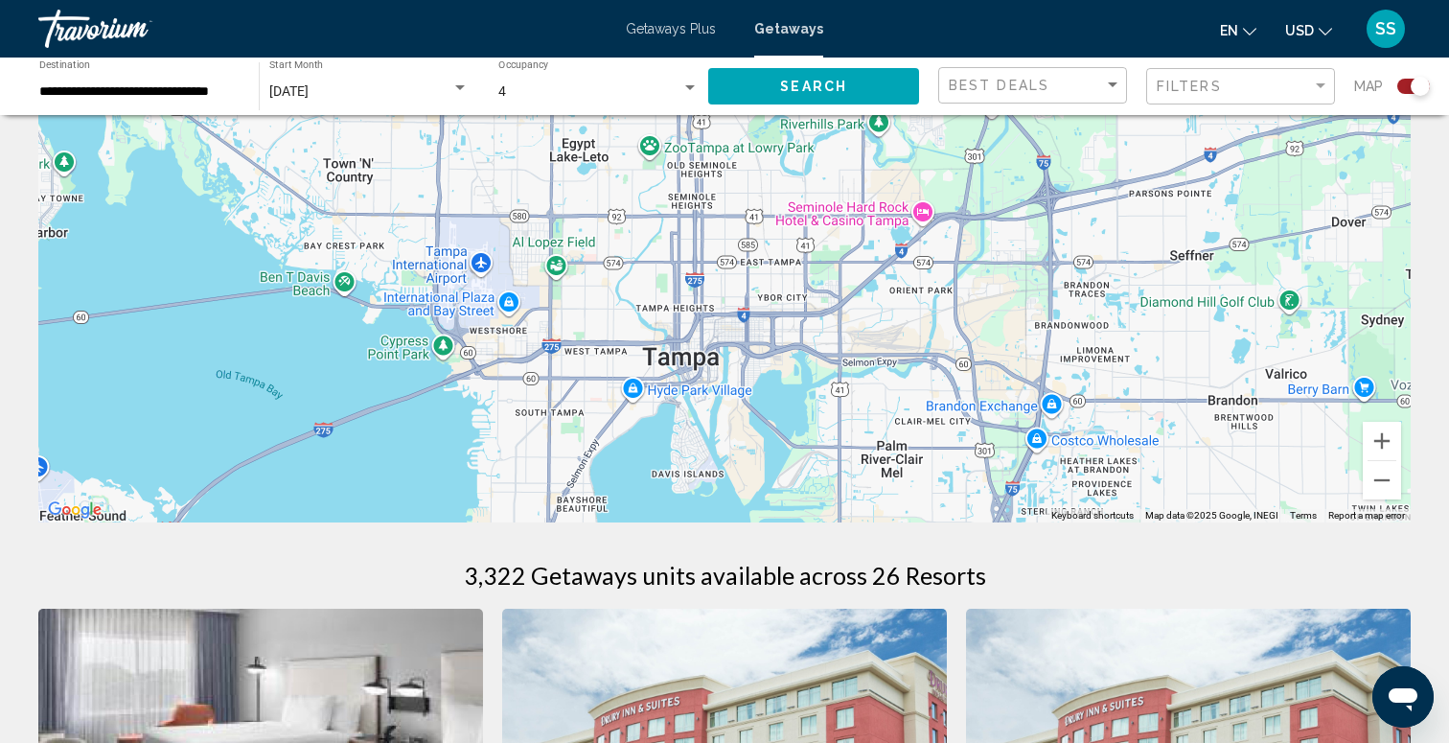
scroll to position [158, 0]
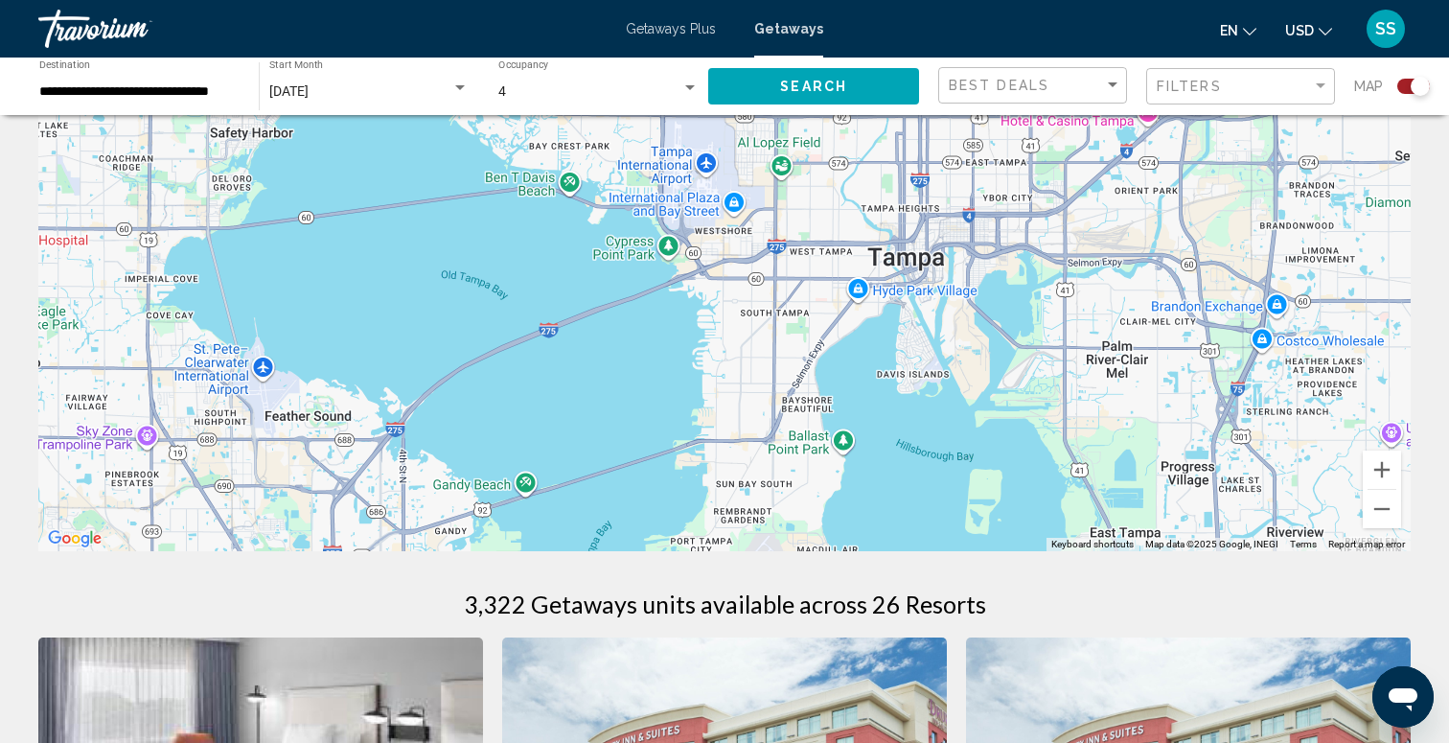
drag, startPoint x: 565, startPoint y: 367, endPoint x: 769, endPoint y: 175, distance: 280.0
click at [770, 177] on div "To activate drag with keyboard, press Alt + Enter. Once in keyboard drag state,…" at bounding box center [724, 263] width 1372 height 575
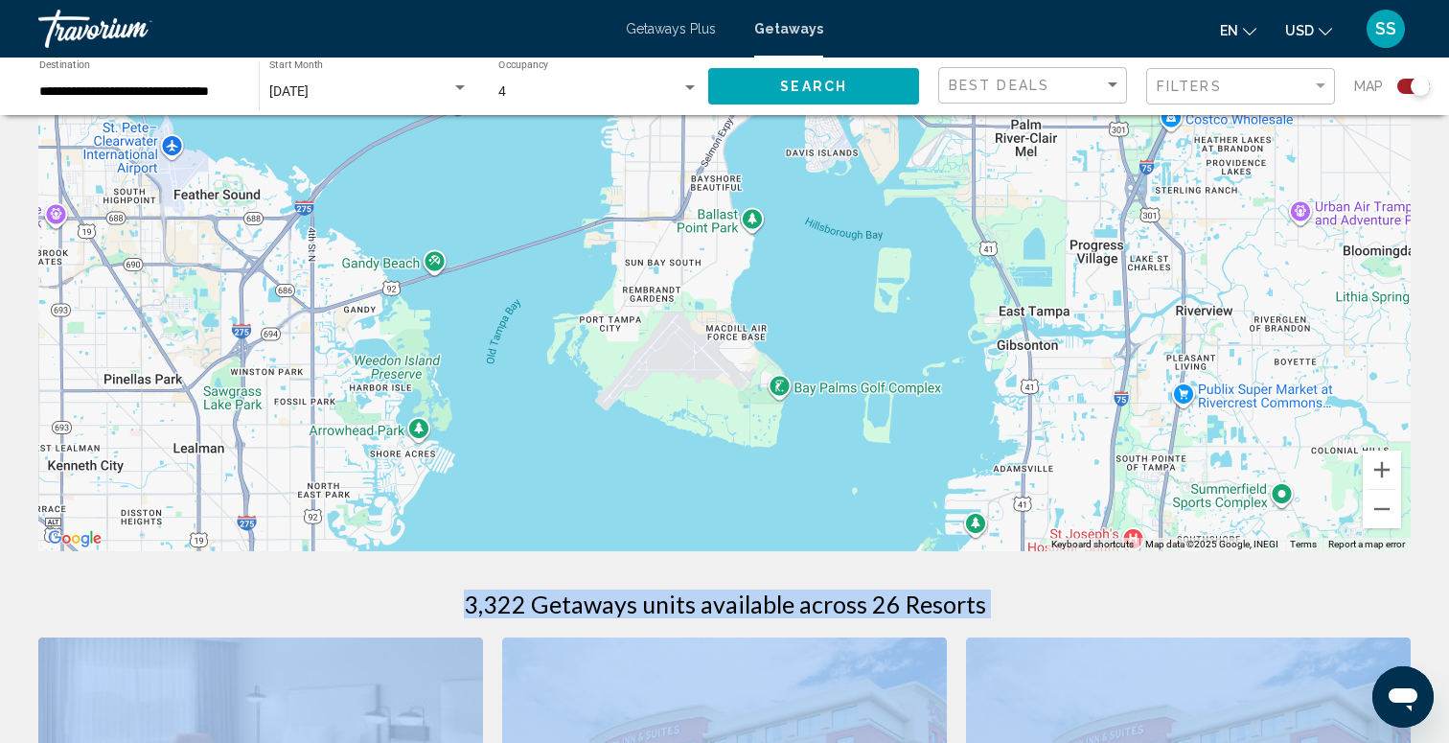
drag, startPoint x: 977, startPoint y: 629, endPoint x: 964, endPoint y: 411, distance: 217.9
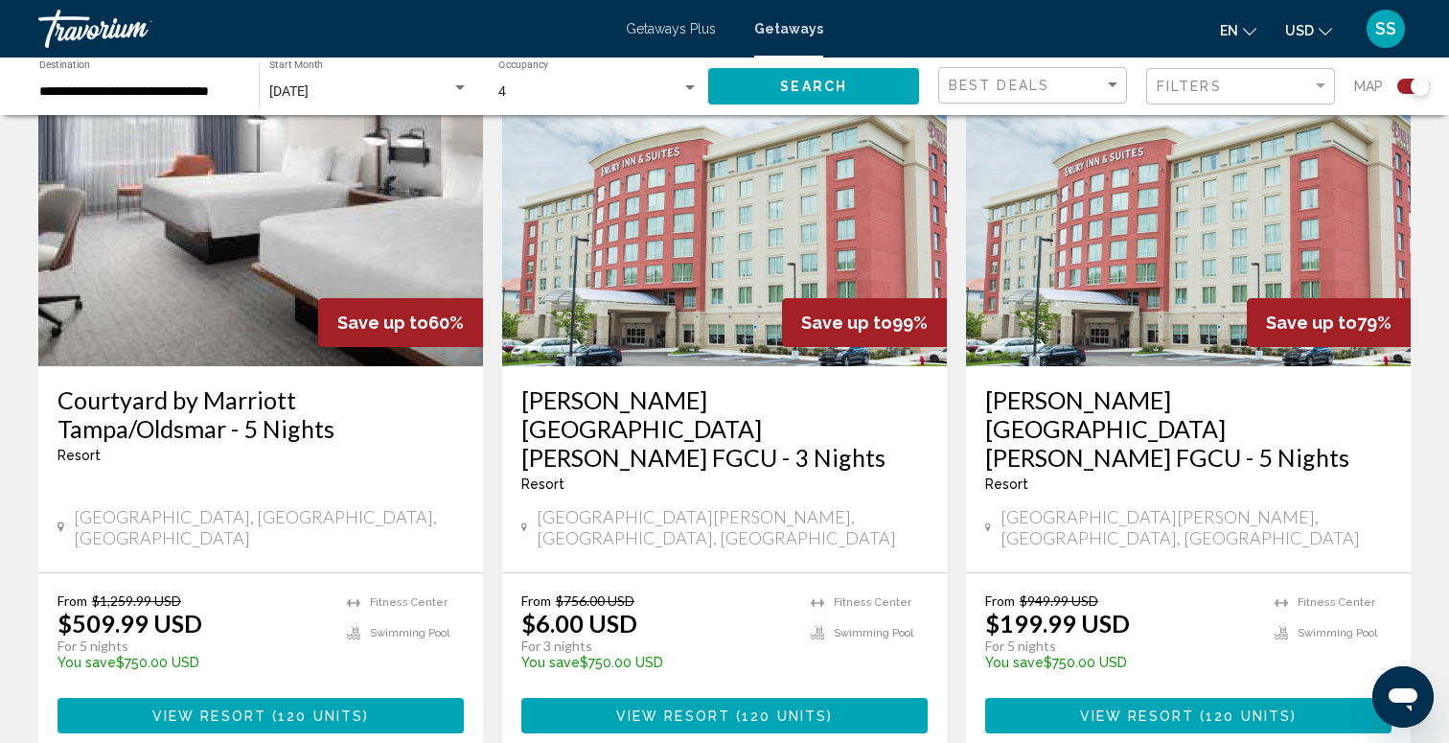
scroll to position [738, 0]
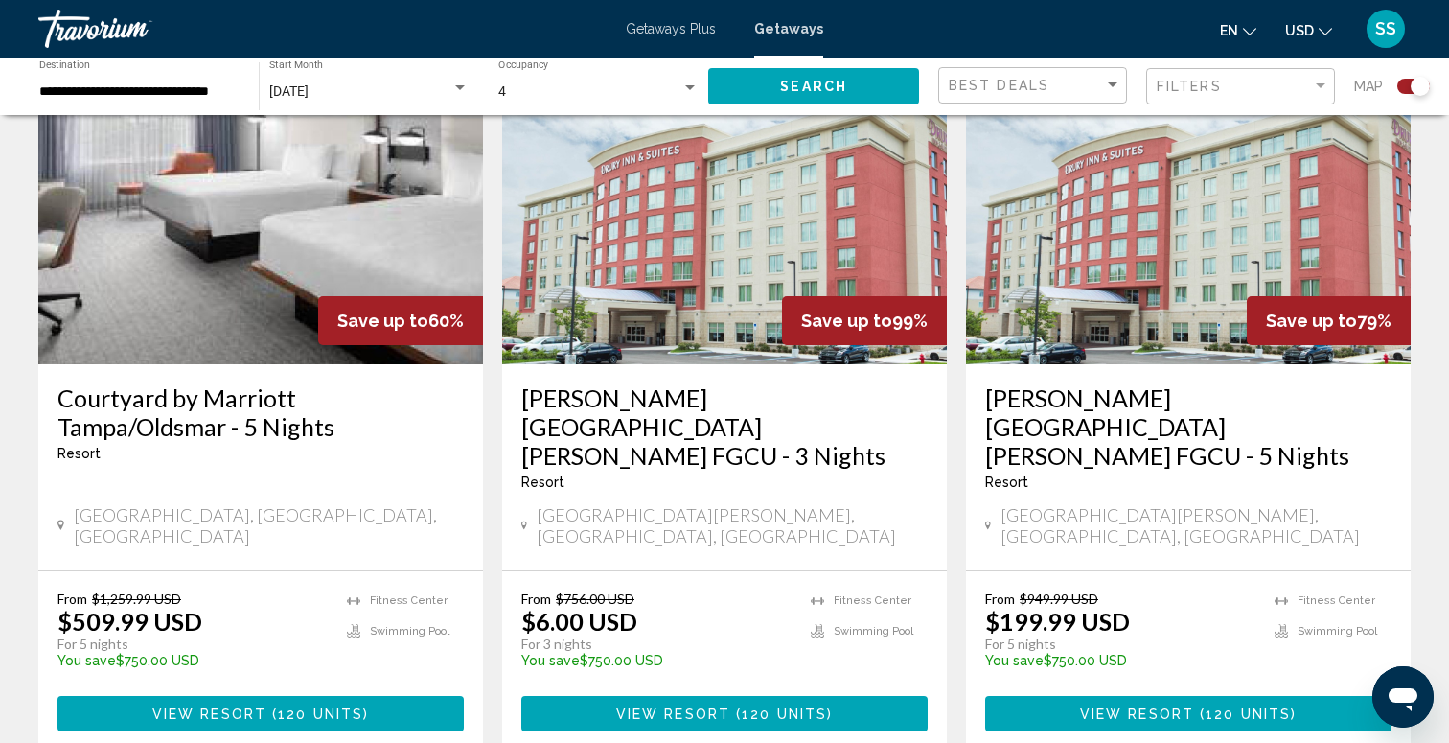
click at [1245, 99] on div "Filters" at bounding box center [1243, 86] width 172 height 35
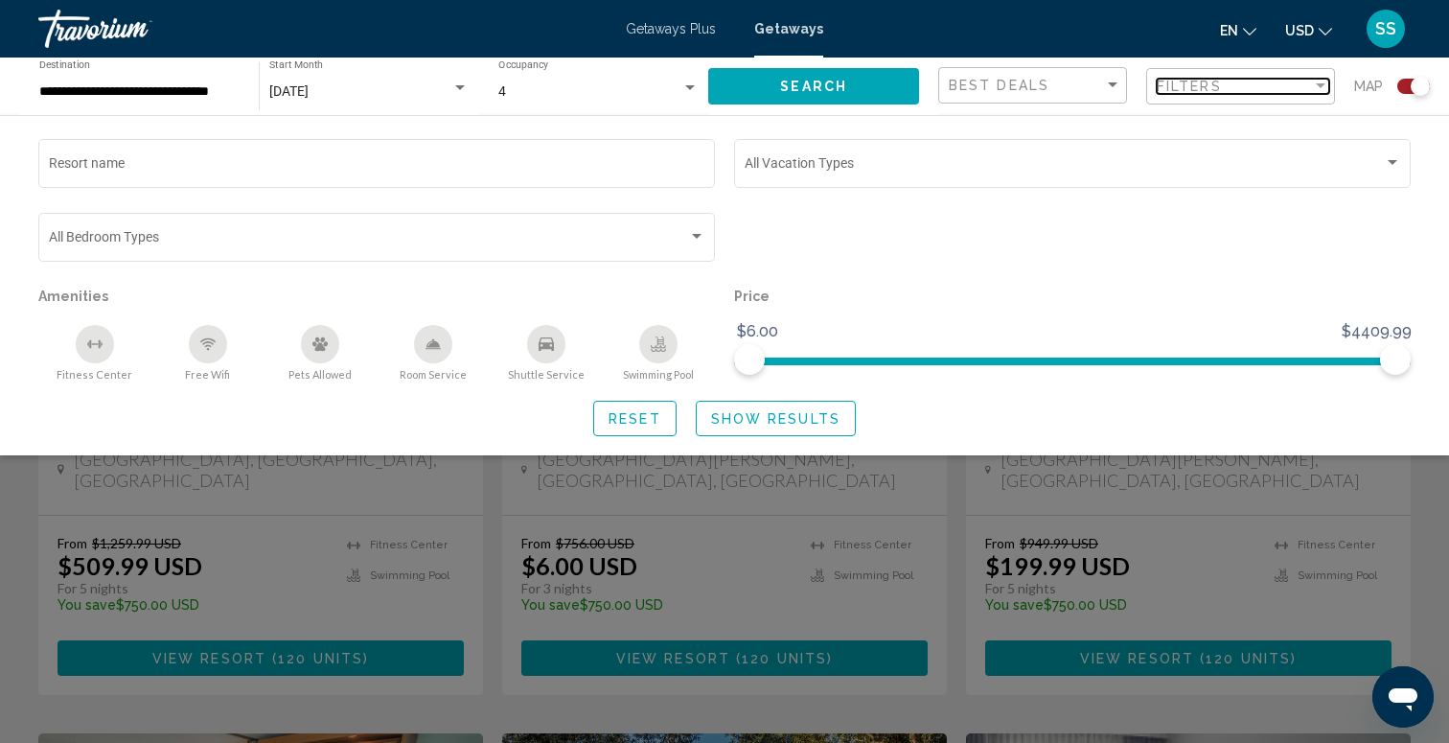
scroll to position [808, 0]
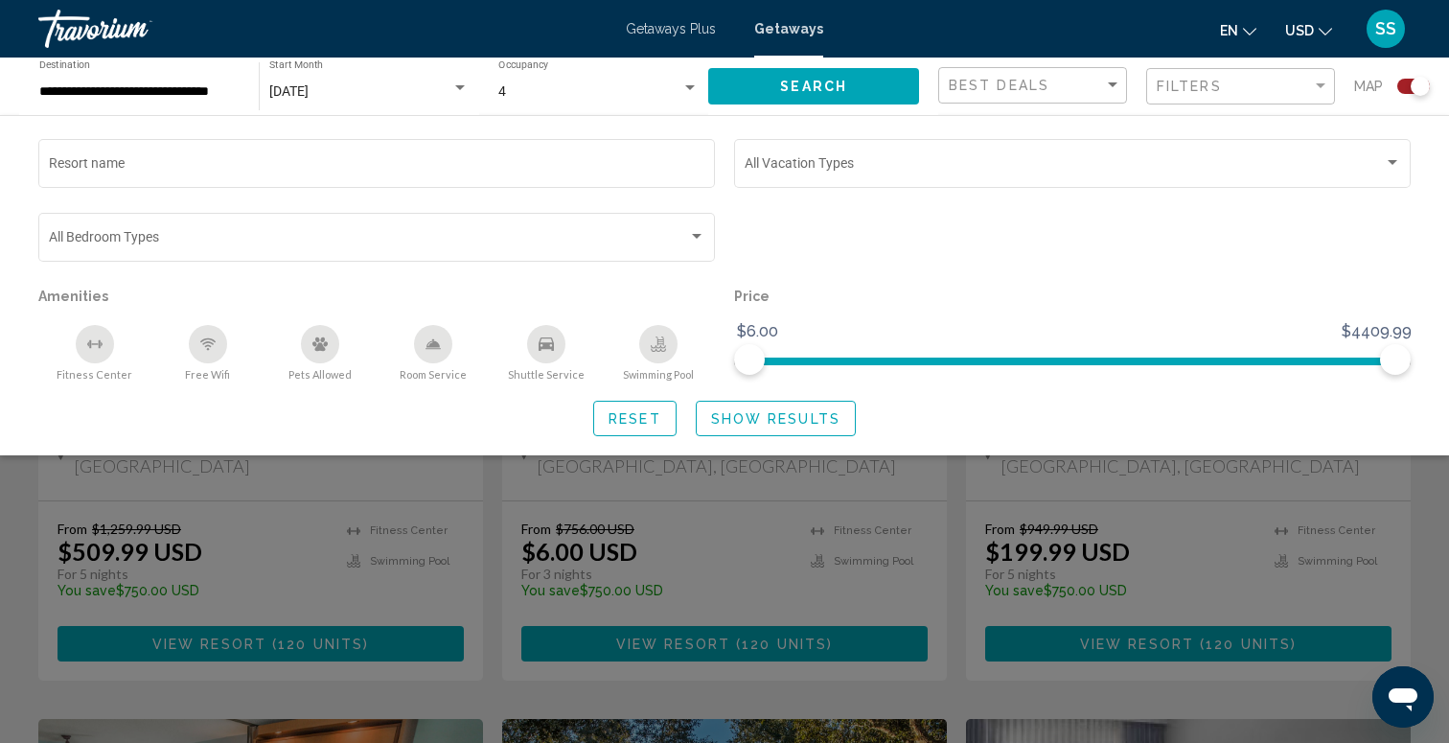
click at [670, 348] on div "Swimming Pool" at bounding box center [658, 344] width 38 height 38
click at [744, 418] on span "Show Results" at bounding box center [775, 418] width 129 height 15
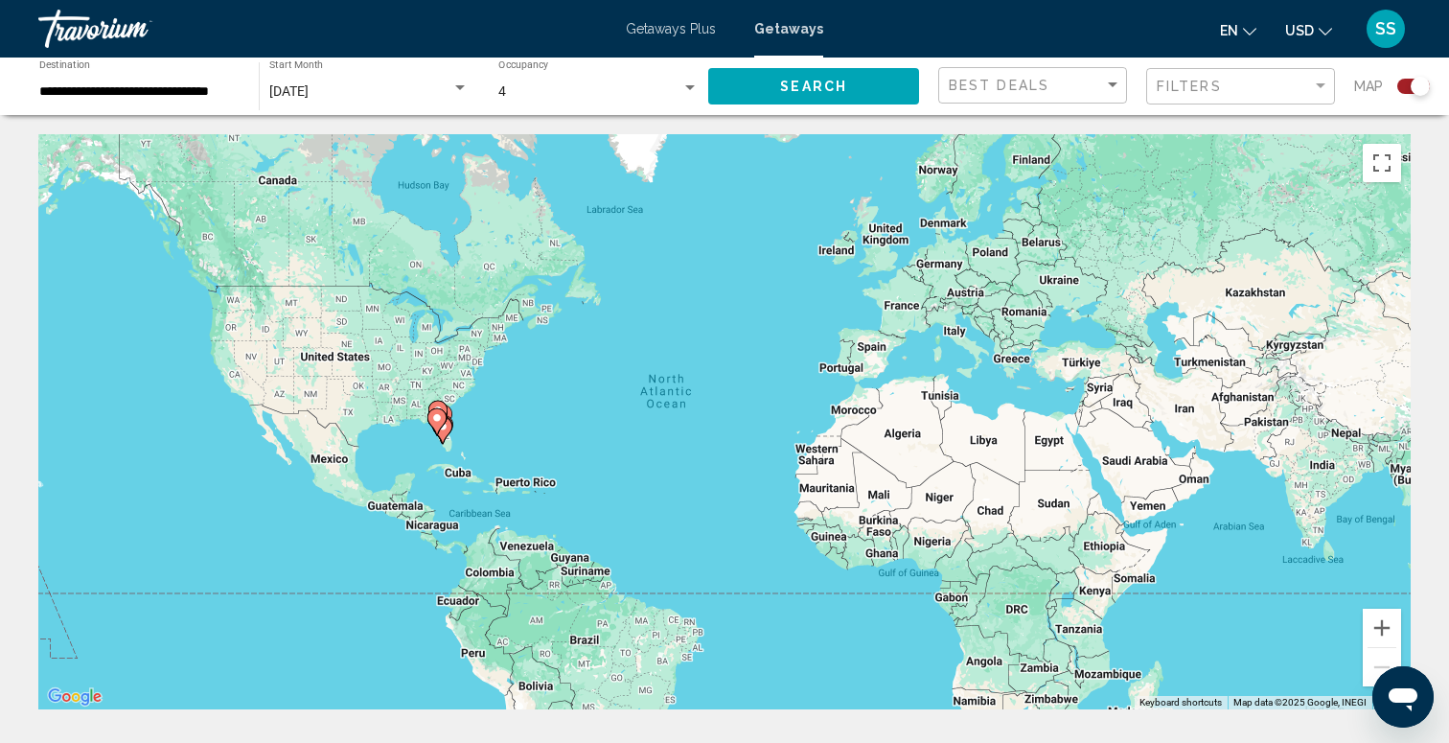
click at [432, 428] on gmp-advanced-marker "Main content" at bounding box center [436, 421] width 19 height 29
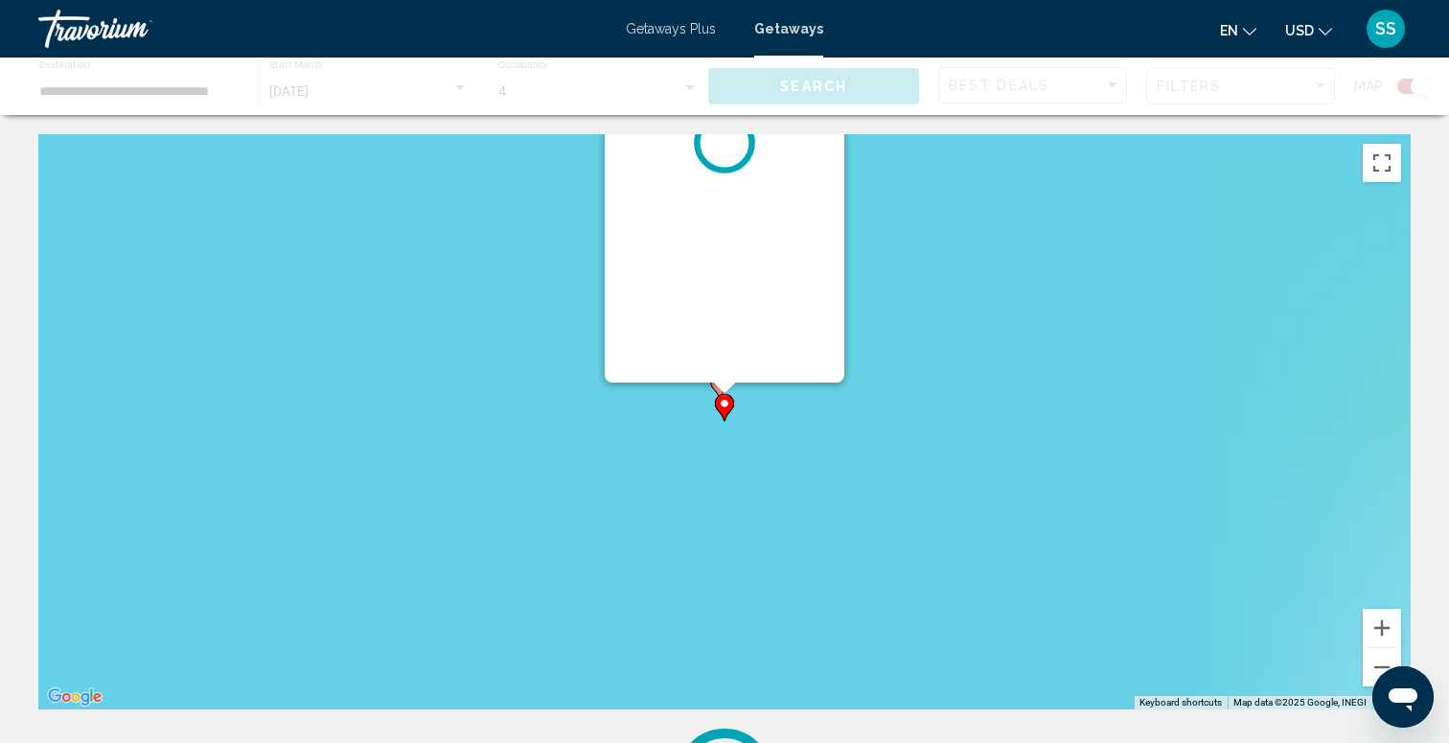
click at [432, 428] on div "To activate drag with keyboard, press Alt + Enter. Once in keyboard drag state,…" at bounding box center [724, 421] width 1372 height 575
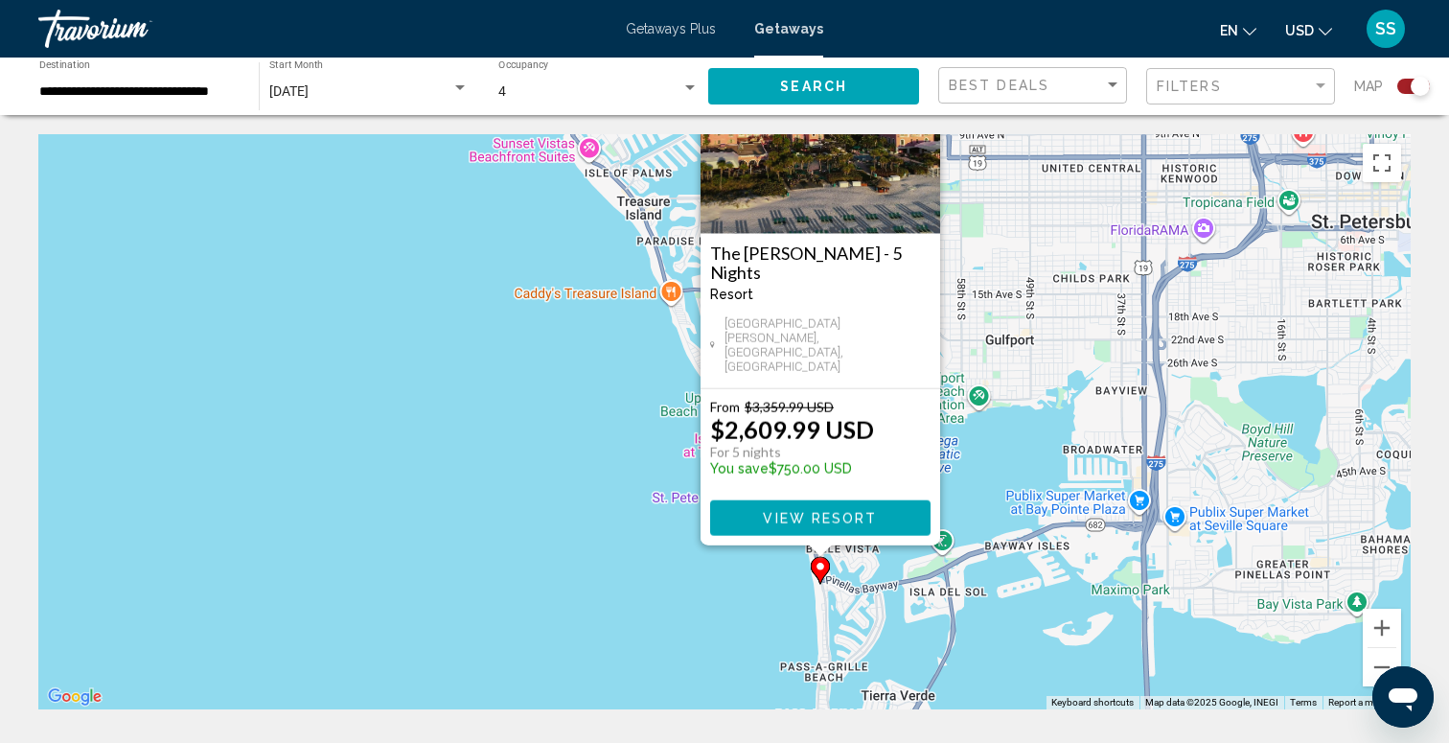
drag, startPoint x: 789, startPoint y: 319, endPoint x: 583, endPoint y: 426, distance: 232.3
click at [583, 426] on div "To activate drag with keyboard, press Alt + Enter. Once in keyboard drag state,…" at bounding box center [724, 421] width 1372 height 575
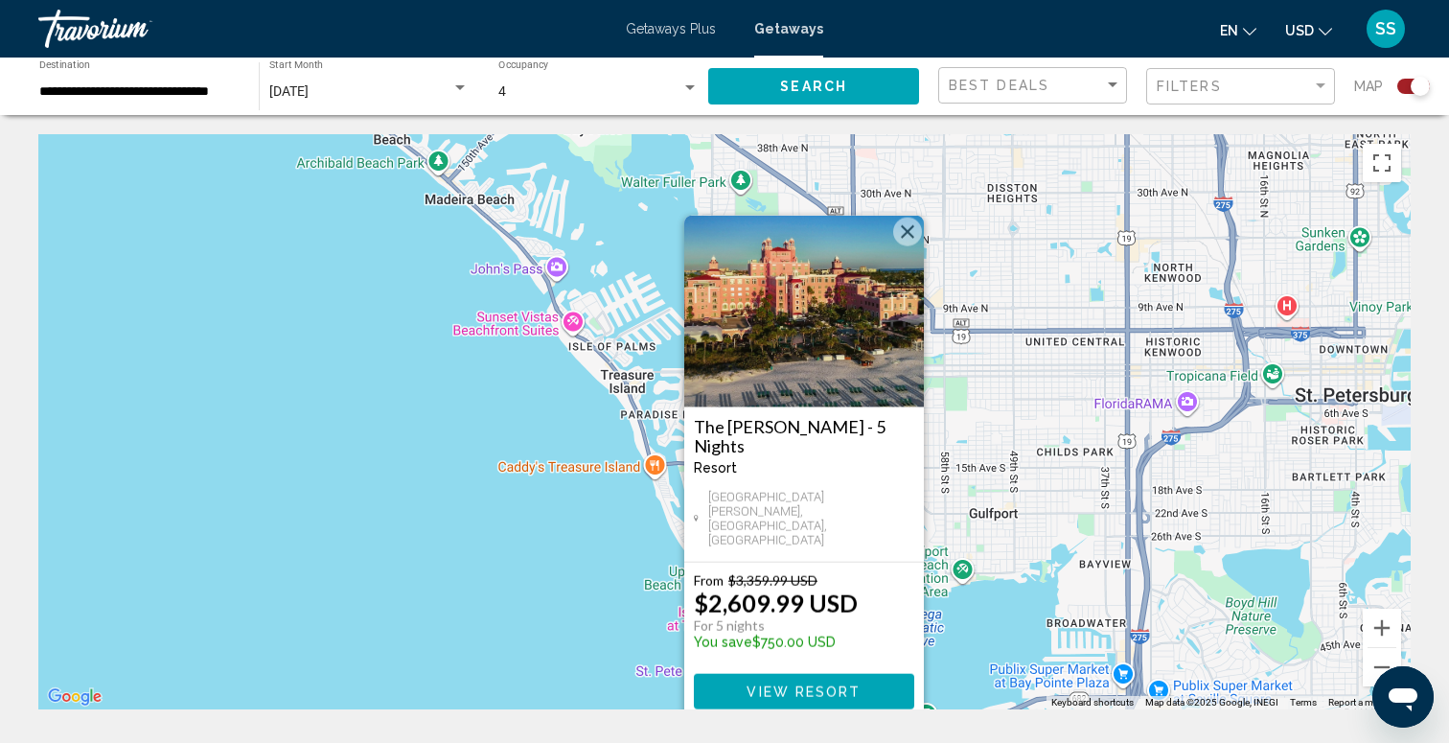
drag, startPoint x: 971, startPoint y: 436, endPoint x: 967, endPoint y: 578, distance: 141.9
click at [967, 583] on div "To activate drag with keyboard, press Alt + Enter. Once in keyboard drag state,…" at bounding box center [724, 421] width 1372 height 575
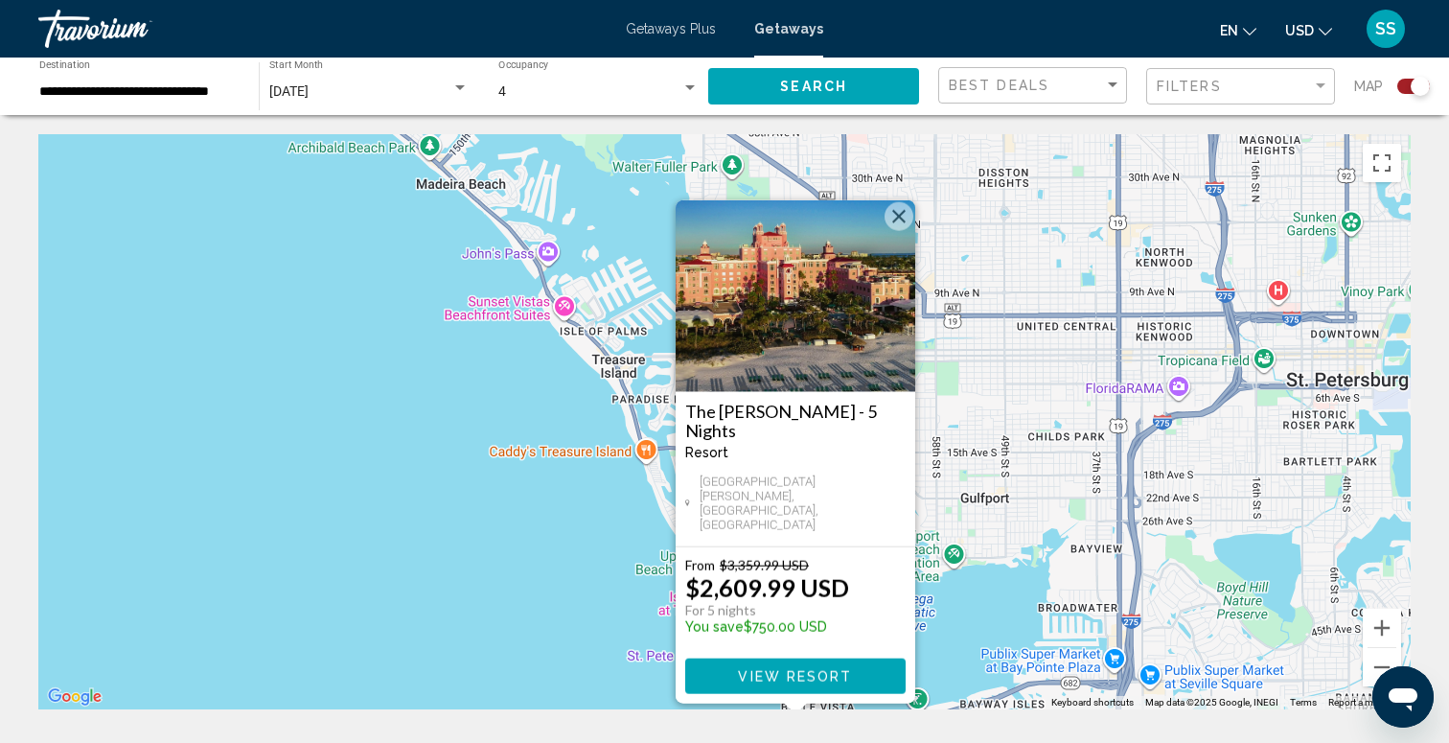
click at [901, 231] on button "Close" at bounding box center [898, 216] width 29 height 29
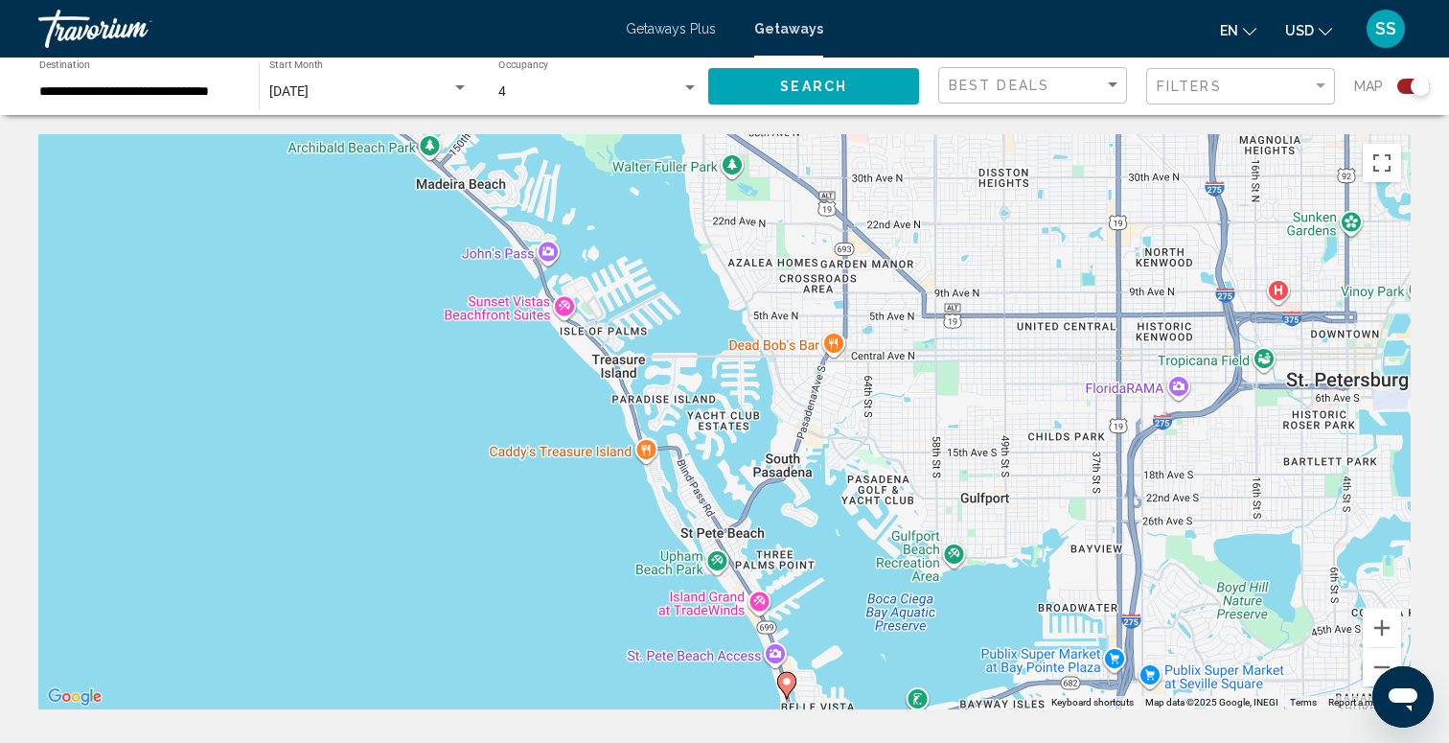
drag, startPoint x: 1122, startPoint y: 455, endPoint x: 818, endPoint y: 446, distance: 303.9
click at [822, 450] on div "To activate drag with keyboard, press Alt + Enter. Once in keyboard drag state,…" at bounding box center [724, 421] width 1372 height 575
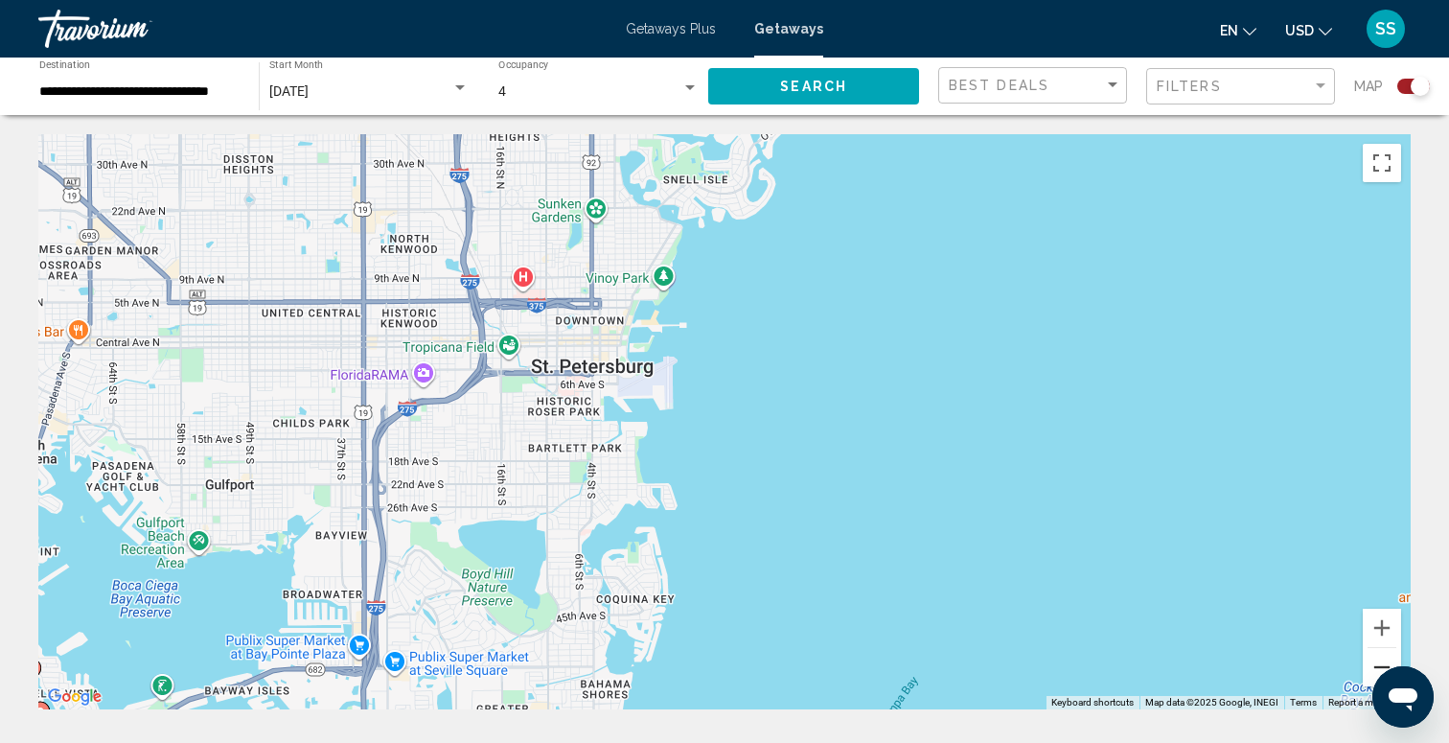
click at [1370, 674] on button "Zoom out" at bounding box center [1382, 667] width 38 height 38
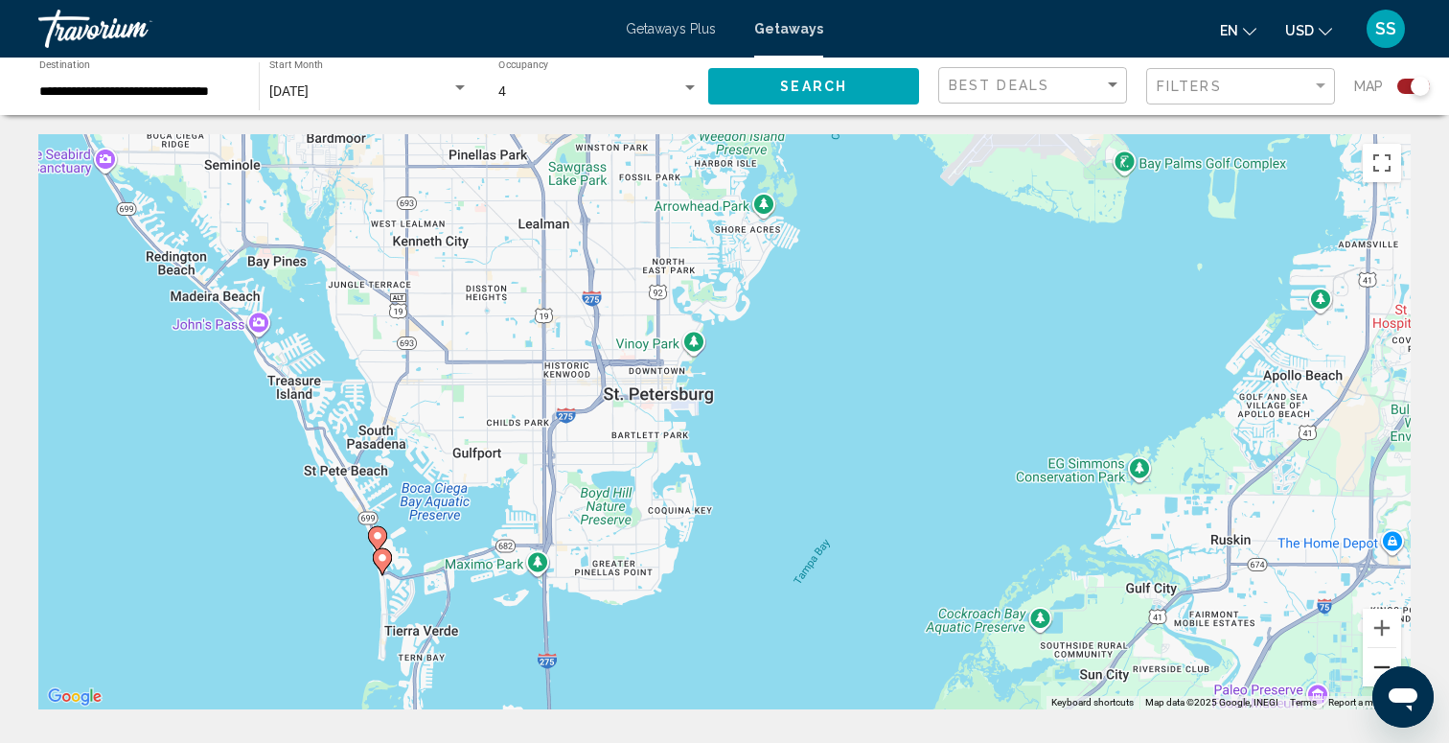
click at [1370, 674] on button "Zoom out" at bounding box center [1382, 667] width 38 height 38
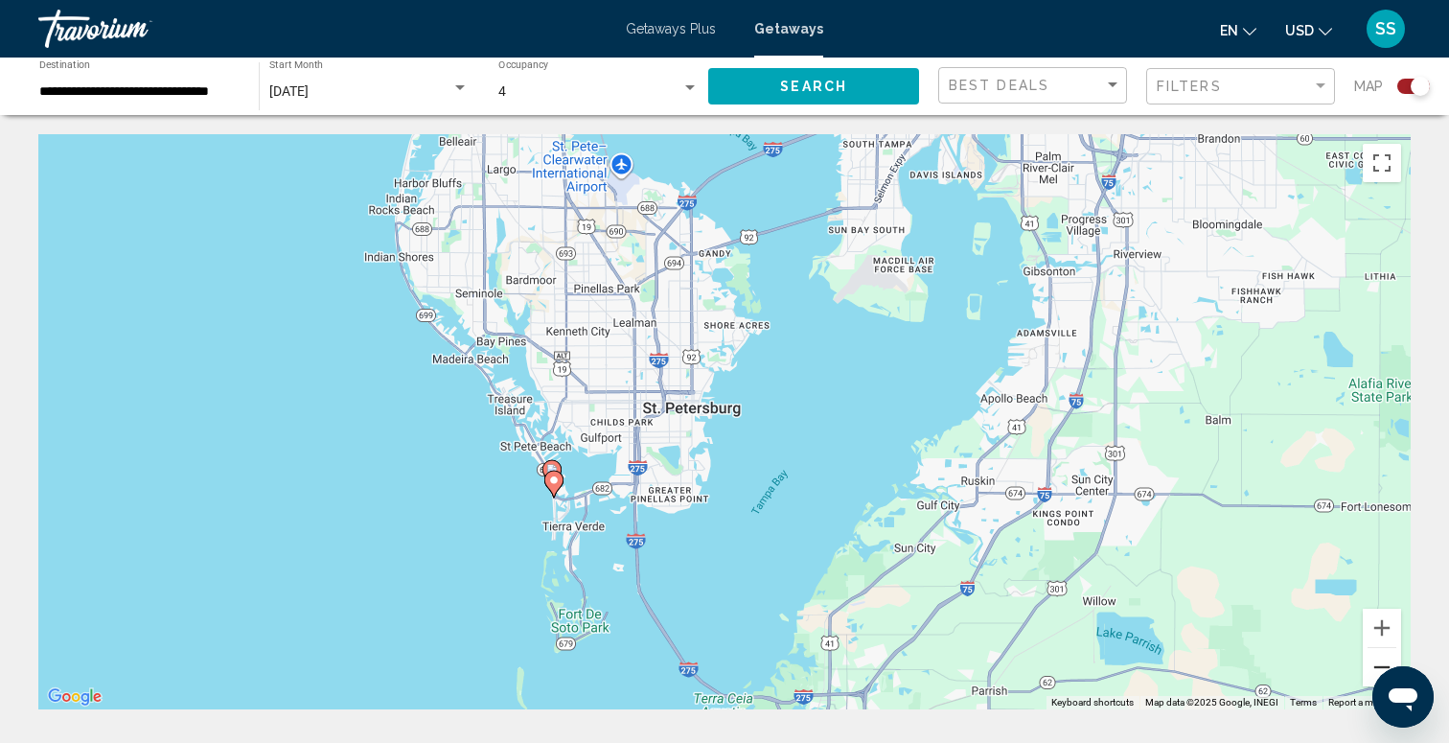
click at [1370, 674] on button "Zoom out" at bounding box center [1382, 667] width 38 height 38
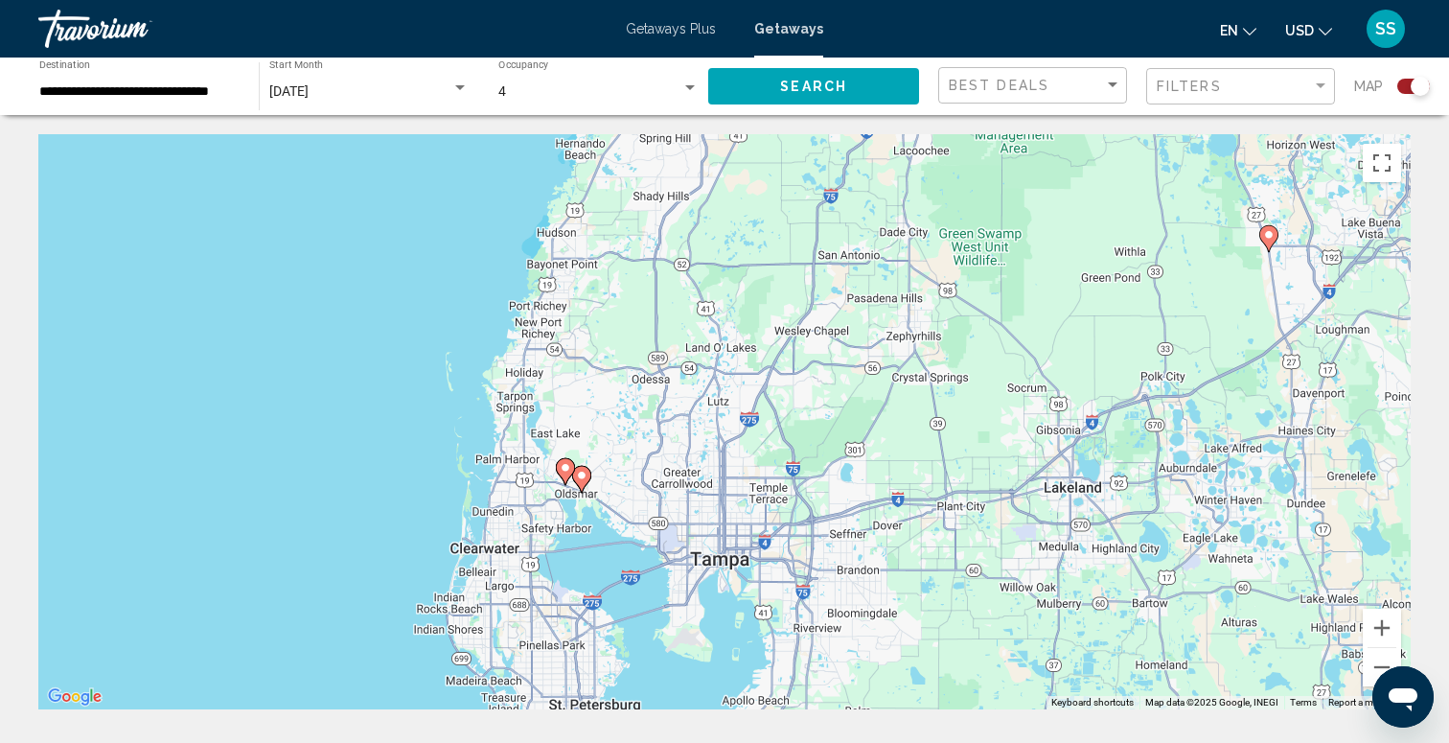
drag, startPoint x: 921, startPoint y: 407, endPoint x: 808, endPoint y: 690, distance: 304.5
click at [808, 690] on div "To activate drag with keyboard, press Alt + Enter. Once in keyboard drag state,…" at bounding box center [724, 421] width 1372 height 575
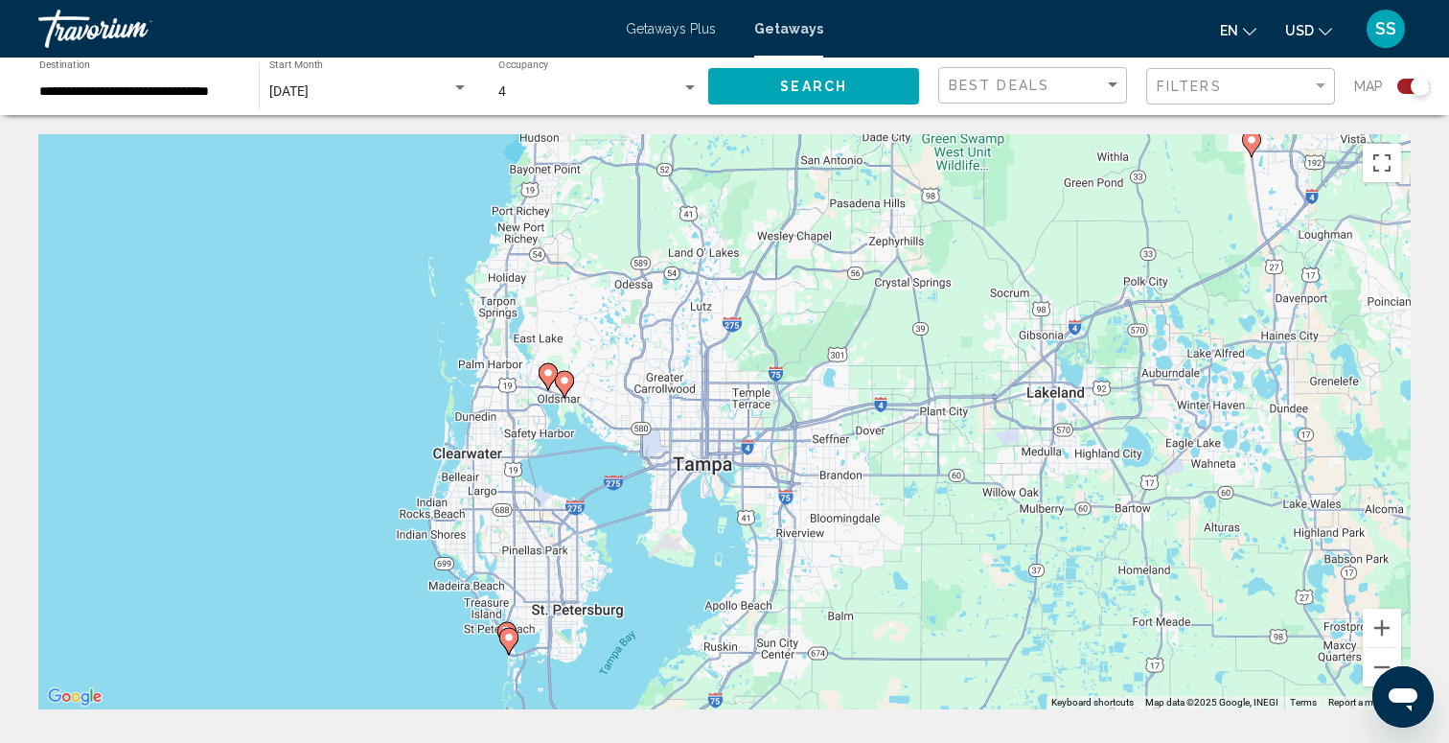
drag, startPoint x: 860, startPoint y: 700, endPoint x: 834, endPoint y: 599, distance: 103.9
click at [834, 599] on div "To activate drag with keyboard, press Alt + Enter. Once in keyboard drag state,…" at bounding box center [724, 421] width 1372 height 575
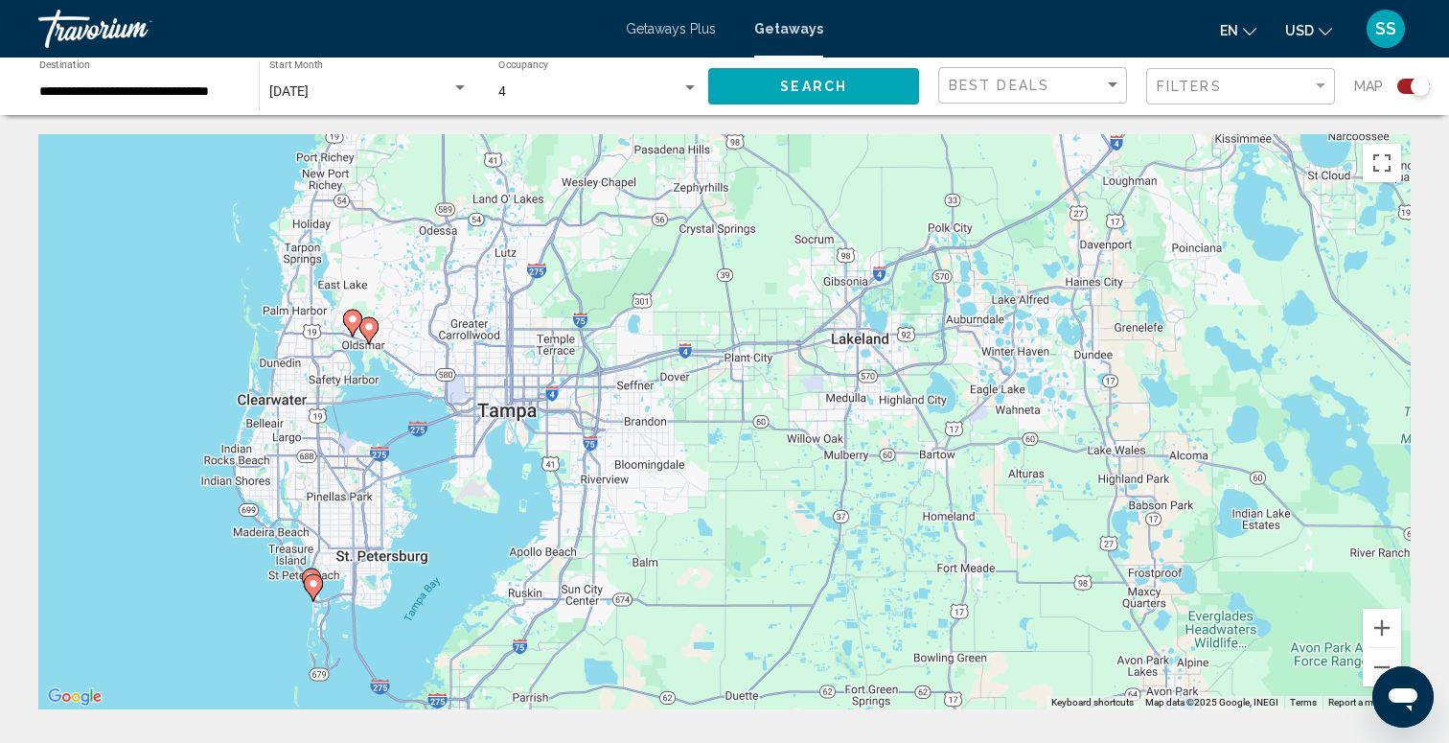
drag, startPoint x: 1027, startPoint y: 556, endPoint x: 843, endPoint y: 510, distance: 189.6
click at [842, 510] on div "To activate drag with keyboard, press Alt + Enter. Once in keyboard drag state,…" at bounding box center [724, 421] width 1372 height 575
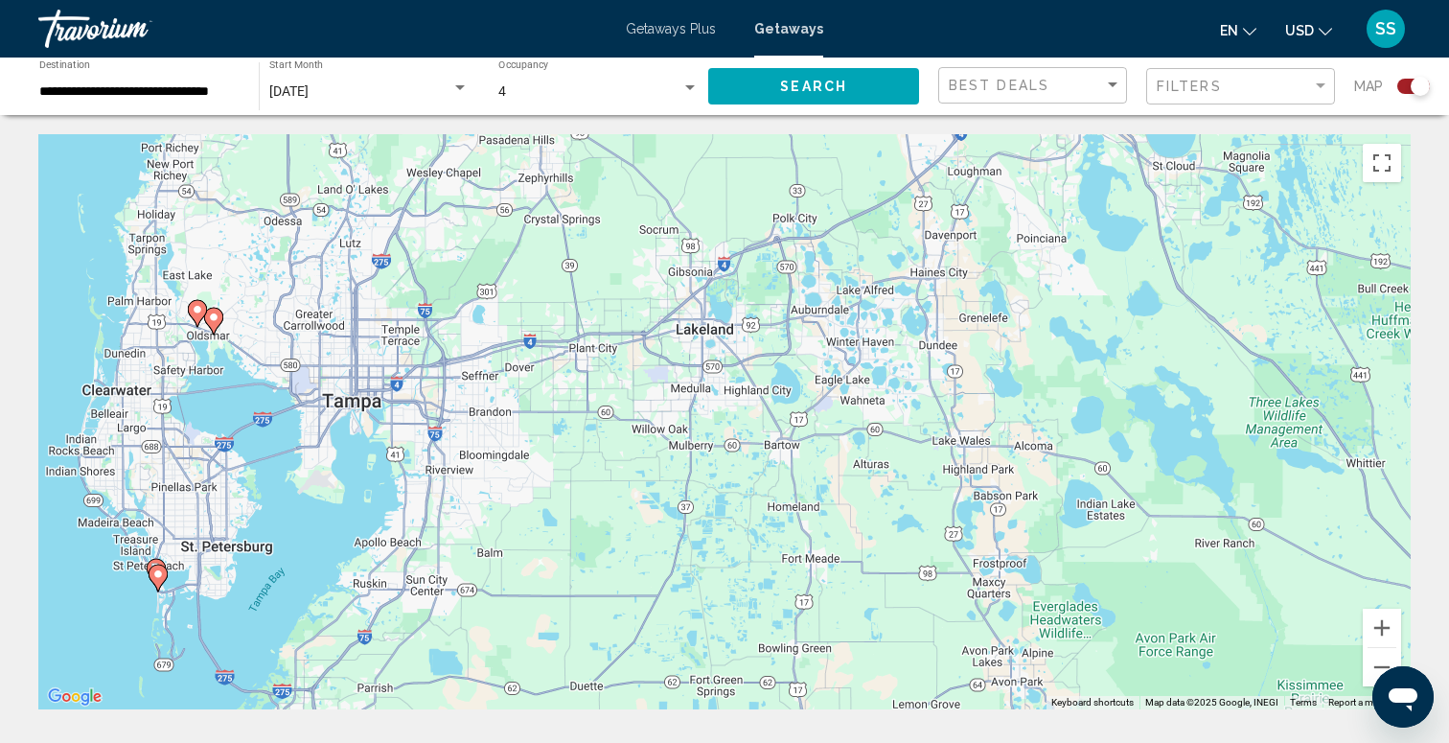
drag, startPoint x: 838, startPoint y: 516, endPoint x: 663, endPoint y: 504, distance: 175.8
click at [663, 504] on div "To activate drag with keyboard, press Alt + Enter. Once in keyboard drag state,…" at bounding box center [724, 421] width 1372 height 575
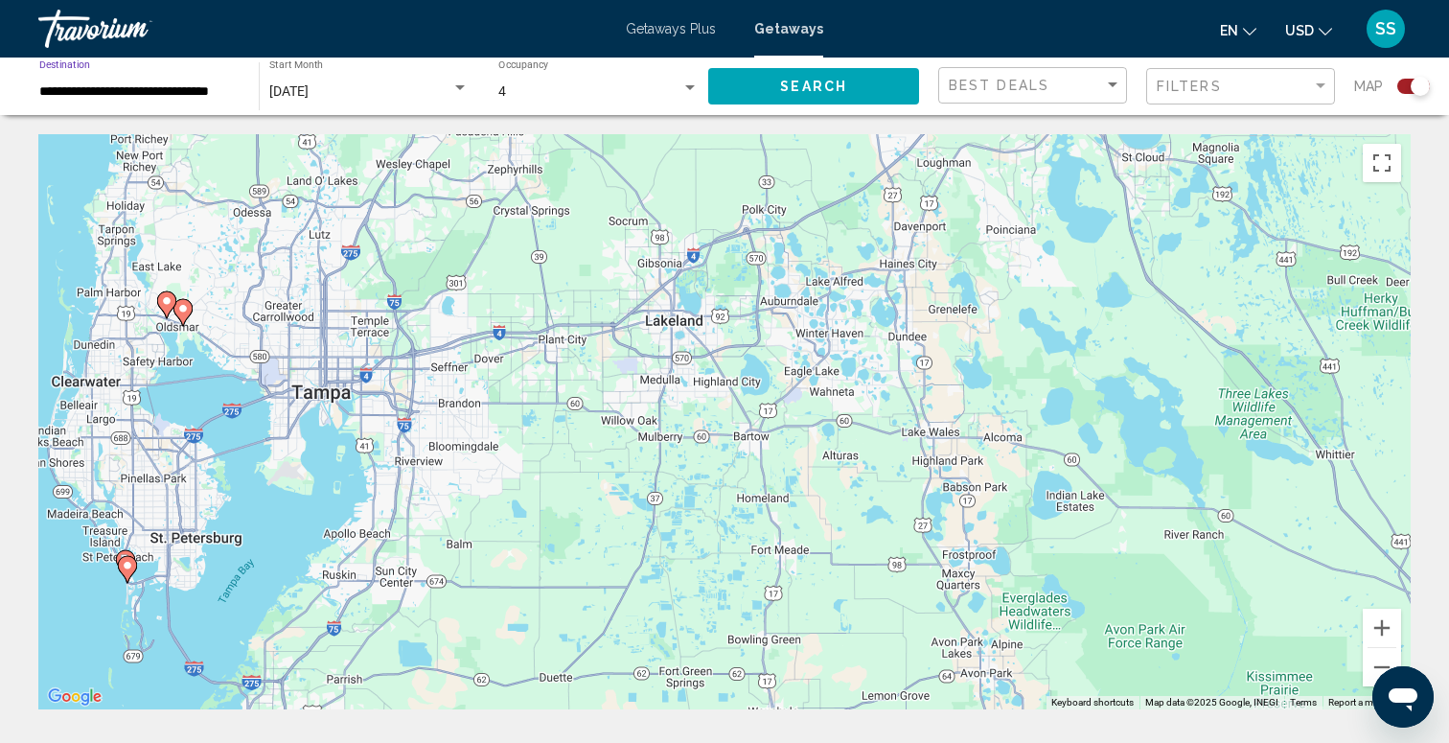
click at [192, 91] on input "**********" at bounding box center [139, 91] width 200 height 15
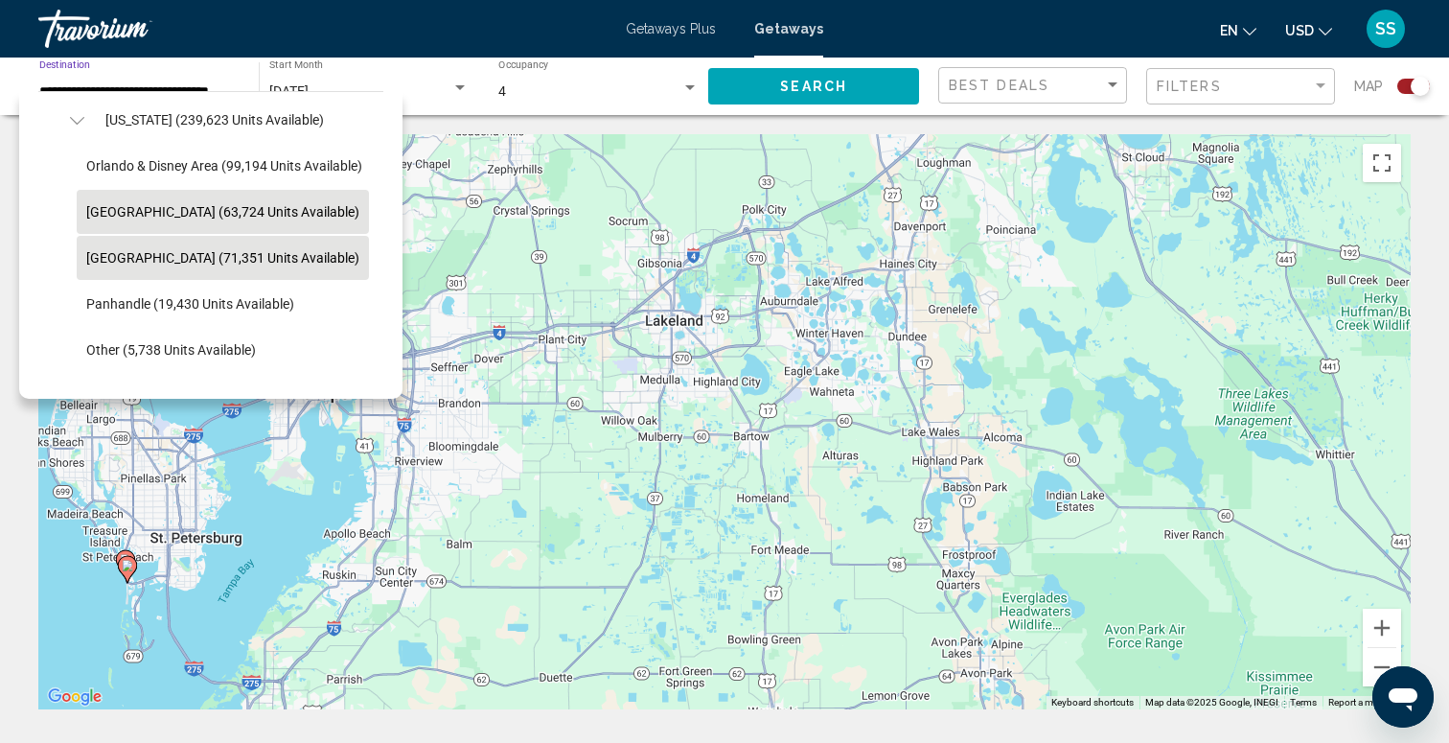
scroll to position [407, 0]
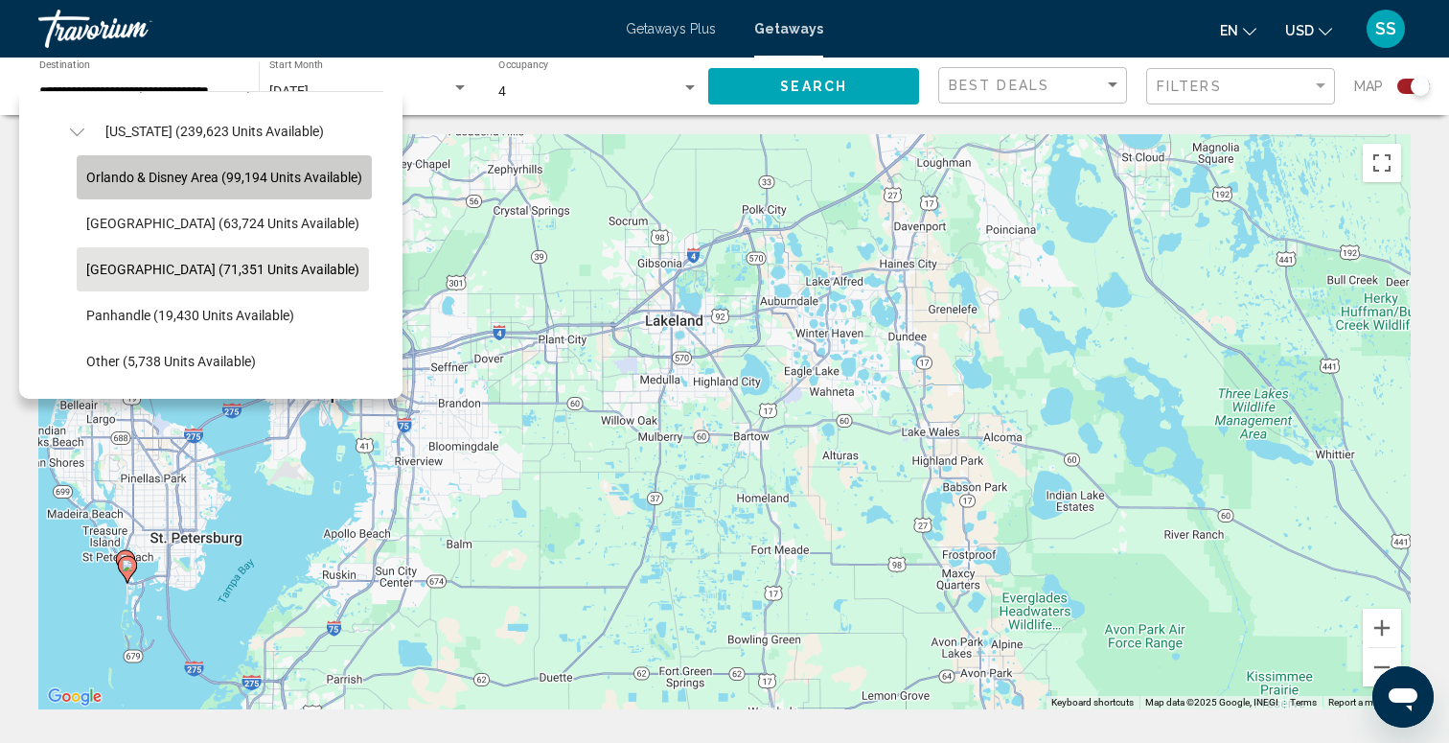
click at [238, 178] on span "Orlando & Disney Area (99,194 units available)" at bounding box center [224, 177] width 276 height 15
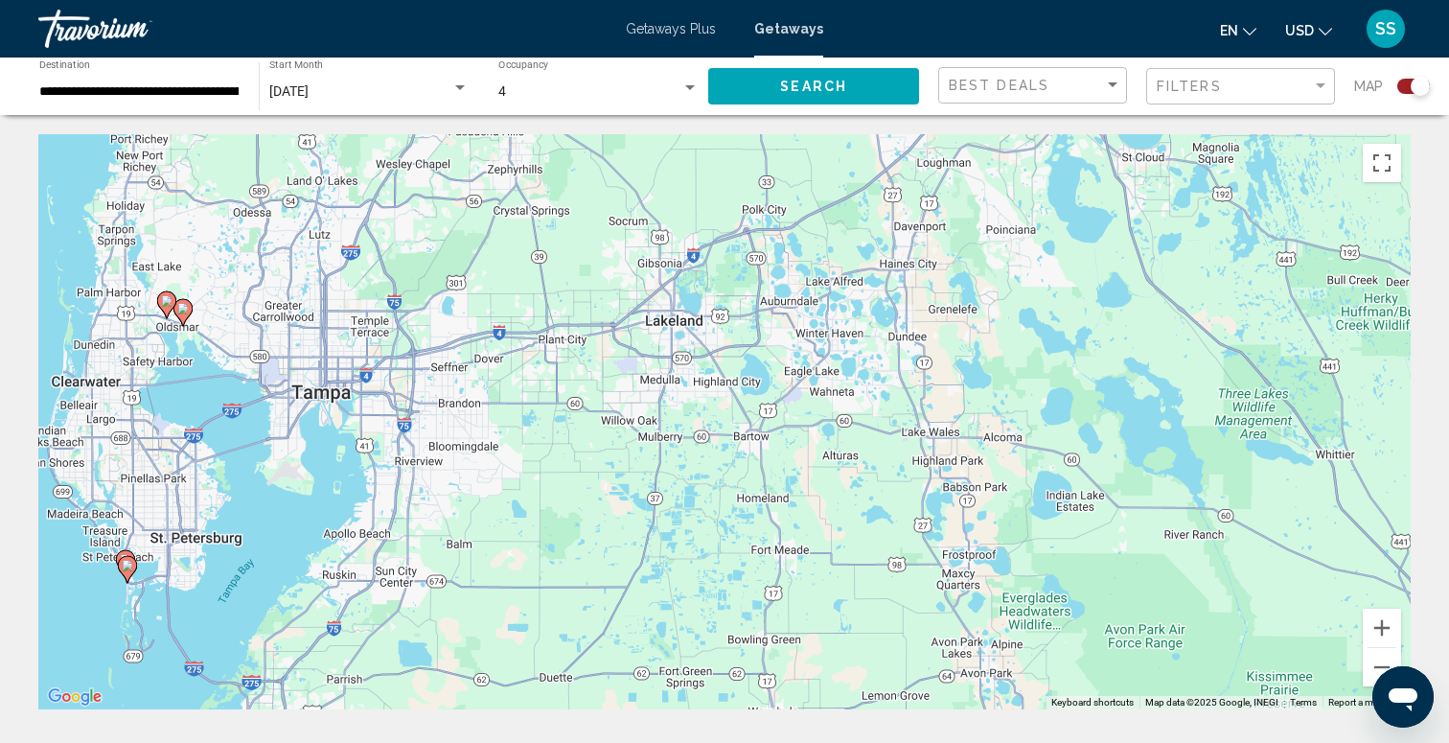
click at [773, 104] on div "Search" at bounding box center [823, 85] width 230 height 57
click at [838, 84] on span "Search" at bounding box center [813, 87] width 67 height 15
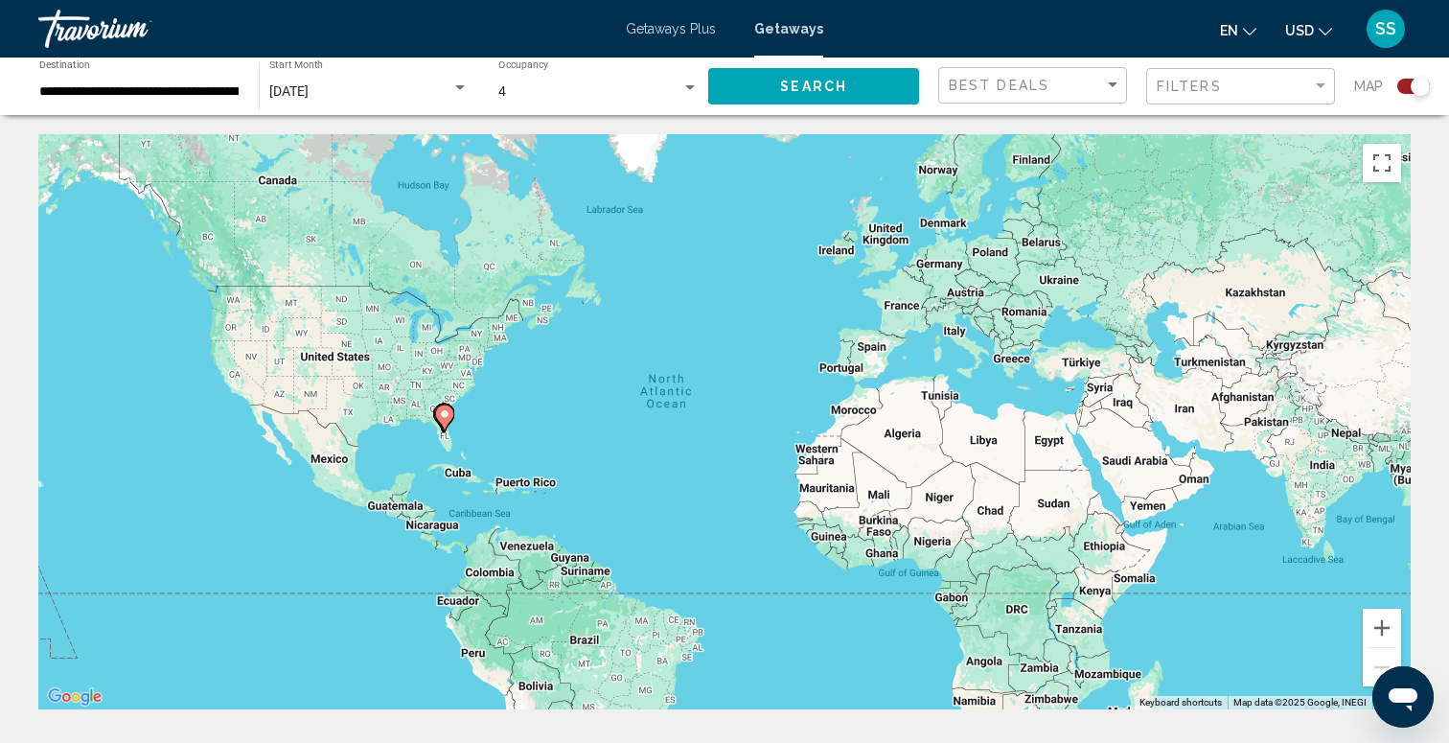
click at [454, 433] on div "To activate drag with keyboard, press Alt + Enter. Once in keyboard drag state,…" at bounding box center [724, 421] width 1372 height 575
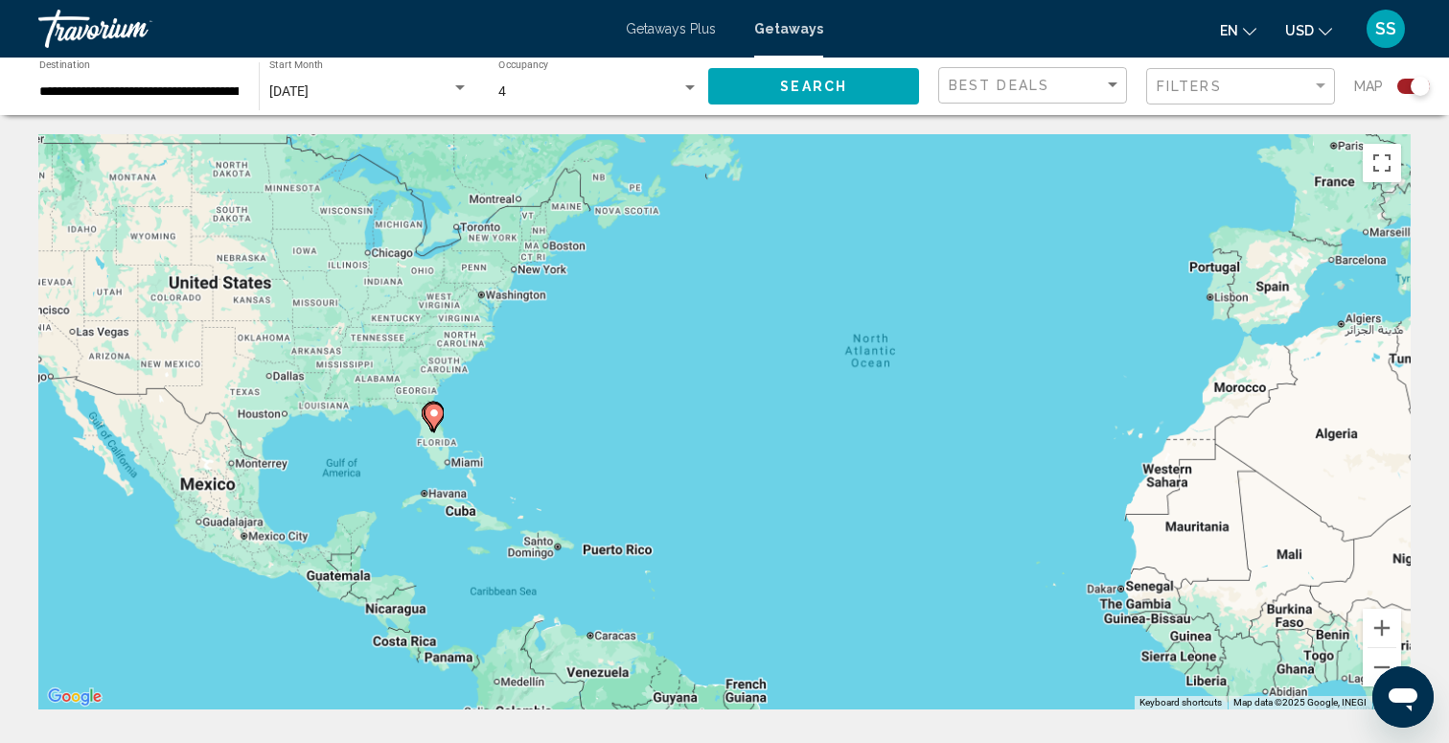
click at [436, 435] on div "To activate drag with keyboard, press Alt + Enter. Once in keyboard drag state,…" at bounding box center [724, 421] width 1372 height 575
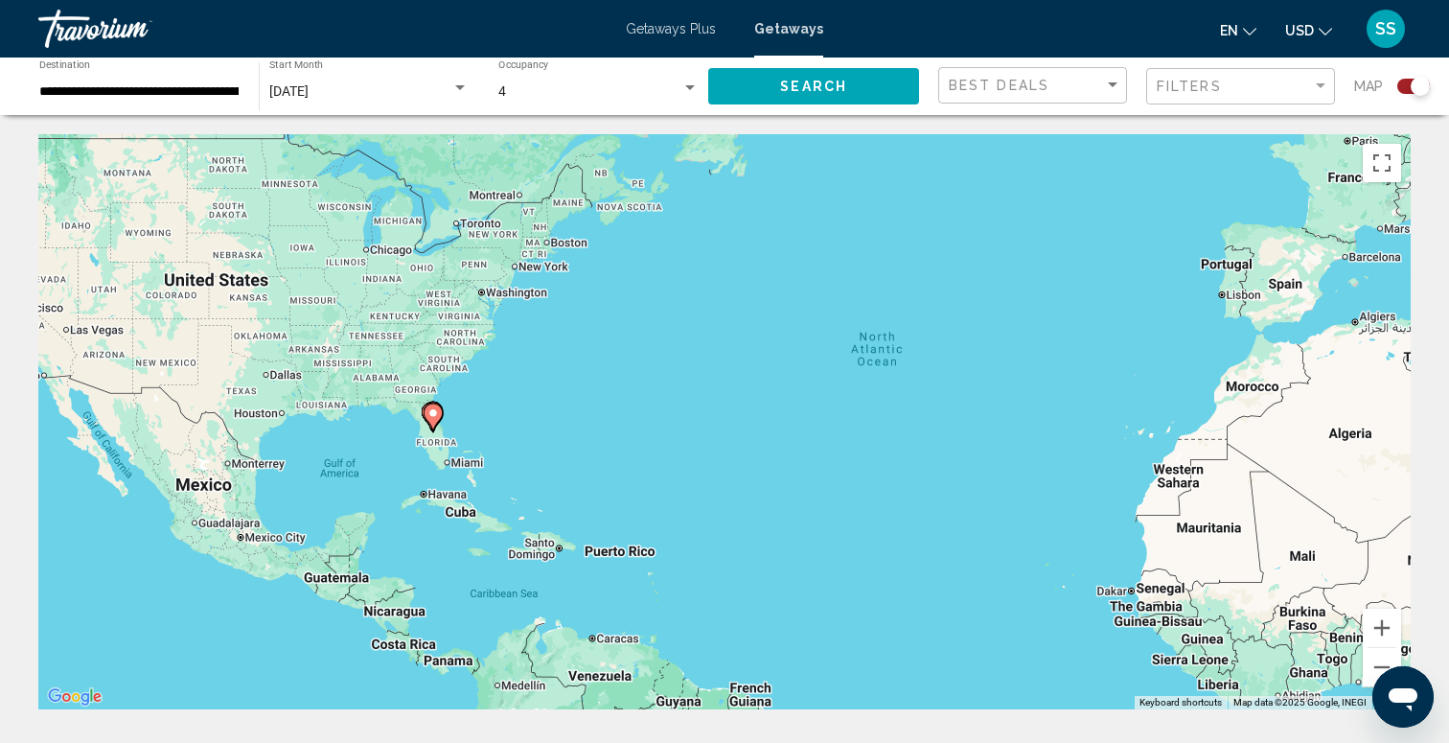
click at [436, 435] on div "To activate drag with keyboard, press Alt + Enter. Once in keyboard drag state,…" at bounding box center [724, 421] width 1372 height 575
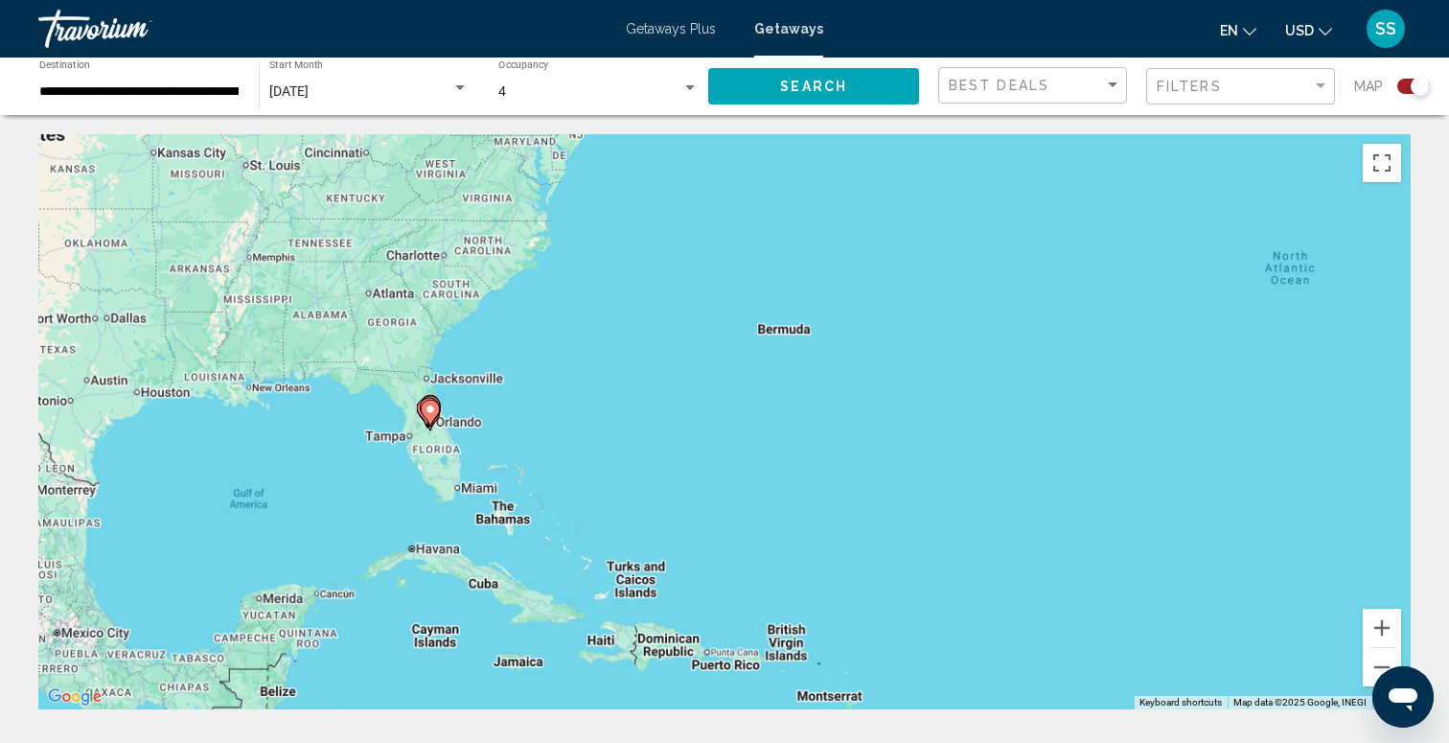
click at [436, 435] on div "To activate drag with keyboard, press Alt + Enter. Once in keyboard drag state,…" at bounding box center [724, 421] width 1372 height 575
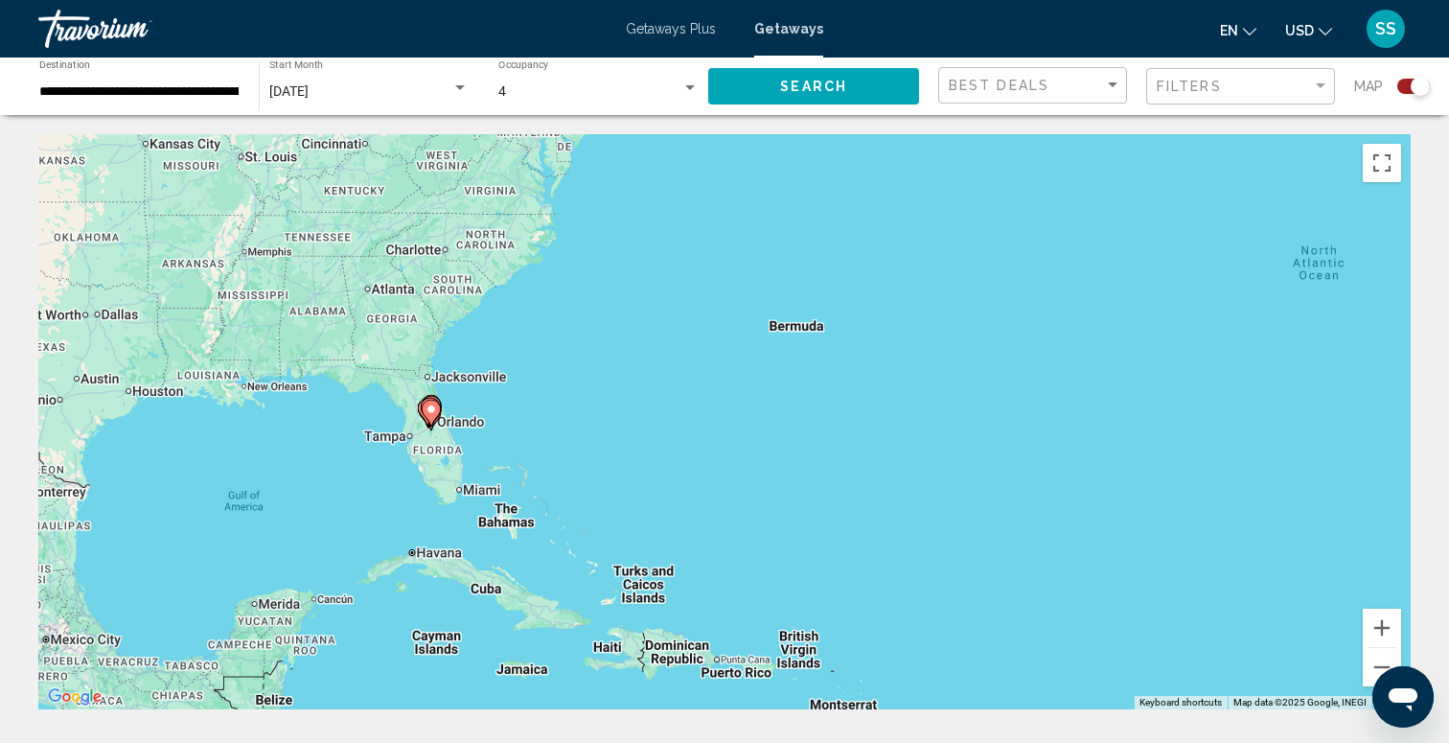
click at [436, 435] on div "To activate drag with keyboard, press Alt + Enter. Once in keyboard drag state,…" at bounding box center [724, 421] width 1372 height 575
click at [451, 444] on div "To activate drag with keyboard, press Alt + Enter. Once in keyboard drag state,…" at bounding box center [724, 421] width 1372 height 575
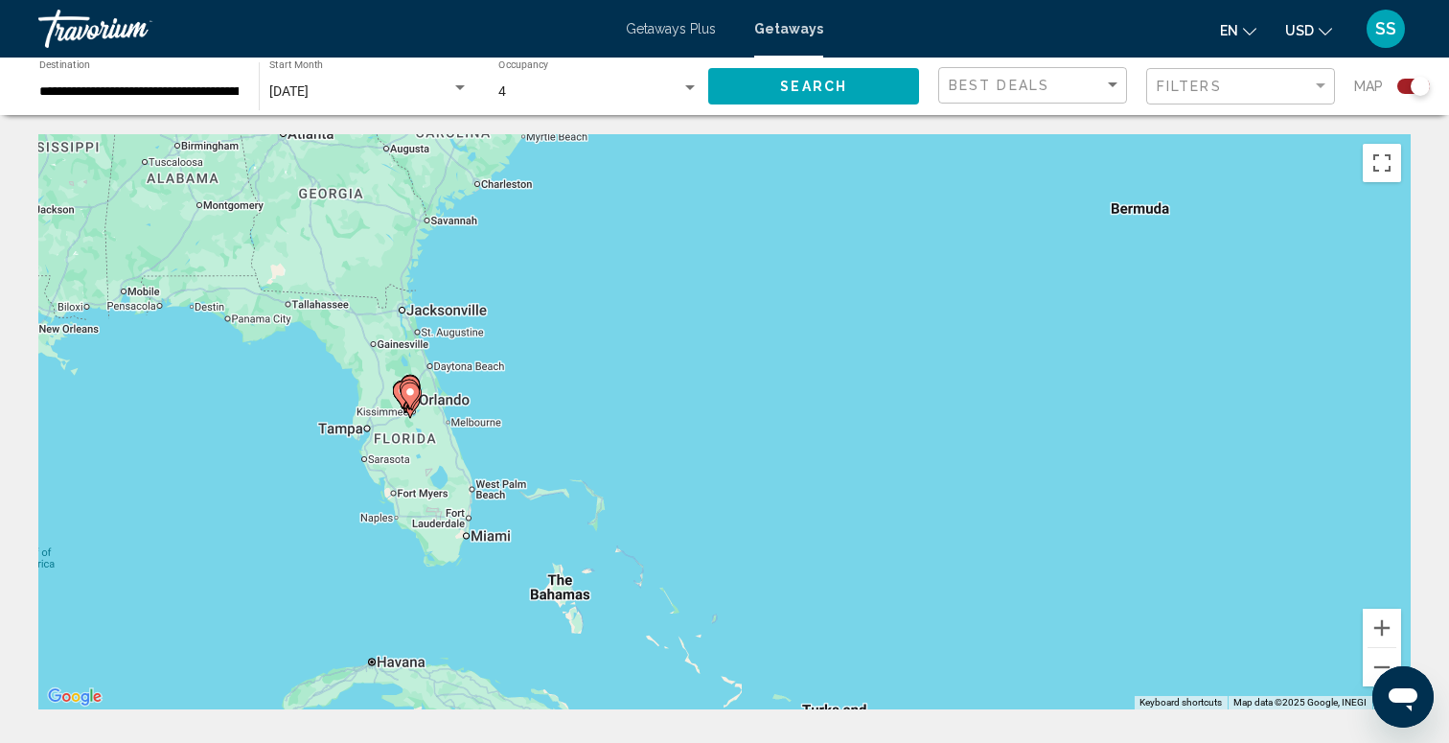
click at [427, 419] on div "To activate drag with keyboard, press Alt + Enter. Once in keyboard drag state,…" at bounding box center [724, 421] width 1372 height 575
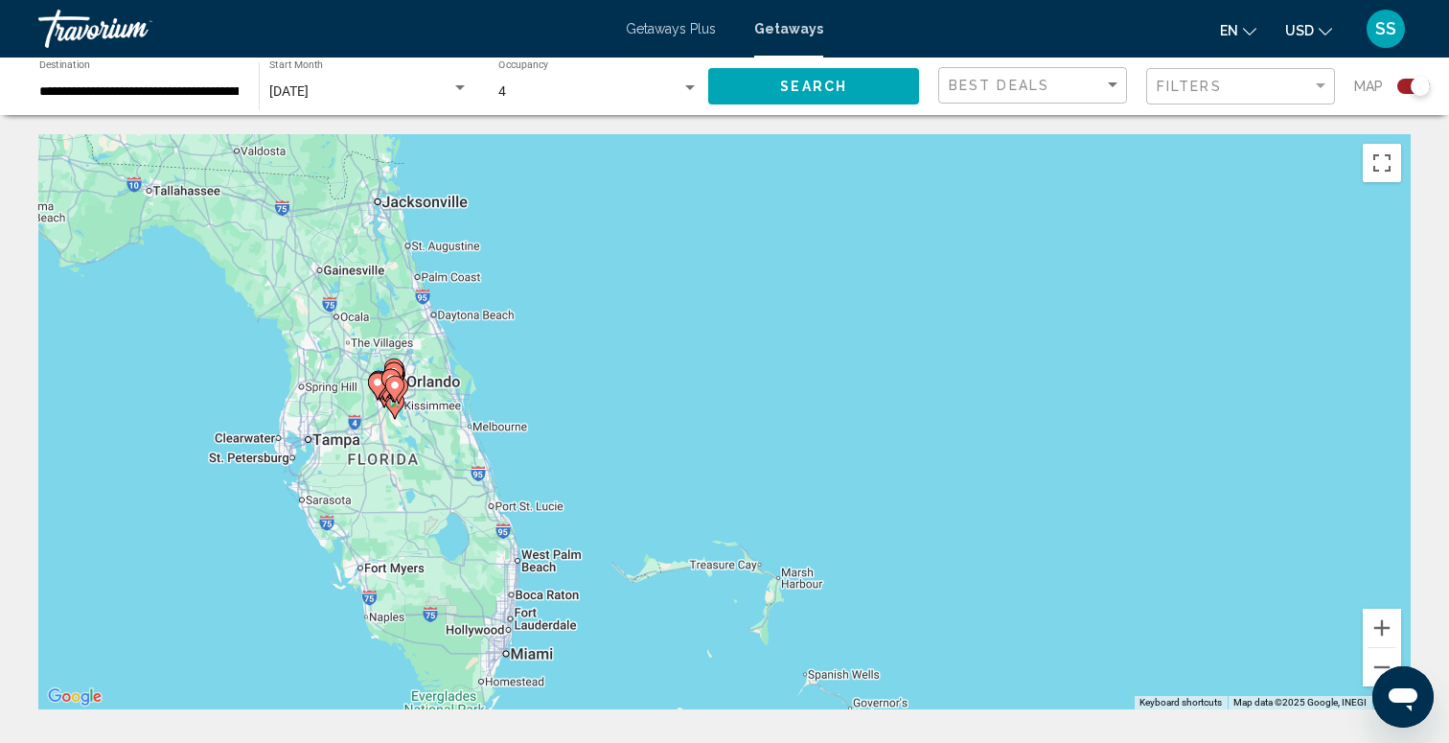
click at [427, 419] on div "To activate drag with keyboard, press Alt + Enter. Once in keyboard drag state,…" at bounding box center [724, 421] width 1372 height 575
click at [373, 418] on div "To activate drag with keyboard, press Alt + Enter. Once in keyboard drag state,…" at bounding box center [724, 421] width 1372 height 575
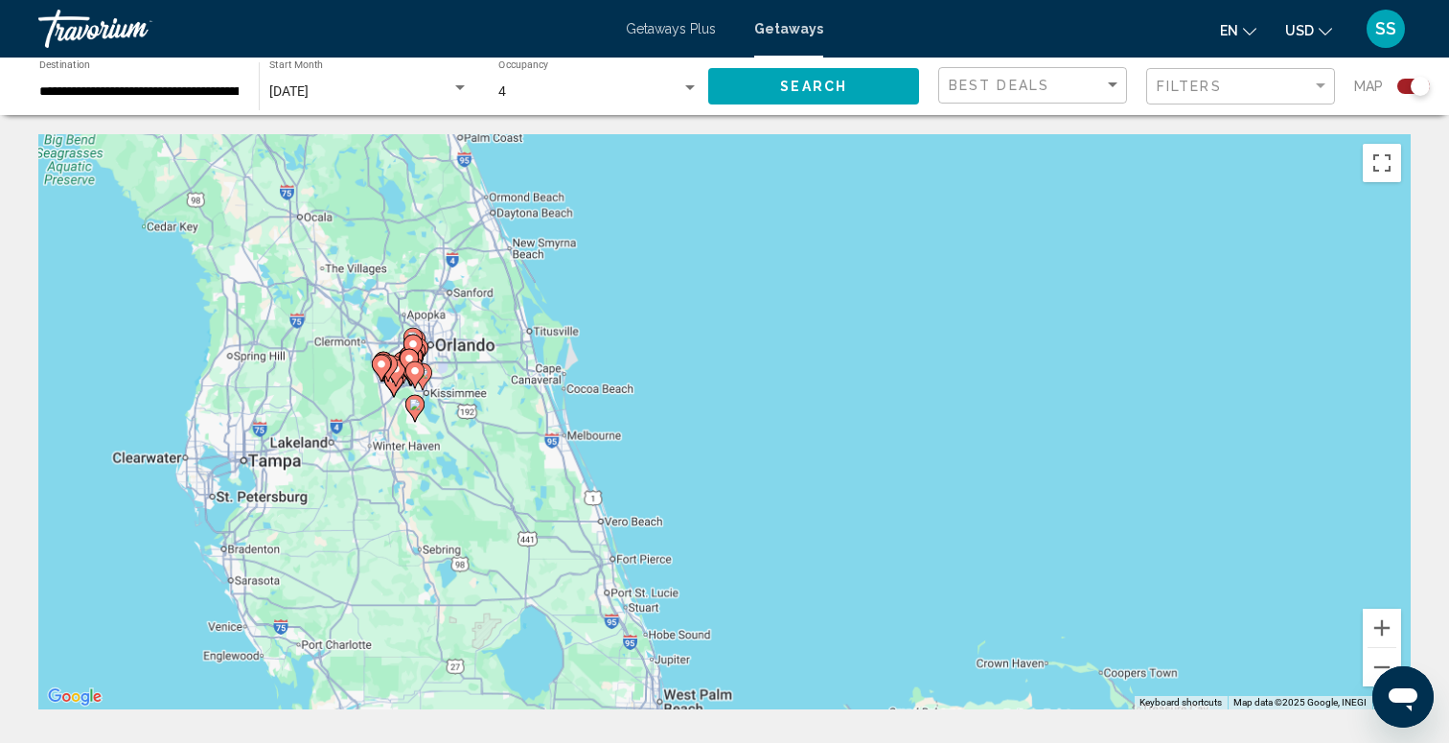
click at [373, 419] on div "To activate drag with keyboard, press Alt + Enter. Once in keyboard drag state,…" at bounding box center [724, 421] width 1372 height 575
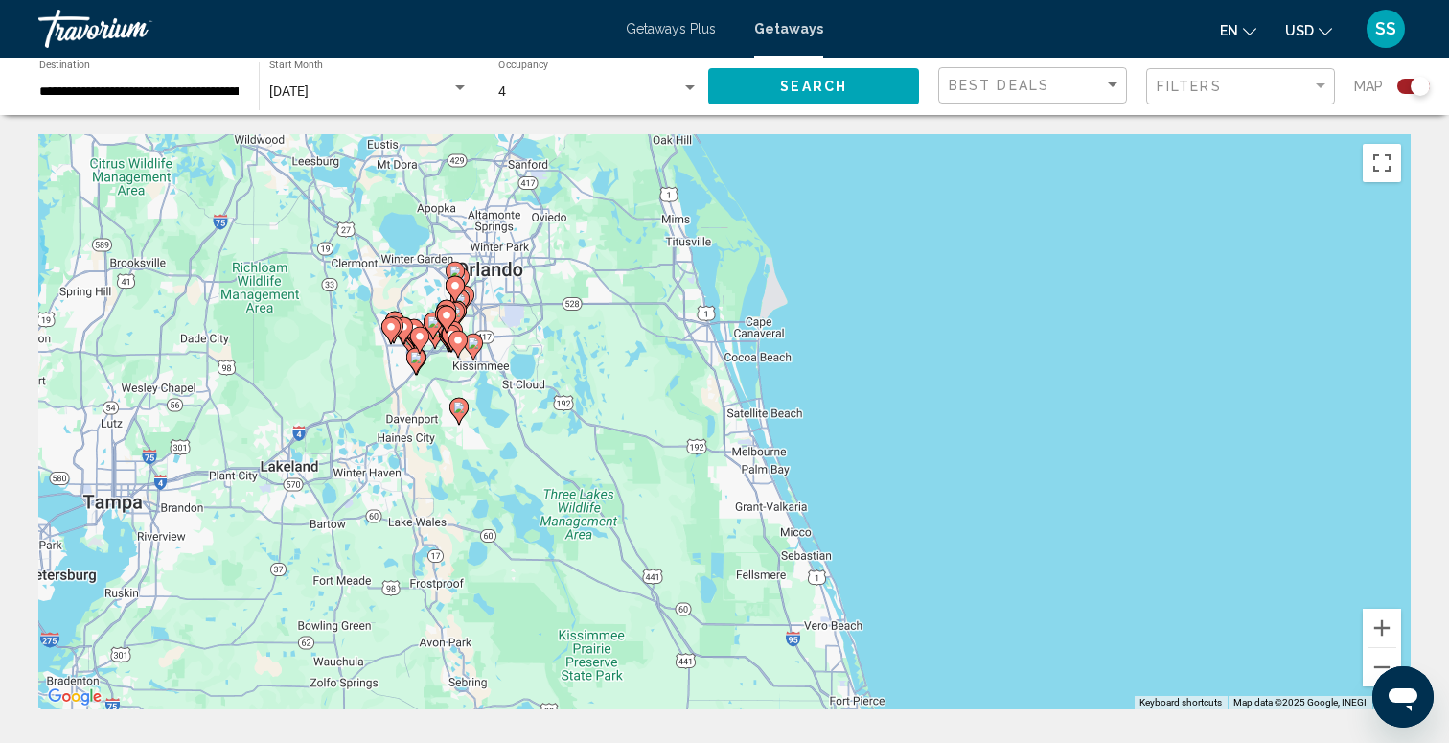
click at [373, 420] on div "To activate drag with keyboard, press Alt + Enter. Once in keyboard drag state,…" at bounding box center [724, 421] width 1372 height 575
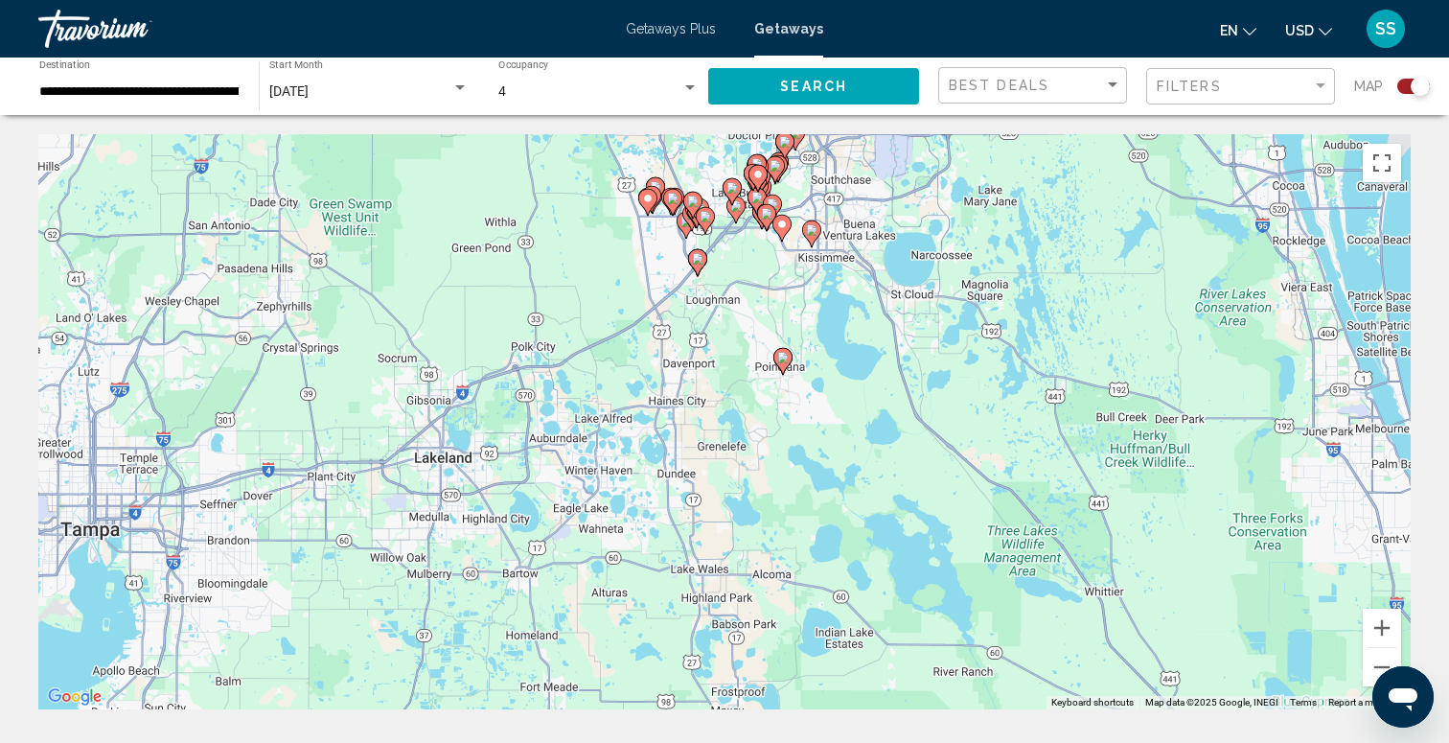
drag, startPoint x: 799, startPoint y: 357, endPoint x: 1151, endPoint y: 271, distance: 362.1
click at [1165, 272] on div "To activate drag with keyboard, press Alt + Enter. Once in keyboard drag state,…" at bounding box center [724, 421] width 1372 height 575
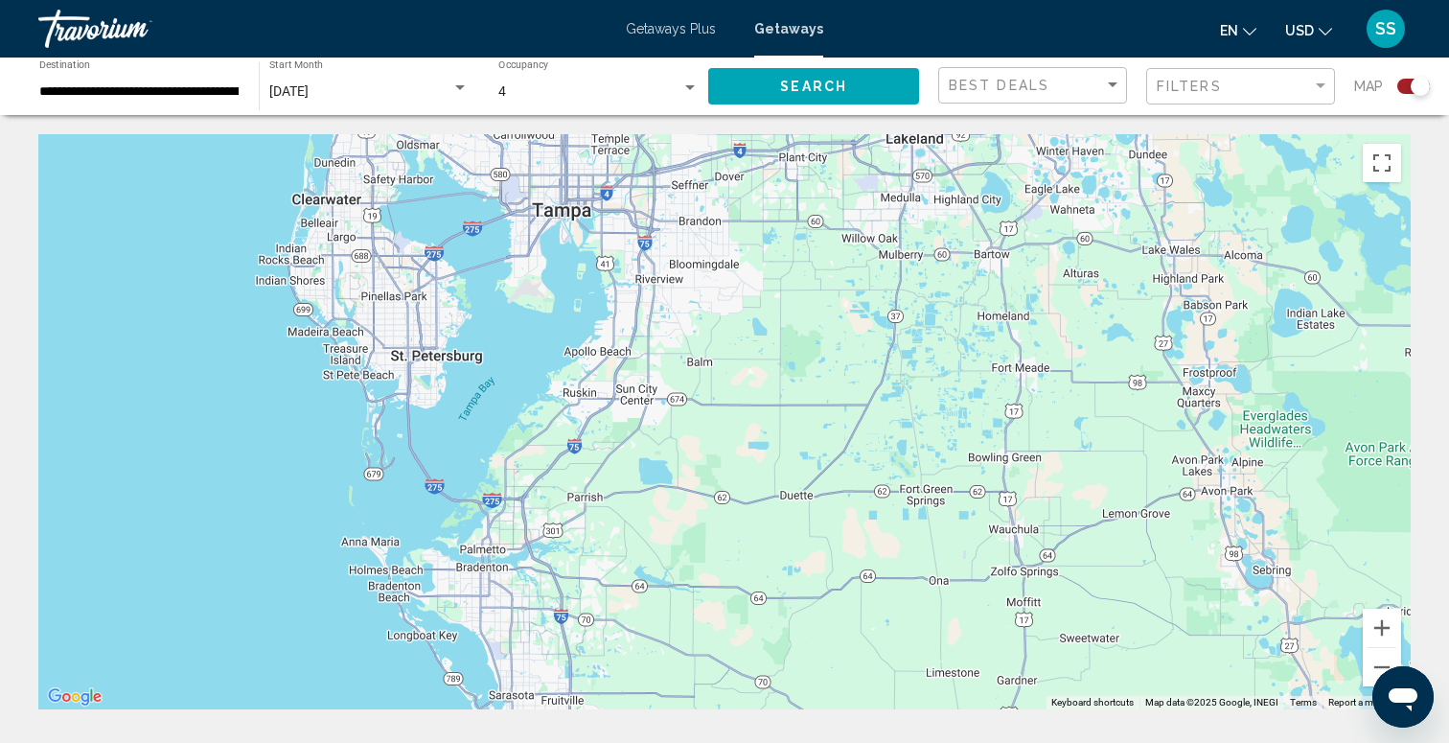
drag, startPoint x: 522, startPoint y: 464, endPoint x: 743, endPoint y: 207, distance: 338.4
click at [743, 207] on div "To activate drag with keyboard, press Alt + Enter. Once in keyboard drag state,…" at bounding box center [724, 421] width 1372 height 575
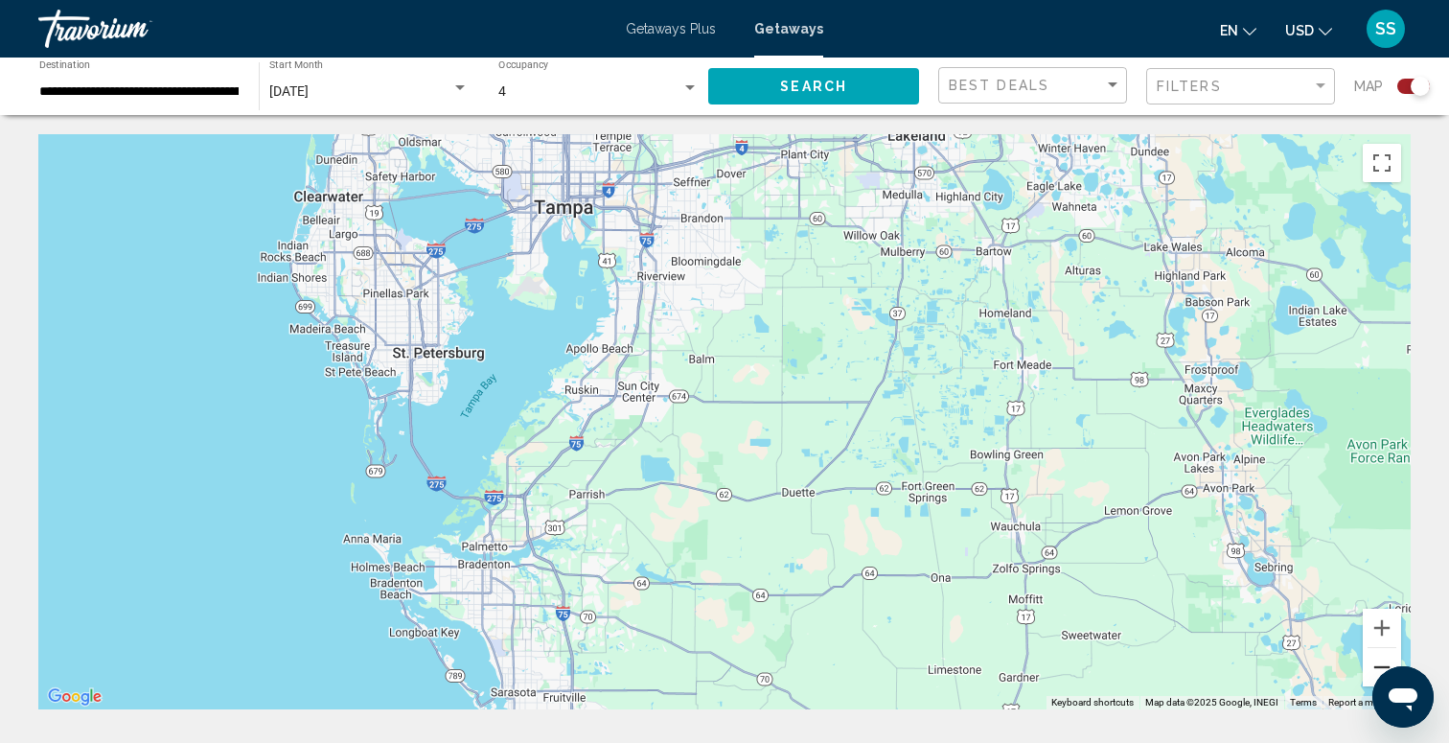
click at [1379, 667] on button "Zoom out" at bounding box center [1382, 667] width 38 height 38
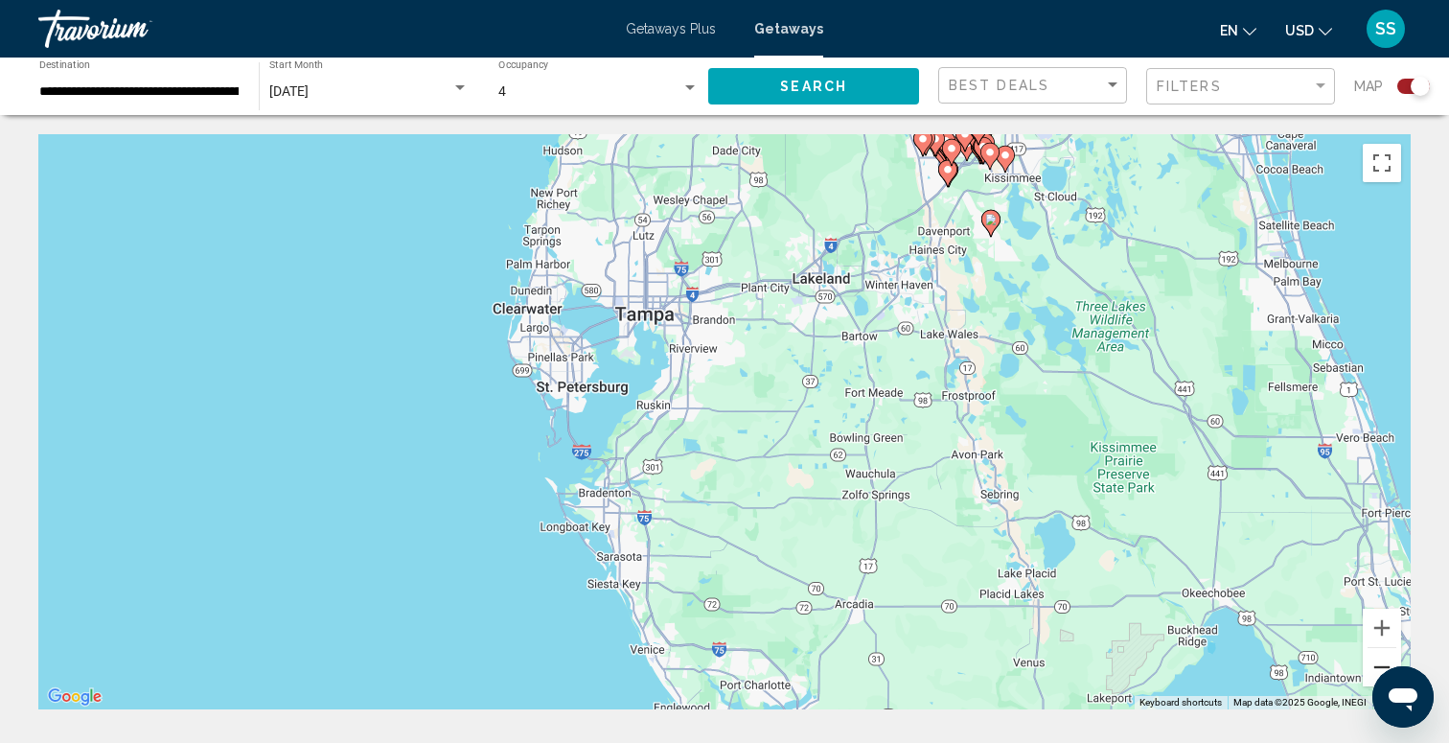
click at [1381, 671] on button "Zoom out" at bounding box center [1382, 667] width 38 height 38
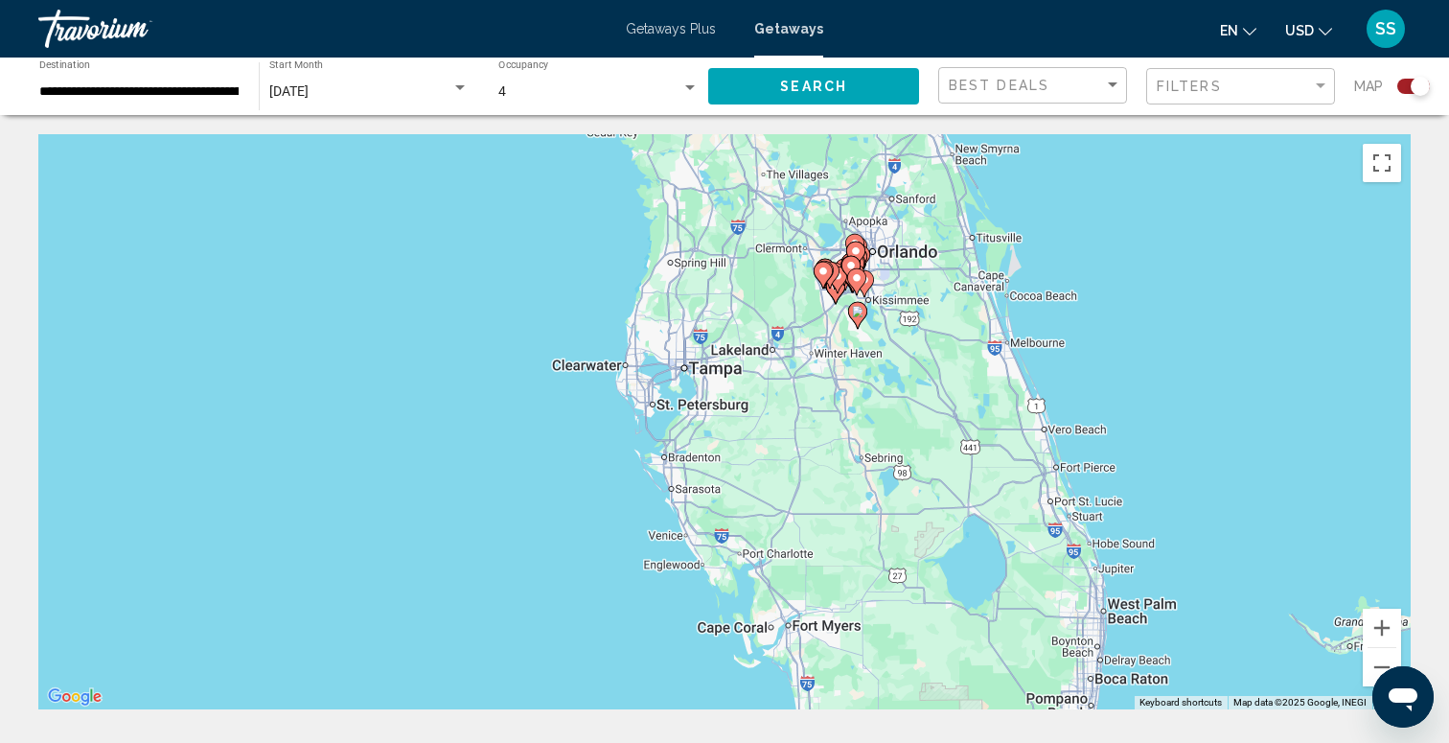
click at [161, 91] on input "**********" at bounding box center [139, 91] width 200 height 15
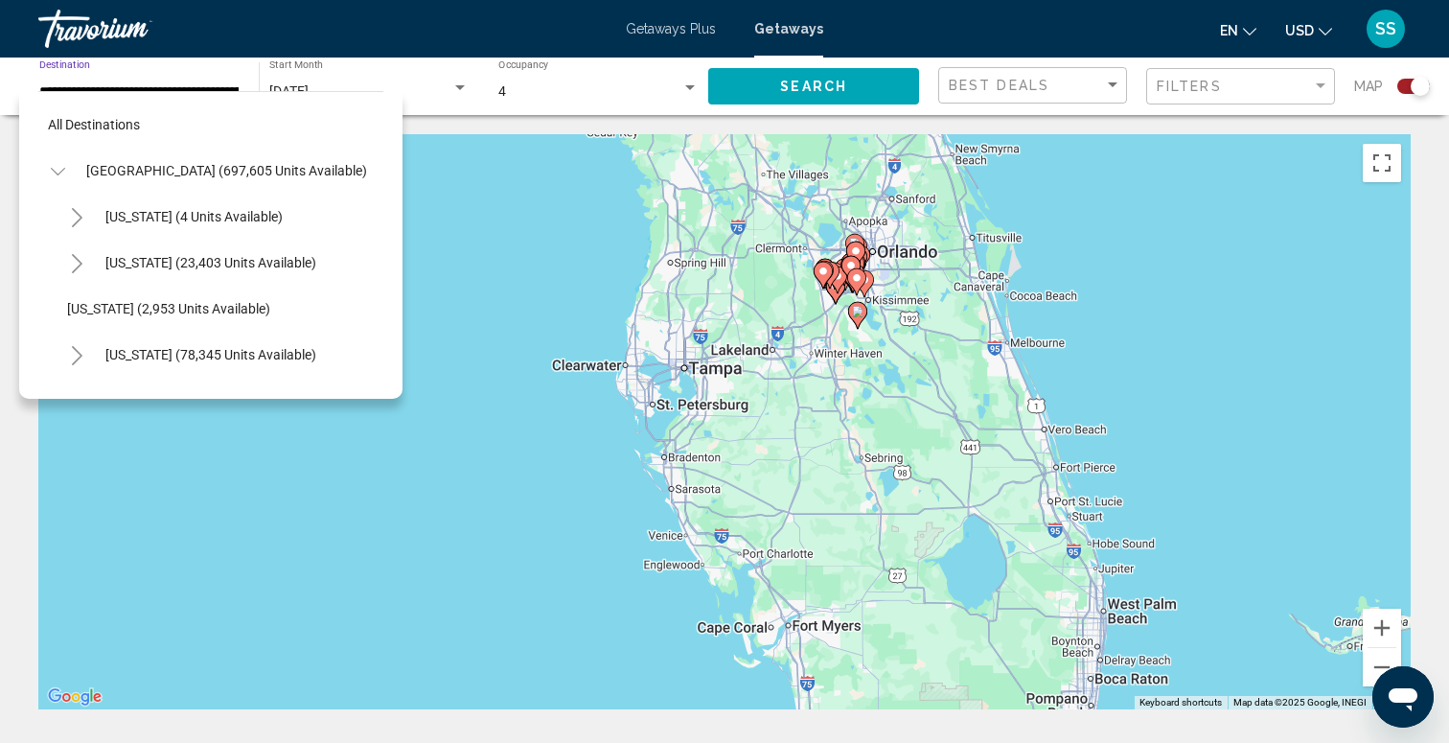
scroll to position [344, 0]
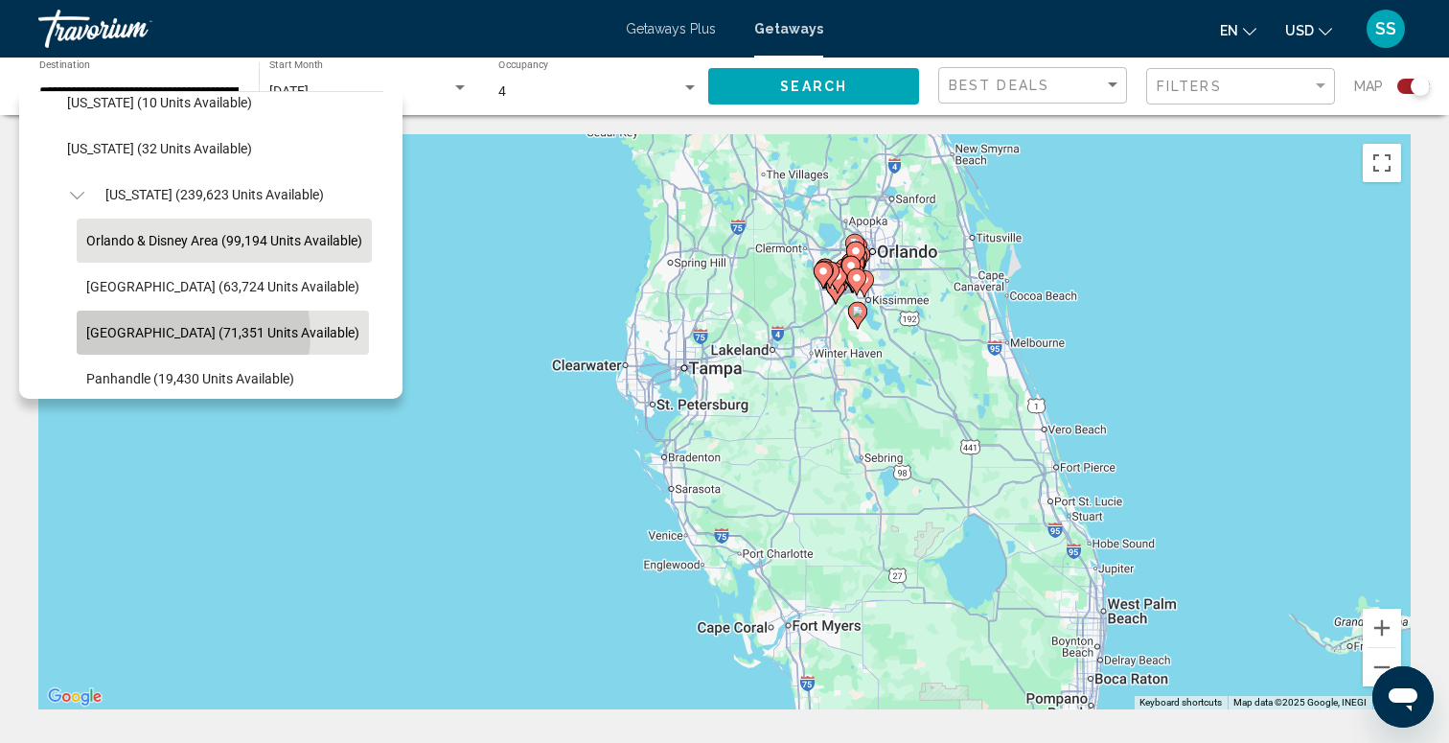
click at [187, 334] on span "[GEOGRAPHIC_DATA] (71,351 units available)" at bounding box center [222, 332] width 273 height 15
type input "**********"
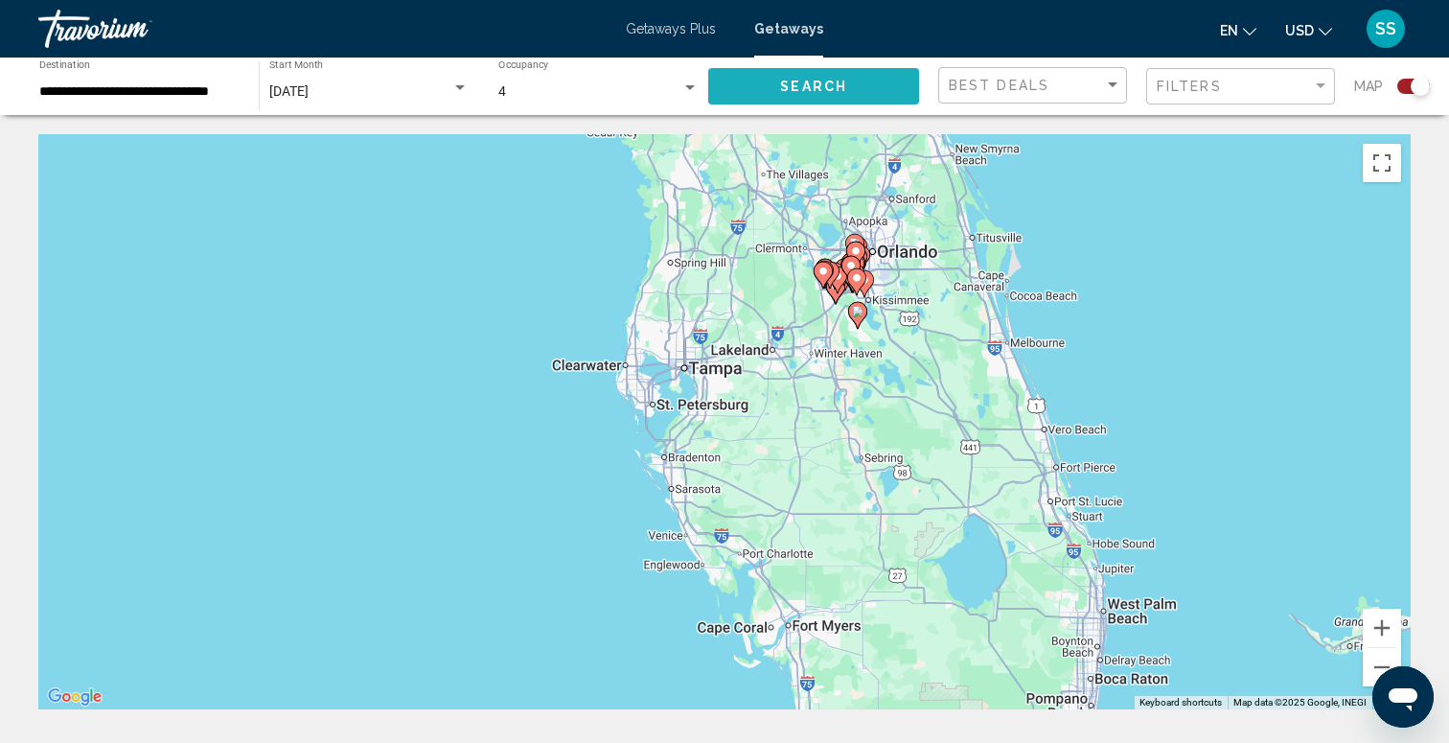
click at [815, 85] on span "Search" at bounding box center [813, 87] width 67 height 15
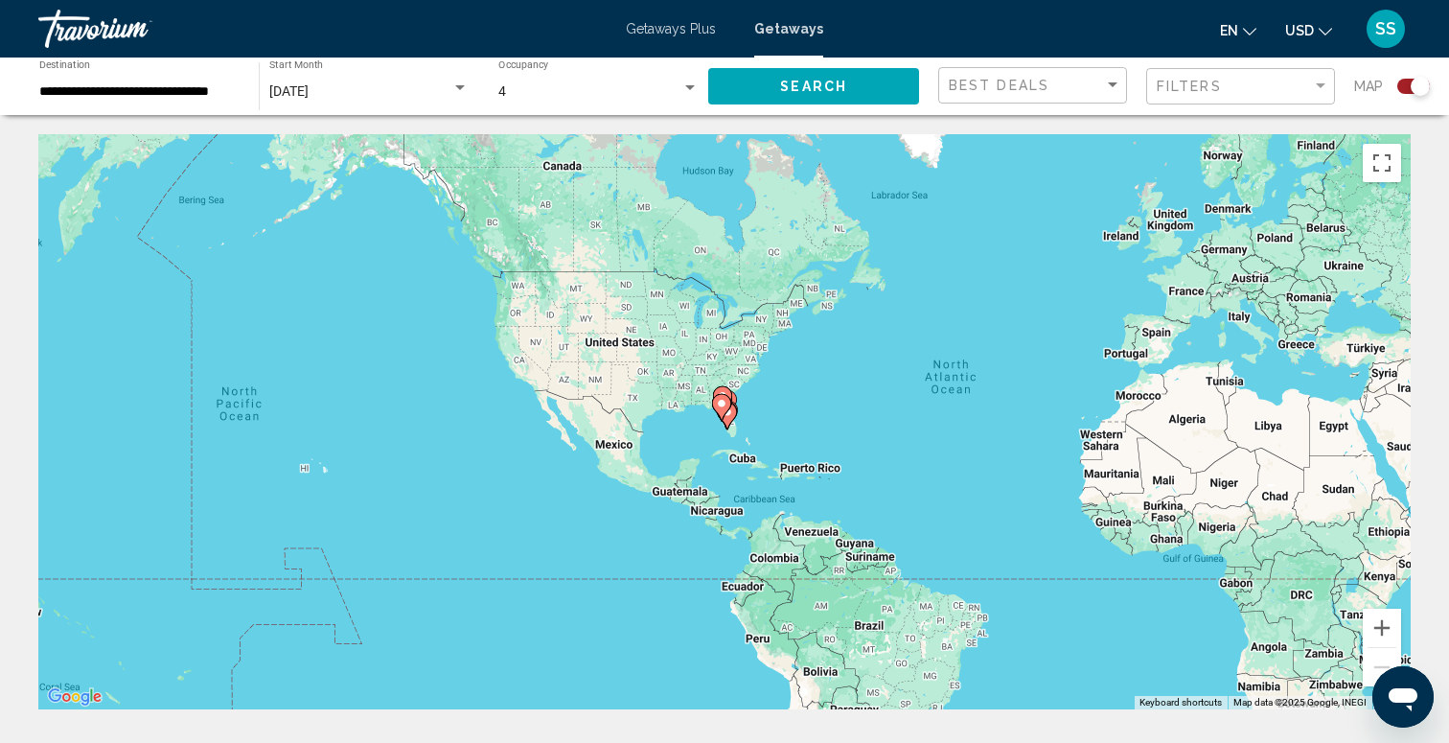
click at [712, 424] on div "To activate drag with keyboard, press Alt + Enter. Once in keyboard drag state,…" at bounding box center [724, 421] width 1372 height 575
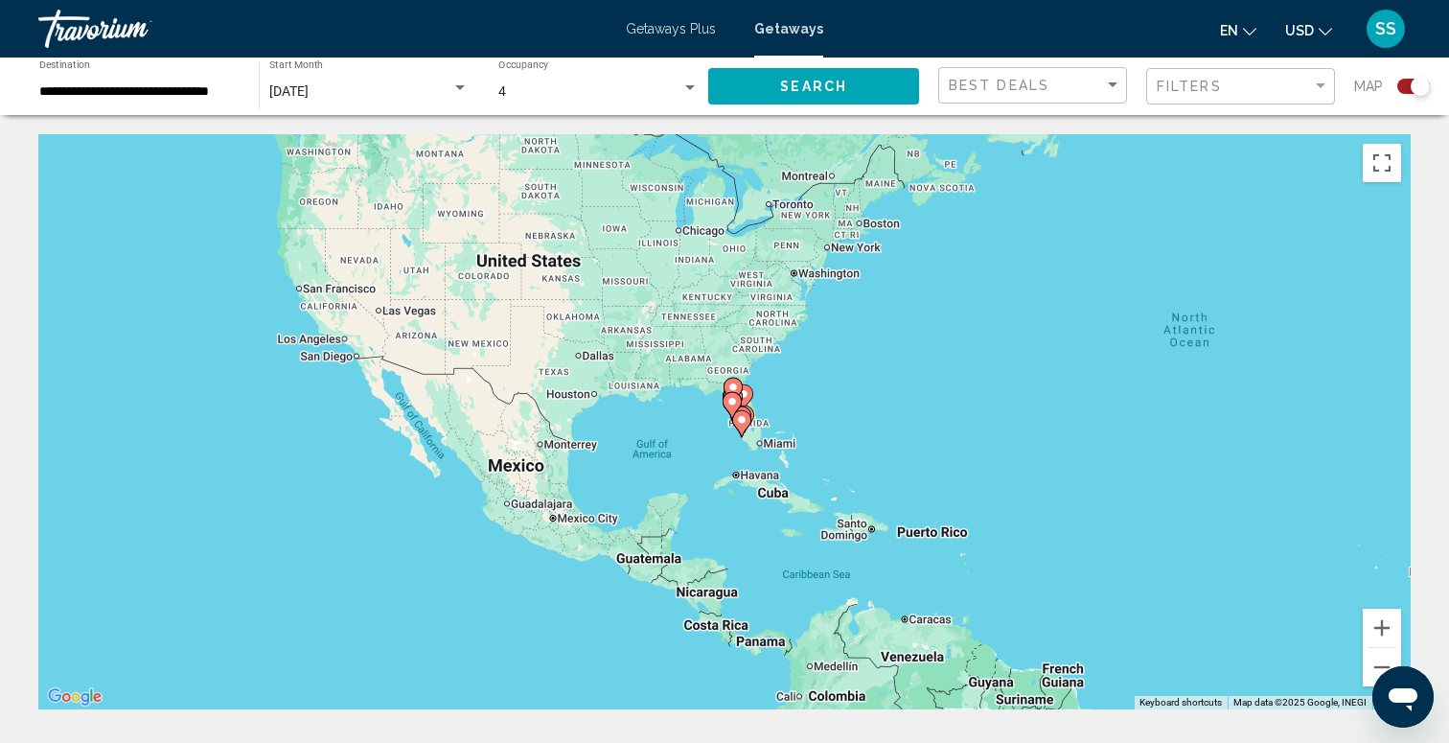
click at [712, 424] on div "To activate drag with keyboard, press Alt + Enter. Once in keyboard drag state,…" at bounding box center [724, 421] width 1372 height 575
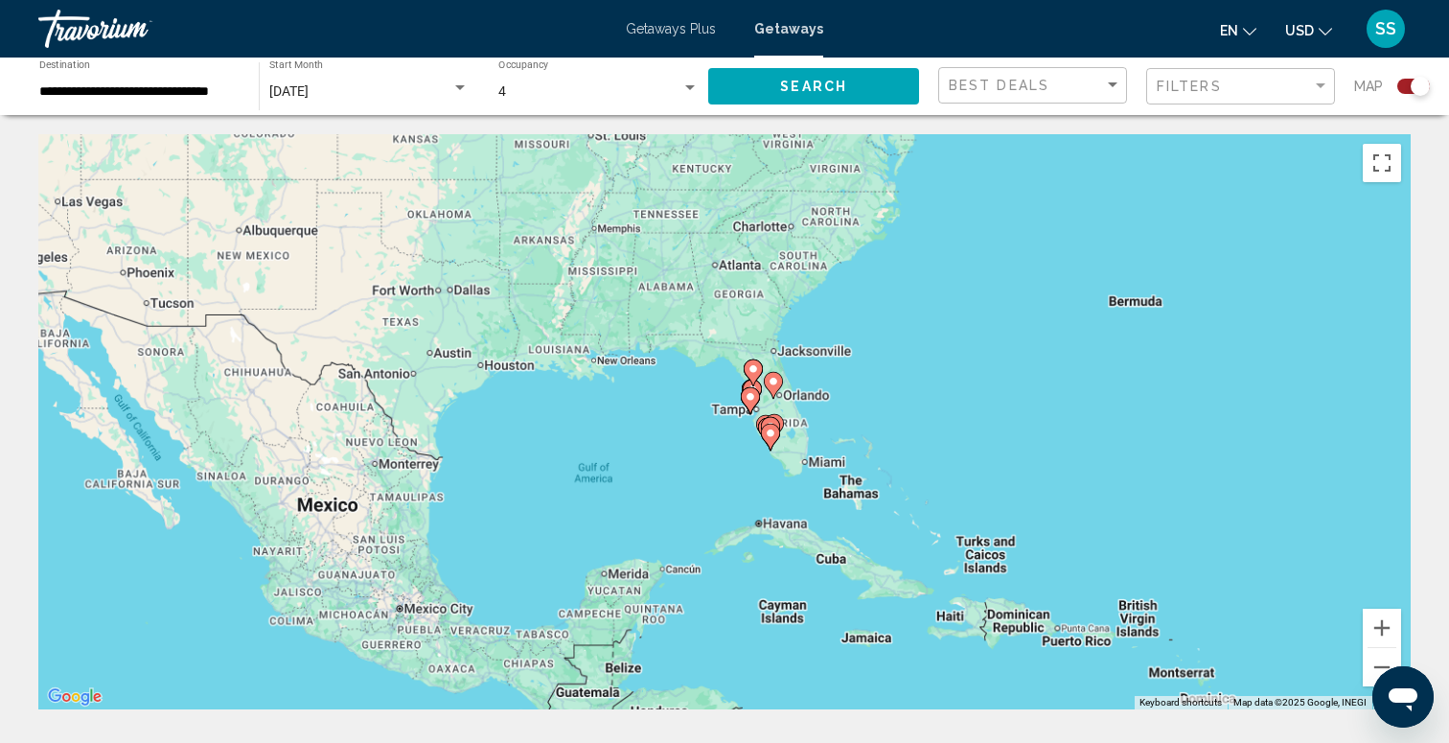
click at [712, 424] on div "To activate drag with keyboard, press Alt + Enter. Once in keyboard drag state,…" at bounding box center [724, 421] width 1372 height 575
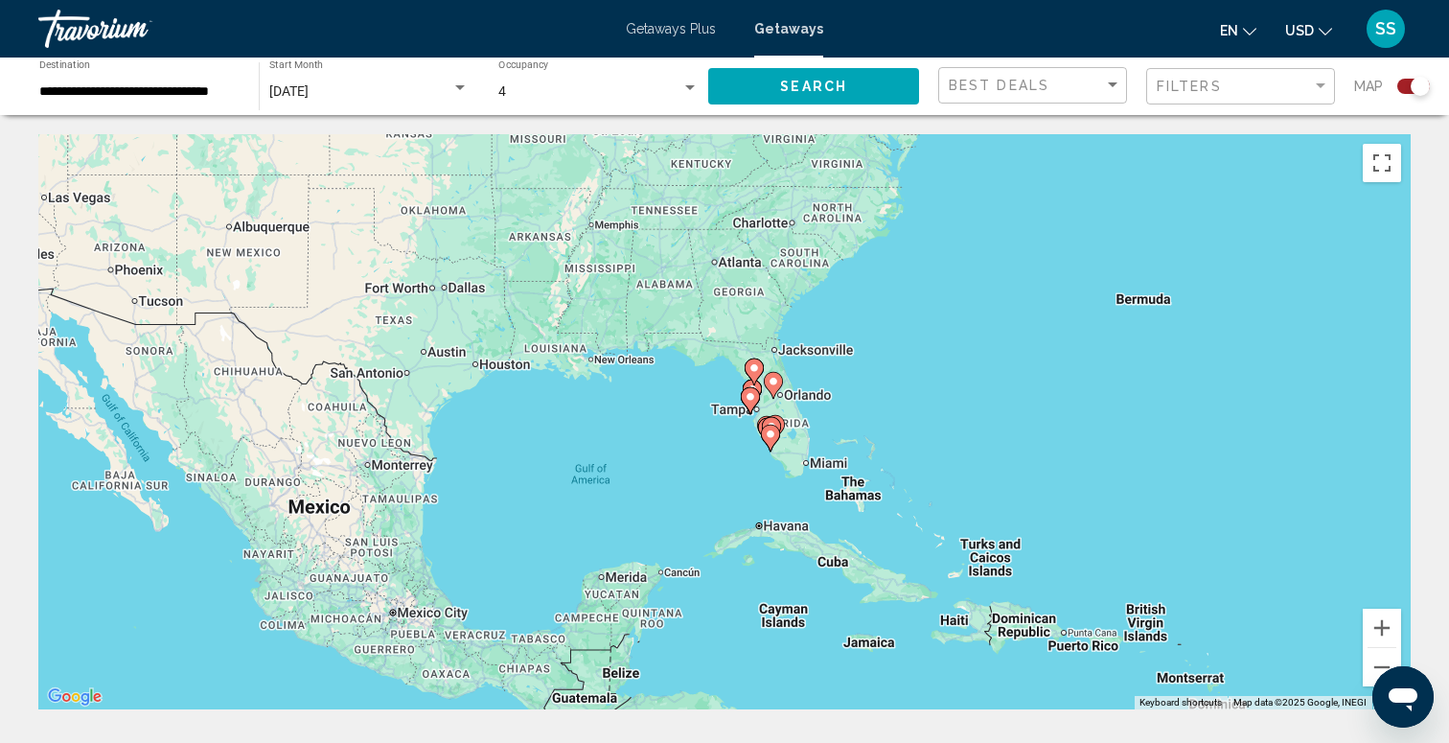
click at [712, 424] on div "To activate drag with keyboard, press Alt + Enter. Once in keyboard drag state,…" at bounding box center [724, 421] width 1372 height 575
click at [378, 82] on div "April 2026 Start Month All Start Months" at bounding box center [368, 86] width 199 height 53
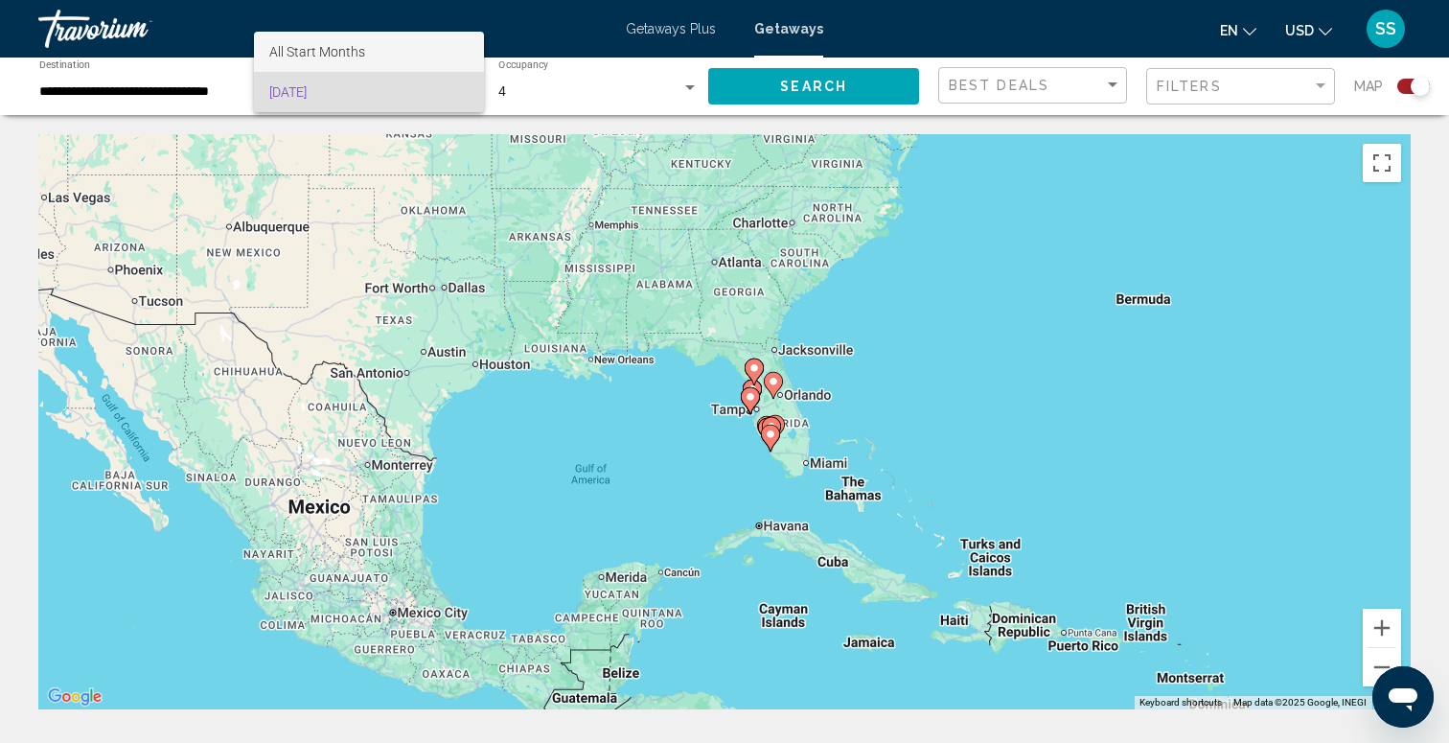
click at [375, 57] on span "All Start Months" at bounding box center [368, 52] width 199 height 40
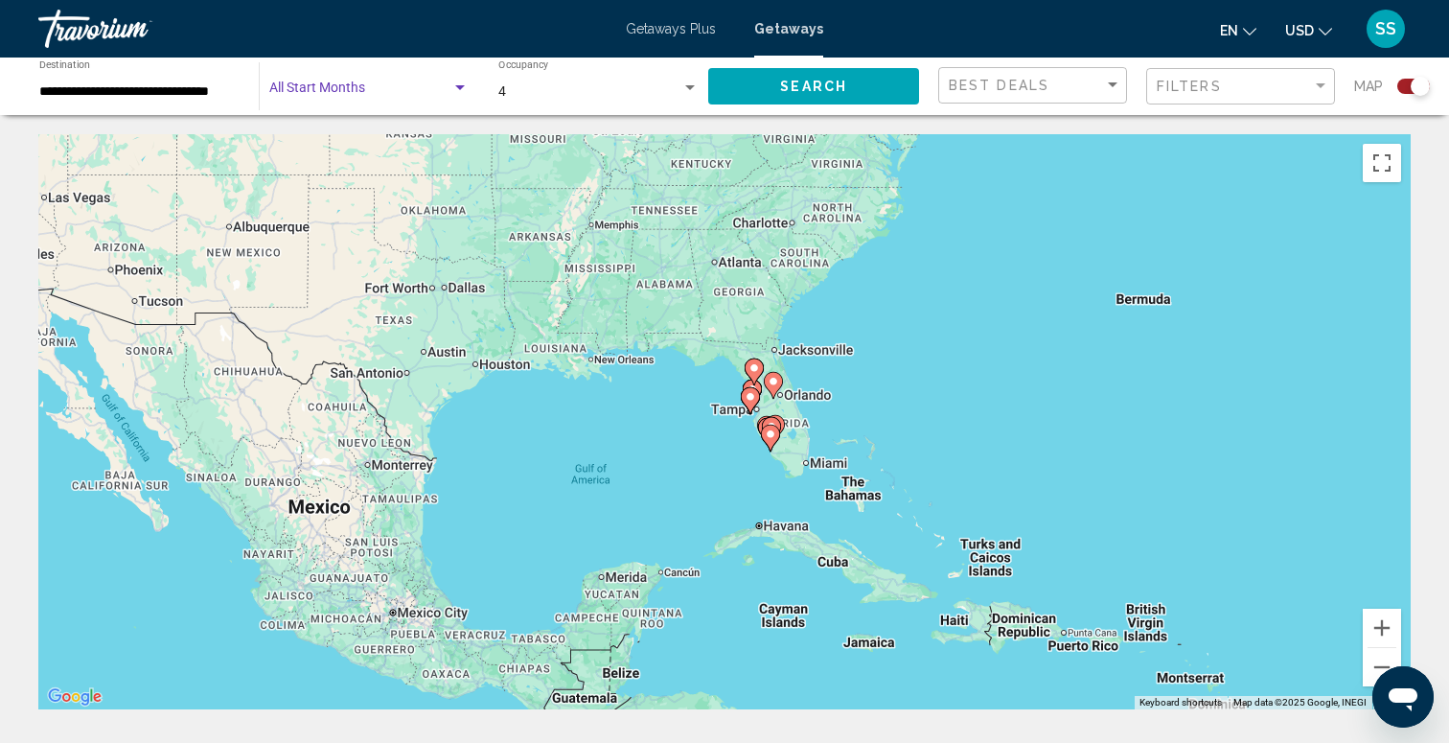
click at [392, 87] on span "Search widget" at bounding box center [360, 91] width 182 height 15
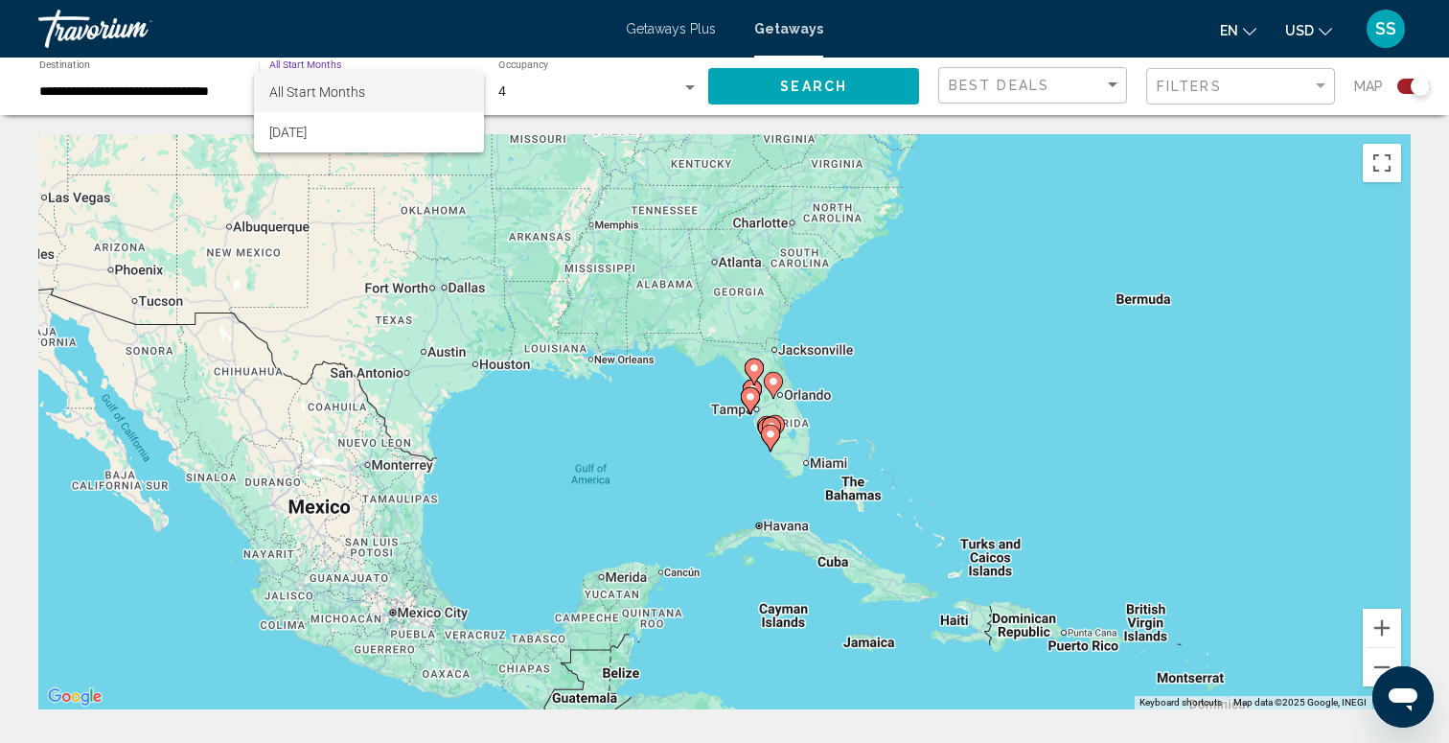
click at [788, 79] on div at bounding box center [724, 371] width 1449 height 743
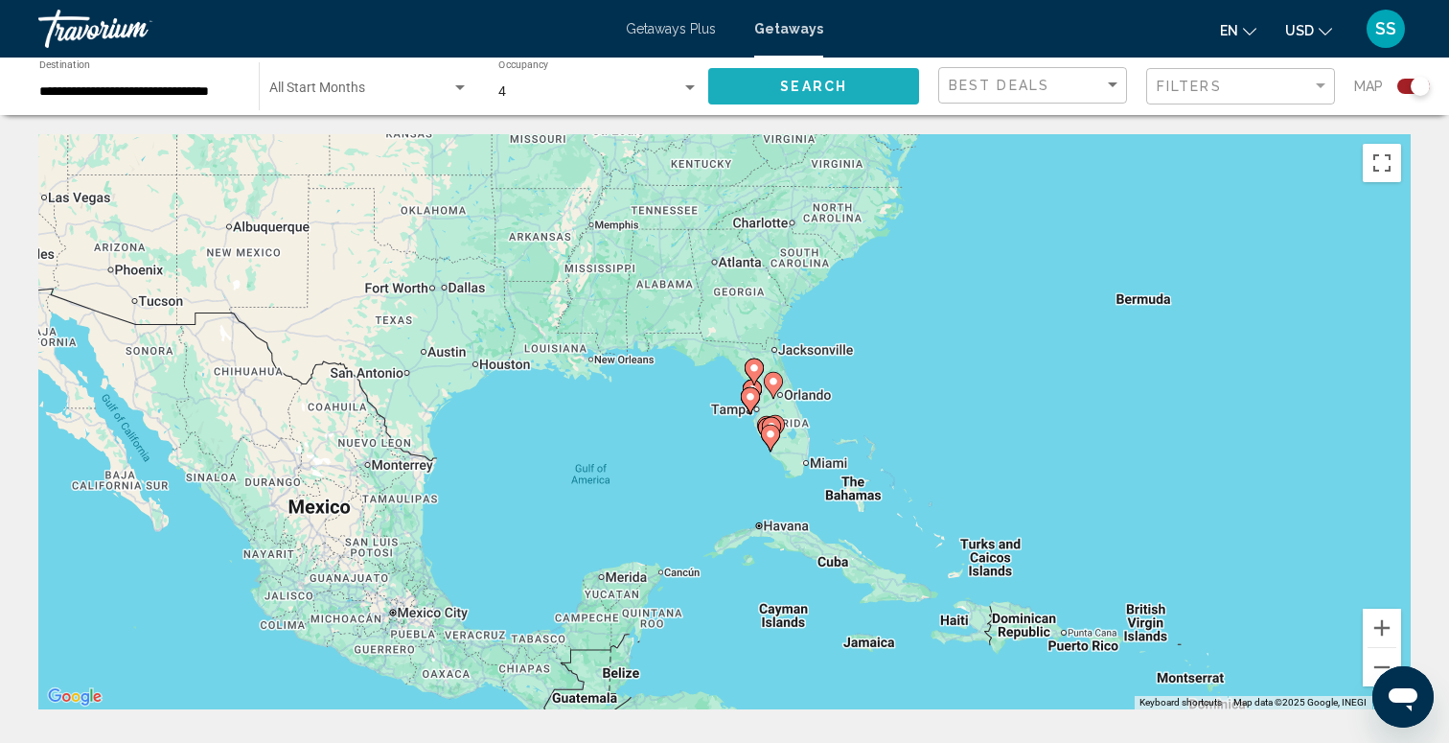
click at [790, 95] on button "Search" at bounding box center [813, 85] width 211 height 35
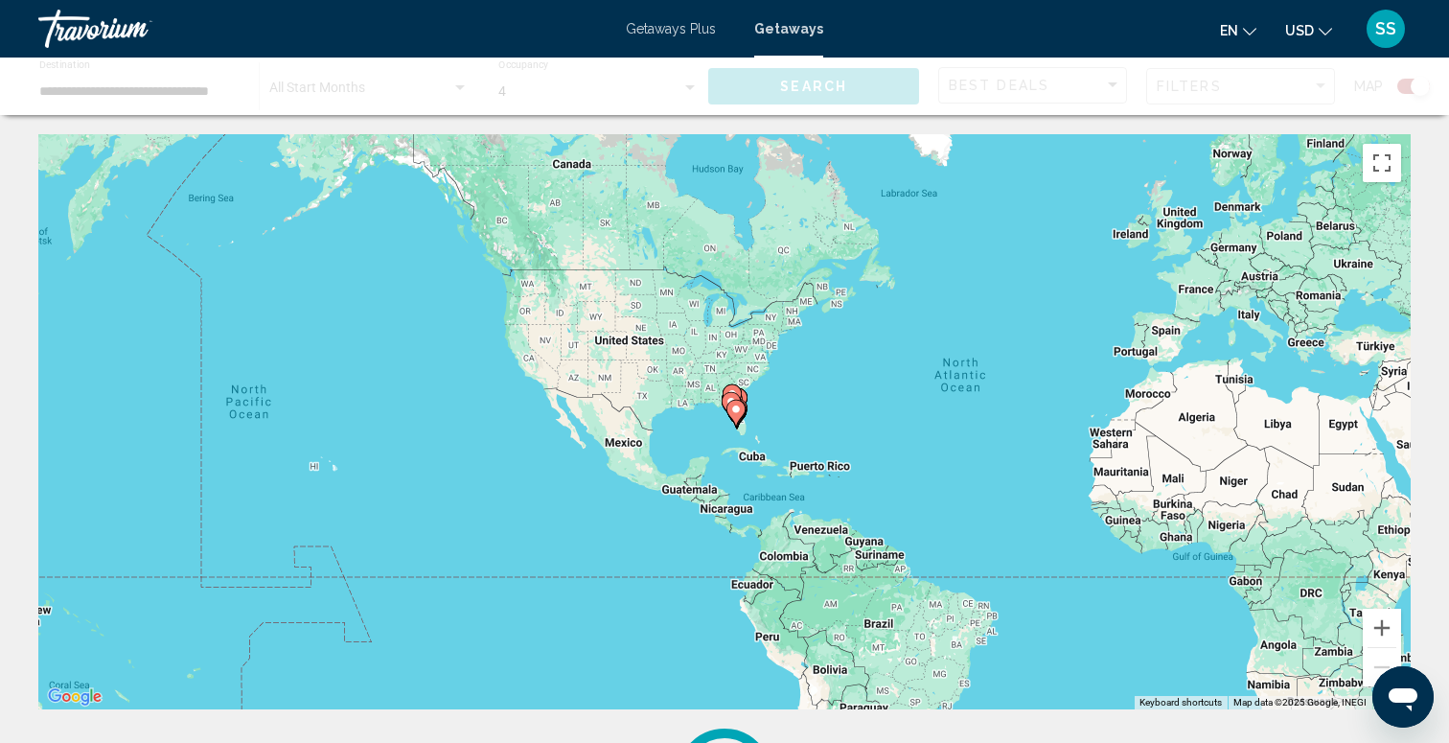
click at [396, 92] on div "Main content" at bounding box center [724, 85] width 1449 height 57
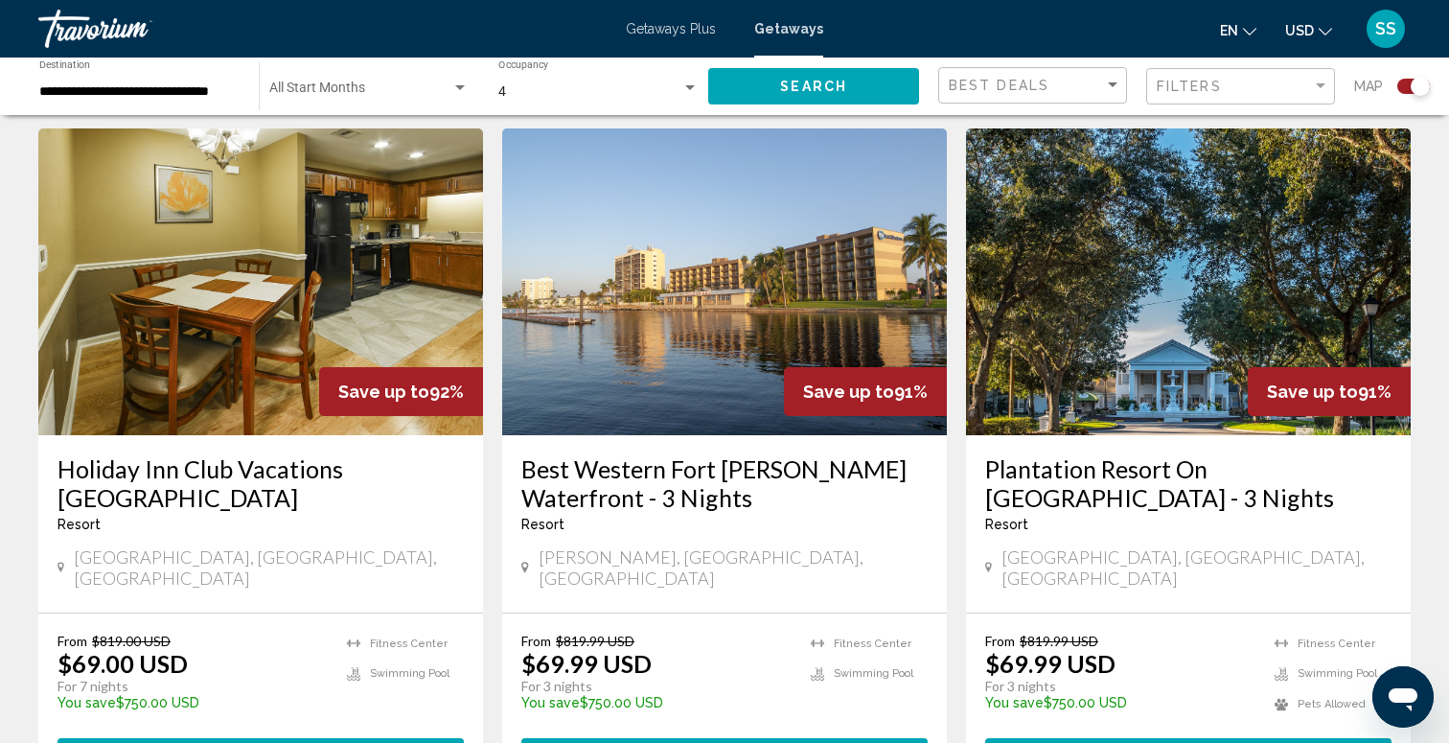
scroll to position [1406, 0]
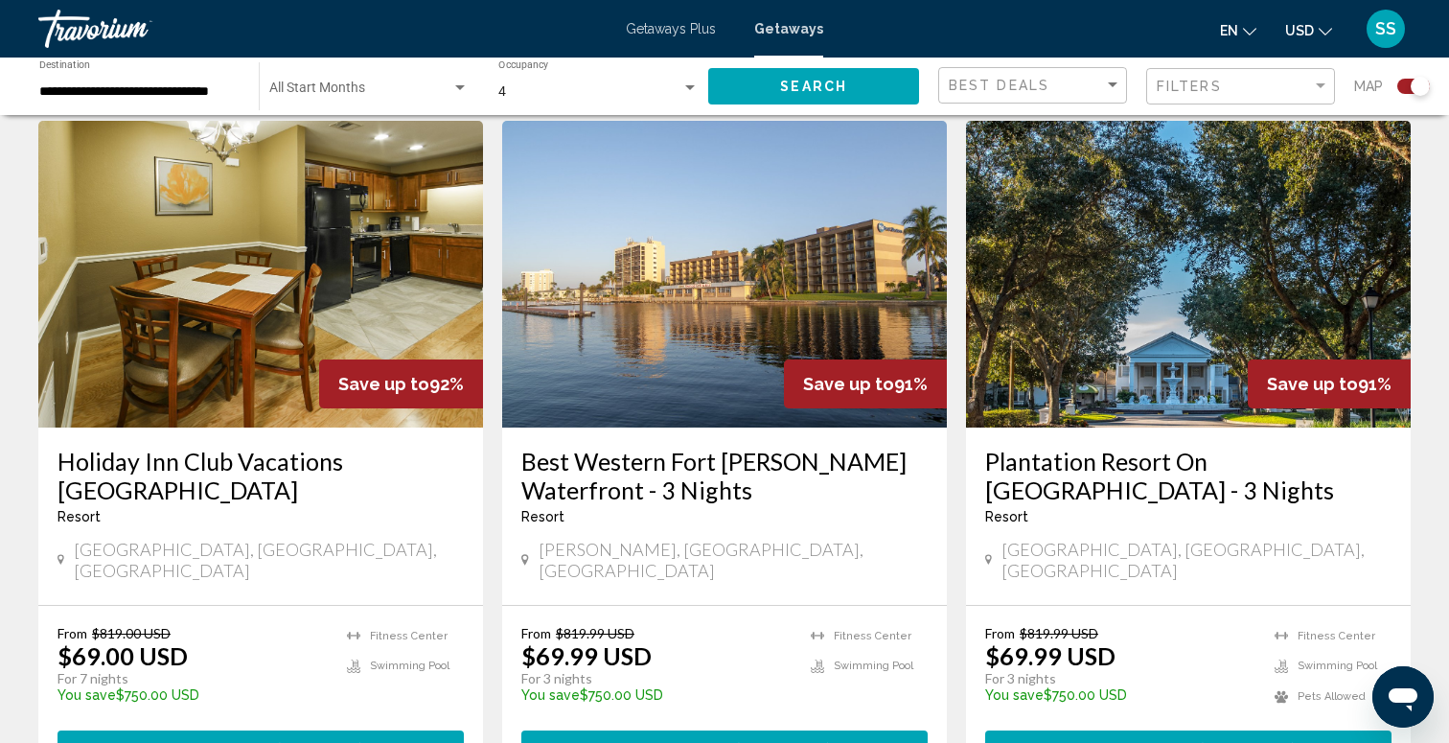
click at [1154, 447] on h3 "Plantation Resort On [GEOGRAPHIC_DATA] - 3 Nights" at bounding box center [1188, 475] width 406 height 57
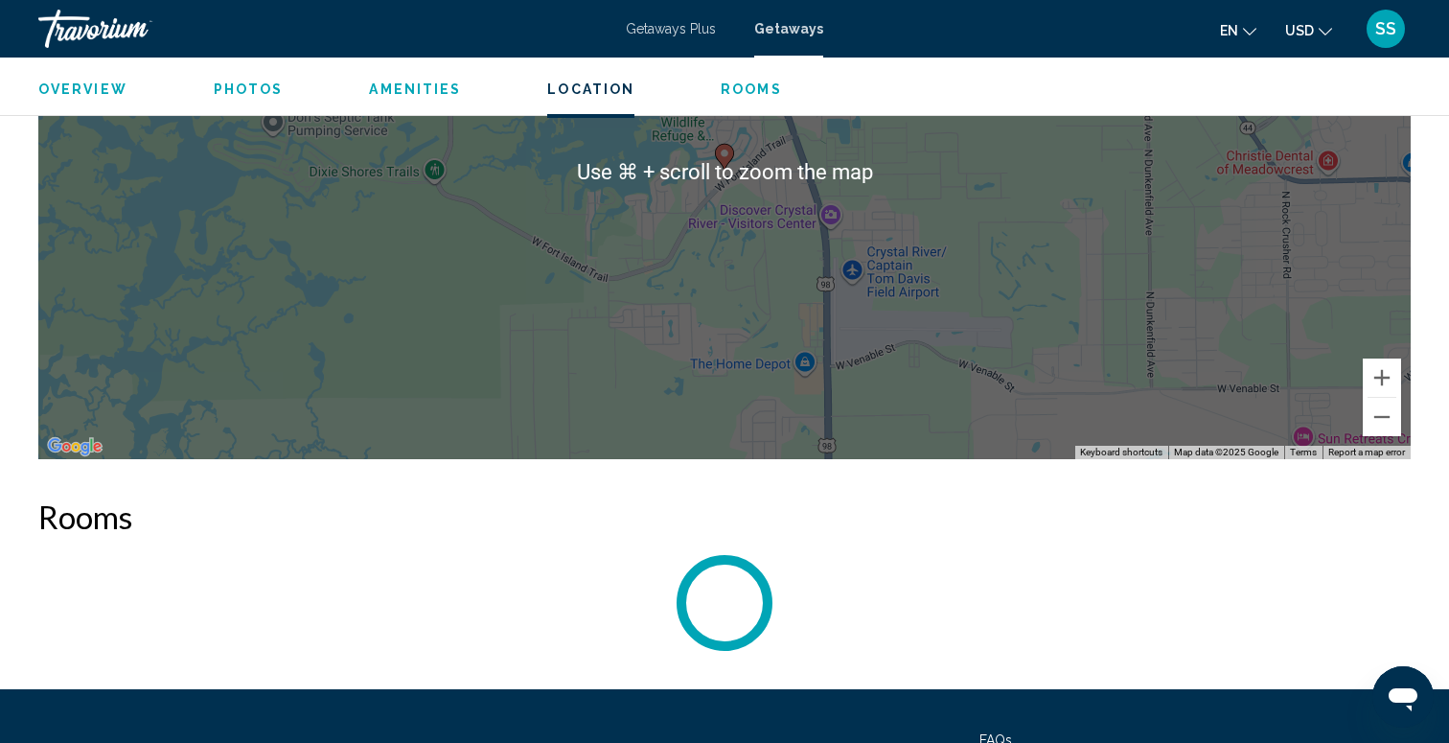
scroll to position [2314, 0]
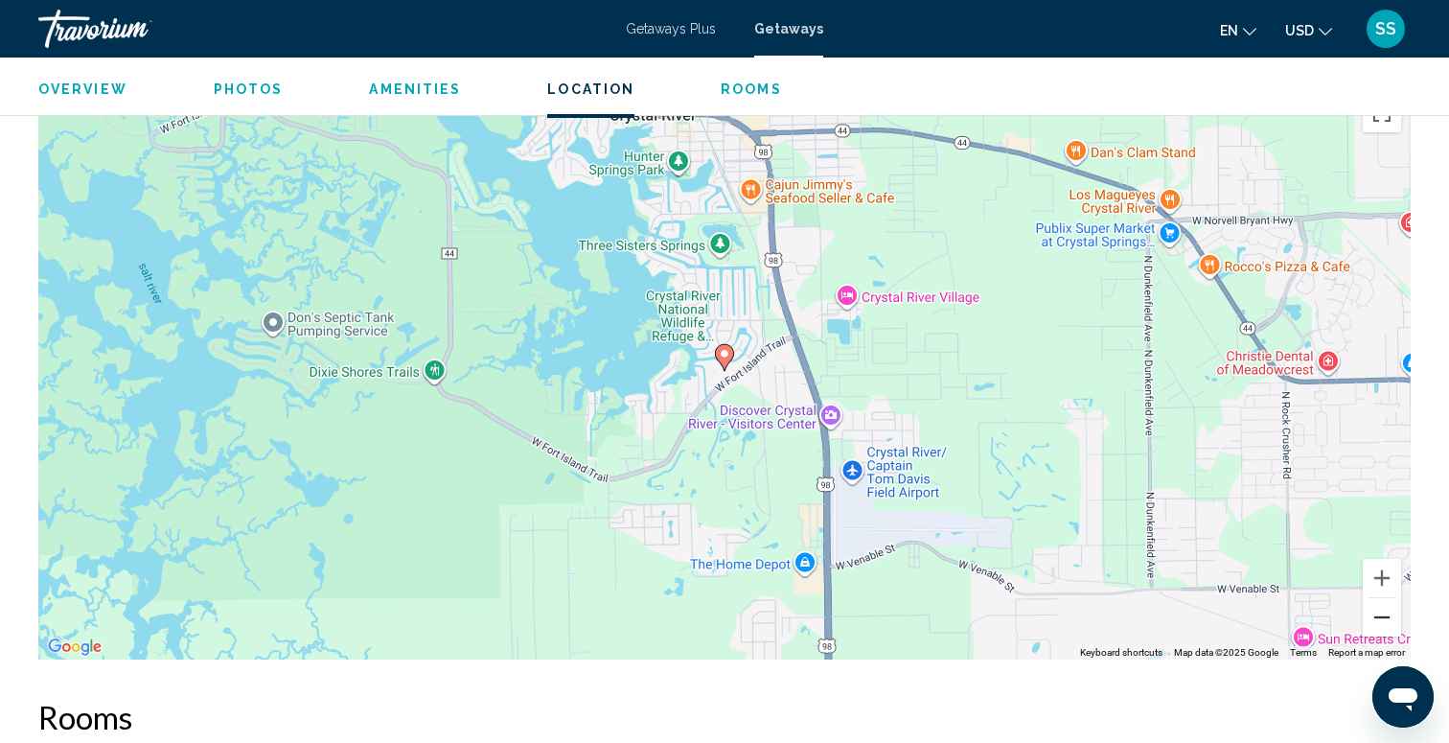
click at [1387, 619] on button "Zoom out" at bounding box center [1382, 617] width 38 height 38
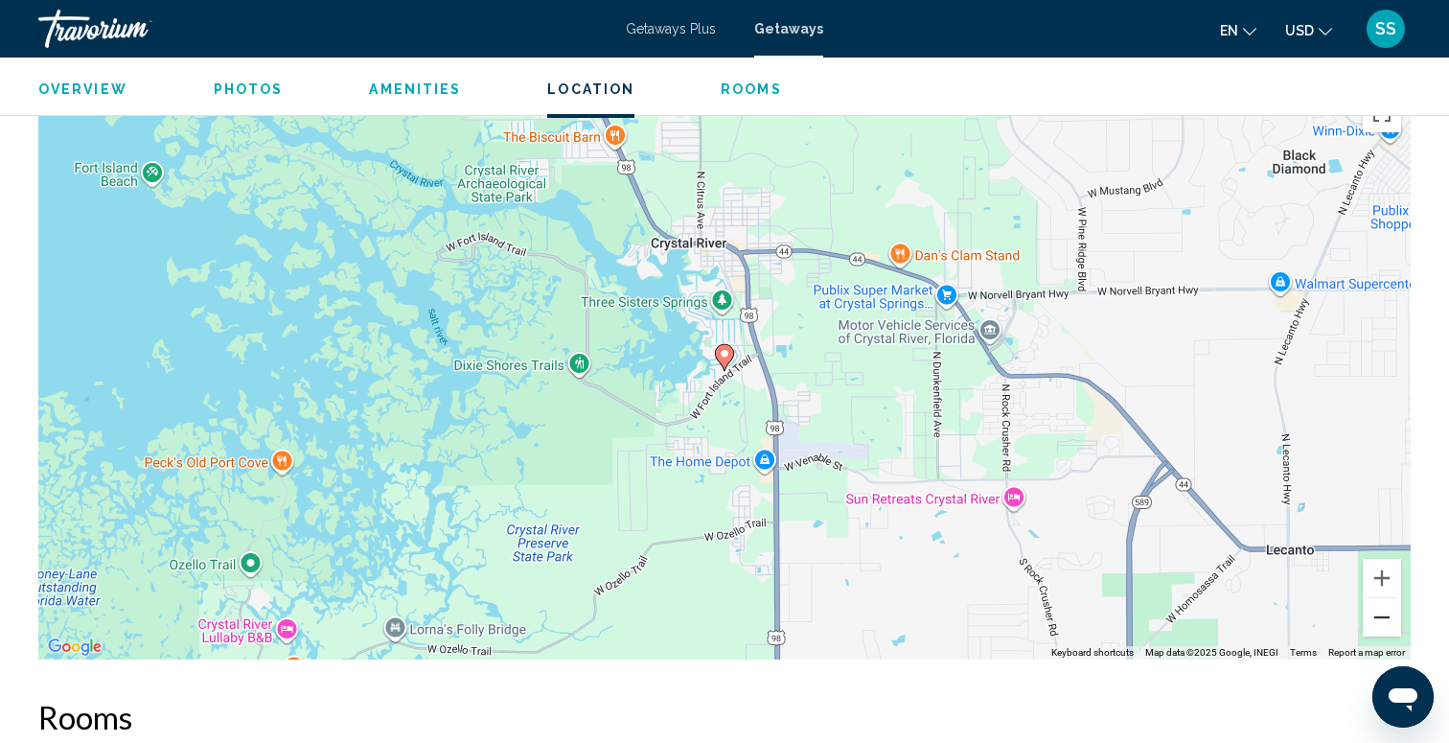
click at [1387, 620] on button "Zoom out" at bounding box center [1382, 617] width 38 height 38
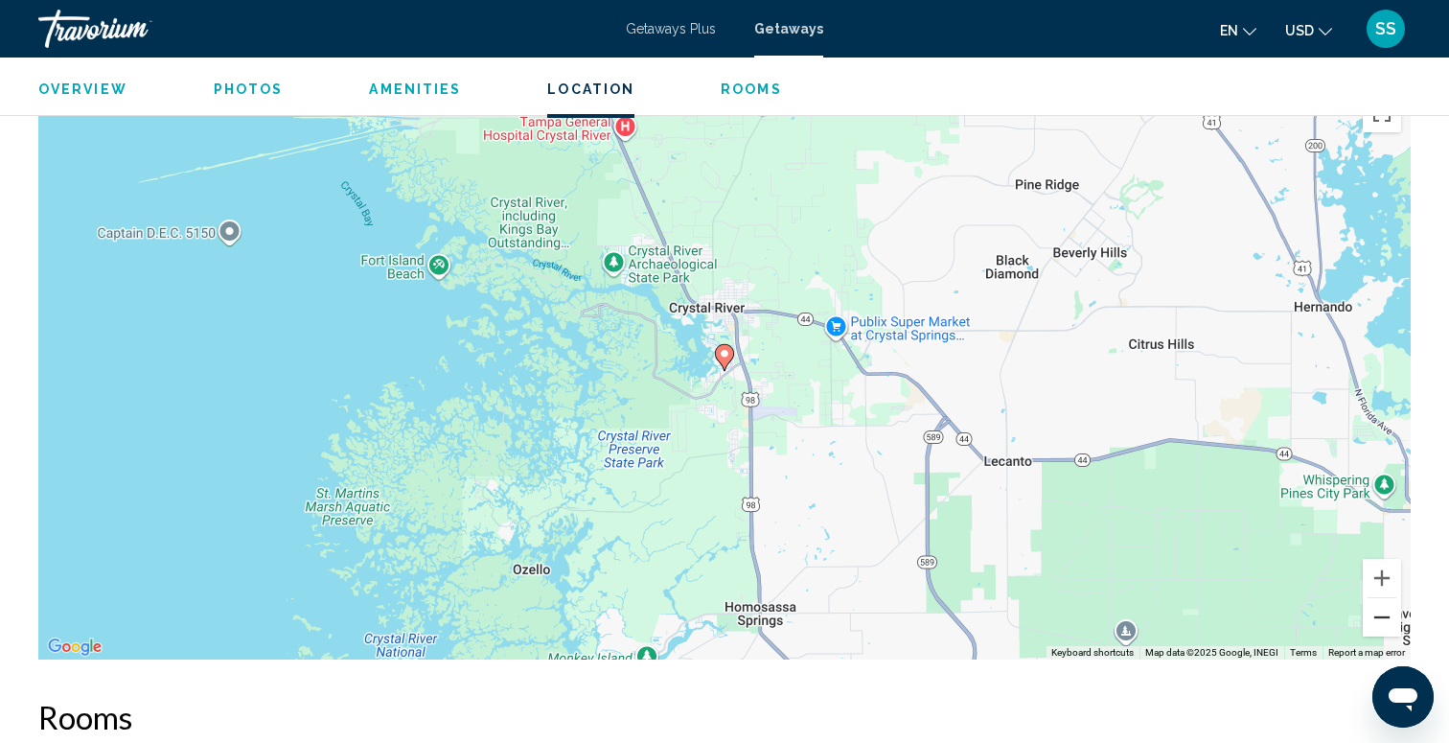
click at [1387, 620] on button "Zoom out" at bounding box center [1382, 617] width 38 height 38
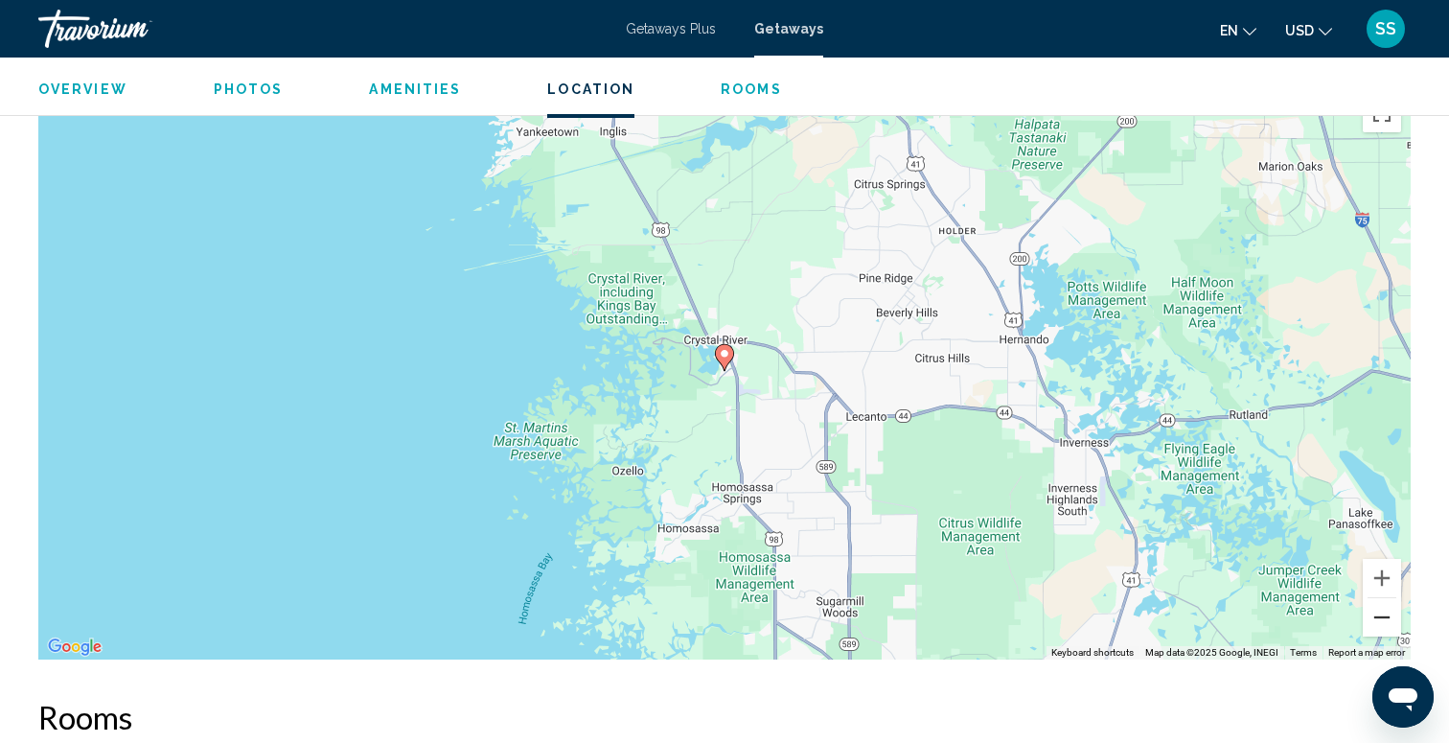
click at [1387, 620] on button "Zoom out" at bounding box center [1382, 617] width 38 height 38
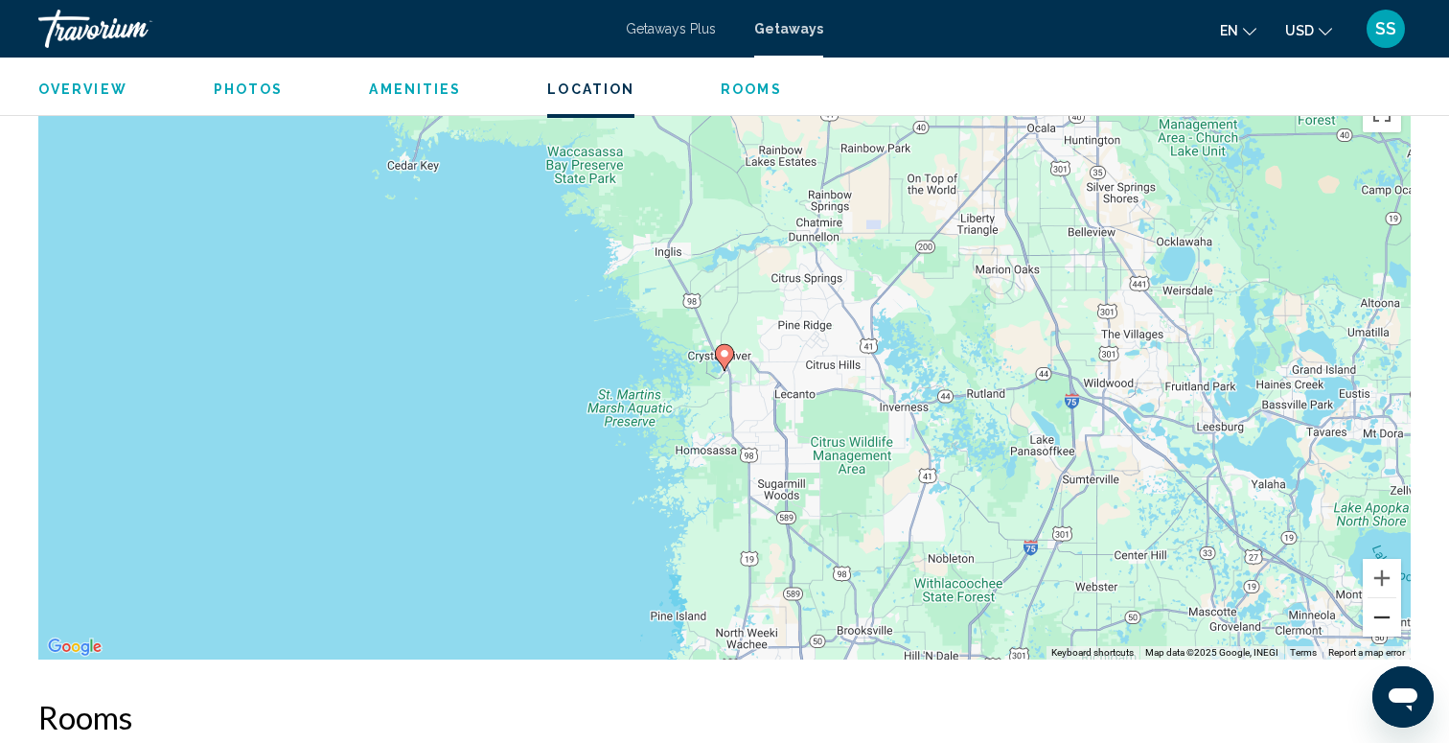
click at [1387, 620] on button "Zoom out" at bounding box center [1382, 617] width 38 height 38
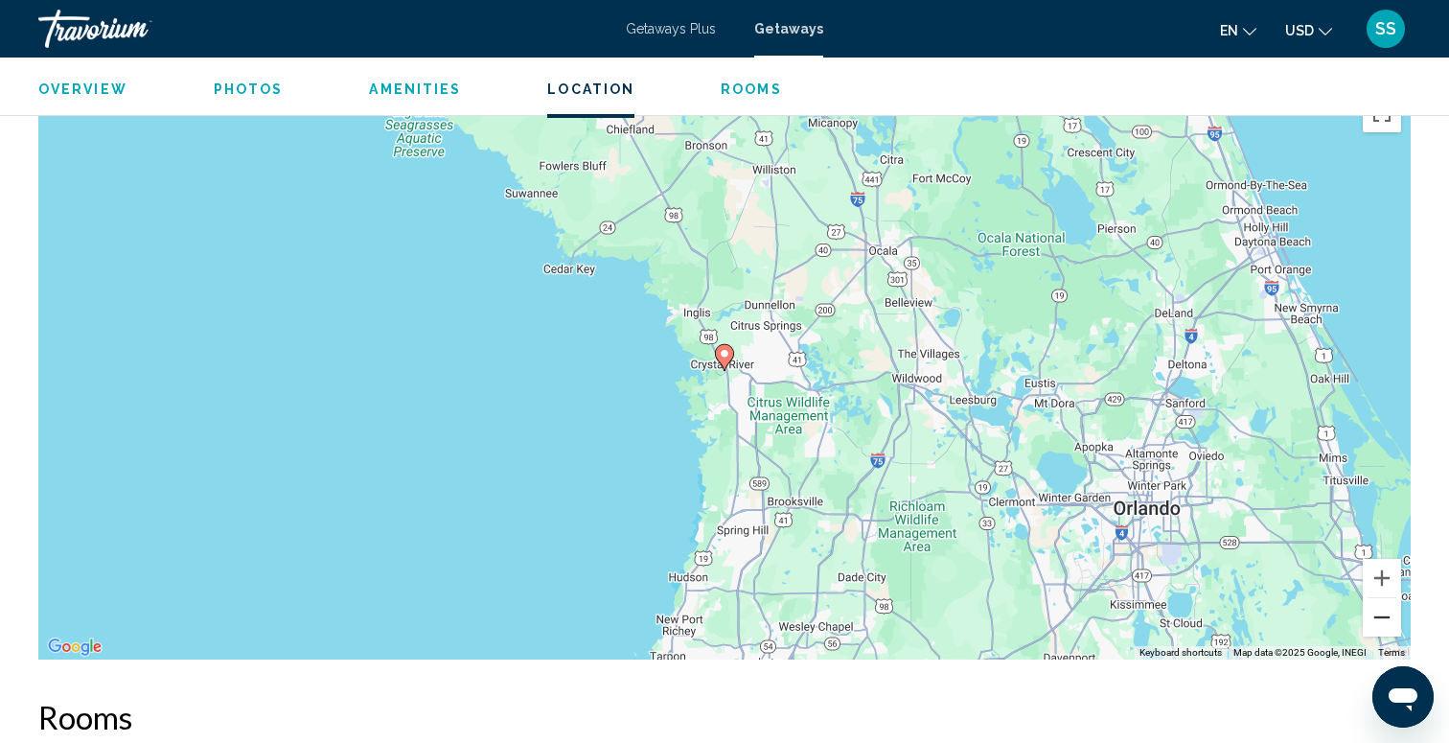
click at [1387, 620] on button "Zoom out" at bounding box center [1382, 617] width 38 height 38
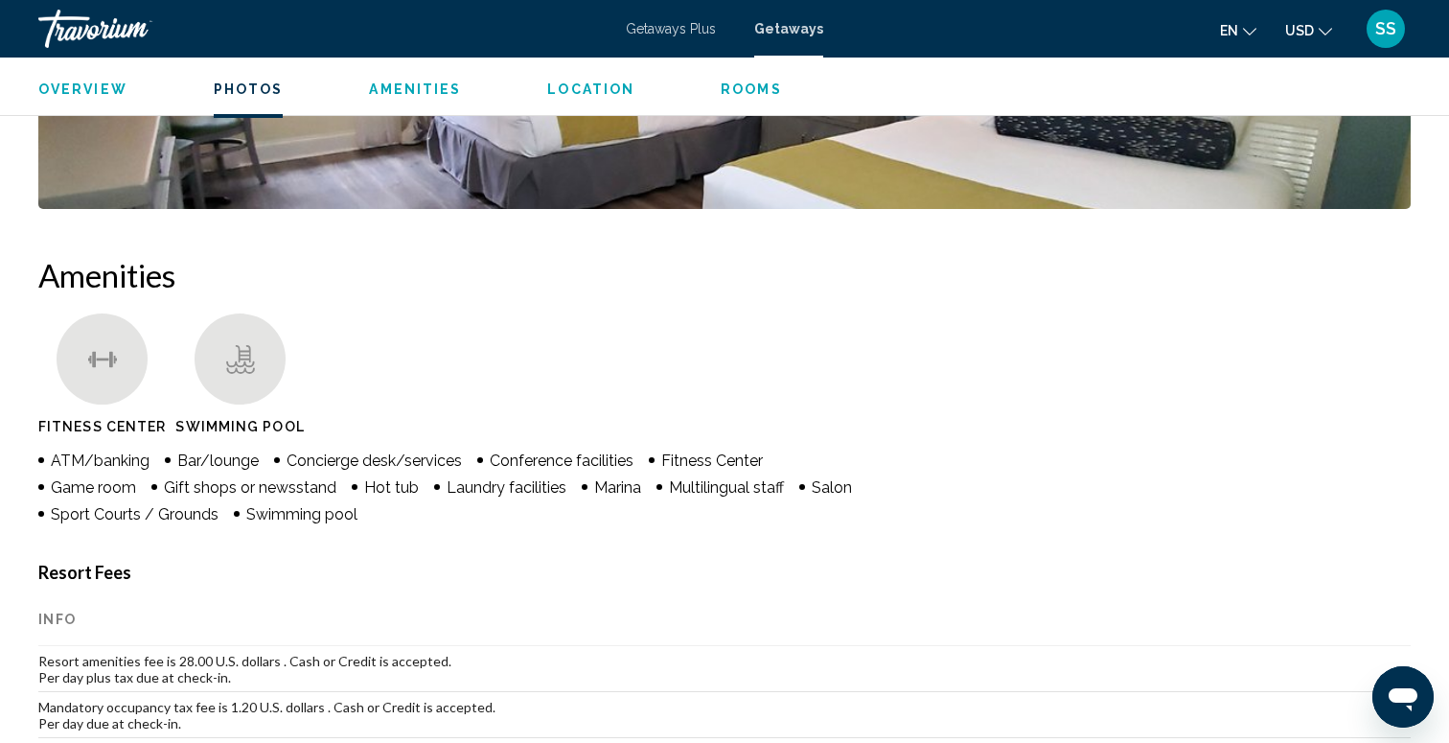
scroll to position [1163, 0]
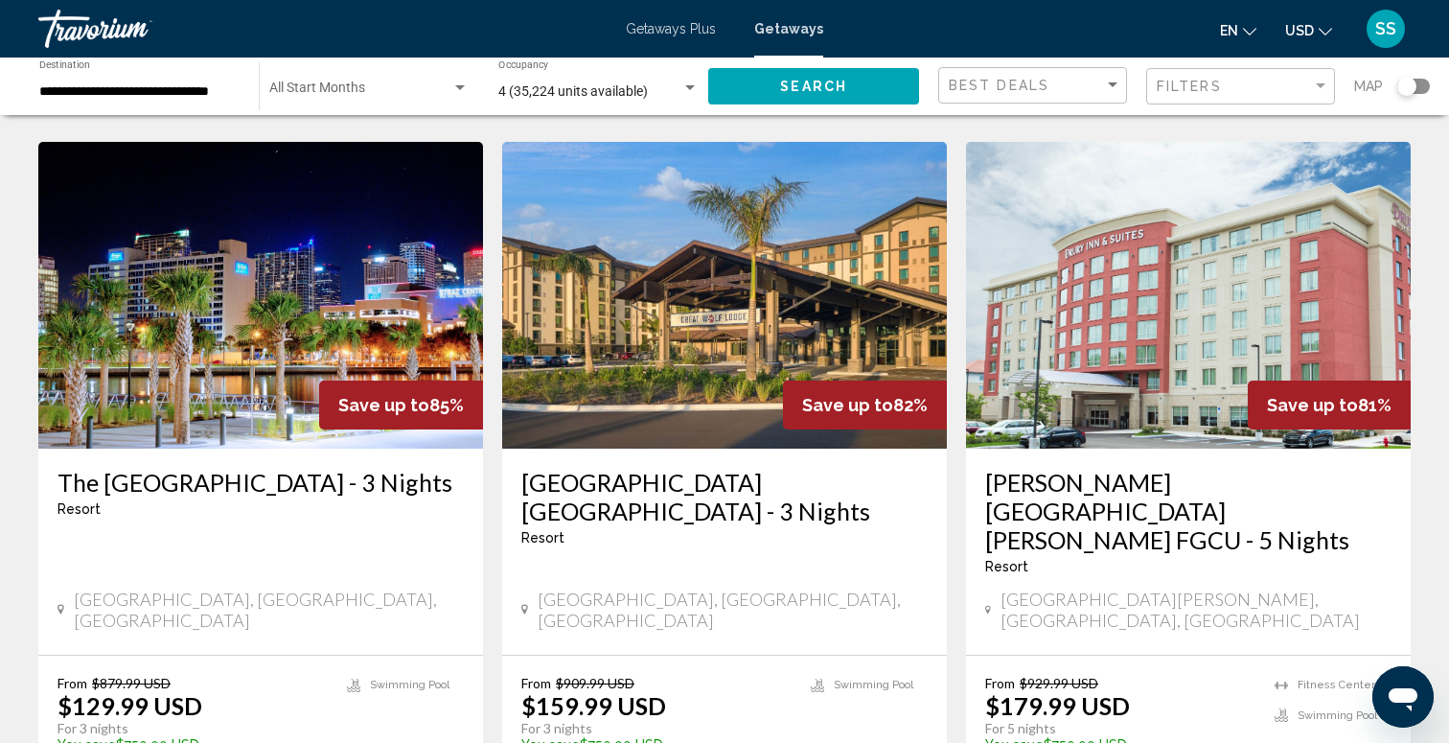
scroll to position [1595, 0]
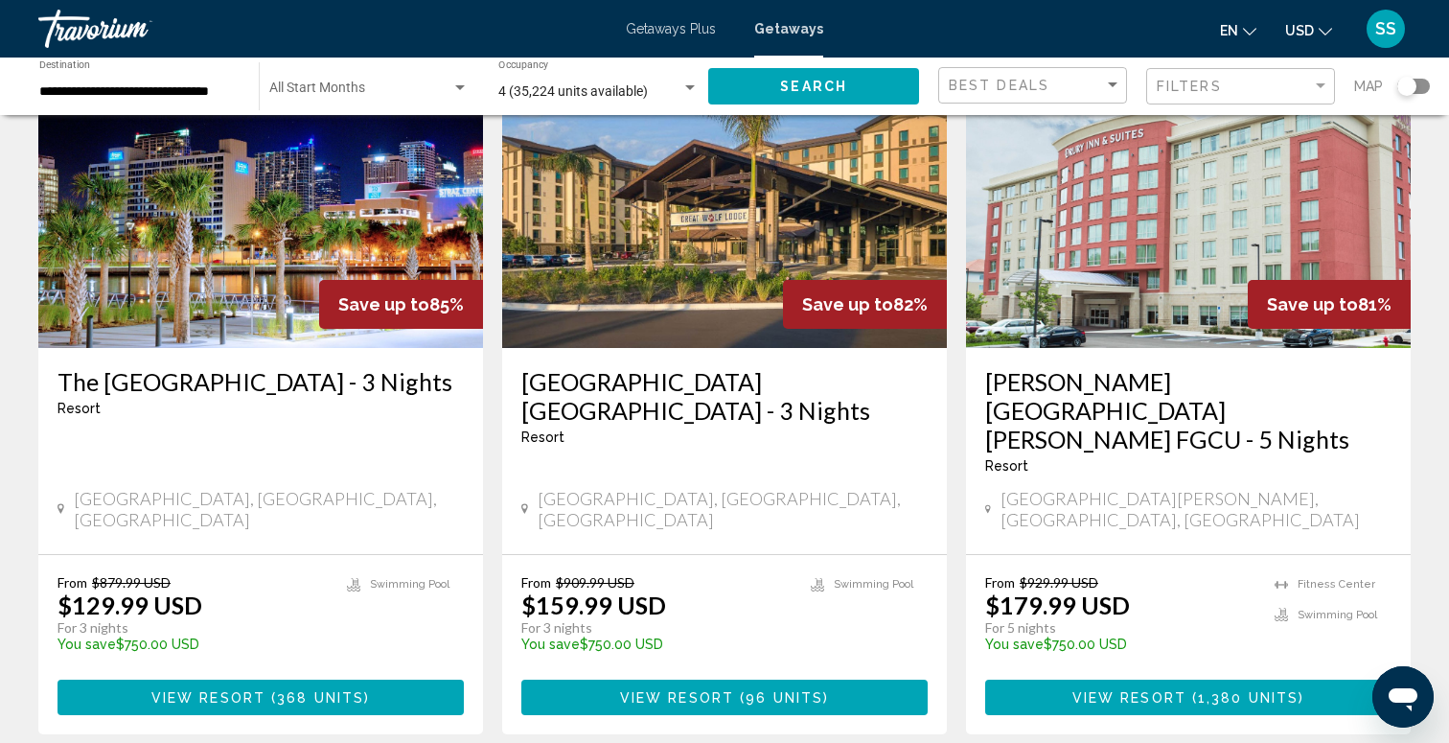
click at [268, 235] on img "Main content" at bounding box center [260, 194] width 445 height 307
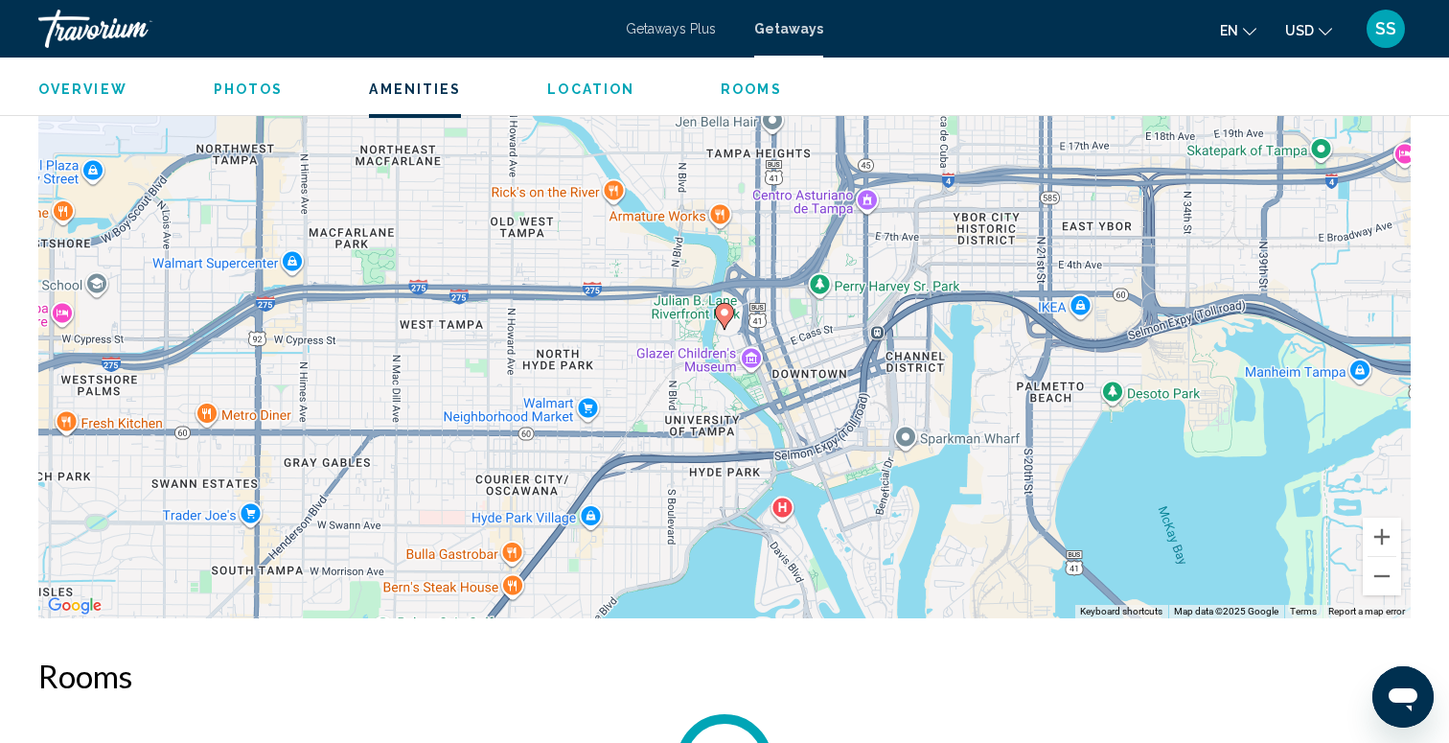
scroll to position [2304, 0]
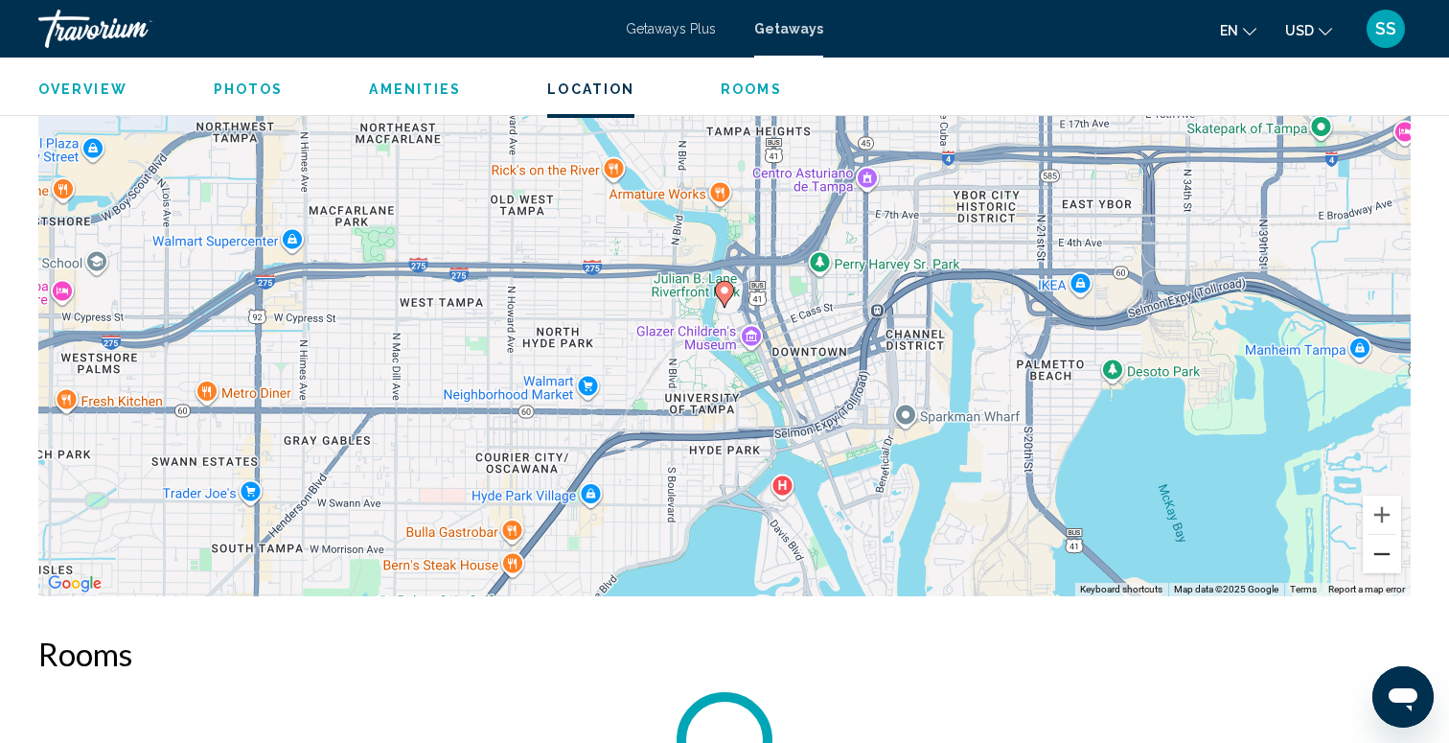
click at [1388, 562] on button "Zoom out" at bounding box center [1382, 554] width 38 height 38
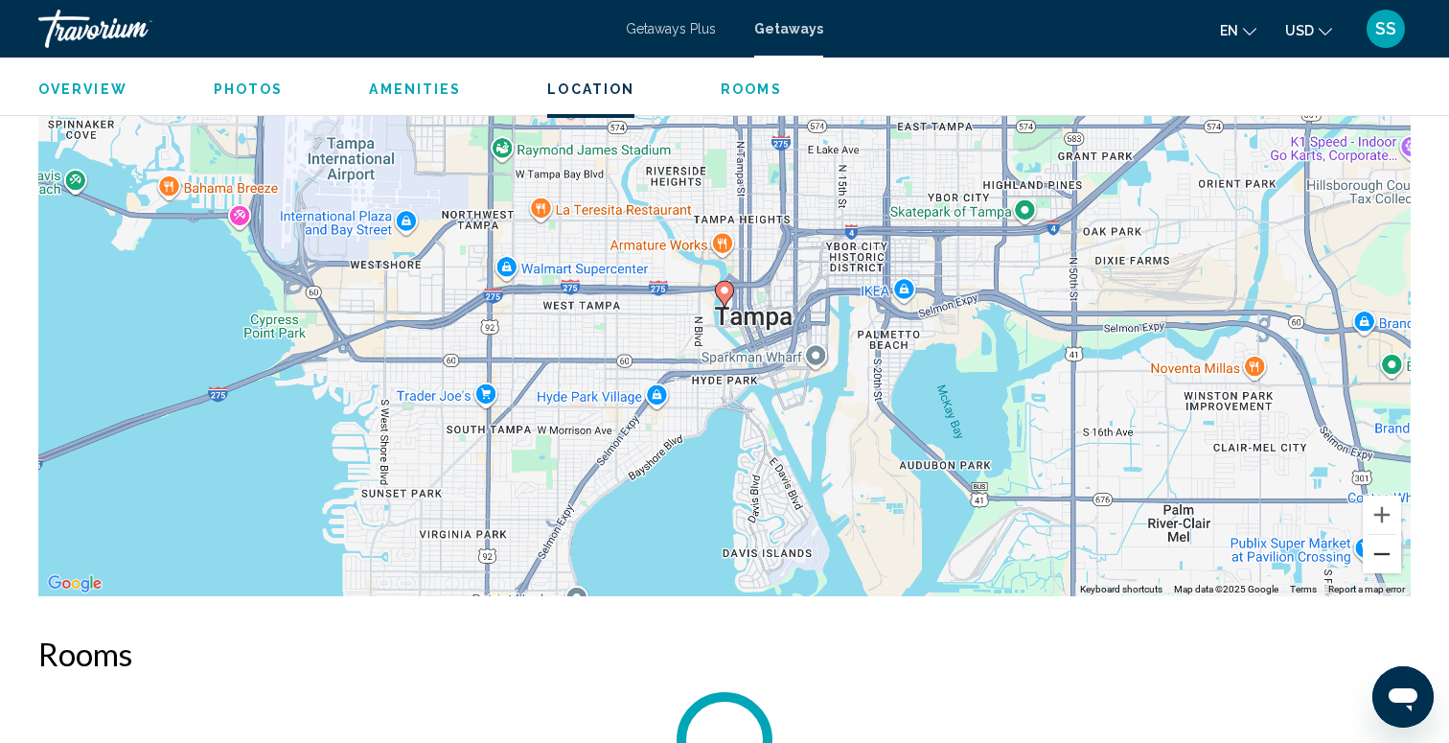
click at [1388, 562] on button "Zoom out" at bounding box center [1382, 554] width 38 height 38
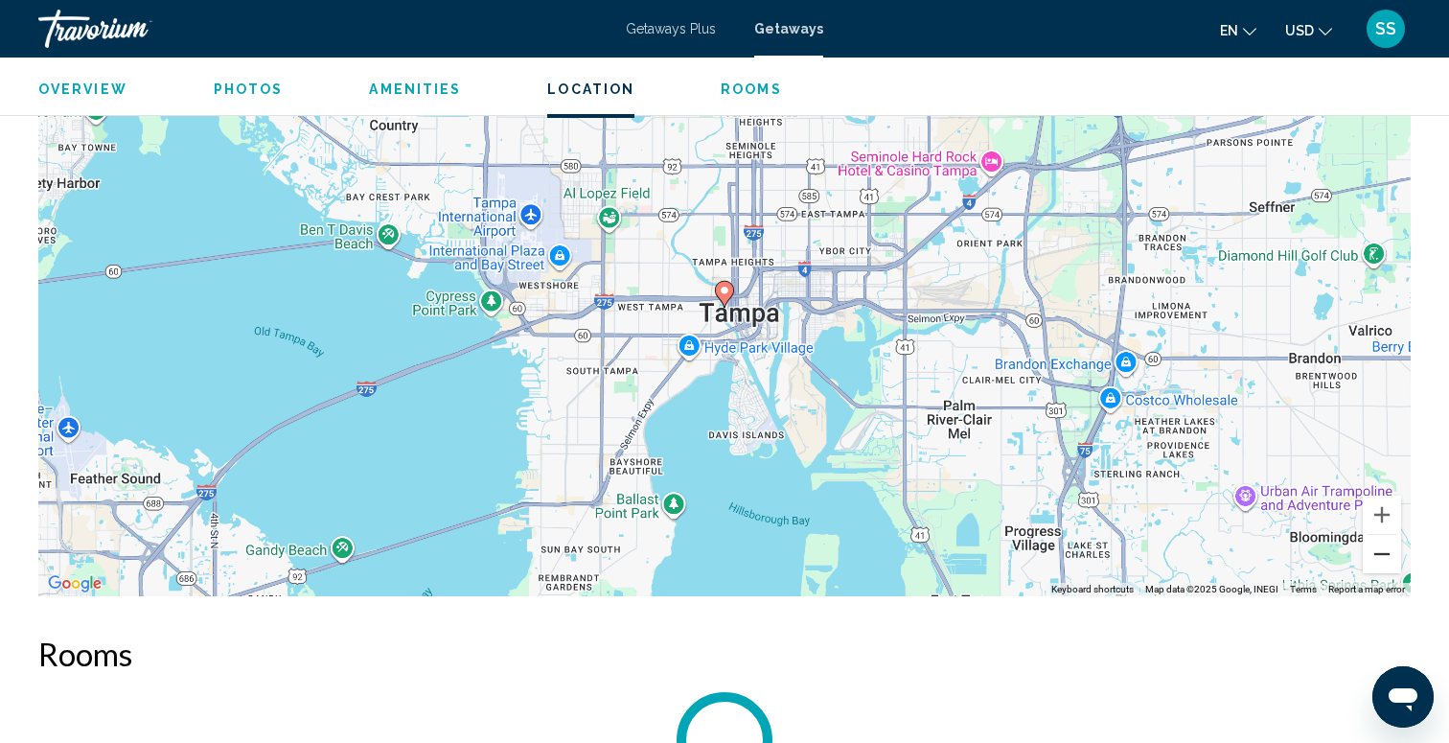
click at [1388, 562] on button "Zoom out" at bounding box center [1382, 554] width 38 height 38
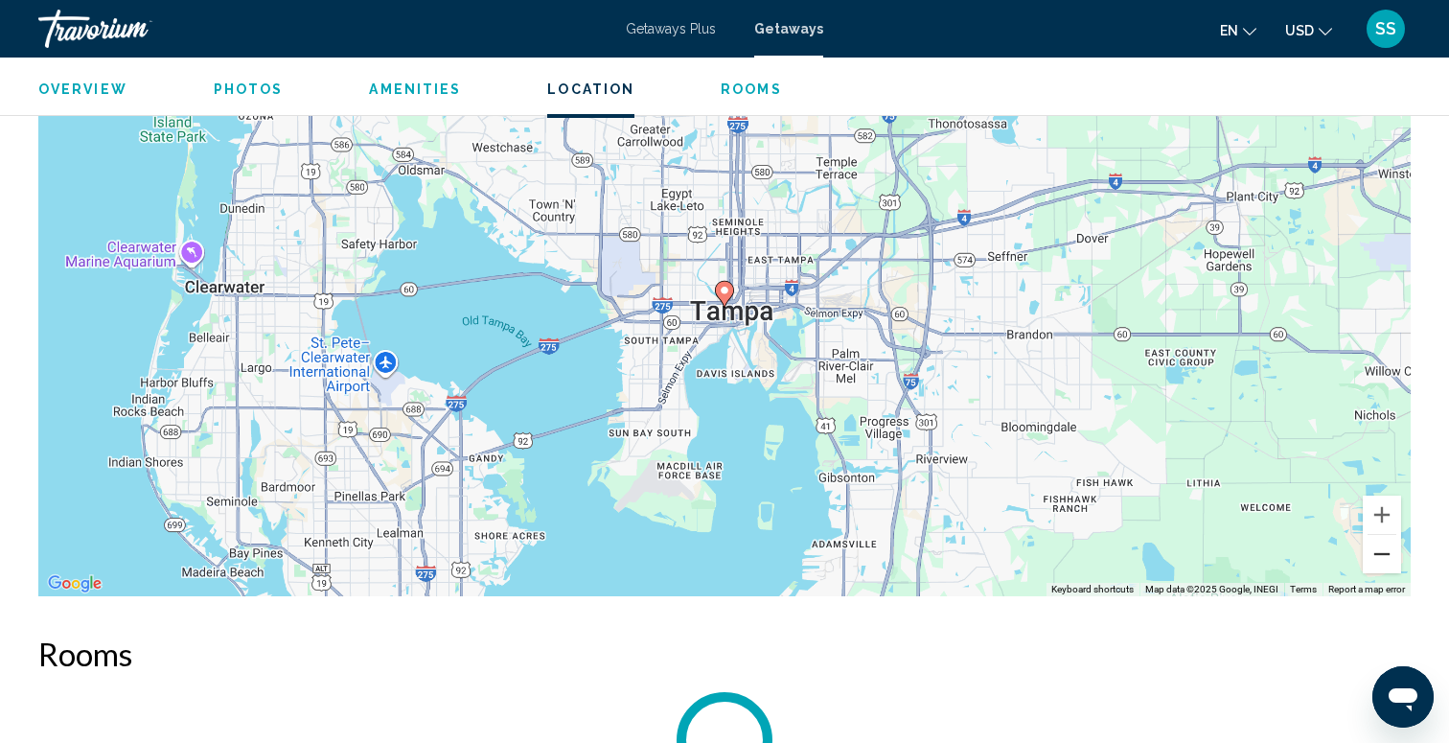
click at [1388, 562] on button "Zoom out" at bounding box center [1382, 554] width 38 height 38
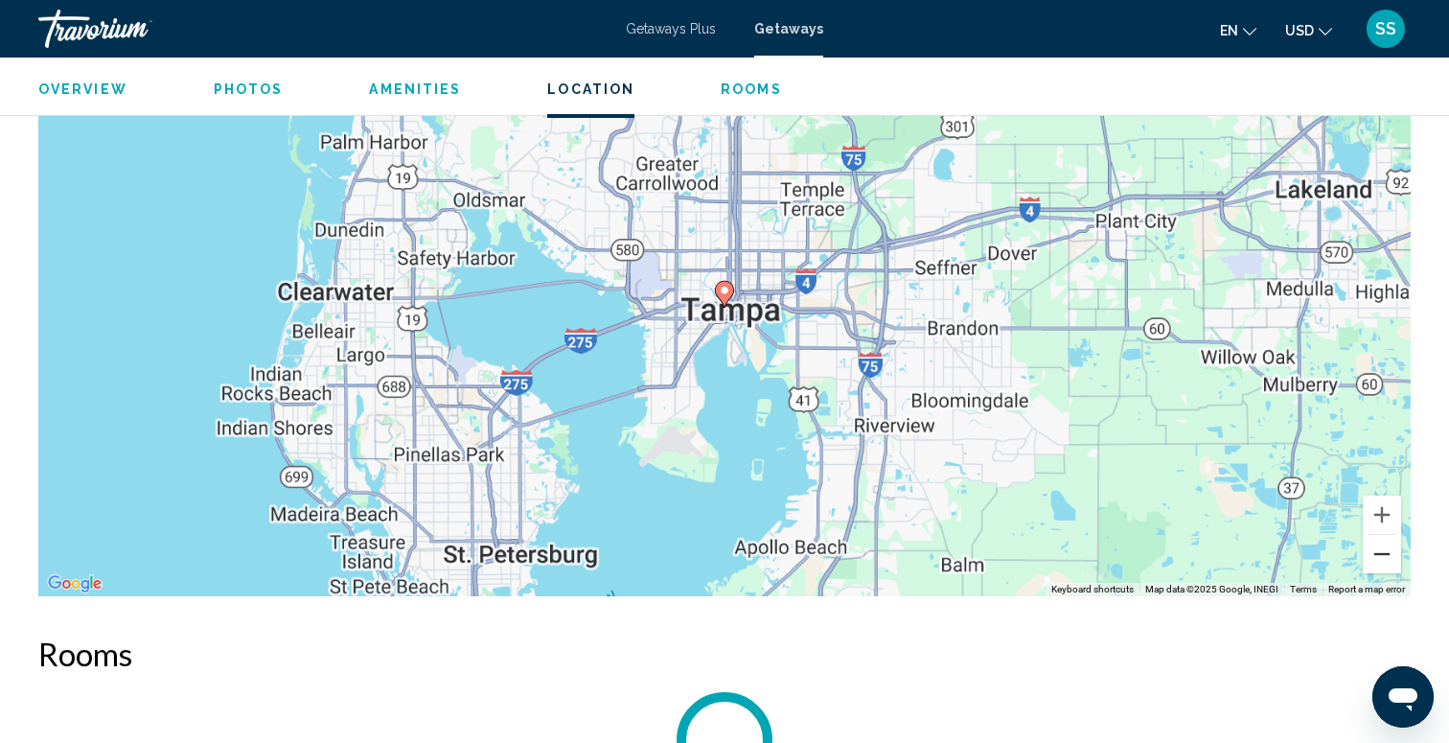
click at [1388, 562] on button "Zoom out" at bounding box center [1382, 554] width 38 height 38
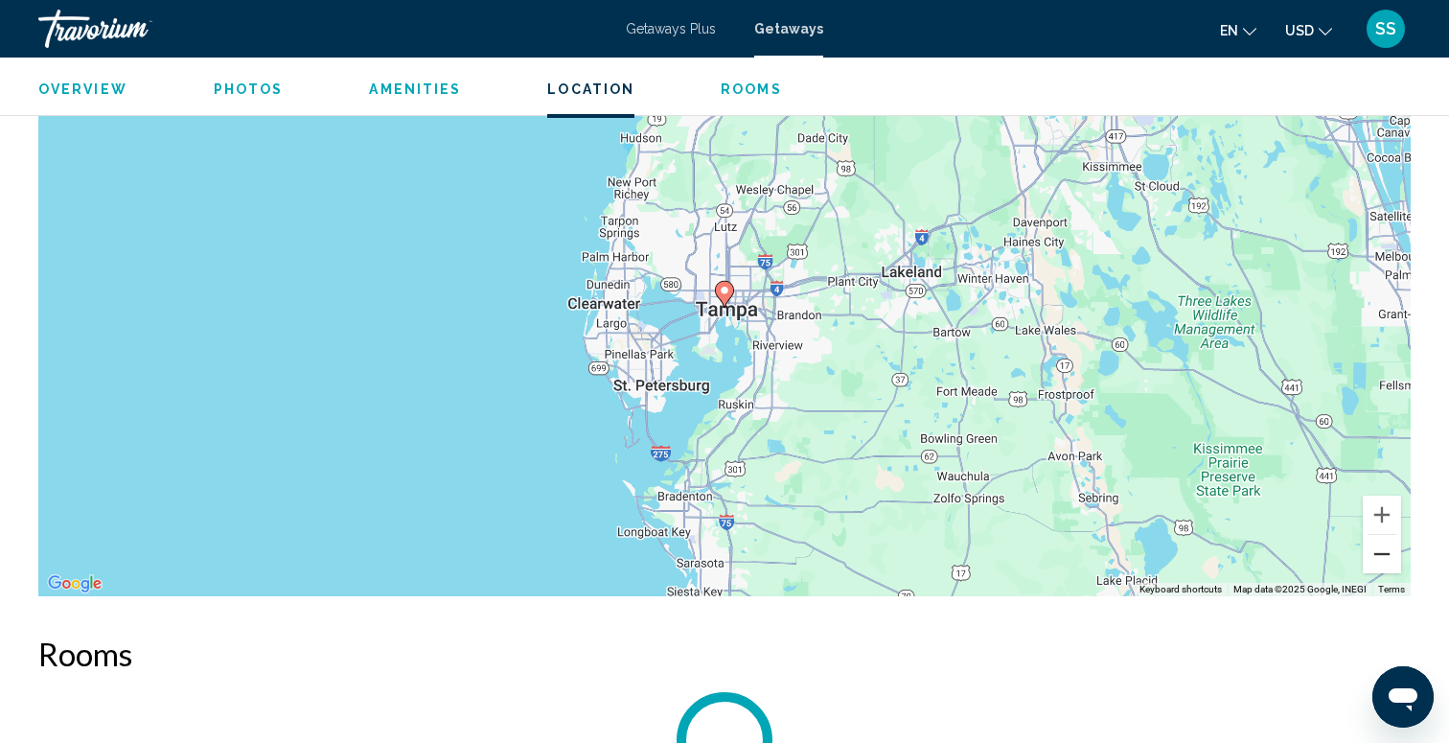
click at [1388, 562] on button "Zoom out" at bounding box center [1382, 554] width 38 height 38
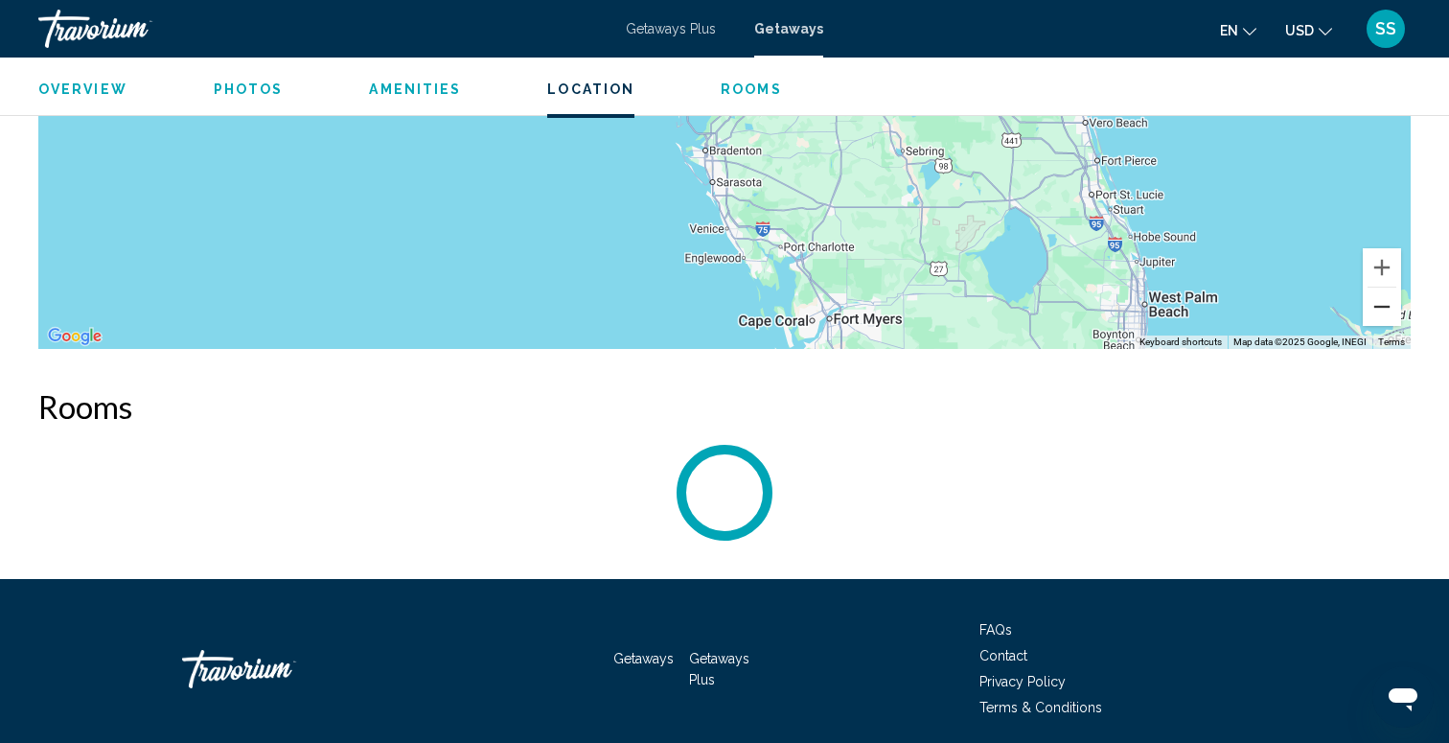
scroll to position [2622, 0]
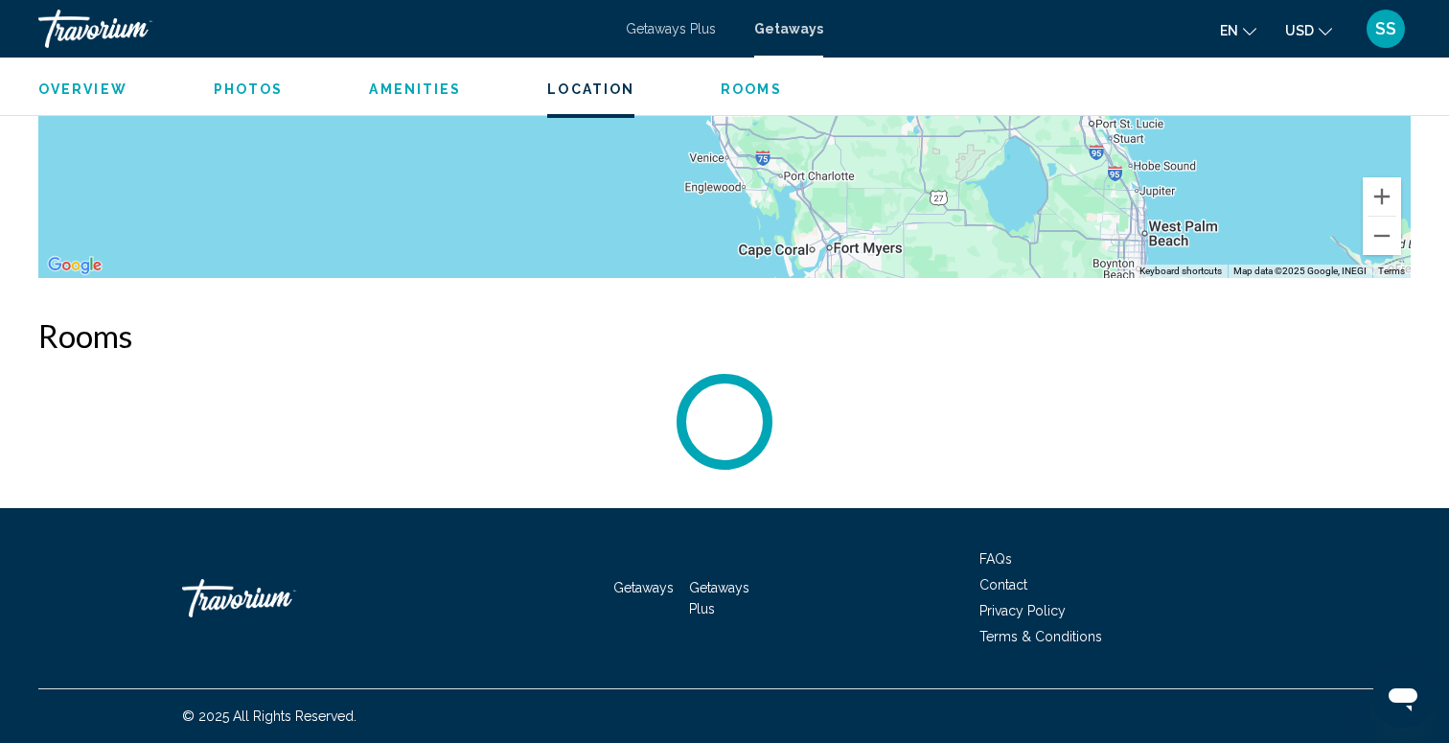
click at [728, 90] on span "Rooms" at bounding box center [751, 88] width 61 height 15
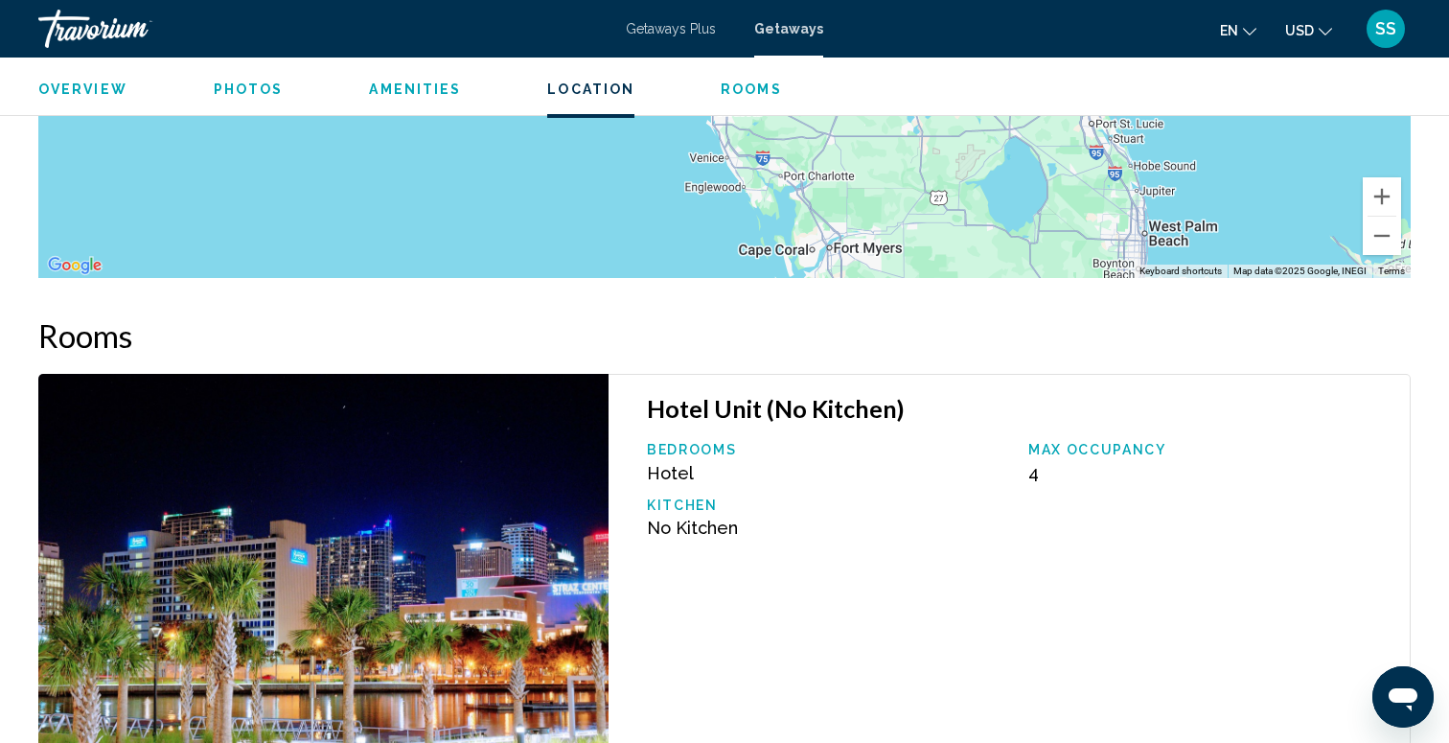
click at [763, 92] on span "Rooms" at bounding box center [751, 88] width 61 height 15
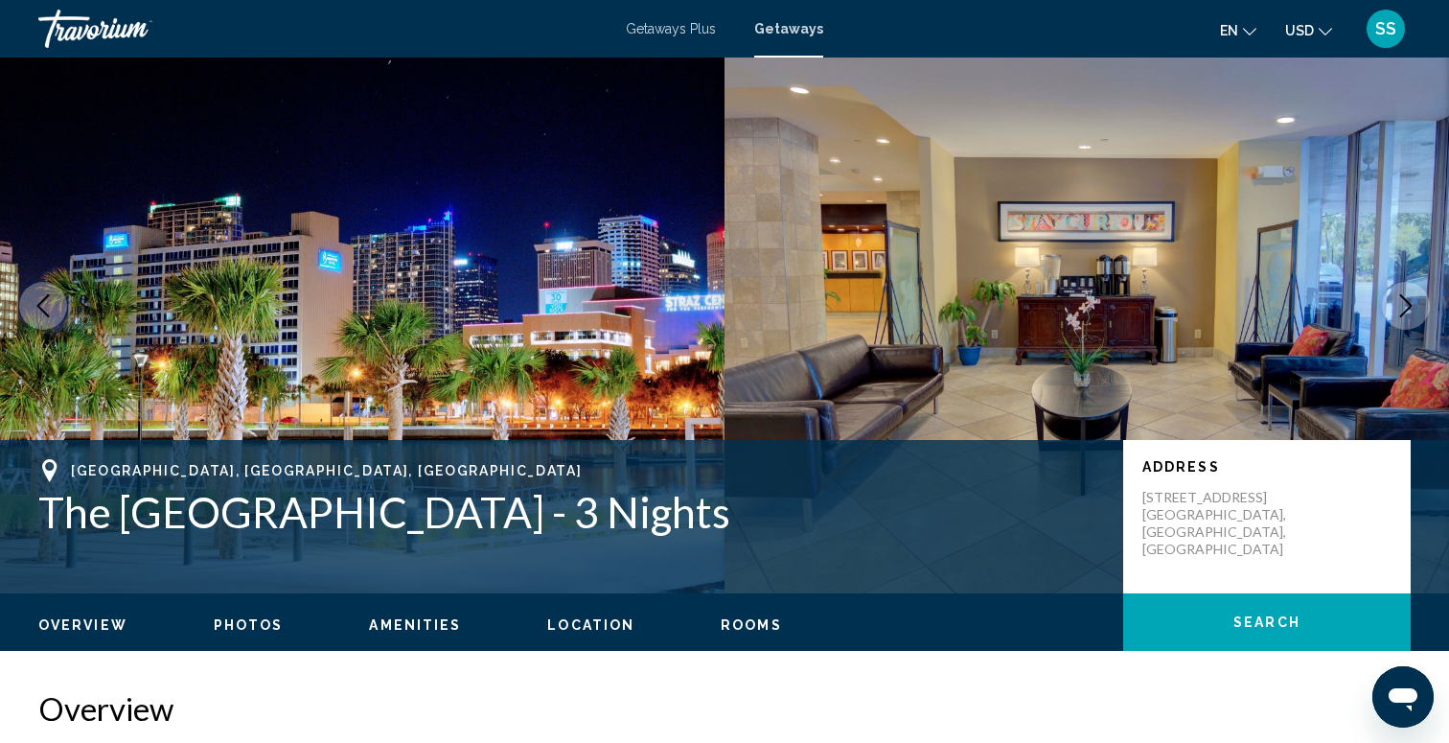
scroll to position [73, 0]
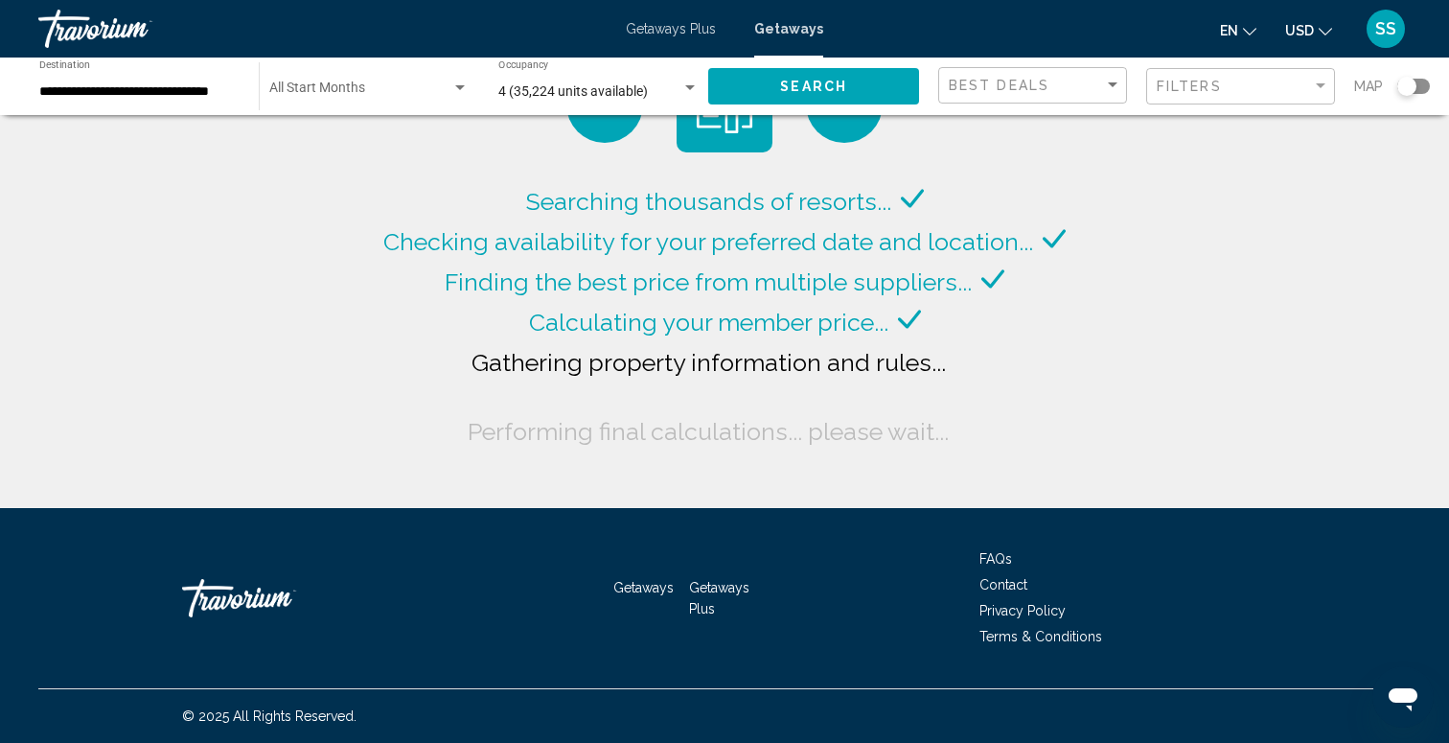
click at [158, 92] on input "**********" at bounding box center [139, 91] width 200 height 15
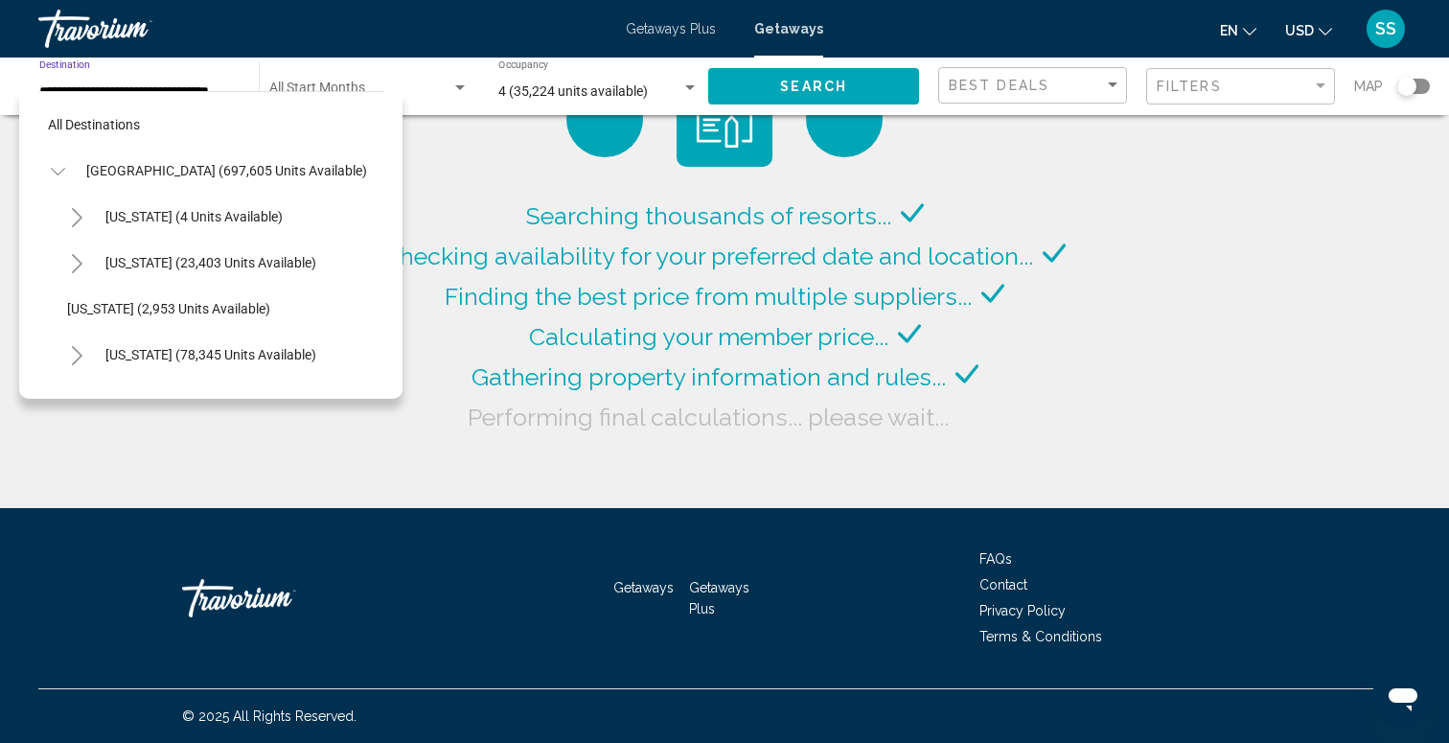
scroll to position [436, 0]
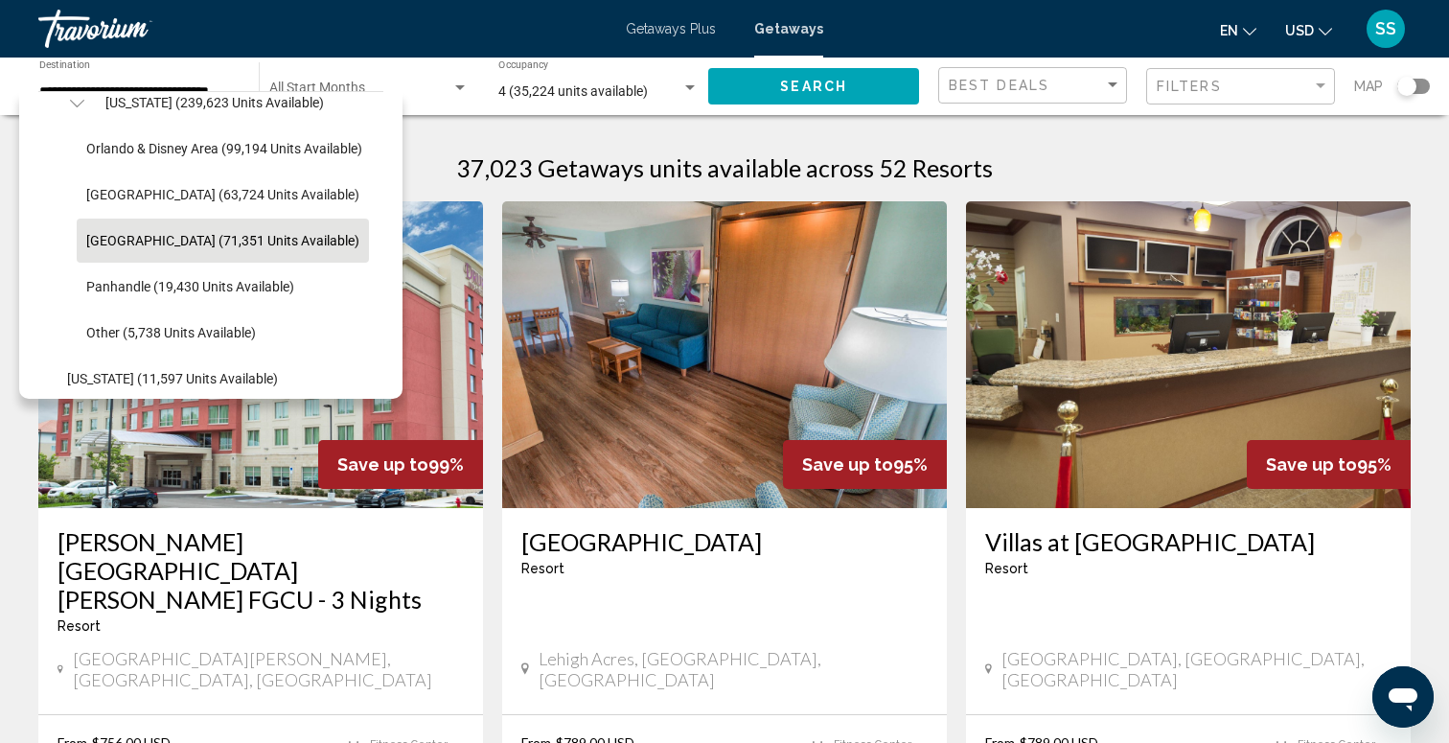
click at [489, 460] on app-weeks-search-item "Save up to 99% Drury Inn & Suites Fort Myers Airport FGCU - 3 Nights Resort - T…" at bounding box center [261, 547] width 464 height 693
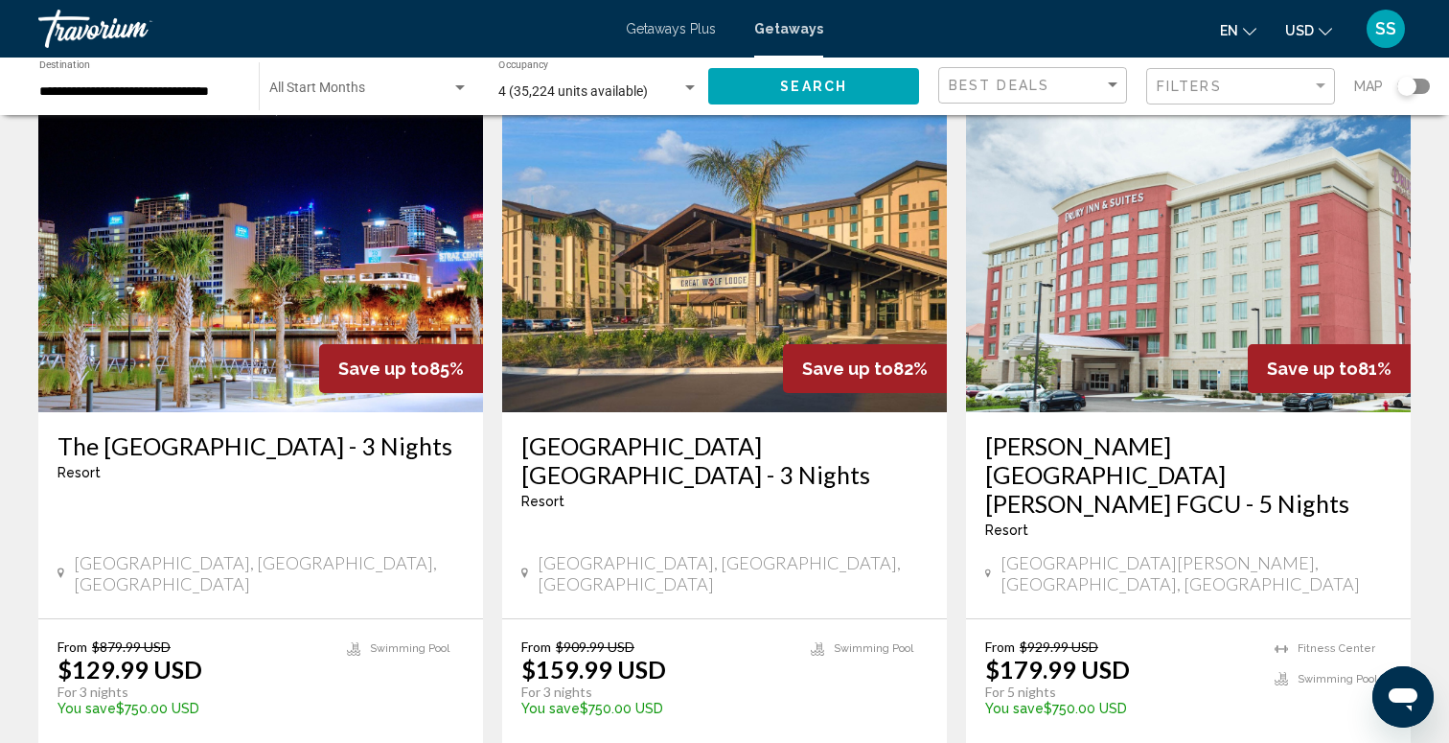
scroll to position [1540, 0]
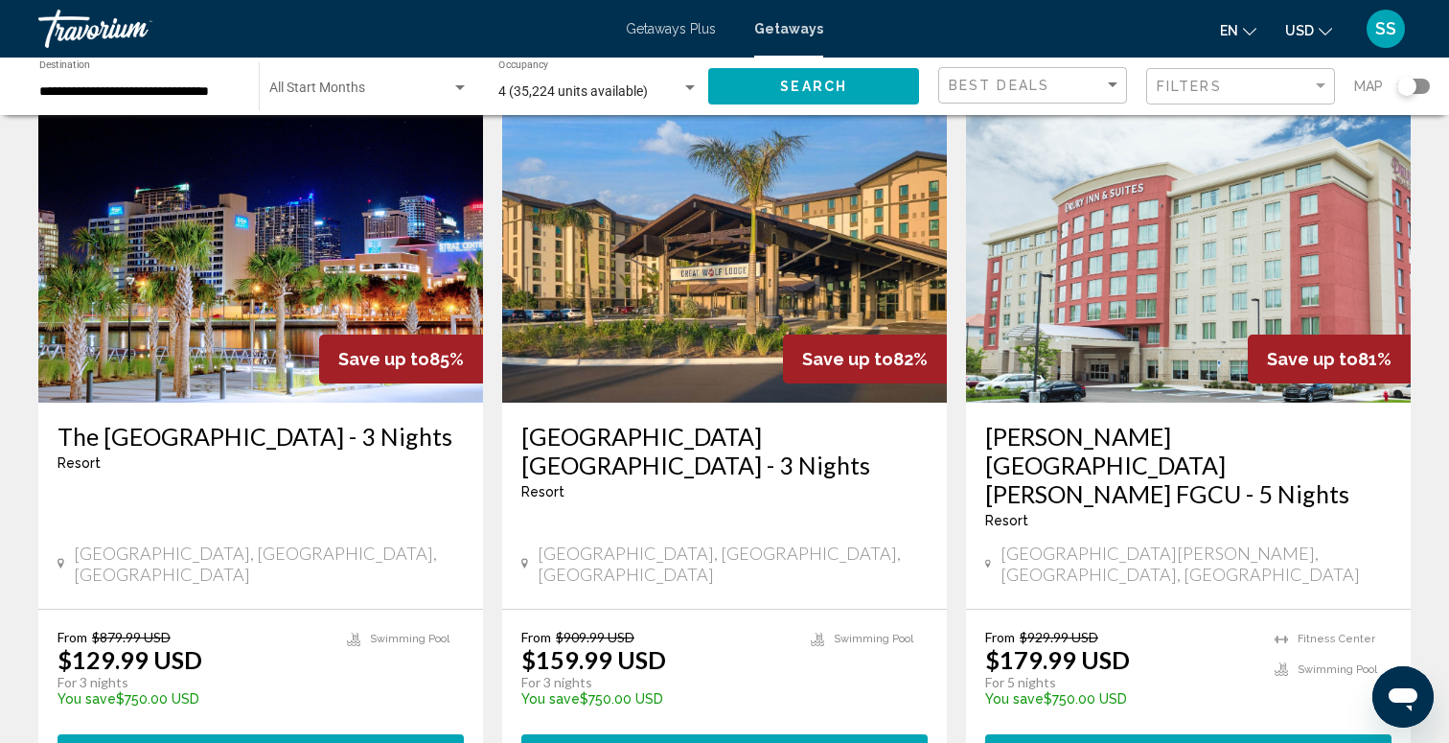
click at [1404, 91] on div "Search widget" at bounding box center [1406, 86] width 19 height 19
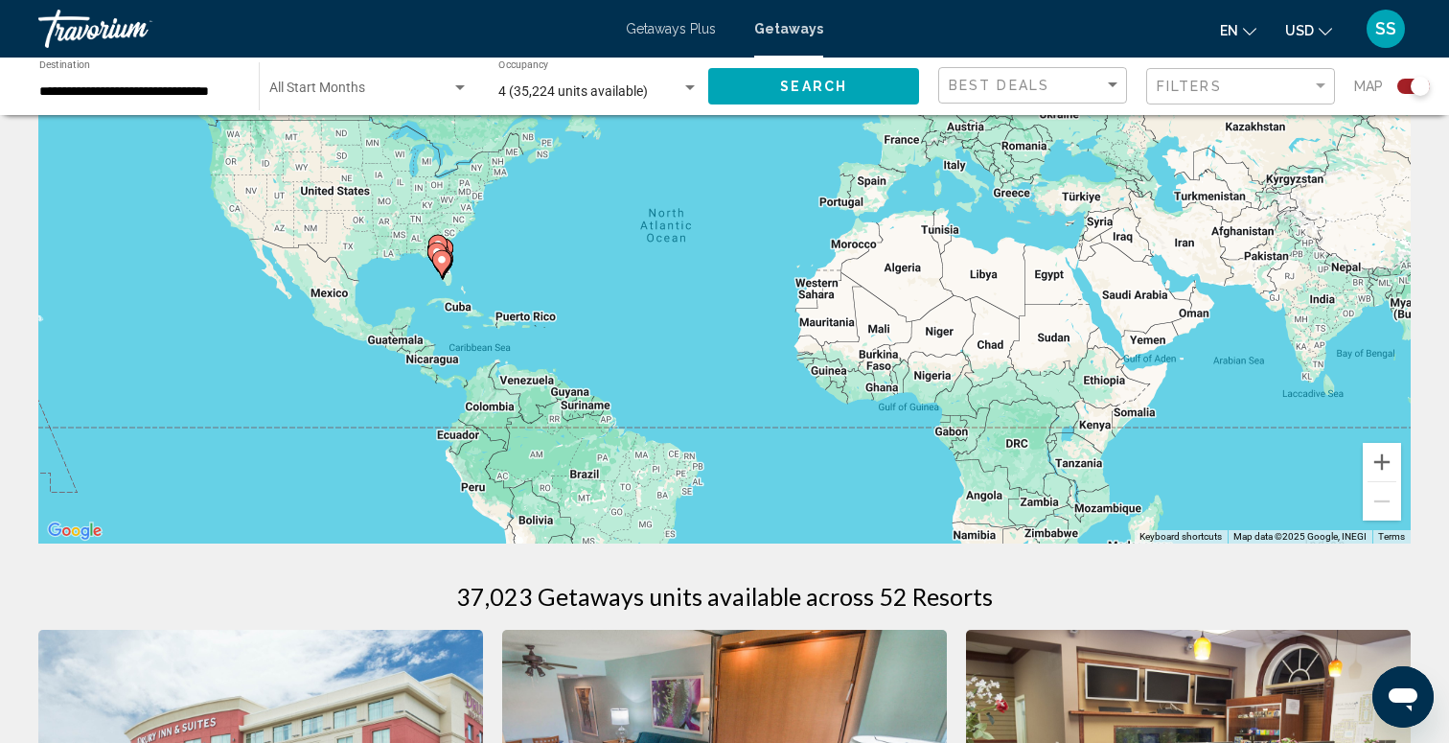
scroll to position [0, 0]
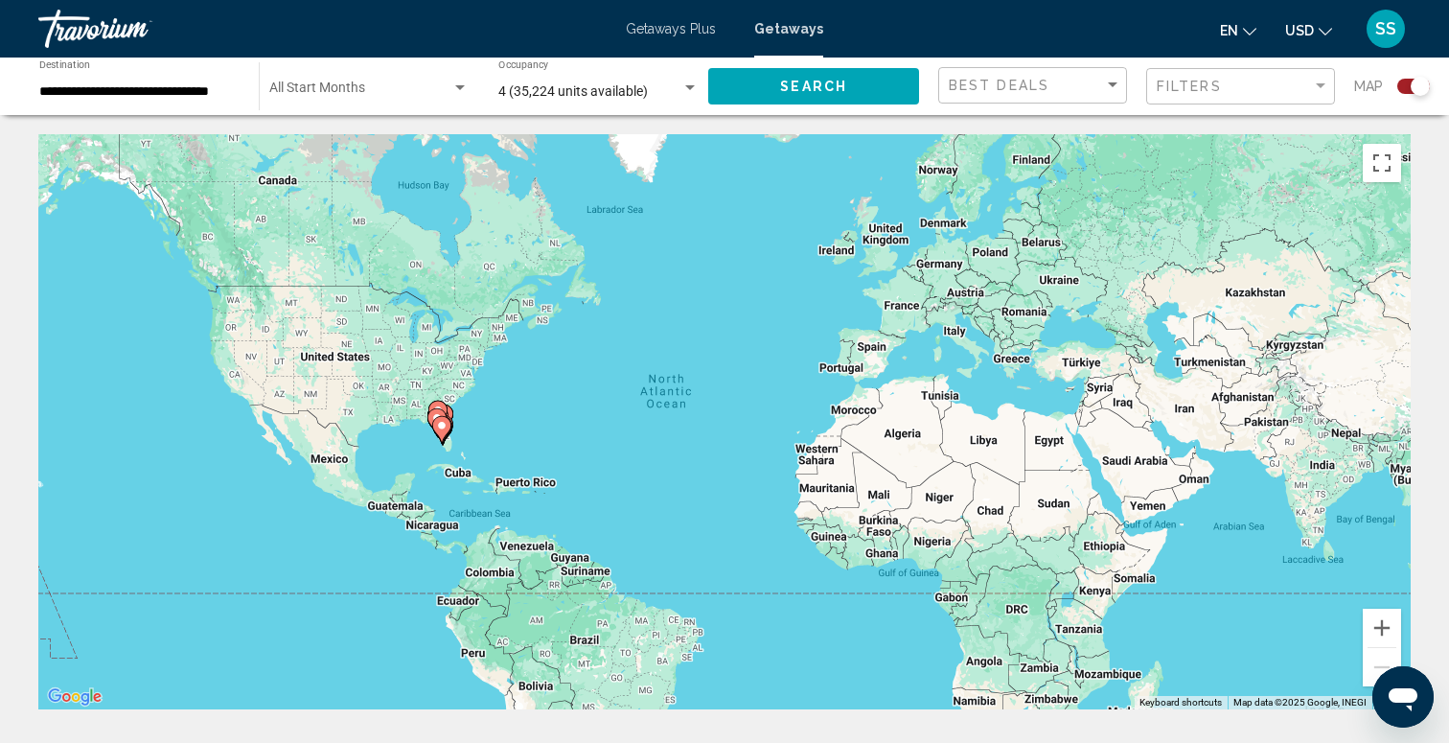
click at [435, 421] on icon "Main content" at bounding box center [441, 429] width 17 height 25
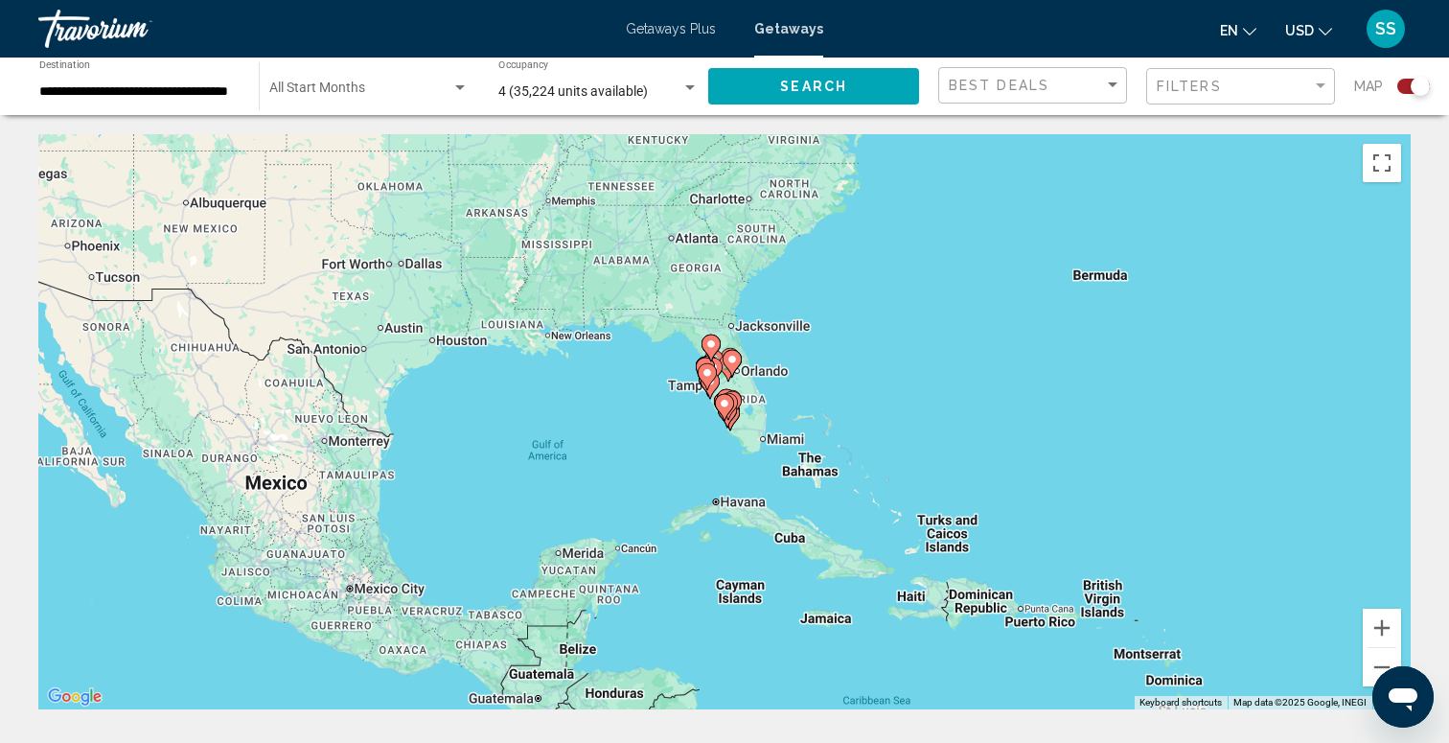
click at [807, 392] on div "To activate drag with keyboard, press Alt + Enter. Once in keyboard drag state,…" at bounding box center [724, 421] width 1372 height 575
click at [711, 381] on g "Main content" at bounding box center [707, 376] width 19 height 27
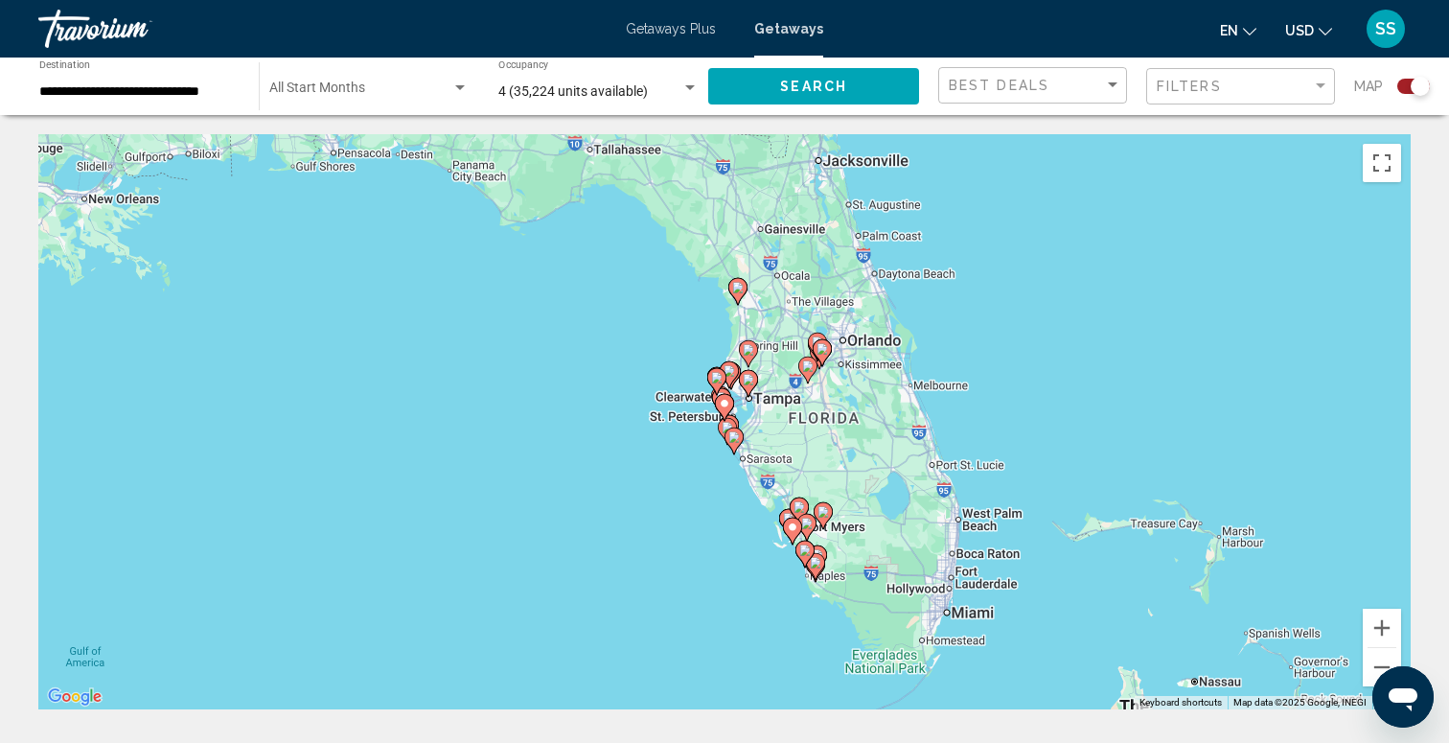
click at [750, 402] on div "To navigate, press the arrow keys. To activate drag with keyboard, press Alt + …" at bounding box center [724, 421] width 1372 height 575
click at [781, 431] on div "To activate drag with keyboard, press Alt + Enter. Once in keyboard drag state,…" at bounding box center [724, 421] width 1372 height 575
click at [733, 424] on icon "Main content" at bounding box center [727, 431] width 17 height 25
type input "**********"
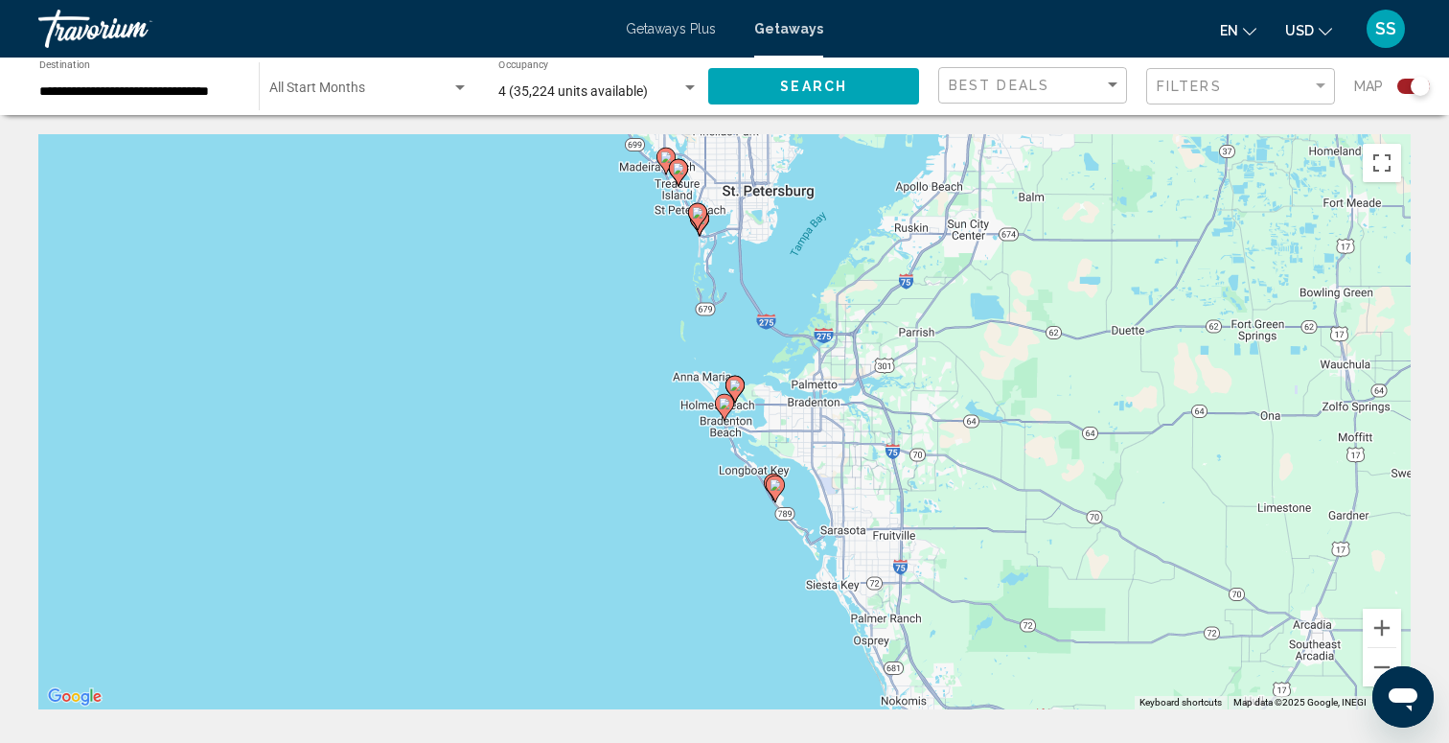
click at [736, 382] on image "Main content" at bounding box center [734, 384] width 11 height 11
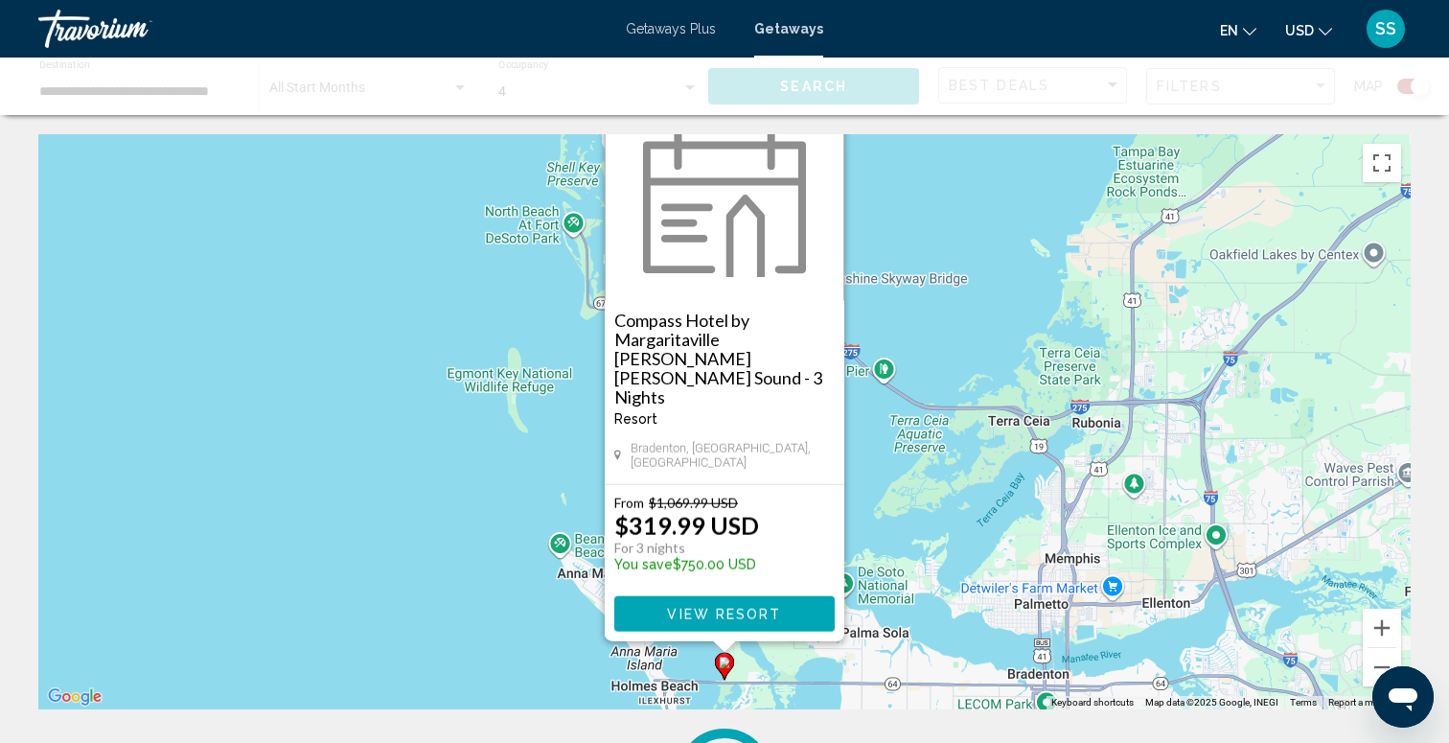
click at [827, 139] on button "Close" at bounding box center [828, 124] width 29 height 29
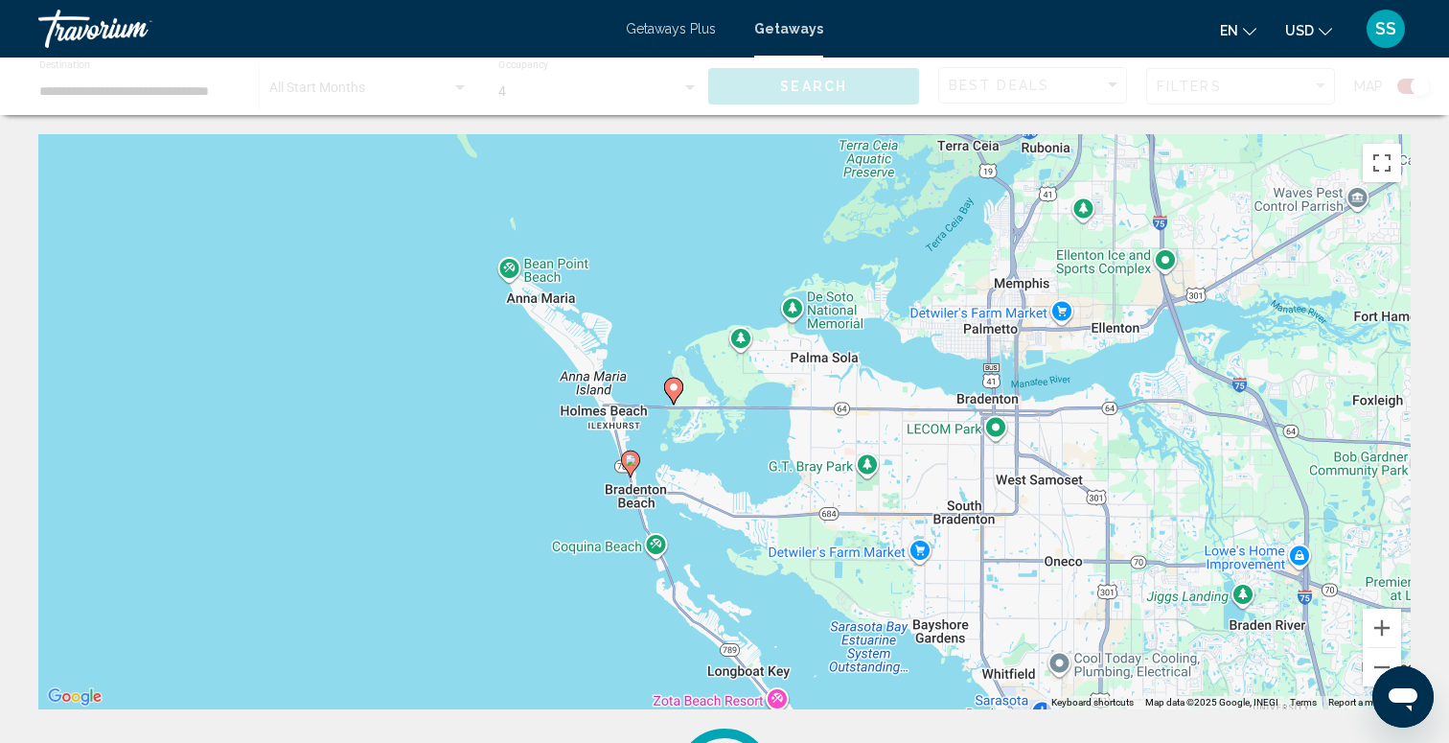
drag, startPoint x: 783, startPoint y: 522, endPoint x: 729, endPoint y: 235, distance: 292.4
click at [729, 235] on div "To activate drag with keyboard, press Alt + Enter. Once in keyboard drag state,…" at bounding box center [724, 421] width 1372 height 575
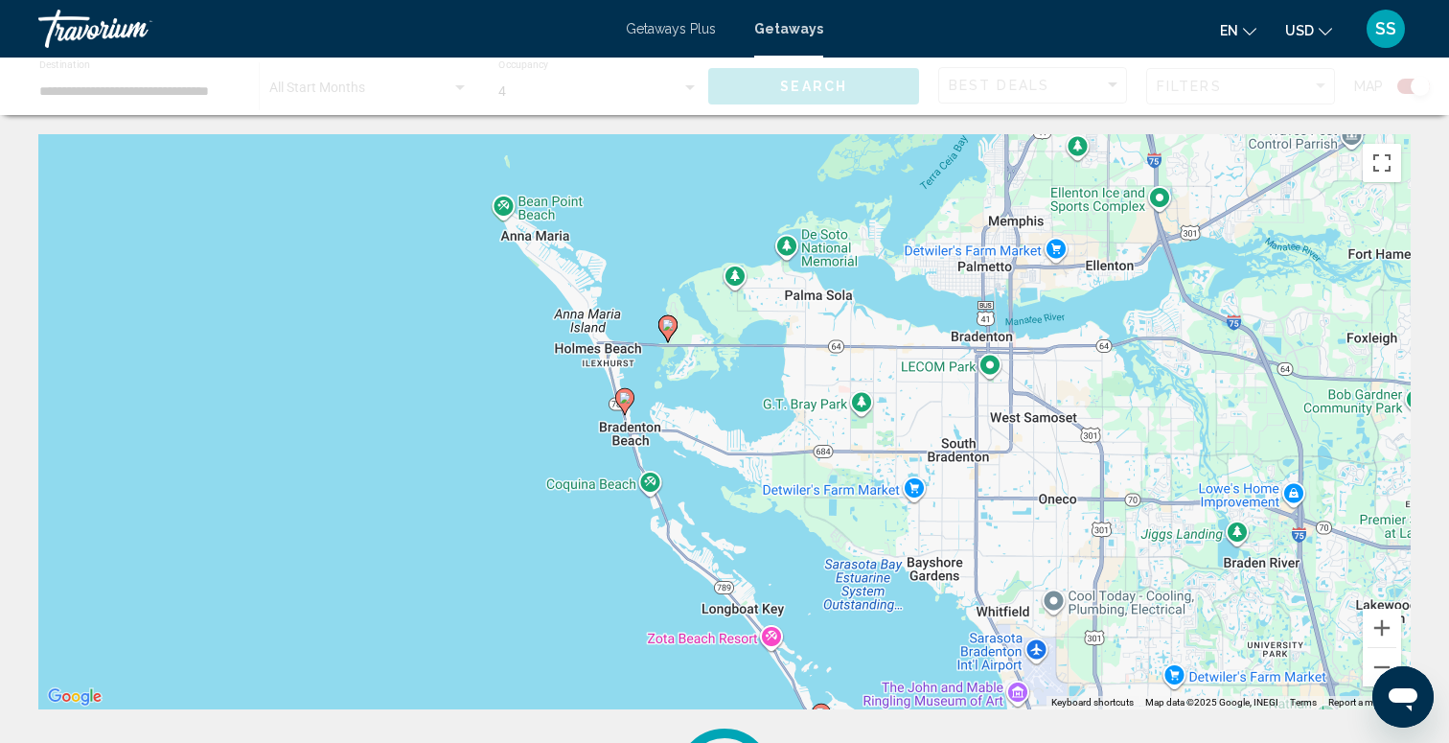
click at [664, 322] on image "Main content" at bounding box center [667, 324] width 11 height 11
click at [626, 396] on image "Main content" at bounding box center [624, 397] width 11 height 11
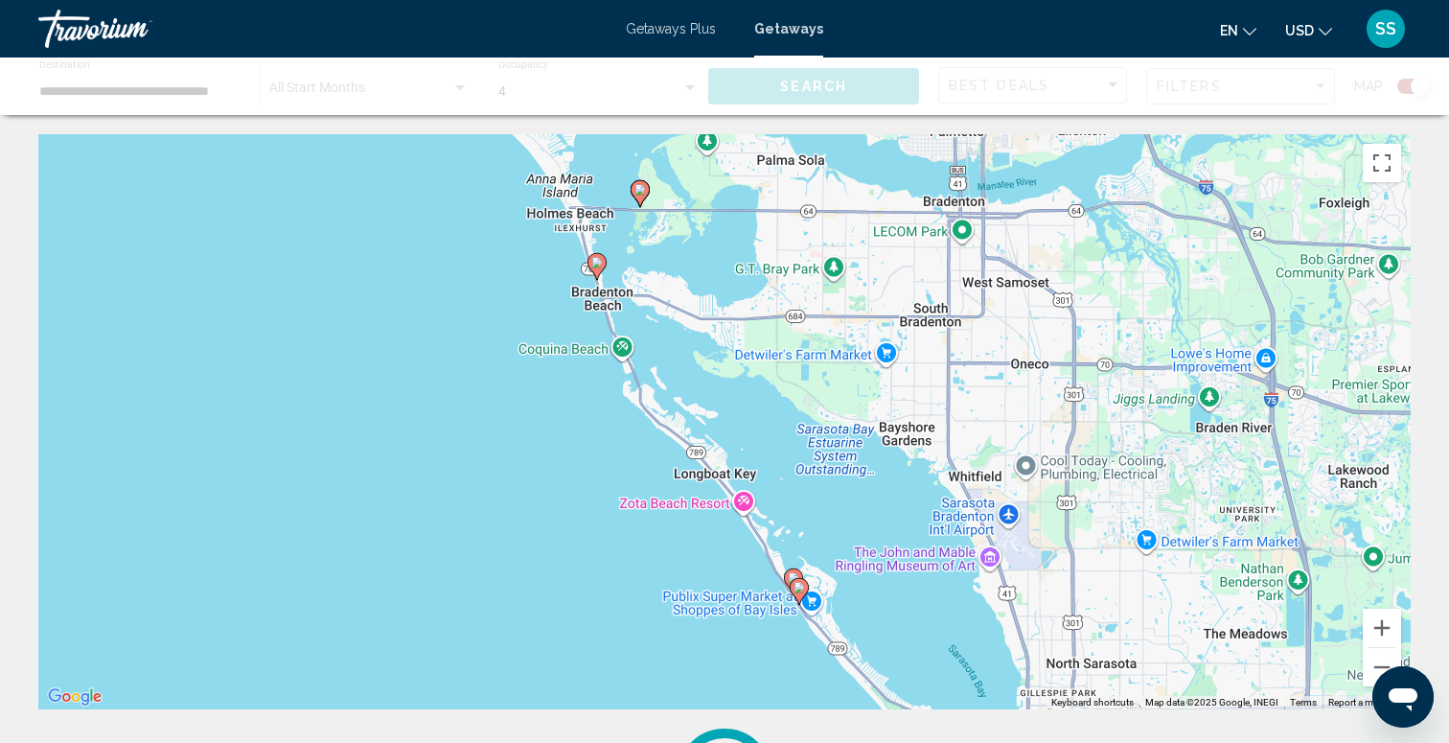
drag, startPoint x: 755, startPoint y: 504, endPoint x: 724, endPoint y: 365, distance: 142.3
click at [724, 365] on div "To activate drag with keyboard, press Alt + Enter. Once in keyboard drag state,…" at bounding box center [724, 421] width 1372 height 575
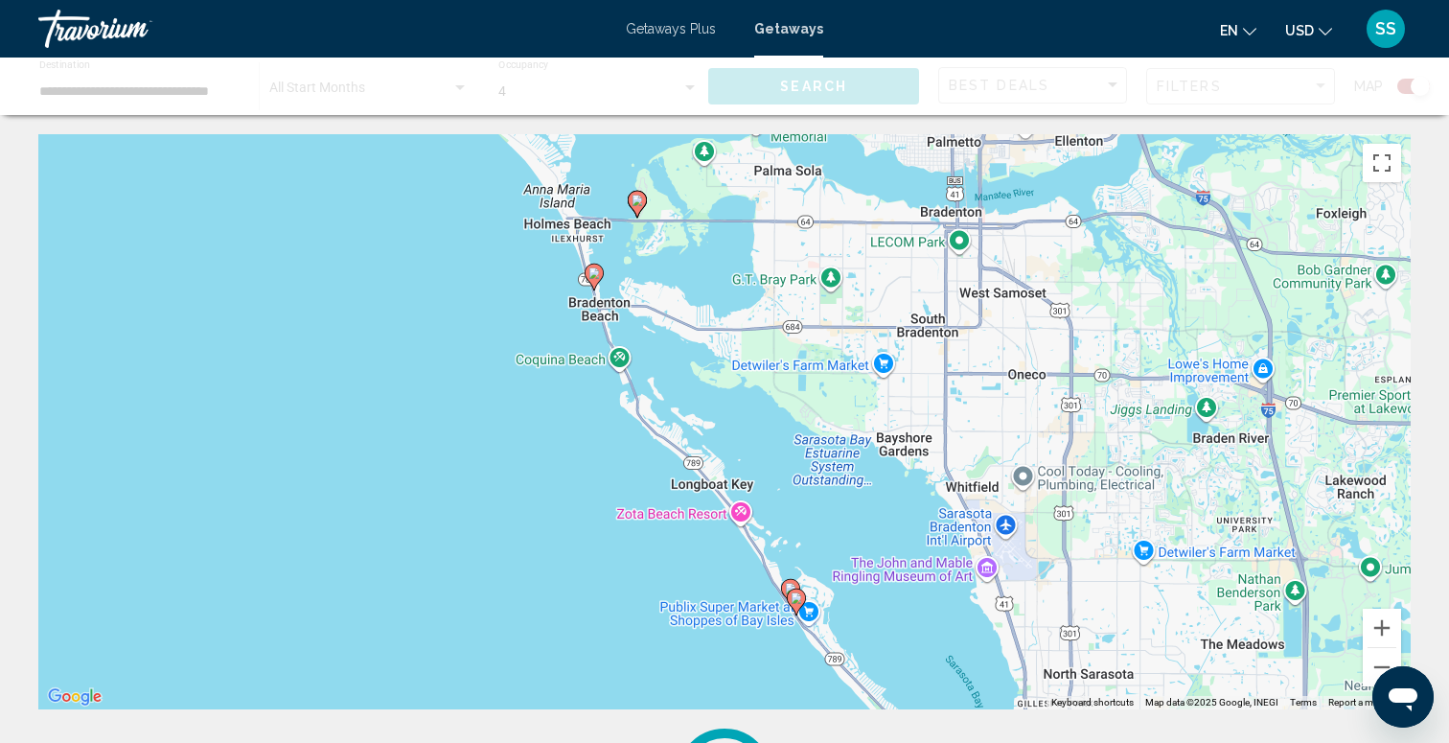
drag, startPoint x: 619, startPoint y: 217, endPoint x: 618, endPoint y: 322, distance: 105.4
click at [618, 322] on div "To activate drag with keyboard, press Alt + Enter. Once in keyboard drag state,…" at bounding box center [724, 421] width 1372 height 575
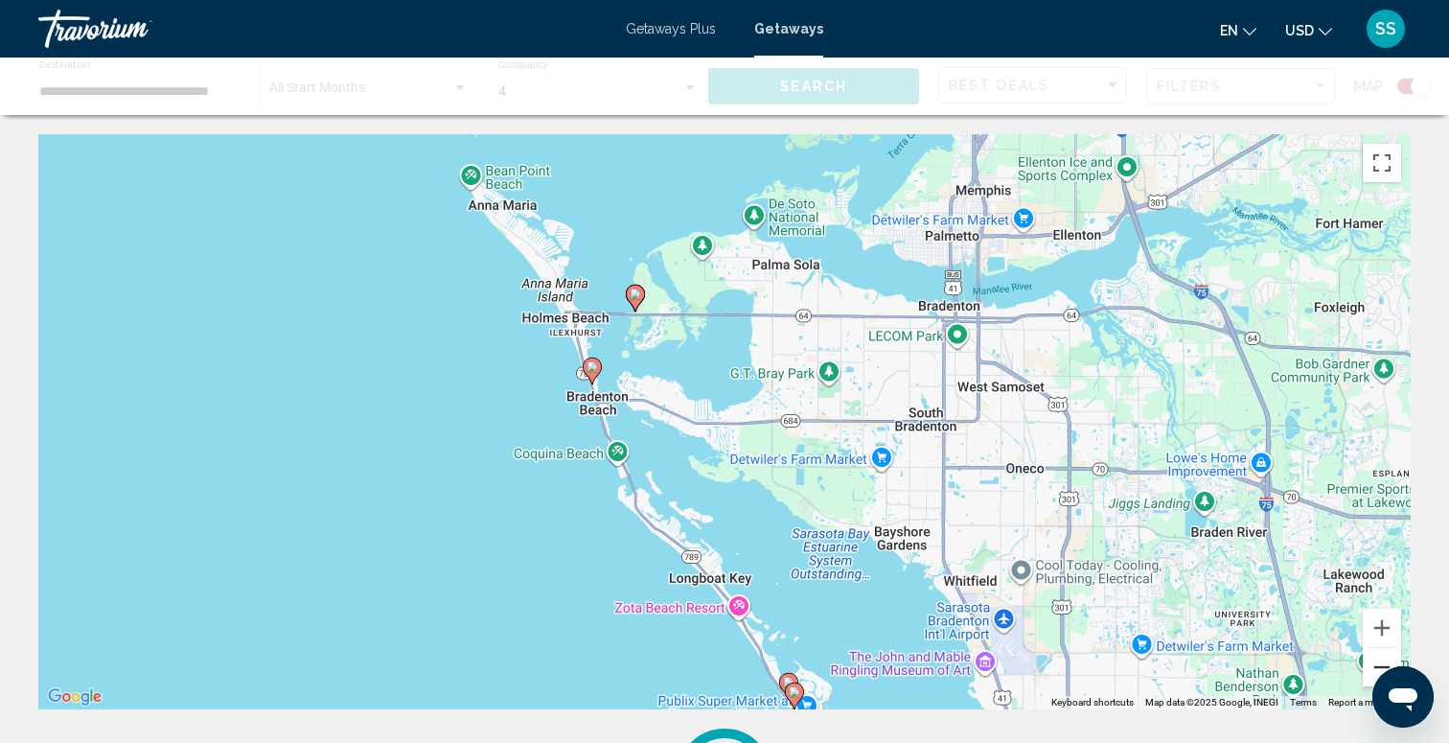
click at [1370, 654] on button "Zoom out" at bounding box center [1382, 667] width 38 height 38
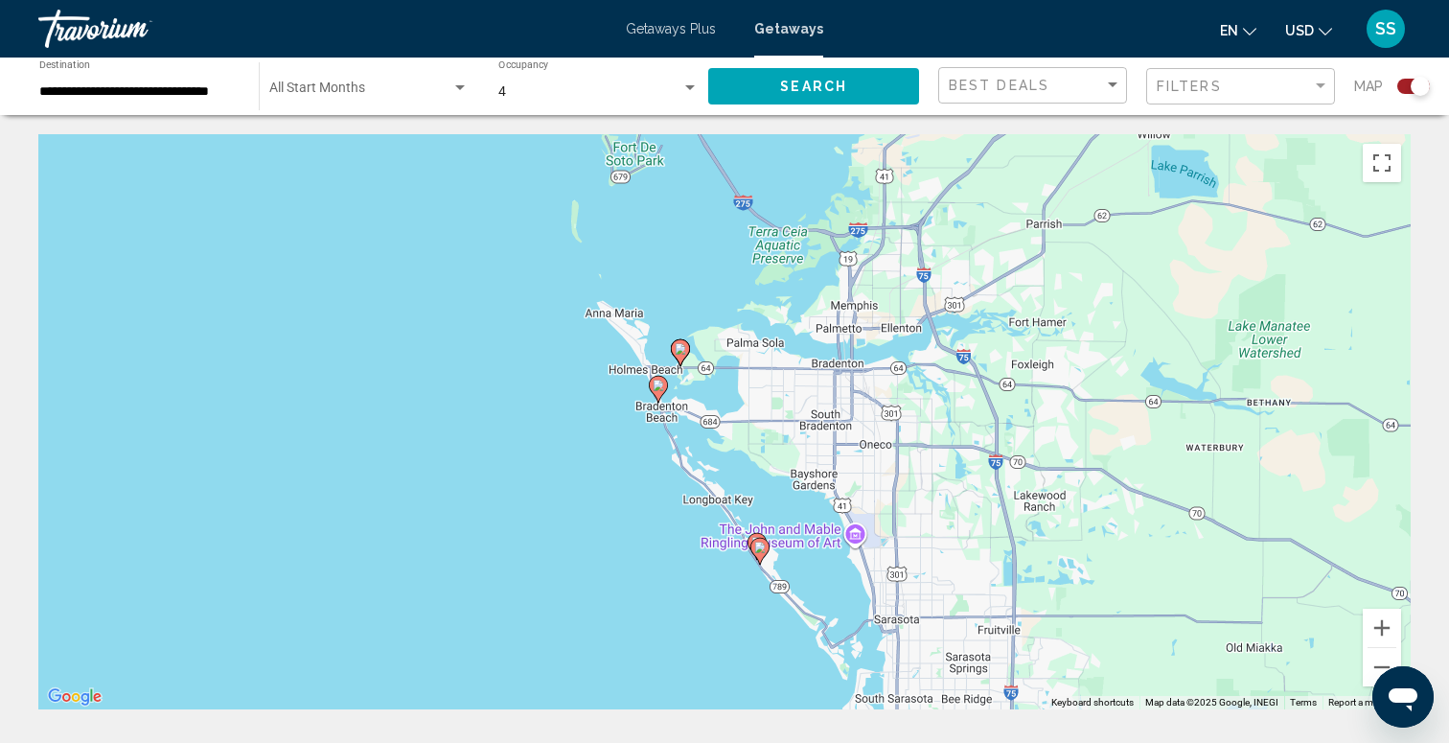
click at [760, 541] on image "Main content" at bounding box center [759, 546] width 11 height 11
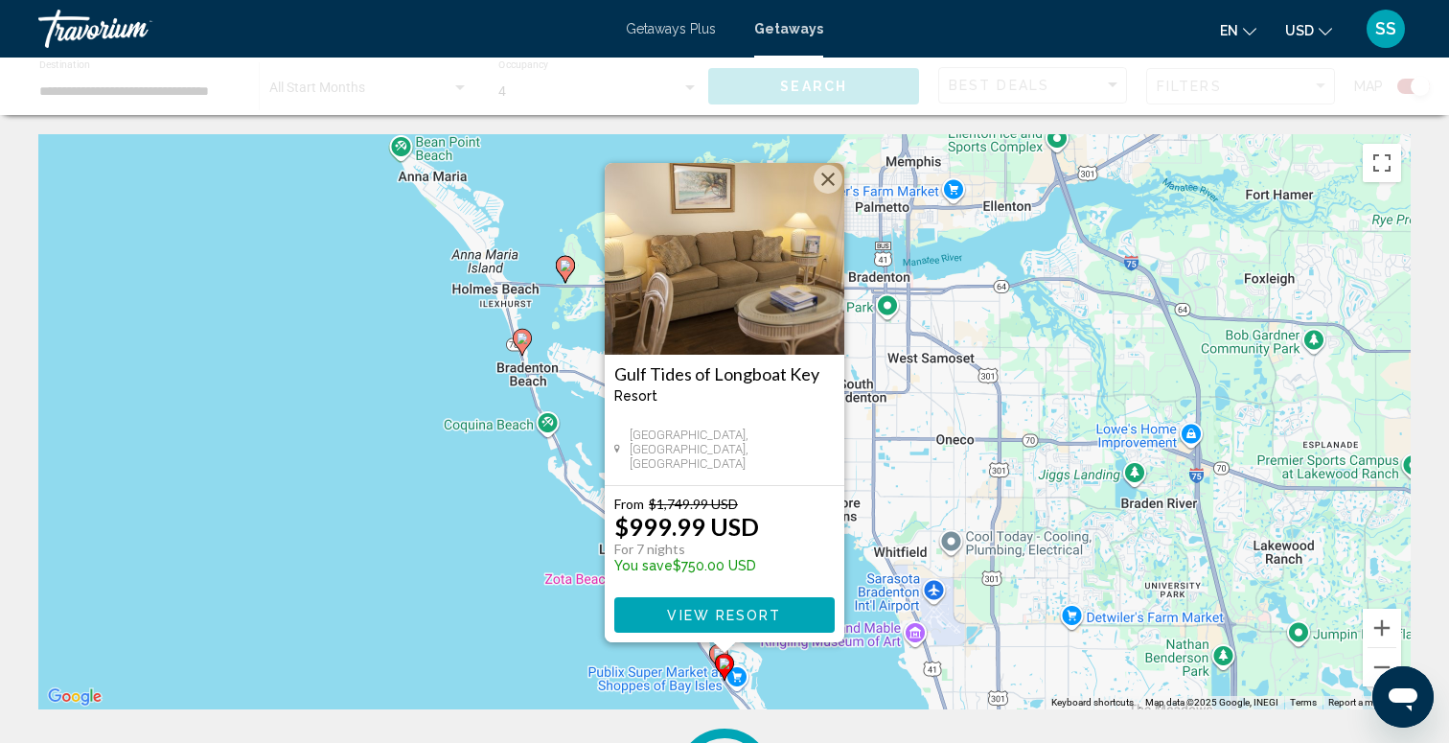
click at [825, 182] on button "Close" at bounding box center [828, 179] width 29 height 29
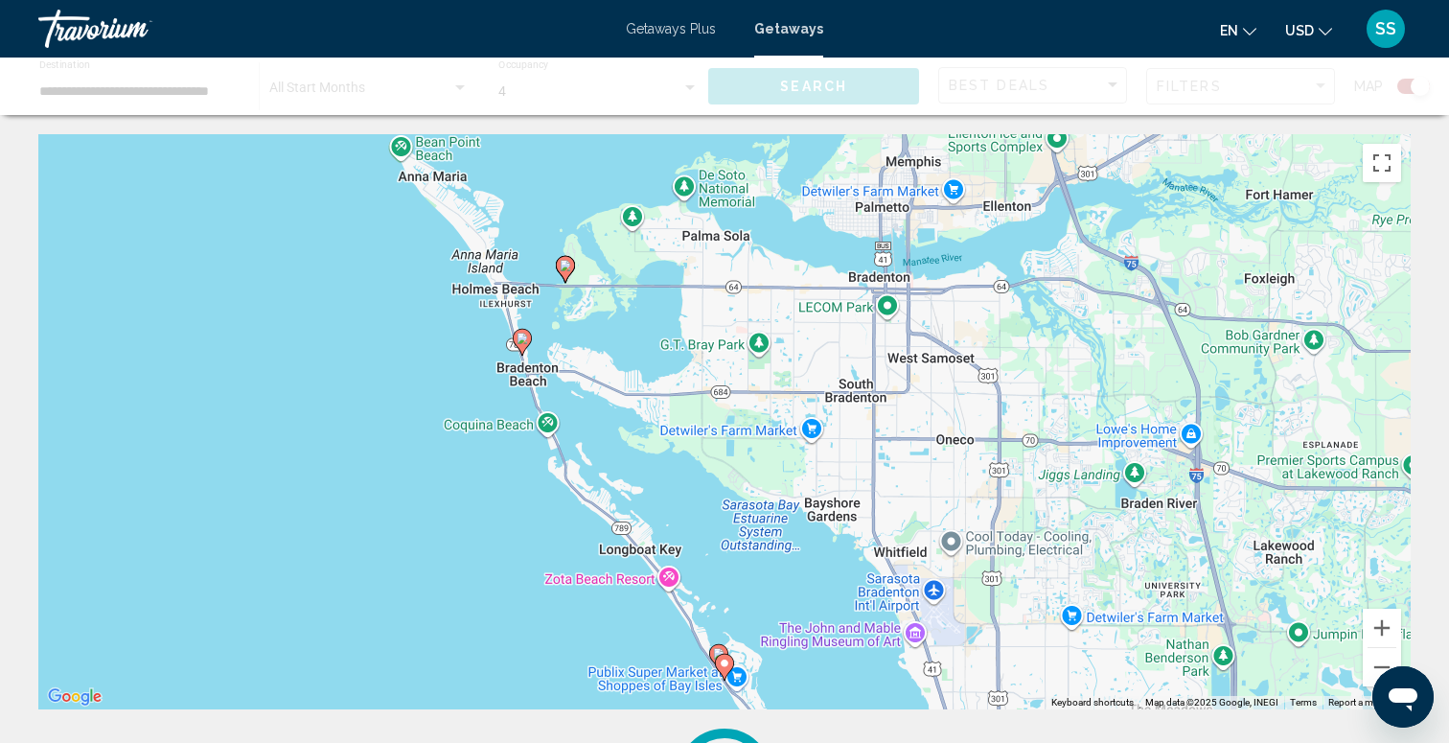
click at [715, 655] on gmp-advanced-marker "Main content" at bounding box center [724, 667] width 19 height 29
click at [719, 653] on gmp-advanced-marker "Main content" at bounding box center [724, 667] width 19 height 29
click at [521, 343] on image "Main content" at bounding box center [521, 338] width 11 height 11
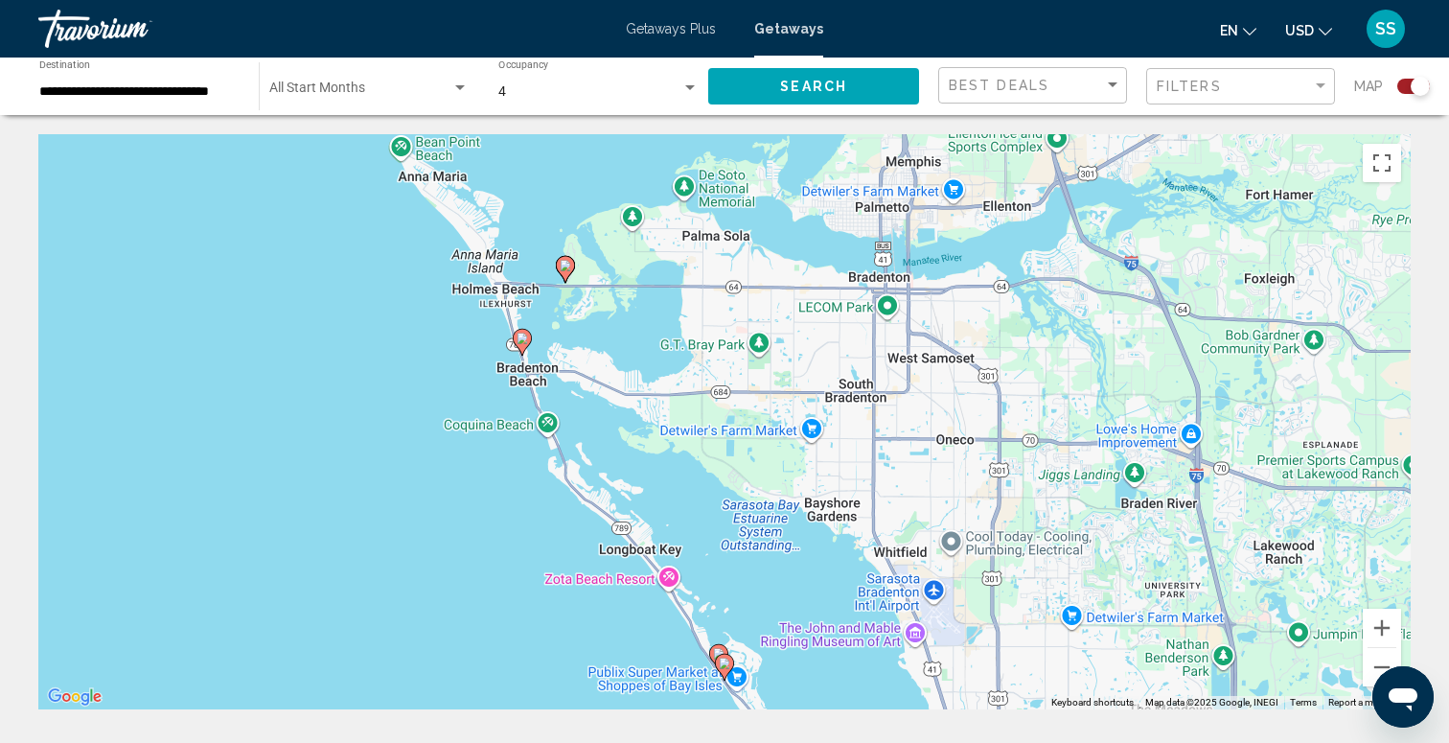
click at [566, 264] on image "Main content" at bounding box center [565, 265] width 11 height 11
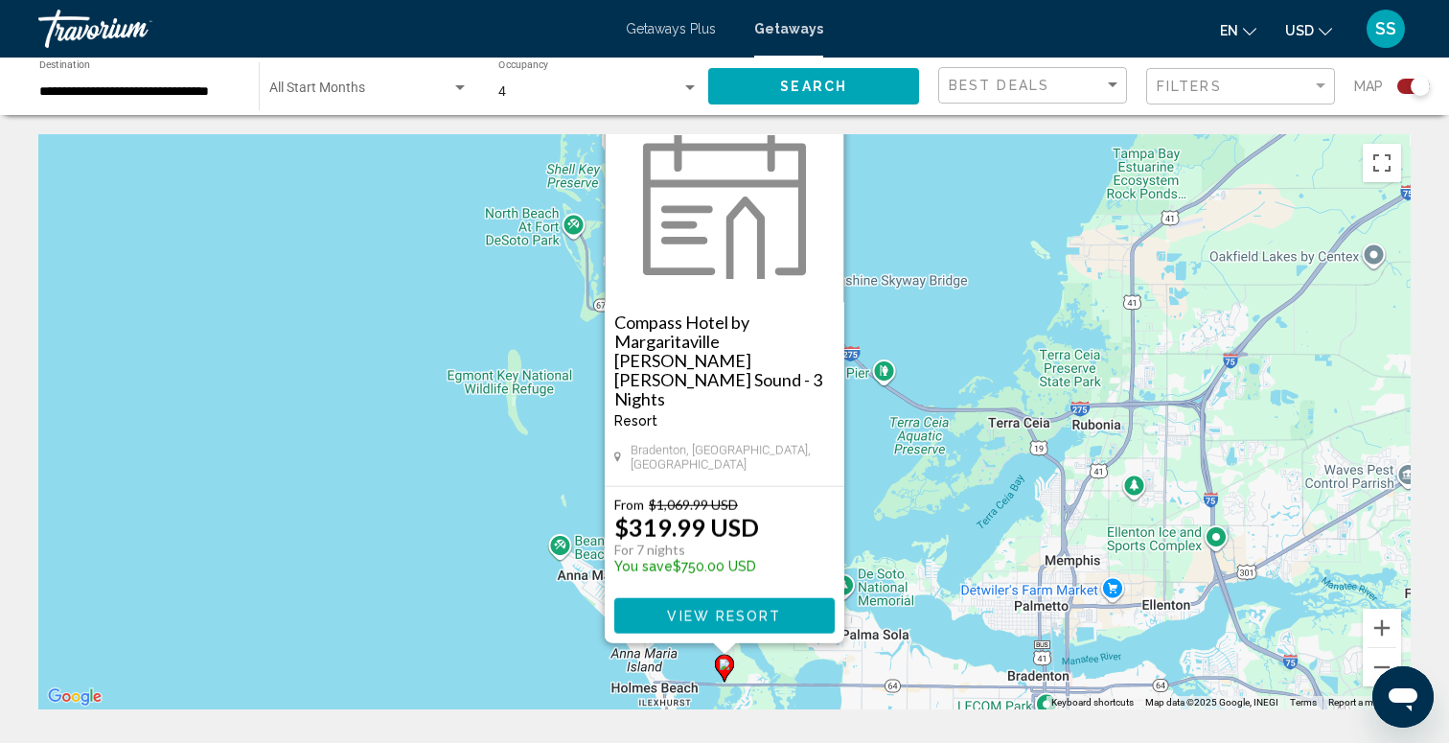
click at [748, 622] on span "View Resort" at bounding box center [724, 615] width 114 height 15
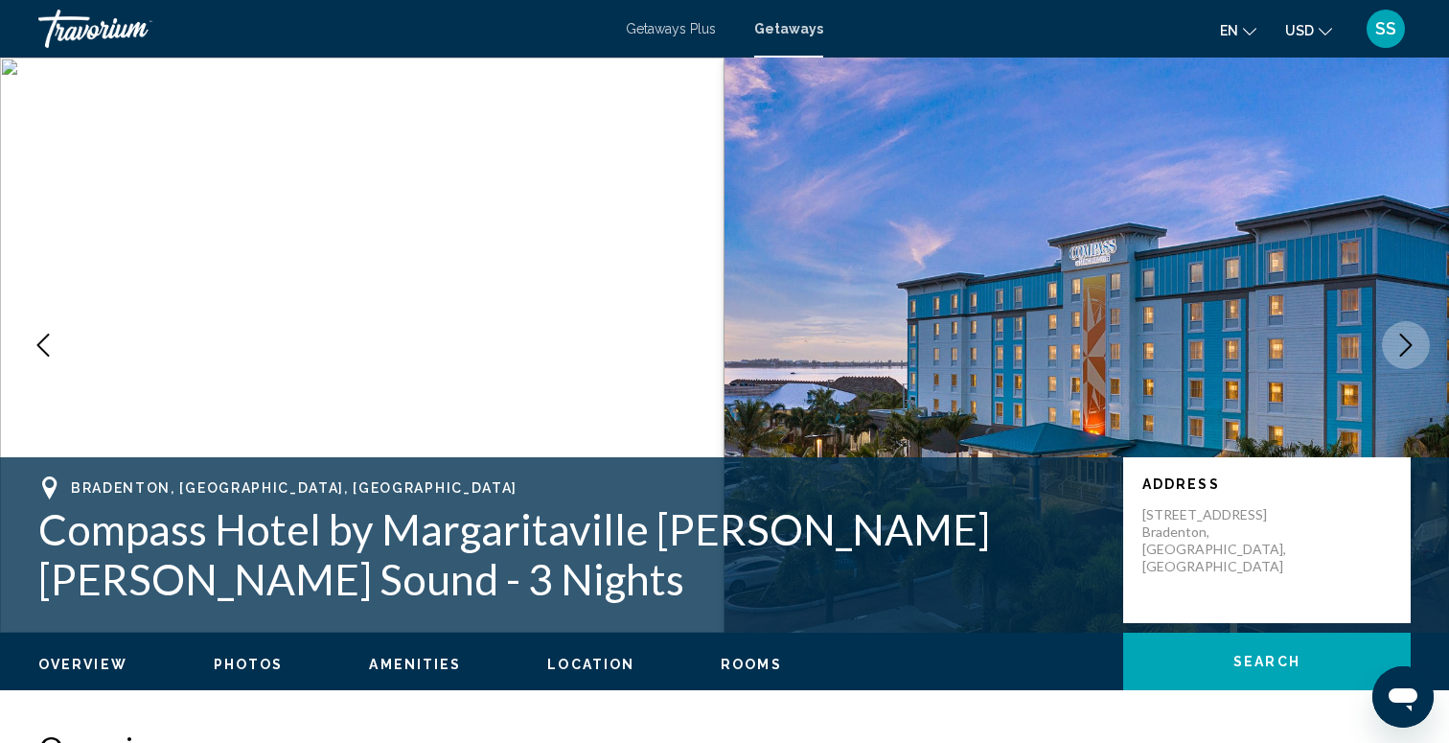
click at [1411, 345] on icon "Next image" at bounding box center [1405, 344] width 23 height 23
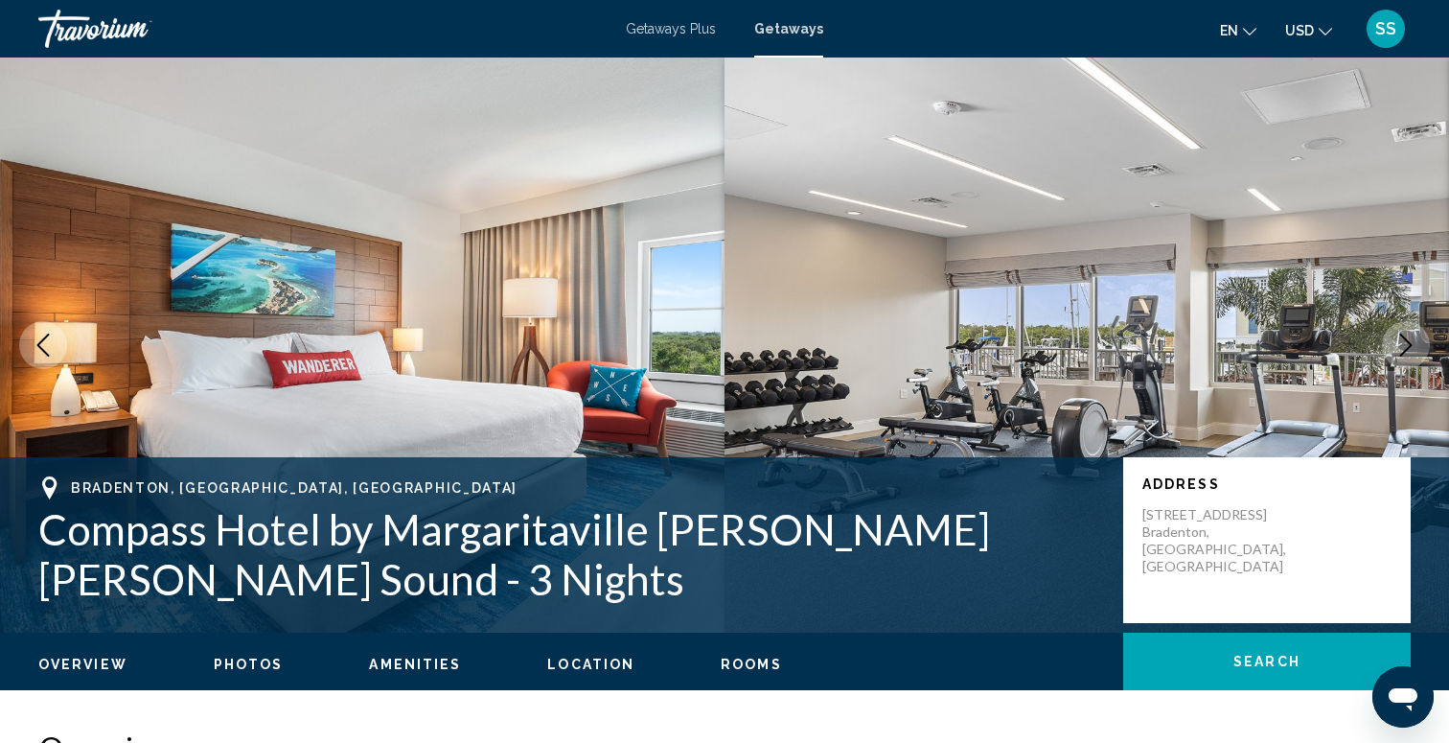
click at [1411, 345] on icon "Next image" at bounding box center [1405, 344] width 23 height 23
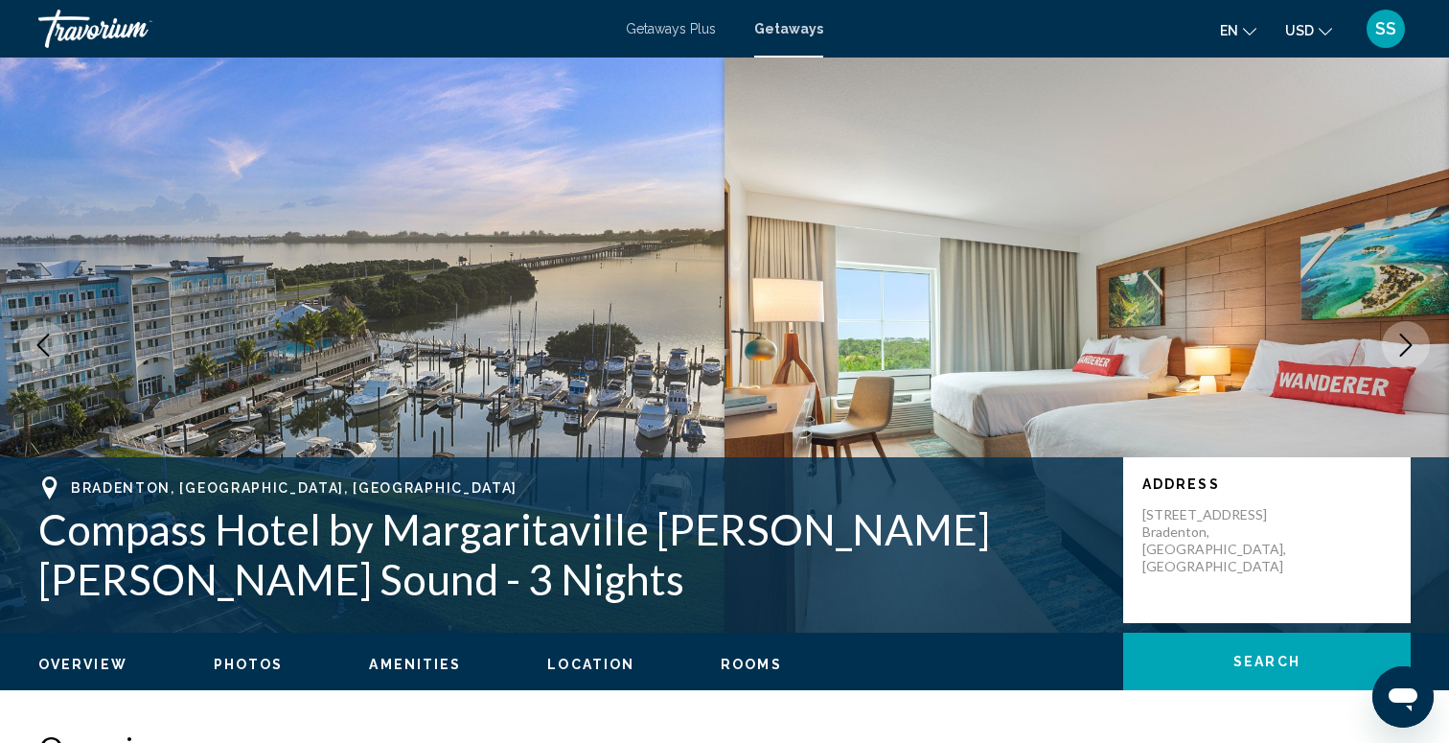
click at [1411, 345] on icon "Next image" at bounding box center [1405, 344] width 23 height 23
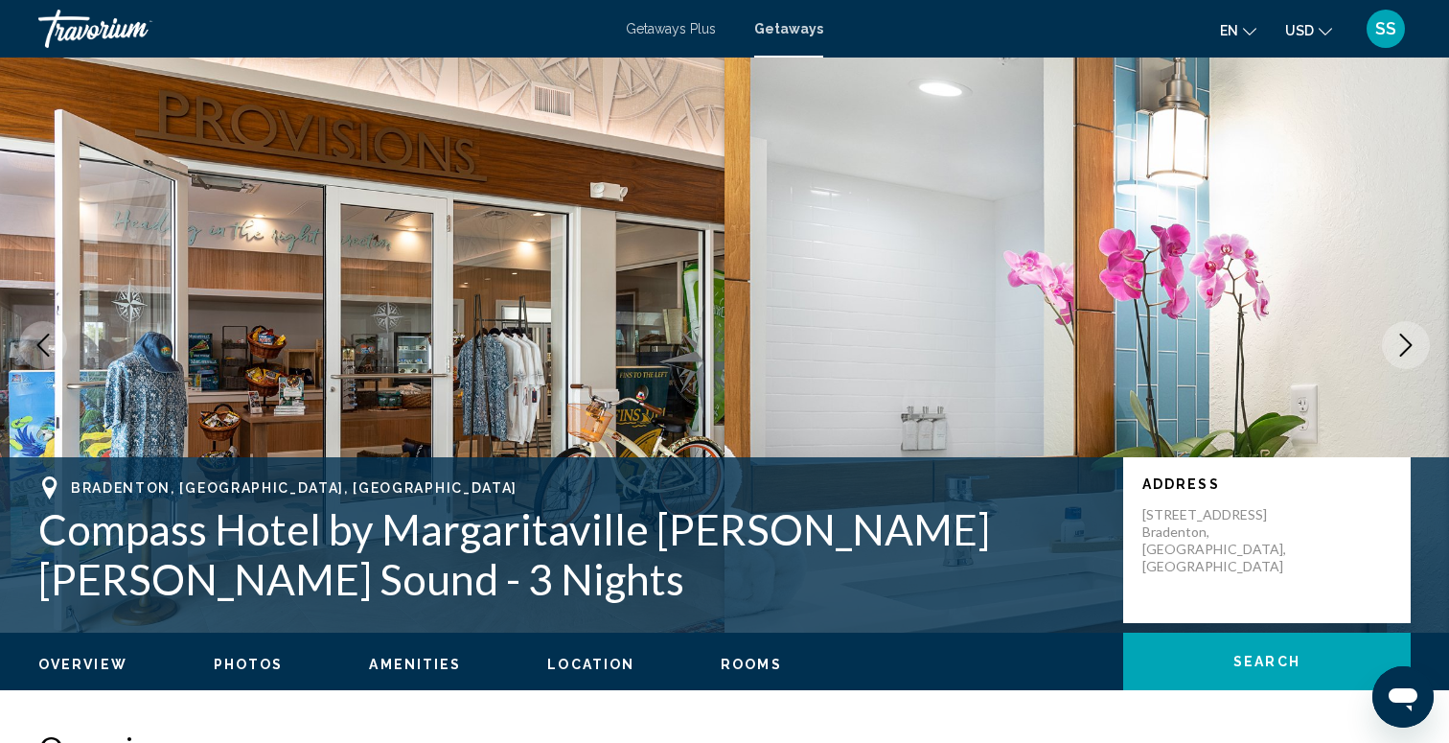
click at [1411, 345] on icon "Next image" at bounding box center [1405, 344] width 23 height 23
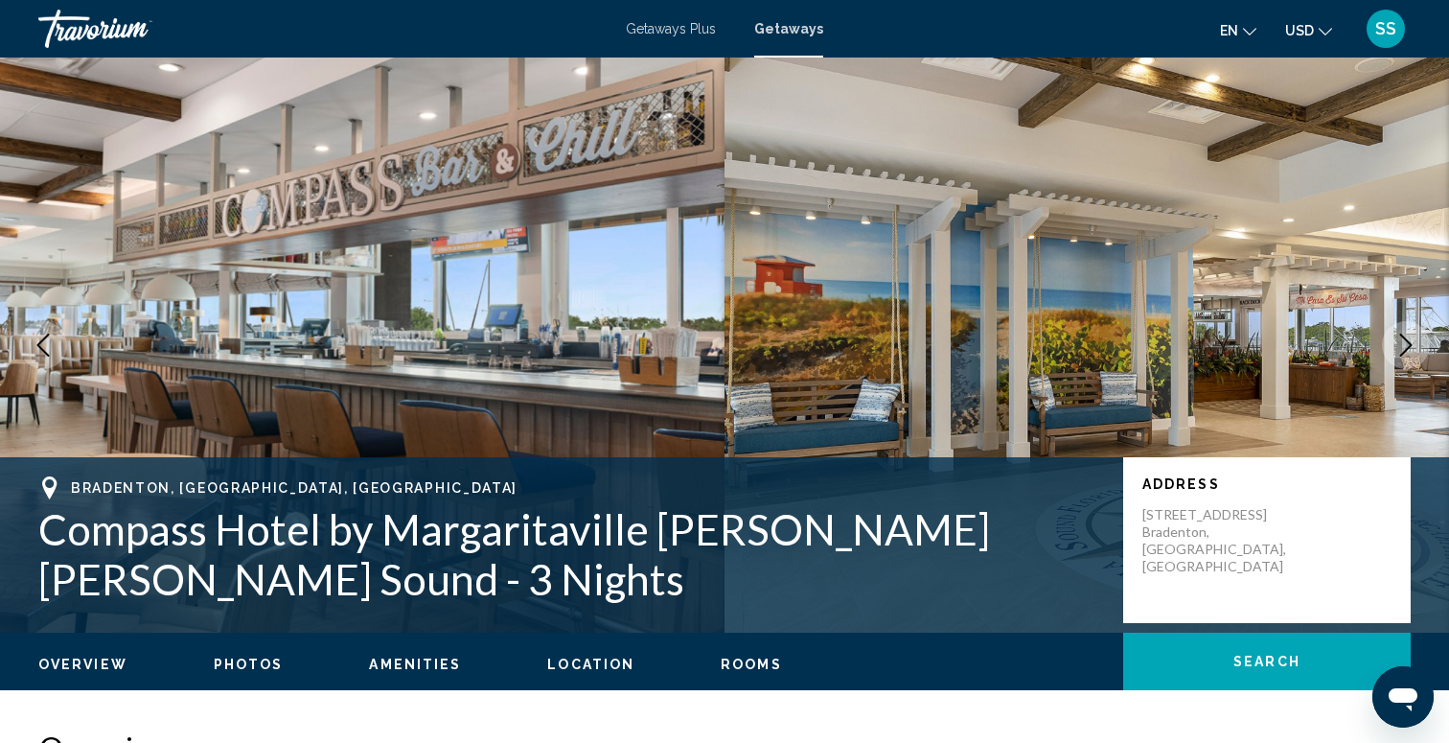
click at [1411, 345] on icon "Next image" at bounding box center [1405, 344] width 23 height 23
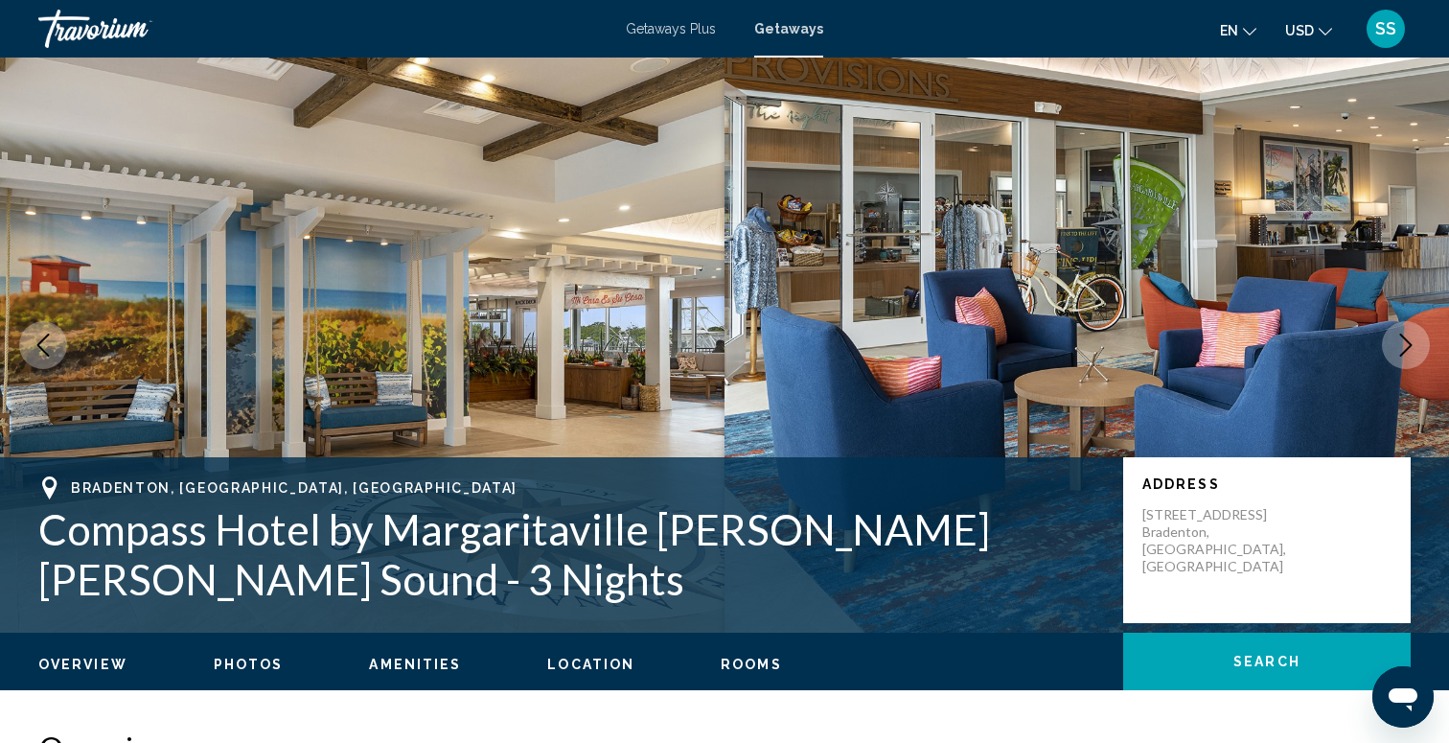
click at [1411, 345] on icon "Next image" at bounding box center [1405, 344] width 23 height 23
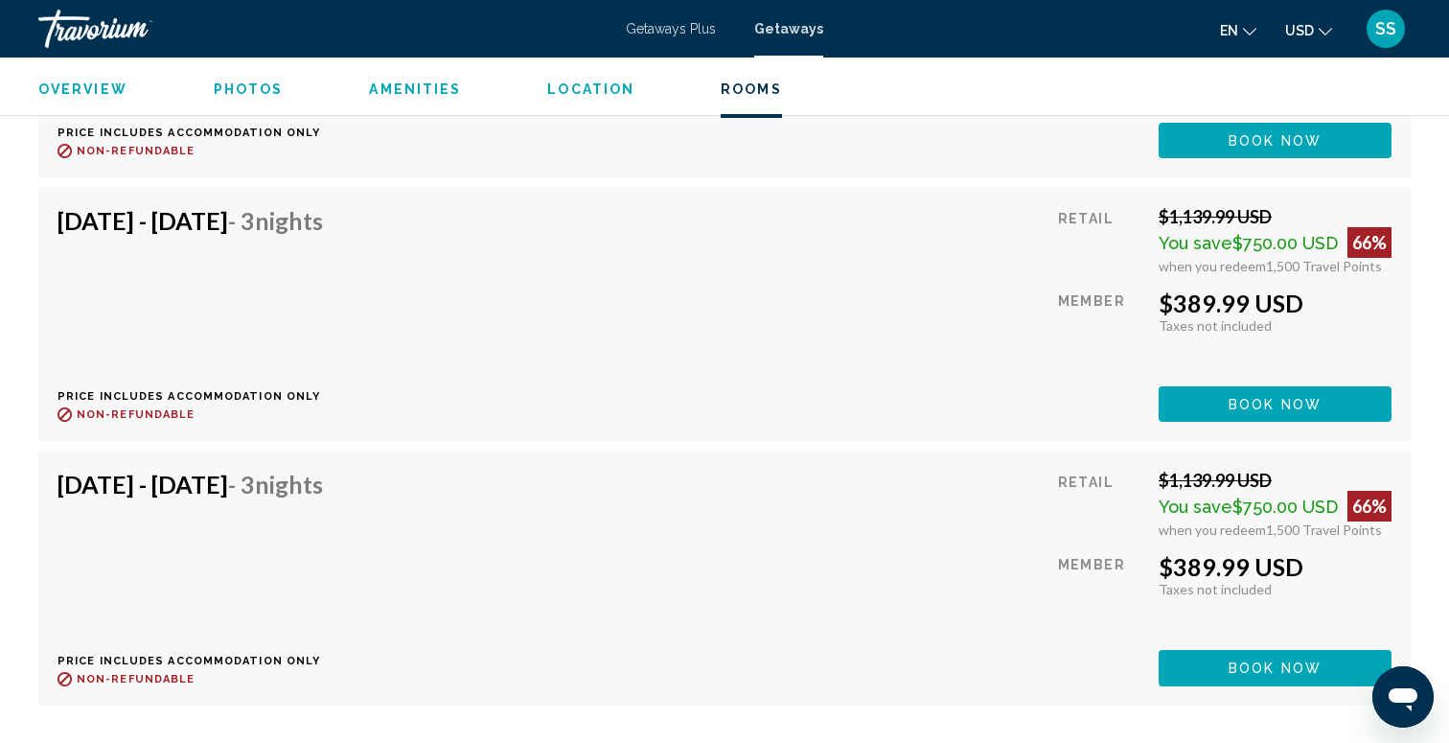
scroll to position [14169, 0]
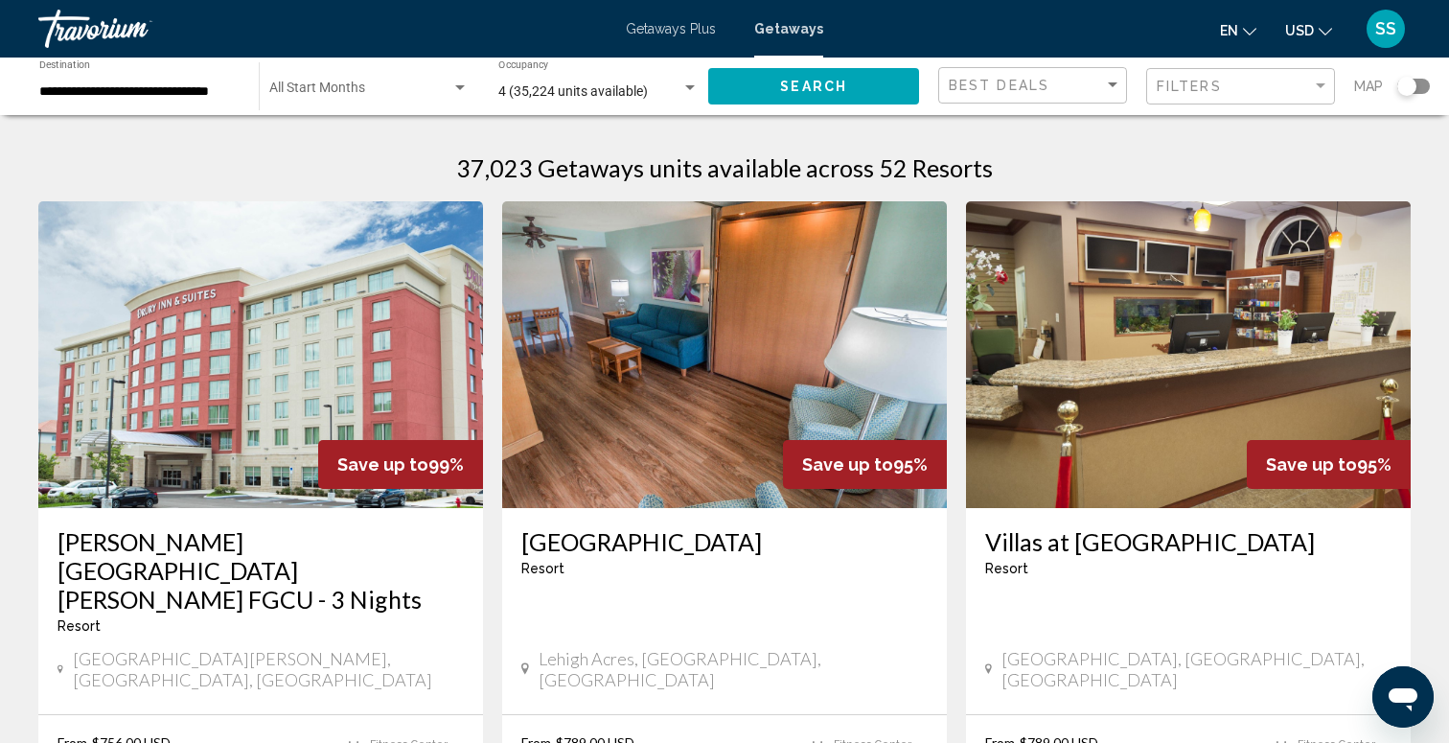
click at [406, 79] on div "Start Month All Start Months" at bounding box center [368, 86] width 199 height 53
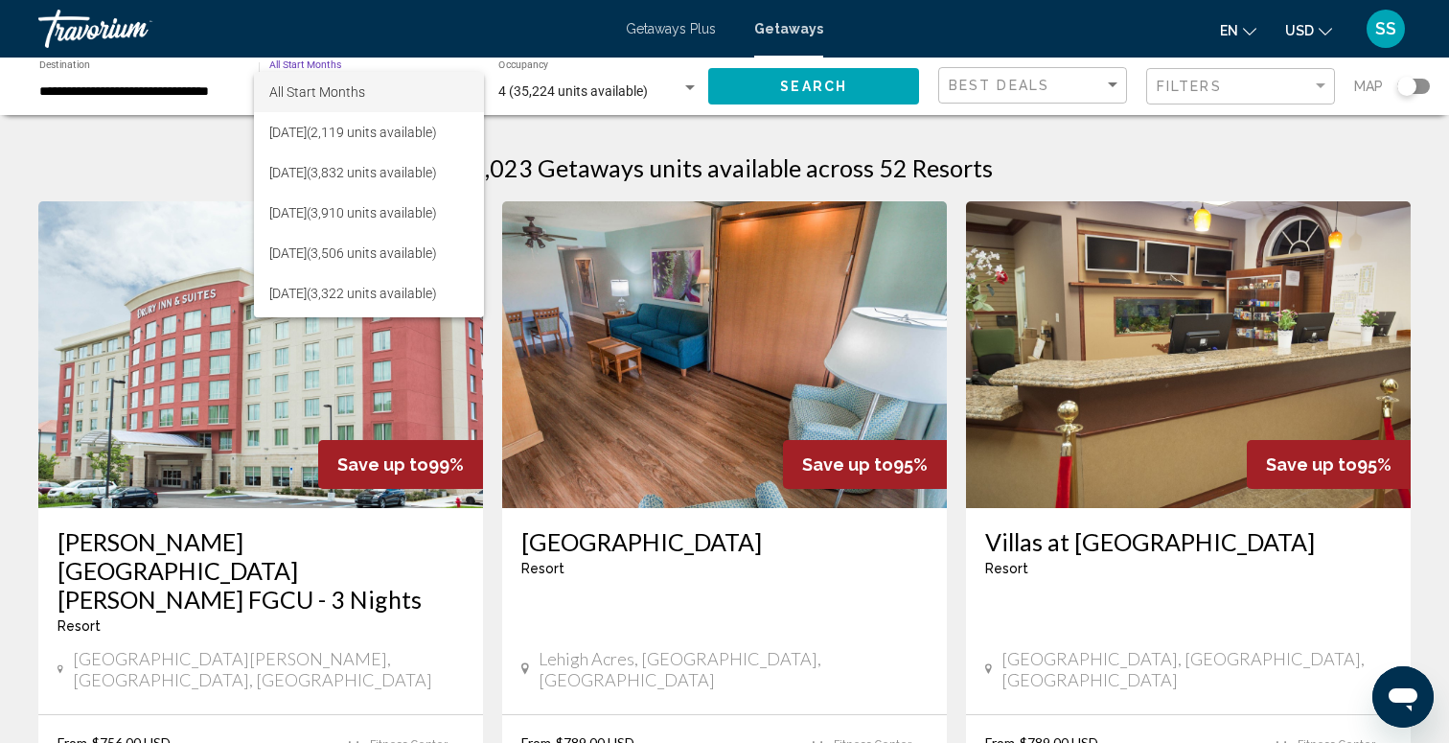
click at [406, 79] on span "All Start Months" at bounding box center [368, 92] width 199 height 40
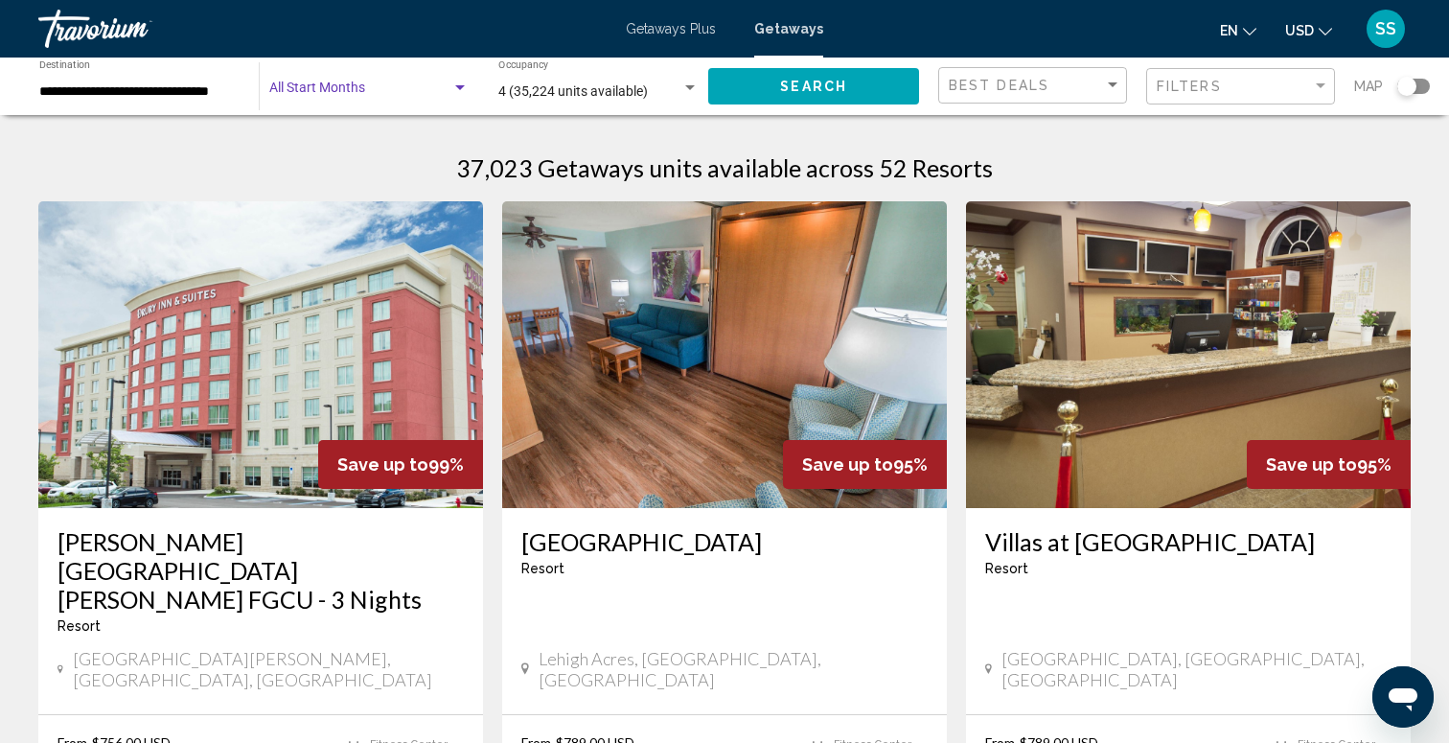
click at [406, 79] on div "Start Month All Start Months" at bounding box center [368, 86] width 199 height 53
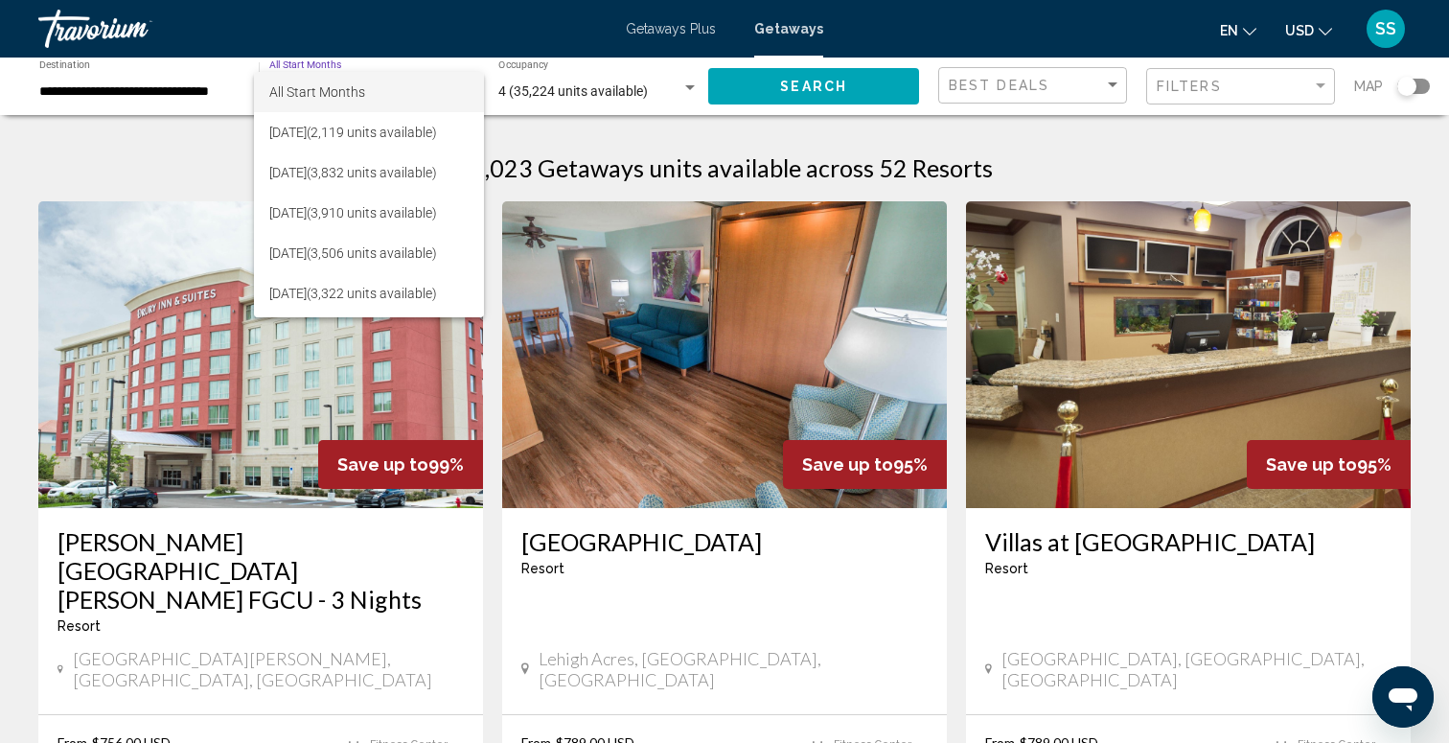
click at [406, 79] on span "All Start Months" at bounding box center [368, 92] width 199 height 40
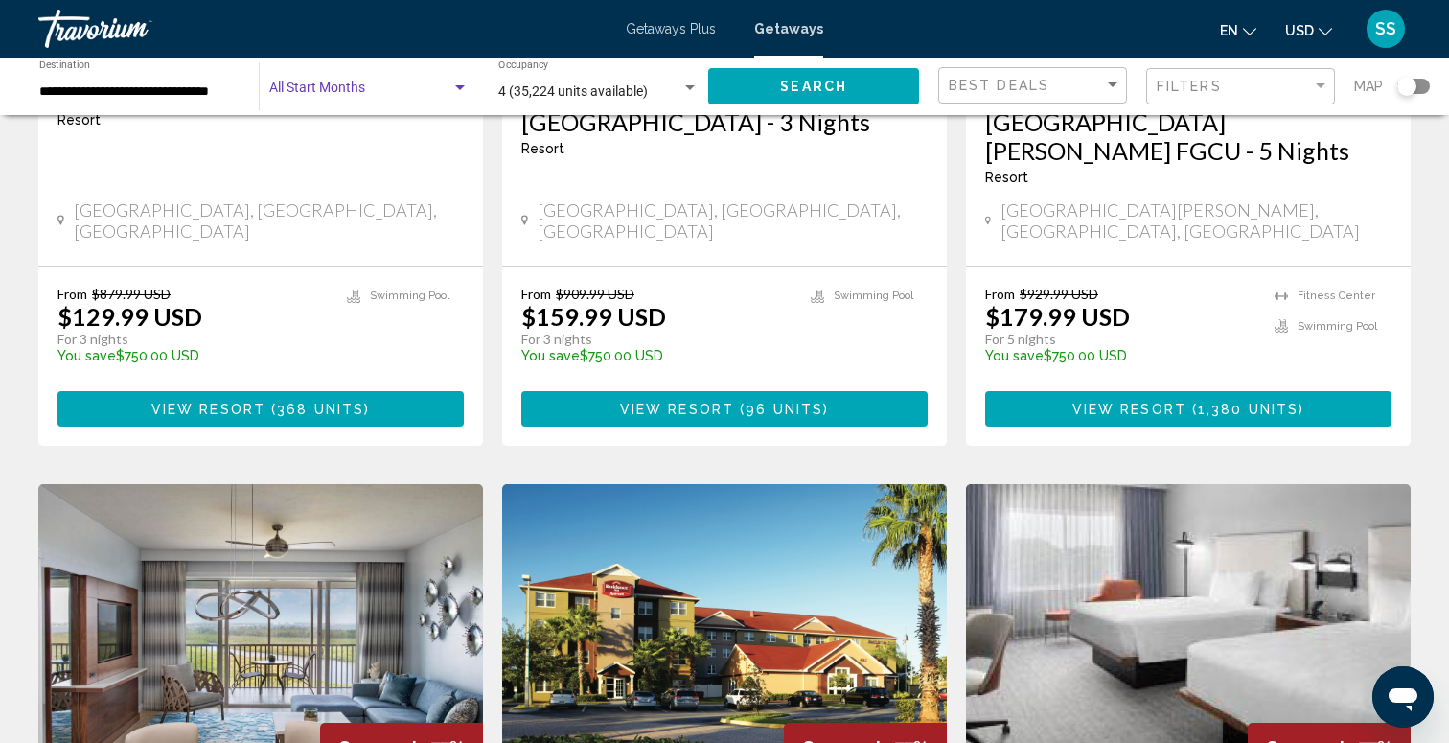
scroll to position [1906, 0]
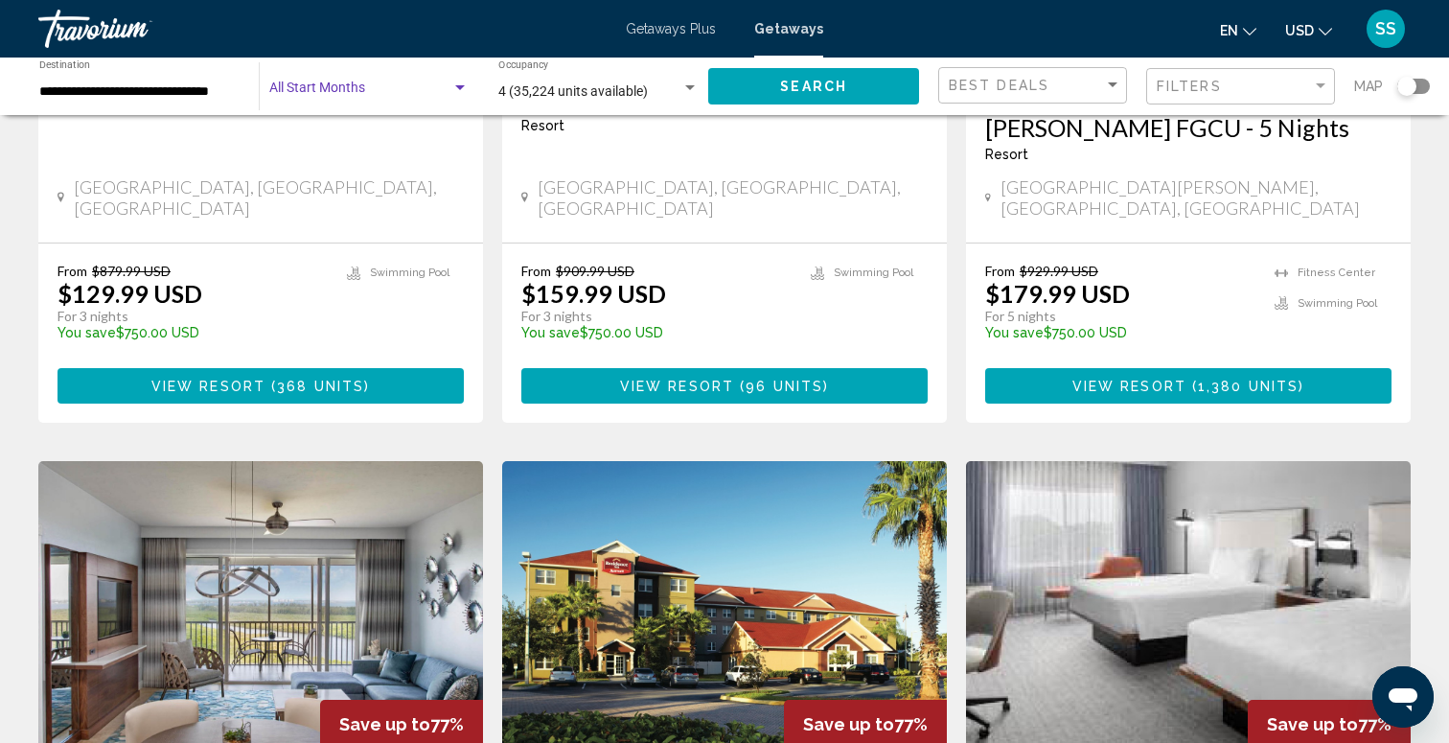
click at [1400, 93] on div "Search widget" at bounding box center [1406, 86] width 19 height 19
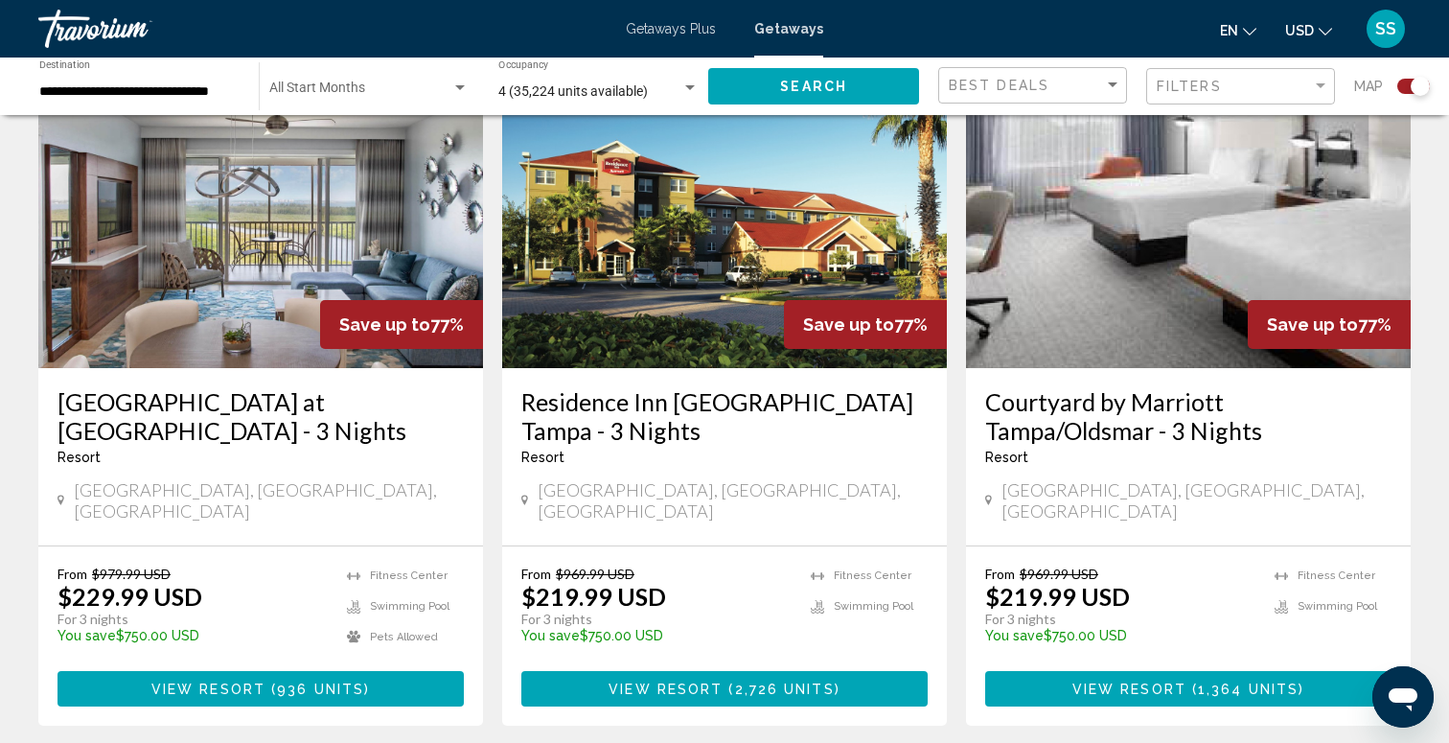
scroll to position [2893, 0]
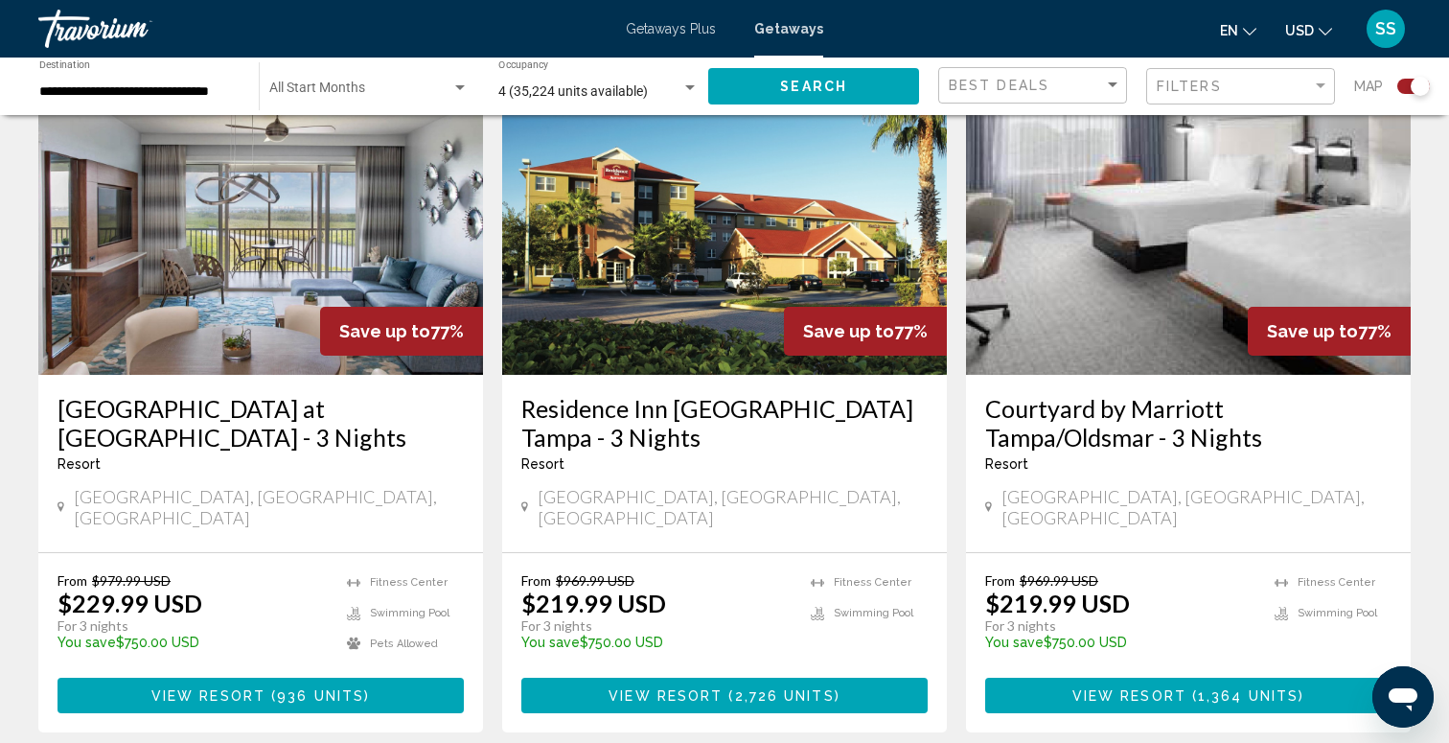
click at [1416, 87] on div "Search widget" at bounding box center [1420, 86] width 19 height 19
click at [1416, 87] on div "Search widget" at bounding box center [1413, 86] width 33 height 15
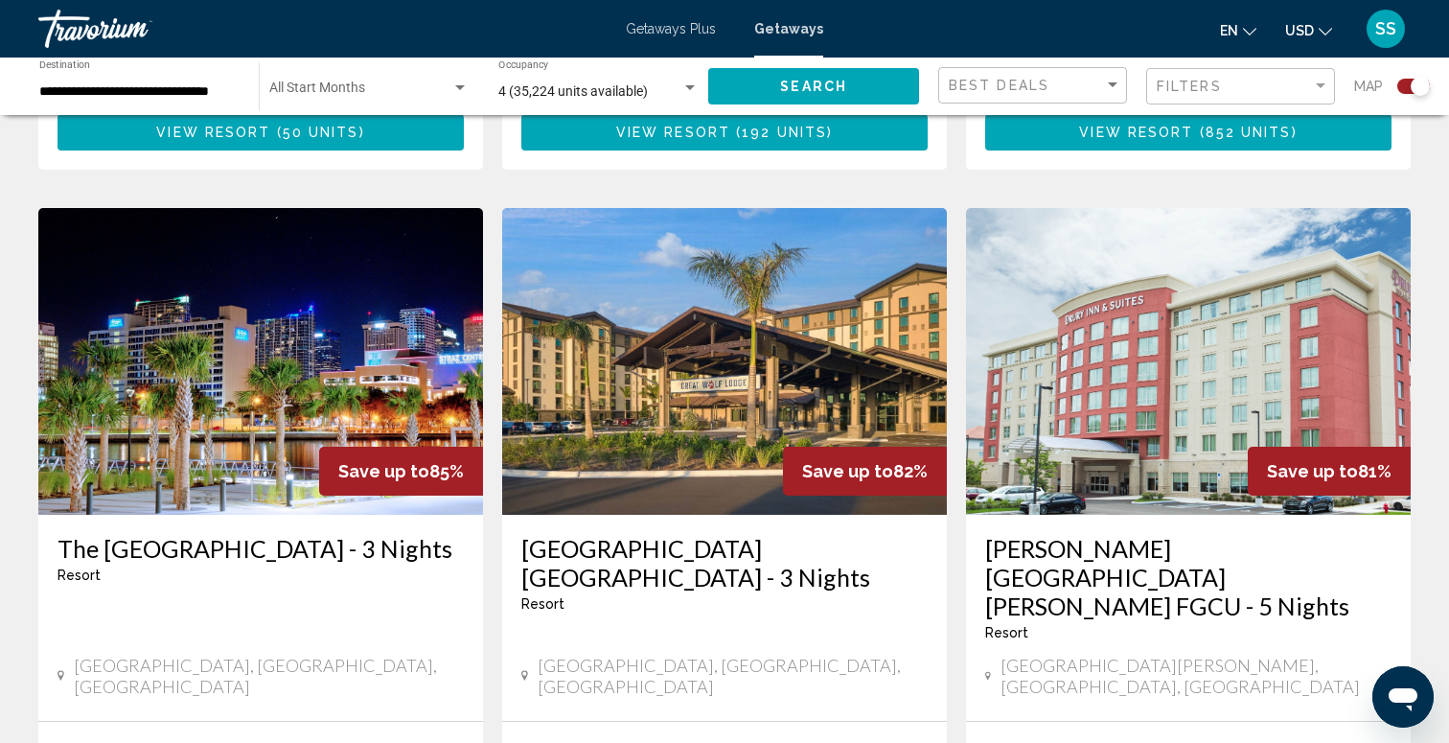
scroll to position [1297, 0]
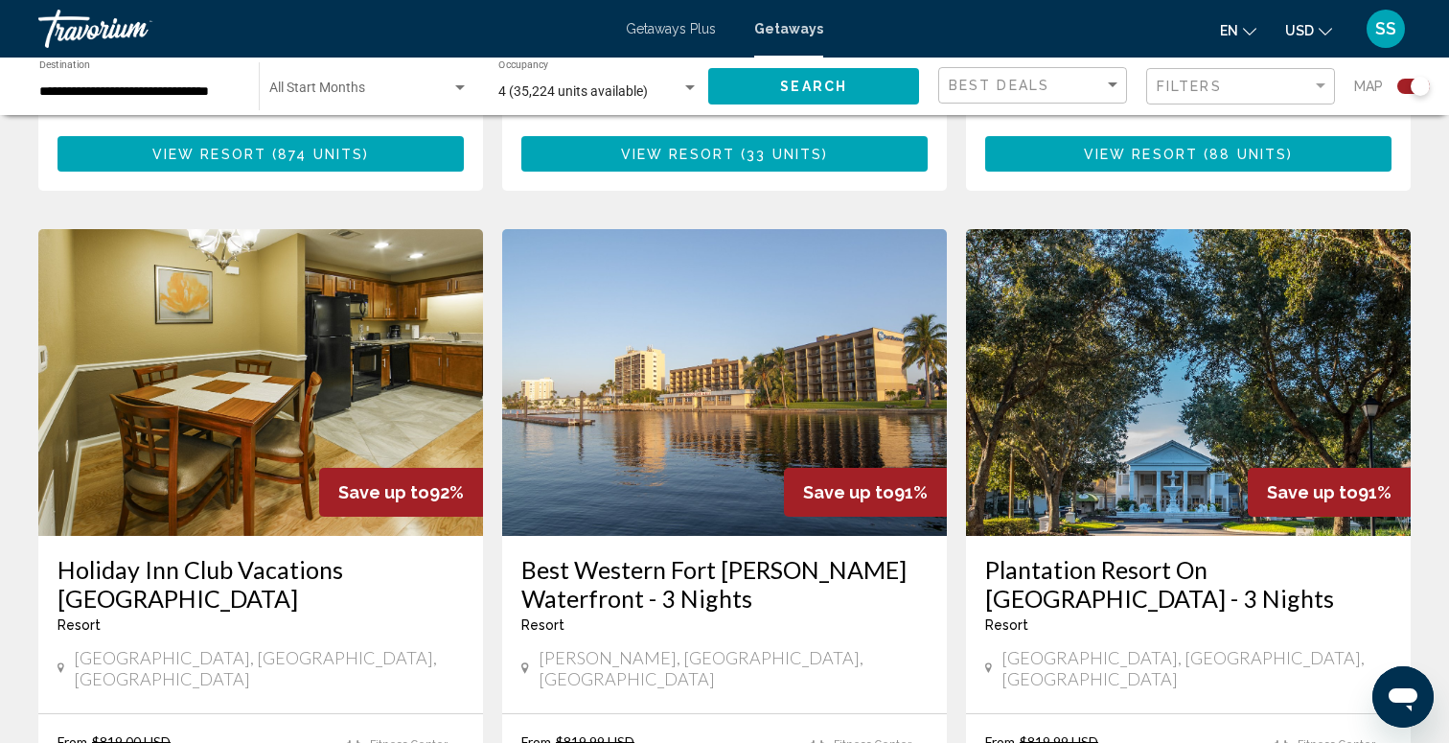
click at [835, 84] on span "Search" at bounding box center [813, 87] width 67 height 15
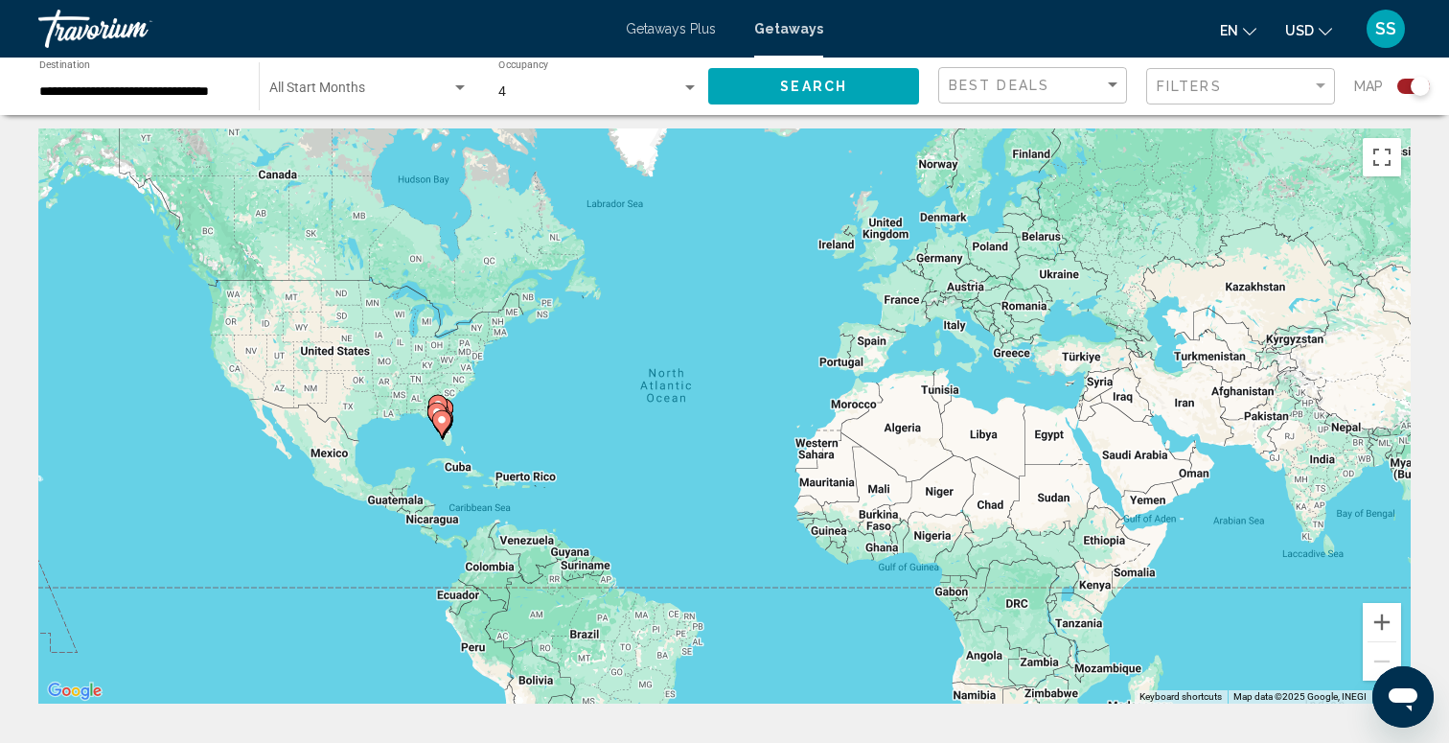
scroll to position [0, 0]
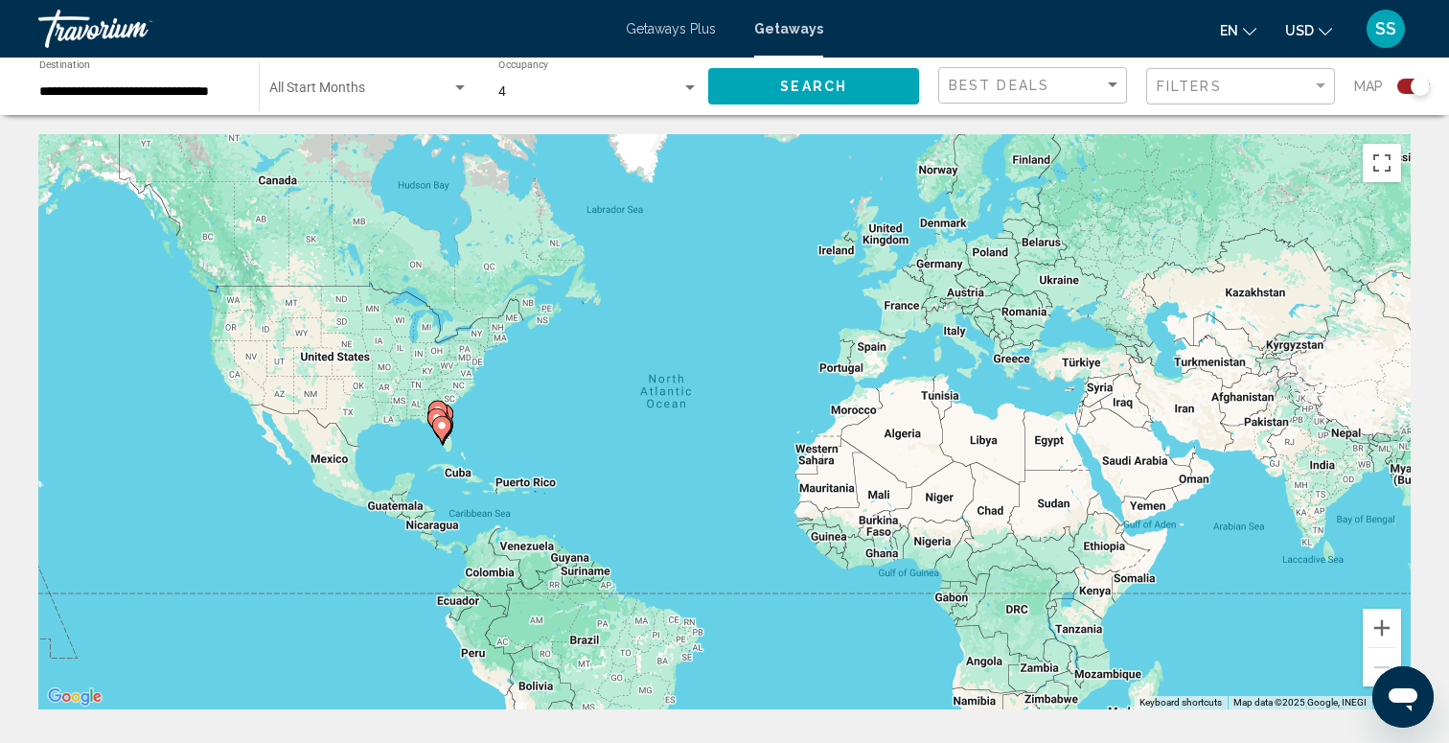
click at [441, 429] on image "Main content" at bounding box center [441, 425] width 11 height 11
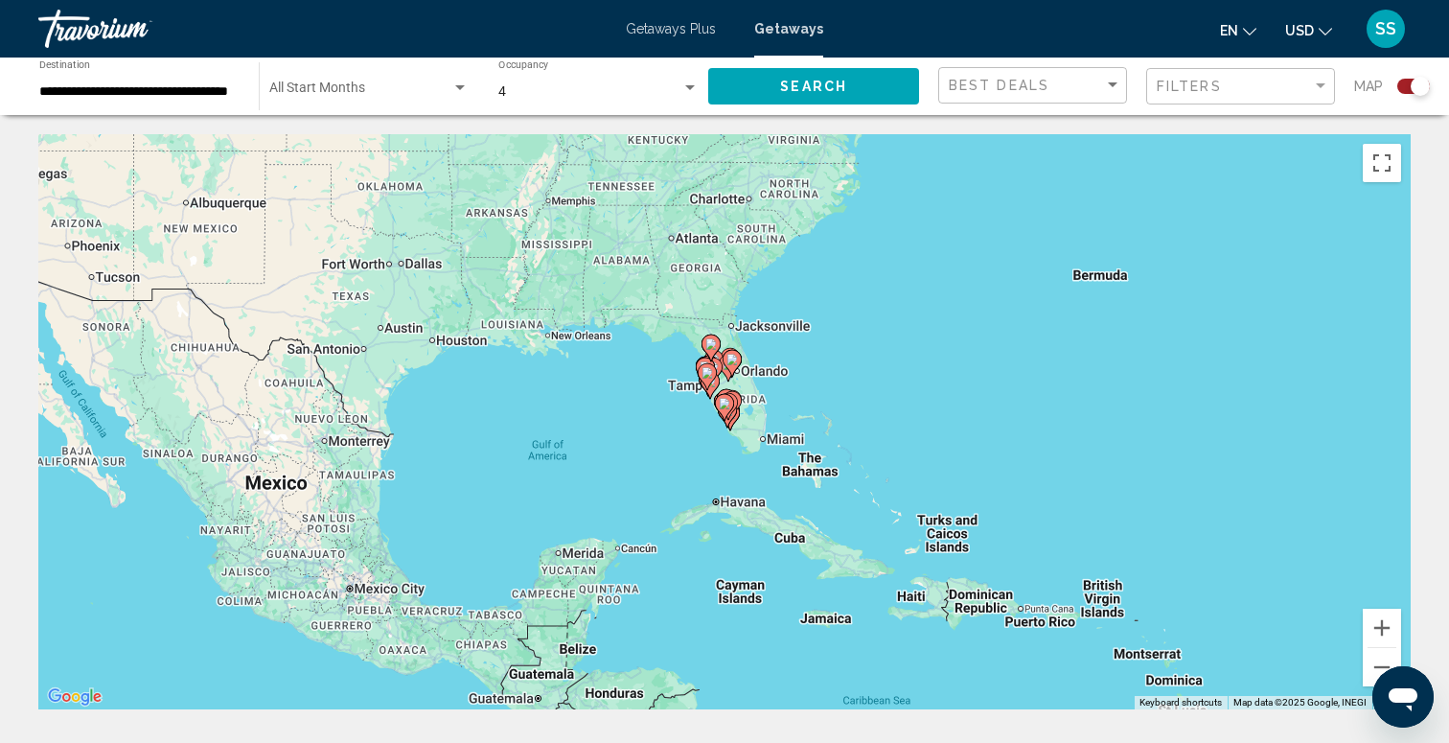
click at [766, 386] on div "To activate drag with keyboard, press Alt + Enter. Once in keyboard drag state,…" at bounding box center [724, 421] width 1372 height 575
click at [708, 373] on image "Main content" at bounding box center [706, 372] width 11 height 11
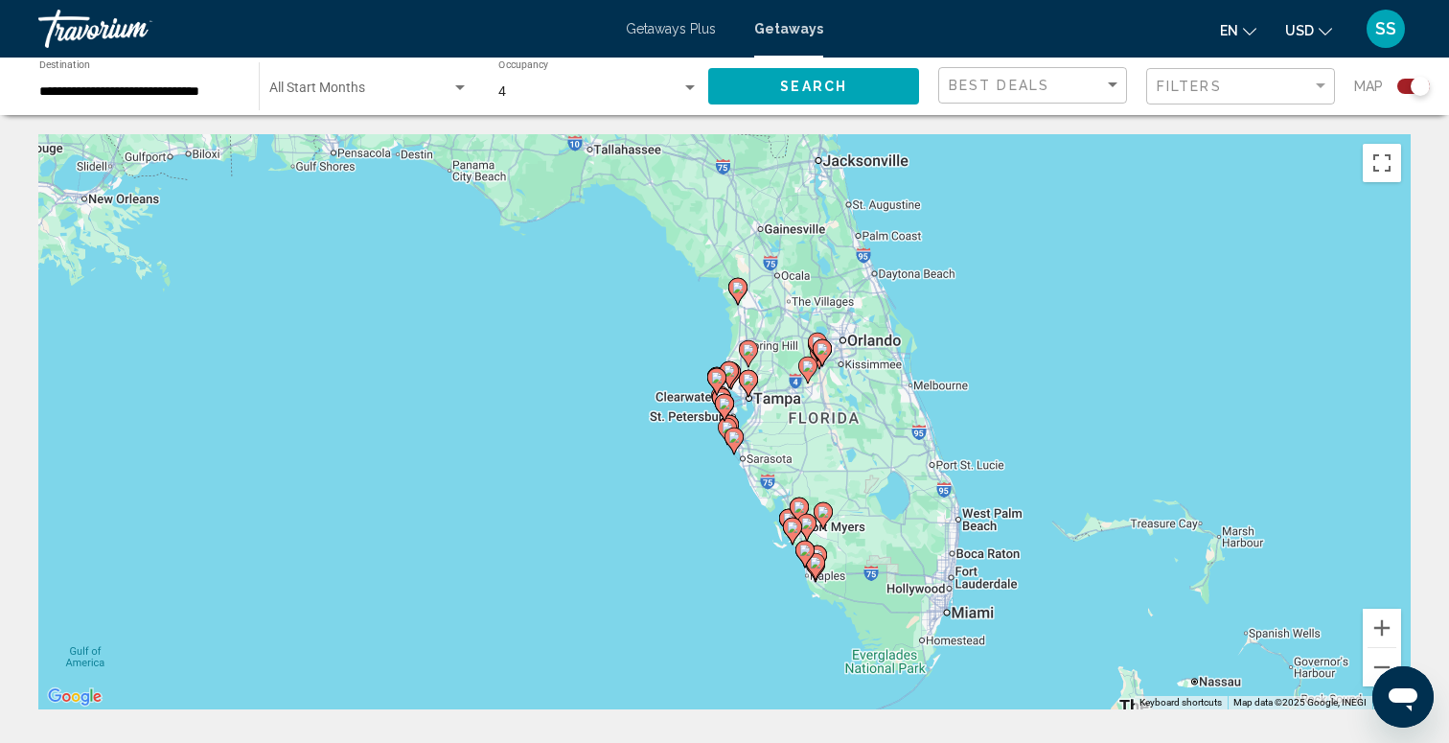
click at [769, 435] on div "To navigate, press the arrow keys. To activate drag with keyboard, press Alt + …" at bounding box center [724, 421] width 1372 height 575
click at [730, 398] on icon "Main content" at bounding box center [724, 407] width 17 height 25
type input "**********"
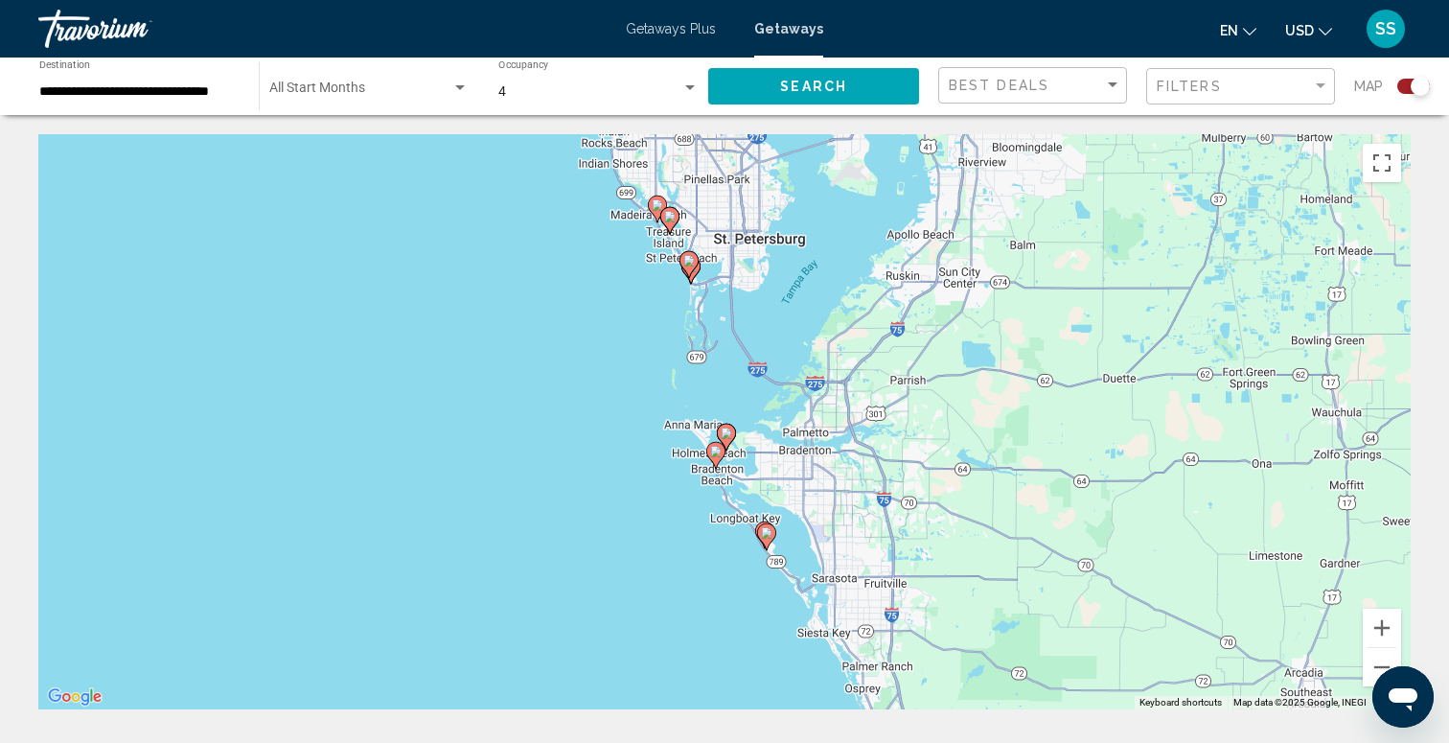
drag, startPoint x: 799, startPoint y: 498, endPoint x: 749, endPoint y: 323, distance: 182.3
click at [749, 323] on div "To activate drag with keyboard, press Alt + Enter. Once in keyboard drag state,…" at bounding box center [724, 421] width 1372 height 575
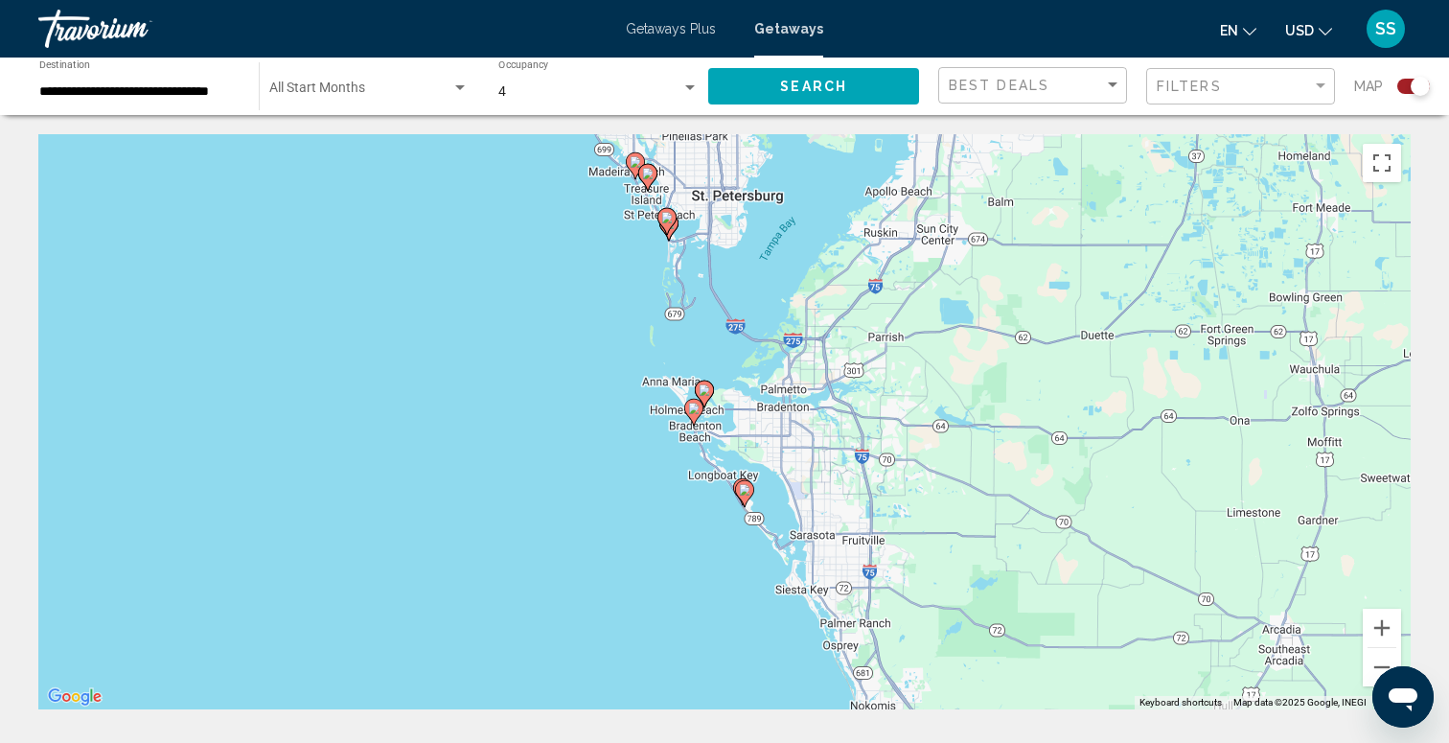
click at [741, 425] on div "To activate drag with keyboard, press Alt + Enter. Once in keyboard drag state,…" at bounding box center [724, 421] width 1372 height 575
click at [746, 492] on image "Main content" at bounding box center [744, 489] width 11 height 11
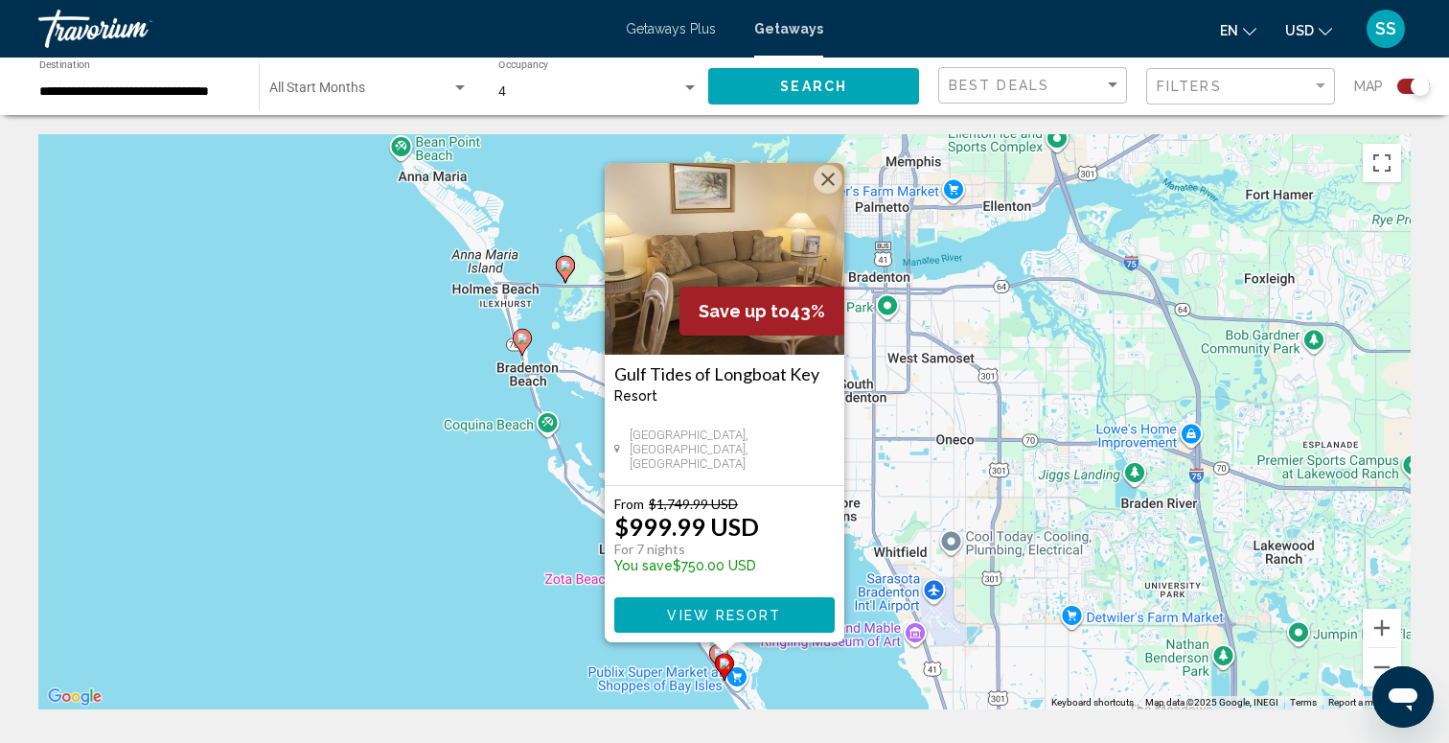
click at [828, 181] on button "Close" at bounding box center [828, 179] width 29 height 29
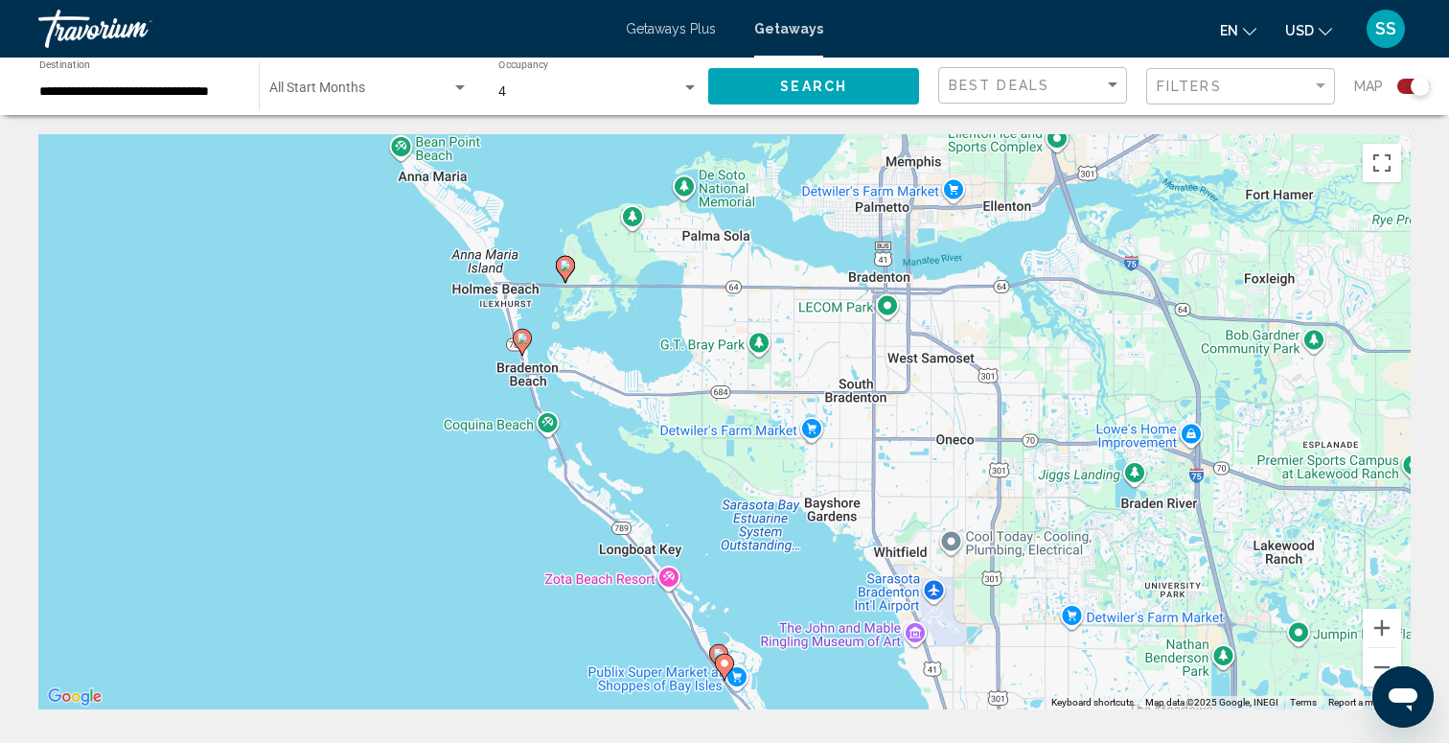
click at [717, 650] on image "Main content" at bounding box center [718, 653] width 11 height 11
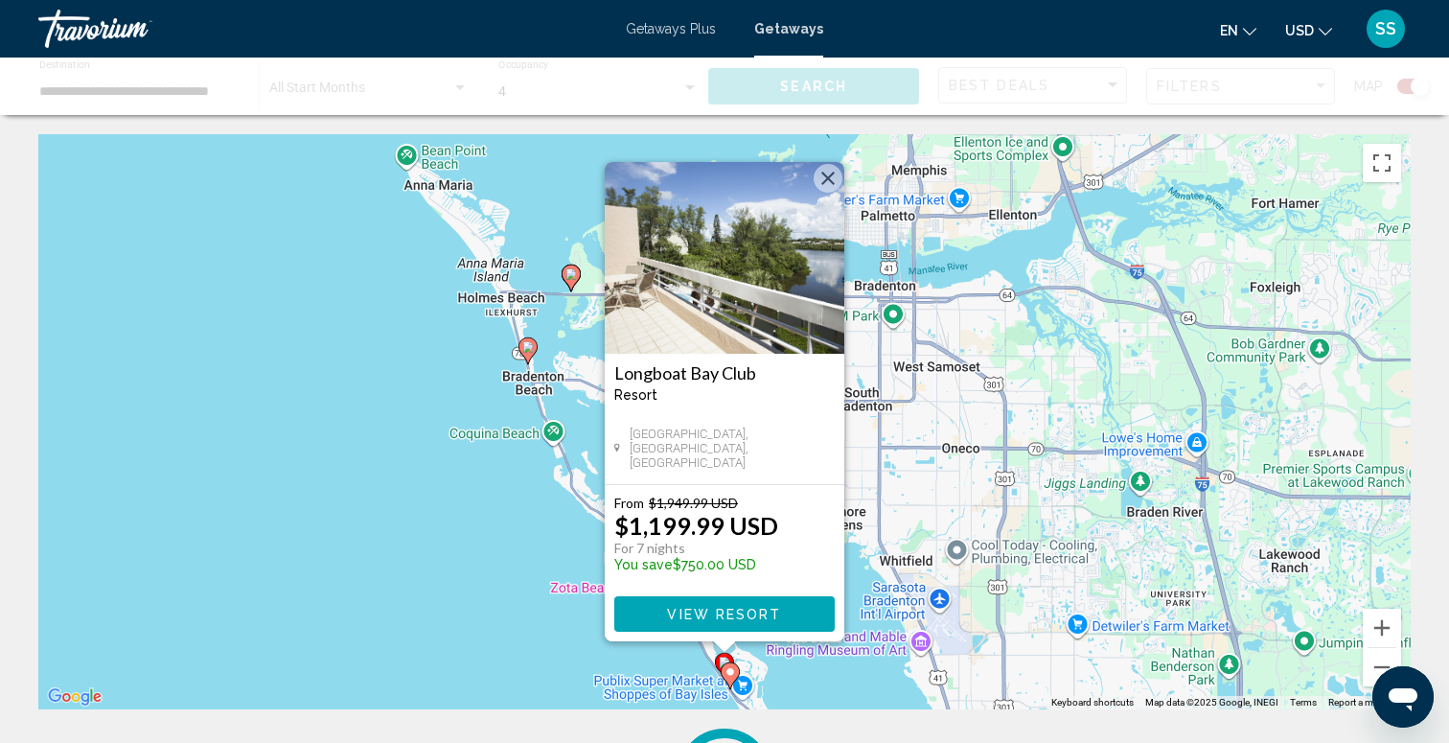
click at [815, 173] on button "Close" at bounding box center [828, 178] width 29 height 29
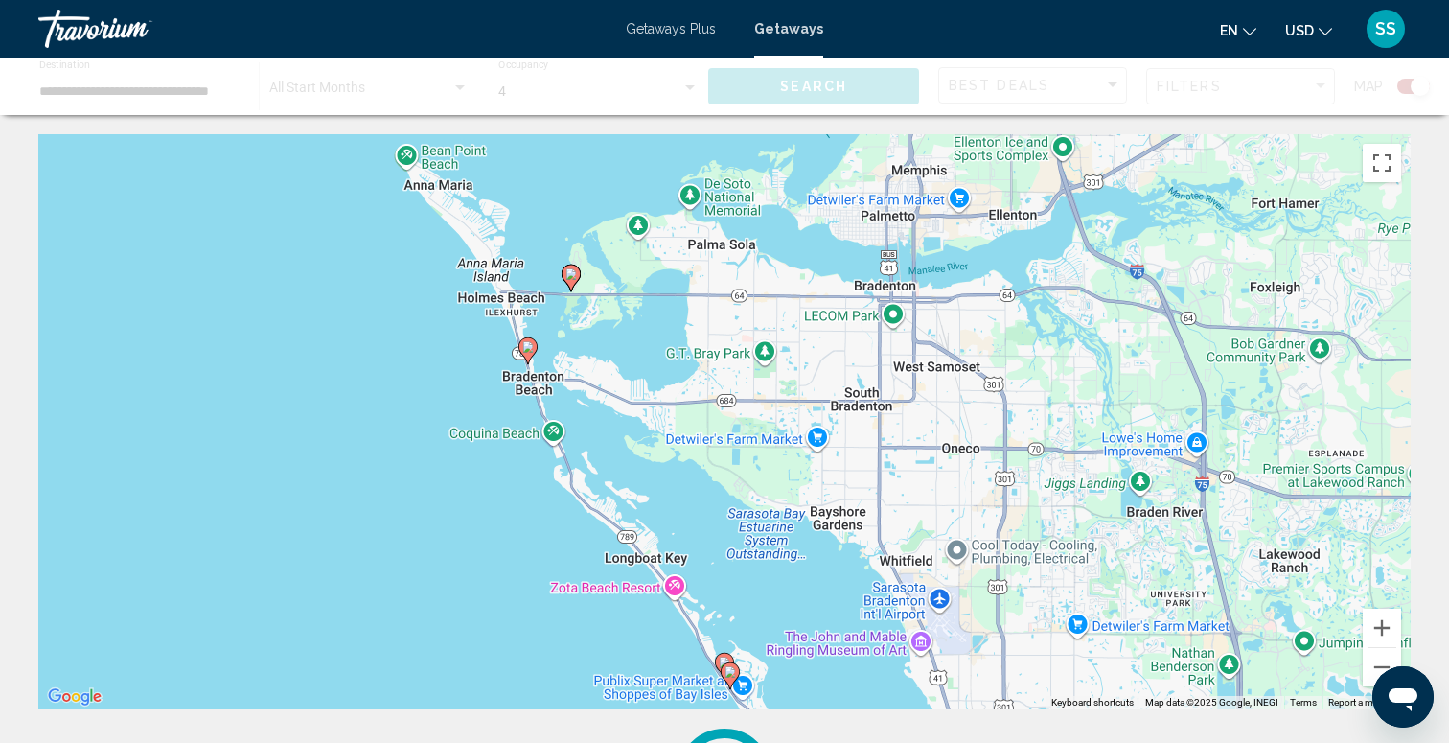
click at [528, 348] on image "Main content" at bounding box center [527, 346] width 11 height 11
click at [529, 344] on image "Main content" at bounding box center [527, 346] width 11 height 11
click at [572, 270] on image "Main content" at bounding box center [570, 273] width 11 height 11
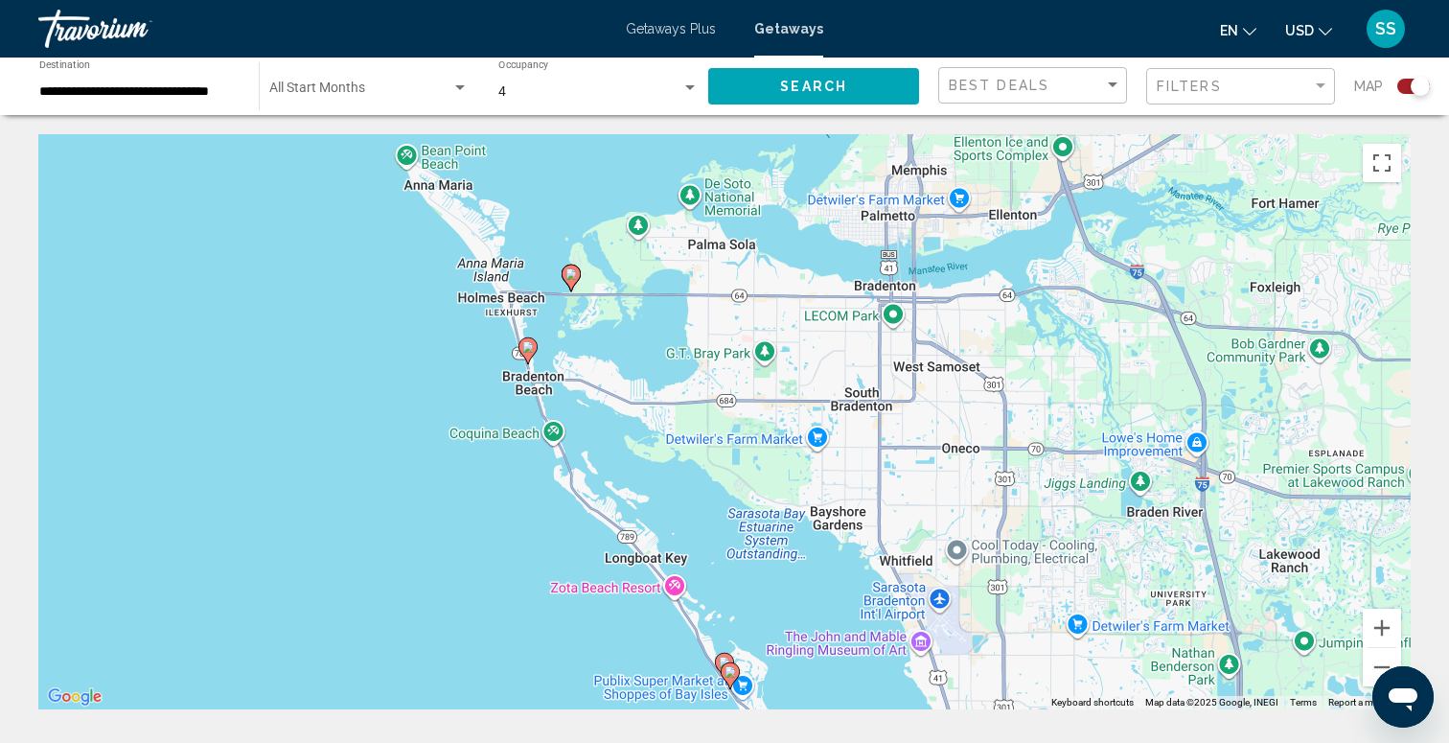
click at [530, 351] on image "Main content" at bounding box center [527, 346] width 11 height 11
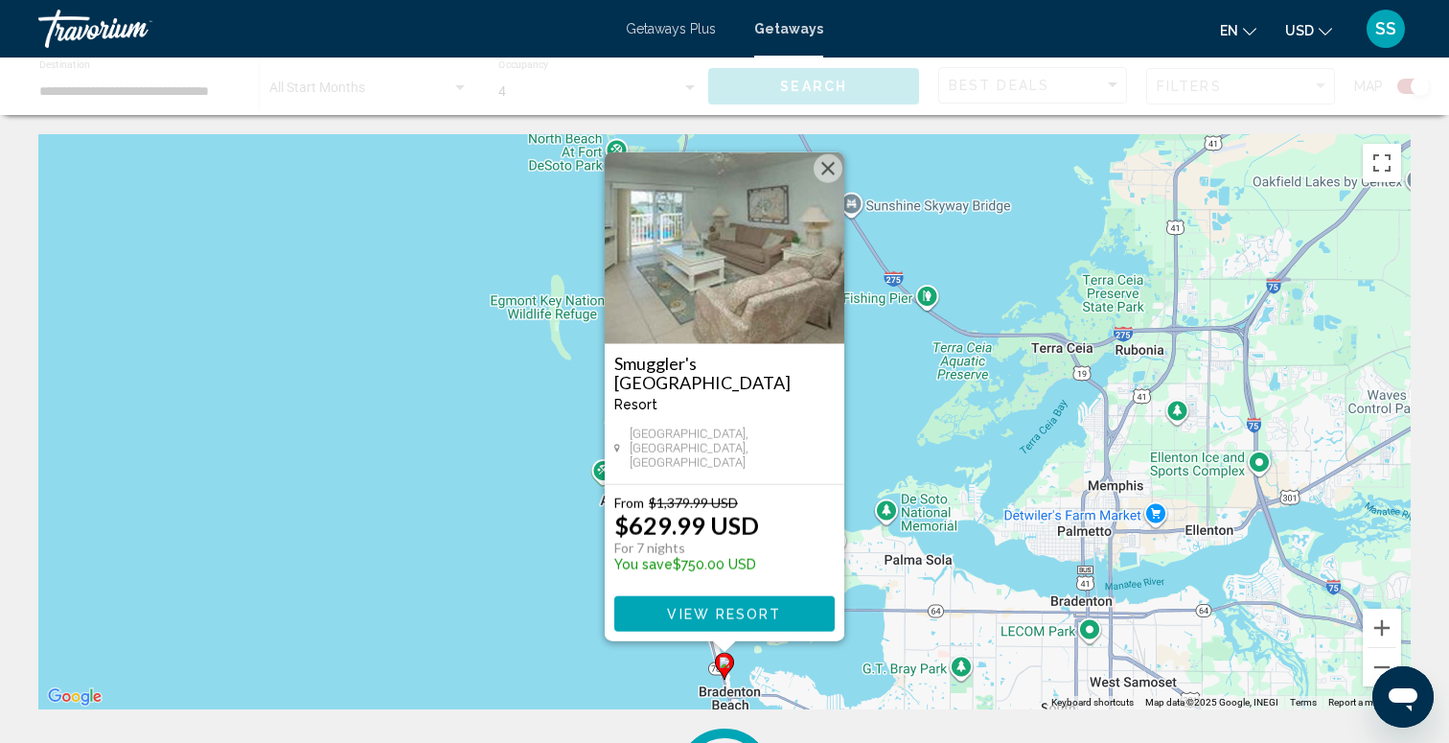
click at [826, 179] on button "Close" at bounding box center [828, 168] width 29 height 29
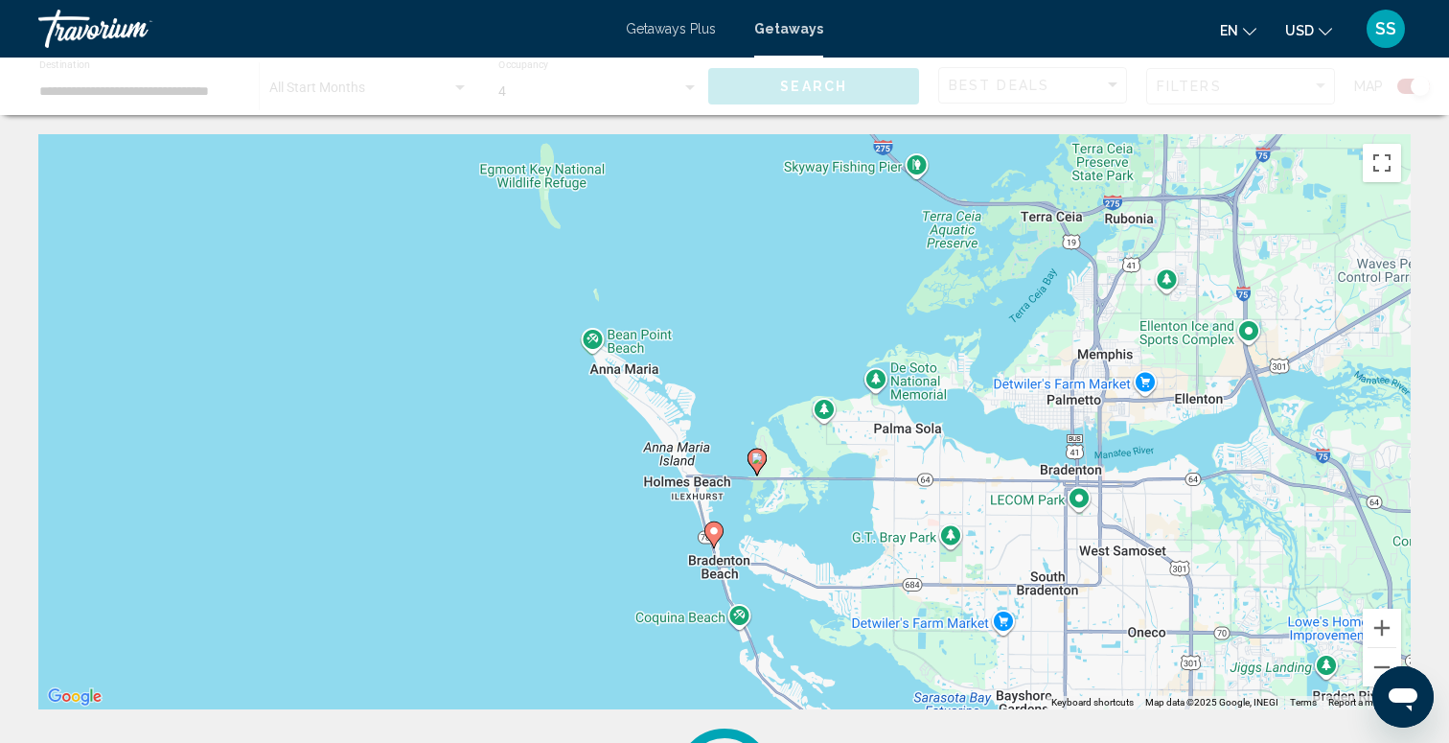
drag, startPoint x: 815, startPoint y: 597, endPoint x: 801, endPoint y: 457, distance: 140.6
click at [801, 457] on div "To activate drag with keyboard, press Alt + Enter. Once in keyboard drag state,…" at bounding box center [724, 421] width 1372 height 575
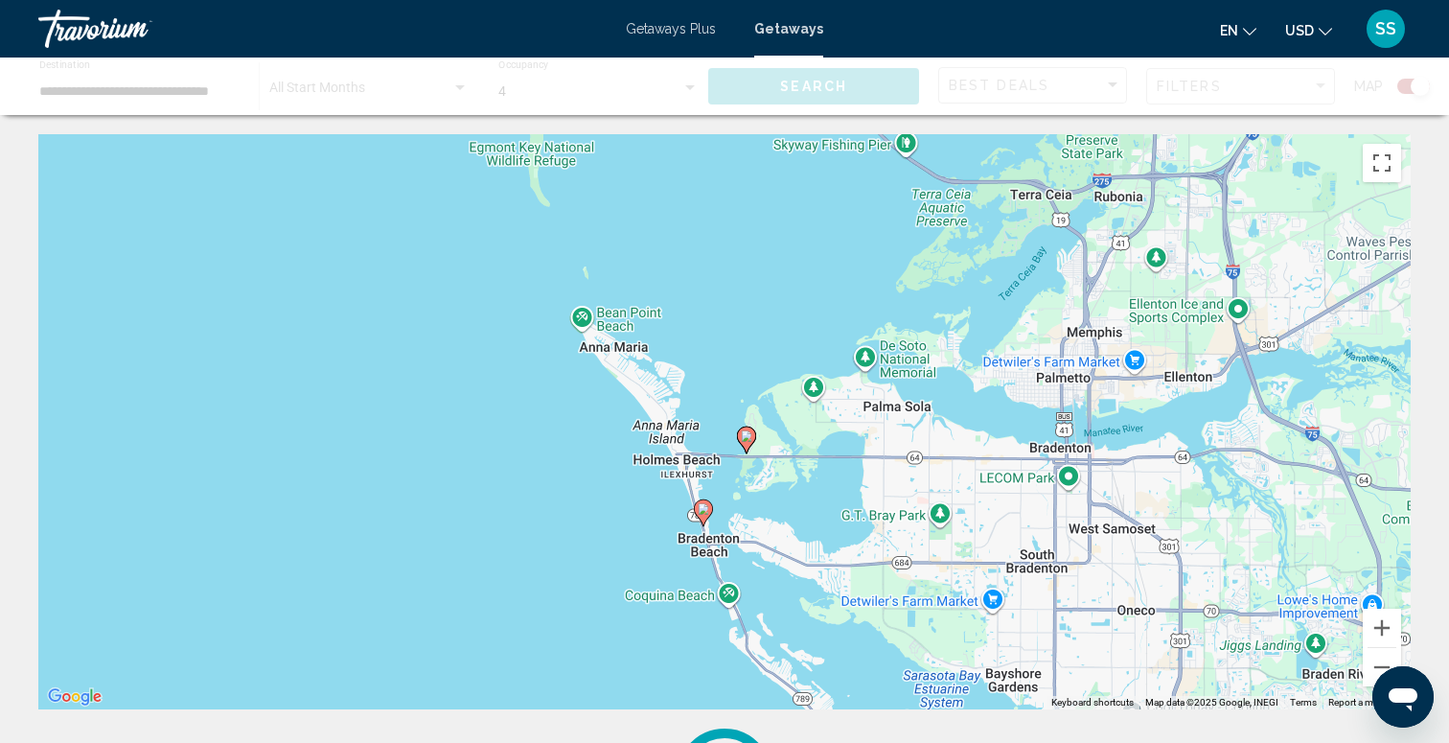
click at [742, 443] on icon "Main content" at bounding box center [746, 439] width 17 height 25
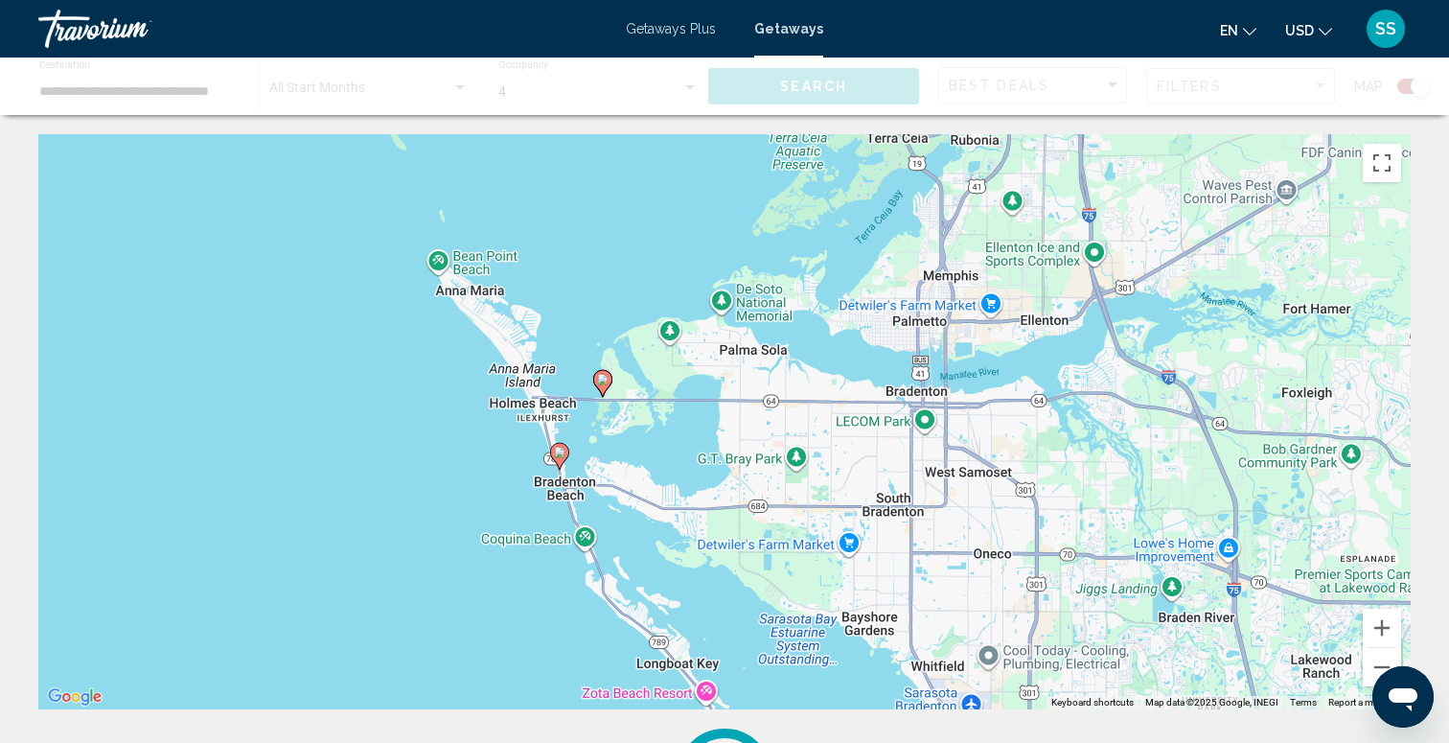
drag, startPoint x: 881, startPoint y: 462, endPoint x: 733, endPoint y: 402, distance: 159.1
click at [733, 402] on div "To activate drag with keyboard, press Alt + Enter. Once in keyboard drag state,…" at bounding box center [724, 421] width 1372 height 575
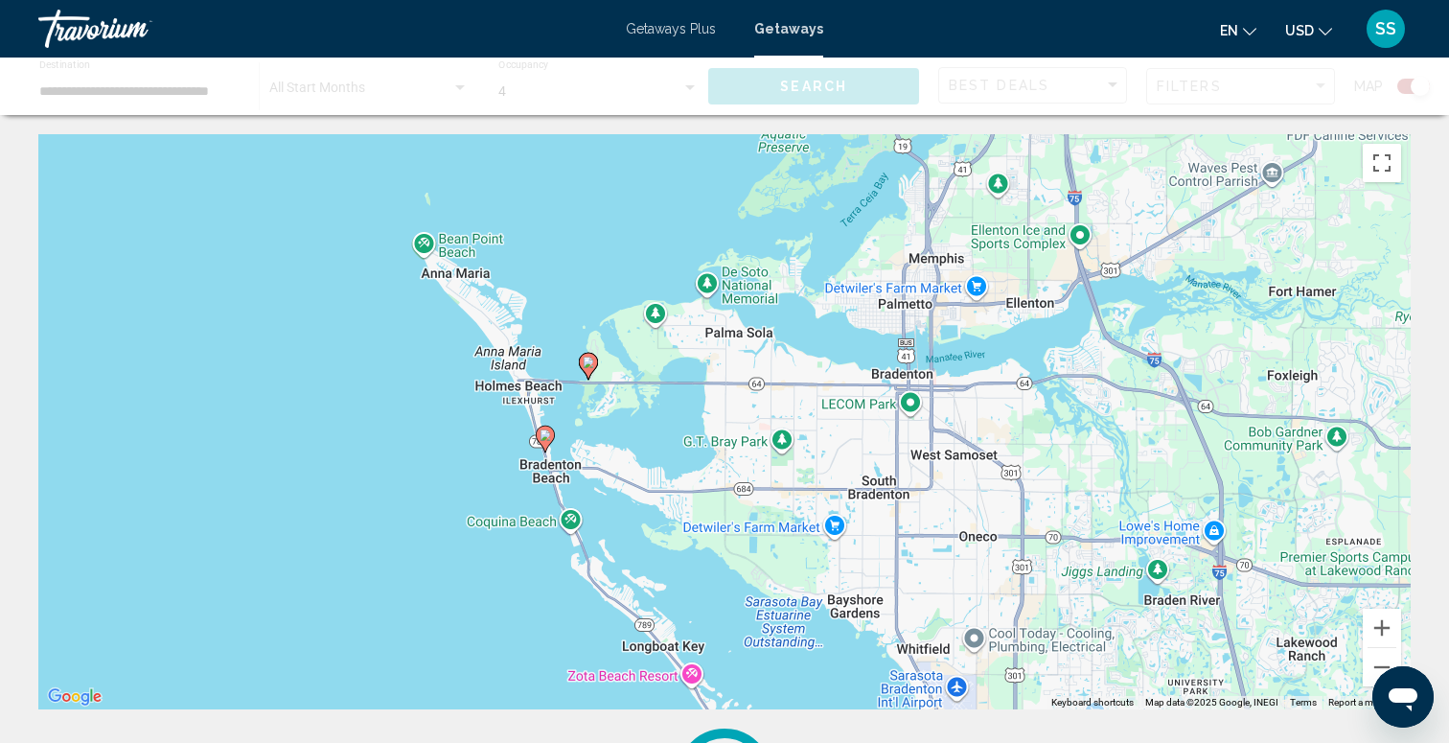
click at [583, 366] on image "Main content" at bounding box center [588, 361] width 11 height 11
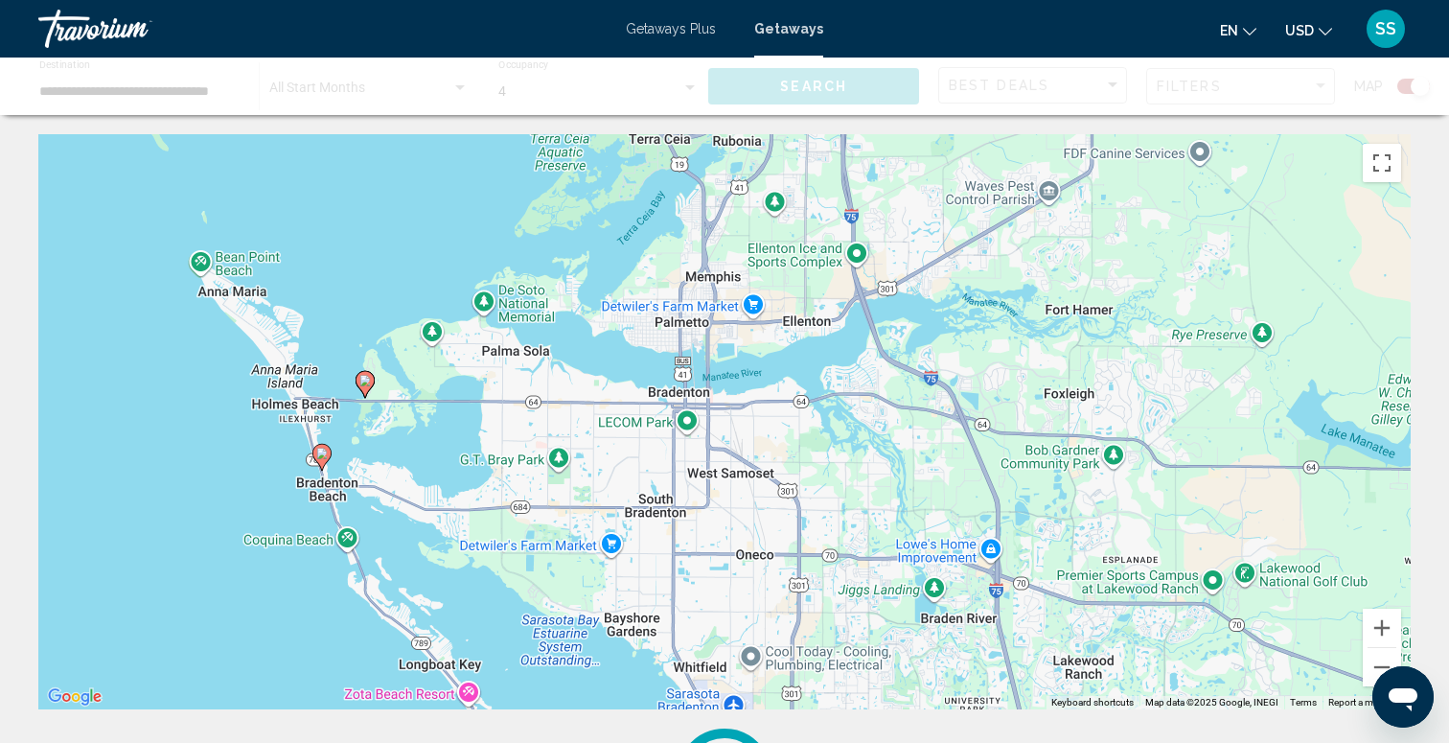
drag, startPoint x: 1131, startPoint y: 461, endPoint x: 893, endPoint y: 473, distance: 238.0
click at [895, 477] on div "To activate drag with keyboard, press Alt + Enter. Once in keyboard drag state,…" at bounding box center [724, 421] width 1372 height 575
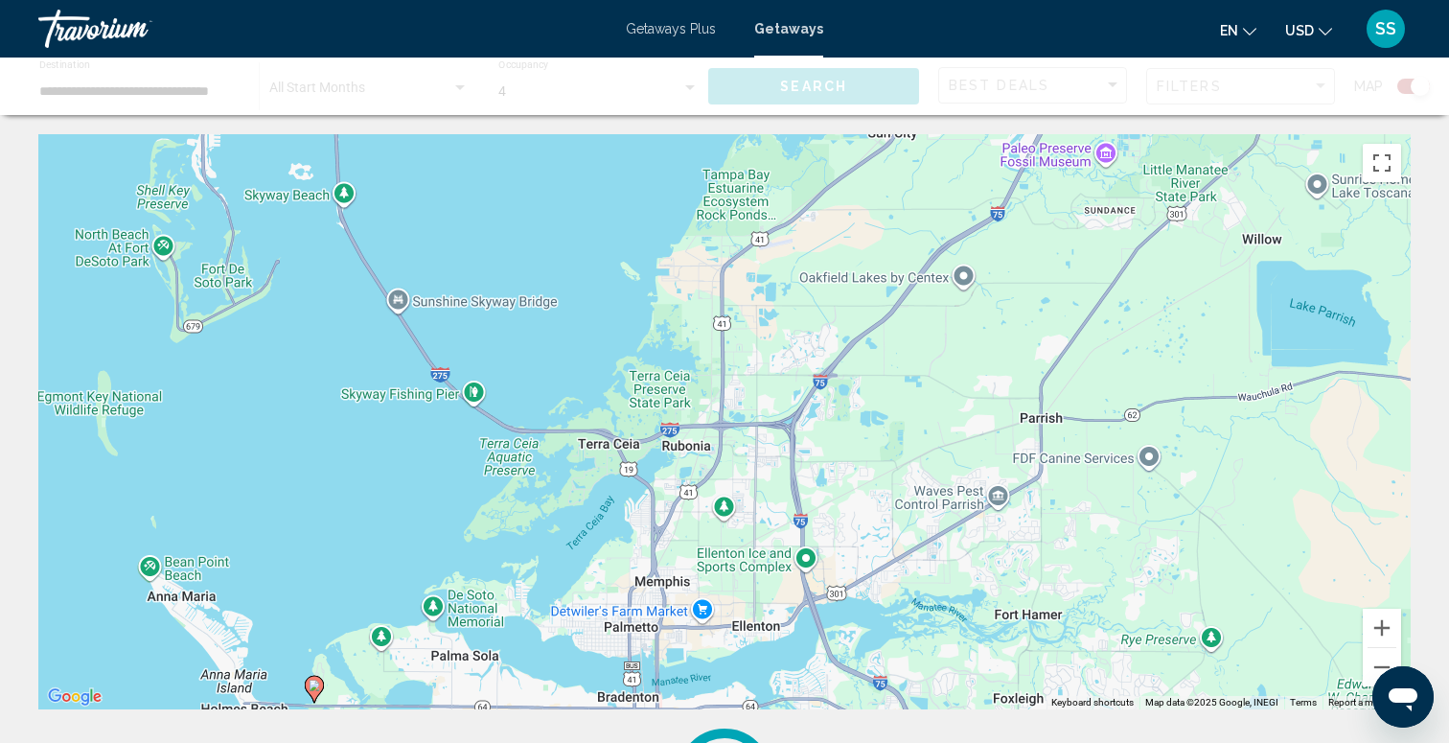
drag, startPoint x: 893, startPoint y: 473, endPoint x: 871, endPoint y: 788, distance: 315.1
click at [871, 742] on html "**********" at bounding box center [724, 371] width 1449 height 743
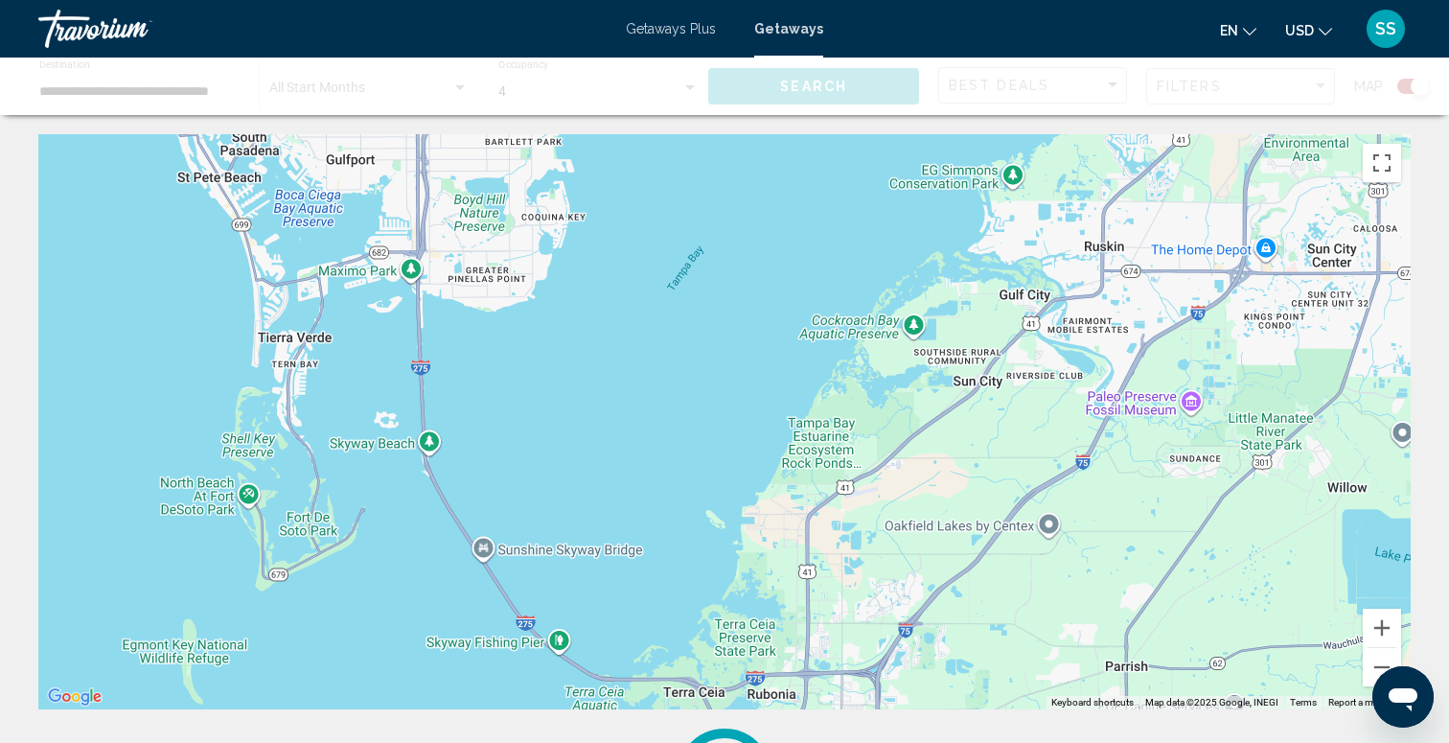
drag, startPoint x: 847, startPoint y: 498, endPoint x: 935, endPoint y: 715, distance: 233.8
click at [940, 715] on div "← Move left → Move right ↑ Move up ↓ Move down + Zoom in - Zoom out Home Jump l…" at bounding box center [724, 479] width 1449 height 690
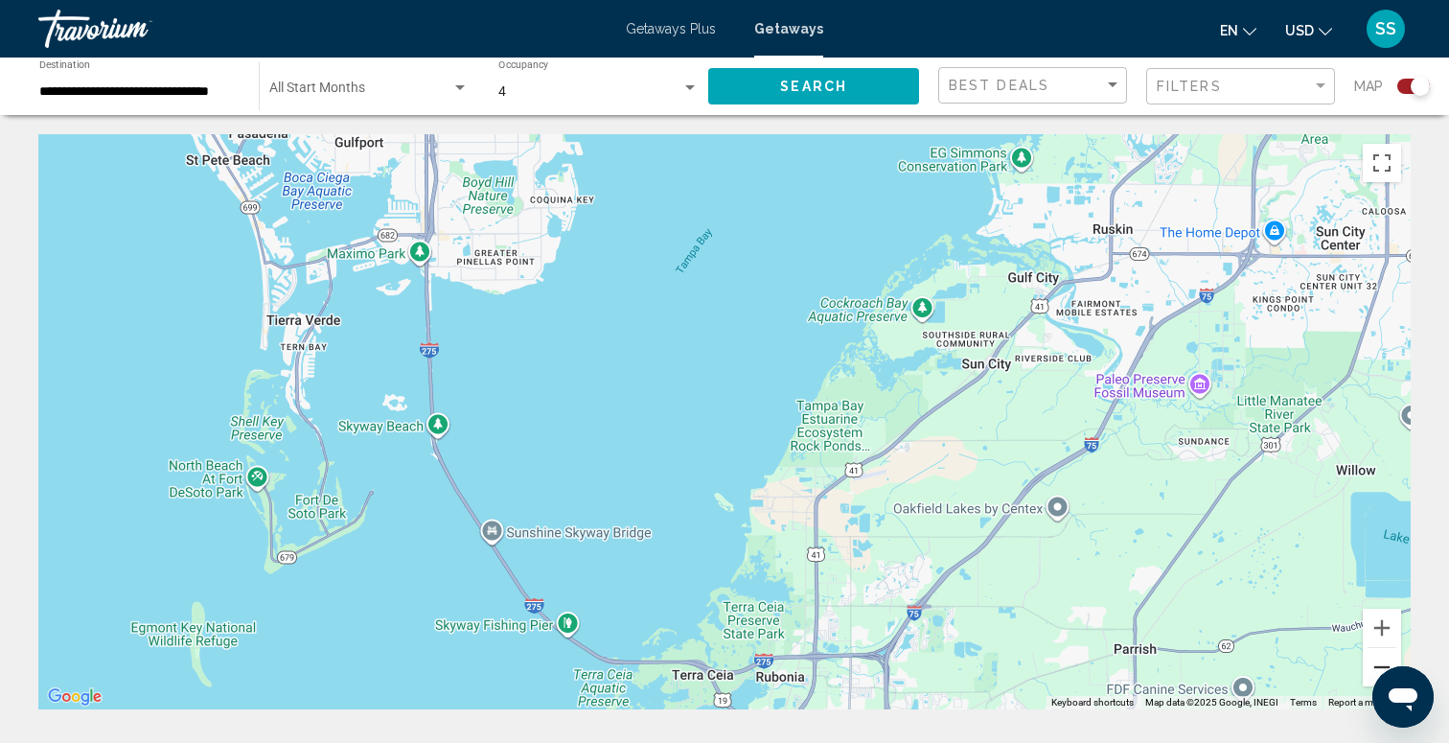
click at [1375, 660] on button "Zoom out" at bounding box center [1382, 667] width 38 height 38
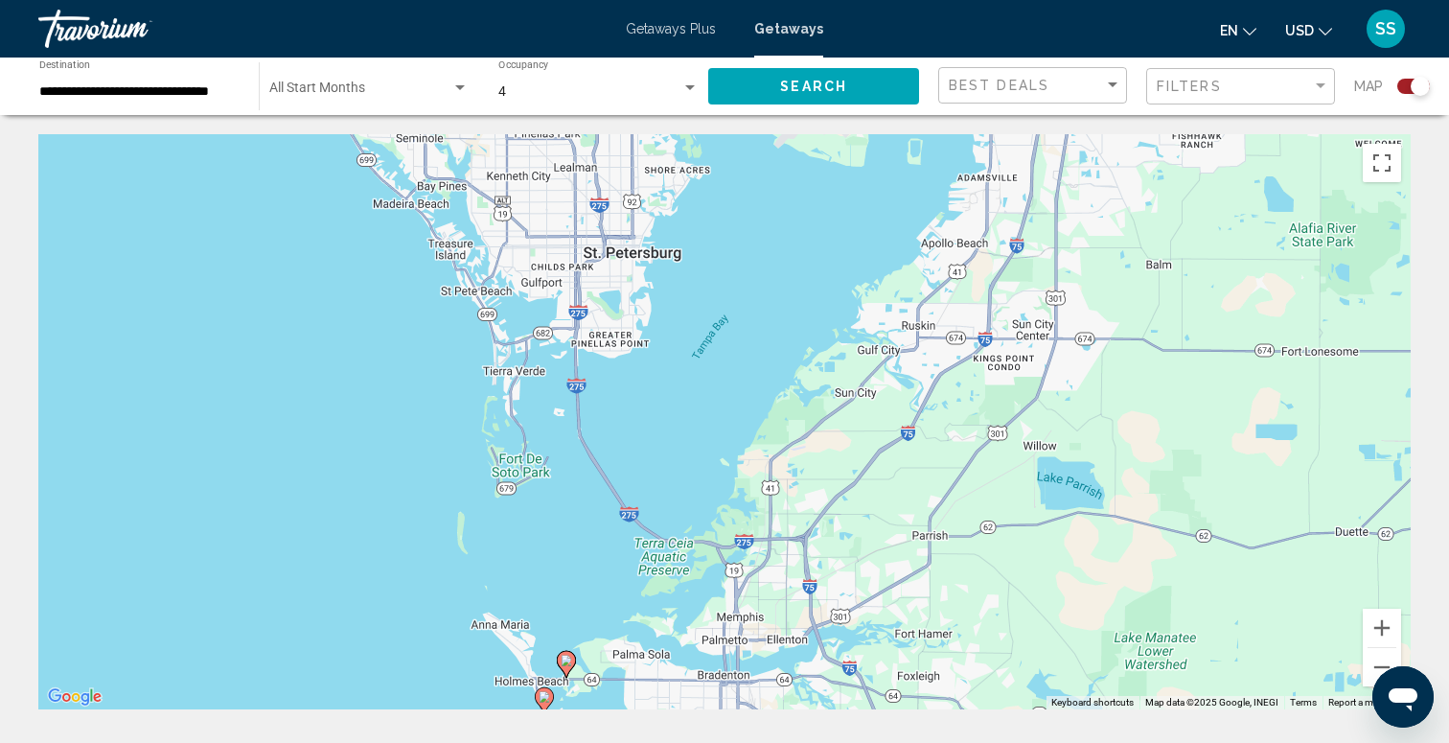
click at [823, 83] on span "Search" at bounding box center [813, 87] width 67 height 15
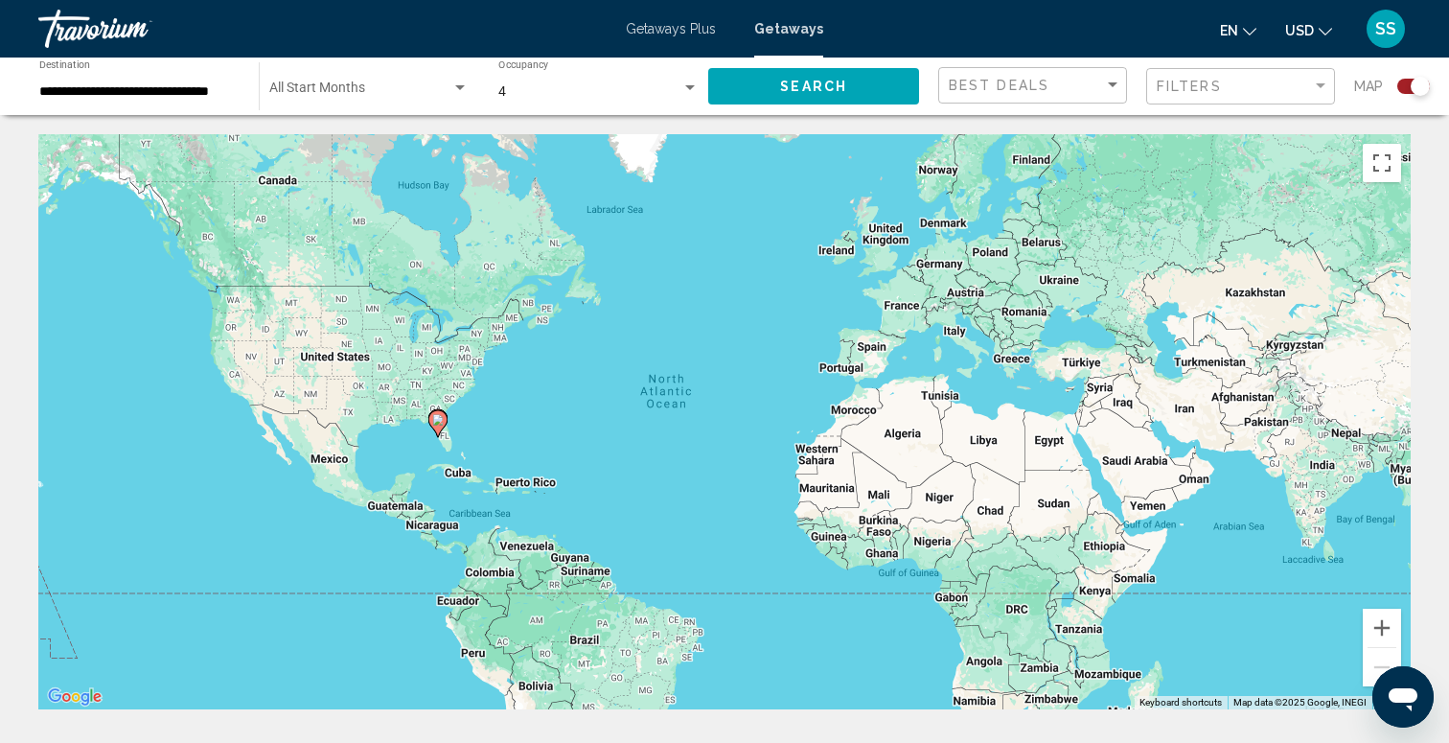
click at [433, 401] on div "To activate drag with keyboard, press Alt + Enter. Once in keyboard drag state,…" at bounding box center [724, 421] width 1372 height 575
click at [439, 425] on image "Main content" at bounding box center [437, 419] width 11 height 11
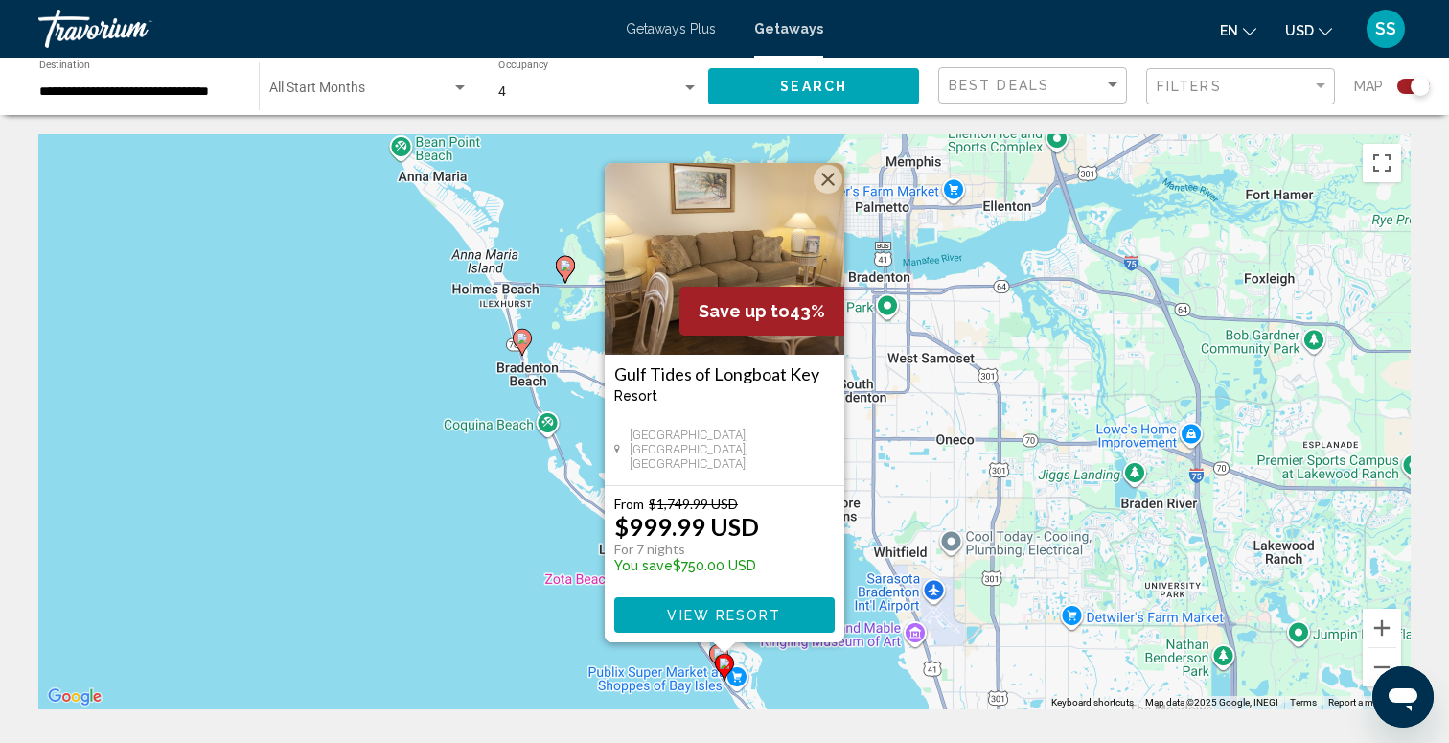
click at [822, 173] on button "Close" at bounding box center [828, 179] width 29 height 29
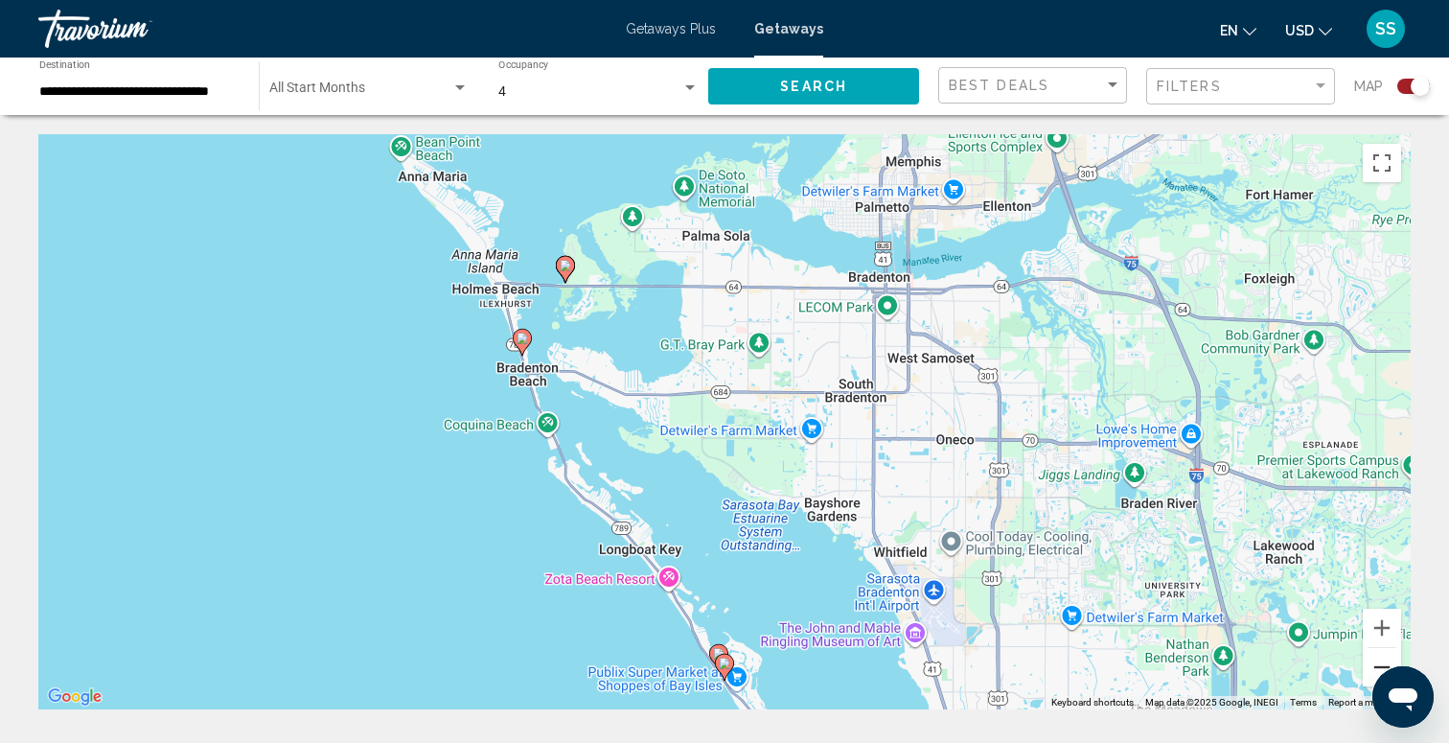
click at [1370, 666] on button "Zoom out" at bounding box center [1382, 667] width 38 height 38
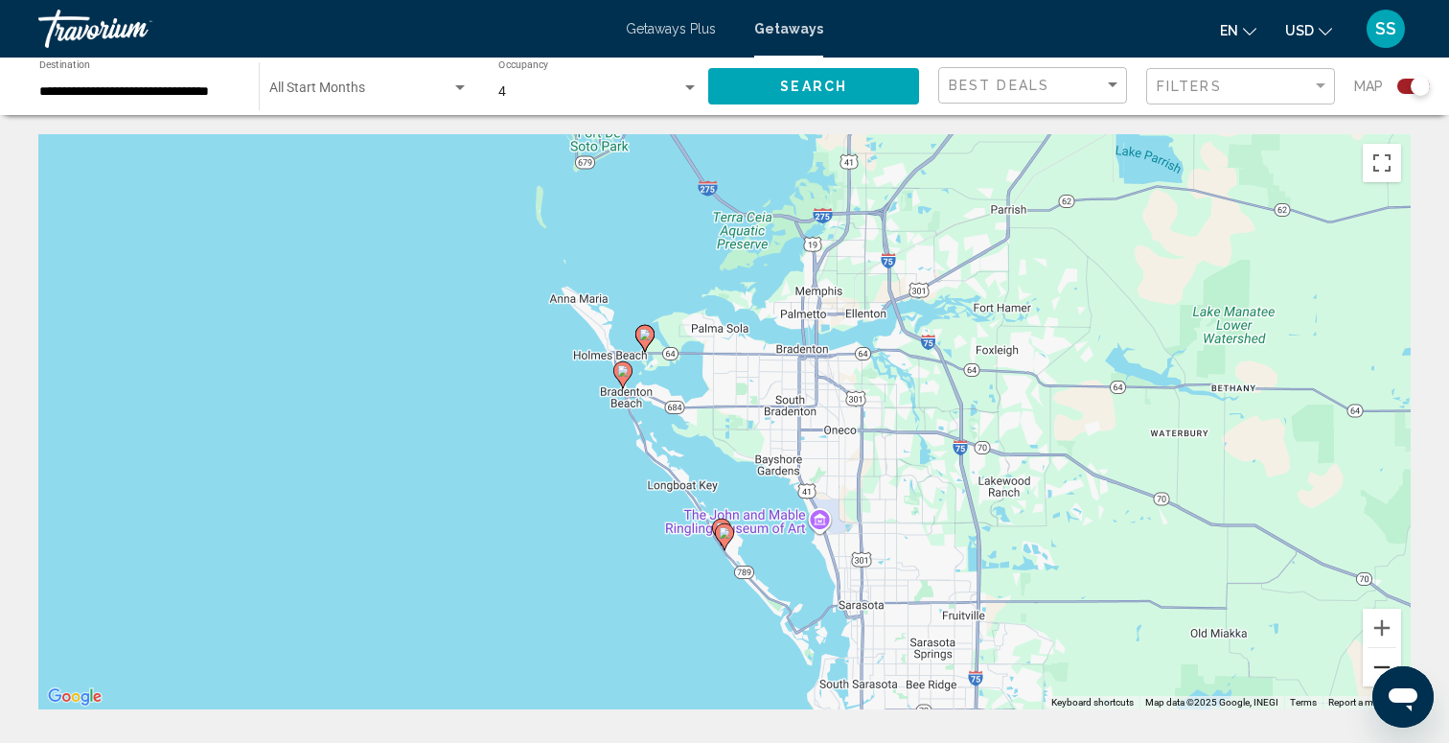
click at [1370, 667] on button "Zoom out" at bounding box center [1382, 667] width 38 height 38
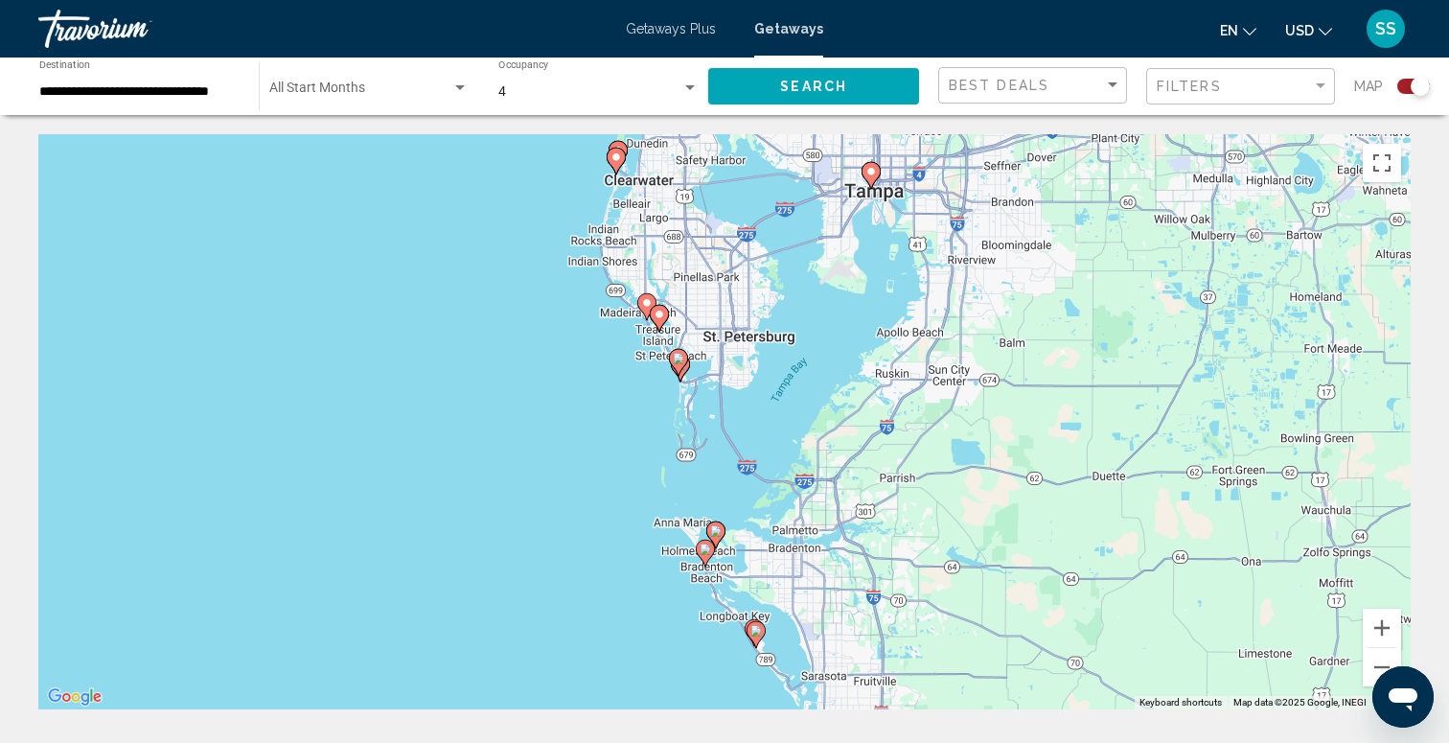
drag, startPoint x: 823, startPoint y: 248, endPoint x: 855, endPoint y: 415, distance: 169.7
click at [855, 415] on div "To activate drag with keyboard, press Alt + Enter. Once in keyboard drag state,…" at bounding box center [724, 421] width 1372 height 575
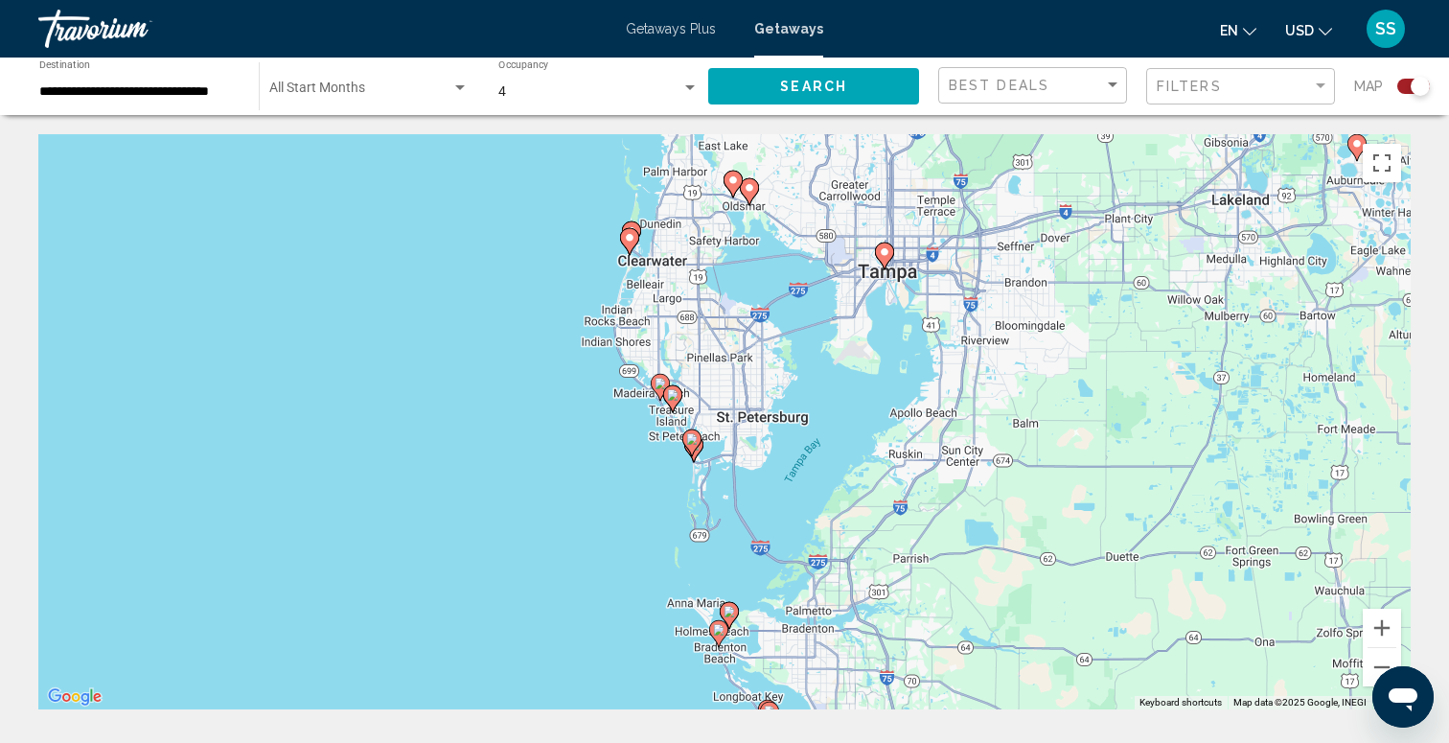
click at [653, 381] on icon "Main content" at bounding box center [660, 387] width 17 height 25
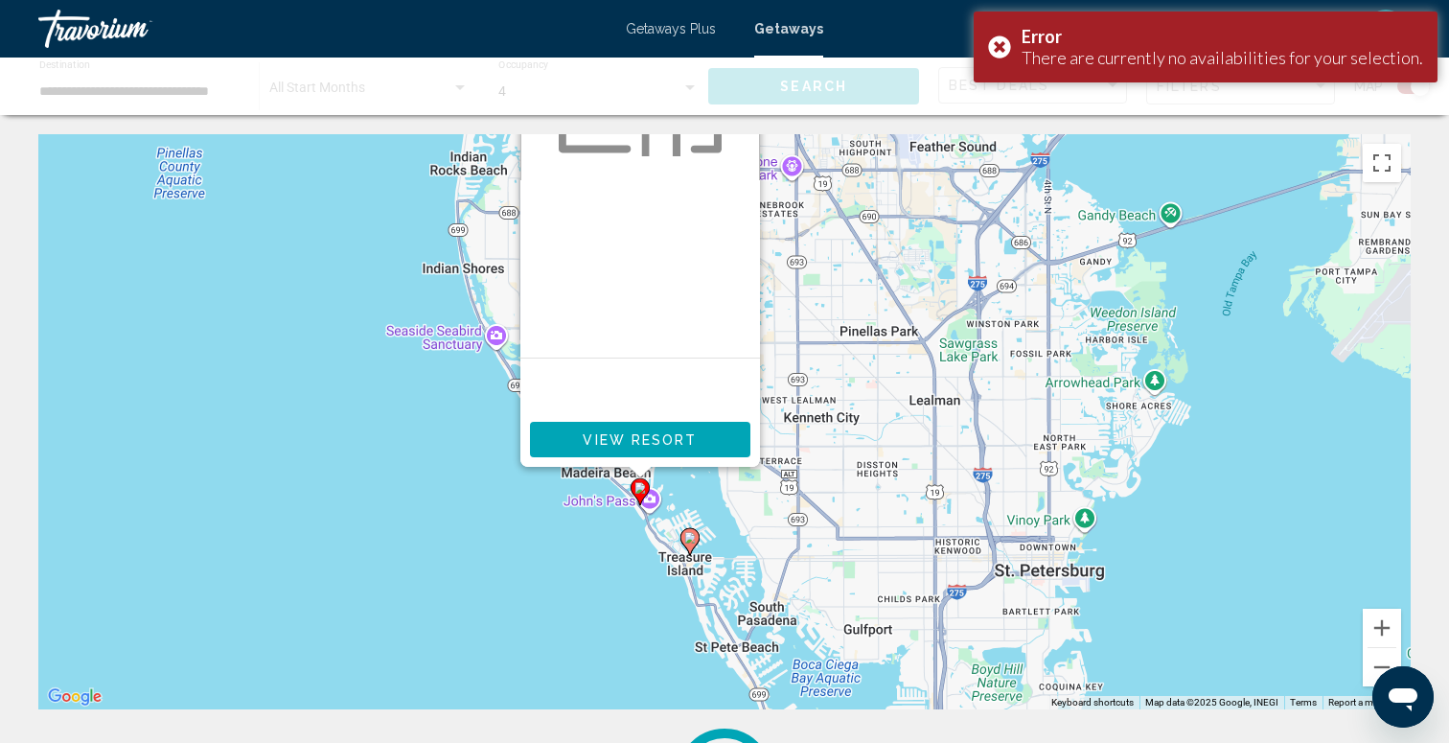
drag, startPoint x: 772, startPoint y: 694, endPoint x: 678, endPoint y: 497, distance: 217.7
click at [678, 497] on div "To activate drag with keyboard, press Alt + Enter. Once in keyboard drag state,…" at bounding box center [724, 421] width 1372 height 575
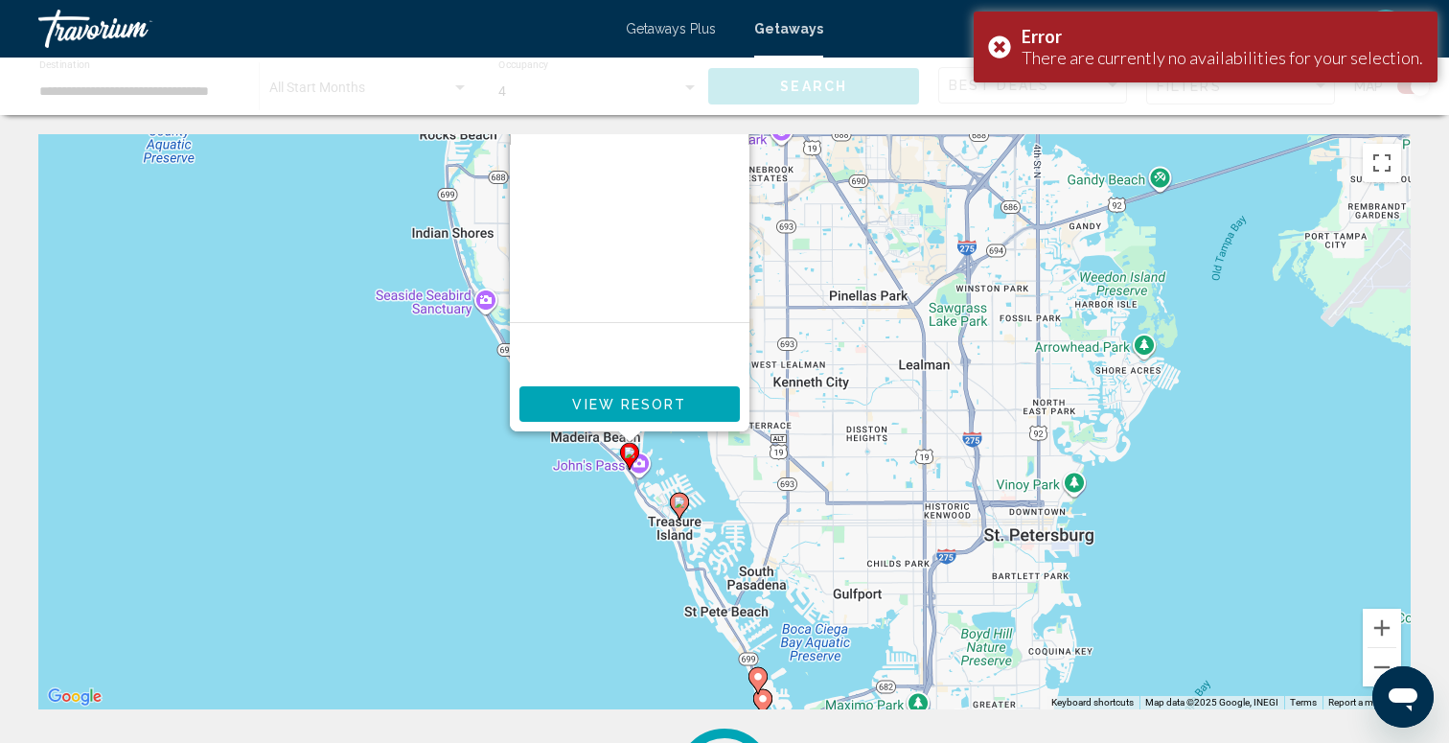
click at [676, 501] on image "Main content" at bounding box center [679, 501] width 11 height 11
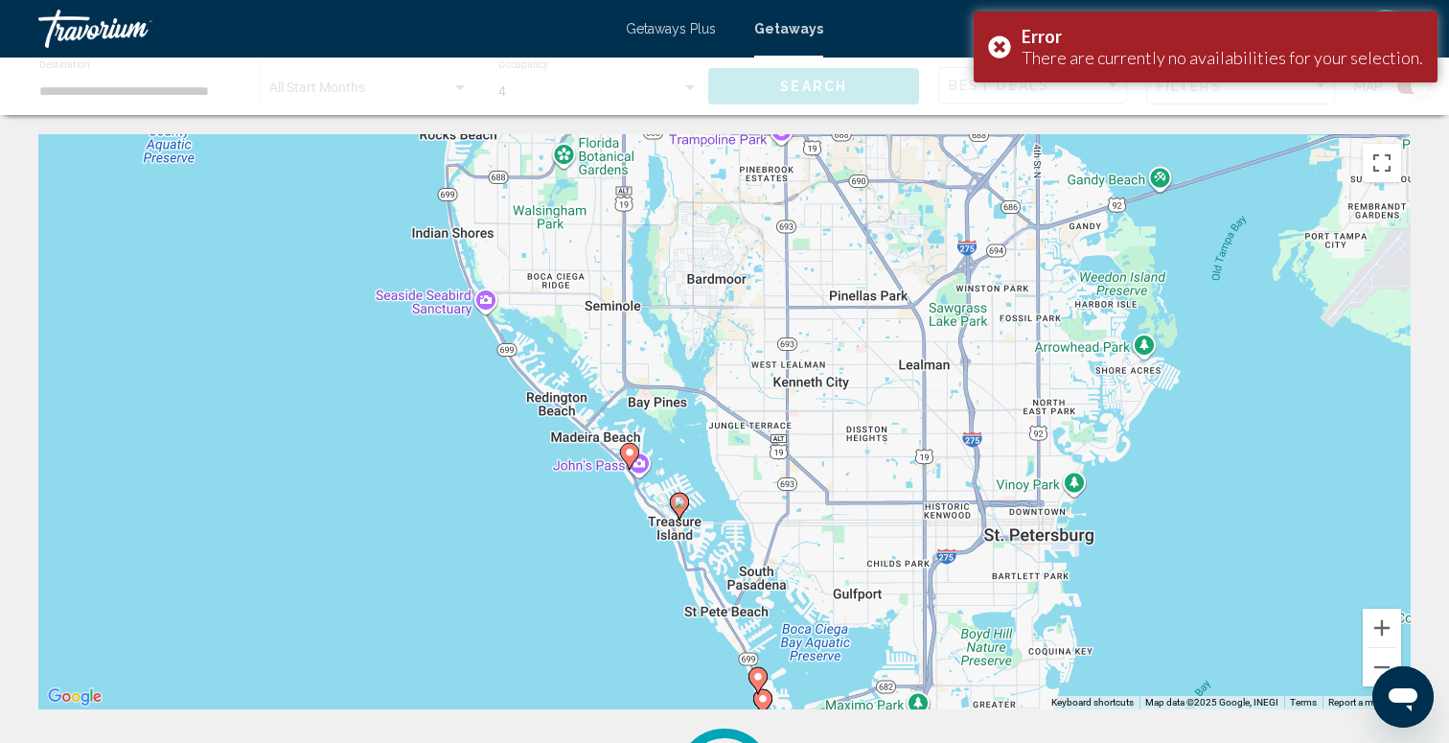
click at [676, 501] on image "Main content" at bounding box center [679, 501] width 11 height 11
click at [687, 506] on icon "Main content" at bounding box center [679, 506] width 19 height 27
click at [631, 447] on icon "Main content" at bounding box center [629, 456] width 17 height 25
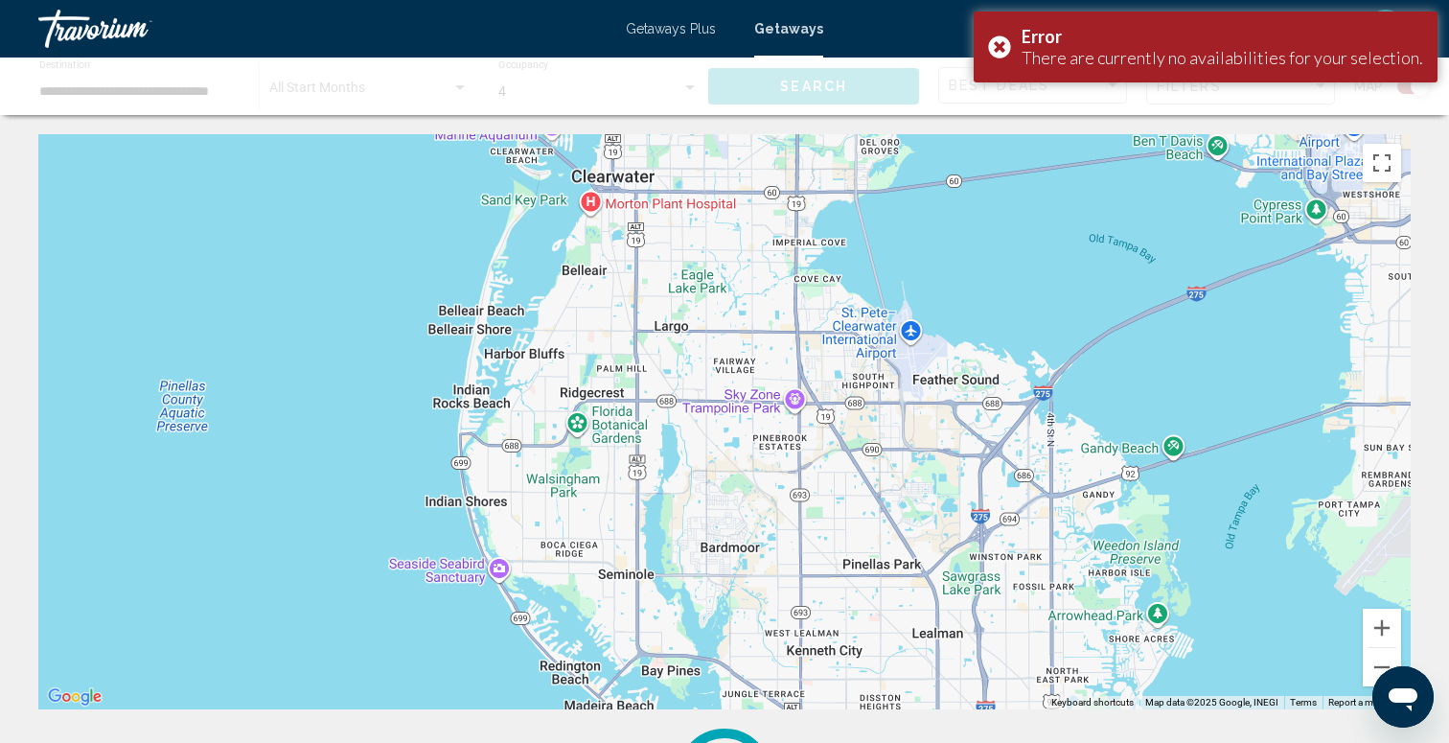
drag, startPoint x: 646, startPoint y: 511, endPoint x: 660, endPoint y: 788, distance: 277.3
click at [660, 742] on html "**********" at bounding box center [724, 371] width 1449 height 743
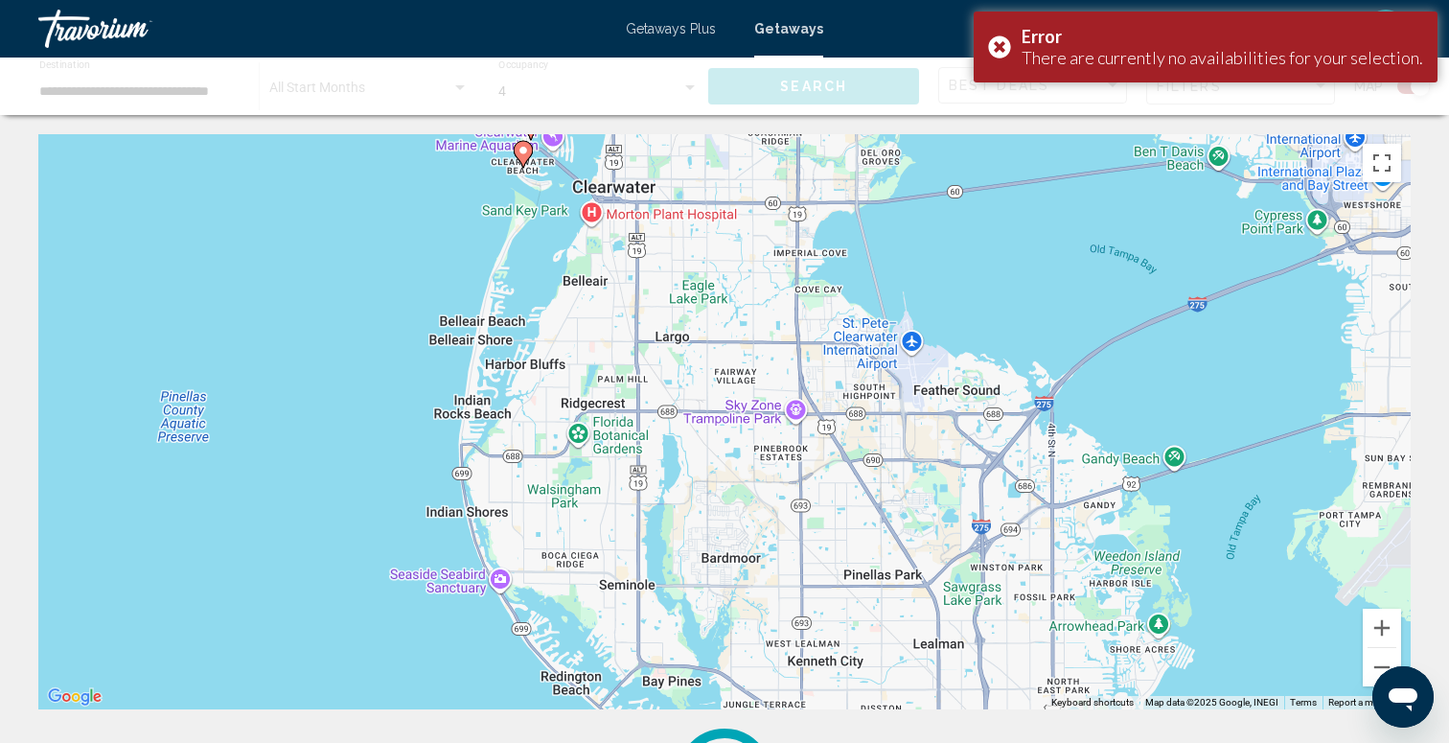
click at [525, 148] on image "Main content" at bounding box center [522, 150] width 11 height 11
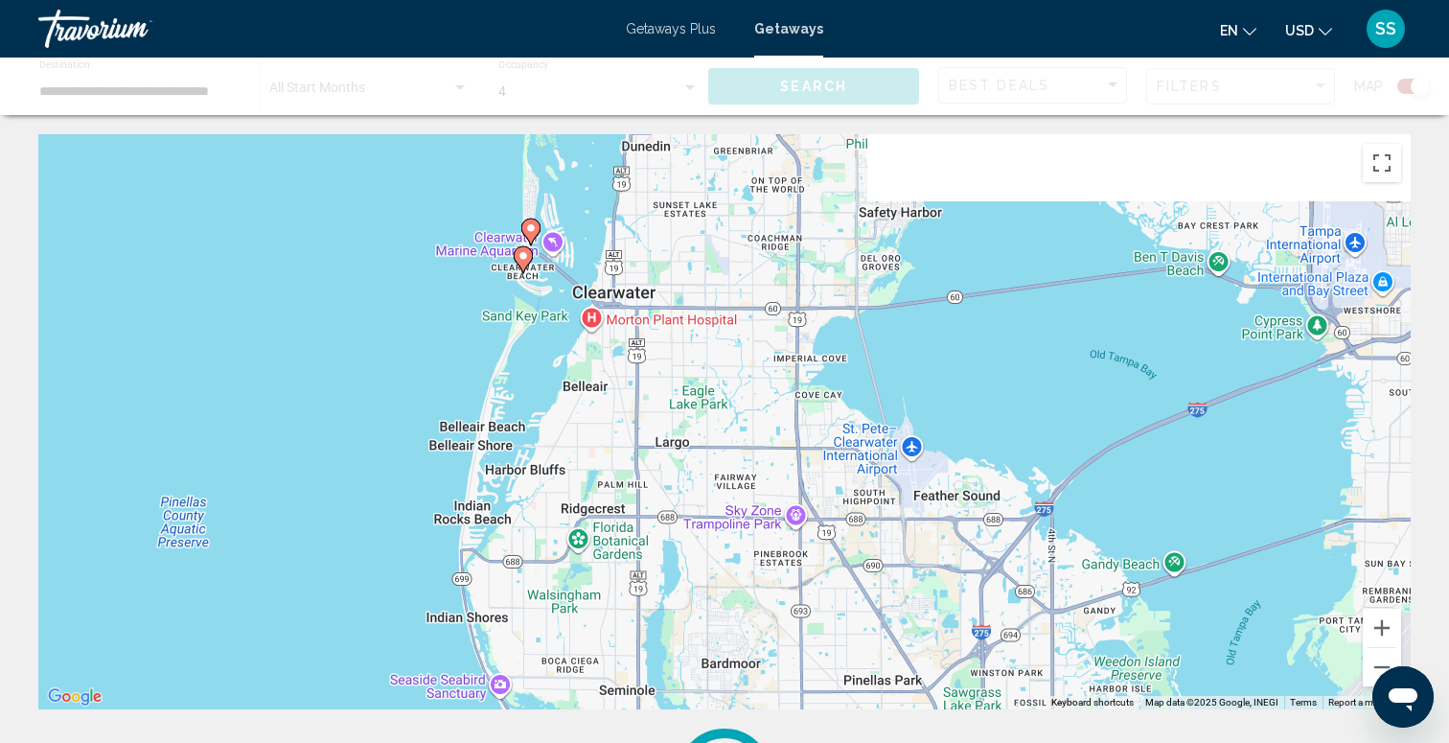
drag, startPoint x: 723, startPoint y: 219, endPoint x: 723, endPoint y: 384, distance: 164.8
click at [723, 384] on div "To activate drag with keyboard, press Alt + Enter. Once in keyboard drag state,…" at bounding box center [724, 421] width 1372 height 575
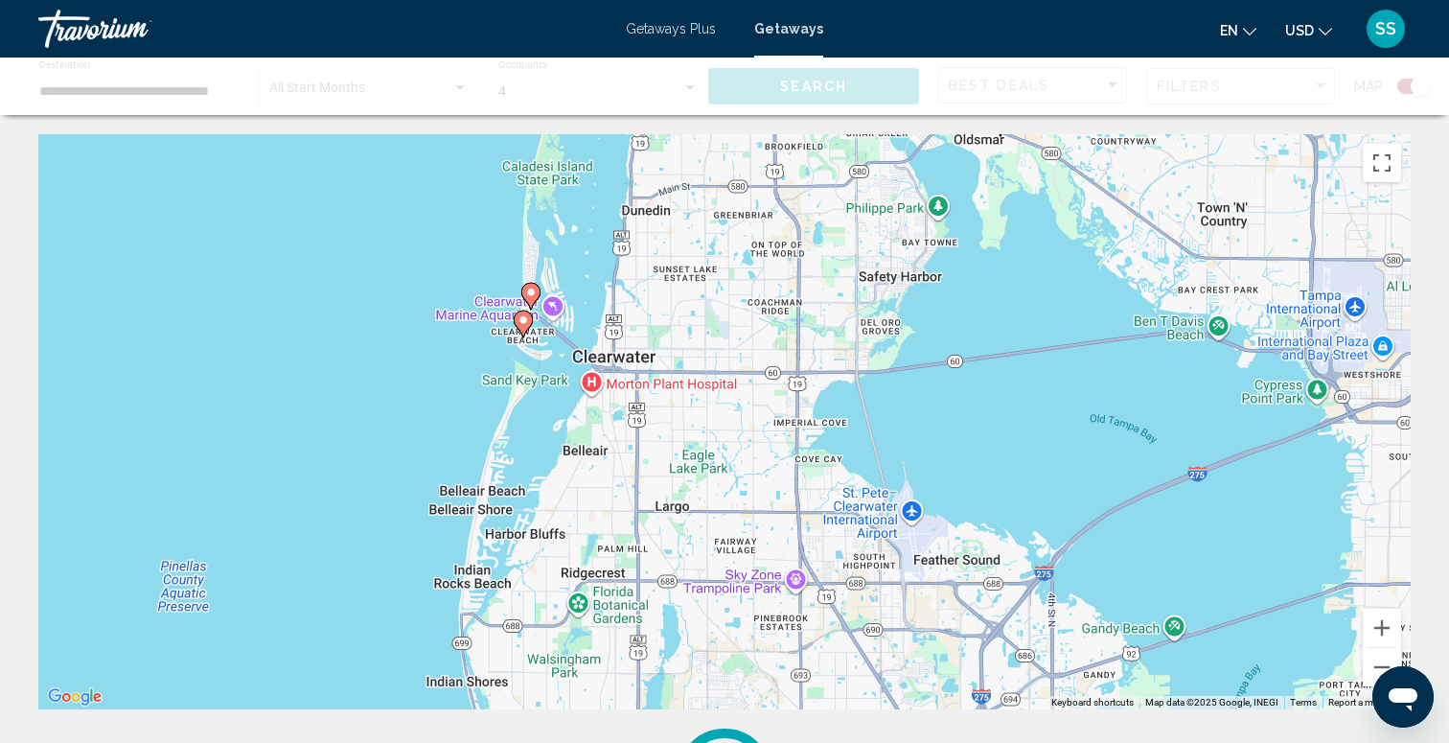
click at [532, 287] on image "Main content" at bounding box center [530, 292] width 11 height 11
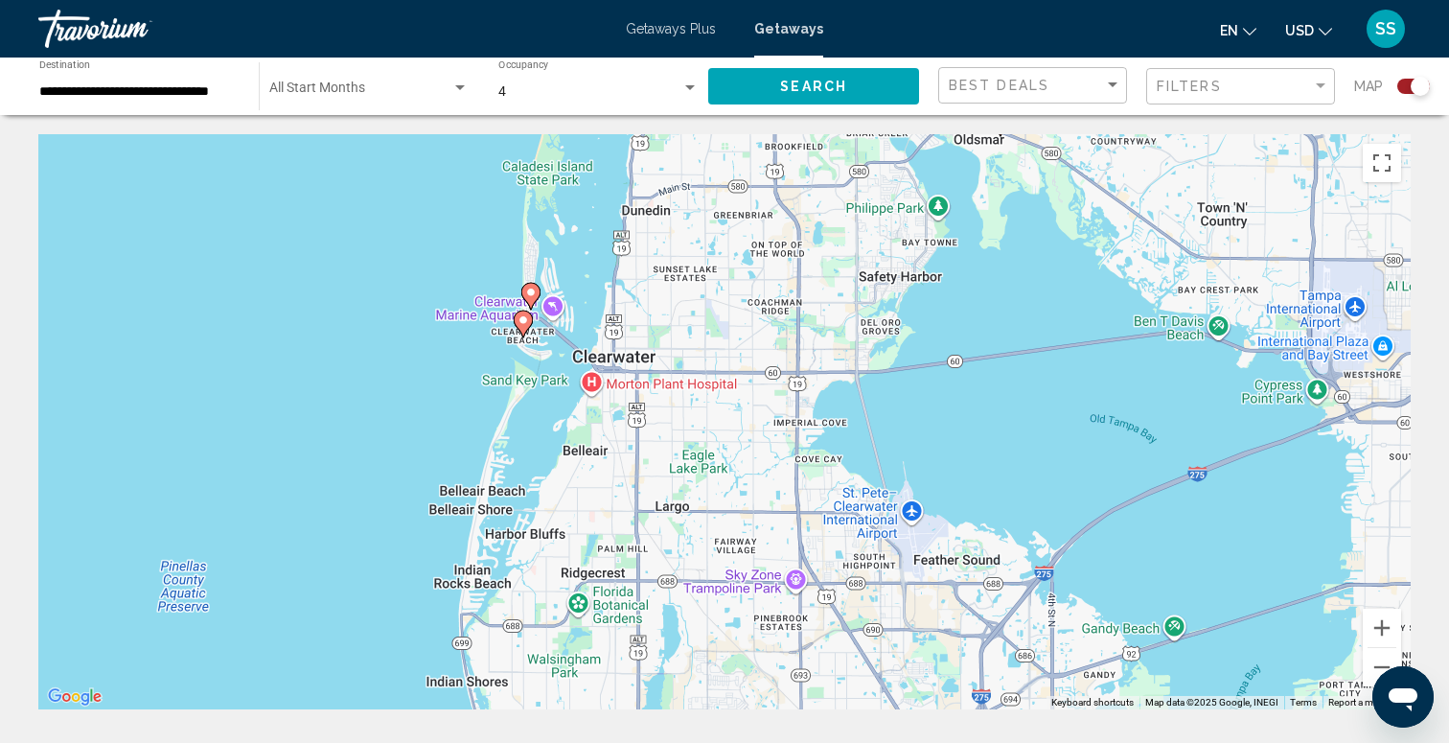
click at [535, 290] on image "Main content" at bounding box center [530, 292] width 11 height 11
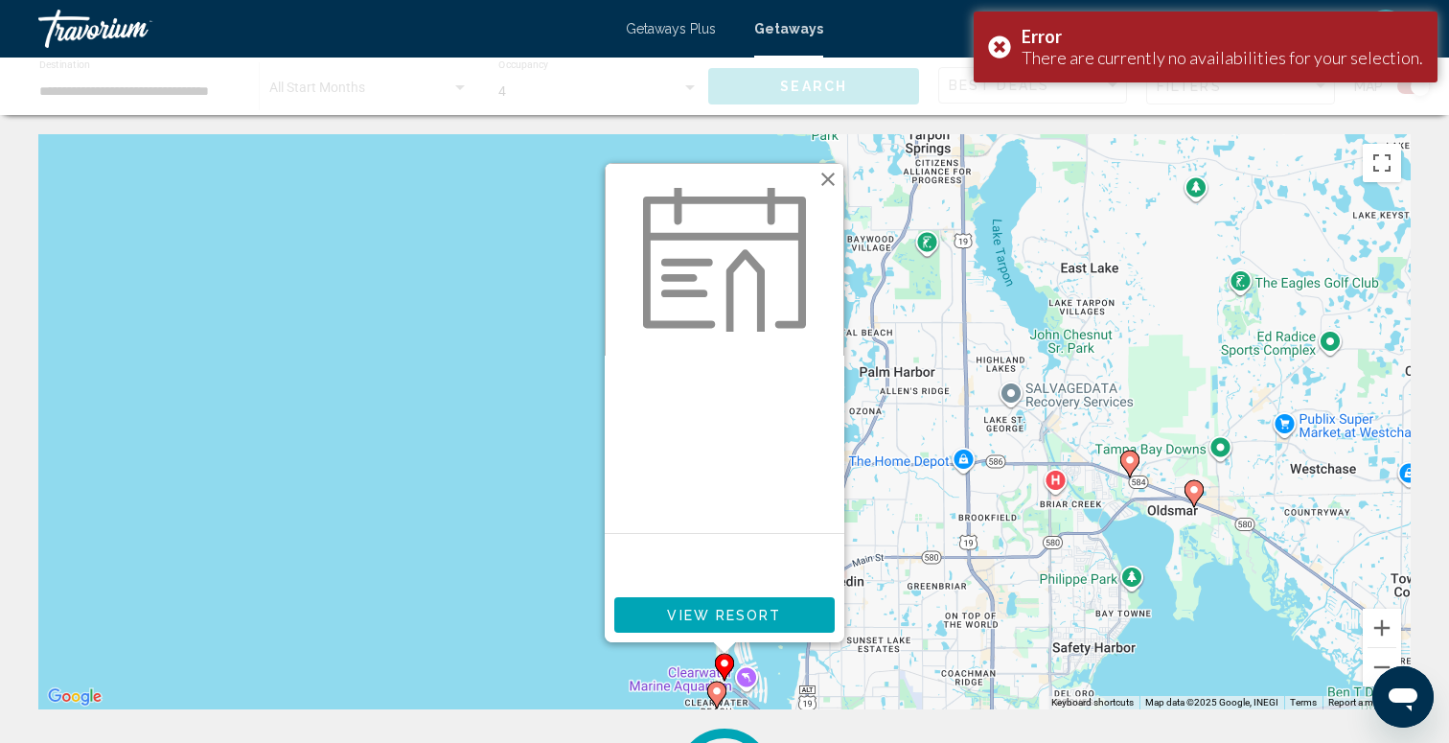
click at [823, 172] on button "Close" at bounding box center [828, 179] width 29 height 29
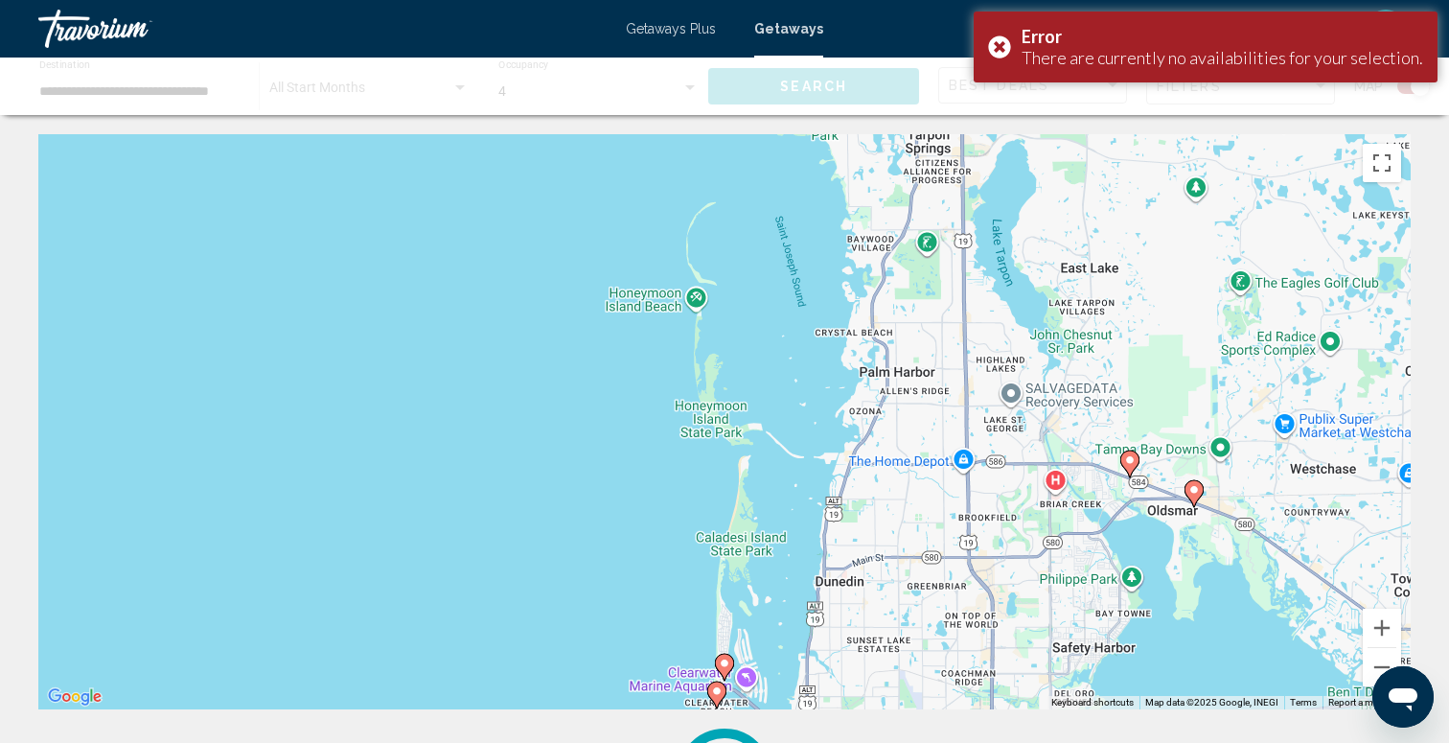
click at [720, 691] on image "Main content" at bounding box center [716, 690] width 11 height 11
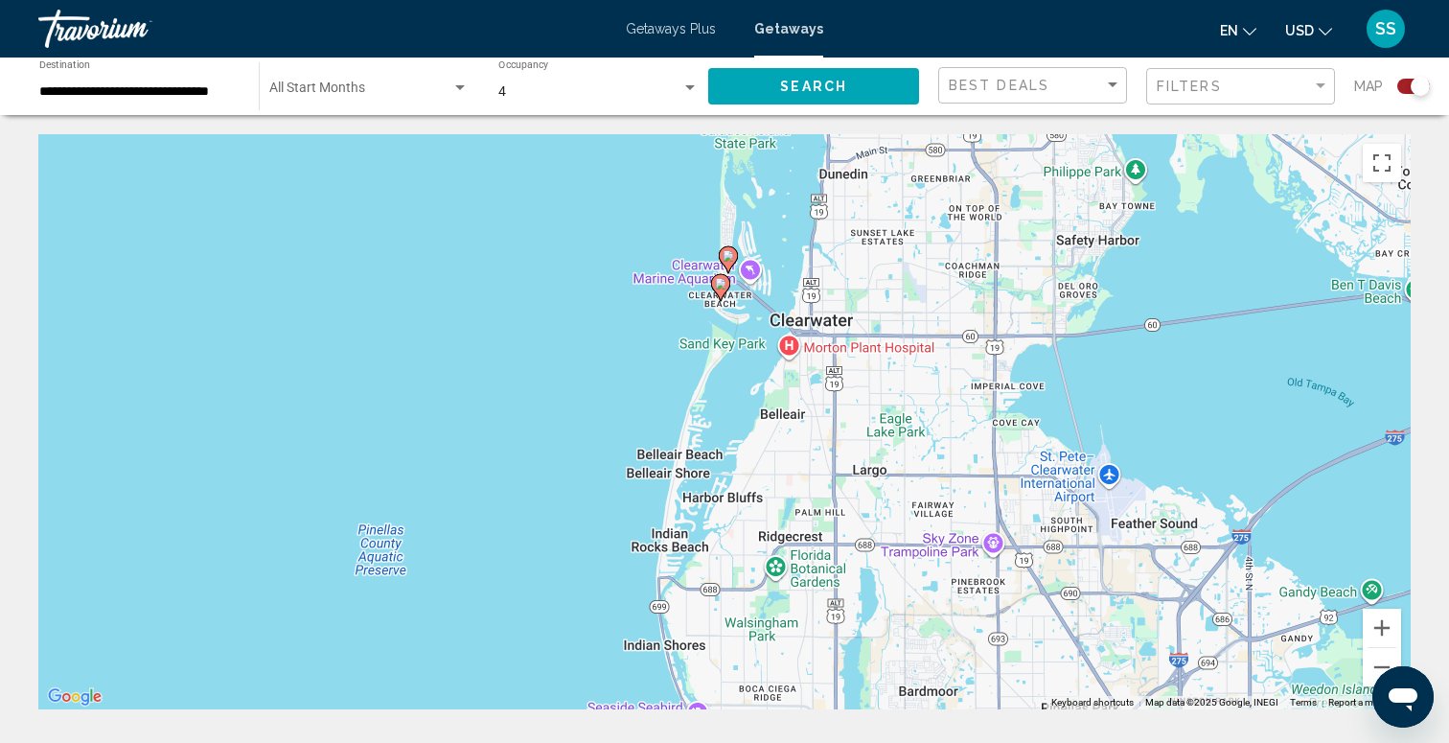
drag, startPoint x: 885, startPoint y: 550, endPoint x: 884, endPoint y: 121, distance: 429.3
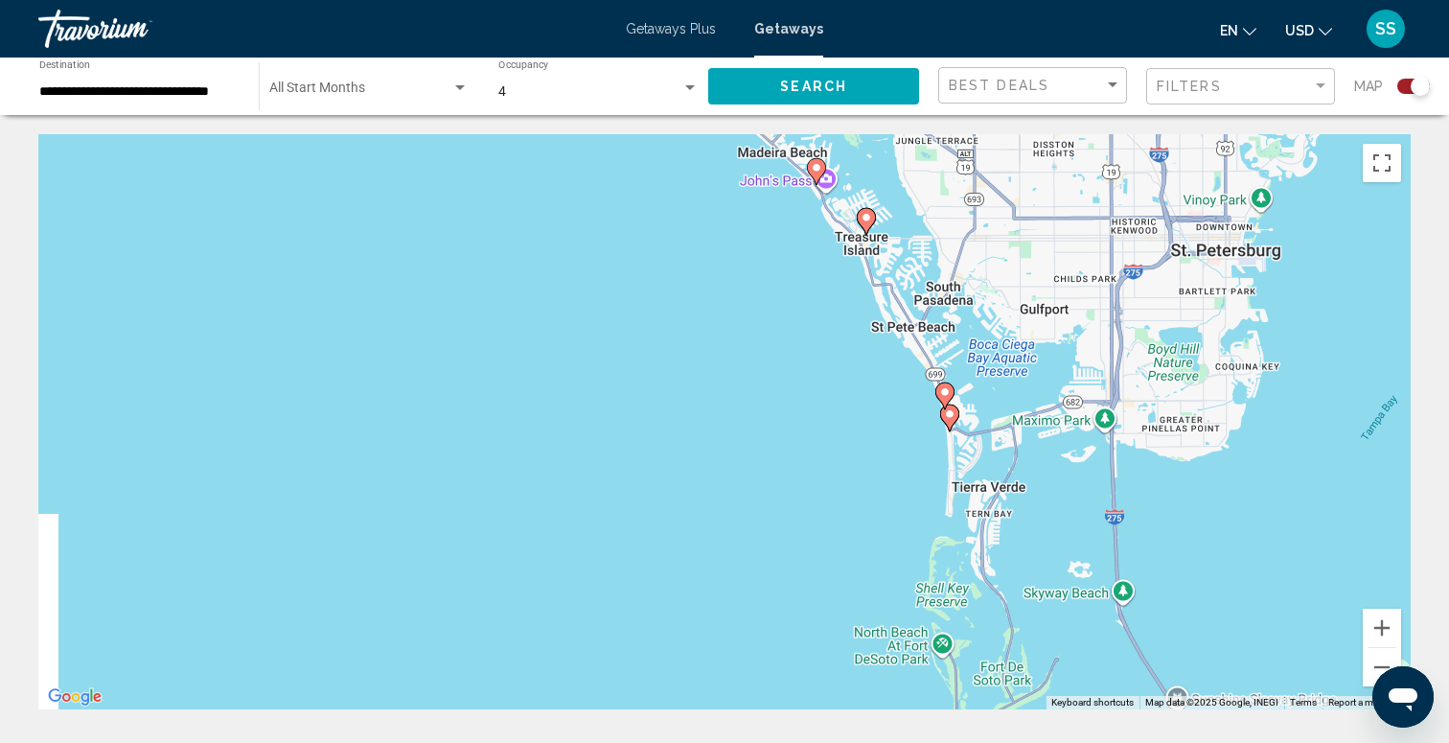
drag, startPoint x: 874, startPoint y: 398, endPoint x: 859, endPoint y: -30, distance: 427.7
click at [859, 0] on html "**********" at bounding box center [724, 371] width 1449 height 743
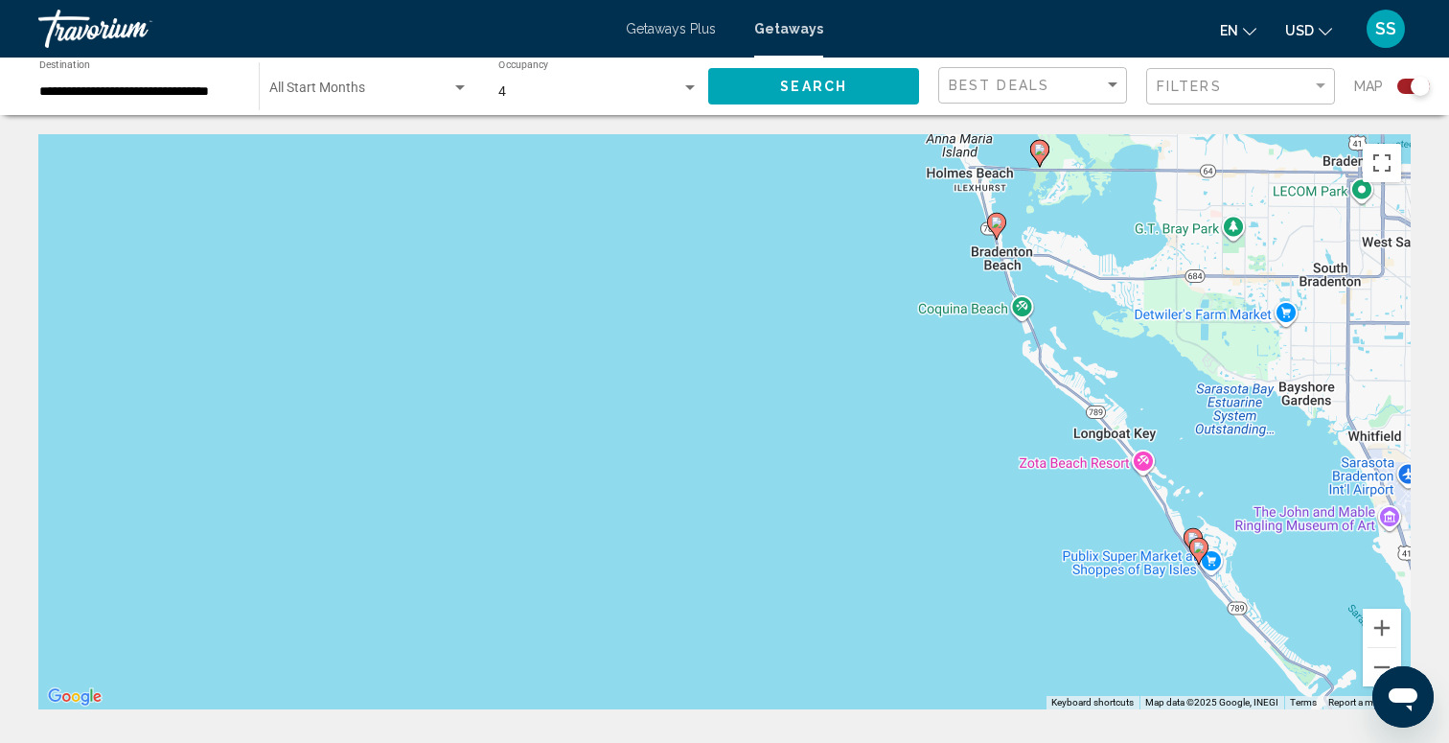
drag, startPoint x: 982, startPoint y: 389, endPoint x: 705, endPoint y: 360, distance: 278.4
click at [705, 360] on div "To activate drag with keyboard, press Alt + Enter. Once in keyboard drag state,…" at bounding box center [724, 421] width 1372 height 575
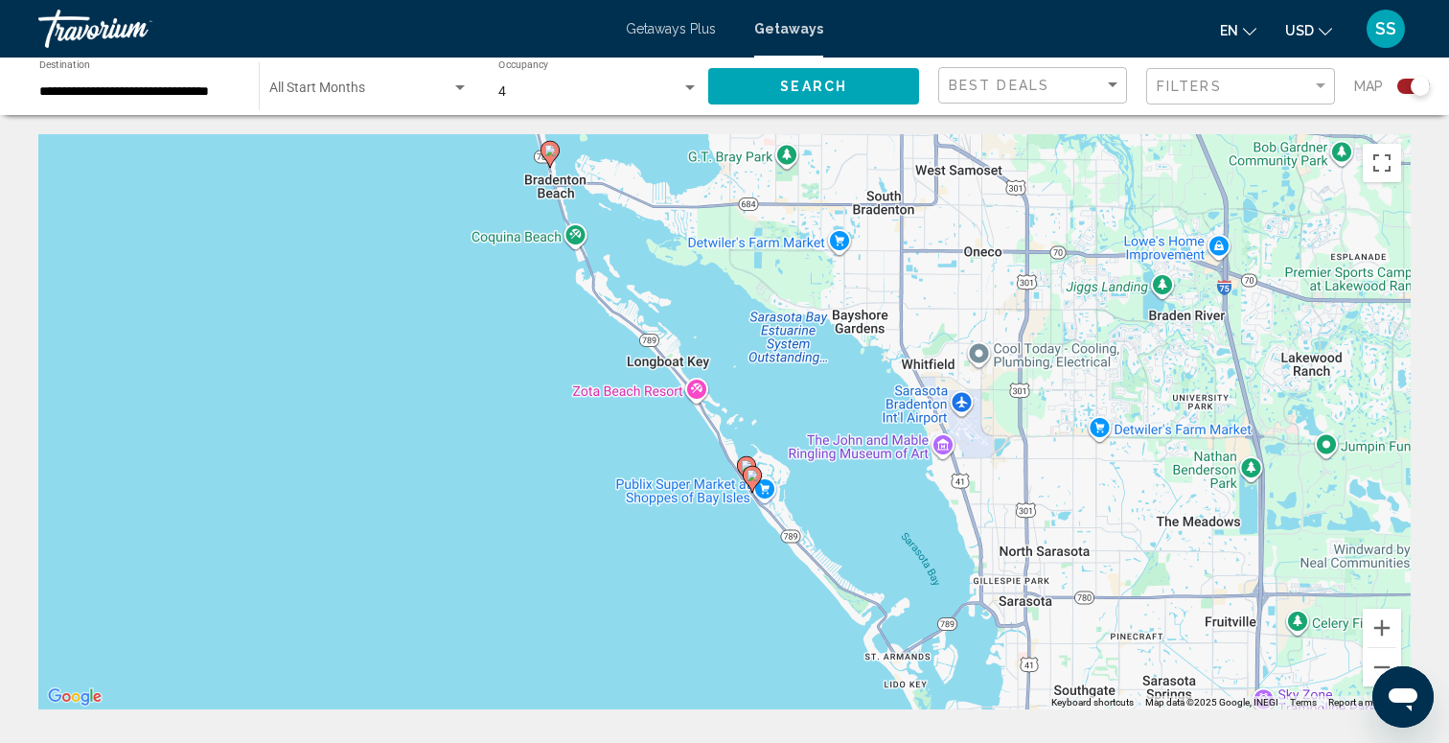
drag, startPoint x: 880, startPoint y: 458, endPoint x: 913, endPoint y: 638, distance: 183.2
click at [916, 638] on div "To activate drag with keyboard, press Alt + Enter. Once in keyboard drag state,…" at bounding box center [724, 421] width 1372 height 575
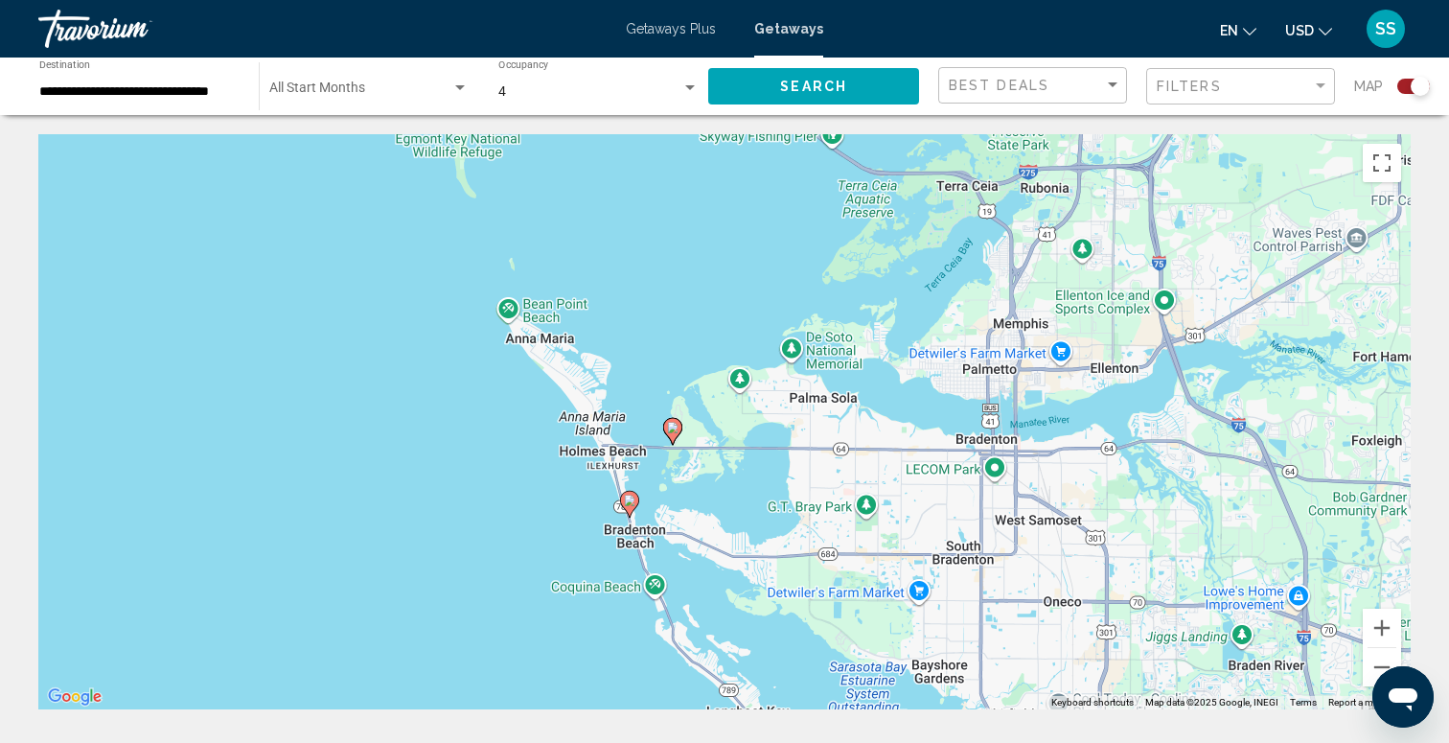
click at [677, 426] on image "Main content" at bounding box center [672, 427] width 11 height 11
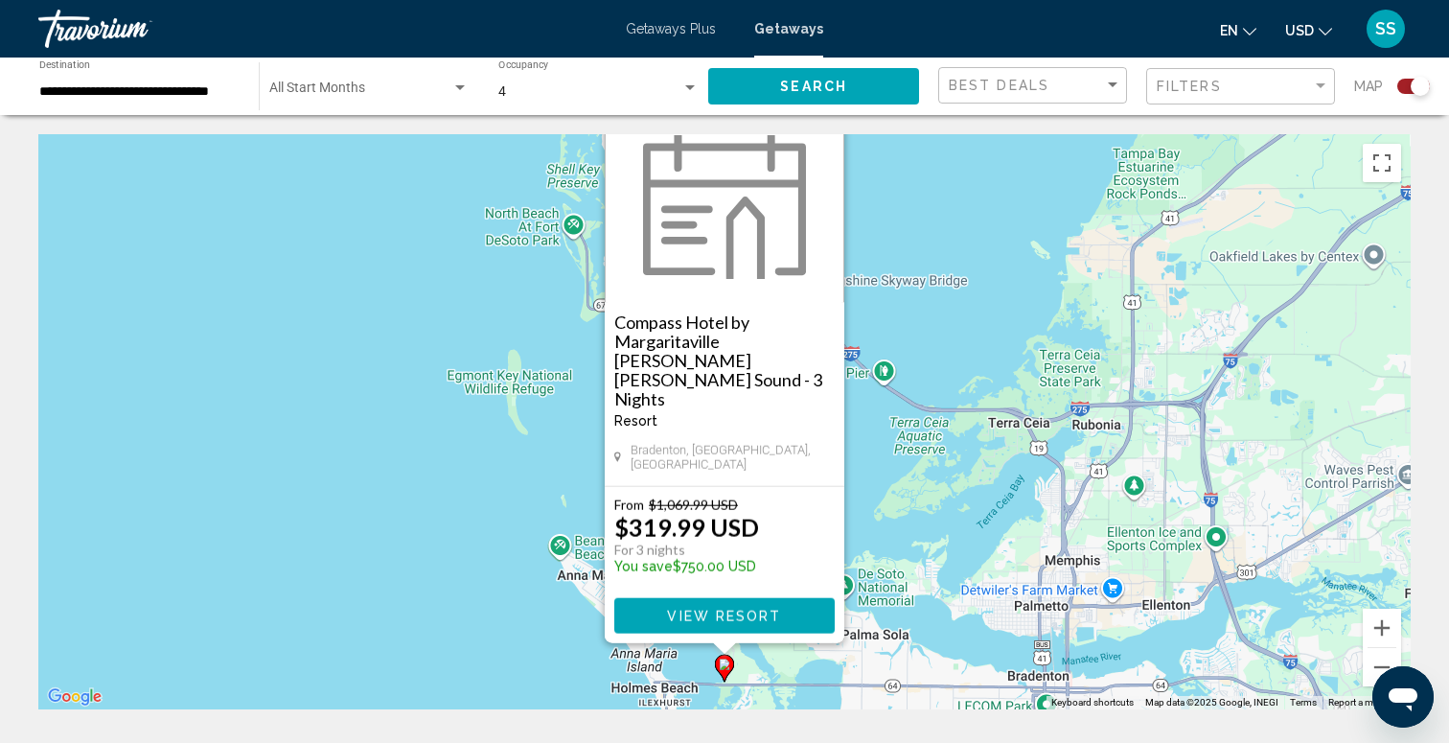
click at [825, 141] on button "Close" at bounding box center [828, 126] width 29 height 29
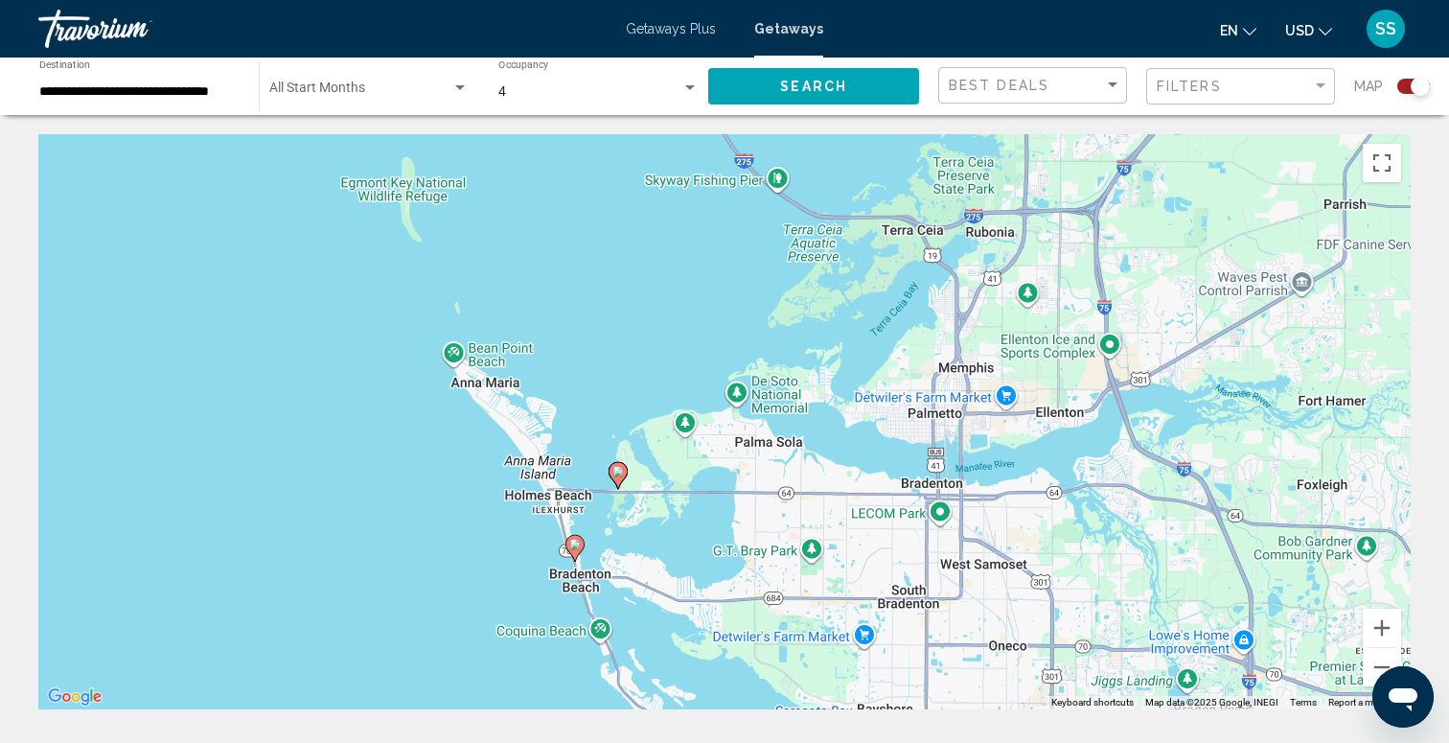
drag, startPoint x: 806, startPoint y: 444, endPoint x: 685, endPoint y: 151, distance: 316.2
click at [685, 156] on div "To activate drag with keyboard, press Alt + Enter. Once in keyboard drag state,…" at bounding box center [724, 421] width 1372 height 575
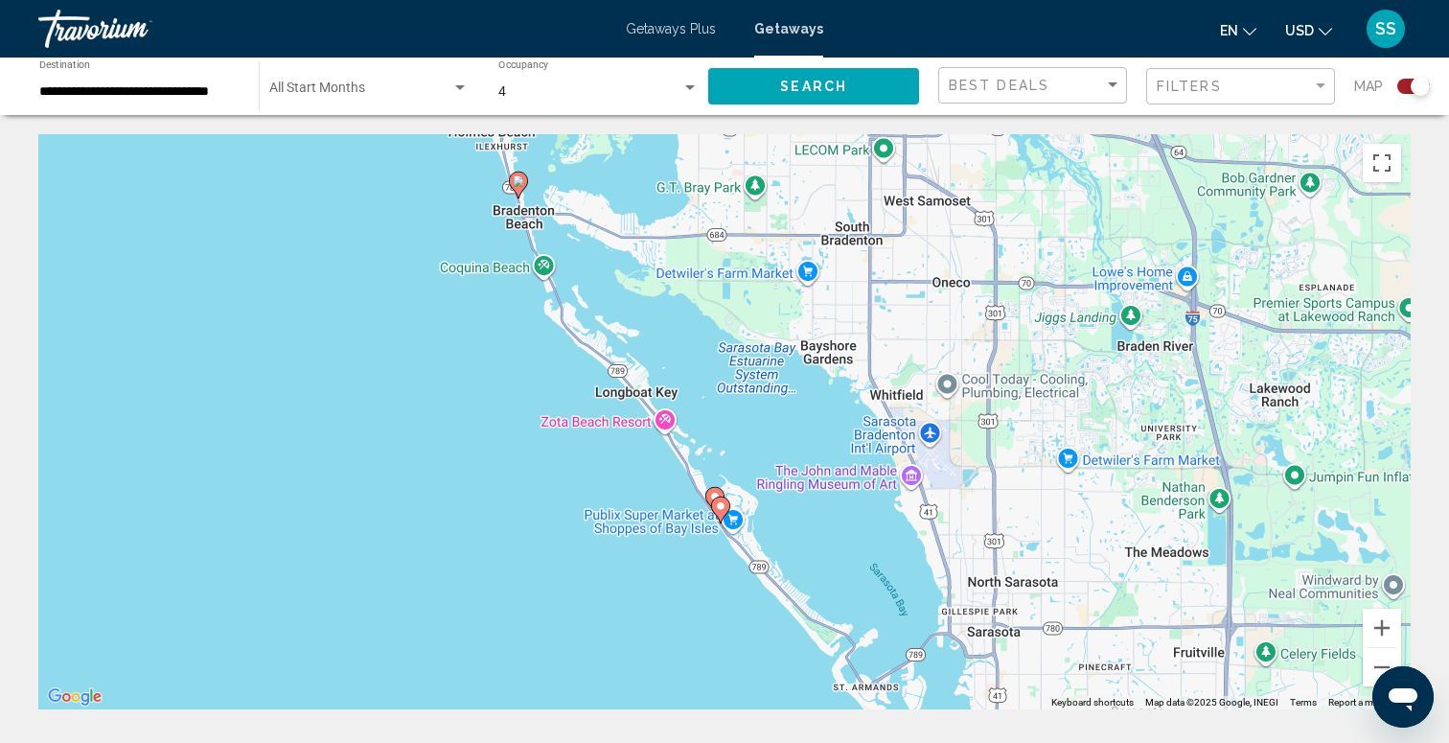
drag, startPoint x: 666, startPoint y: 220, endPoint x: 751, endPoint y: 385, distance: 185.6
click at [751, 384] on div "To activate drag with keyboard, press Alt + Enter. Once in keyboard drag state,…" at bounding box center [724, 421] width 1372 height 575
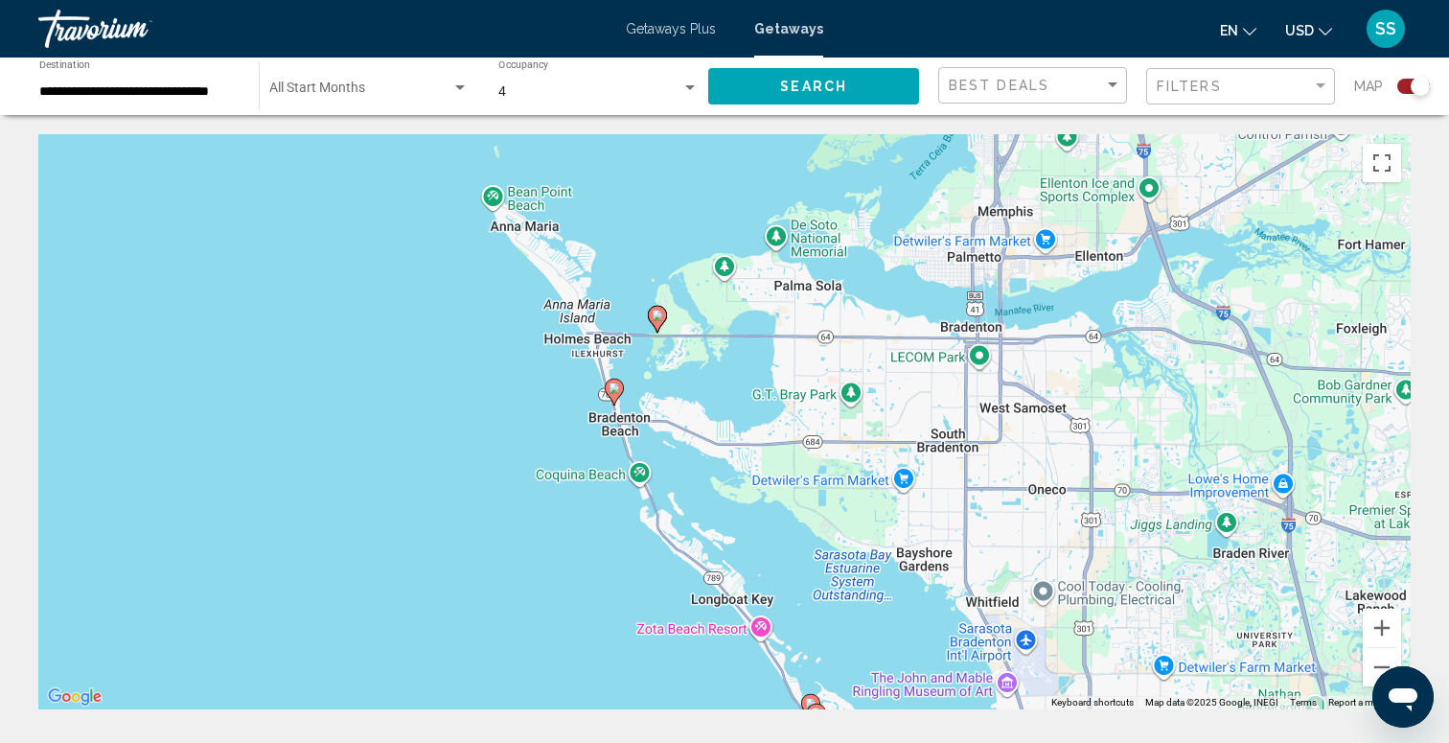
drag, startPoint x: 791, startPoint y: 339, endPoint x: 795, endPoint y: 676, distance: 336.4
click at [795, 670] on div "To activate drag with keyboard, press Alt + Enter. Once in keyboard drag state,…" at bounding box center [724, 421] width 1372 height 575
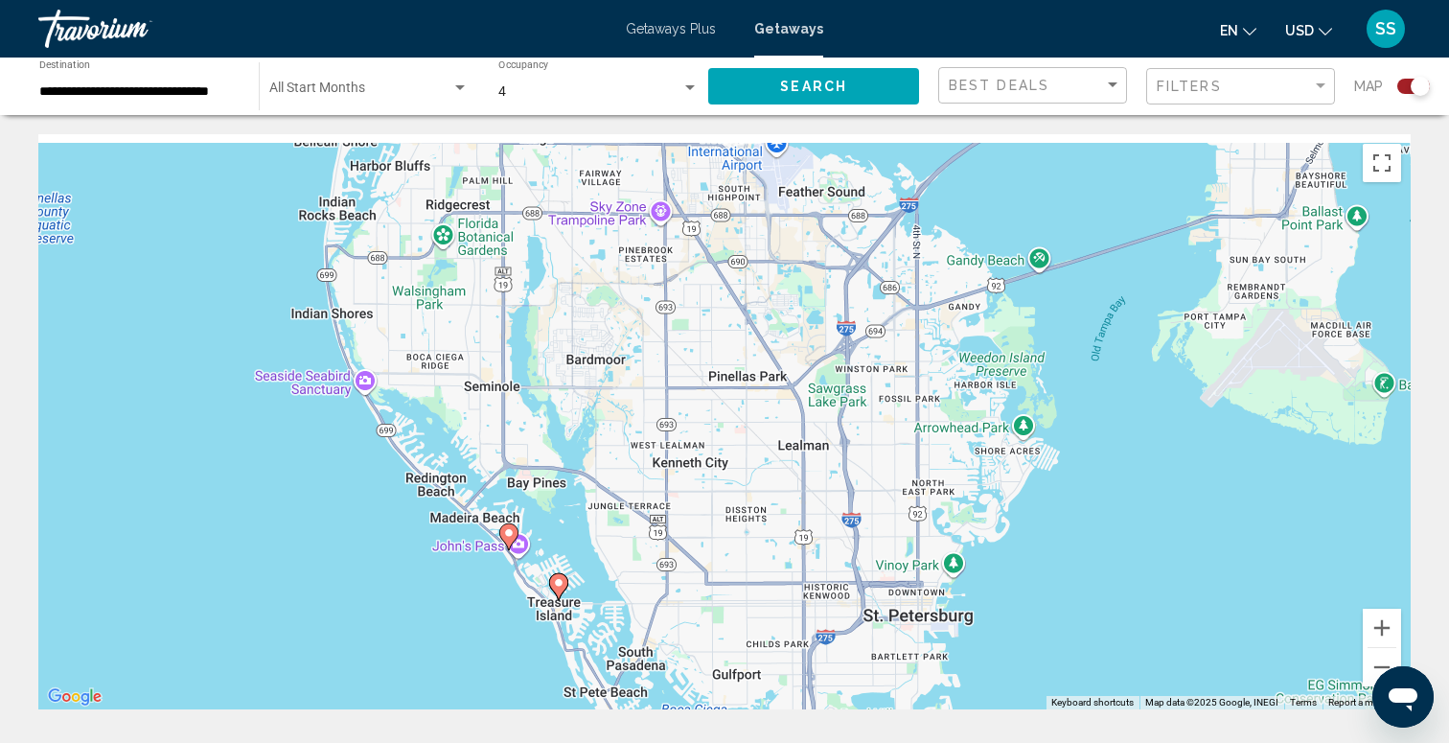
drag, startPoint x: 544, startPoint y: 397, endPoint x: 685, endPoint y: 446, distance: 149.1
click at [685, 446] on div "To activate drag with keyboard, press Alt + Enter. Once in keyboard drag state,…" at bounding box center [724, 421] width 1372 height 575
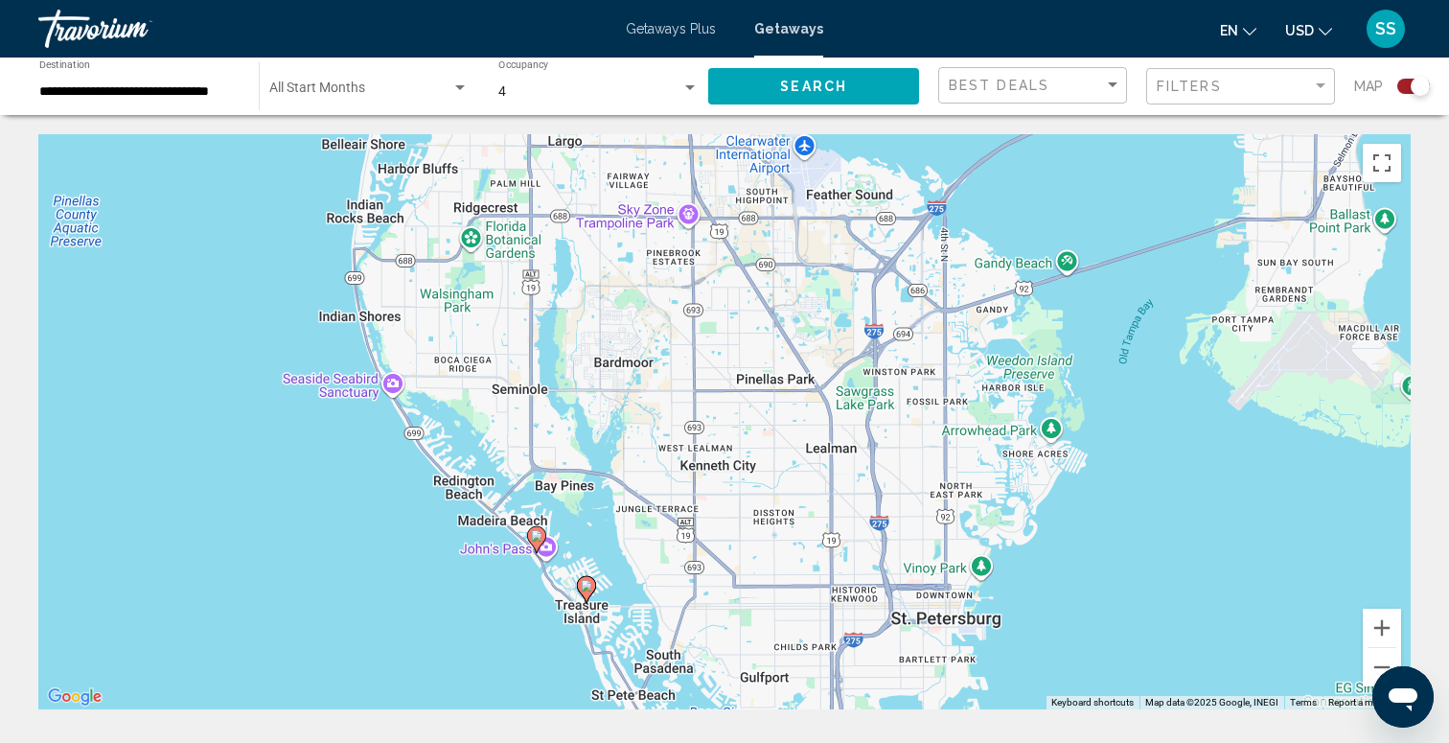
click at [536, 530] on image "Main content" at bounding box center [536, 535] width 11 height 11
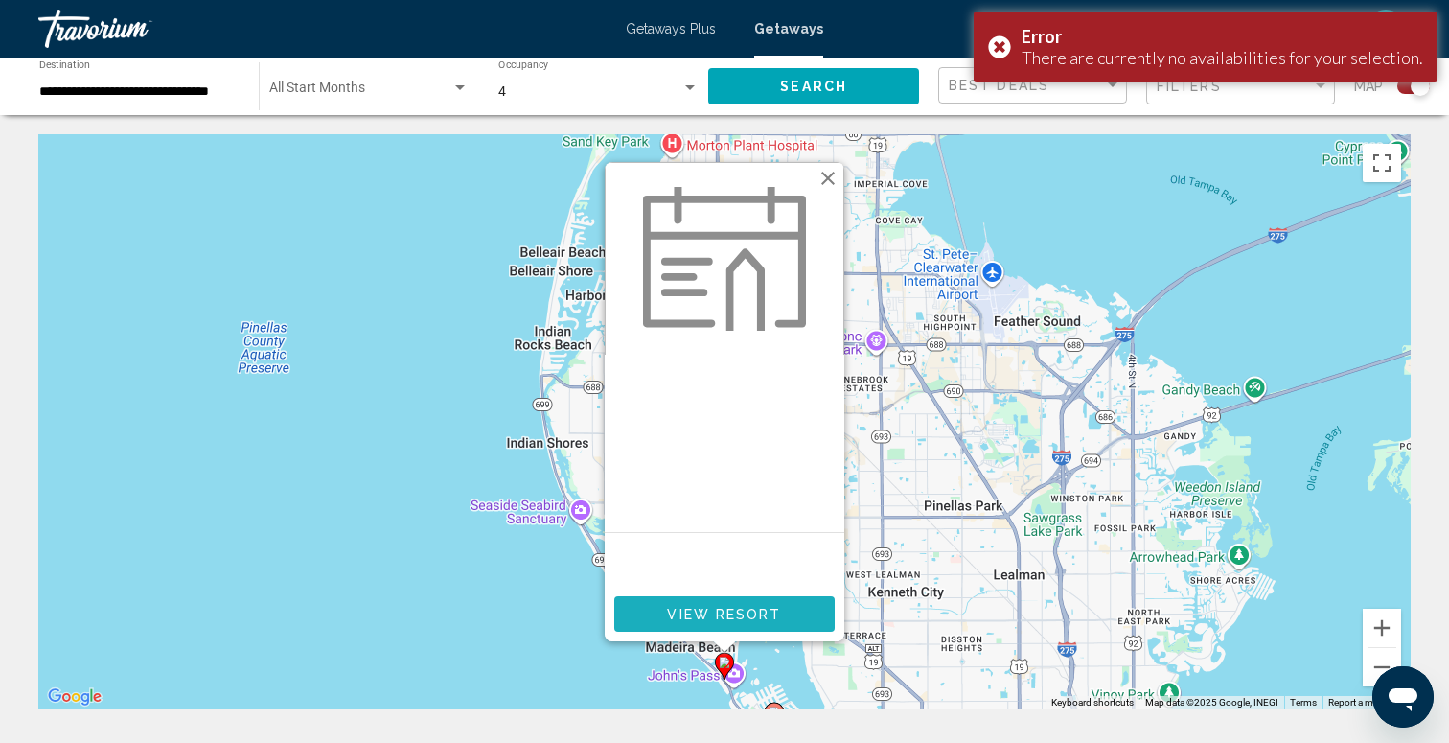
click at [749, 611] on span "View Resort" at bounding box center [724, 614] width 114 height 15
